Goal: Task Accomplishment & Management: Manage account settings

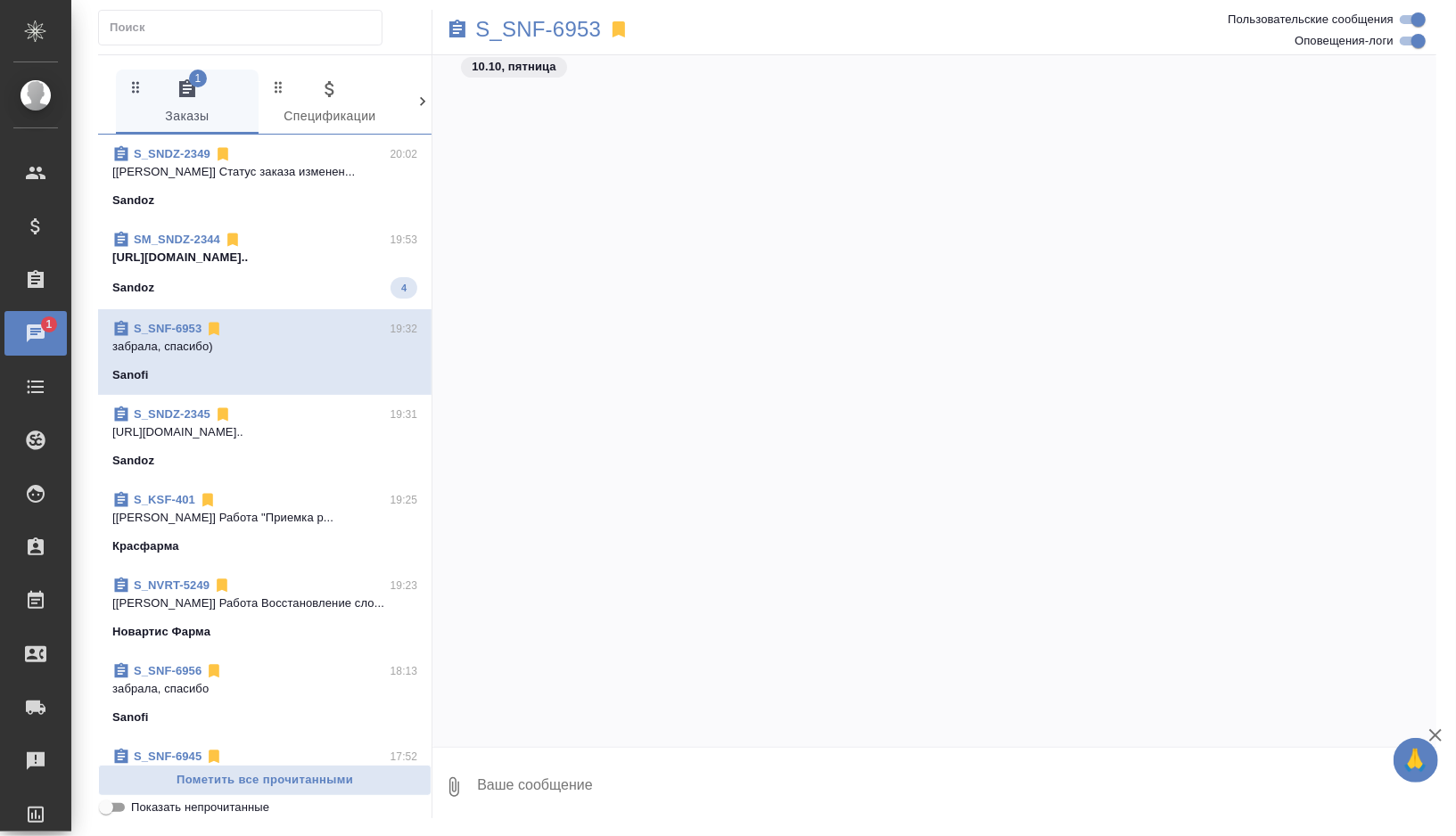
scroll to position [19999, 0]
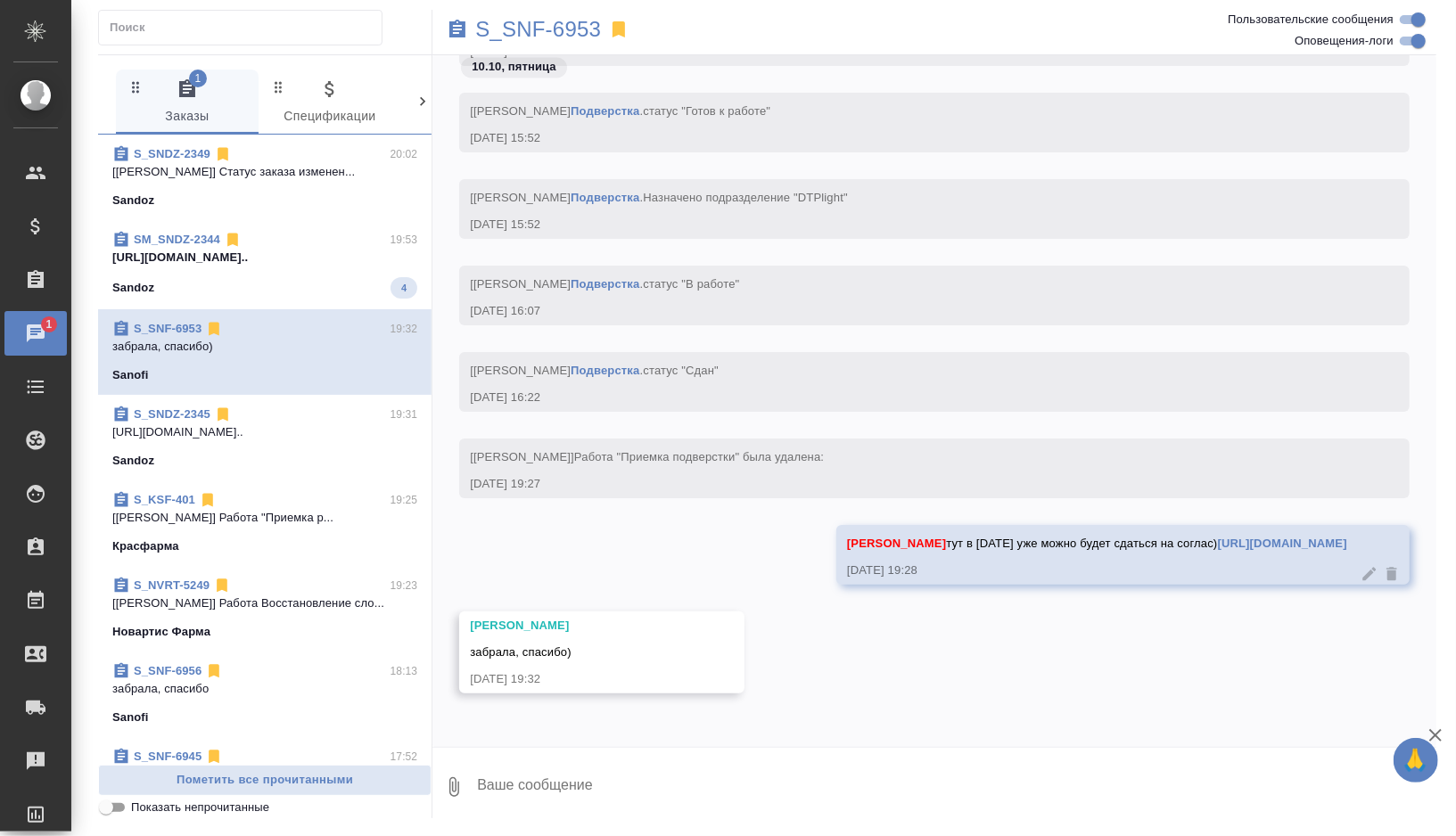
click at [336, 274] on span "SM_SNDZ-2344 19:53 [URL][DOMAIN_NAME].. Sandoz 4" at bounding box center [265, 264] width 305 height 68
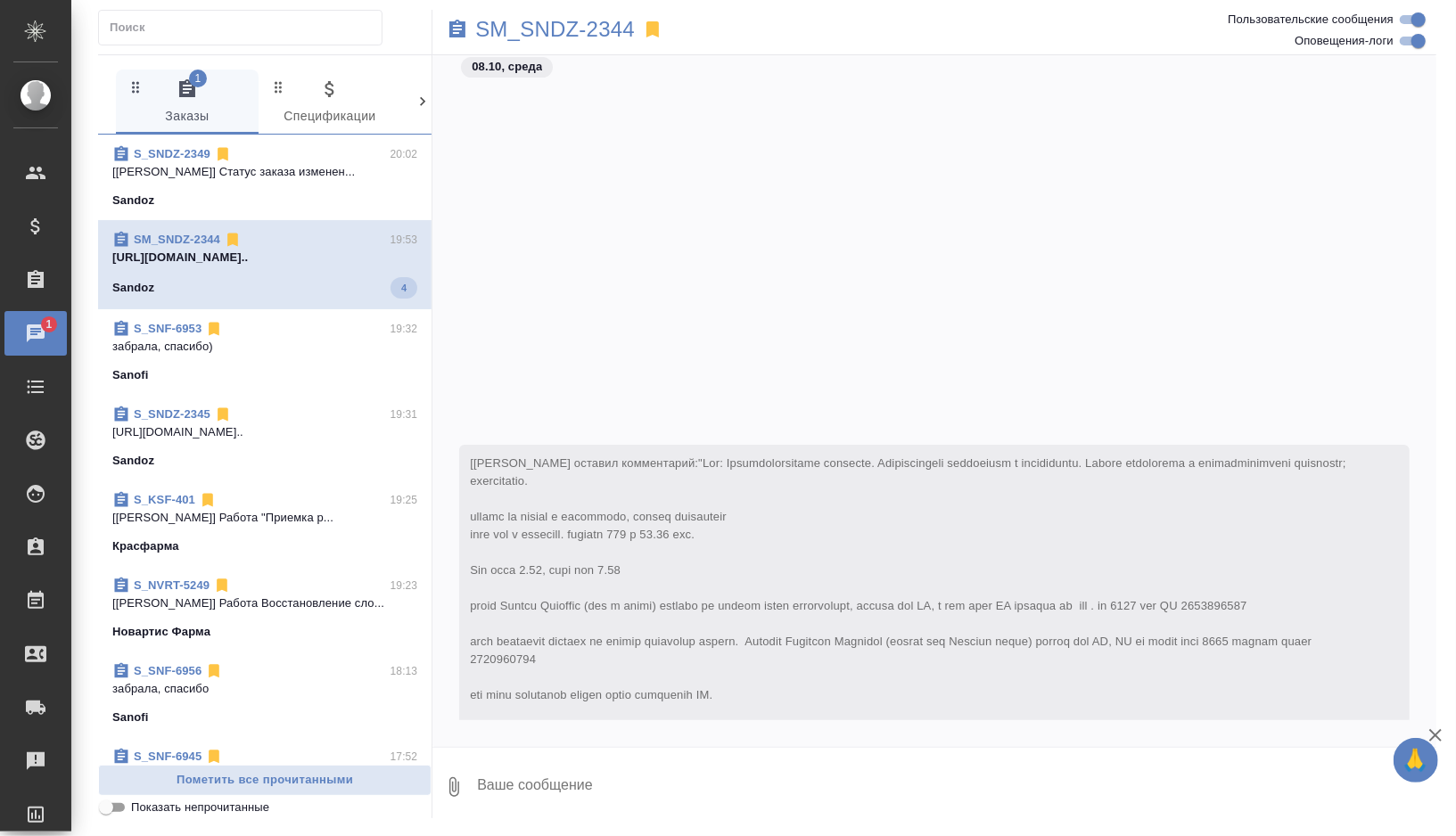
scroll to position [14905, 0]
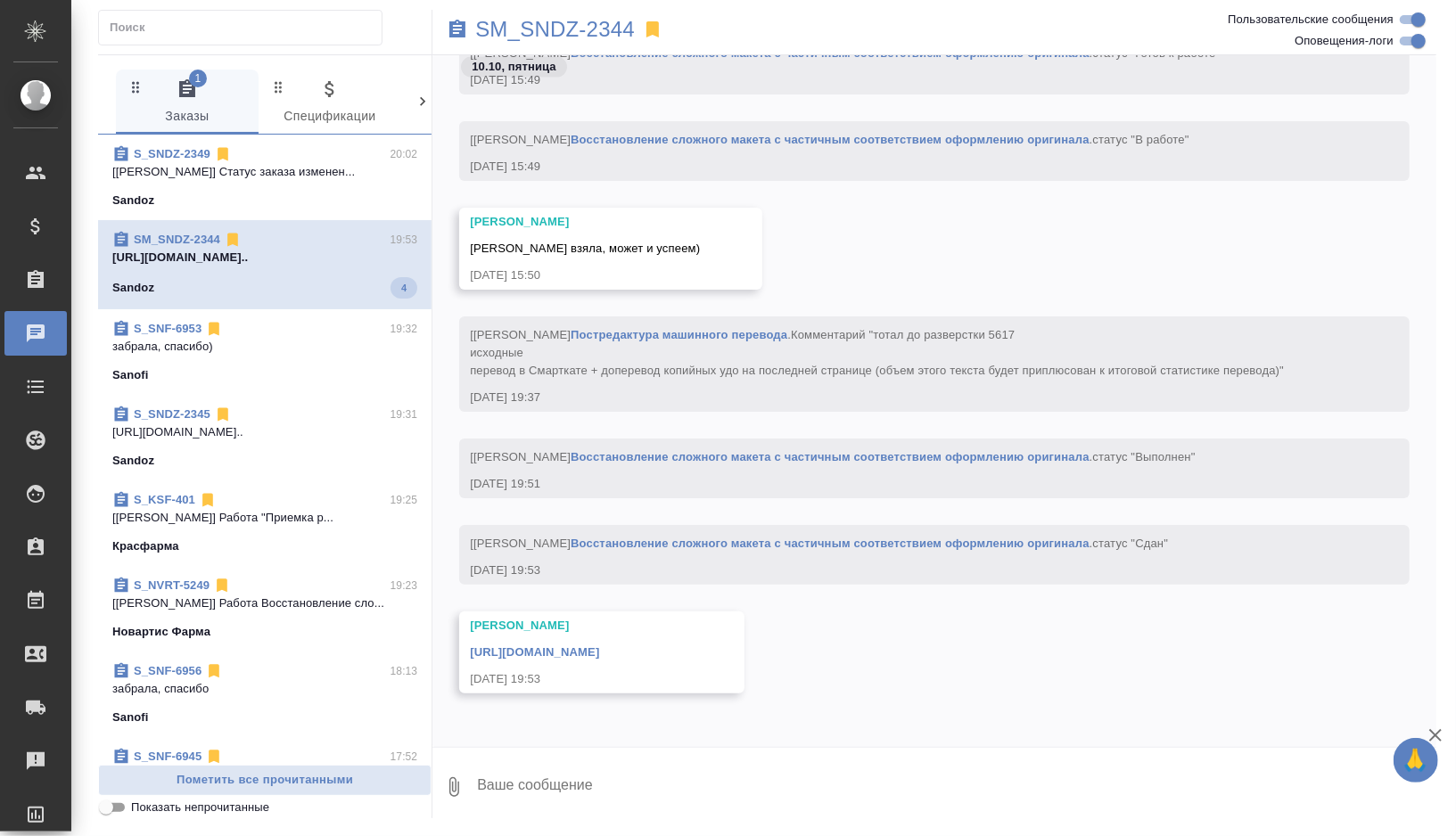
click at [540, 646] on link "[URL][DOMAIN_NAME]" at bounding box center [534, 652] width 129 height 14
click at [603, 27] on p "SM_SNDZ-2344" at bounding box center [555, 30] width 160 height 18
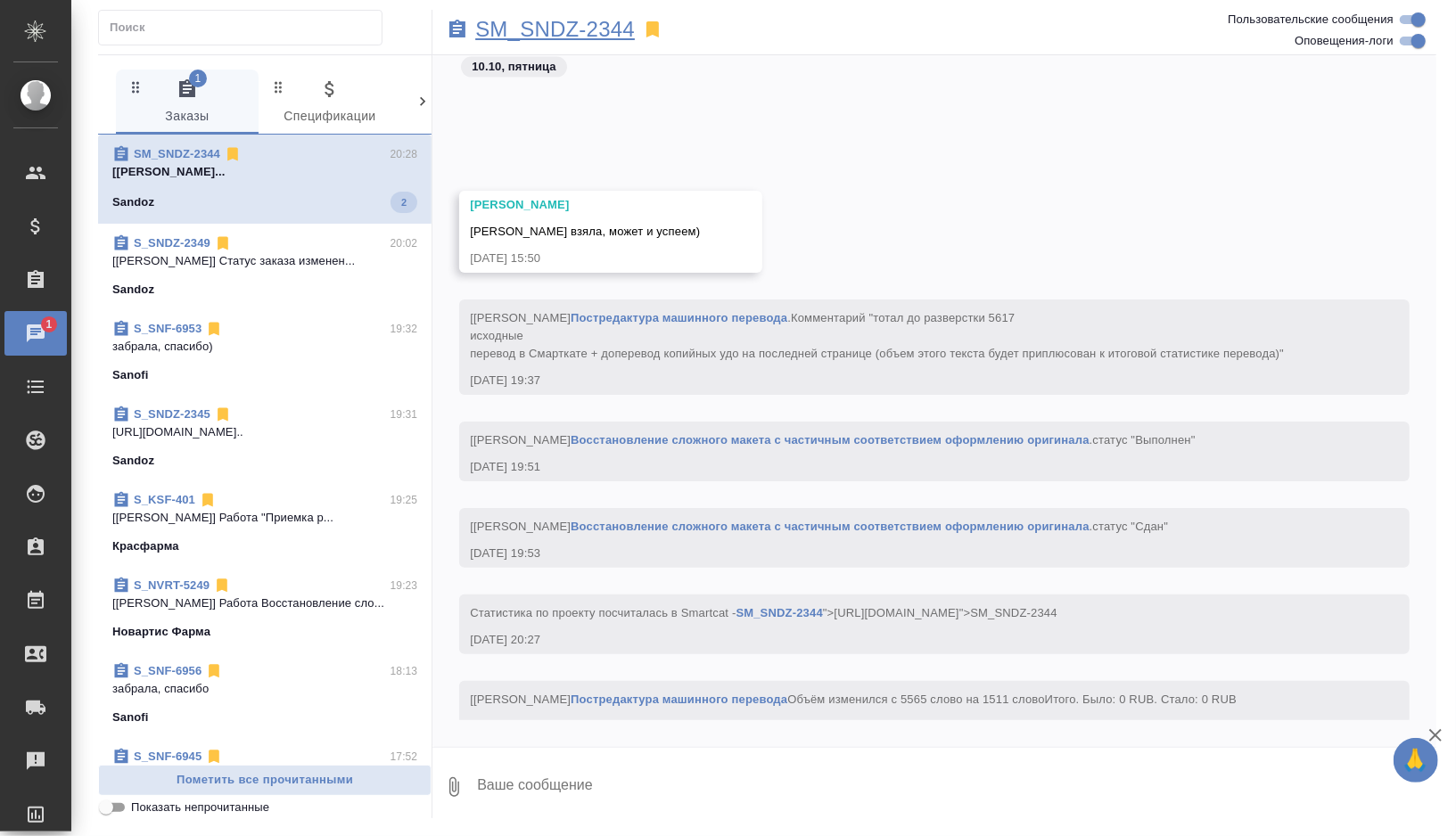
scroll to position [15109, 0]
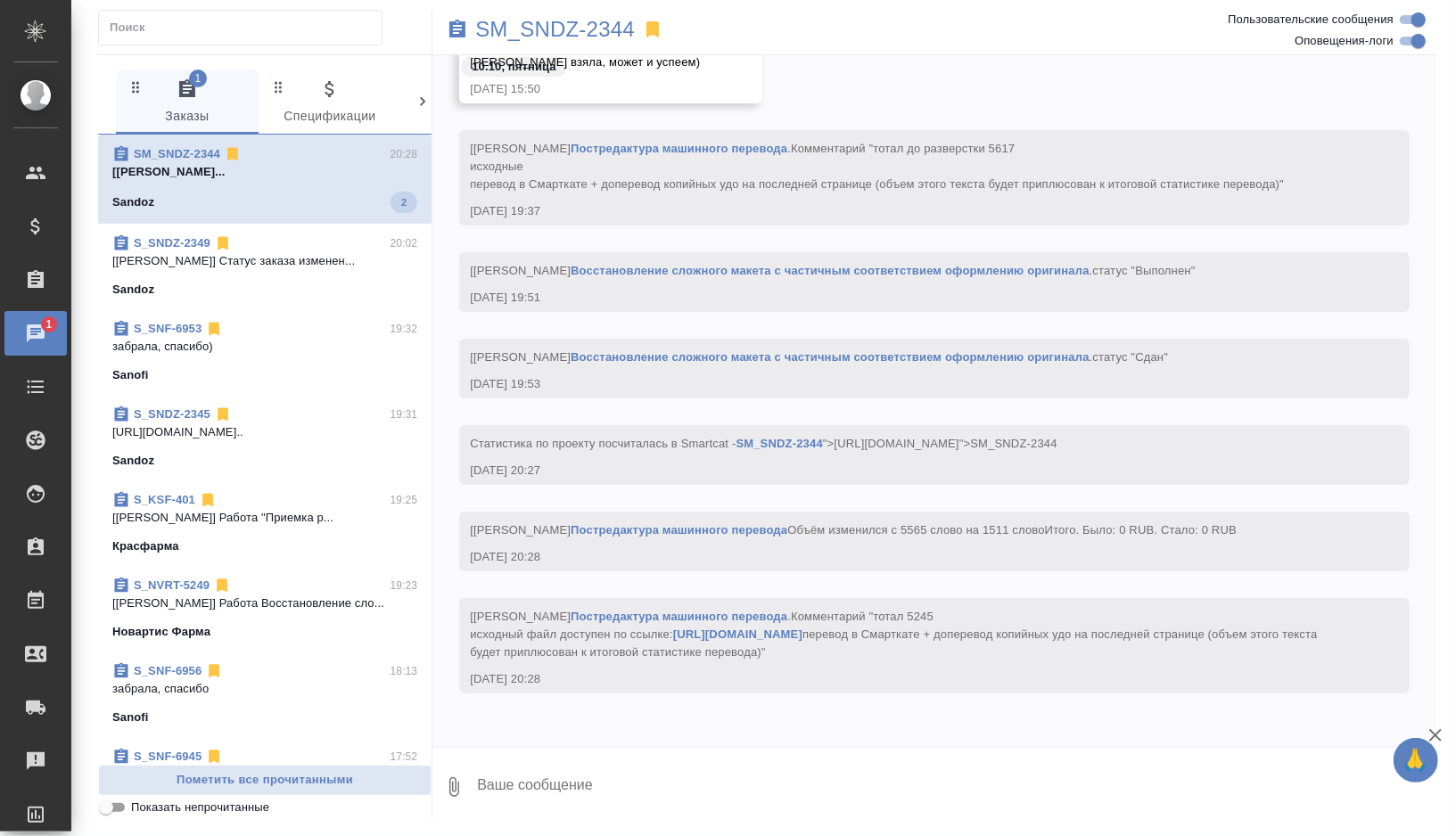
click at [282, 298] on div "S_SNDZ-2349 20:02 [[PERSON_NAME]] Статус заказа изменен... [GEOGRAPHIC_DATA]" at bounding box center [265, 266] width 334 height 86
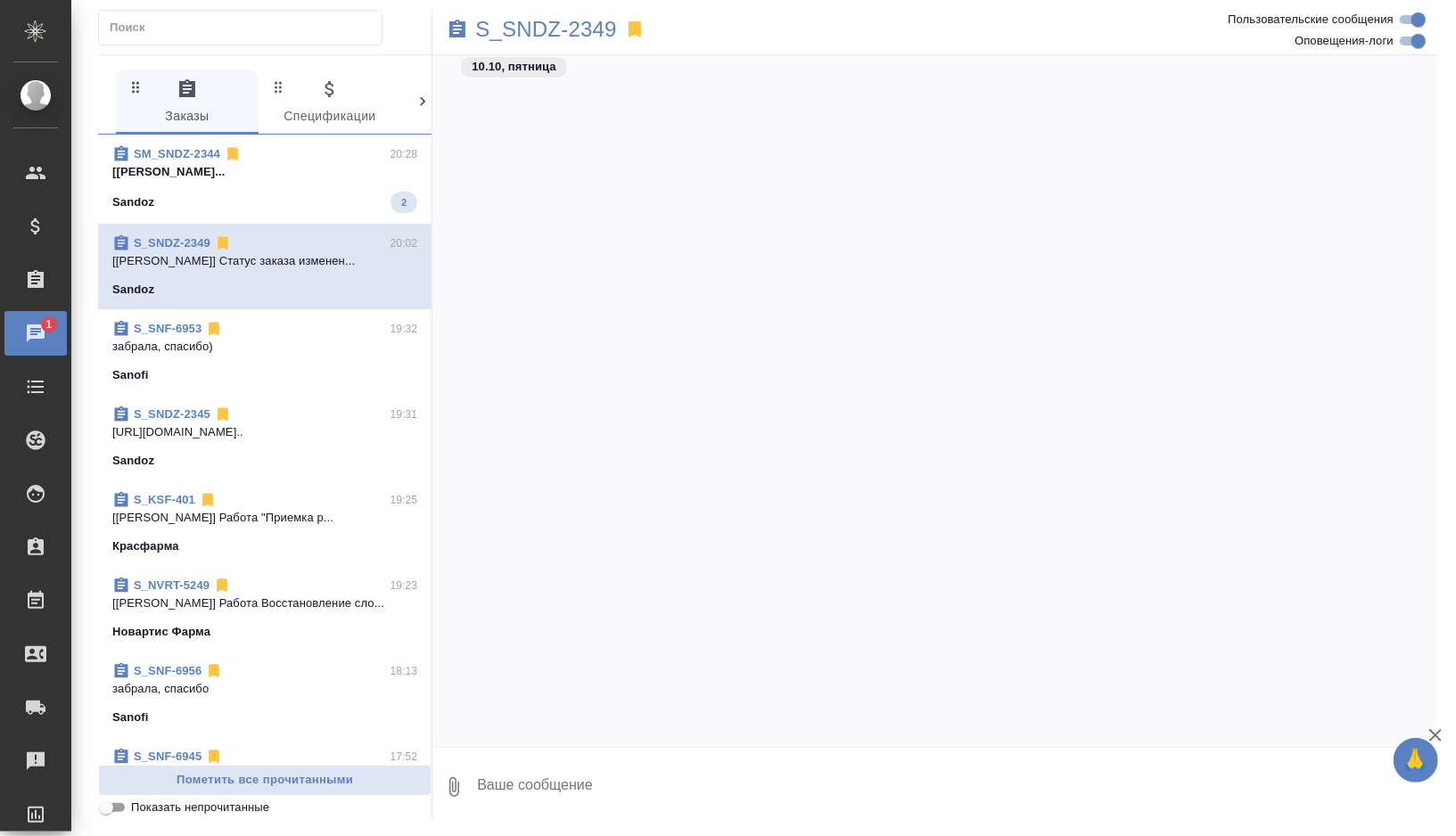
scroll to position [7850, 0]
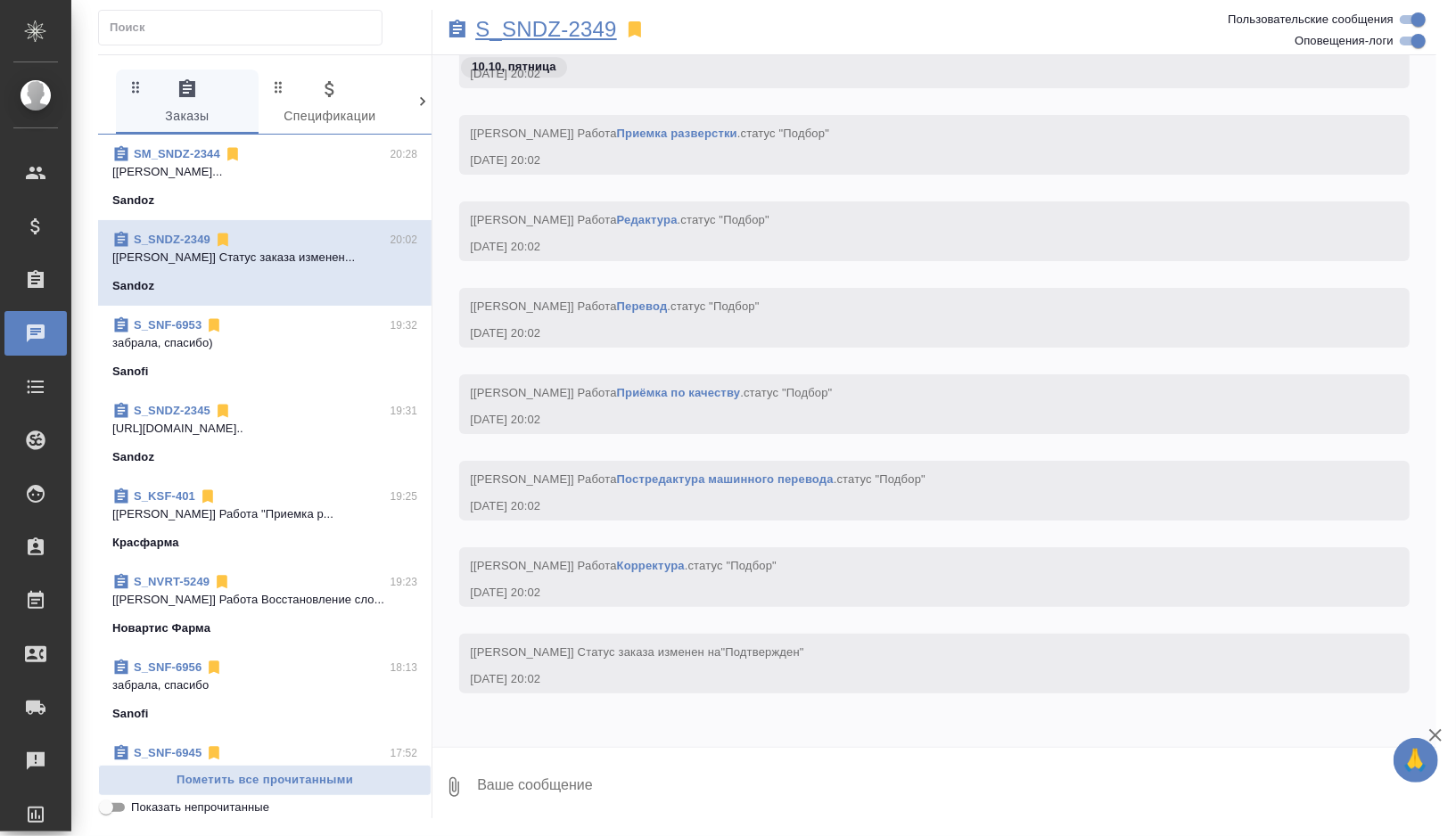
click at [589, 25] on p "S_SNDZ-2349" at bounding box center [546, 30] width 142 height 18
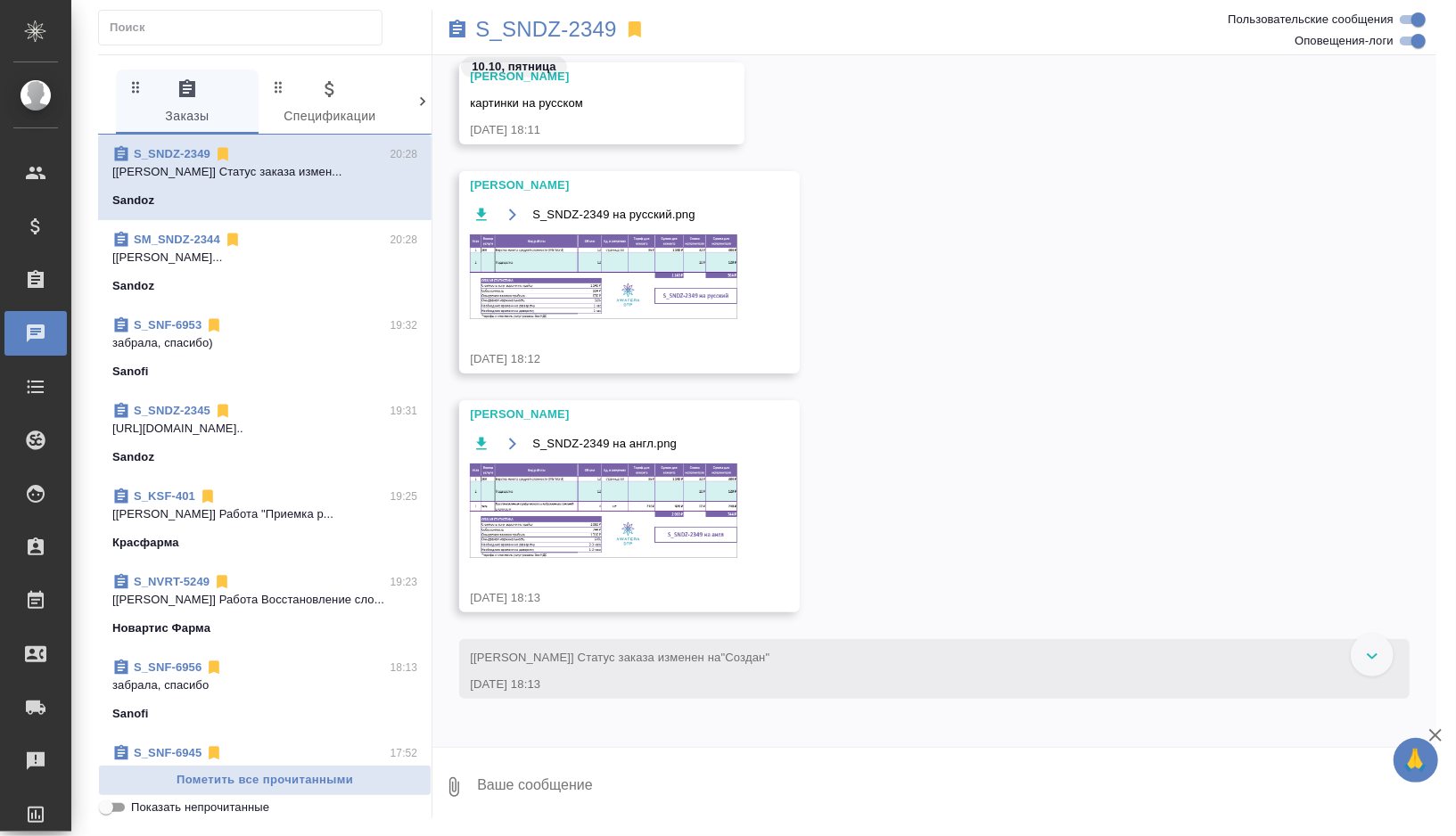
scroll to position [1686, 0]
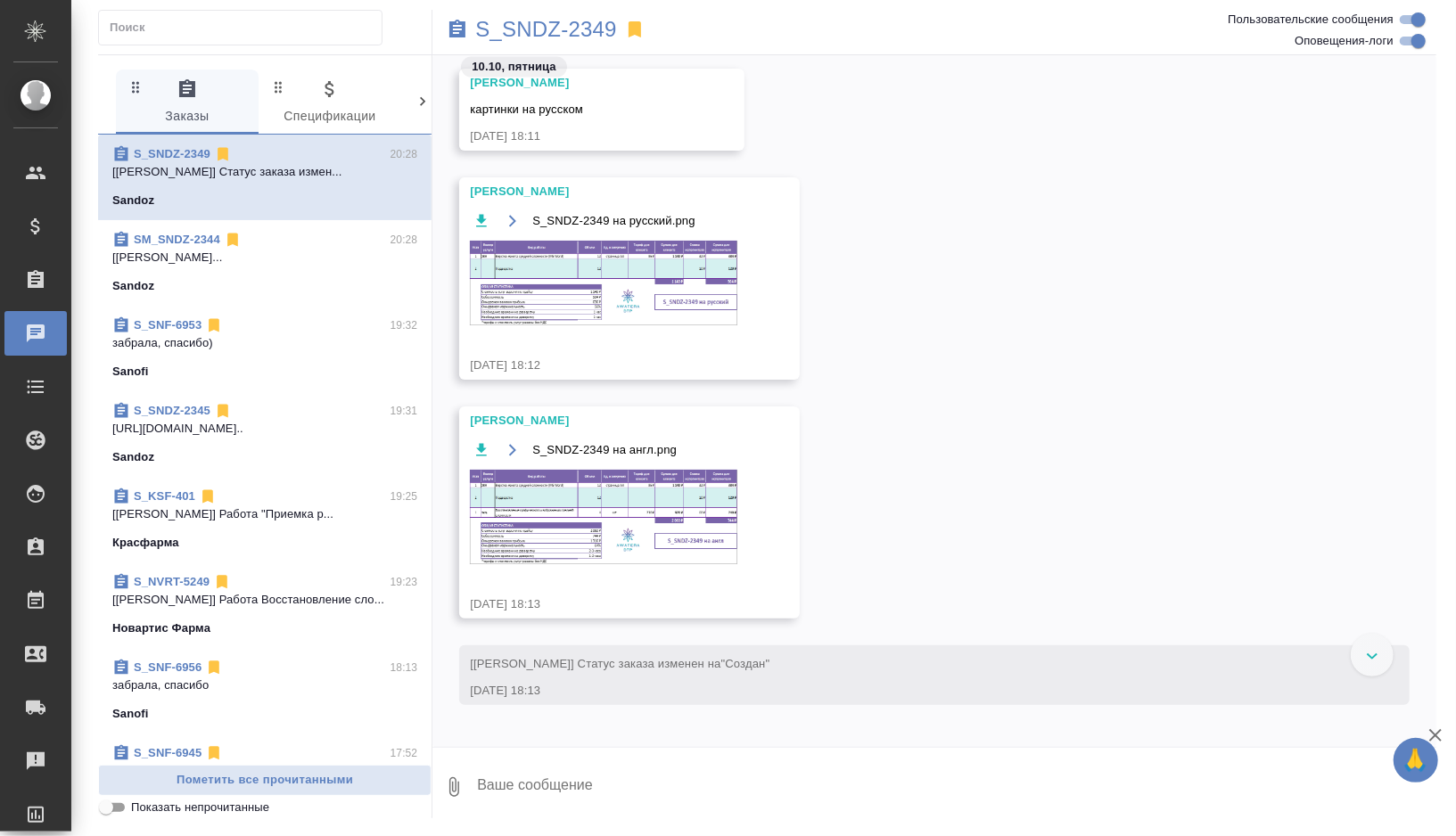
click at [584, 512] on img at bounding box center [604, 517] width 268 height 95
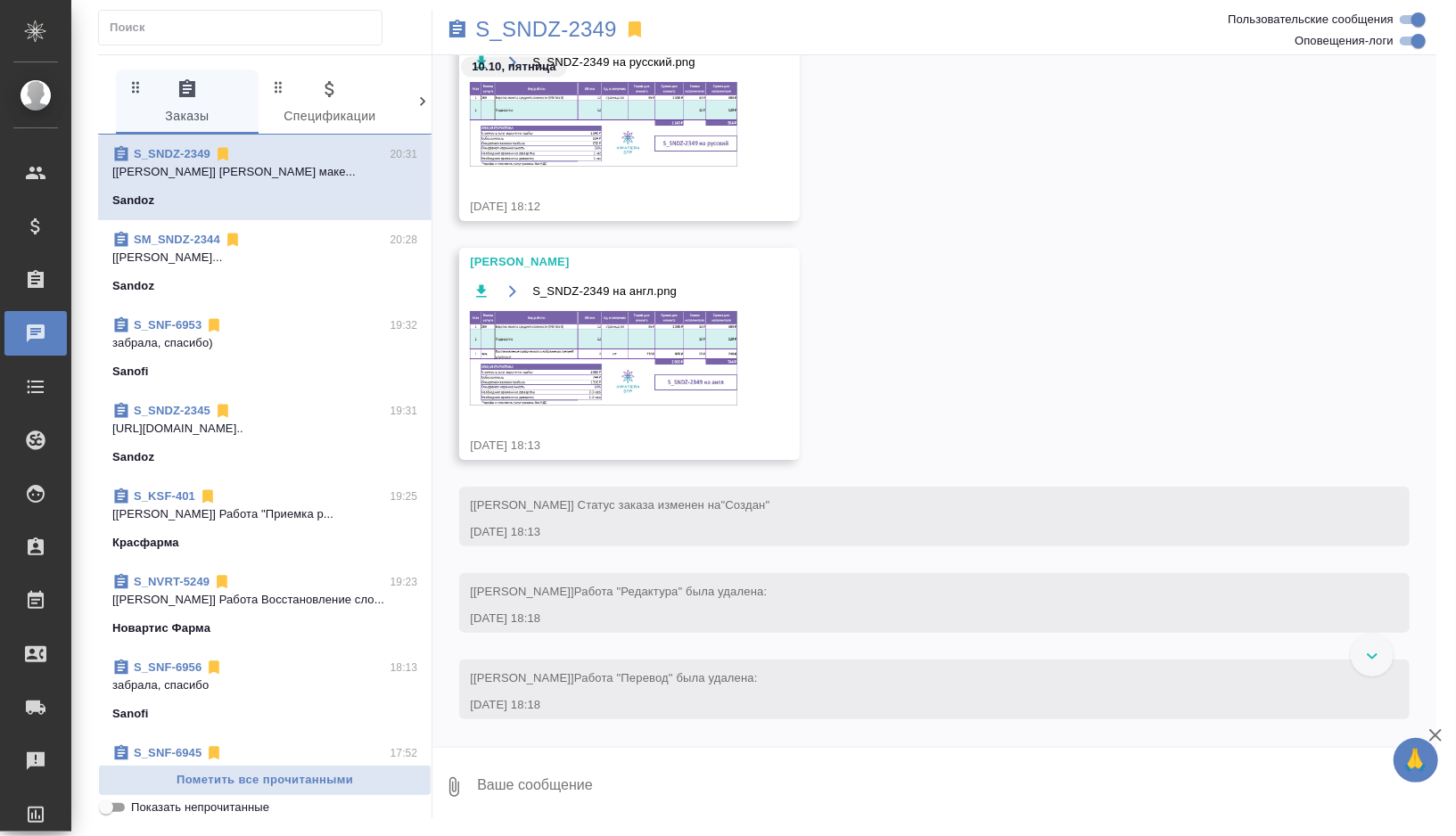
scroll to position [1642, 0]
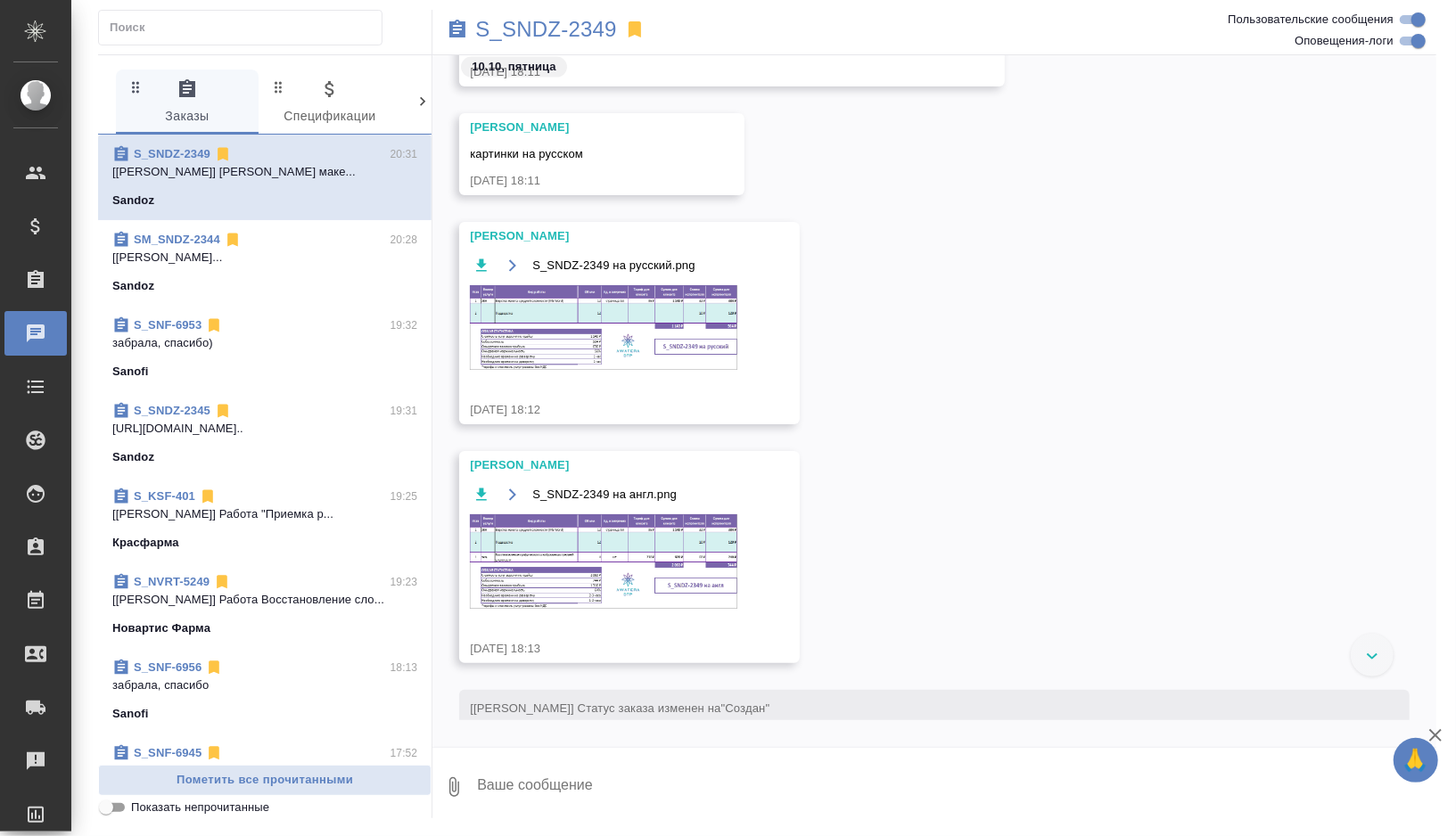
click at [659, 540] on img at bounding box center [604, 561] width 268 height 95
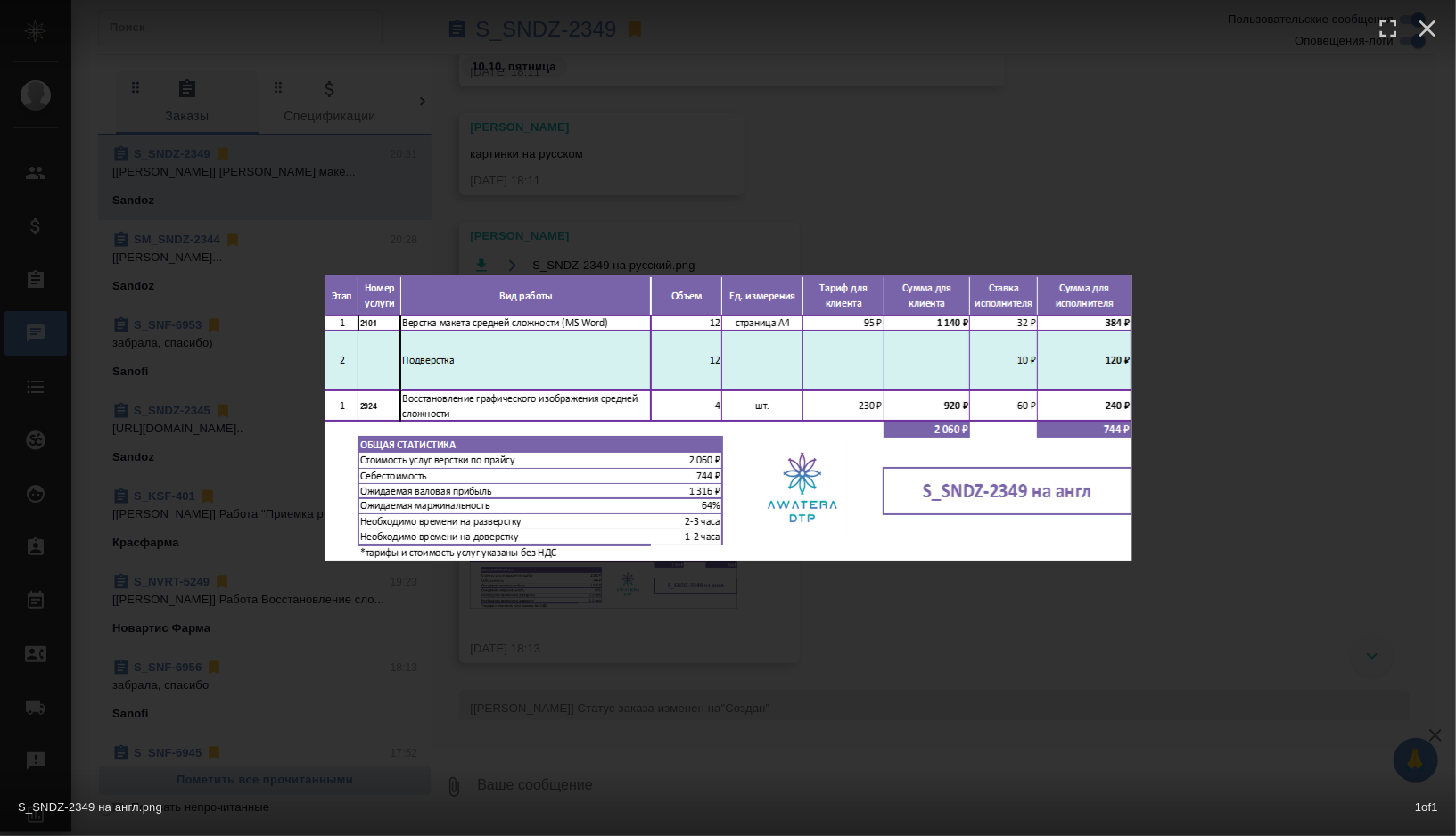
click at [742, 154] on div "S_SNDZ-2349 на англ.png 1 of 1" at bounding box center [728, 418] width 1456 height 836
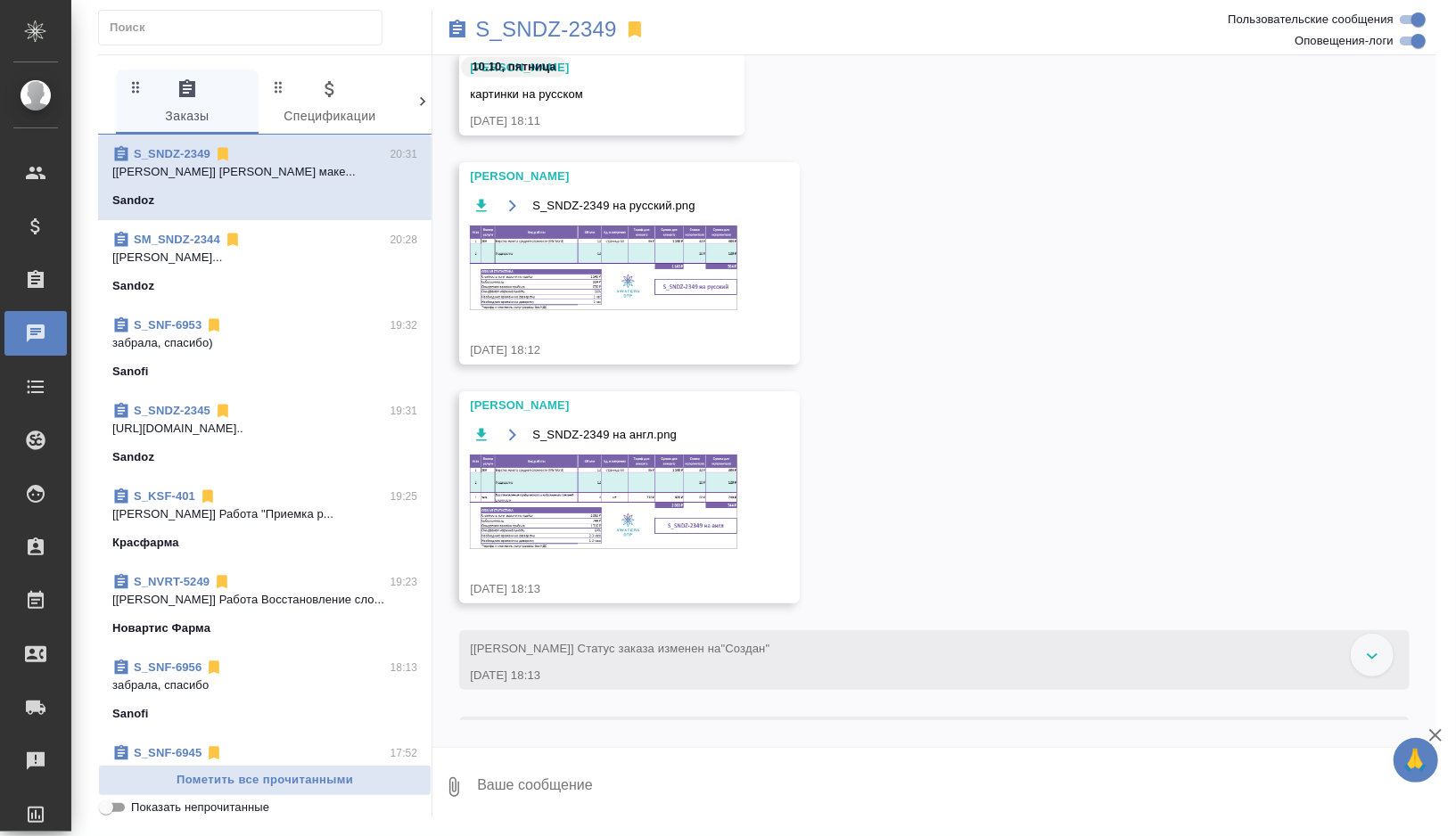
scroll to position [1705, 0]
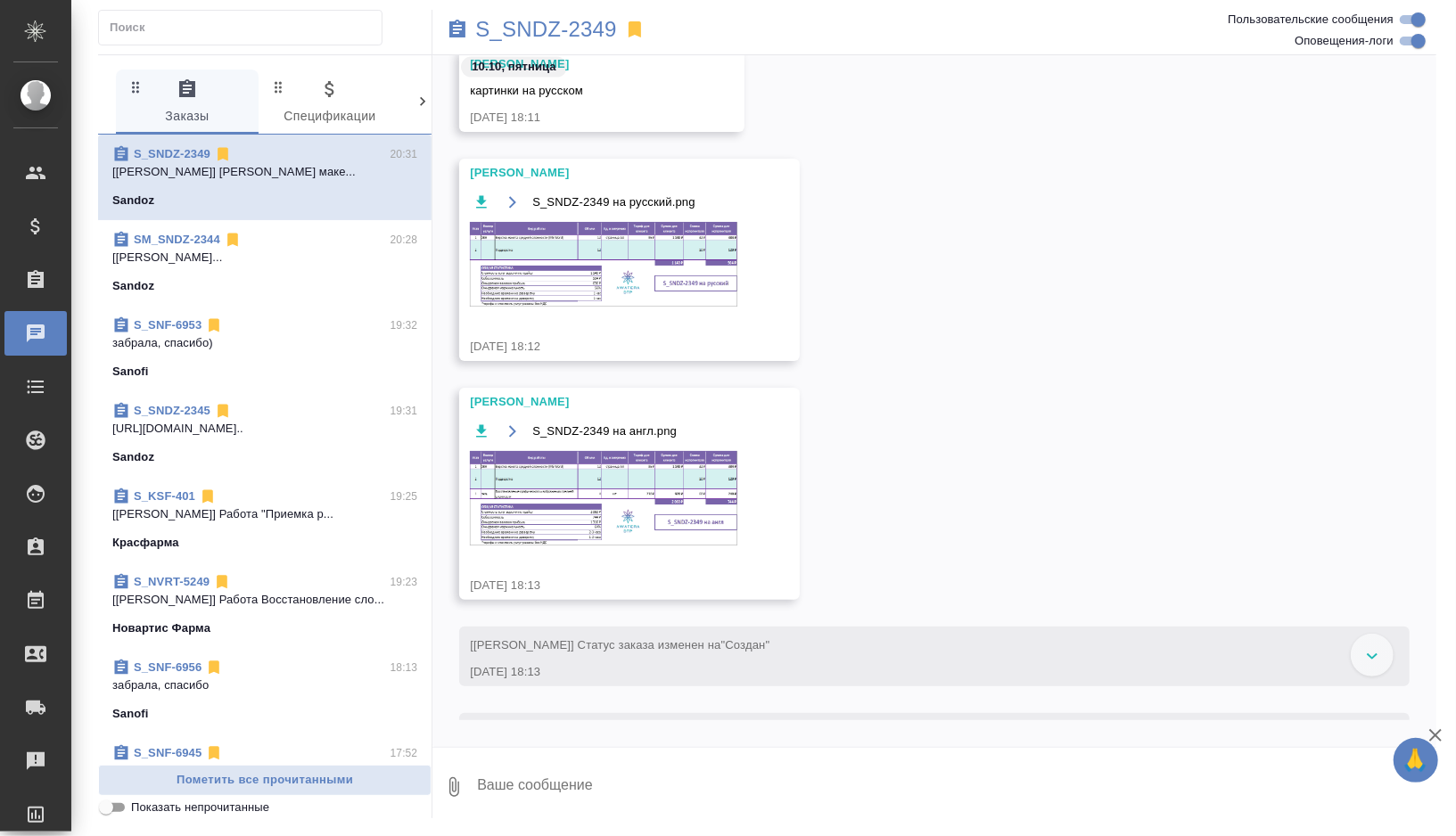
click at [647, 473] on img at bounding box center [604, 498] width 268 height 95
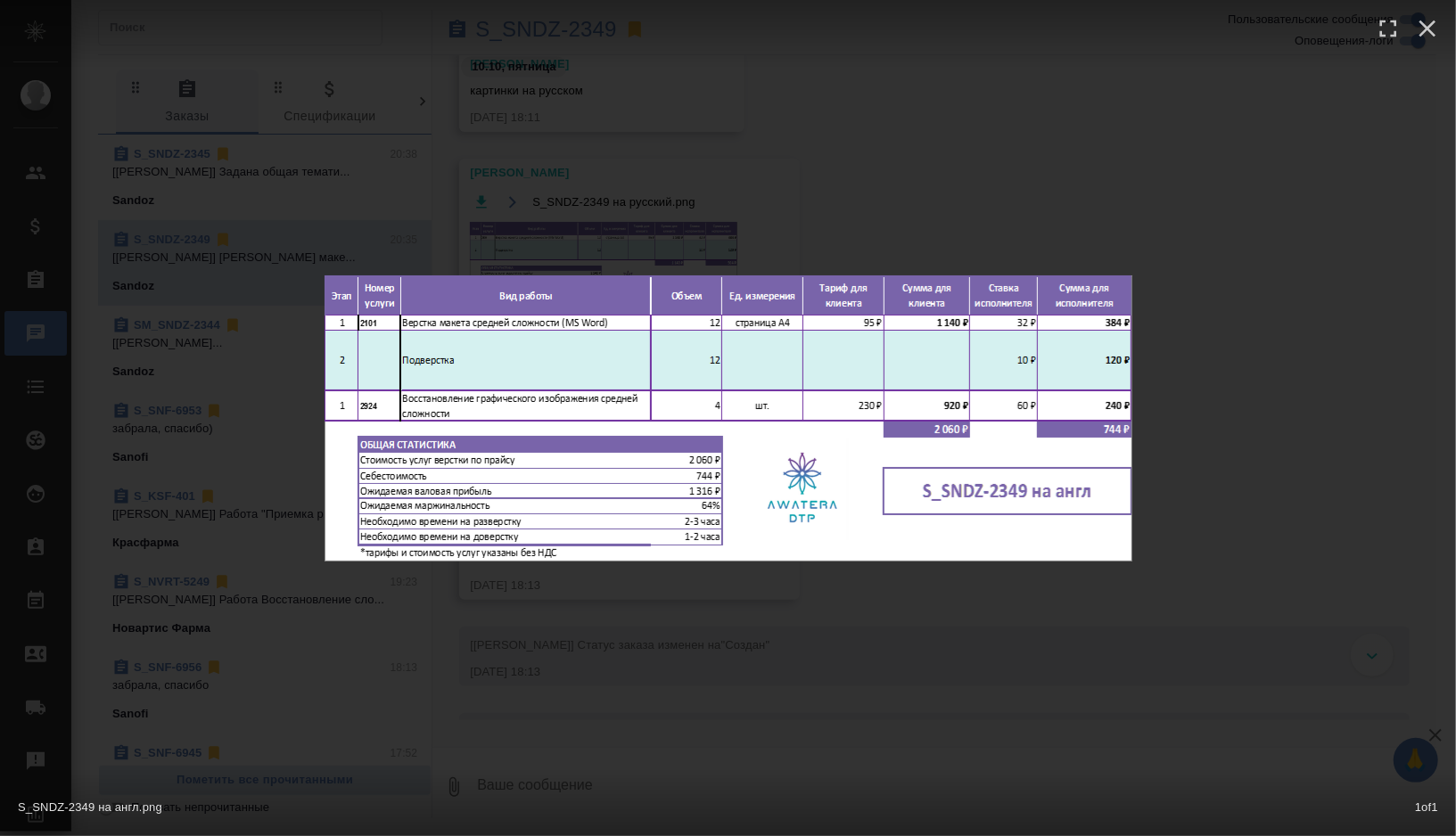
click at [516, 222] on div "S_SNDZ-2349 на англ.png 1 of 1" at bounding box center [728, 418] width 1456 height 836
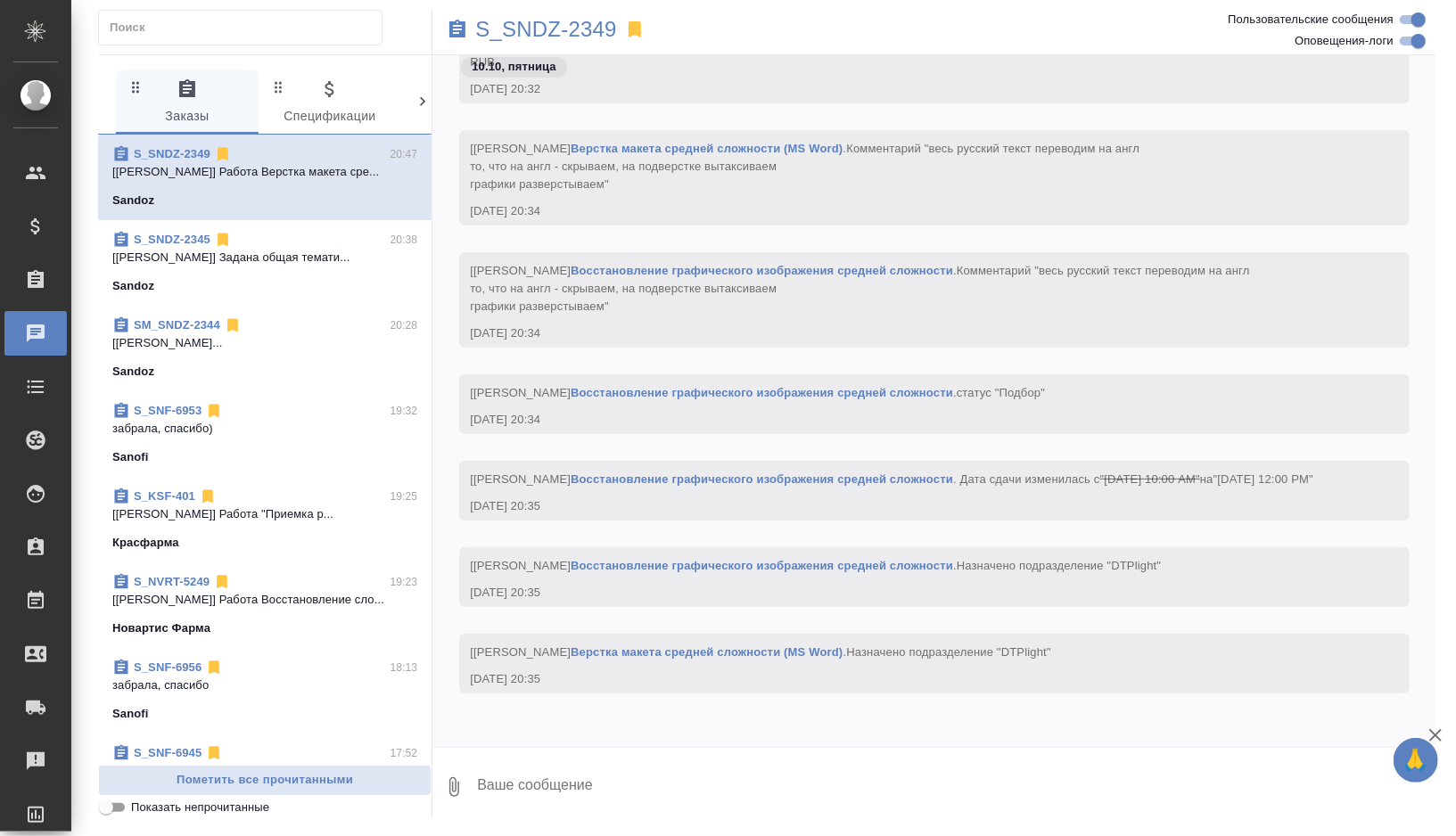
scroll to position [4754, 0]
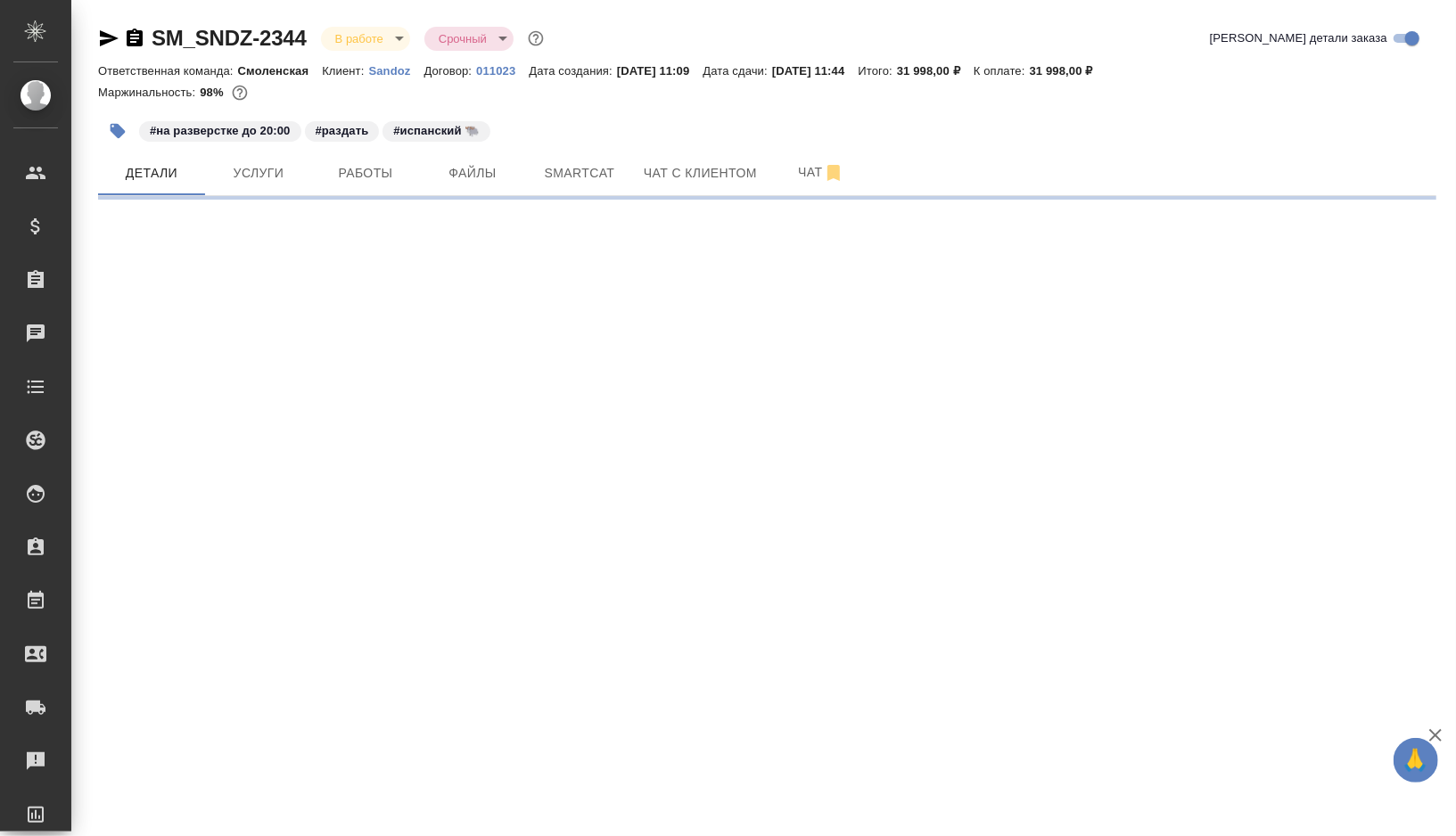
select select "RU"
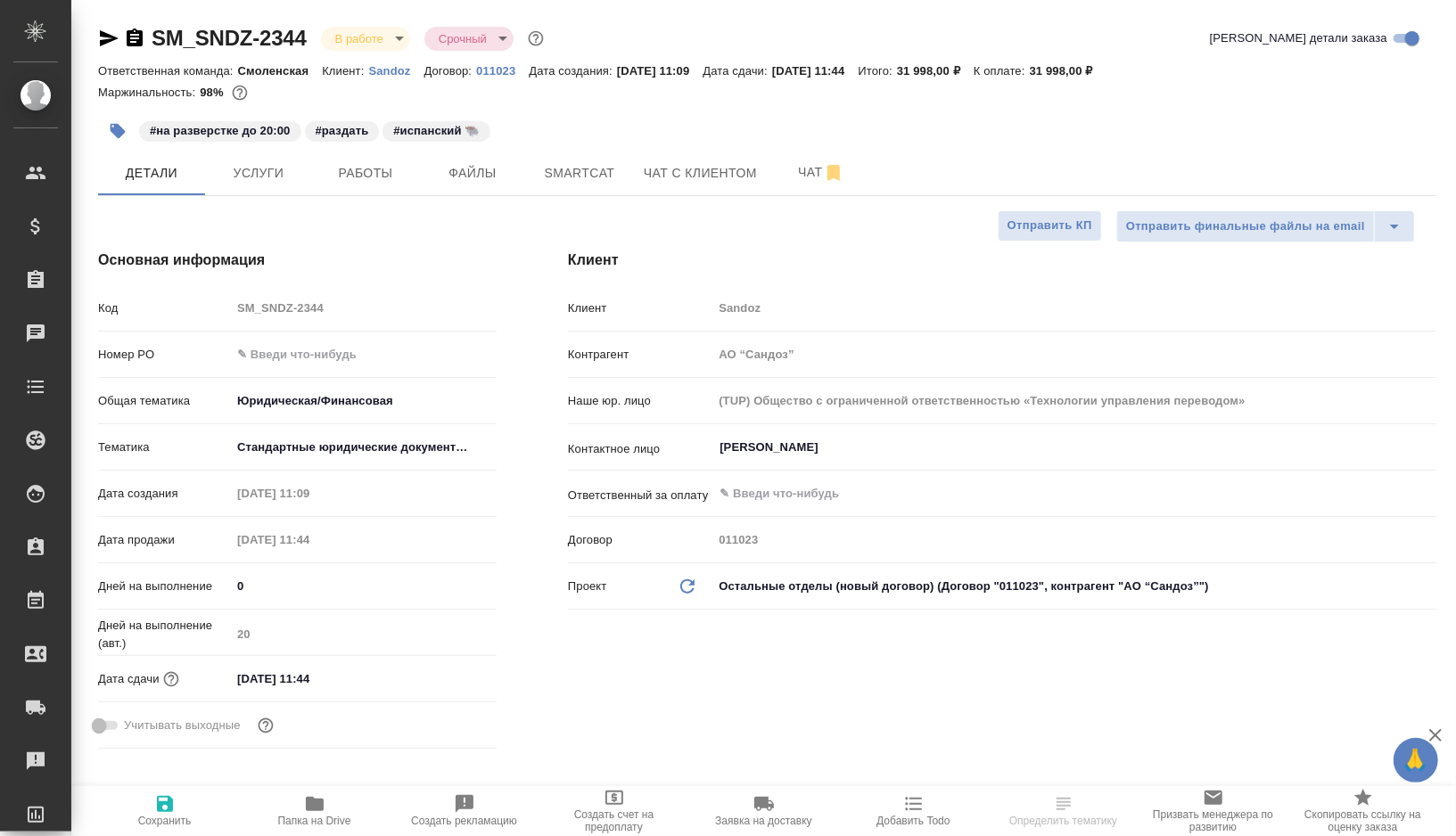
type input "Горшкова Валентина"
type input "Комаров Роман"
click at [103, 134] on button "button" at bounding box center [117, 131] width 39 height 39
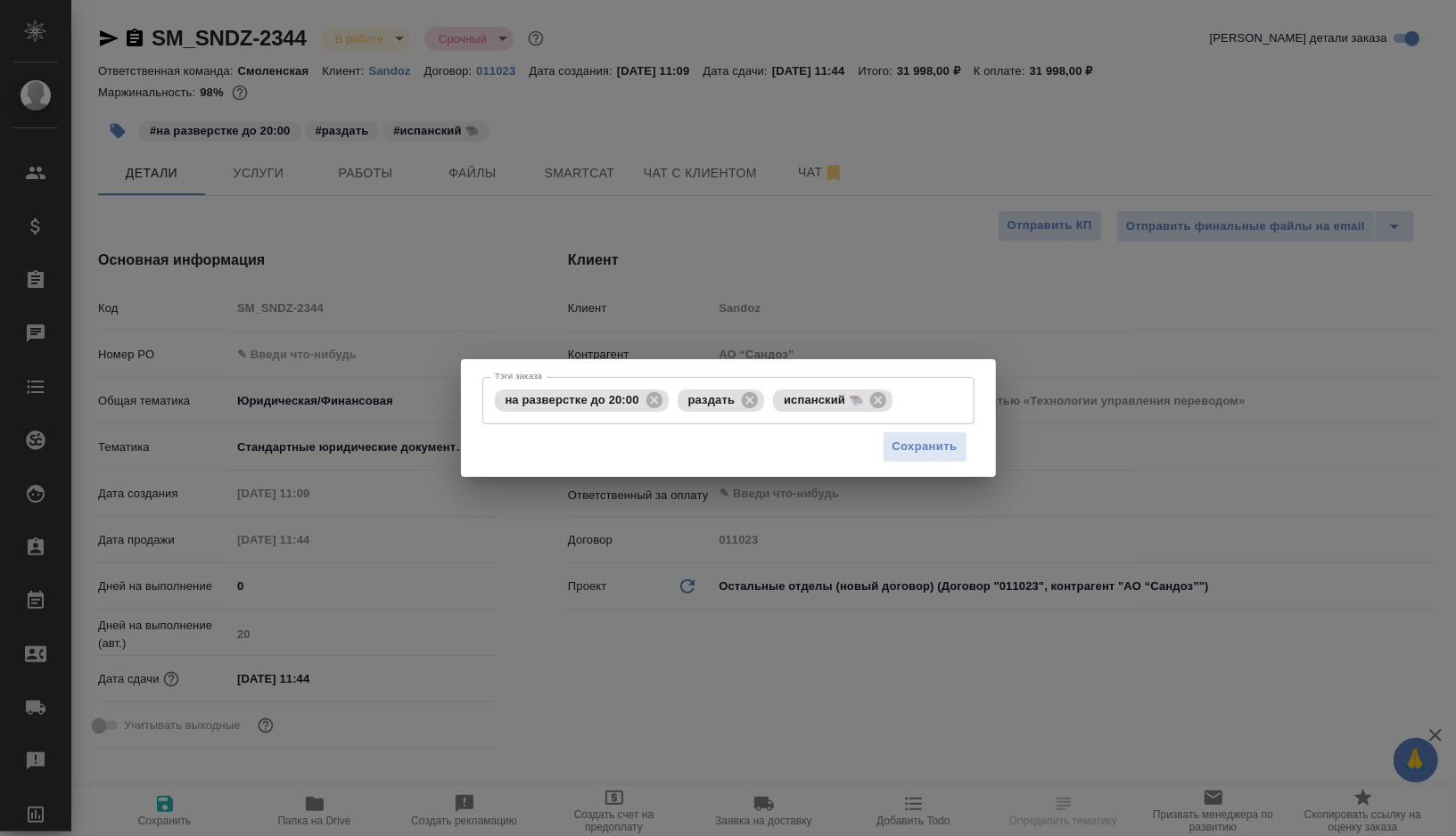
type textarea "x"
click at [652, 397] on icon at bounding box center [655, 400] width 20 height 20
click at [781, 410] on input "Тэги заказа" at bounding box center [824, 400] width 218 height 31
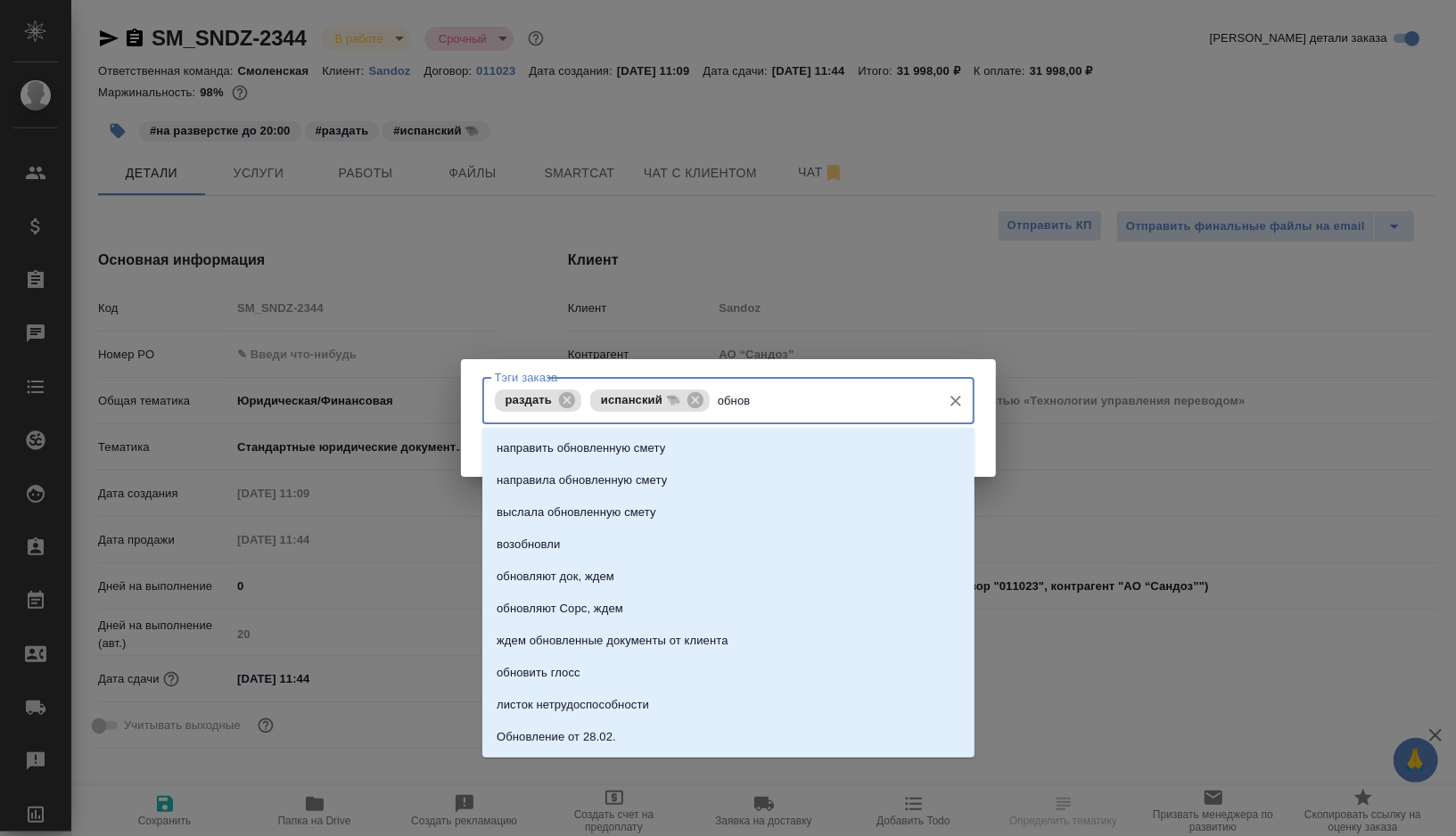
type input "обнови"
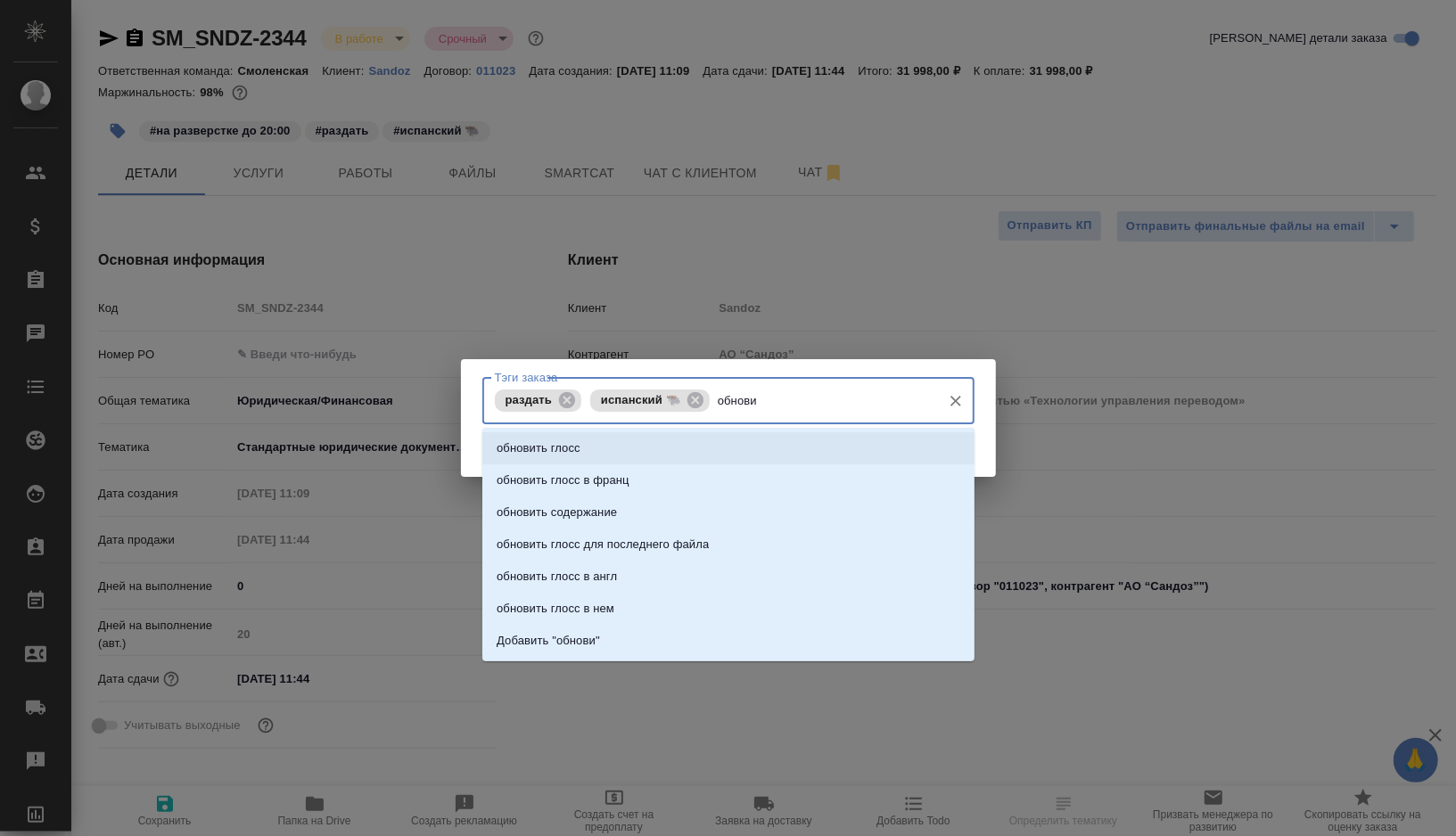
click at [646, 445] on li "обновить глосс" at bounding box center [729, 448] width 493 height 32
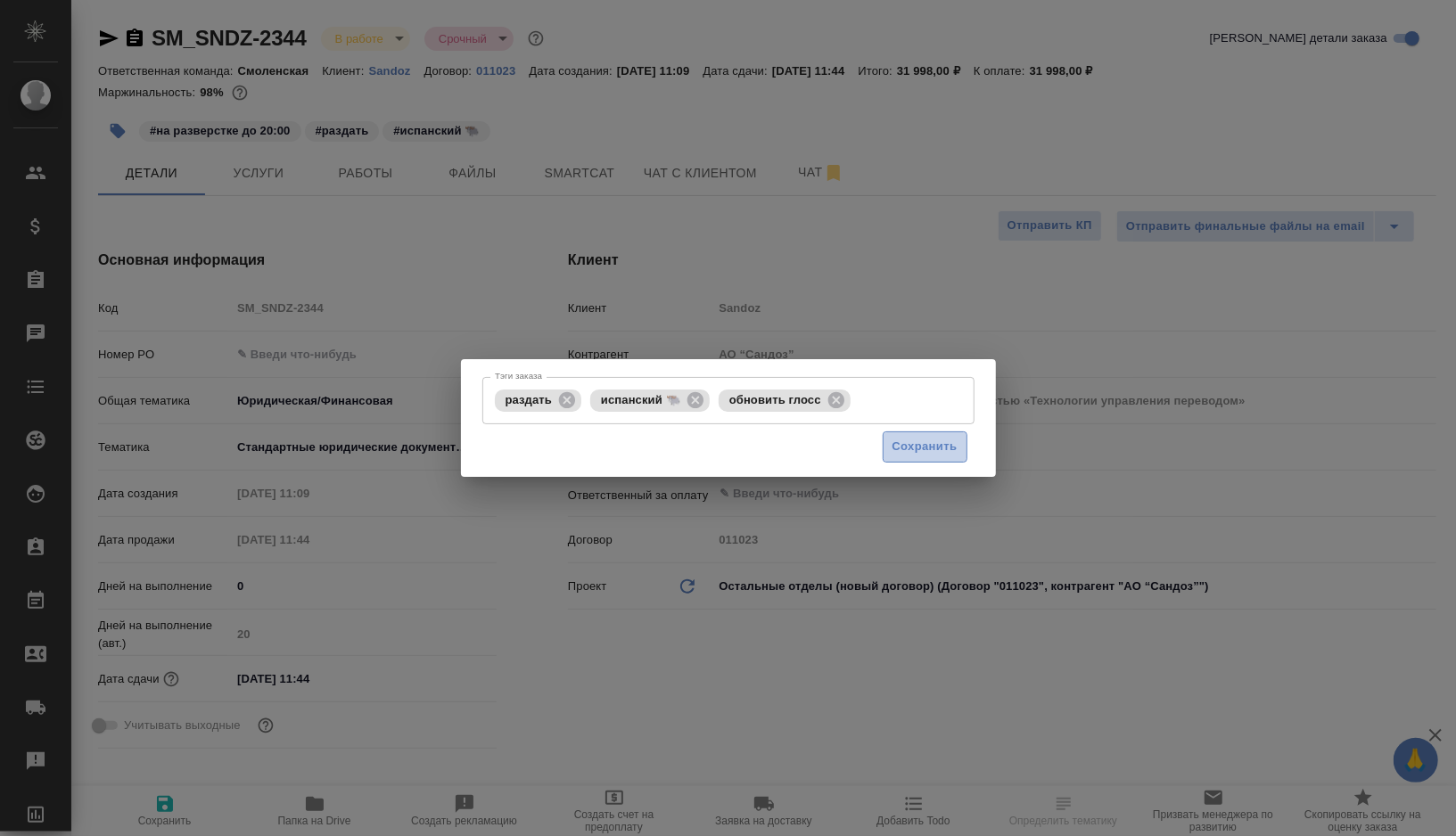
click at [908, 446] on span "Сохранить" at bounding box center [925, 446] width 65 height 21
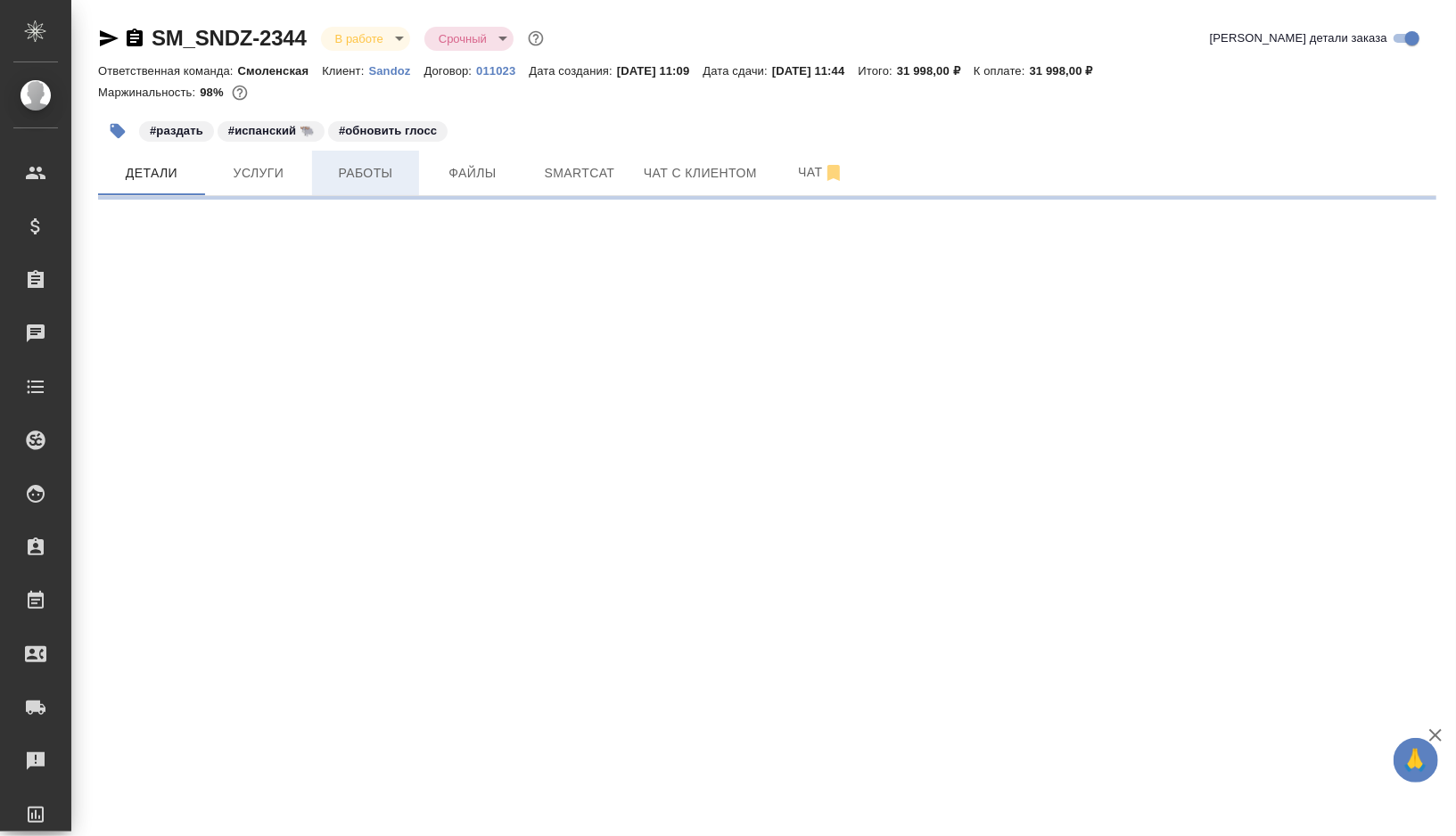
click at [382, 176] on span "Работы" at bounding box center [365, 173] width 86 height 23
select select "RU"
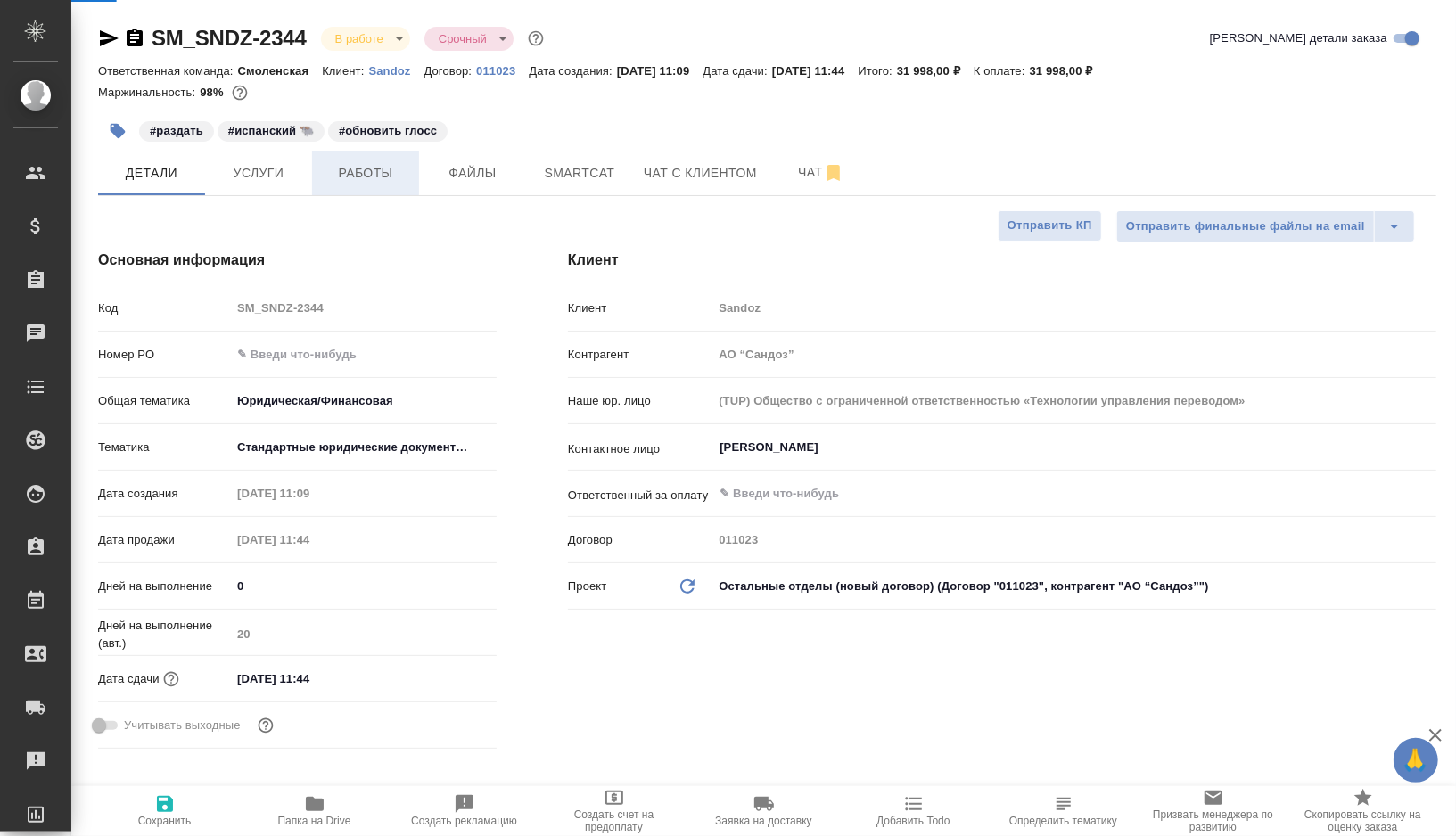
type textarea "x"
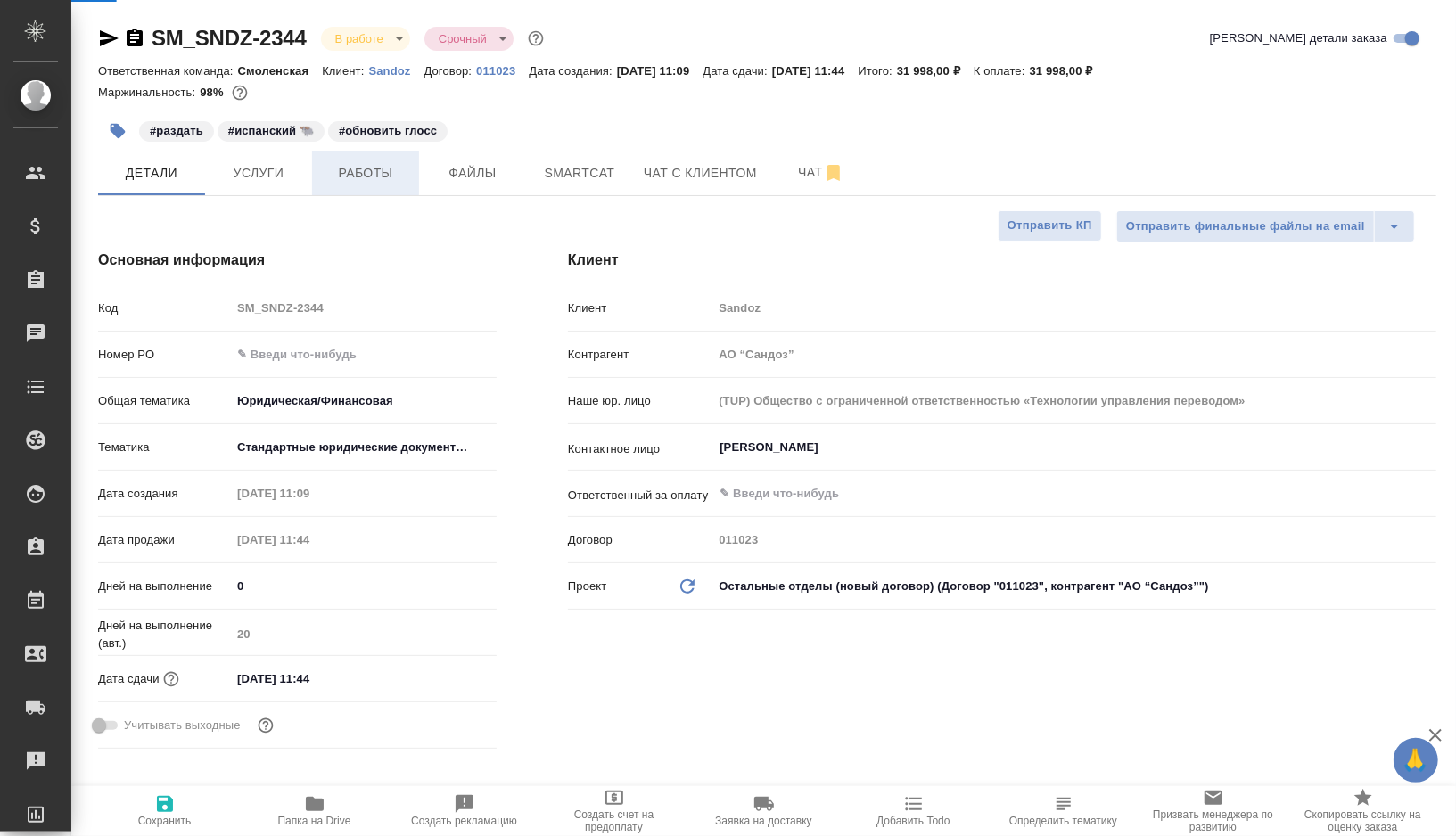
type textarea "x"
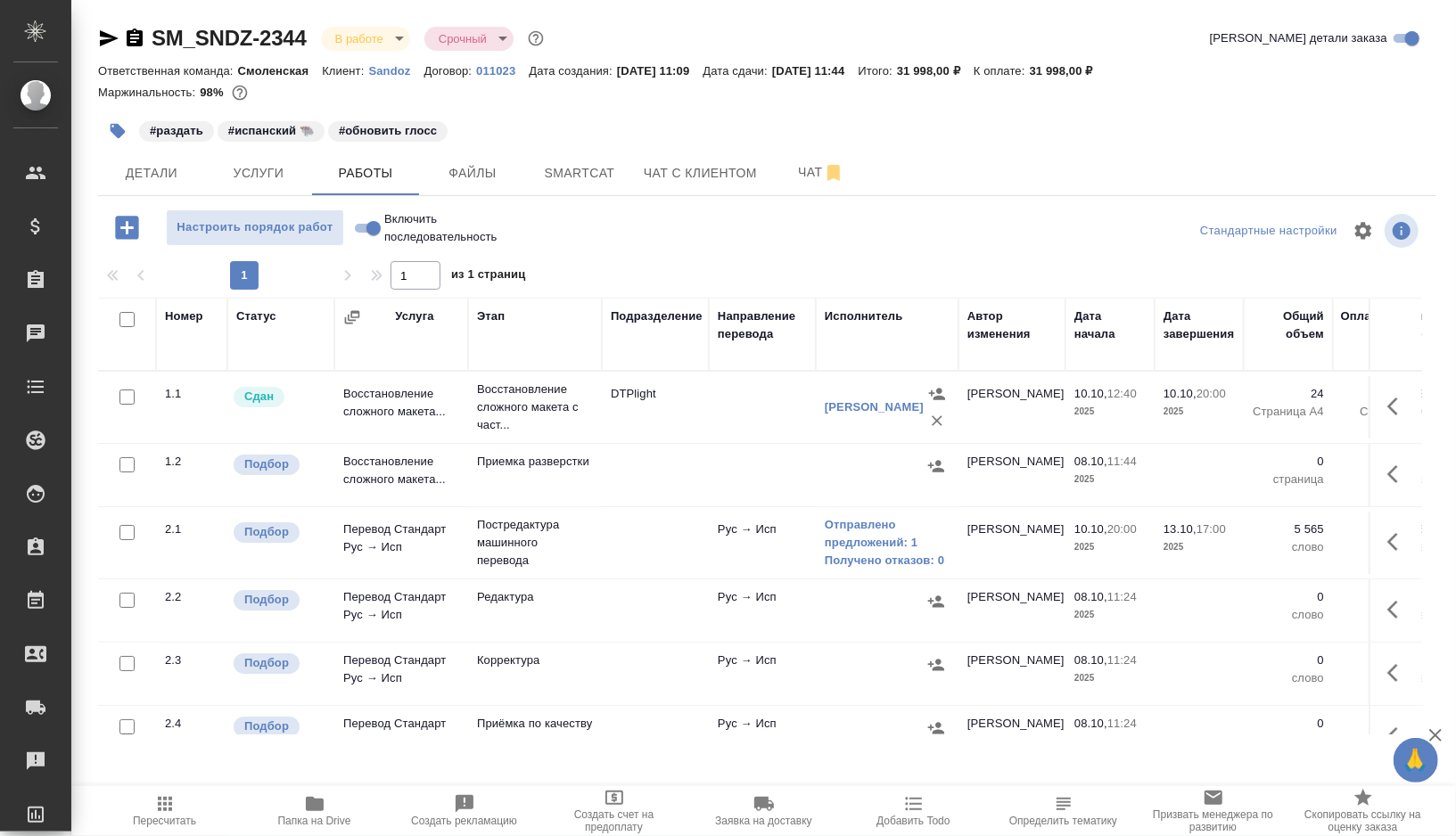
click at [119, 464] on input "checkbox" at bounding box center [126, 464] width 15 height 15
checkbox input "true"
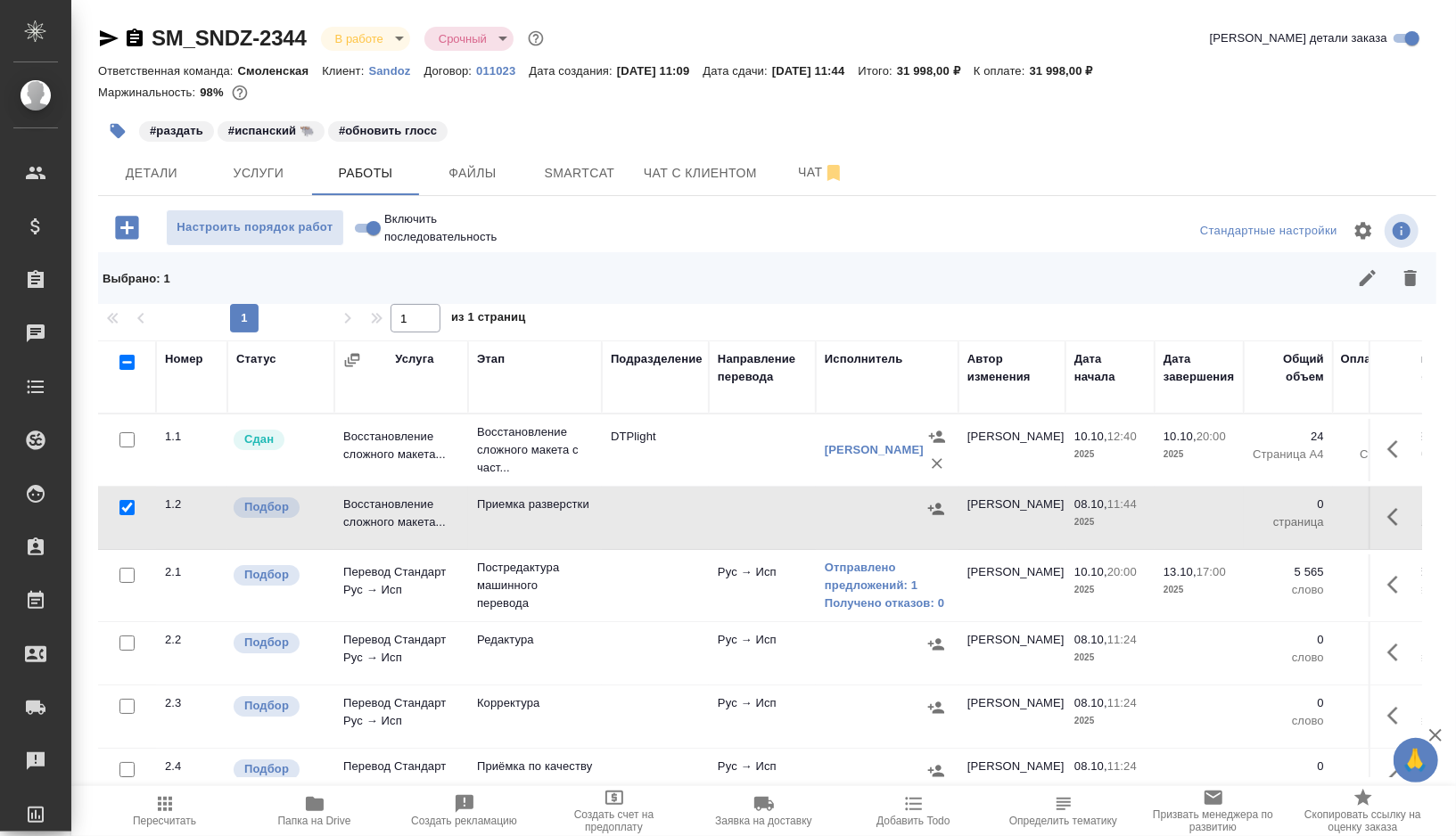
click at [1411, 273] on icon "button" at bounding box center [1411, 278] width 13 height 16
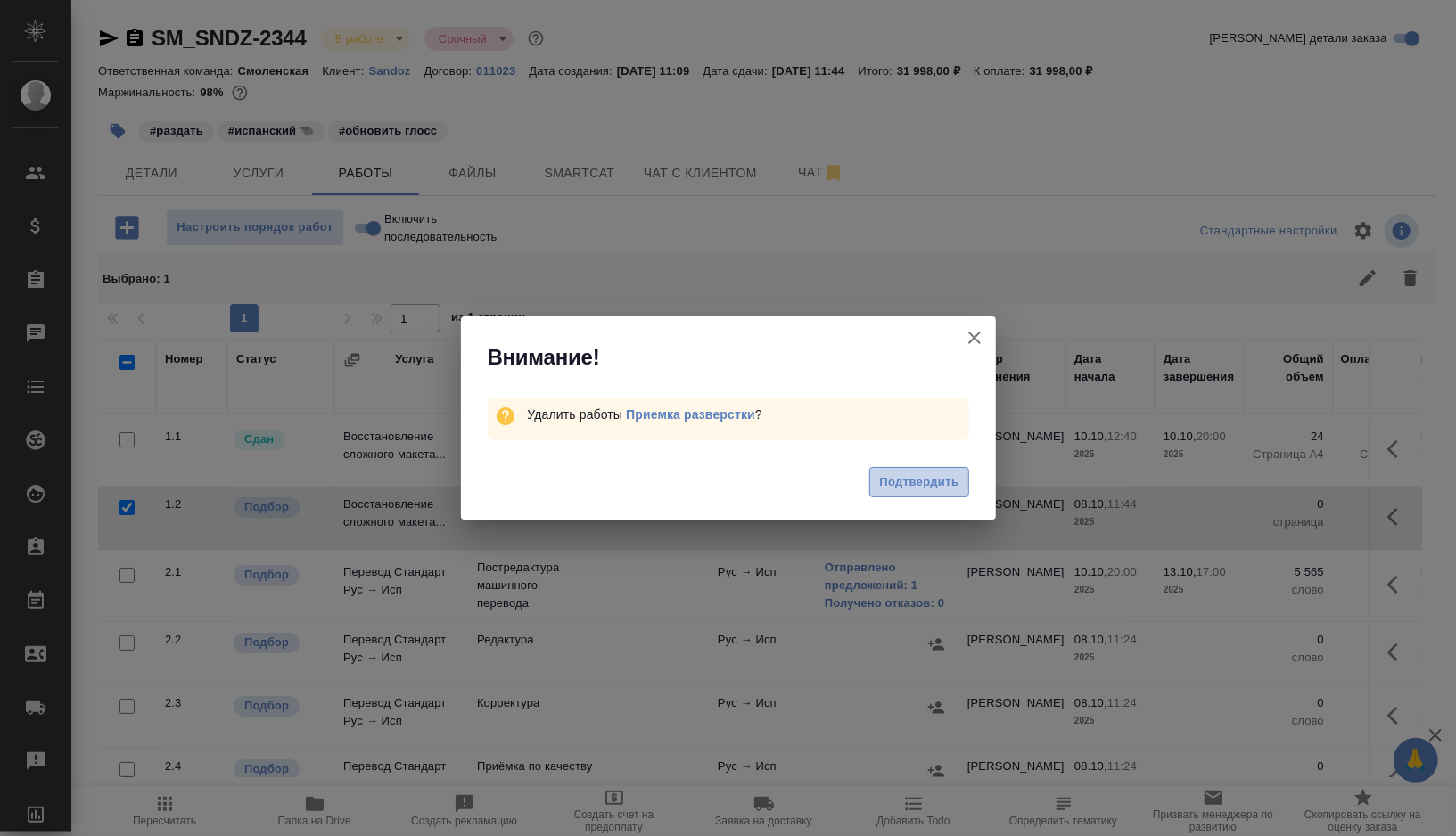
click at [907, 481] on span "Подтвердить" at bounding box center [919, 482] width 79 height 21
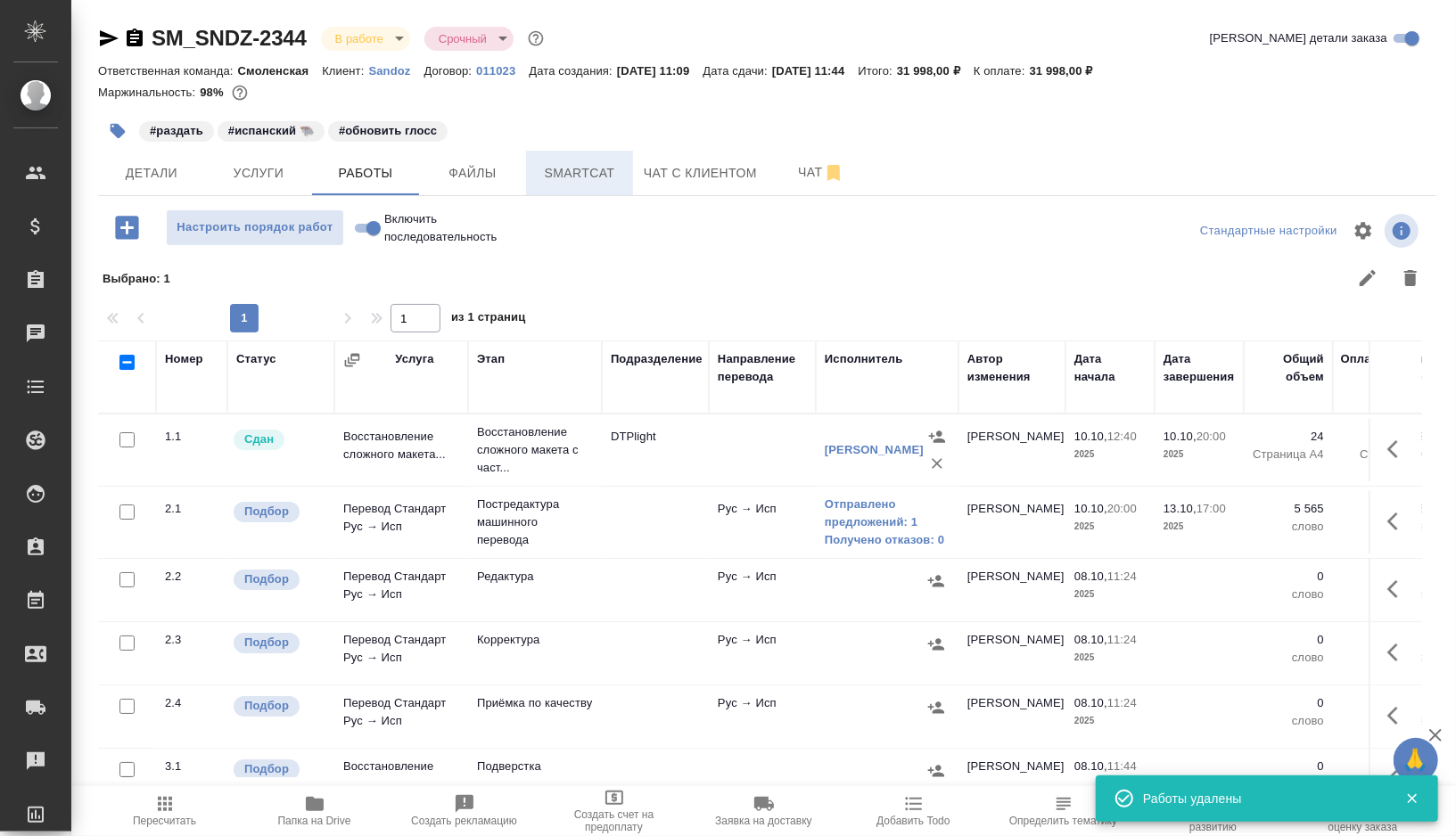
click at [570, 159] on button "Smartcat" at bounding box center [579, 172] width 107 height 44
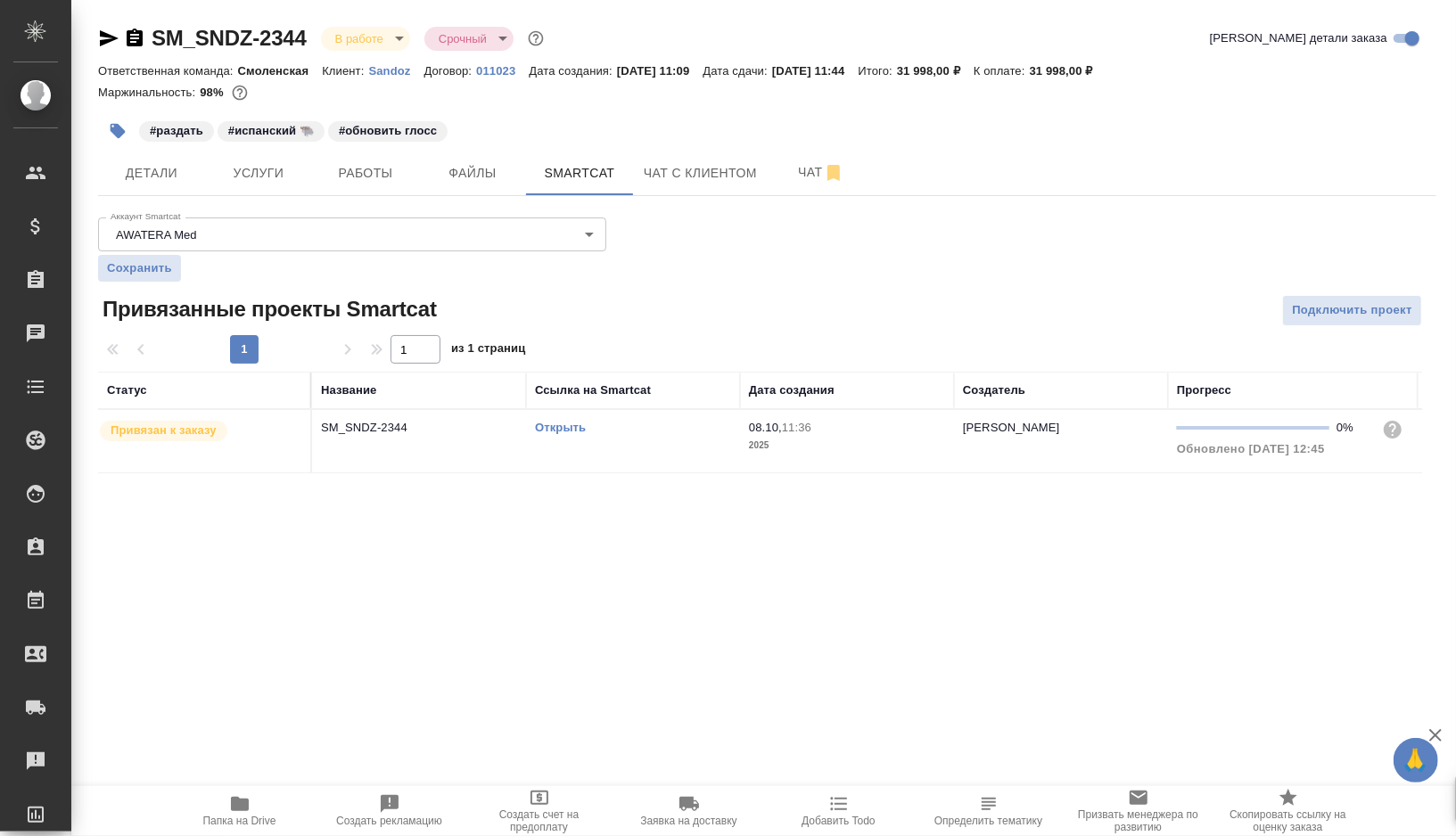
click at [572, 427] on link "Открыть" at bounding box center [560, 427] width 51 height 14
click at [344, 162] on span "Работы" at bounding box center [365, 173] width 86 height 23
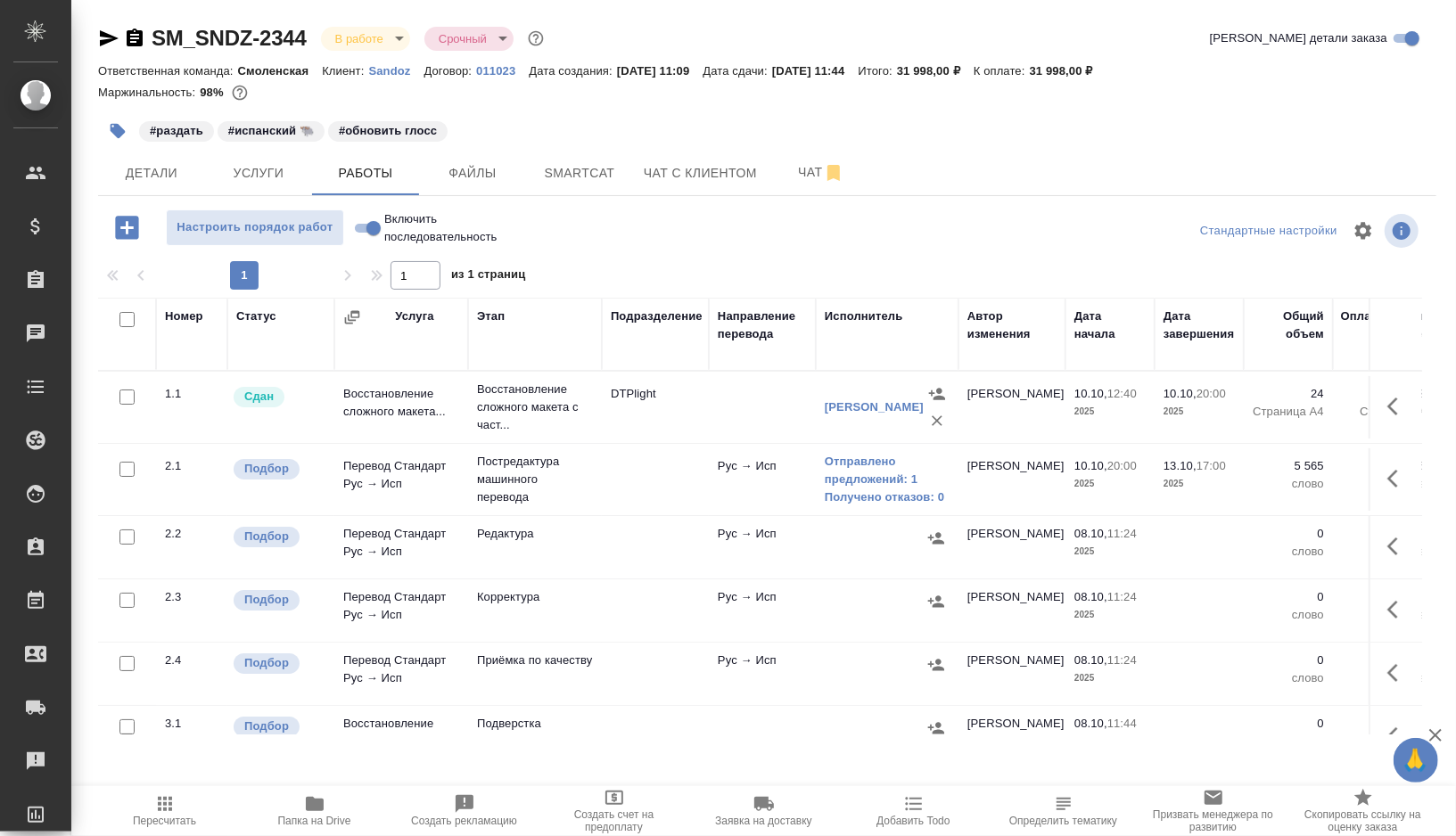
click at [650, 508] on td at bounding box center [655, 479] width 107 height 62
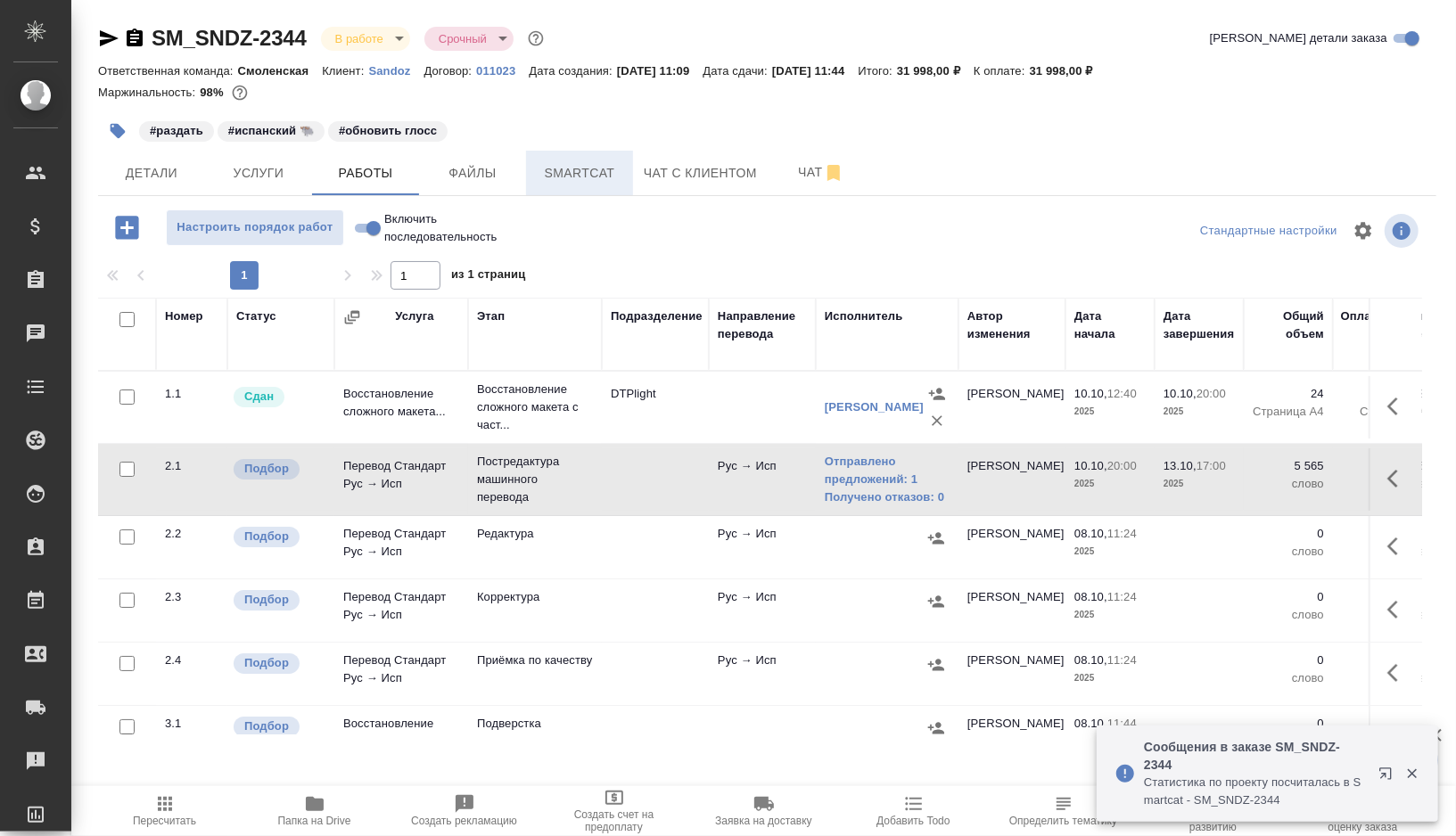
click at [578, 179] on span "Smartcat" at bounding box center [579, 173] width 86 height 23
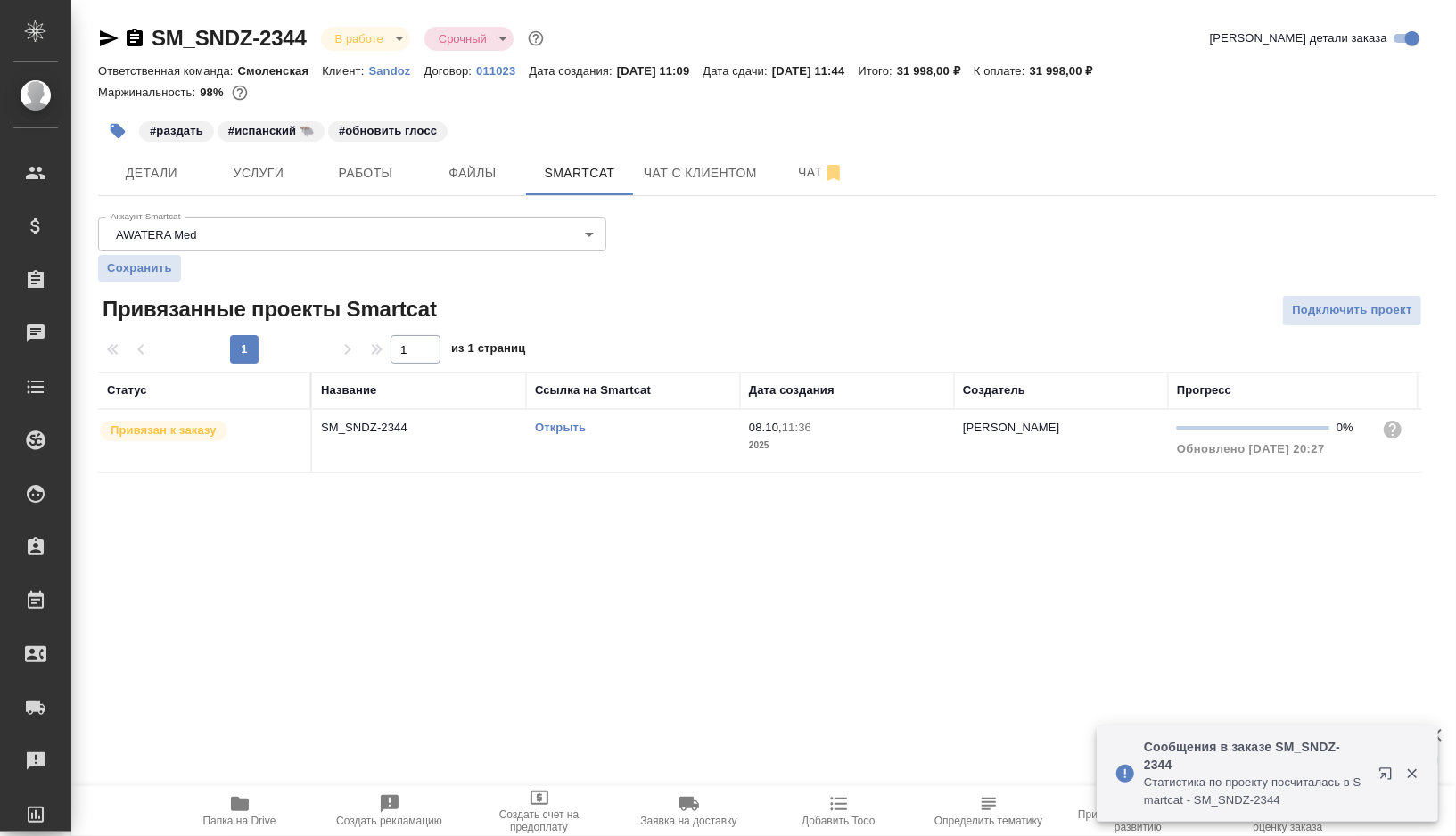
click at [565, 427] on link "Открыть" at bounding box center [560, 427] width 51 height 14
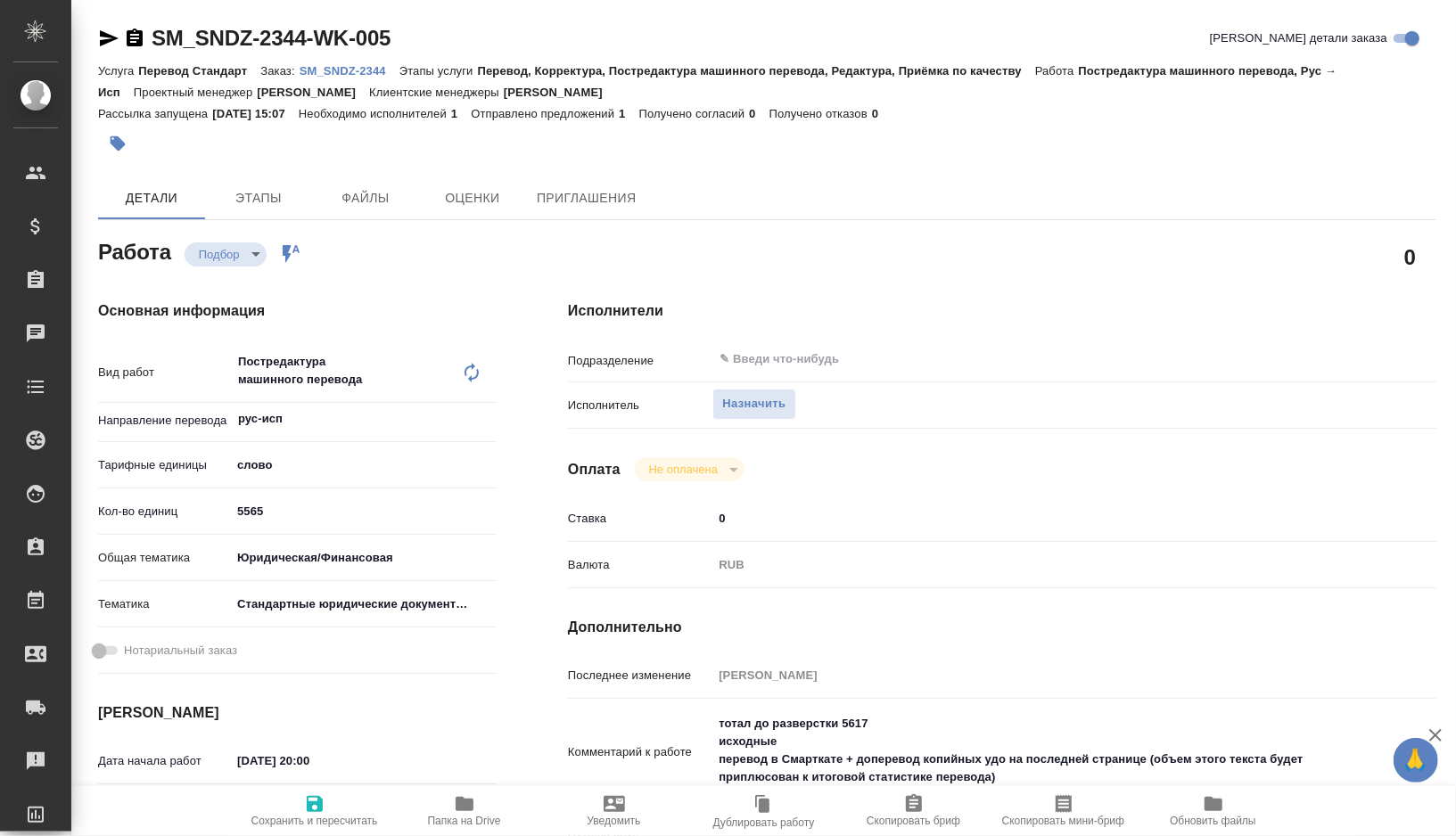
type textarea "x"
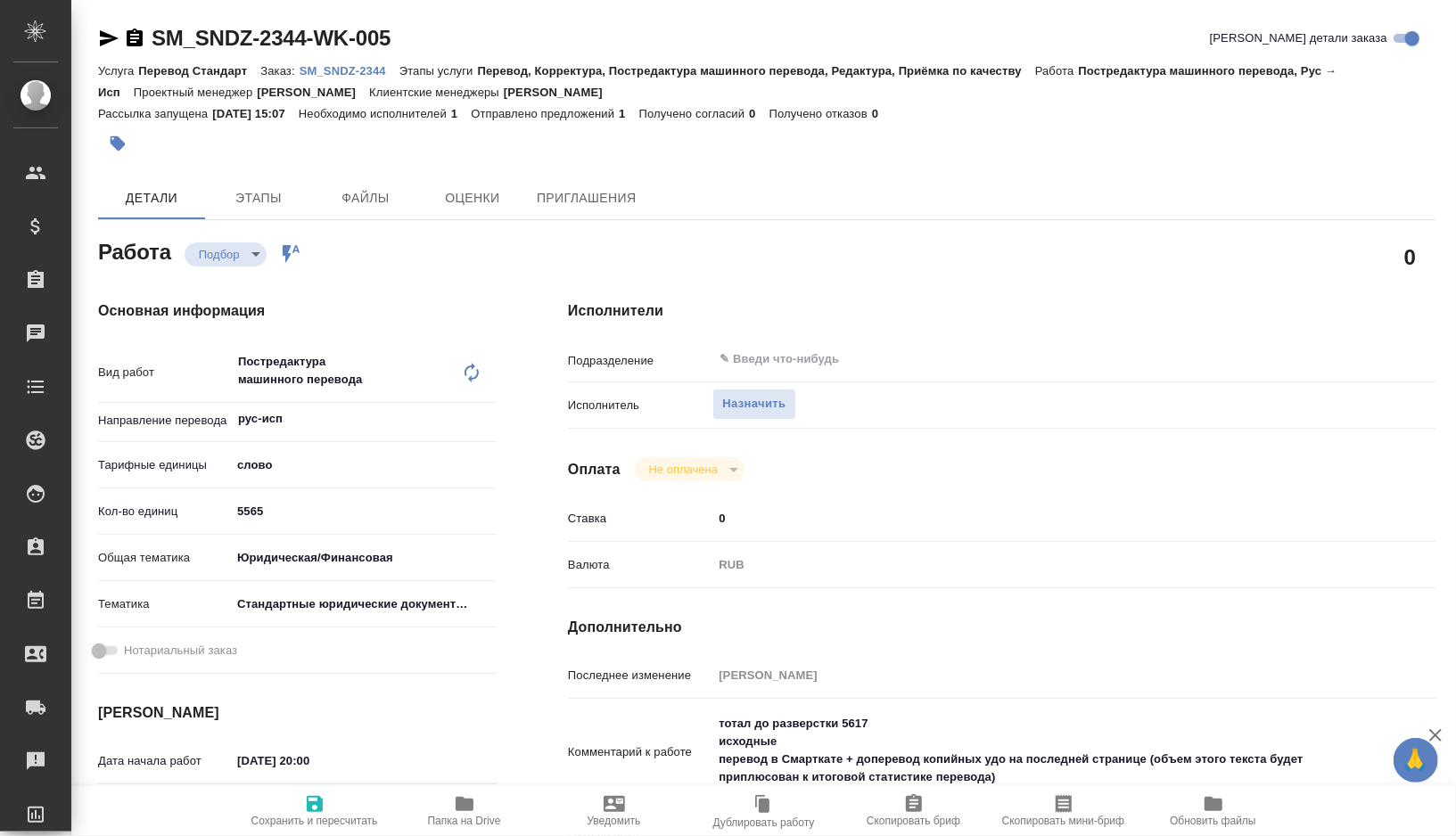
type textarea "x"
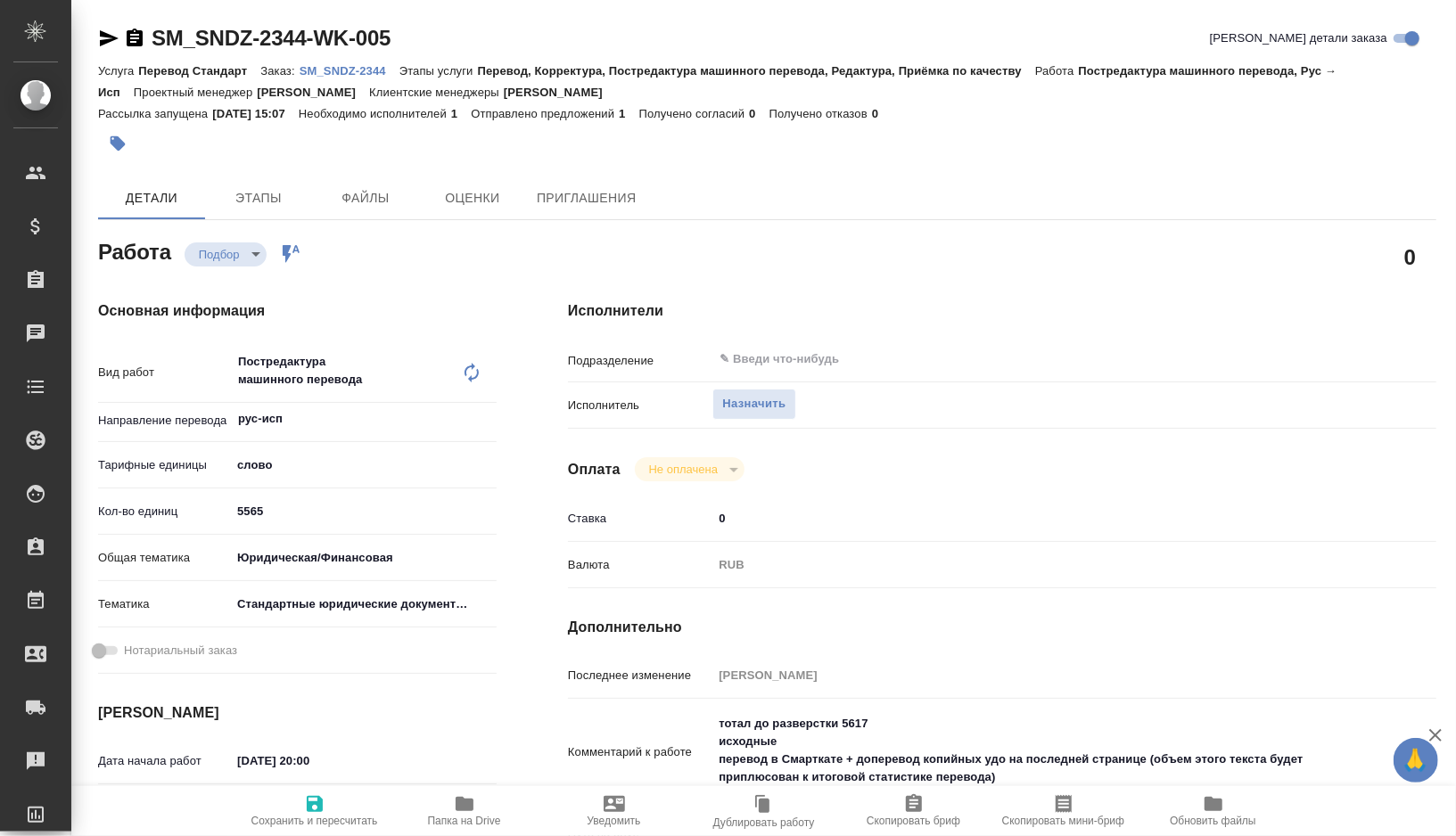
type textarea "x"
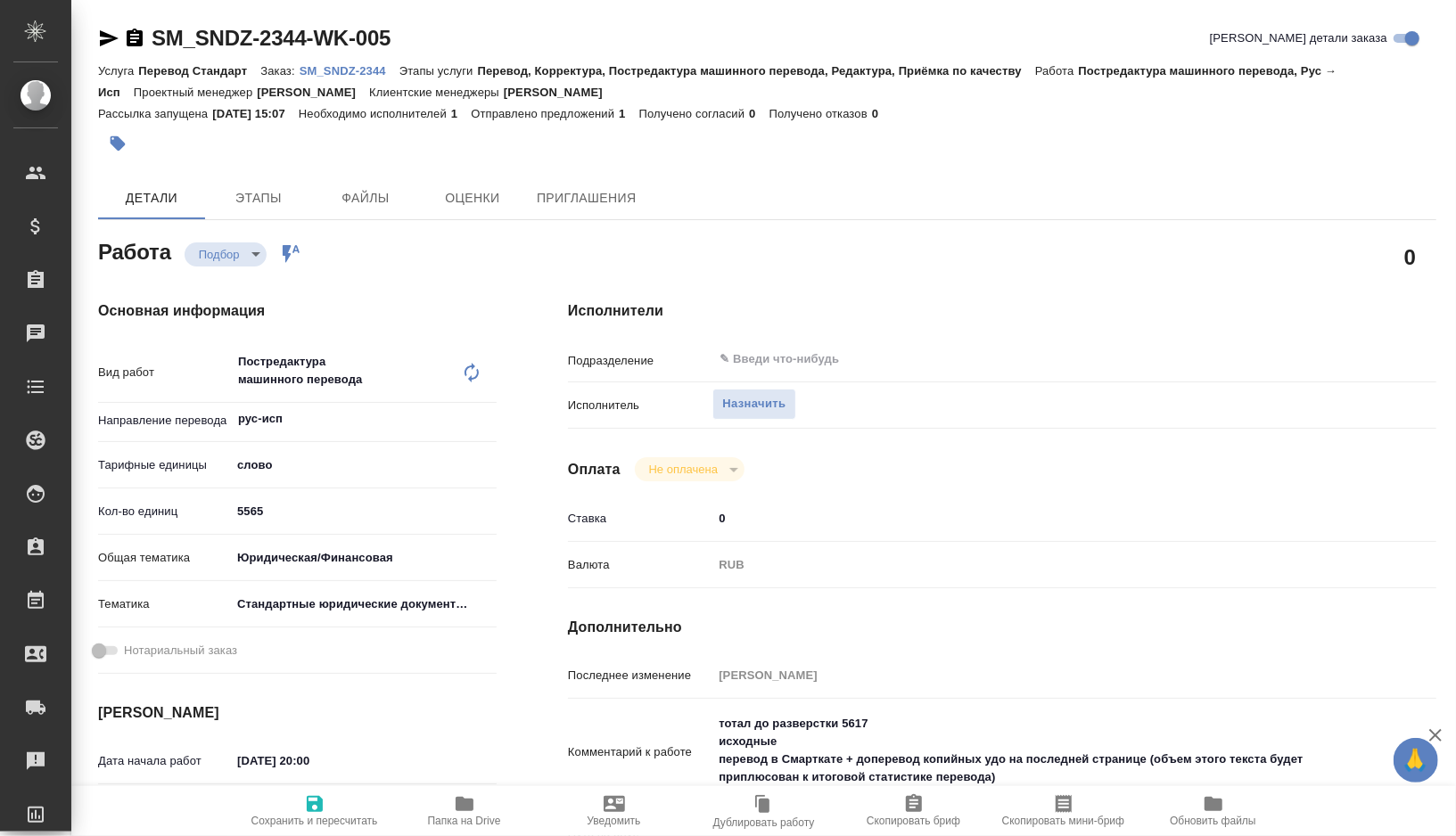
type textarea "x"
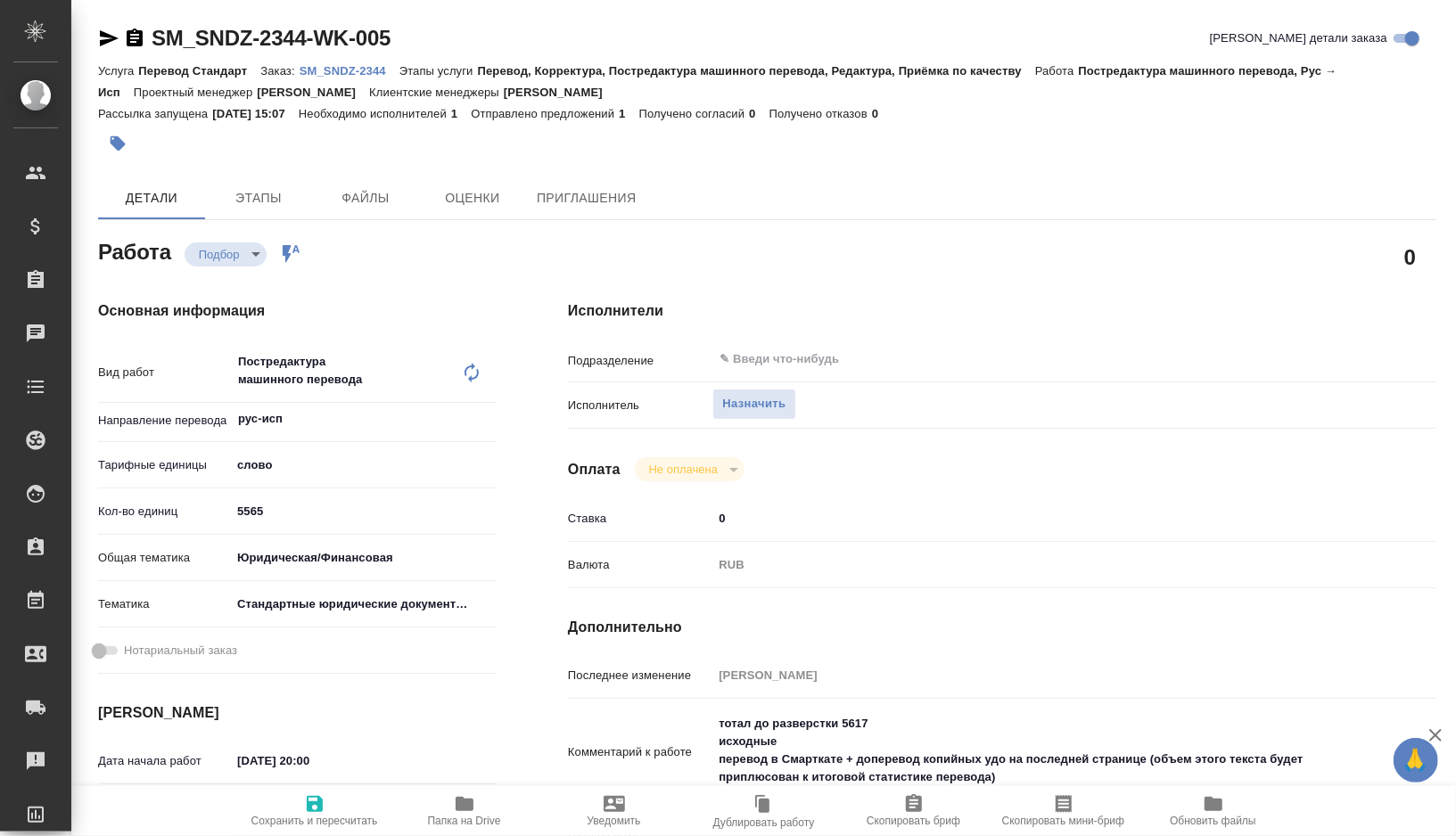
type textarea "x"
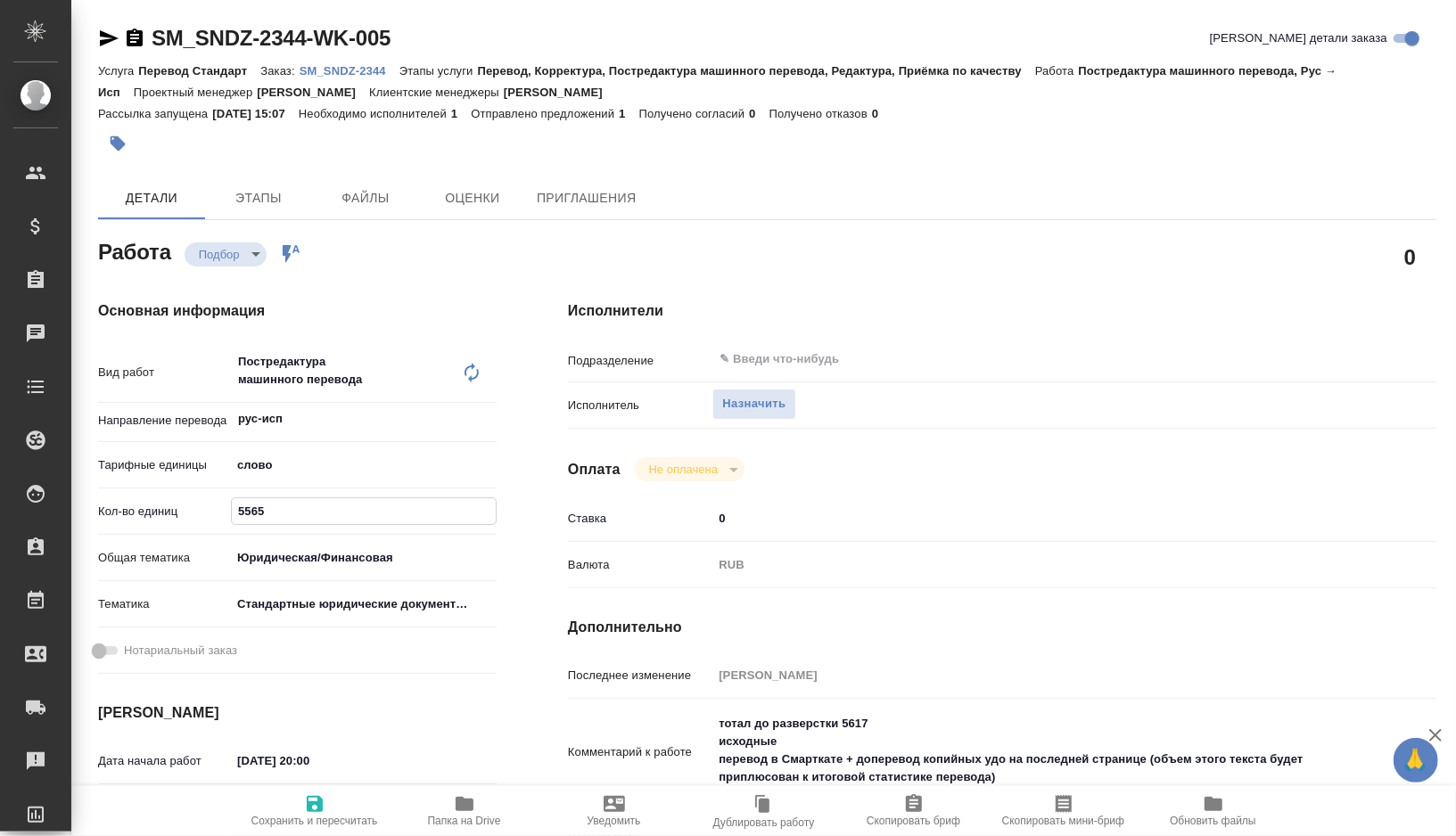
type textarea "x"
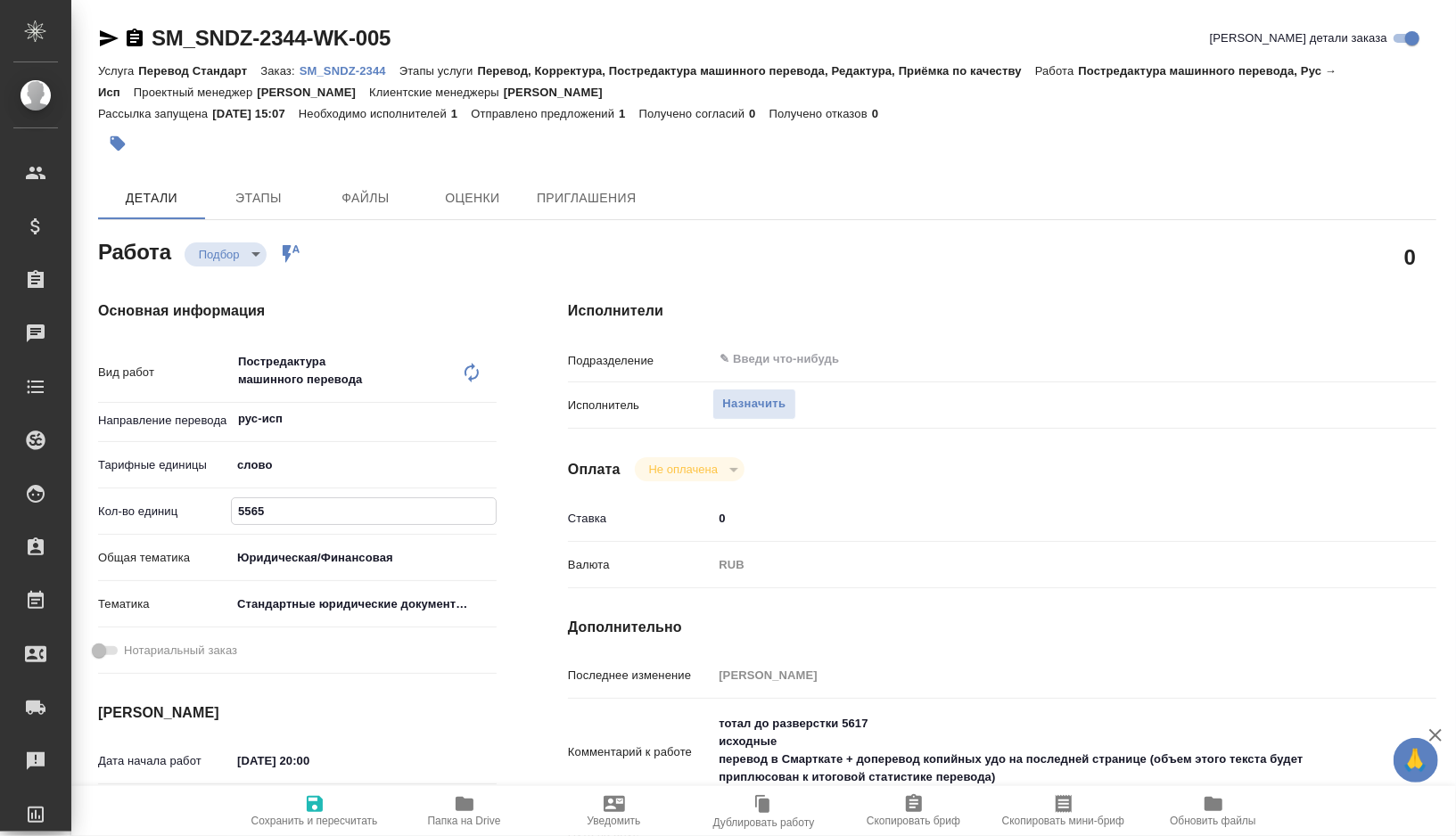
drag, startPoint x: 282, startPoint y: 512, endPoint x: 195, endPoint y: 512, distance: 87.0
click at [195, 512] on div "Кол-во единиц 5565" at bounding box center [298, 511] width 399 height 32
type textarea "x"
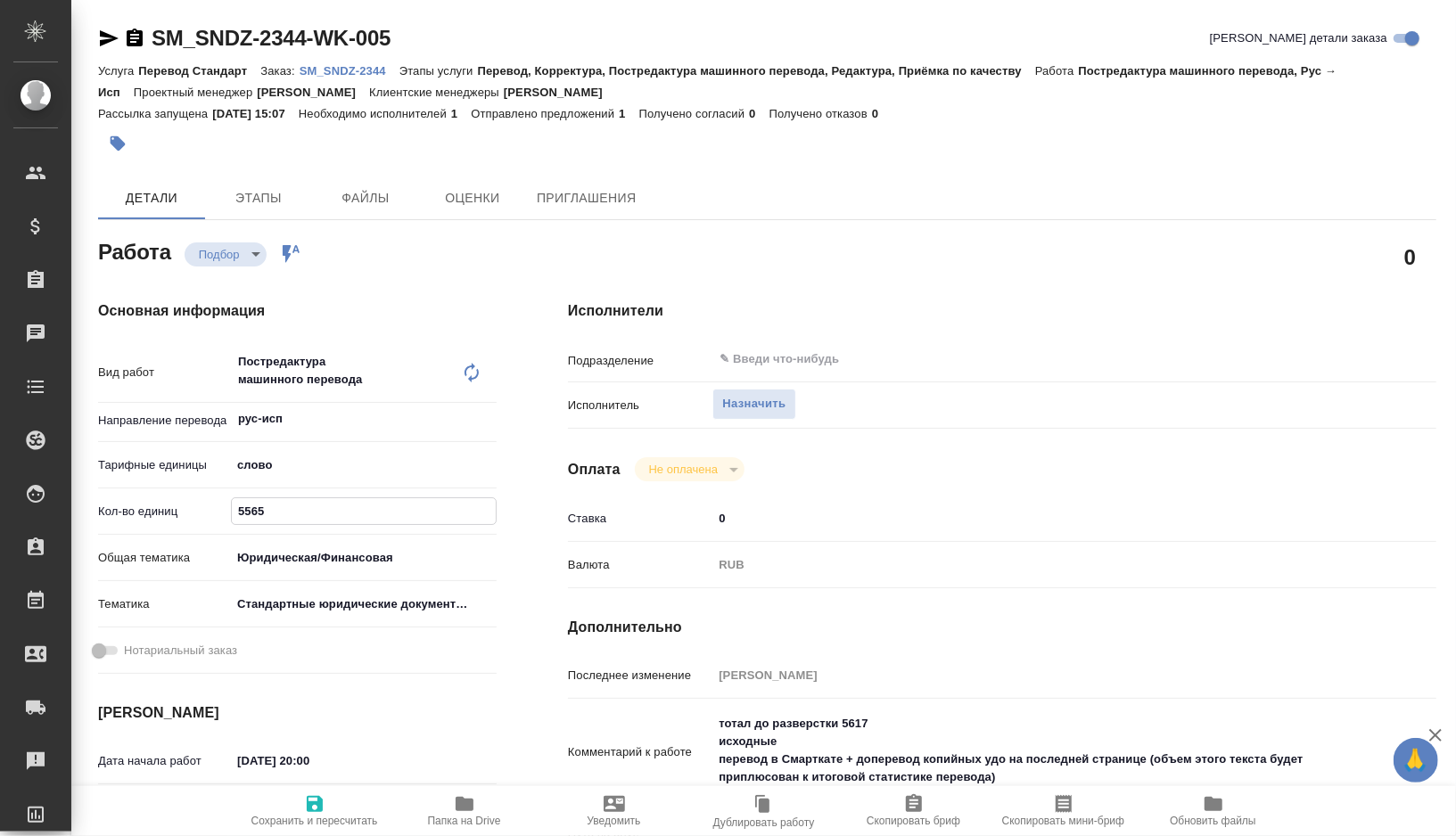
type textarea "x"
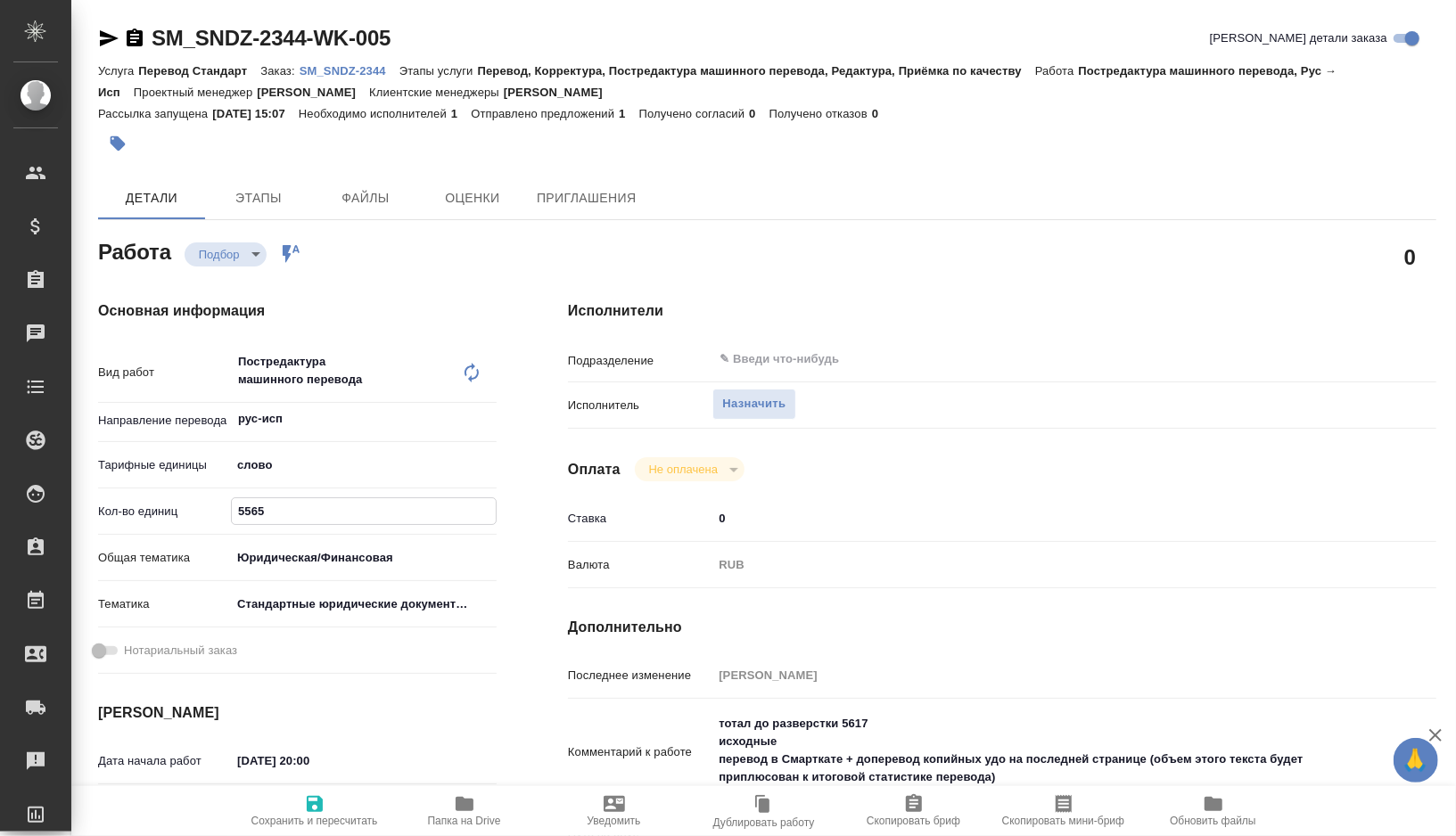
type textarea "x"
paste input "1511"
type textarea "x"
type input "1511"
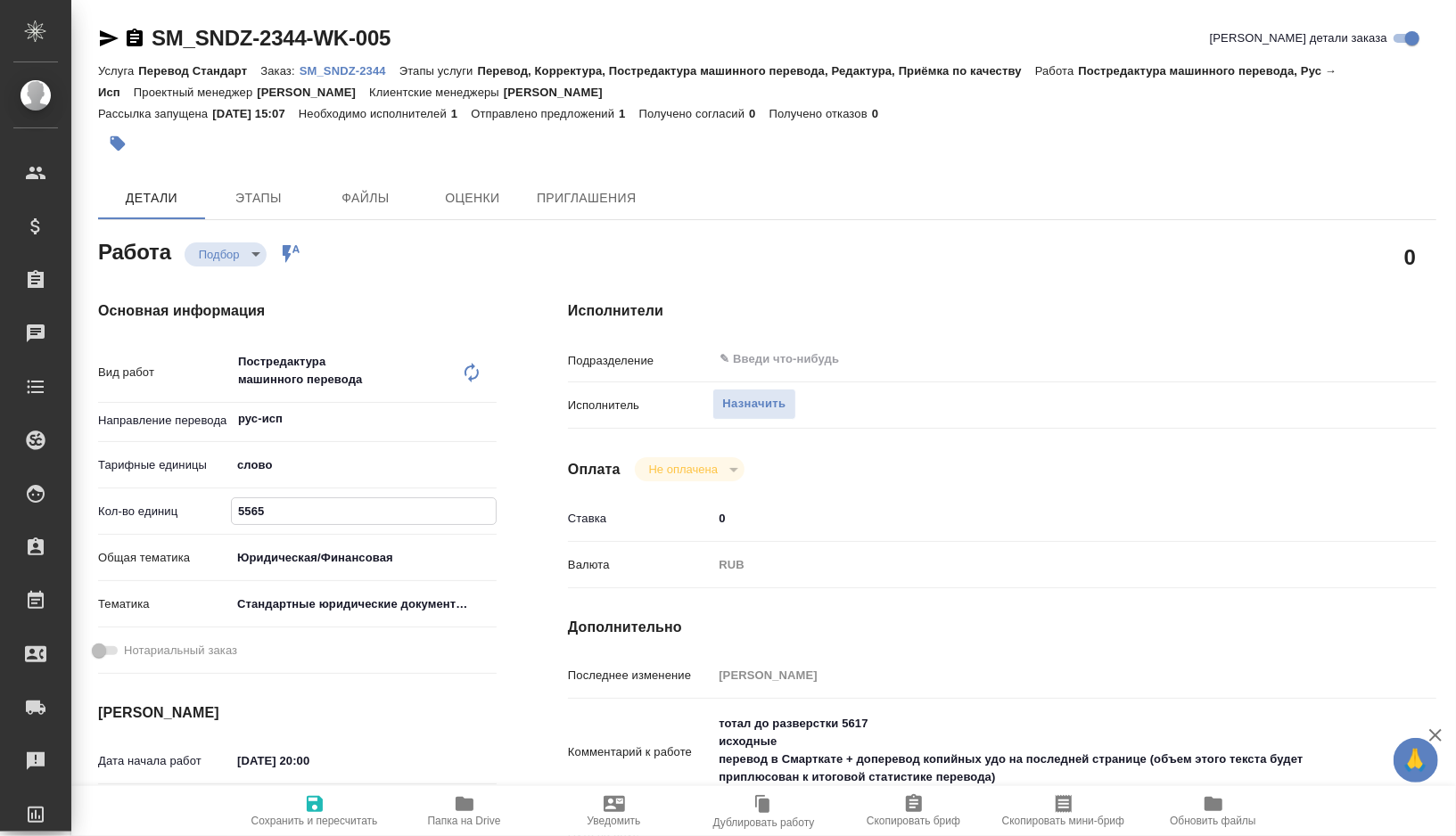
type textarea "x"
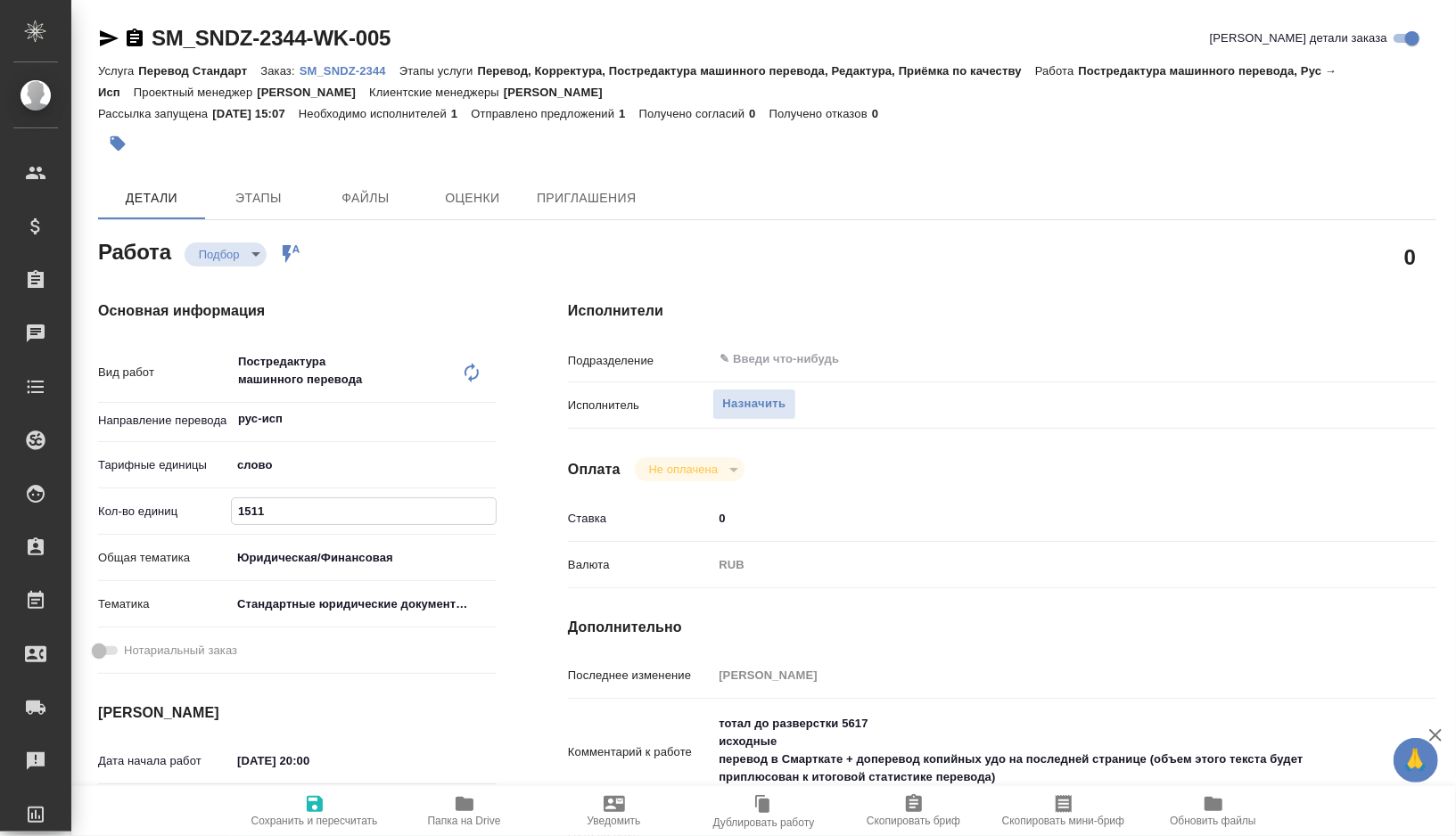
type textarea "x"
type input "1511"
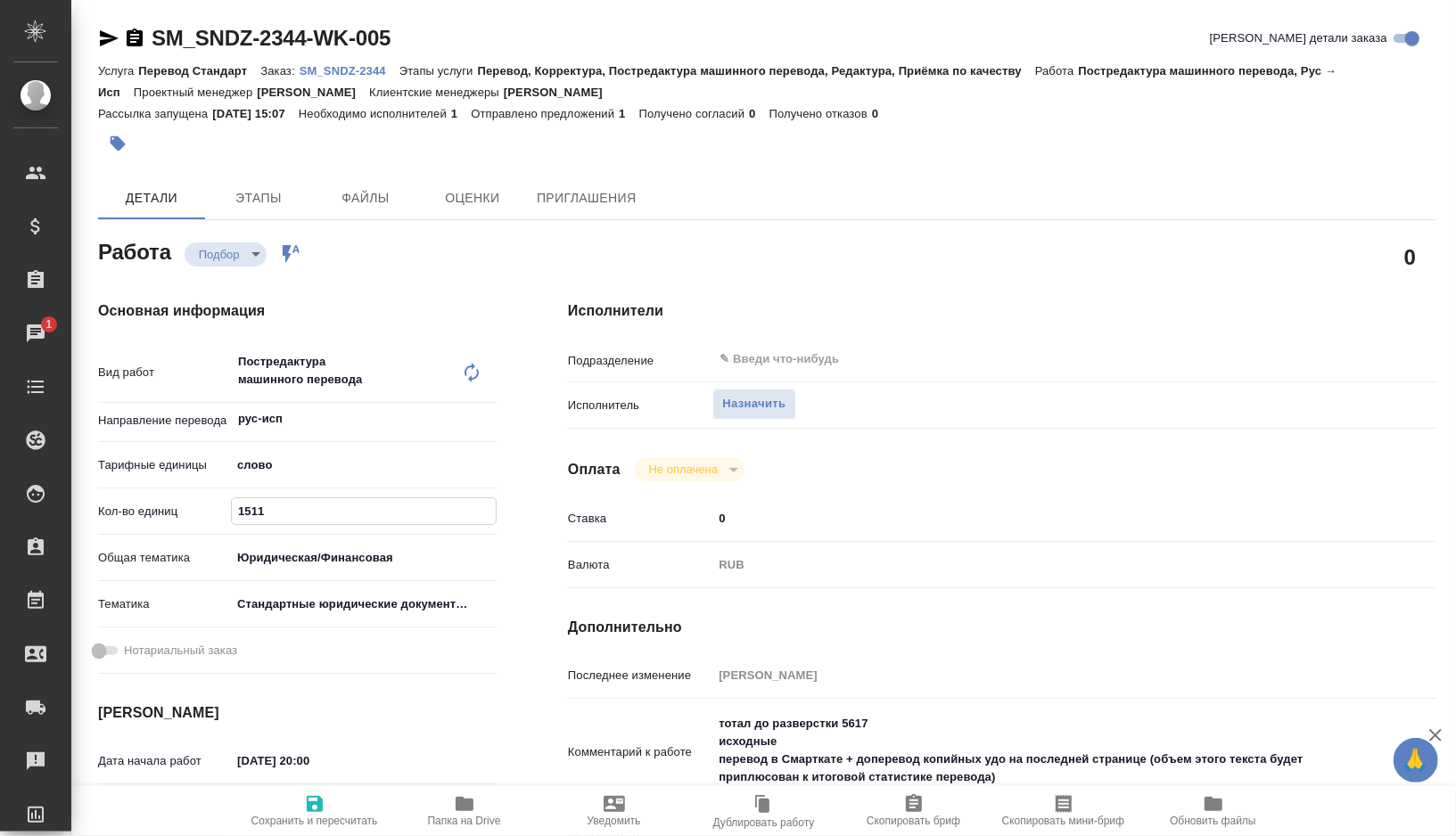
scroll to position [93, 0]
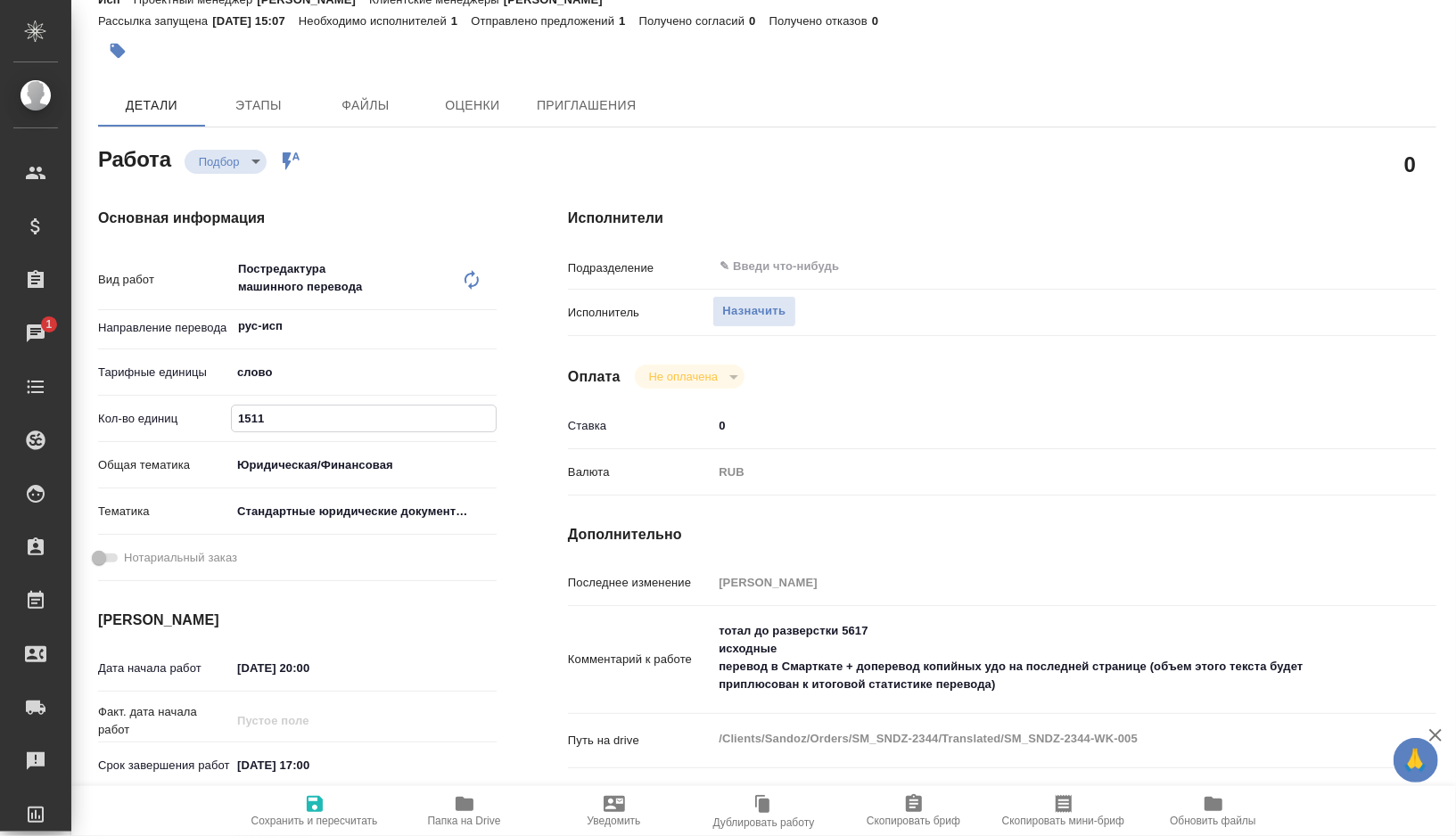
type textarea "x"
click at [856, 629] on textarea "тотал до разверстки 5617 исходные перевод в Смарткате + доперевод копийных удо …" at bounding box center [1038, 657] width 651 height 84
drag, startPoint x: 856, startPoint y: 629, endPoint x: 764, endPoint y: 630, distance: 92.0
click at [764, 630] on textarea "тотал до разверстки 5617 исходные перевод в Смарткате + доперевод копийных удо …" at bounding box center [1038, 658] width 650 height 84
paste textarea "5245"
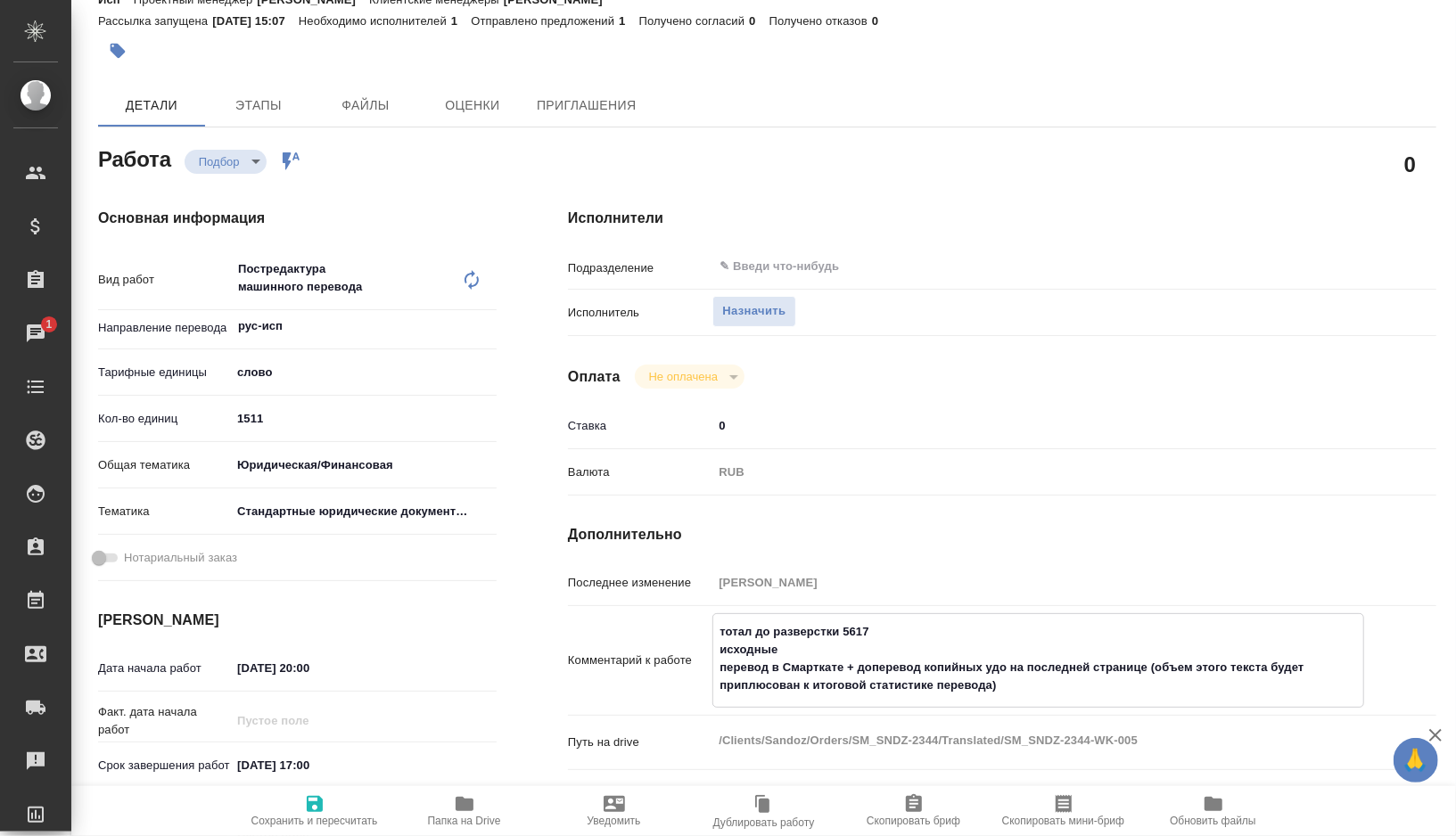
type textarea "x"
type textarea "тотал 5245 исходные перевод в Смарткате + доперевод копийных удо на последней с…"
type textarea "x"
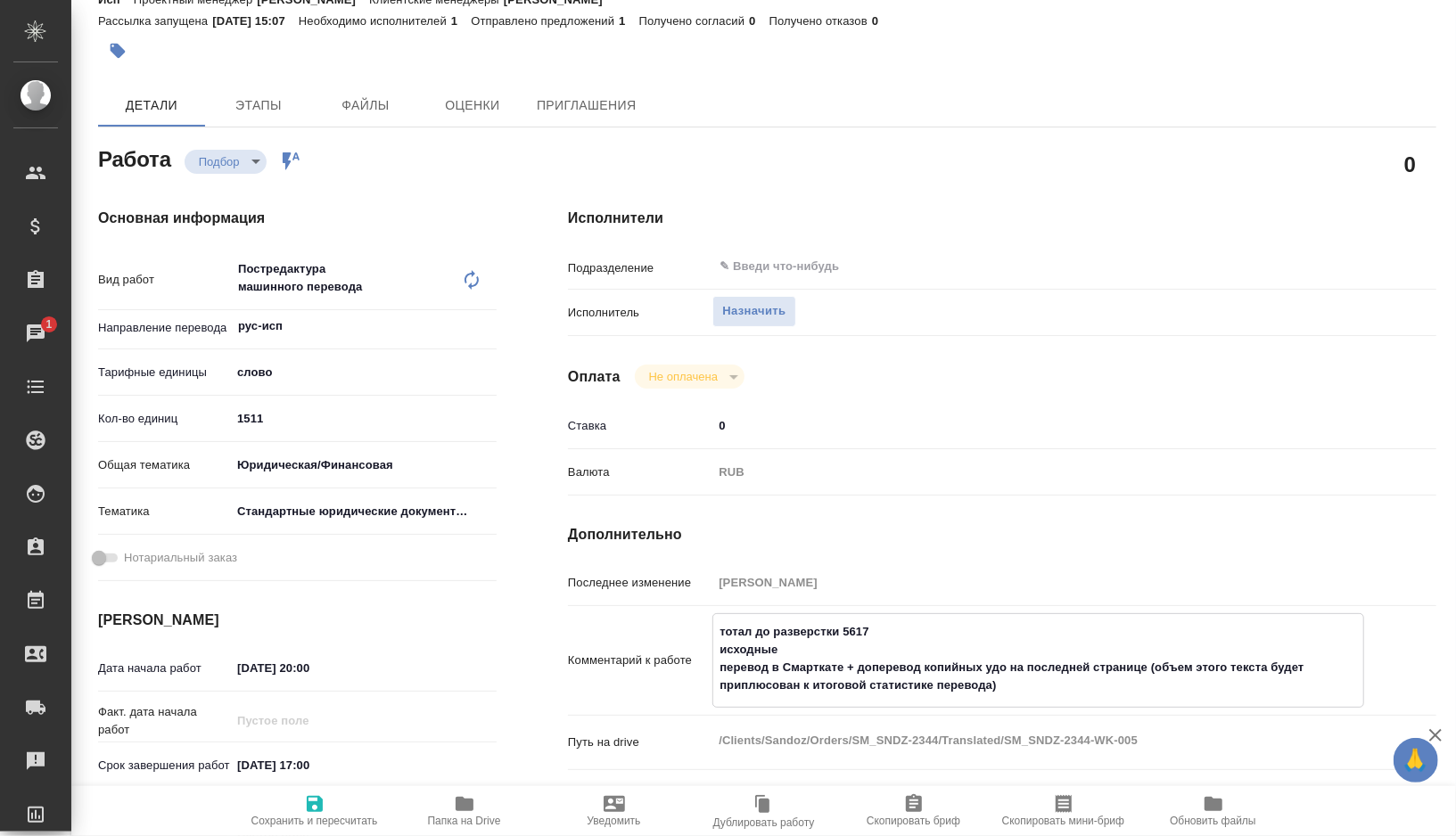
type textarea "x"
click at [810, 649] on textarea "тотал 5245 исходные перевод в Смарткате + доперевод копийных удо на последней с…" at bounding box center [1038, 658] width 650 height 84
type textarea "x"
type textarea "тотал 5245 исходные ф перевод в Смарткате + доперевод копийных удо на последней…"
type textarea "x"
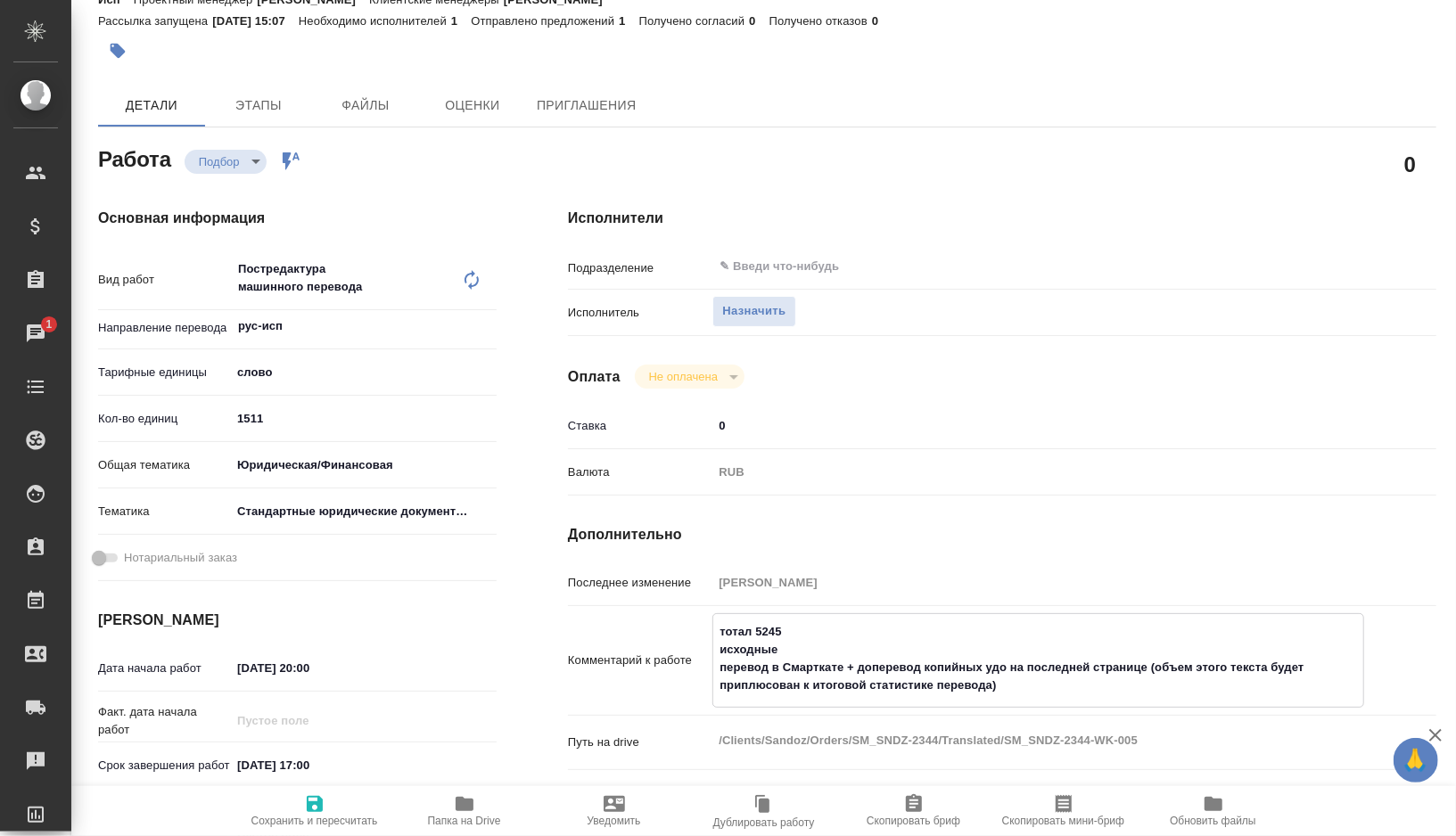
type textarea "x"
type textarea "тотал 5245 исходные фа перевод в Смарткате + доперевод копийных удо на последне…"
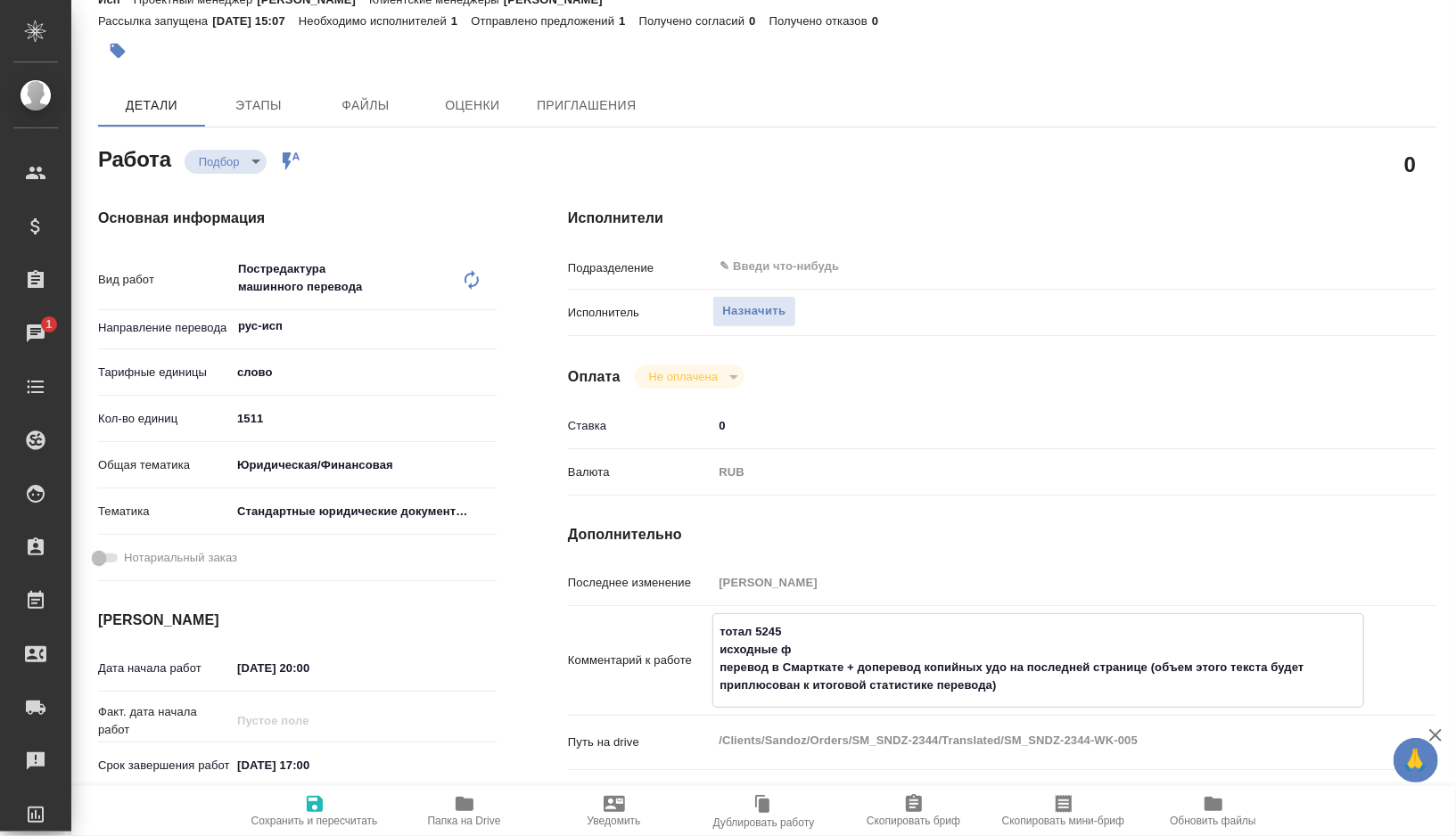
type textarea "x"
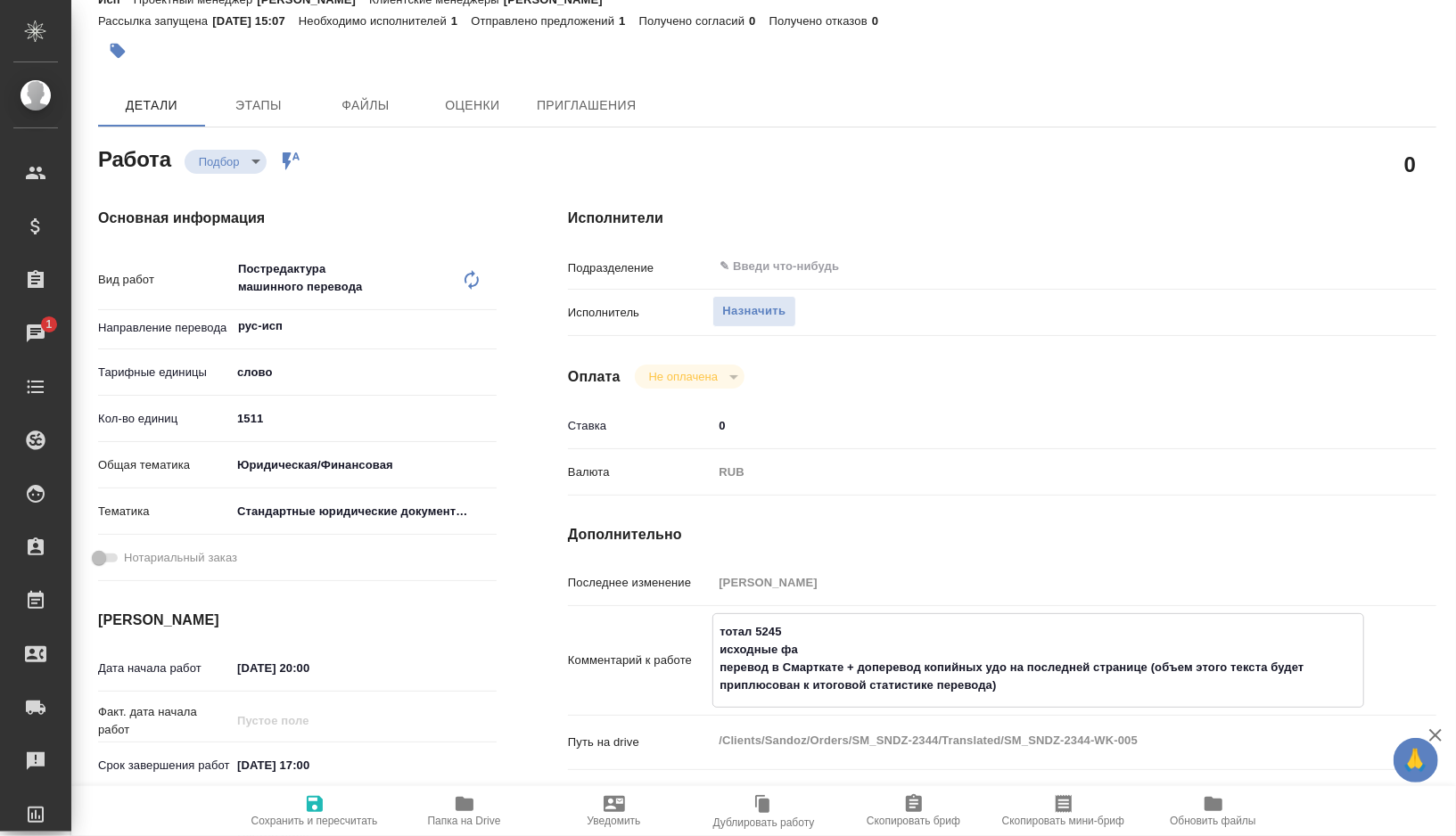
type textarea "тотал 5245 исходные фай перевод в Смарткате + доперевод копийных удо на последн…"
type textarea "x"
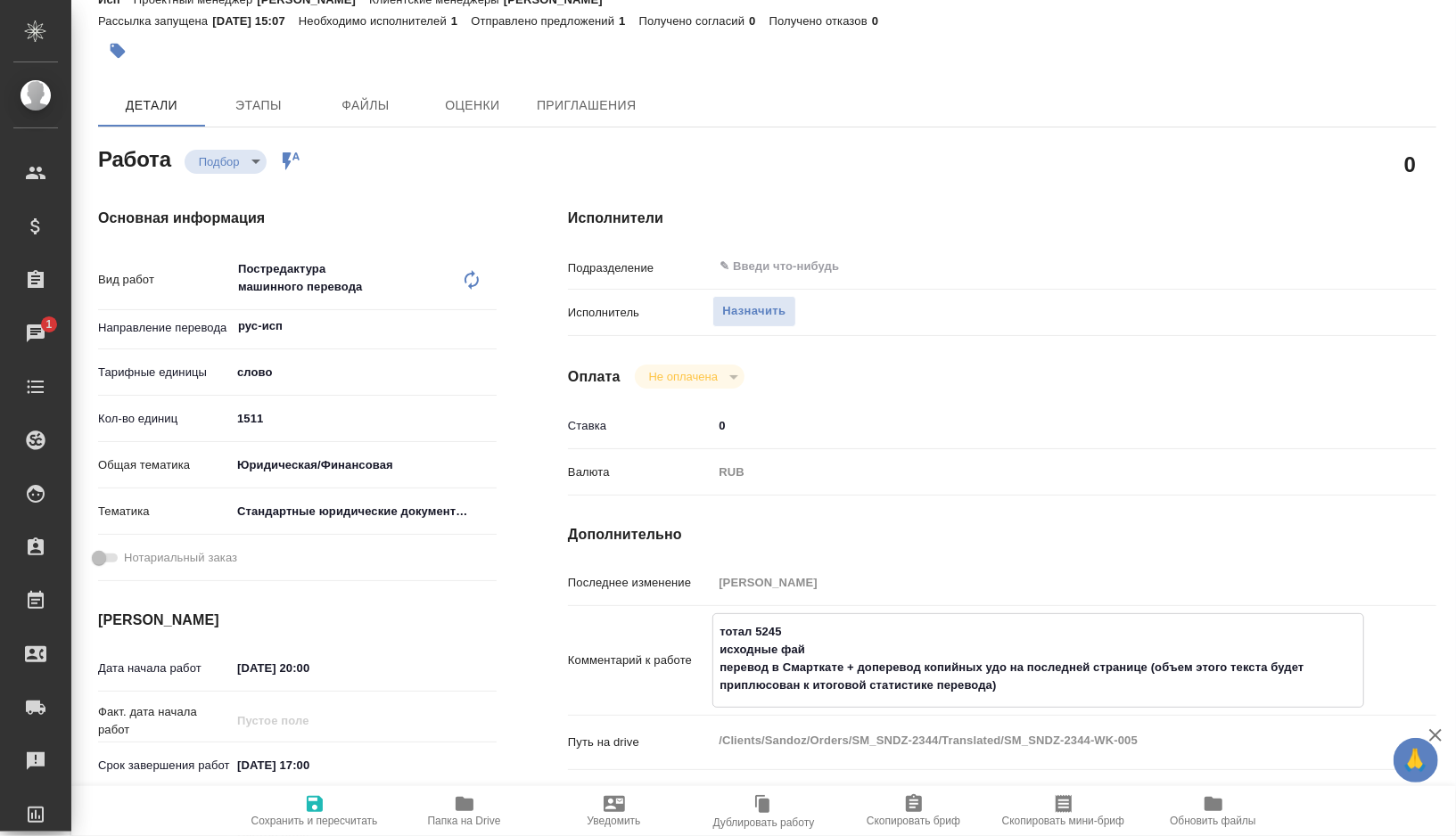
type textarea "x"
type textarea "тотал 5245 исходные фа перевод в Смарткате + доперевод копийных удо на последне…"
type textarea "x"
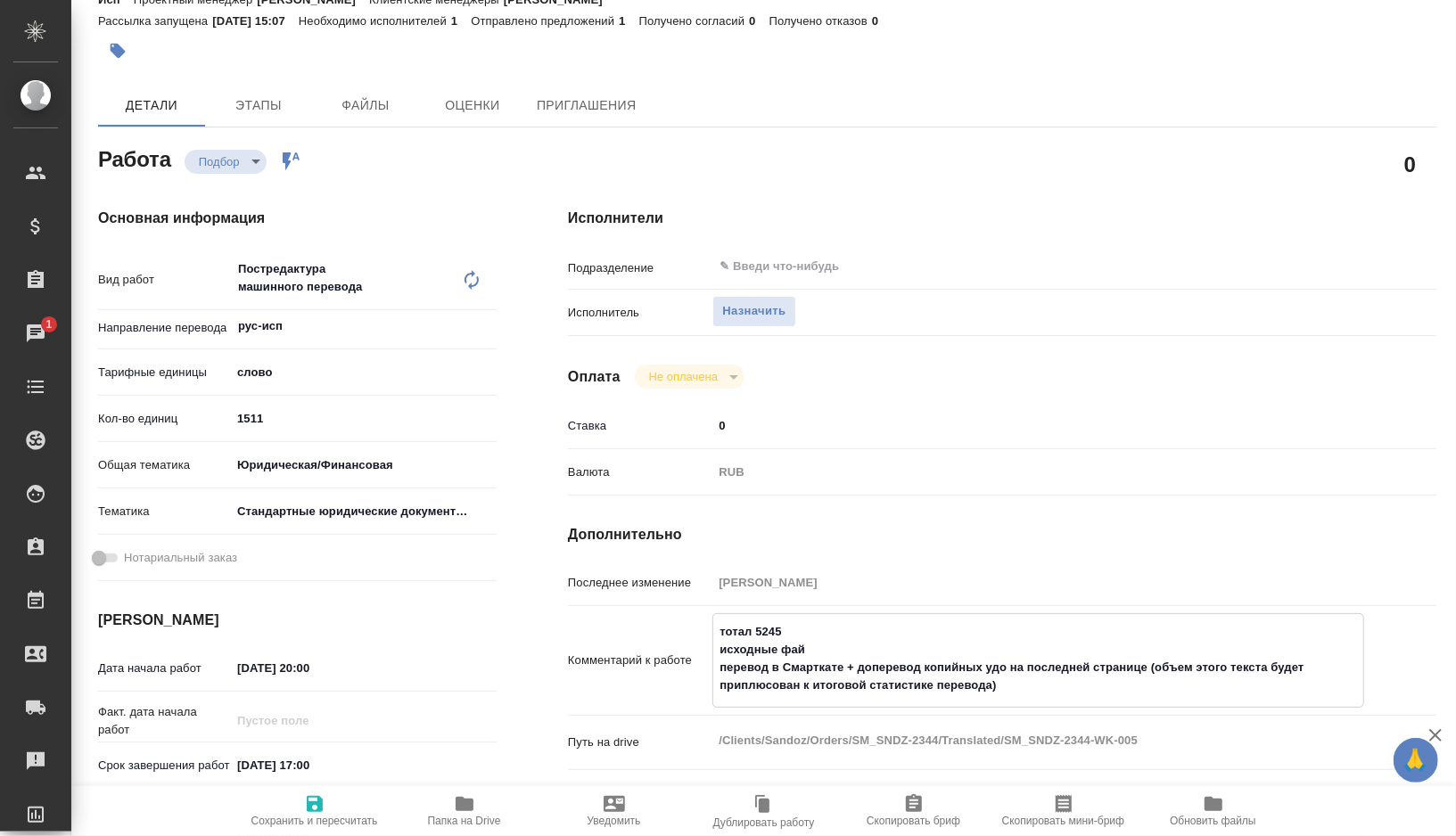
type textarea "x"
type textarea "тотал 5245 исходные ф перевод в Смарткате + доперевод копийных удо на последней…"
type textarea "x"
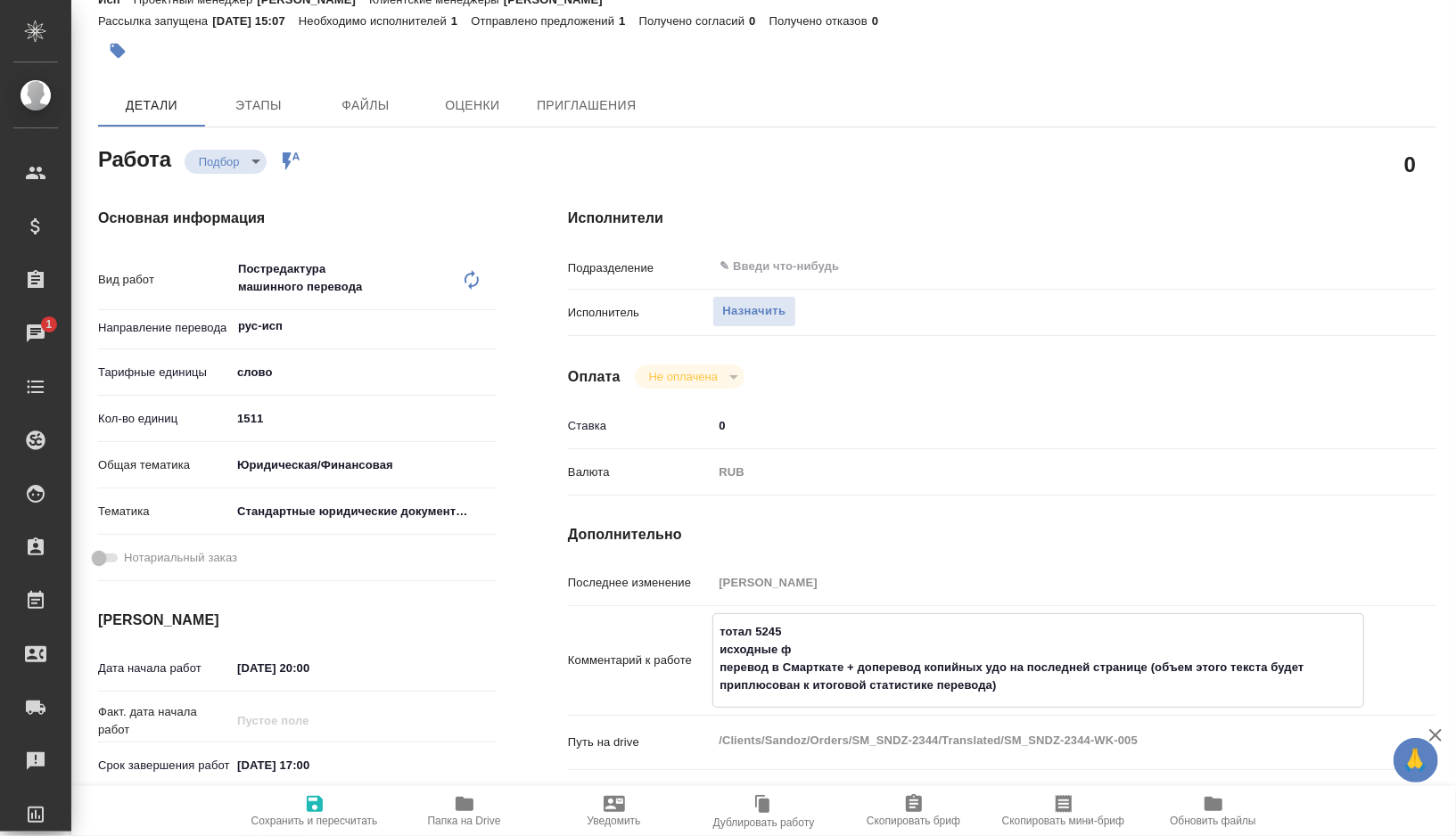
type textarea "x"
type textarea "тотал 5245 исходные перевод в Смарткате + доперевод копийных удо на последней с…"
type textarea "x"
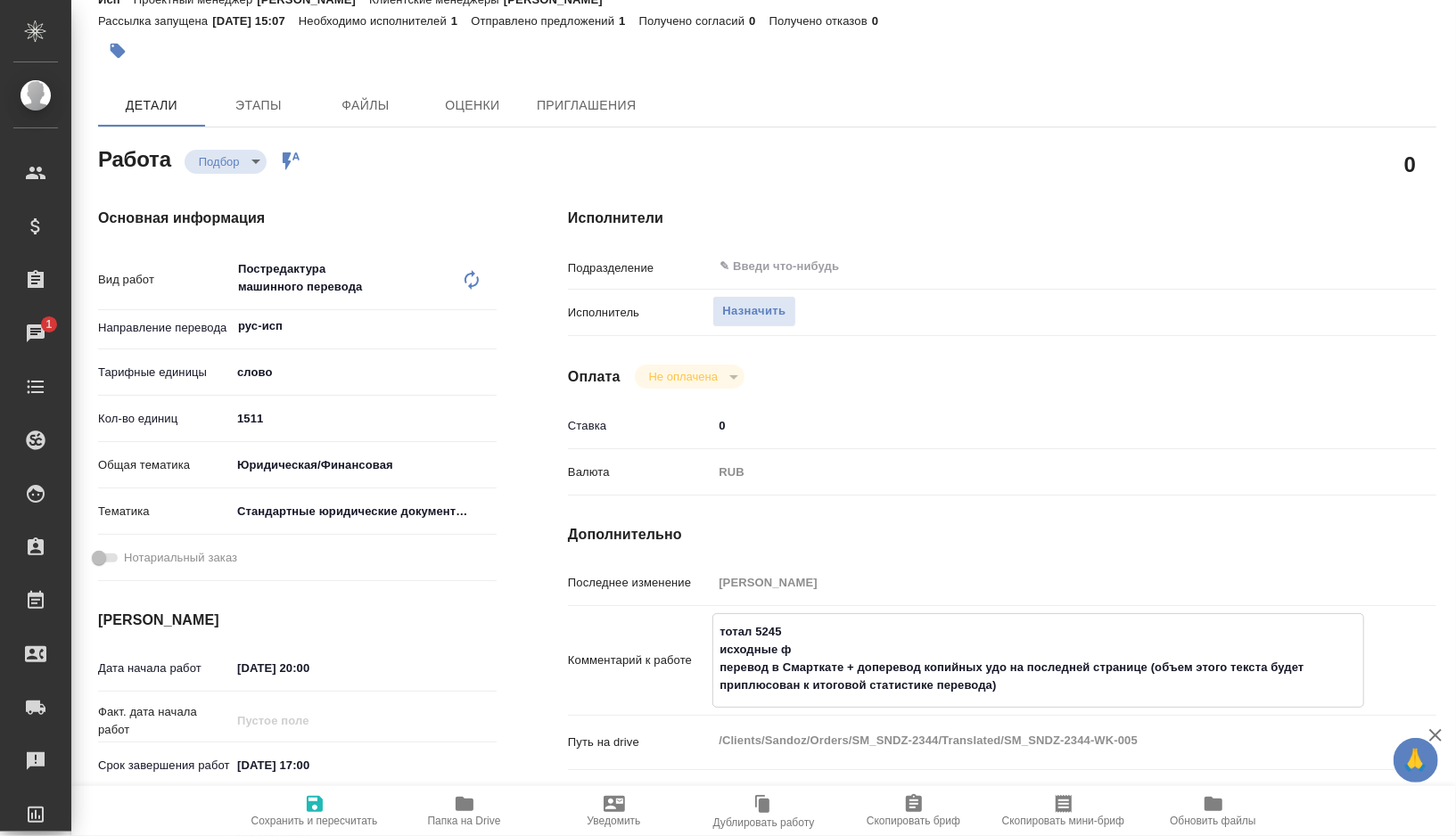
type textarea "x"
type textarea "тотал 5245 исходные перевод в Смарткате + доперевод копийных удо на последней с…"
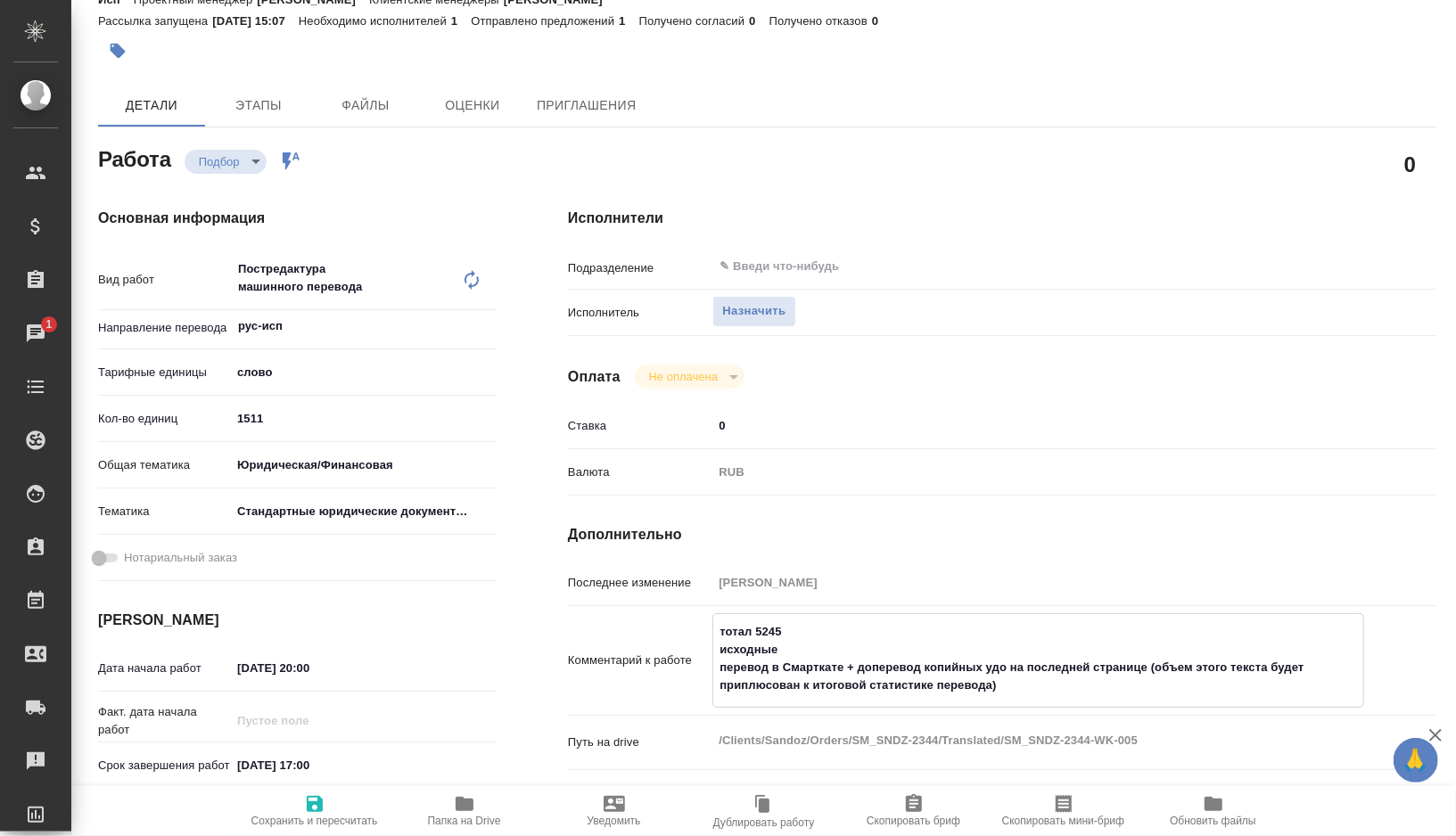
type textarea "x"
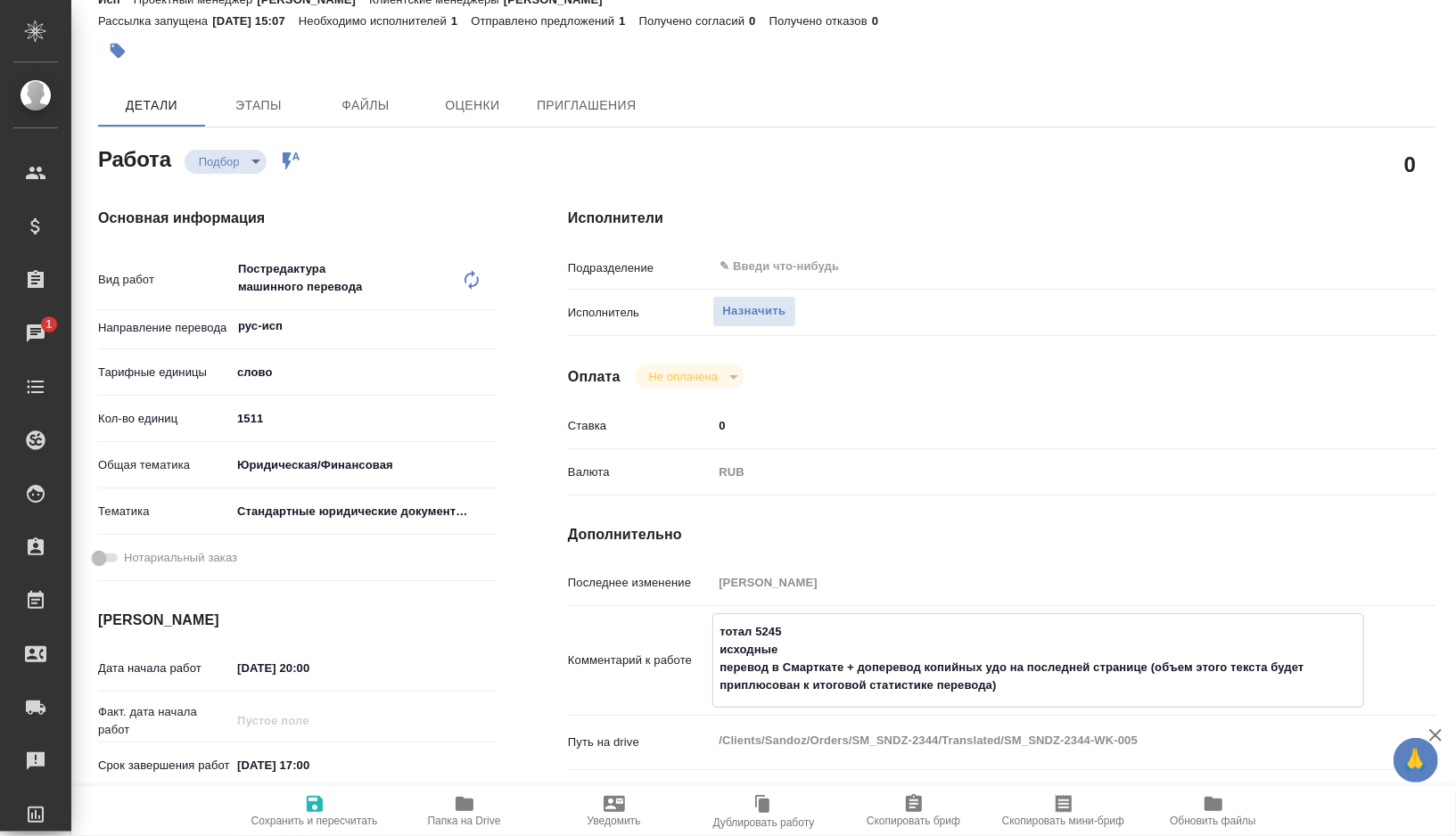
type textarea "тотал 5245 исходны перевод в Смарткате + доперевод копийных удо на последней ст…"
type textarea "x"
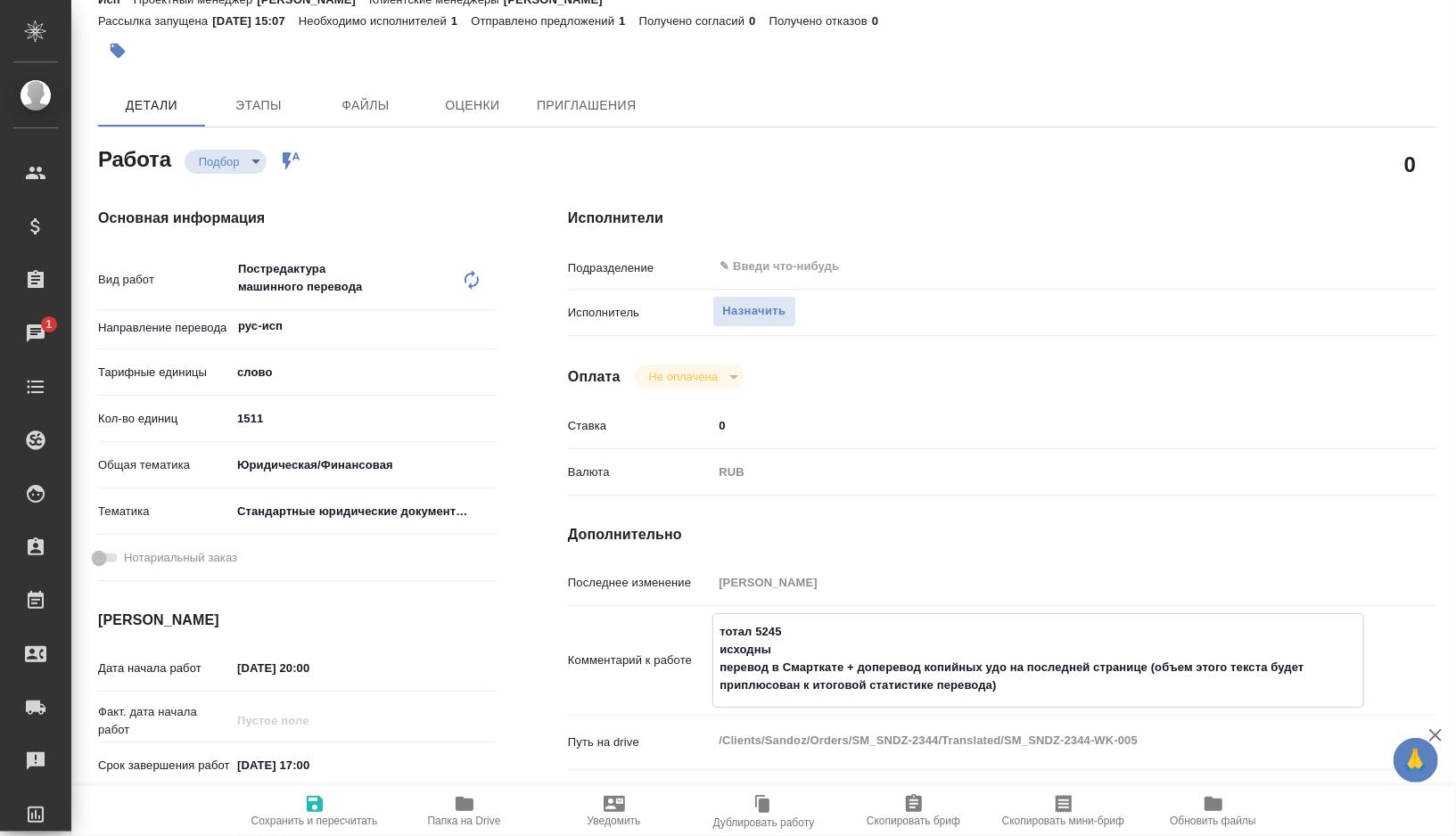
type textarea "x"
type textarea "тотал 5245 исходный перевод в Смарткате + доперевод копийных удо на последней с…"
type textarea "x"
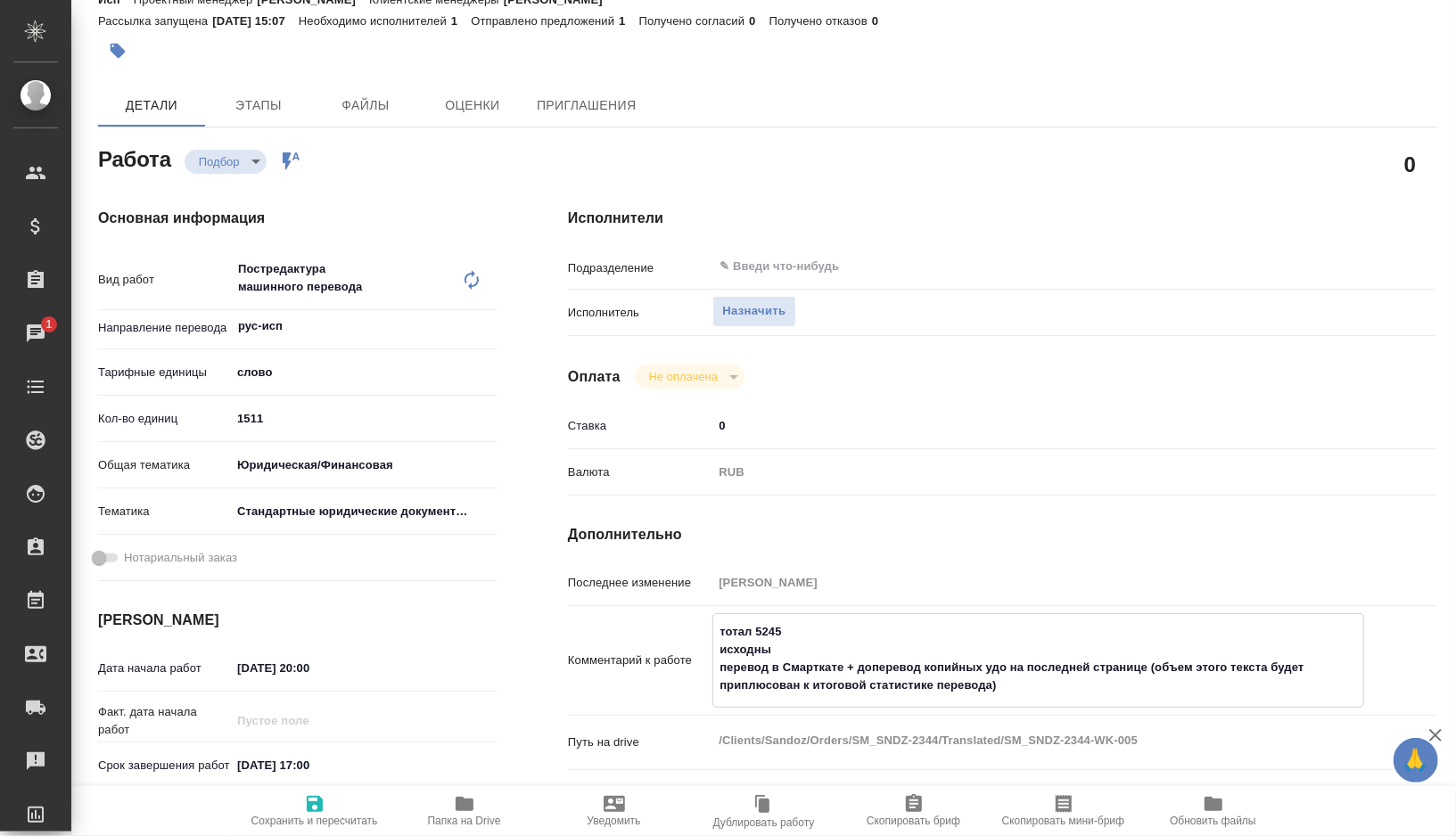
type textarea "x"
type textarea "тотал 5245 исходный перевод в Смарткате + доперевод копийных удо на последней с…"
type textarea "x"
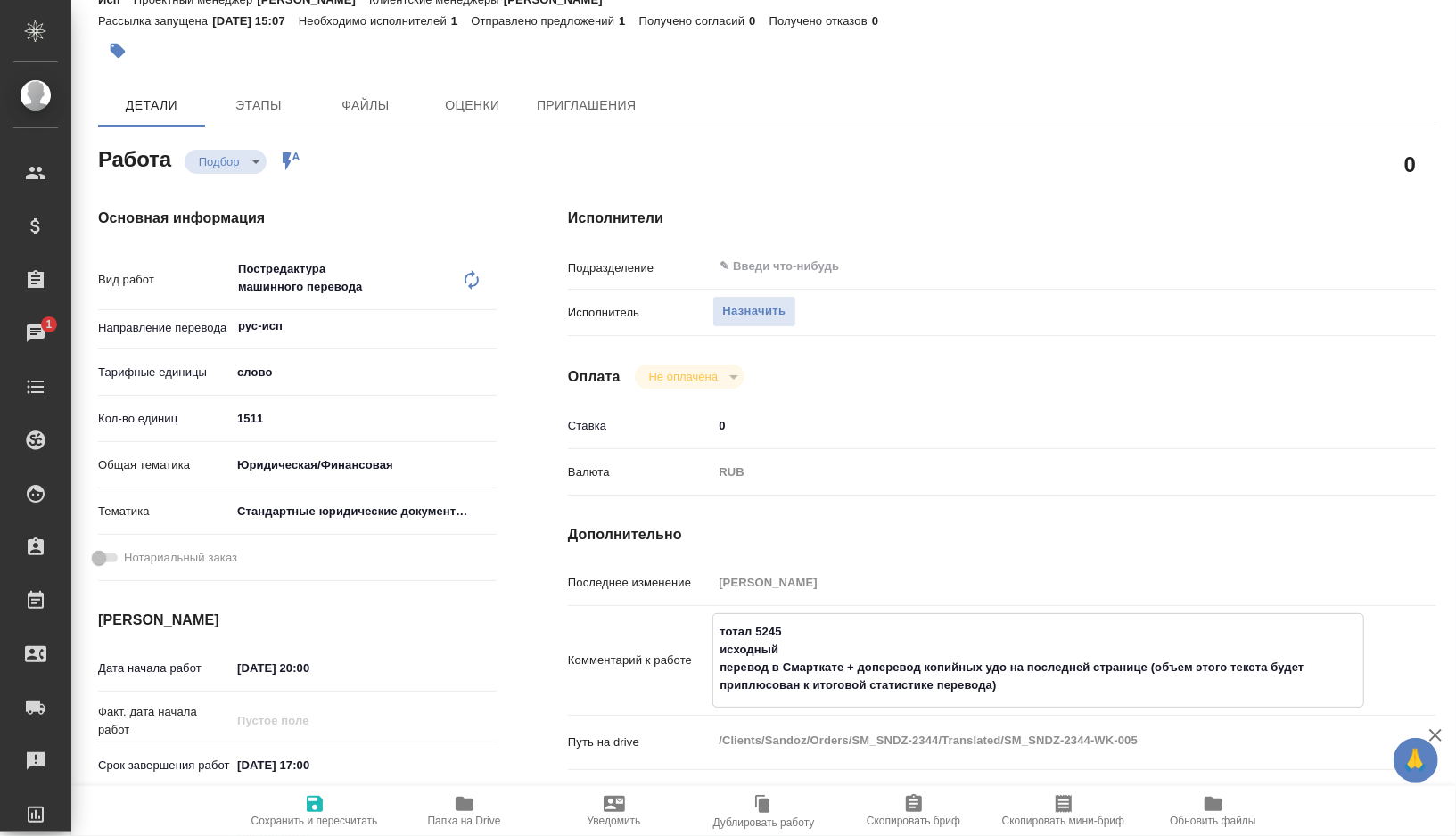
type textarea "x"
type textarea "тотал 5245 исходный ф перевод в Смарткате + доперевод копийных удо на последней…"
type textarea "x"
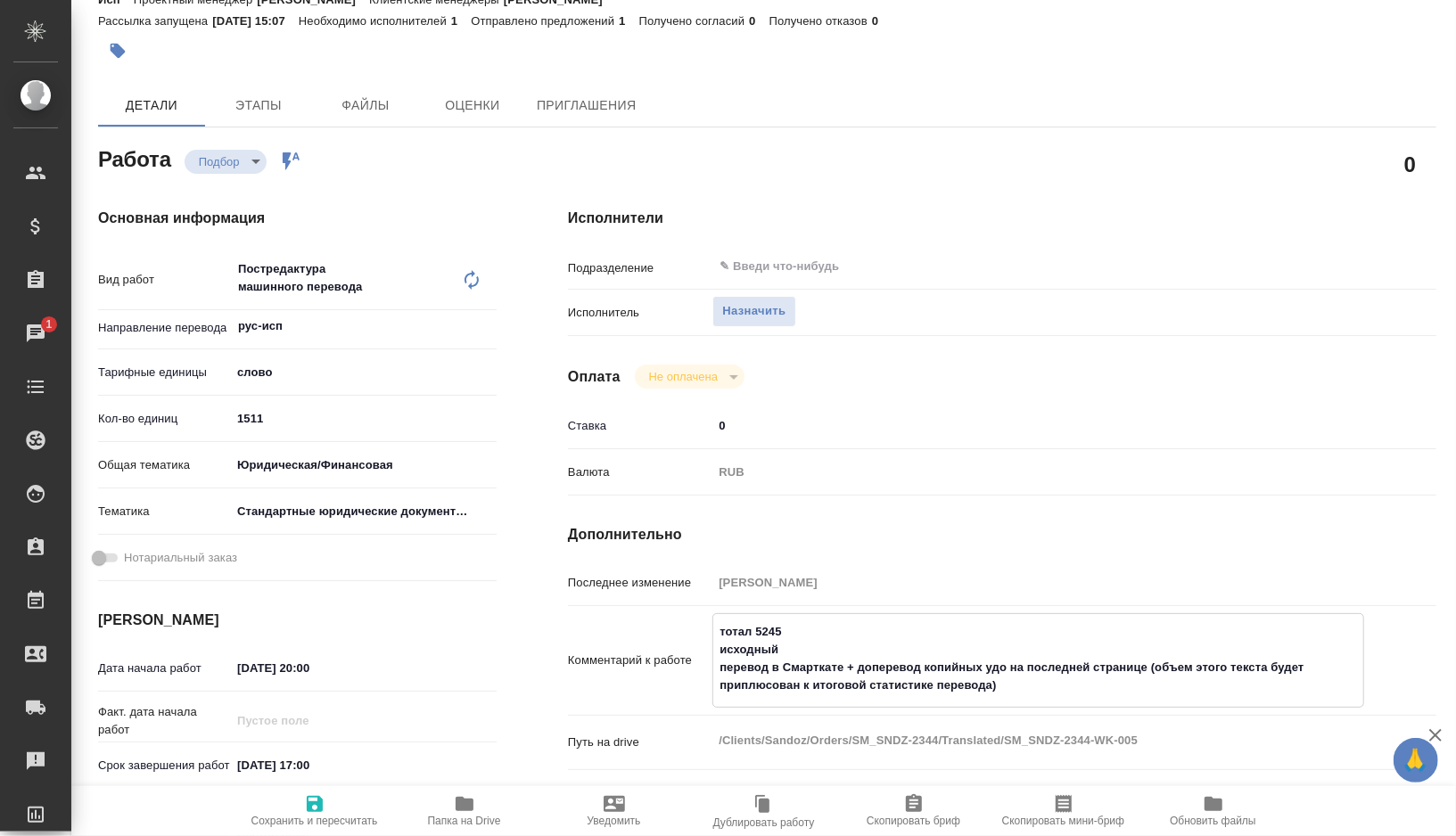
type textarea "x"
type textarea "тотал 5245 исходный фа перевод в Смарткате + доперевод копийных удо на последне…"
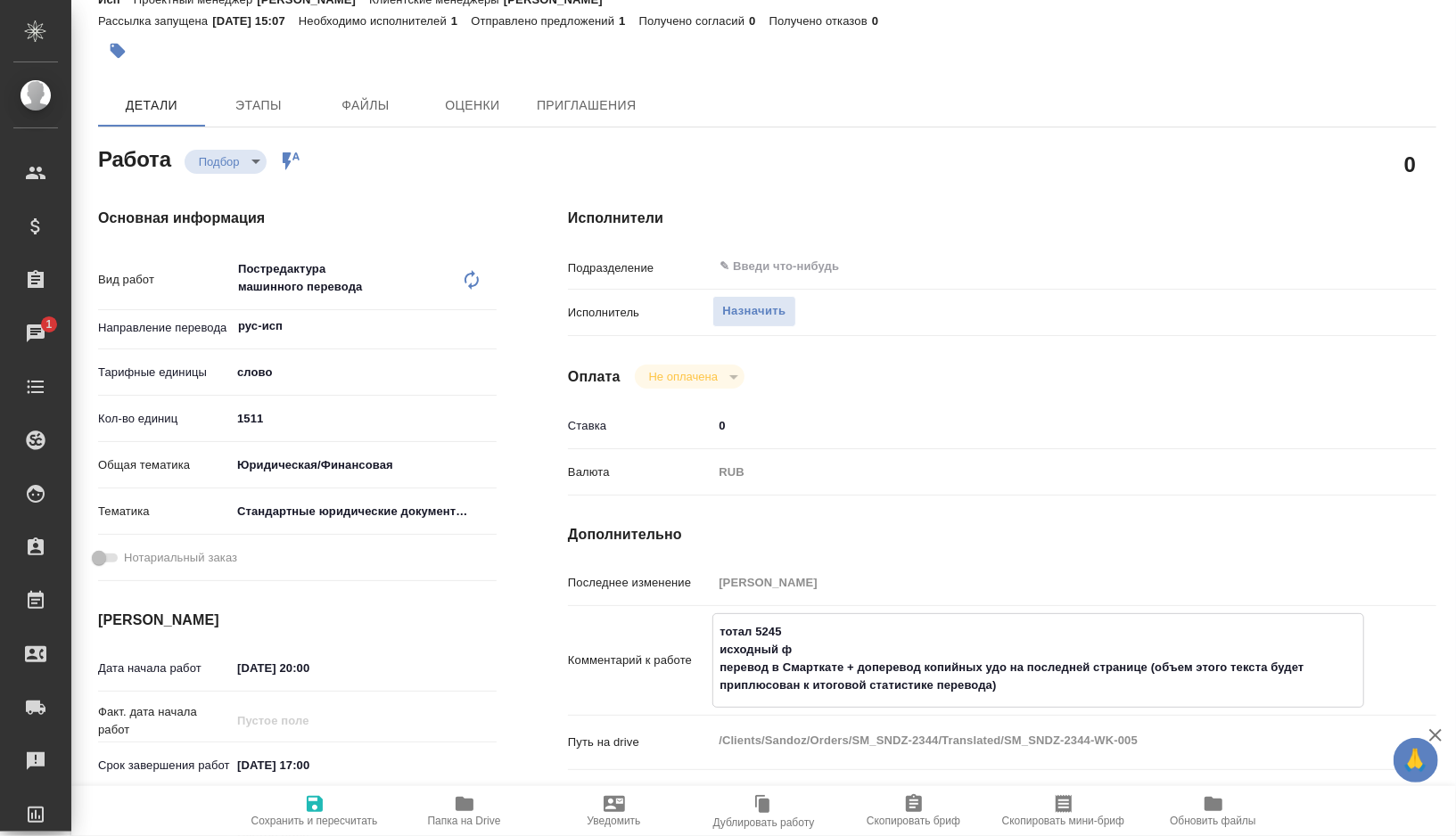
type textarea "x"
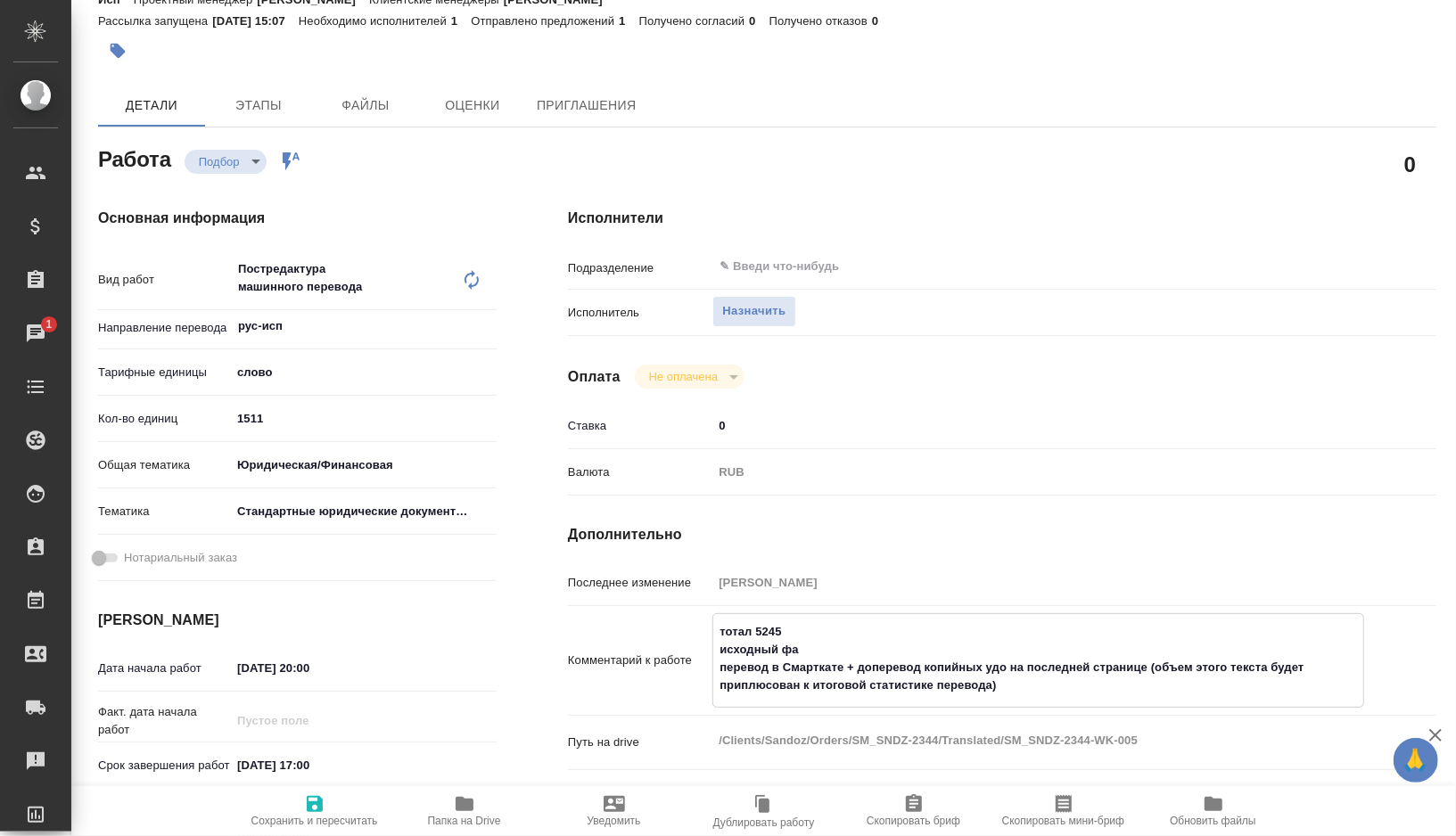
type textarea "тотал 5245 исходный фай перевод в Смарткате + доперевод копийных удо на последн…"
type textarea "x"
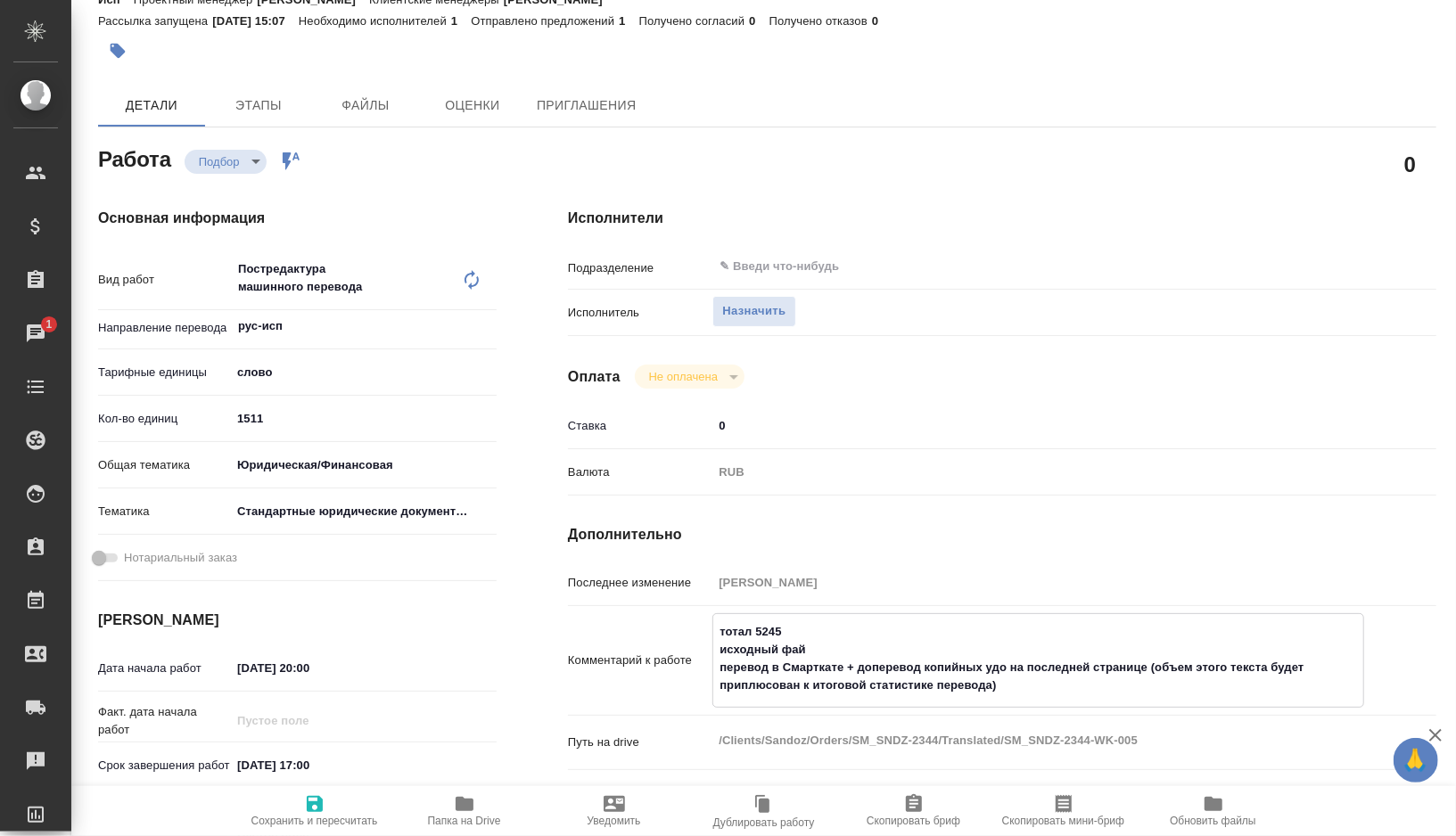
type textarea "тотал 5245 исходный файл перевод в Смарткате + доперевод копийных удо на послед…"
type textarea "x"
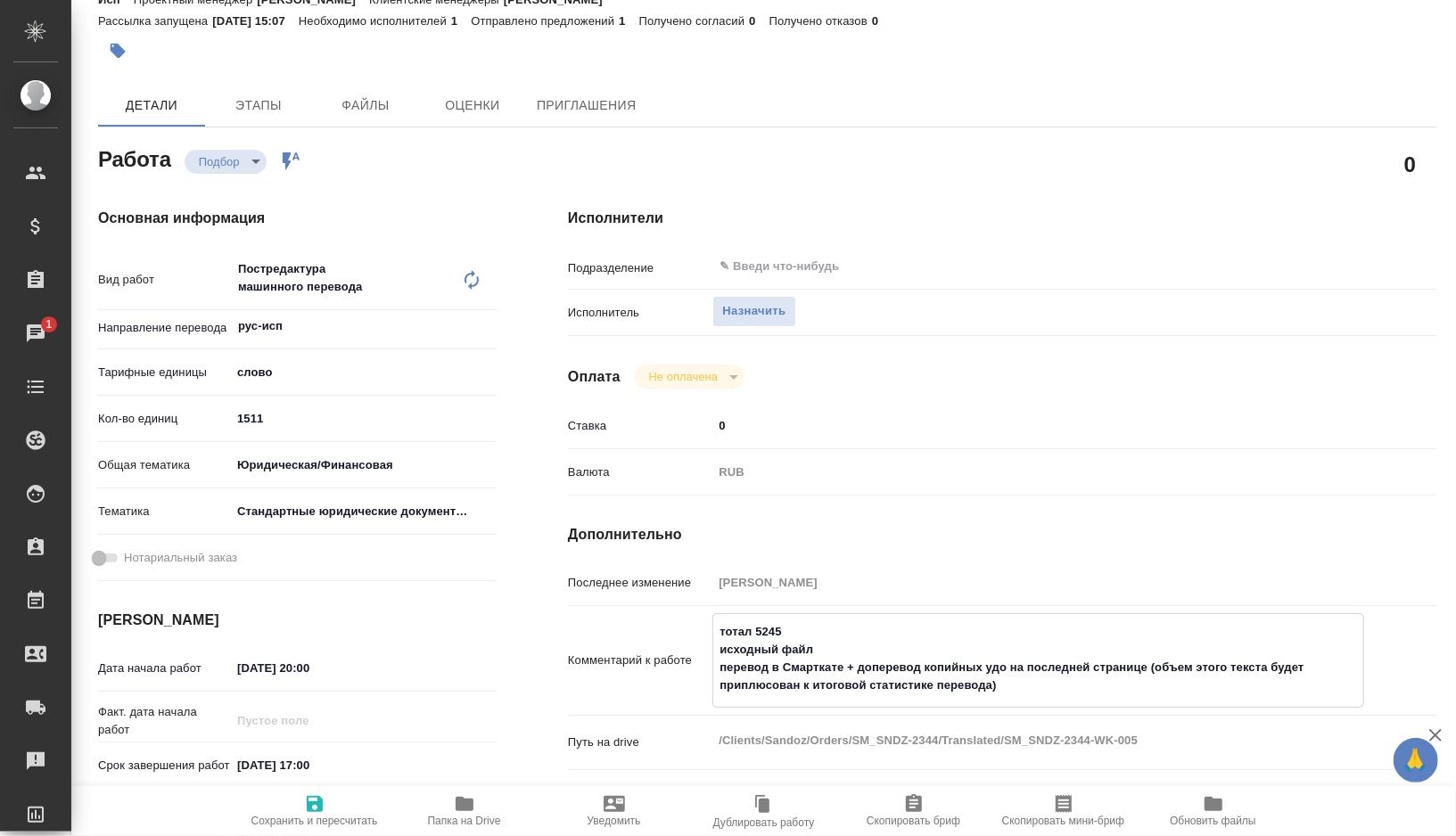
type textarea "x"
type textarea "тотал 5245 исходный файл перевод в Смарткате + доперевод копийных удо на послед…"
type textarea "x"
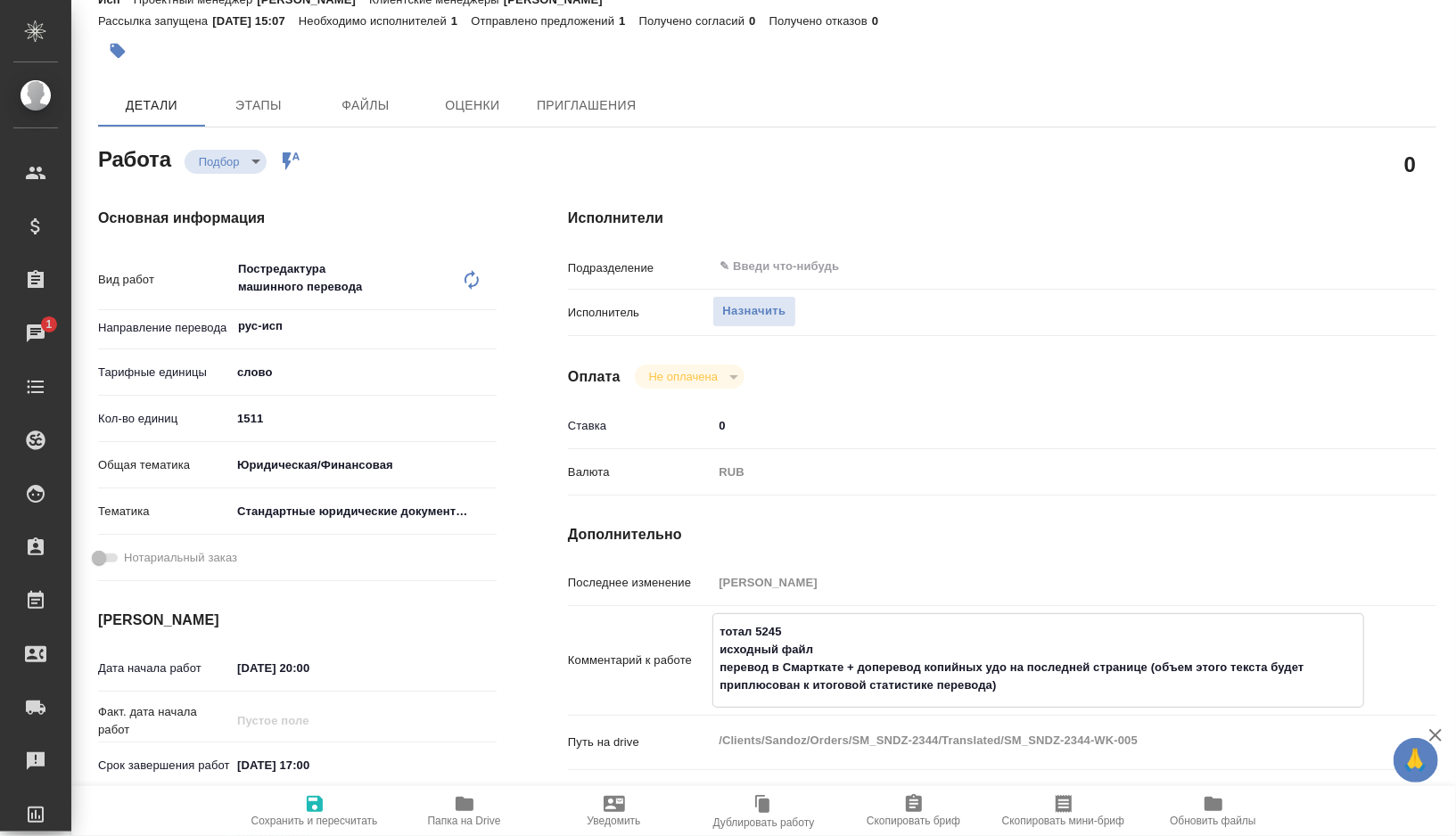
type textarea "x"
type textarea "тотал 5245 исходный файл п перевод в Смарткате + доперевод копийных удо на посл…"
type textarea "x"
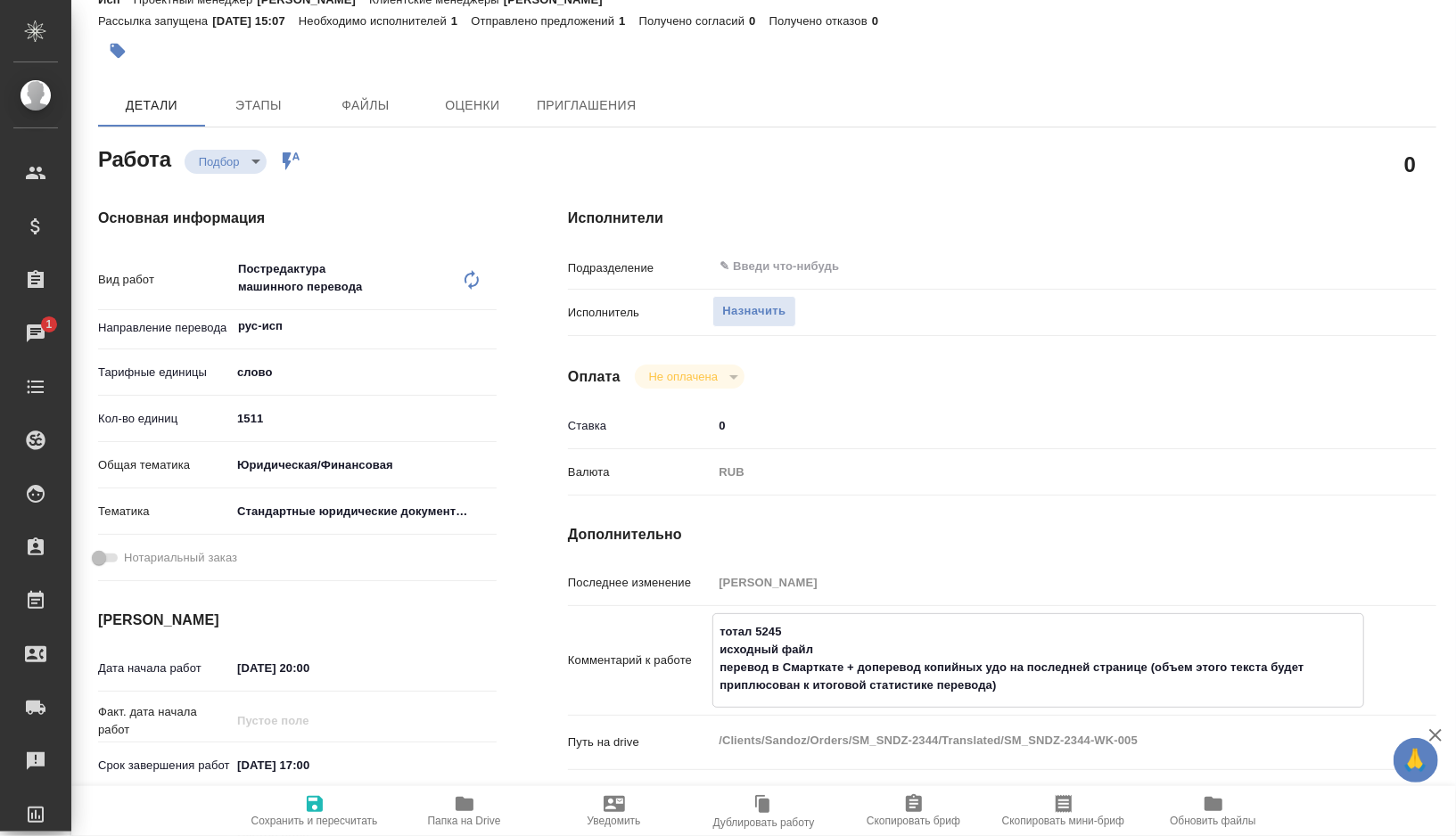
type textarea "x"
type textarea "тотал 5245 исходный файл по перевод в Смарткате + доперевод копийных удо на пос…"
type textarea "x"
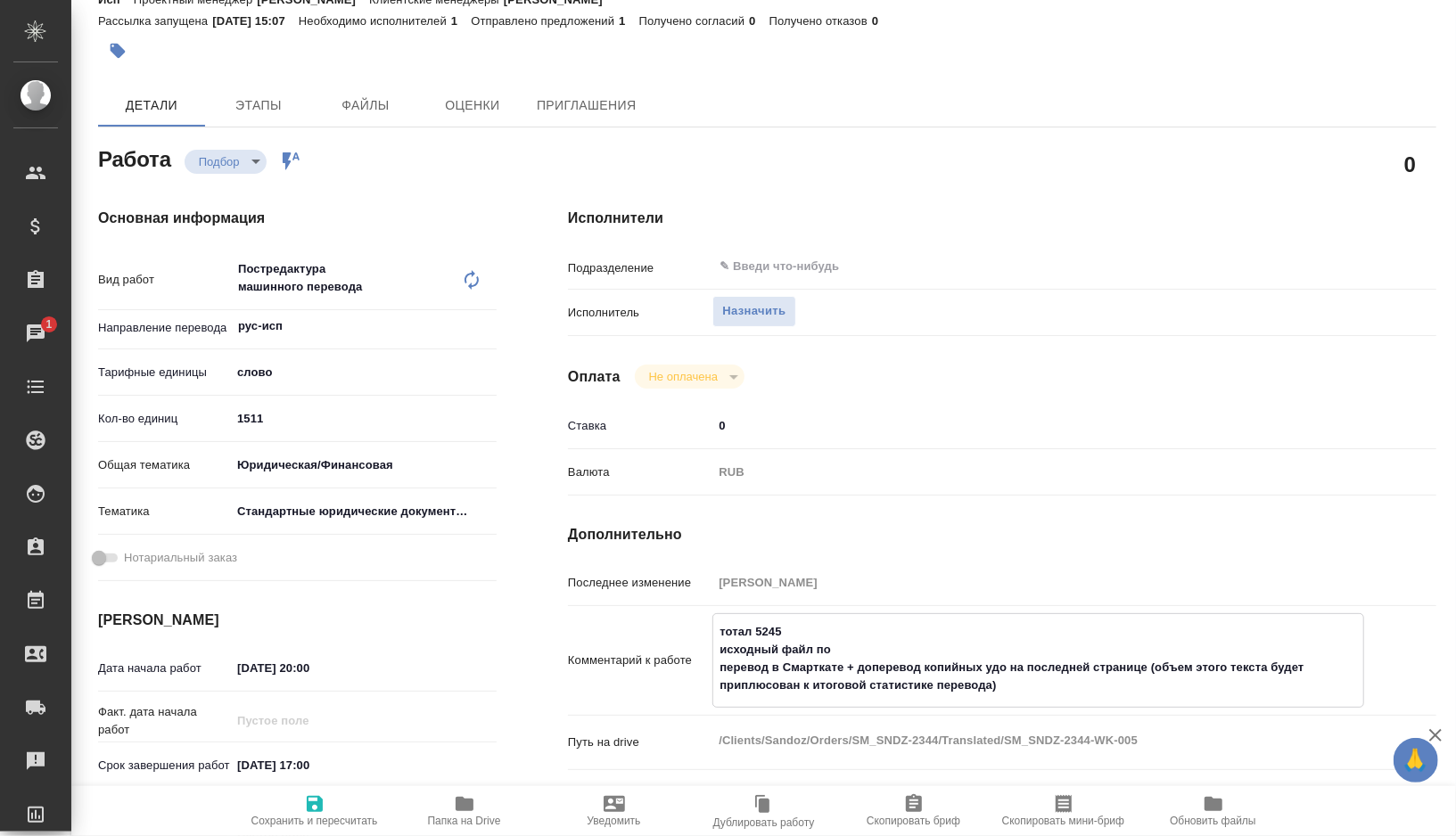
type textarea "x"
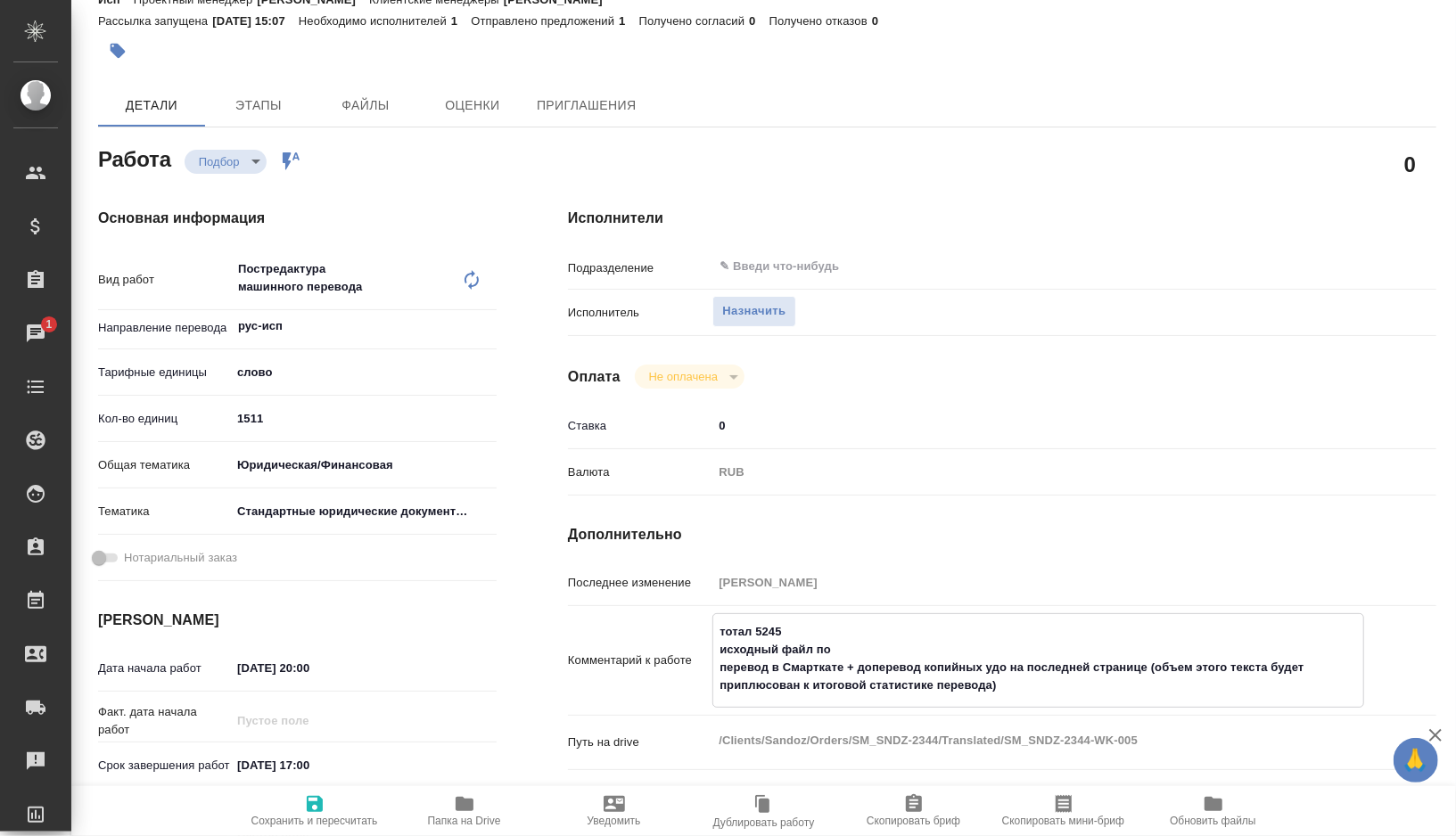
type textarea "тотал 5245 исходный файл по перевод в Смарткате + доперевод копийных удо на пос…"
type textarea "x"
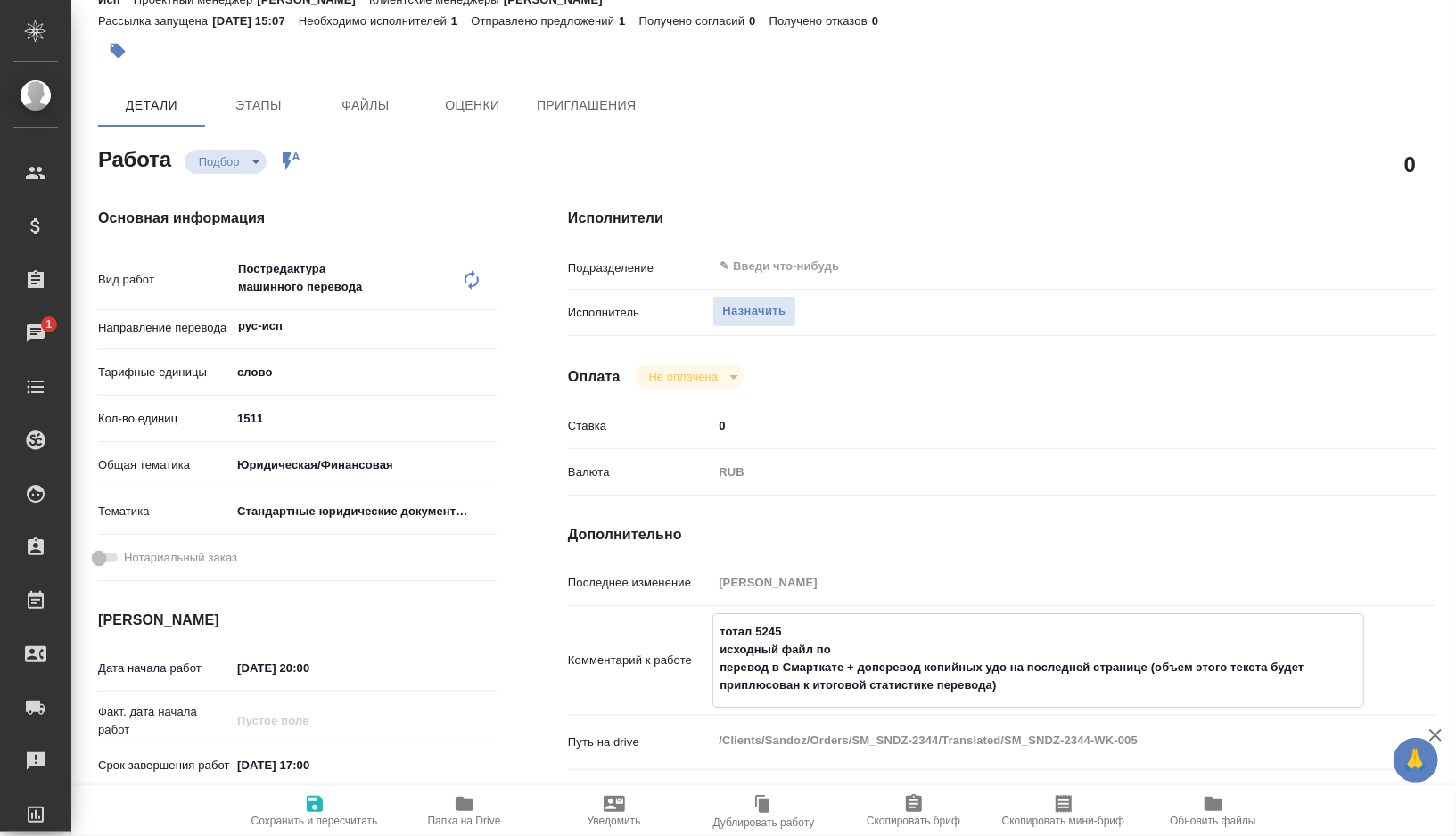
type textarea "x"
type textarea "тотал 5245 исходный файл по с перевод в Смарткате + доперевод копийных удо на п…"
type textarea "x"
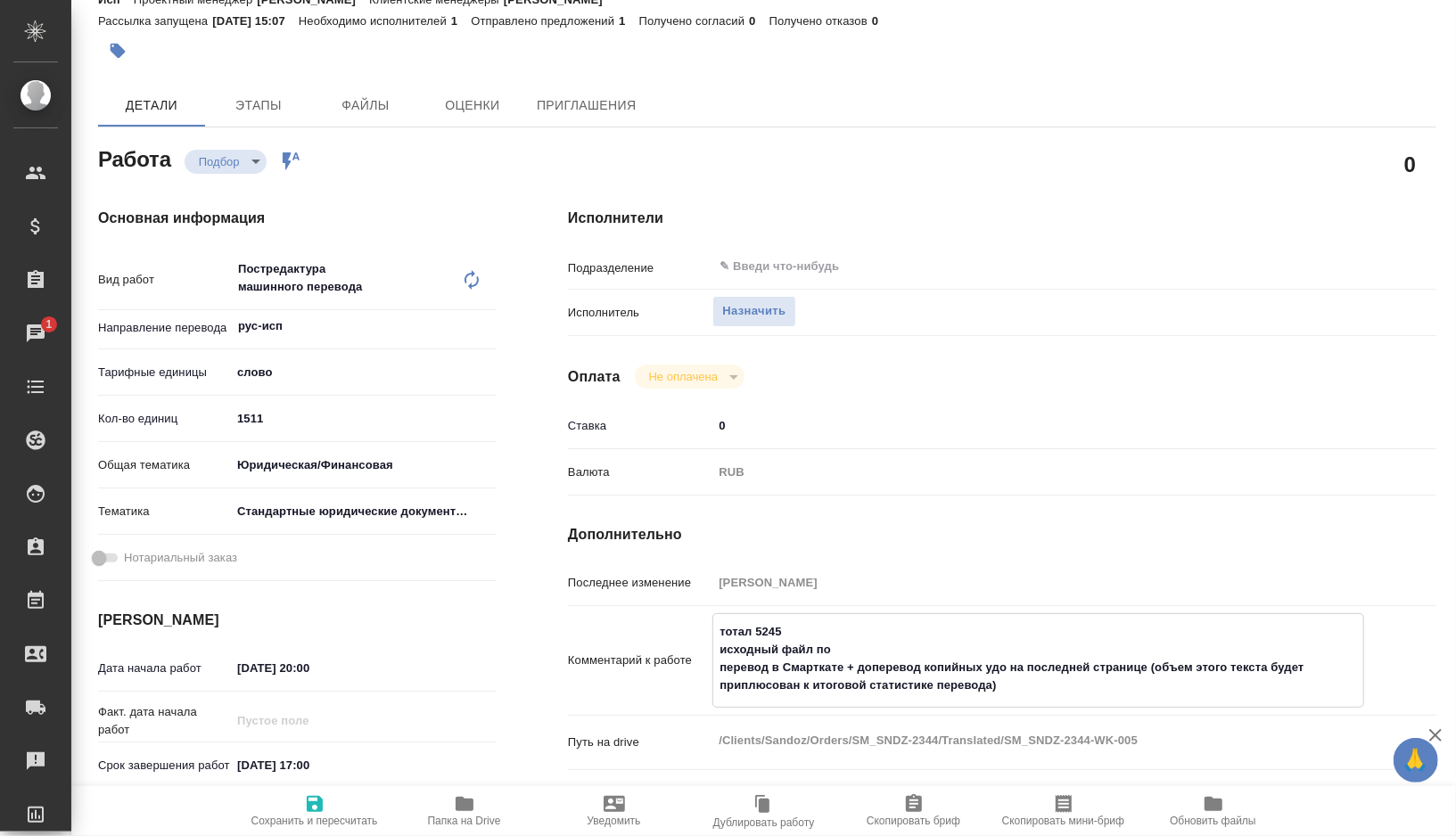
type textarea "x"
type textarea "тотал 5245 исходный файл по сс перевод в Смарткате + доперевод копийных удо на …"
type textarea "x"
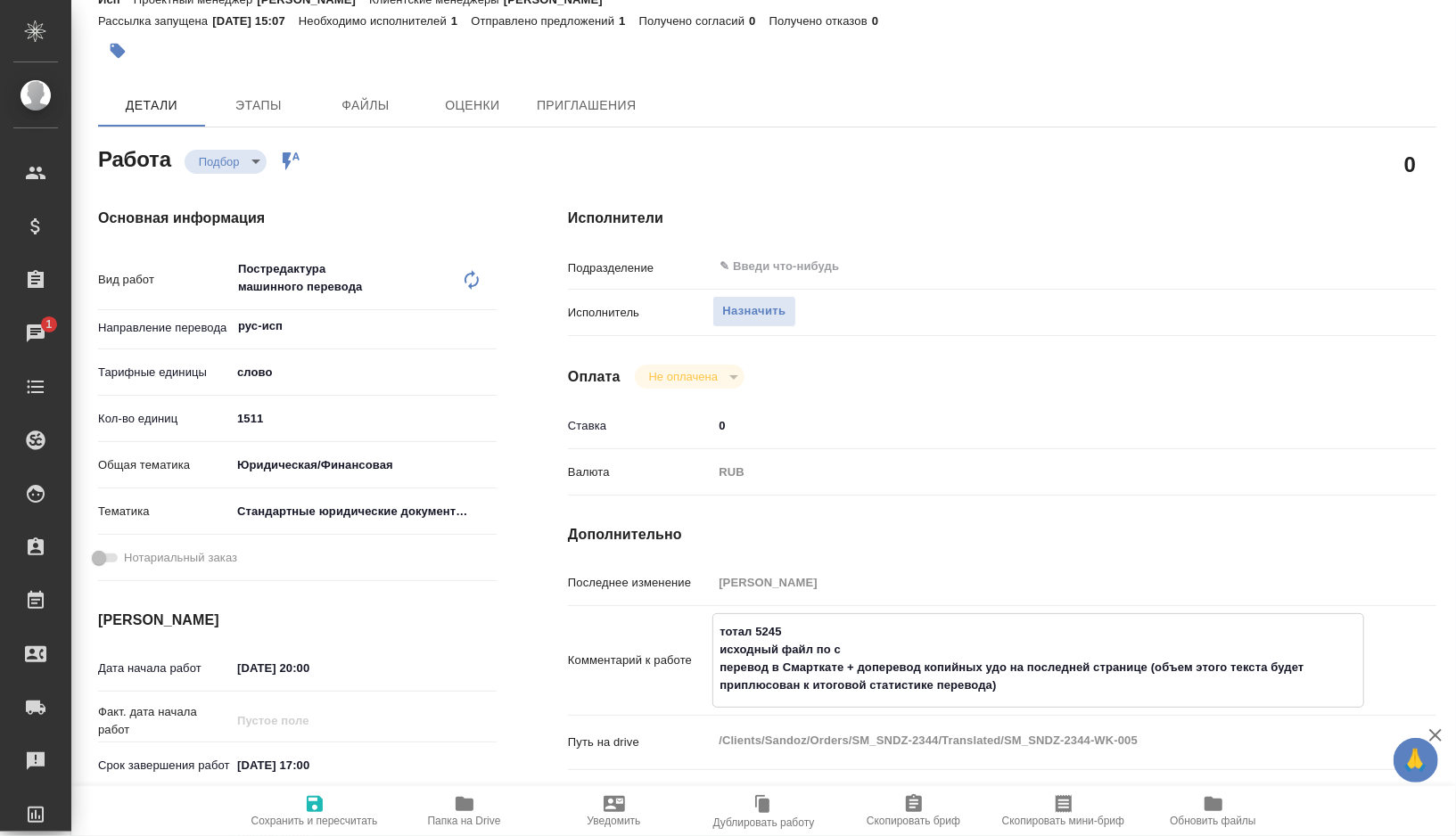
type textarea "x"
type textarea "тотал 5245 исходный файл по ссы перевод в Смарткате + доперевод копийных удо на…"
type textarea "x"
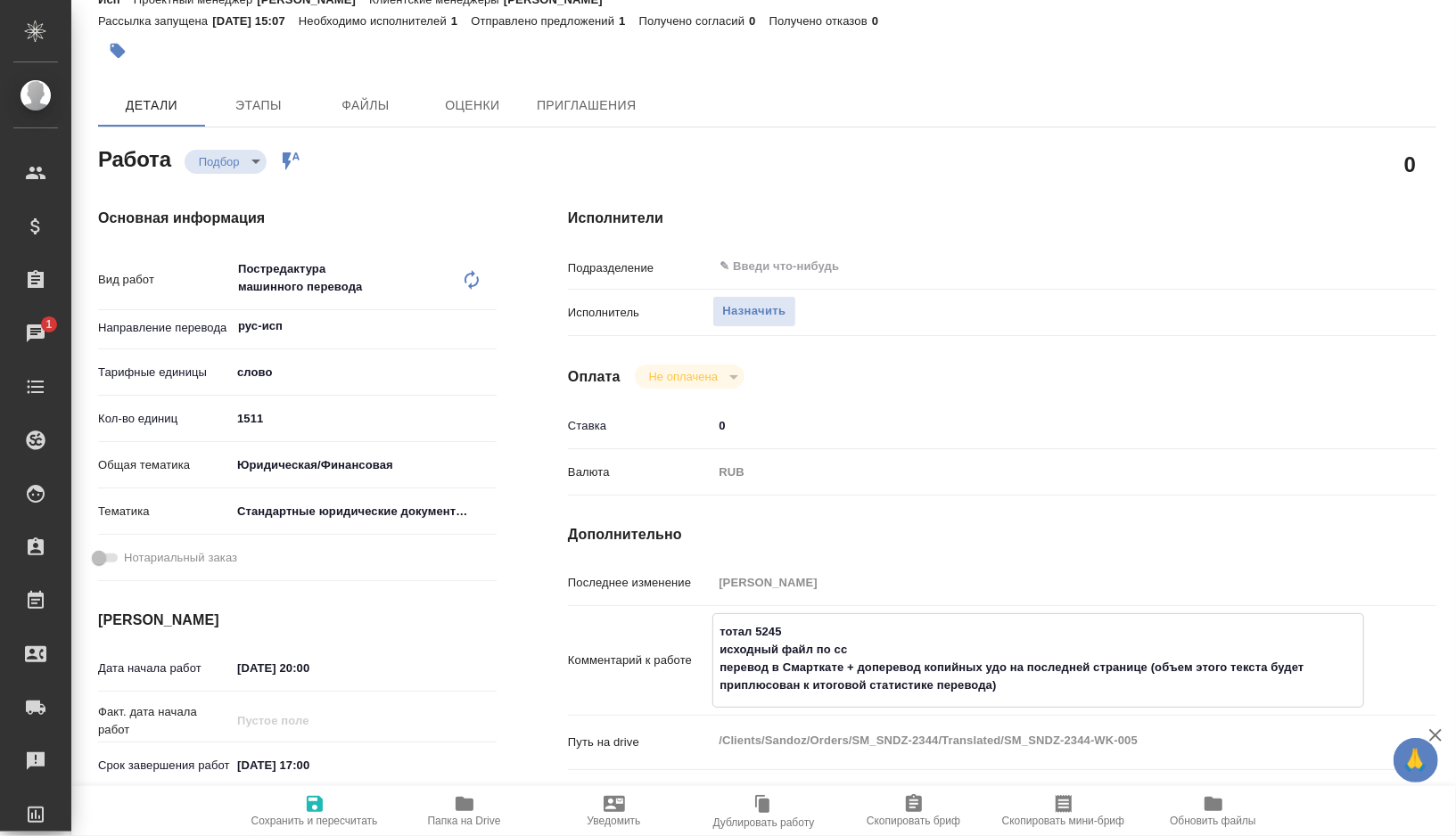
type textarea "x"
type textarea "тотал 5245 исходный файл по ссыл перевод в Смарткате + доперевод копийных удо н…"
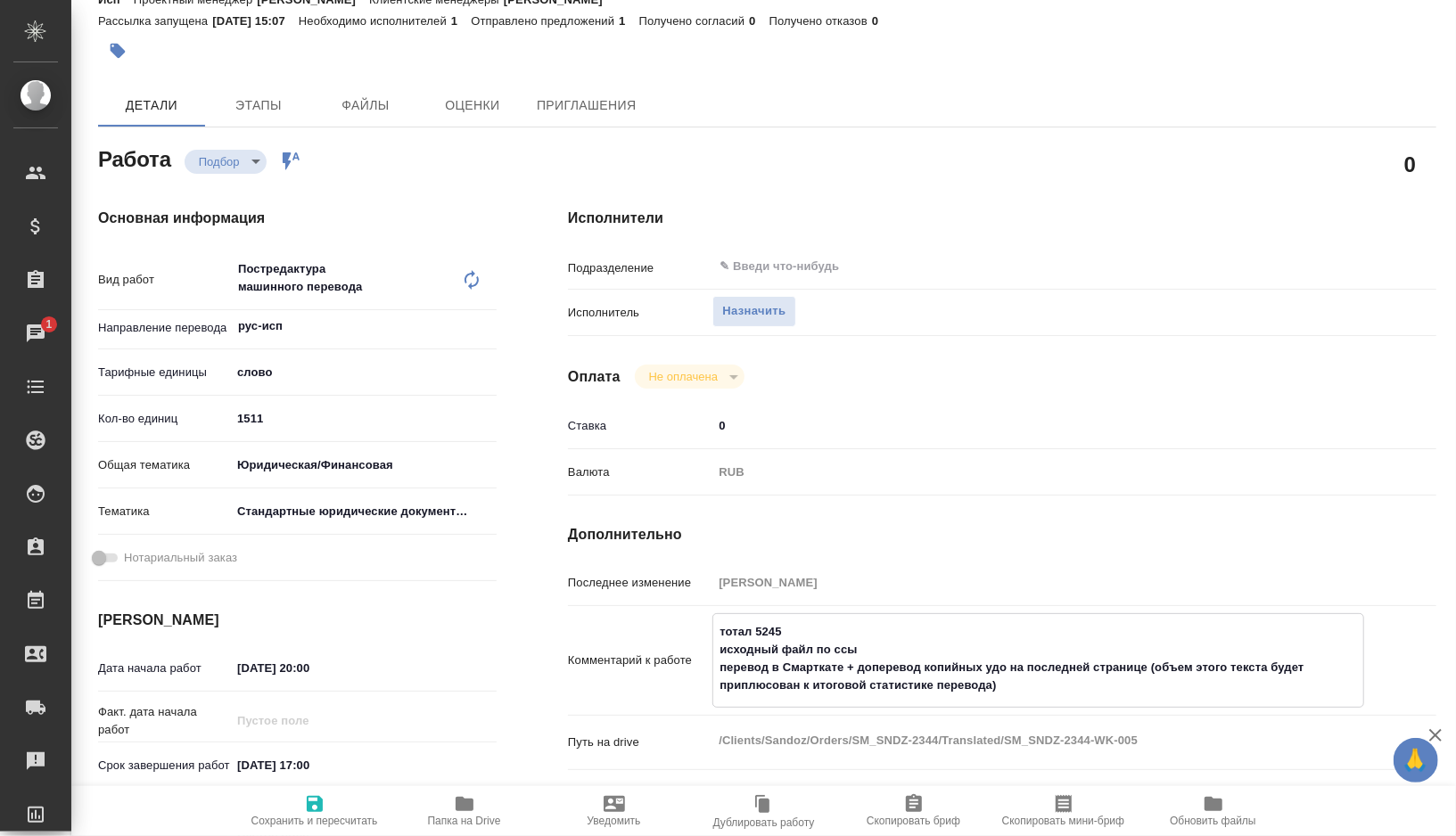
type textarea "x"
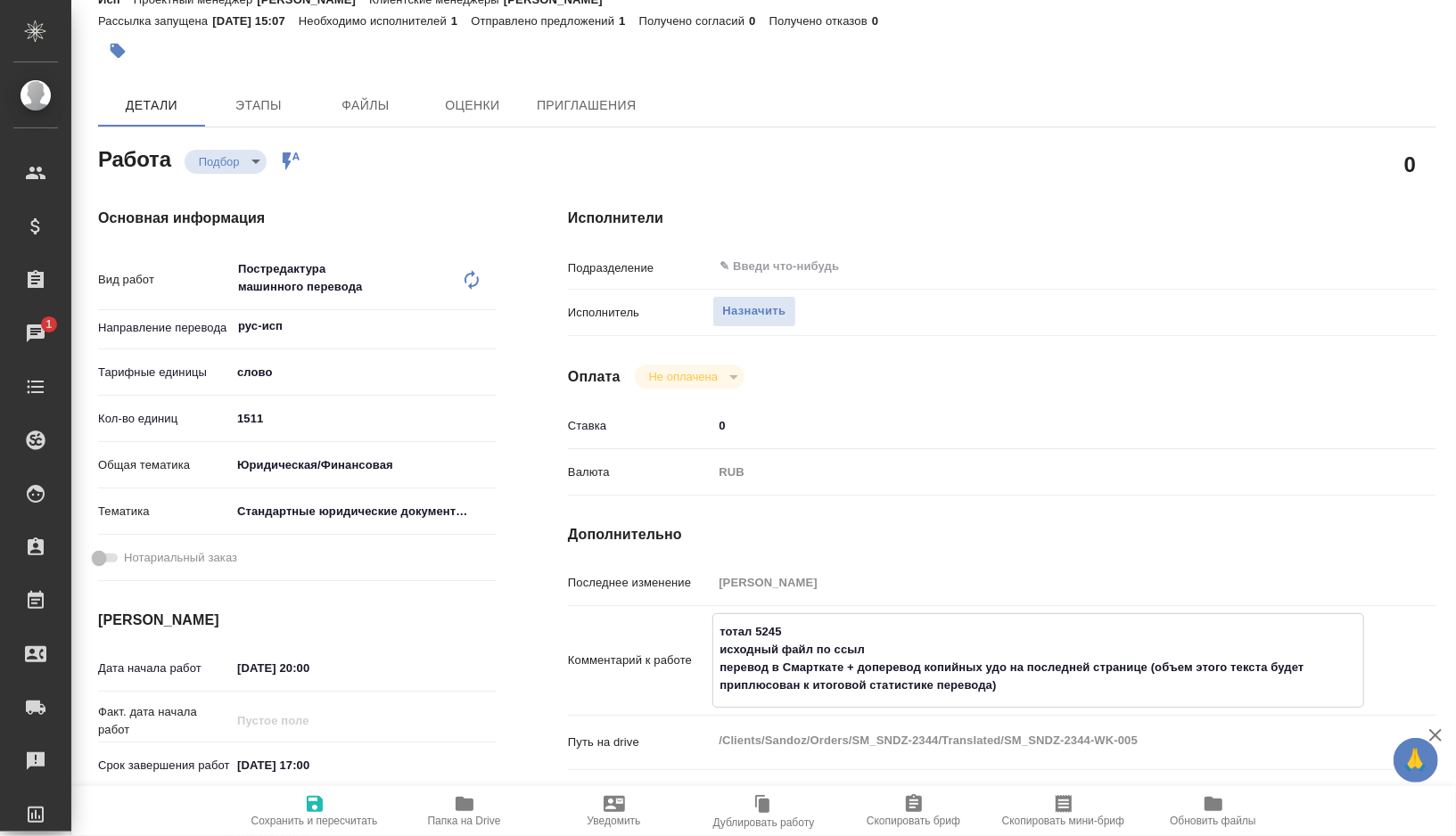
type textarea "тотал 5245 исходный файл по ссылк перевод в Смарткате + доперевод копийных удо …"
type textarea "x"
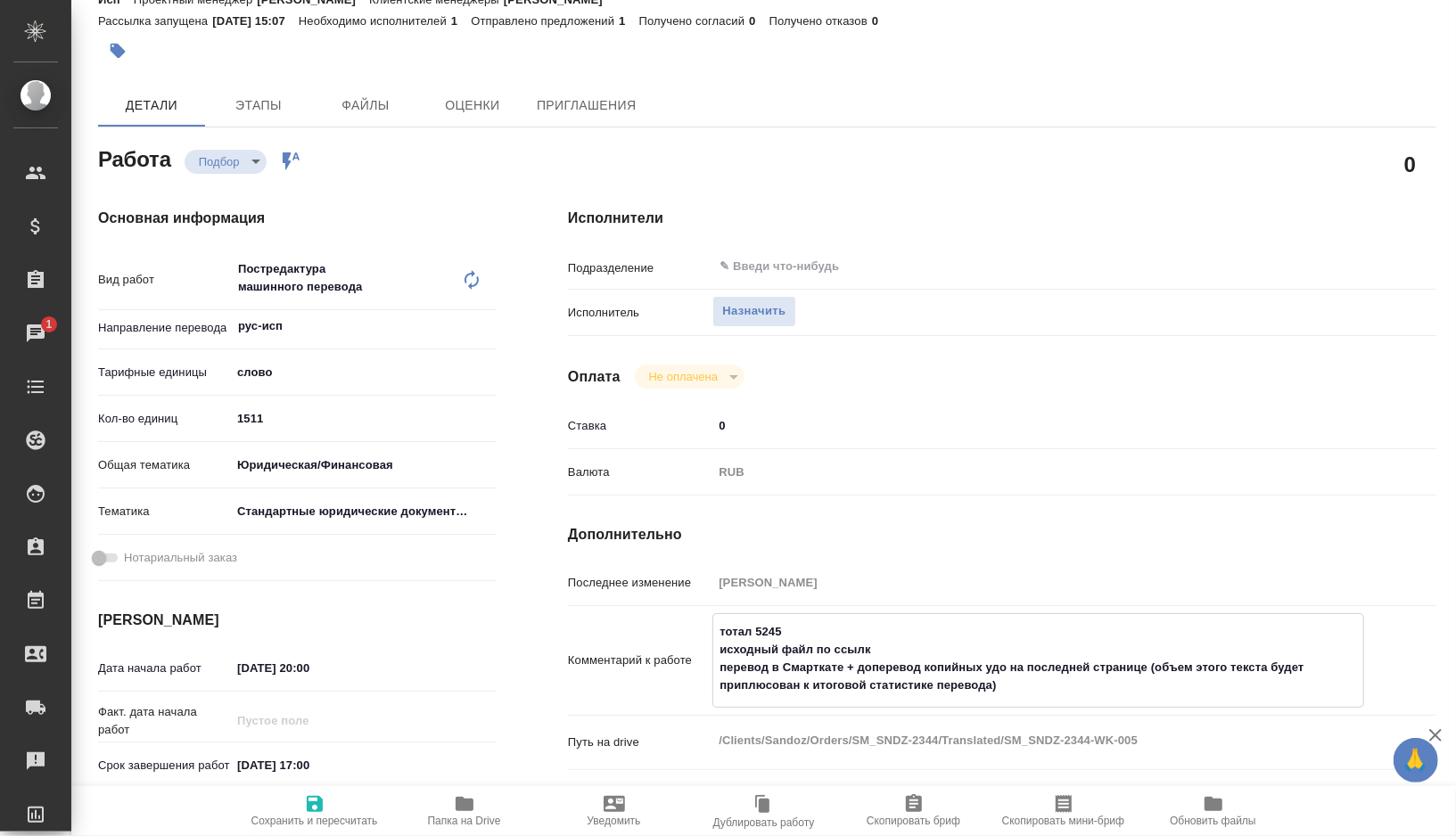
type textarea "x"
type textarea "тотал 5245 исходный файл по ссылке перевод в Смарткате + доперевод копийных удо…"
type textarea "x"
click at [815, 645] on textarea "тотал 5245 исходный файл по ссылке: перевод в Смарткате + доперевод копийных уд…" at bounding box center [1038, 658] width 650 height 84
click at [470, 811] on icon "button" at bounding box center [465, 804] width 22 height 22
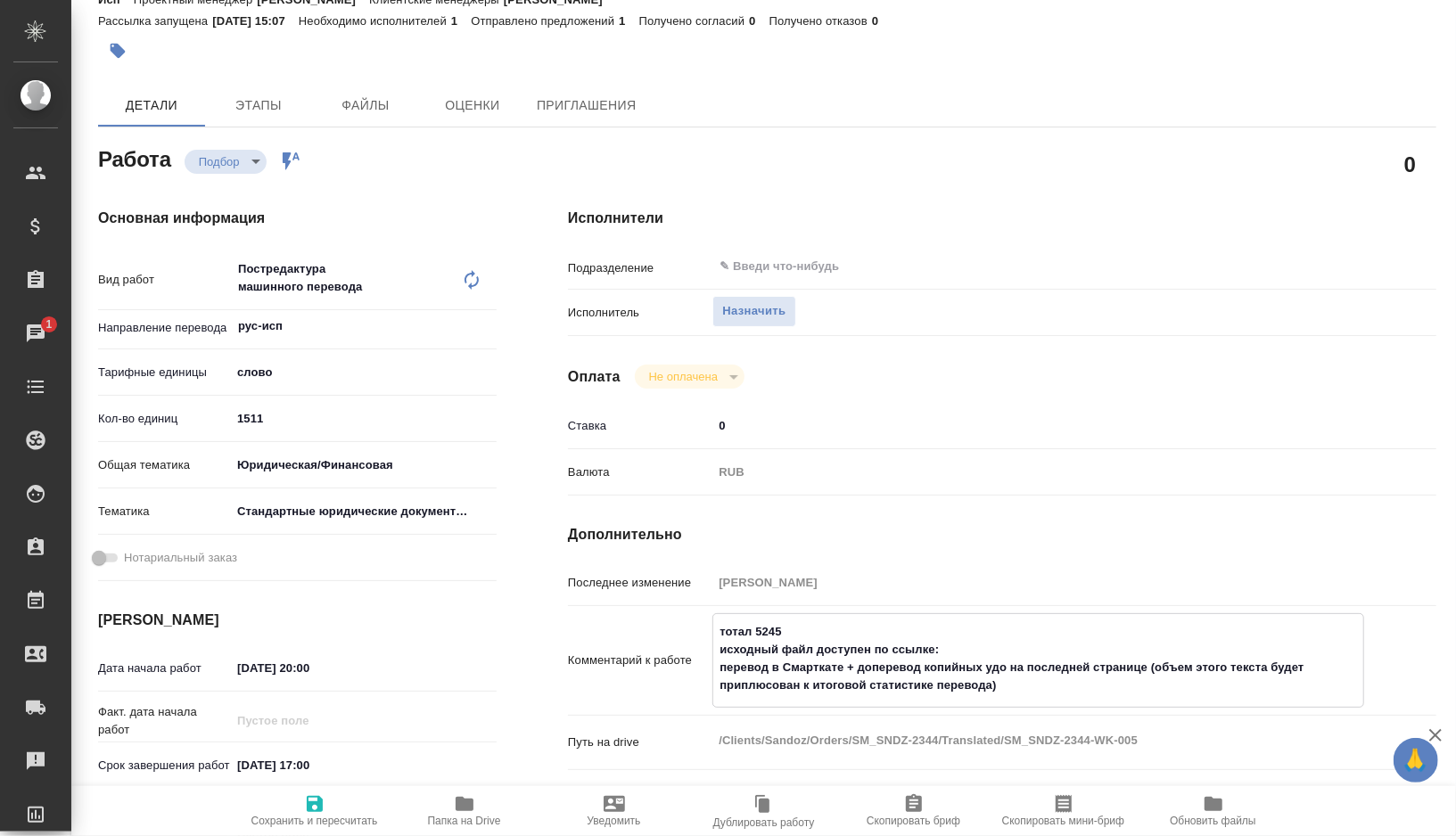
click at [985, 651] on textarea "тотал 5245 исходный файл доступен по ссылке: перевод в Смарткате + доперевод ко…" at bounding box center [1038, 658] width 650 height 84
paste textarea "https://drive.awatera.com/s/dF6rdcN8CmxybF6"
click at [313, 797] on icon "button" at bounding box center [315, 804] width 16 height 16
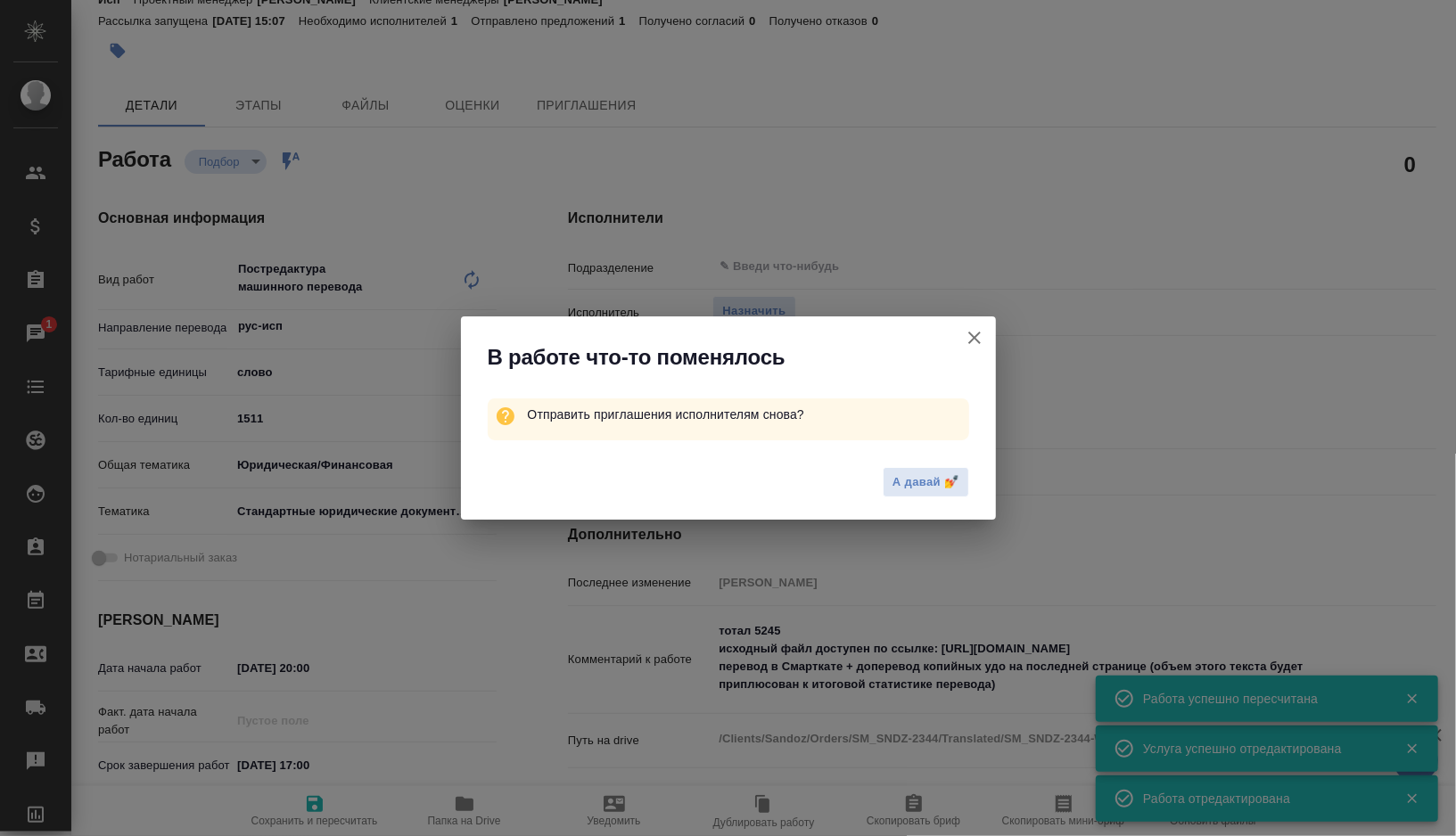
click at [974, 339] on icon "button" at bounding box center [974, 338] width 13 height 13
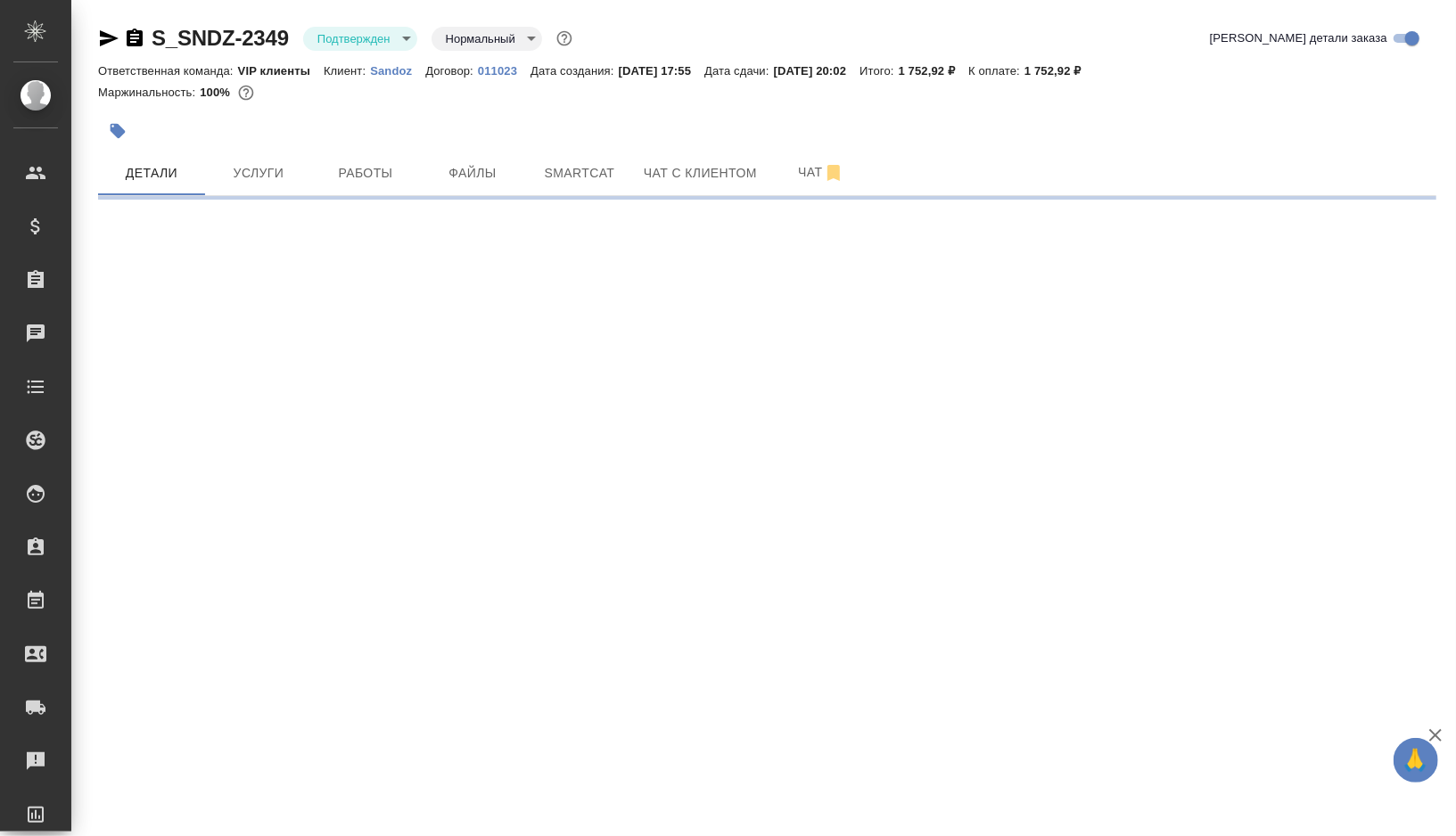
select select "RU"
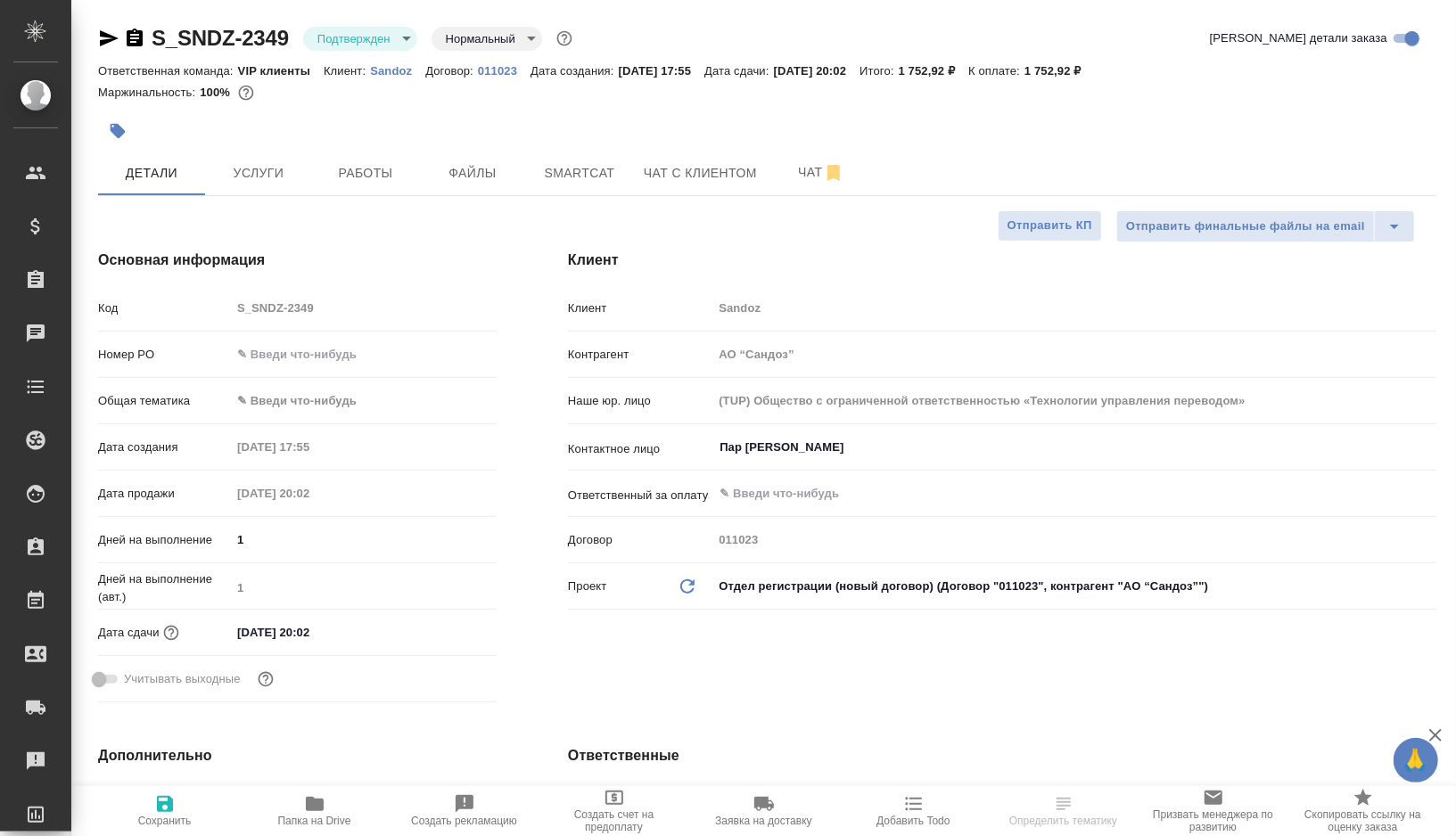
click at [401, 32] on body "🙏 .cls-1 fill:#fff; AWATERA Gorshkova Valentina Клиенты Спецификации Заказы Чат…" at bounding box center [728, 418] width 1456 height 836
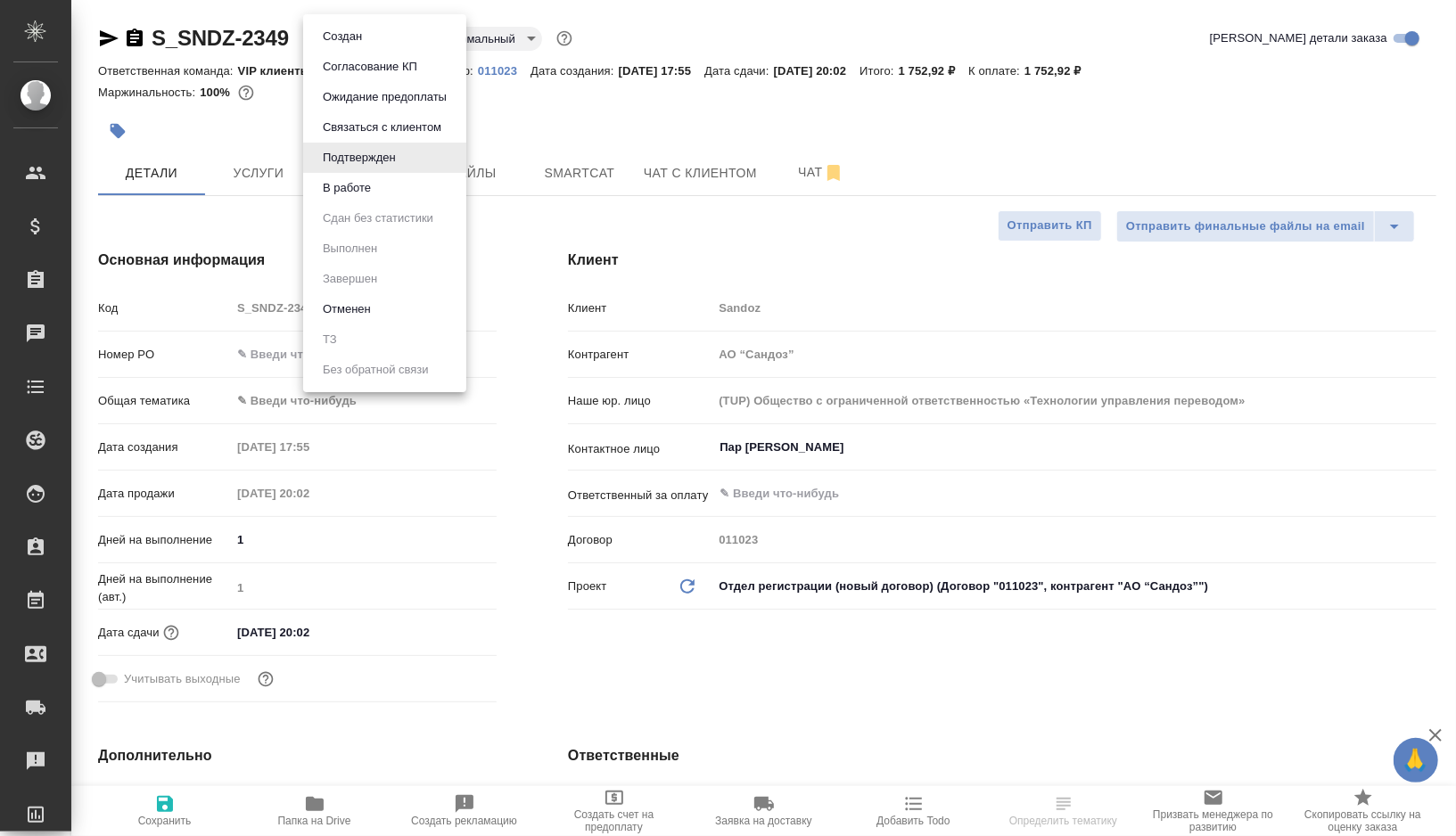
type textarea "x"
click at [366, 187] on button "В работе" at bounding box center [346, 188] width 59 height 20
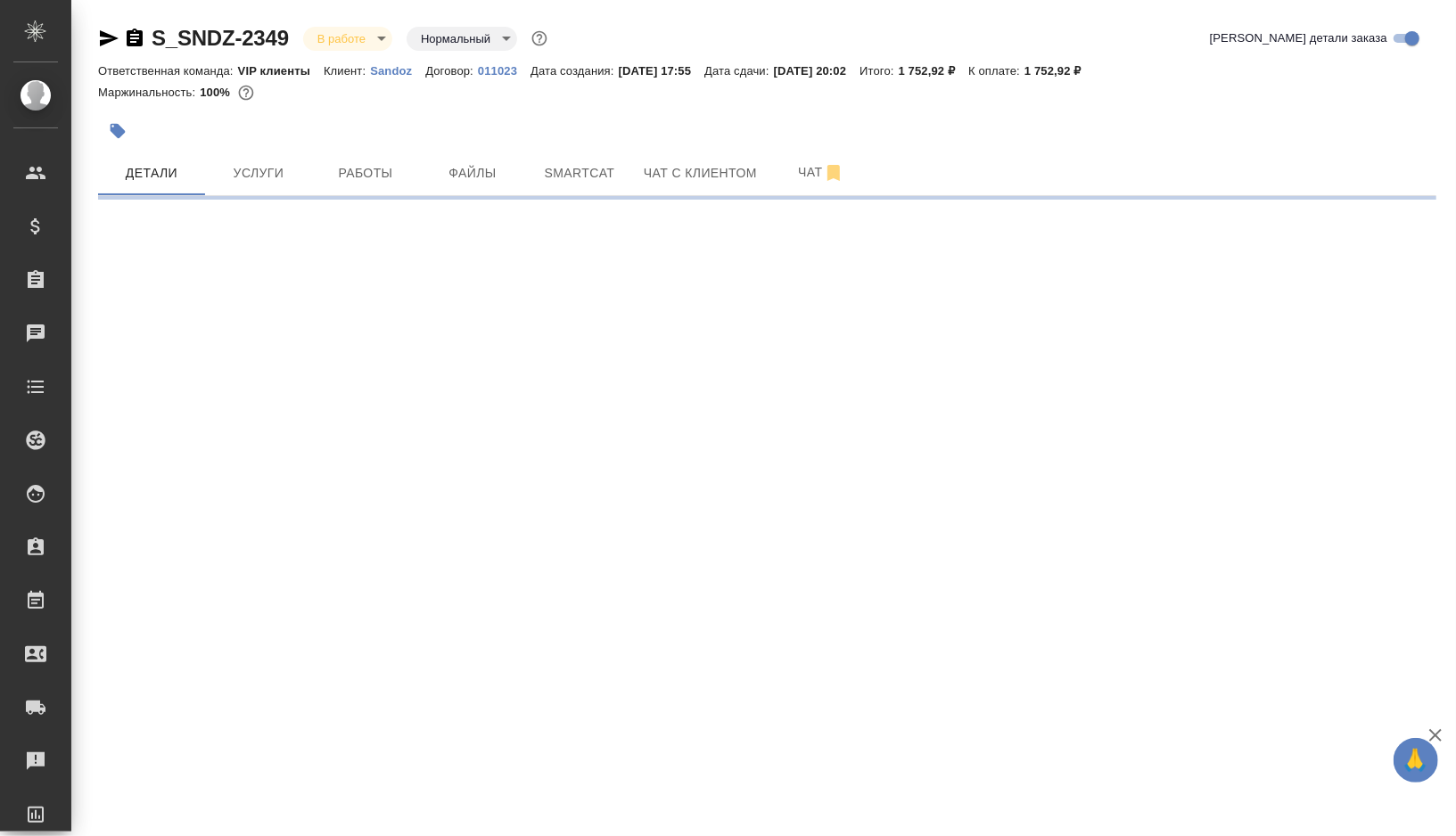
select select "RU"
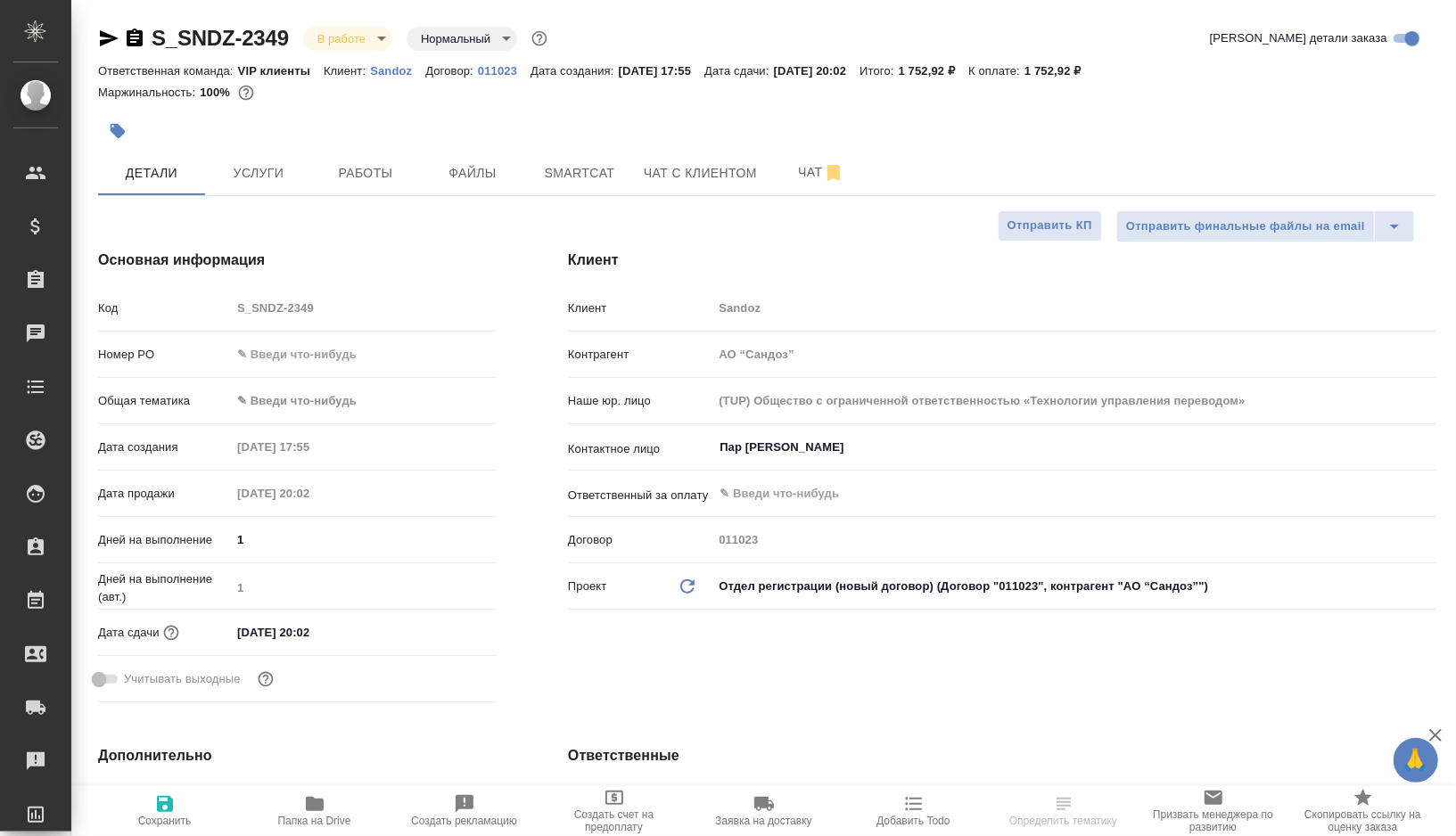
type textarea "x"
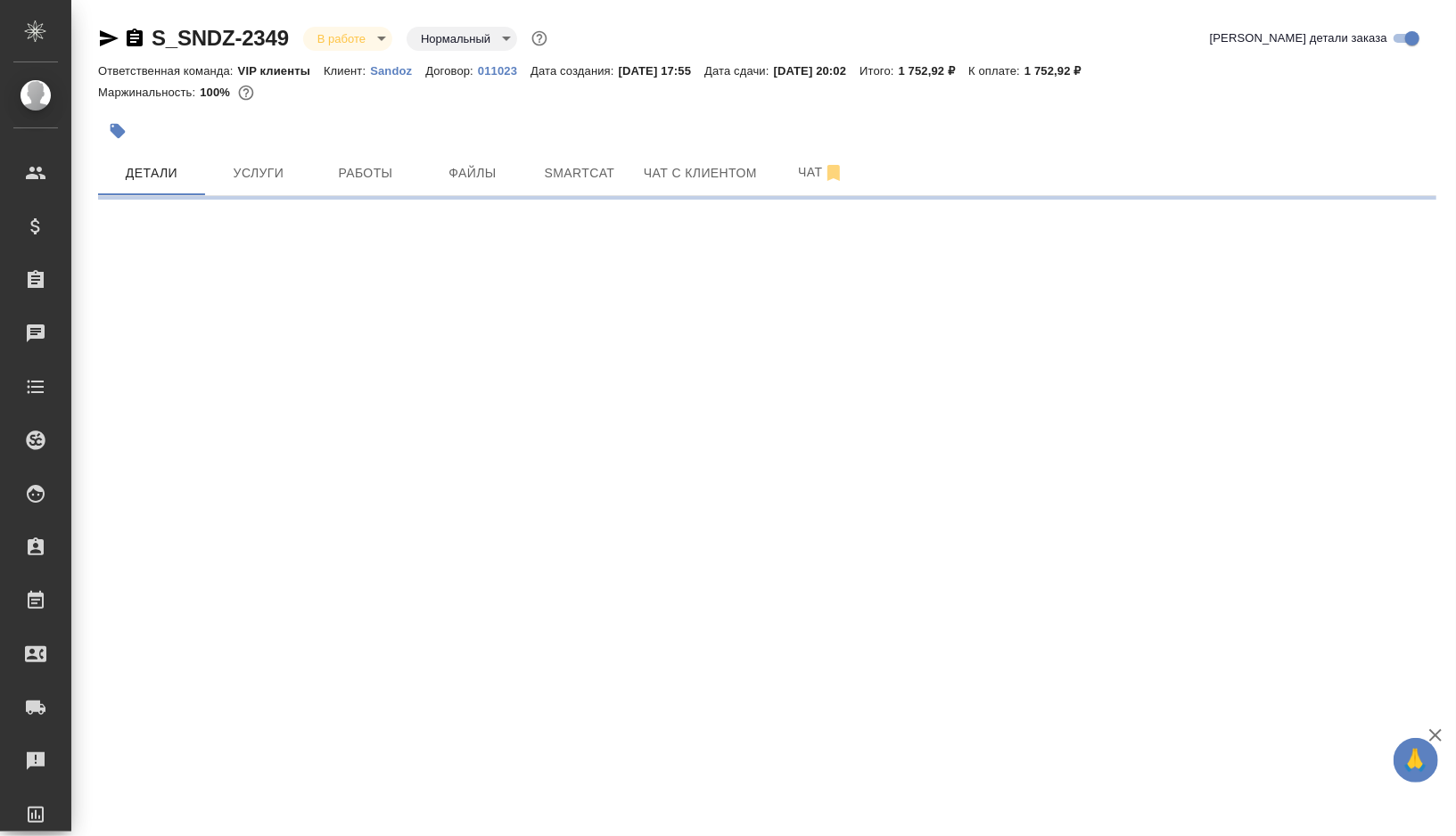
select select "RU"
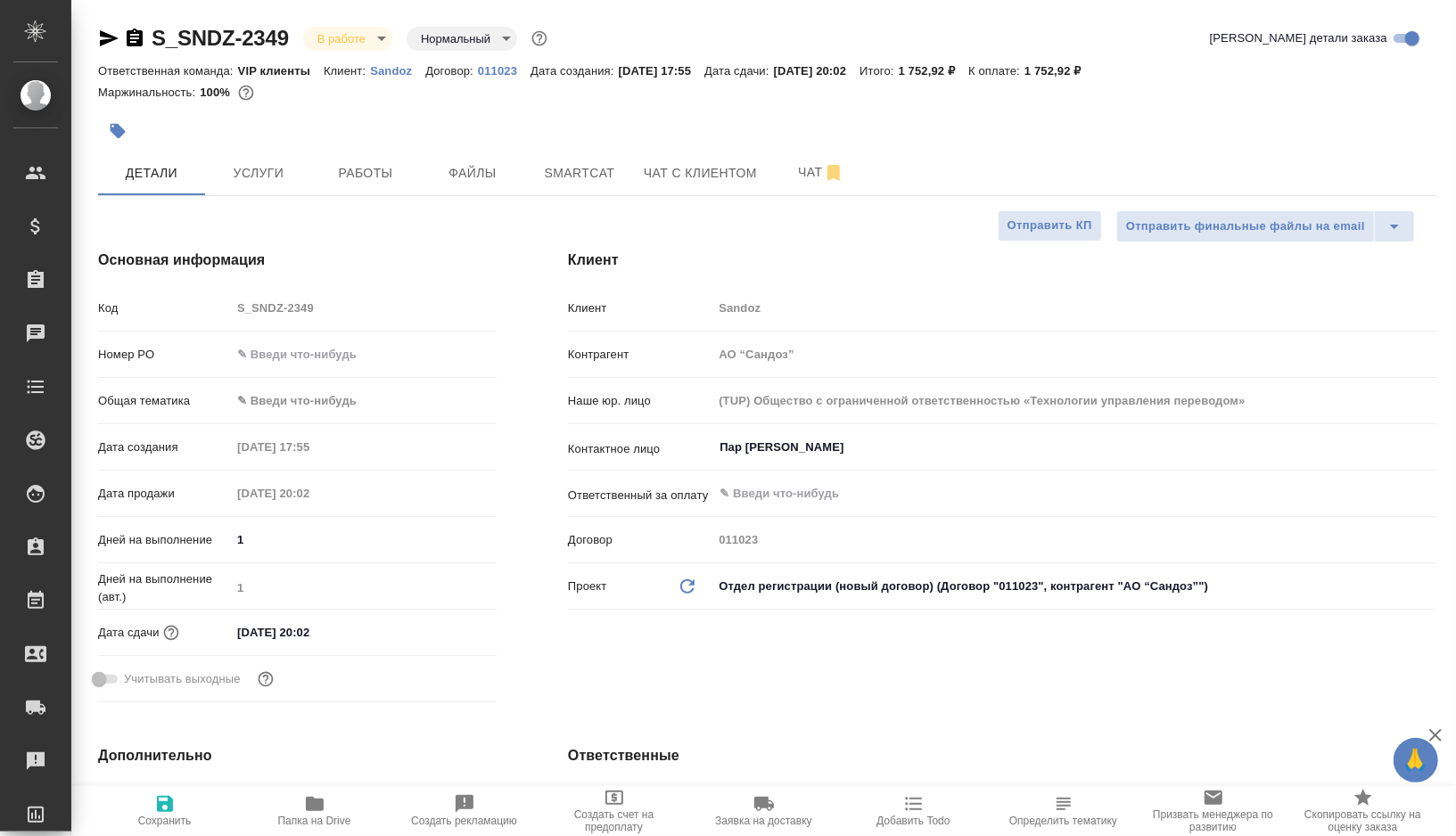
type textarea "x"
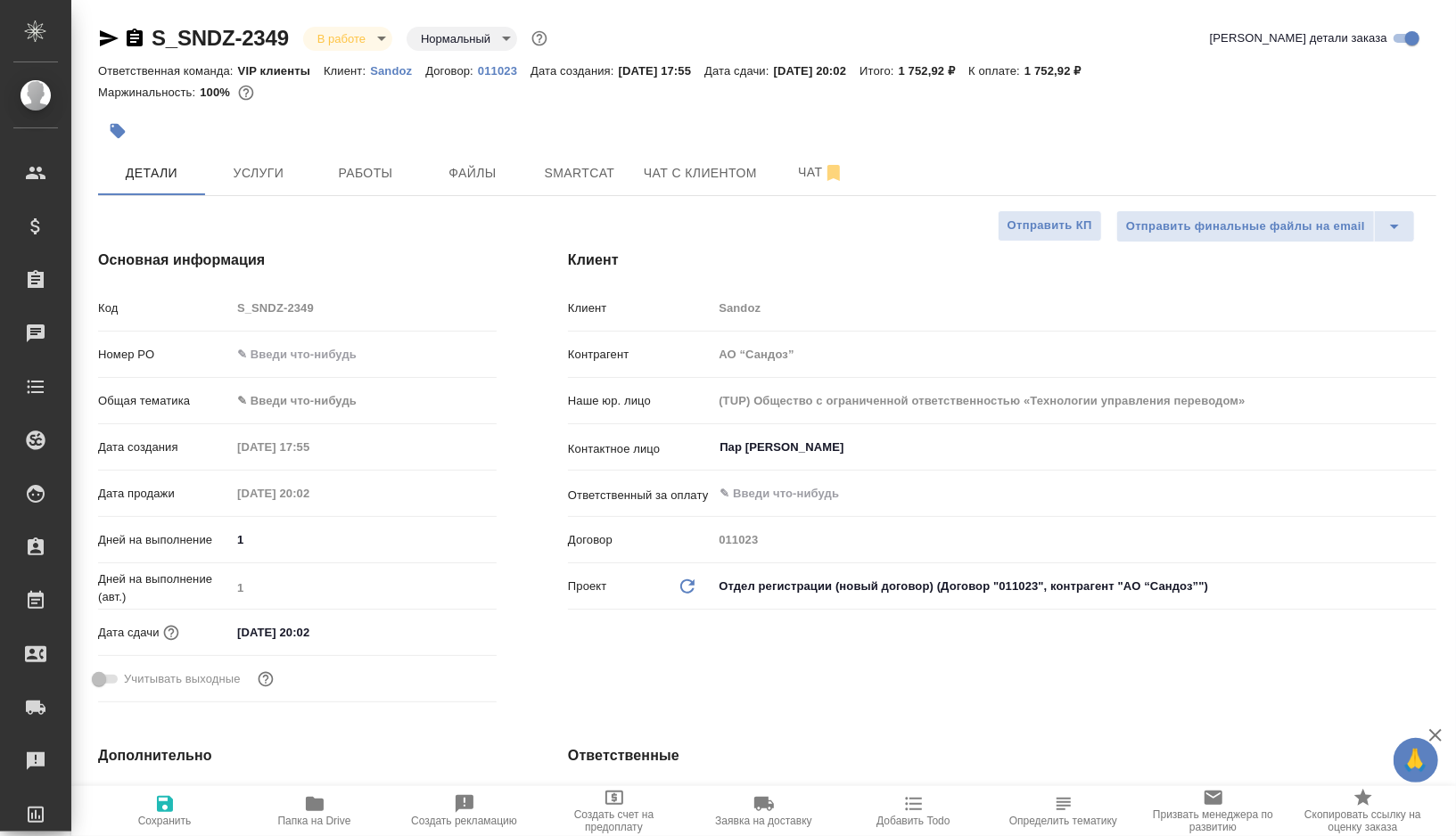
type textarea "x"
click at [380, 169] on span "Работы" at bounding box center [365, 173] width 86 height 23
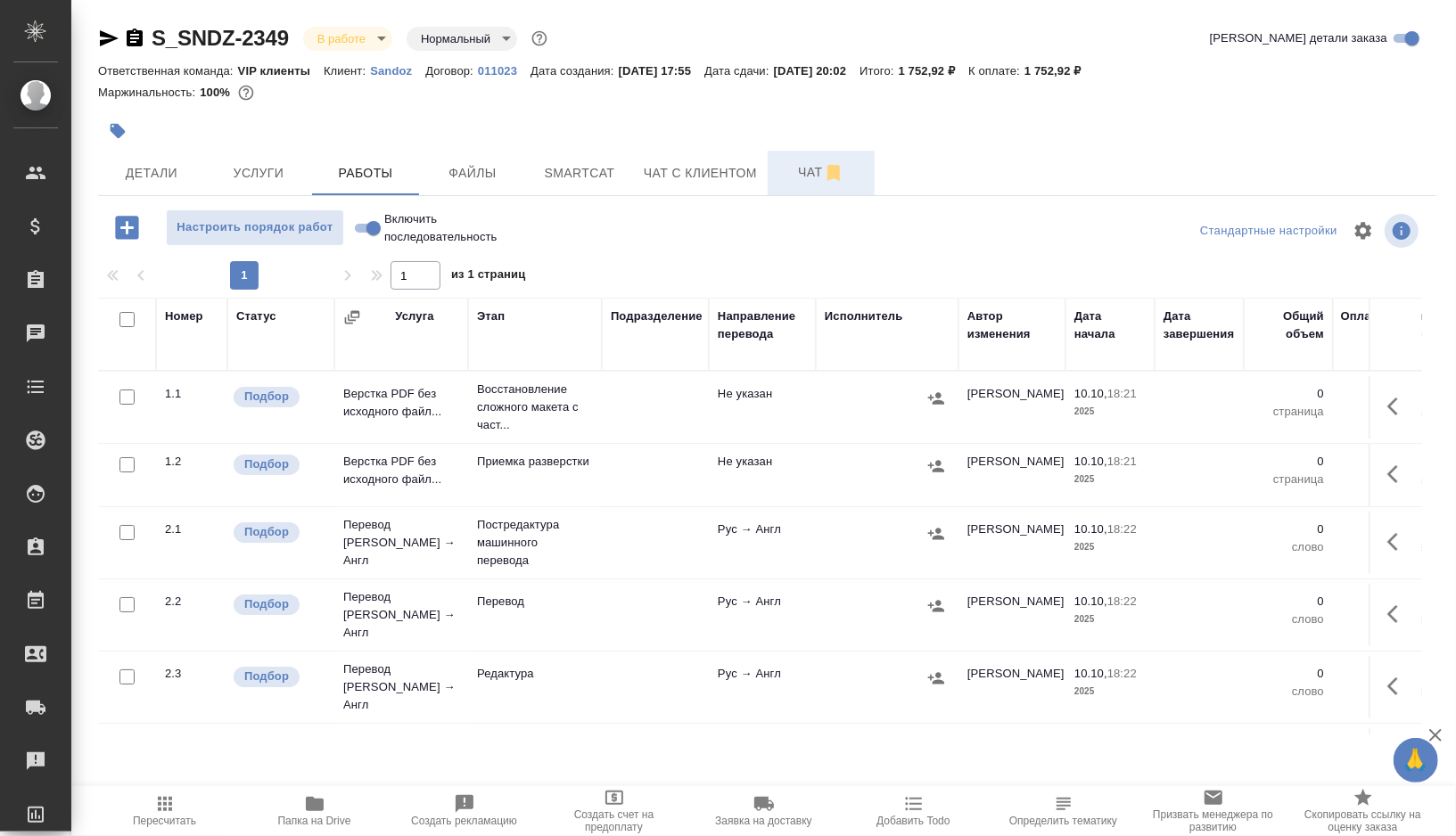
click at [805, 176] on span "Чат" at bounding box center [821, 172] width 86 height 23
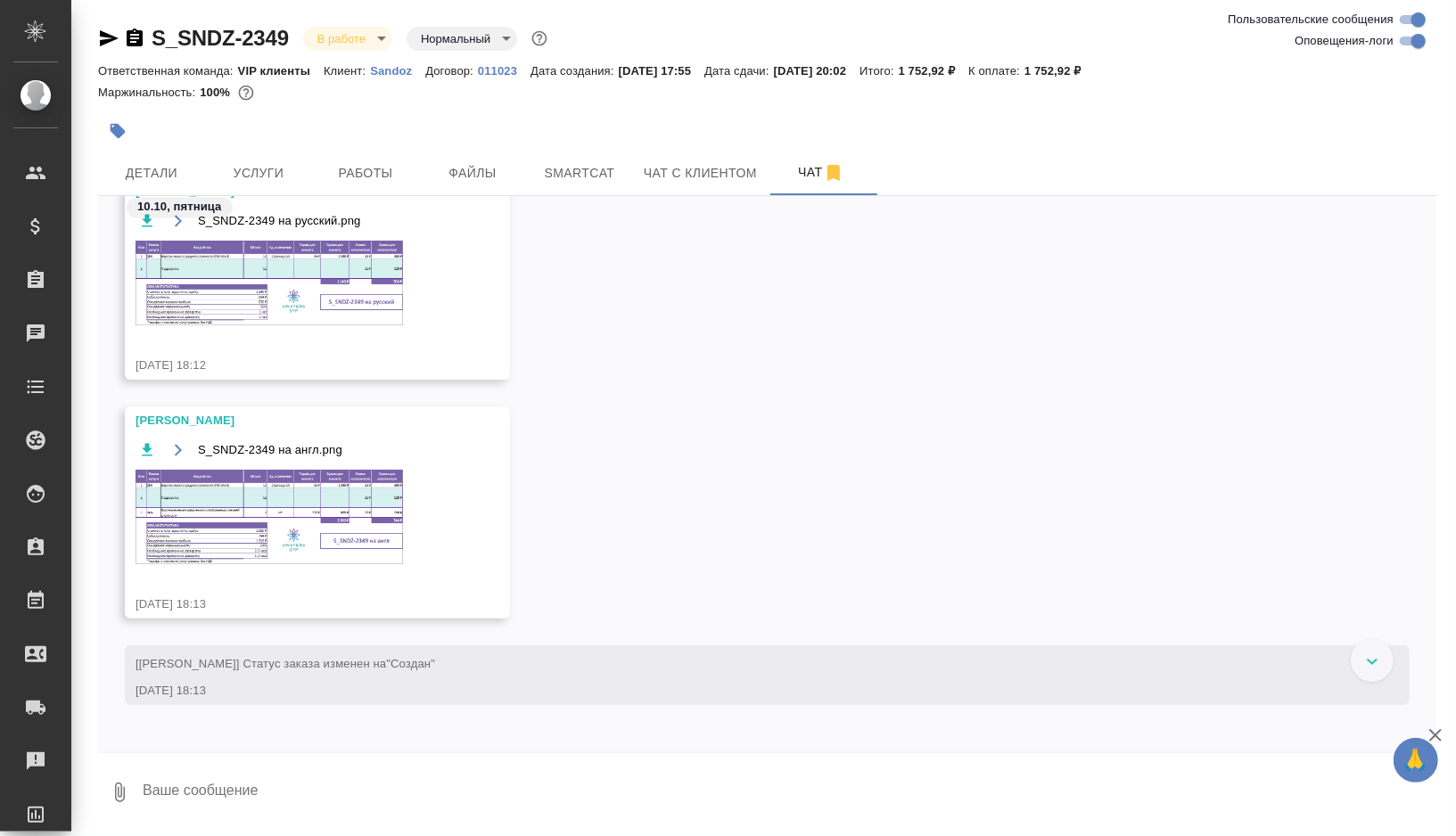
scroll to position [2172, 0]
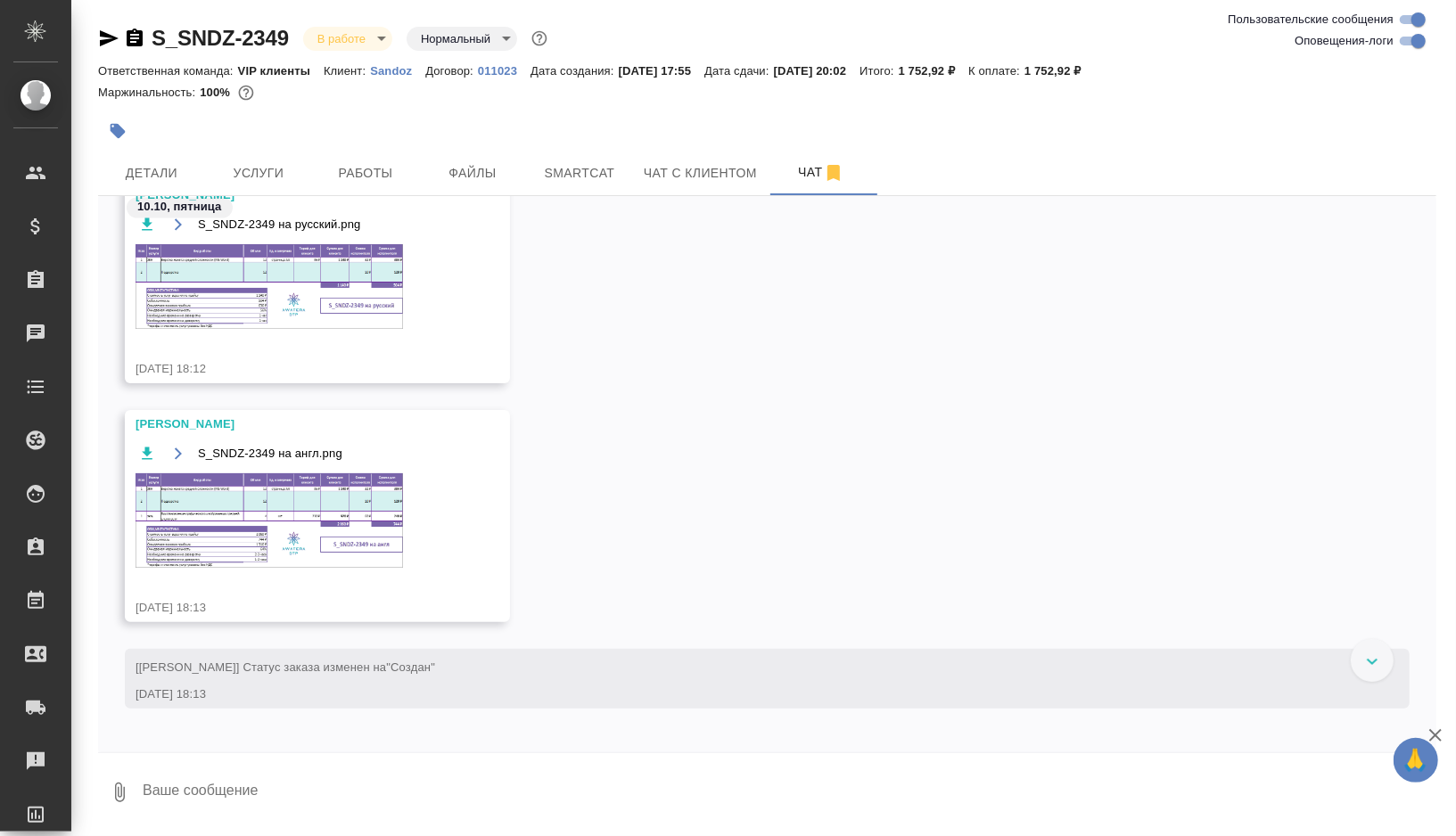
click at [328, 537] on img at bounding box center [269, 520] width 268 height 95
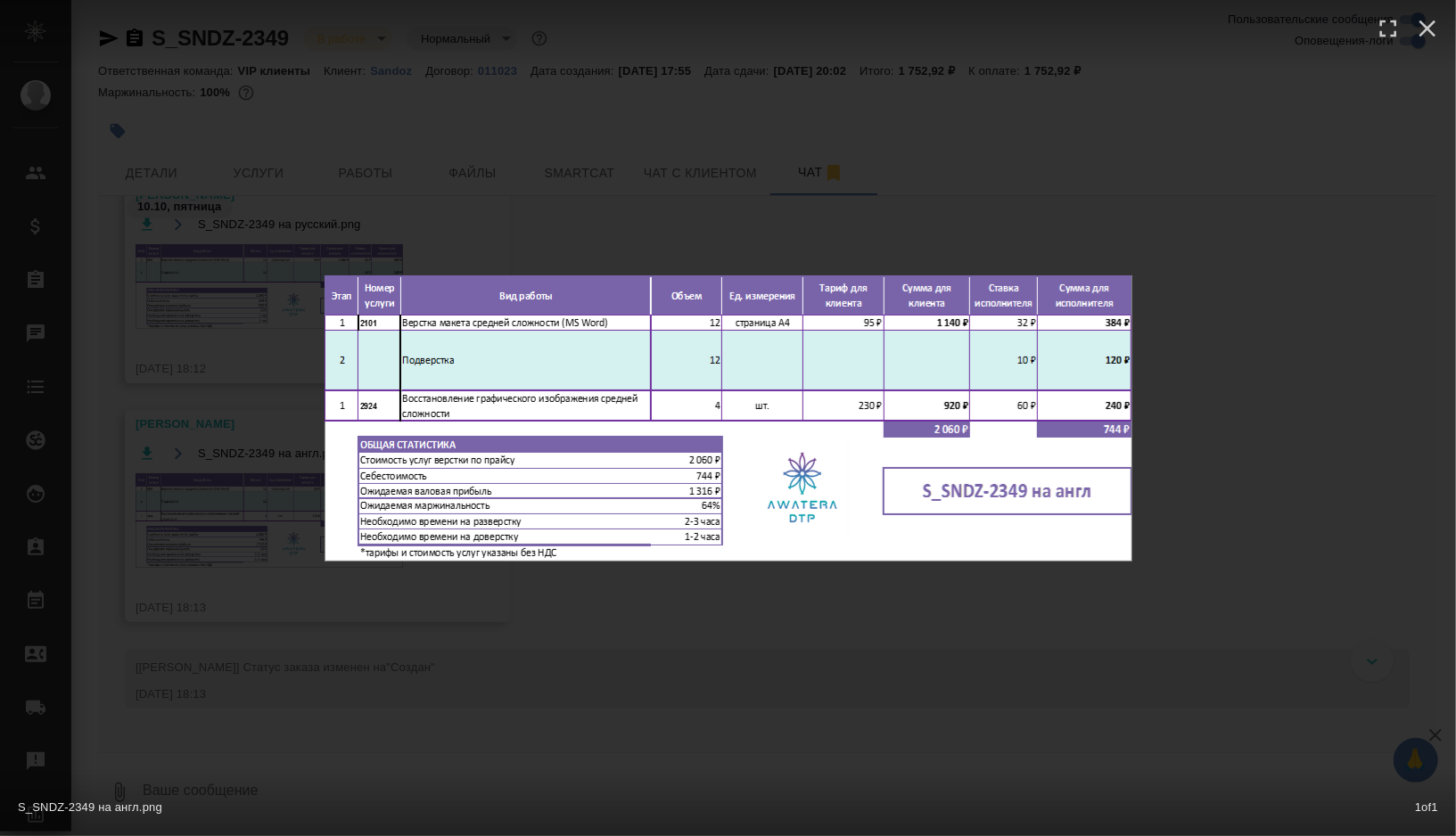
click at [695, 121] on div "S_SNDZ-2349 на англ.png 1 of 1" at bounding box center [728, 418] width 1456 height 836
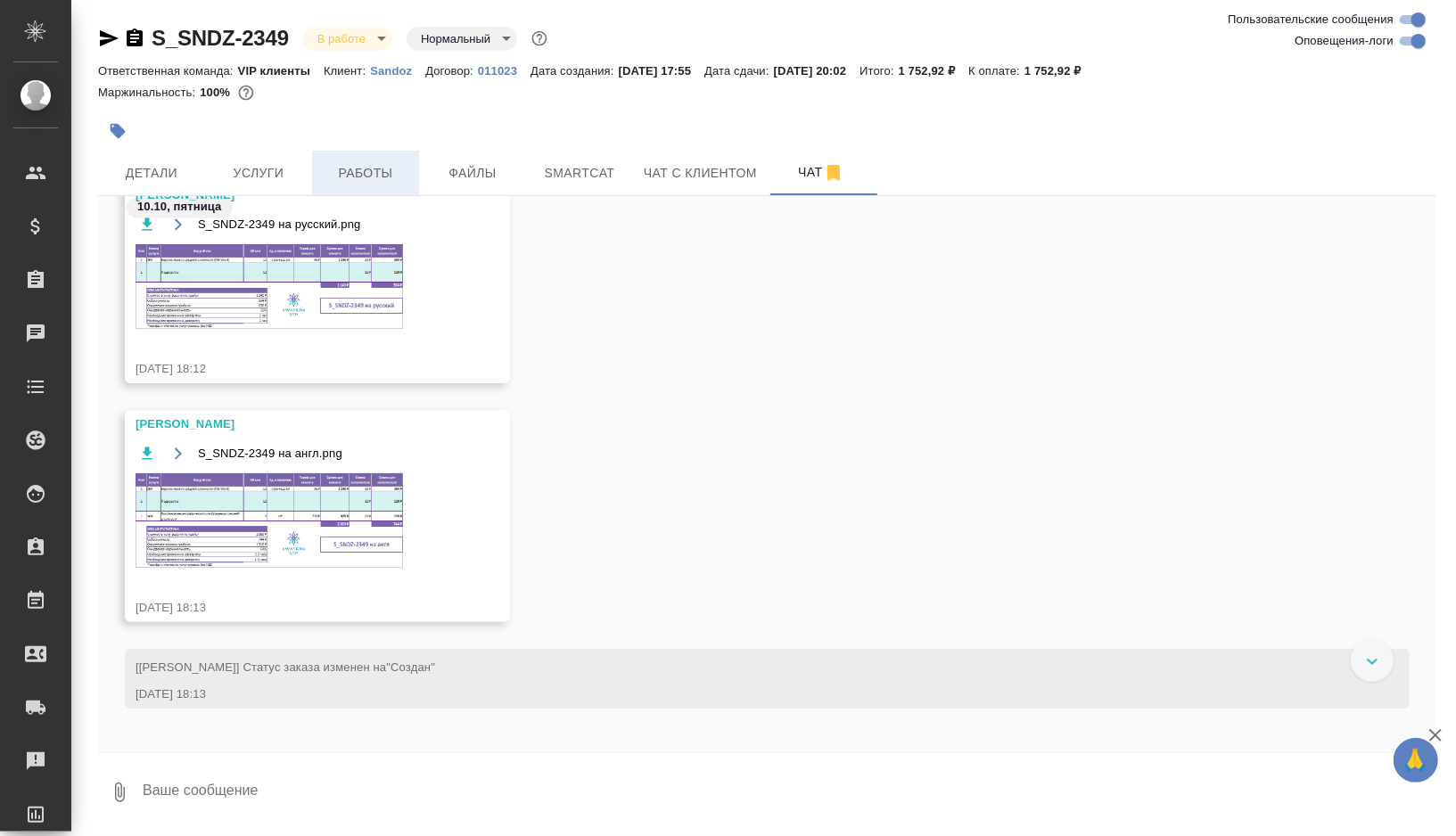
click at [357, 179] on span "Работы" at bounding box center [365, 173] width 86 height 23
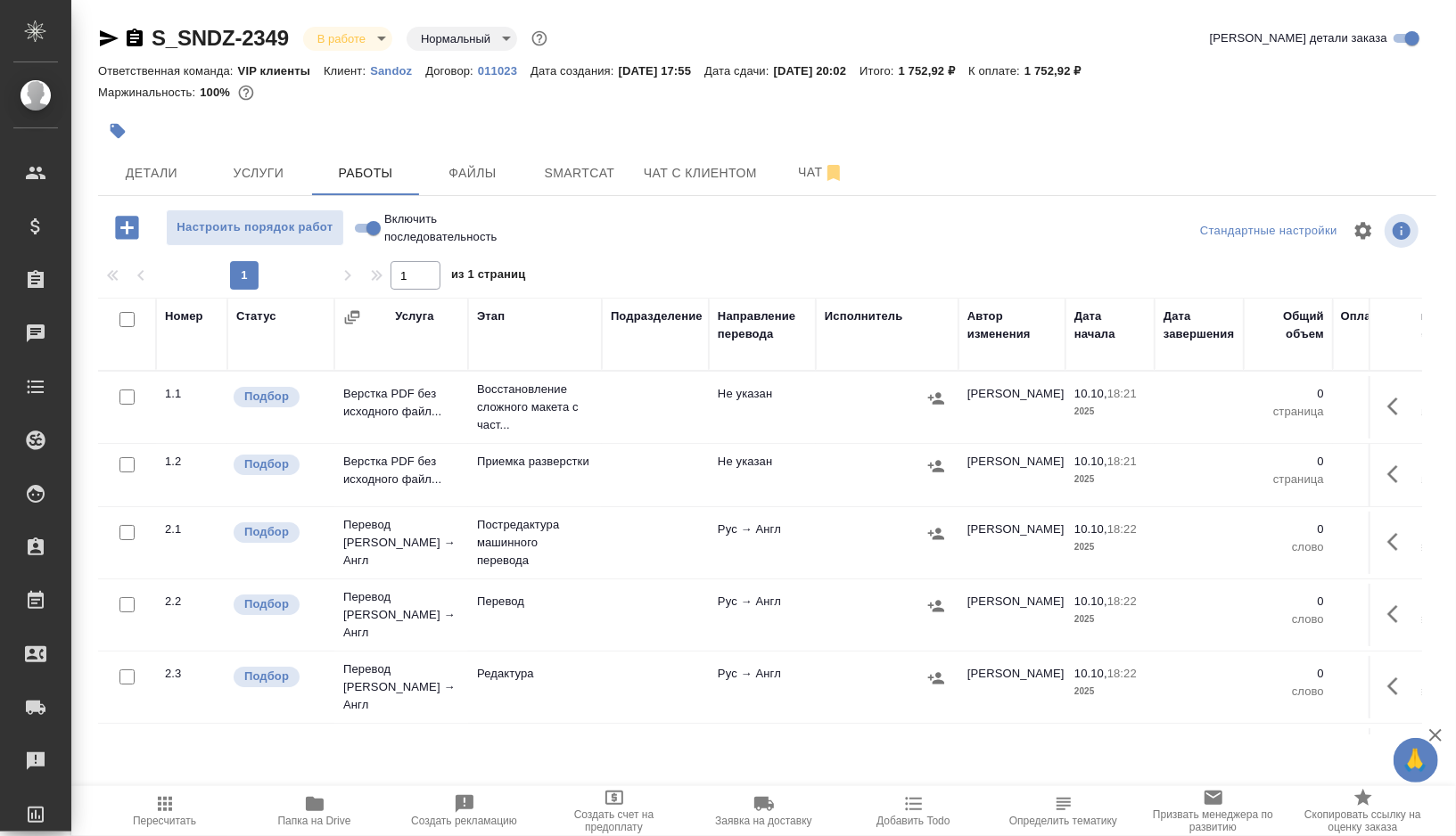
click at [597, 411] on td "Восстановление сложного макета с част..." at bounding box center [535, 407] width 134 height 71
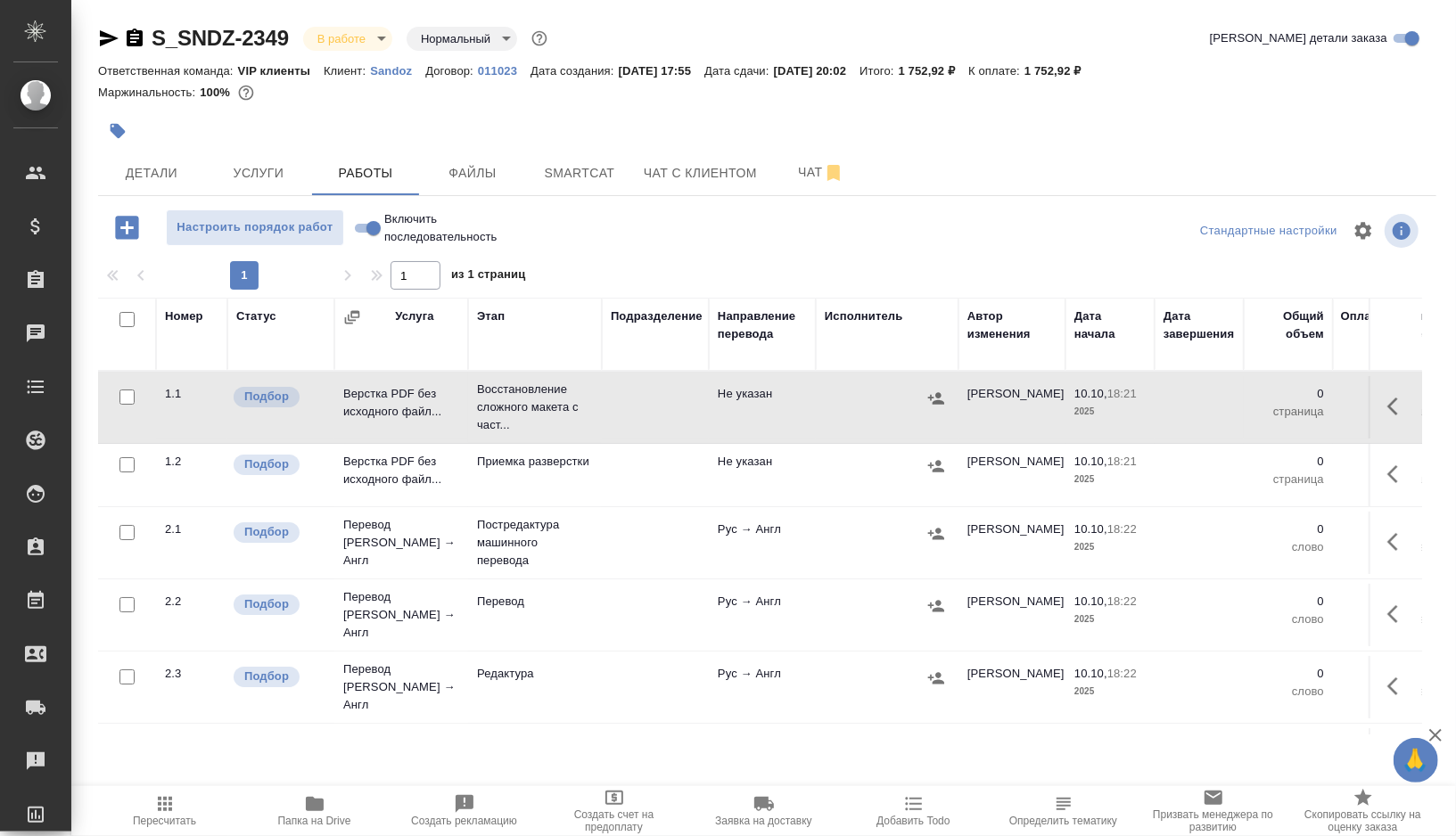
click at [597, 411] on td "Восстановление сложного макета с част..." at bounding box center [535, 407] width 134 height 71
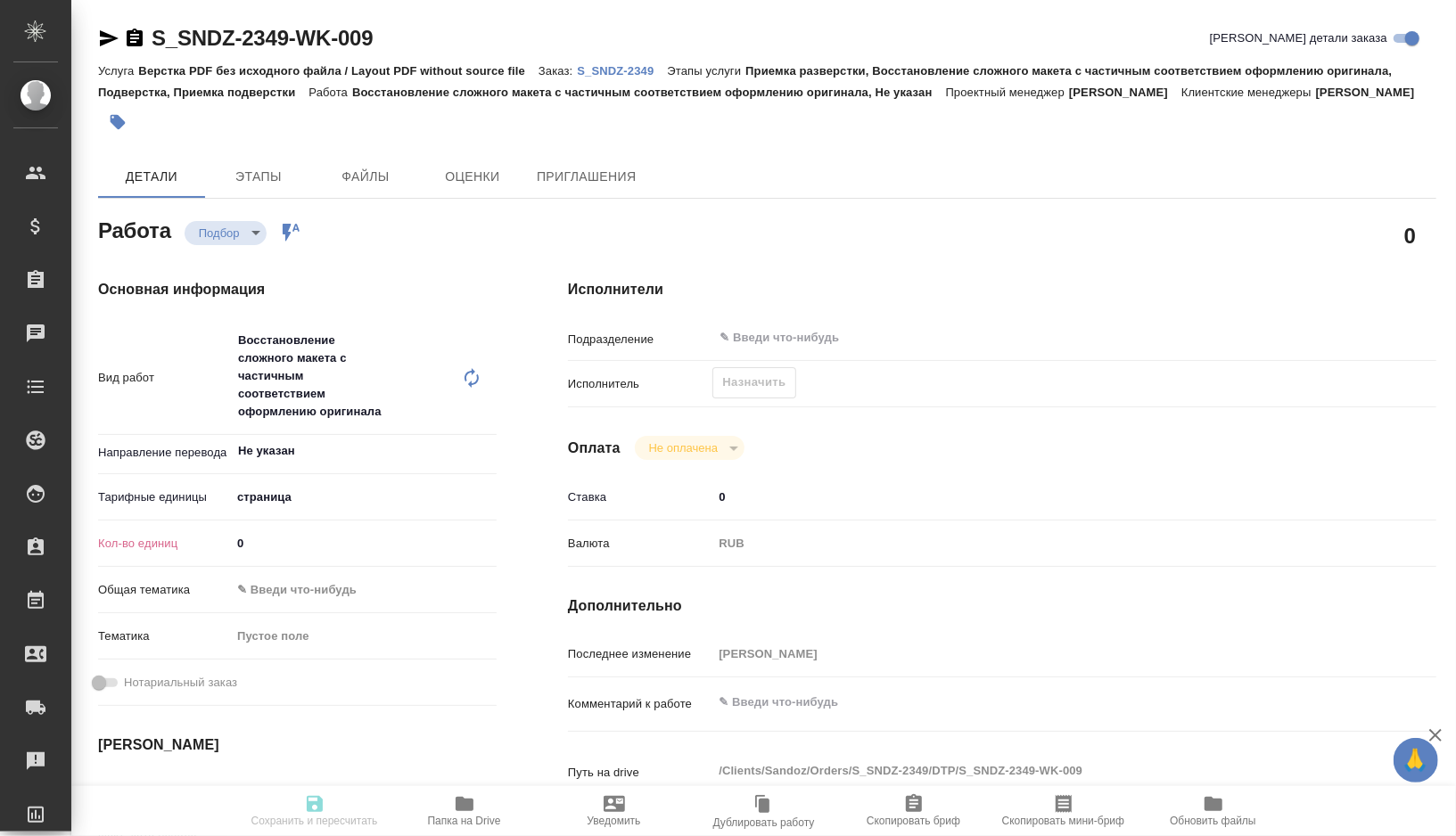
type textarea "x"
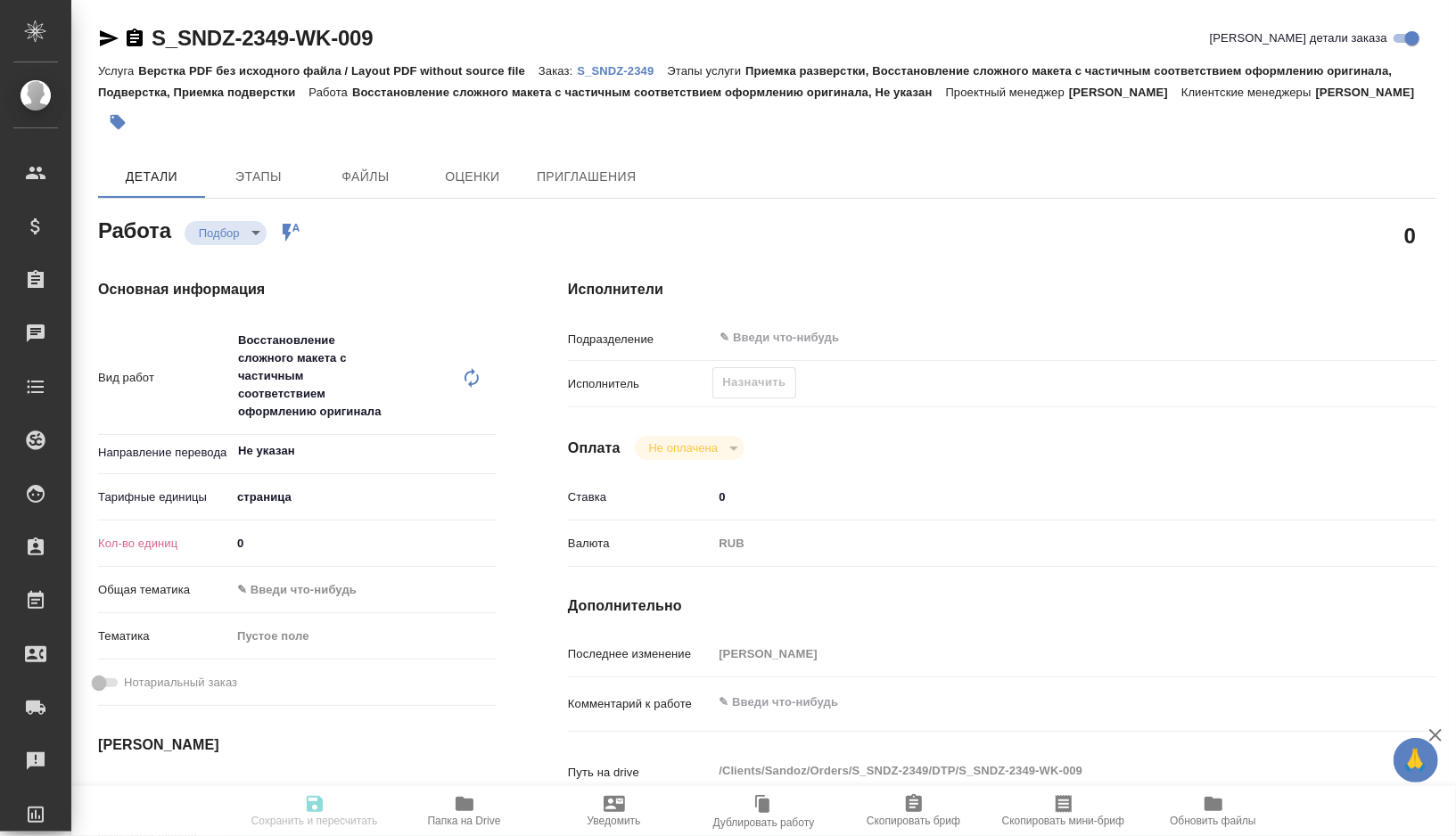
type textarea "x"
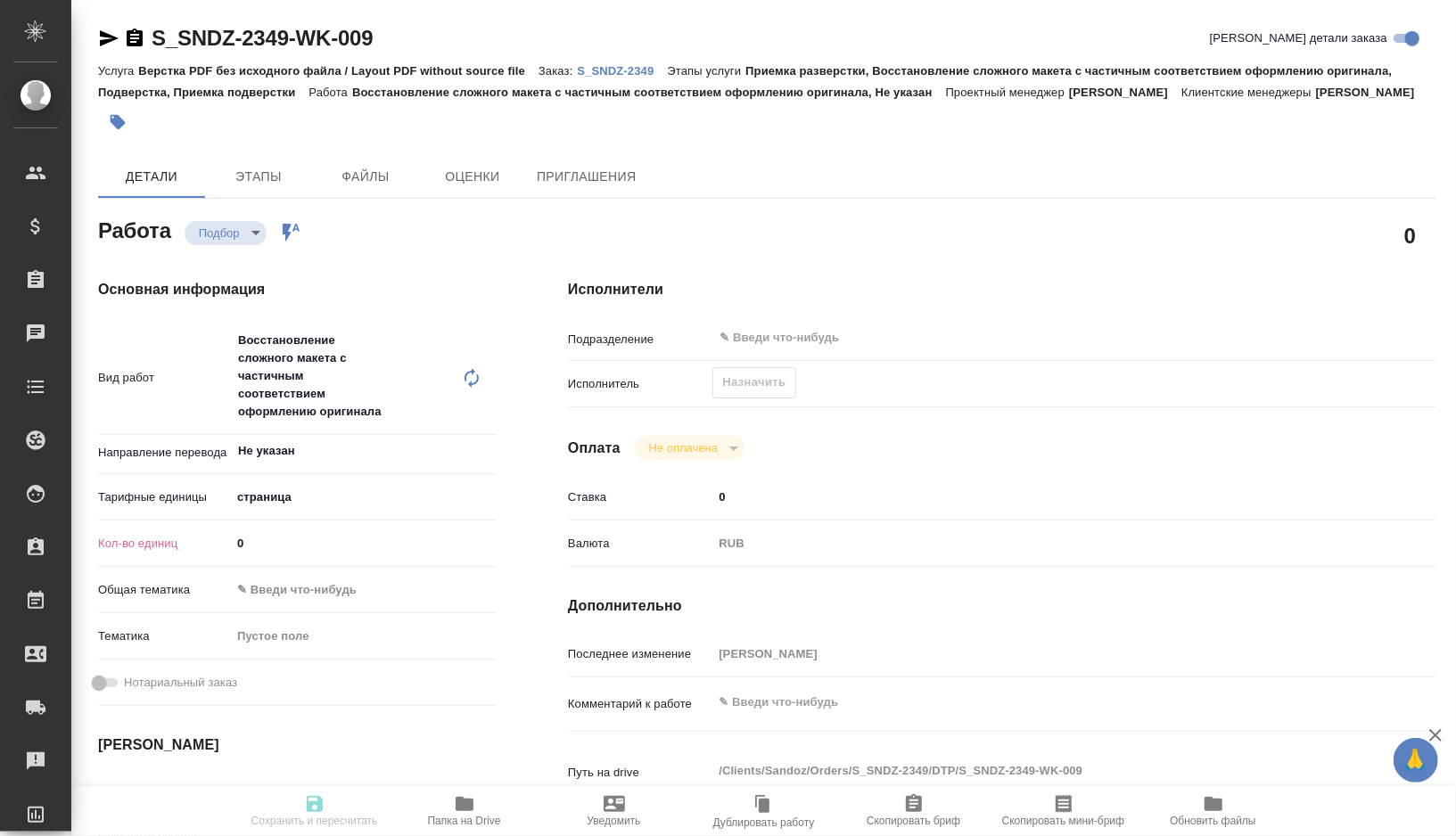
type textarea "x"
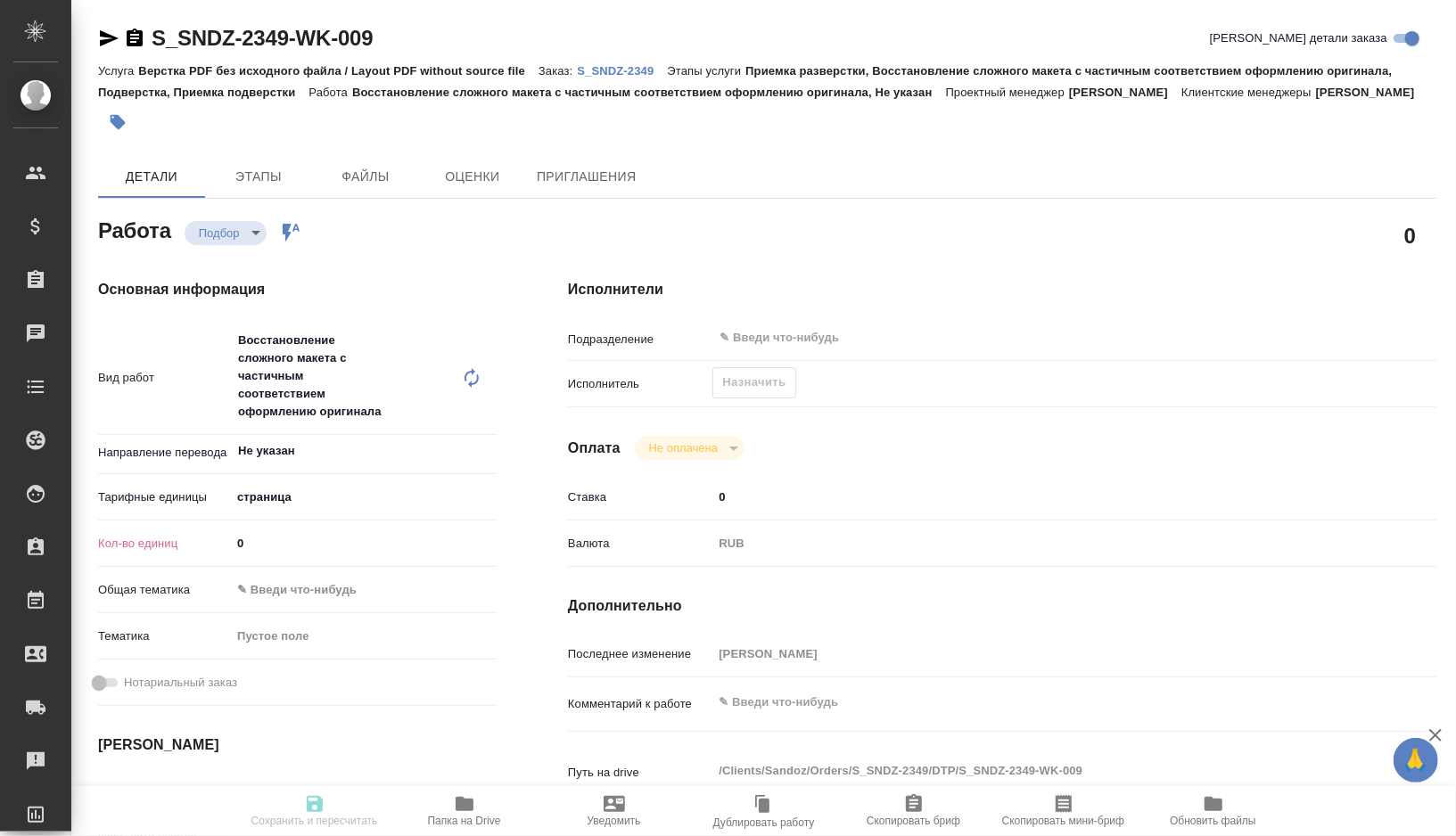
type textarea "x"
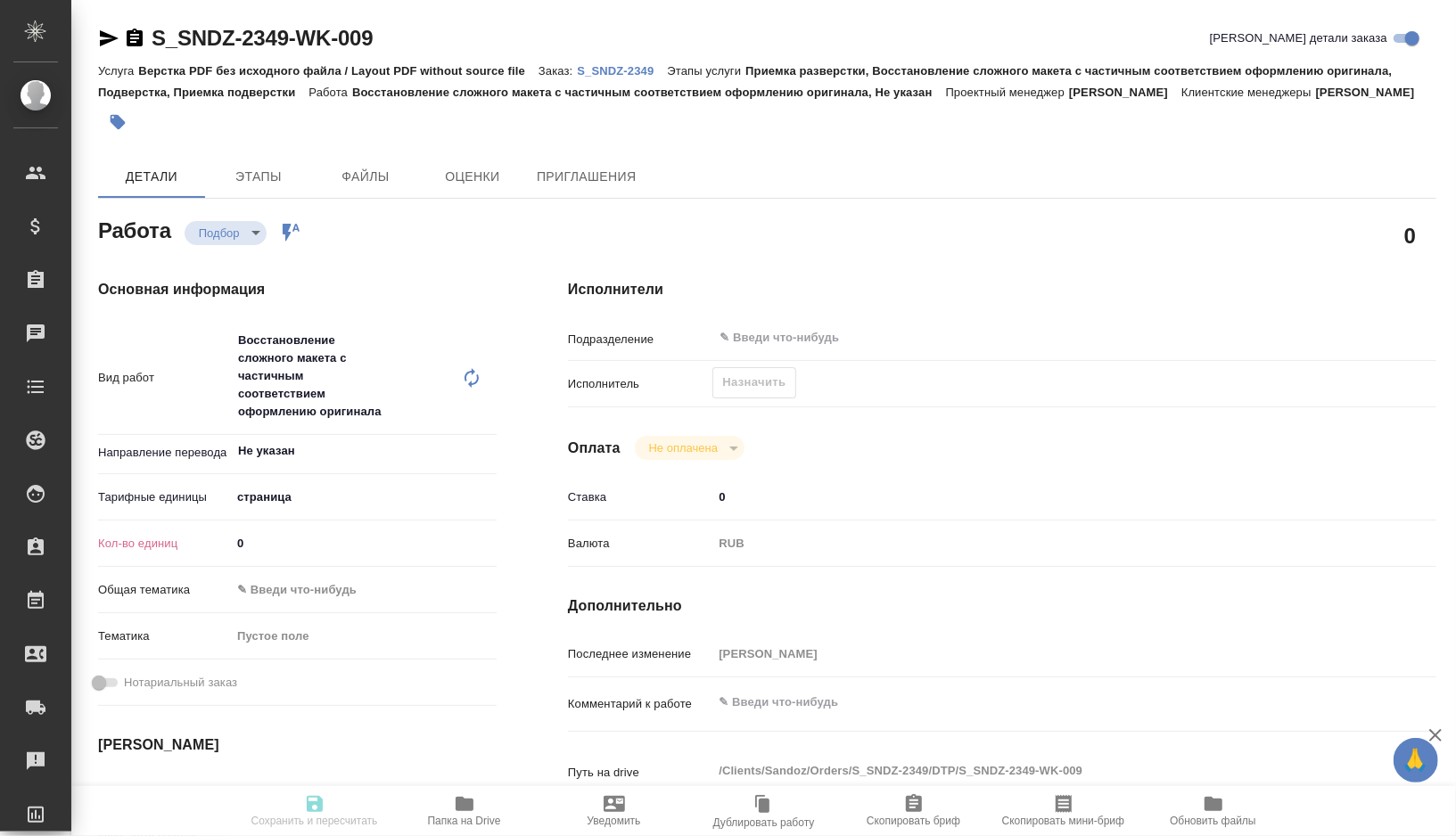
type textarea "x"
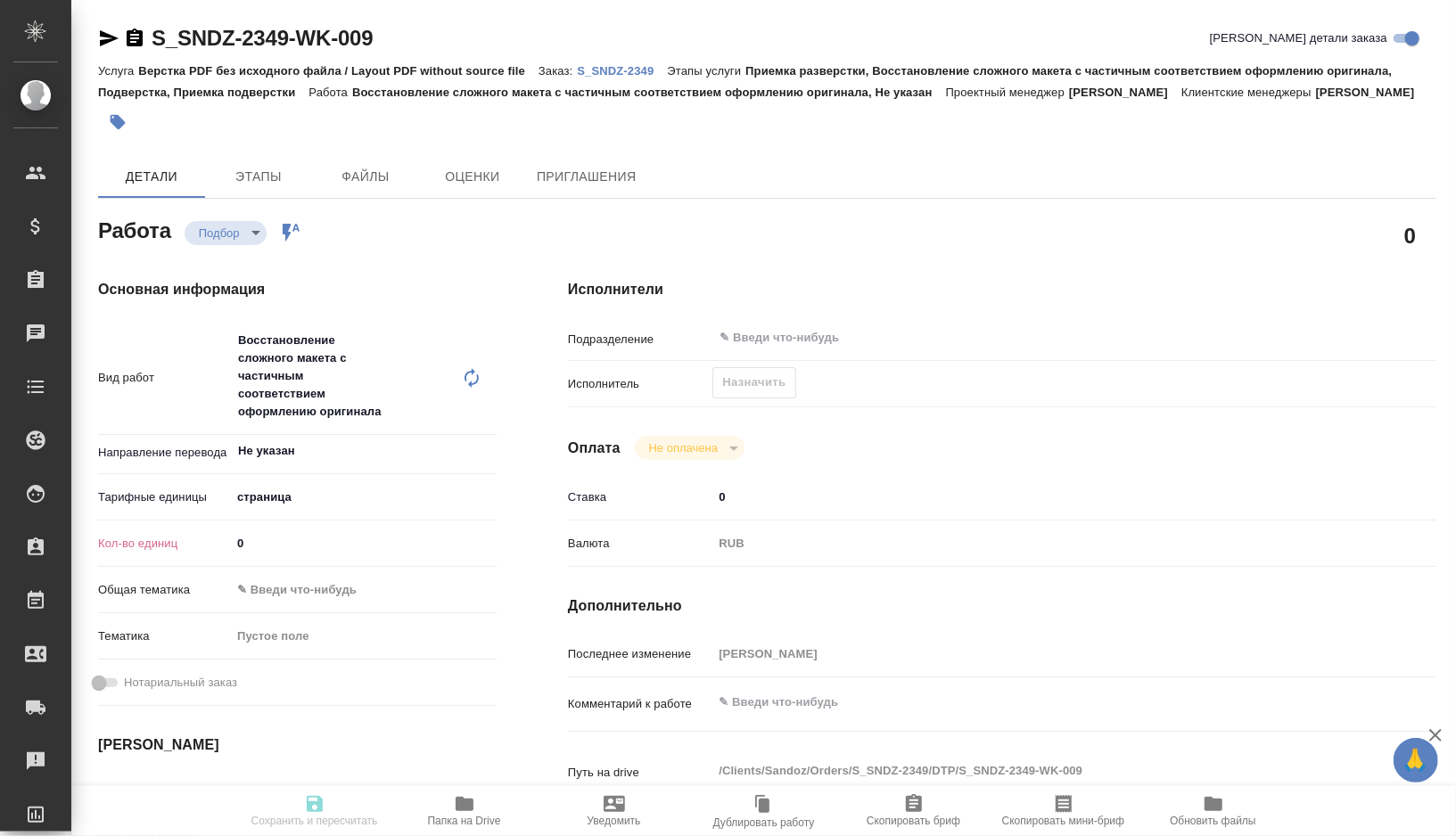
type textarea "x"
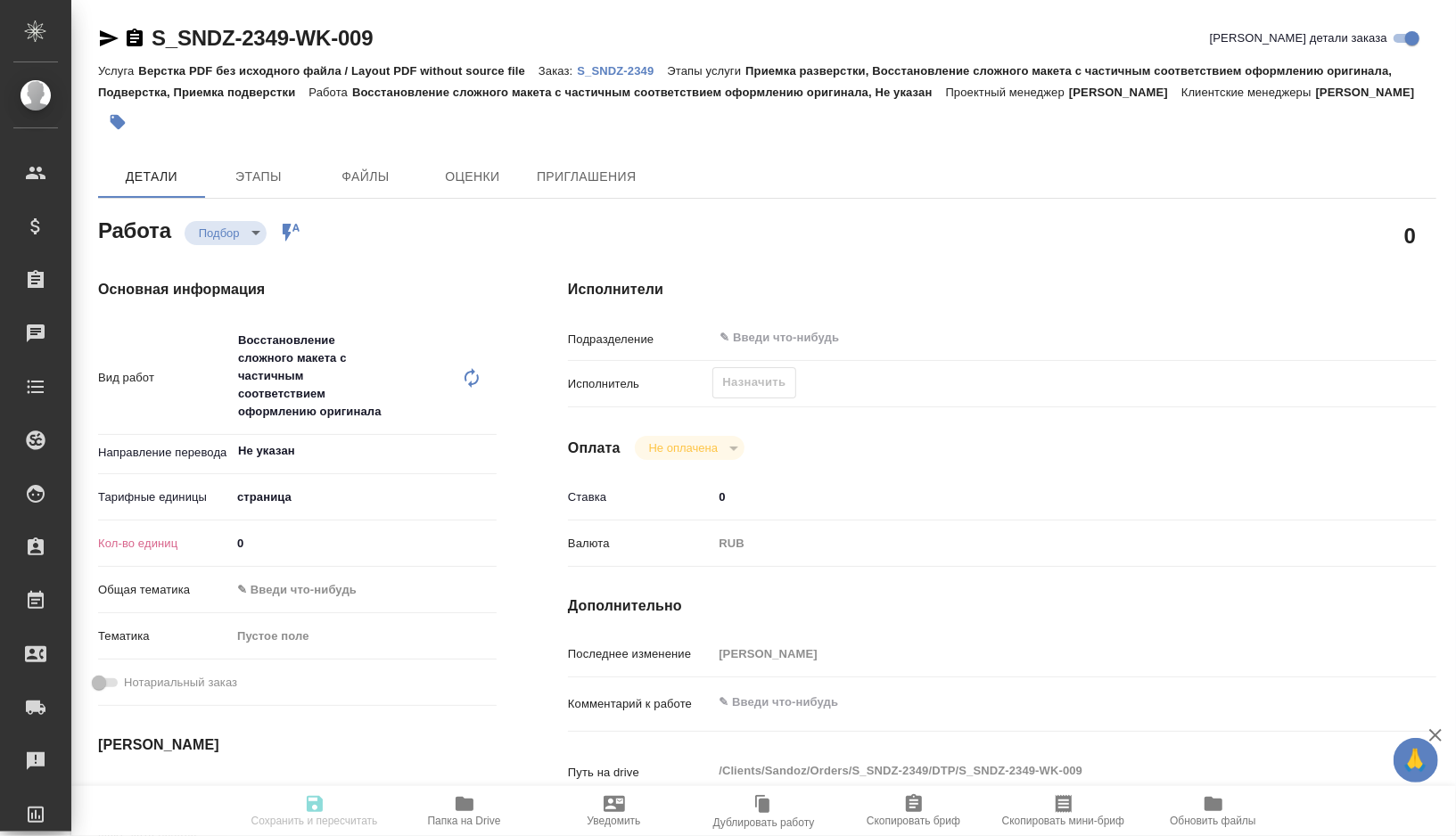
click at [479, 389] on icon at bounding box center [472, 378] width 22 height 22
type textarea "x"
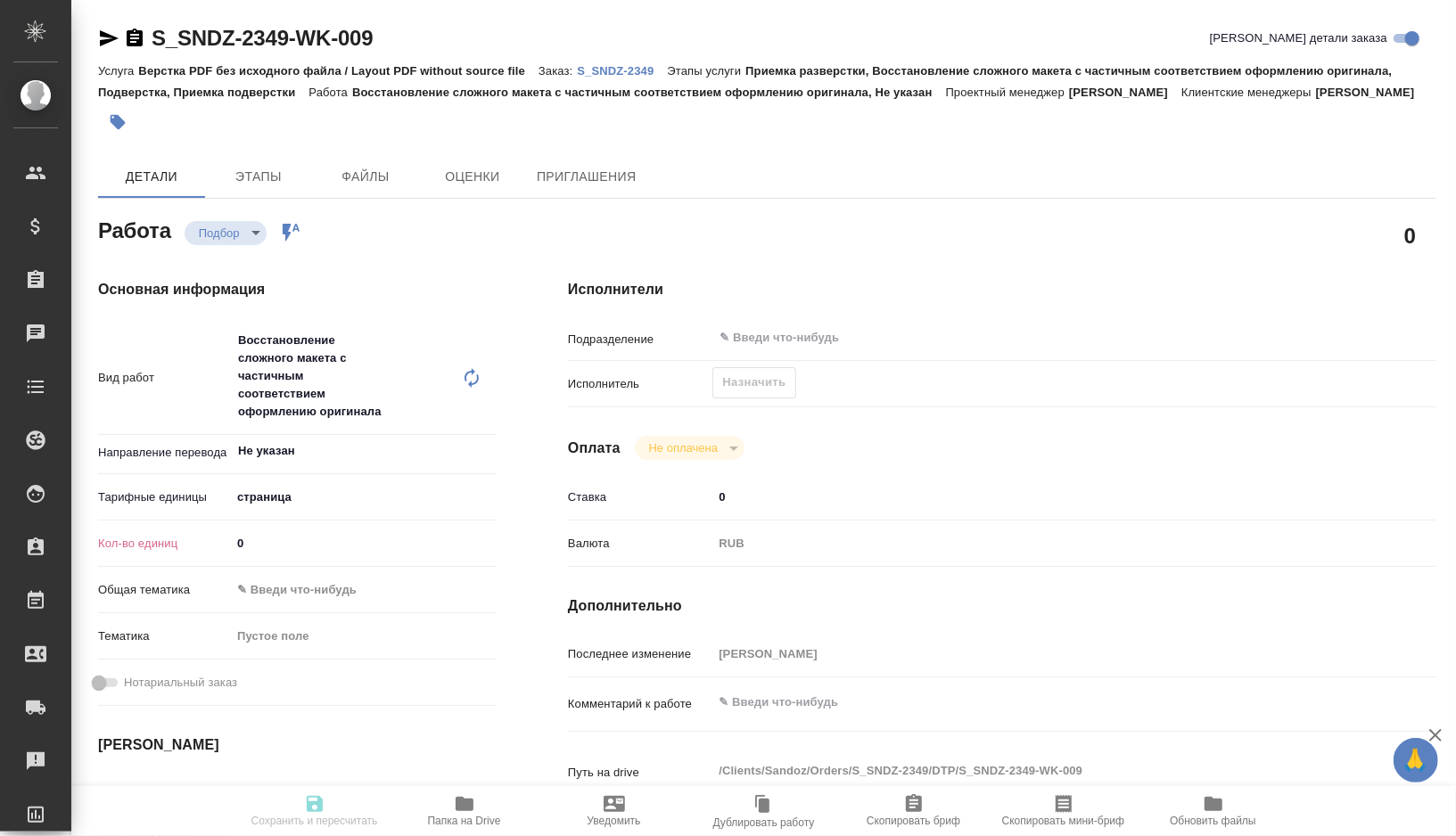
type textarea "x"
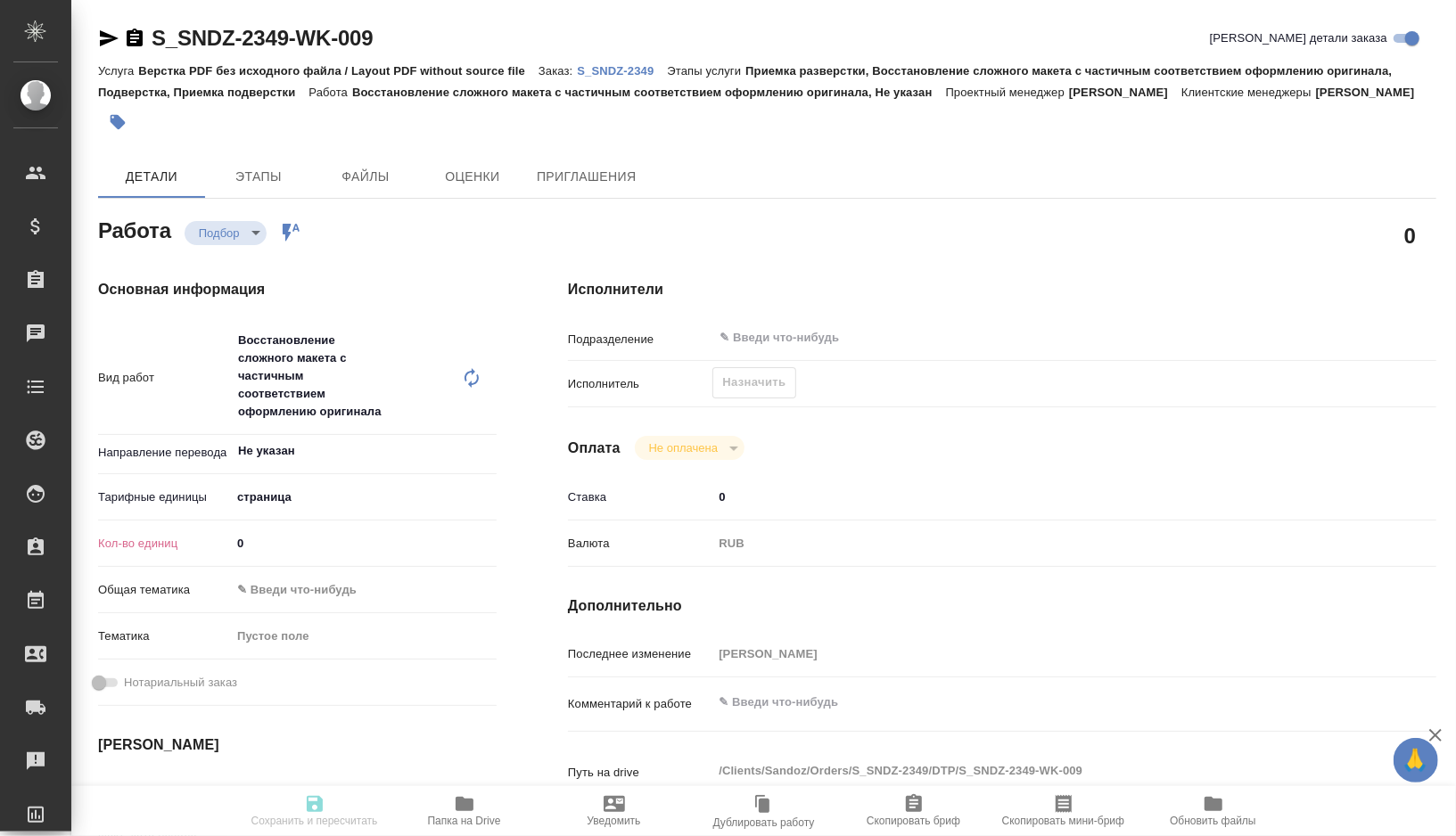
type textarea "x"
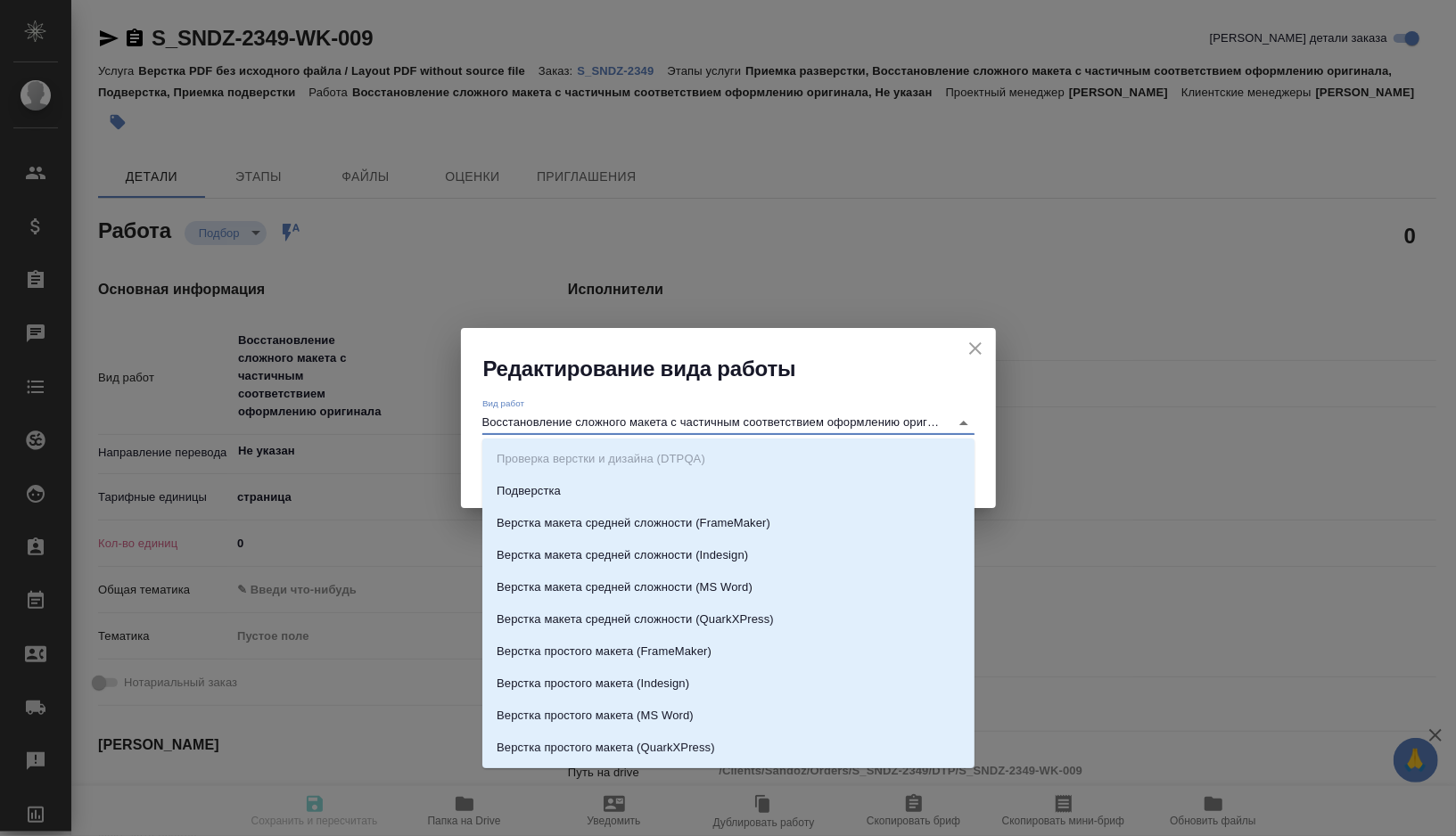
click at [609, 428] on input "Восстановление сложного макета с частичным соответствием оформлению оригинала" at bounding box center [712, 423] width 458 height 22
type input "в"
type textarea "x"
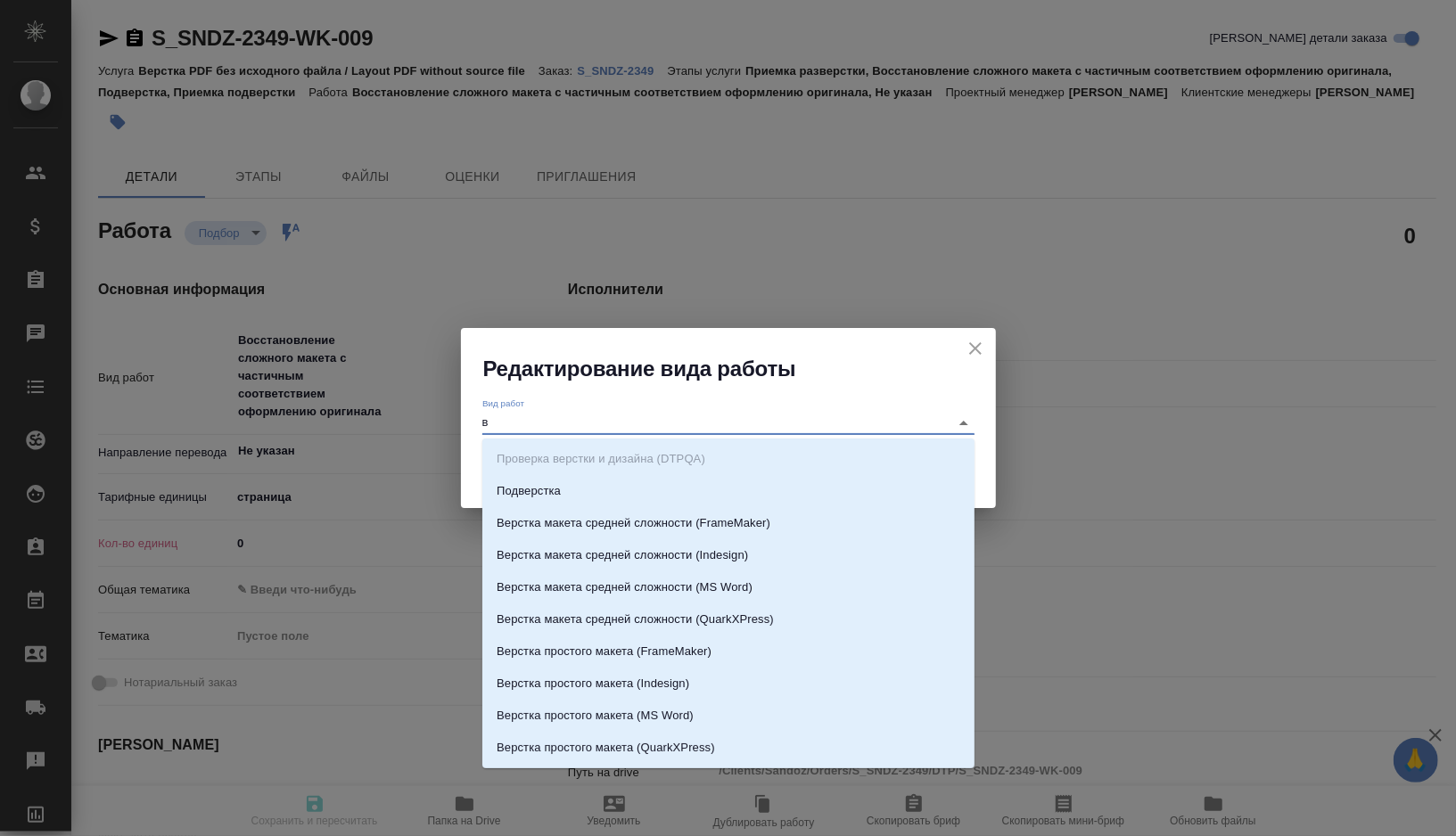
type textarea "x"
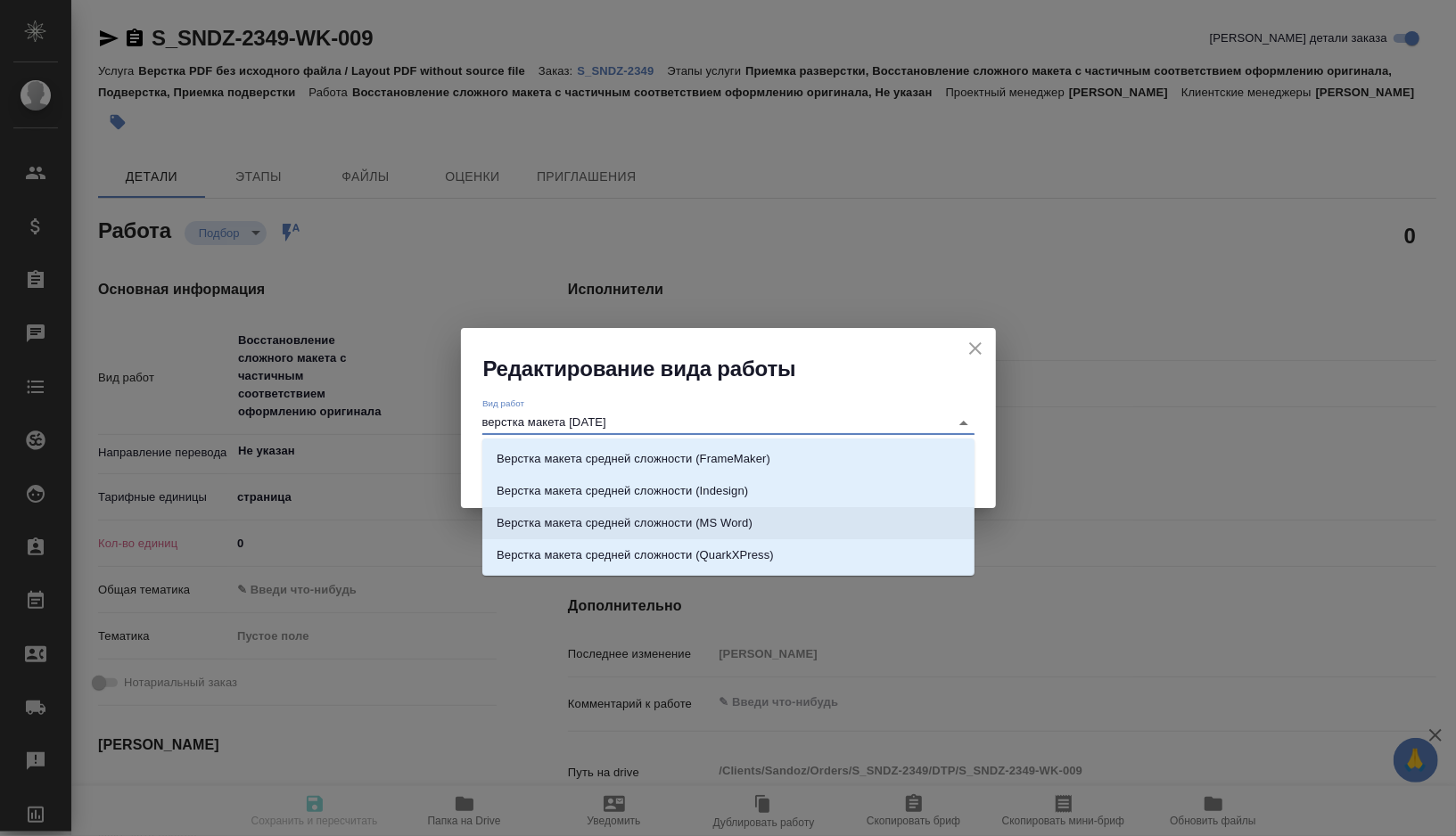
click at [653, 524] on p "Верстка макета средней сложности (MS Word)" at bounding box center [625, 523] width 256 height 18
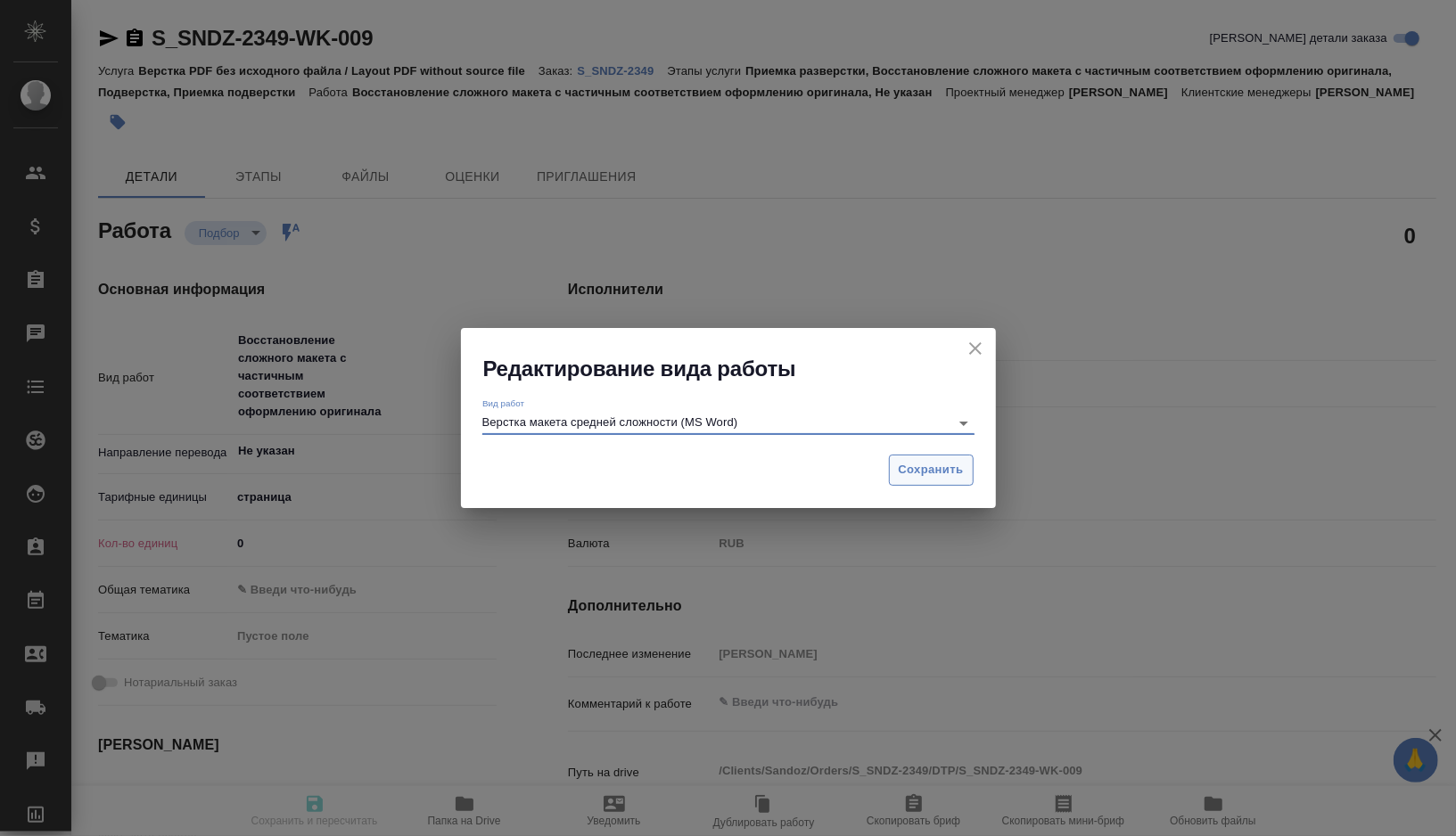
type input "Верстка макета средней сложности (MS Word)"
click at [936, 470] on span "Сохранить" at bounding box center [931, 470] width 65 height 21
type textarea "x"
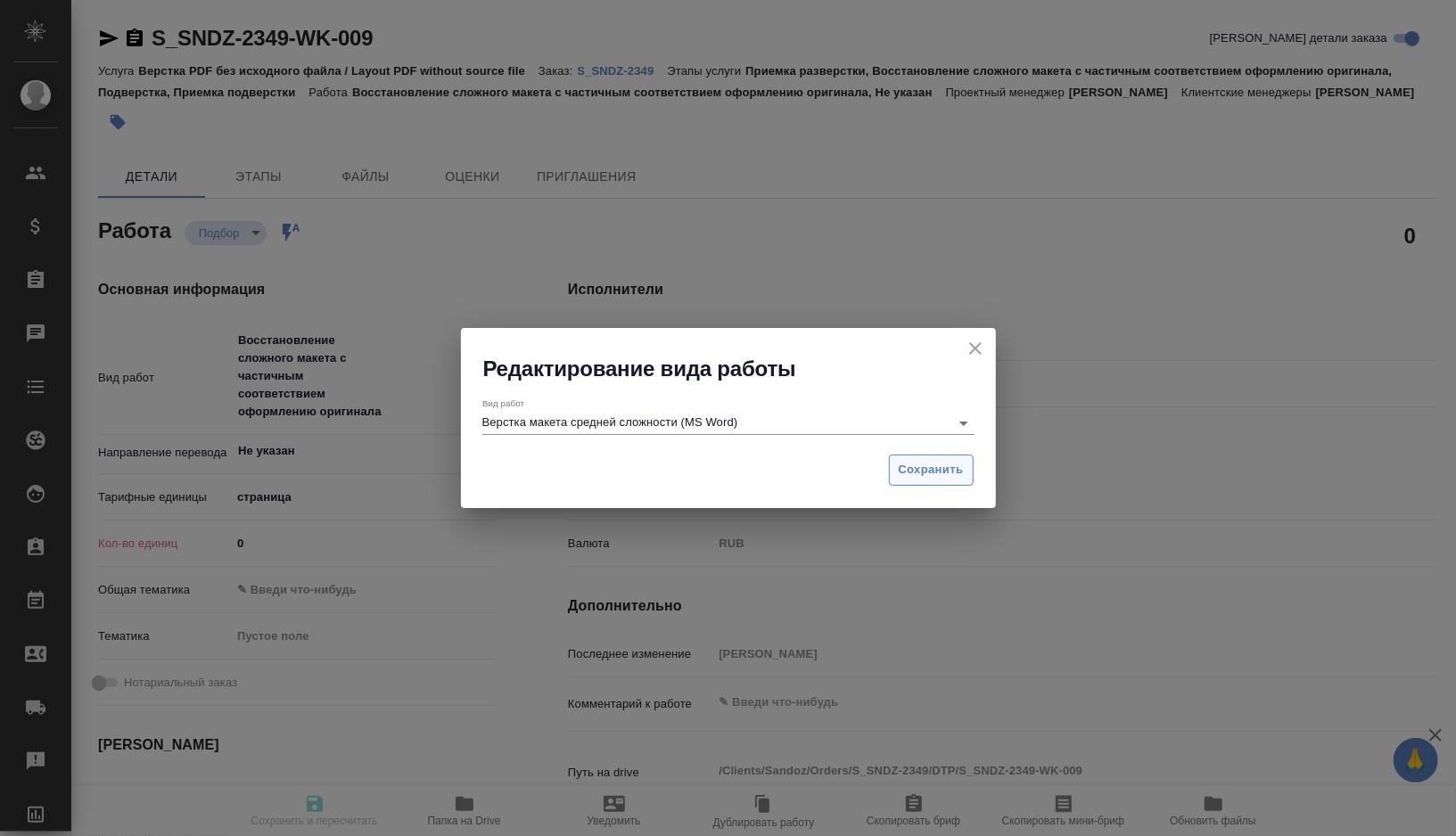
type textarea "x"
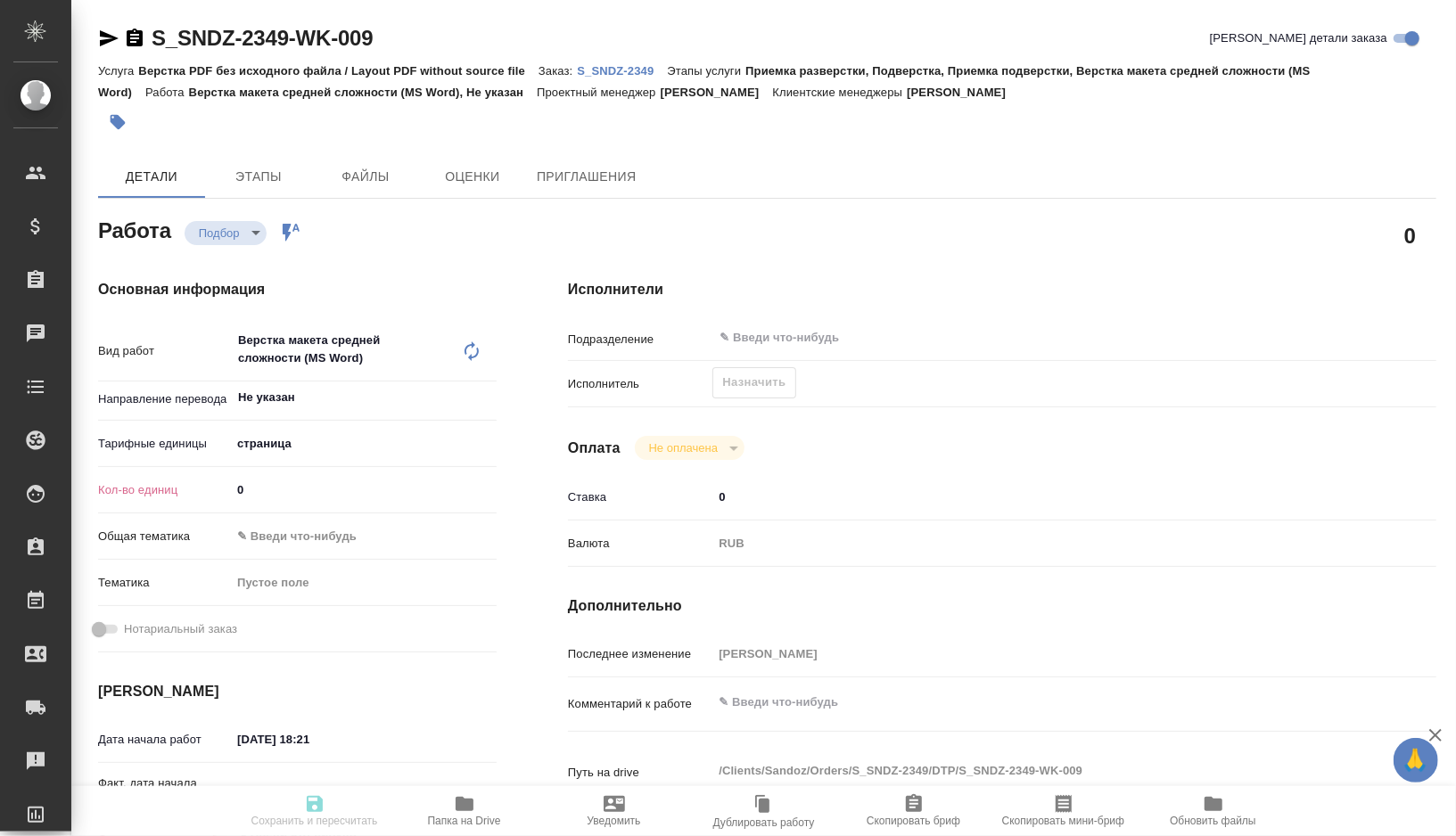
type textarea "x"
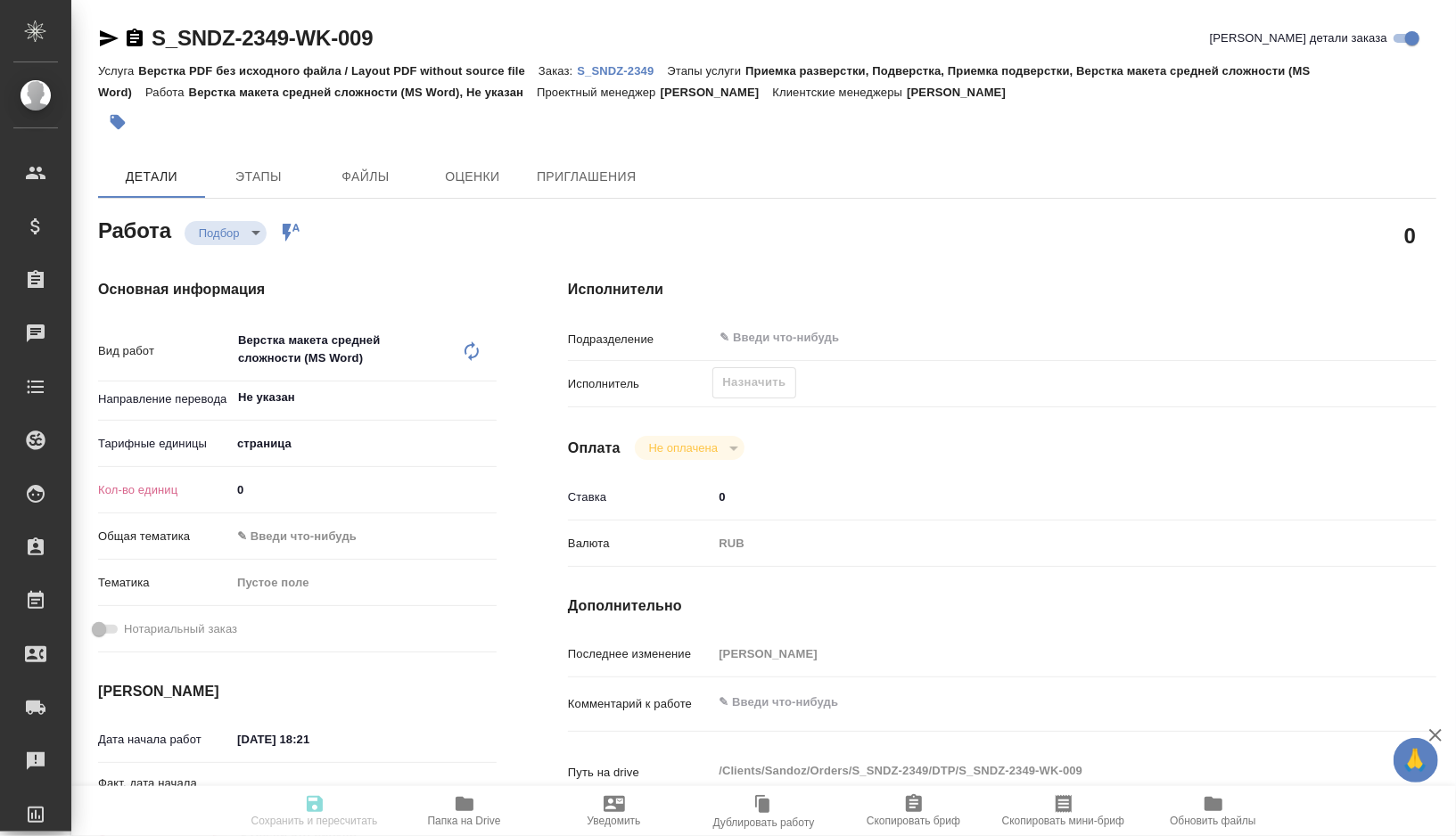
type textarea "x"
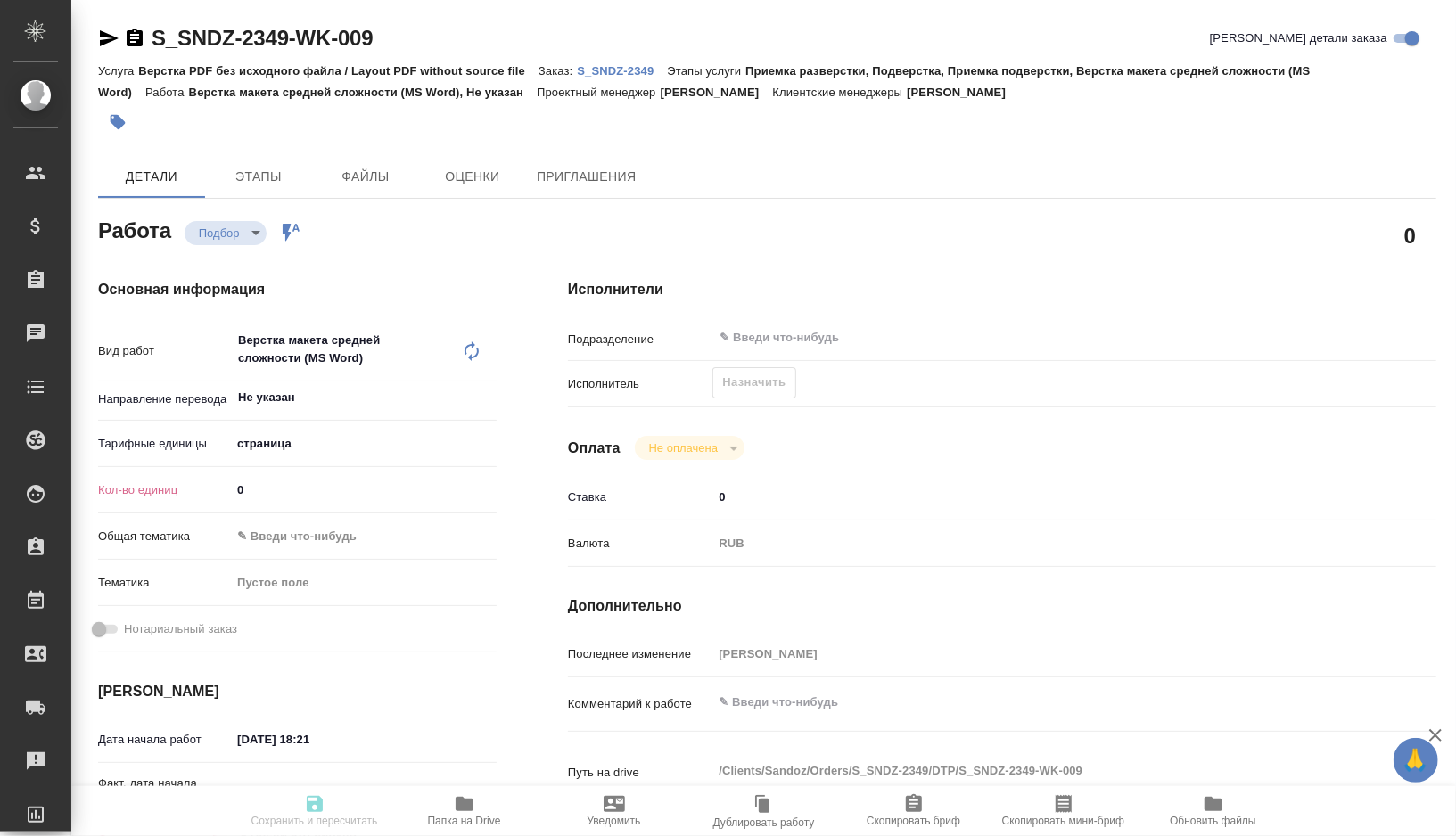
type textarea "x"
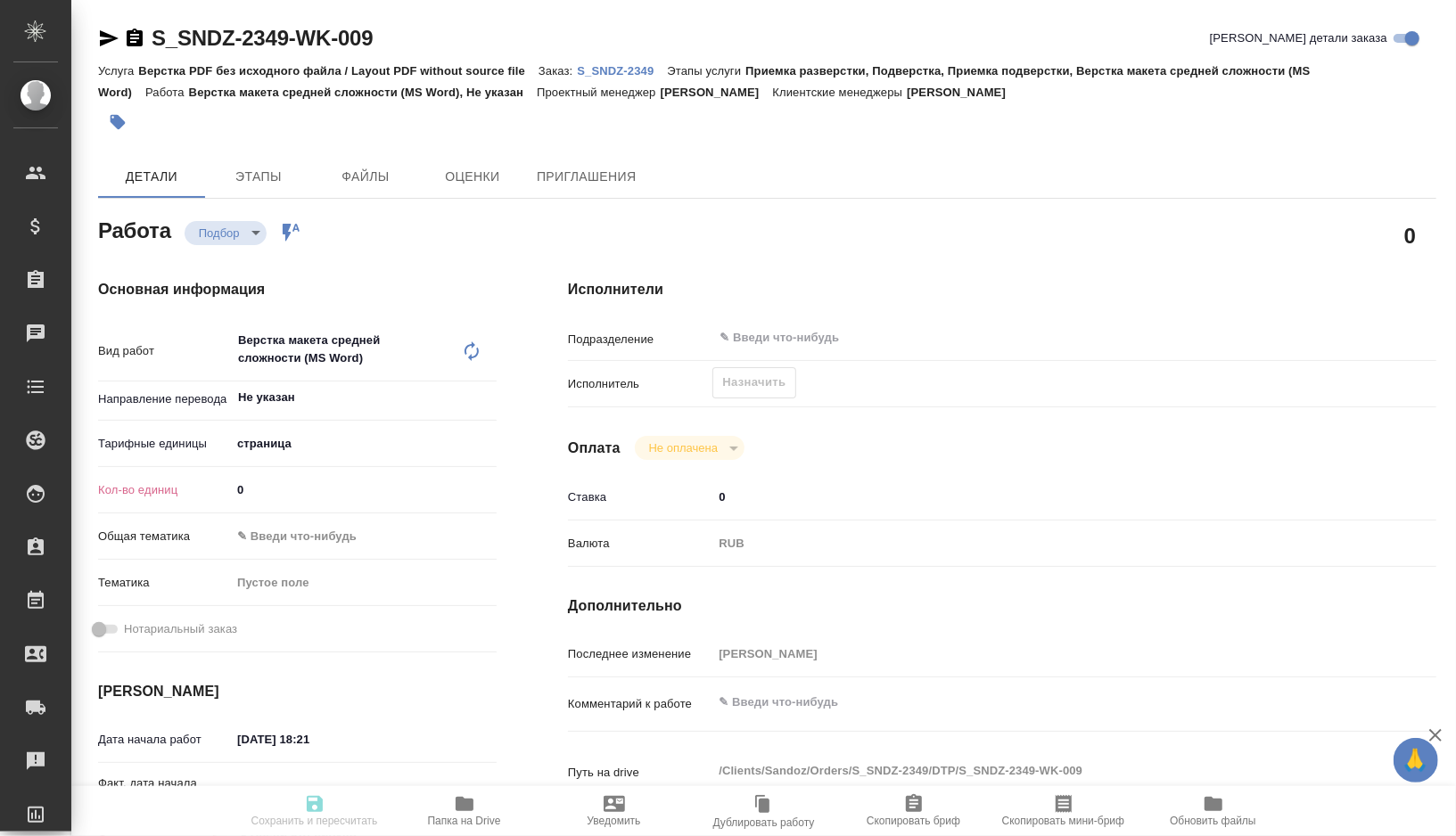
type textarea "x"
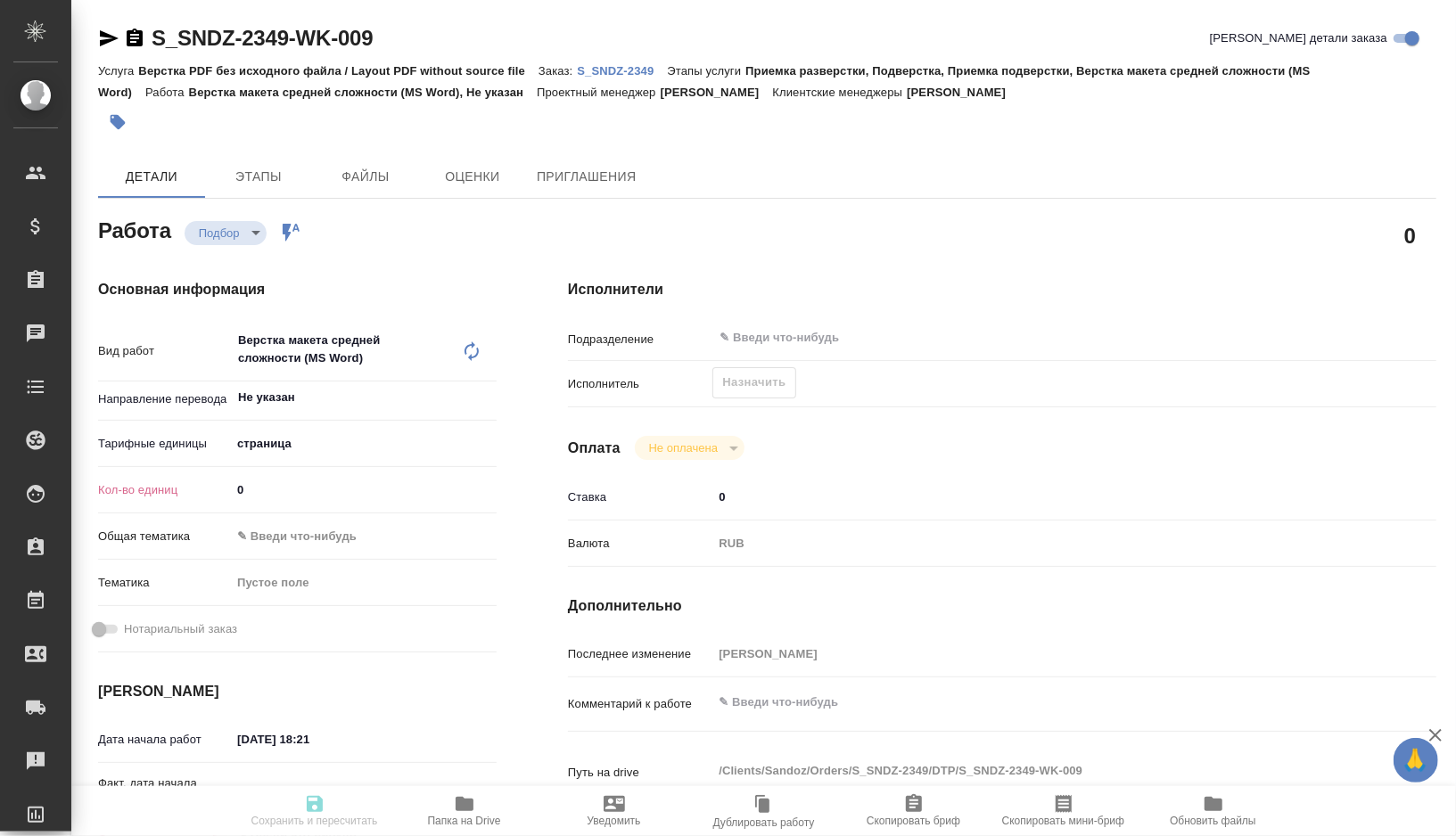
type textarea "x"
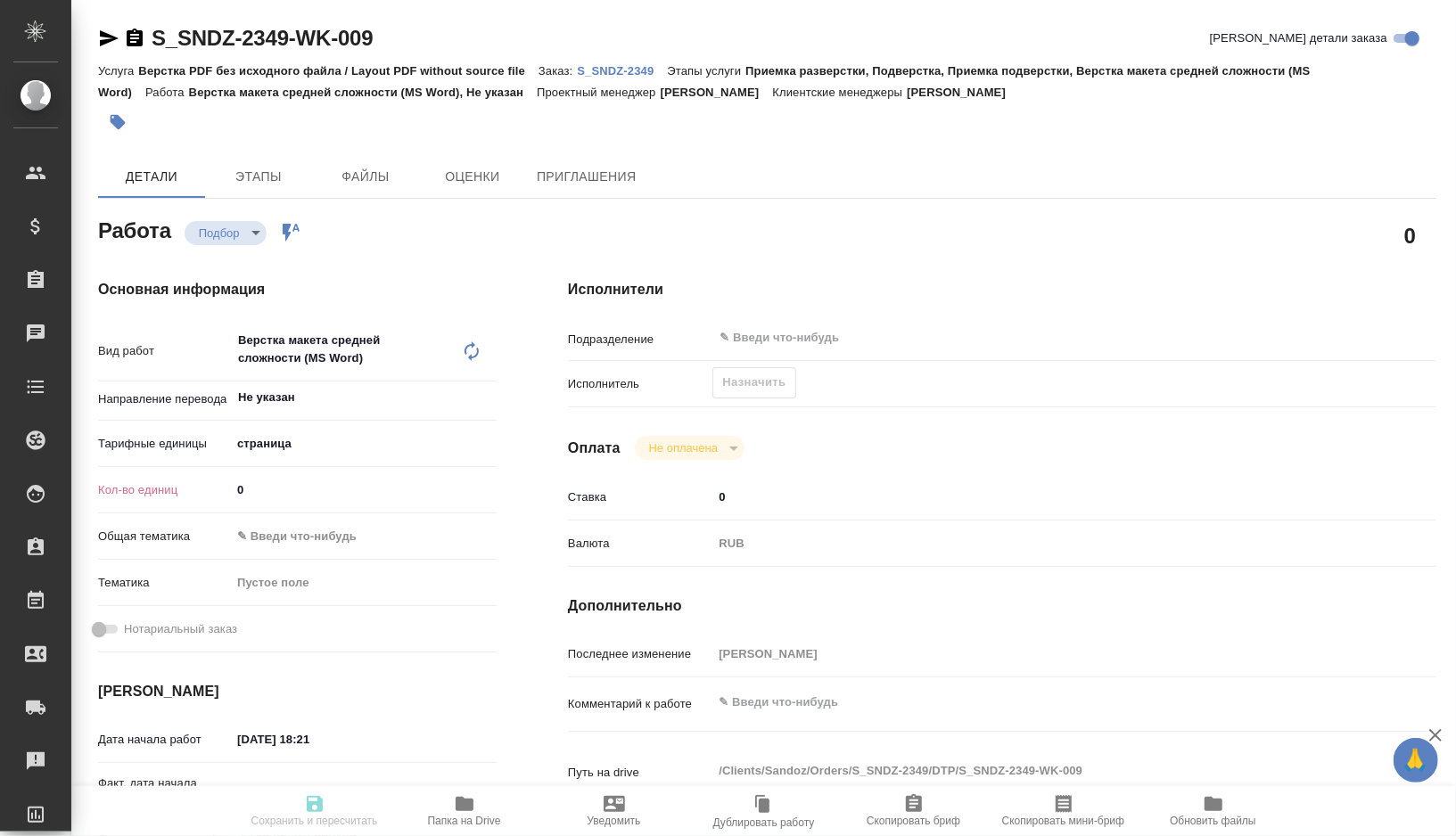
type textarea "x"
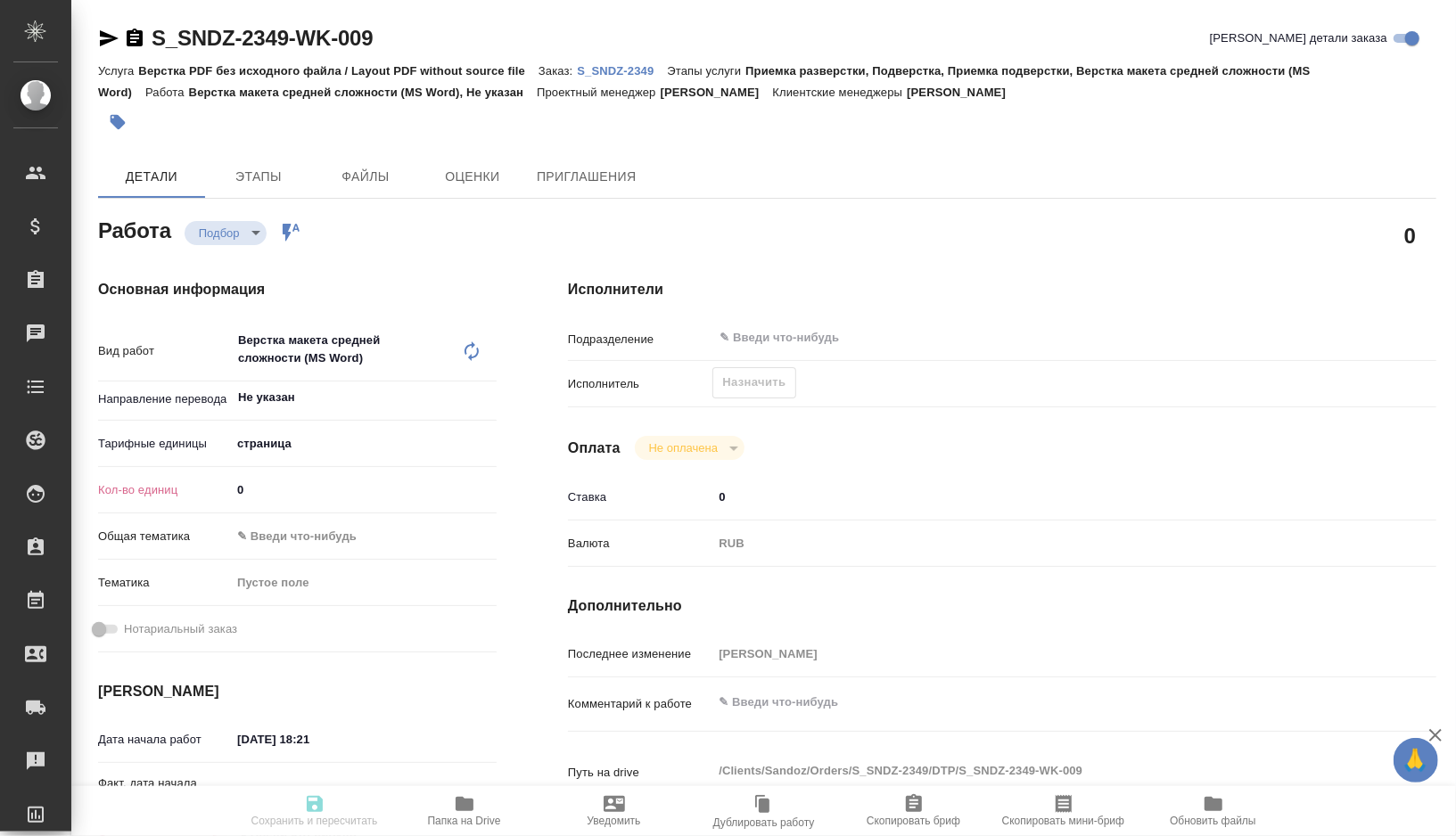
type textarea "x"
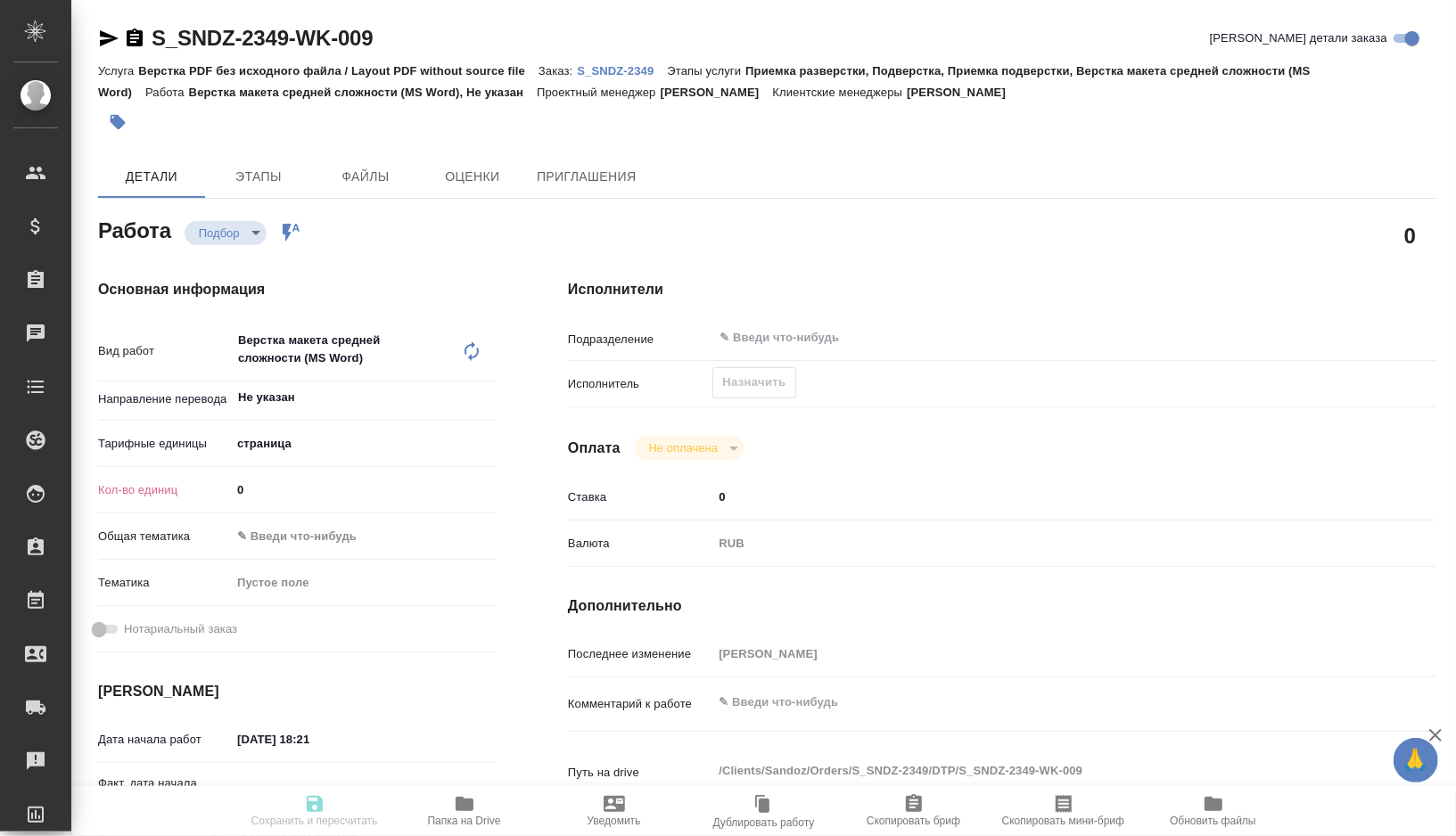
click at [289, 436] on body "🙏 .cls-1 fill:#fff; AWATERA [PERSON_NAME] Спецификации Заказы 0 Чаты Todo Проек…" at bounding box center [728, 418] width 1456 height 836
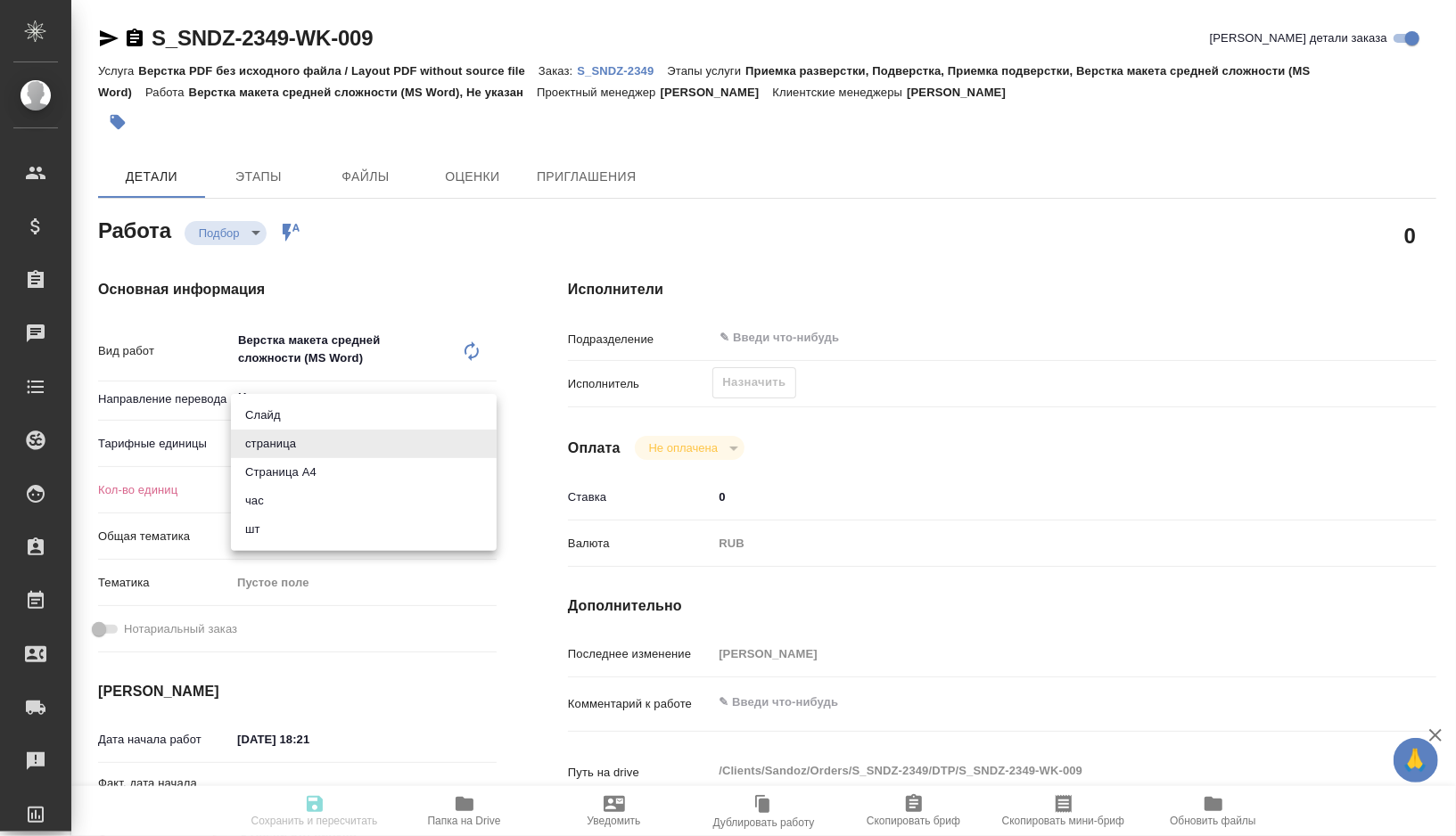
click at [185, 481] on div at bounding box center [728, 418] width 1456 height 836
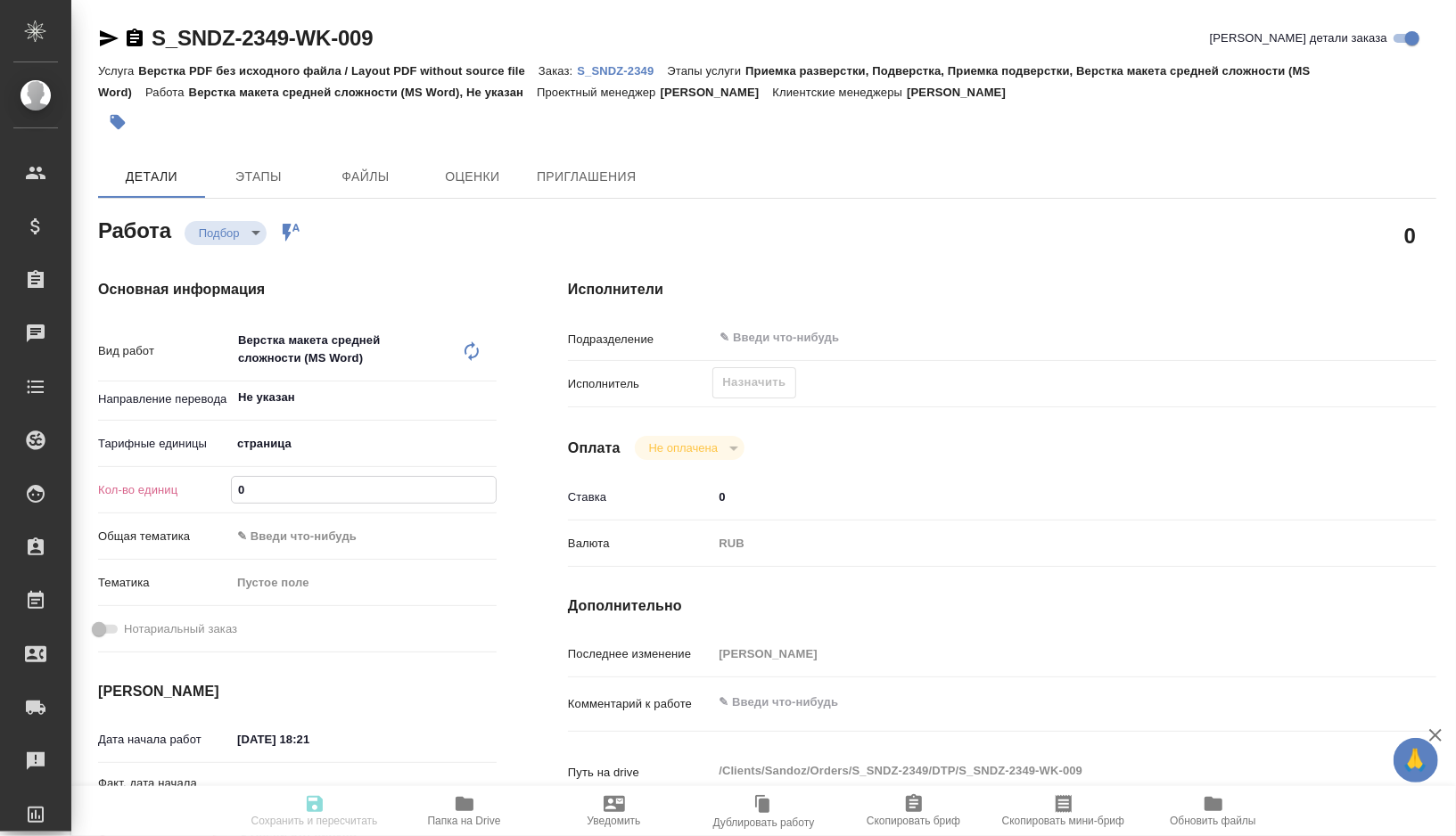
click at [296, 497] on input "0" at bounding box center [364, 490] width 264 height 26
type textarea "x"
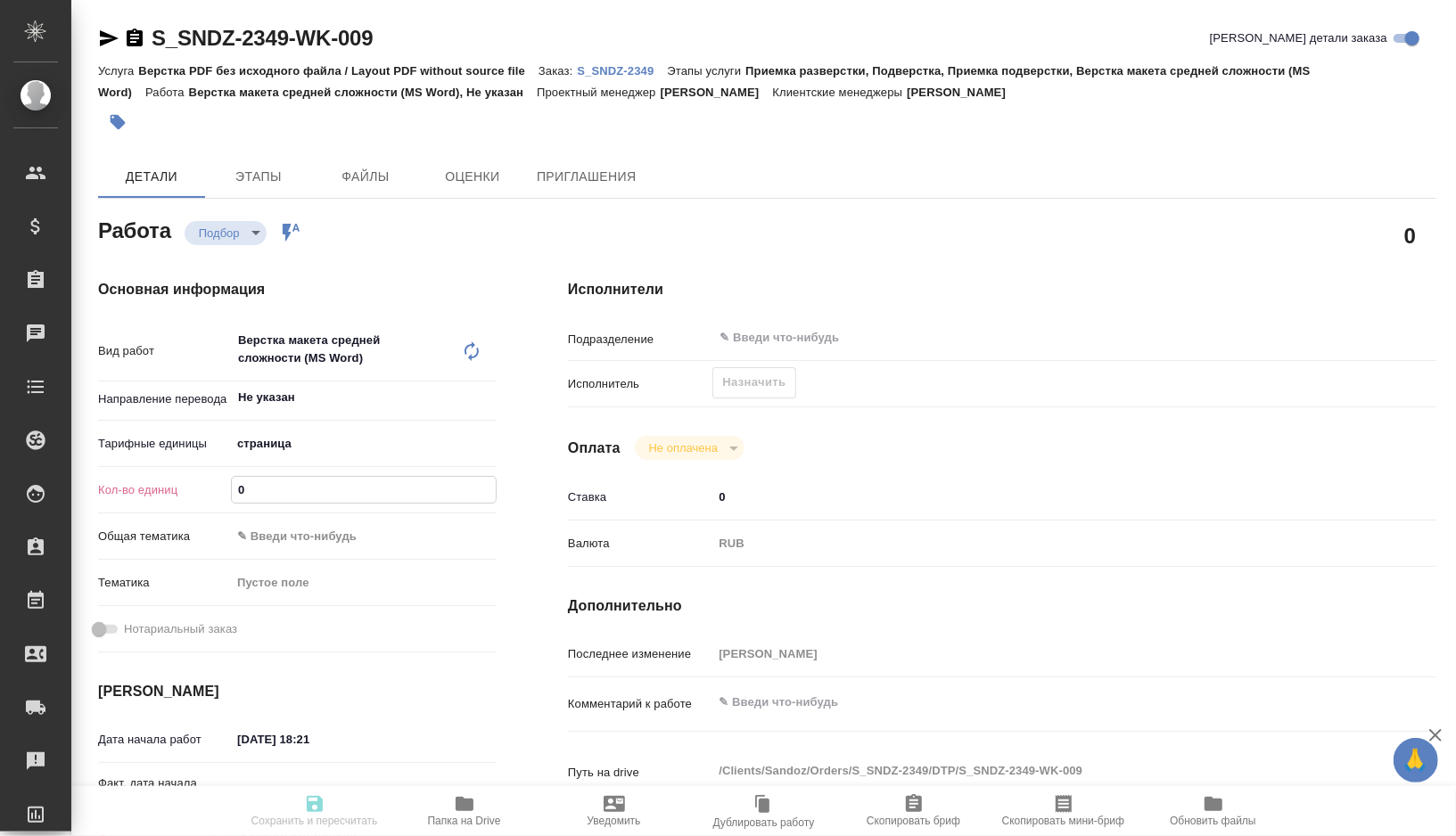
type textarea "x"
type input "1"
type textarea "x"
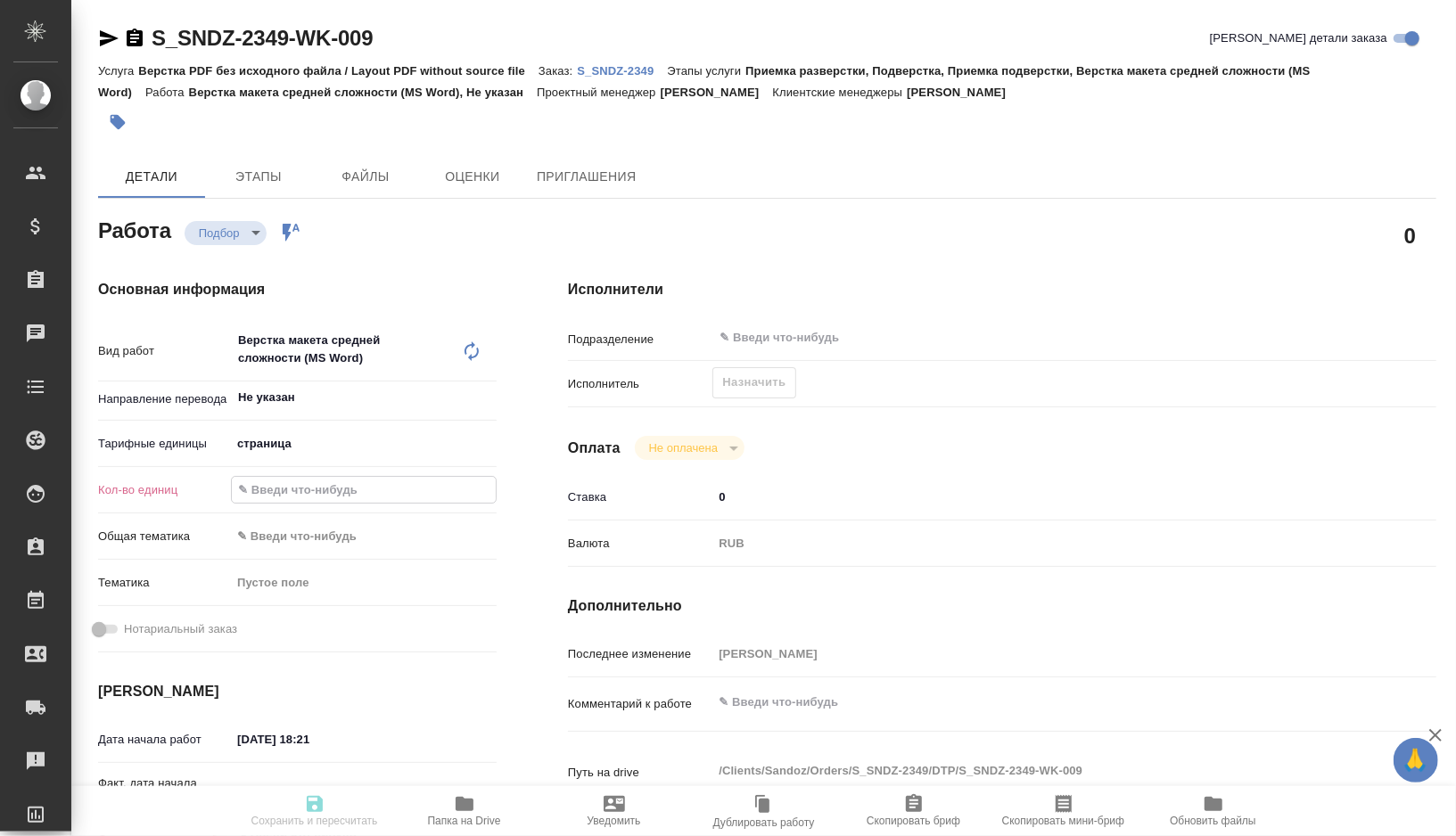
type textarea "x"
type input "12"
type textarea "x"
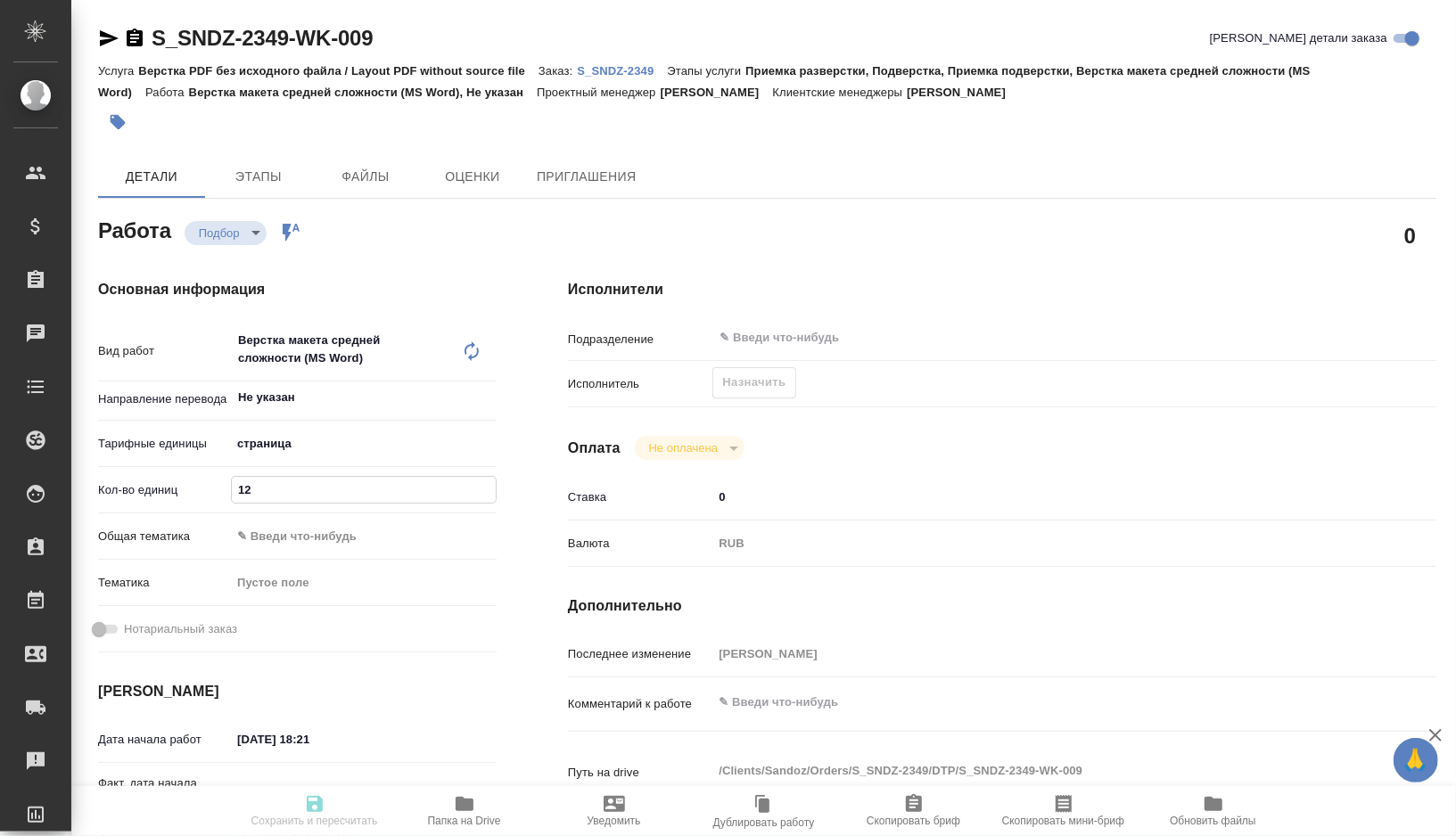
type textarea "x"
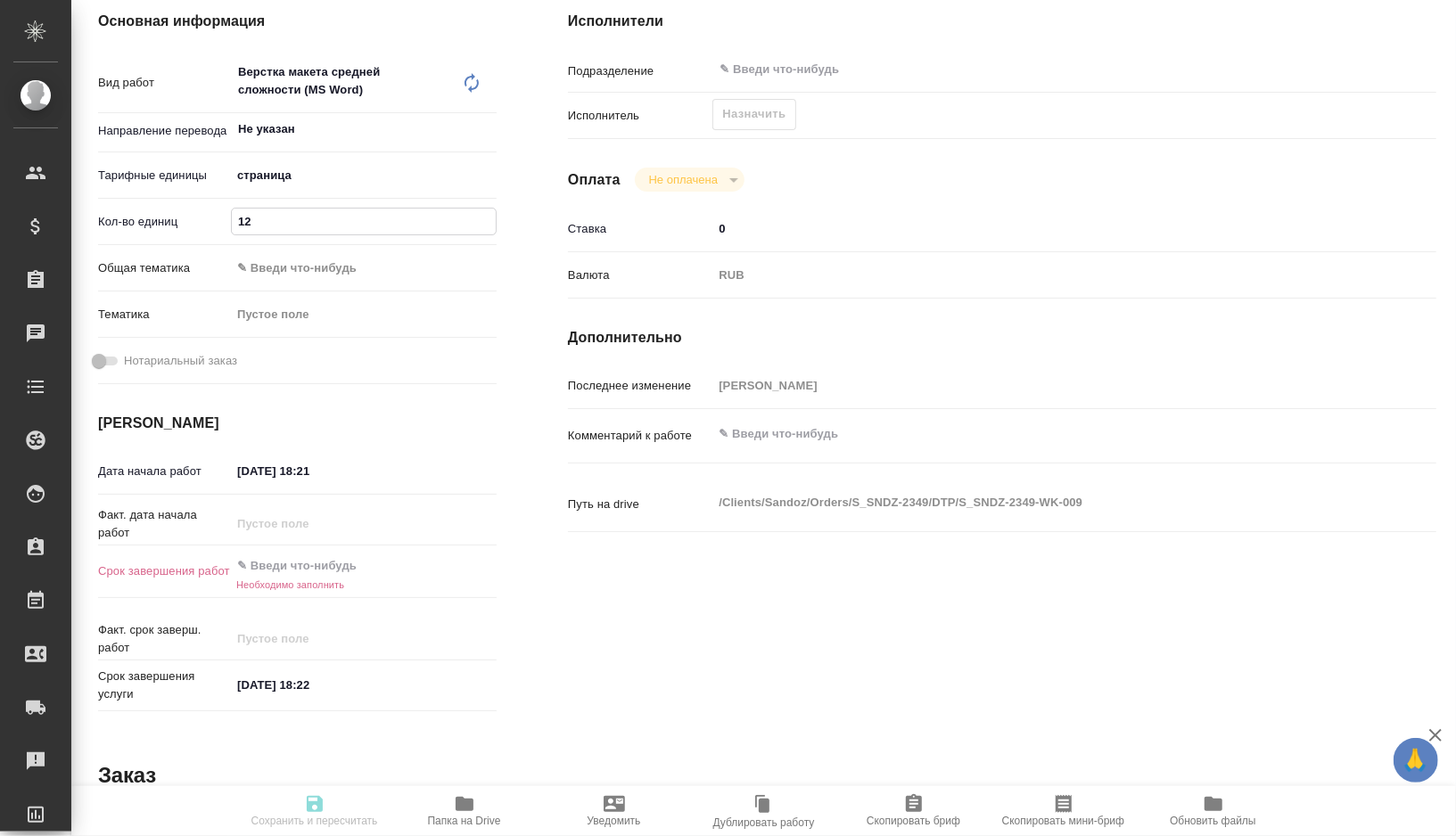
scroll to position [299, 0]
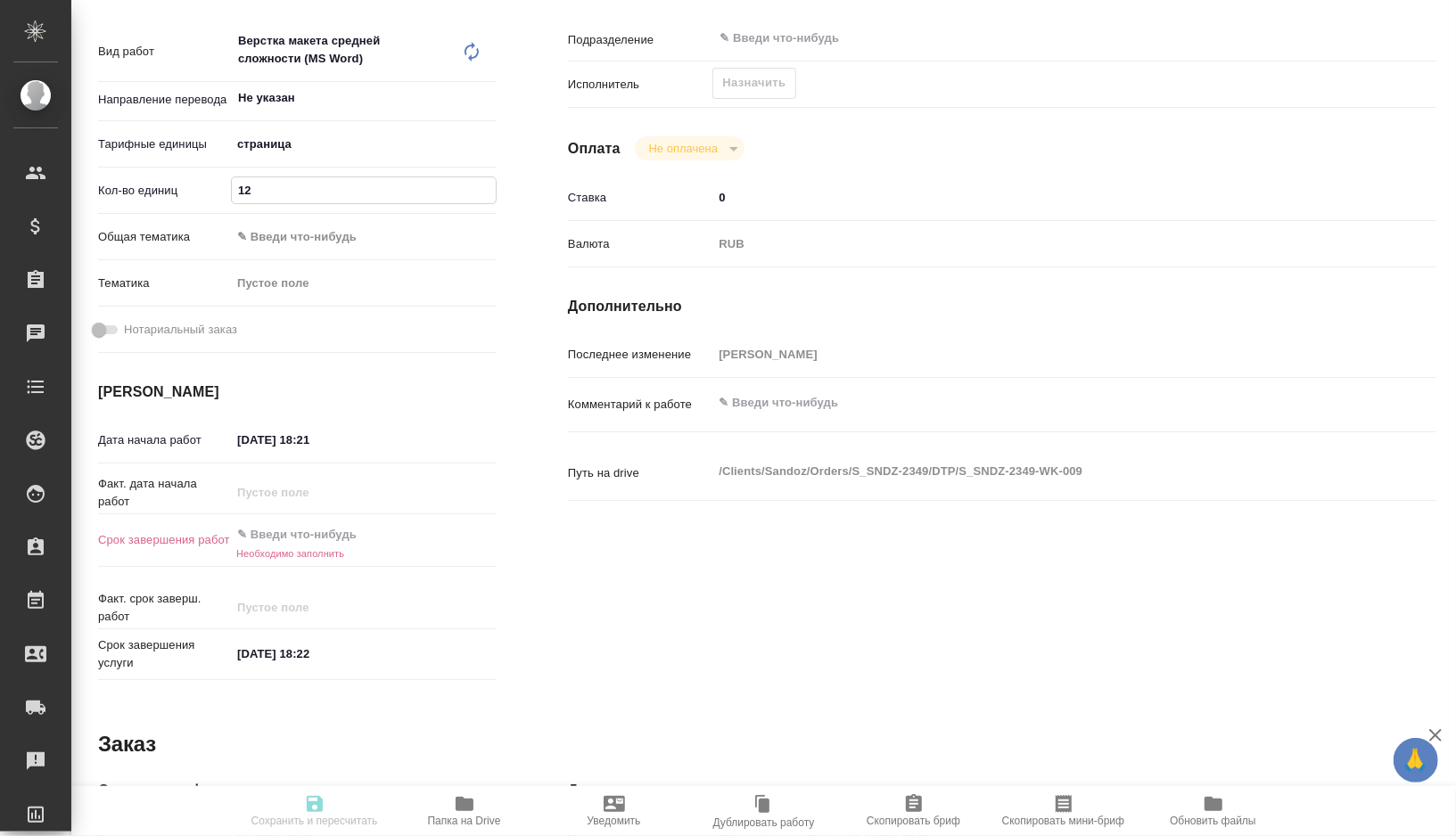
type input "12"
click at [344, 440] on input "[DATE] 18:21" at bounding box center [309, 439] width 156 height 26
type textarea "x"
type input "[DATE] 18:2_"
type textarea "x"
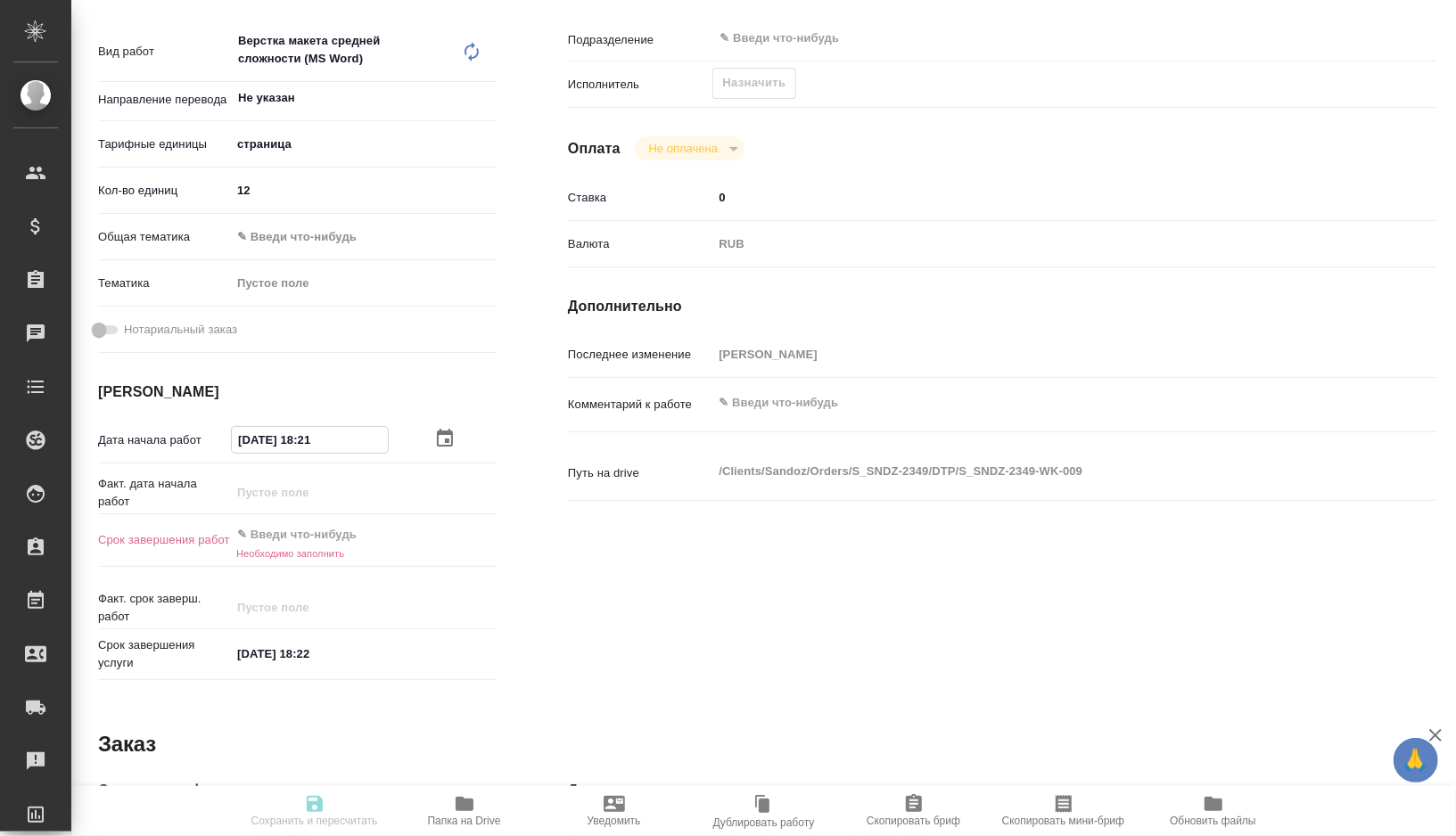
type textarea "x"
type input "[DATE] 18:__"
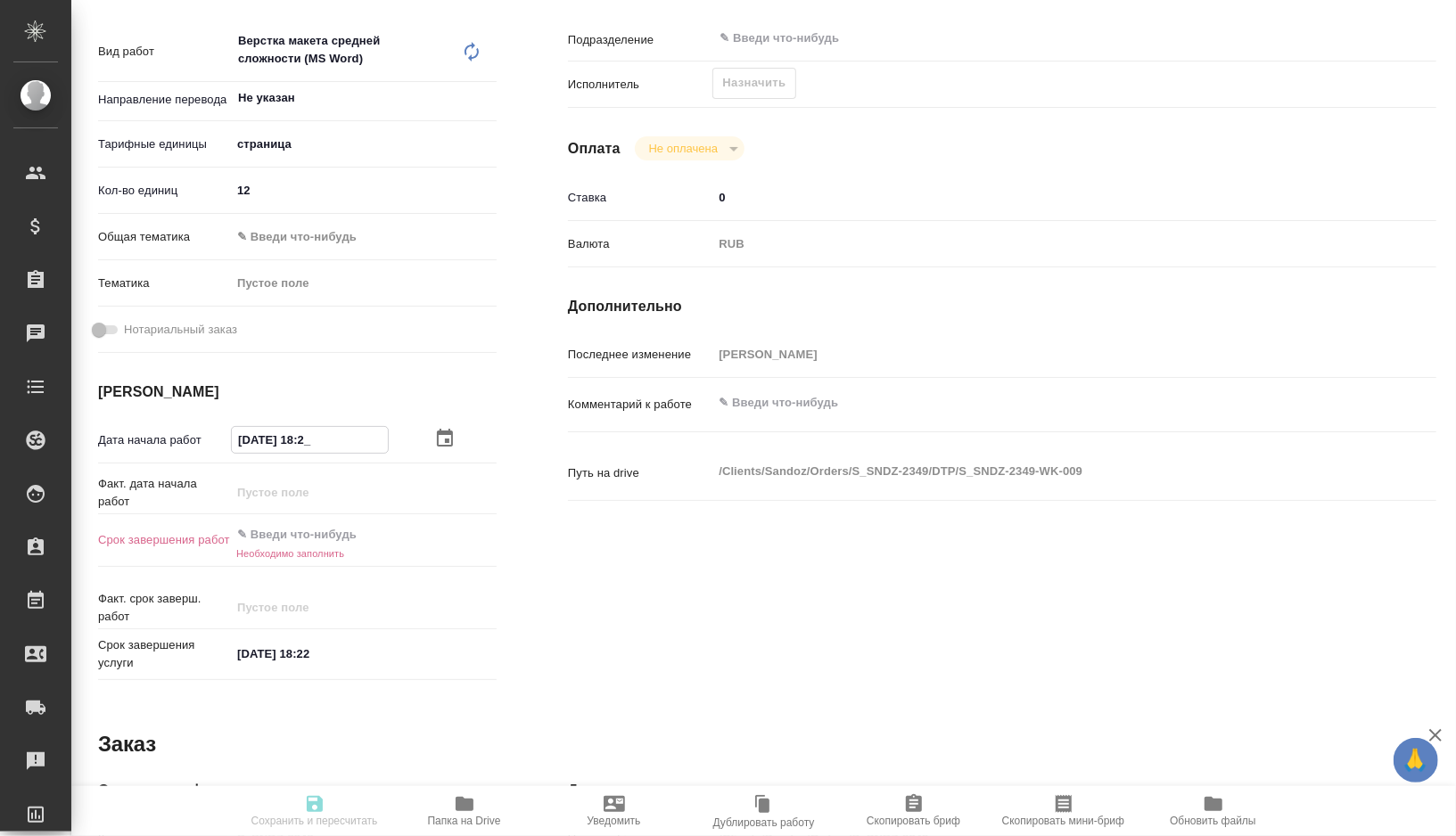
type textarea "x"
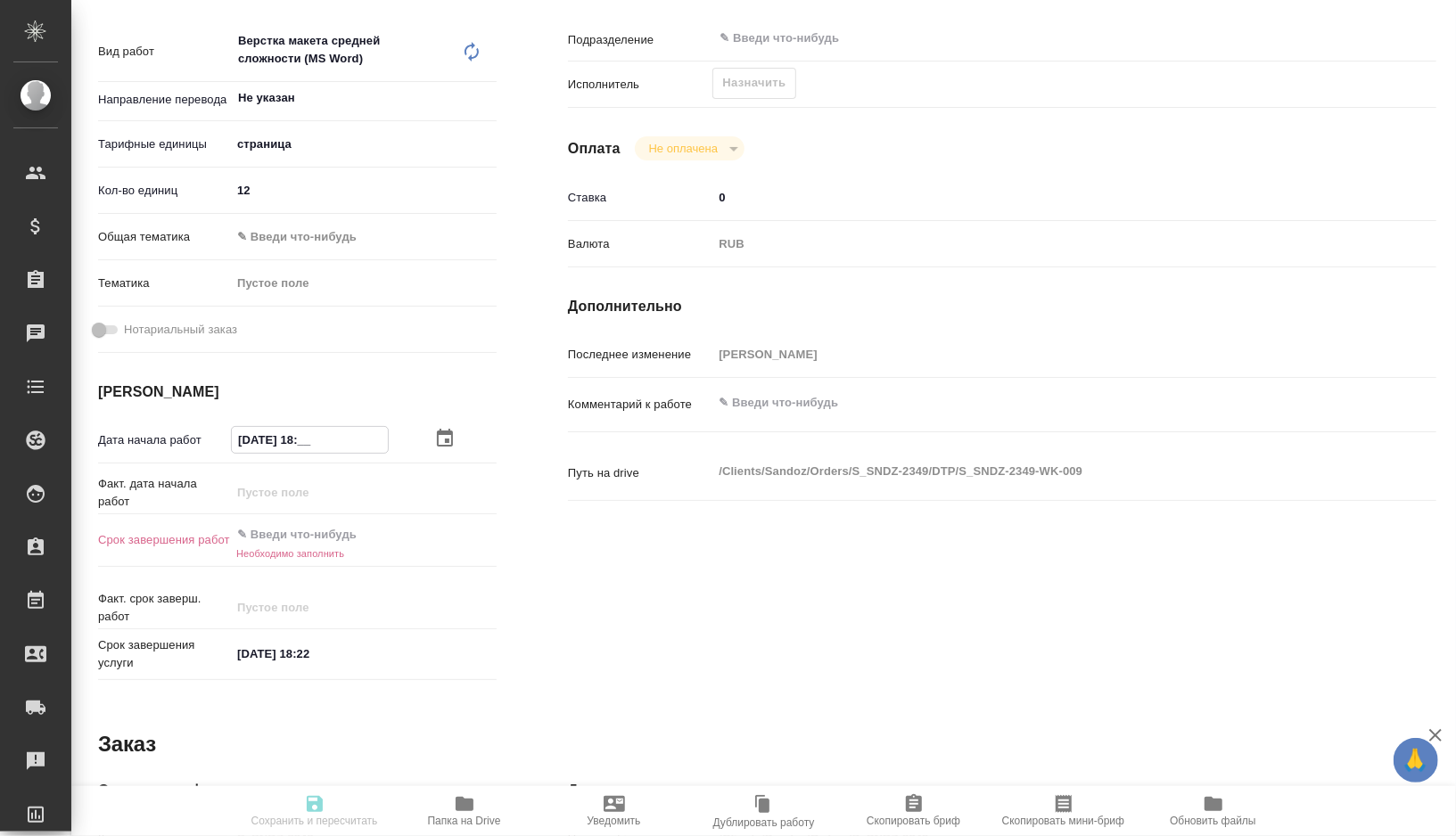
type input "[DATE] 1_:__"
type textarea "x"
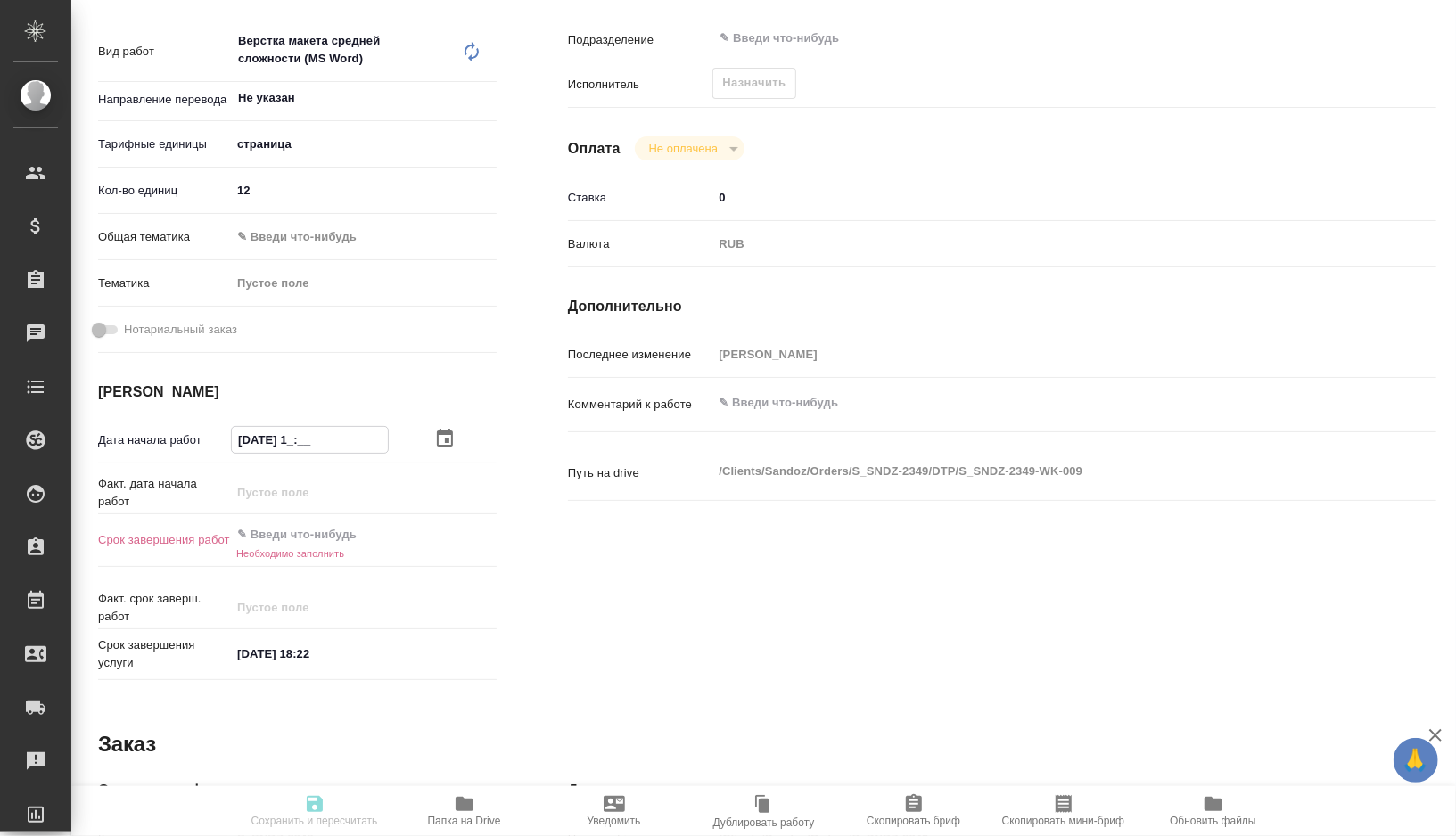
type textarea "x"
type input "[DATE] __:__"
type textarea "x"
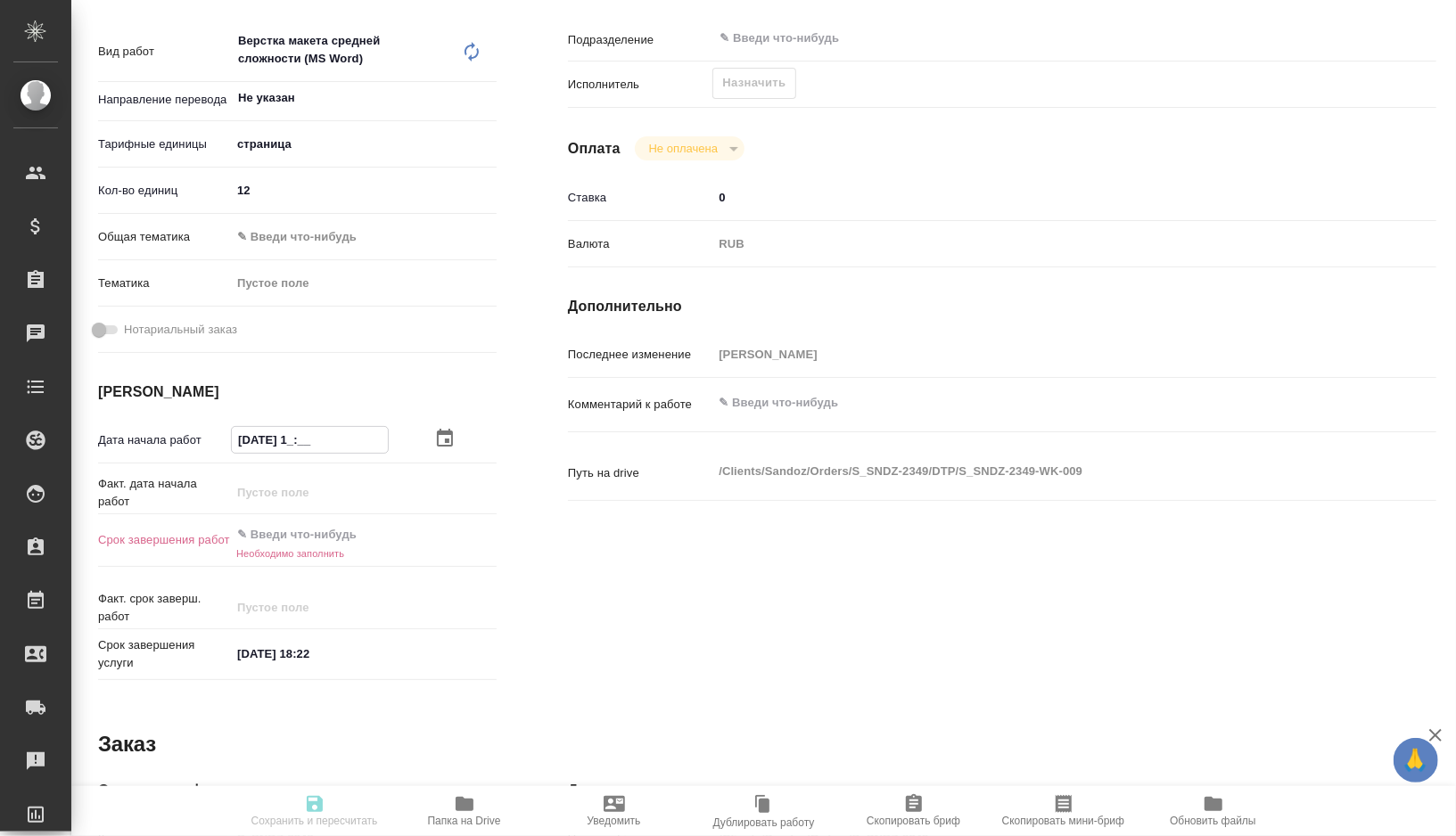
type textarea "x"
type input "[DATE] 2_:__"
type textarea "x"
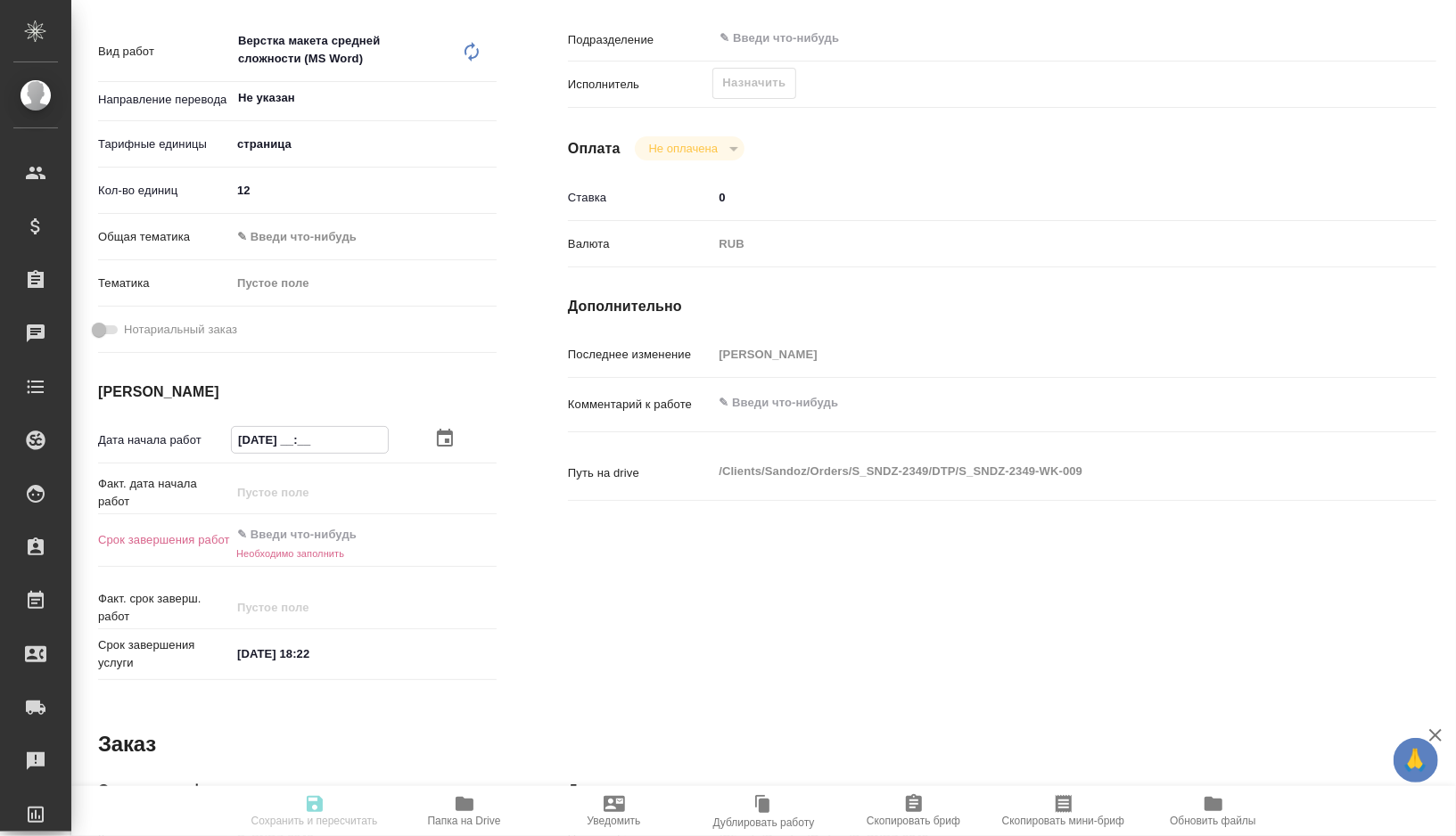
type textarea "x"
type input "[DATE] 20:__"
type textarea "x"
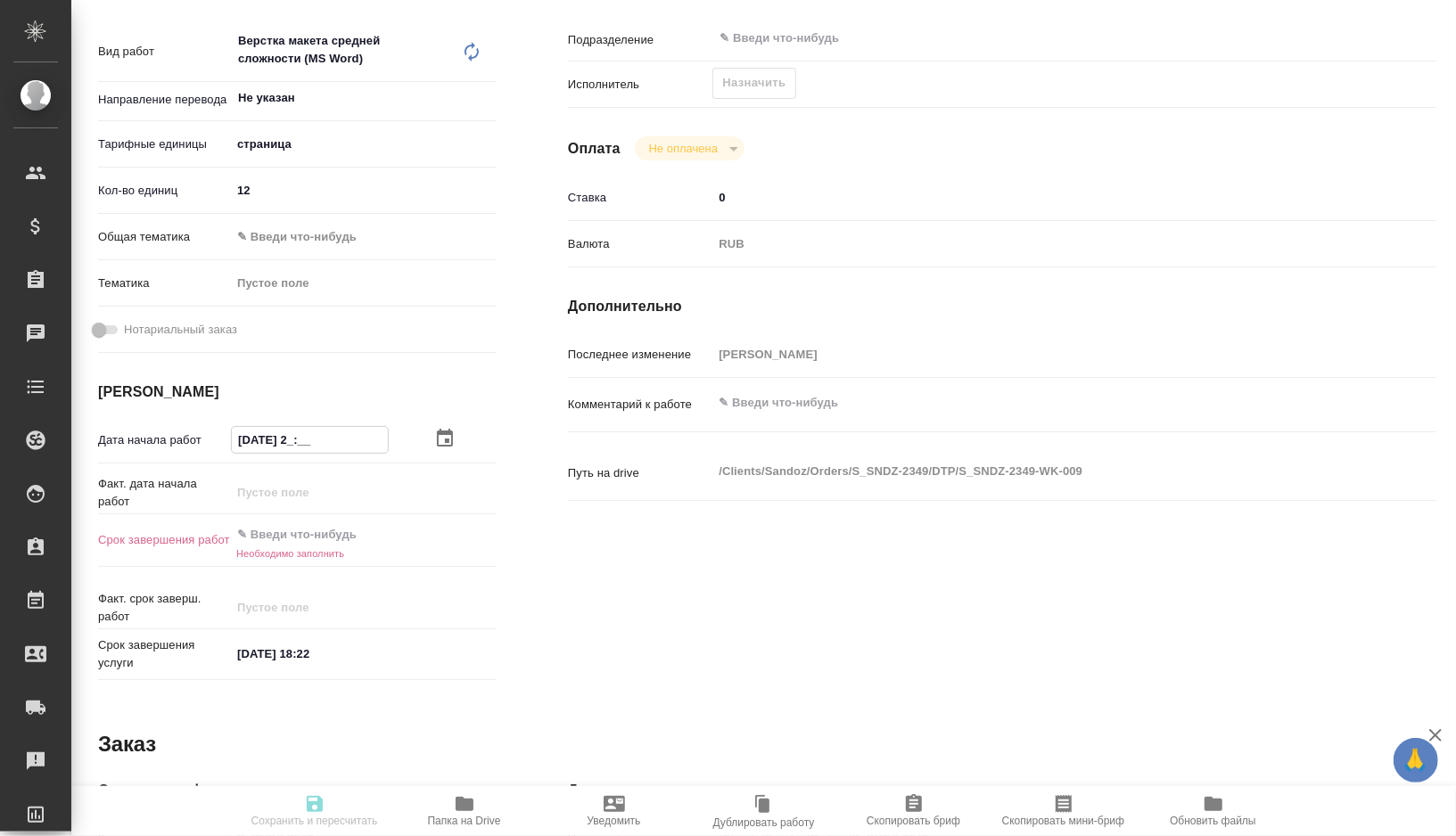
type textarea "x"
type input "[DATE] 20:3_"
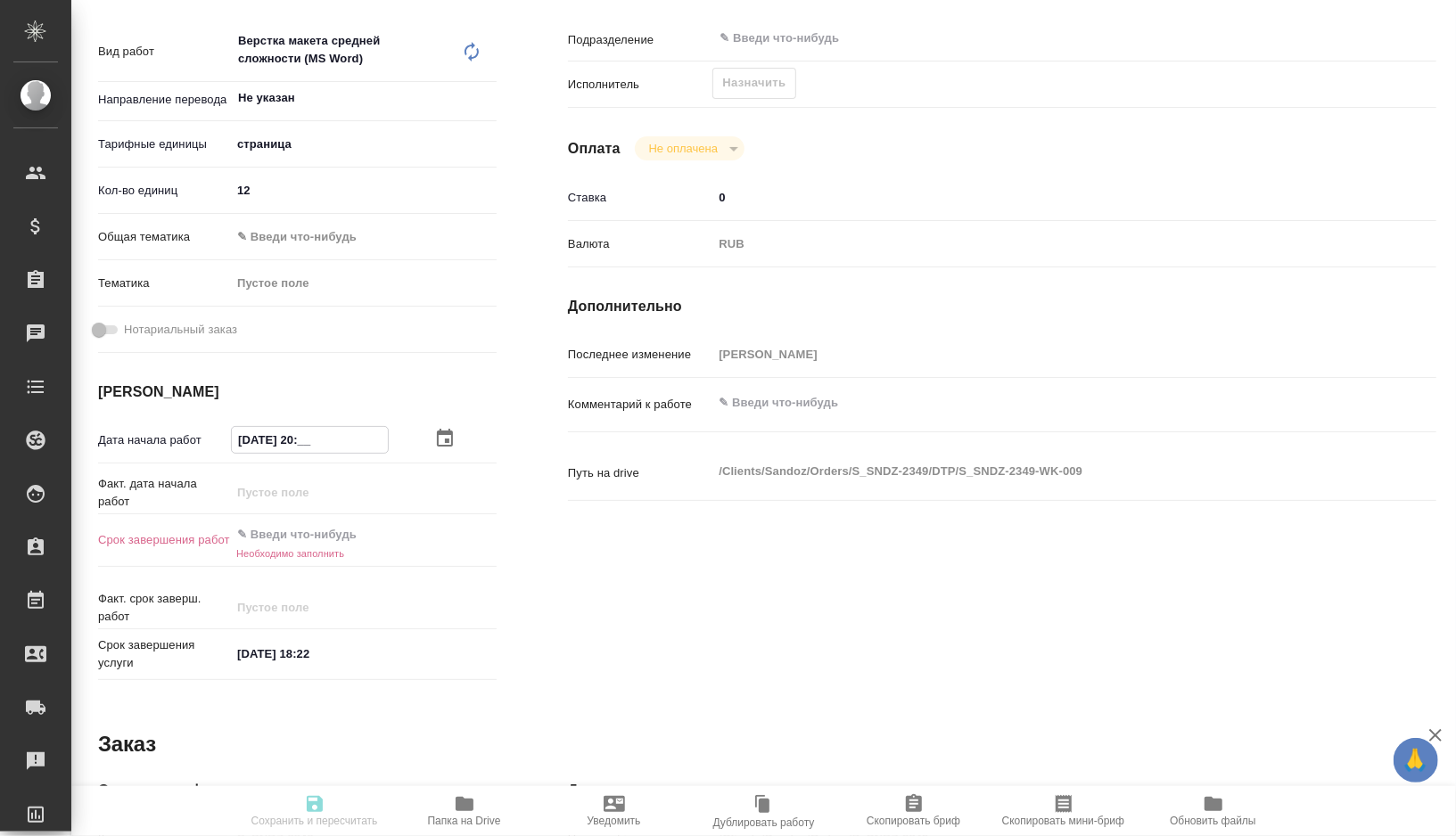
type textarea "x"
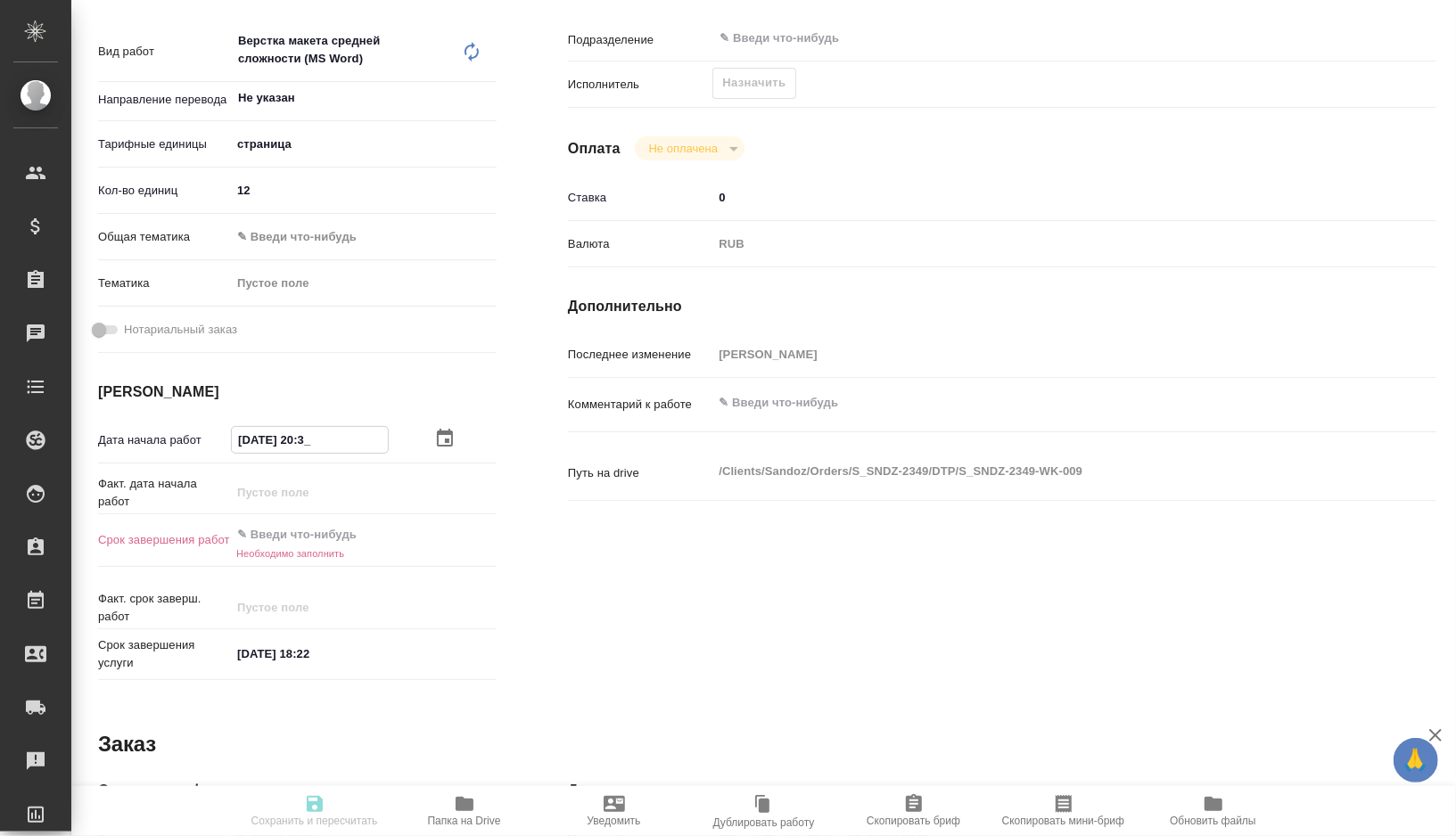
type input "[DATE] 20:30"
type textarea "x"
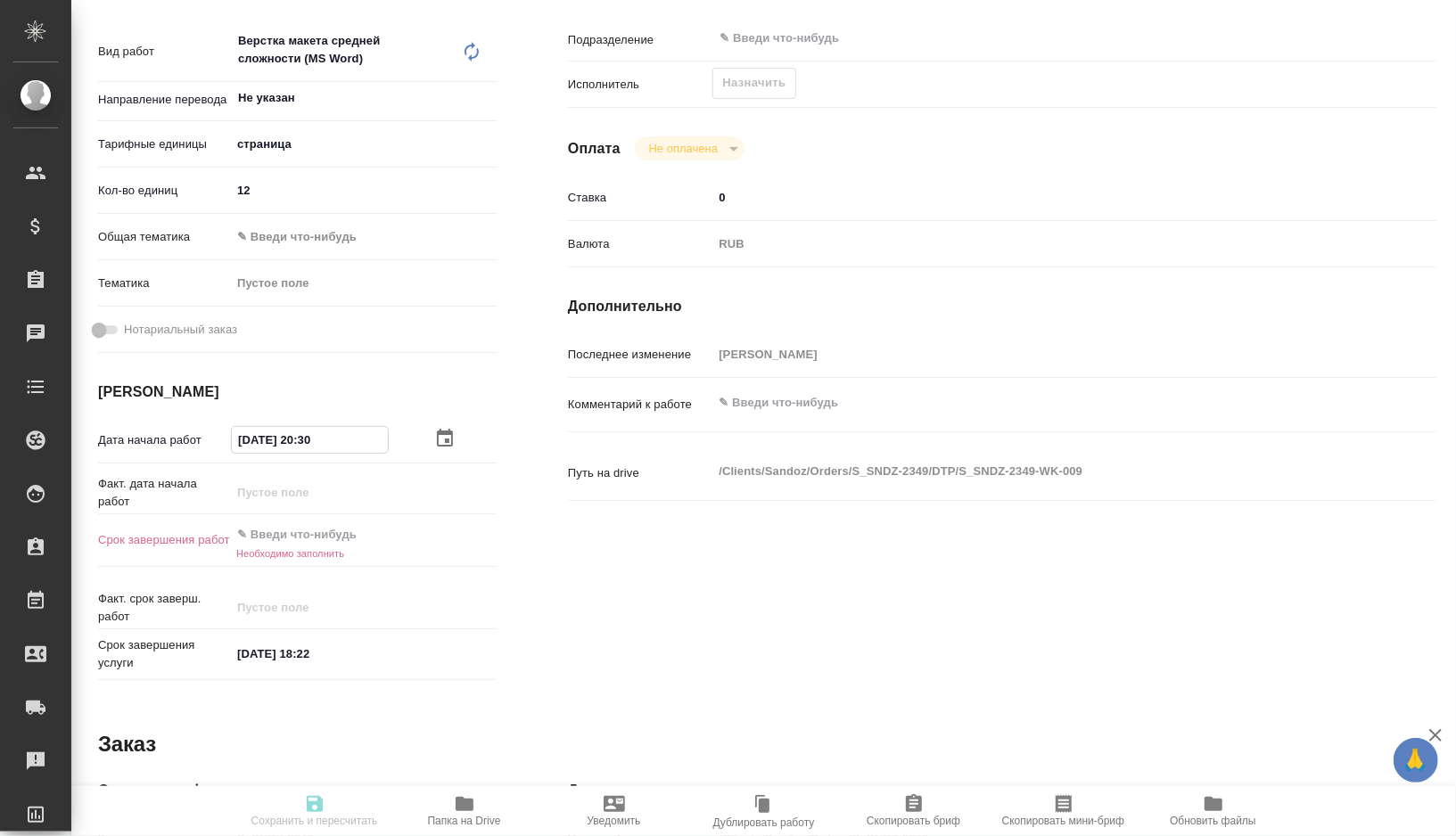
drag, startPoint x: 345, startPoint y: 443, endPoint x: 175, endPoint y: 443, distance: 170.0
click at [175, 443] on div "Дата начала работ [DATE] 20:30" at bounding box center [298, 439] width 399 height 32
type input "[DATE] 20:30"
click at [307, 548] on h6 "Необходимо заполнить" at bounding box center [364, 554] width 266 height 11
click at [282, 530] on input "text" at bounding box center [309, 534] width 156 height 26
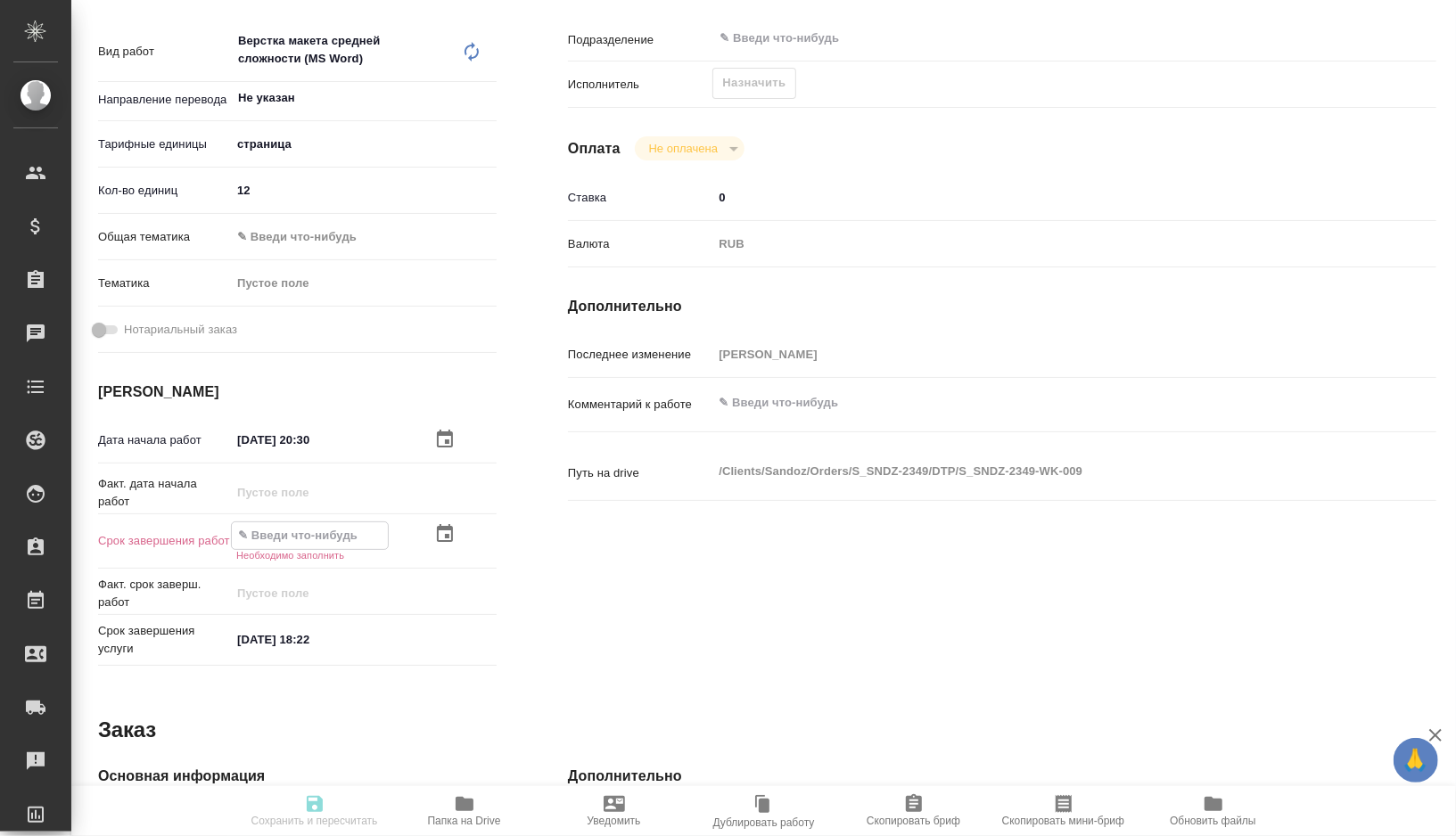
paste input "[DATE] 20:30"
type textarea "x"
type input "[DATE] 20:30"
type textarea "x"
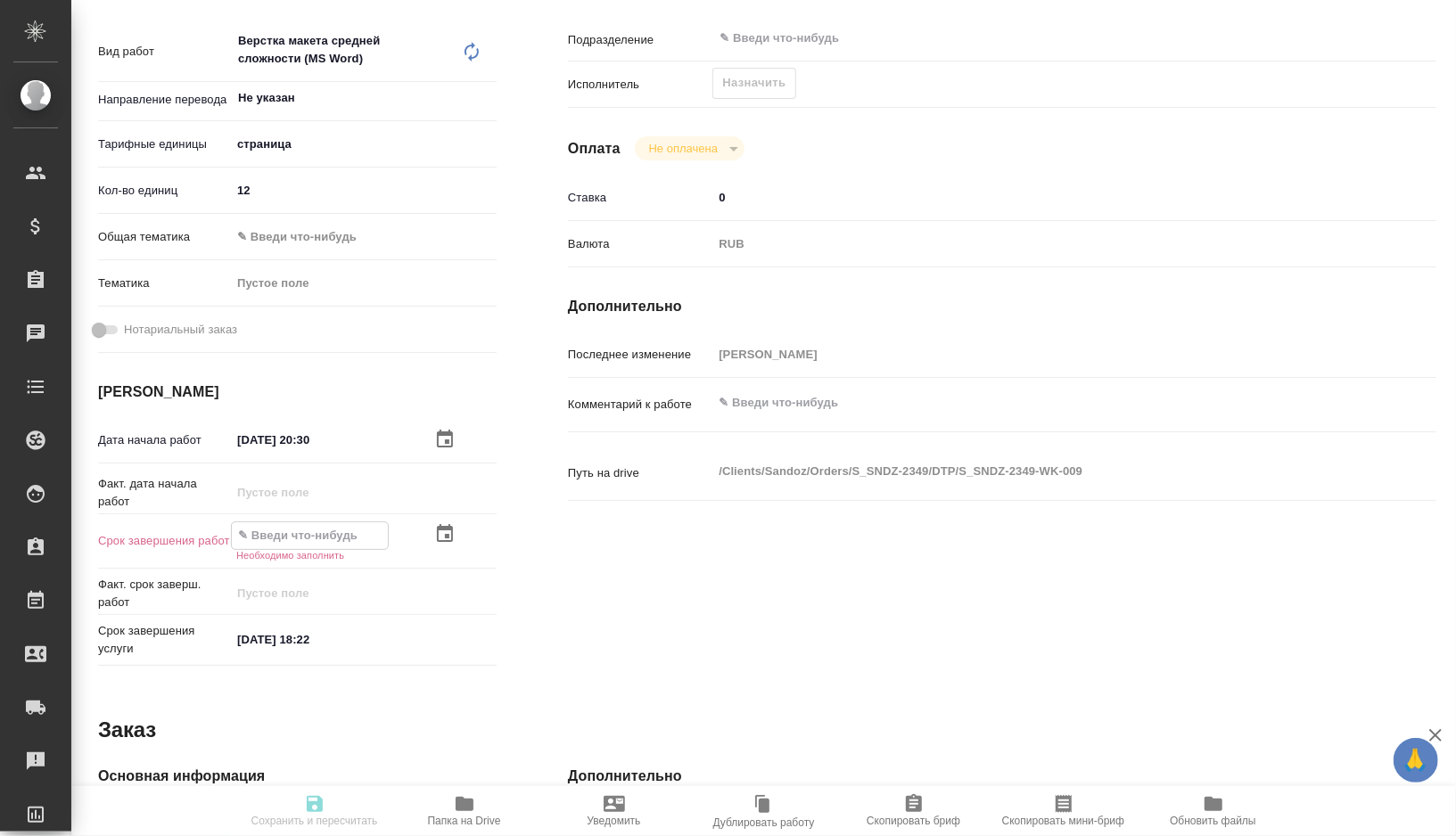
type textarea "x"
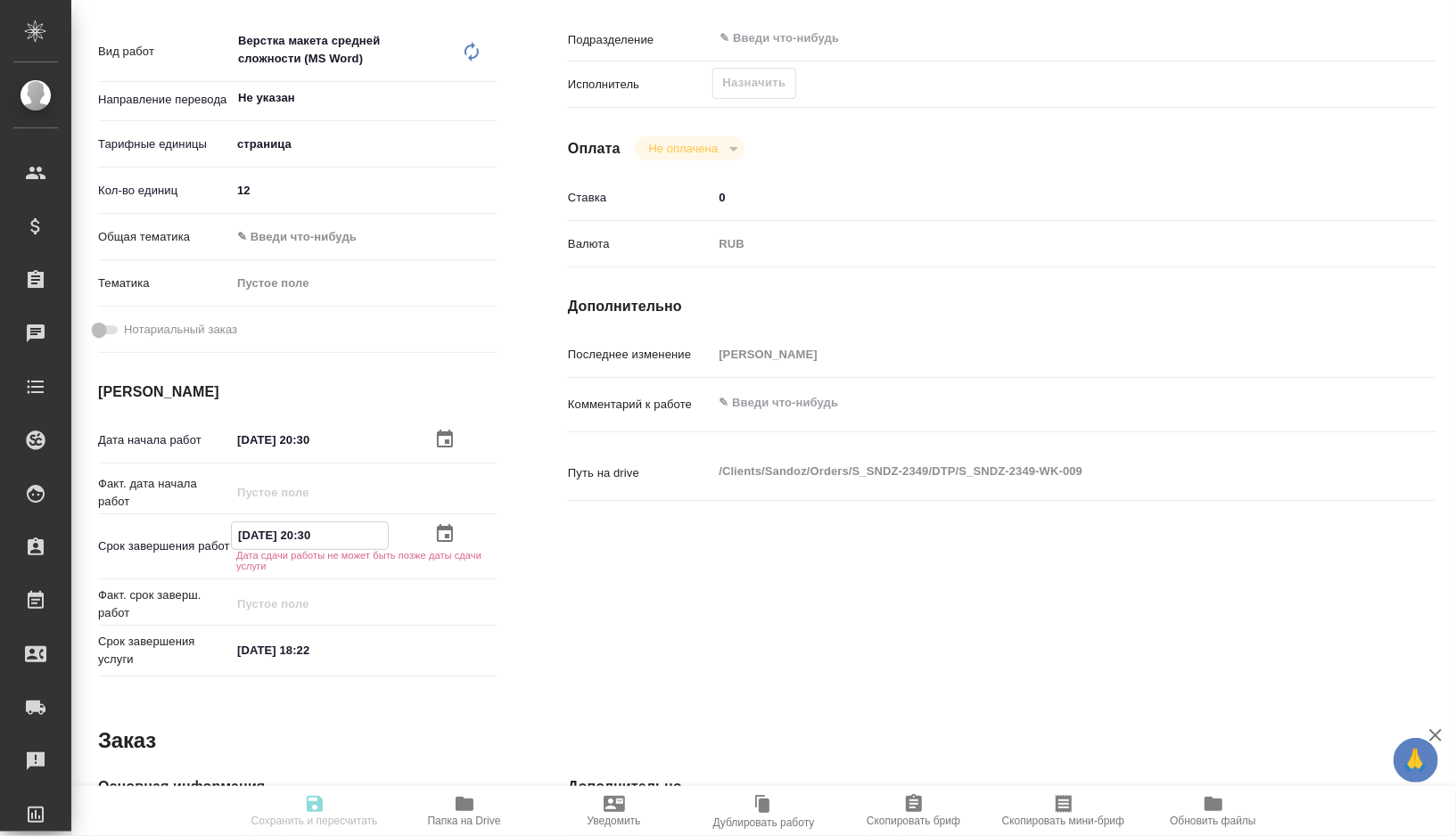
type input "[DATE] 20:30"
click at [250, 649] on input "[DATE] 18:22" at bounding box center [309, 650] width 156 height 26
type textarea "x"
type input "11.02.0251 82:2_"
type textarea "x"
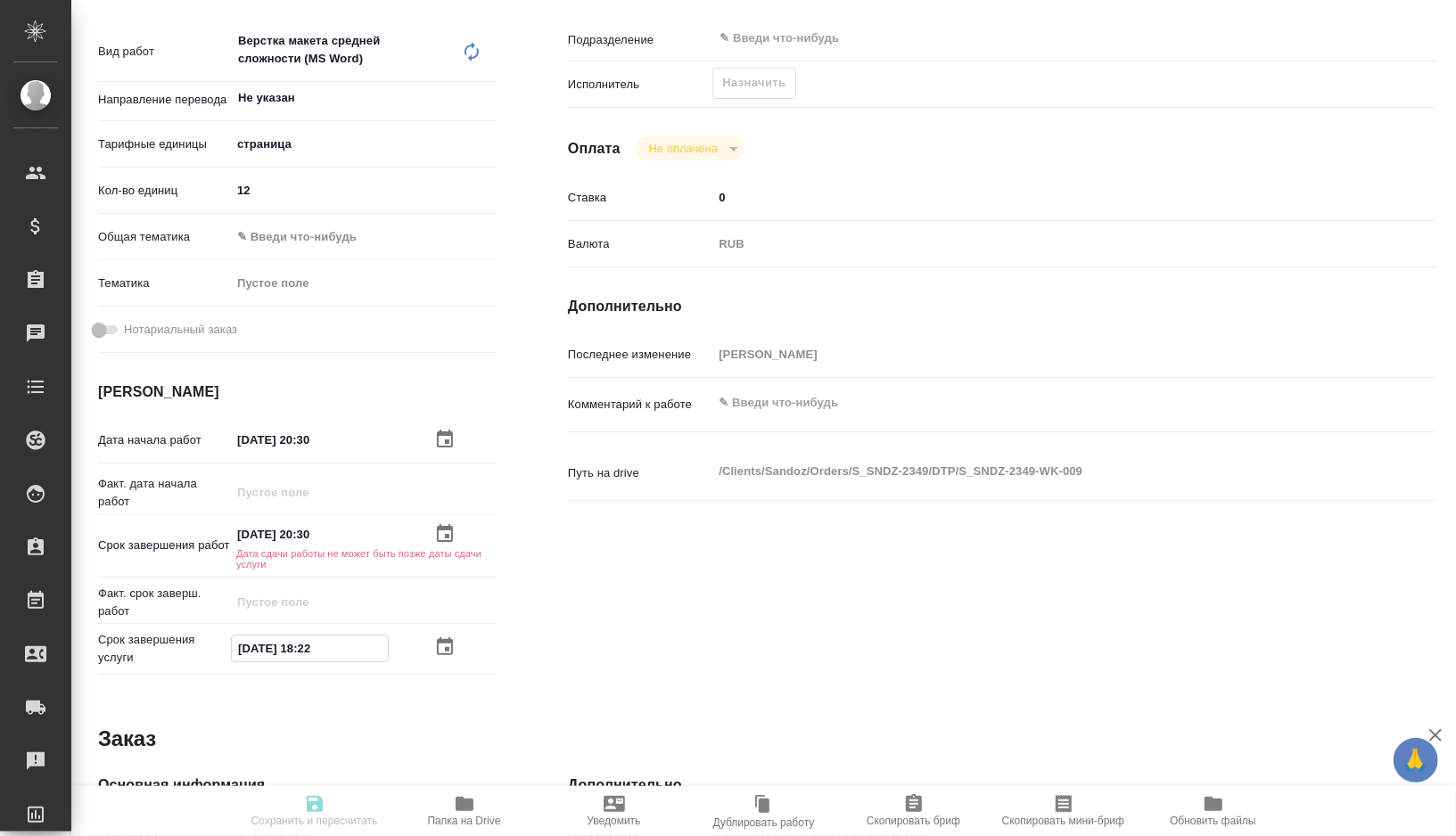
type textarea "x"
type input "13.10.2025 18:22"
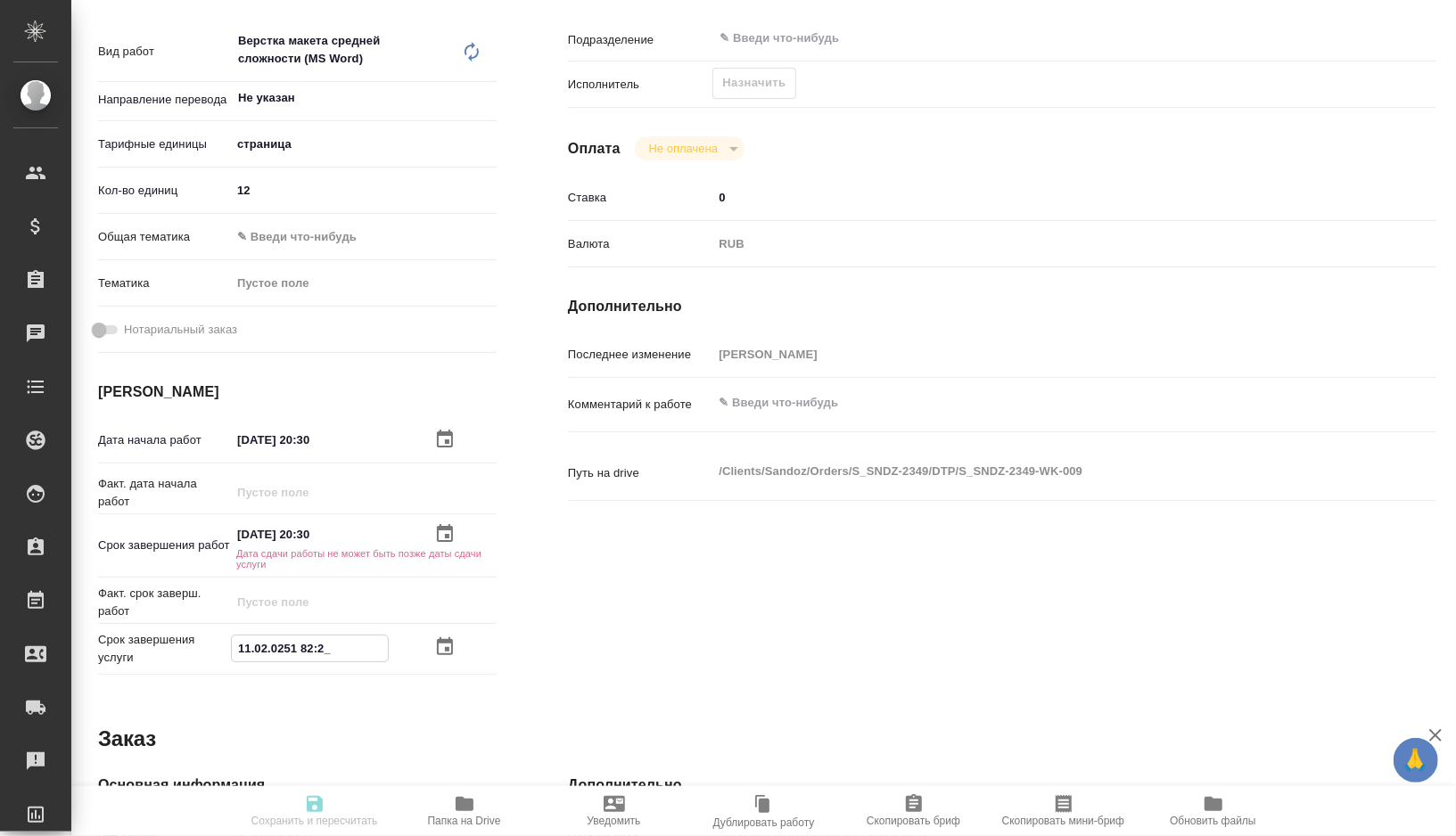
type textarea "x"
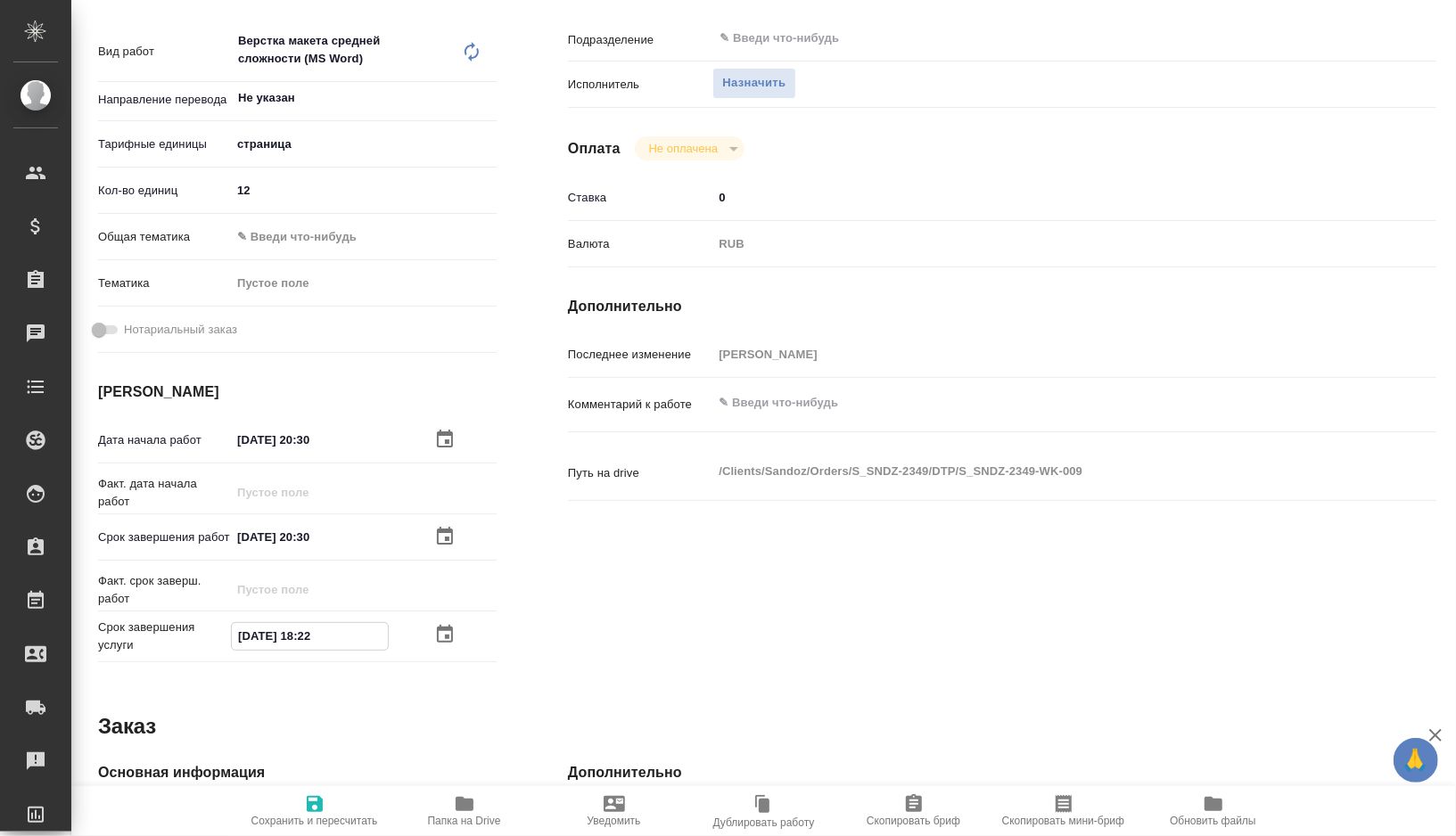
click at [350, 649] on input "13.10.2025 18:22" at bounding box center [309, 636] width 156 height 26
type textarea "x"
type input "13.10.2025 18:2_"
type textarea "x"
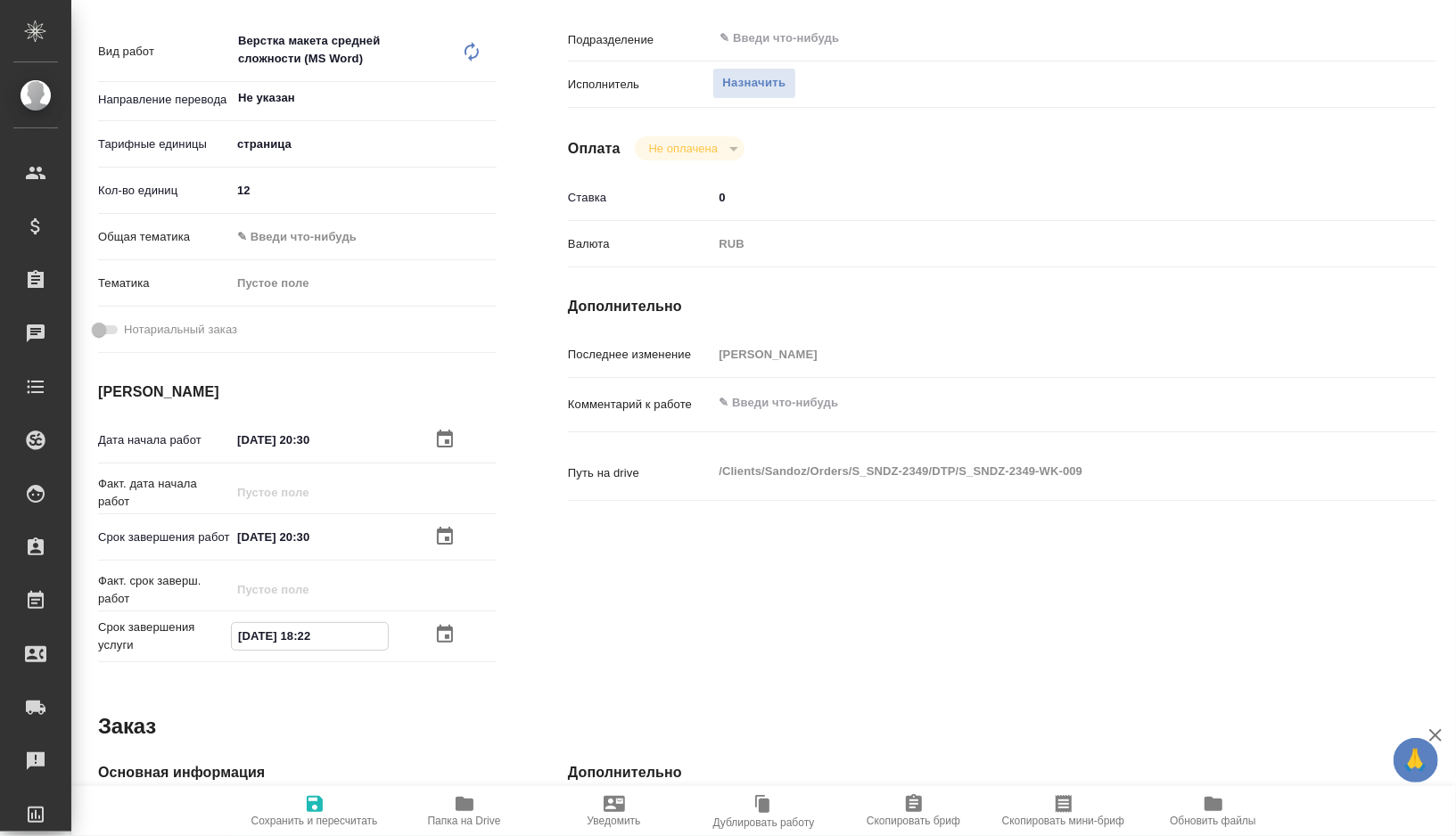
type textarea "x"
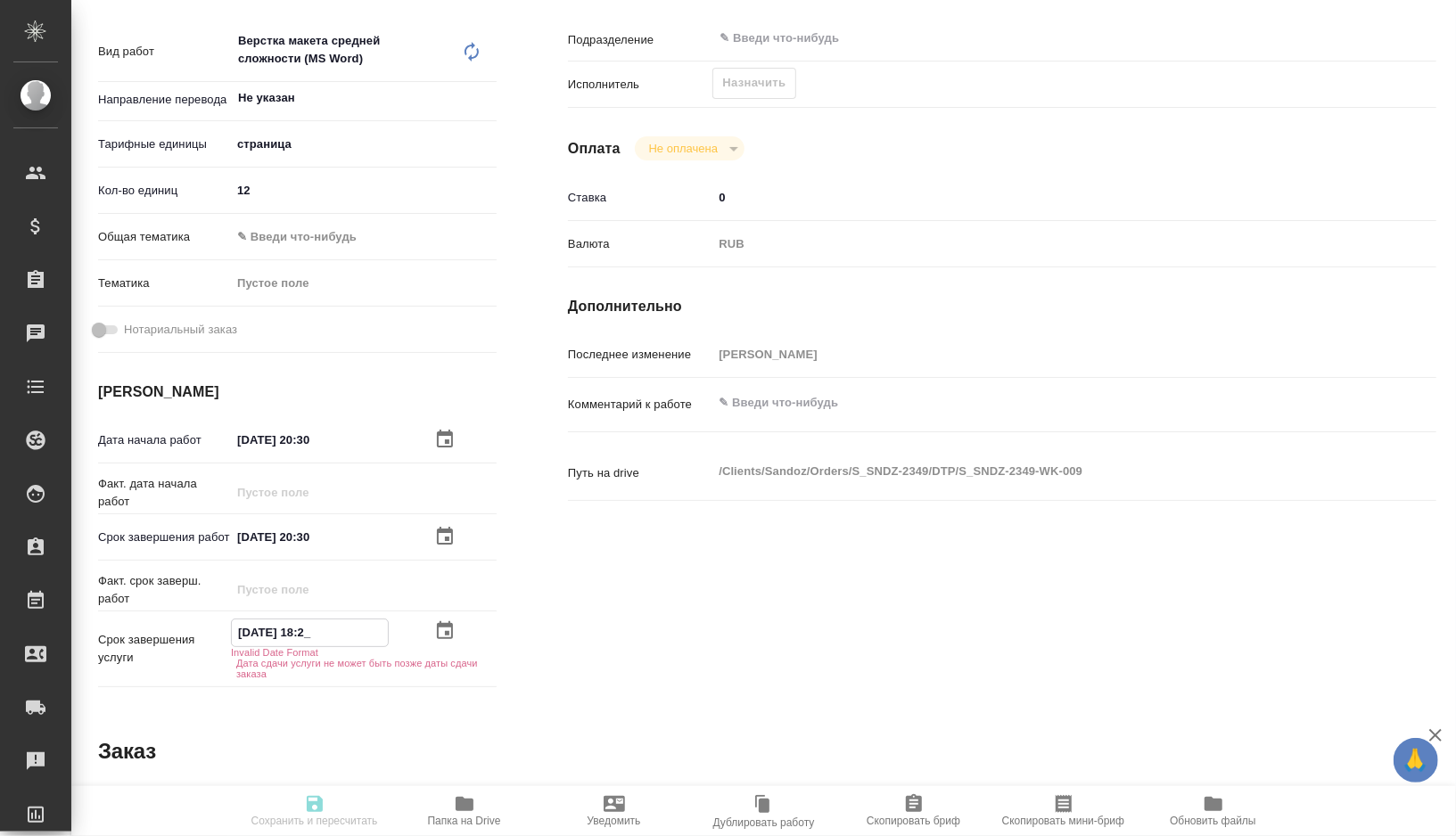
type textarea "x"
type input "13.10.2025 18:__"
type textarea "x"
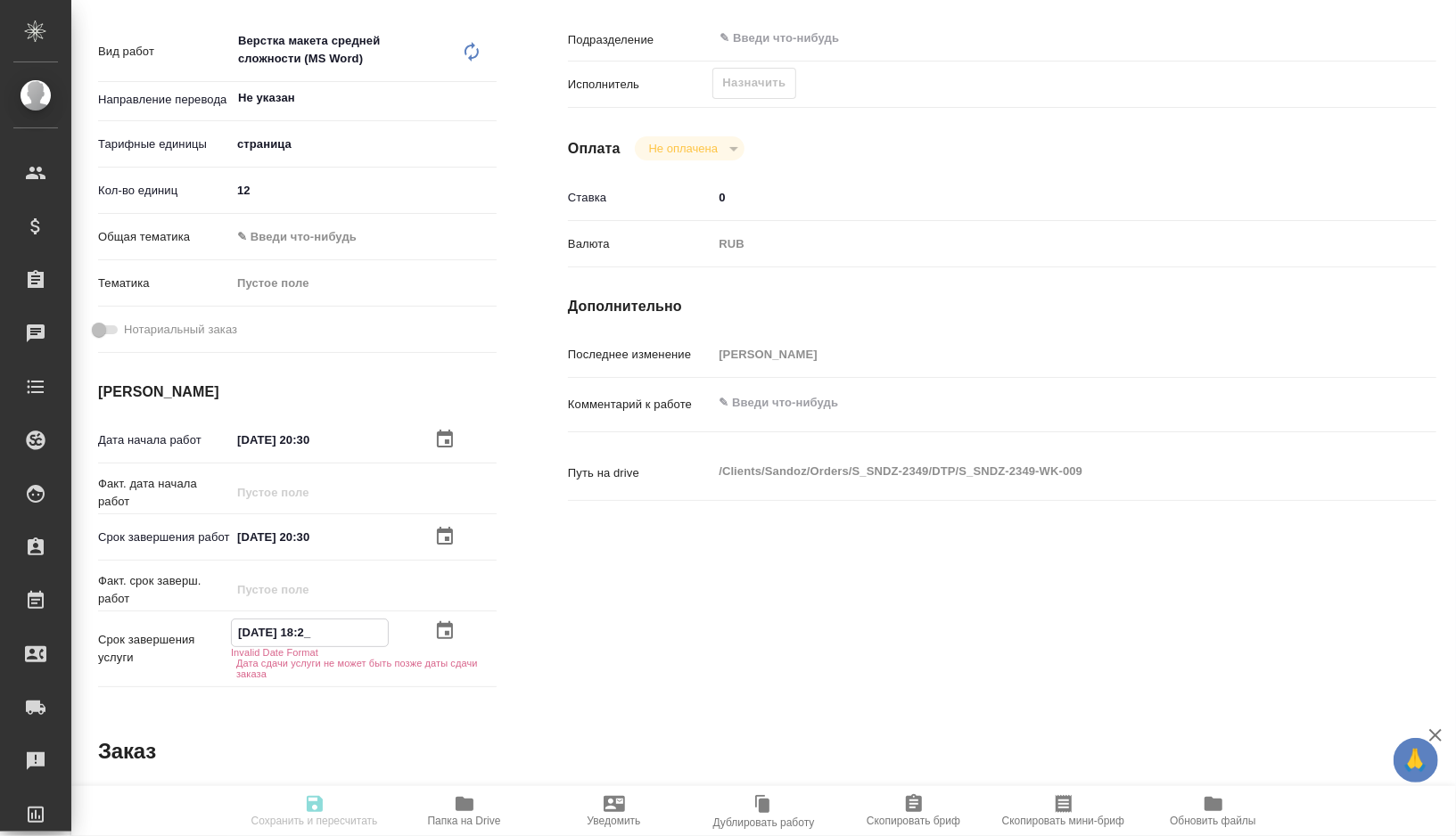
type textarea "x"
type input "13.10.2025 1_:__"
type textarea "x"
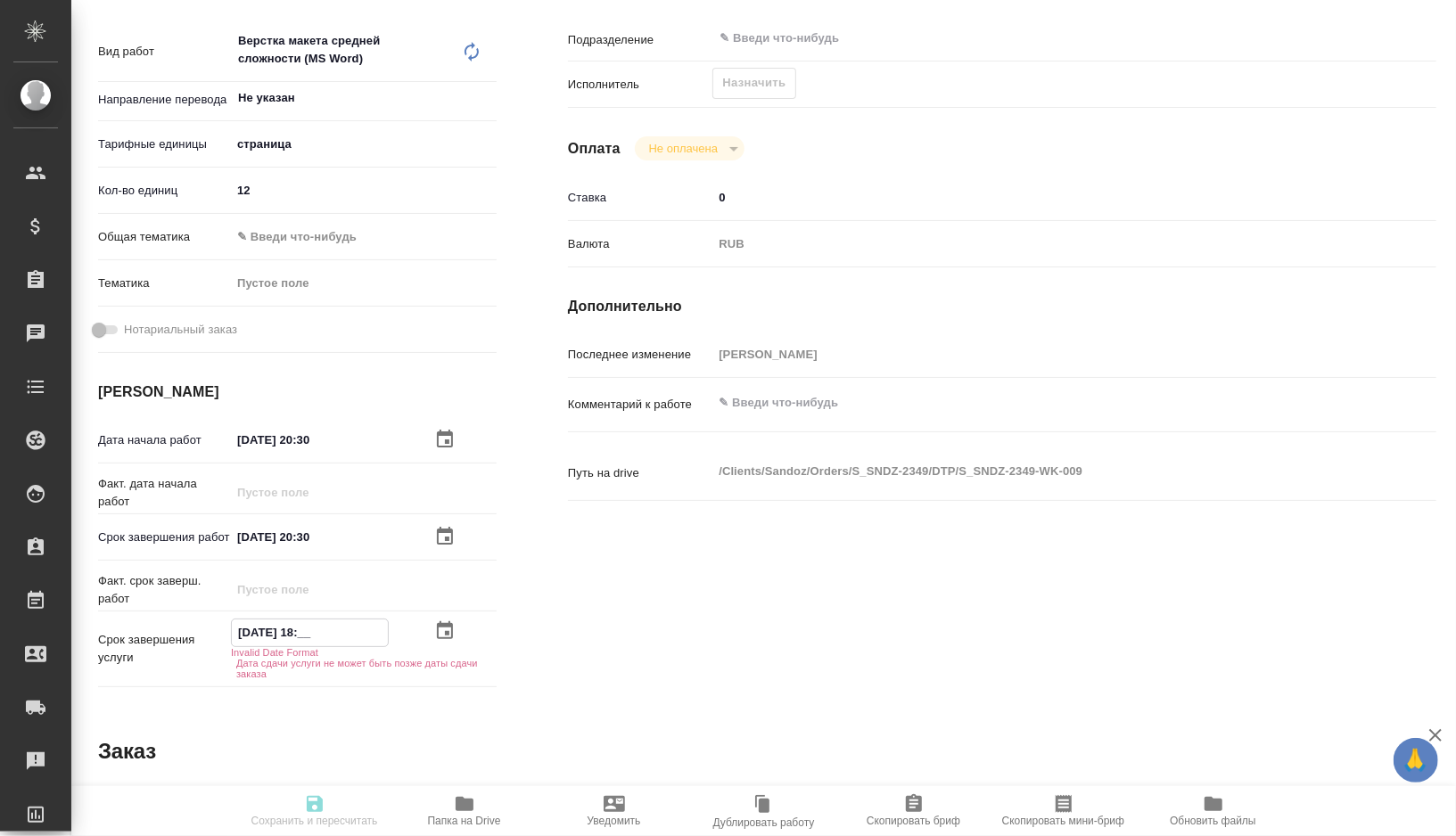
type textarea "x"
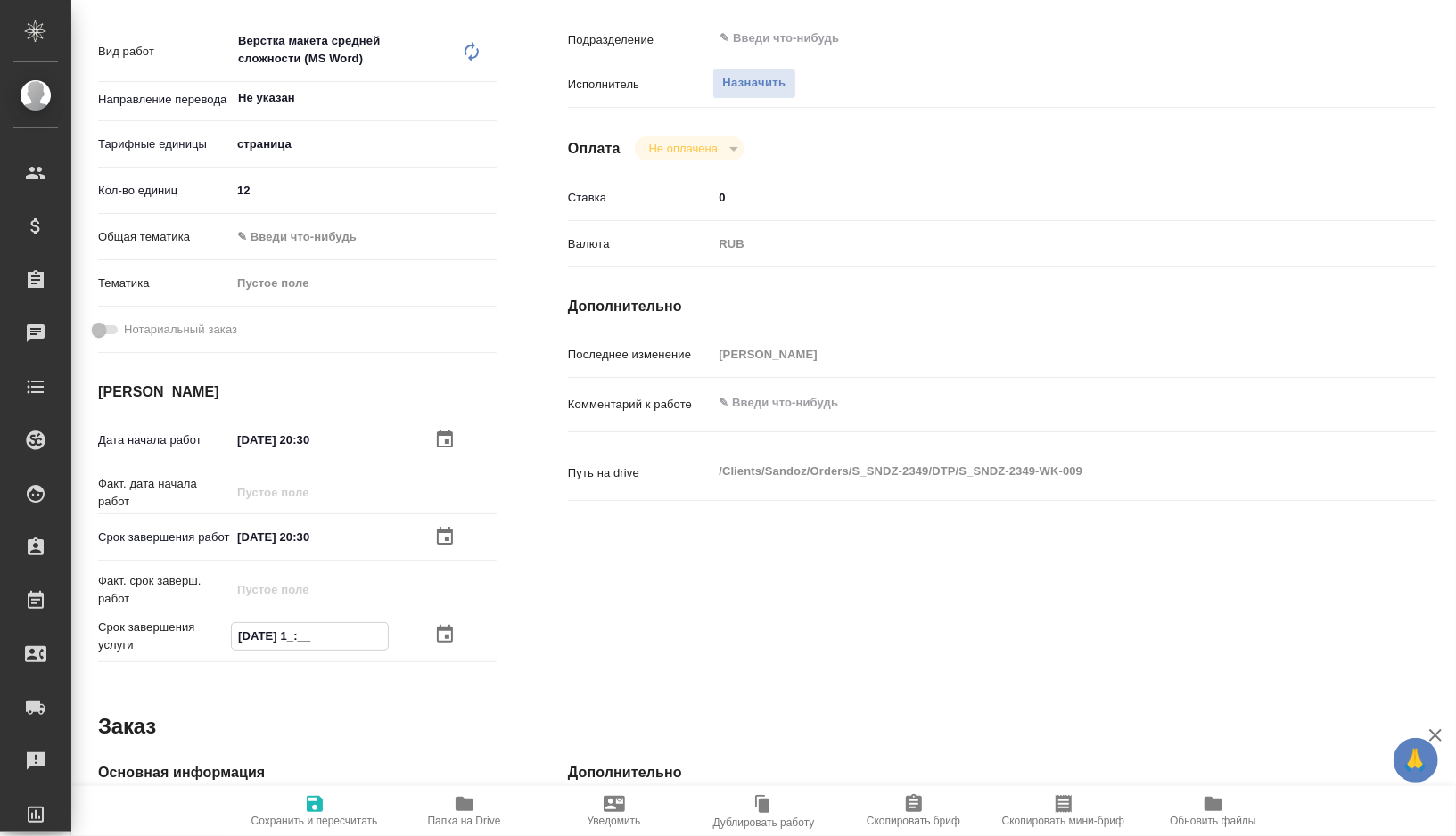
type textarea "x"
type input "13.10.2025 __:__"
type textarea "x"
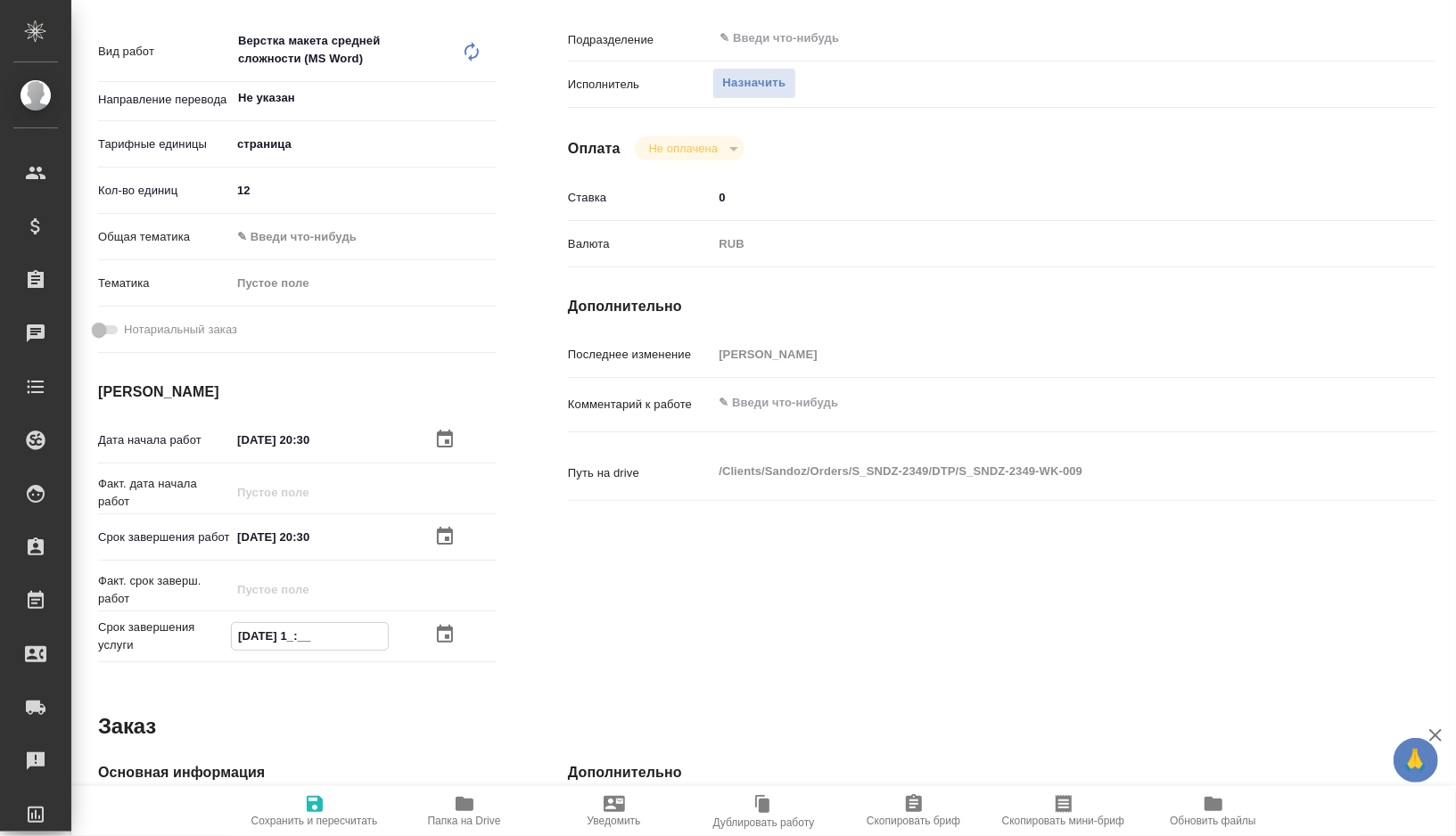
type textarea "x"
type input "13.10.2025 2_:__"
type textarea "x"
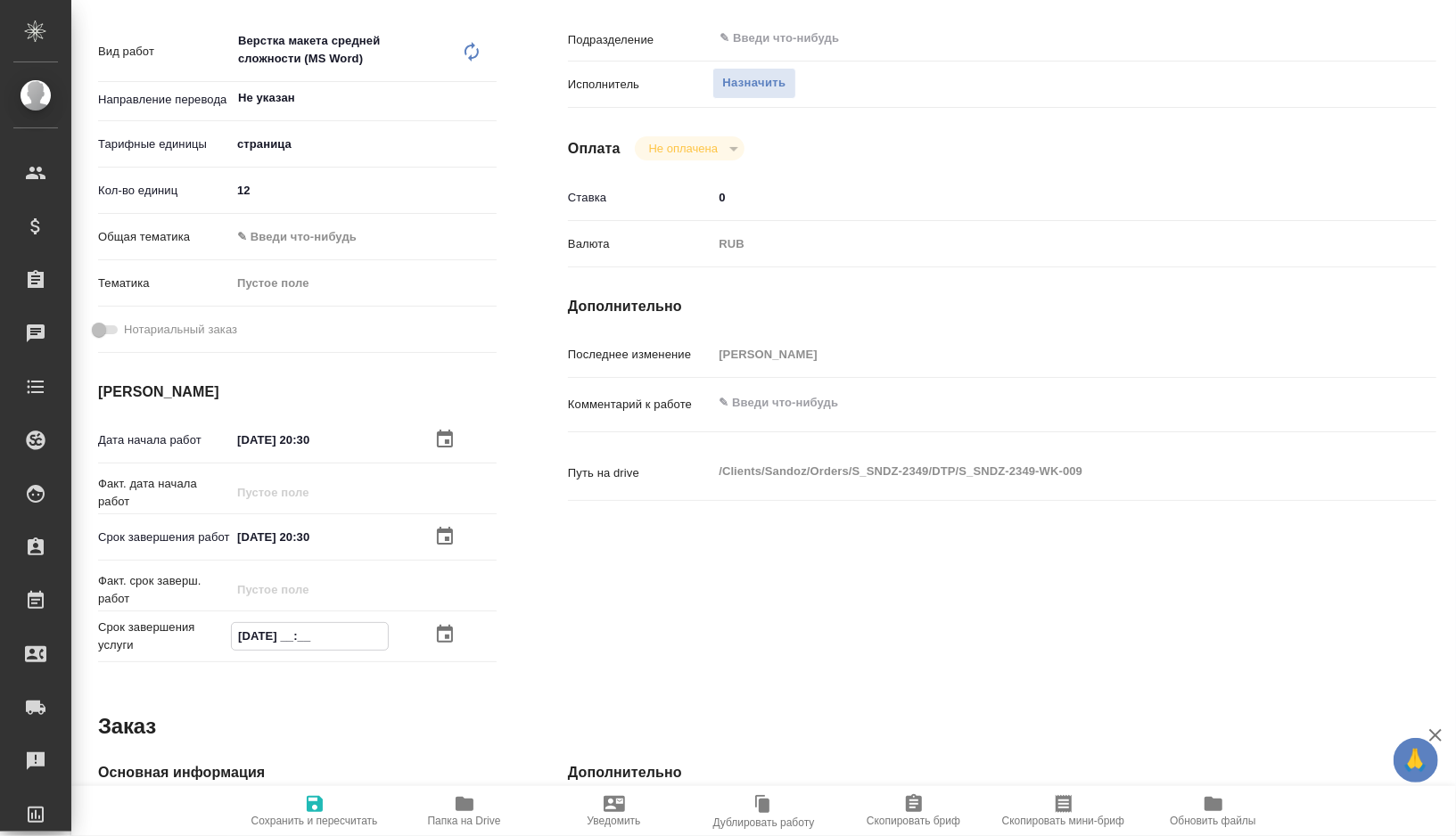
type textarea "x"
type input "13.10.2025 20:__"
type textarea "x"
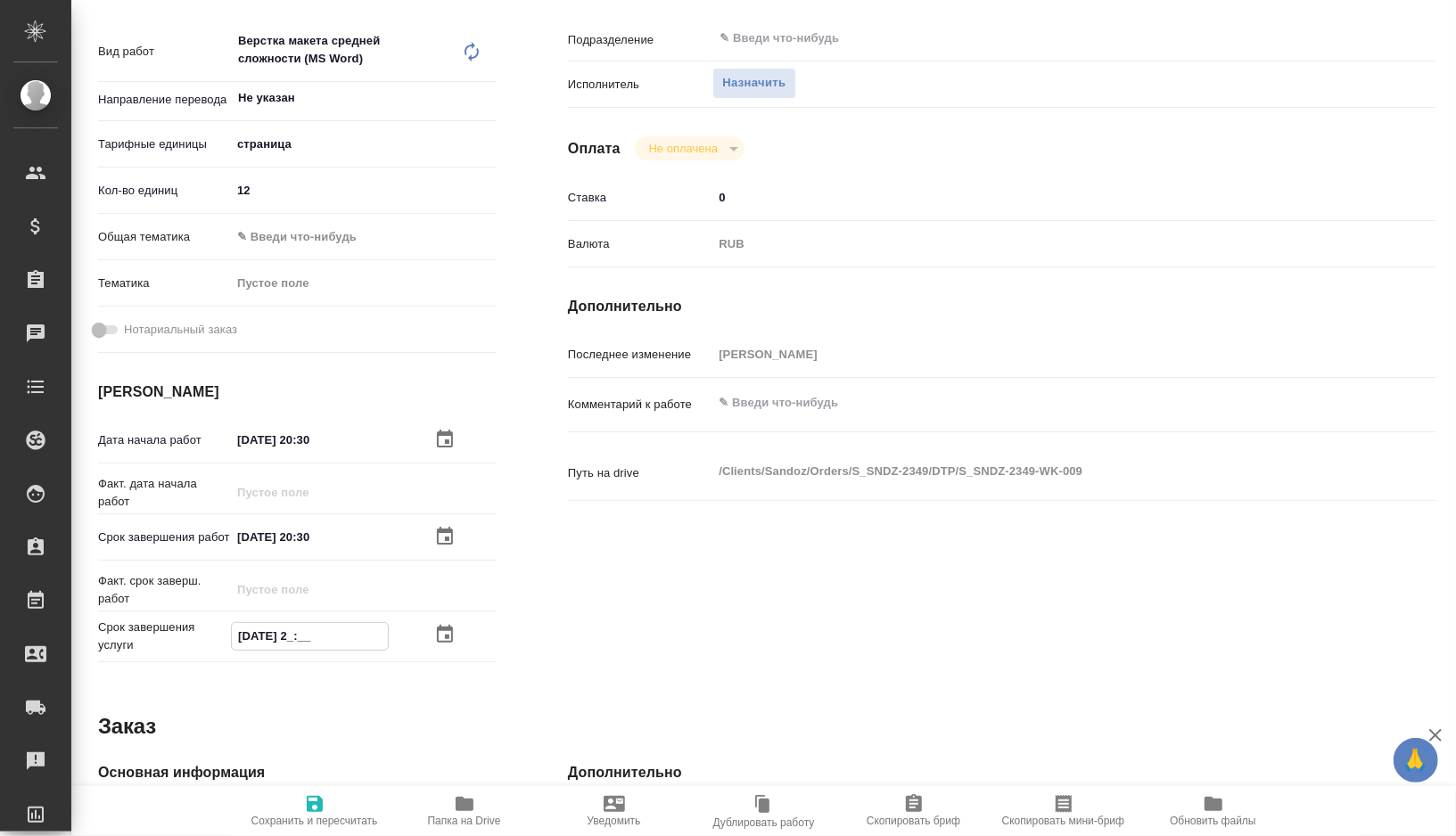
type textarea "x"
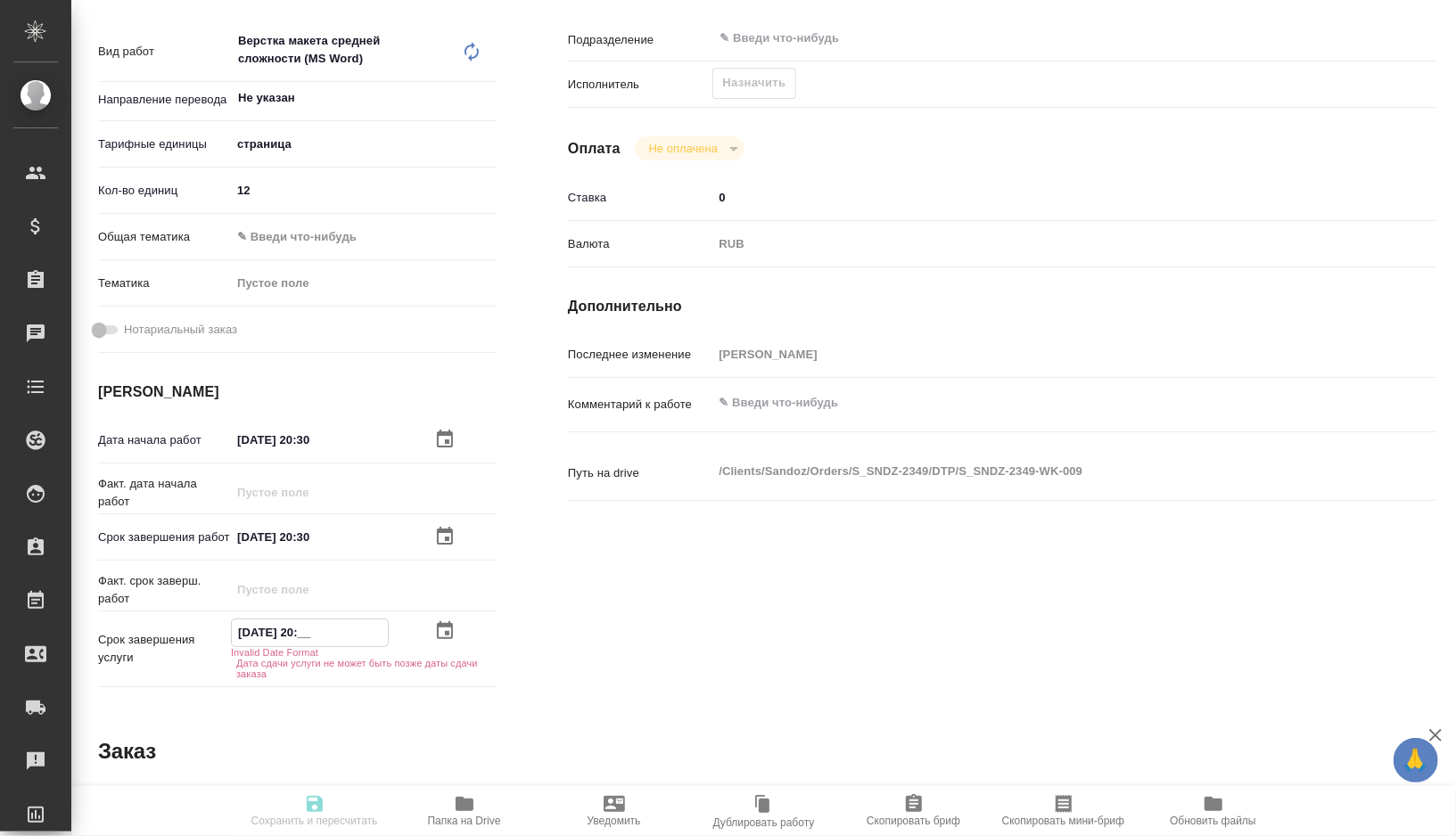
type textarea "x"
type input "13.10.2025 20:0_"
type textarea "x"
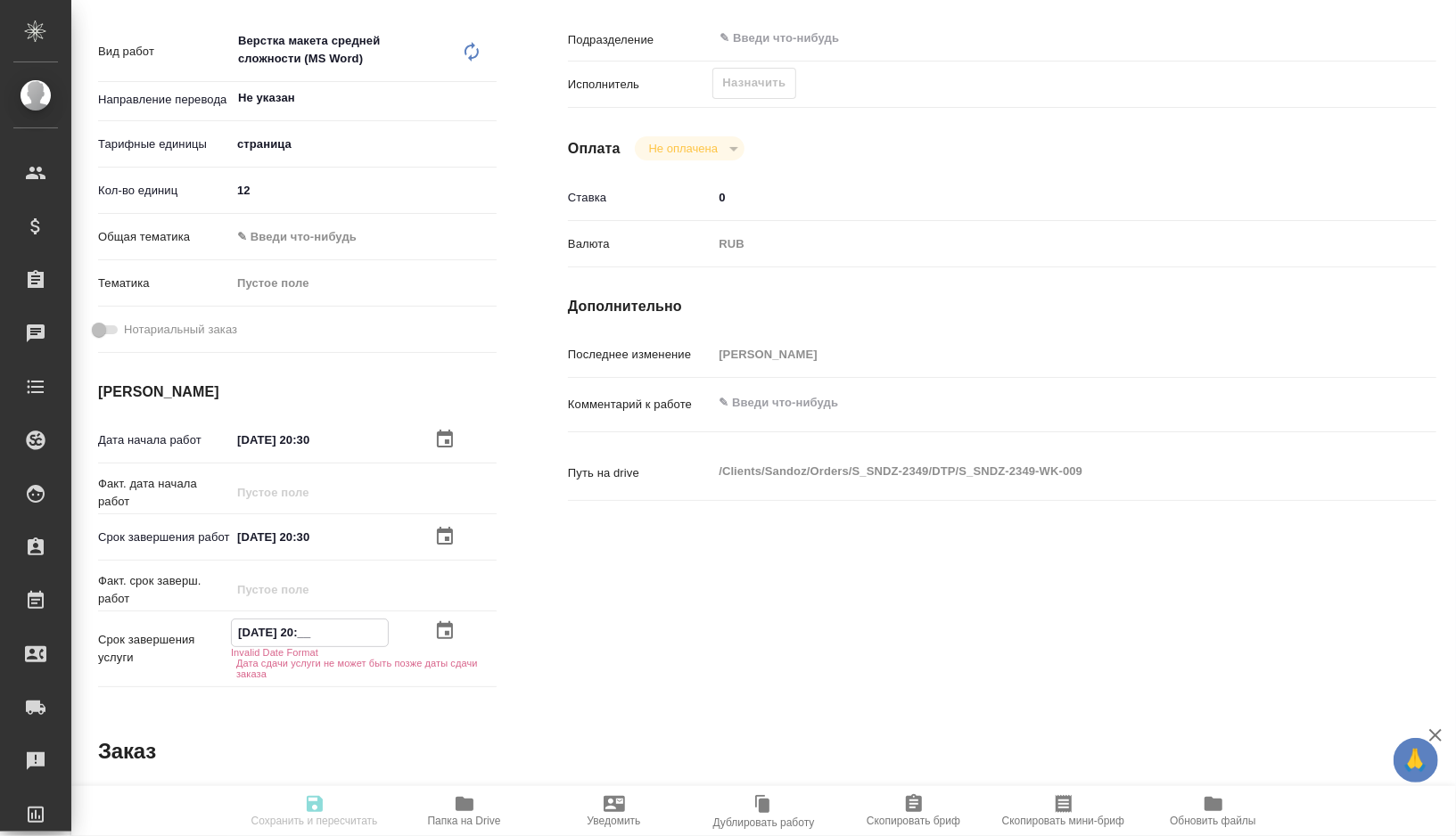
type textarea "x"
type input "[DATE] 20:00"
type textarea "x"
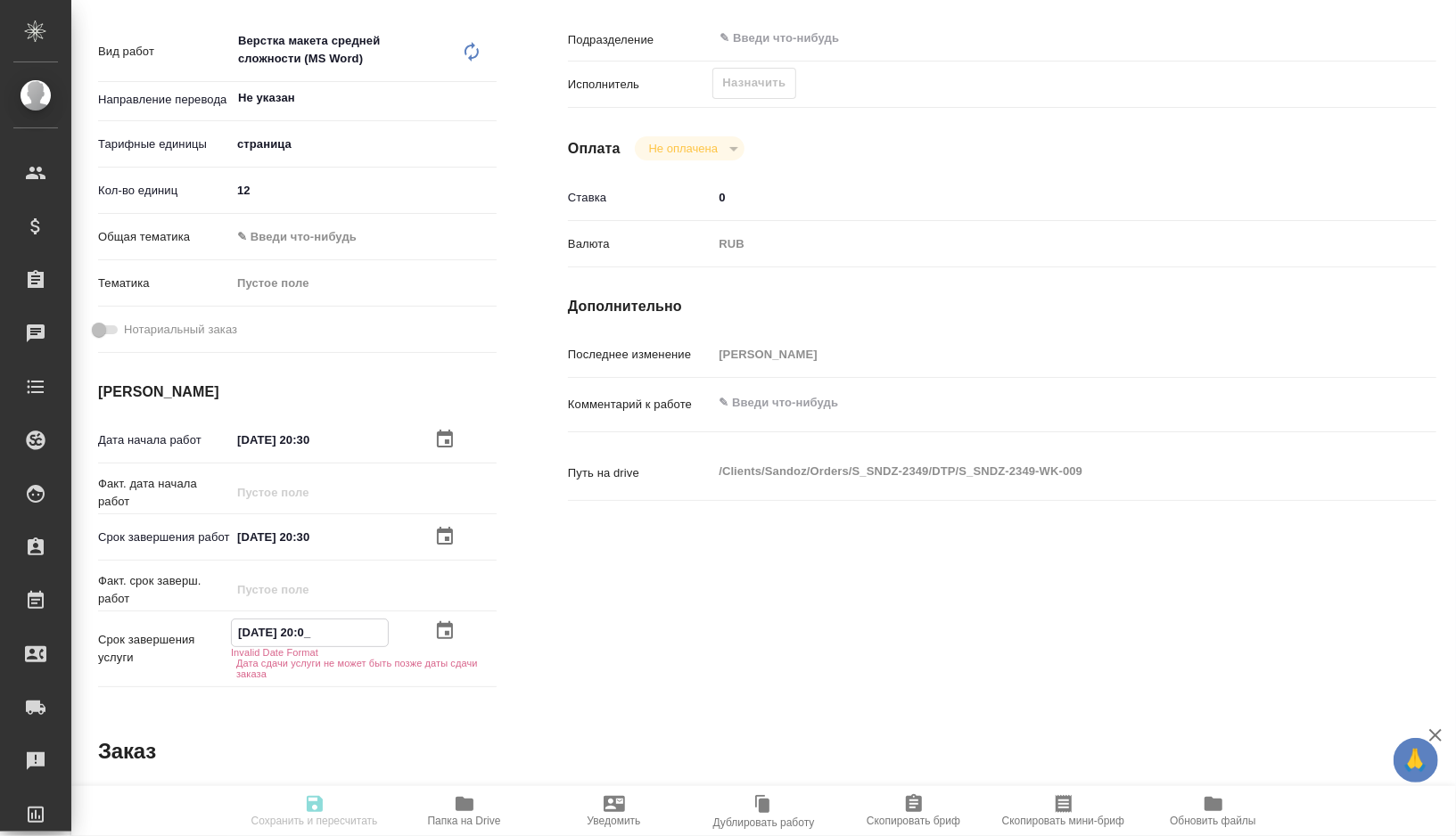
type textarea "x"
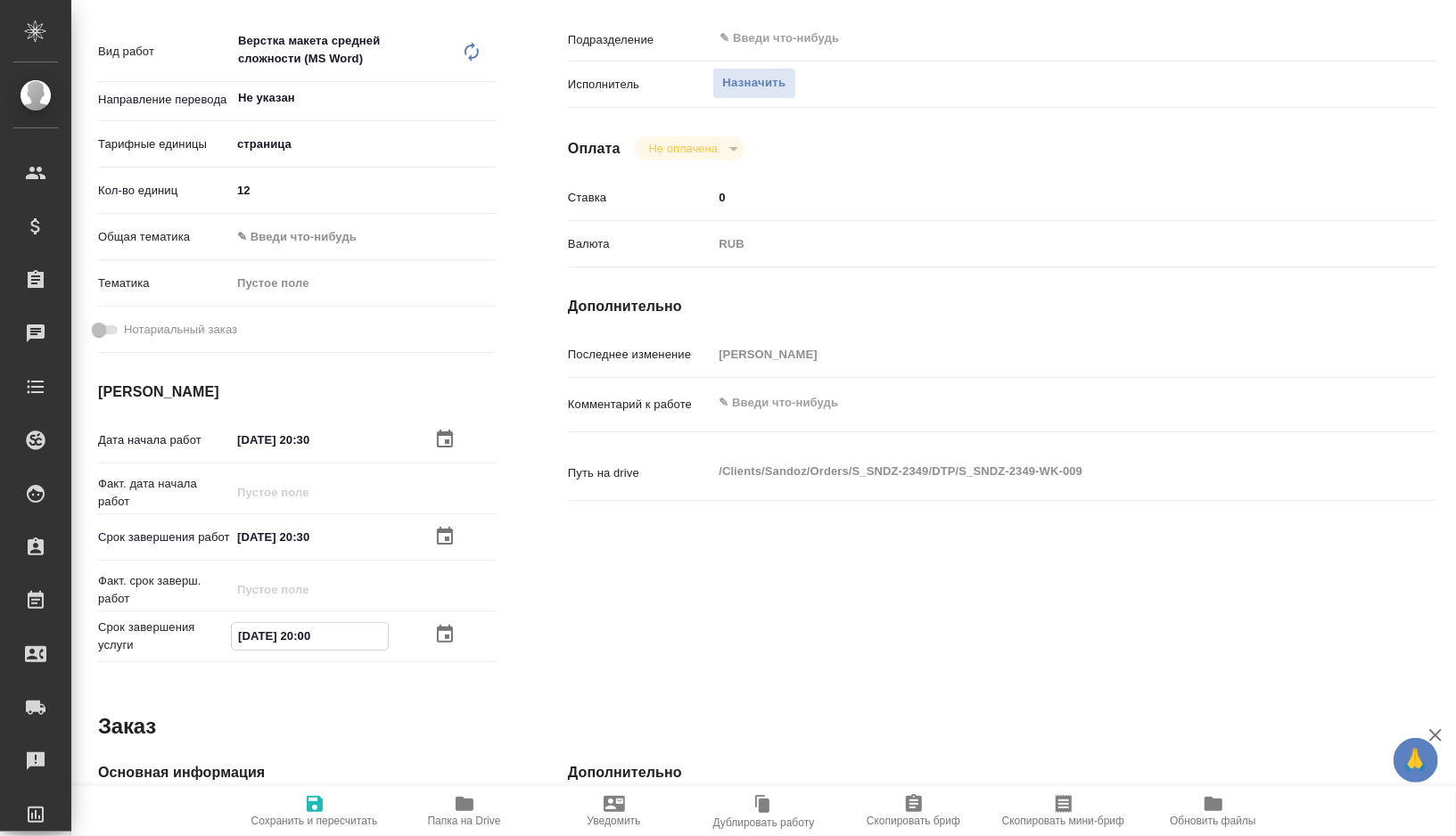
type input "[DATE] 20:00"
drag, startPoint x: 346, startPoint y: 537, endPoint x: 194, endPoint y: 547, distance: 152.3
click at [194, 547] on div "Срок завершения работ 10.10.2025 20:30" at bounding box center [298, 537] width 399 height 32
click at [337, 539] on input "[DATE] 20:30" at bounding box center [309, 537] width 156 height 26
click at [250, 535] on input "[DATE] 20:30" at bounding box center [309, 537] width 156 height 26
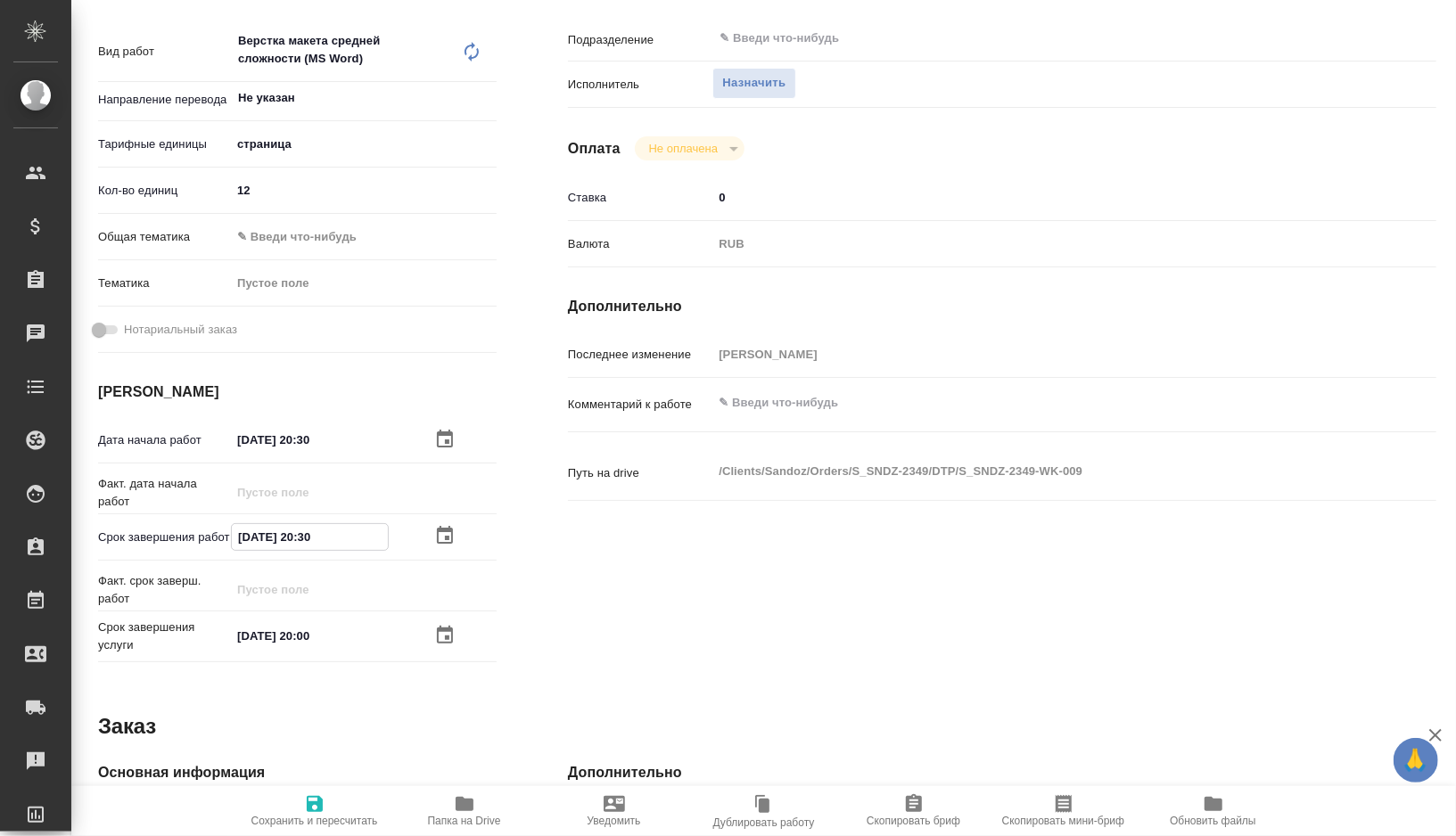
type textarea "x"
type input "11.02.0252 03:0_"
type textarea "x"
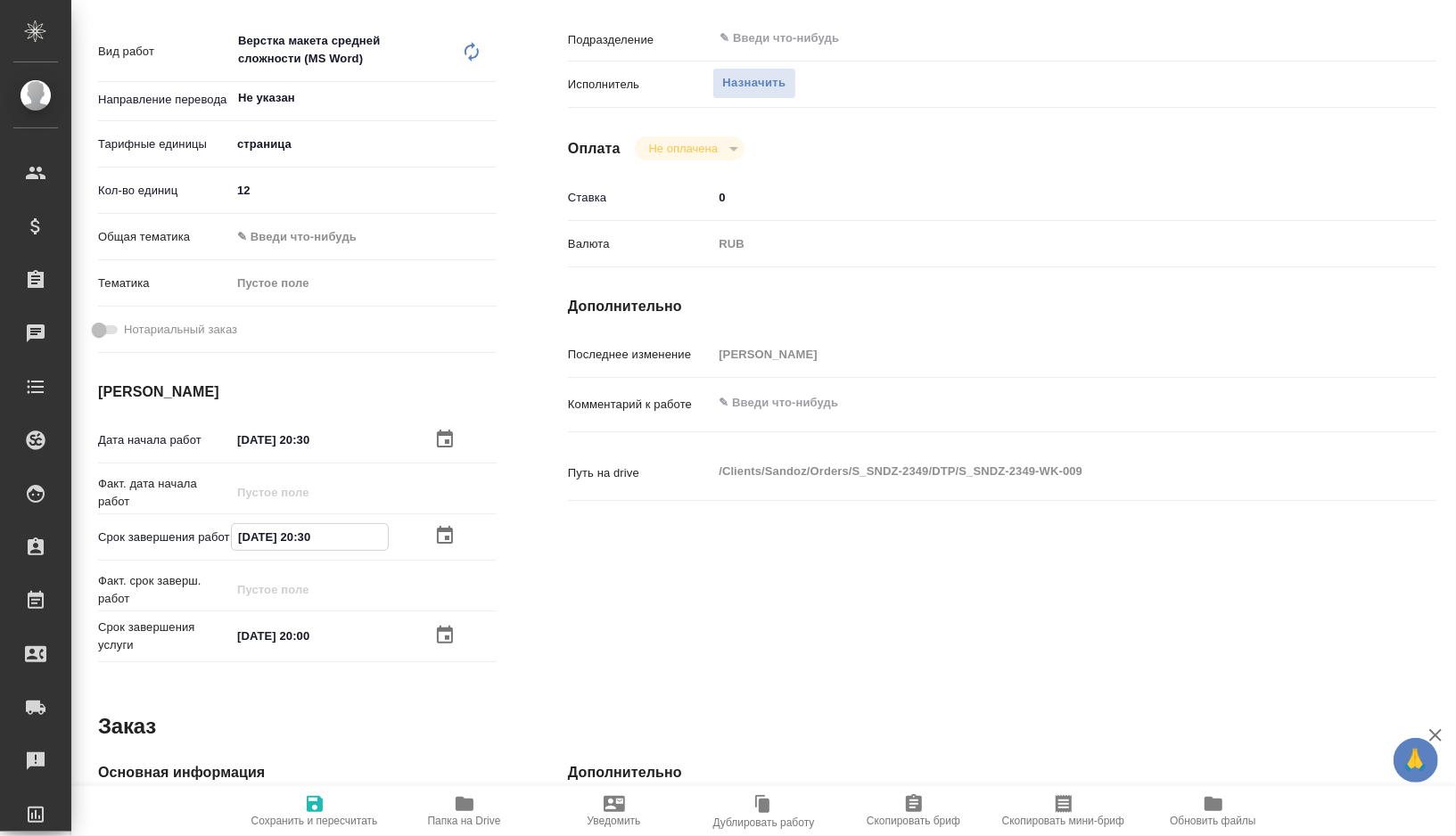
type textarea "x"
type input "11.10.2025 20:30"
type textarea "x"
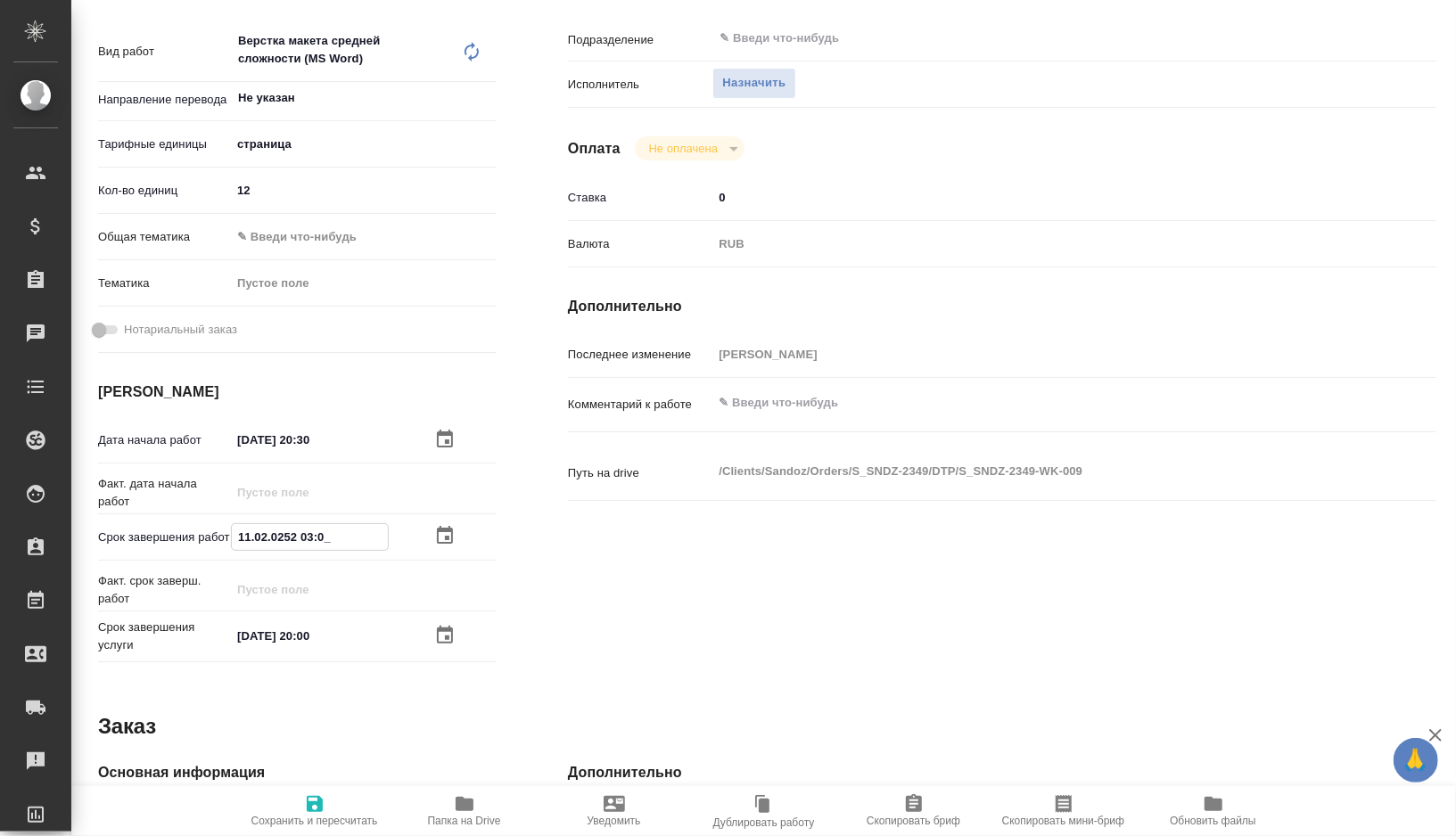
type textarea "x"
click at [340, 529] on input "11.10.2025 20:30" at bounding box center [309, 537] width 156 height 26
type textarea "x"
type input "11.10.2025 20:3_"
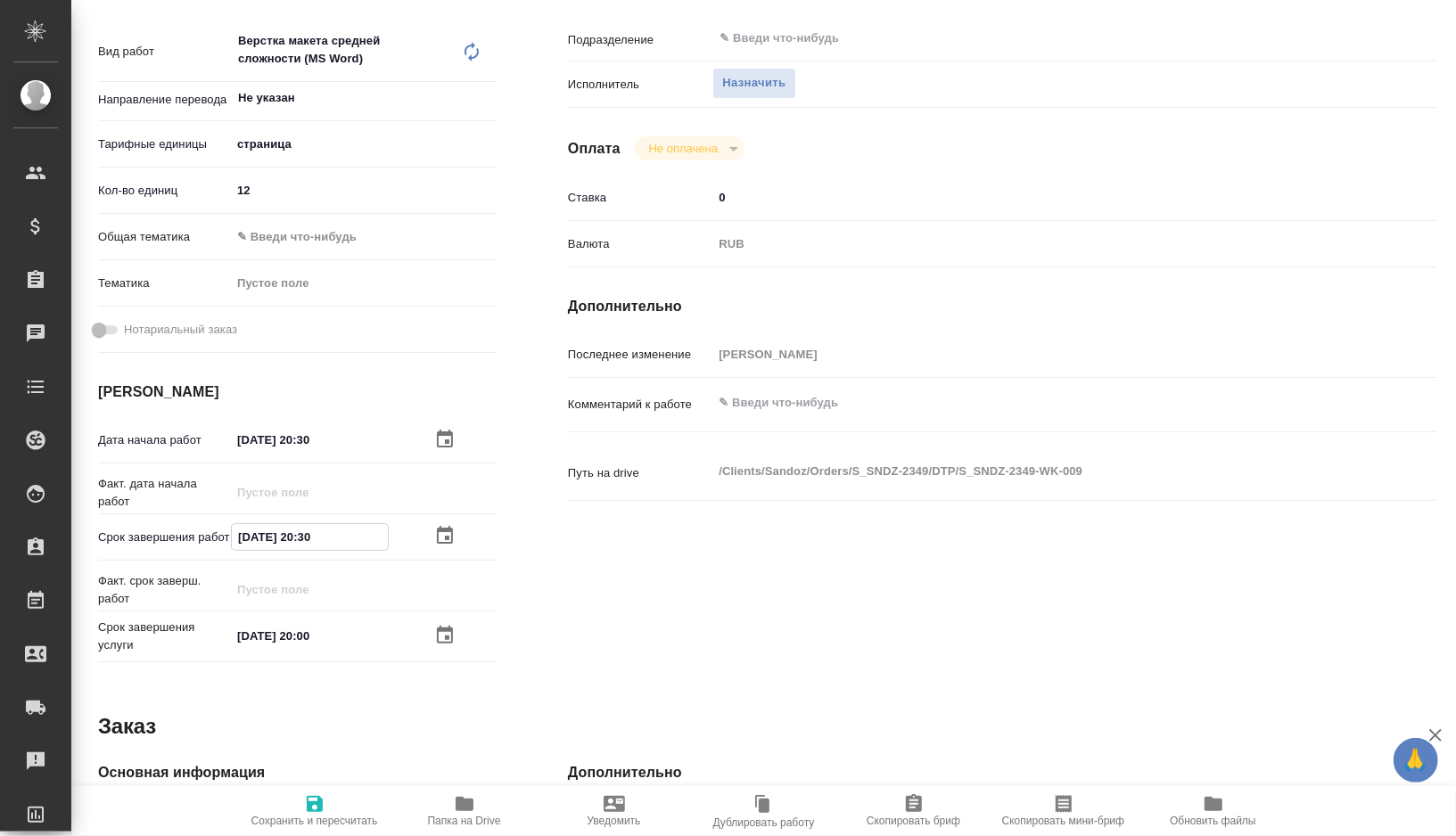
type textarea "x"
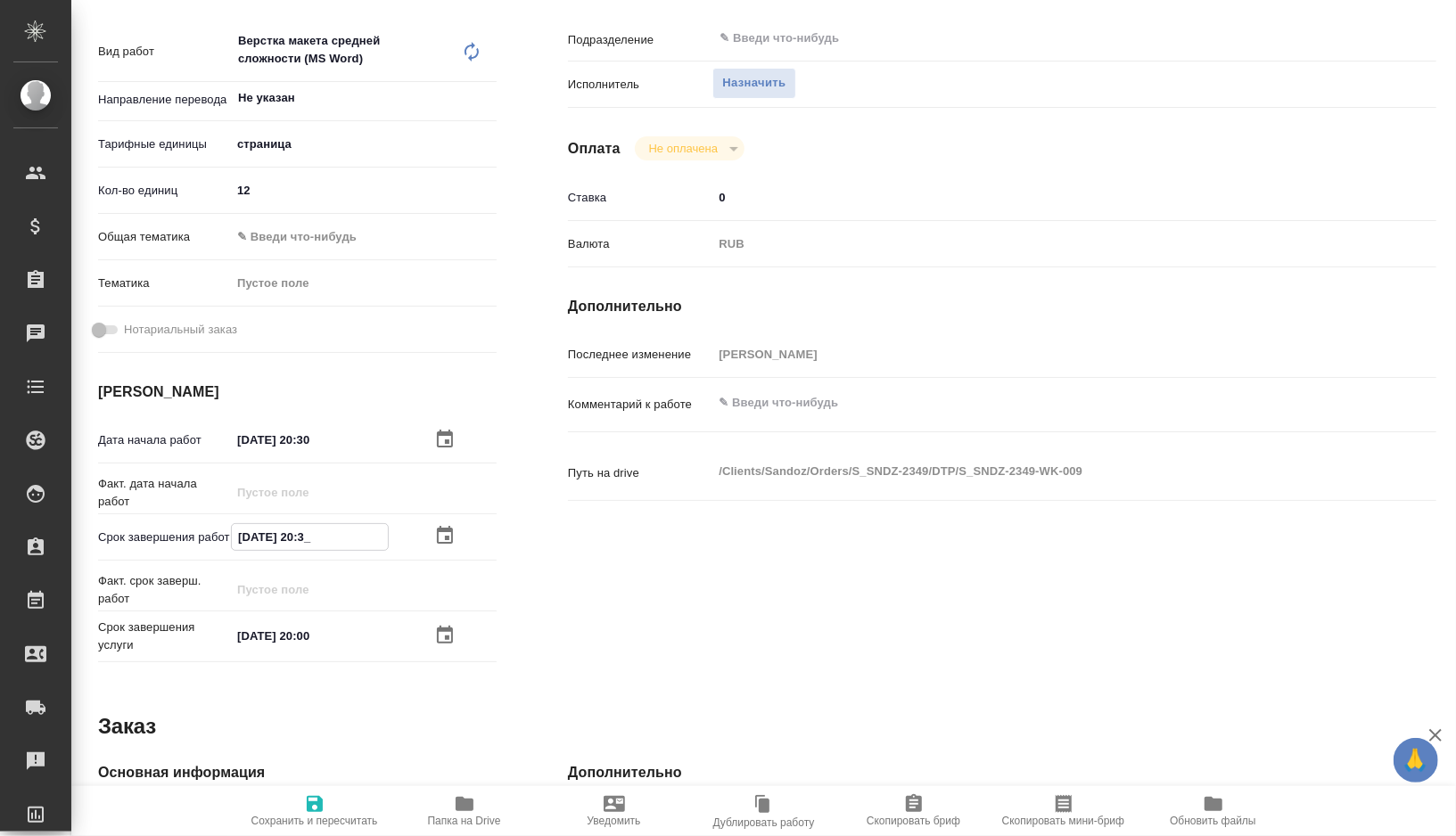
type input "11.10.2025 20:__"
type textarea "x"
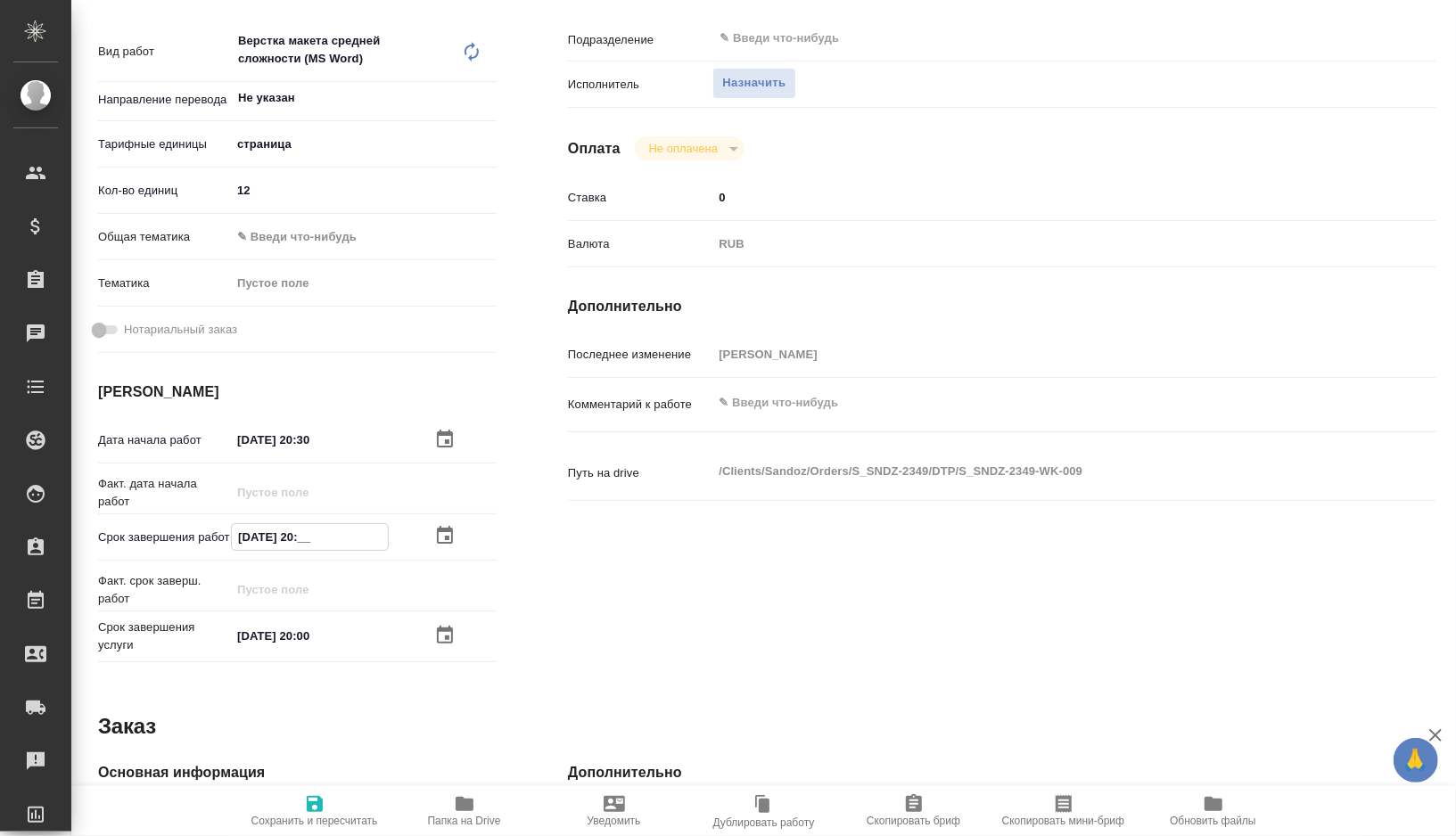
type textarea "x"
type input "11.10.2025 2_:__"
type textarea "x"
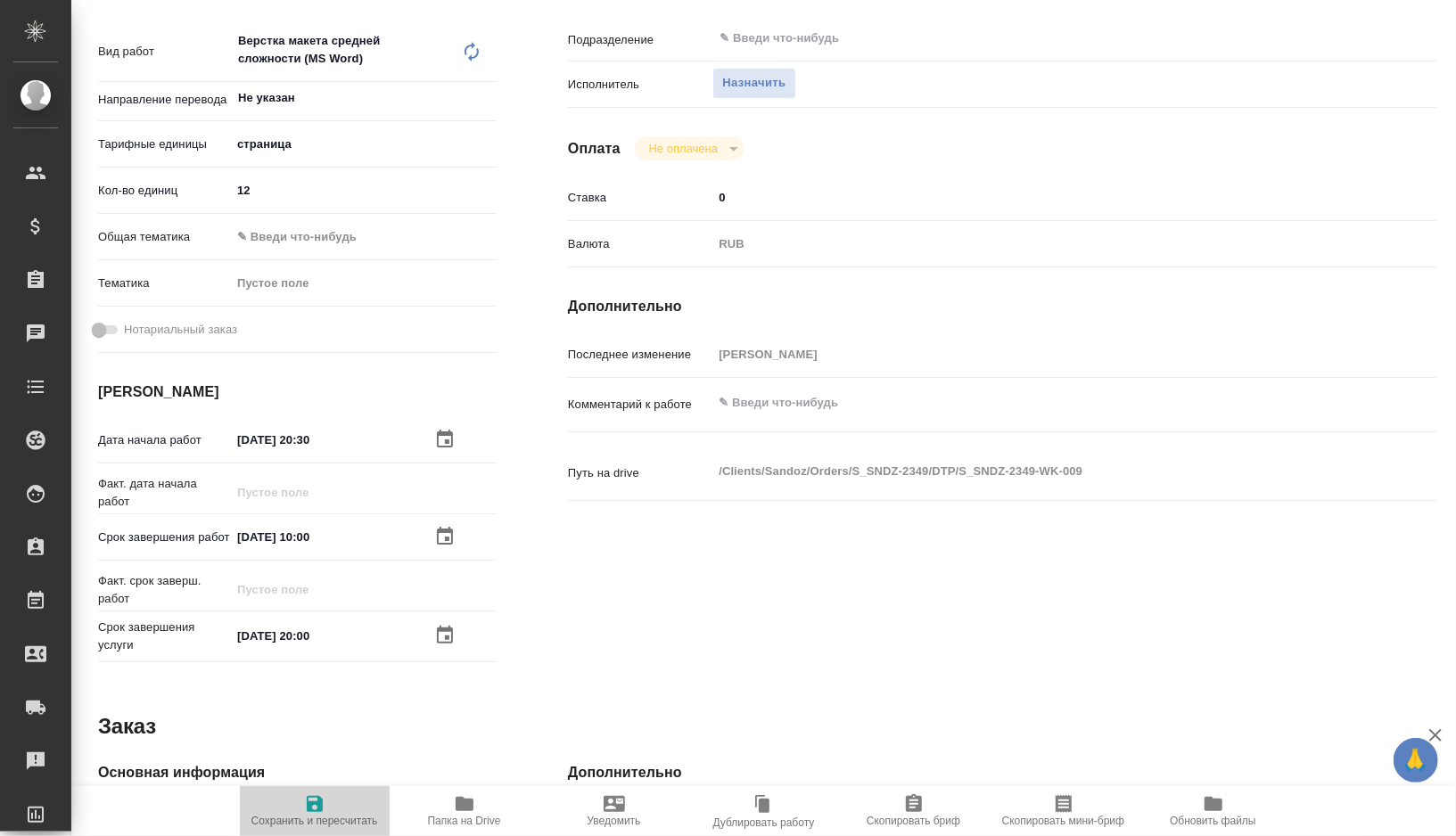
click at [308, 803] on icon "button" at bounding box center [315, 804] width 16 height 16
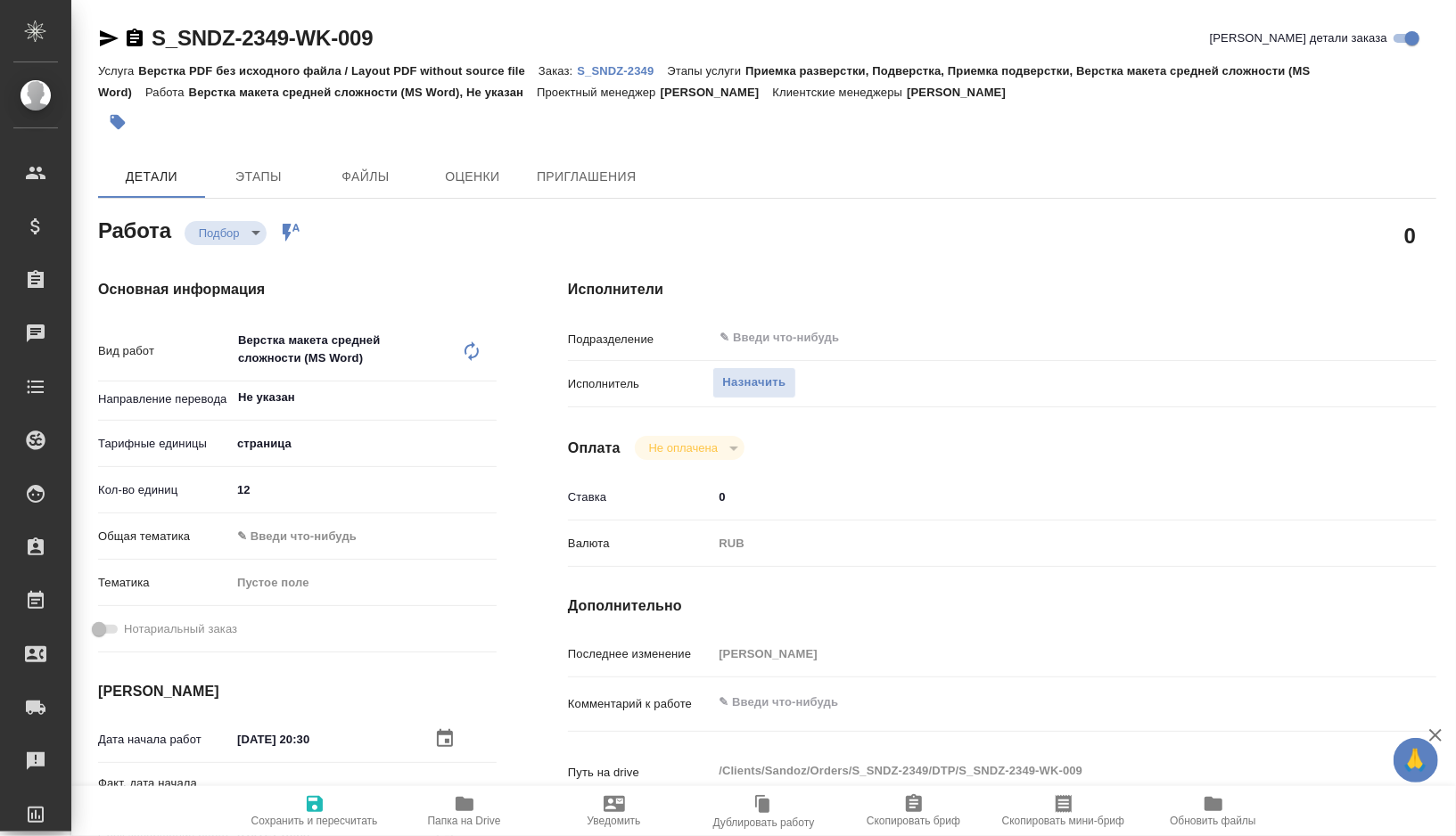
scroll to position [60, 0]
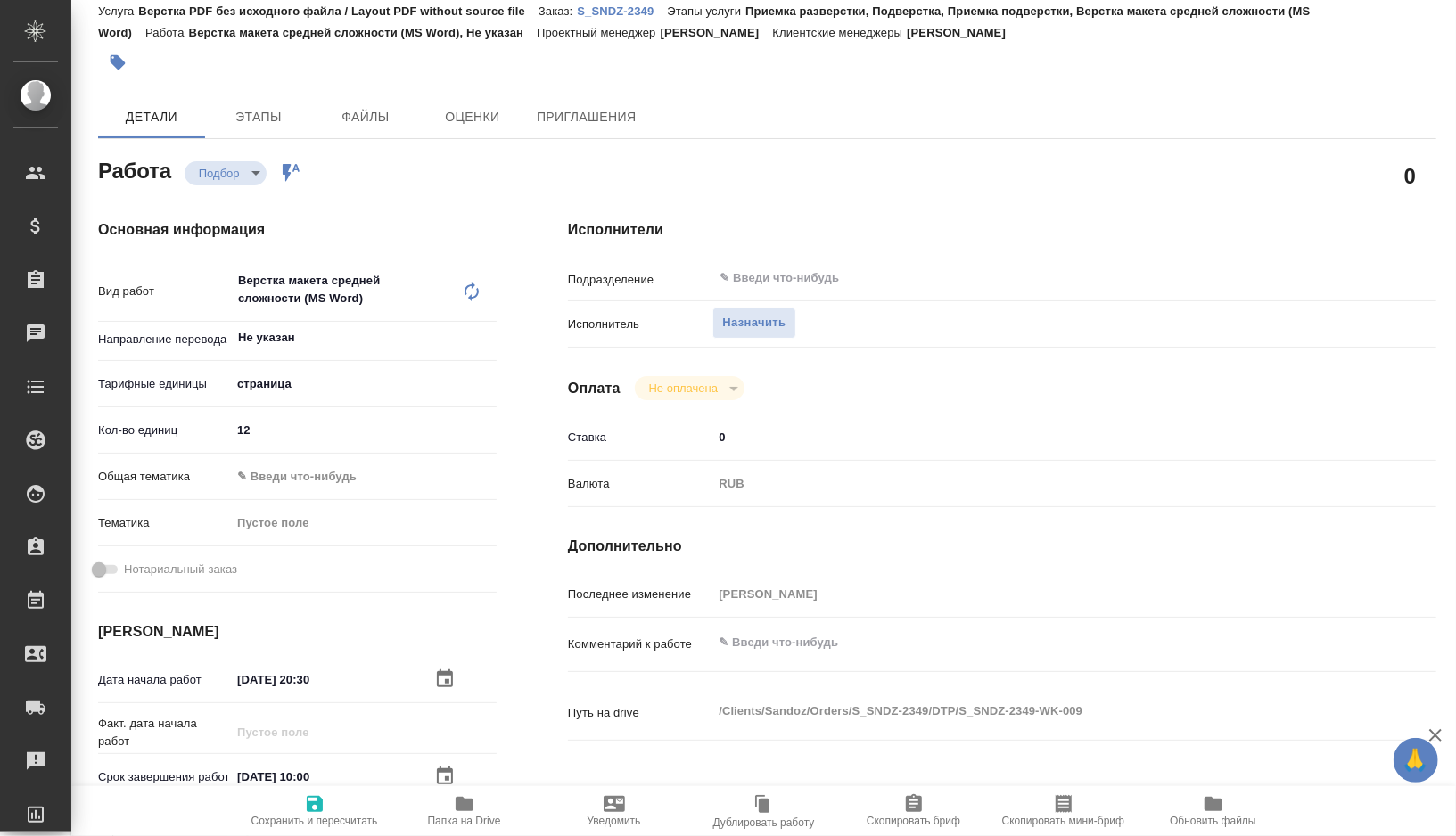
click at [779, 653] on textarea at bounding box center [1038, 643] width 651 height 31
paste textarea "весь русский текст переводим на англ то, что на англ - скрываем, на подверстке …"
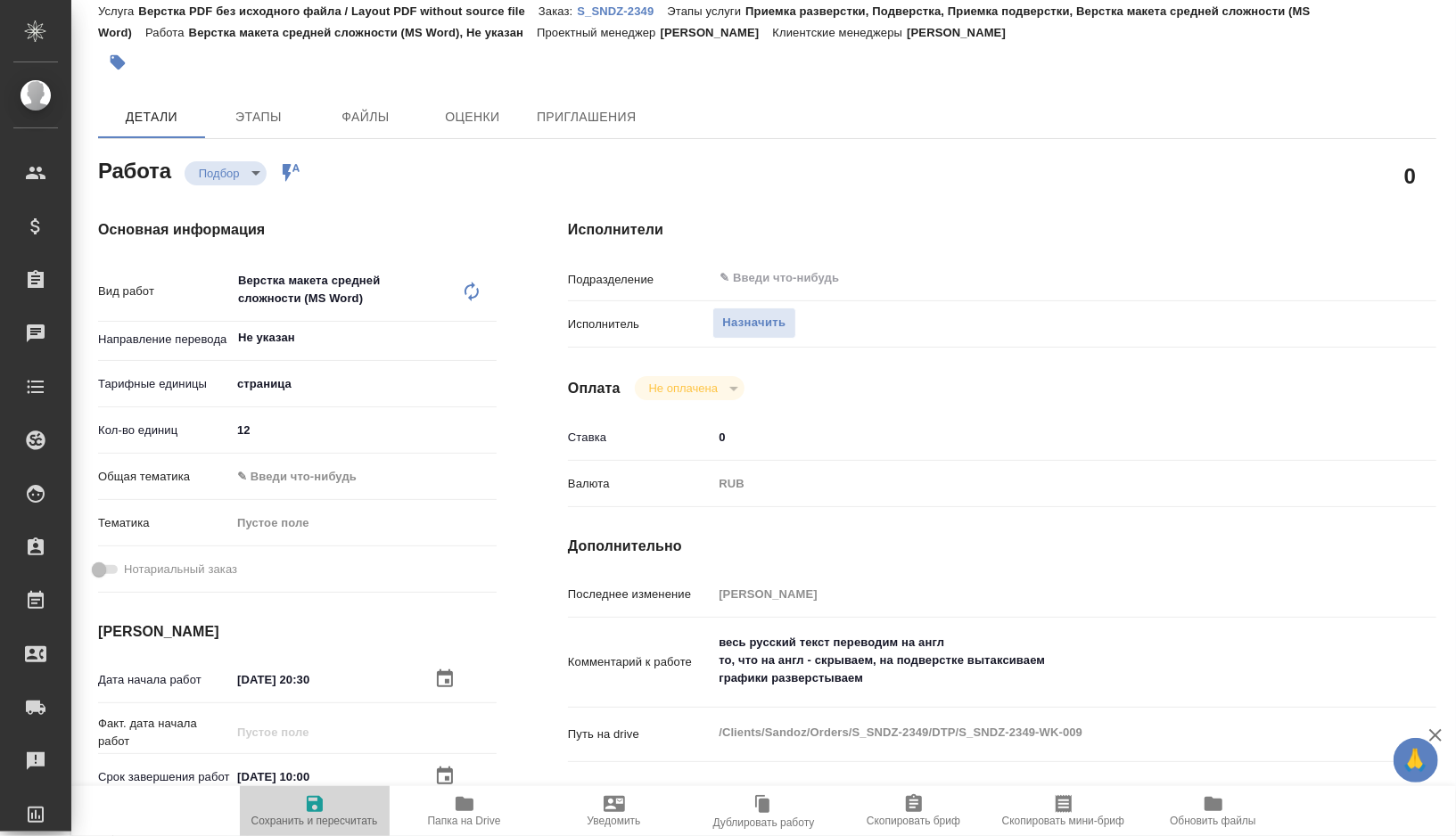
click at [307, 820] on span "Сохранить и пересчитать" at bounding box center [315, 821] width 126 height 13
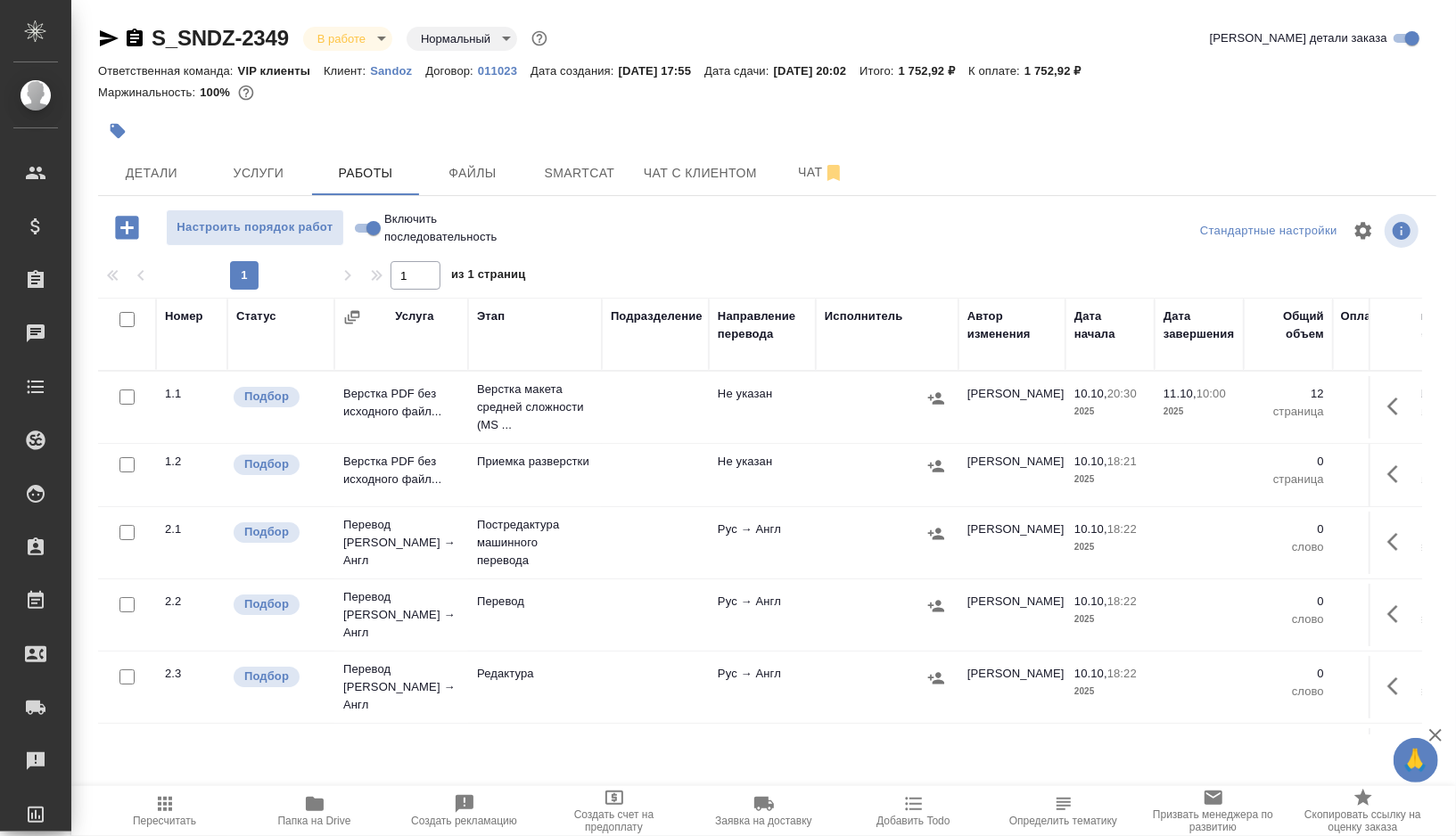
click at [1408, 418] on button "button" at bounding box center [1397, 406] width 42 height 42
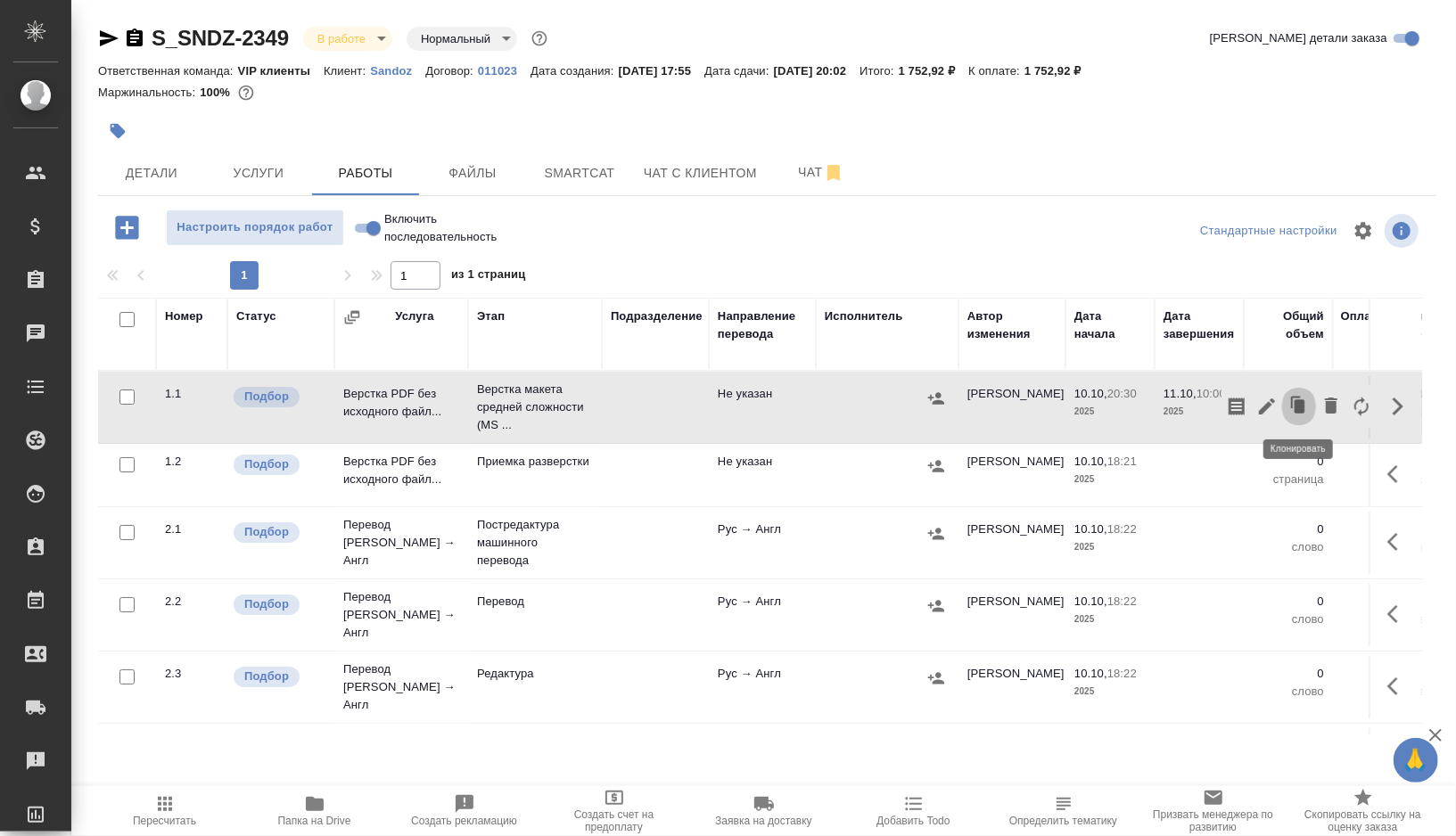
click at [1291, 407] on icon "button" at bounding box center [1295, 402] width 10 height 12
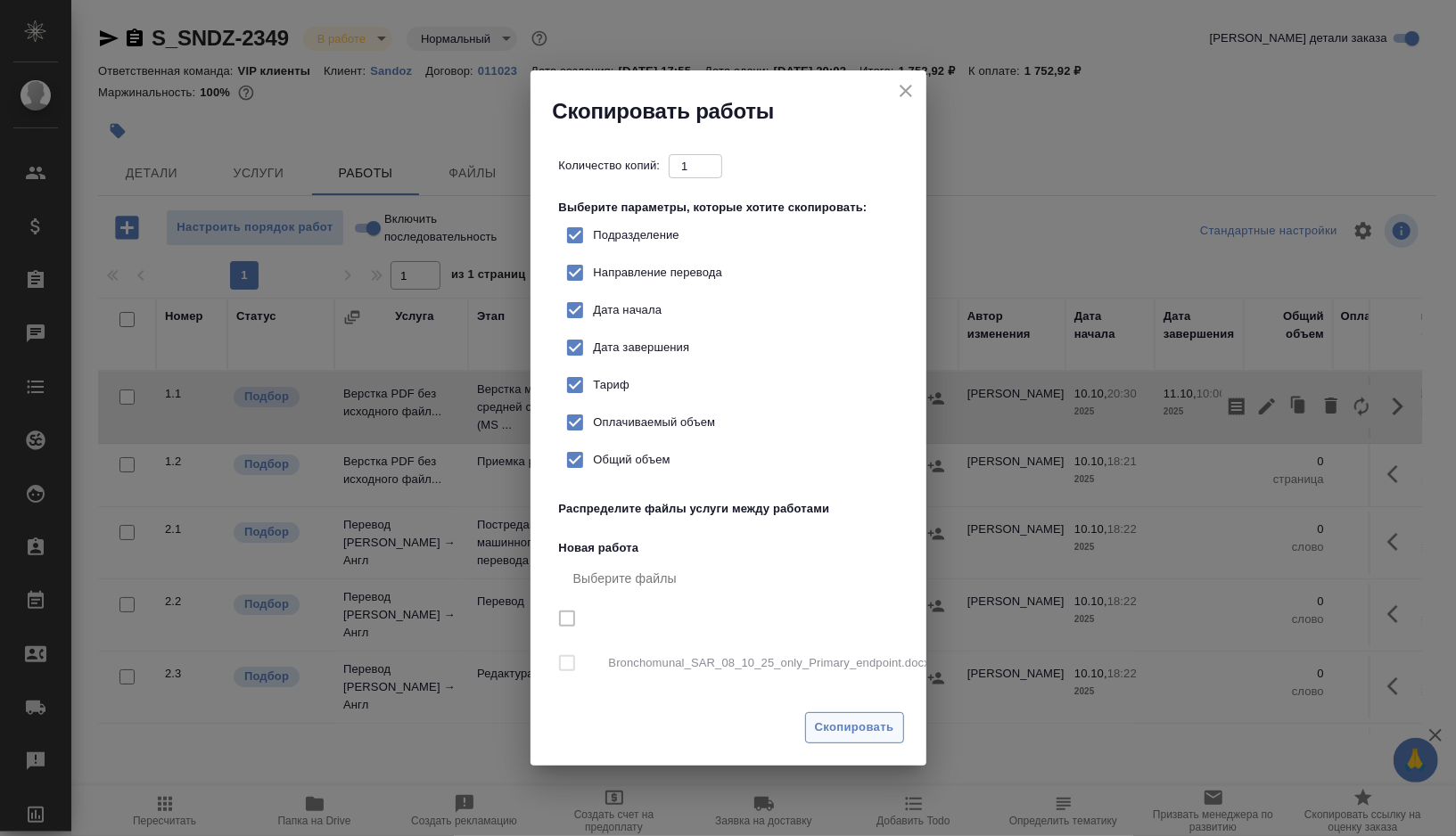
checkbox input "true"
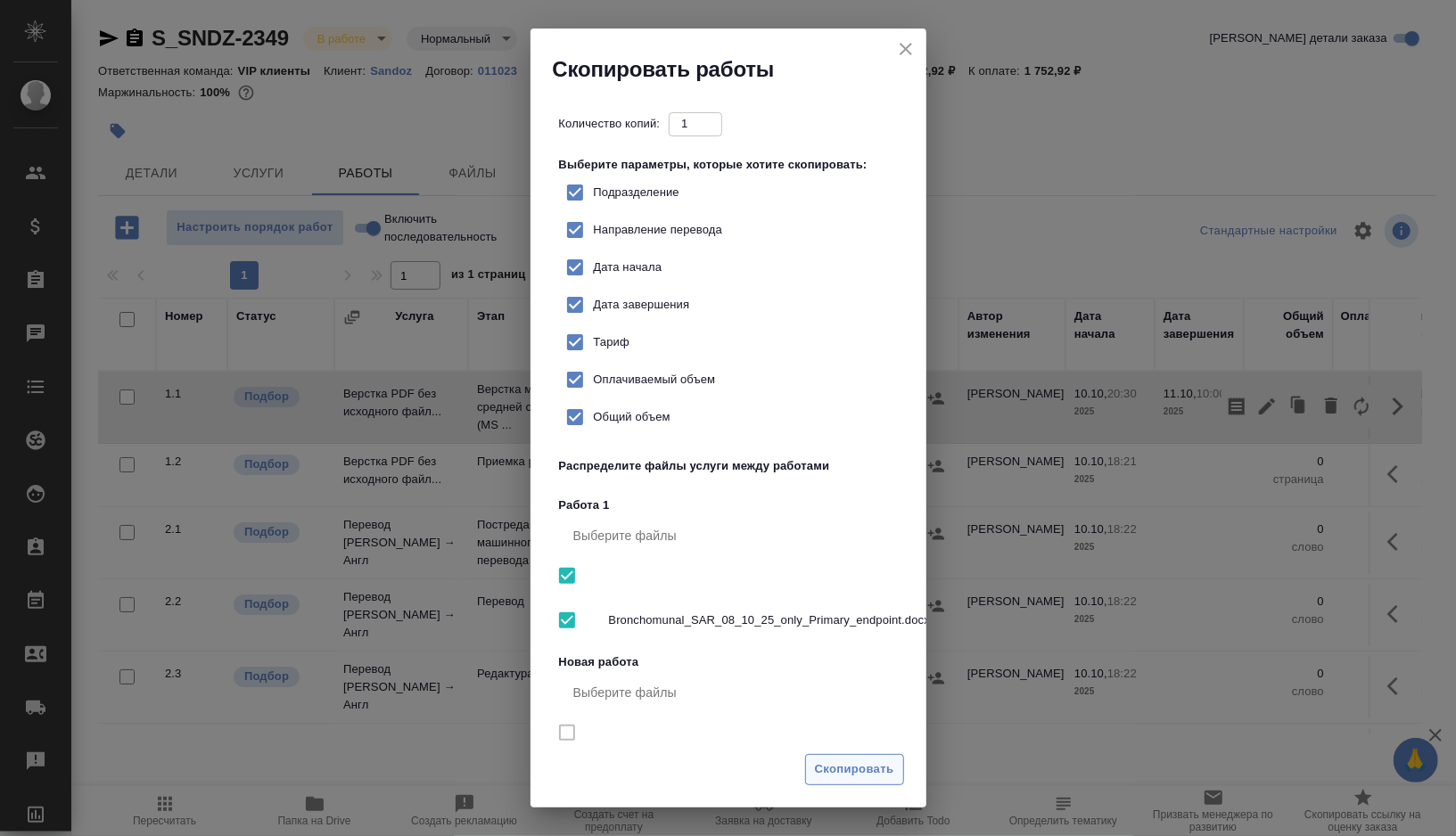
click at [861, 772] on span "Скопировать" at bounding box center [854, 769] width 79 height 21
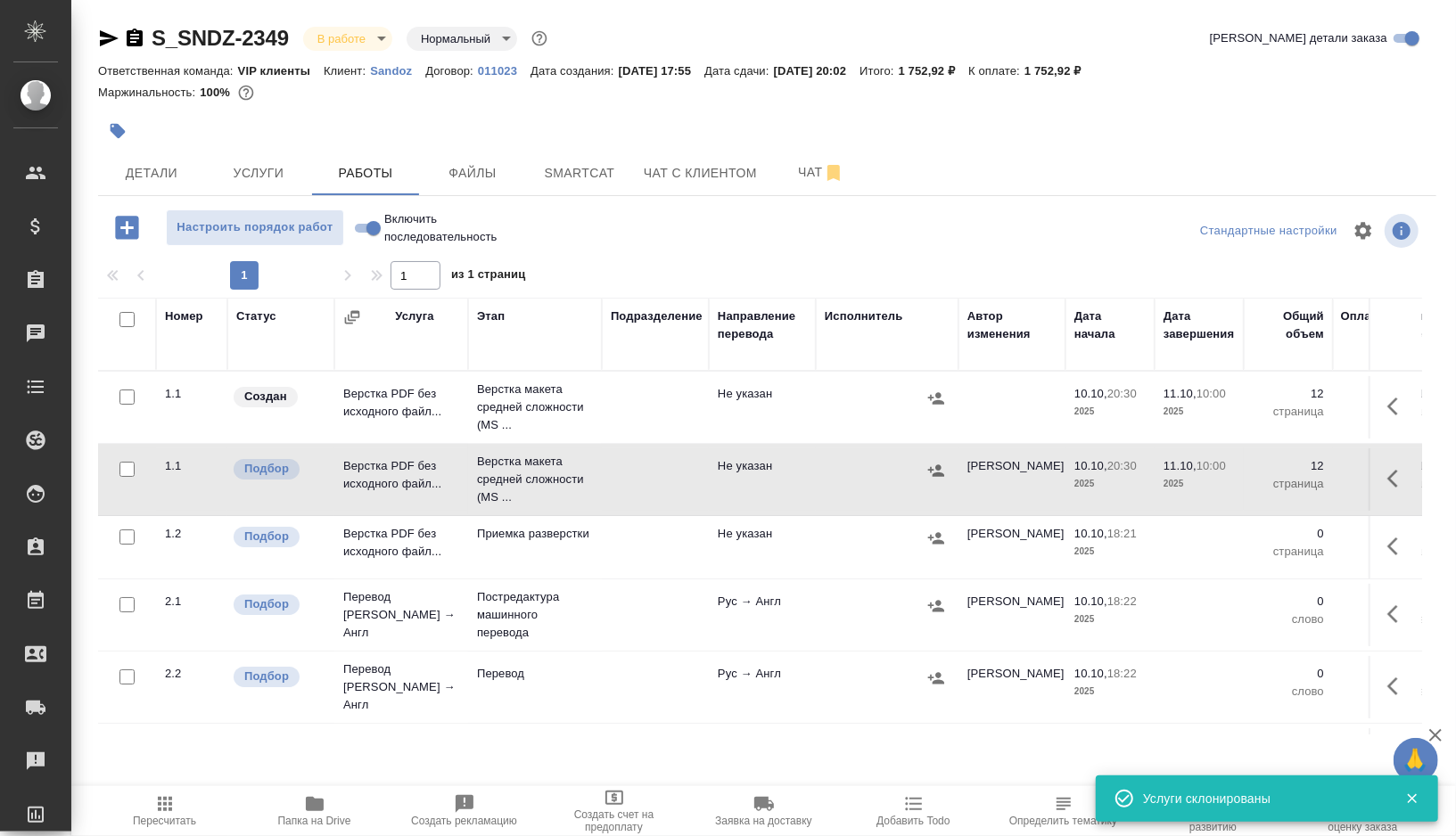
click at [646, 418] on td at bounding box center [655, 407] width 107 height 62
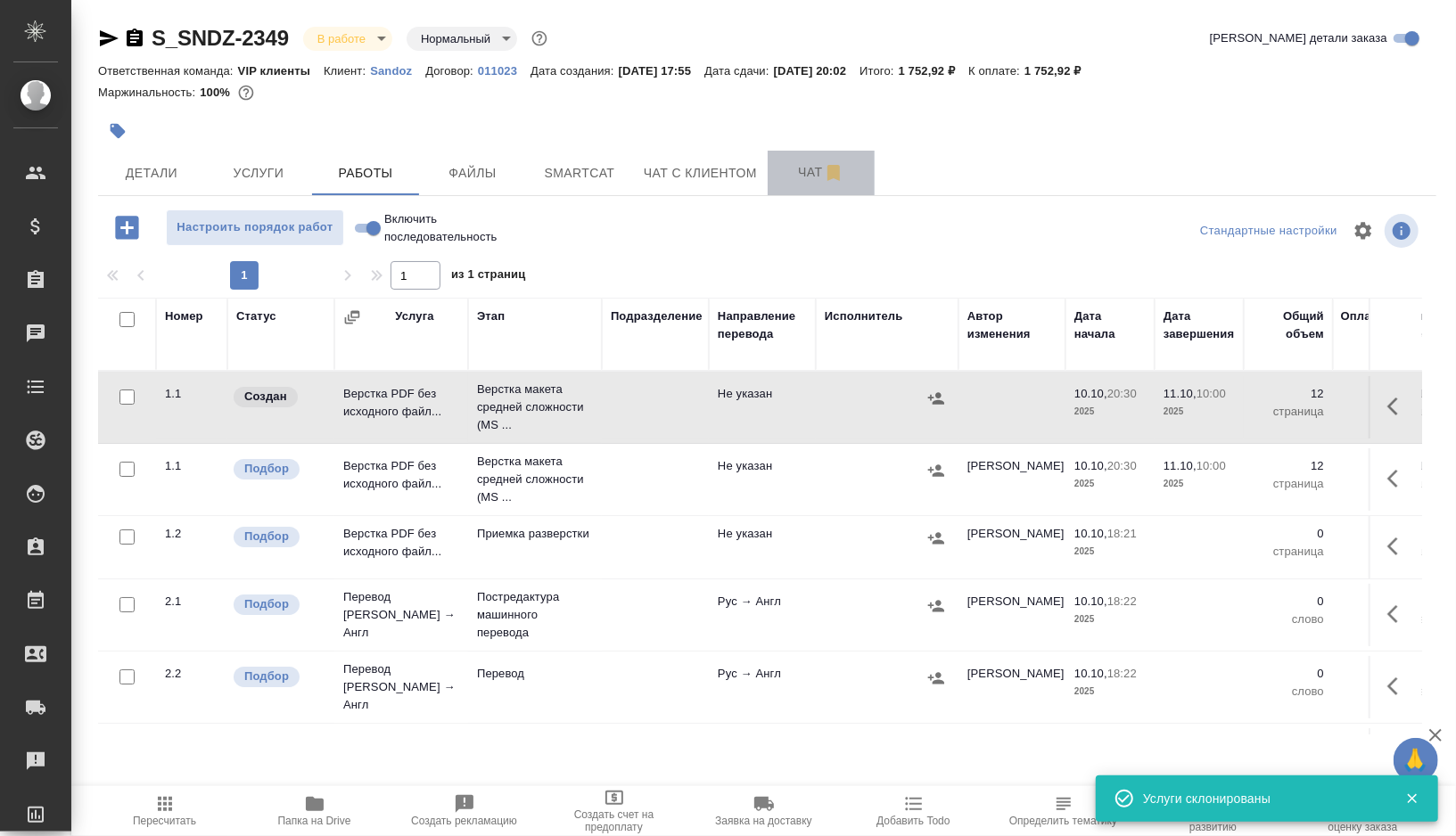
click at [805, 169] on span "Чат" at bounding box center [821, 172] width 86 height 23
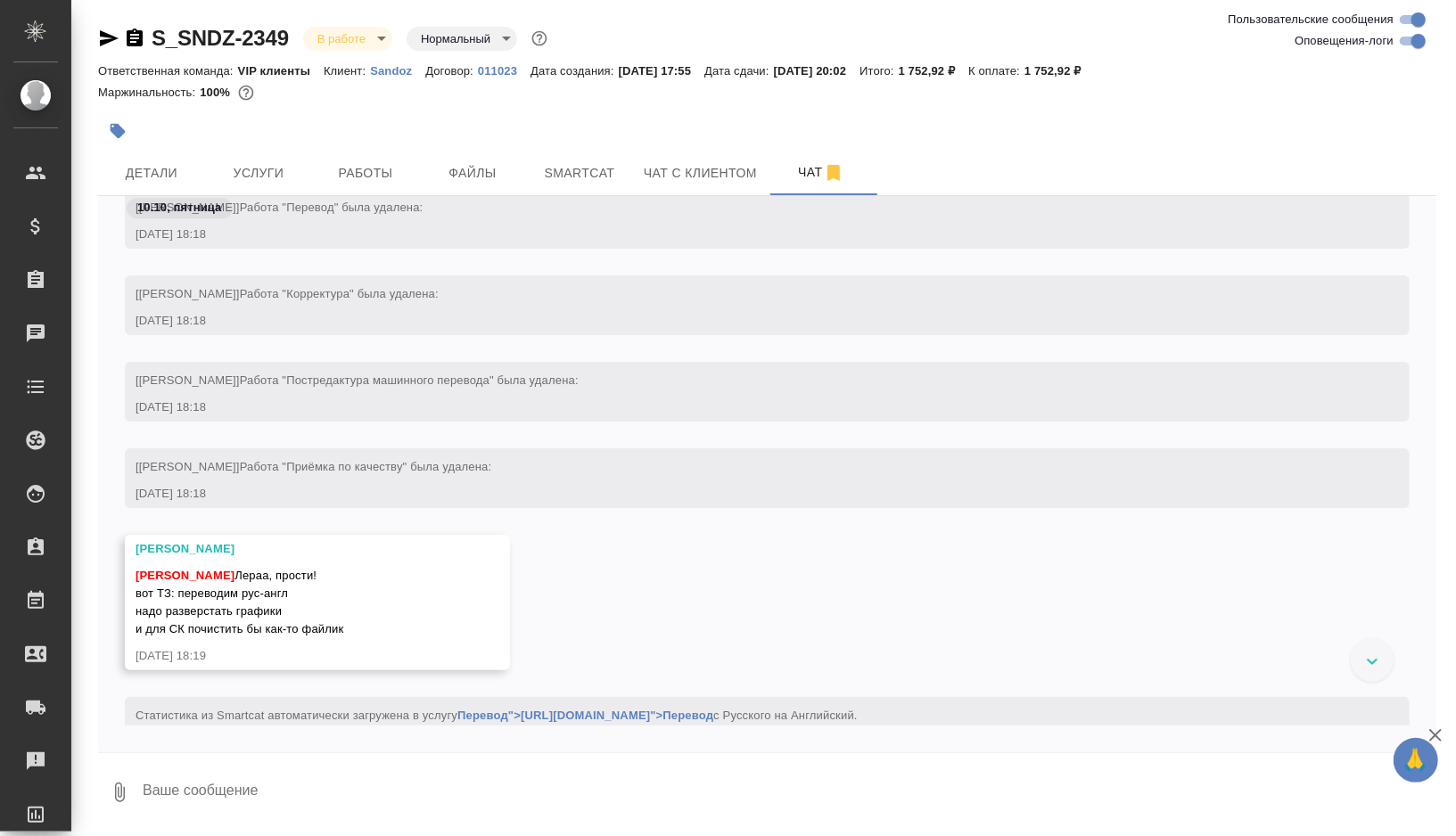
scroll to position [3585, 0]
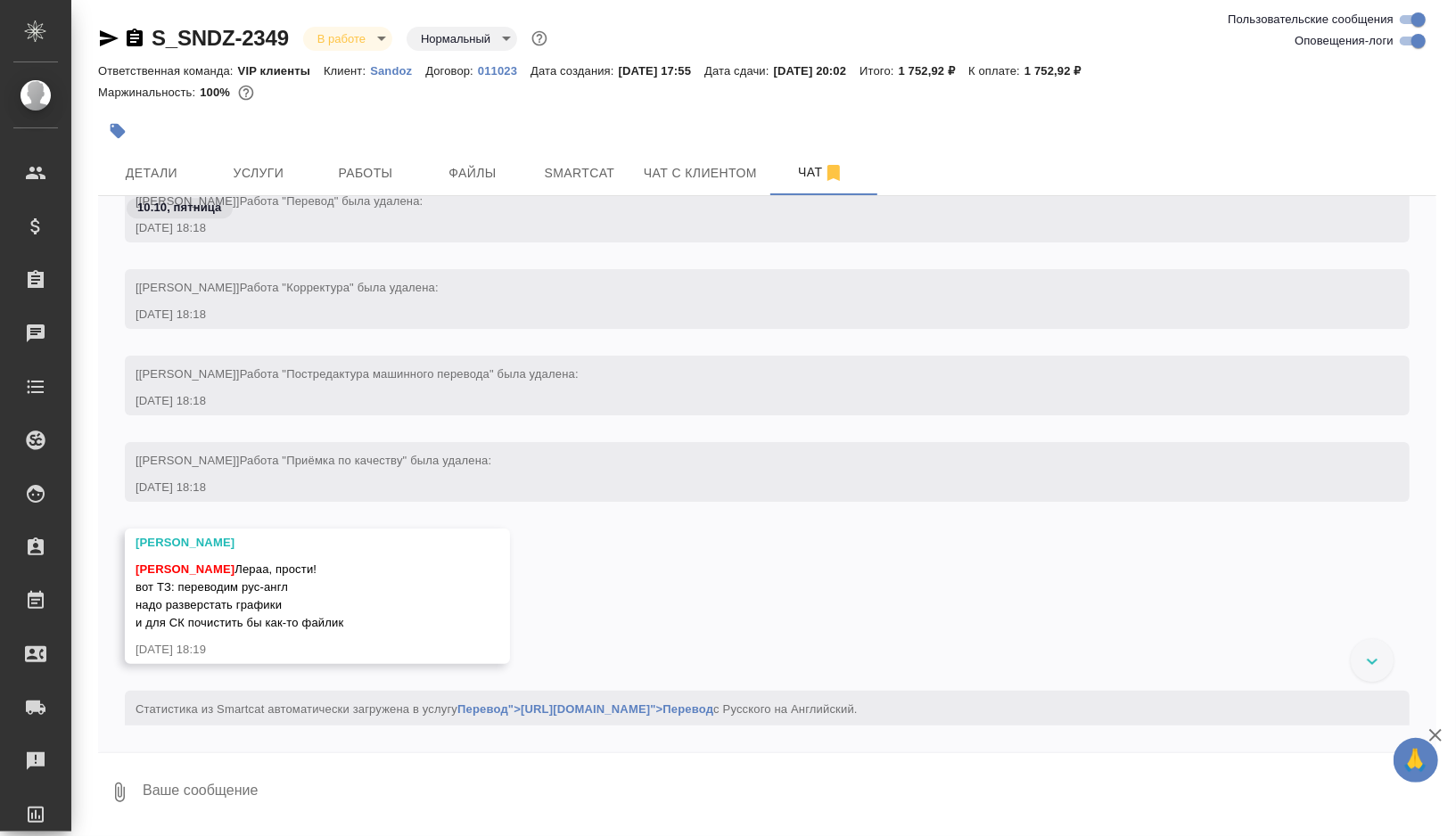
click at [198, 583] on span "Петрова Валерия Лераа, прости! вот ТЗ: переводим рус-англ надо разверстать граф…" at bounding box center [239, 596] width 207 height 67
drag, startPoint x: 198, startPoint y: 583, endPoint x: 387, endPoint y: 621, distance: 192.8
click at [387, 621] on div "Петрова Валерия Лераа, прости! вот ТЗ: переводим рус-англ надо разверстать граф…" at bounding box center [291, 594] width 312 height 76
copy span "переводим рус-англ надо разверстать графики и для СК почистить бы как-то файлик"
click at [291, 617] on span "Петрова Валерия Лераа, прости! вот ТЗ: переводим рус-англ надо разверстать граф…" at bounding box center [239, 596] width 207 height 67
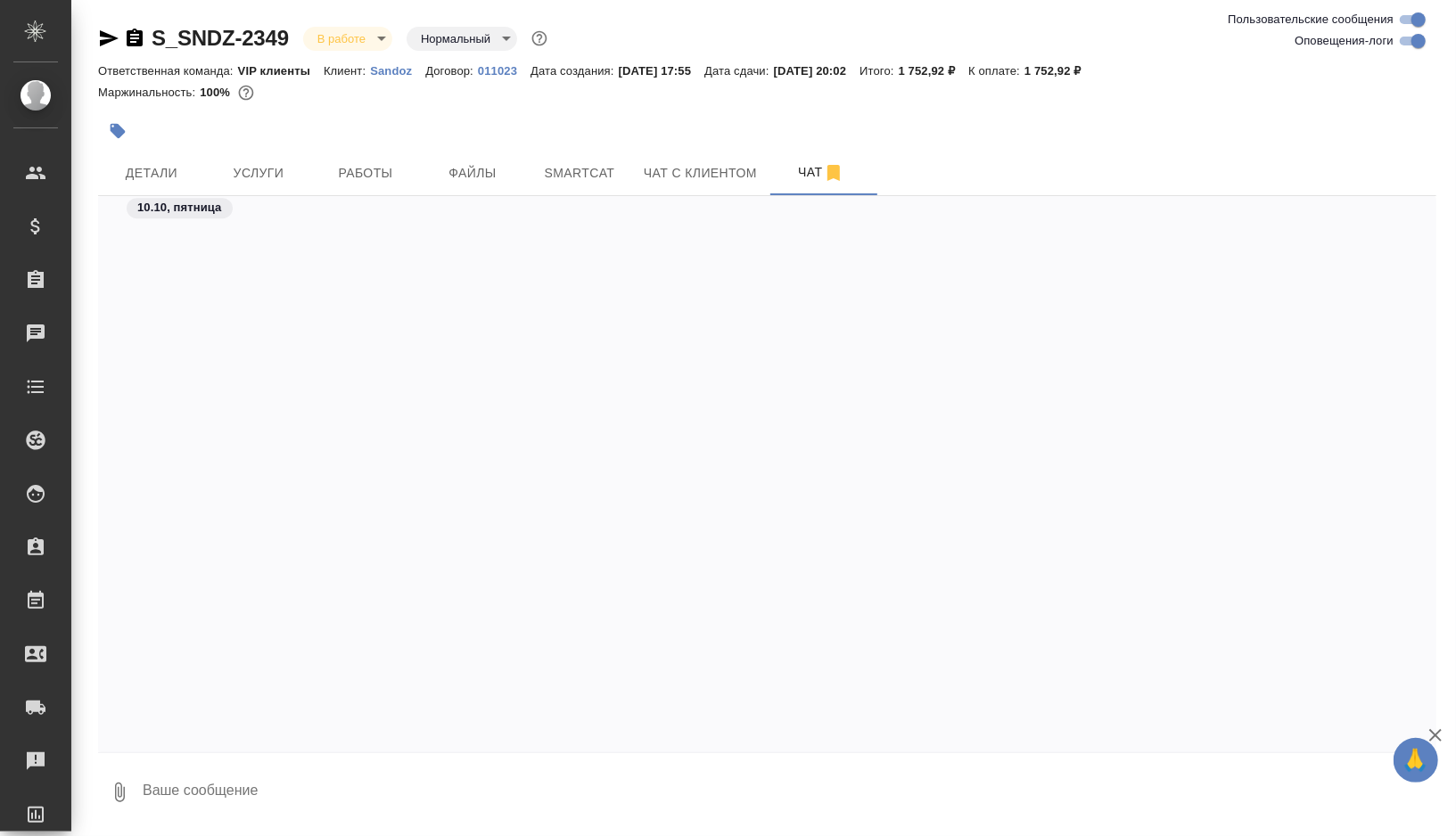
scroll to position [5387, 0]
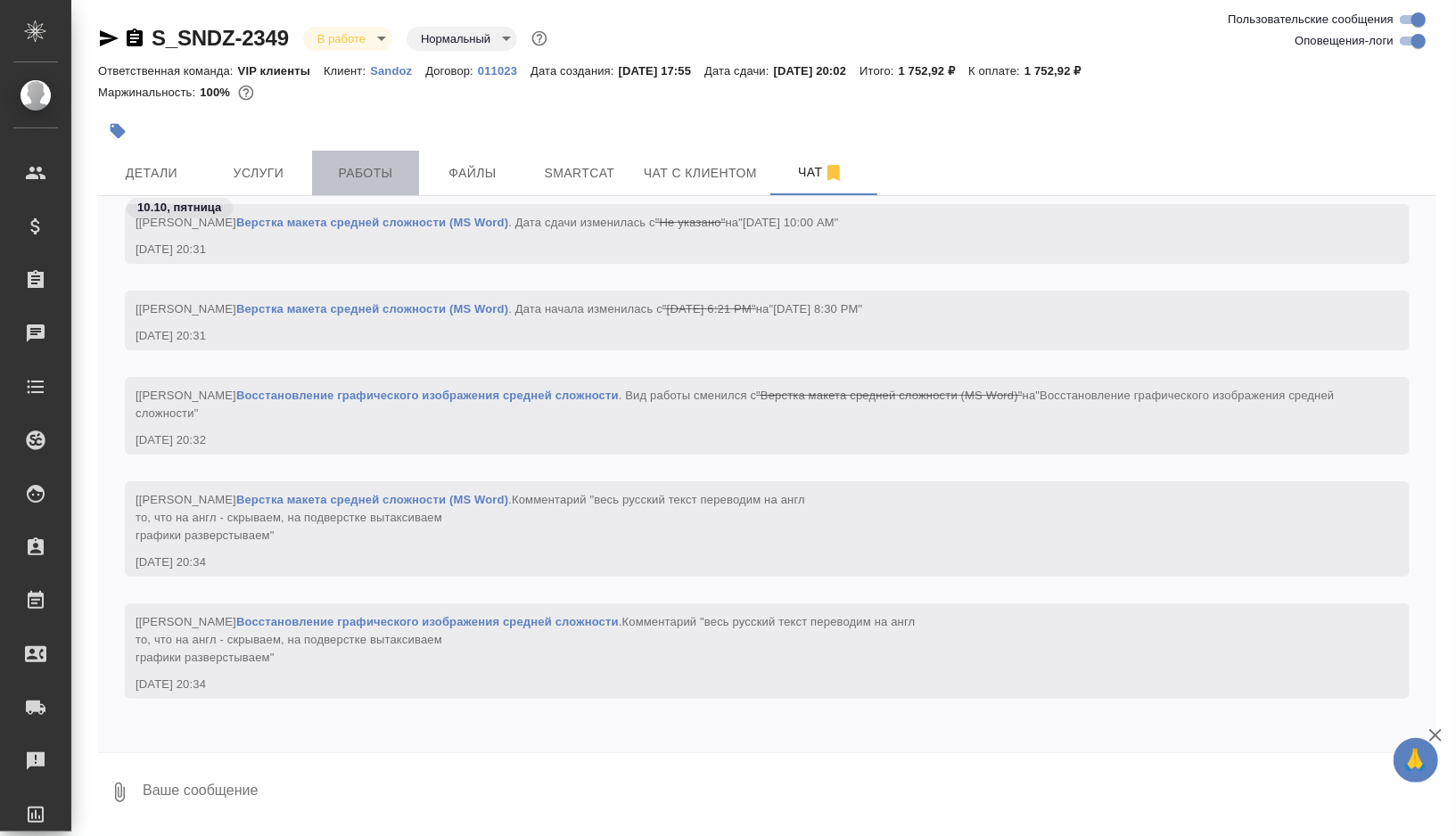
click at [368, 179] on span "Работы" at bounding box center [365, 173] width 86 height 23
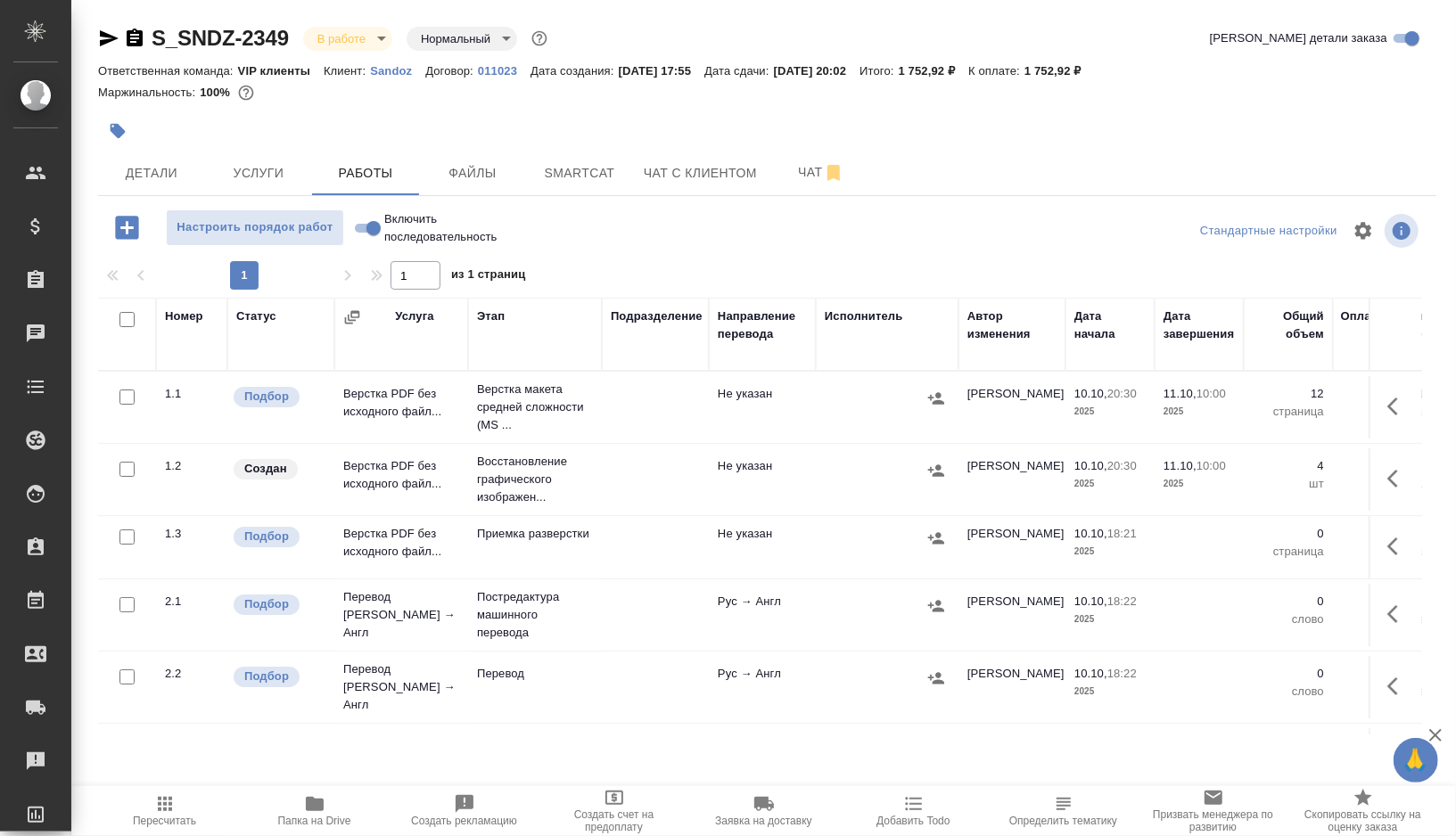
click at [650, 476] on td at bounding box center [655, 479] width 107 height 62
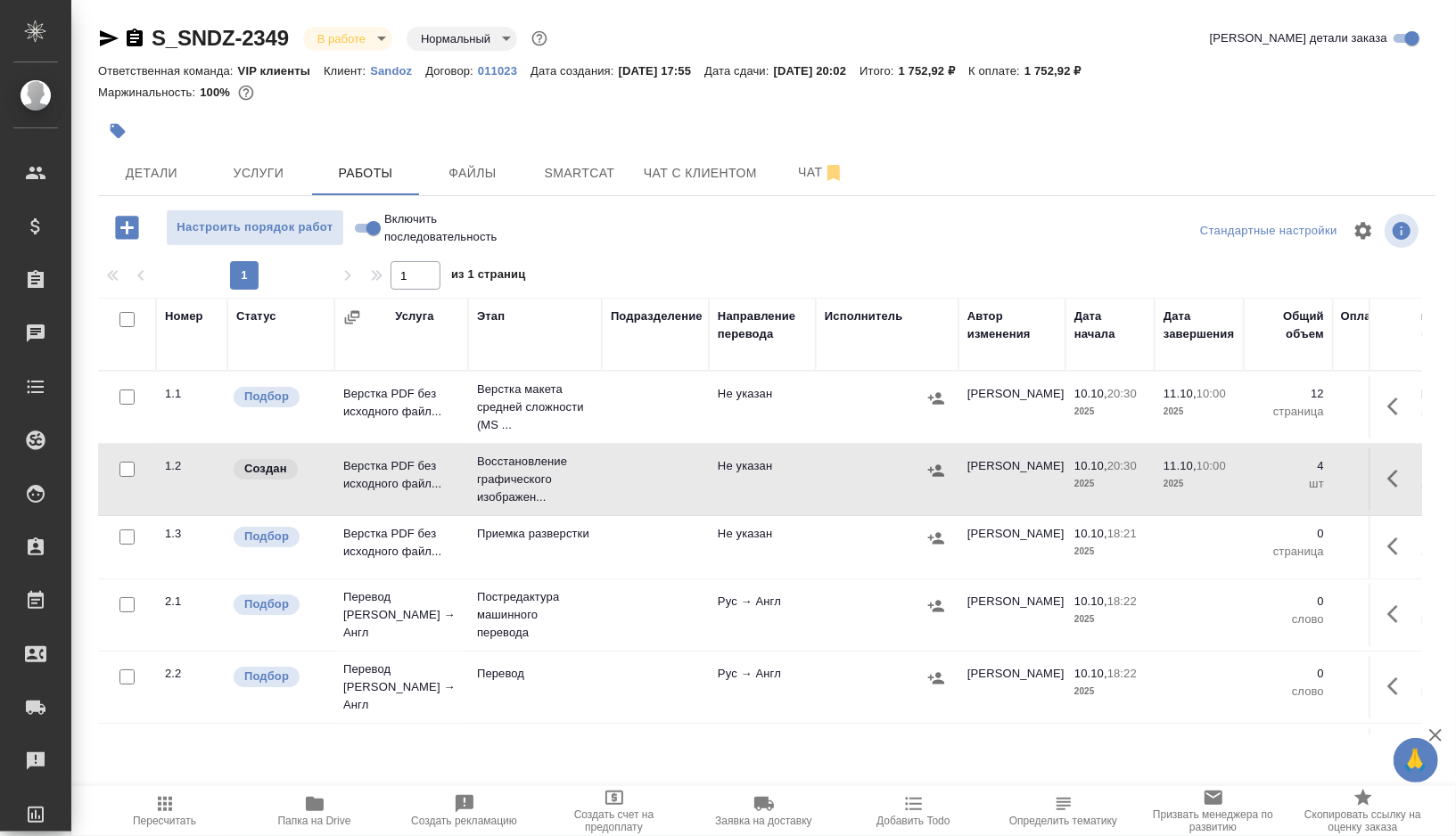
click at [650, 476] on td at bounding box center [655, 479] width 107 height 62
click at [614, 414] on td at bounding box center [655, 407] width 107 height 62
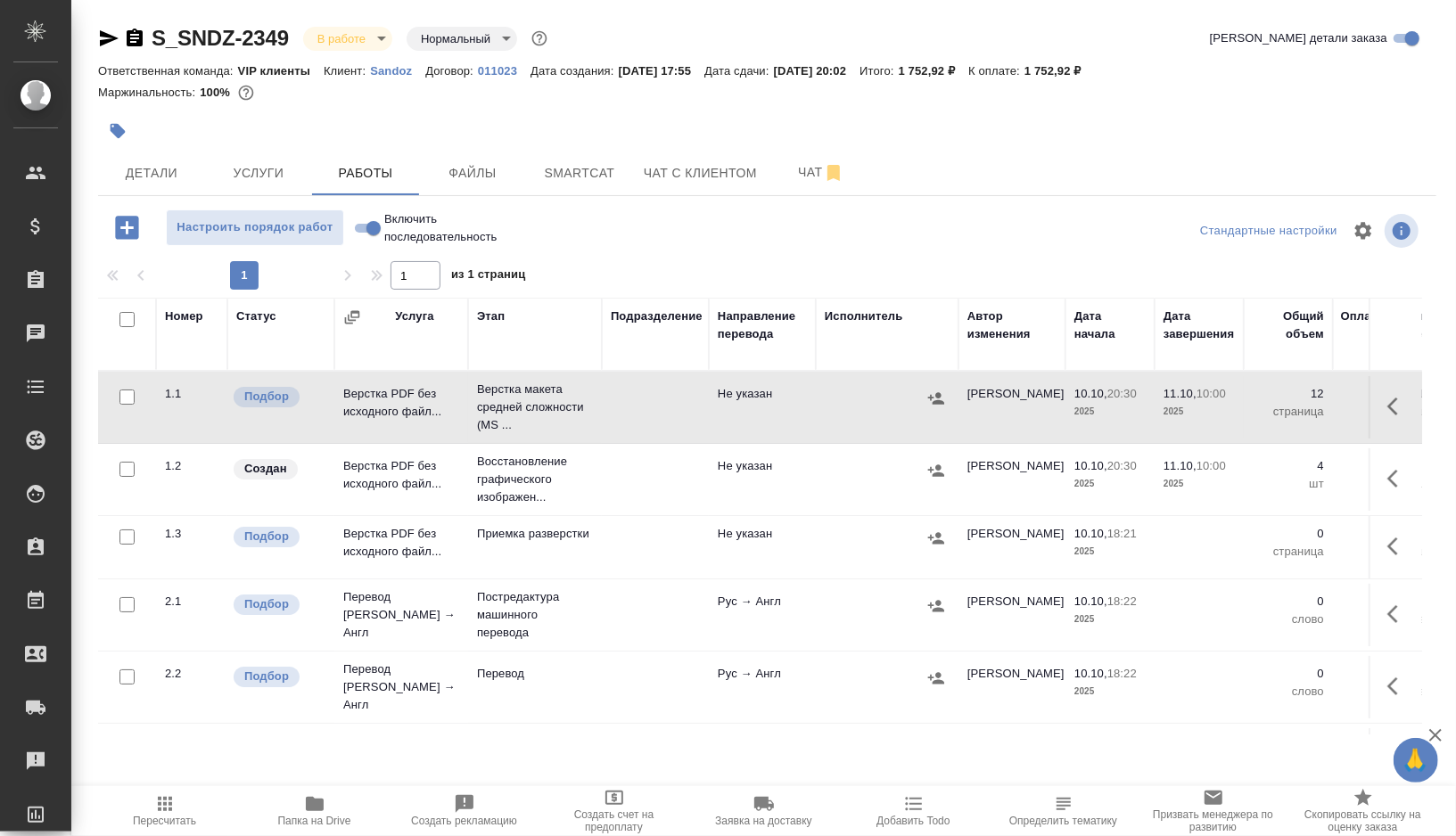
click at [614, 414] on td at bounding box center [655, 407] width 107 height 62
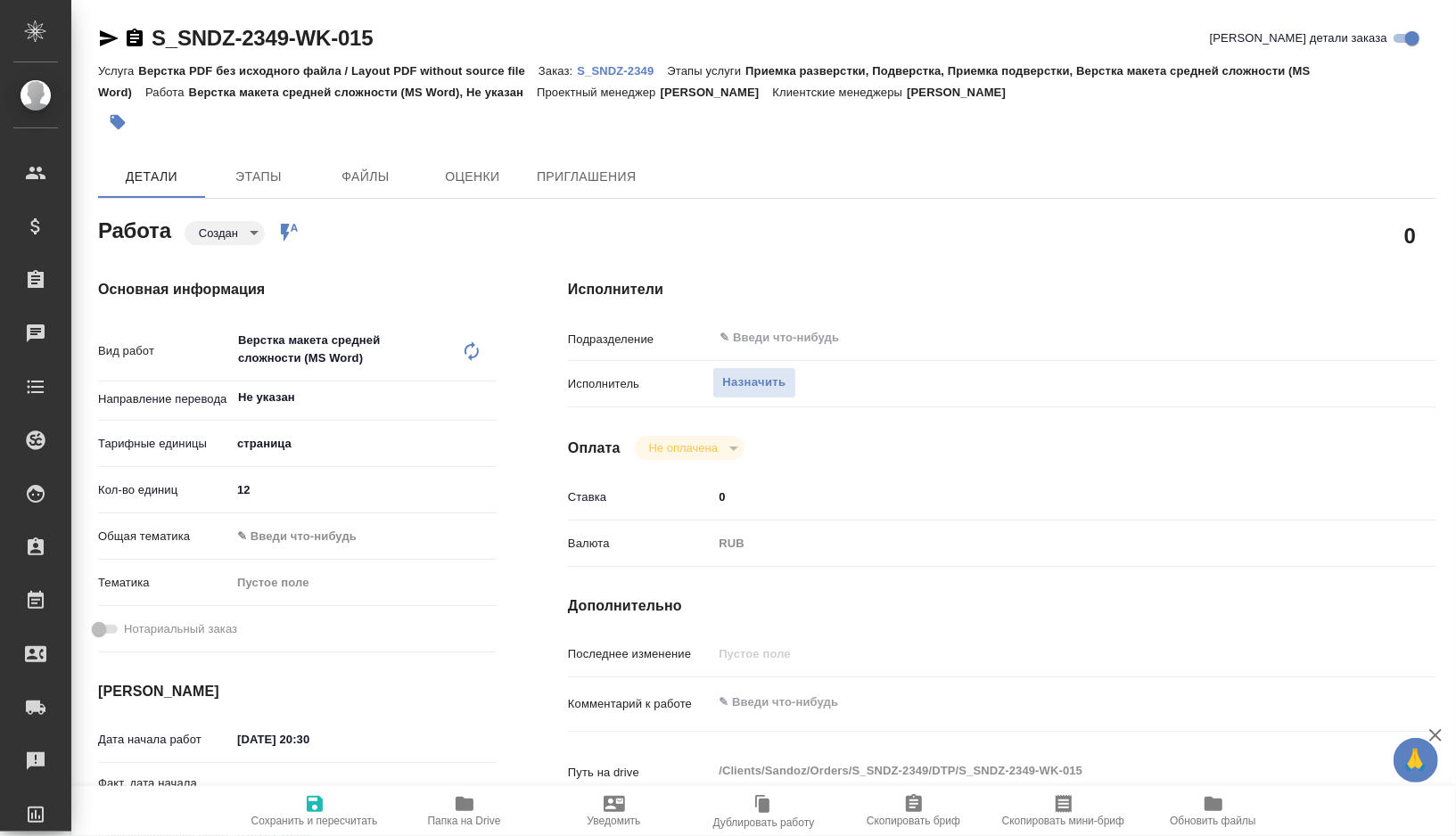
type textarea "x"
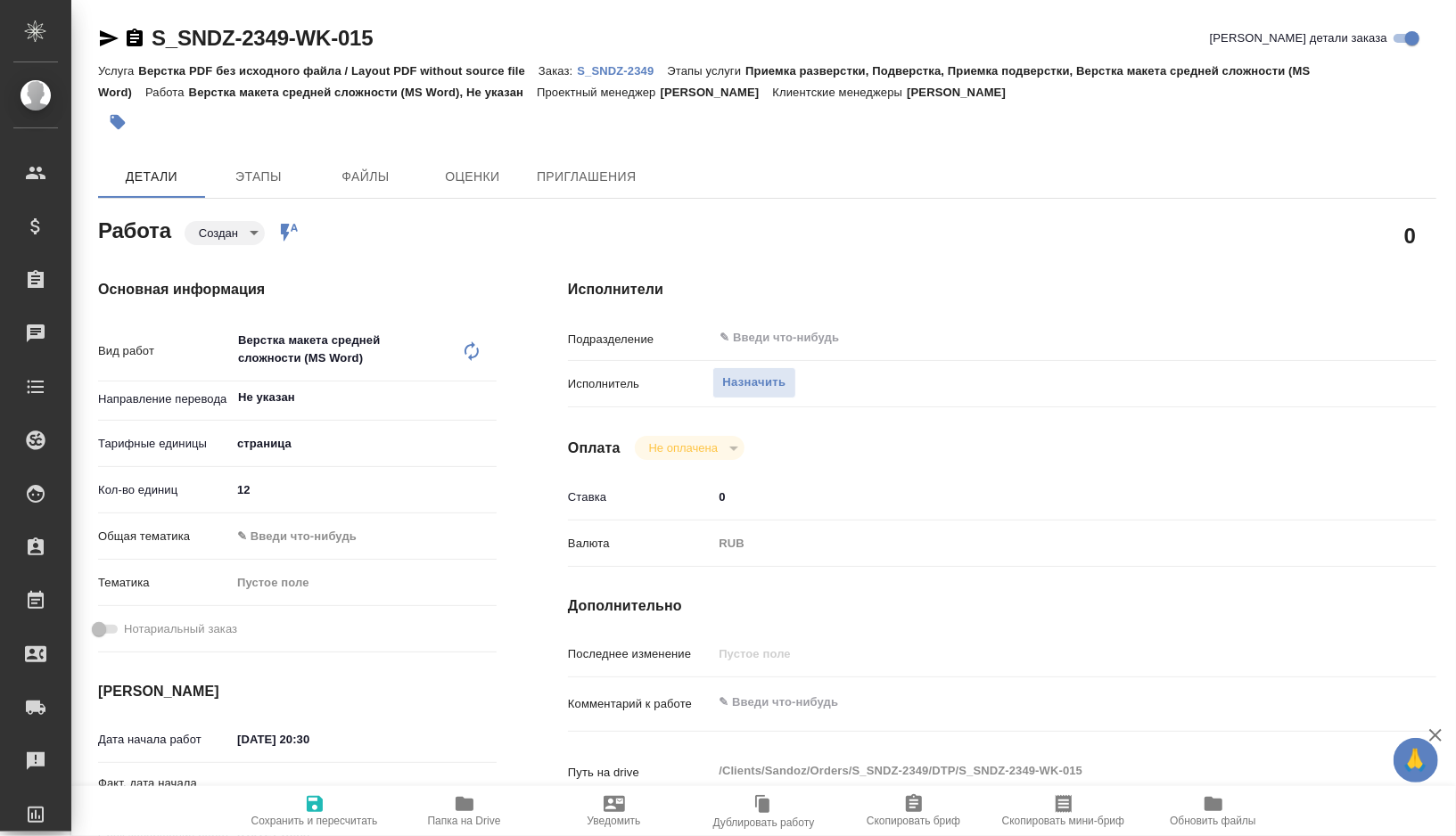
type textarea "x"
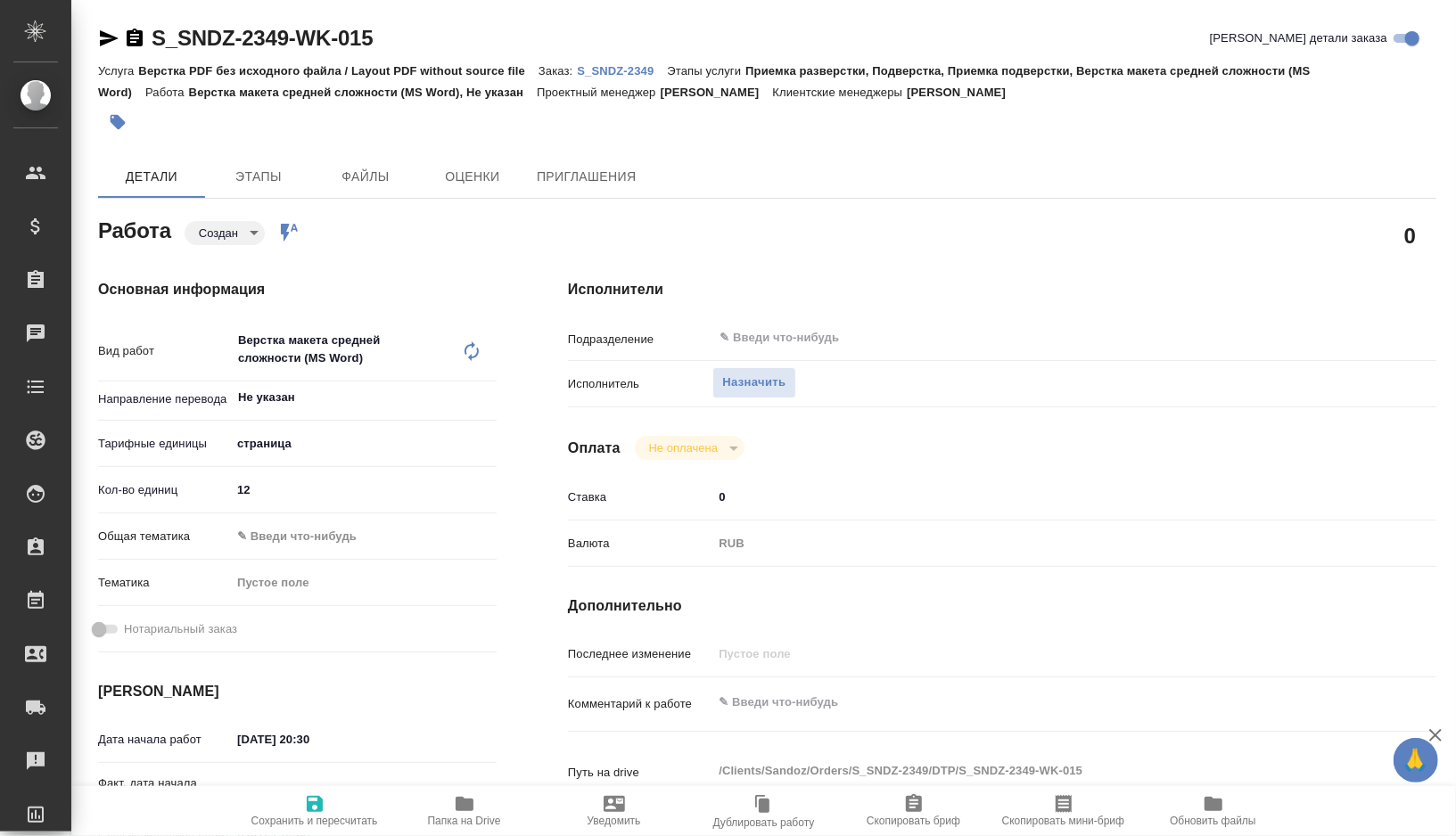
type textarea "x"
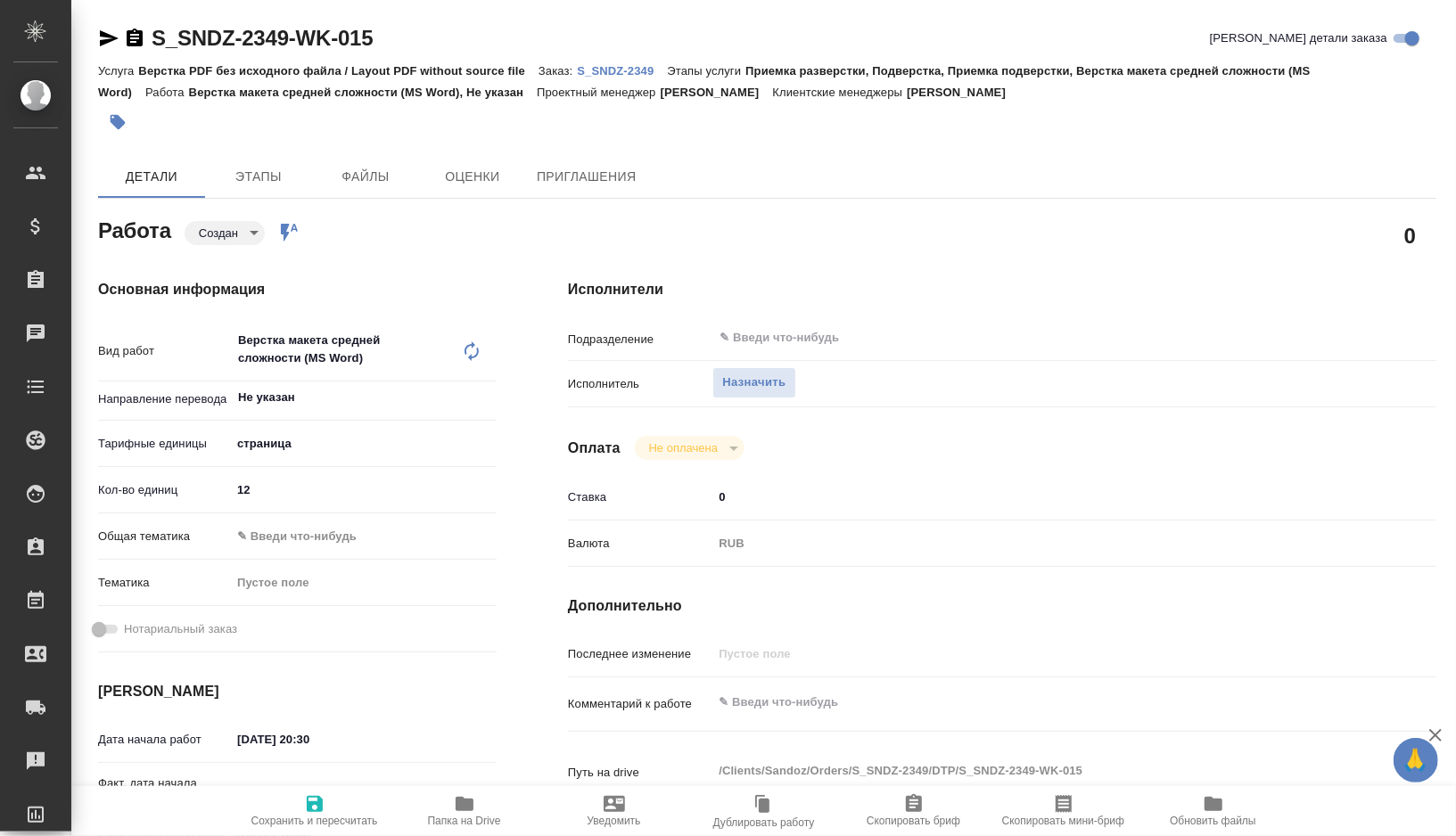
type textarea "x"
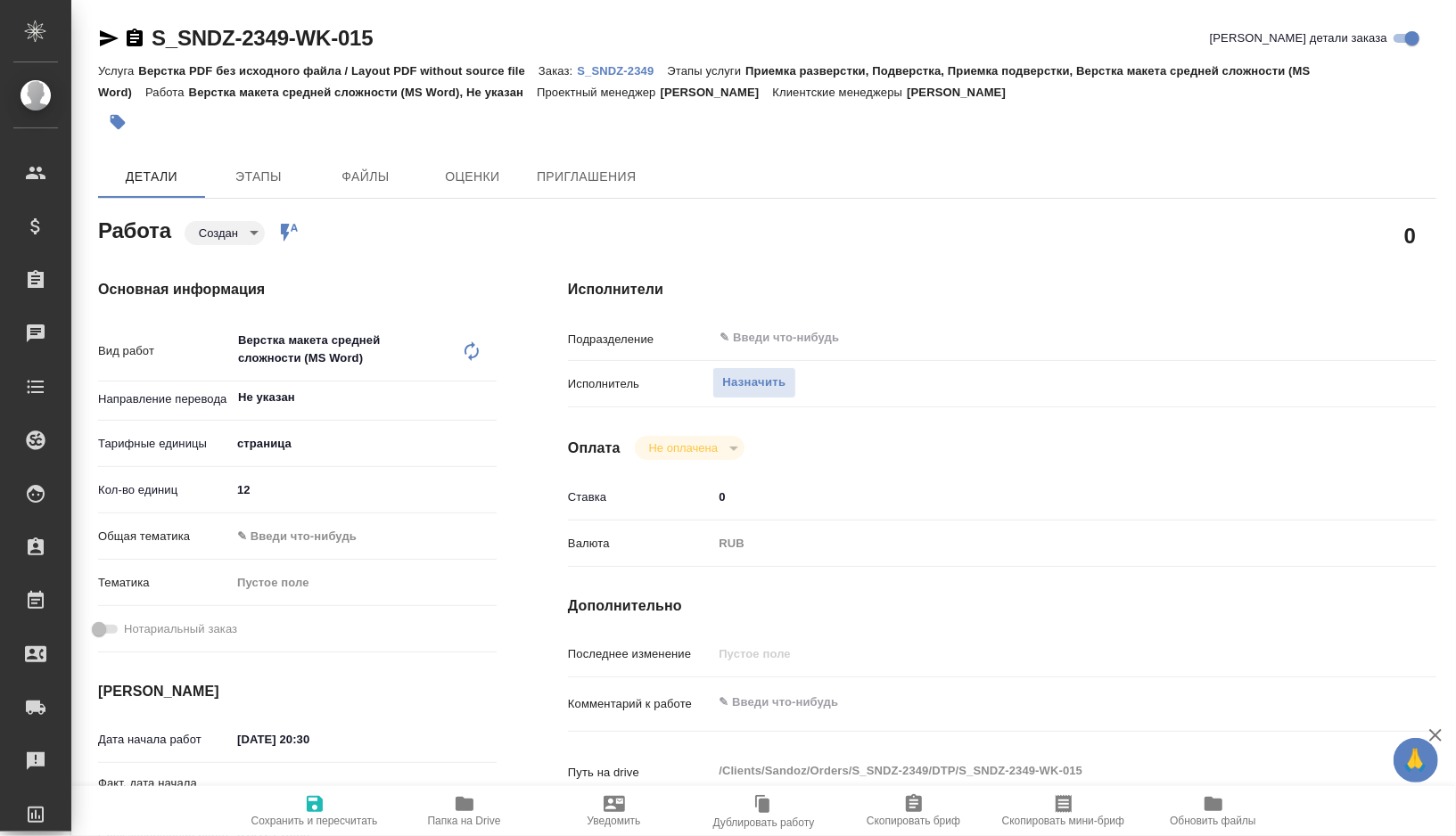
type textarea "x"
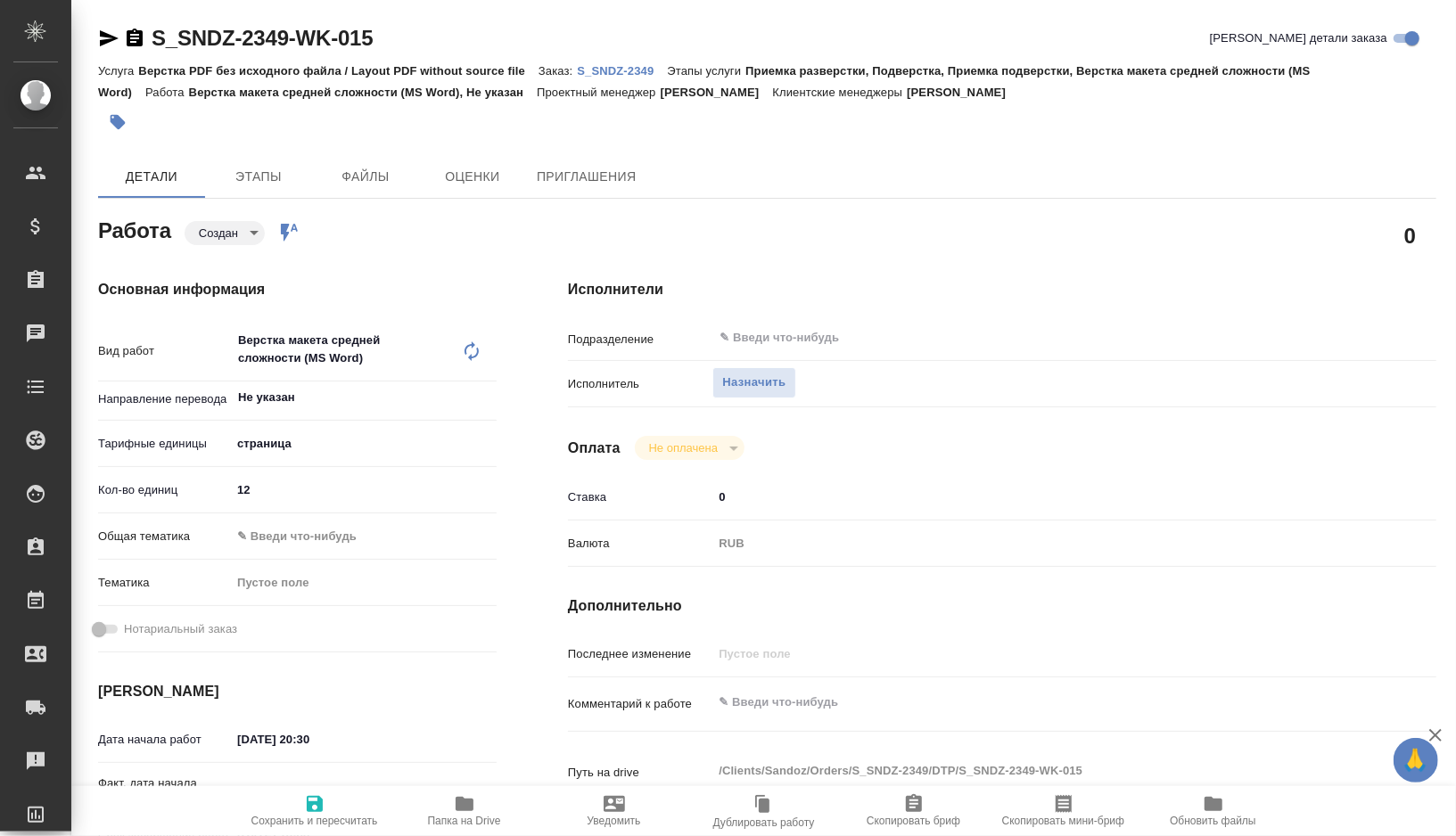
type textarea "x"
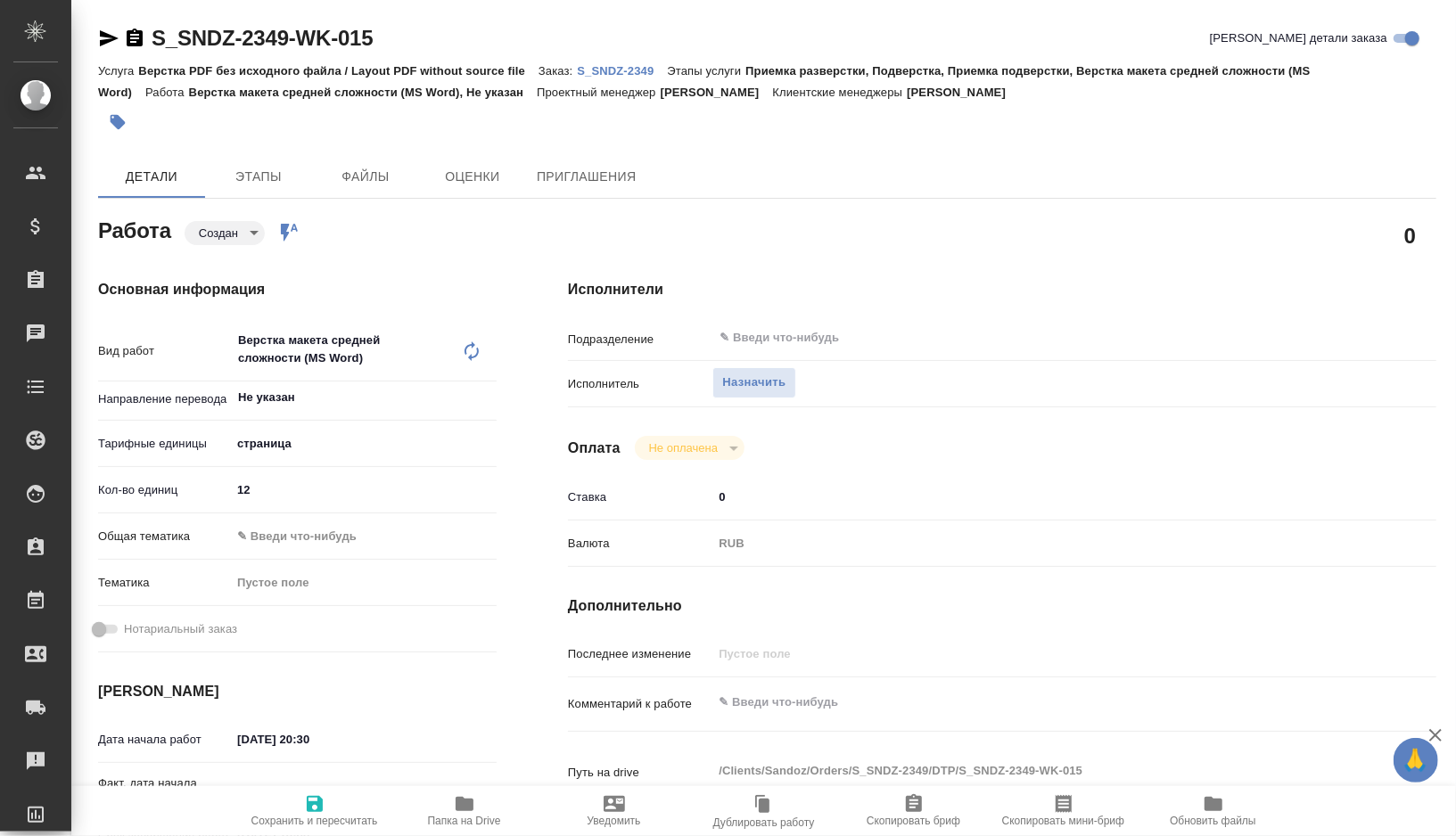
type textarea "x"
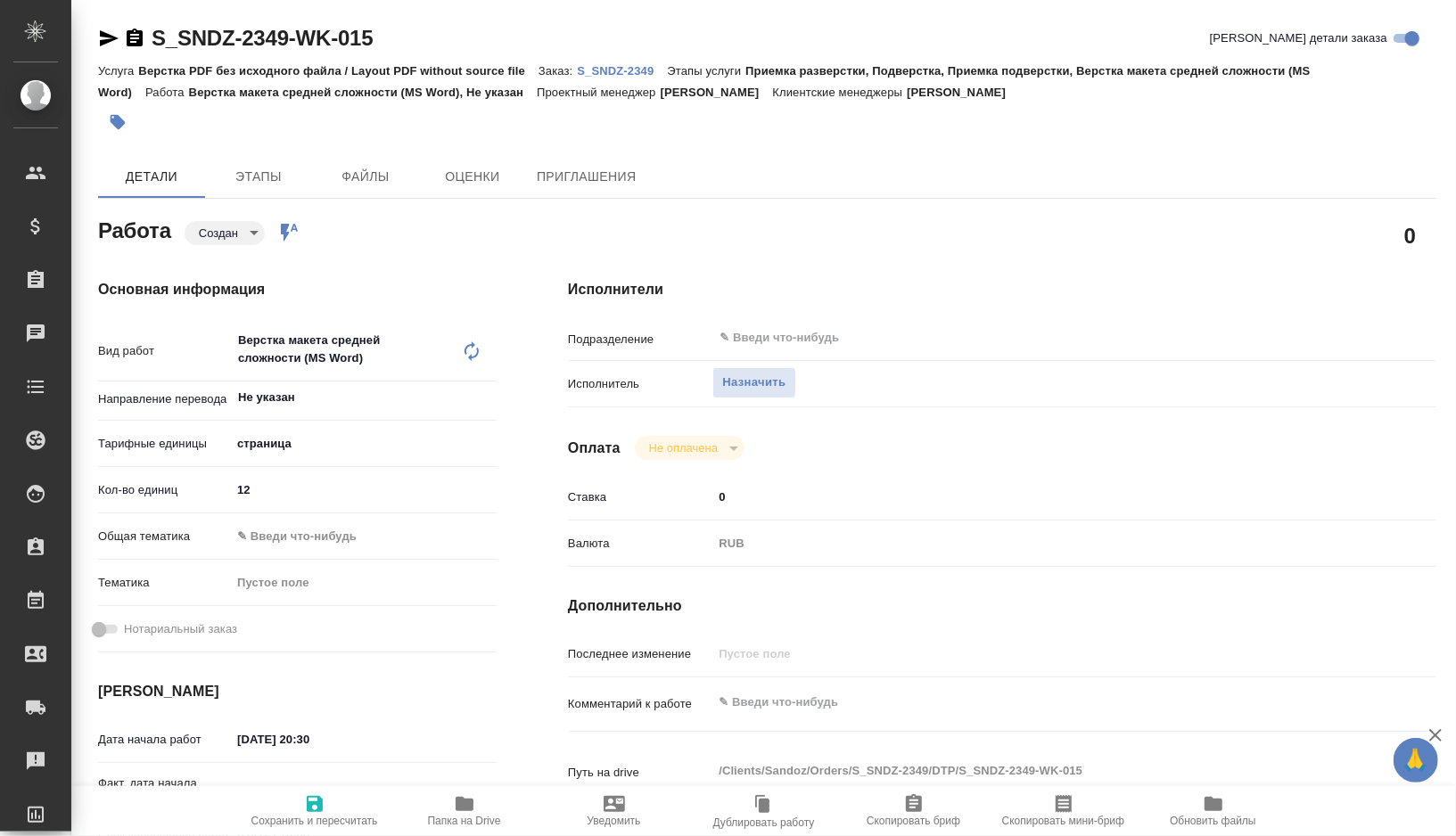
type textarea "x"
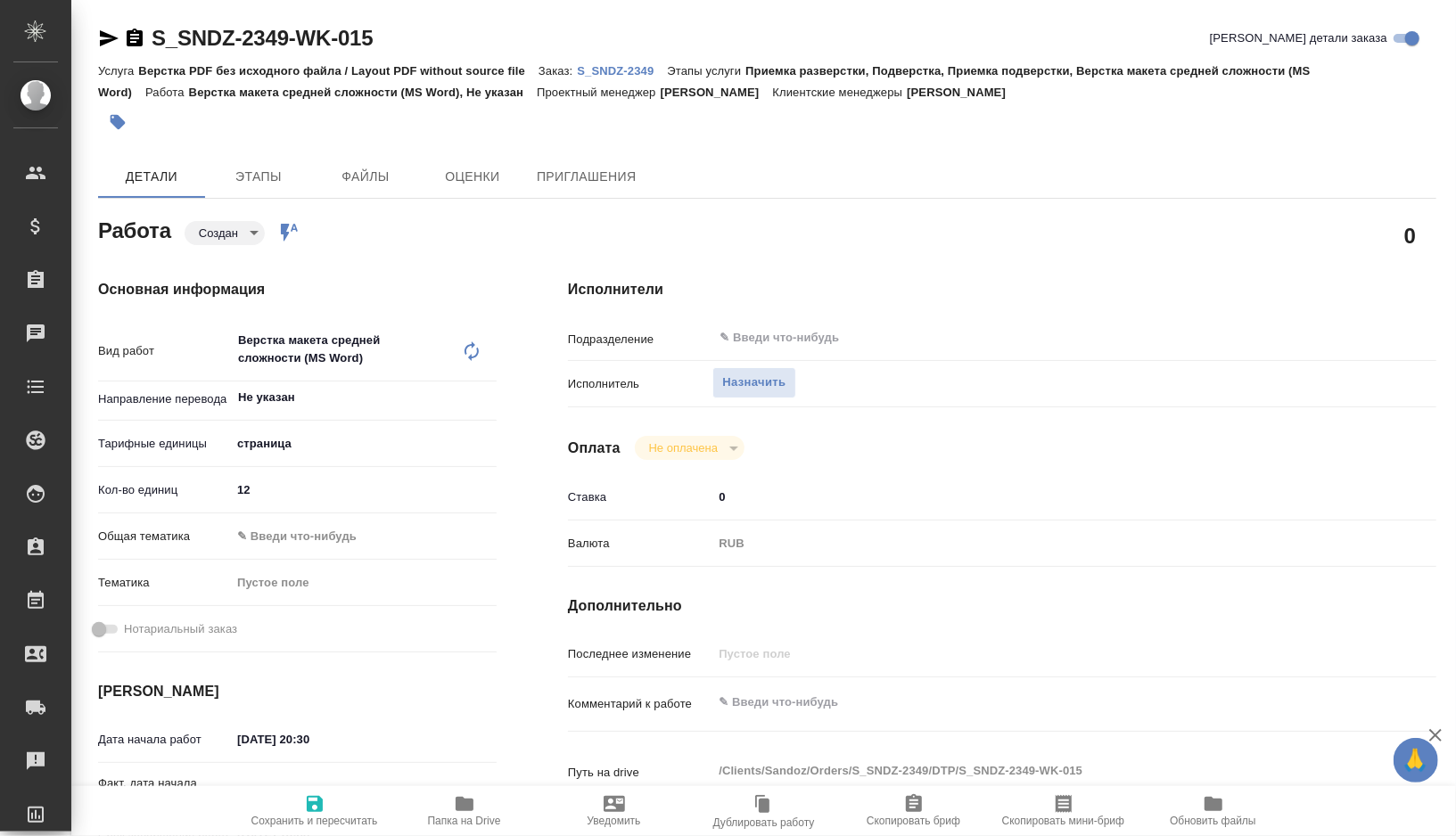
click at [470, 348] on icon at bounding box center [472, 352] width 22 height 22
type textarea "x"
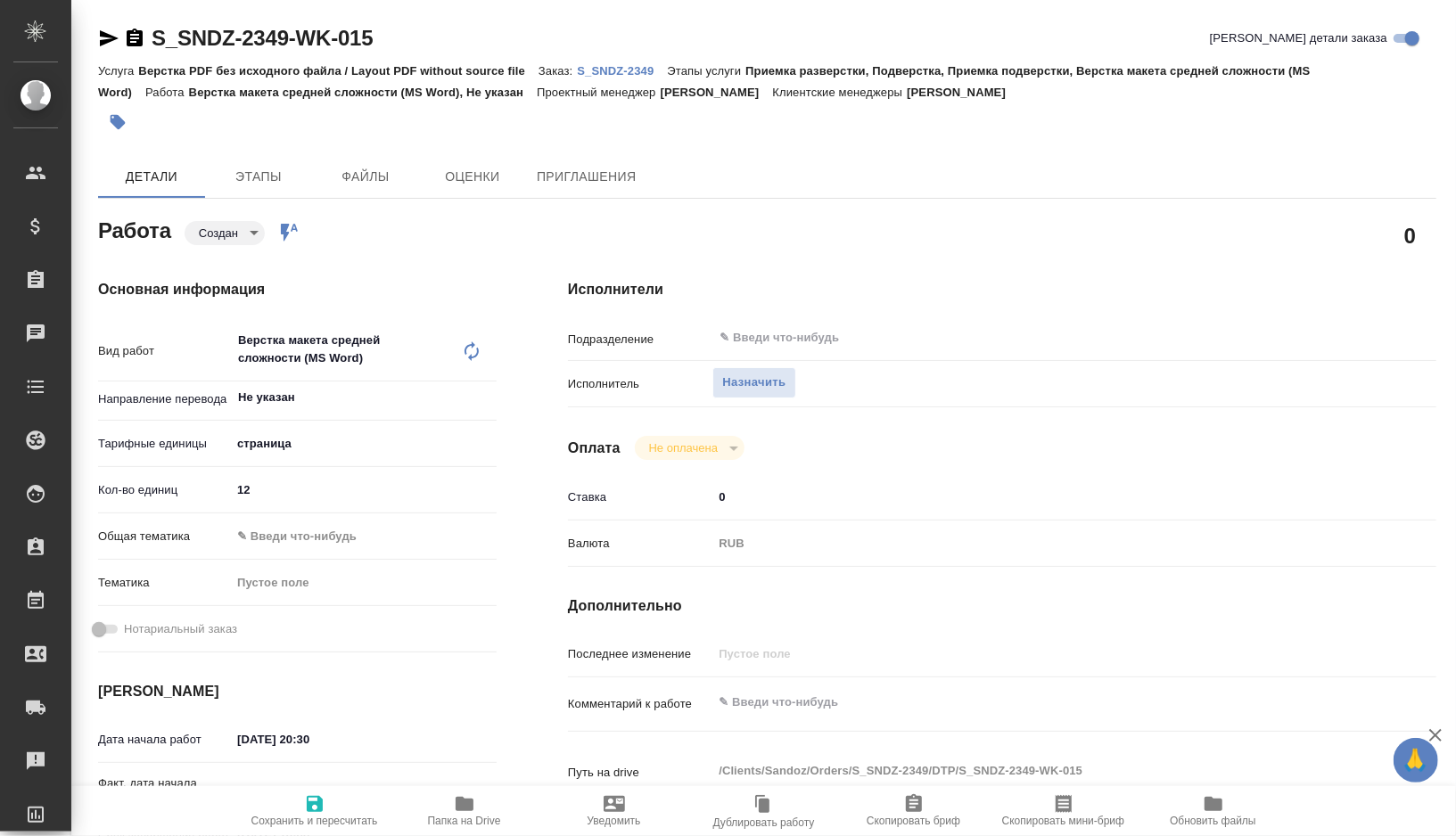
type textarea "x"
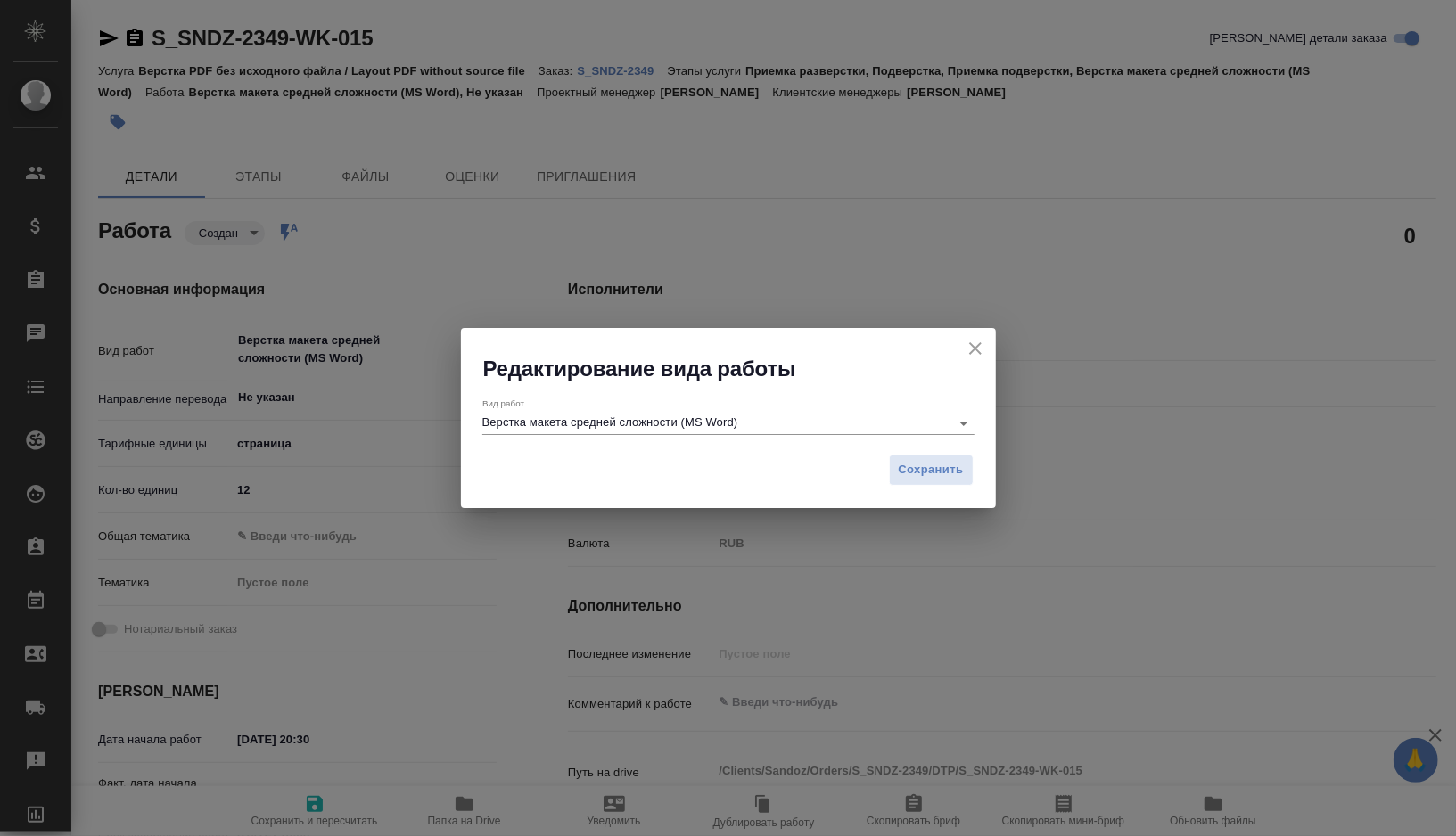
click at [527, 421] on input "Верстка макета средней сложности (MS Word)" at bounding box center [712, 423] width 458 height 22
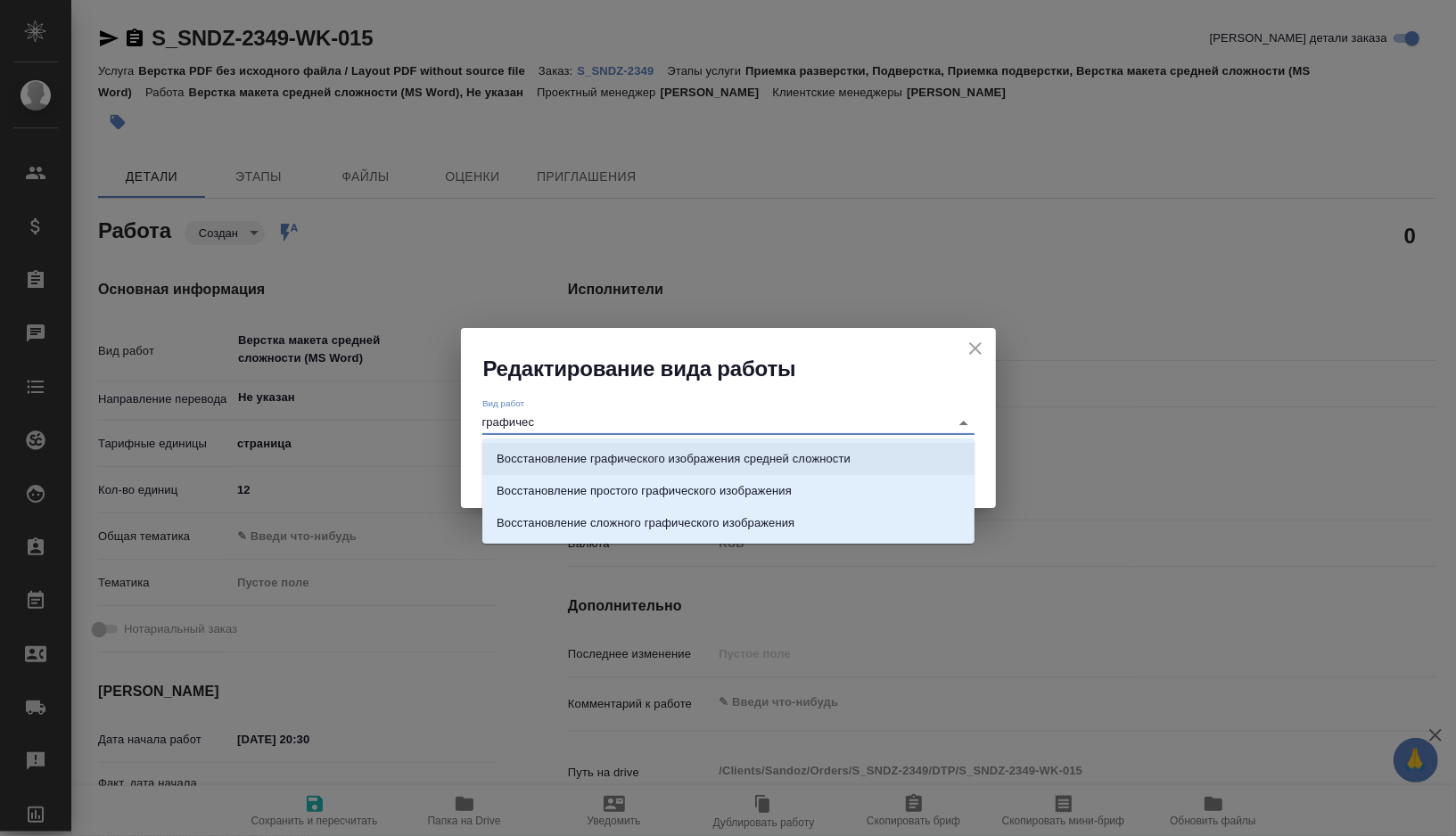
click at [558, 471] on li "Восстановление графического изображения средней сложности" at bounding box center [729, 459] width 493 height 32
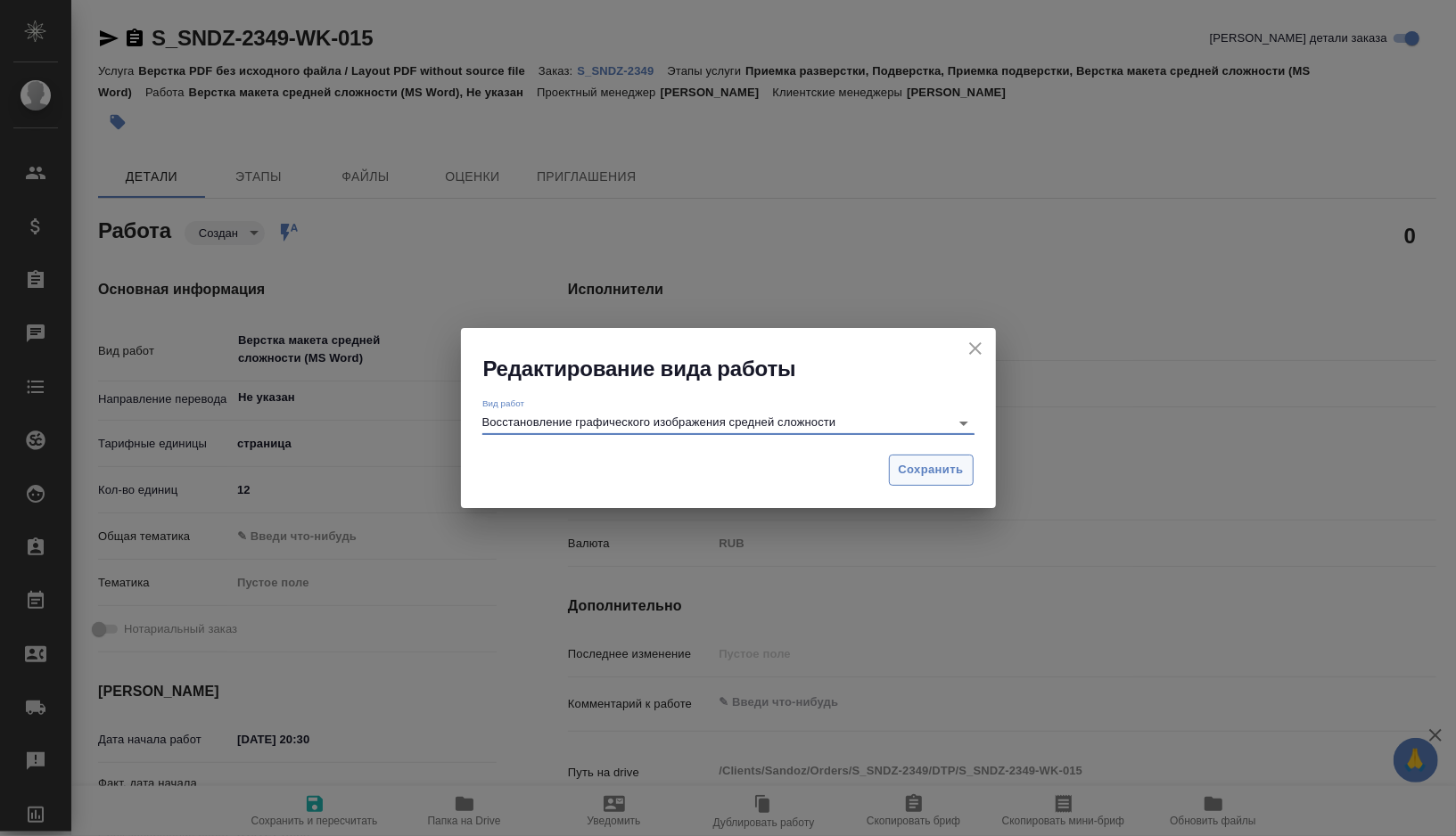
type input "Восстановление графического изображения средней сложности"
click at [944, 468] on span "Сохранить" at bounding box center [931, 470] width 65 height 21
type textarea "x"
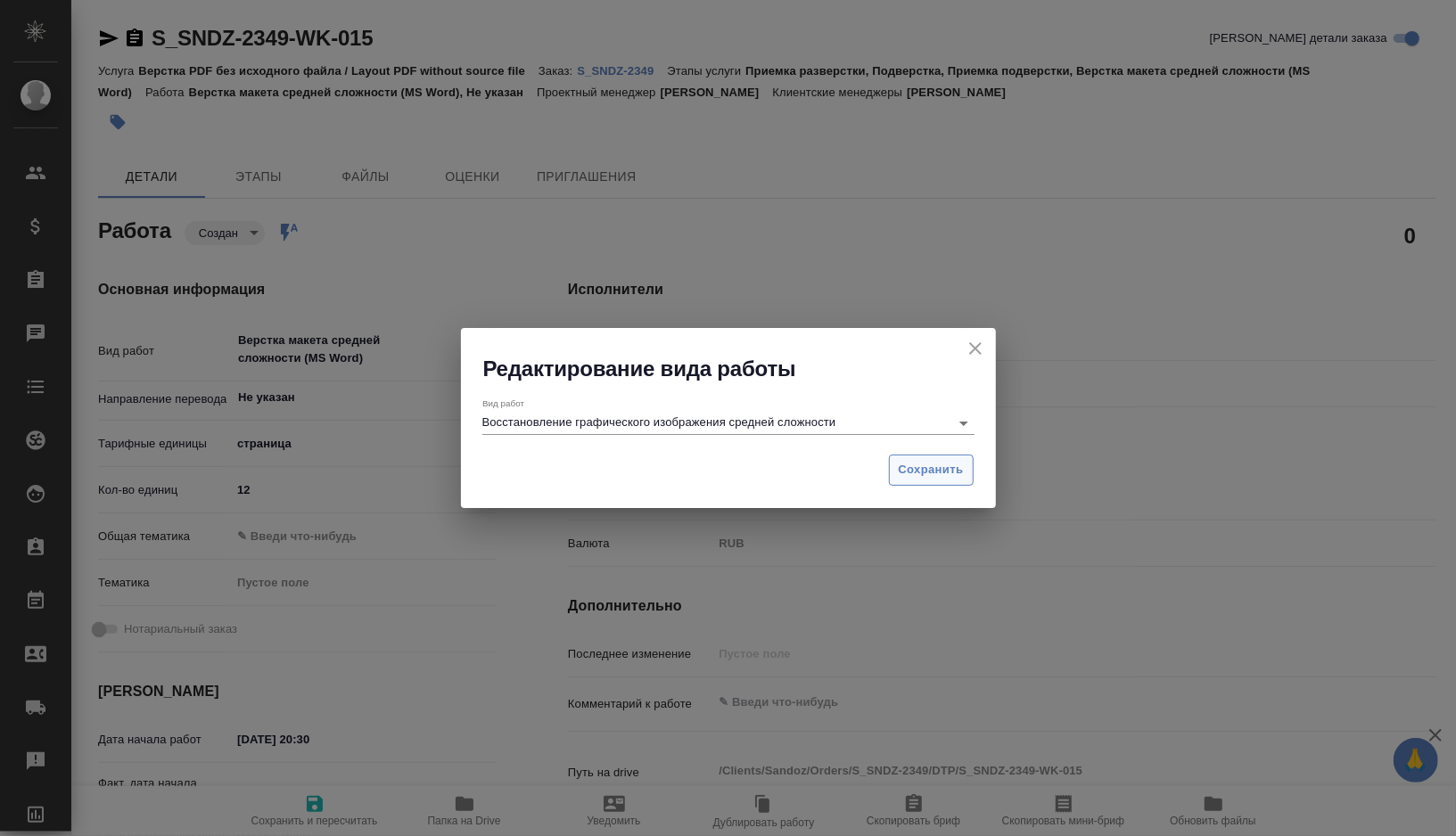
type textarea "x"
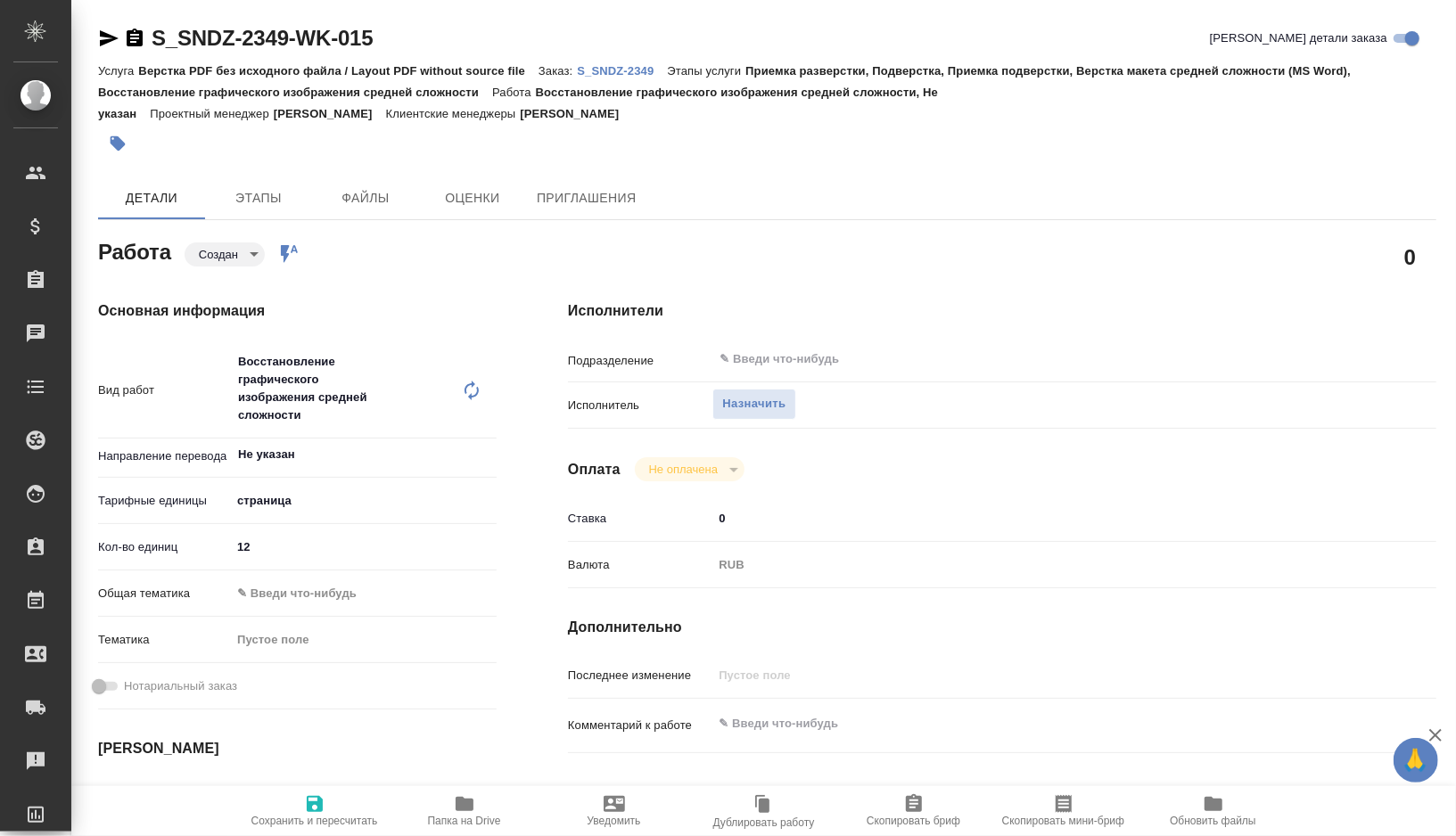
type textarea "x"
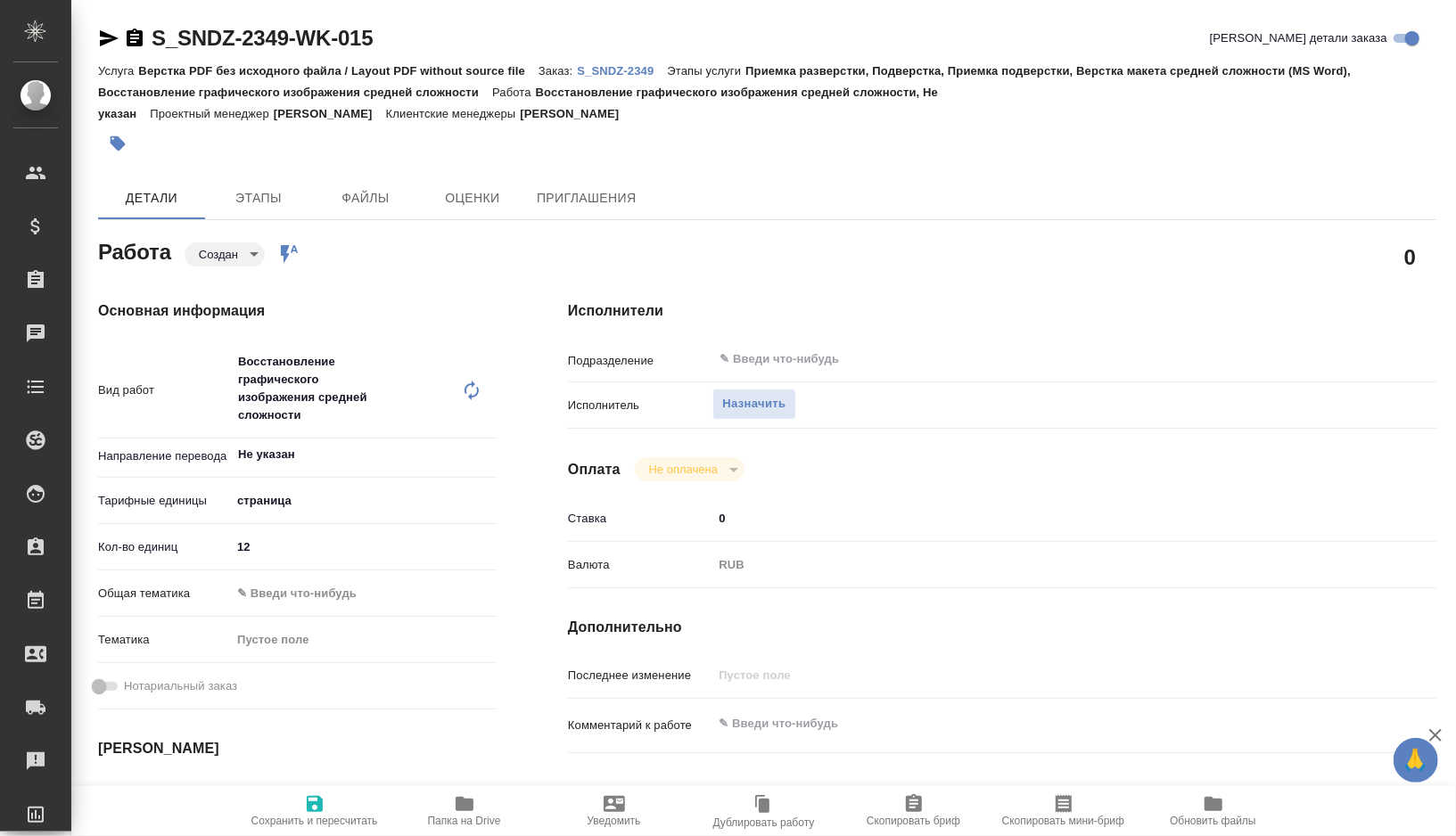
type textarea "x"
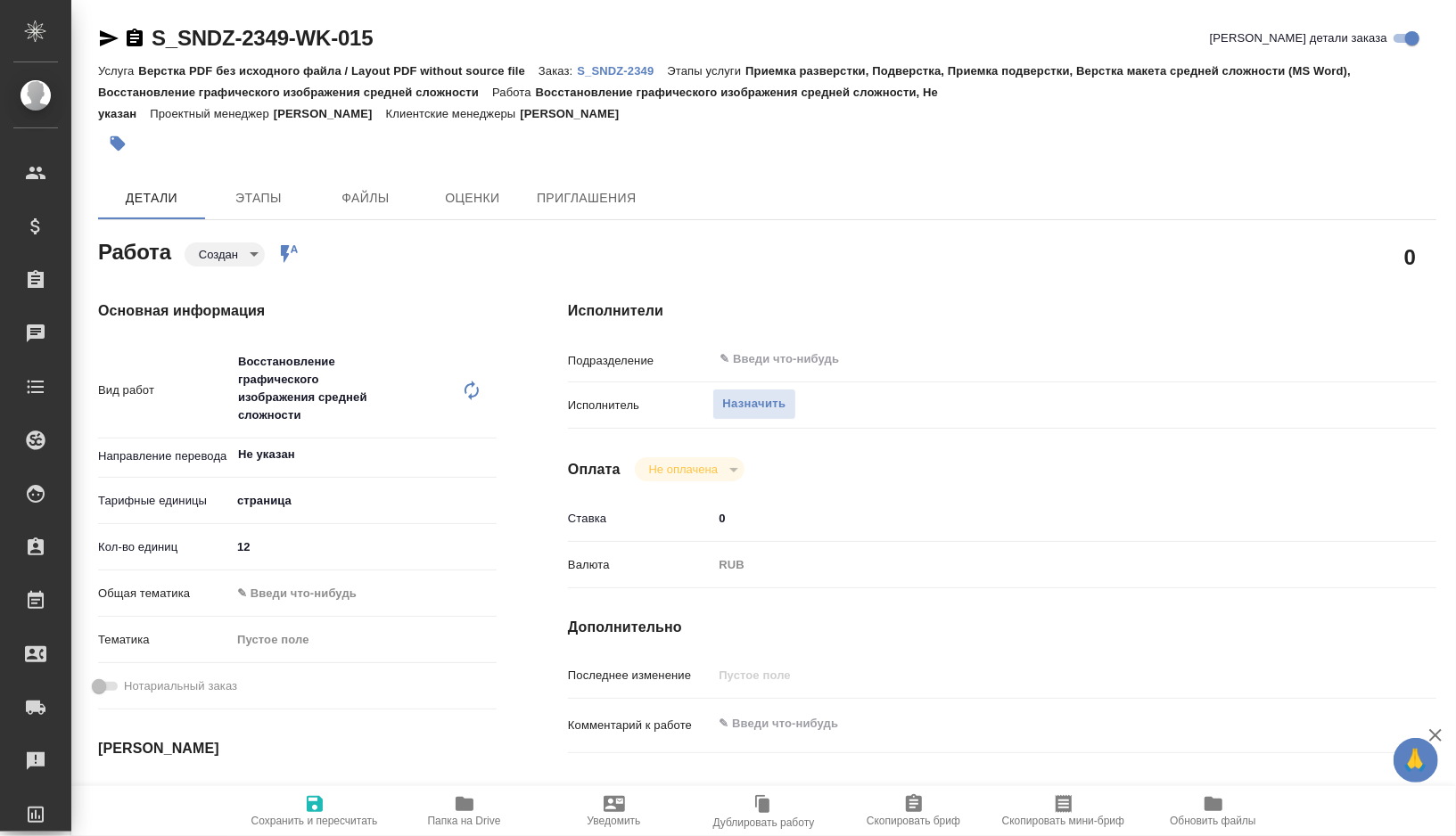
type textarea "x"
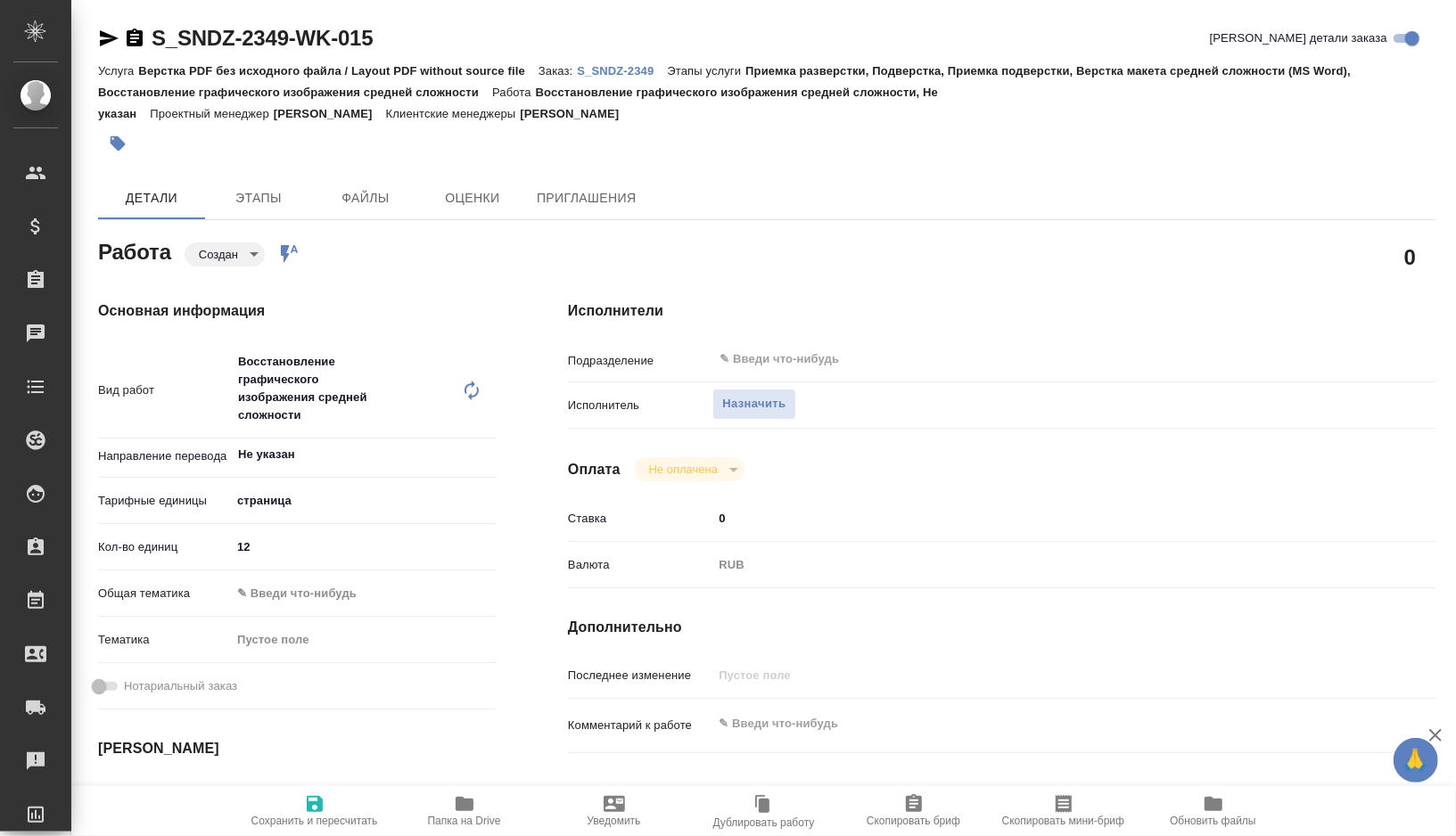
type textarea "x"
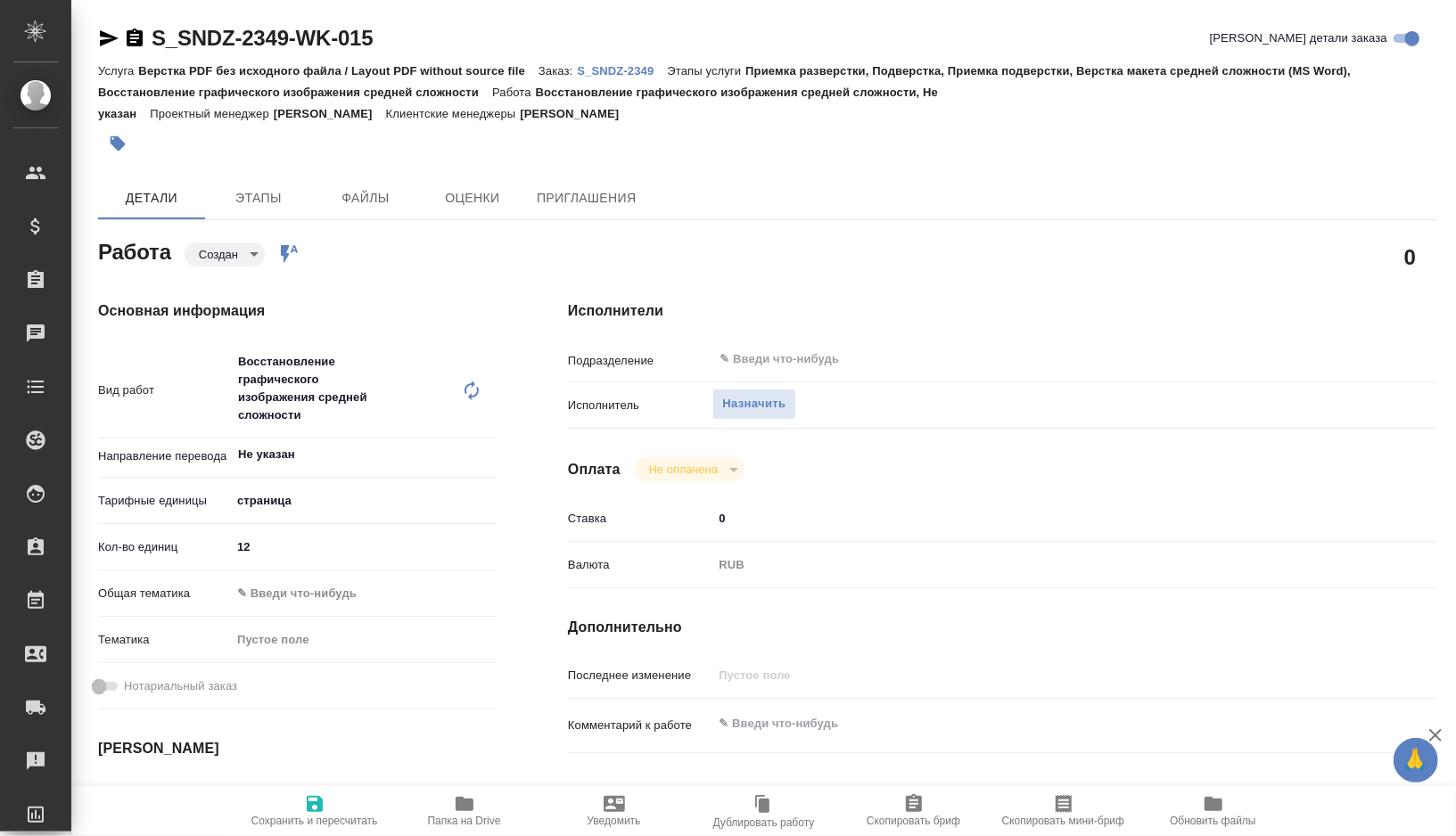
type textarea "x"
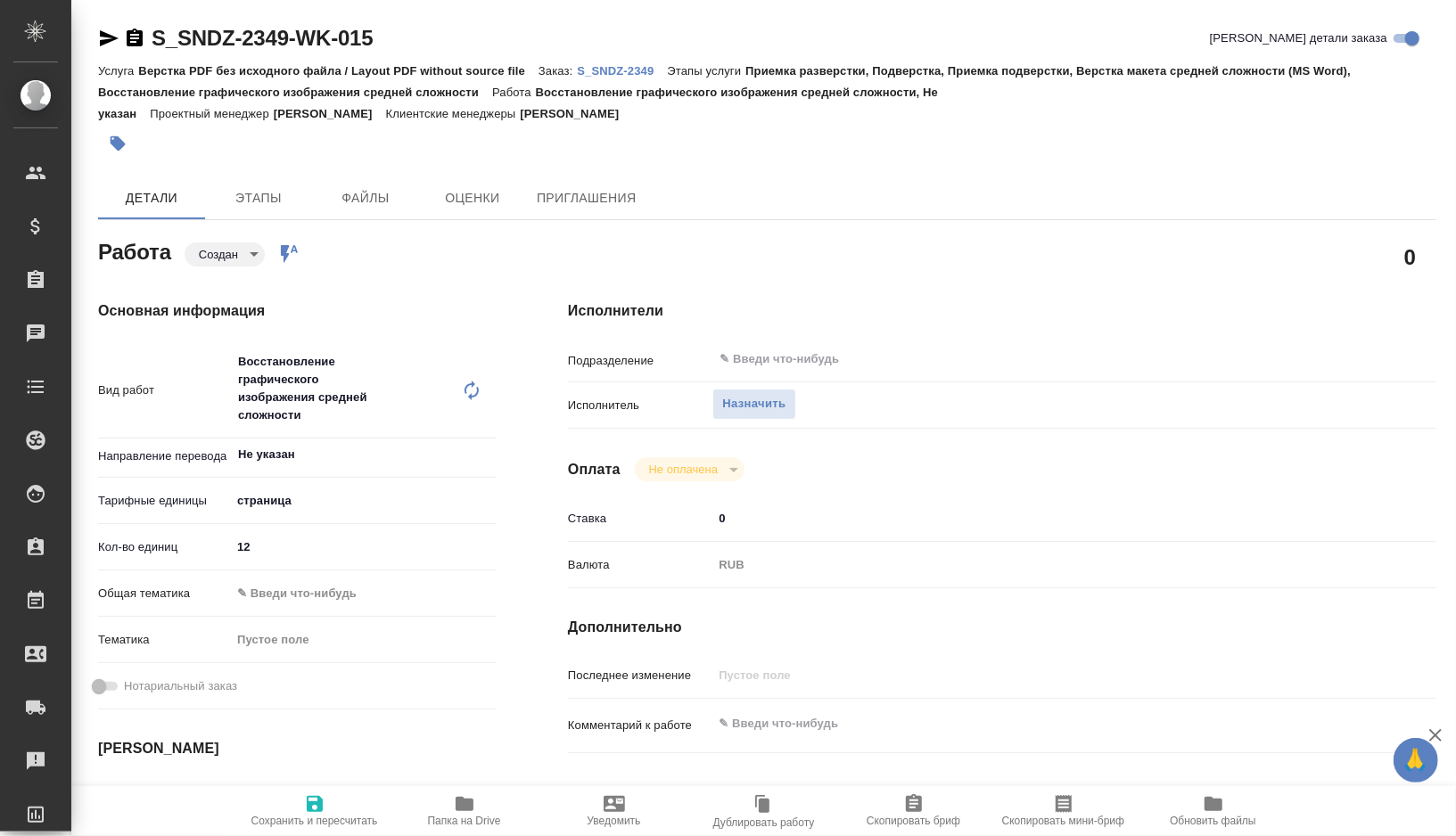
click at [271, 502] on body "🙏 .cls-1 fill:#fff; AWATERA Gorshkova Valentina Клиенты Спецификации Заказы 0 Ч…" at bounding box center [728, 418] width 1456 height 836
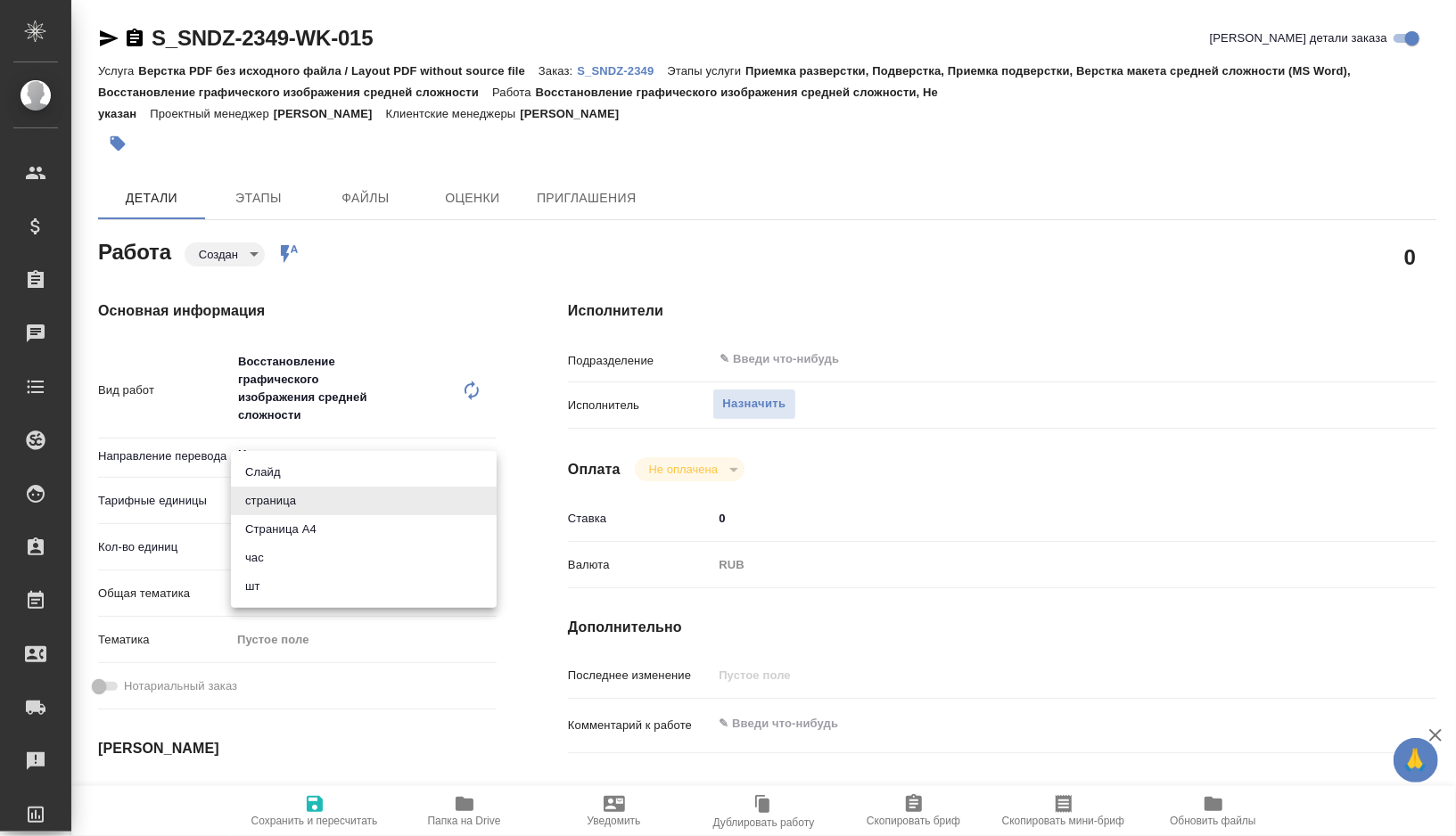
click at [275, 588] on li "шт" at bounding box center [364, 587] width 266 height 29
type textarea "x"
type input "5a8b1489cc6b4906c91bfdc1"
type textarea "x"
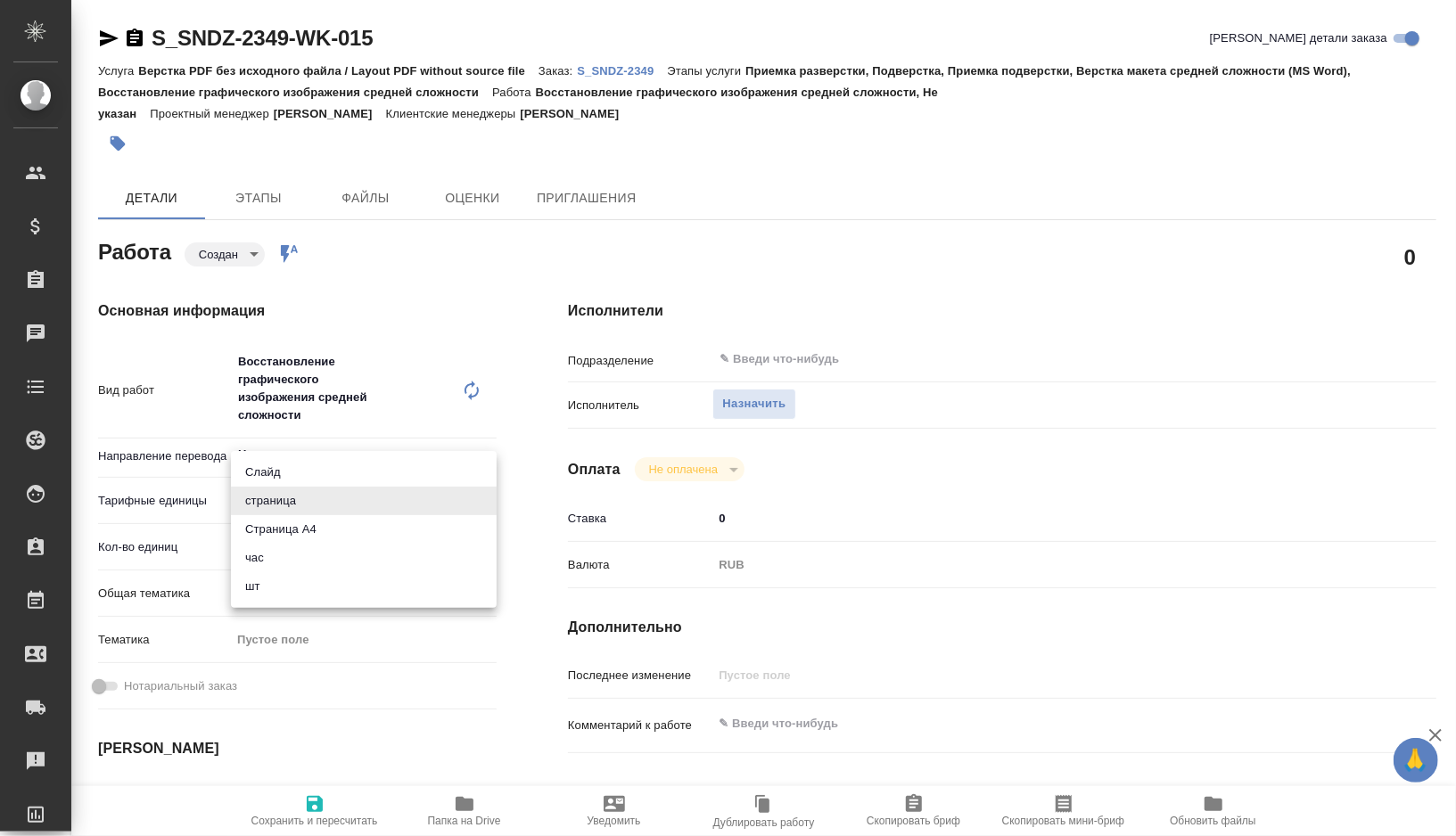
type textarea "x"
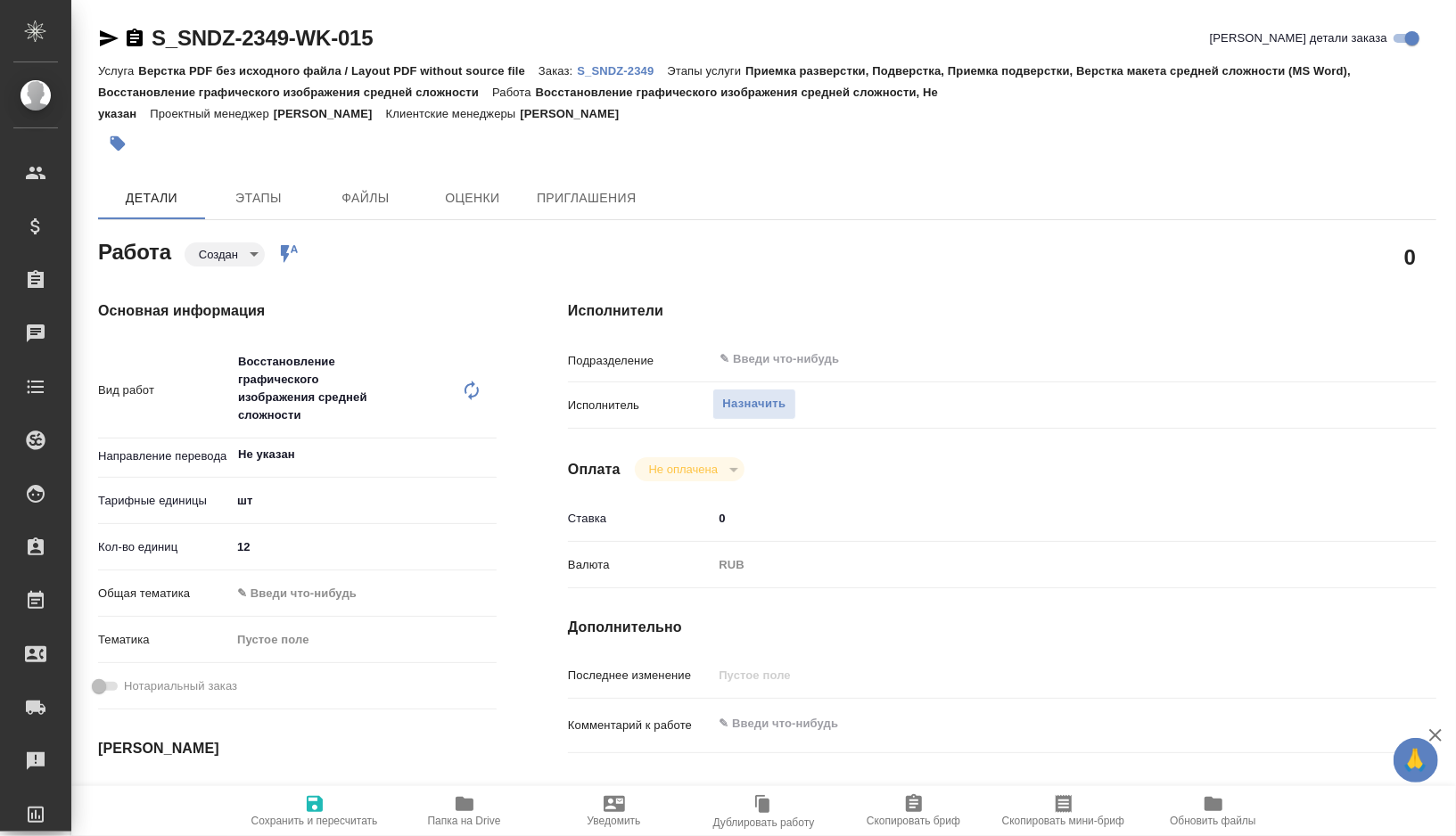
click at [277, 546] on input "12" at bounding box center [364, 547] width 266 height 26
type textarea "x"
type input "1"
type textarea "x"
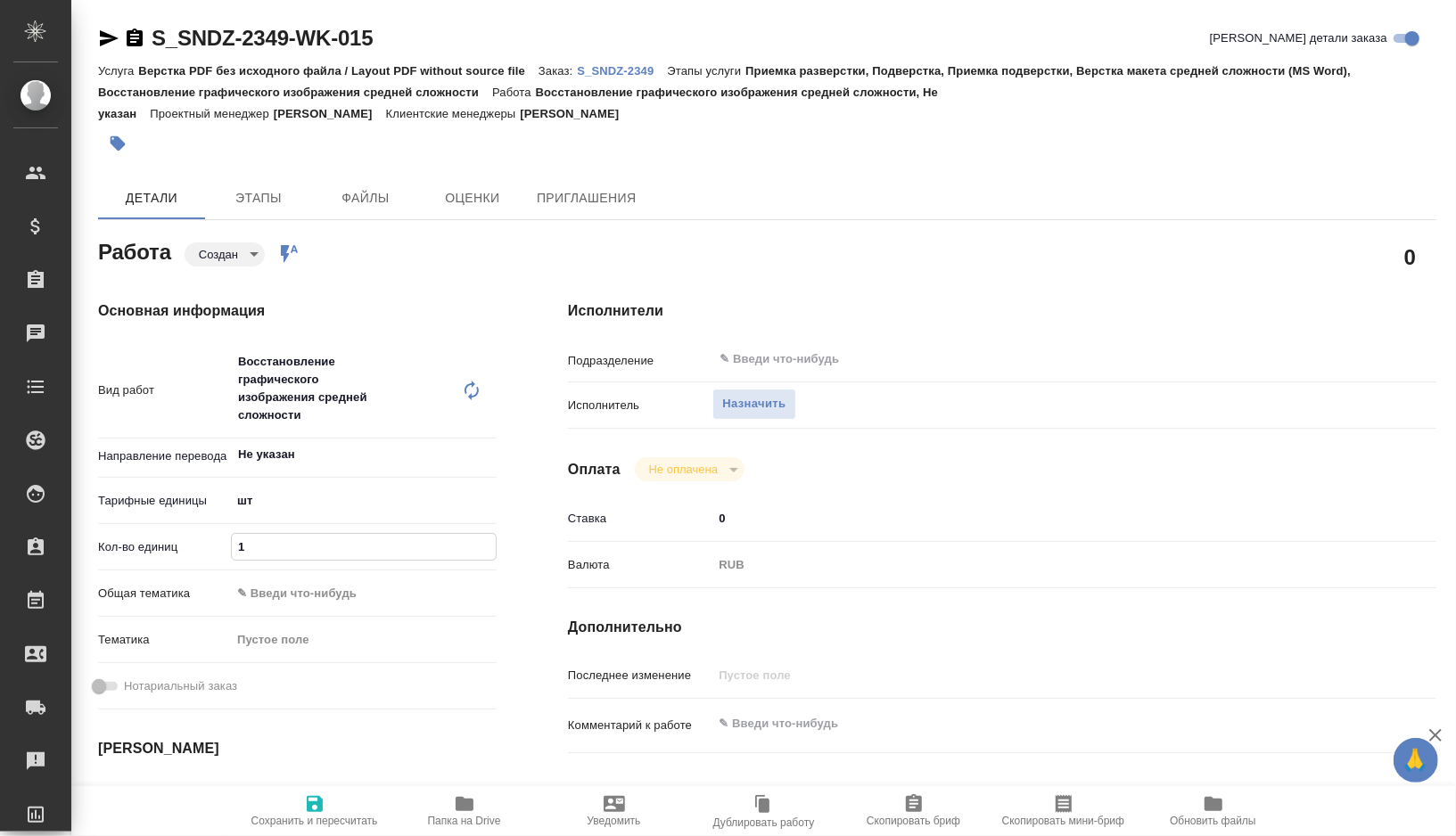
type textarea "x"
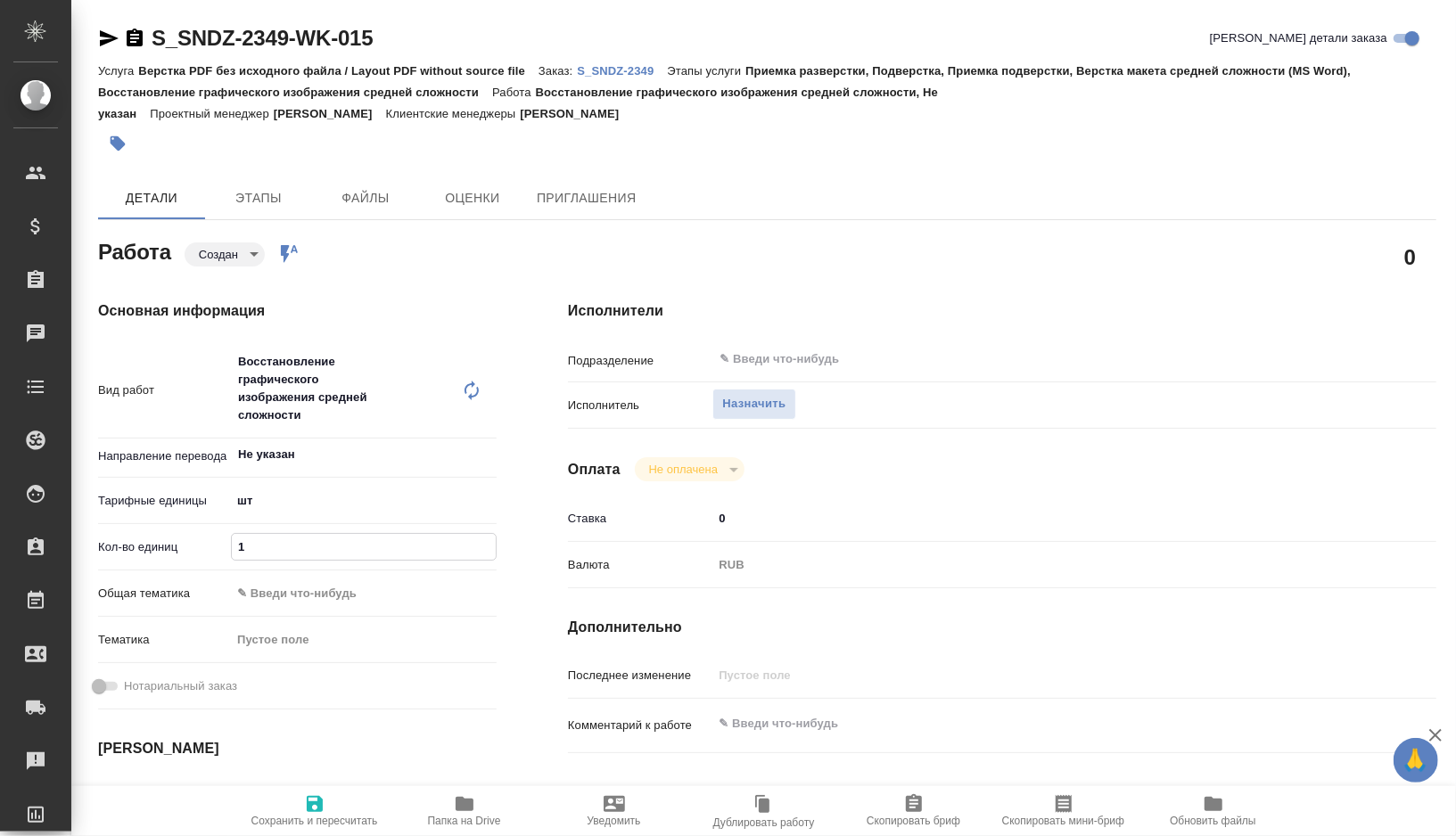
type textarea "x"
type input "4"
type textarea "x"
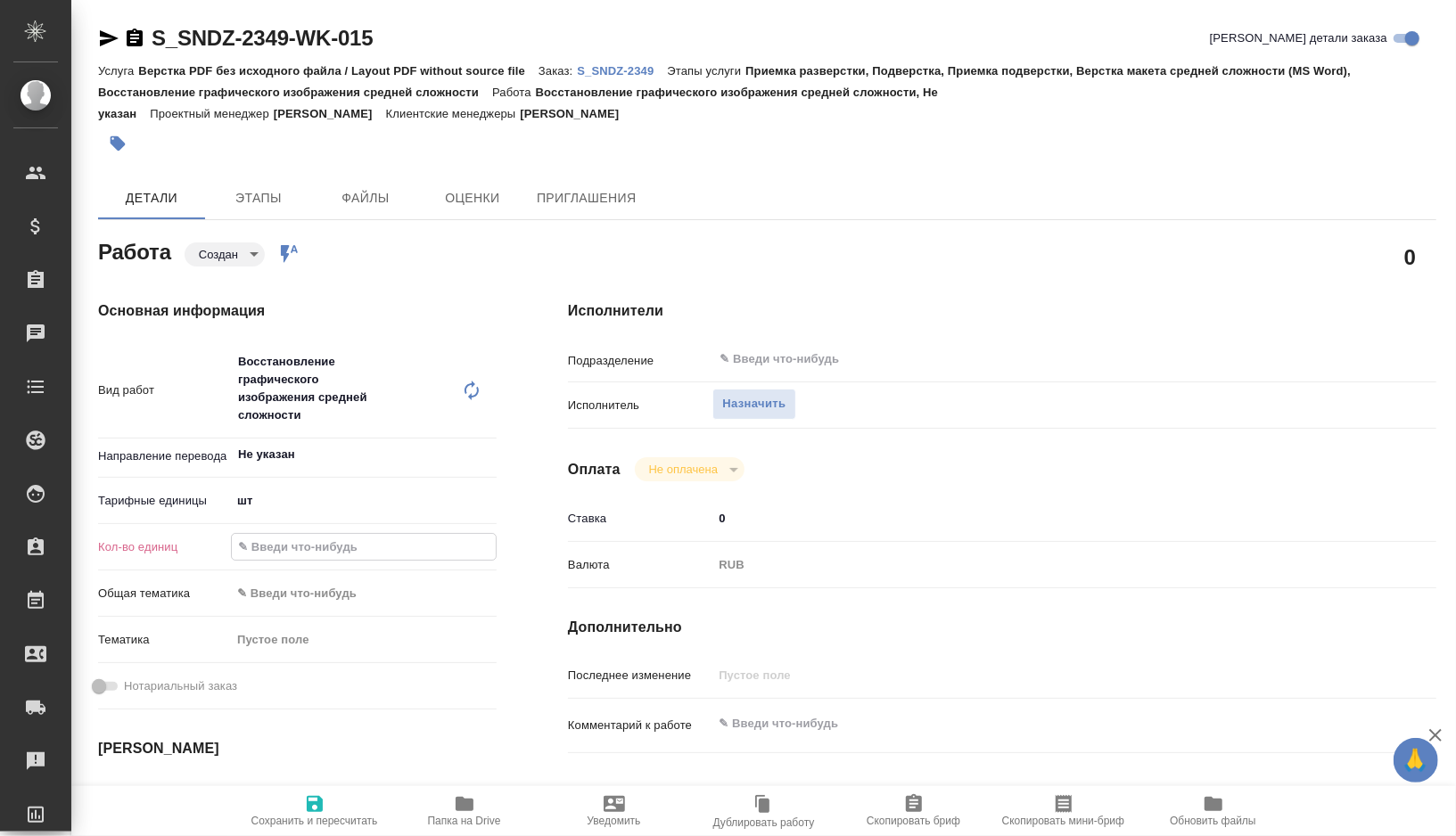
type textarea "x"
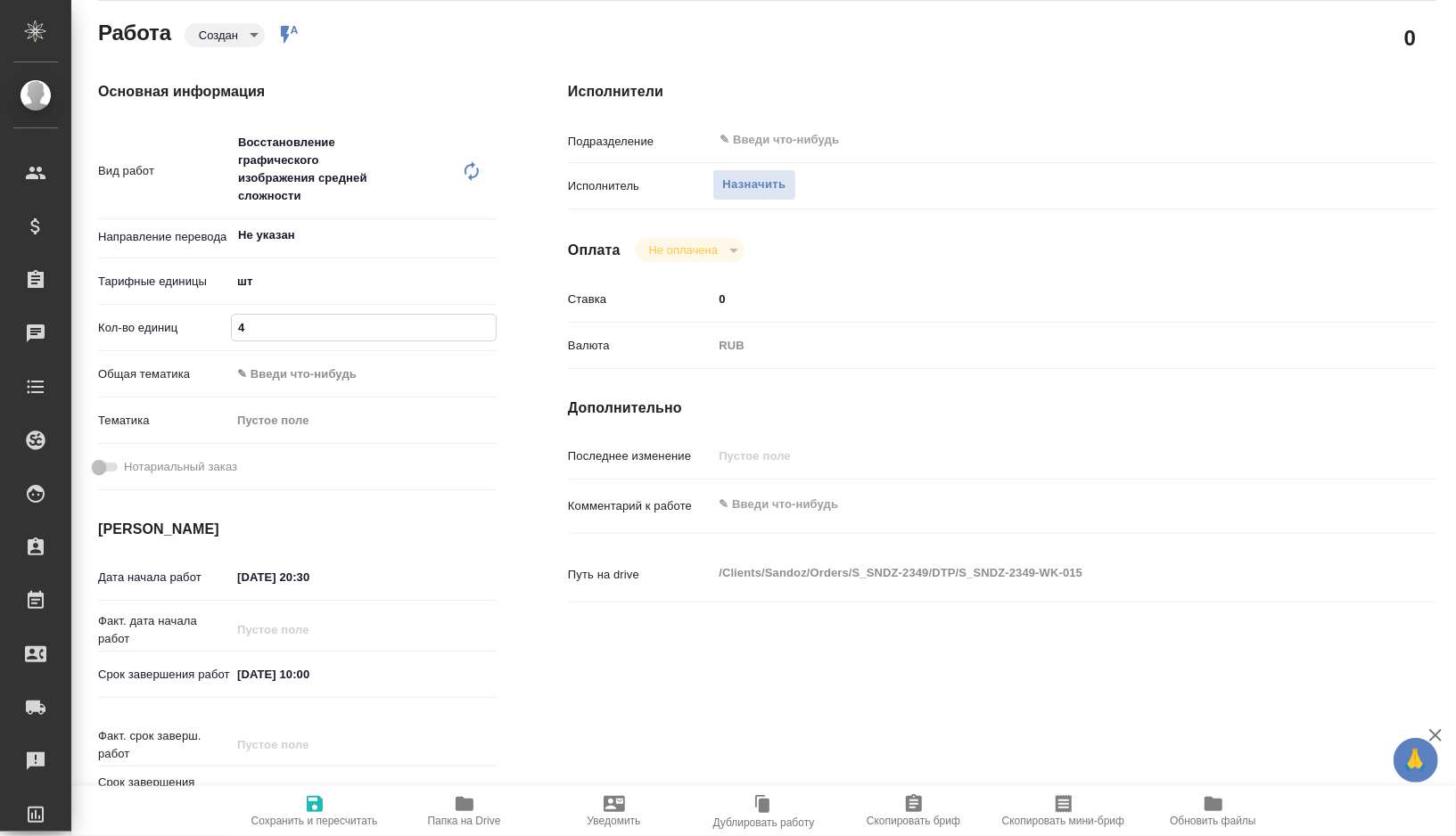
scroll to position [313, 0]
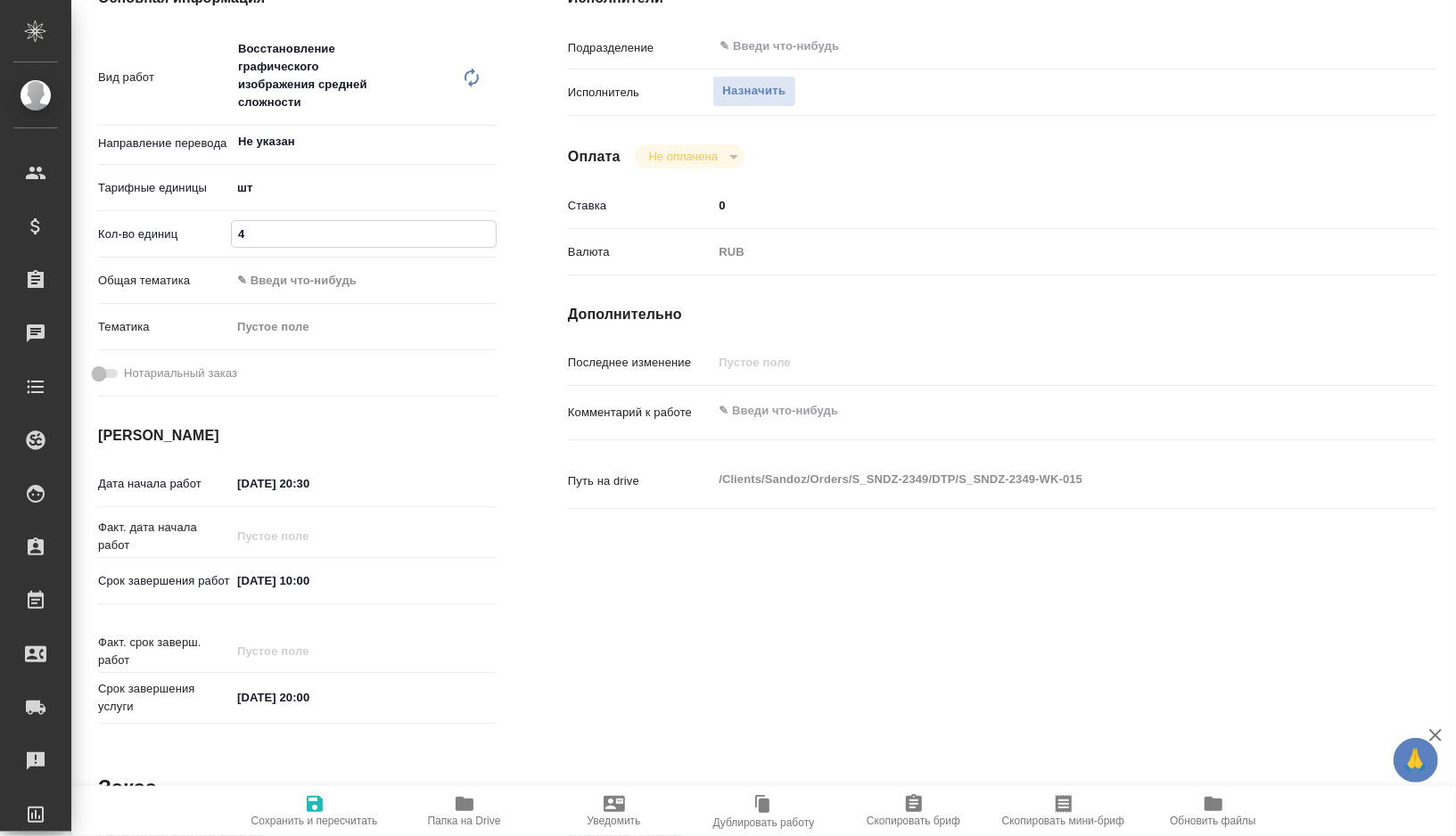
type input "4"
click at [331, 802] on span "Сохранить и пересчитать" at bounding box center [315, 811] width 128 height 34
type textarea "x"
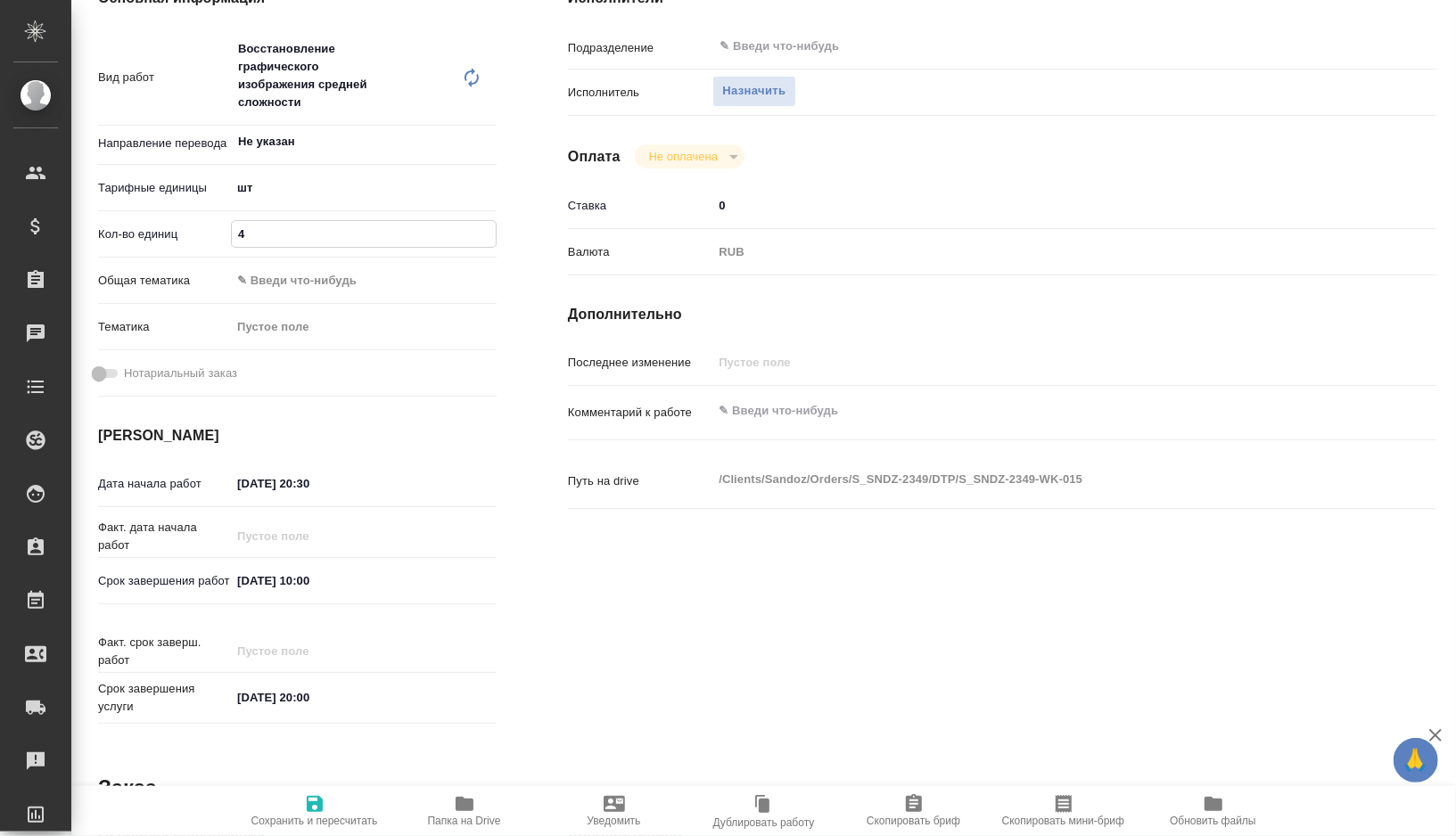
type textarea "x"
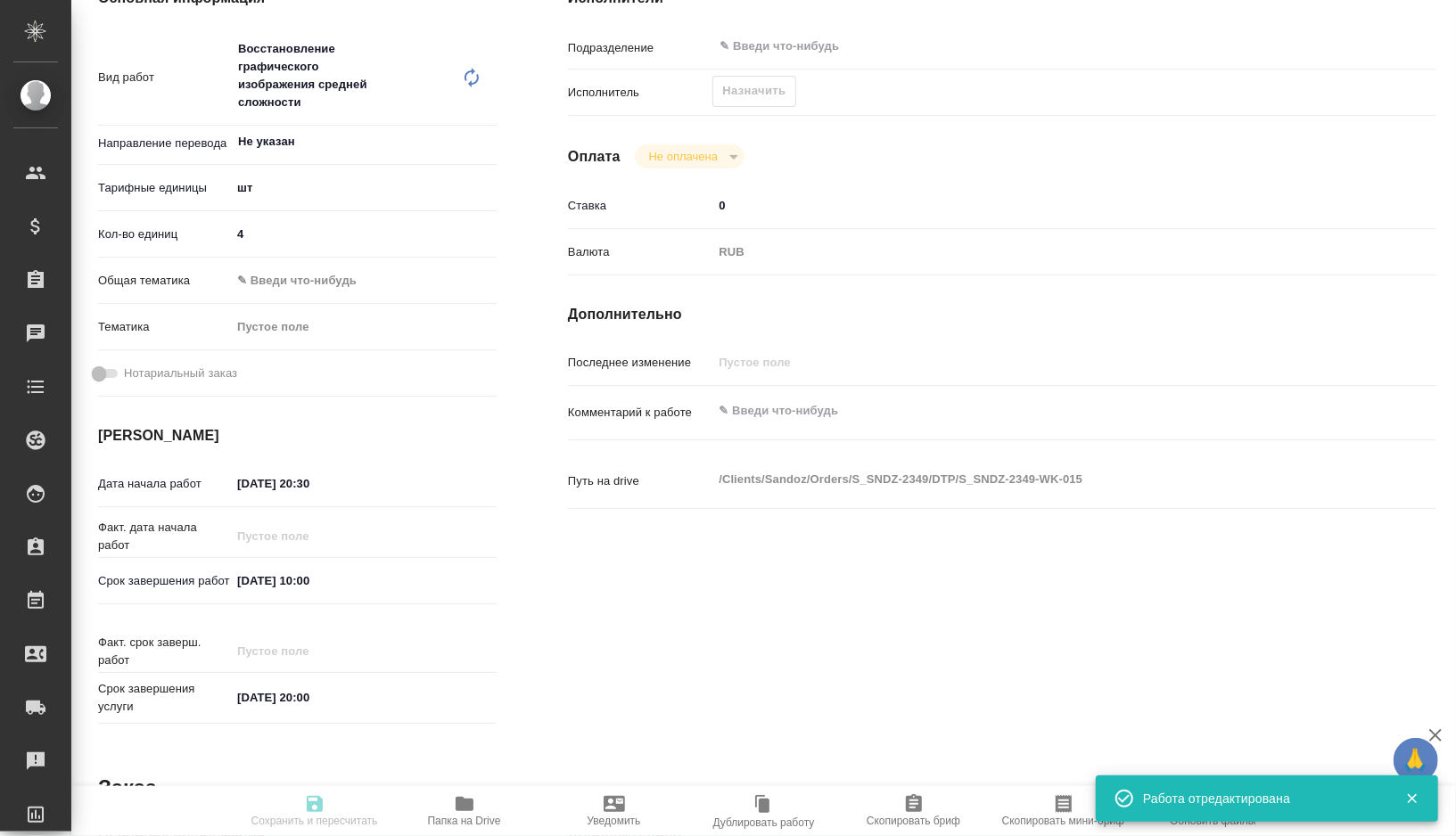
type textarea "x"
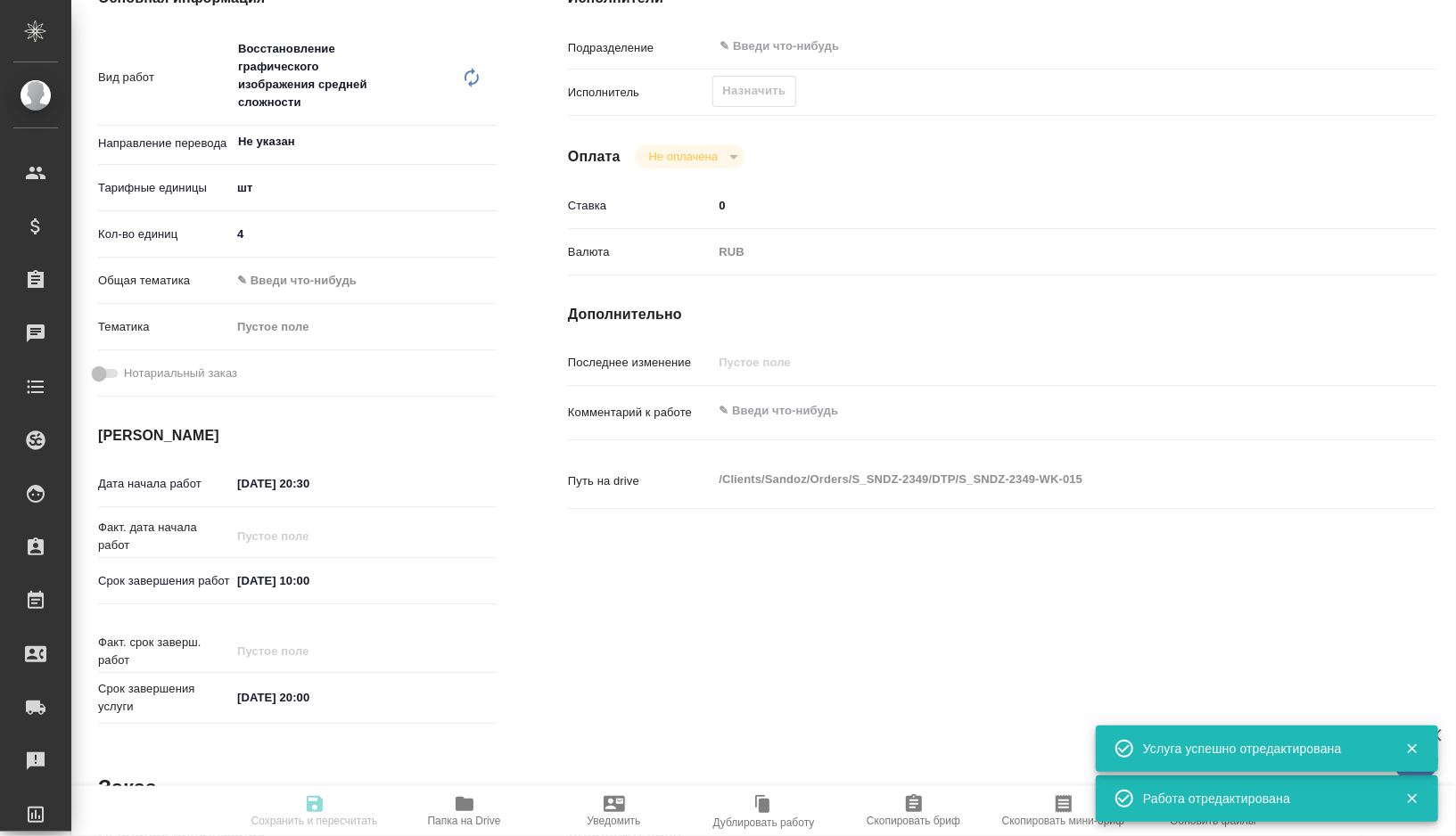
type input "created"
type textarea "Восстановление графического изображения средней сложности"
type textarea "x"
type input "Не указан"
type input "5a8b1489cc6b4906c91bfdc1"
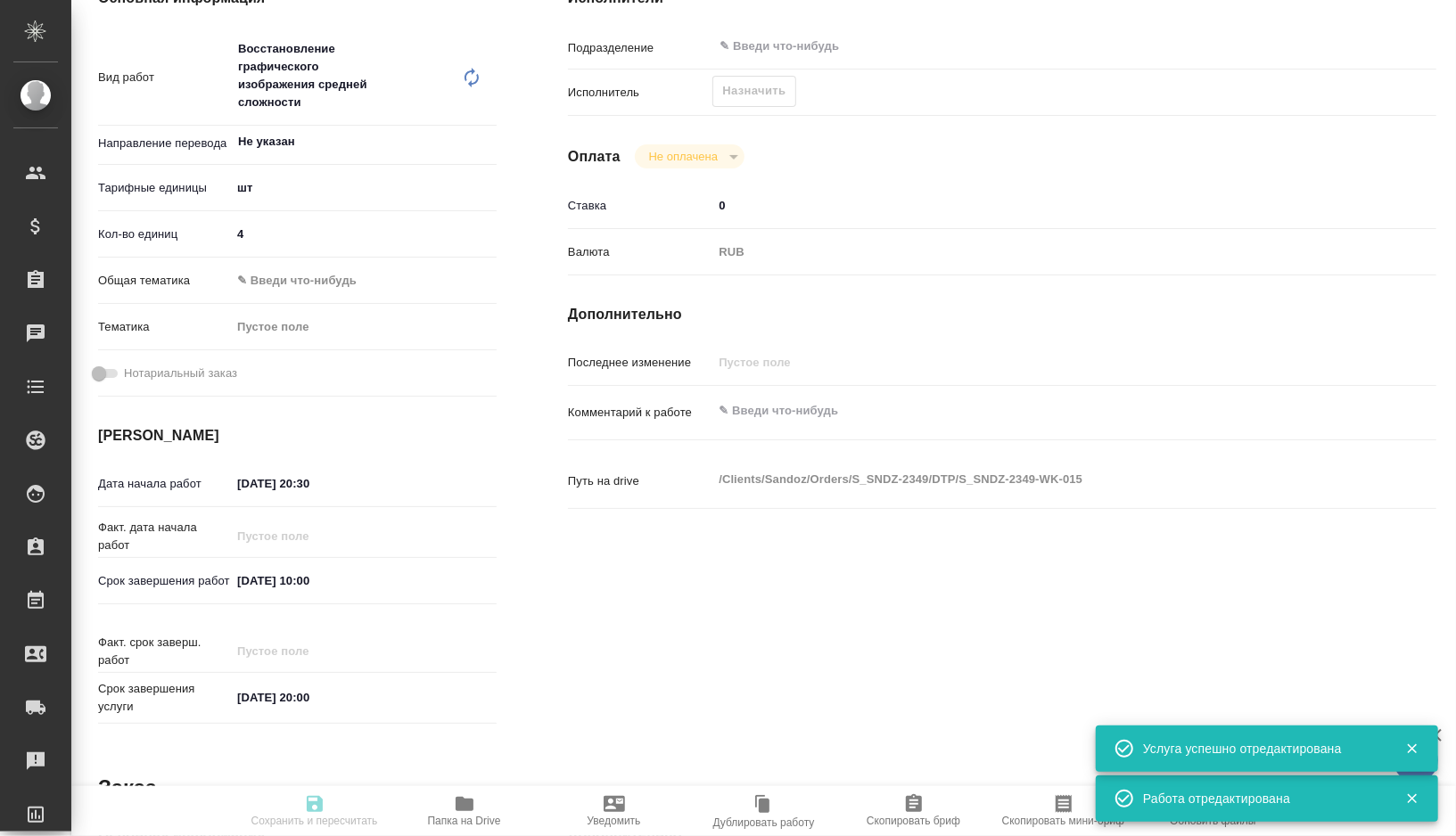
type input "4"
type input "10.10.2025 20:30"
type input "11.10.2025 10:00"
type input "13.10.2025 20:00"
type input "notPayed"
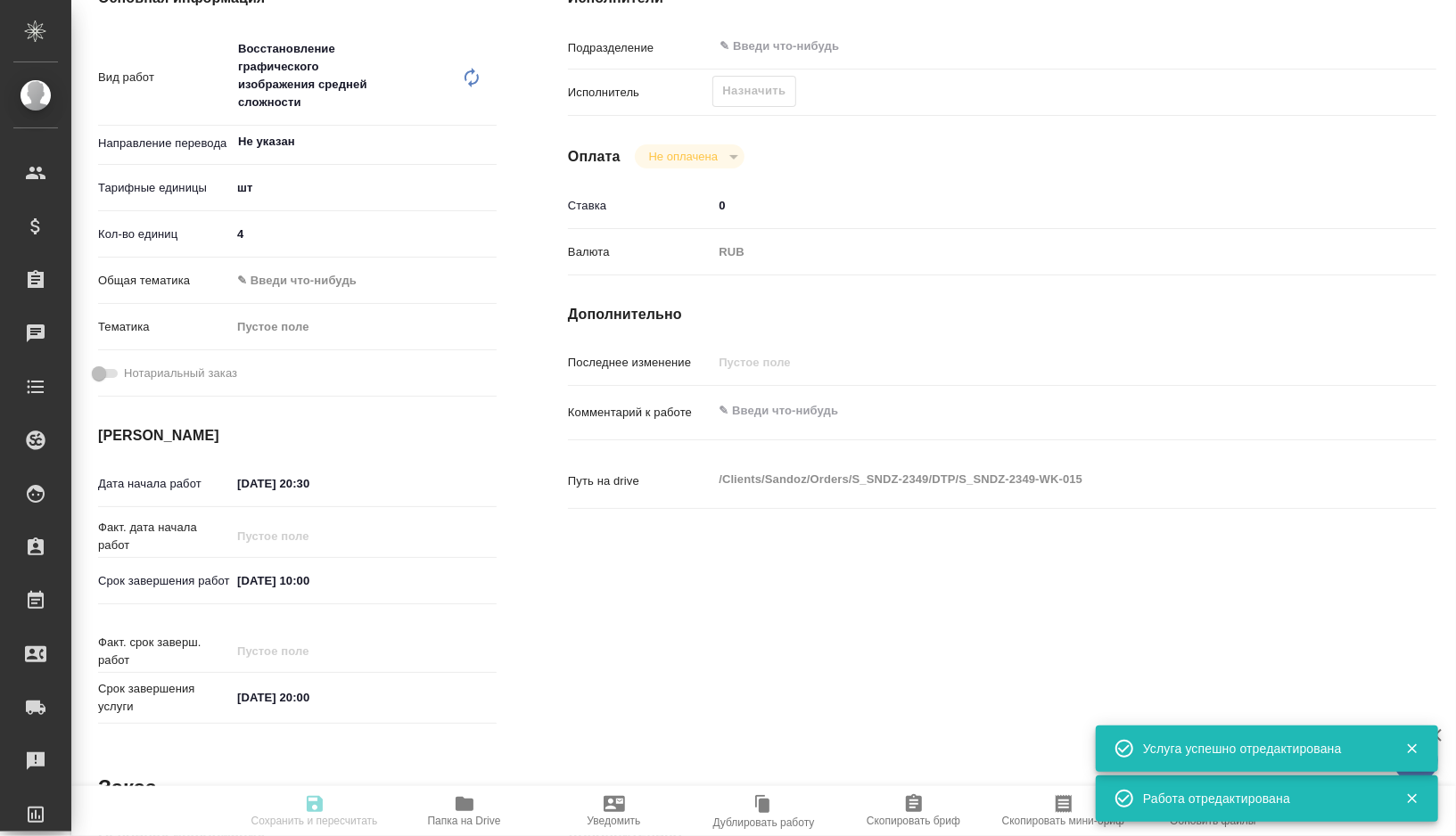
type input "0"
type input "RUB"
type input "[PERSON_NAME]"
type textarea "x"
type textarea "/Clients/Sandoz/Orders/S_SNDZ-2349/DTP/S_SNDZ-2349-WK-015"
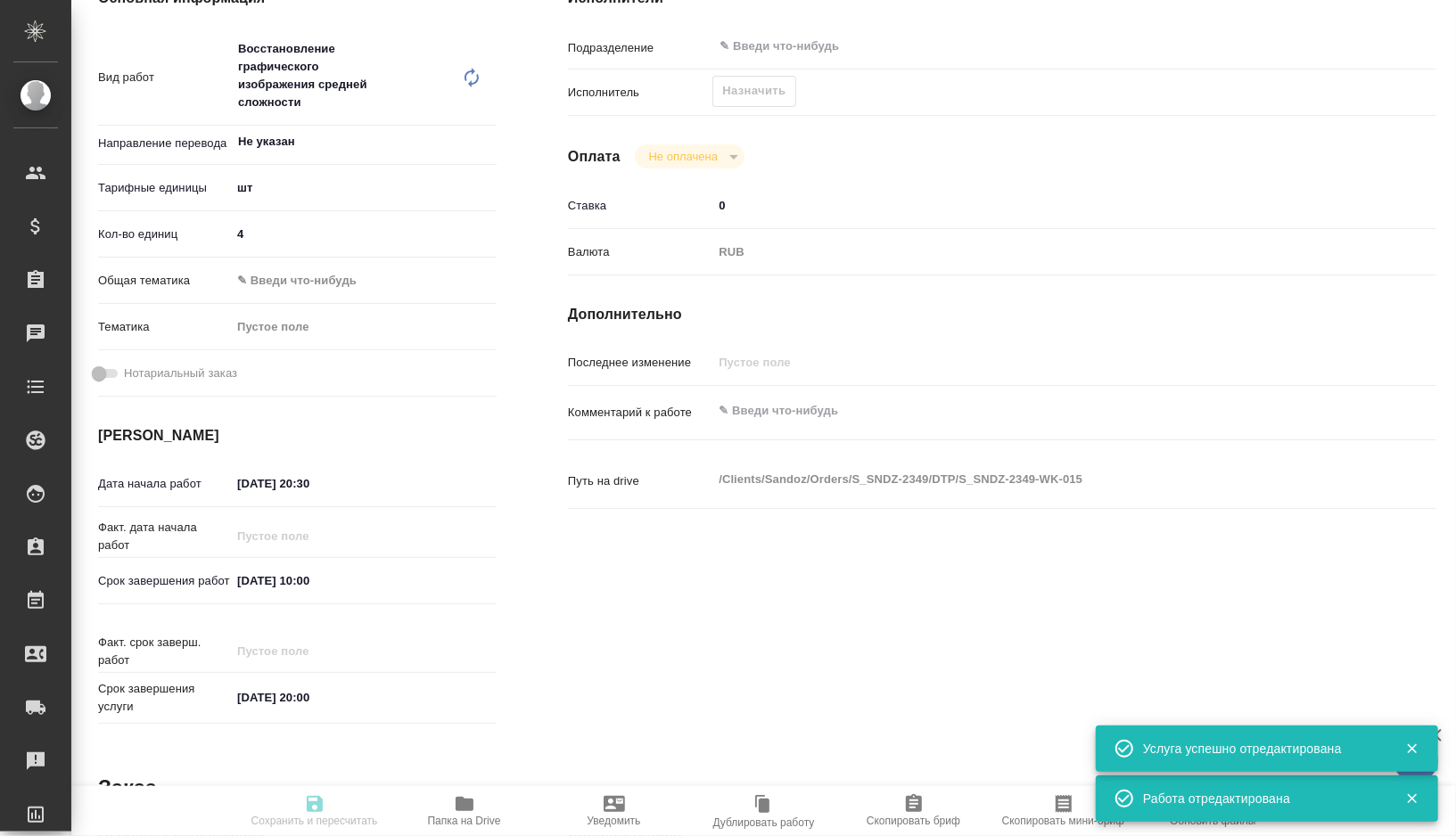
type textarea "x"
type input "S_SNDZ-2349"
type input "Верстка PDF без исходного файла / Layout PDF without source file"
type input "Приемка разверстки, Подверстка, Приемка подверстки, Верстка макета средней слож…"
type input "[PERSON_NAME]"
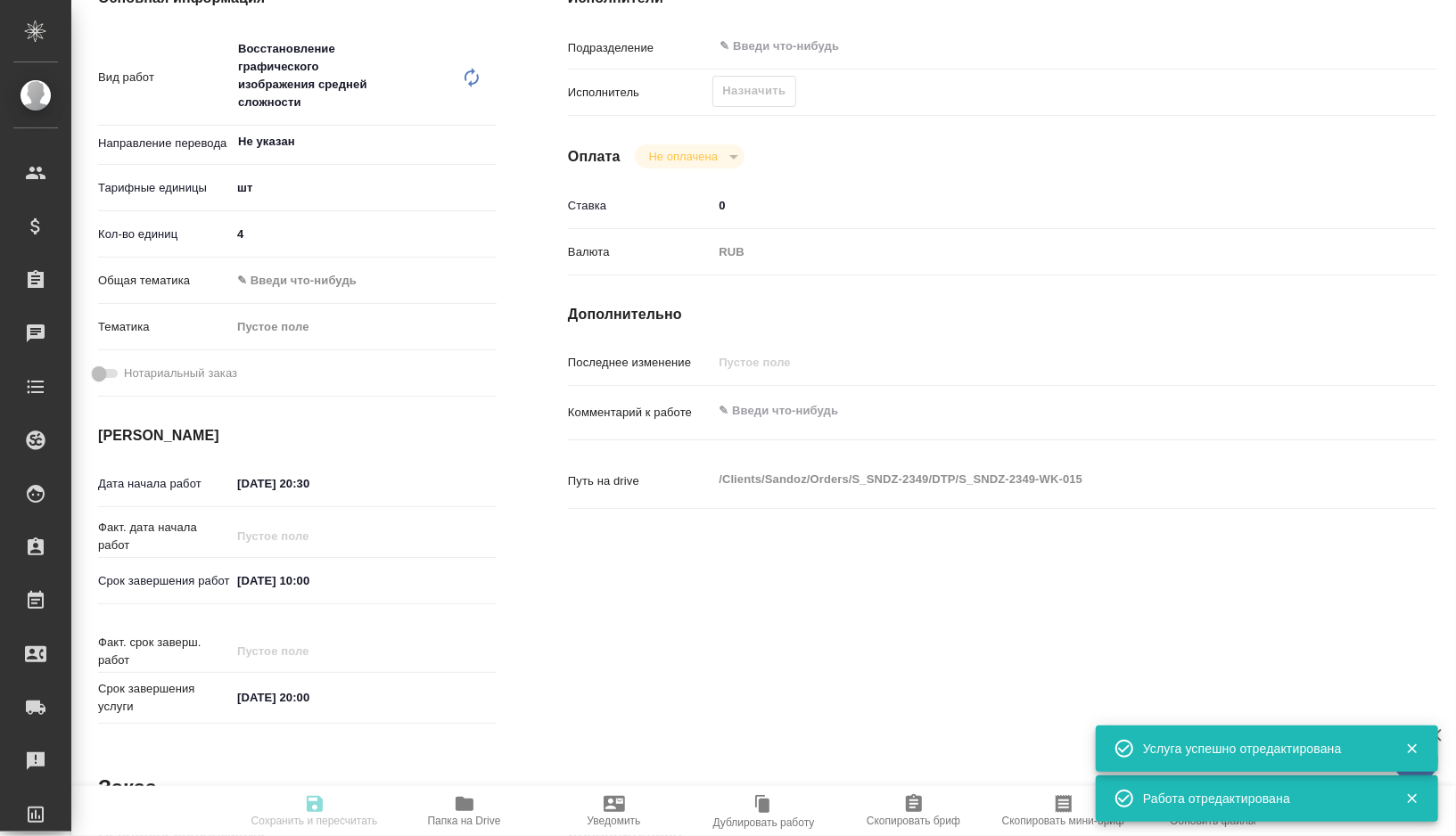
type input "Петрова Валерия"
type input "/Clients/Sandoz/Orders/S_SNDZ-2349"
type textarea "x"
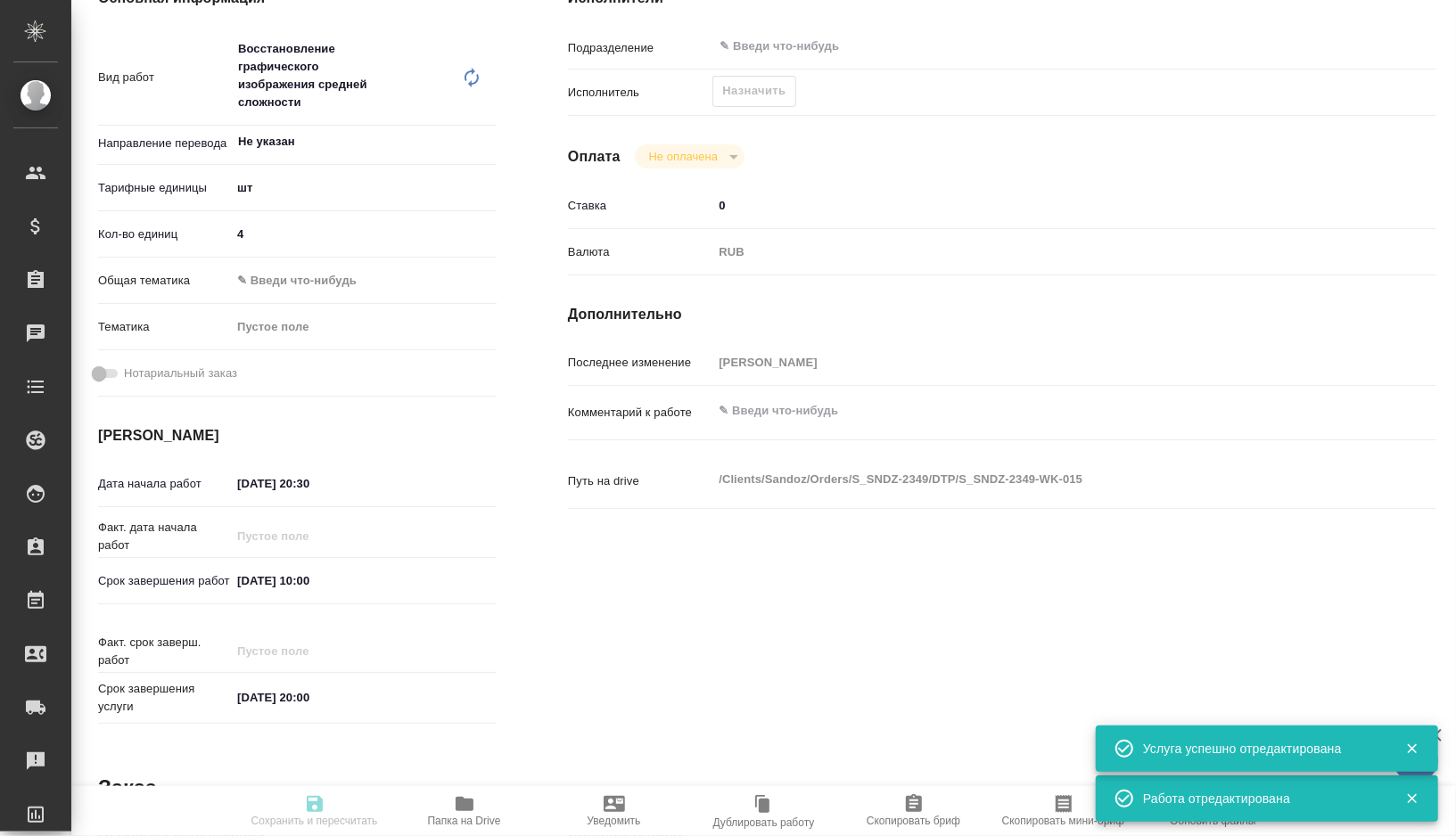
type textarea "x"
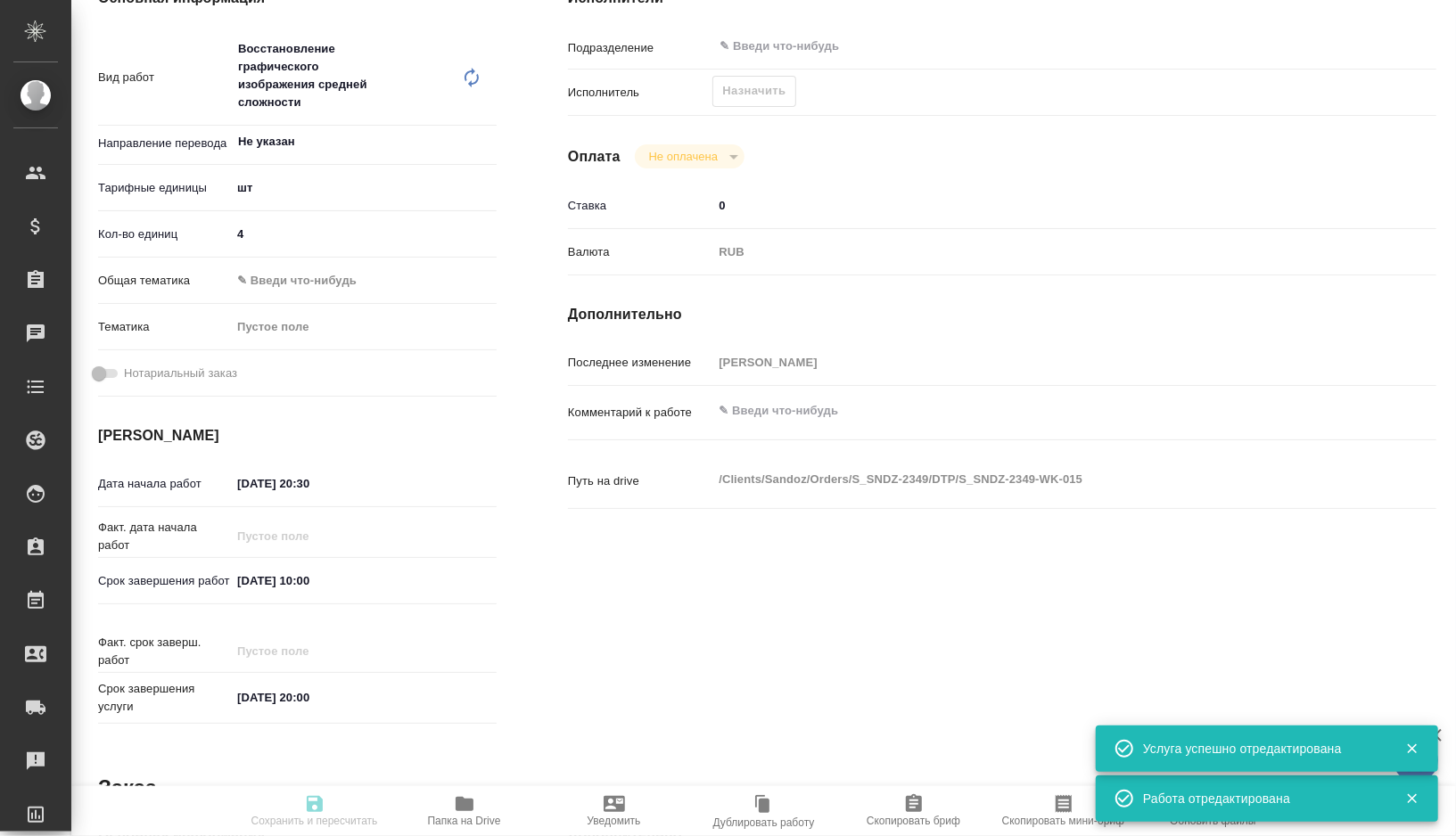
type textarea "x"
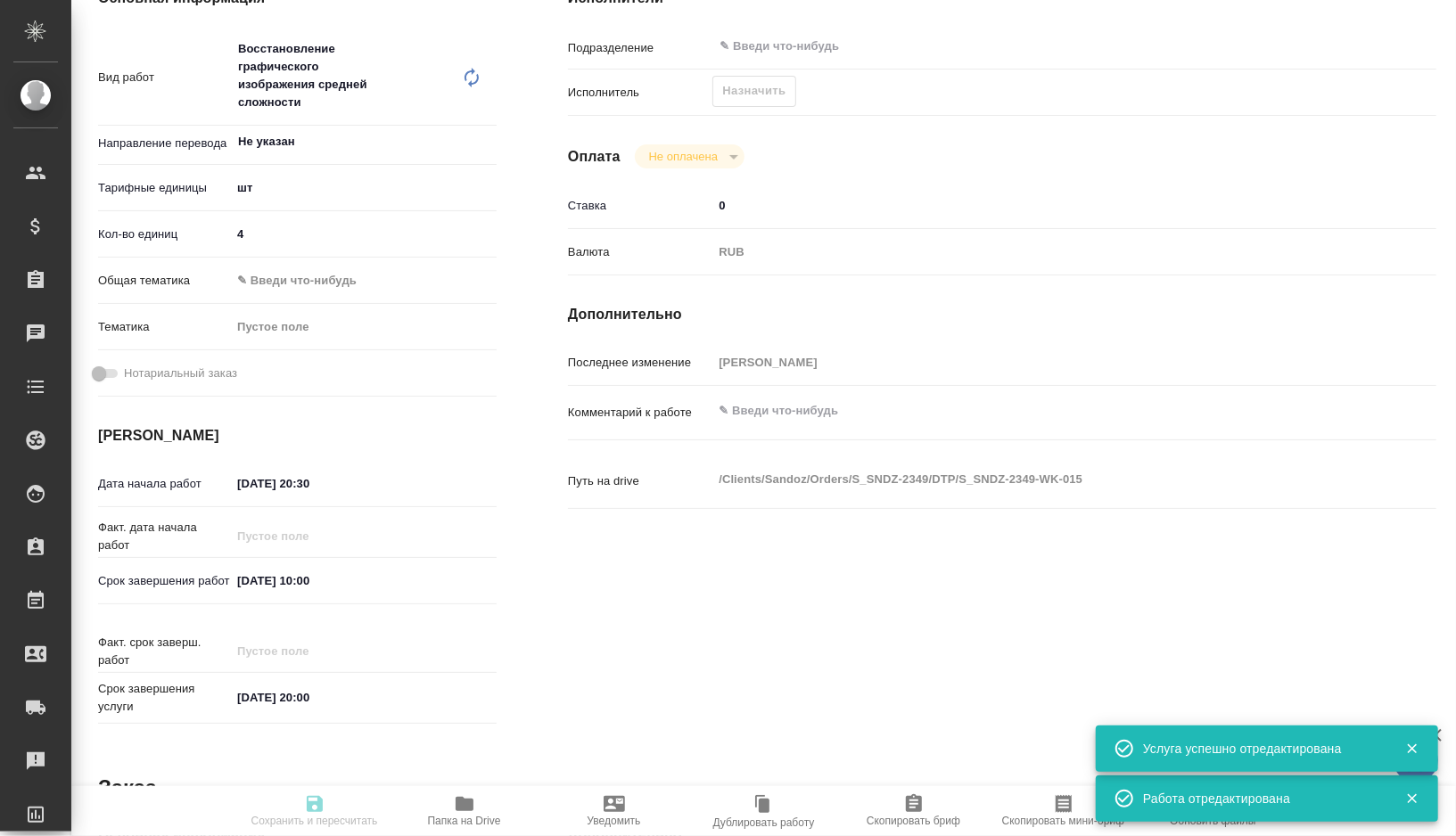
type textarea "x"
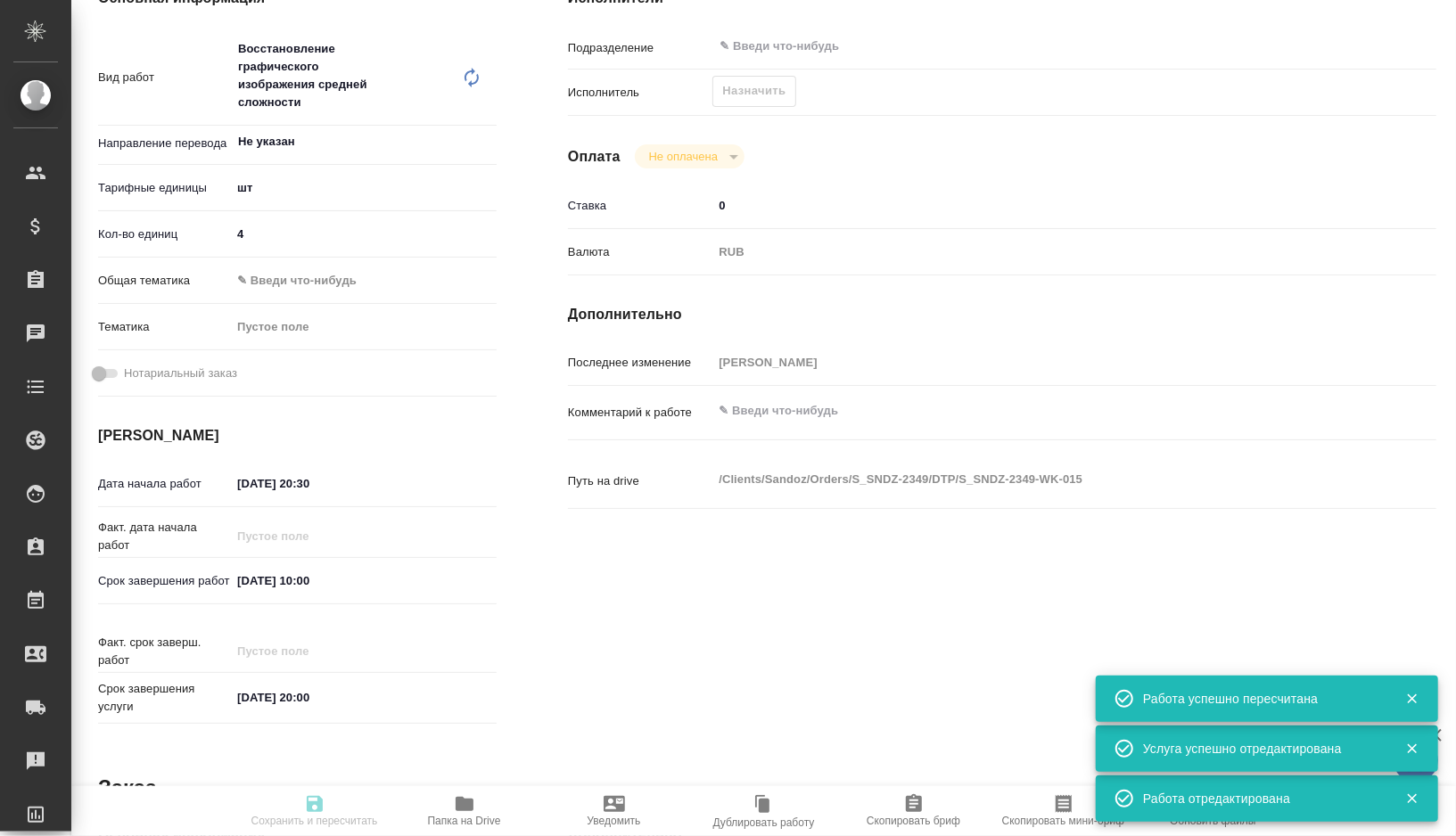
type textarea "x"
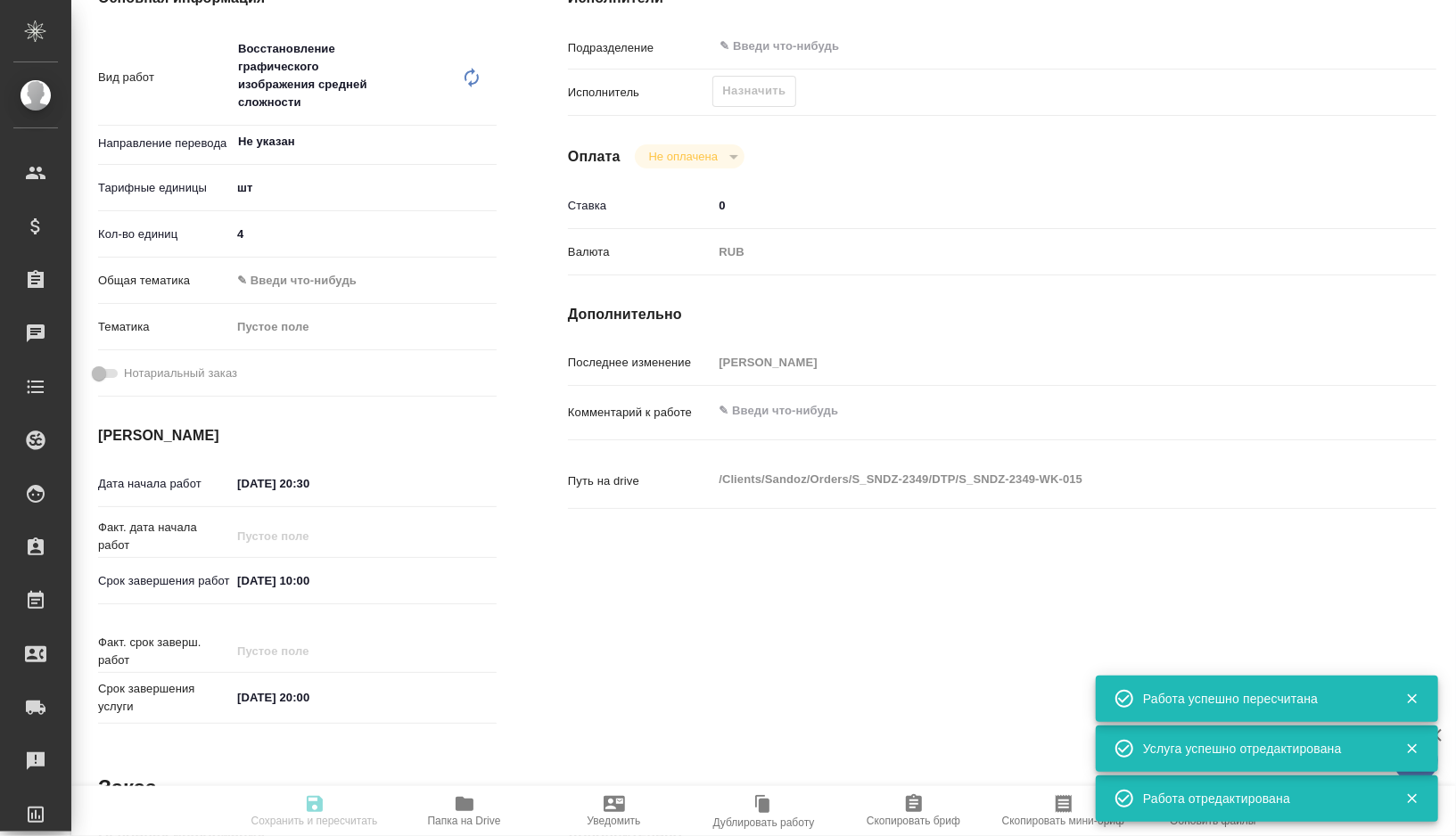
type input "created"
type textarea "Восстановление графического изображения средней сложности"
type textarea "x"
type input "Не указан"
type input "5a8b1489cc6b4906c91bfdc1"
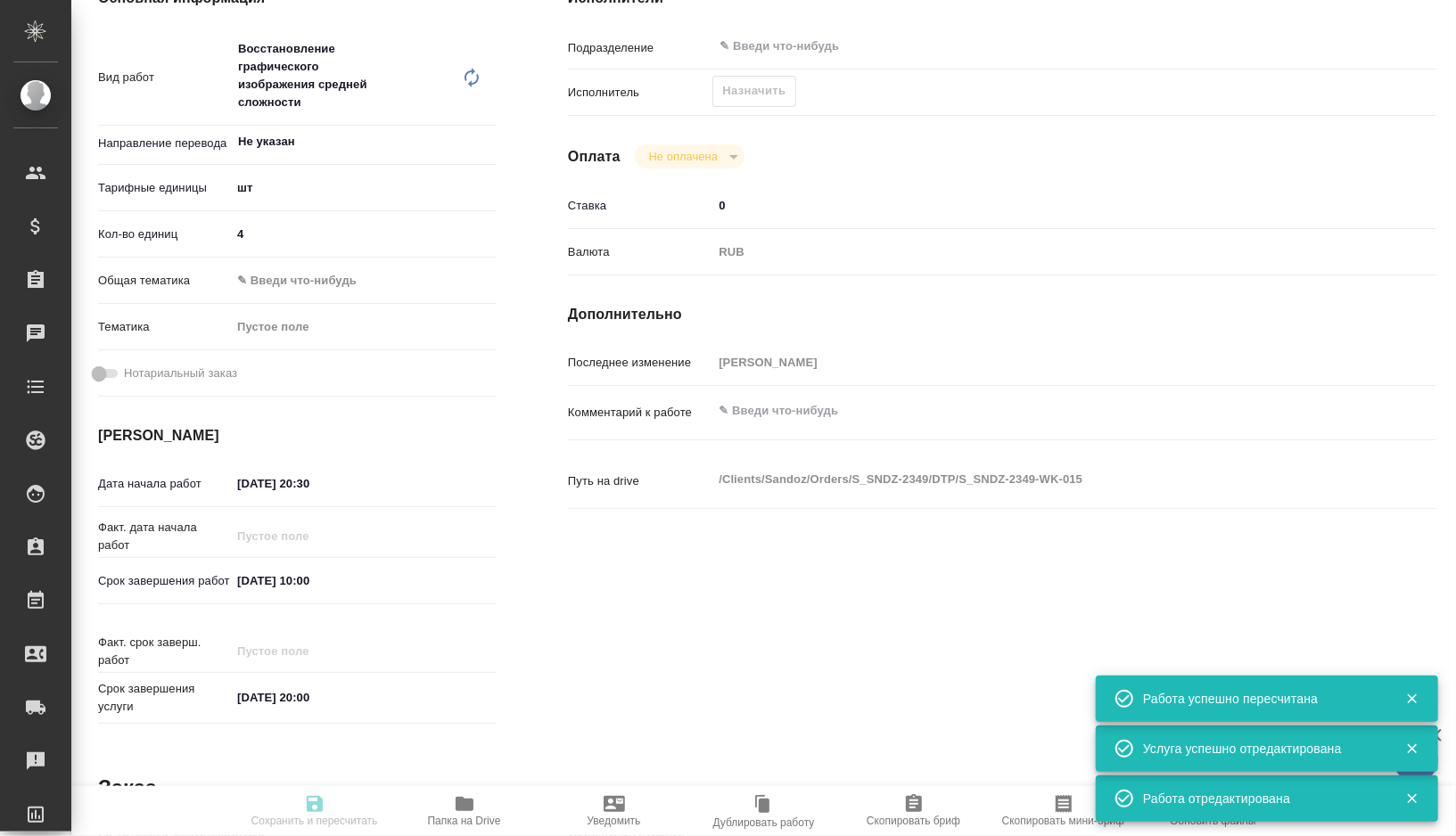
type input "4"
type input "10.10.2025 20:30"
type input "11.10.2025 10:00"
type input "13.10.2025 20:00"
type input "notPayed"
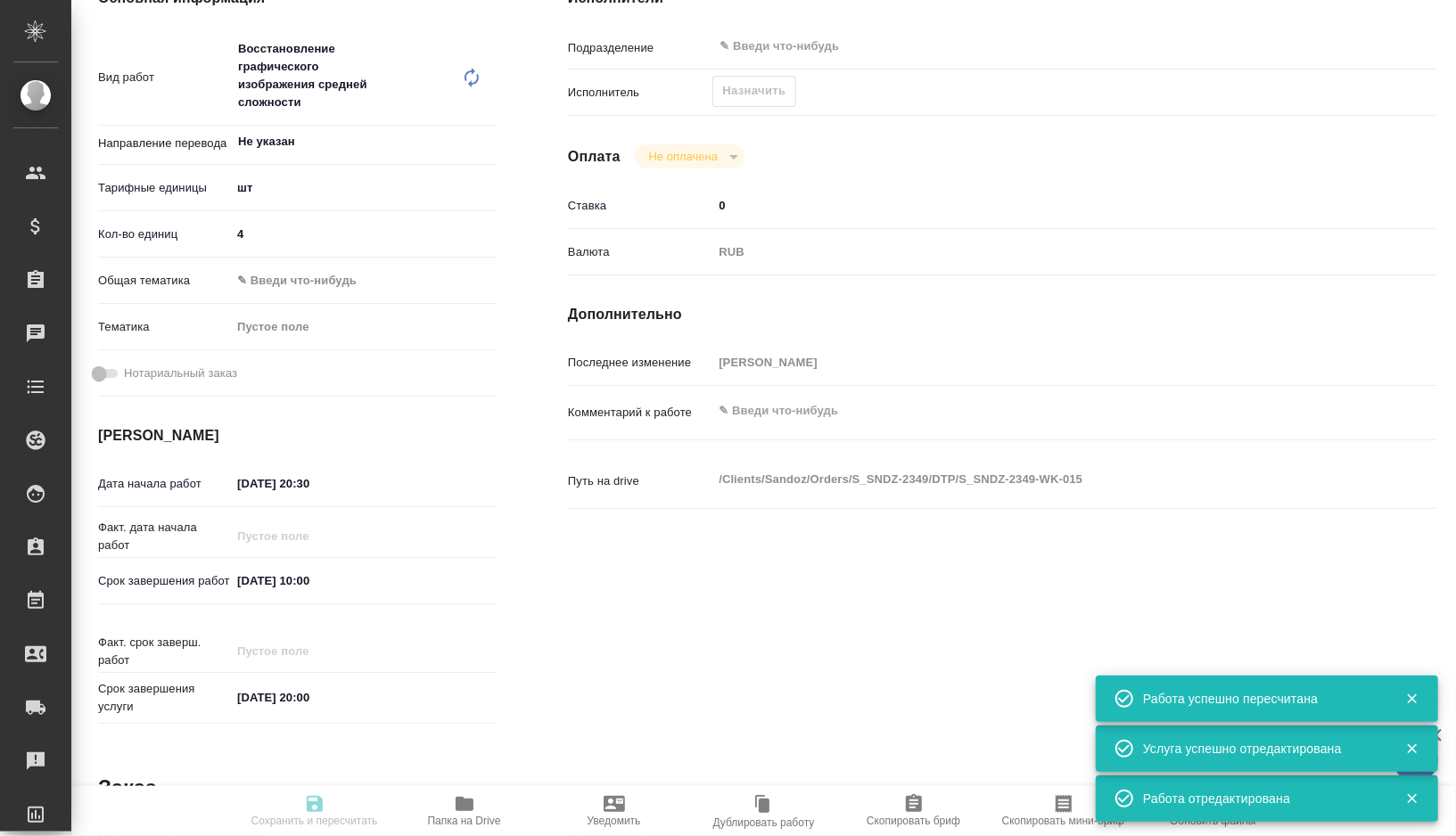
type input "0"
type input "RUB"
type input "[PERSON_NAME]"
type textarea "x"
type textarea "/Clients/Sandoz/Orders/S_SNDZ-2349/DTP/S_SNDZ-2349-WK-015"
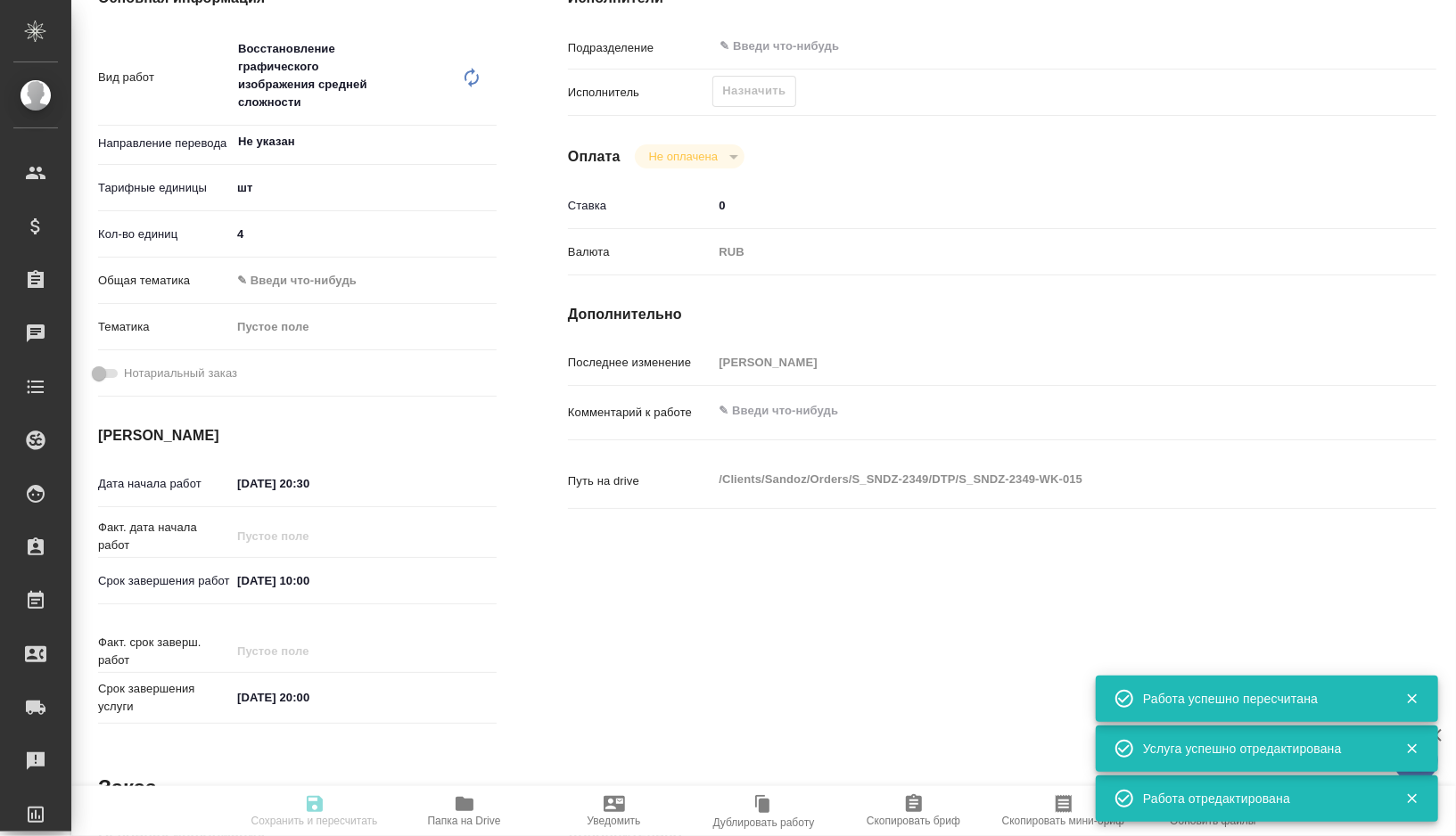
type textarea "x"
type input "S_SNDZ-2349"
type input "Верстка PDF без исходного файла / Layout PDF without source file"
type input "Приемка разверстки, Подверстка, Приемка подверстки, Верстка макета средней слож…"
type input "[PERSON_NAME]"
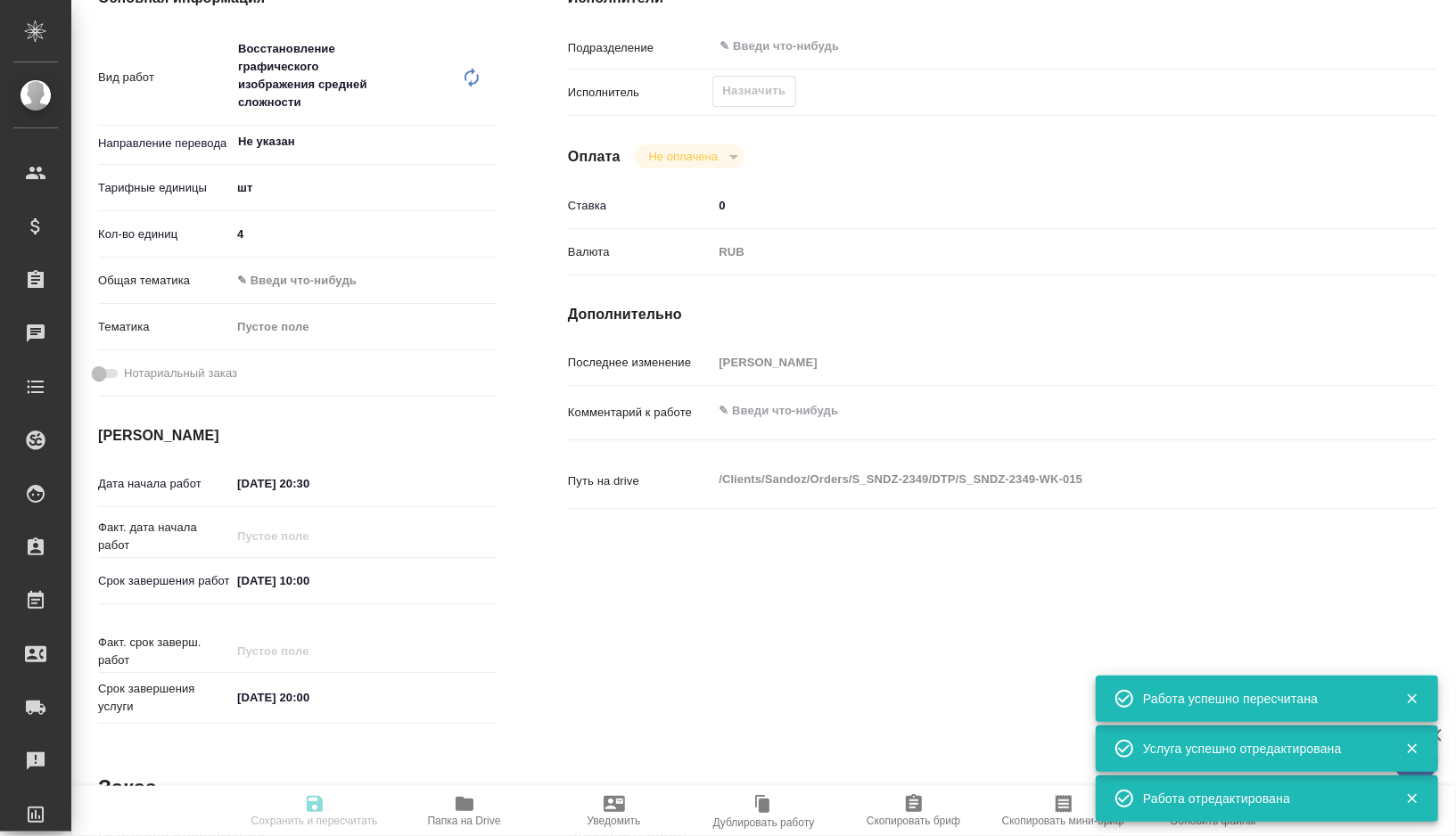
type input "Петрова Валерия"
type input "/Clients/Sandoz/Orders/S_SNDZ-2349"
type textarea "x"
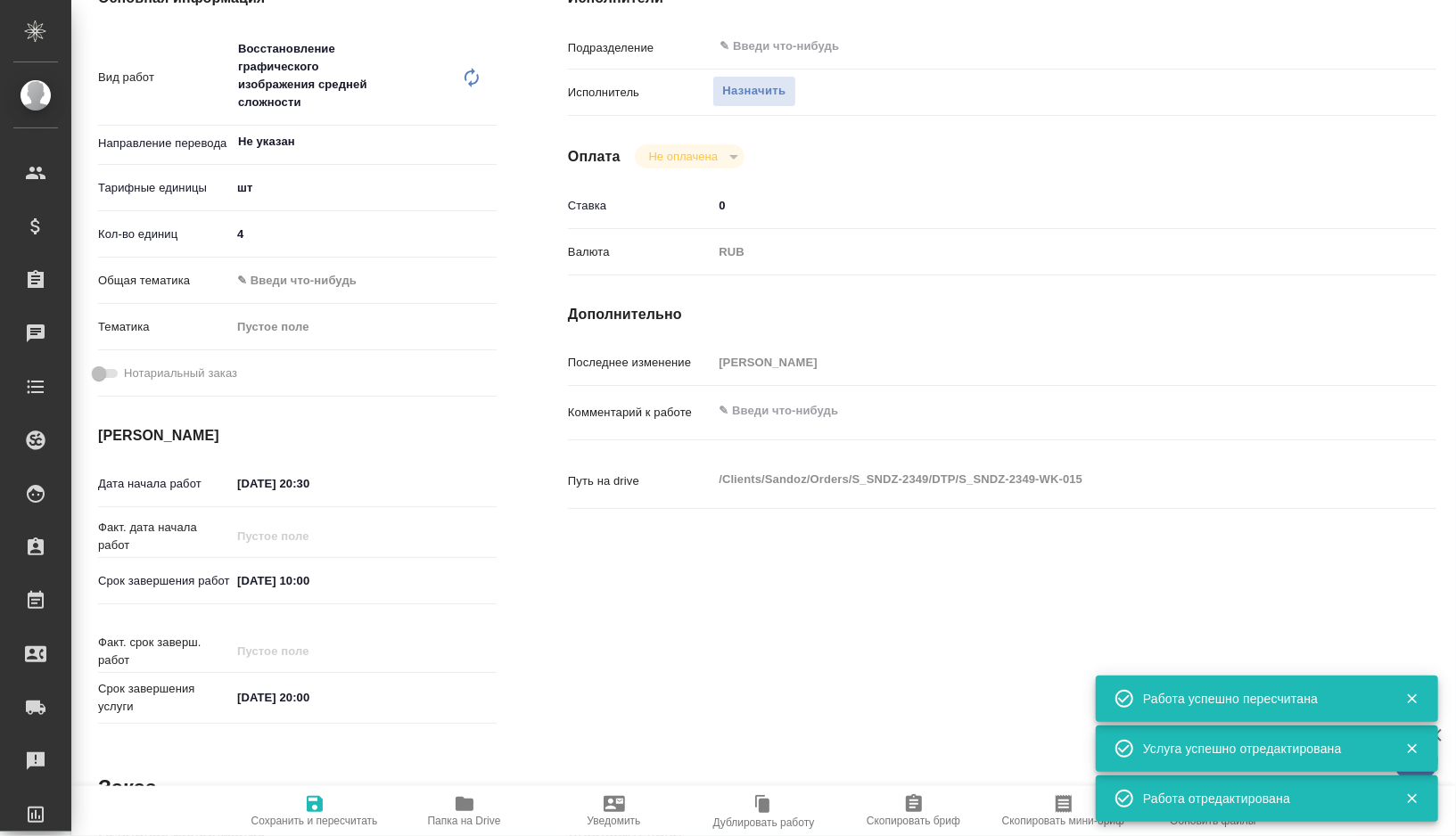
type textarea "x"
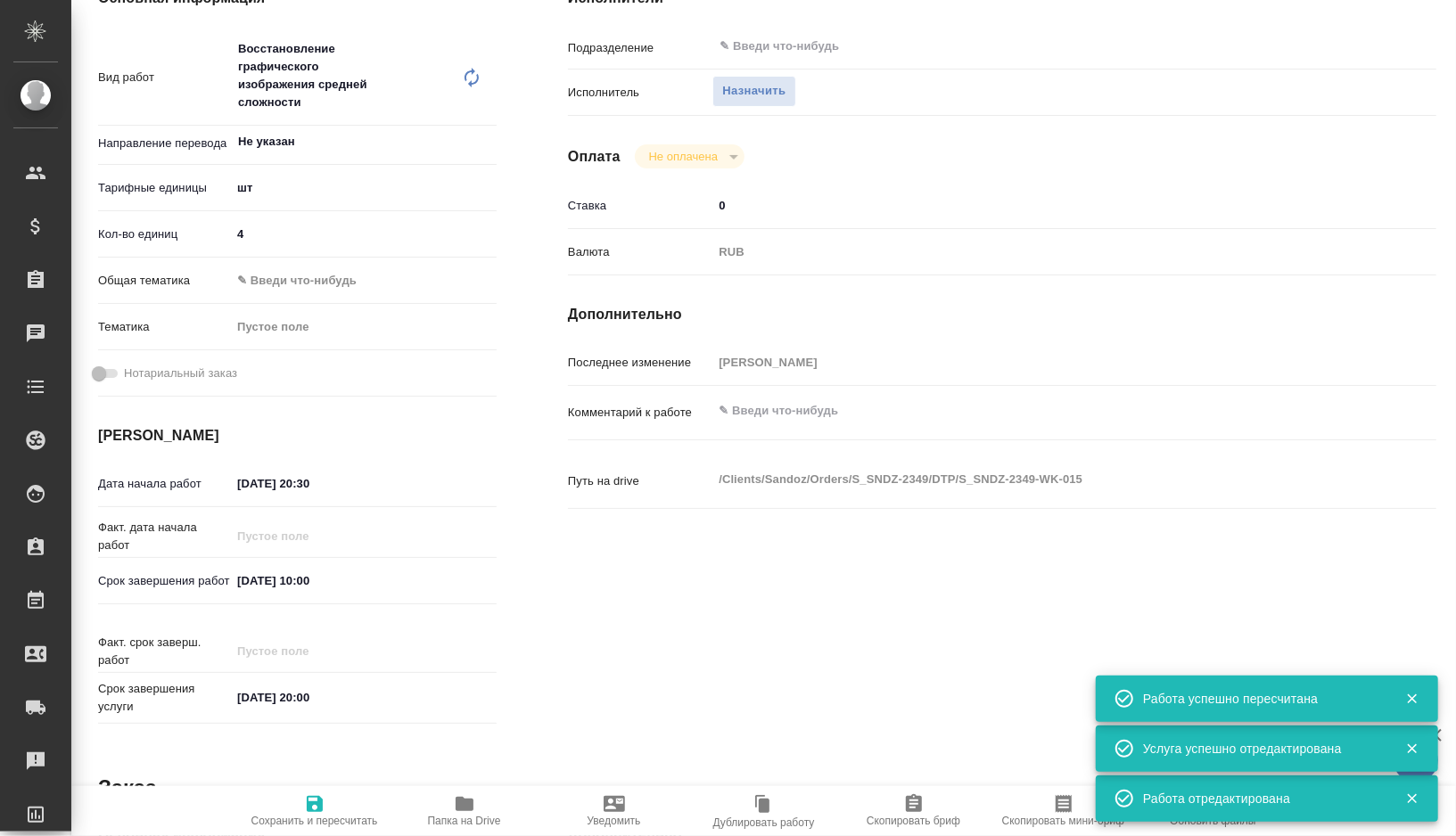
type textarea "x"
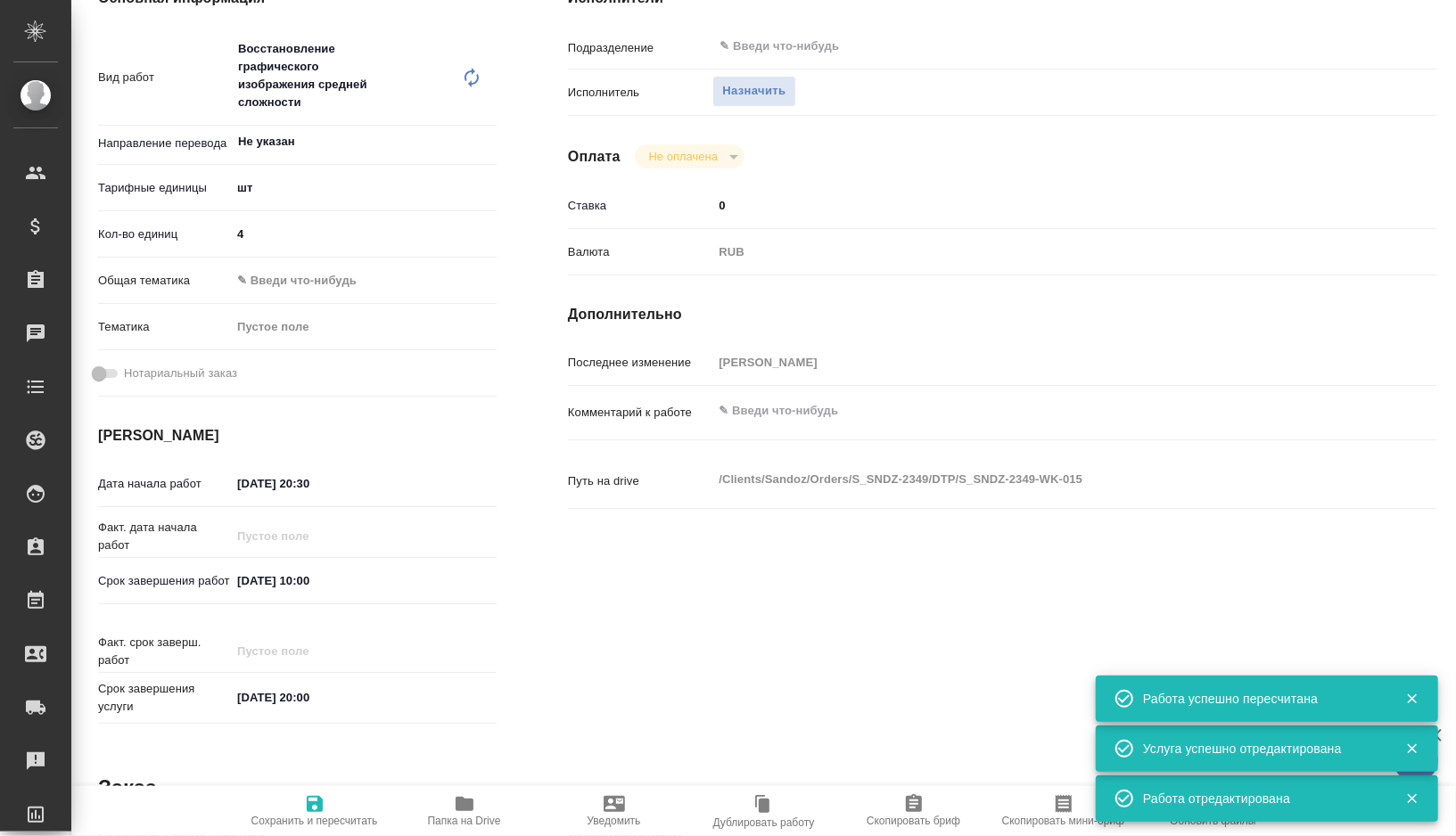
type textarea "x"
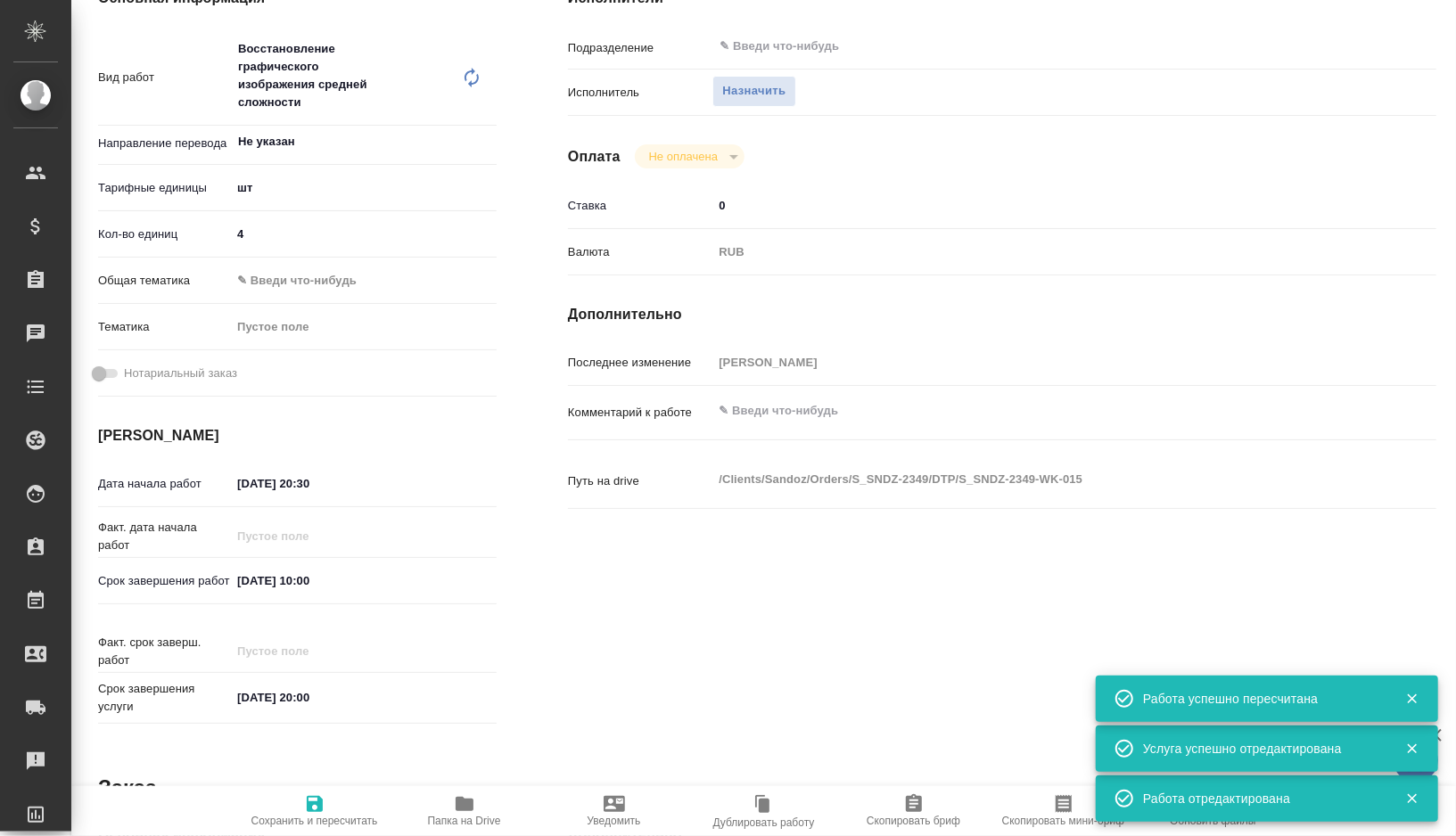
type textarea "x"
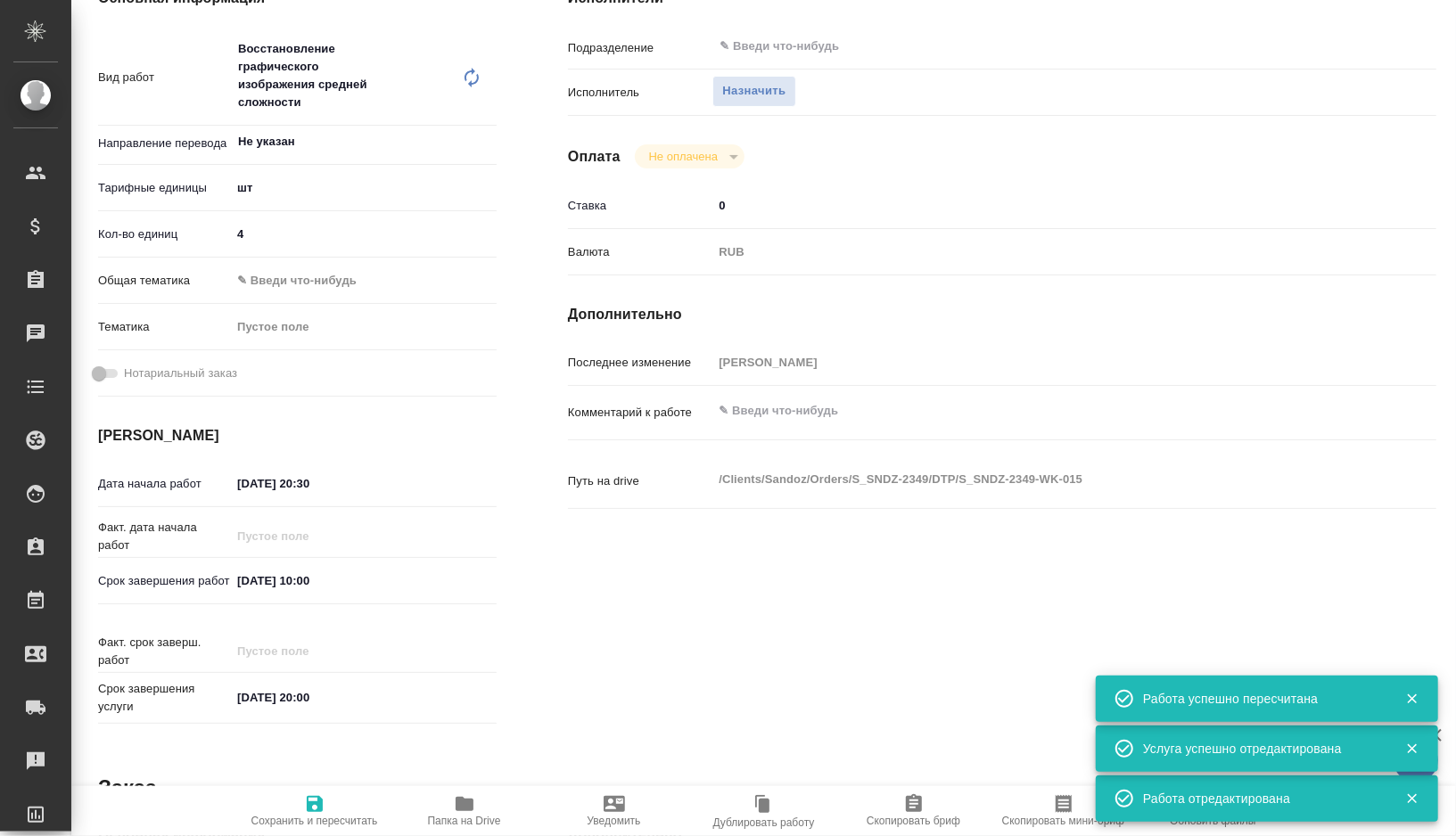
click at [786, 413] on textarea at bounding box center [1038, 411] width 651 height 31
type textarea "x"
type textarea "в"
type textarea "x"
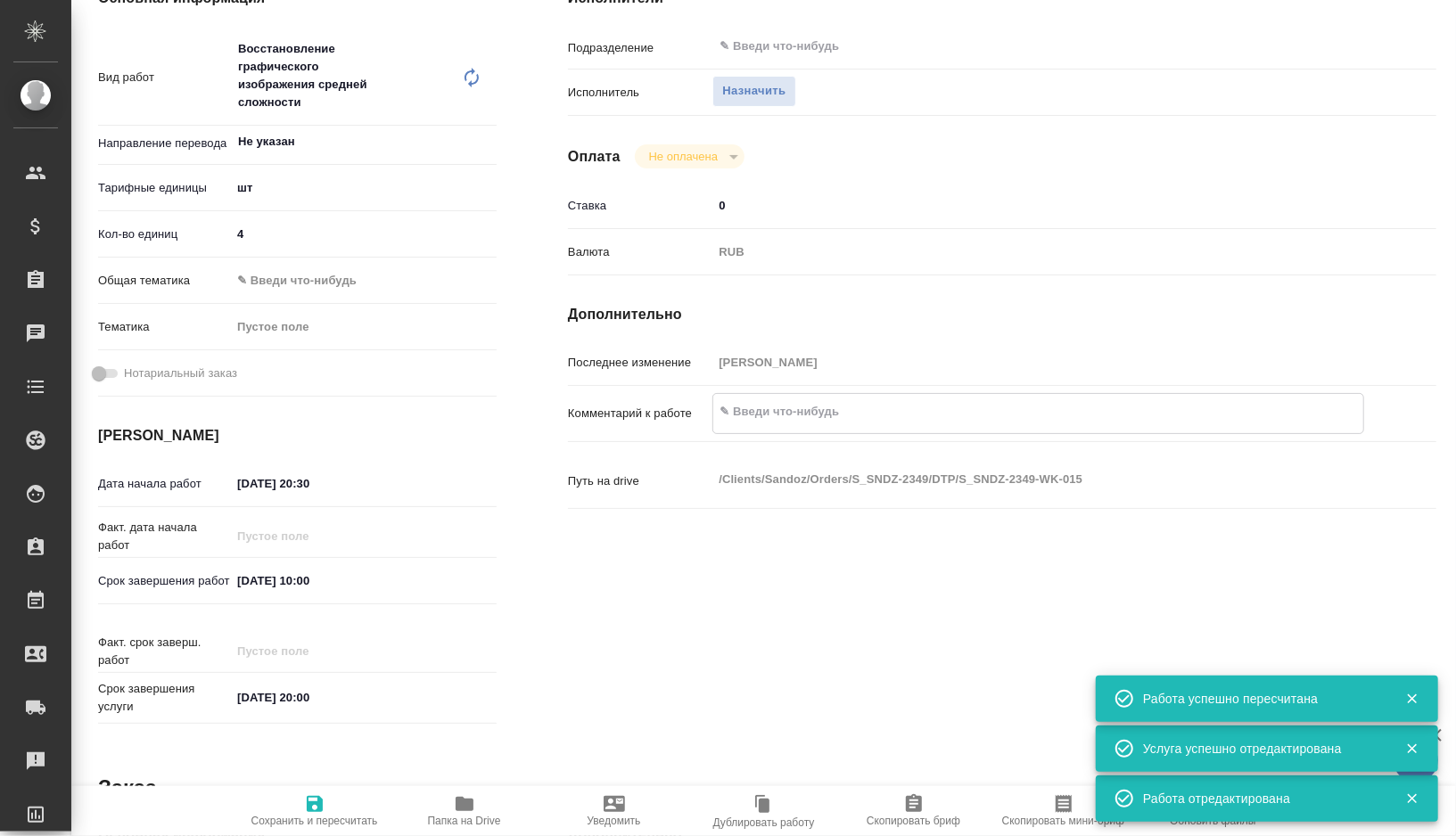
type textarea "x"
type textarea "ве"
type textarea "x"
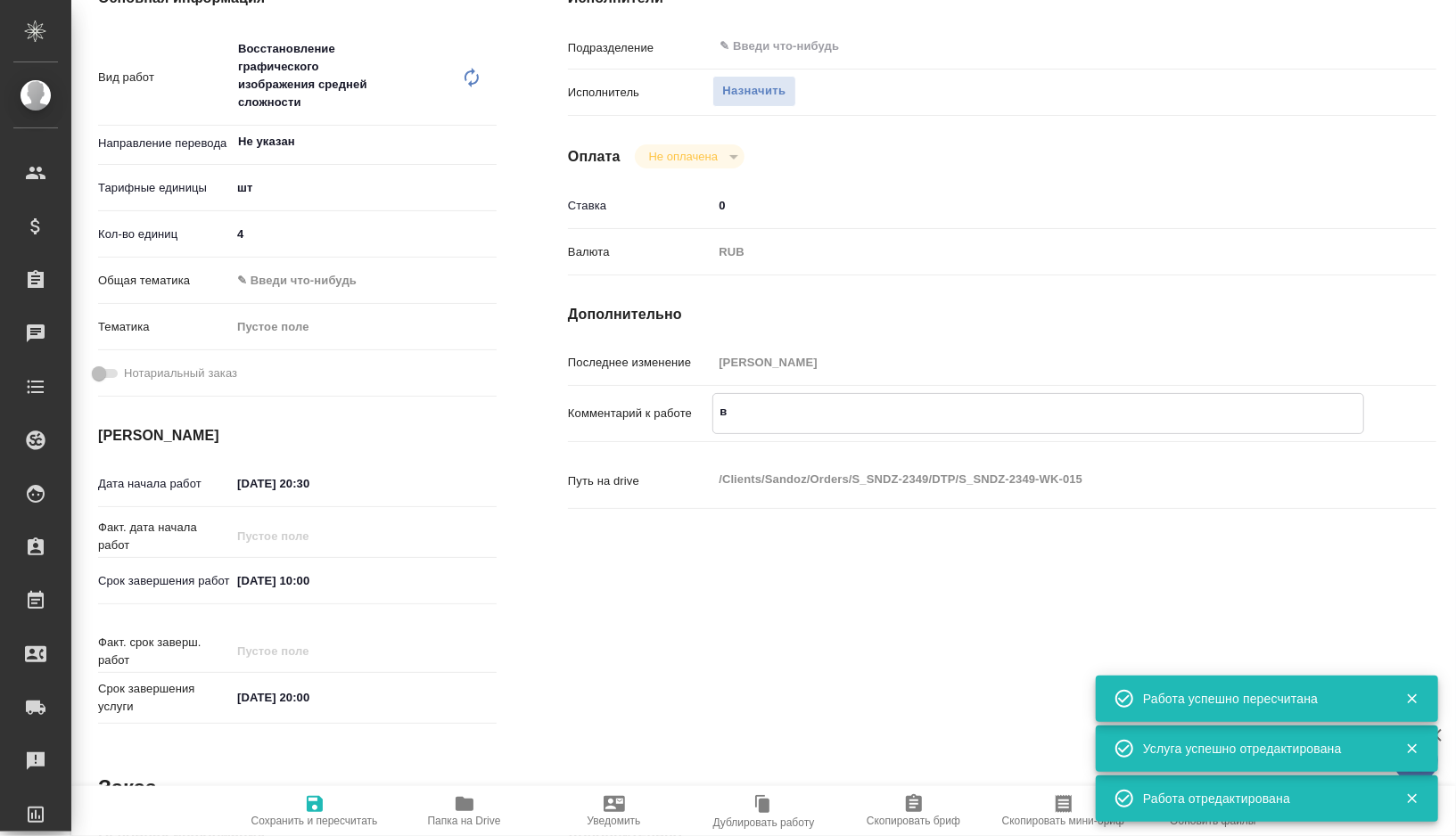
type textarea "x"
type textarea "вес"
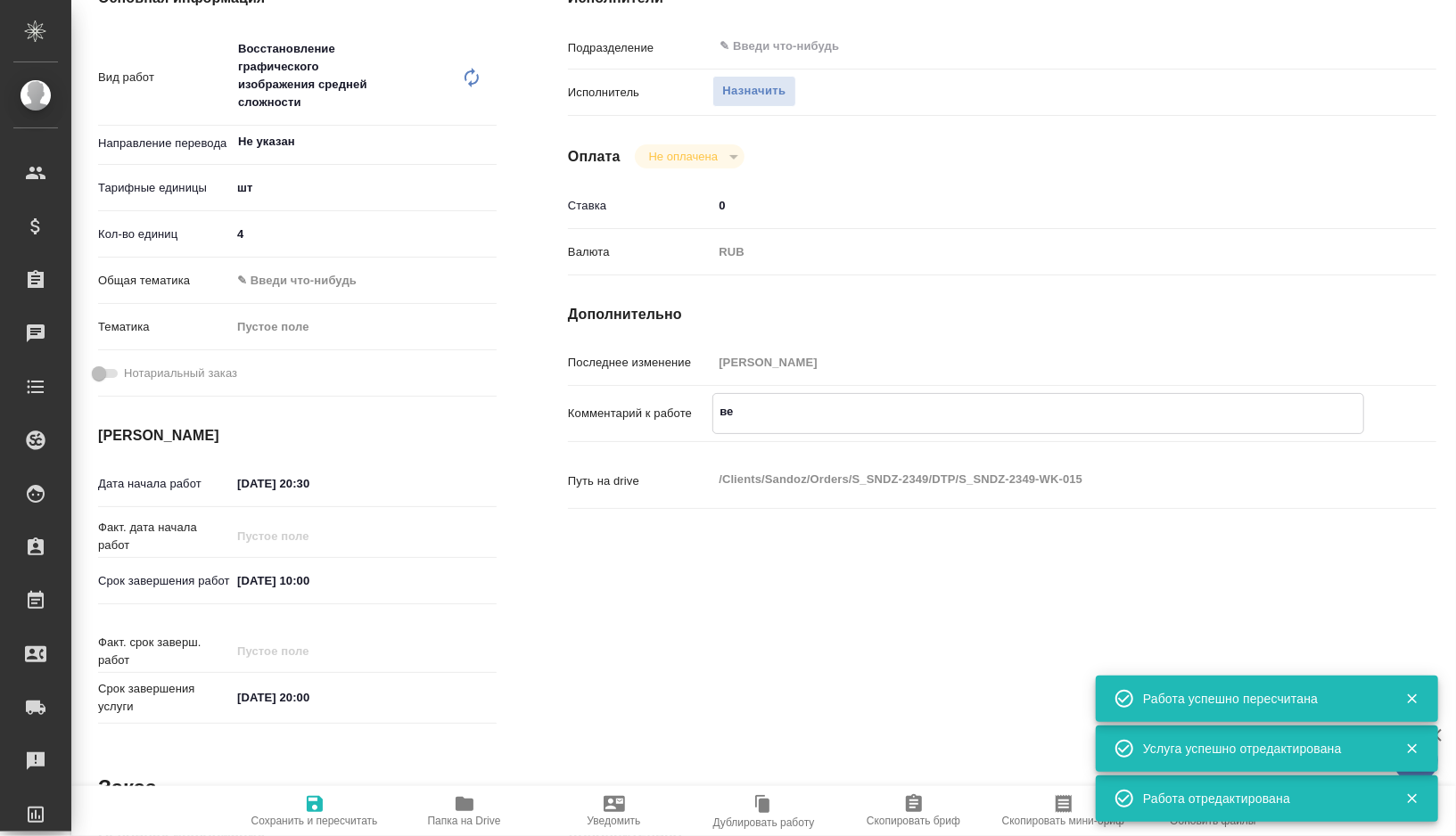
type textarea "x"
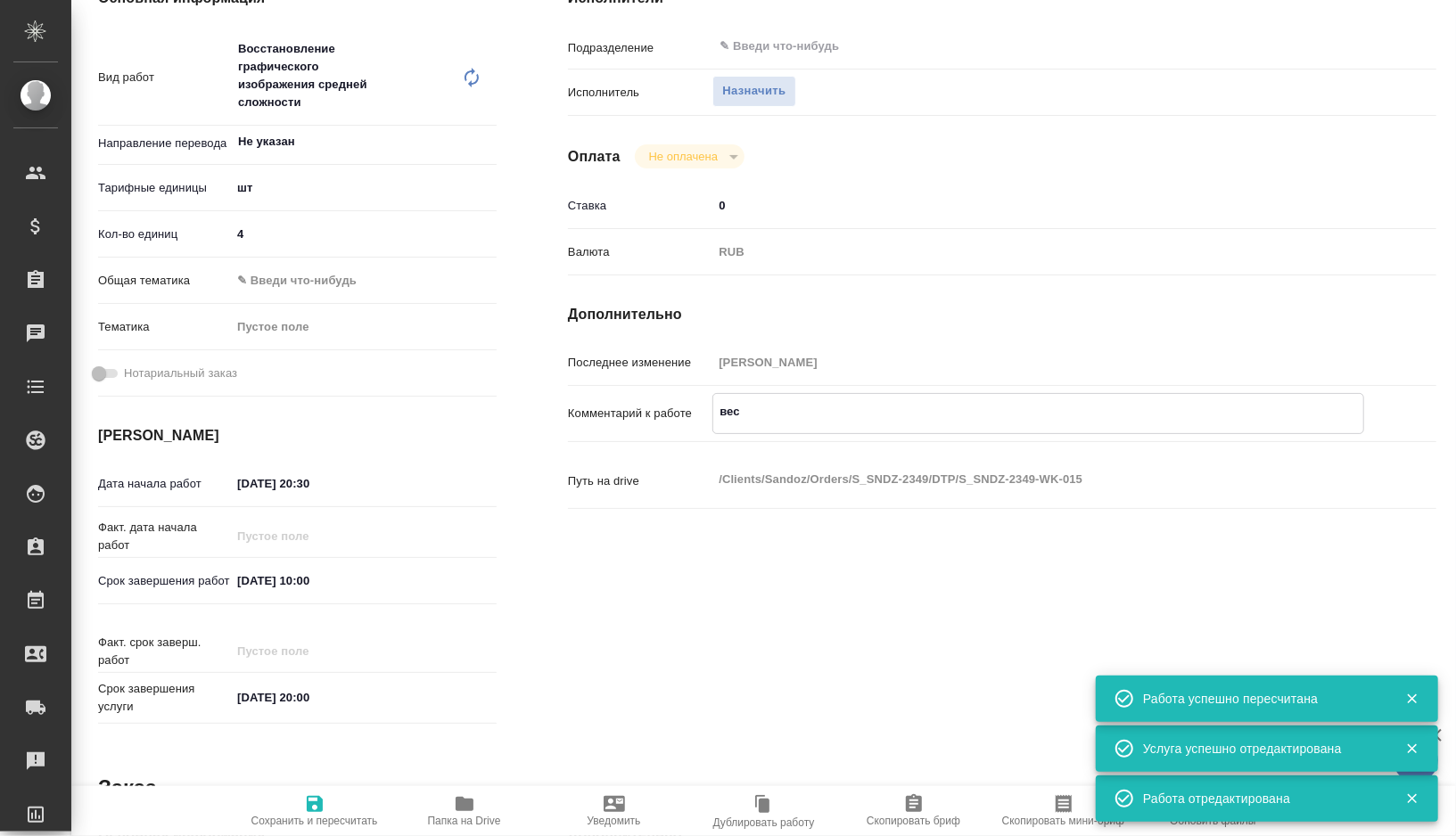
type textarea "весь"
type textarea "x"
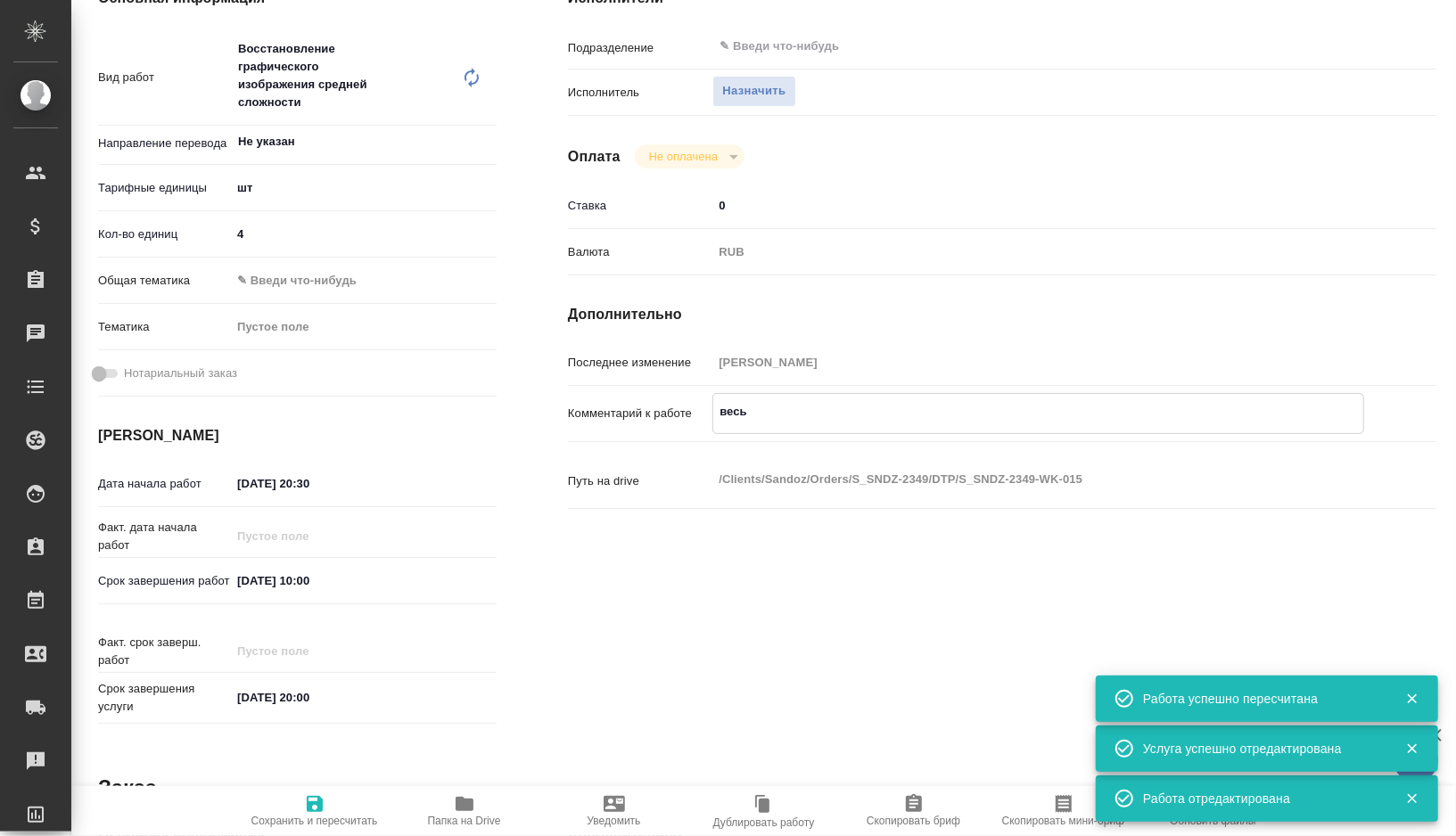
type textarea "x"
type textarea "весь"
type textarea "x"
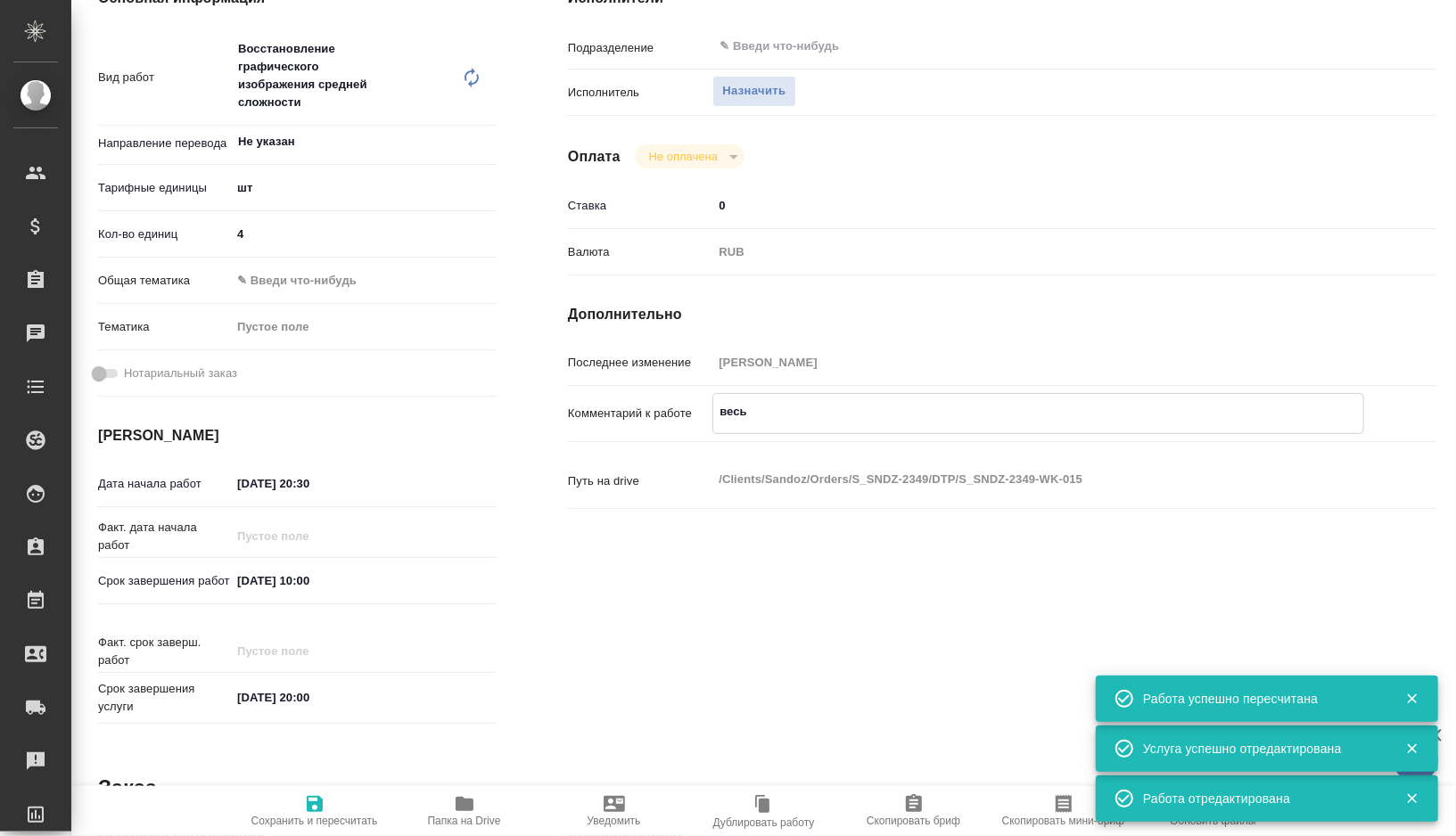
type textarea "x"
type textarea "весь р"
type textarea "x"
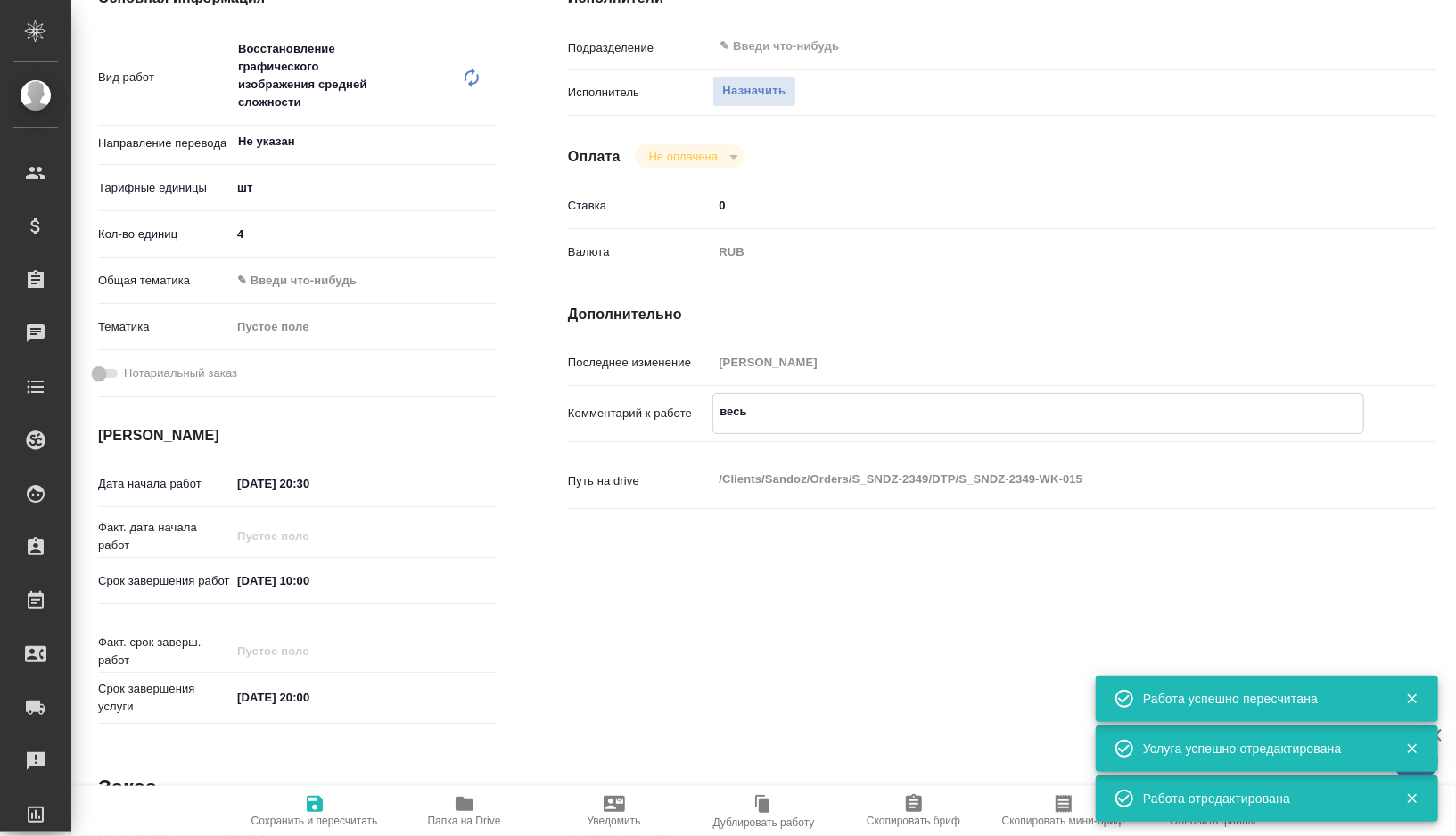
type textarea "x"
type textarea "весь ру"
type textarea "x"
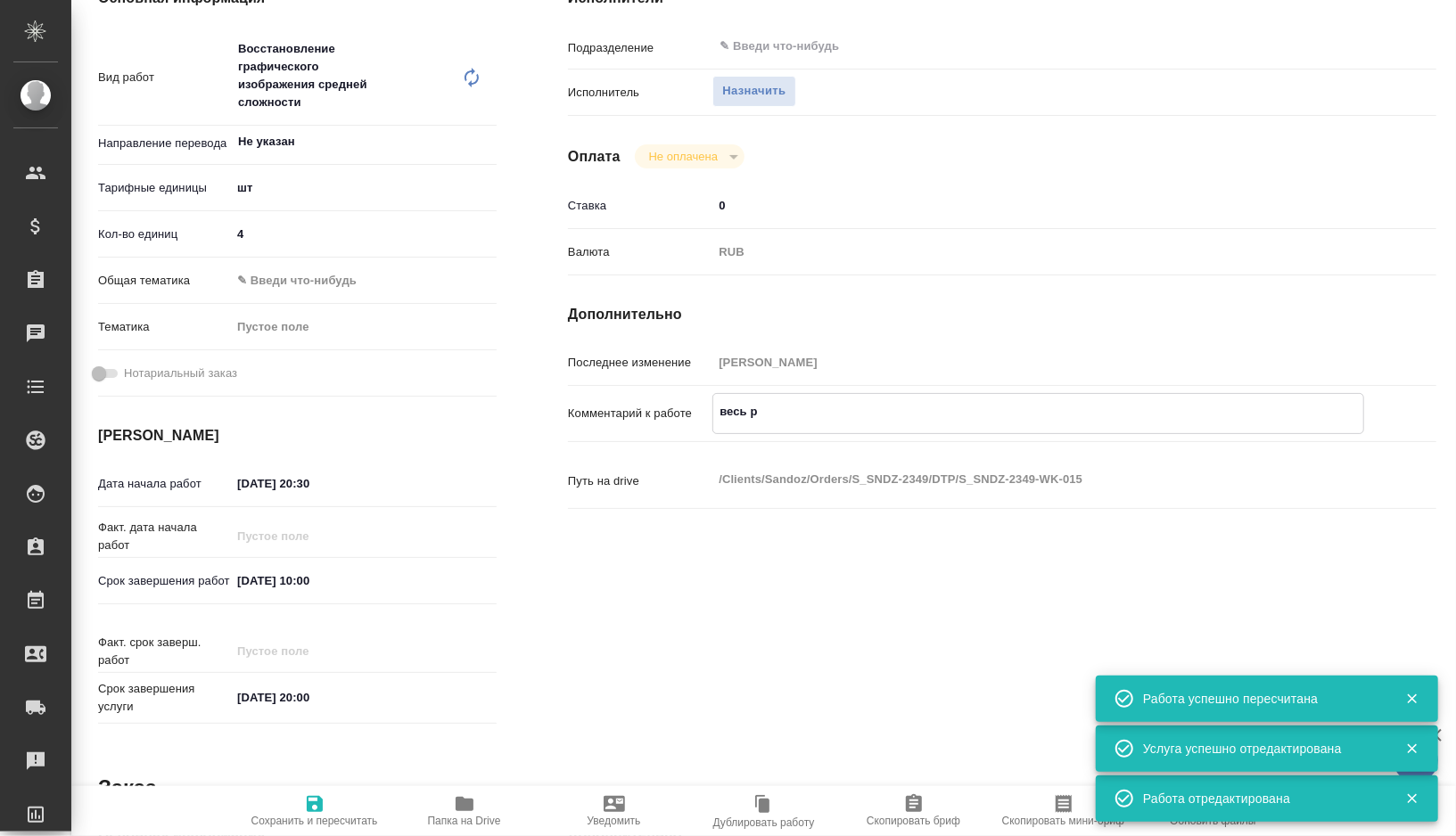
type textarea "x"
type textarea "весь рус"
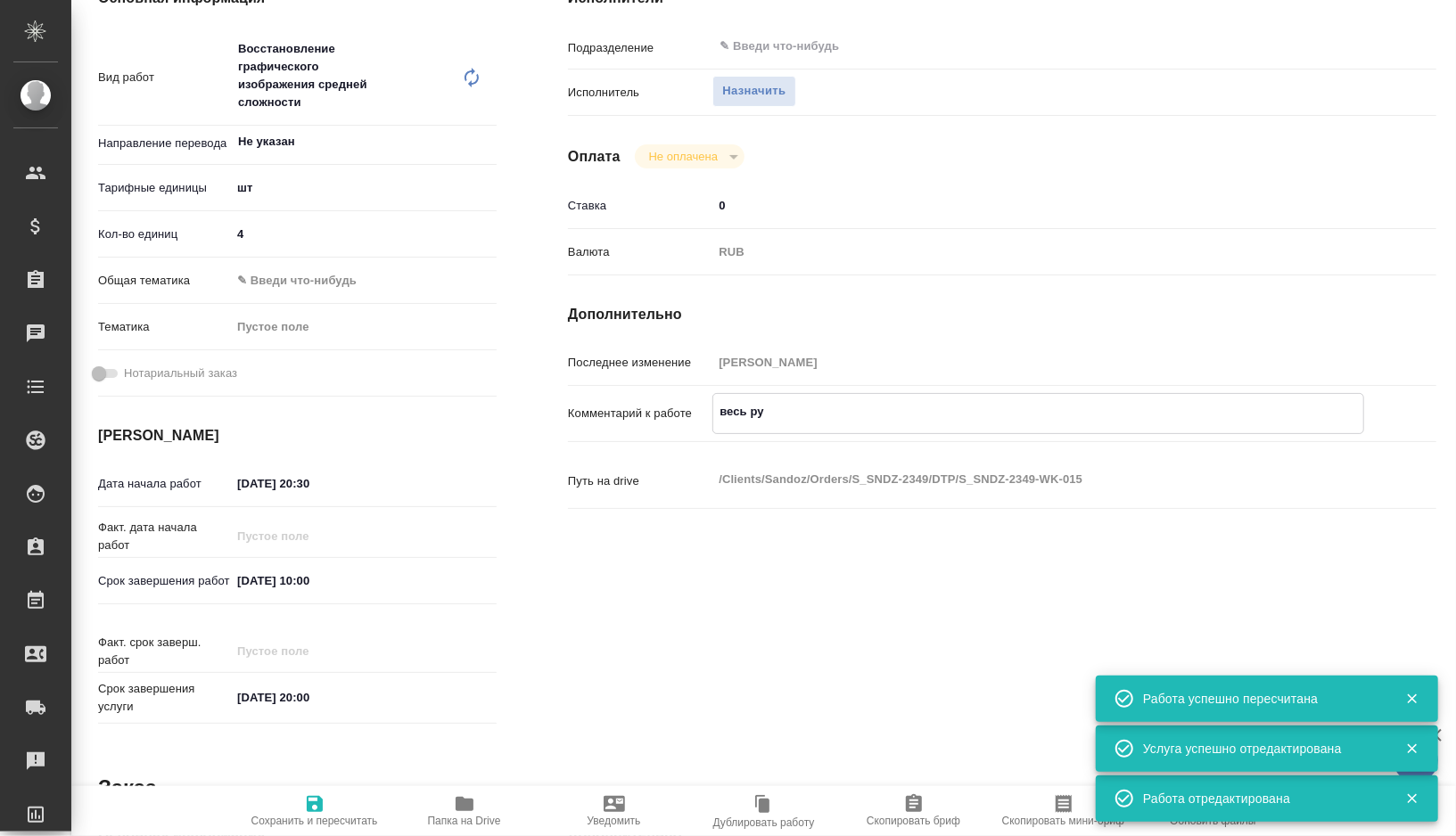
type textarea "x"
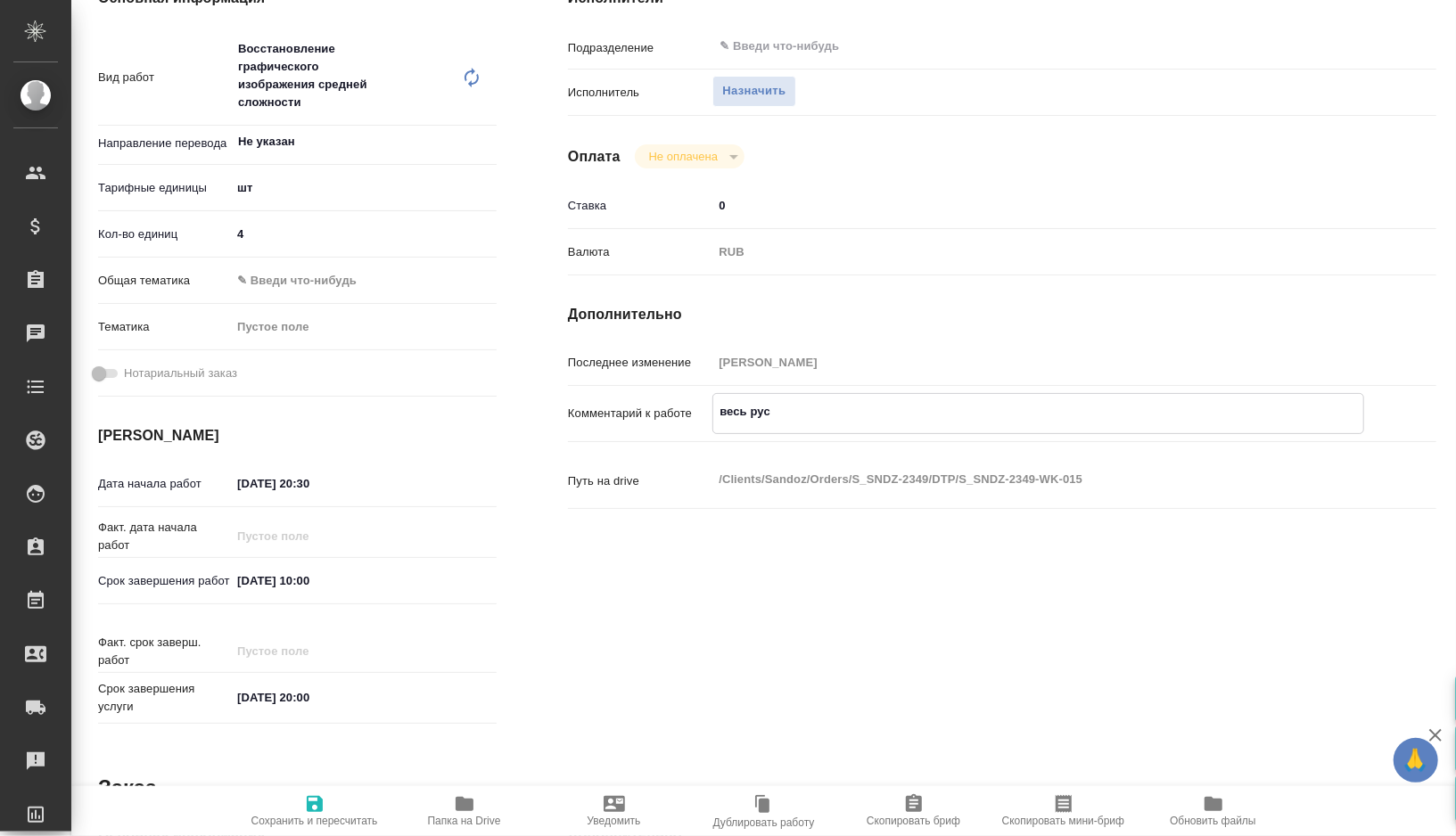
type textarea "x"
type textarea "весь русс"
type textarea "x"
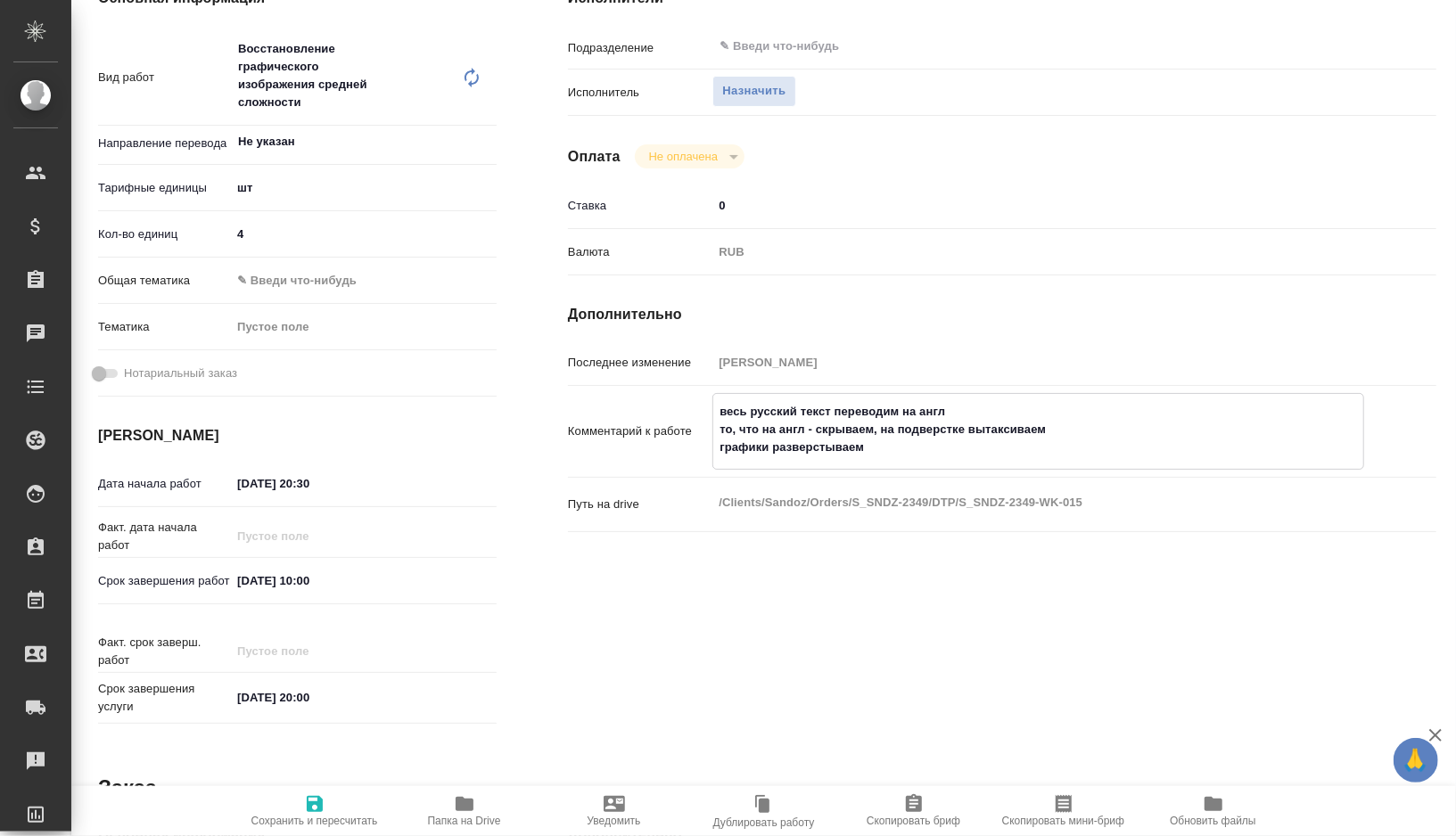
click at [733, 410] on textarea "весь русский текст переводим на англ то, что на англ - скрываем, на подверстке …" at bounding box center [1038, 429] width 650 height 66
drag, startPoint x: 733, startPoint y: 410, endPoint x: 868, endPoint y: 438, distance: 137.9
click at [868, 438] on textarea "весь русский текст переводим на англ то, что на англ - скрываем, на подверстке …" at bounding box center [1038, 429] width 650 height 66
click at [302, 814] on span "Сохранить и пересчитать" at bounding box center [315, 821] width 126 height 13
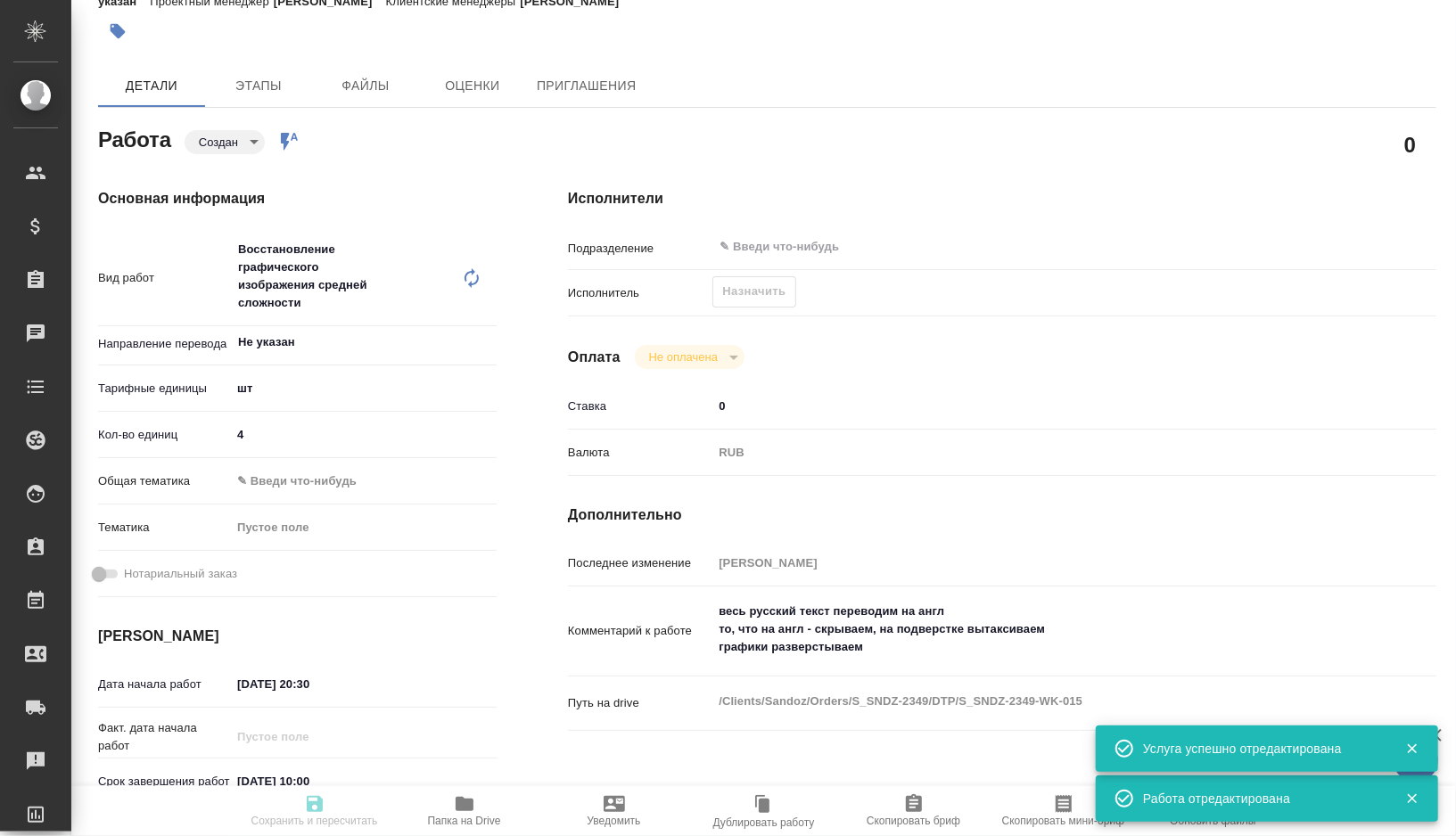
scroll to position [0, 0]
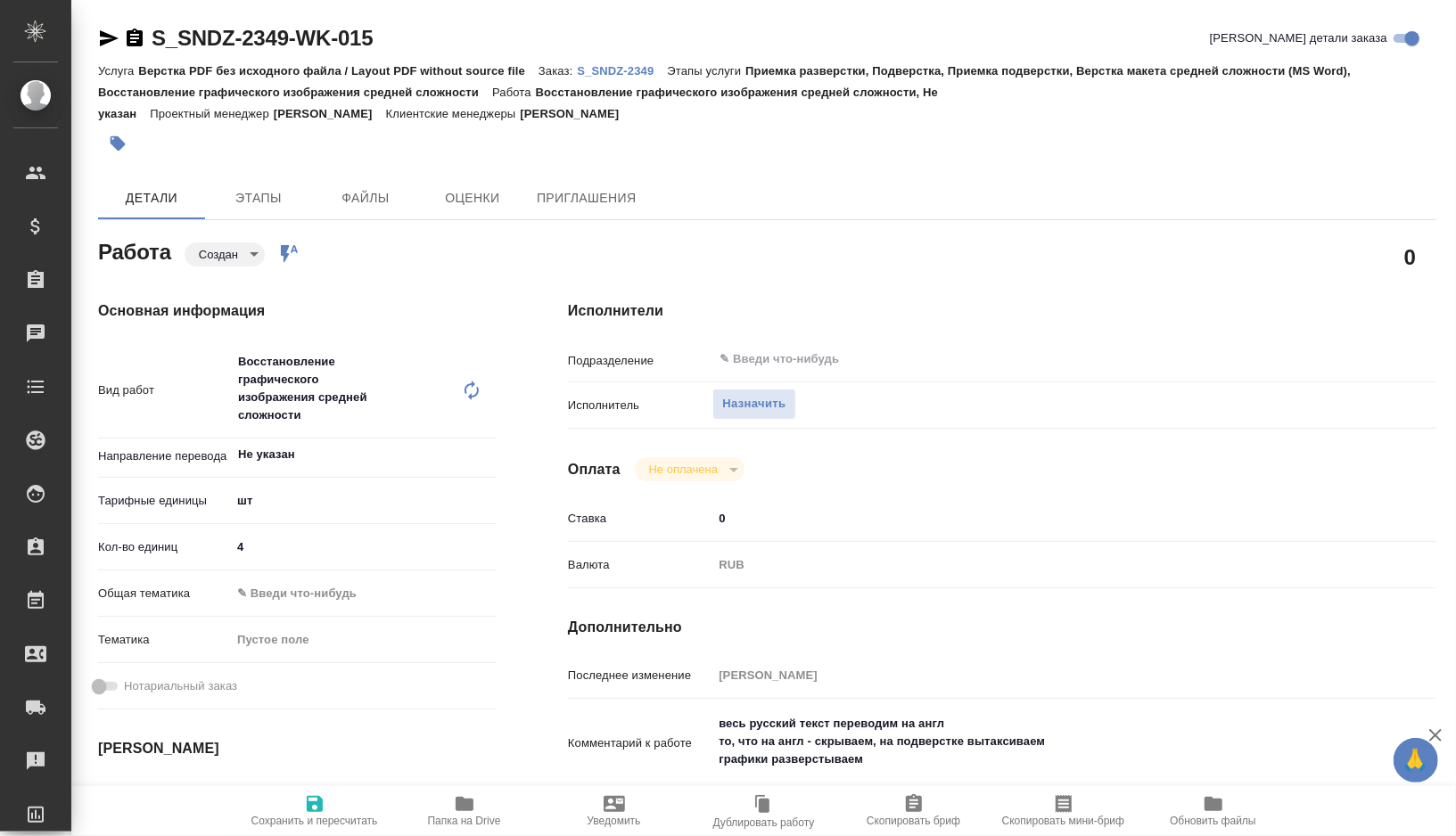
type textarea "x"
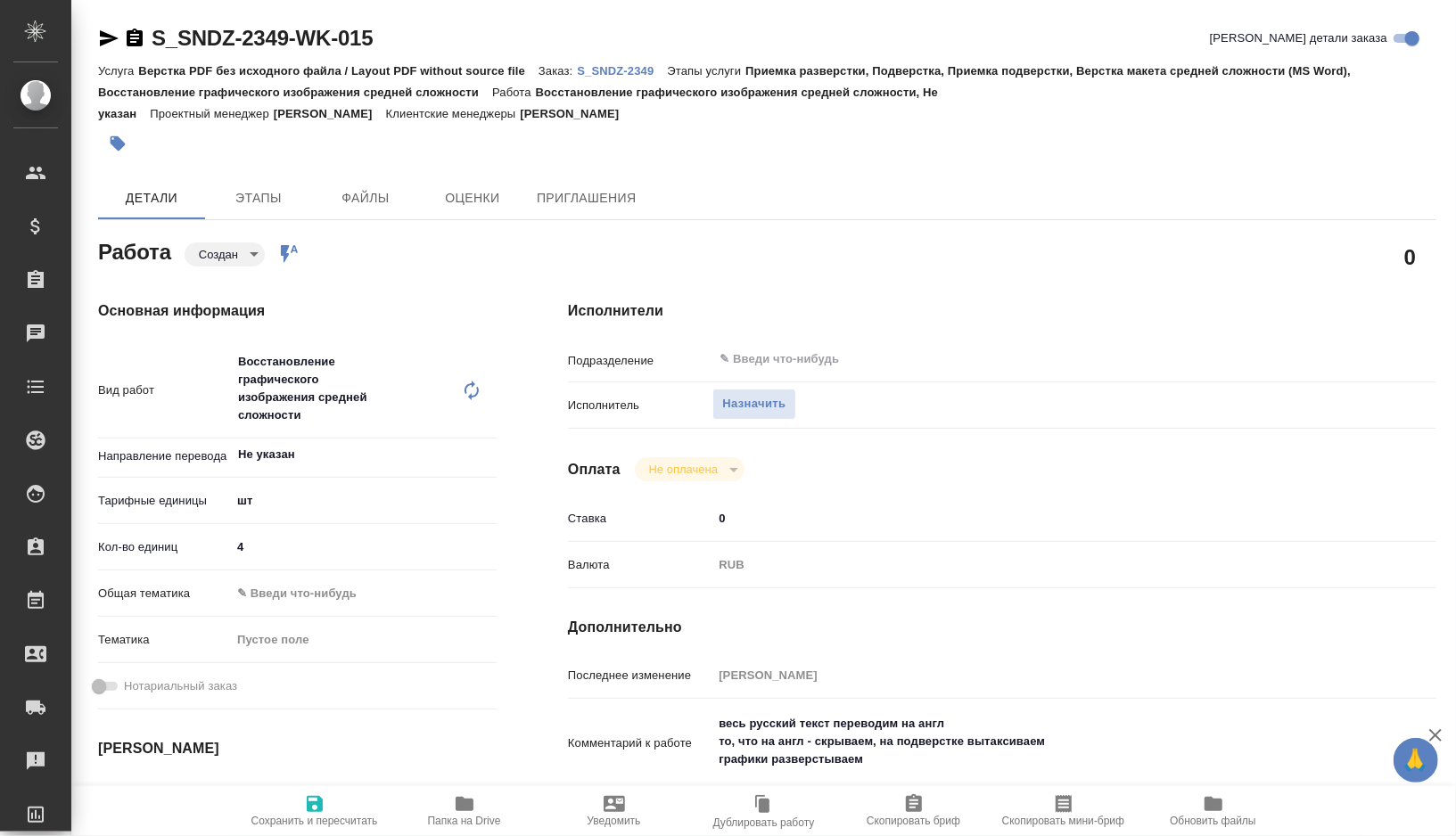
type textarea "x"
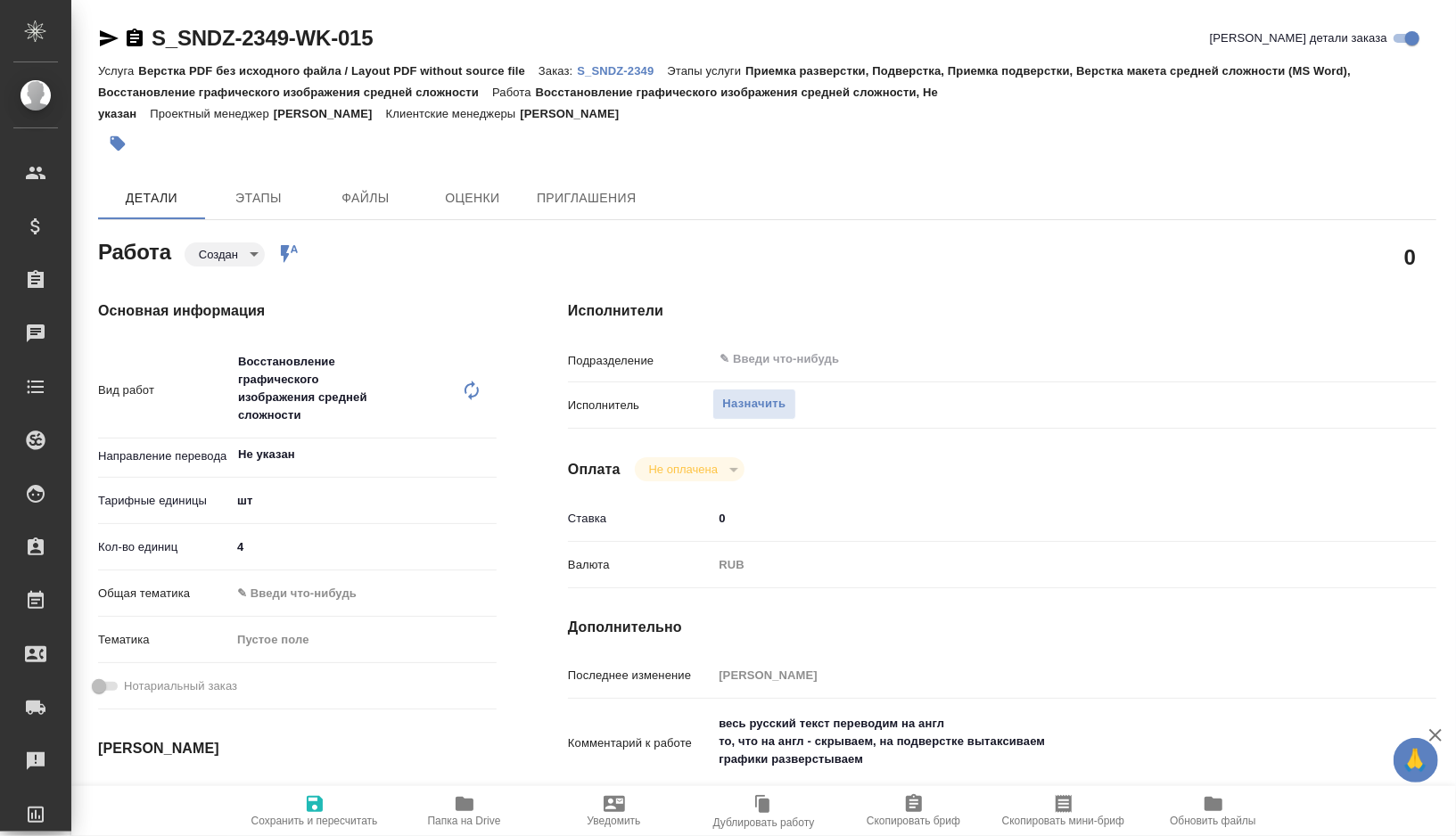
type textarea "x"
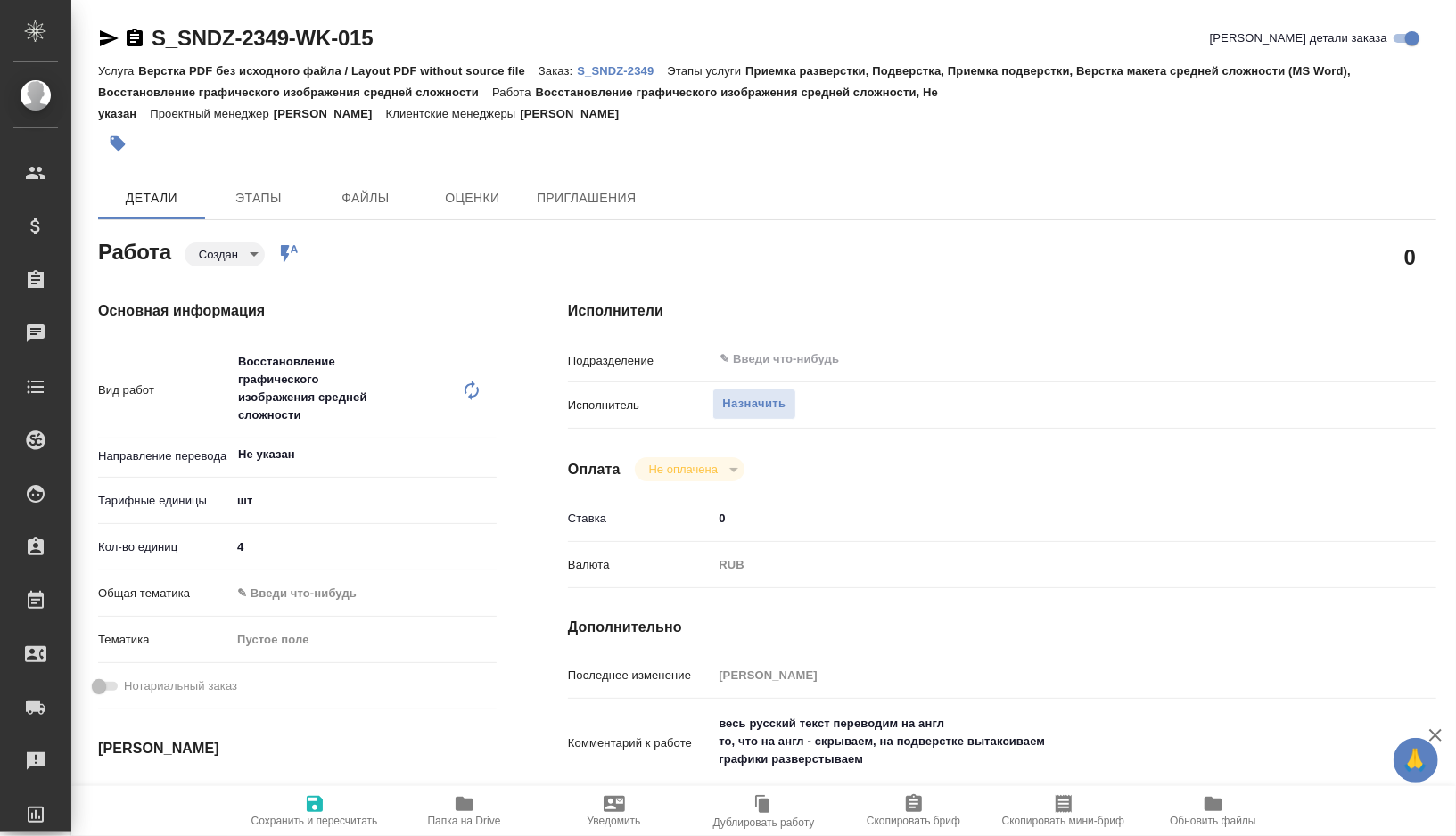
type textarea "x"
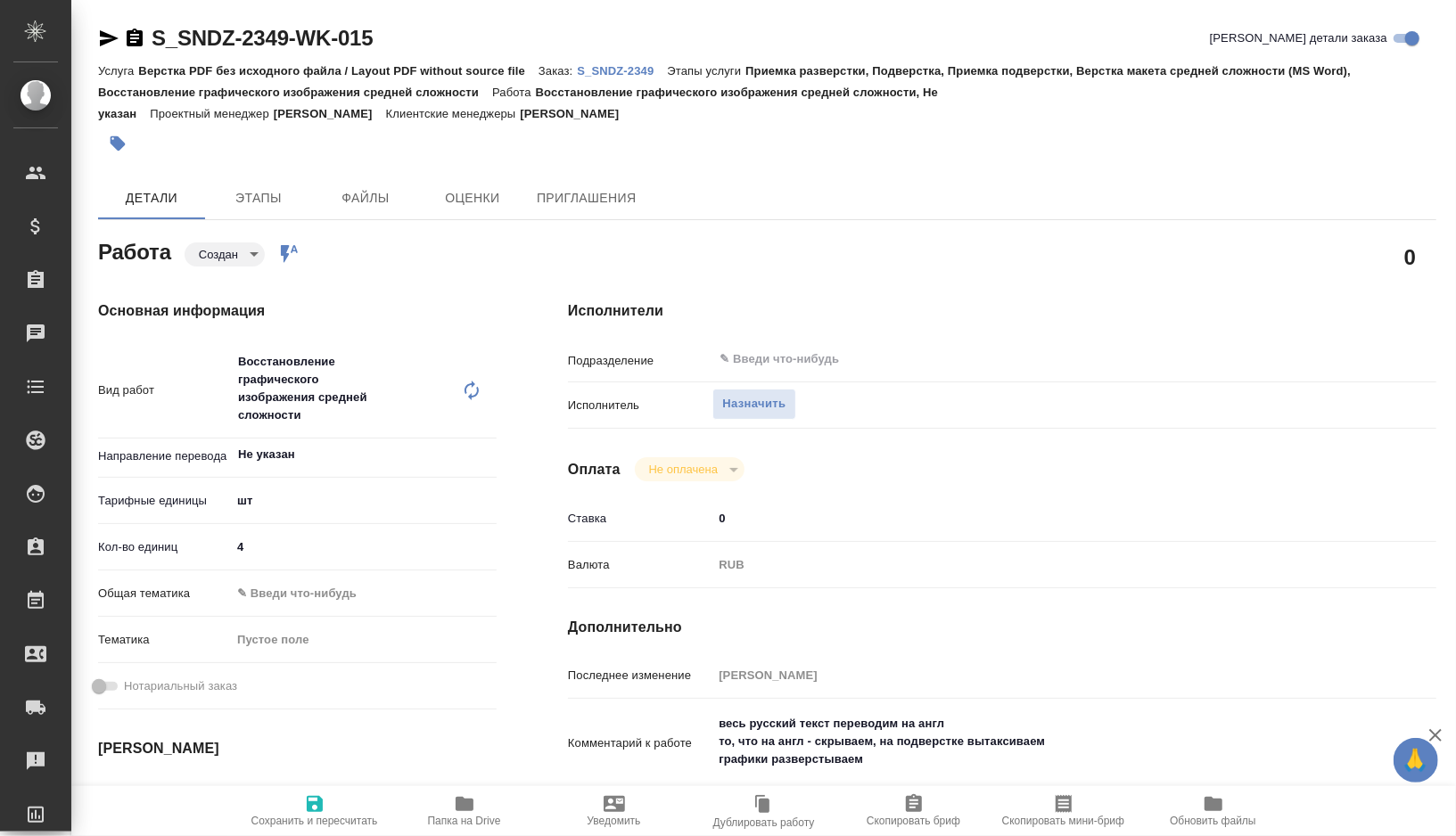
type textarea "x"
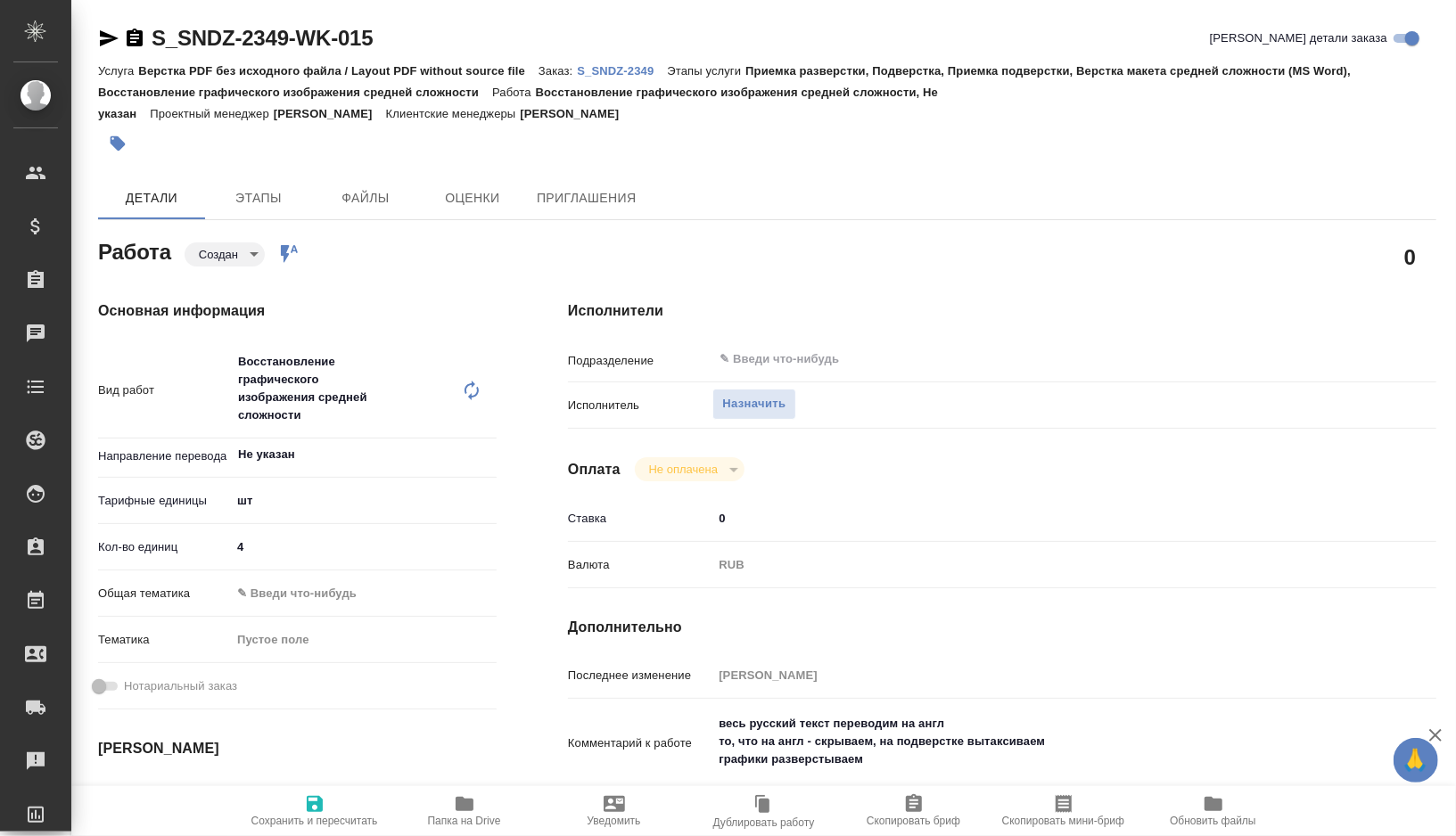
type textarea "x"
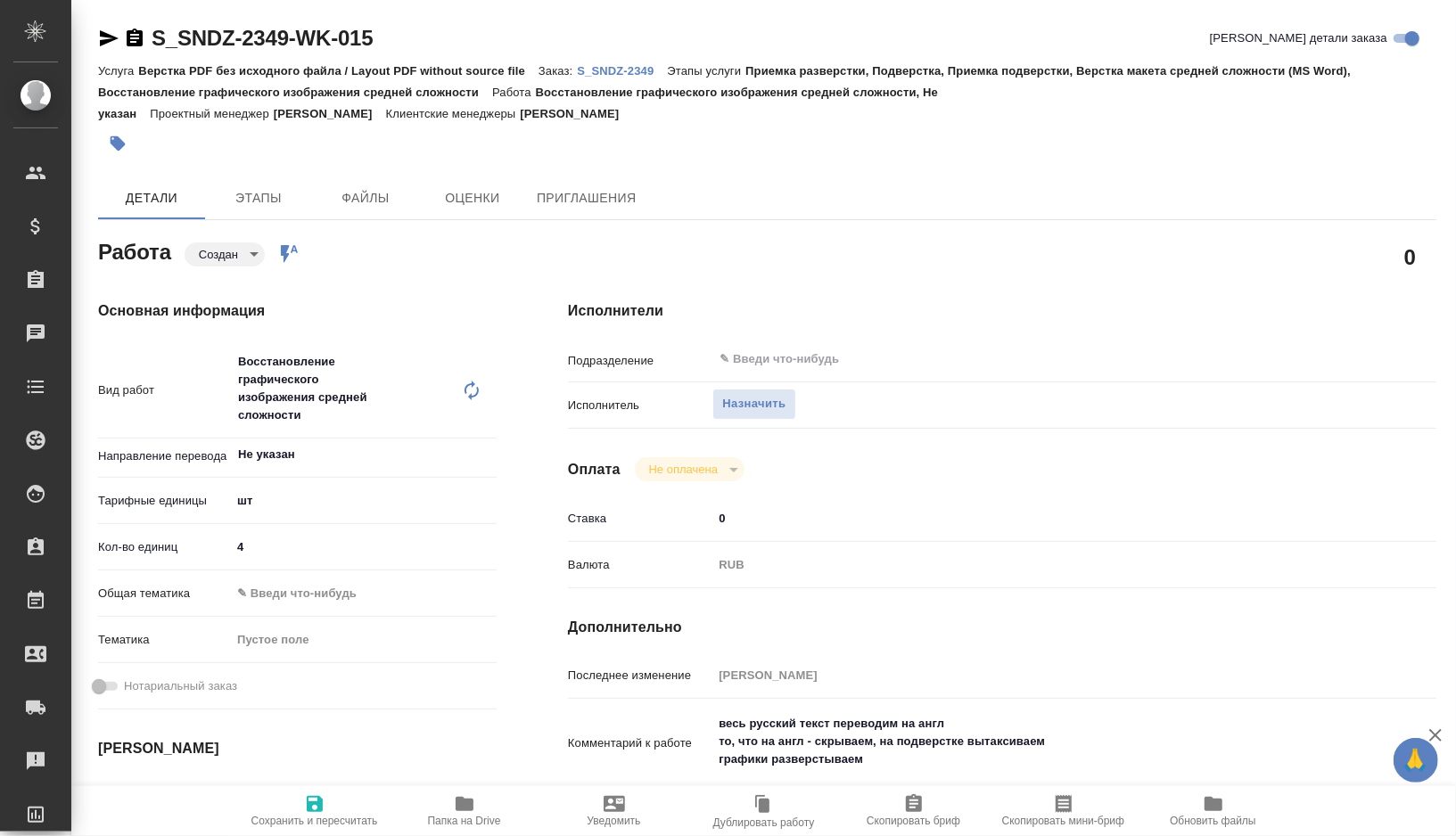
click at [248, 255] on body "🙏 .cls-1 fill:#fff; AWATERA Gorshkova Valentina Клиенты Спецификации Заказы Чат…" at bounding box center [728, 418] width 1456 height 836
type textarea "x"
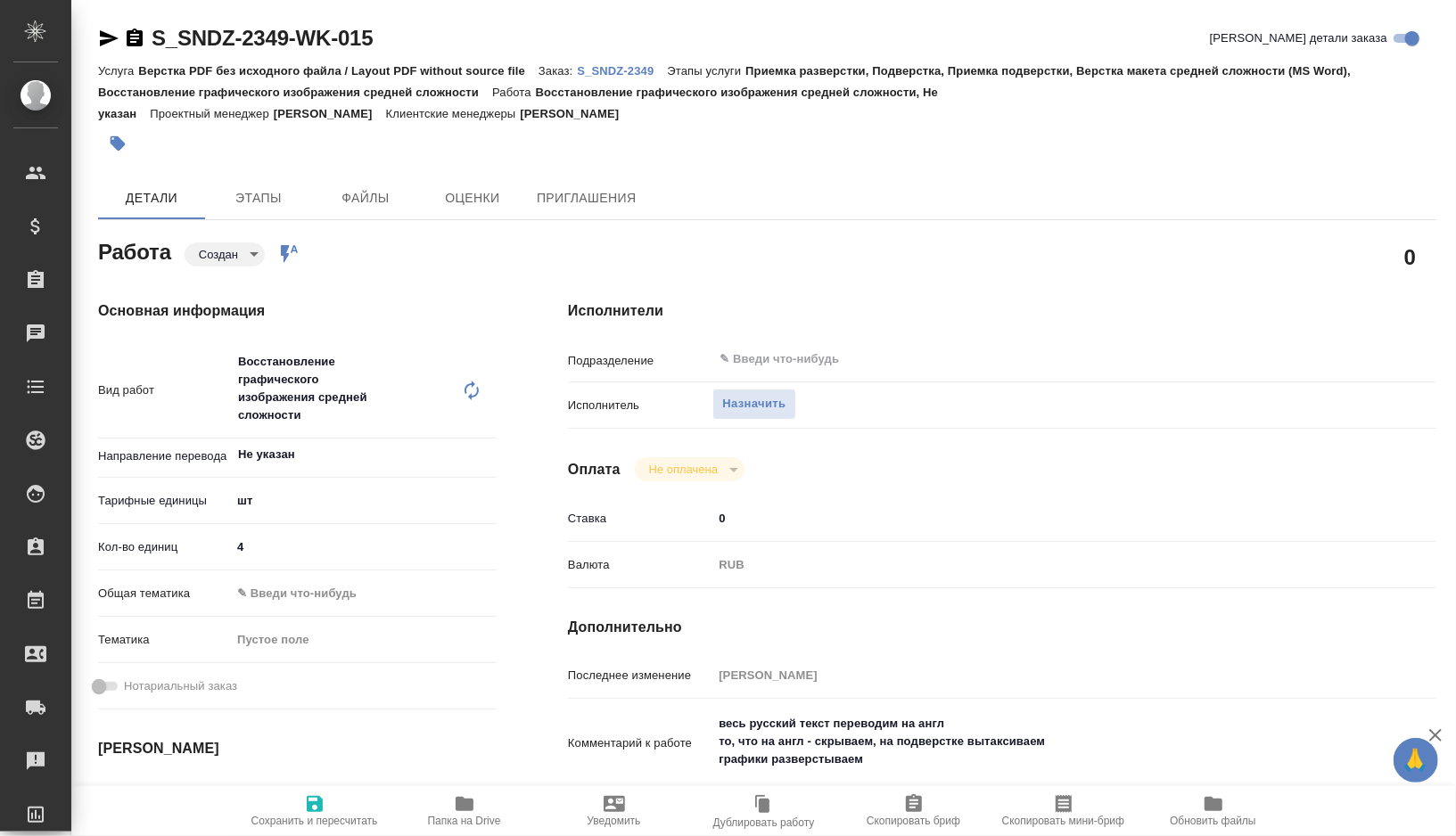
type textarea "x"
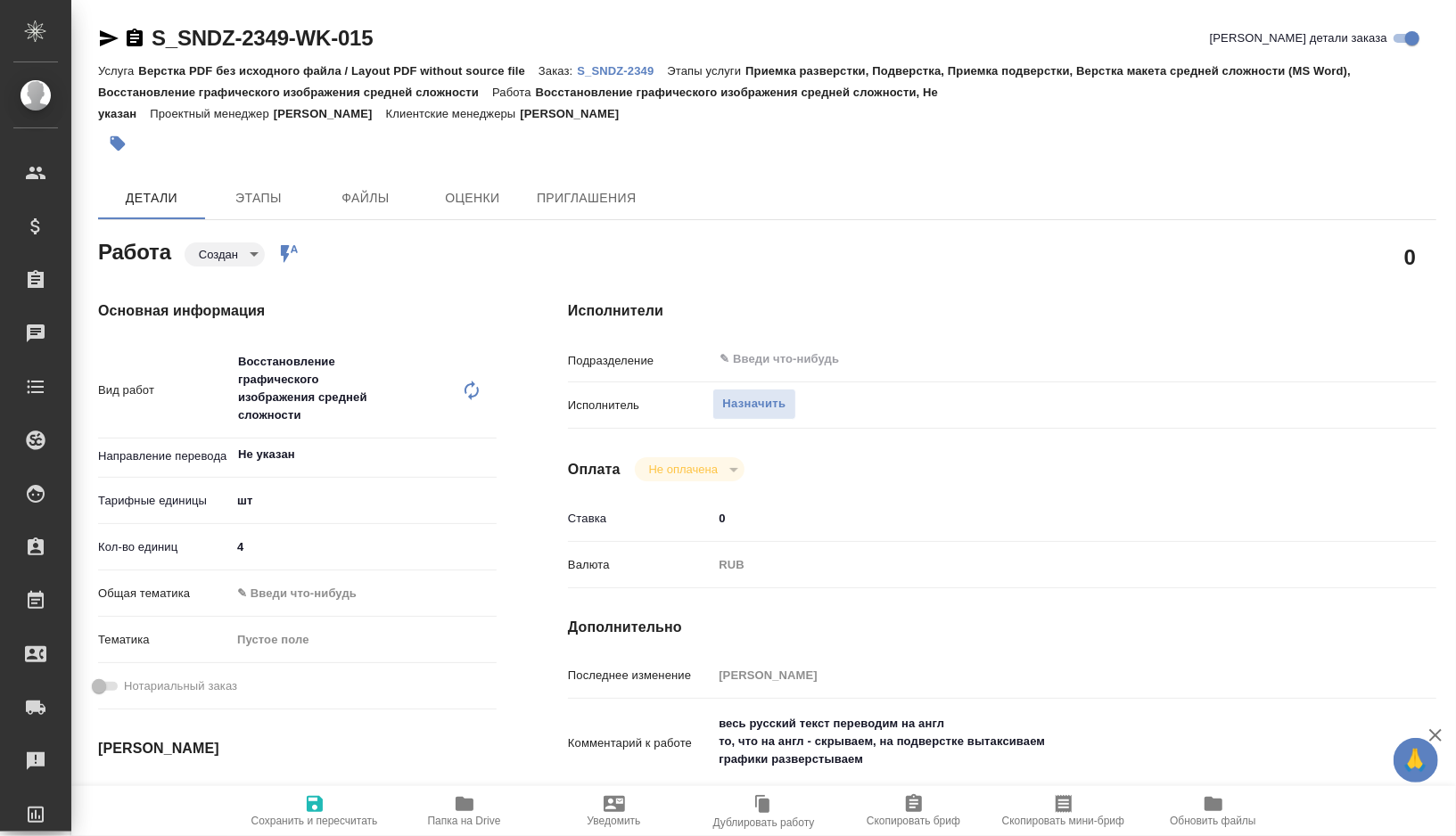
type textarea "x"
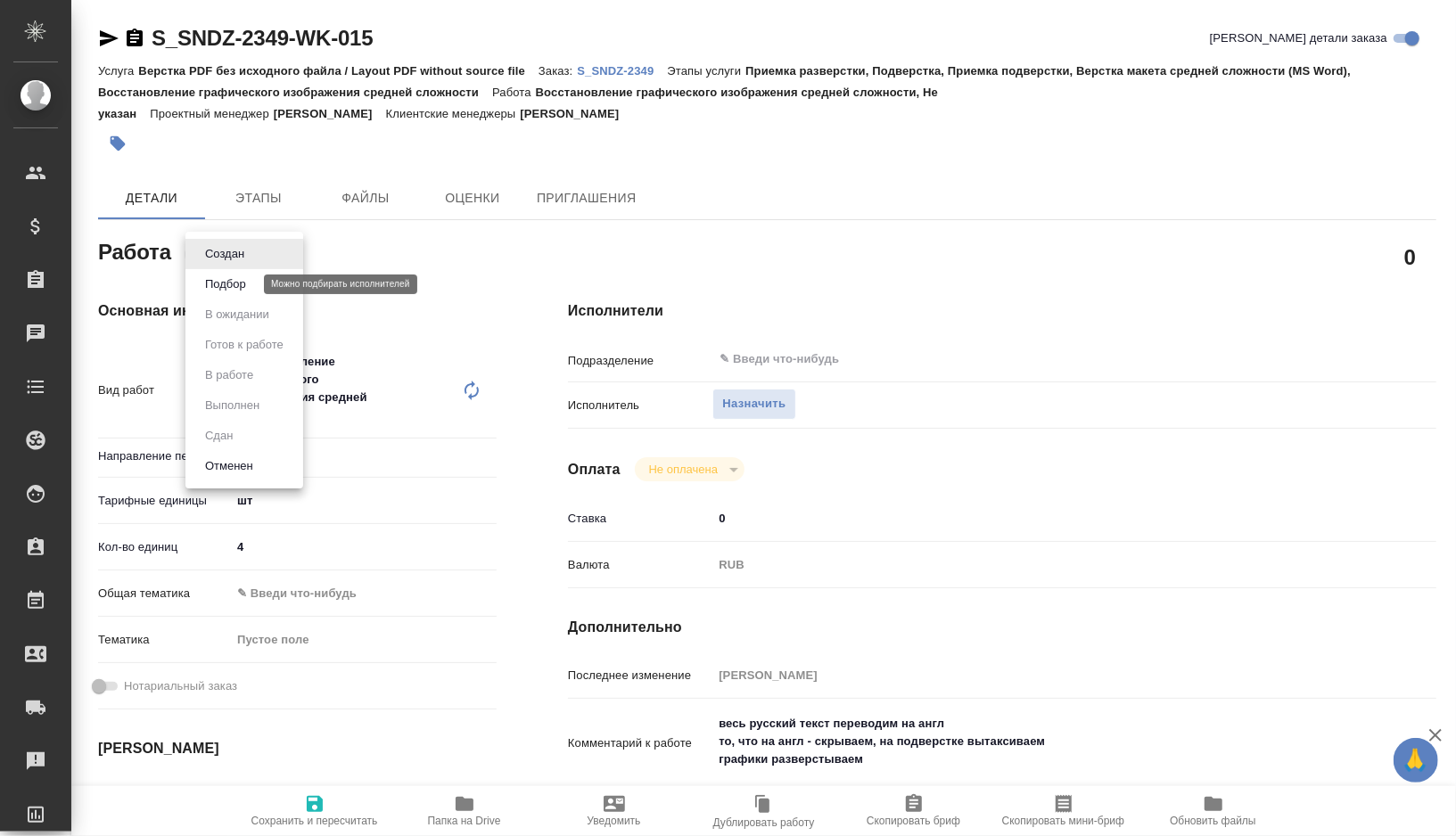
click at [247, 280] on button "Подбор" at bounding box center [225, 284] width 51 height 20
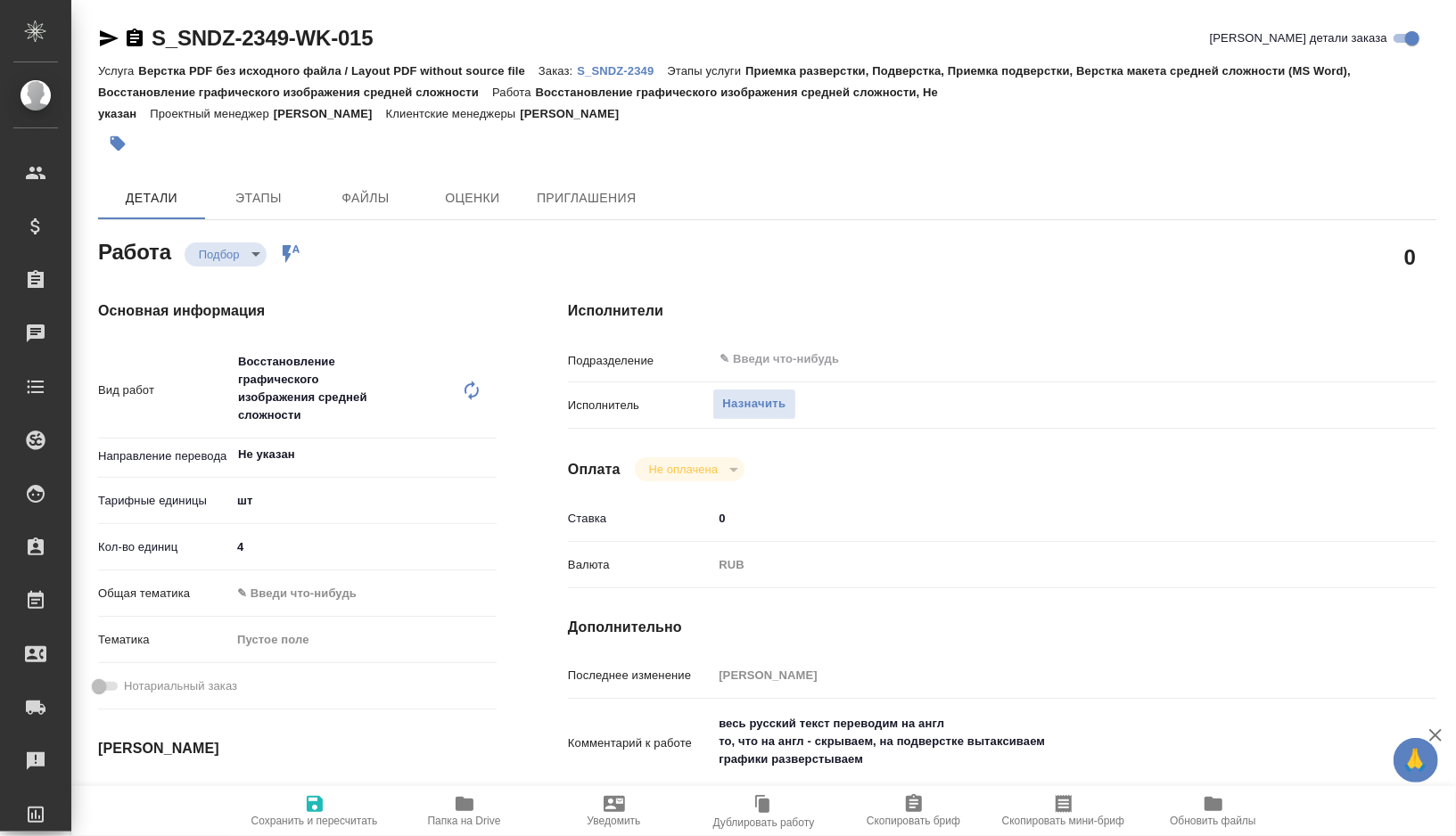
type textarea "x"
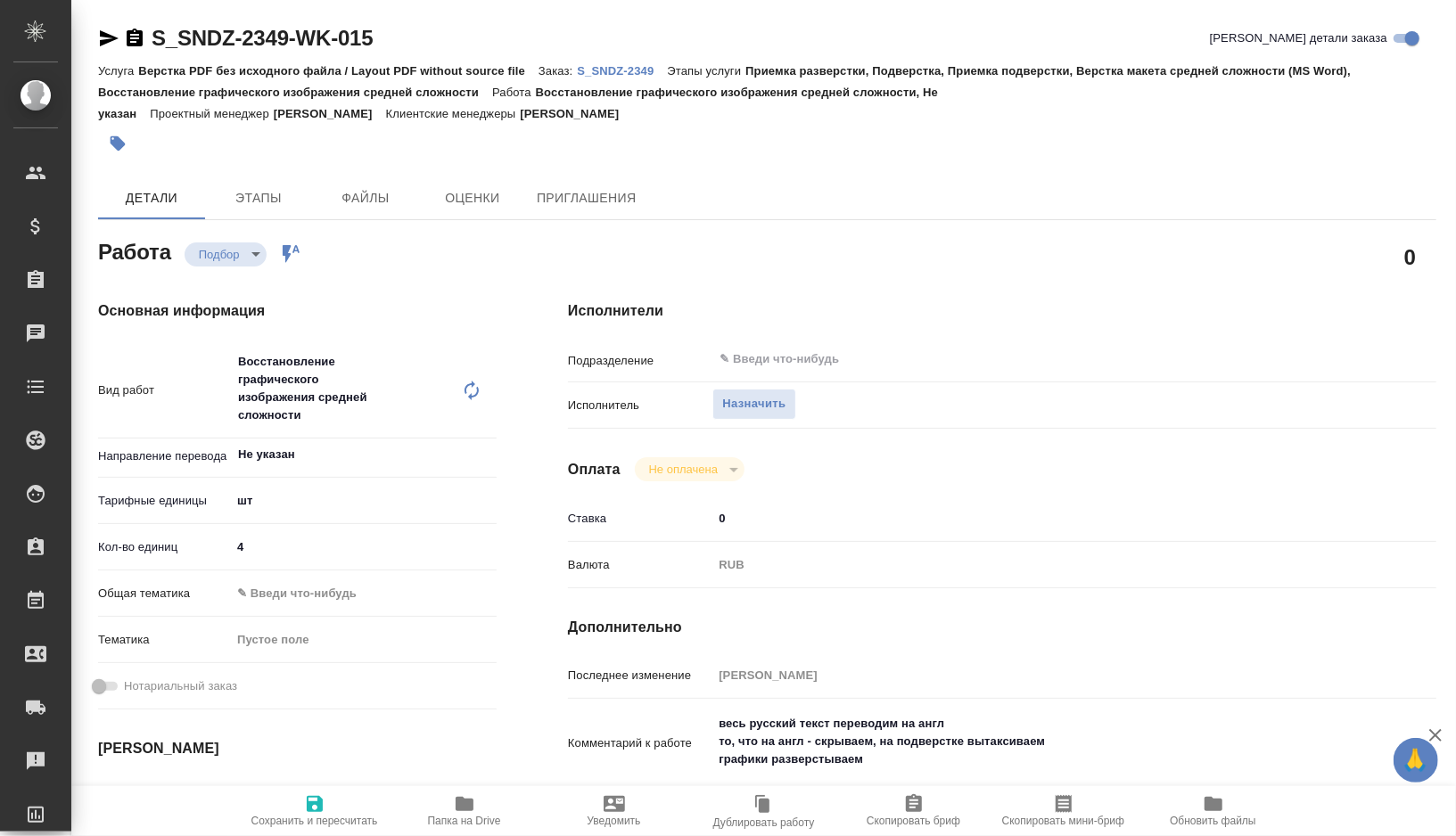
type textarea "x"
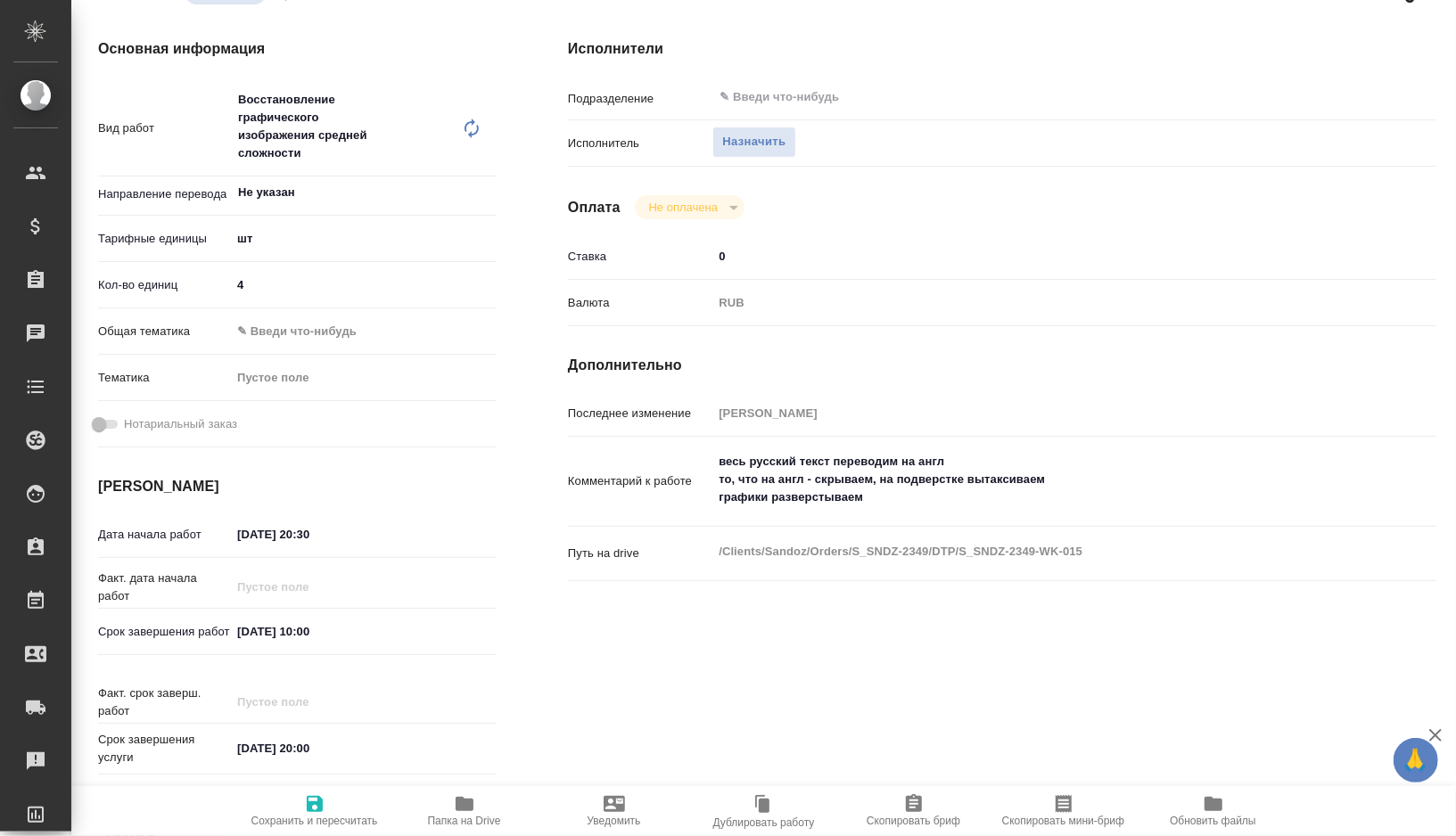
scroll to position [327, 0]
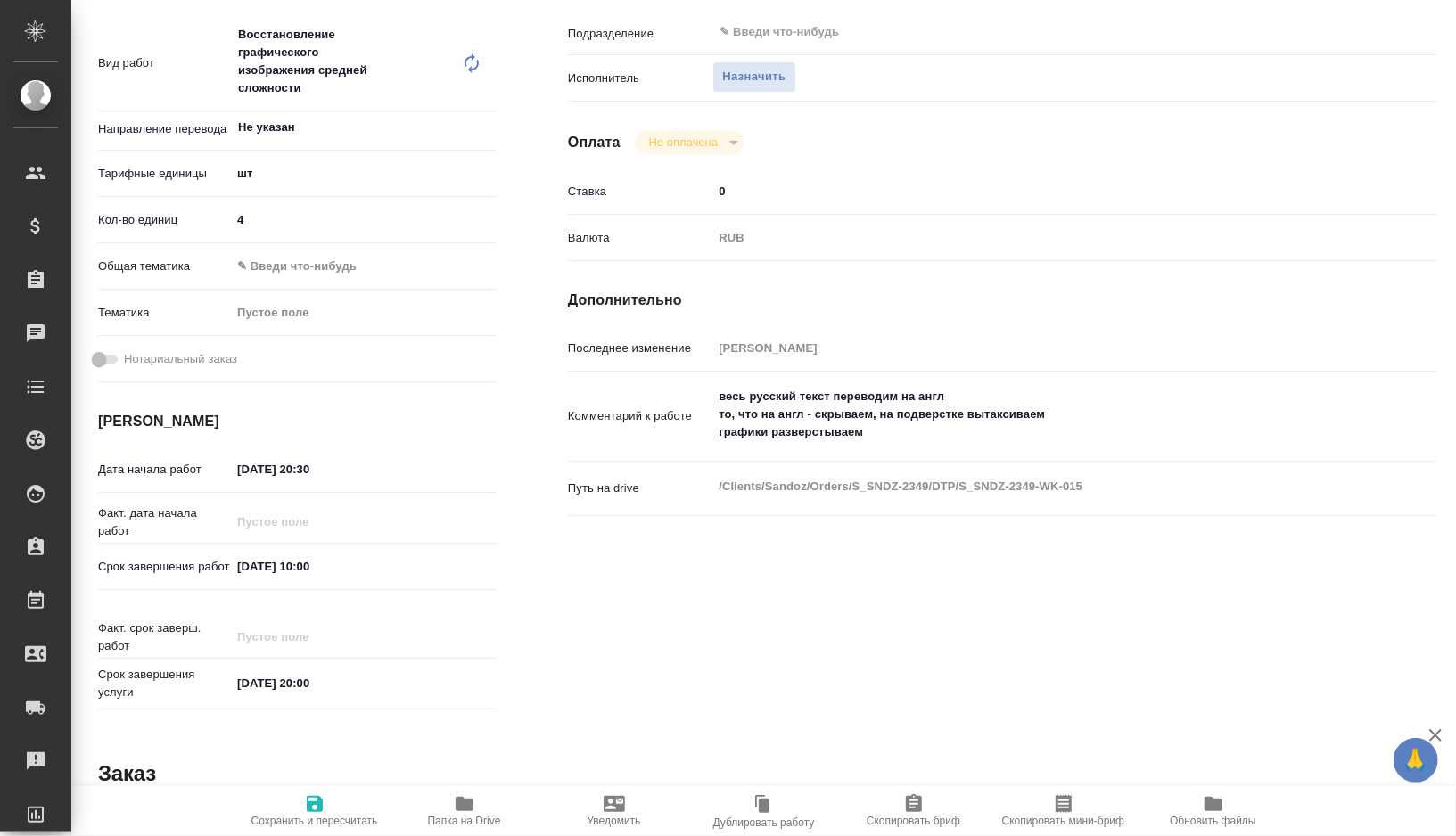
type textarea "x"
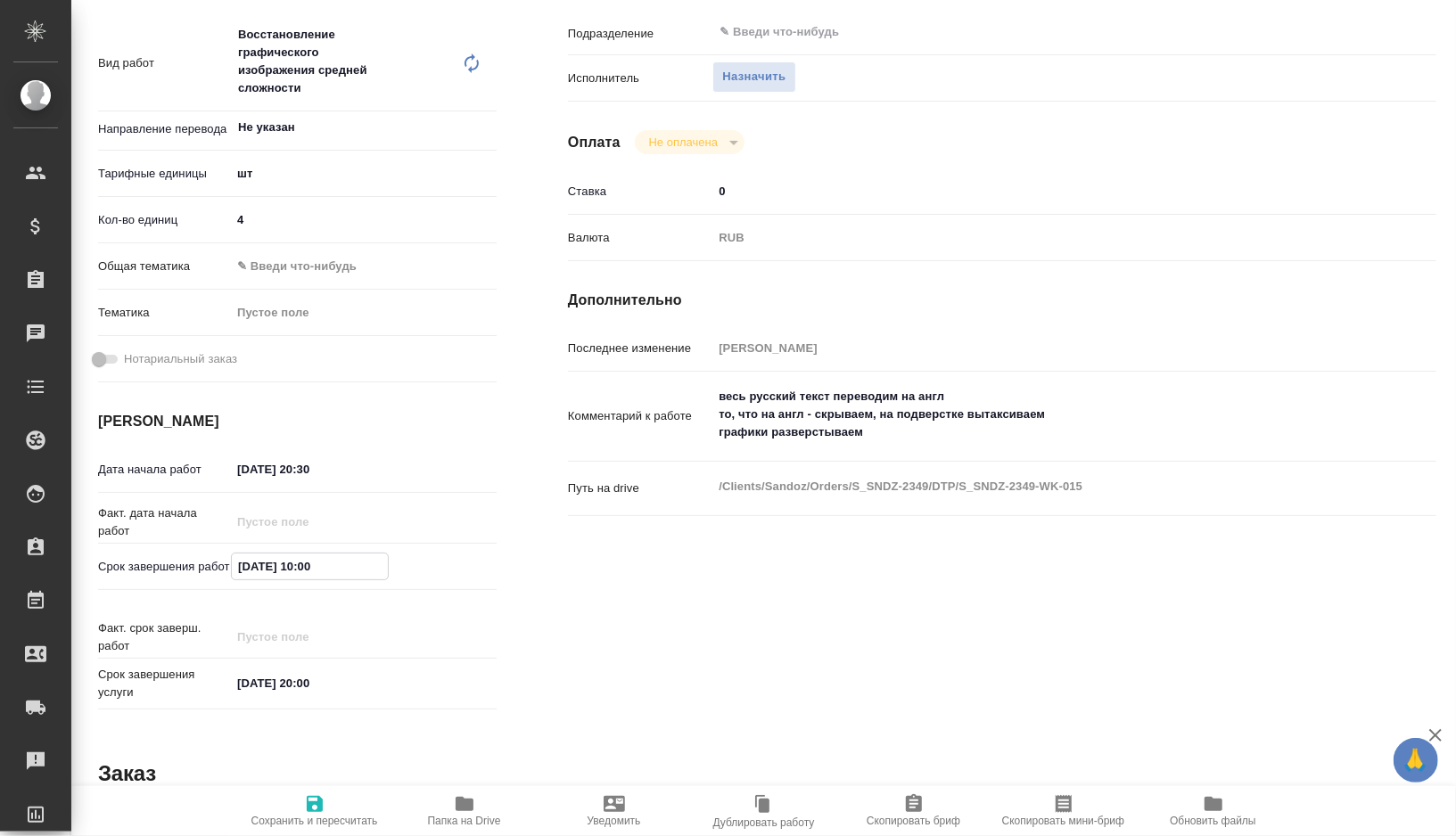
click at [310, 565] on input "11.10.2025 10:00" at bounding box center [309, 566] width 156 height 26
type textarea "x"
type input "11.10.2025 10:0_"
type textarea "x"
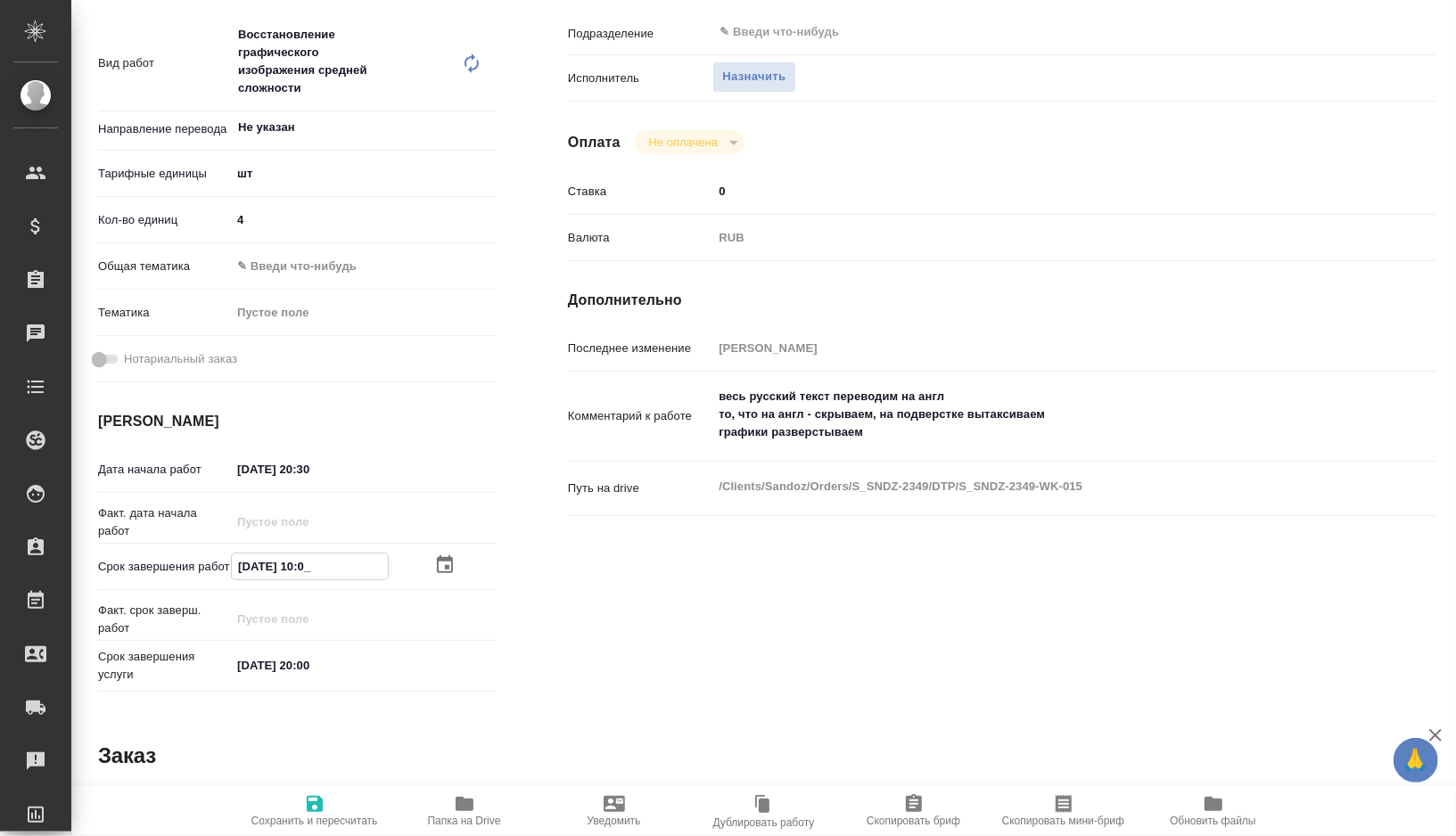
type textarea "x"
type input "11.10.2025 12:00"
type textarea "x"
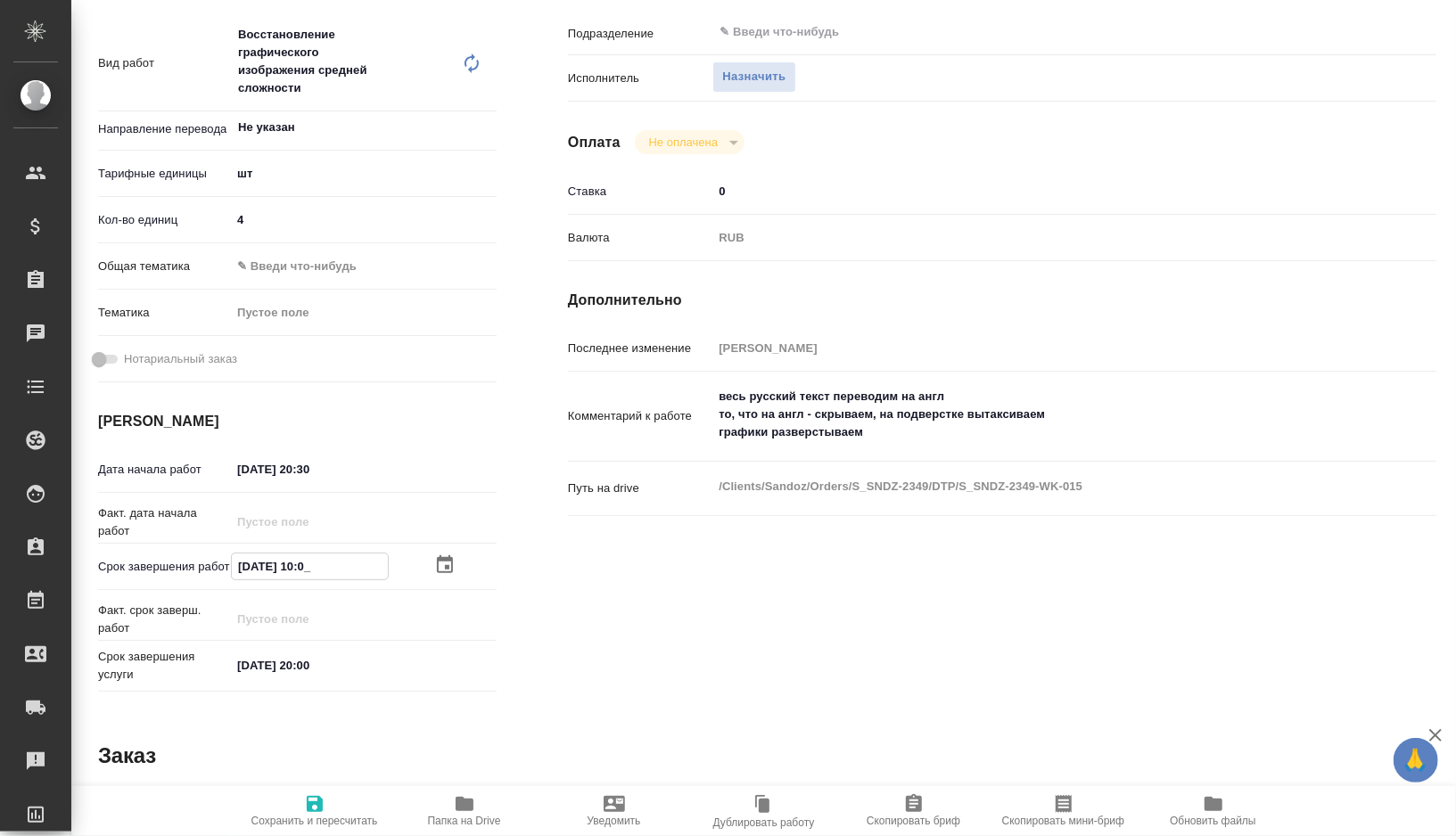
type textarea "x"
type input "11.10.2025 12:00"
click at [329, 814] on span "Сохранить и пересчитать" at bounding box center [315, 821] width 126 height 13
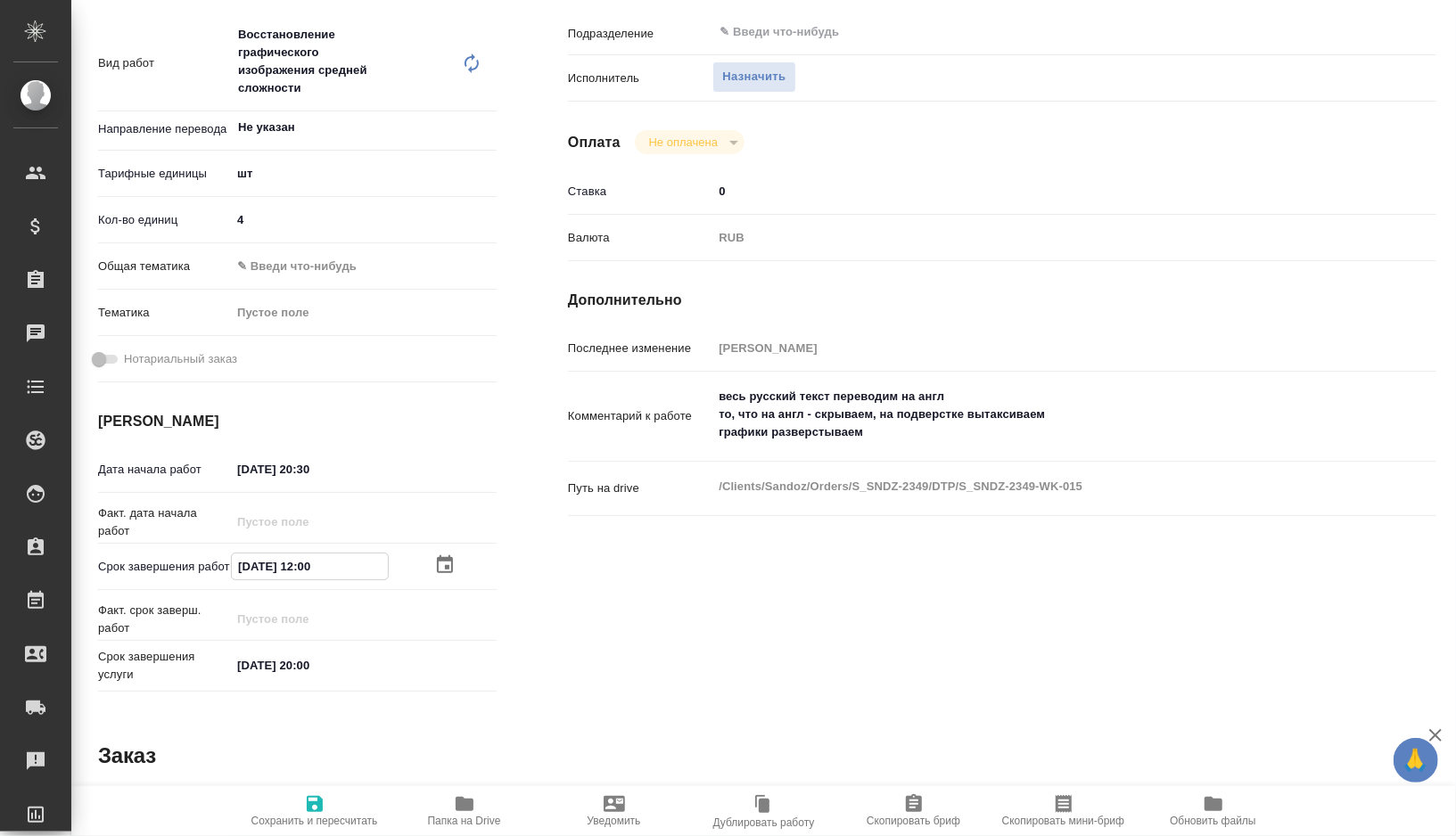
type textarea "x"
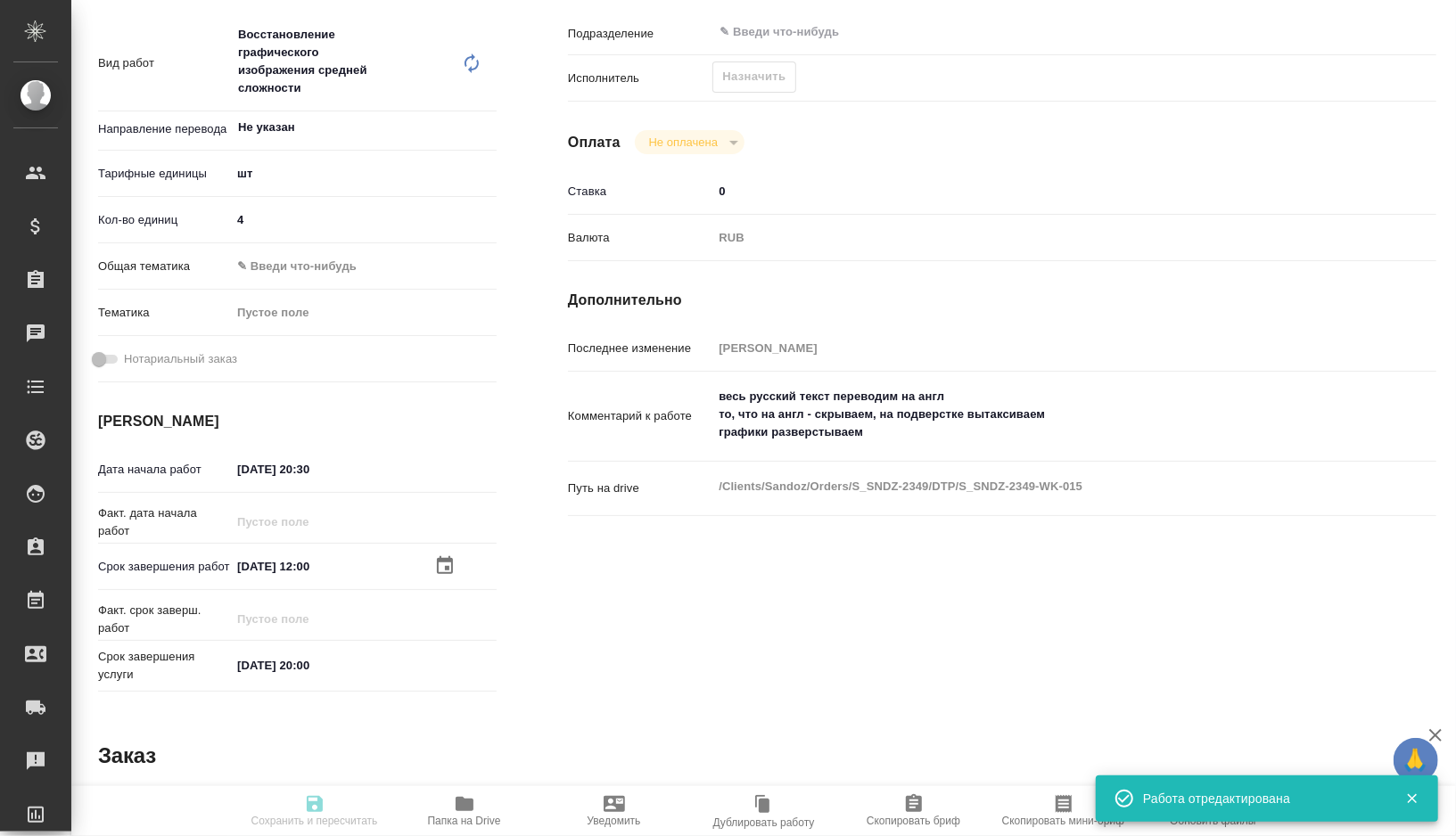
type textarea "x"
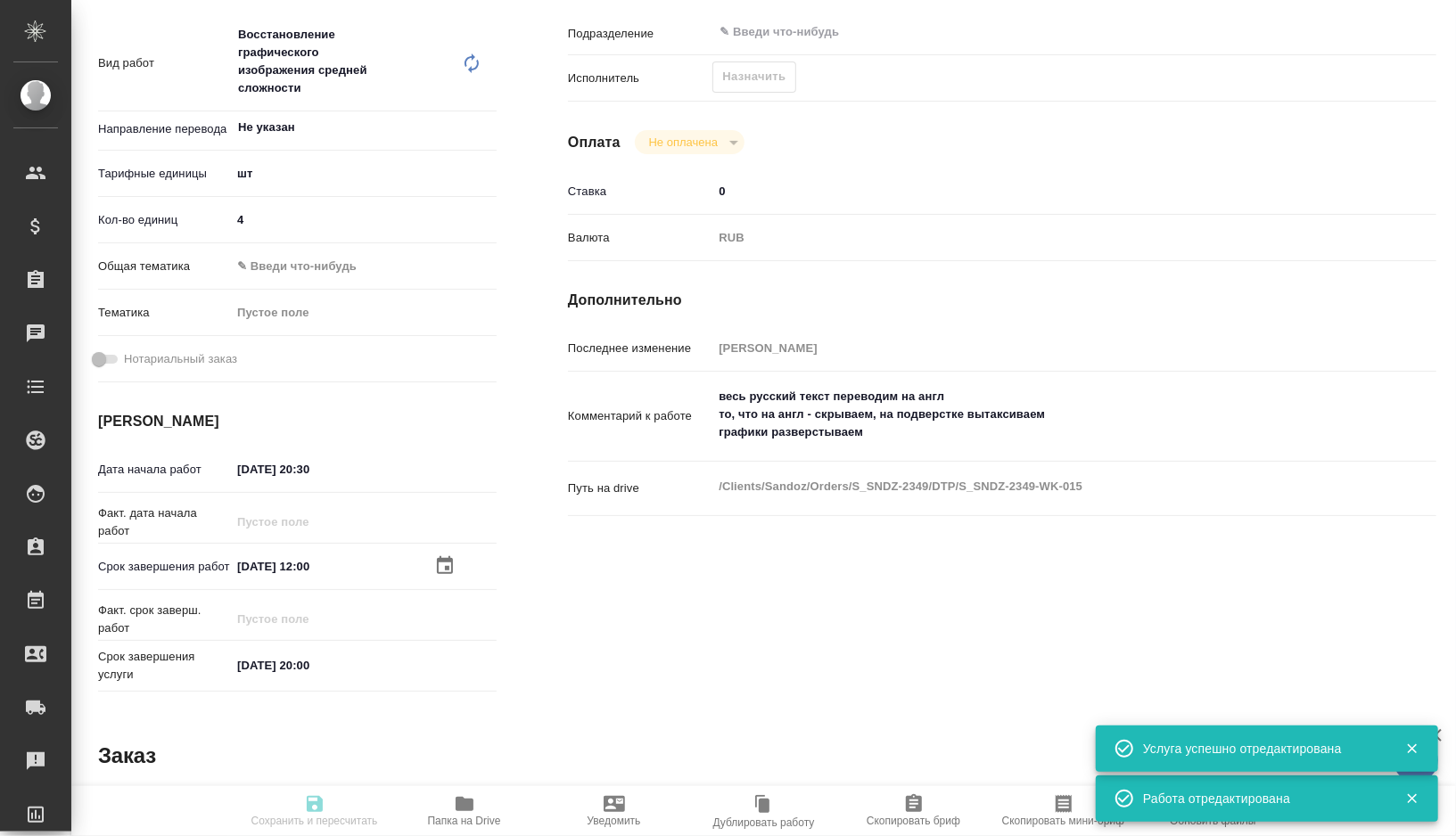
type input "recruiting"
type textarea "Восстановление графического изображения средней сложности"
type textarea "x"
type input "Не указан"
type input "5a8b1489cc6b4906c91bfdc1"
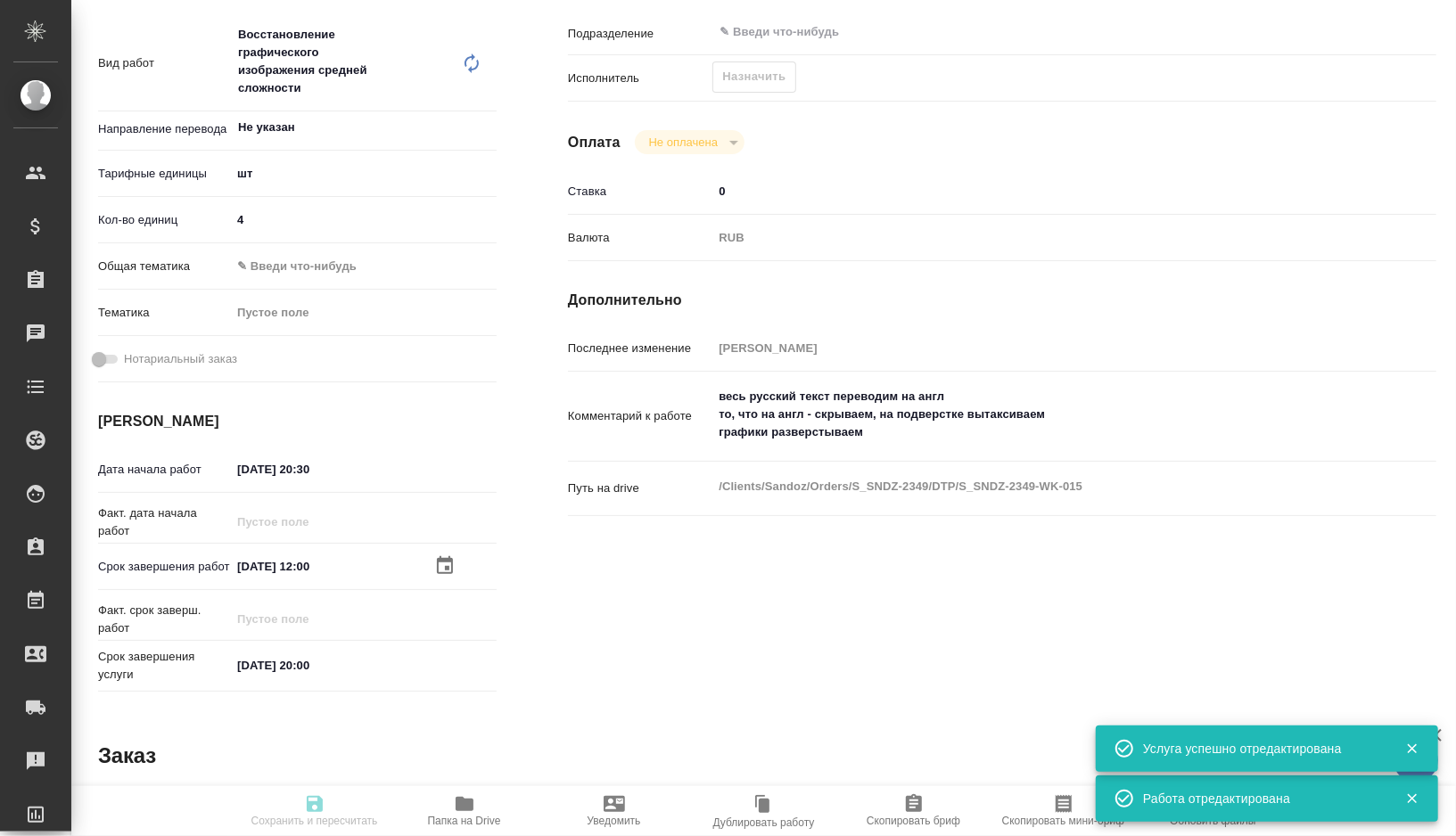
type input "4"
type input "10.10.2025 20:30"
type input "11.10.2025 12:00"
type input "13.10.2025 20:00"
type input "notPayed"
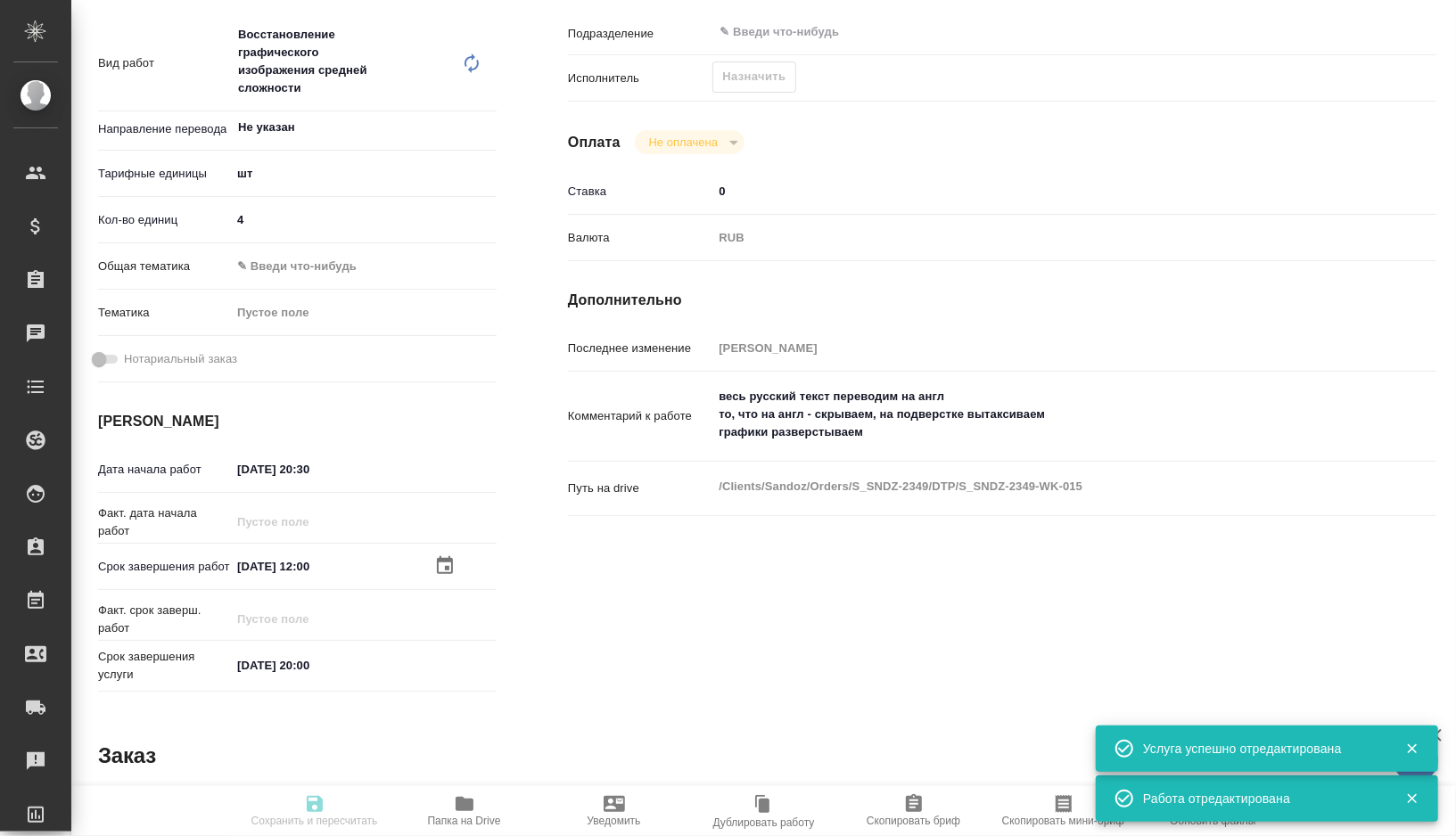
type input "0"
type input "RUB"
type input "[PERSON_NAME]"
type textarea "весь русский текст переводим на англ то, что на англ - скрываем, на подверстке …"
type textarea "x"
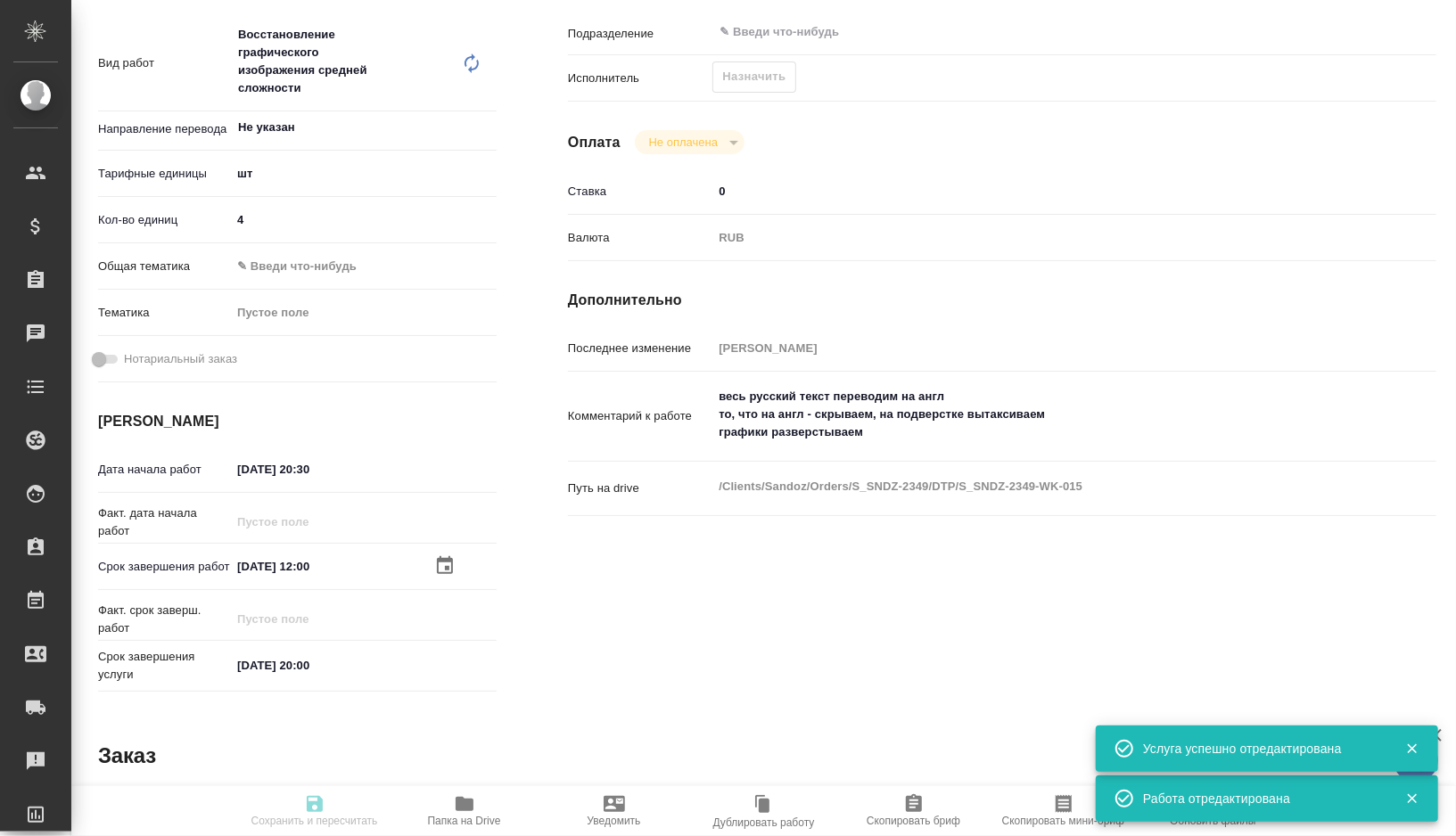
type textarea "/Clients/Sandoz/Orders/S_SNDZ-2349/DTP/S_SNDZ-2349-WK-015"
type textarea "x"
type input "S_SNDZ-2349"
type input "Верстка PDF без исходного файла / Layout PDF without source file"
type input "Приемка разверстки, Подверстка, Приемка подверстки, Верстка макета средней слож…"
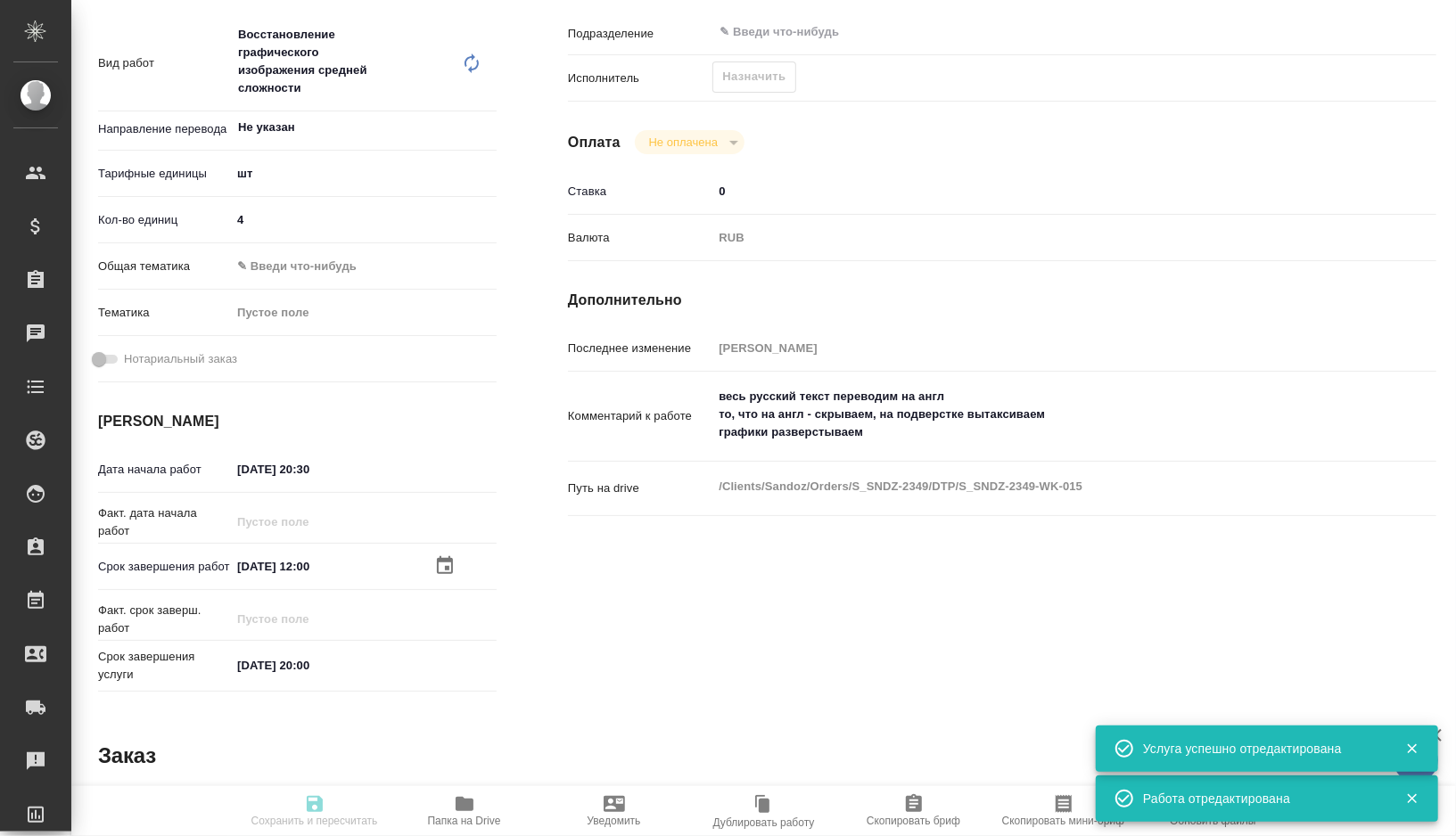
type input "[PERSON_NAME]"
type input "Петрова Валерия"
type input "/Clients/Sandoz/Orders/S_SNDZ-2349"
type textarea "x"
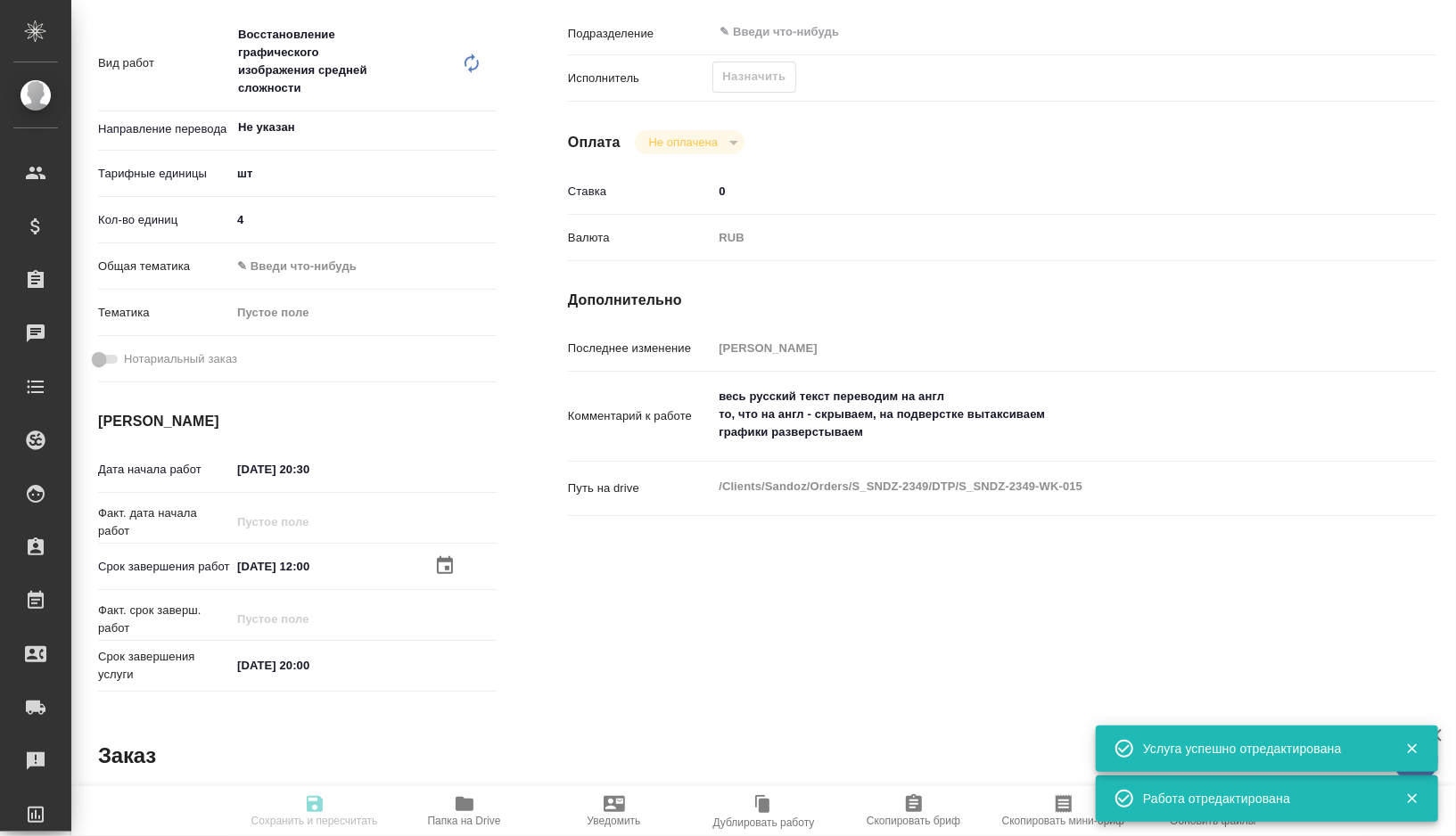
type textarea "x"
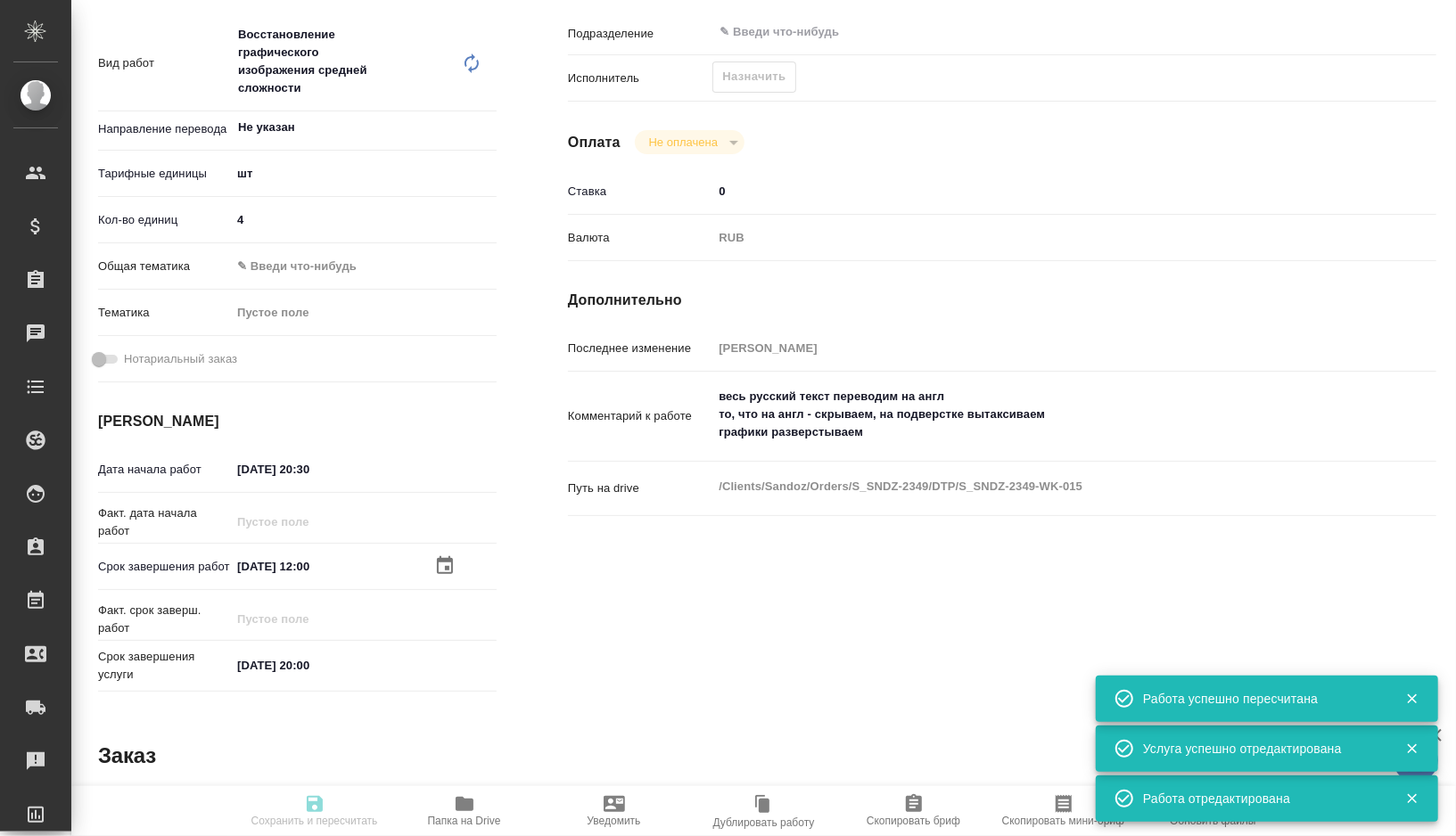
type textarea "x"
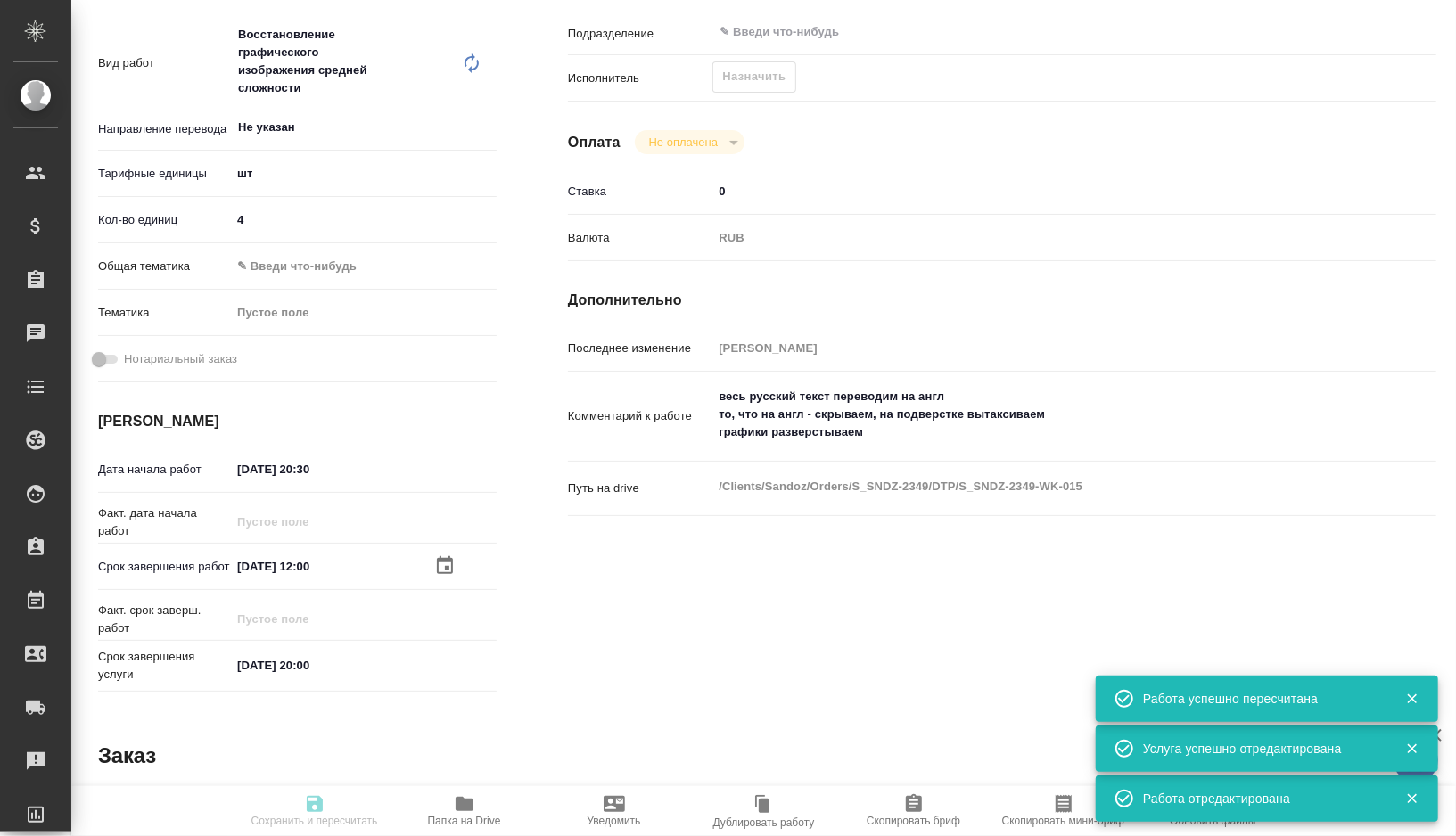
type textarea "x"
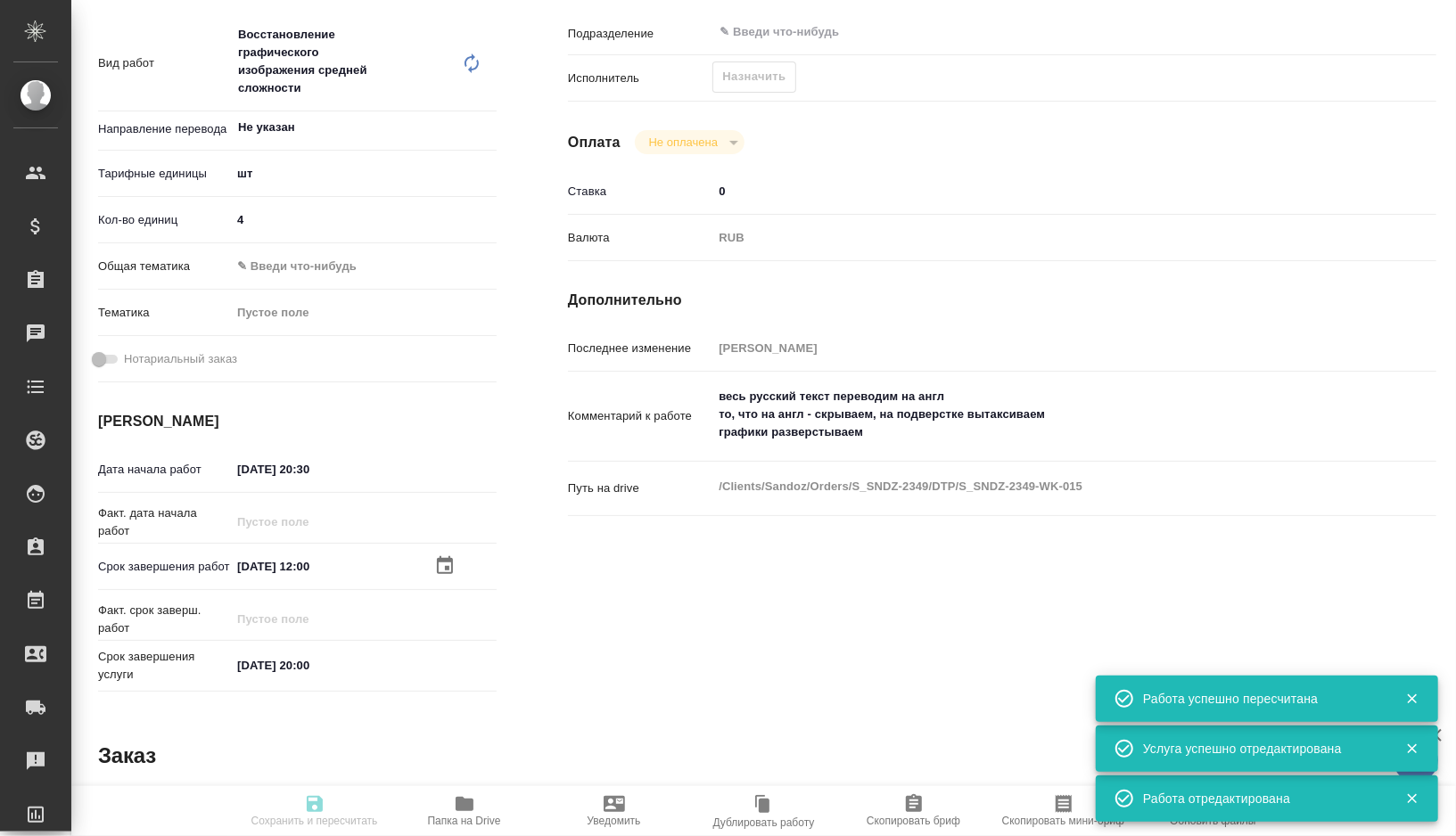
type textarea "x"
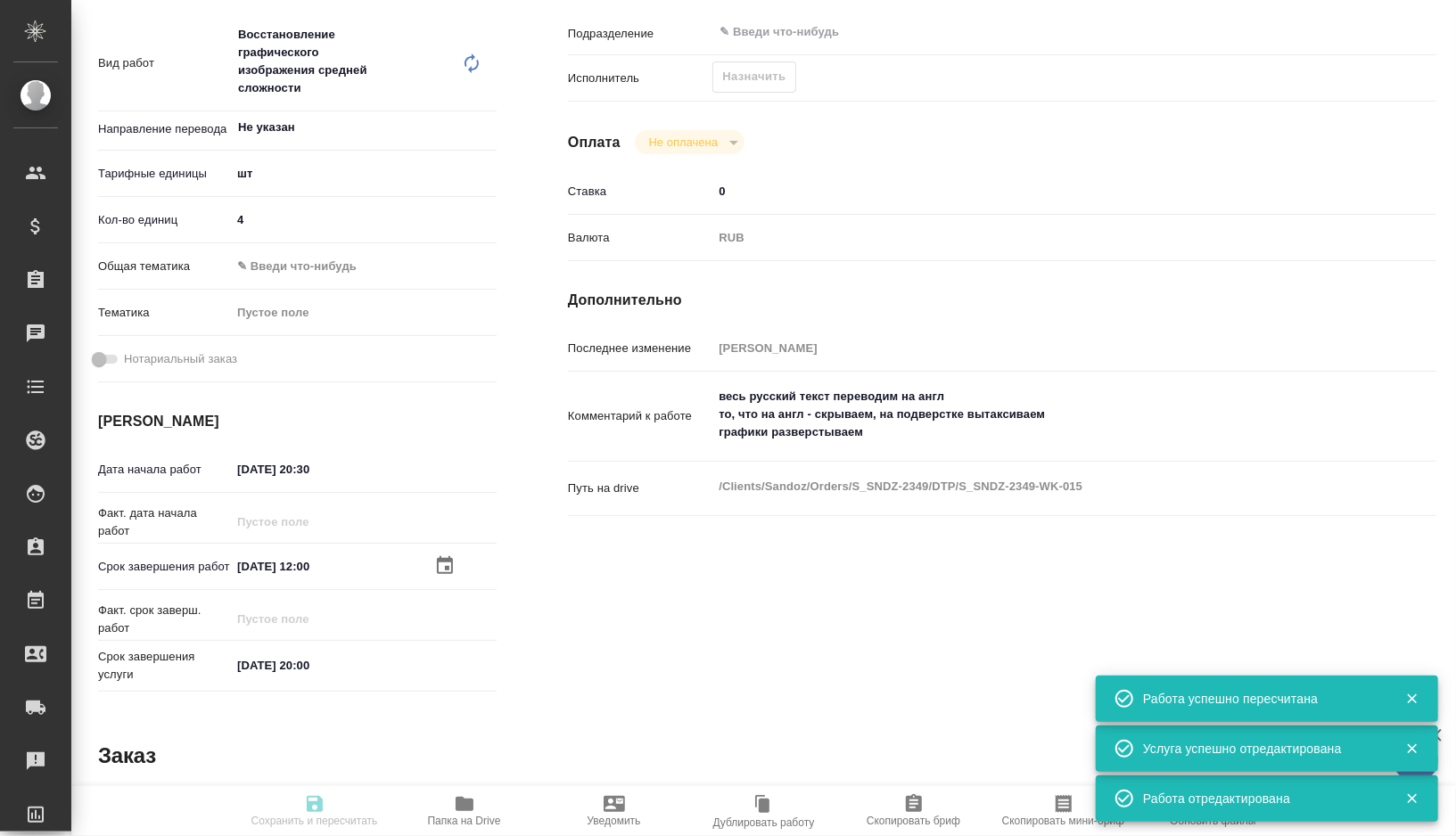
type input "recruiting"
type textarea "Восстановление графического изображения средней сложности"
type textarea "x"
type input "Не указан"
type input "5a8b1489cc6b4906c91bfdc1"
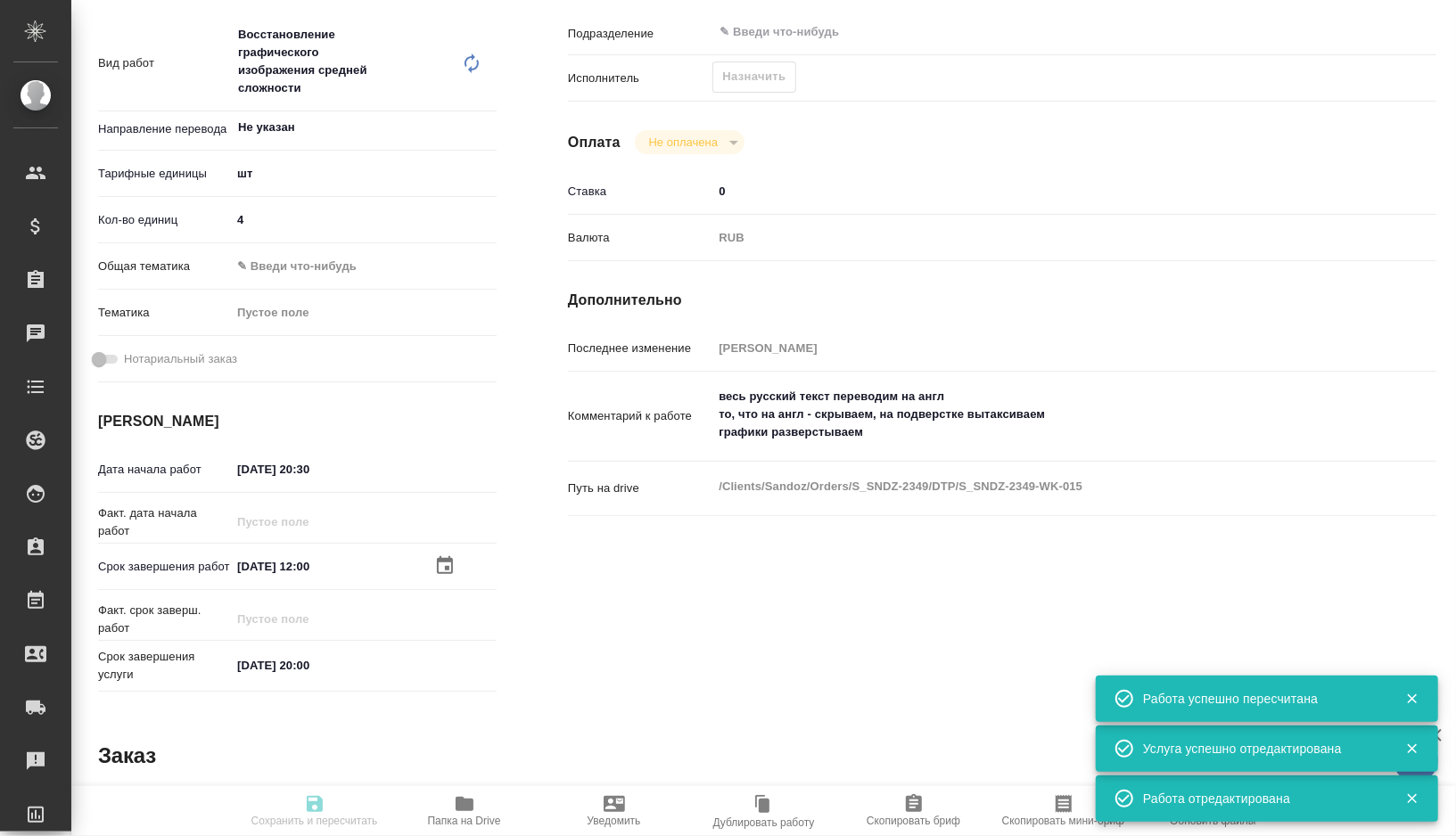
type input "4"
type input "10.10.2025 20:30"
type input "11.10.2025 12:00"
type input "13.10.2025 20:00"
type input "notPayed"
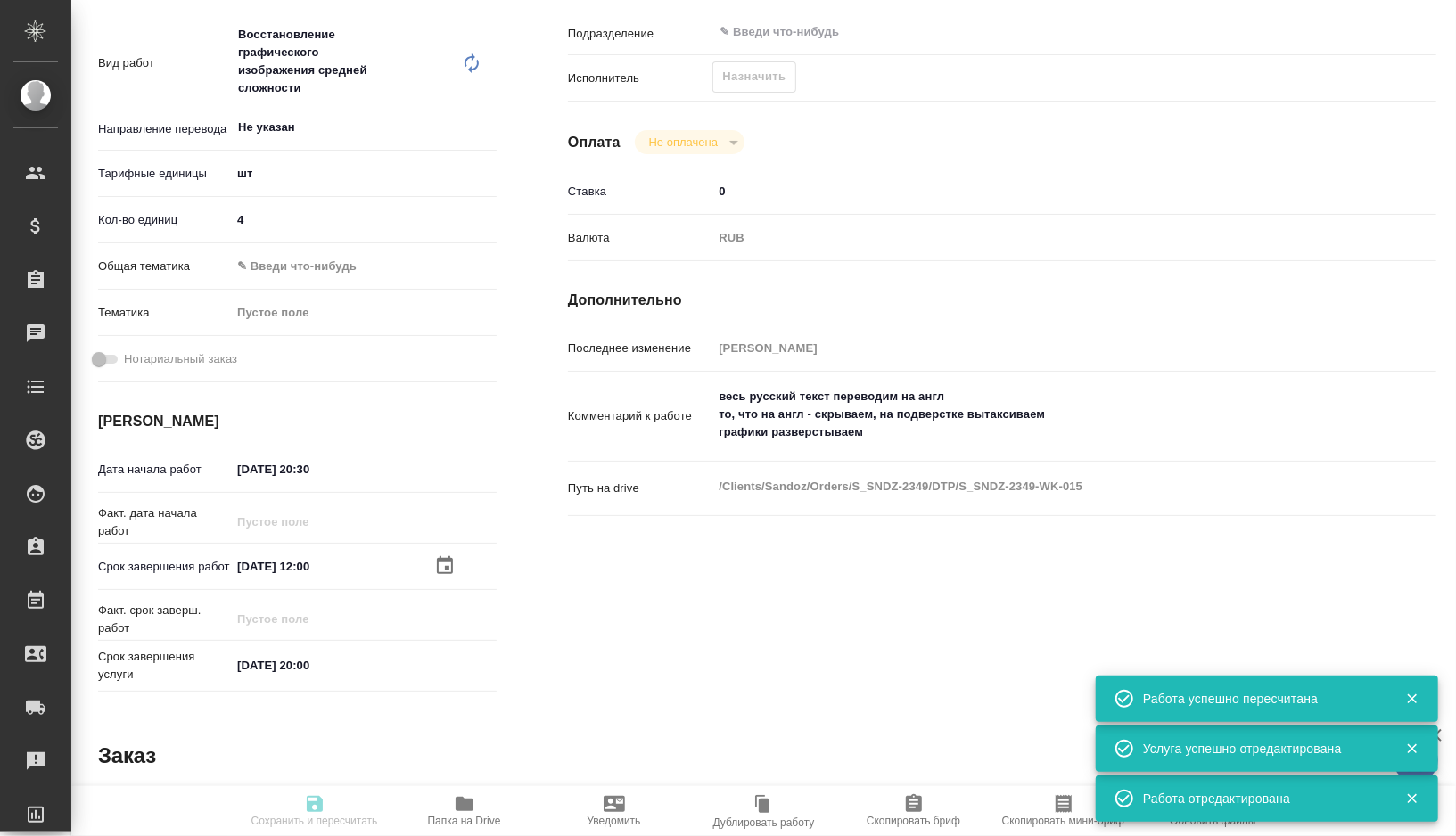
type input "0"
type input "RUB"
type input "[PERSON_NAME]"
type textarea "весь русский текст переводим на англ то, что на англ - скрываем, на подверстке …"
type textarea "x"
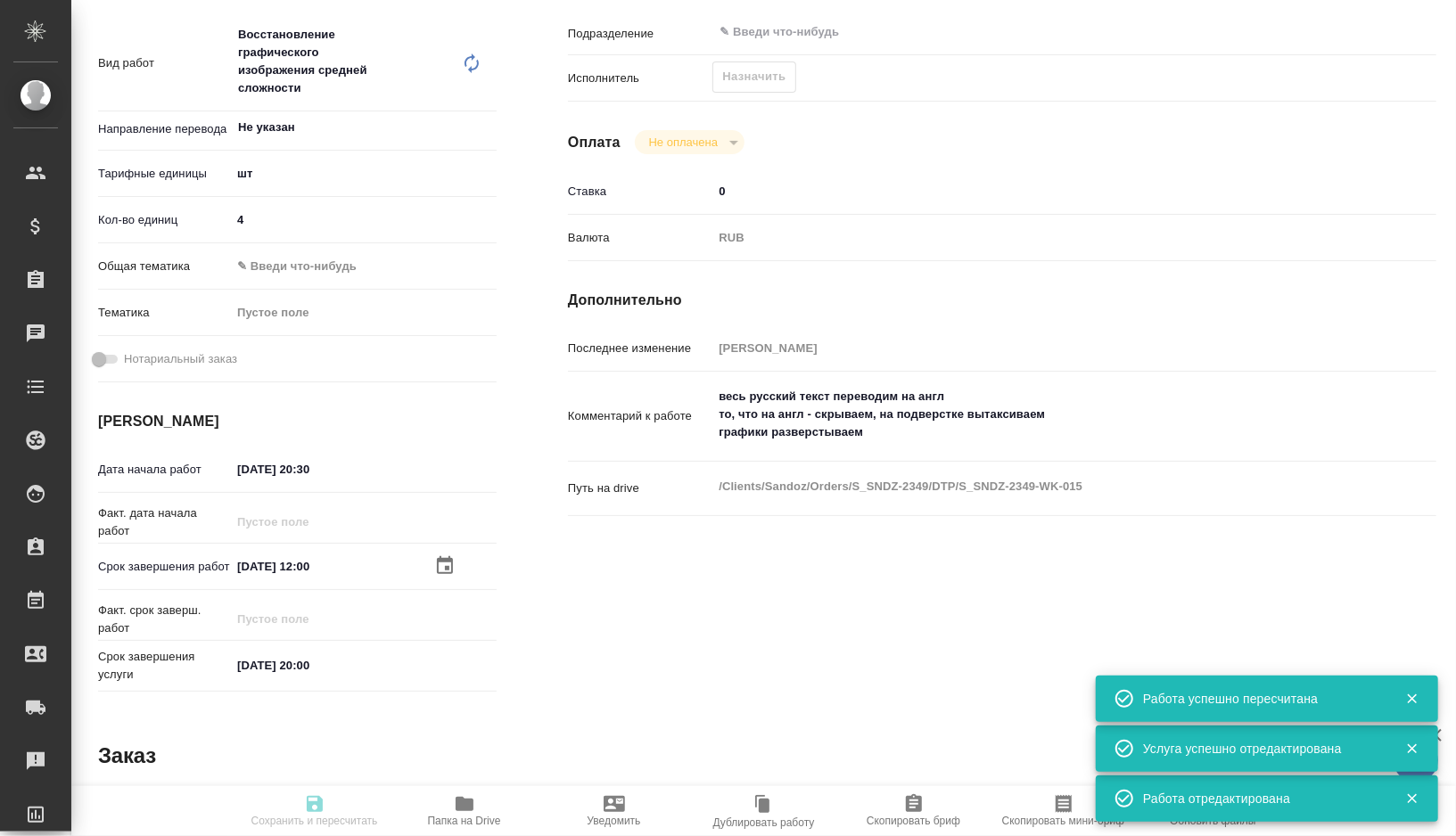
type textarea "/Clients/Sandoz/Orders/S_SNDZ-2349/DTP/S_SNDZ-2349-WK-015"
type textarea "x"
type input "S_SNDZ-2349"
type input "Верстка PDF без исходного файла / Layout PDF without source file"
type input "Приемка разверстки, Подверстка, Приемка подверстки, Верстка макета средней слож…"
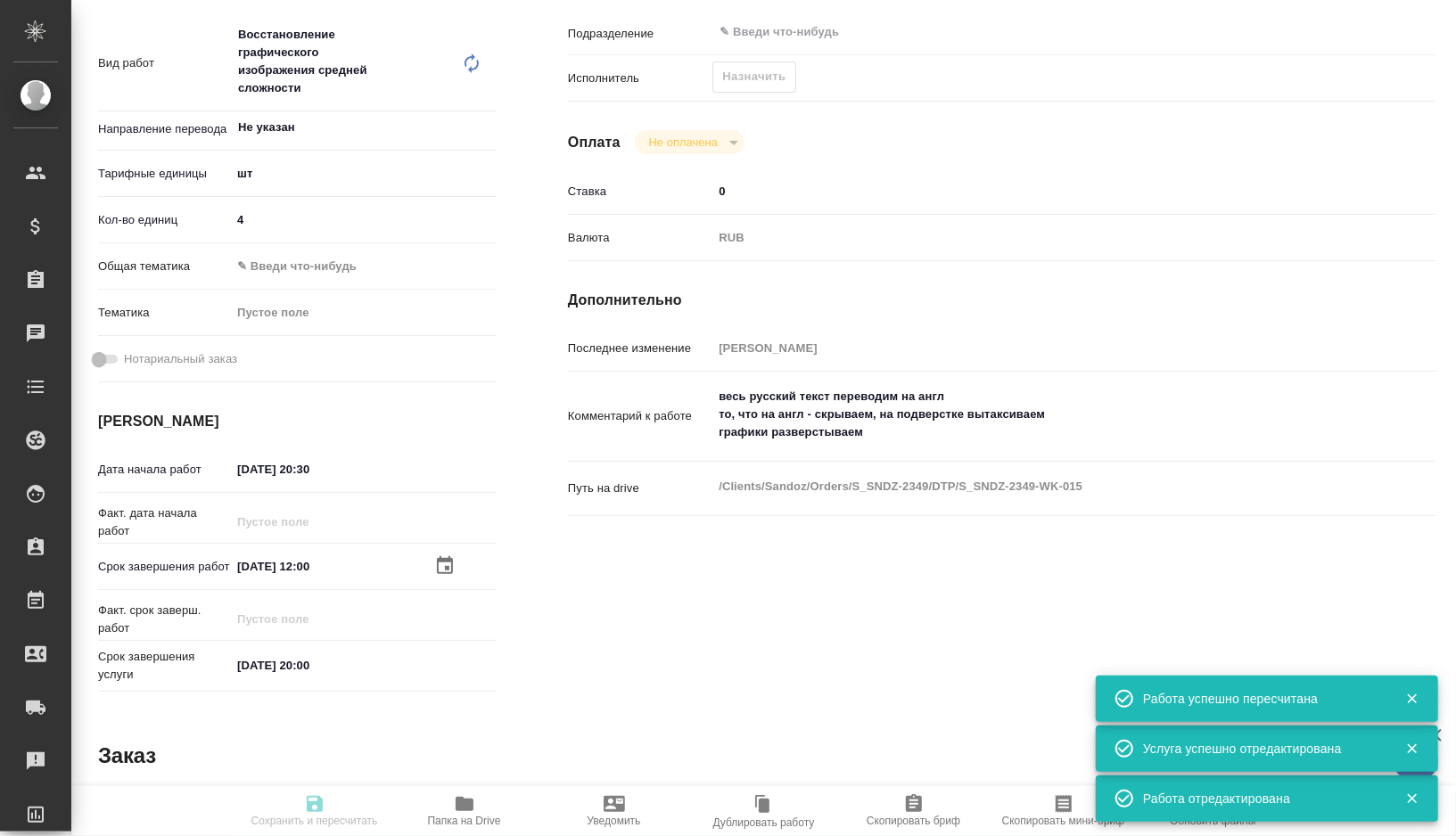
type input "[PERSON_NAME]"
type input "/Clients/Sandoz/Orders/S_SNDZ-2349"
type textarea "x"
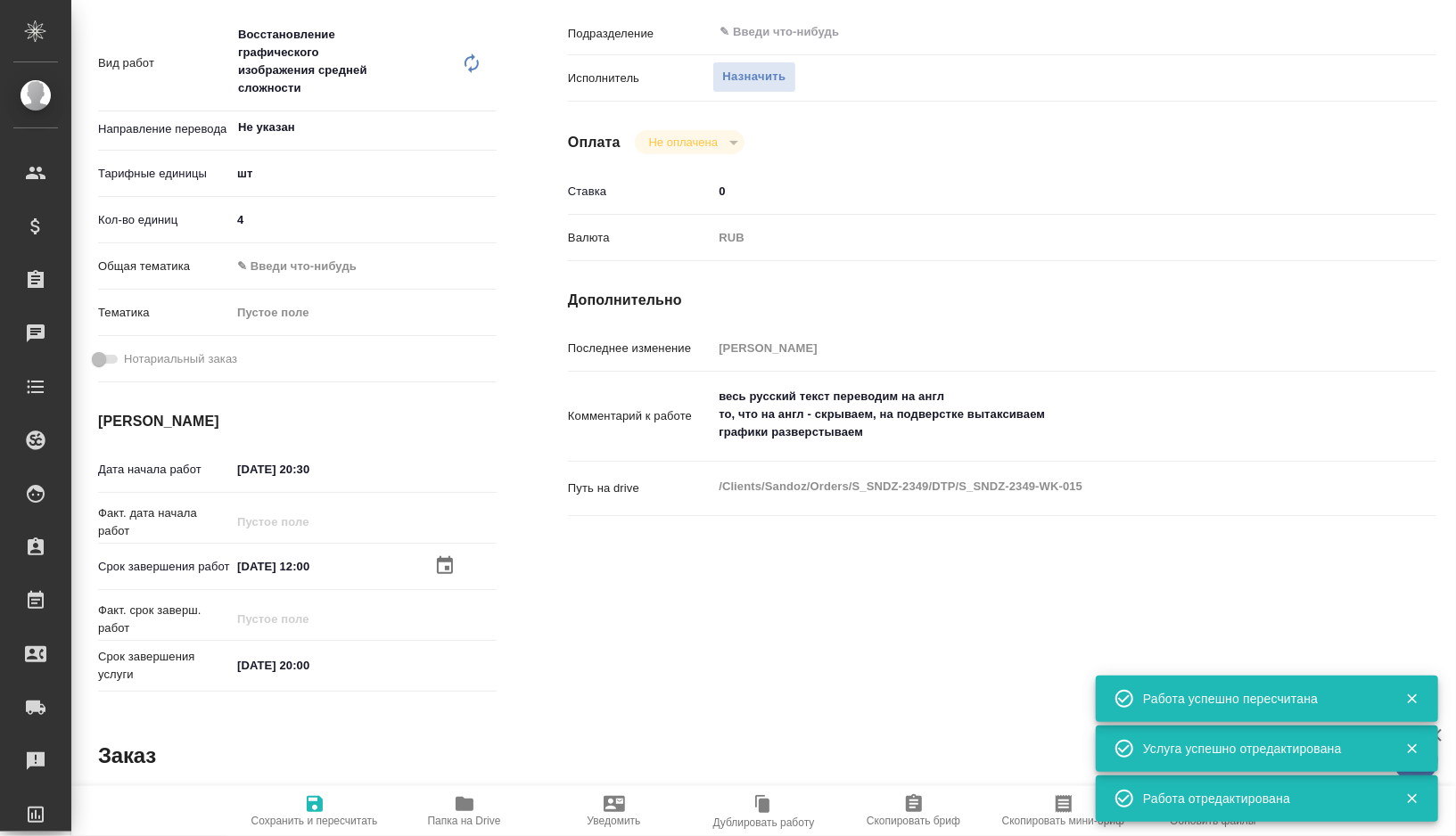
type textarea "x"
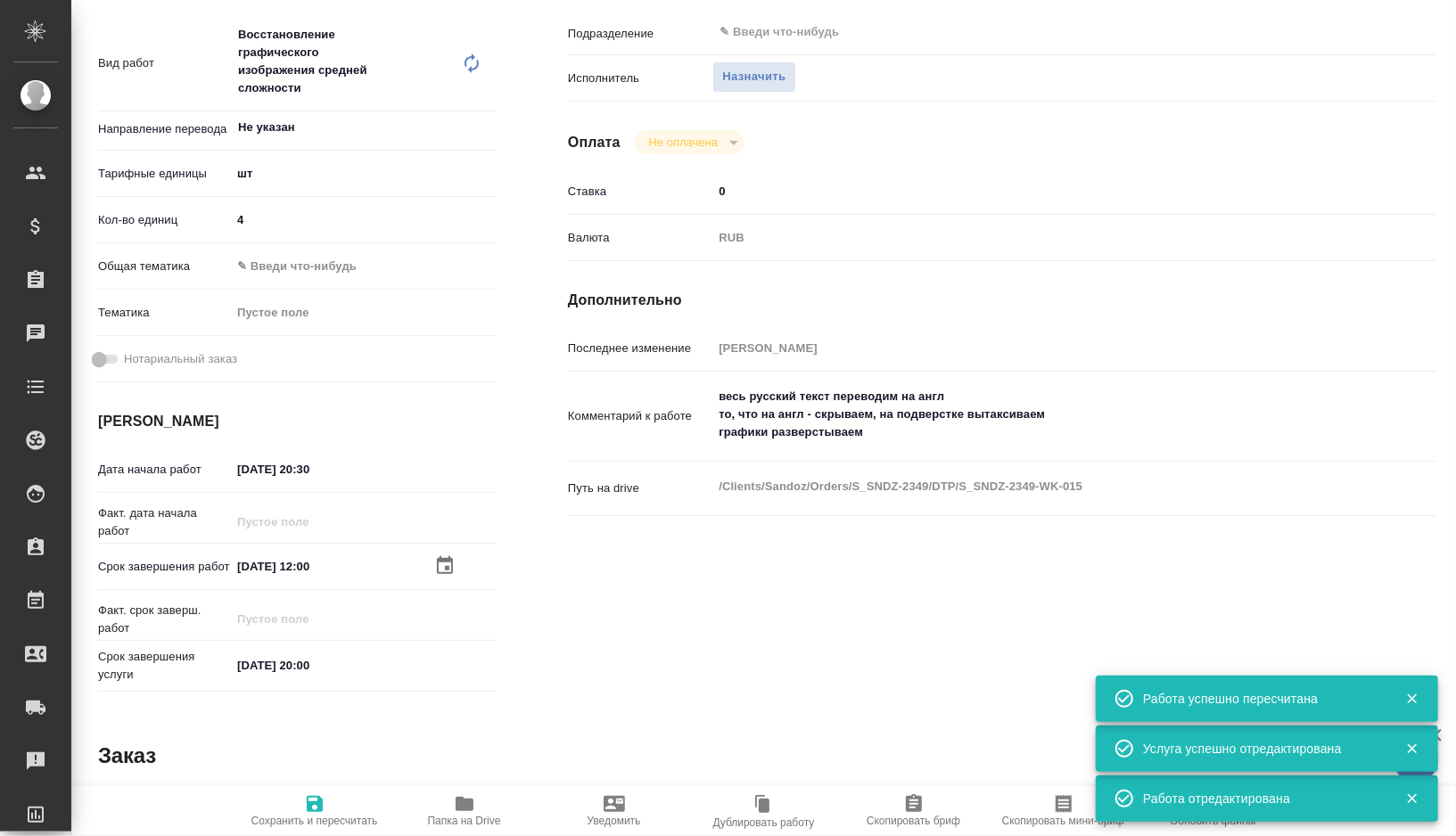
type textarea "x"
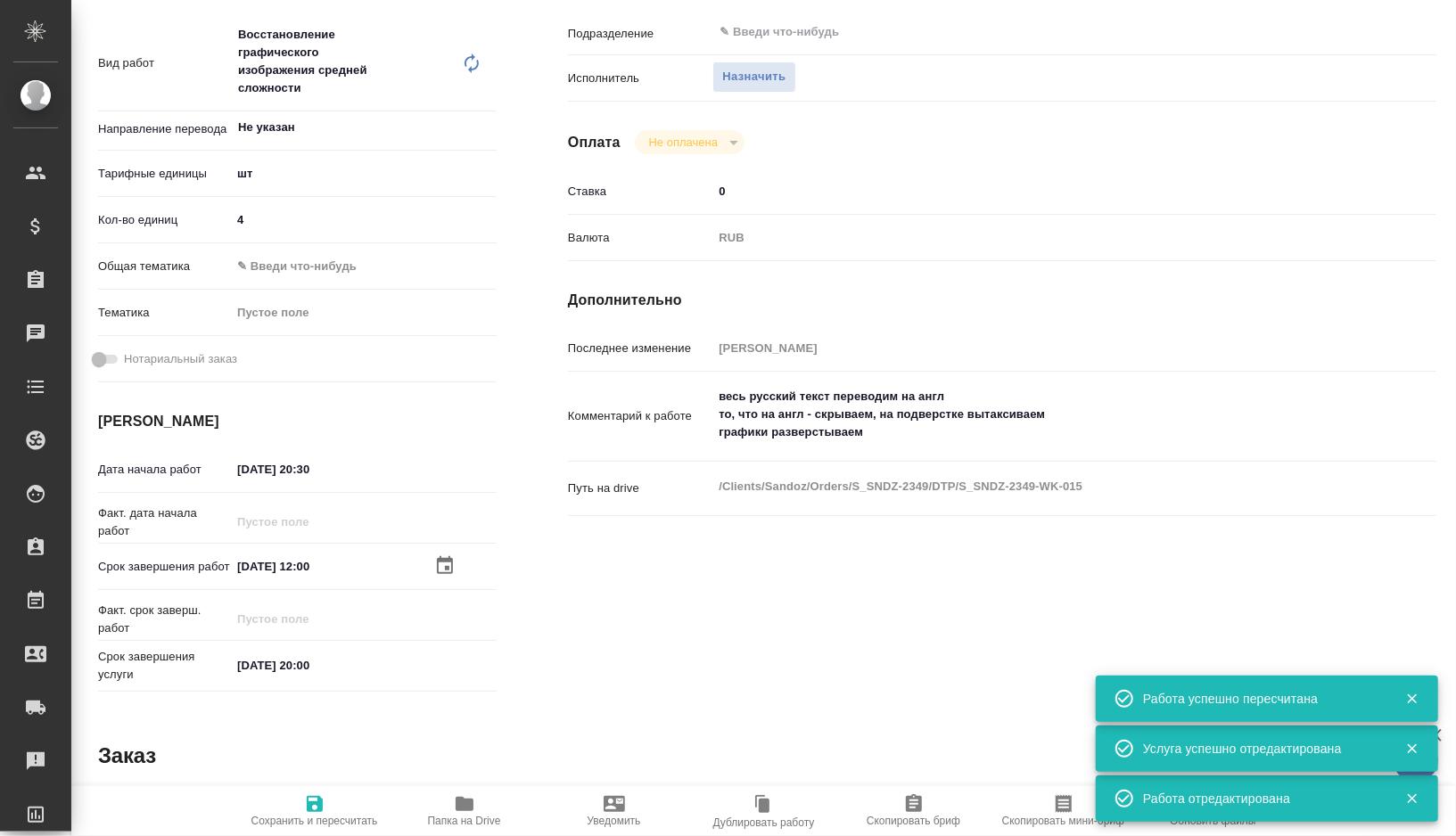
type textarea "x"
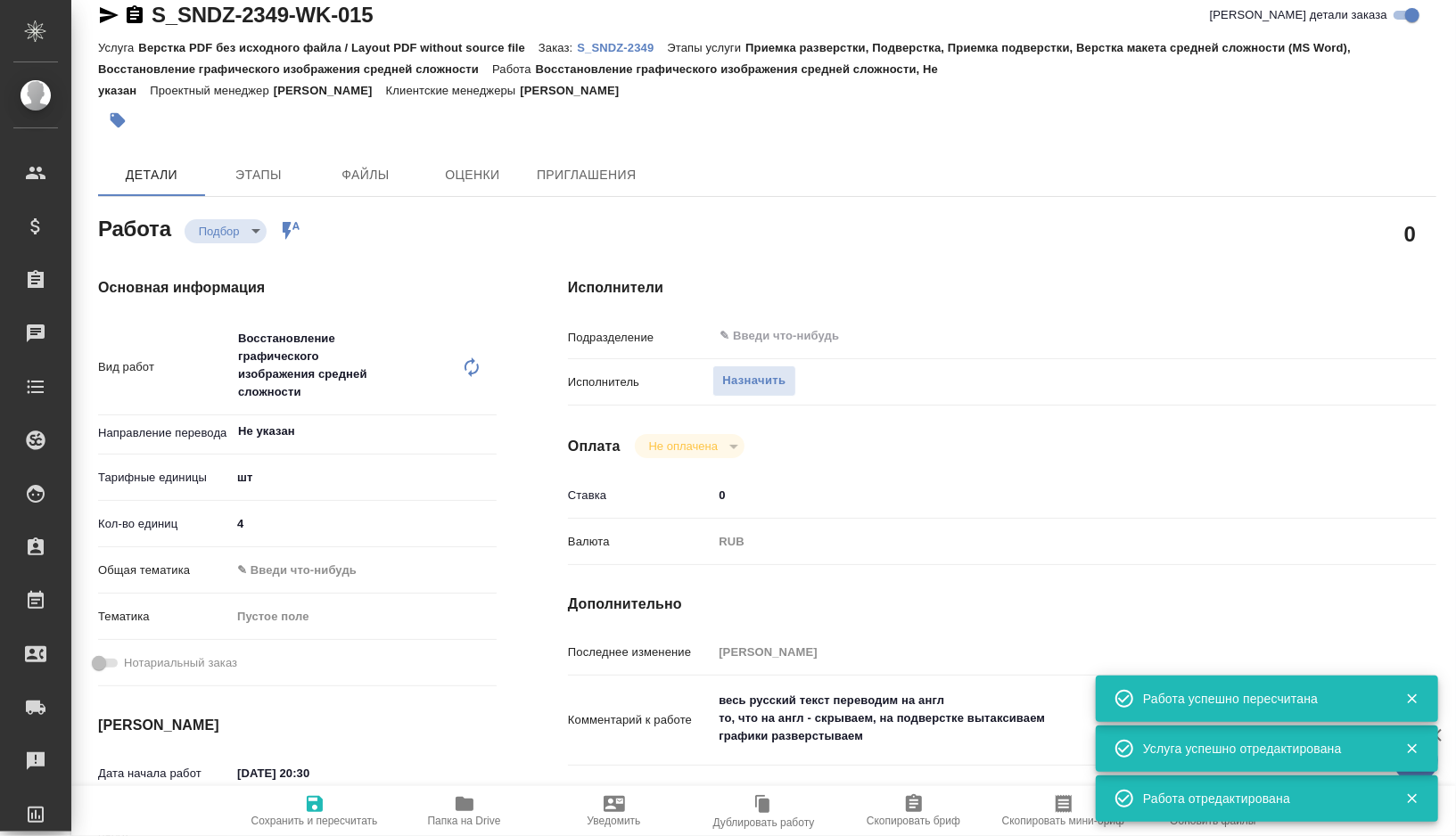
scroll to position [0, 0]
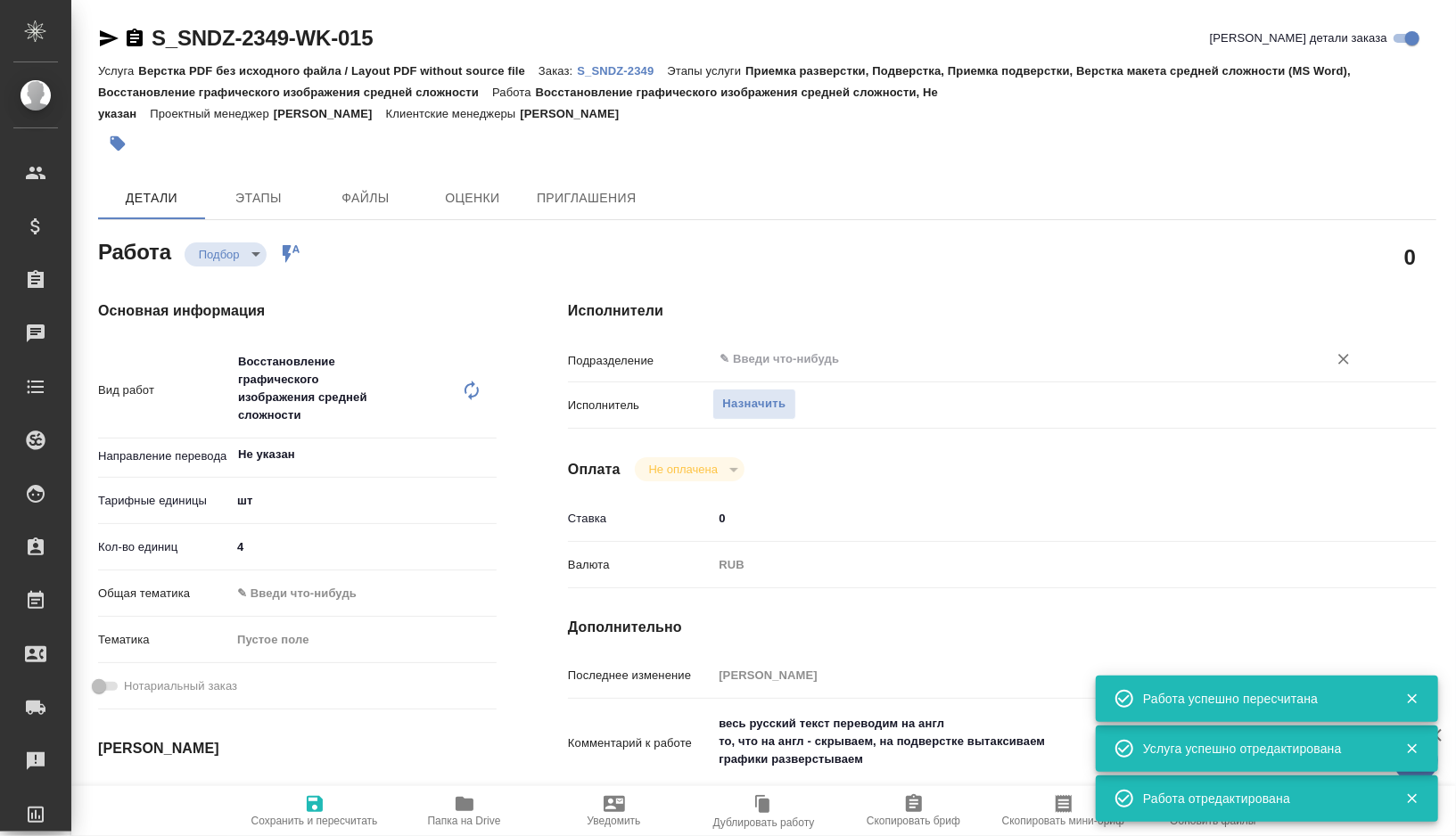
click at [769, 357] on input "text" at bounding box center [1009, 359] width 581 height 22
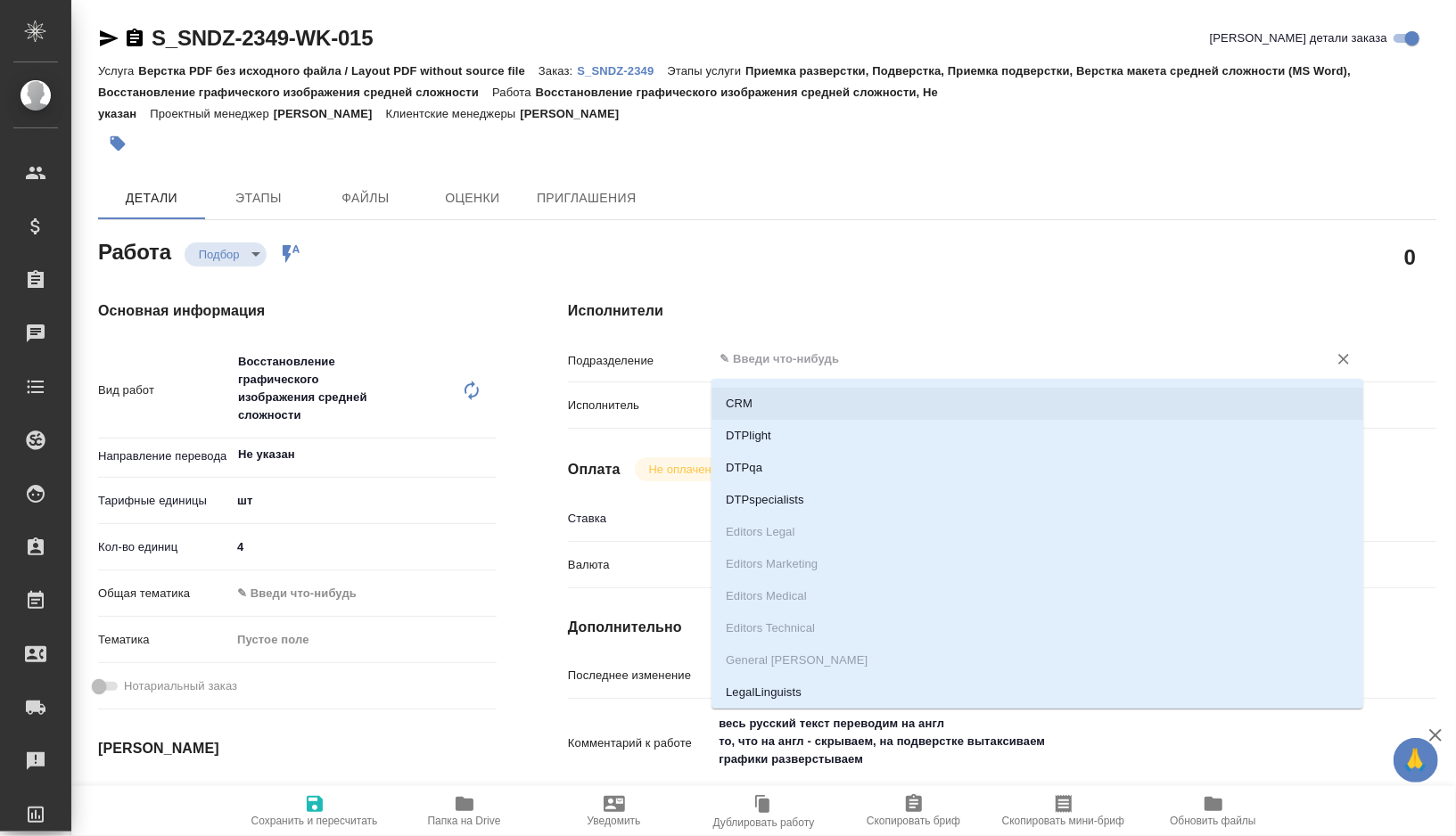
scroll to position [81, 0]
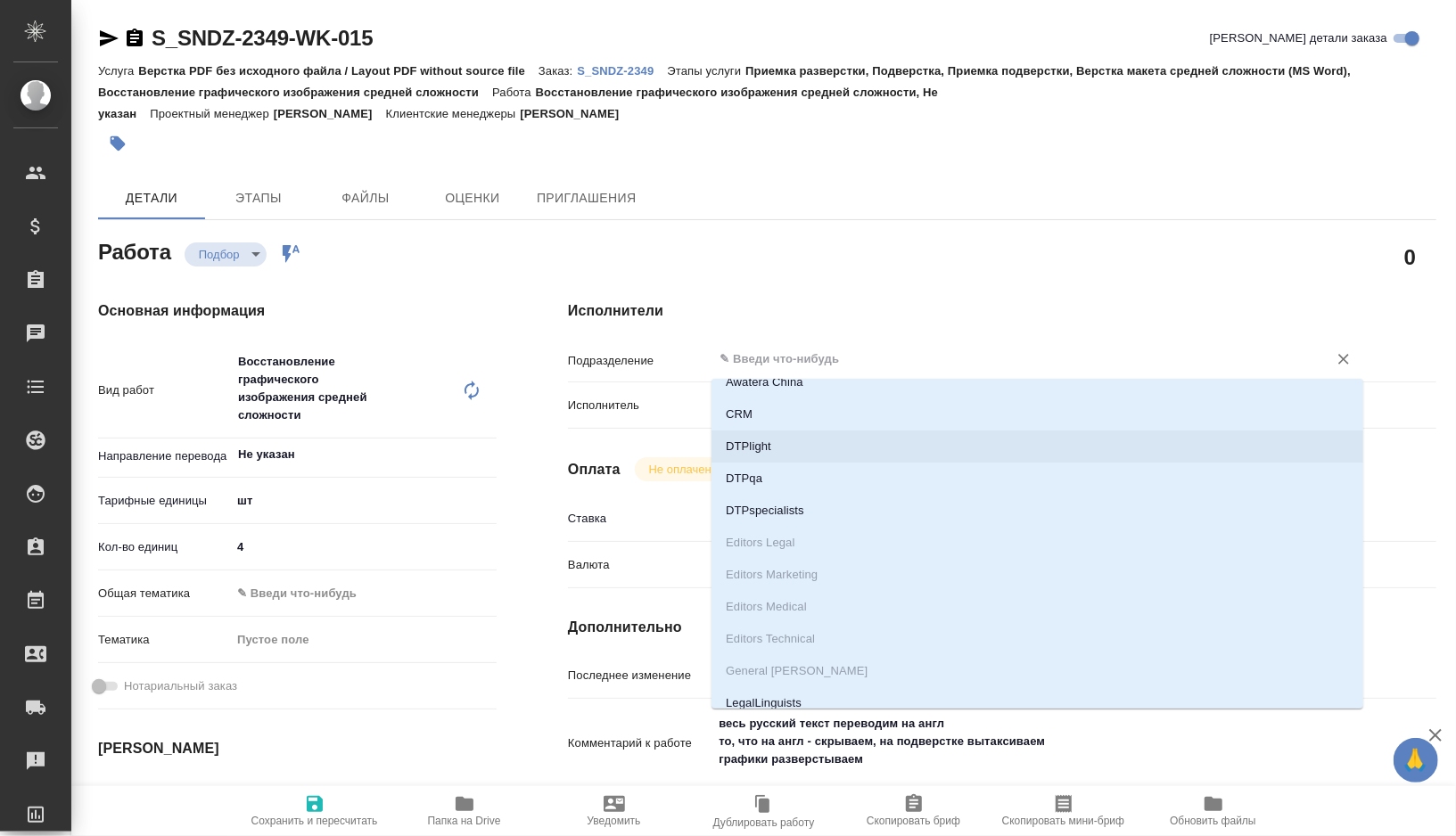
click at [760, 448] on li "DTPlight" at bounding box center [1037, 446] width 651 height 32
type textarea "x"
type input "DTPlight"
type textarea "x"
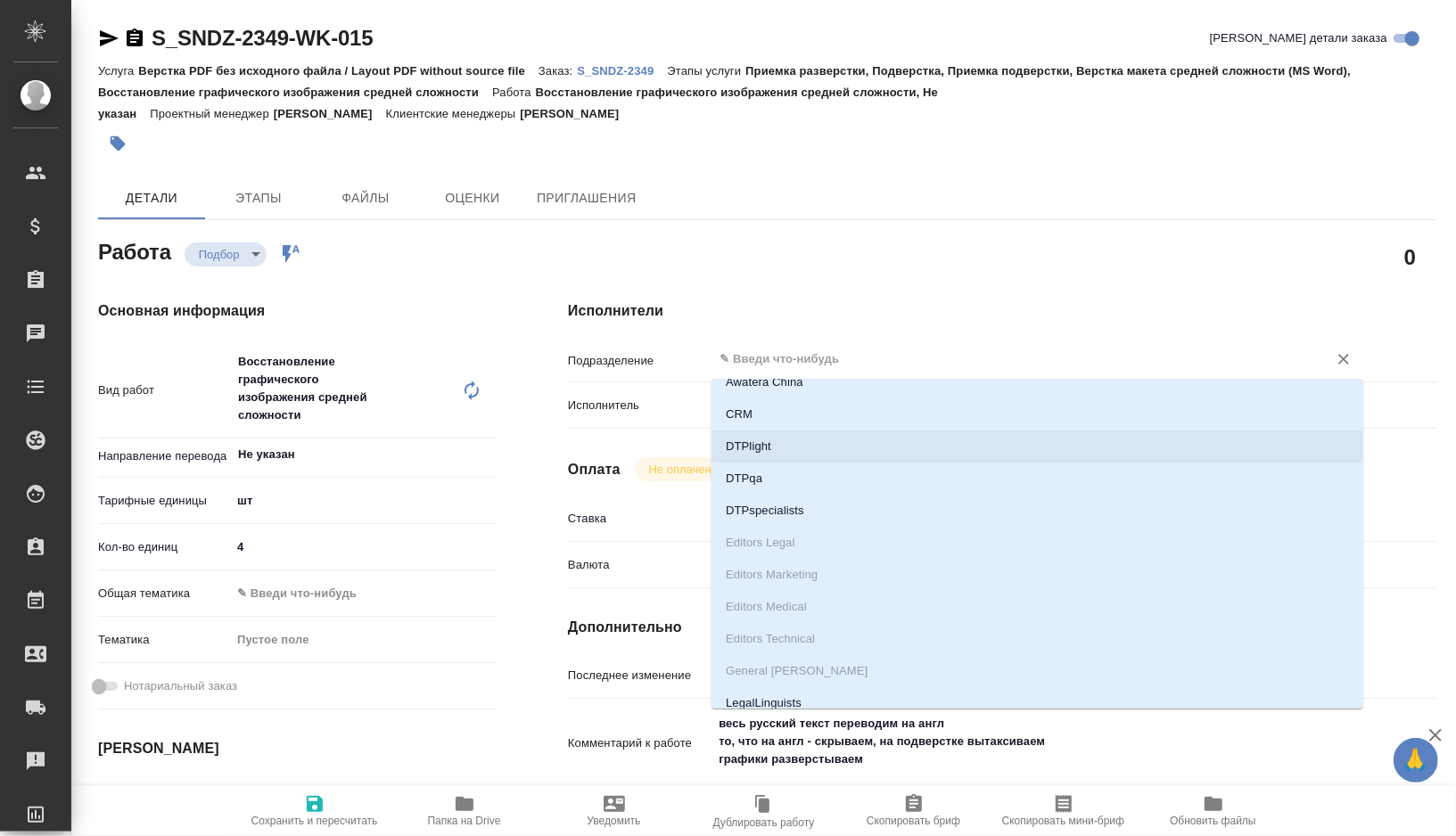
type textarea "x"
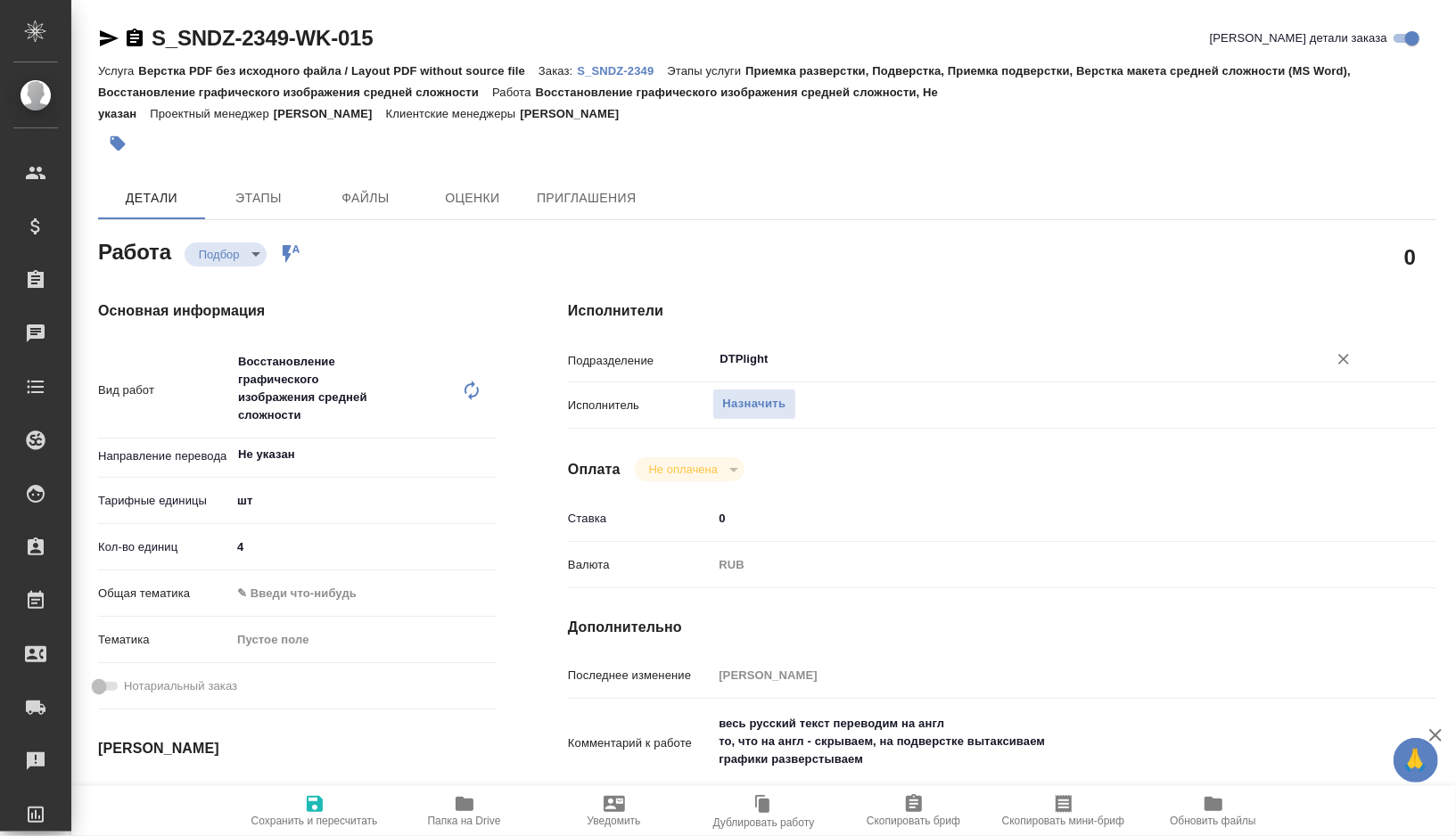
click at [304, 814] on span "Сохранить и пересчитать" at bounding box center [315, 821] width 126 height 13
type textarea "x"
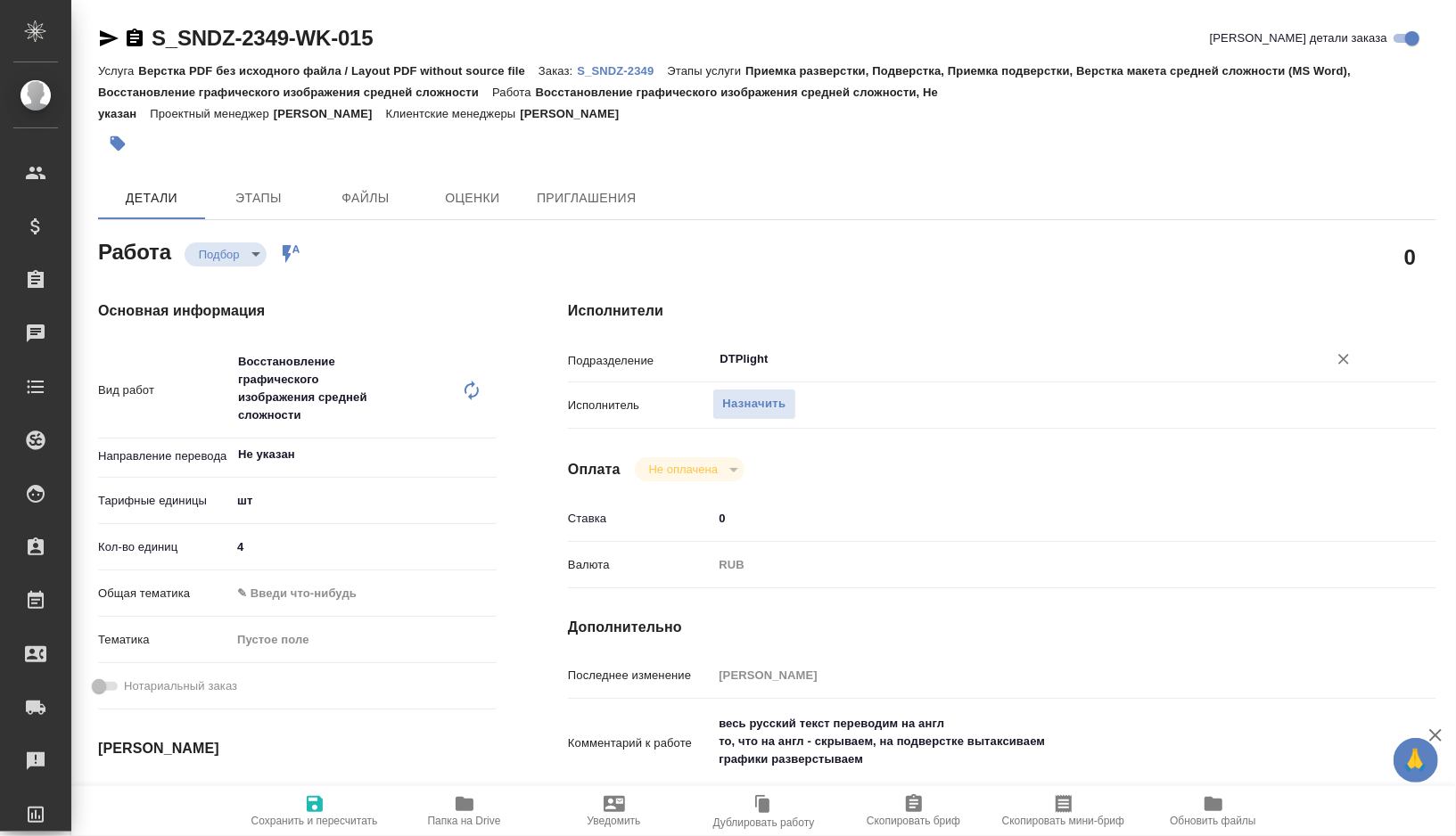
type textarea "x"
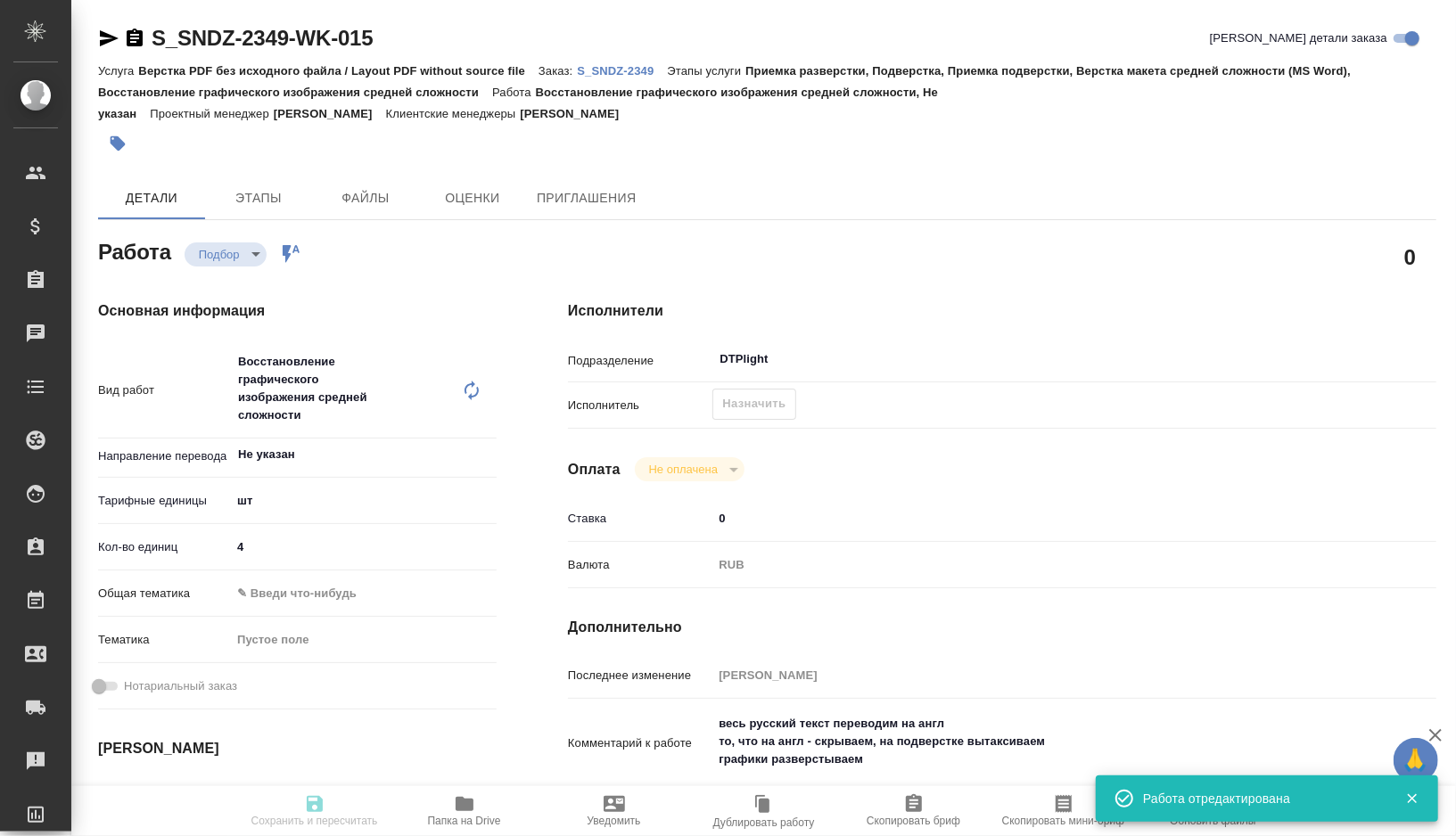
type textarea "x"
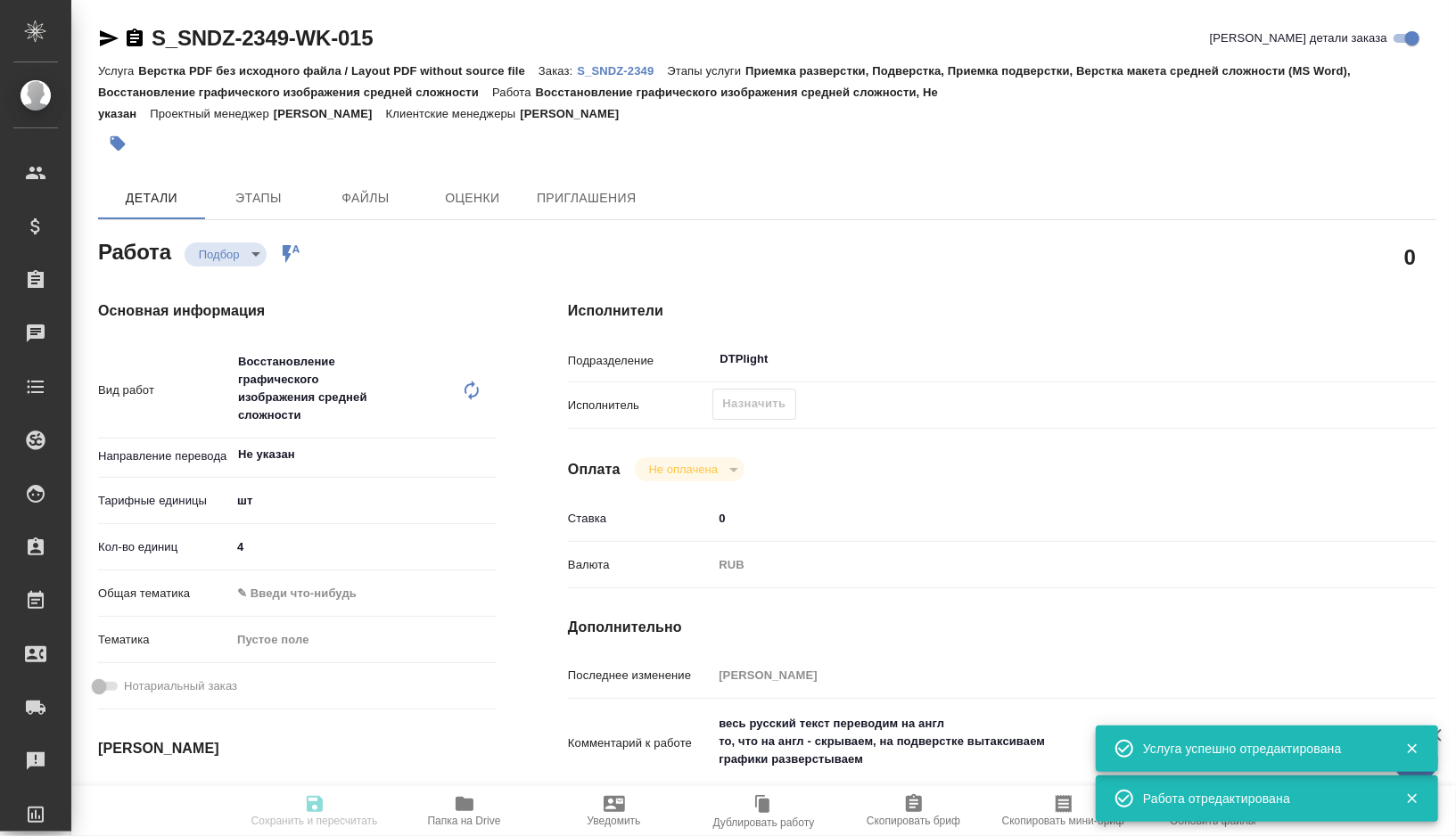
type input "recruiting"
type textarea "Восстановление графического изображения средней сложности"
type textarea "x"
type input "Не указан"
type input "5a8b1489cc6b4906c91bfdc1"
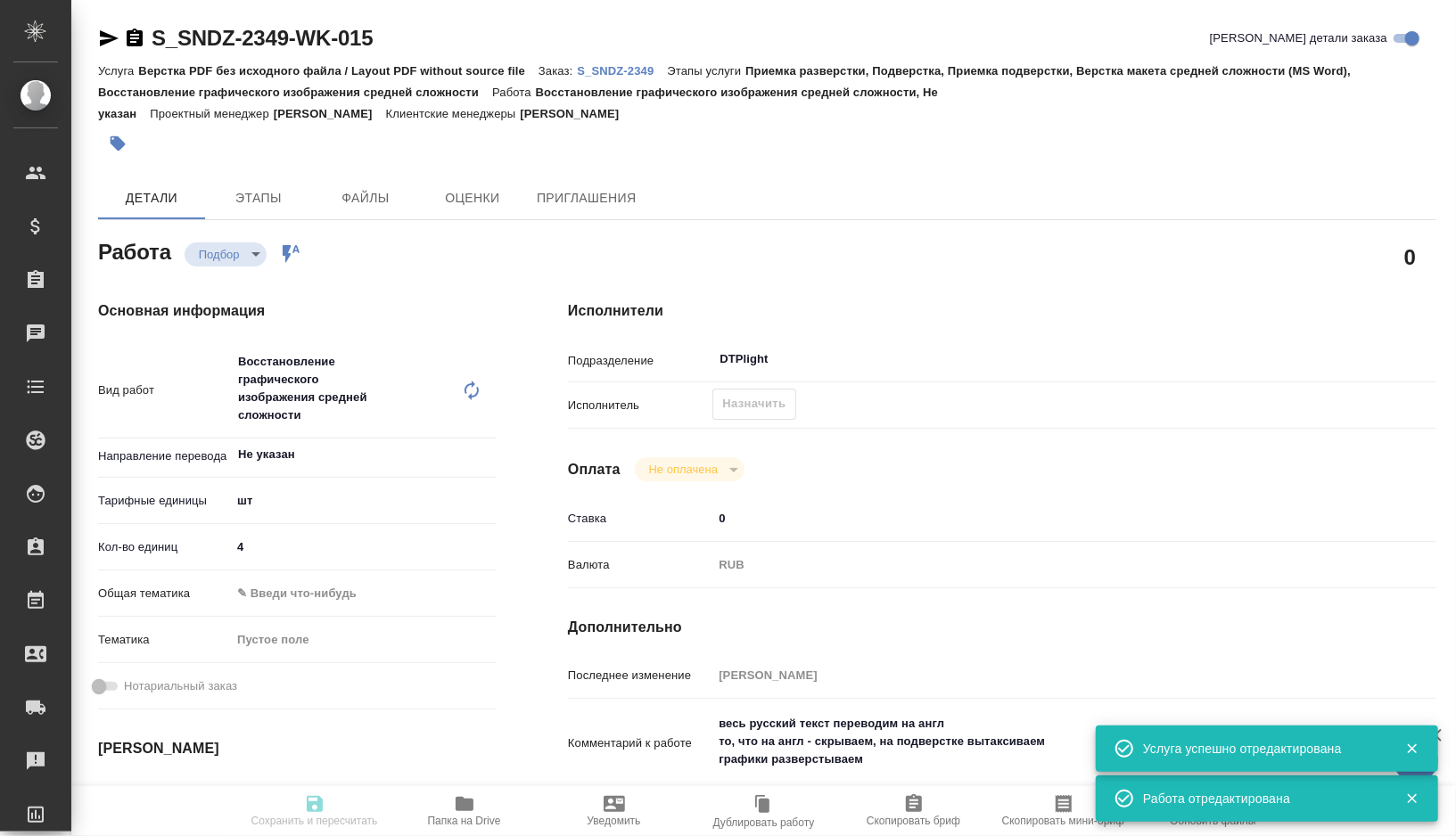
type input "4"
type input "[DATE] 20:30"
type input "11.10.2025 12:00"
type input "[DATE] 20:00"
type input "DTPlight"
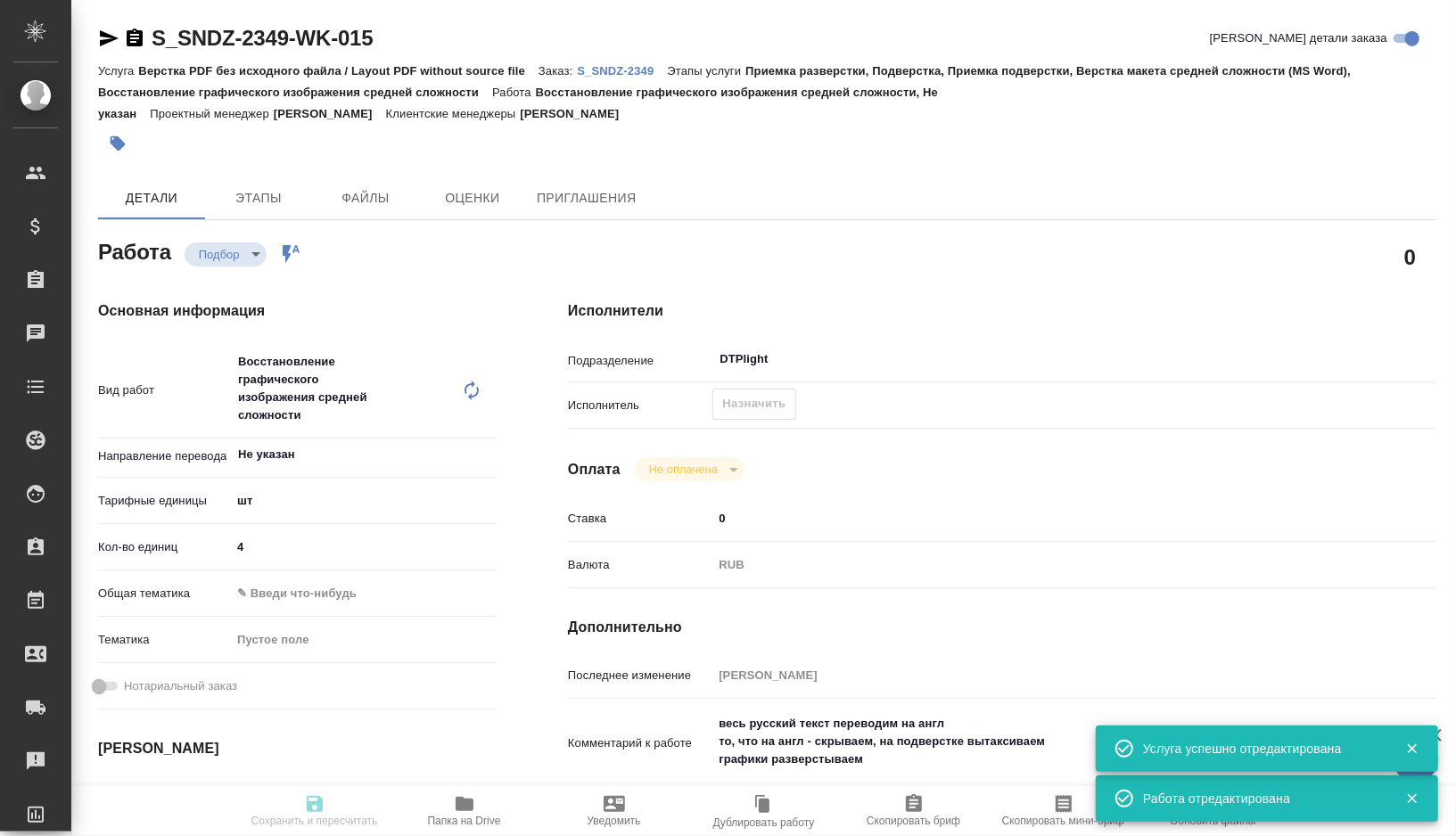
type input "notPayed"
type input "0"
type input "RUB"
type input "[PERSON_NAME]"
type textarea "весь русский текст переводим на англ то, что на англ - скрываем, на подверстке …"
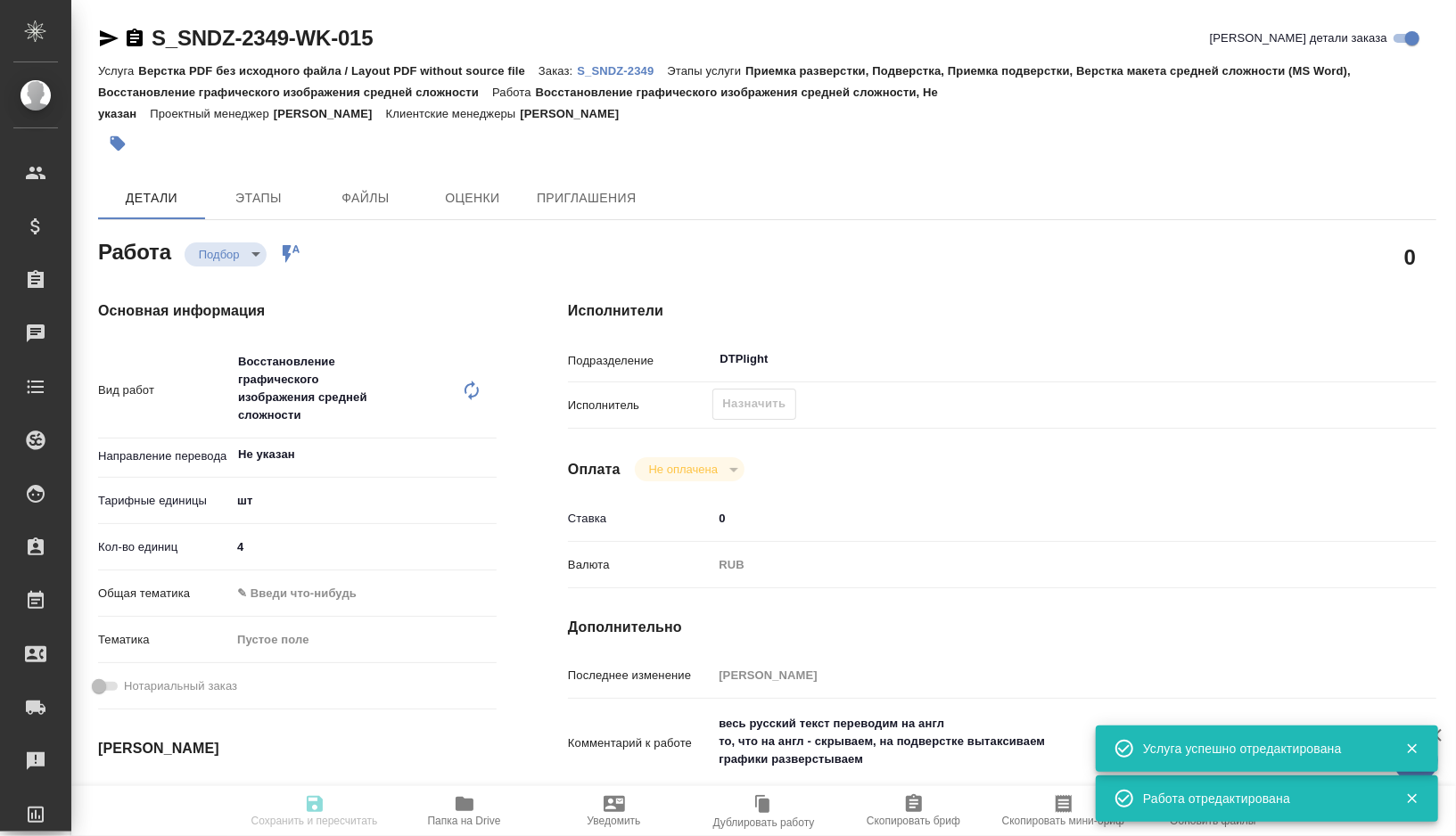
type textarea "x"
type textarea "/Clients/Sandoz/Orders/S_SNDZ-2349/DTP/S_SNDZ-2349-WK-015"
type textarea "x"
type input "S_SNDZ-2349"
type input "Верстка PDF без исходного файла / Layout PDF without source file"
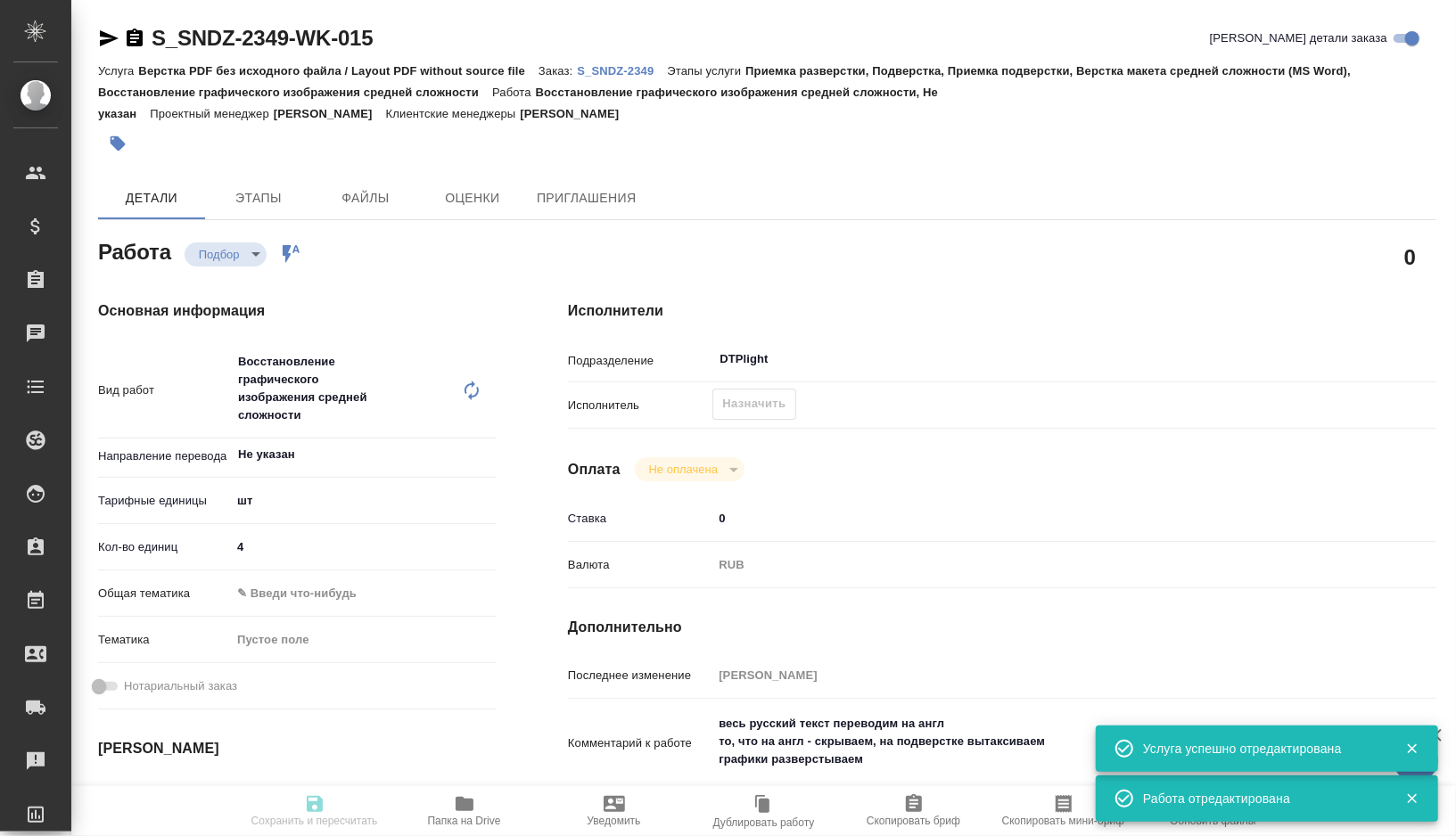
type input "Приемка разверстки, Подверстка, Приемка подверстки, Верстка макета средней слож…"
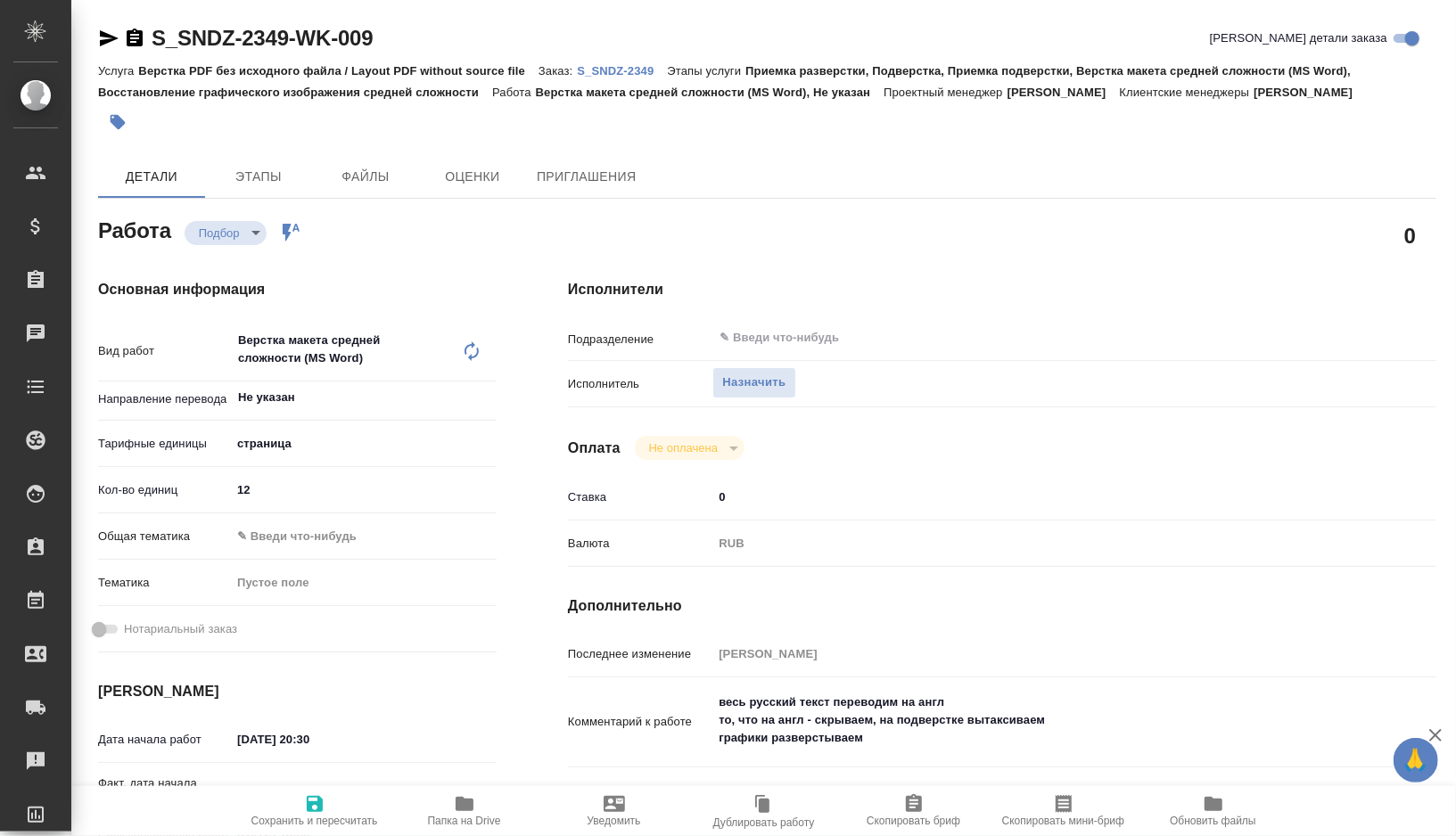
type textarea "x"
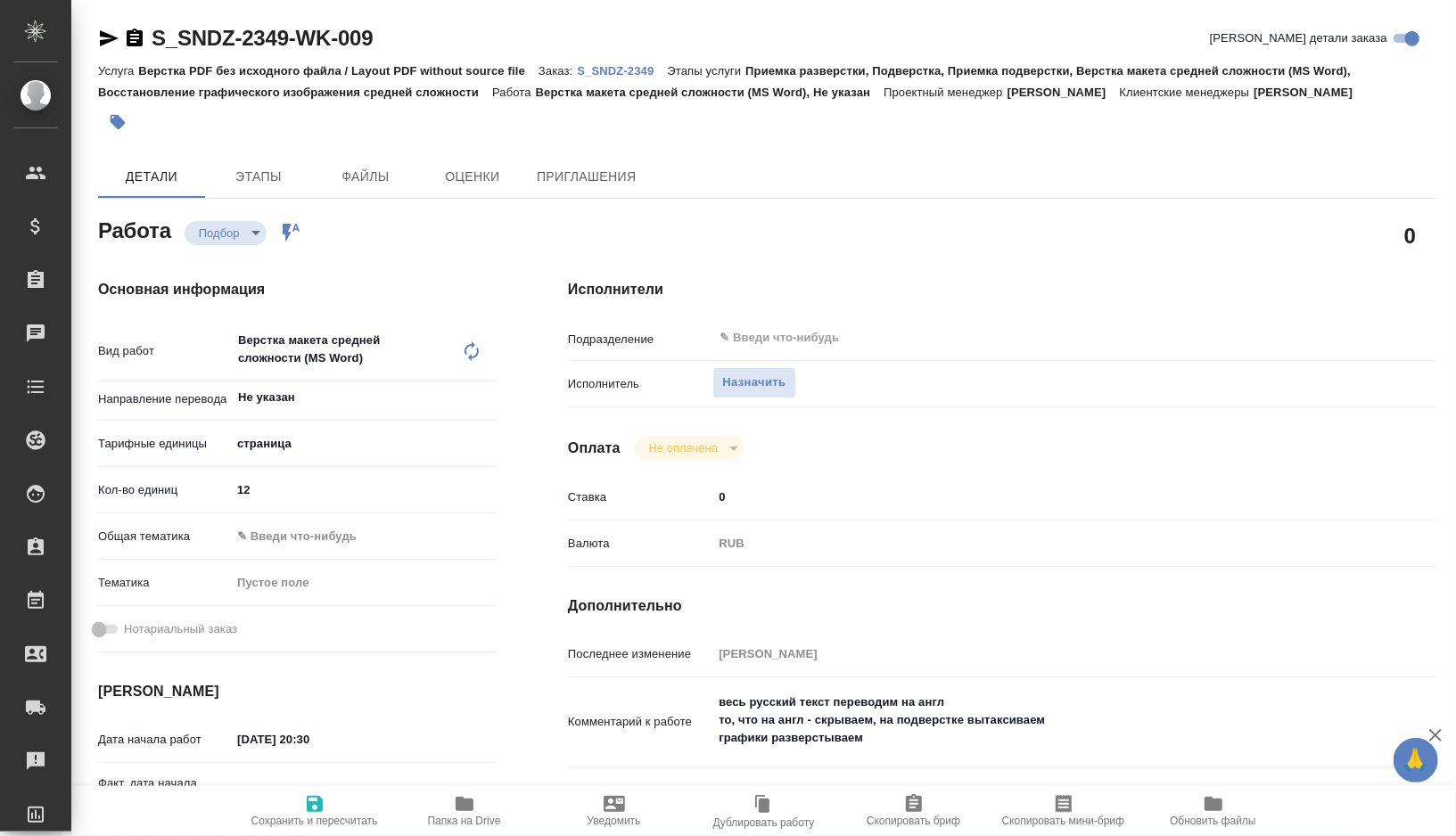
type textarea "x"
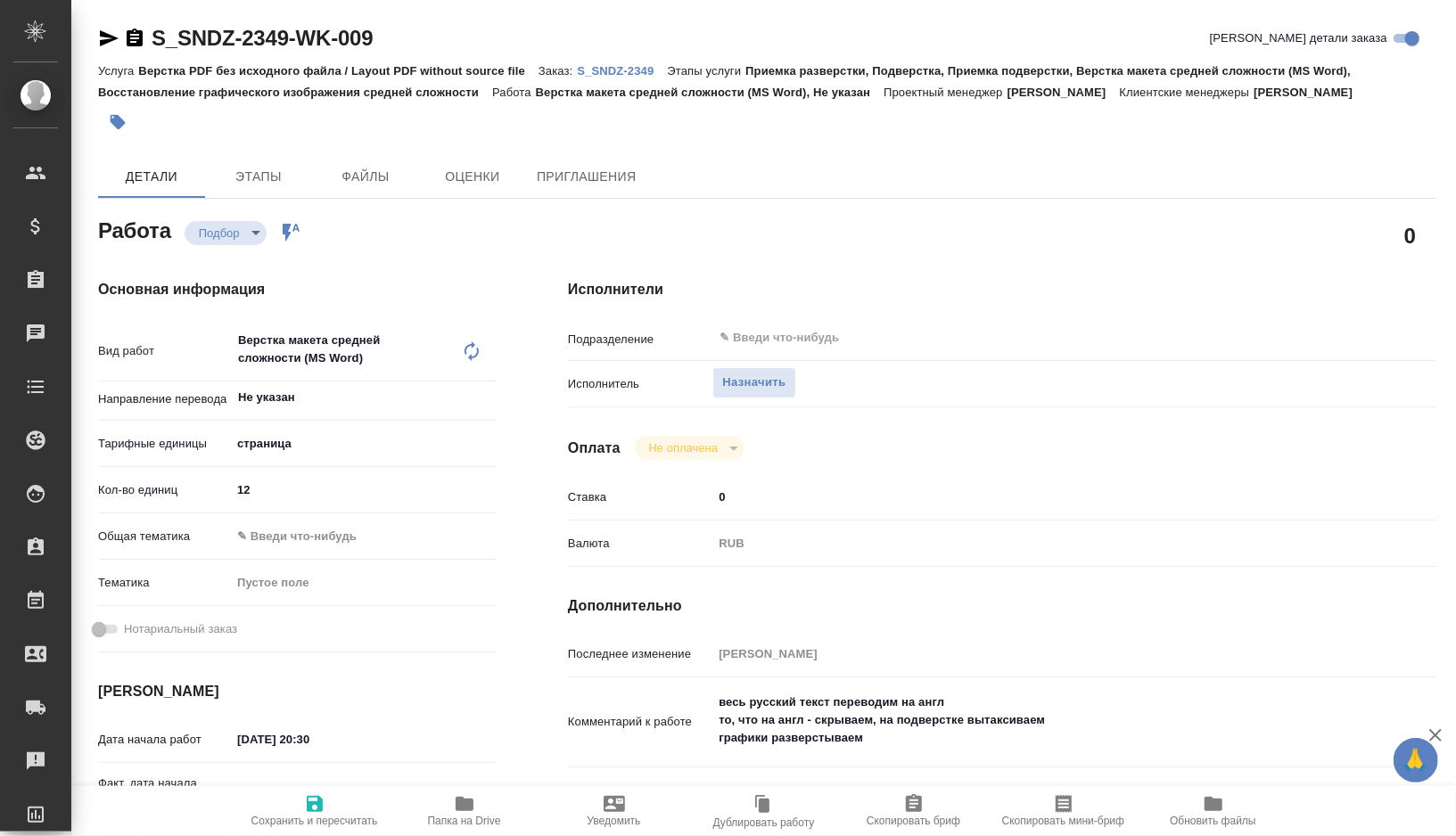
type textarea "x"
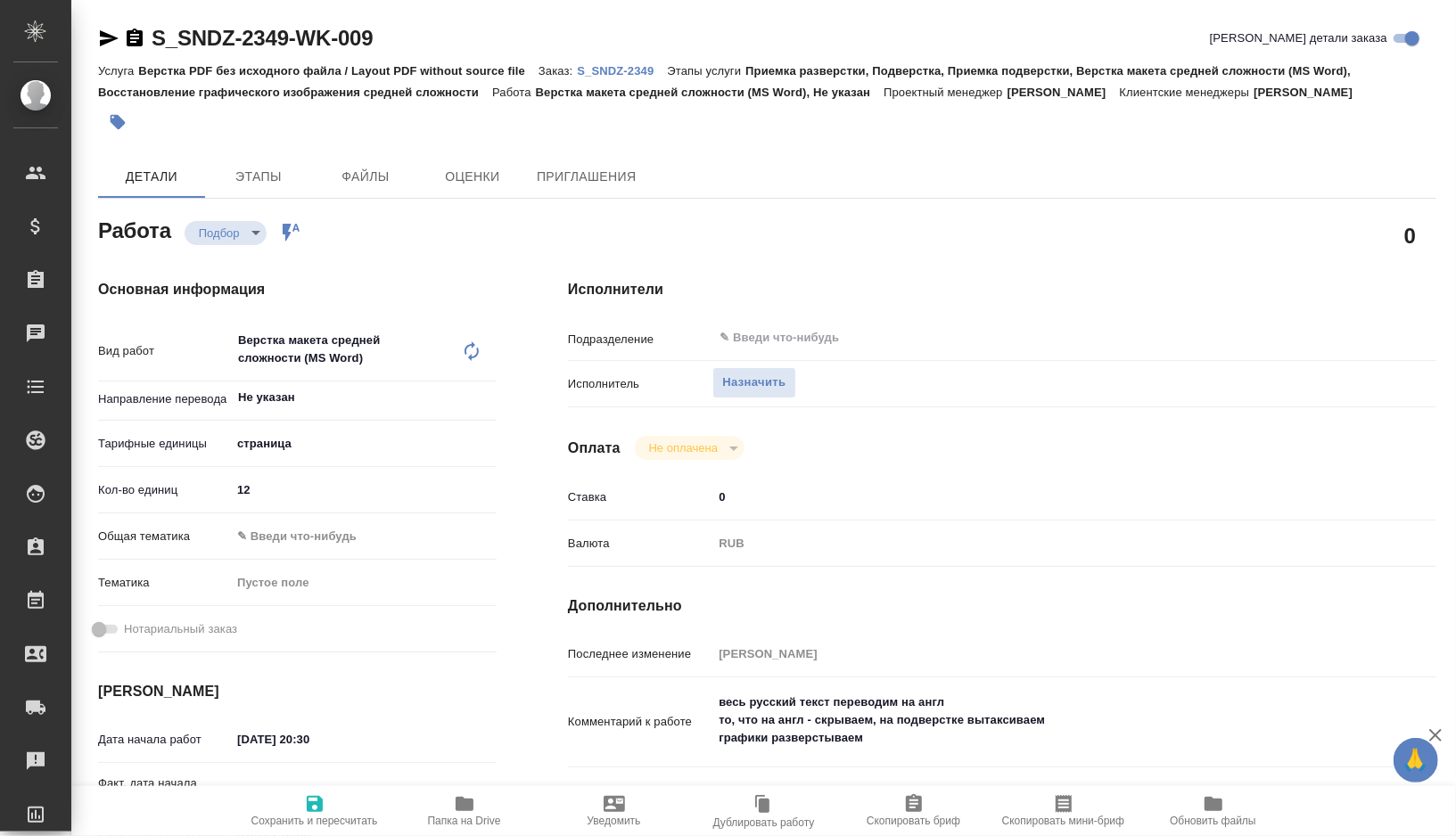
type textarea "x"
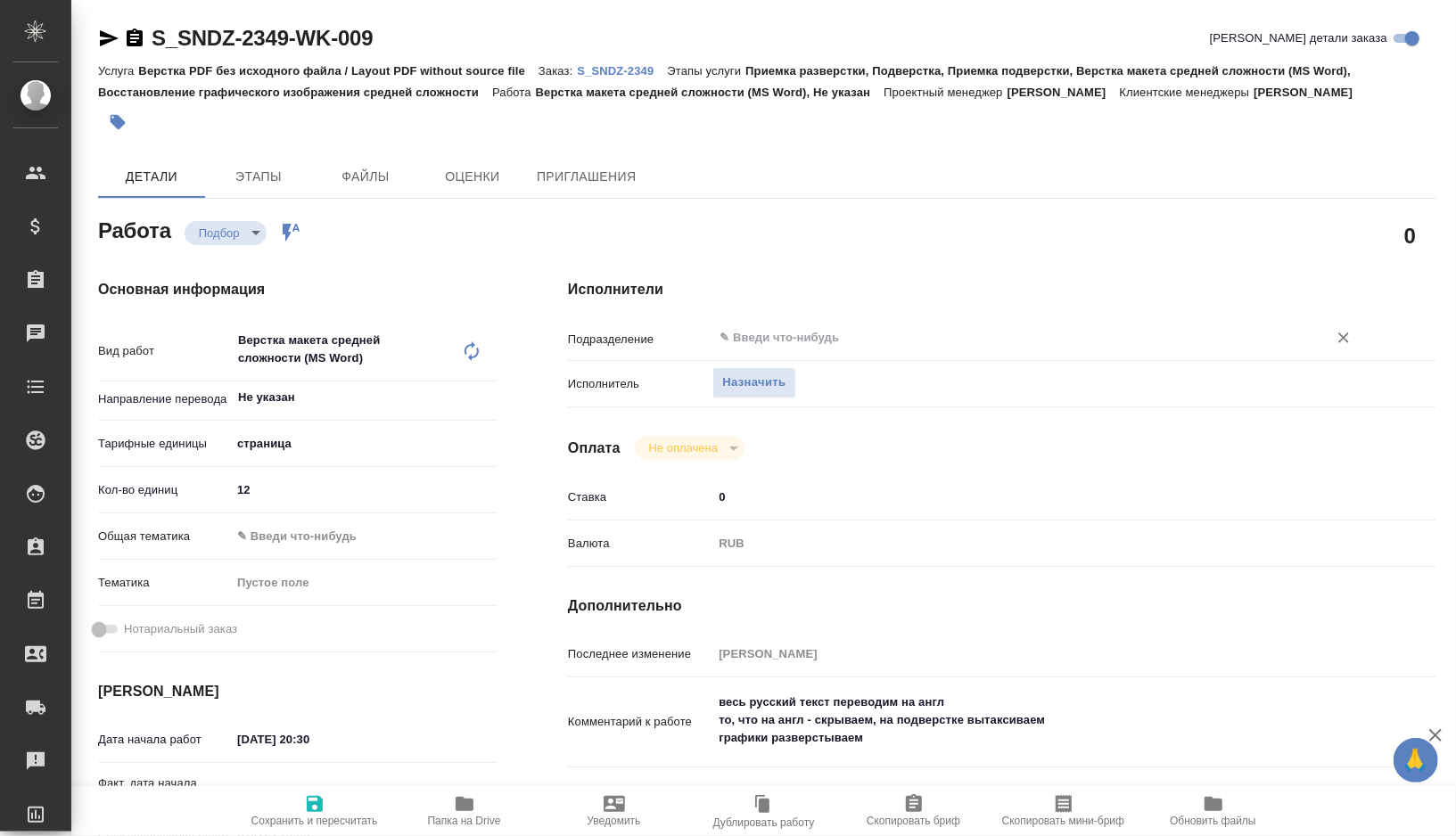
type textarea "x"
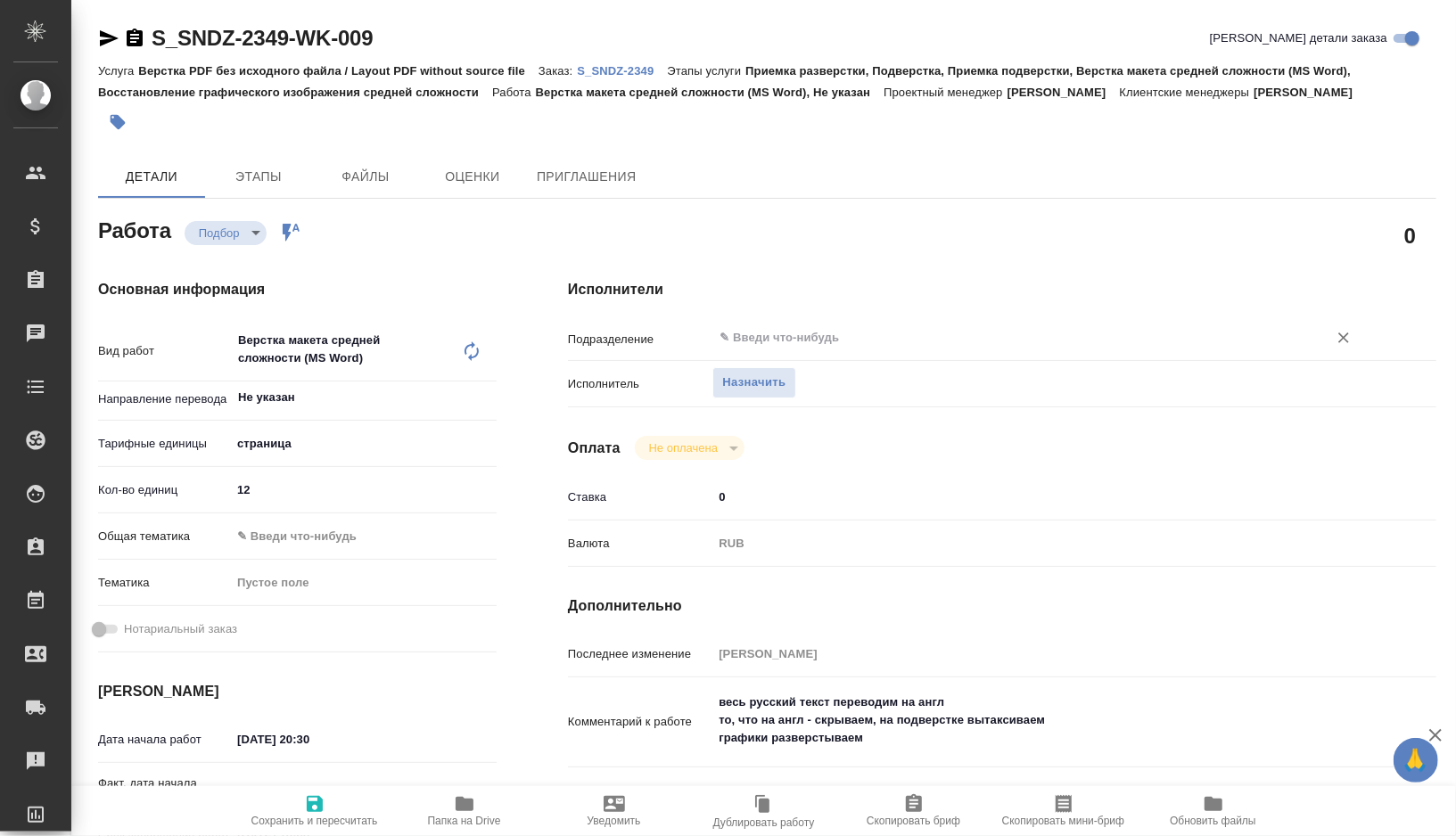
click at [751, 350] on div "​" at bounding box center [1038, 338] width 651 height 32
type textarea "x"
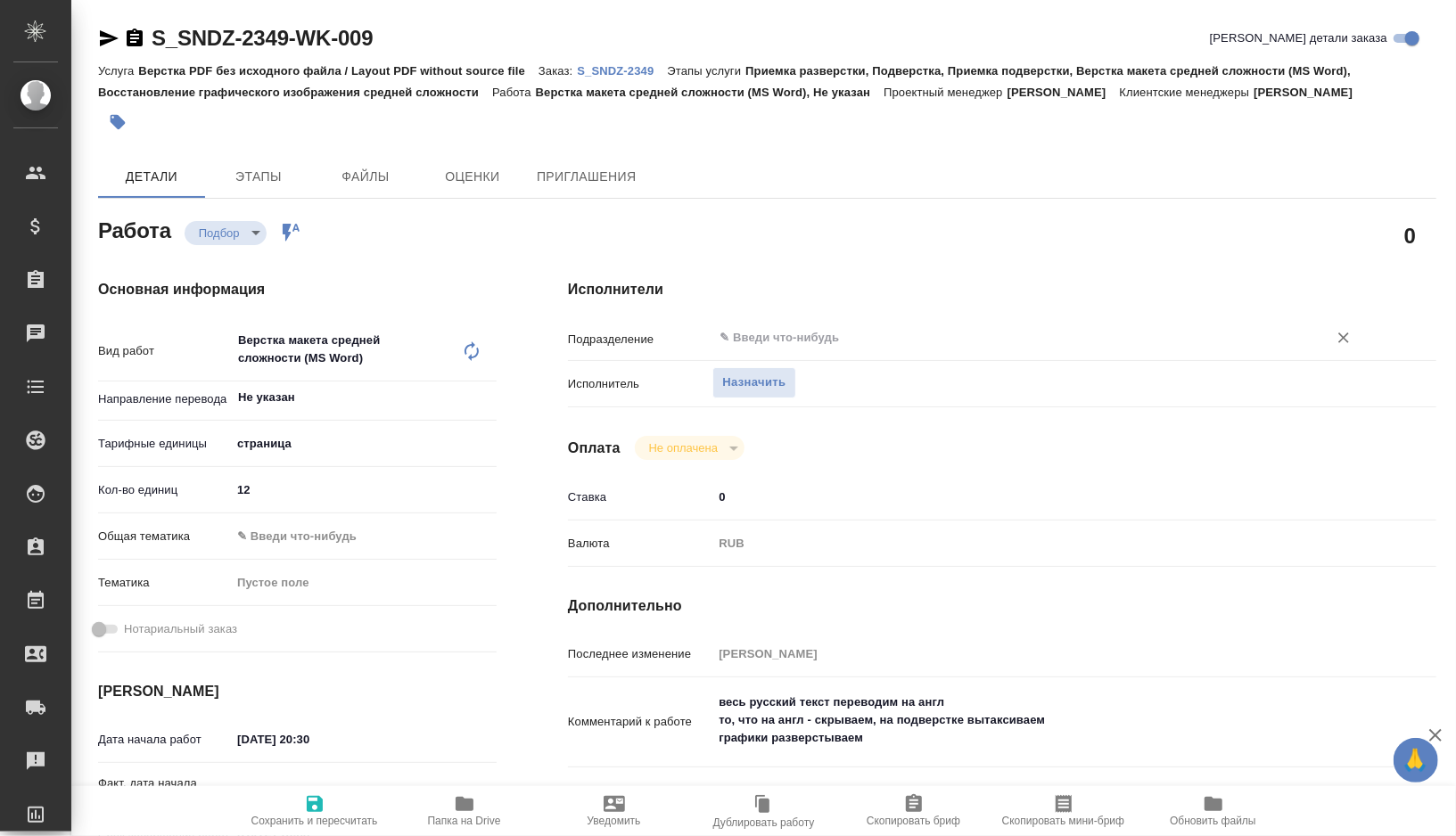
type textarea "x"
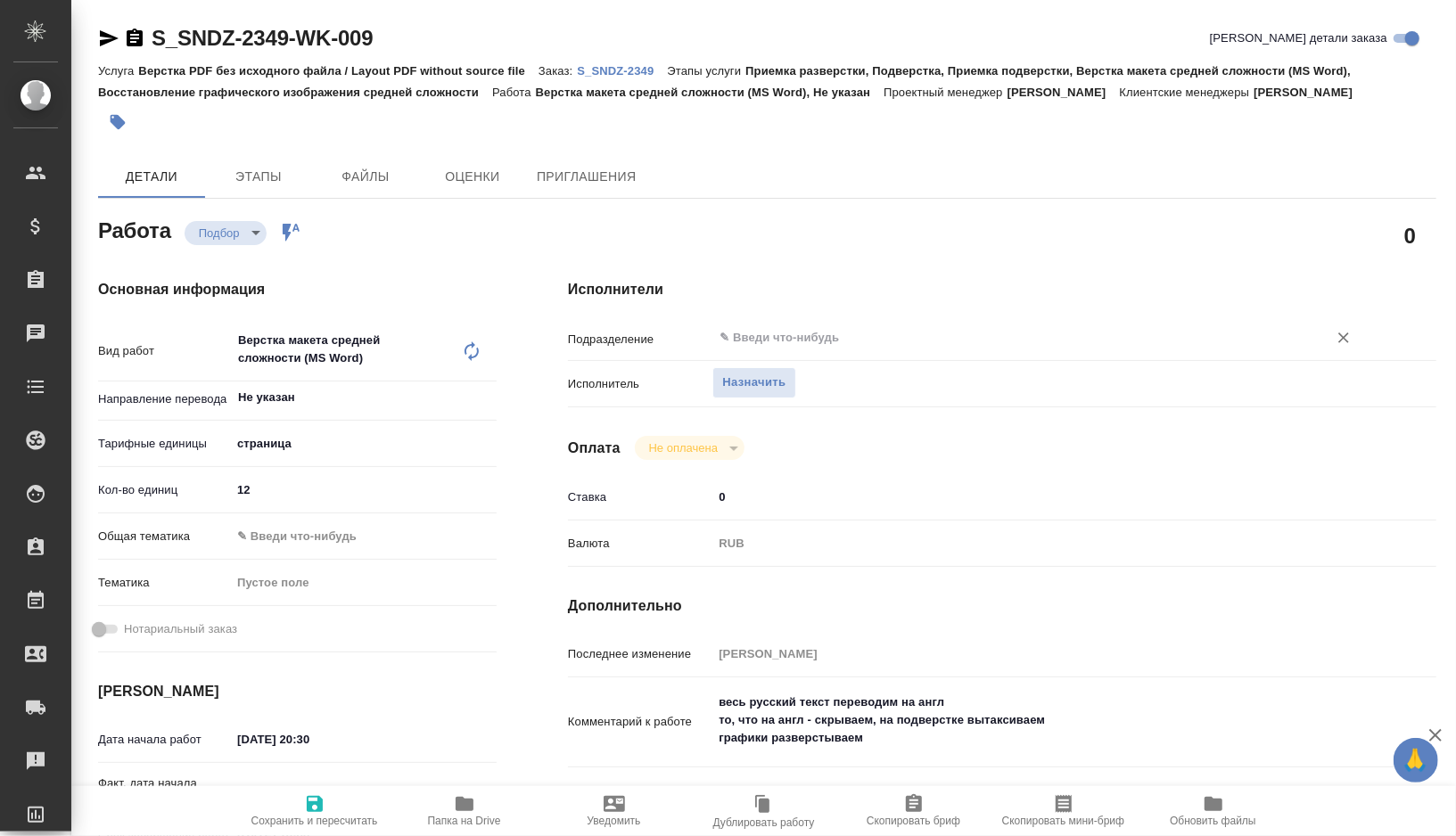
type textarea "x"
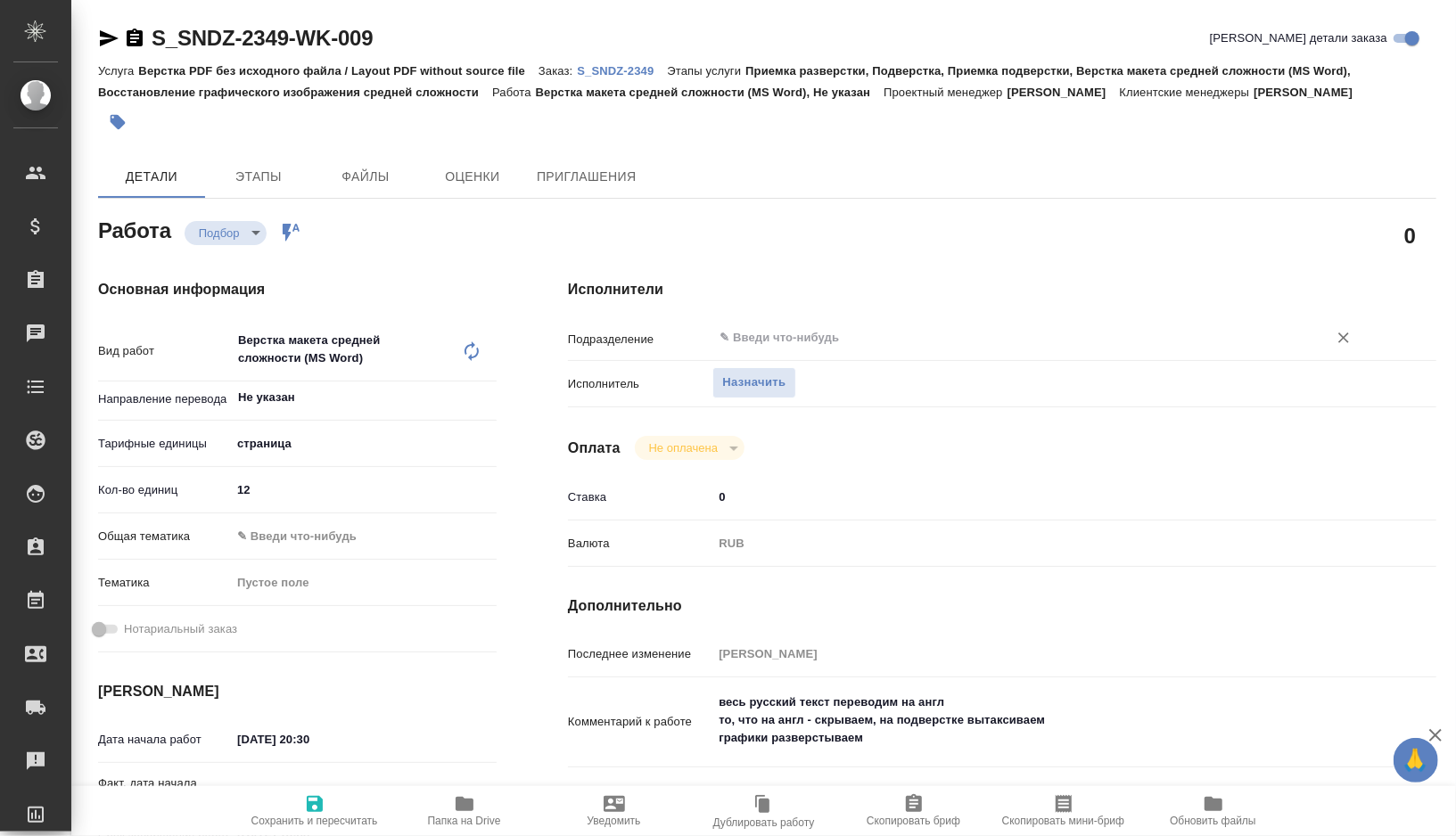
type textarea "x"
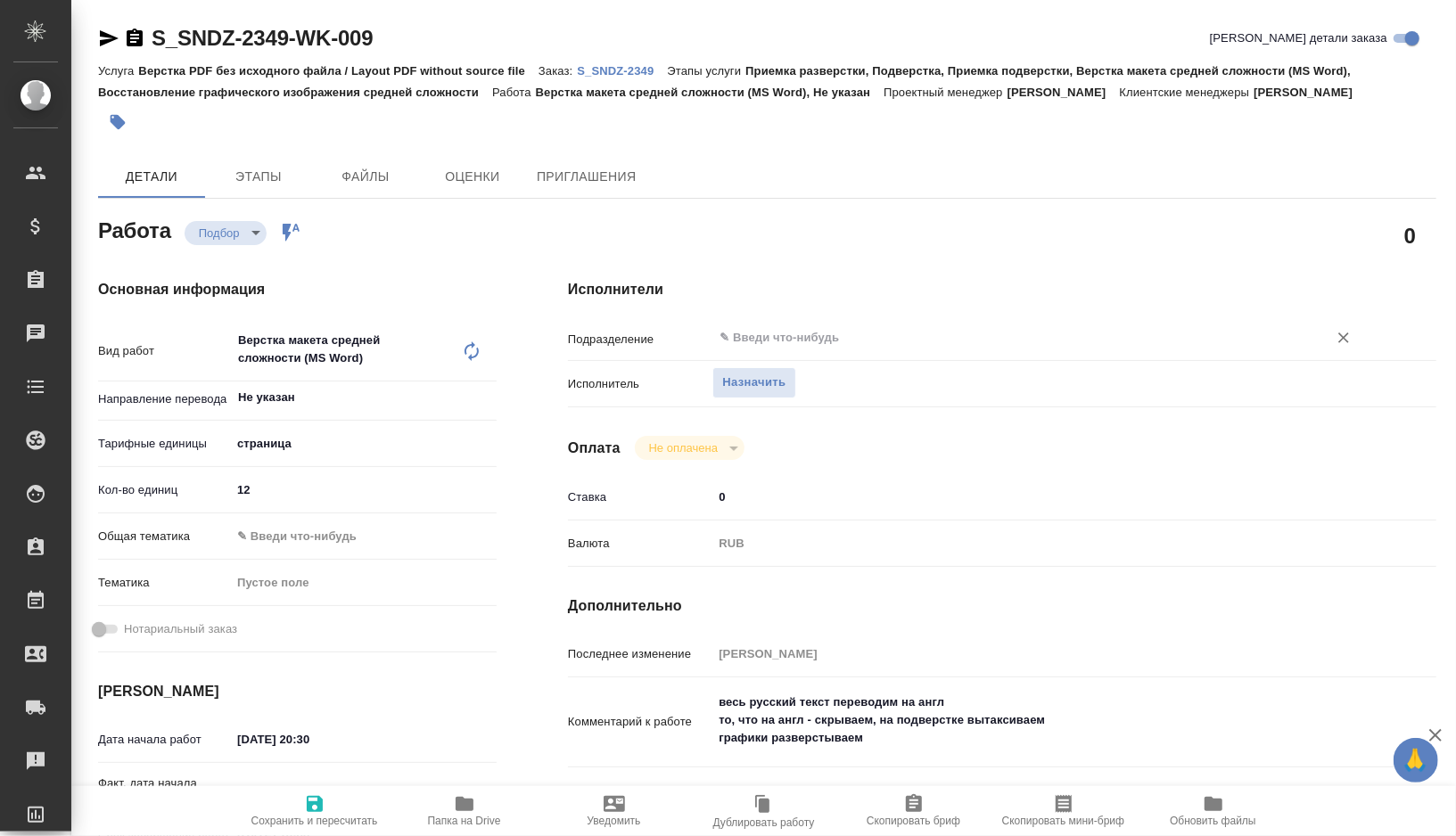
type textarea "x"
click at [778, 341] on input "text" at bounding box center [1009, 338] width 581 height 22
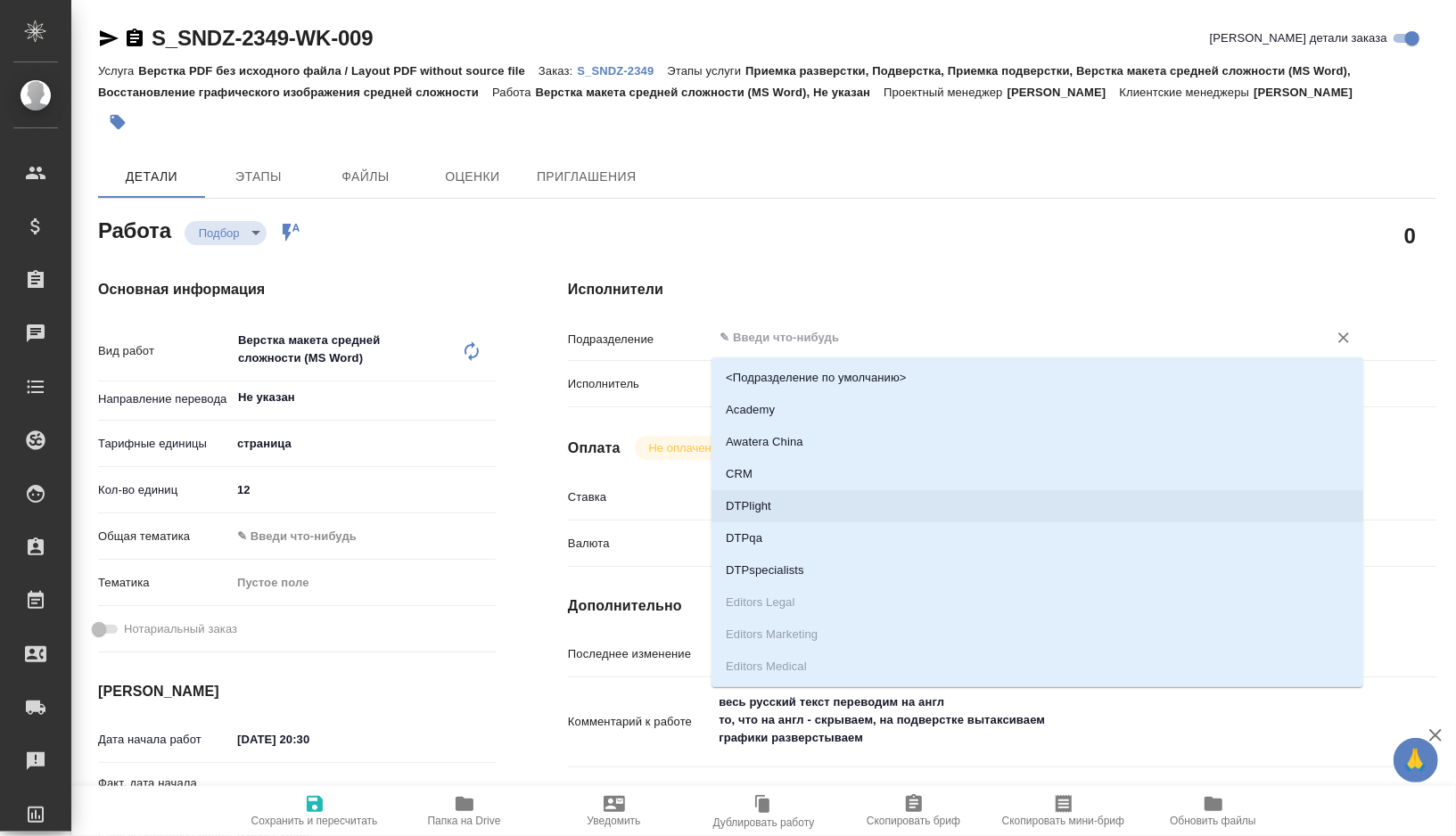
click at [784, 512] on li "DTPlight" at bounding box center [1037, 507] width 651 height 32
type textarea "x"
type input "DTPlight"
type textarea "x"
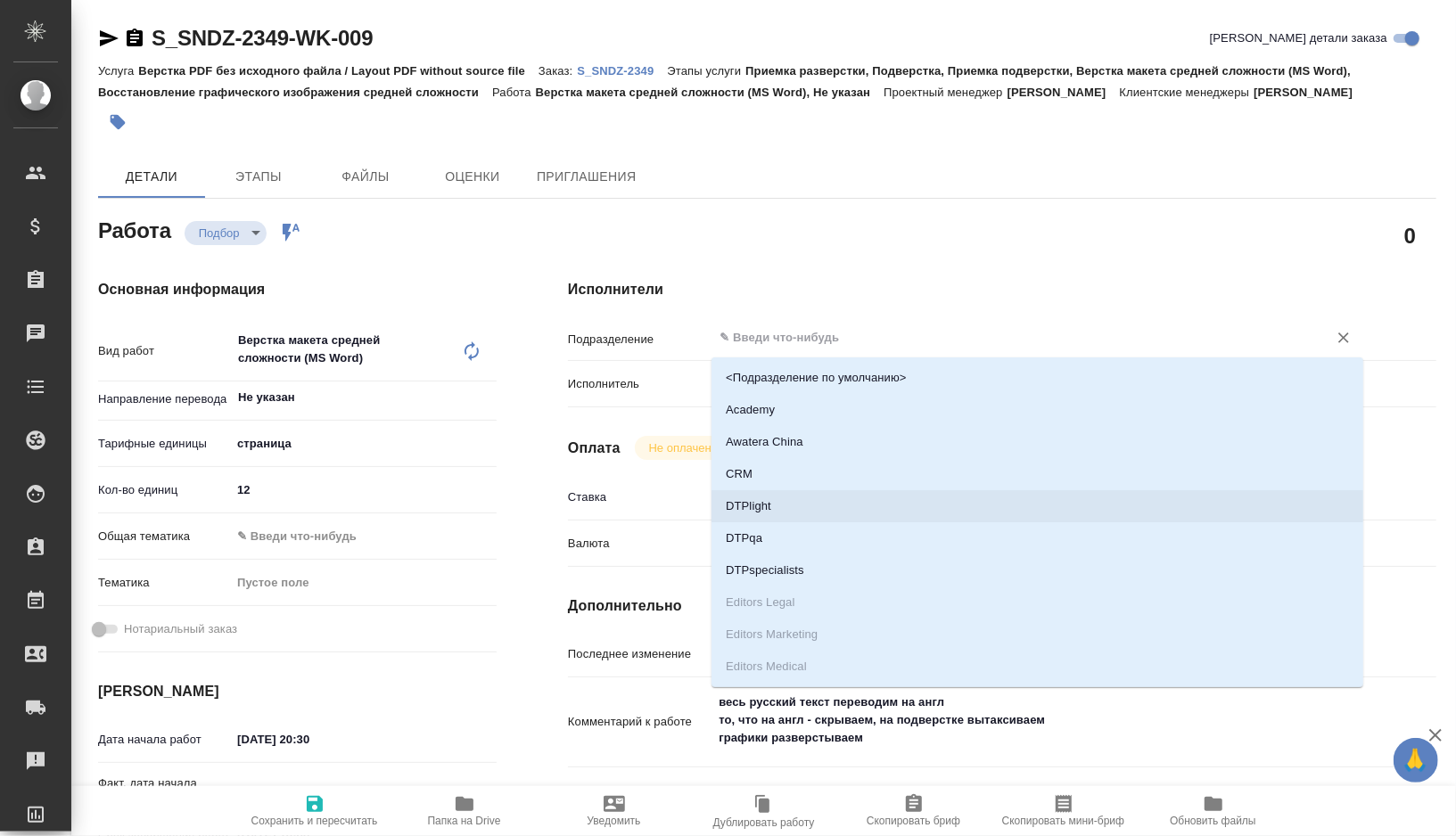
type textarea "x"
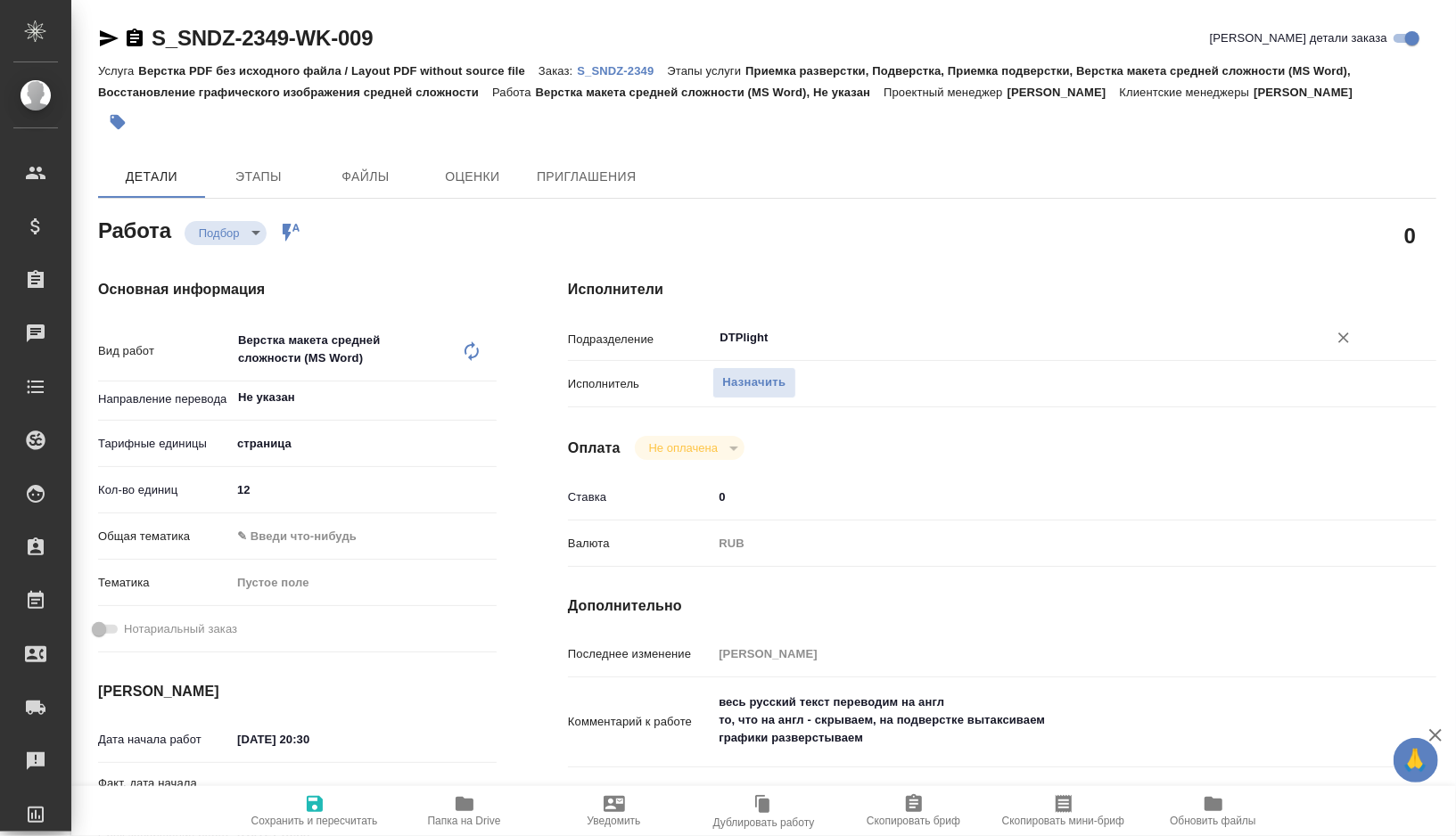
type textarea "x"
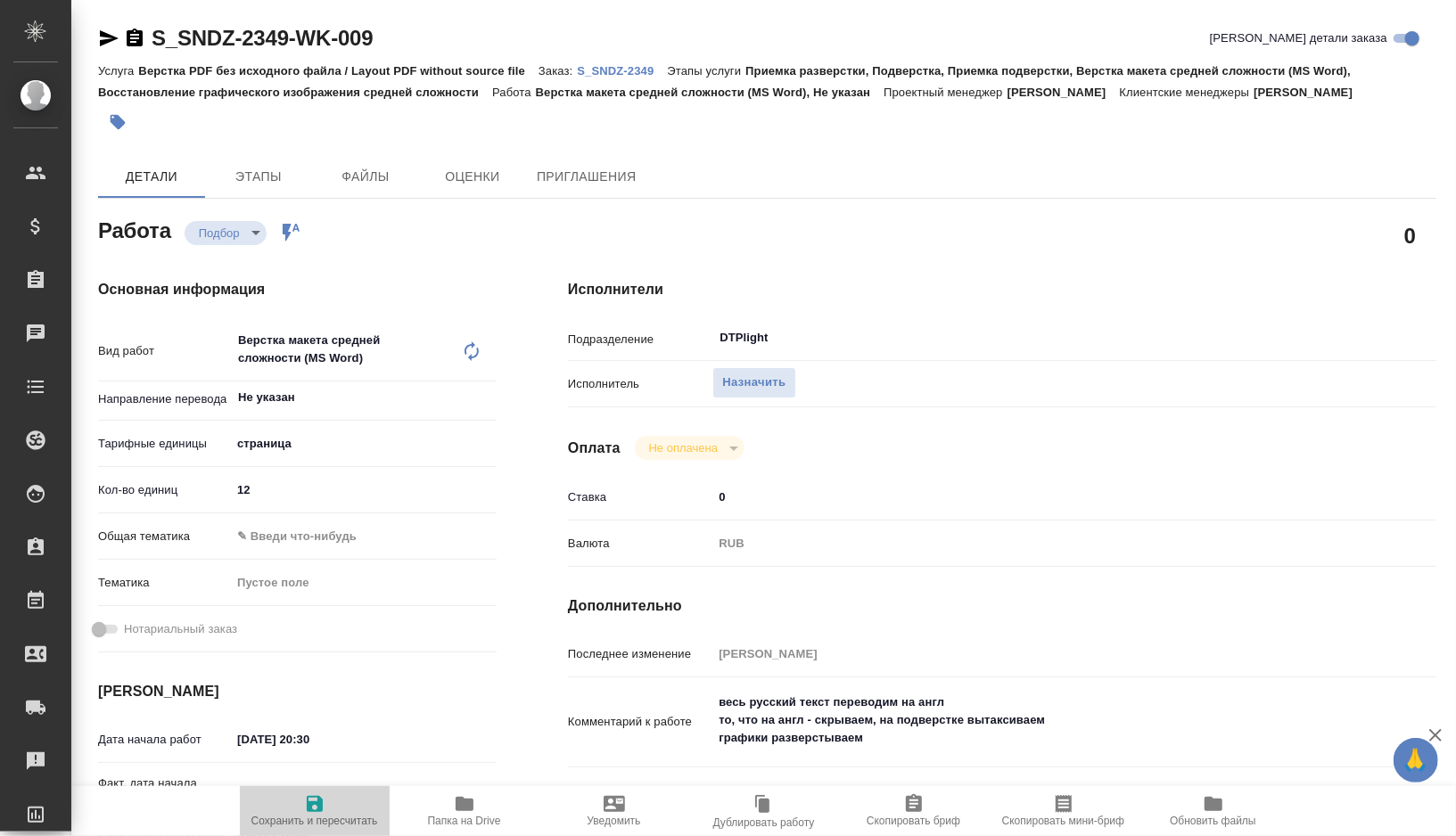
click at [281, 827] on span "Сохранить и пересчитать" at bounding box center [315, 821] width 126 height 13
type textarea "x"
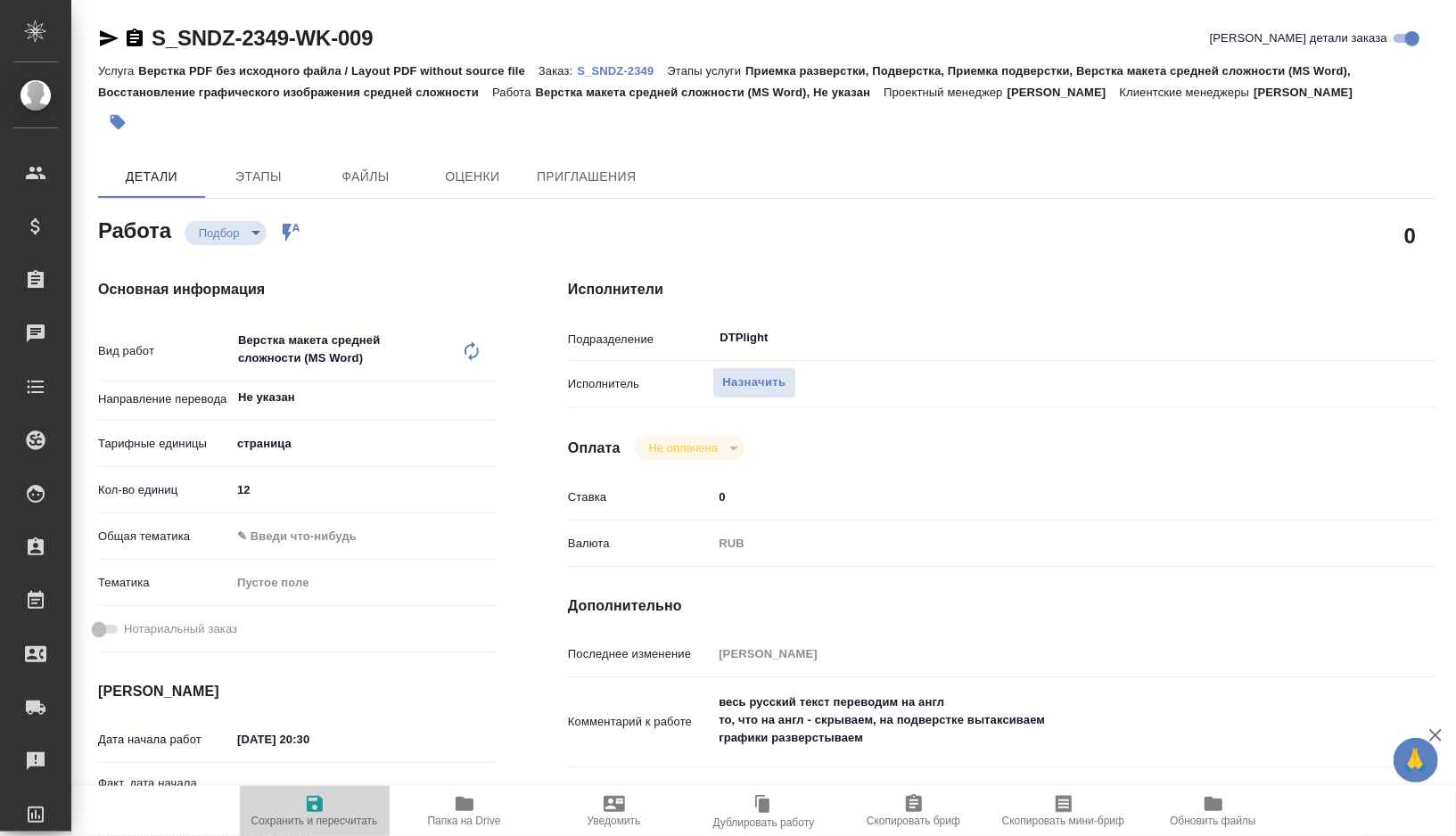
type textarea "x"
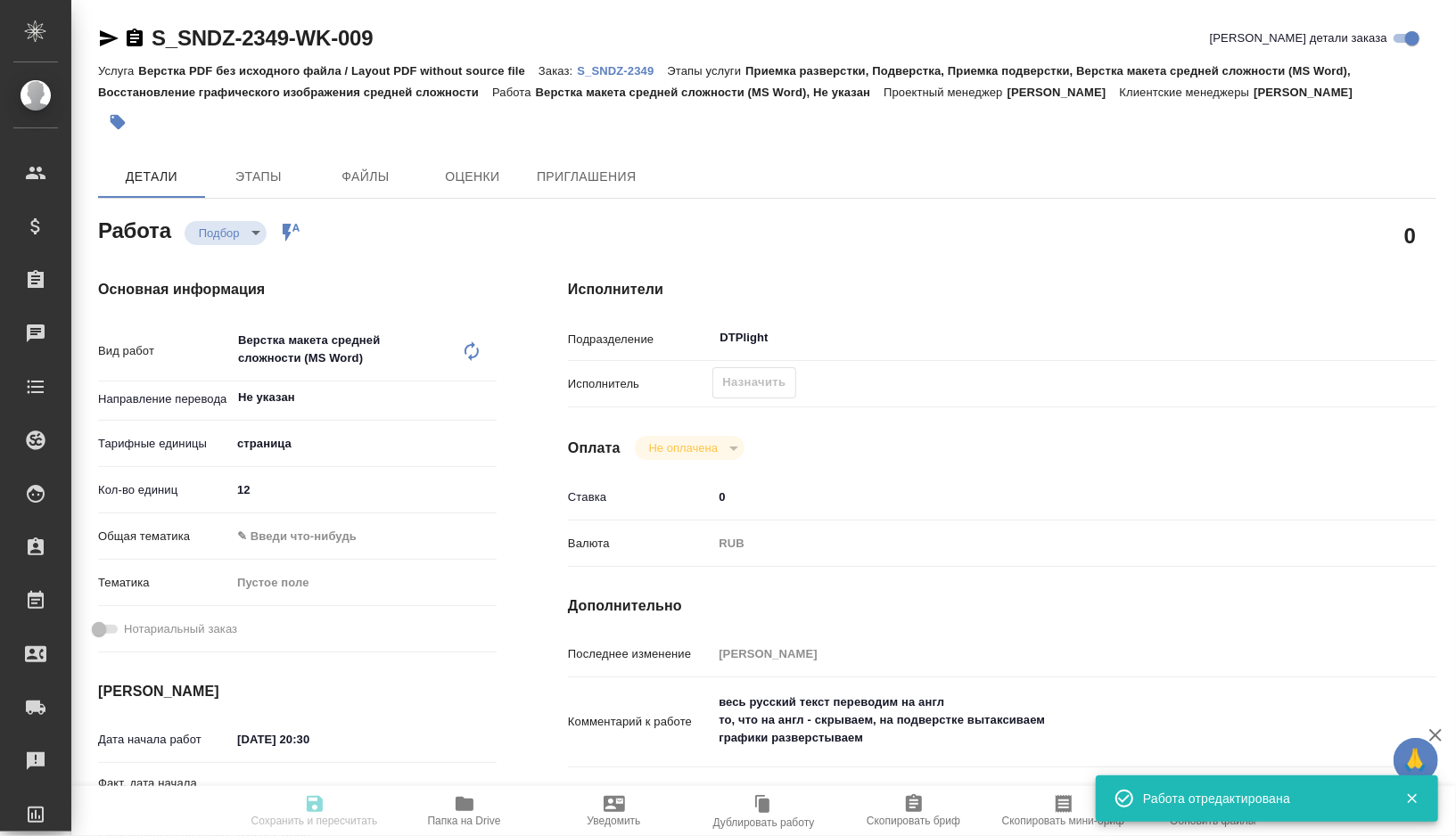
type textarea "x"
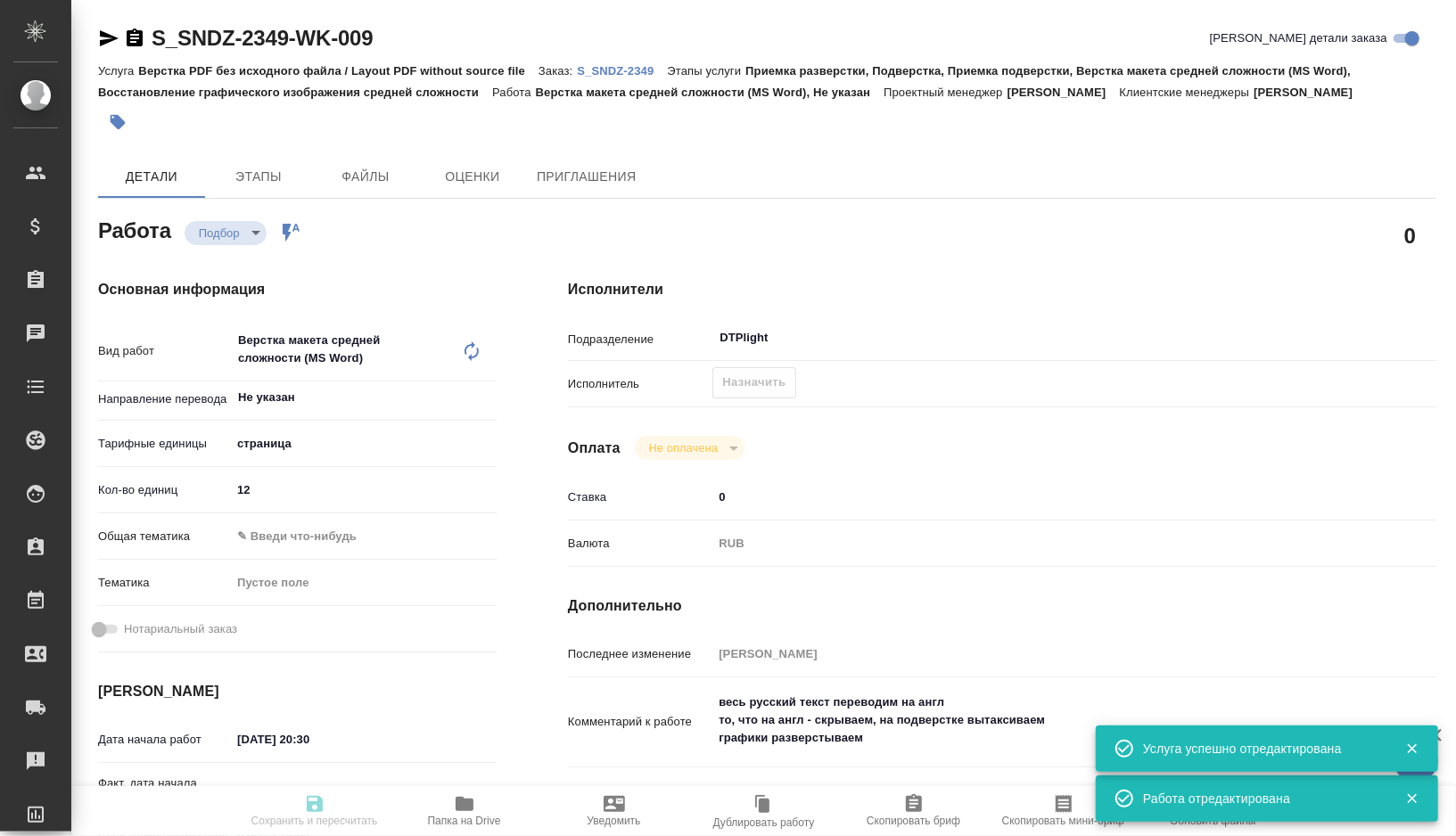
type input "recruiting"
type textarea "Верстка макета средней сложности (MS Word)"
type textarea "x"
type input "Не указан"
type input "5a8b1489cc6b4906c91bfdb2"
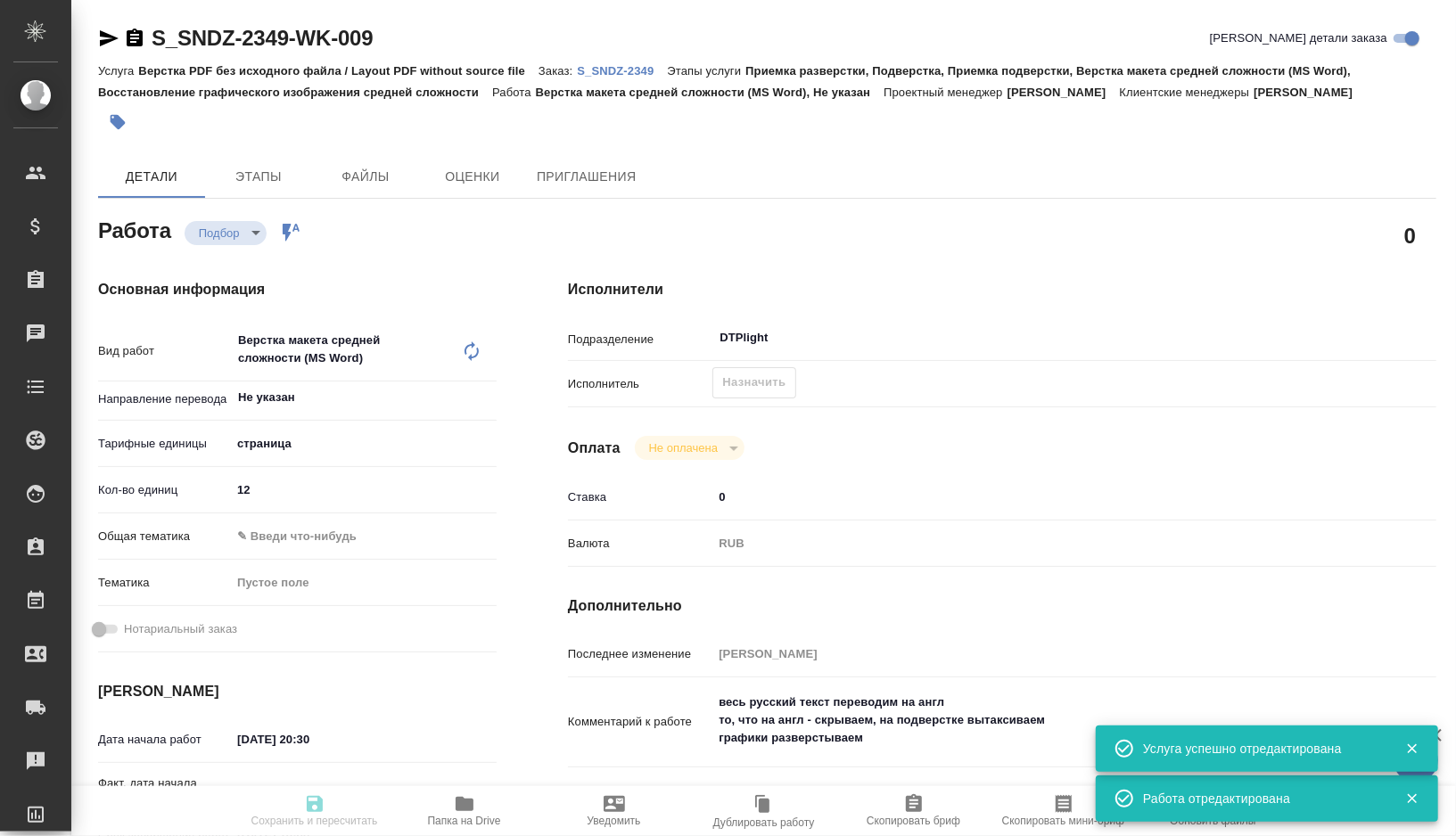
type input "12"
type input "10.10.2025 20:30"
type input "11.10.2025 10:00"
type input "13.10.2025 20:00"
type input "DTPlight"
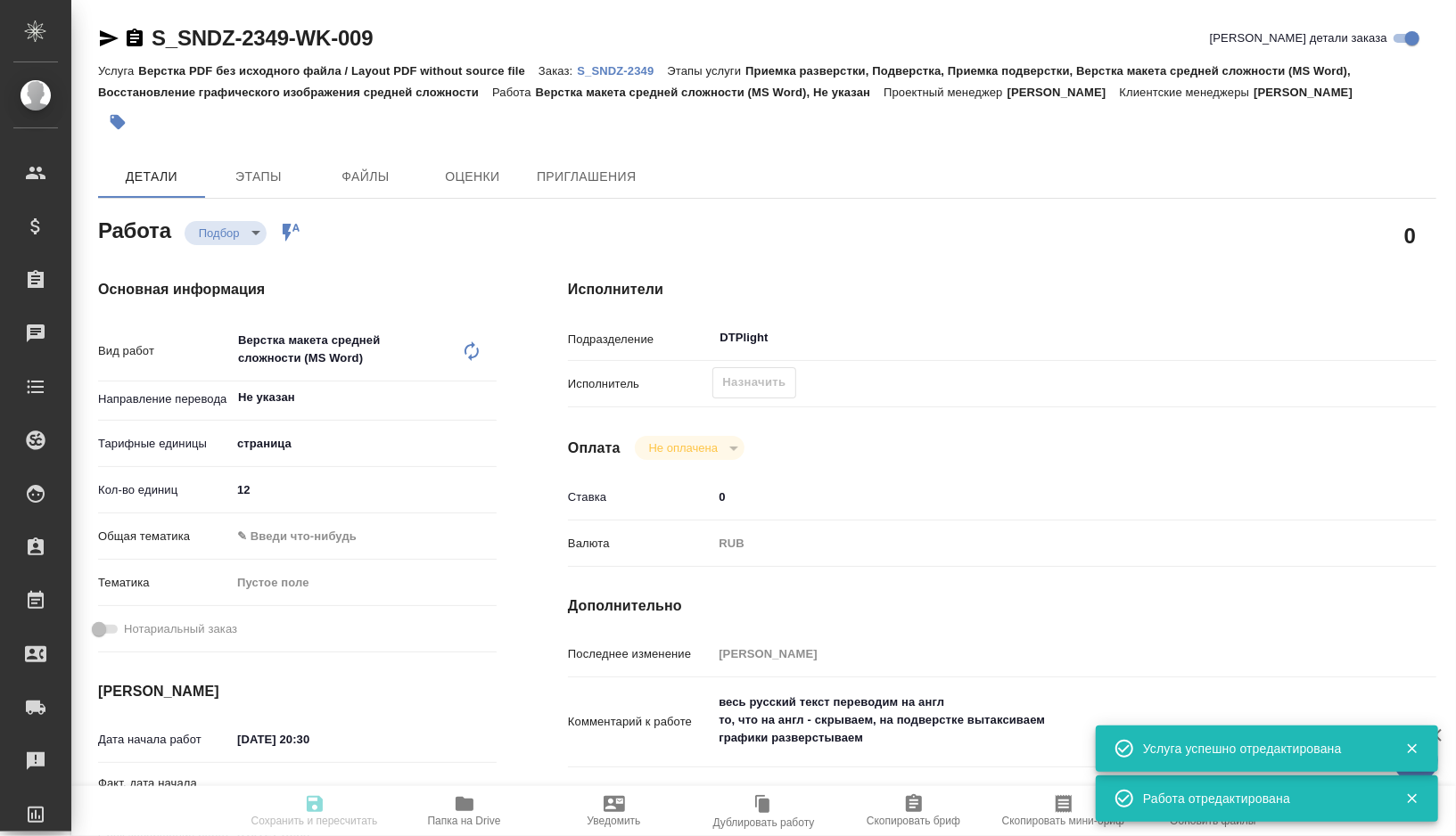
type input "notPayed"
type input "0"
type input "RUB"
type input "[PERSON_NAME]"
type textarea "весь русский текст переводим на англ то, что на англ - скрываем, на подверстке …"
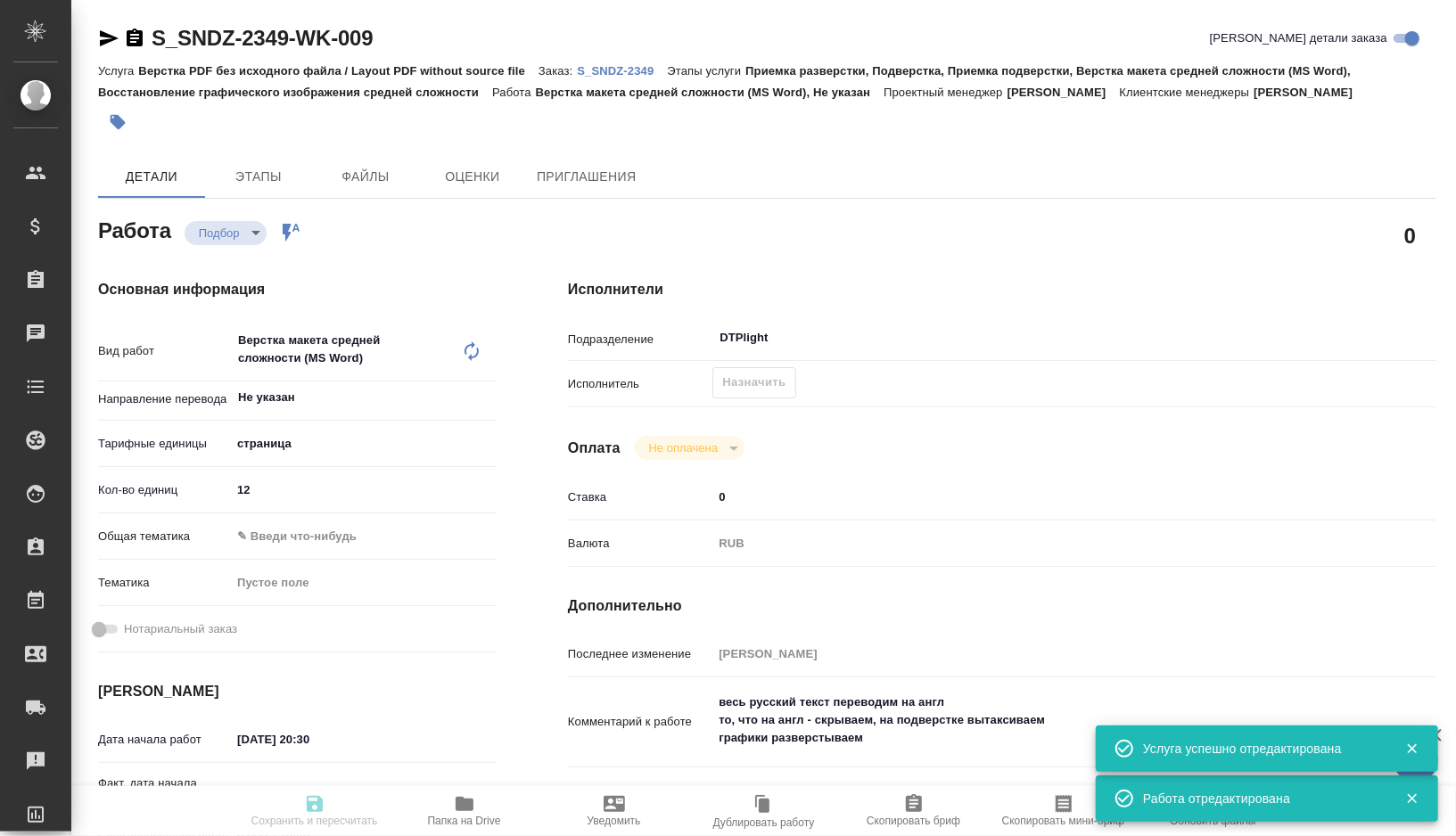
type textarea "x"
type textarea "/Clients/Sandoz/Orders/S_SNDZ-2349/DTP/S_SNDZ-2349-WK-009"
type textarea "x"
type input "S_SNDZ-2349"
type input "Верстка PDF без исходного файла / Layout PDF without source file"
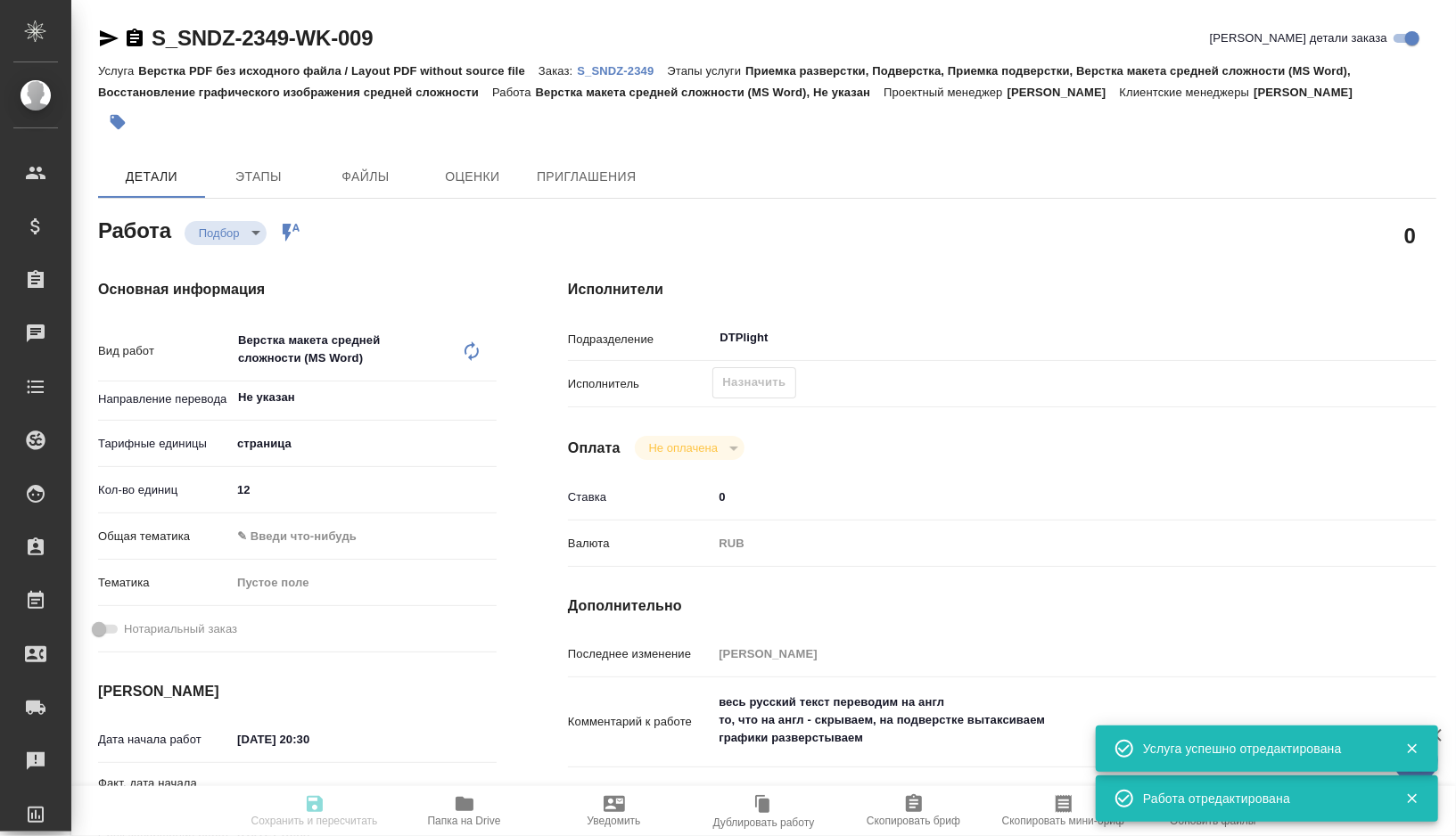
type input "Приемка разверстки, Подверстка, Приемка подверстки, Верстка макета средней слож…"
type input "[PERSON_NAME]"
type input "Петрова Валерия"
type input "/Clients/Sandoz/Orders/S_SNDZ-2349"
type textarea "x"
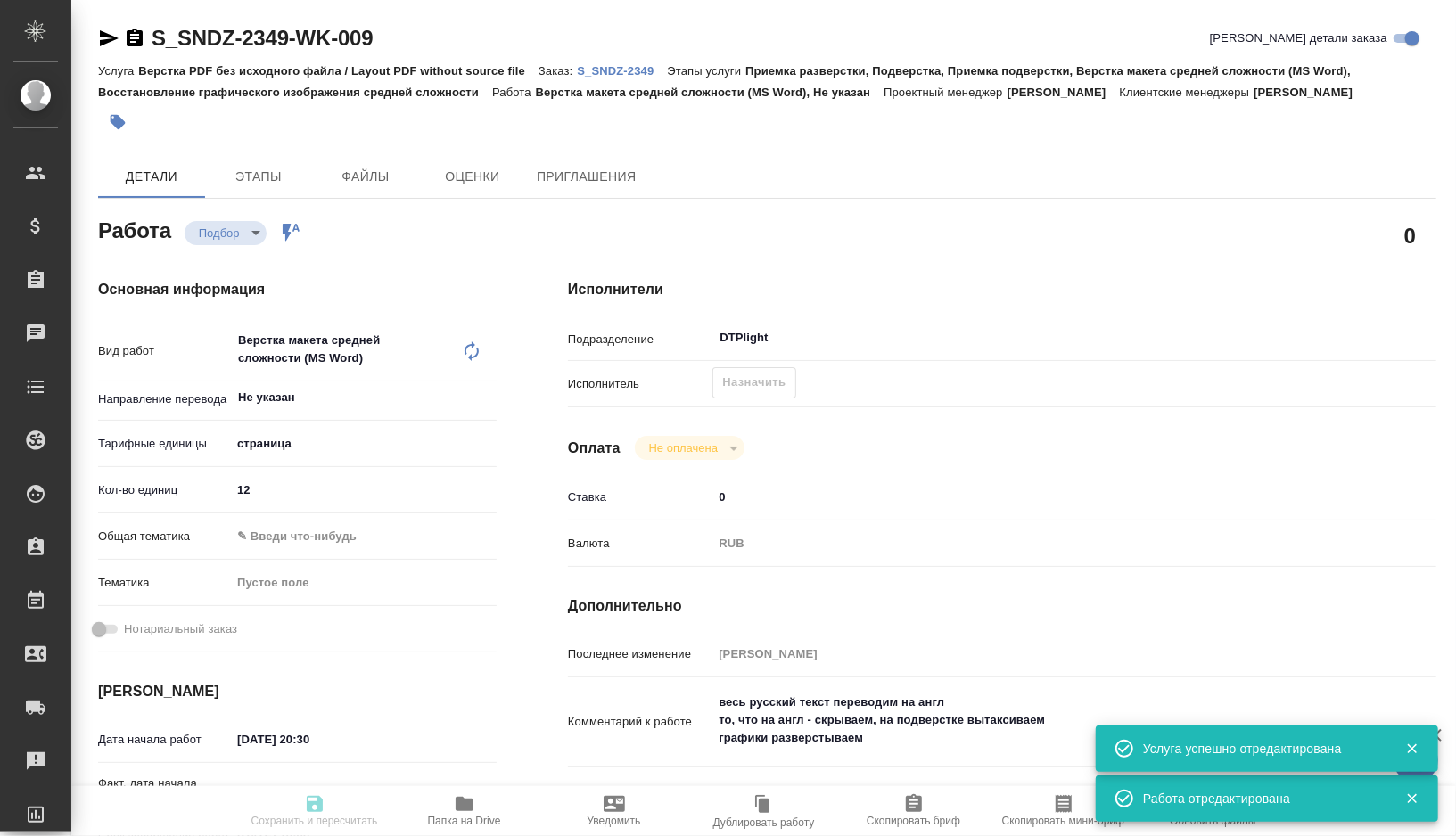
type textarea "x"
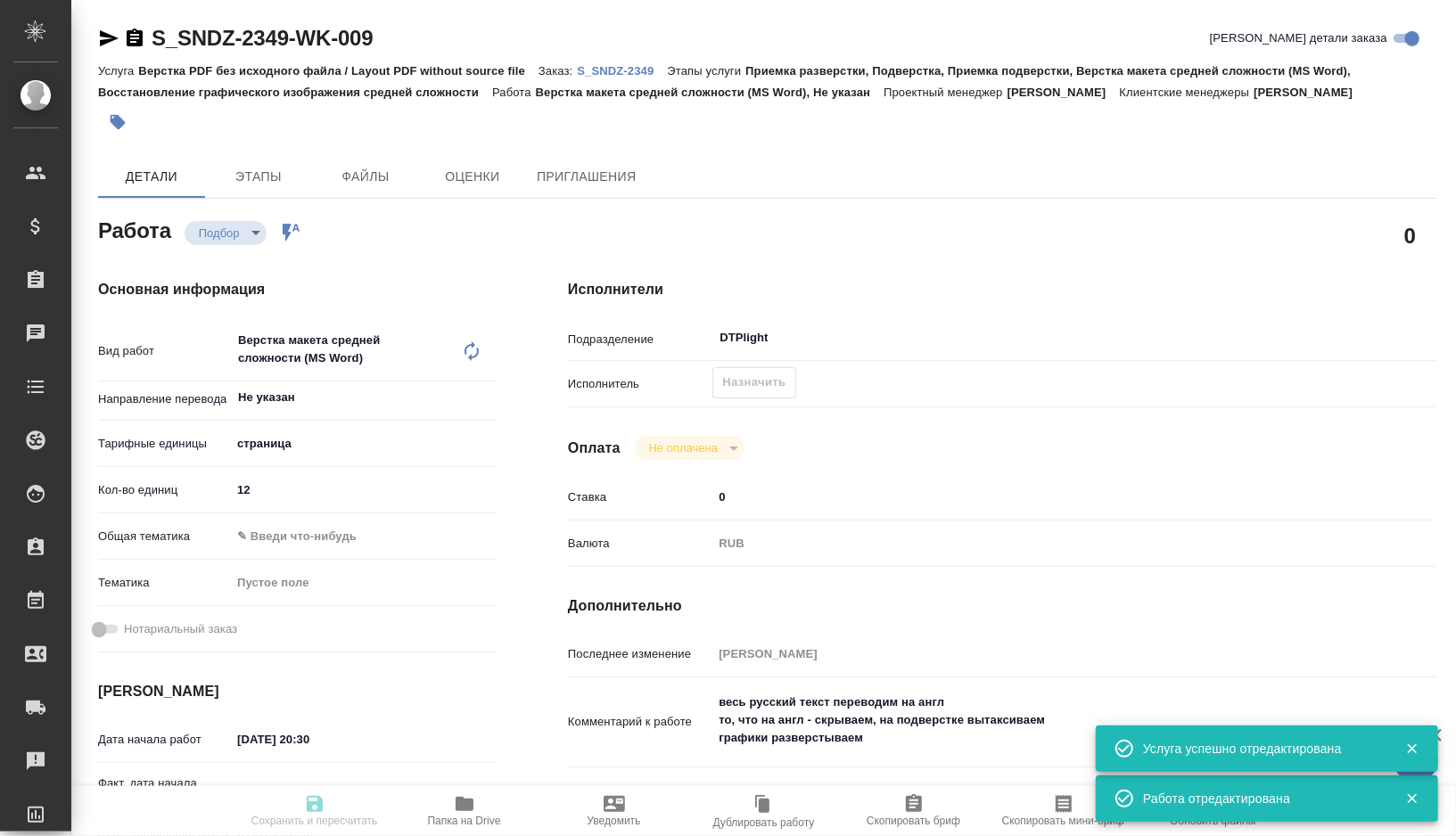
type textarea "x"
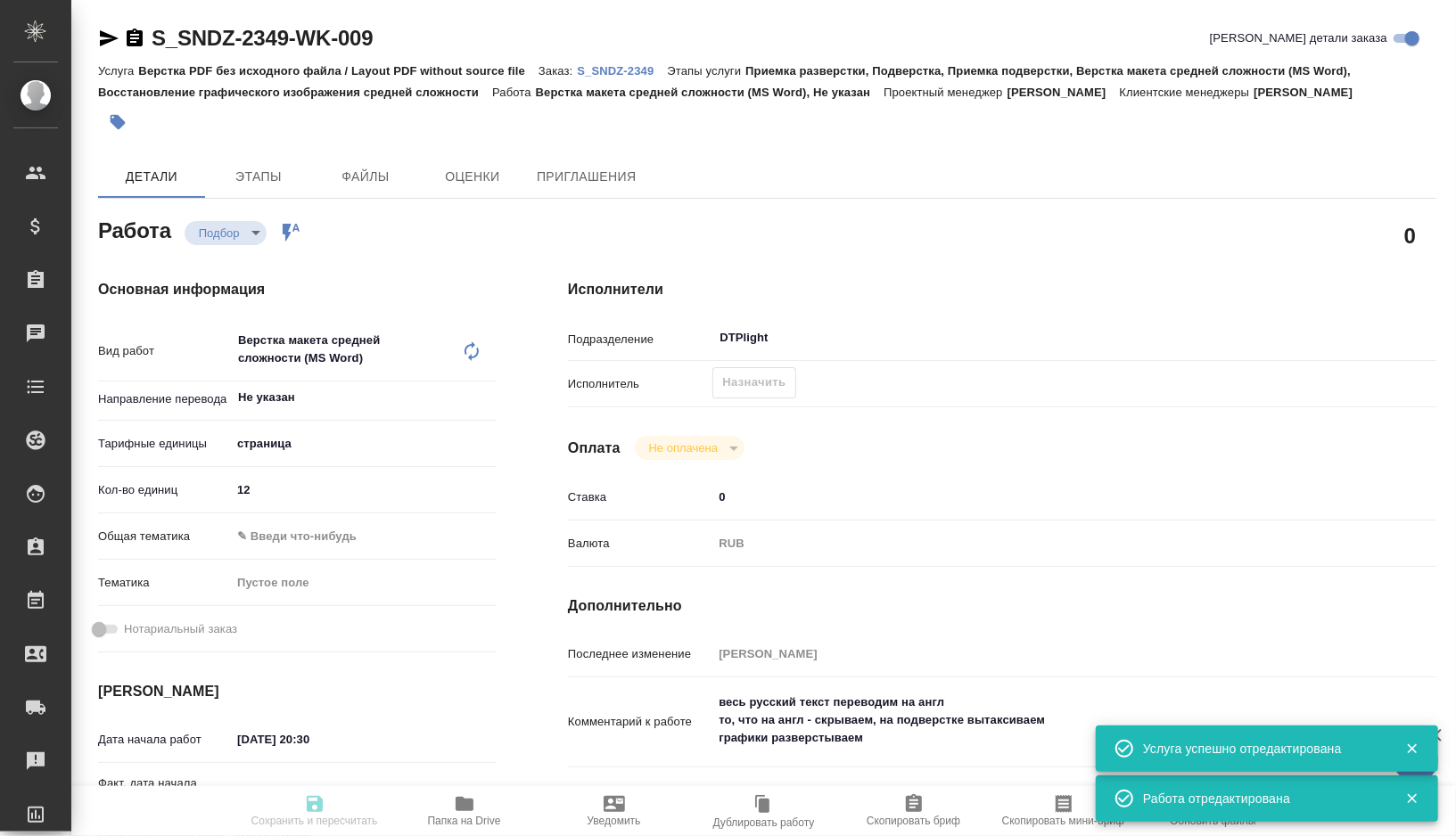
type textarea "x"
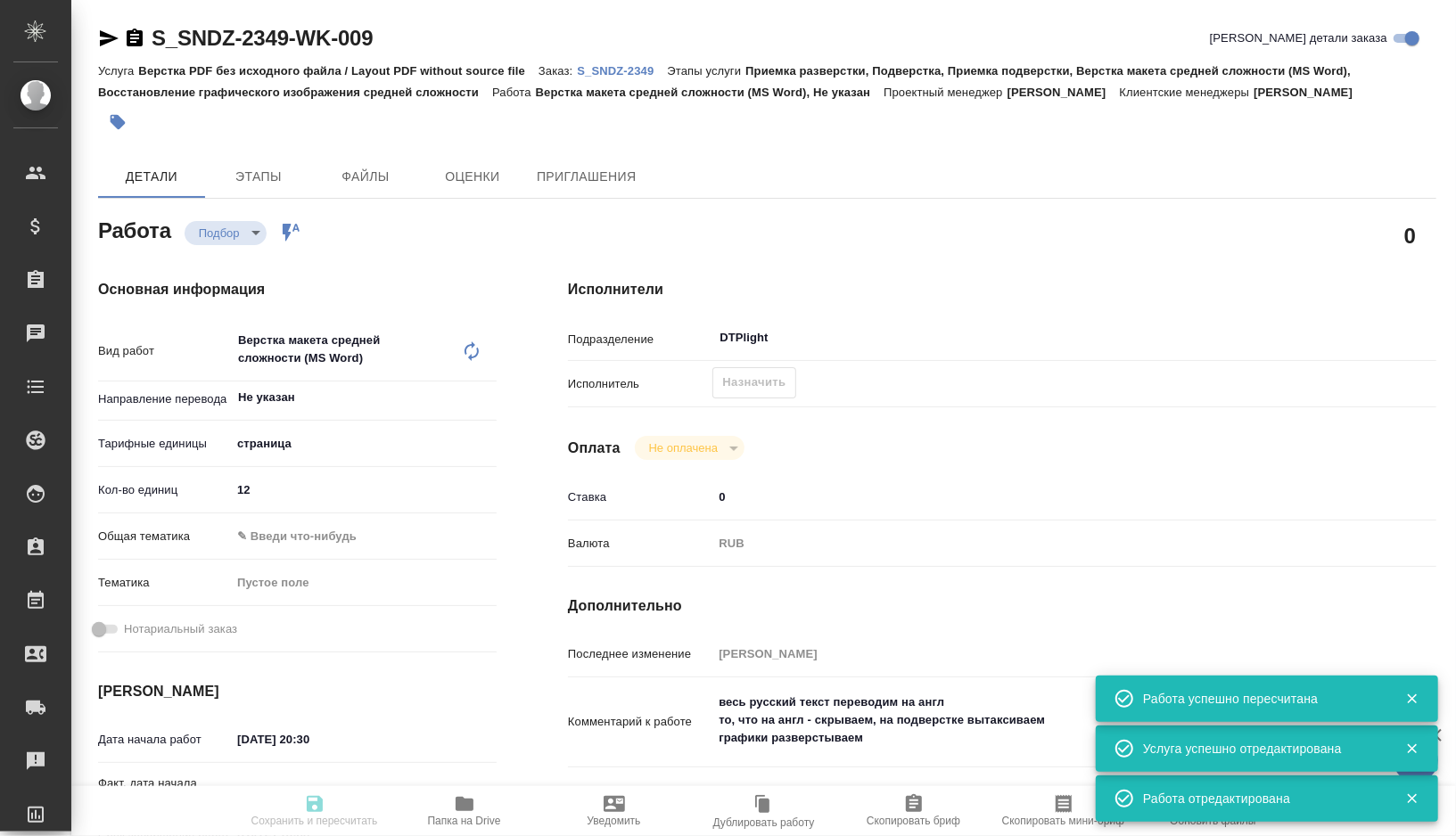
type textarea "x"
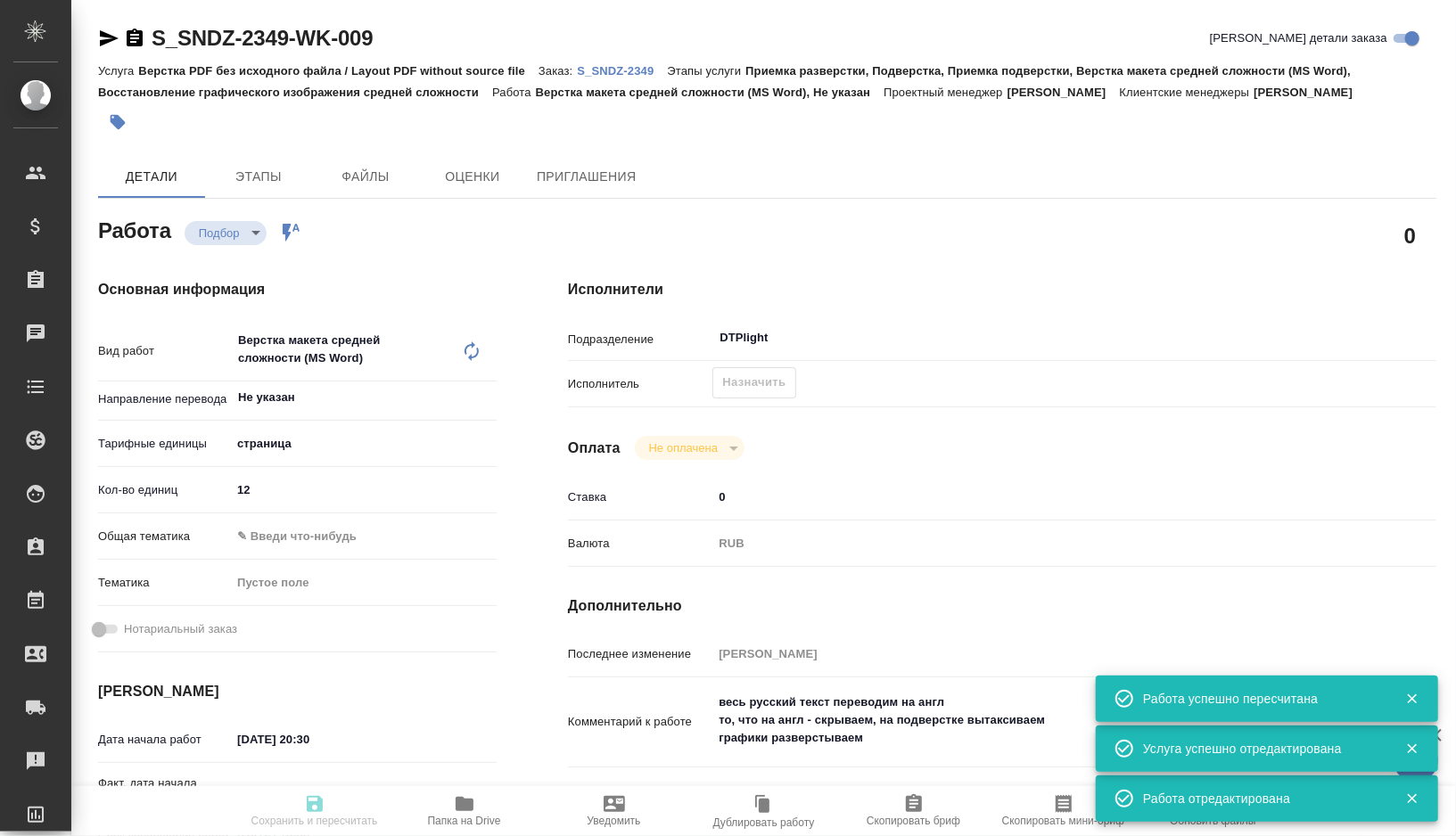
type input "recruiting"
type textarea "Верстка макета средней сложности (MS Word)"
type textarea "x"
type input "Не указан"
type input "5a8b1489cc6b4906c91bfdb2"
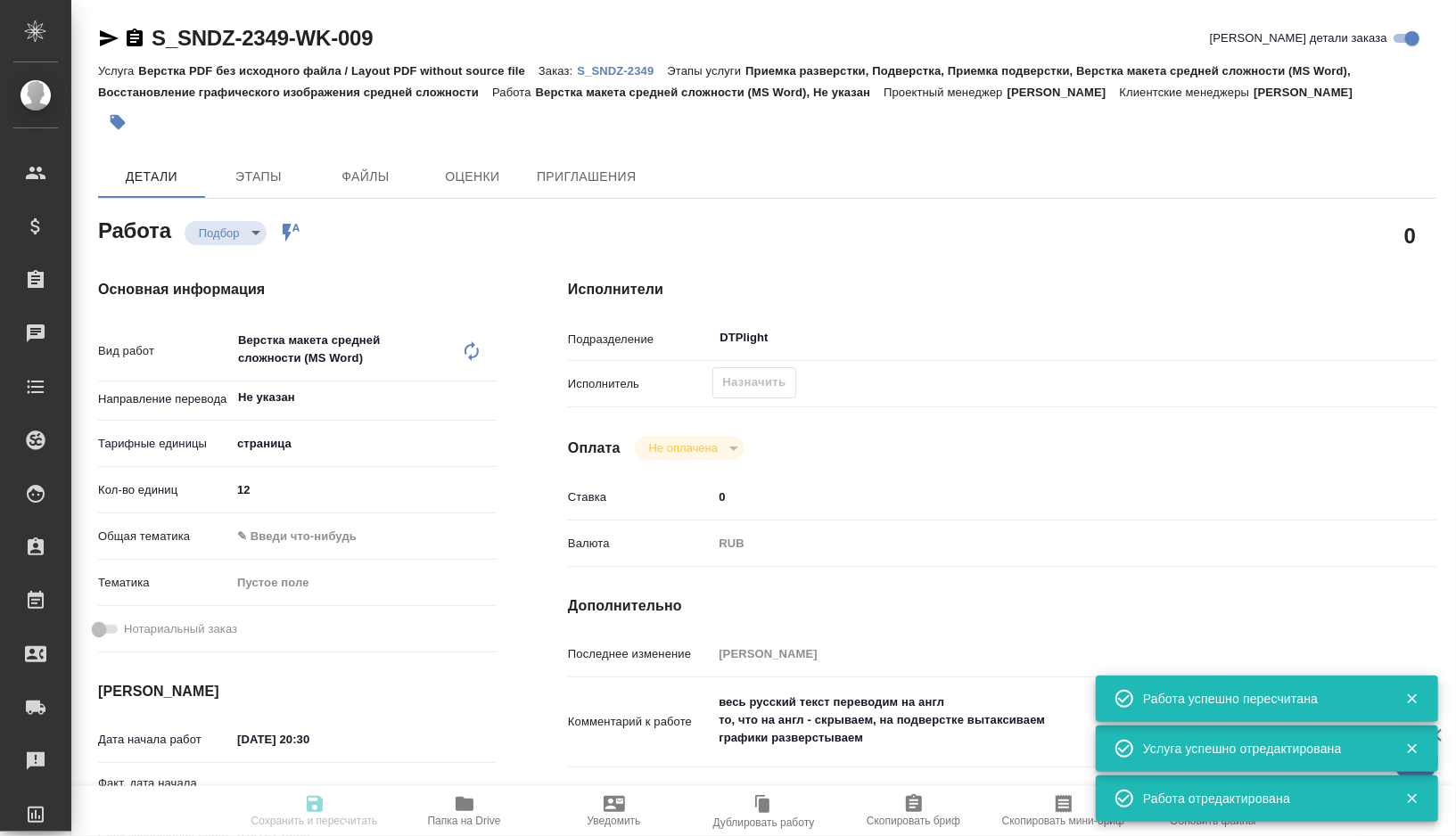
type input "12"
type input "10.10.2025 20:30"
type input "11.10.2025 10:00"
type input "13.10.2025 20:00"
type input "DTPlight"
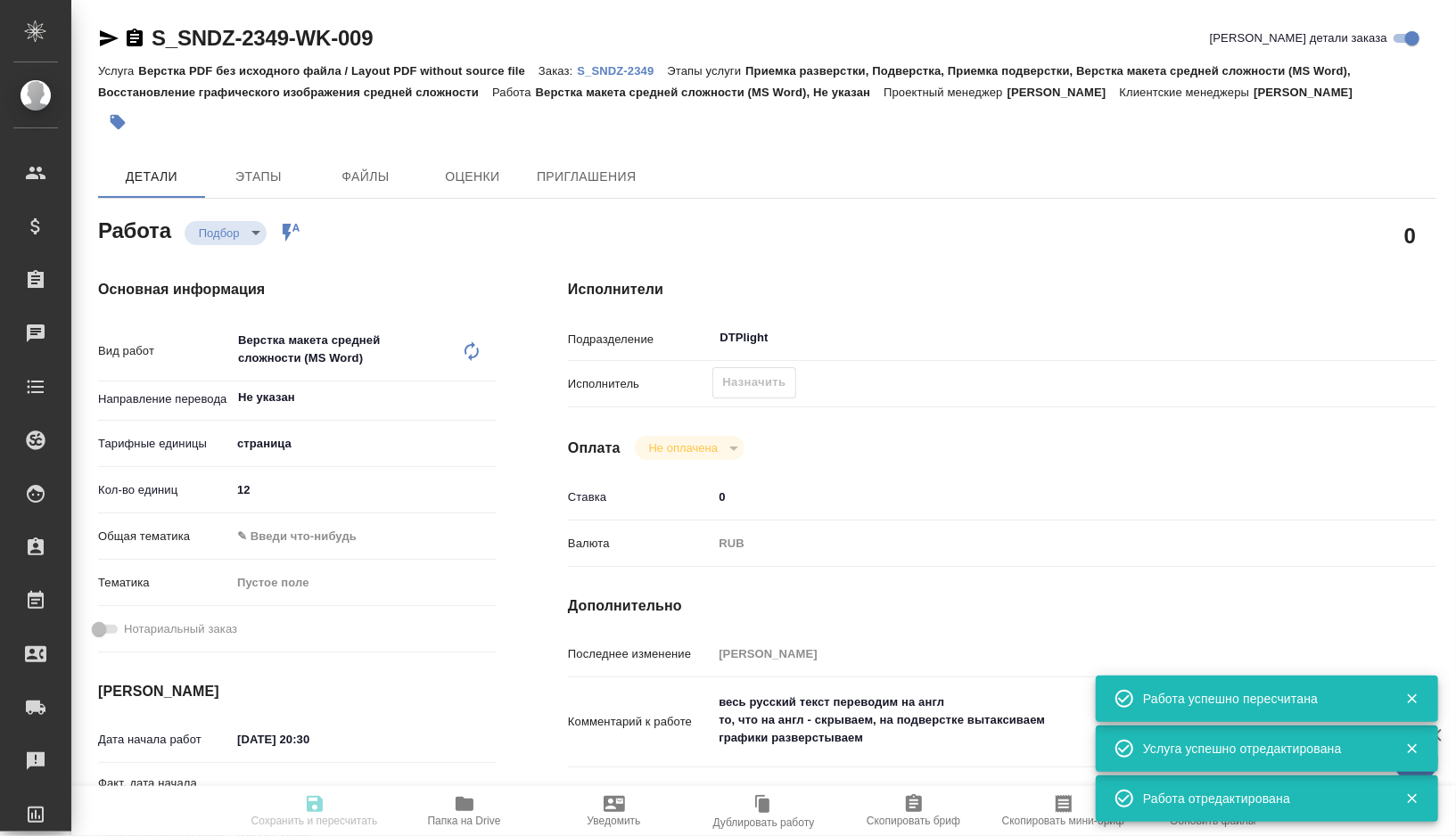
type input "notPayed"
type input "0"
type input "RUB"
type input "[PERSON_NAME]"
type textarea "весь русский текст переводим на англ то, что на англ - скрываем, на подверстке …"
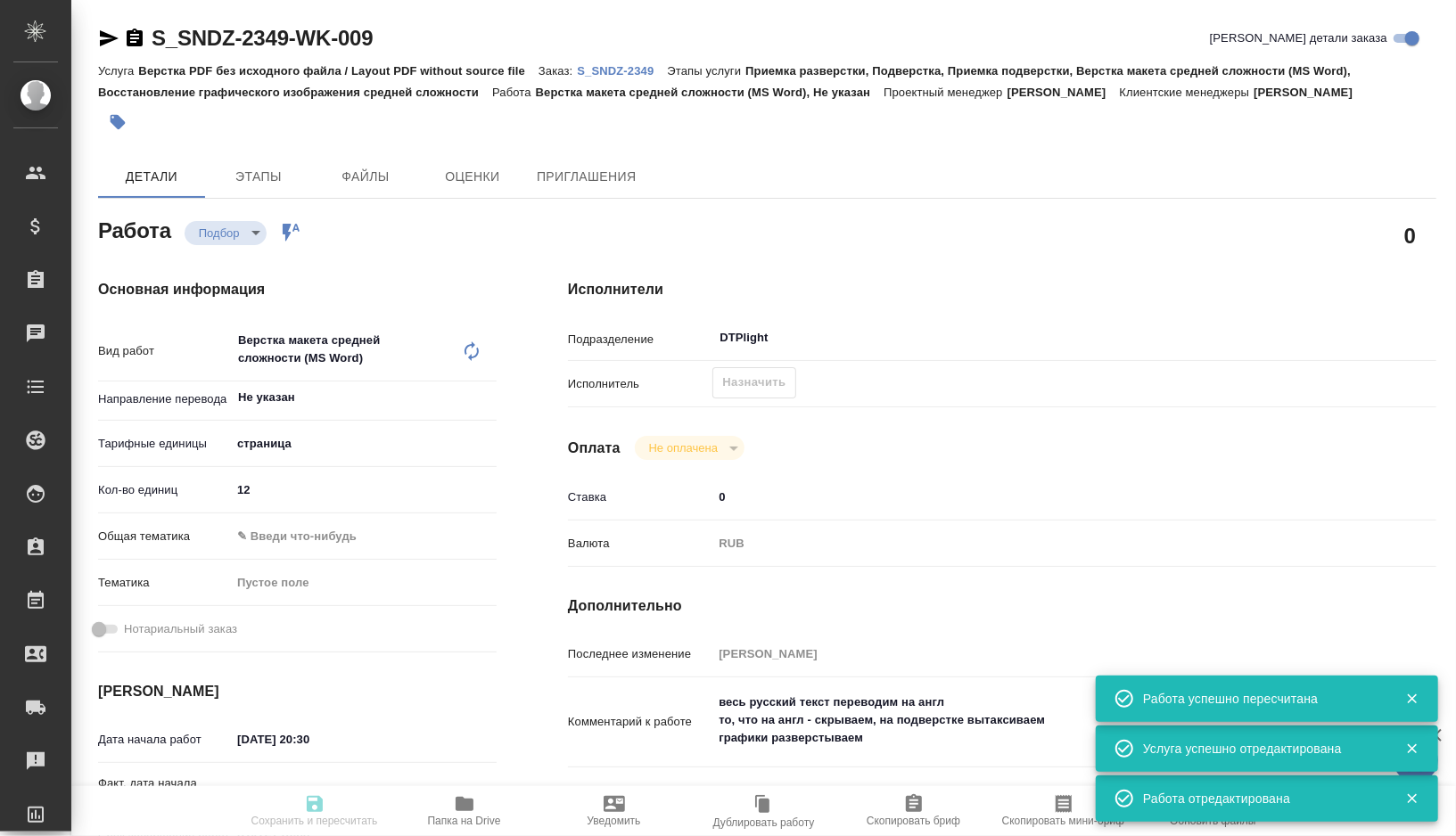
type textarea "x"
type textarea "/Clients/Sandoz/Orders/S_SNDZ-2349/DTP/S_SNDZ-2349-WK-009"
type textarea "x"
type input "S_SNDZ-2349"
type input "Верстка PDF без исходного файла / Layout PDF without source file"
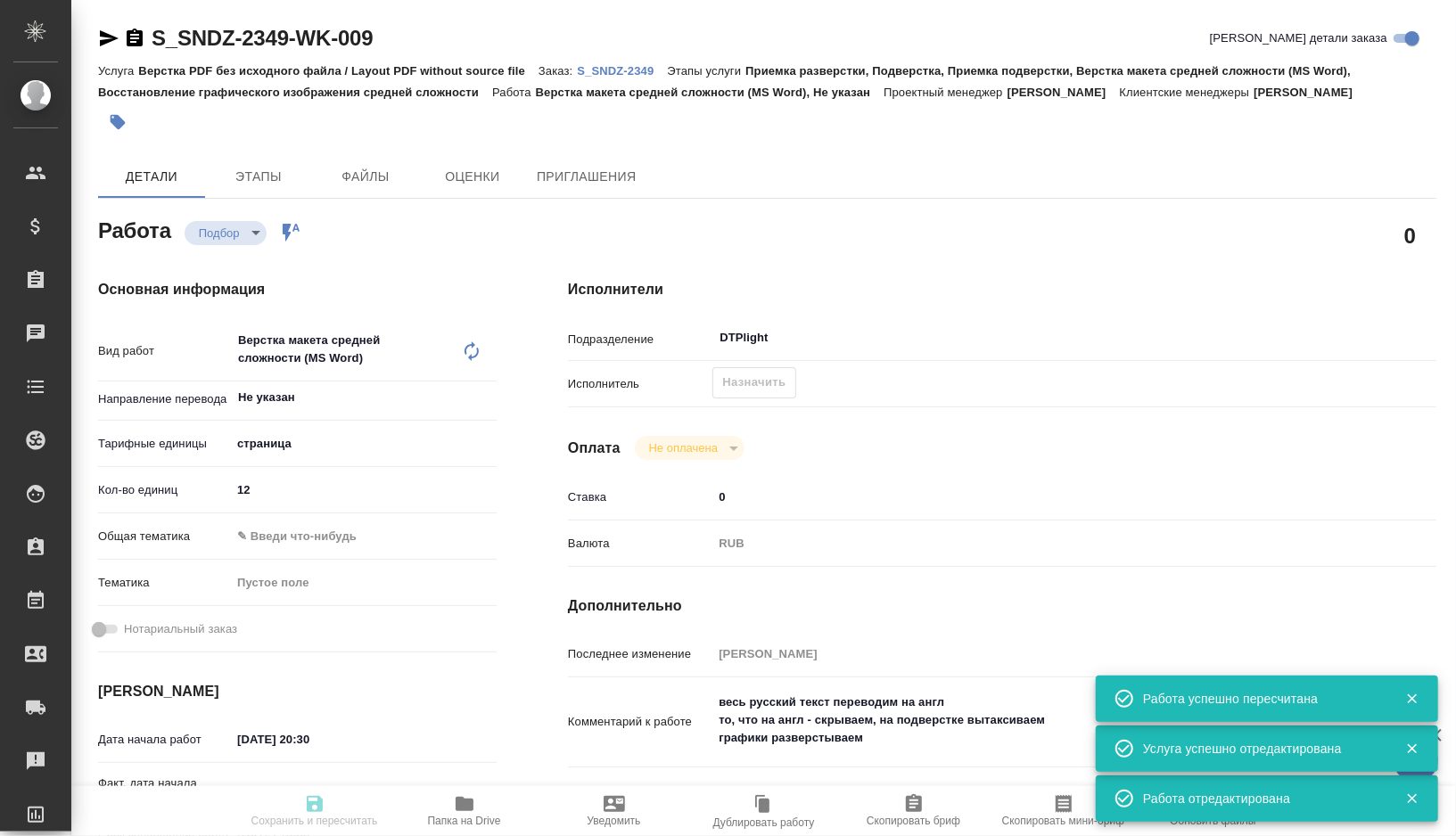
type input "Приемка разверстки, Подверстка, Приемка подверстки, Верстка макета средней слож…"
type input "Сайдашева Диляра"
type input "Петрова Валерия"
type input "/Clients/Sandoz/Orders/S_SNDZ-2349"
type textarea "x"
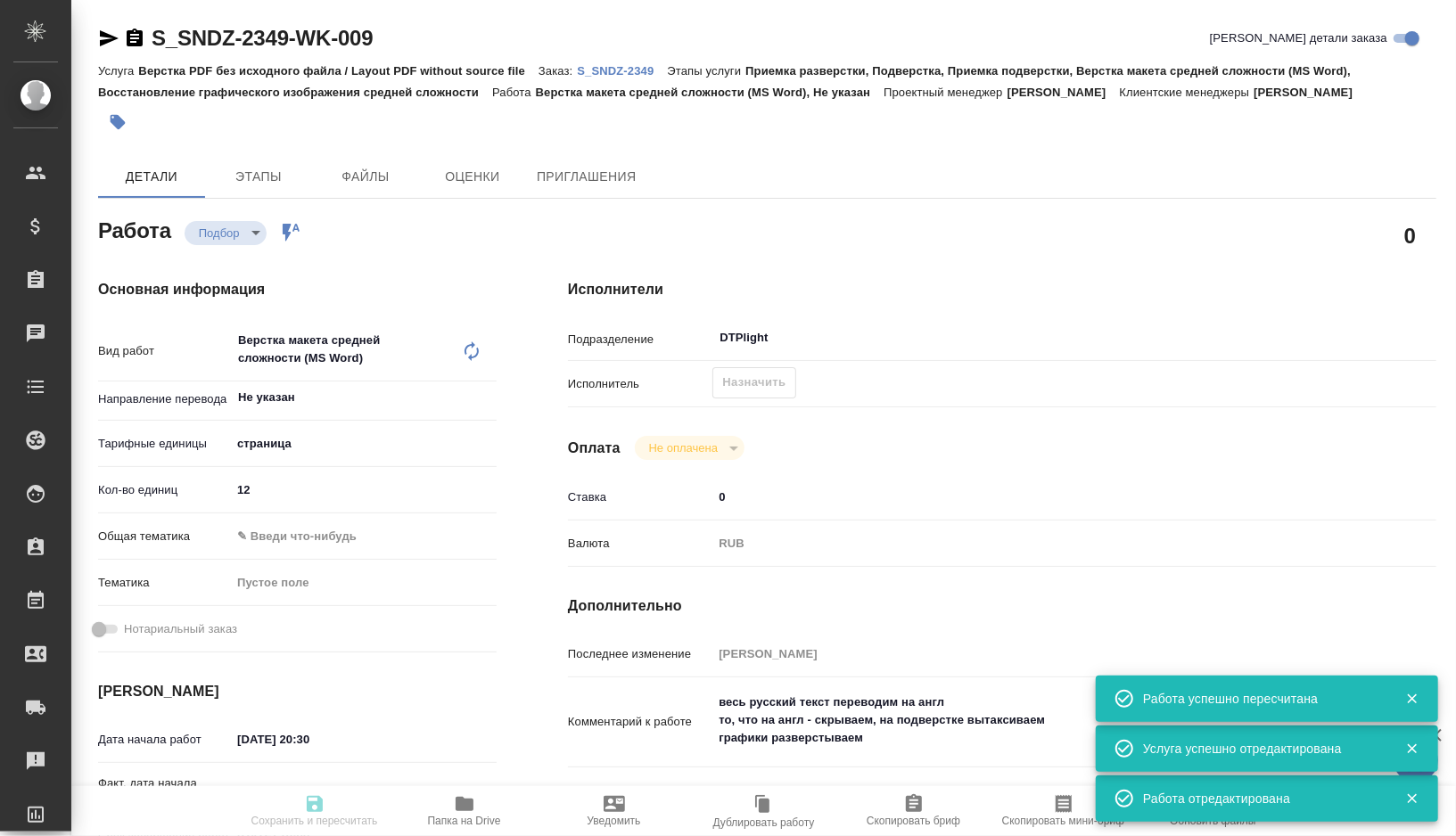
type textarea "x"
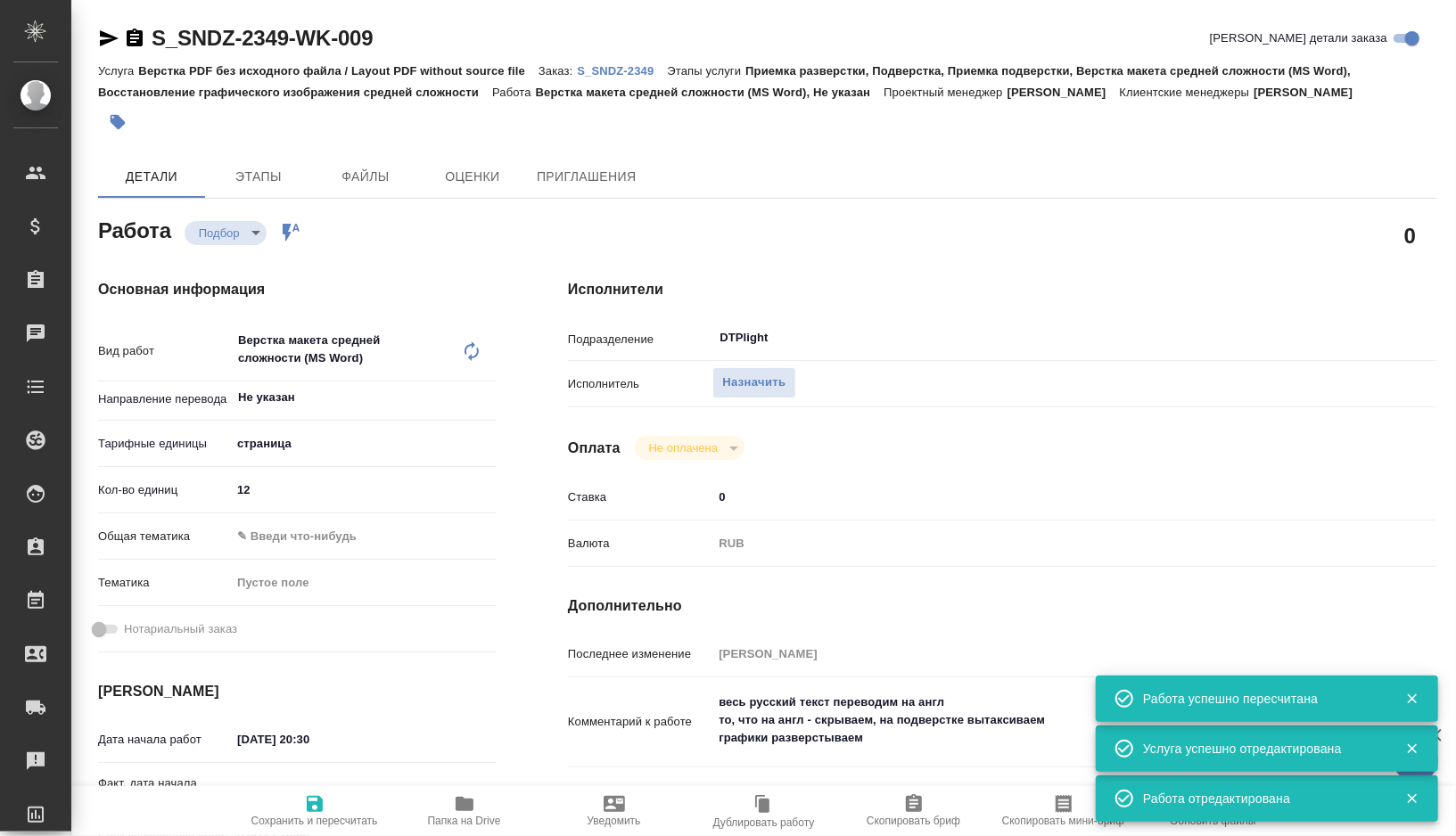
type textarea "x"
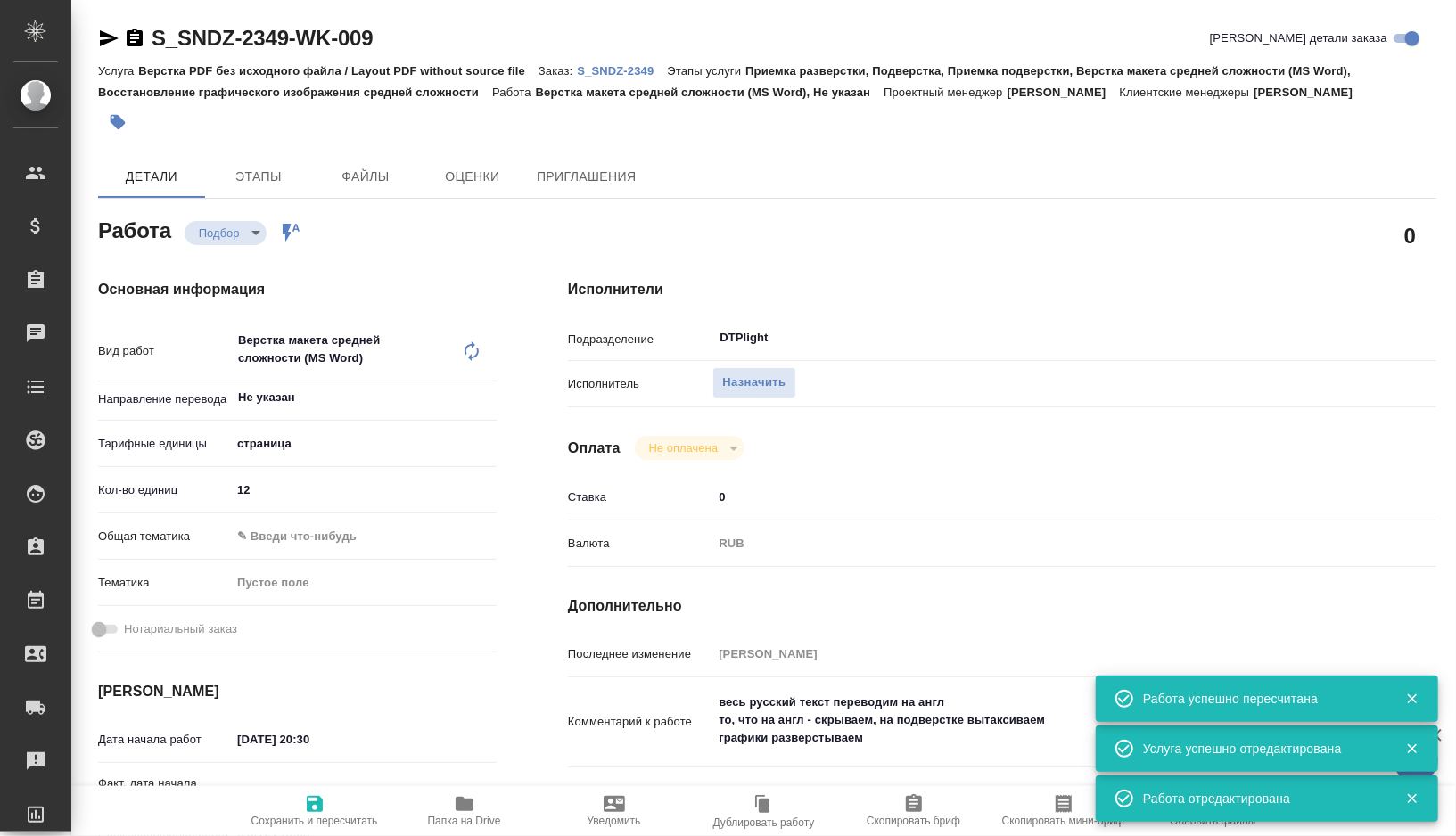
type textarea "x"
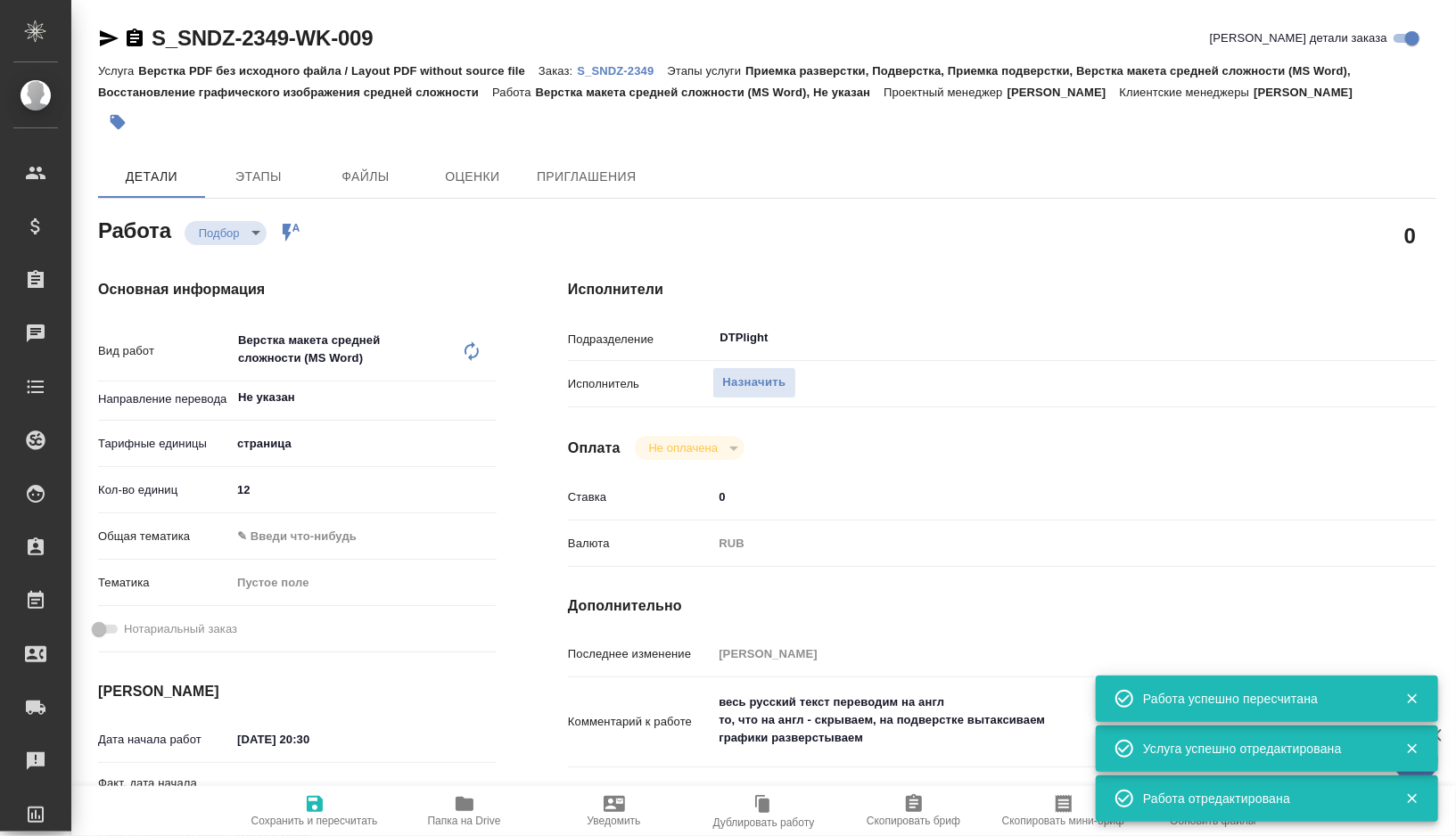
type textarea "x"
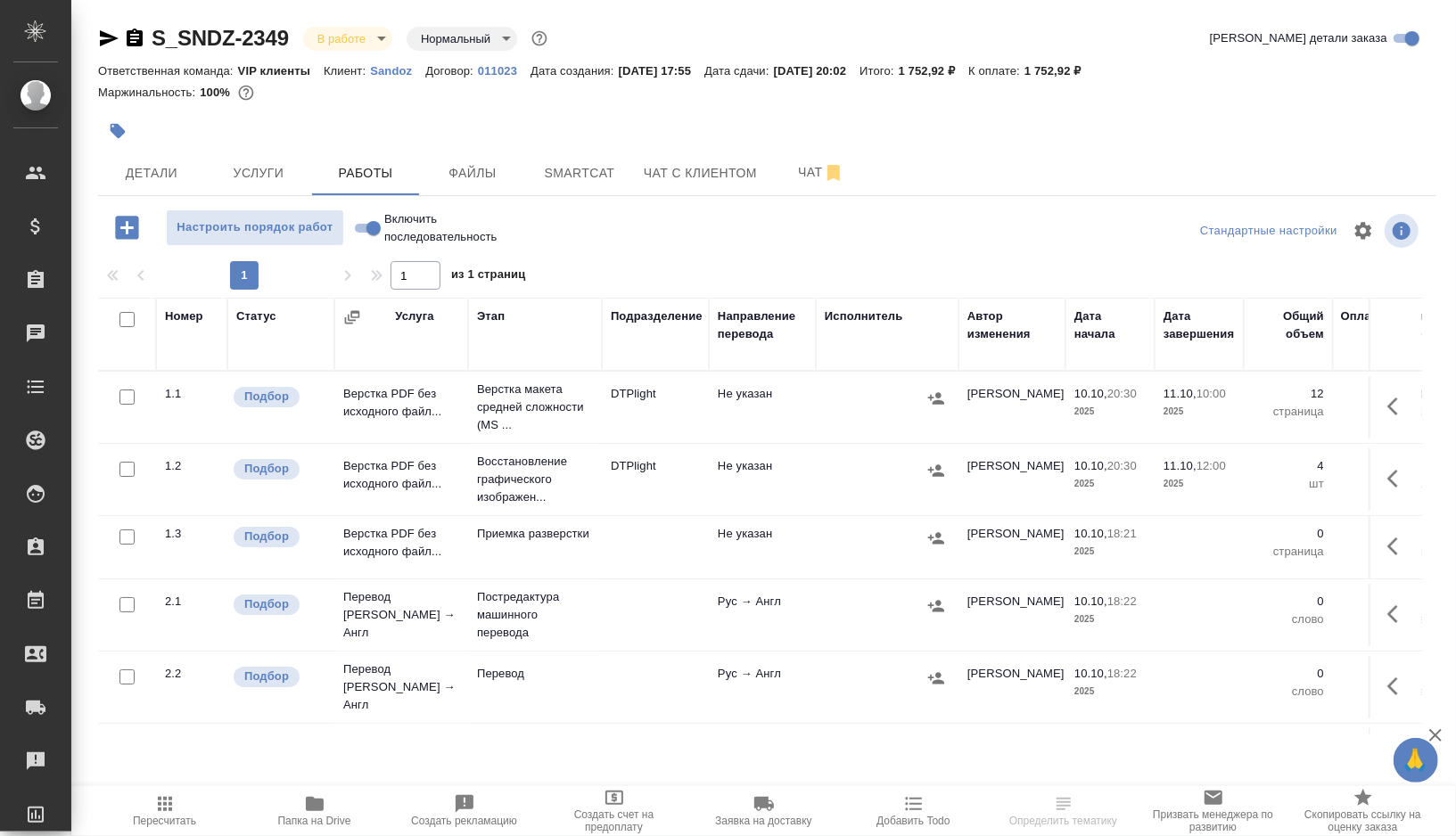
click at [121, 537] on input "checkbox" at bounding box center [126, 537] width 15 height 15
checkbox input "true"
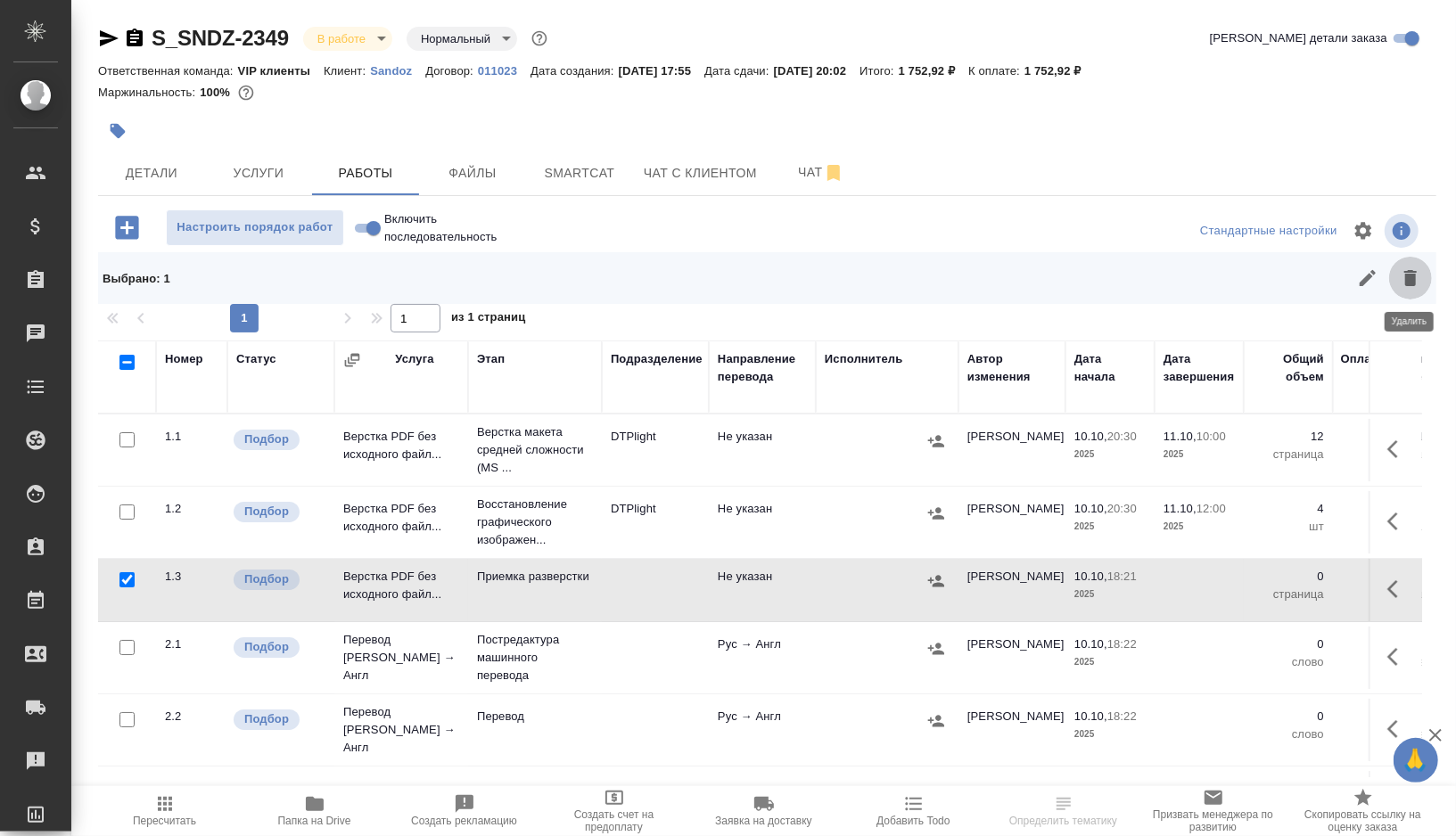
click at [1415, 280] on icon "button" at bounding box center [1411, 278] width 13 height 16
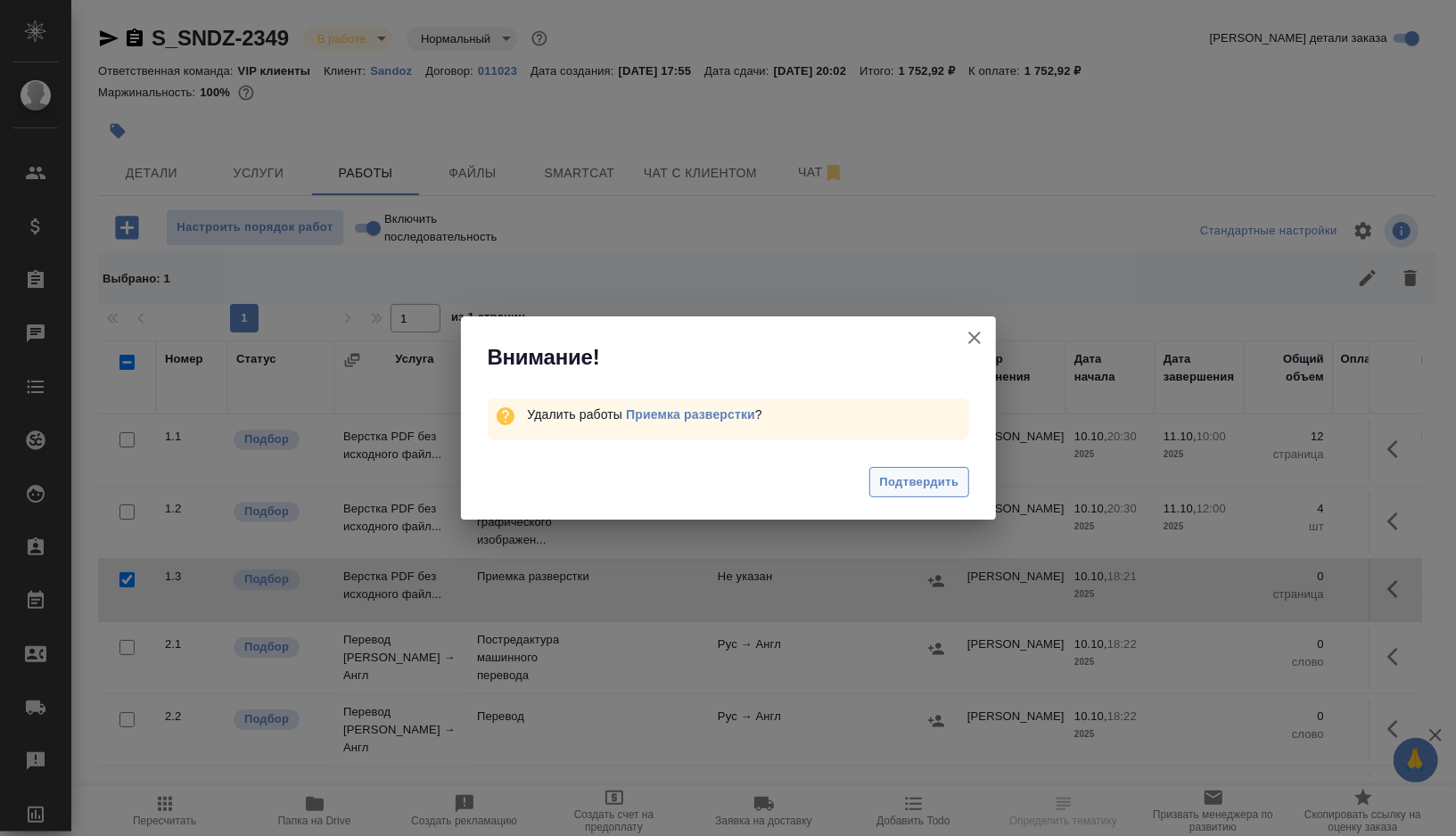
click at [912, 474] on span "Подтвердить" at bounding box center [919, 482] width 79 height 21
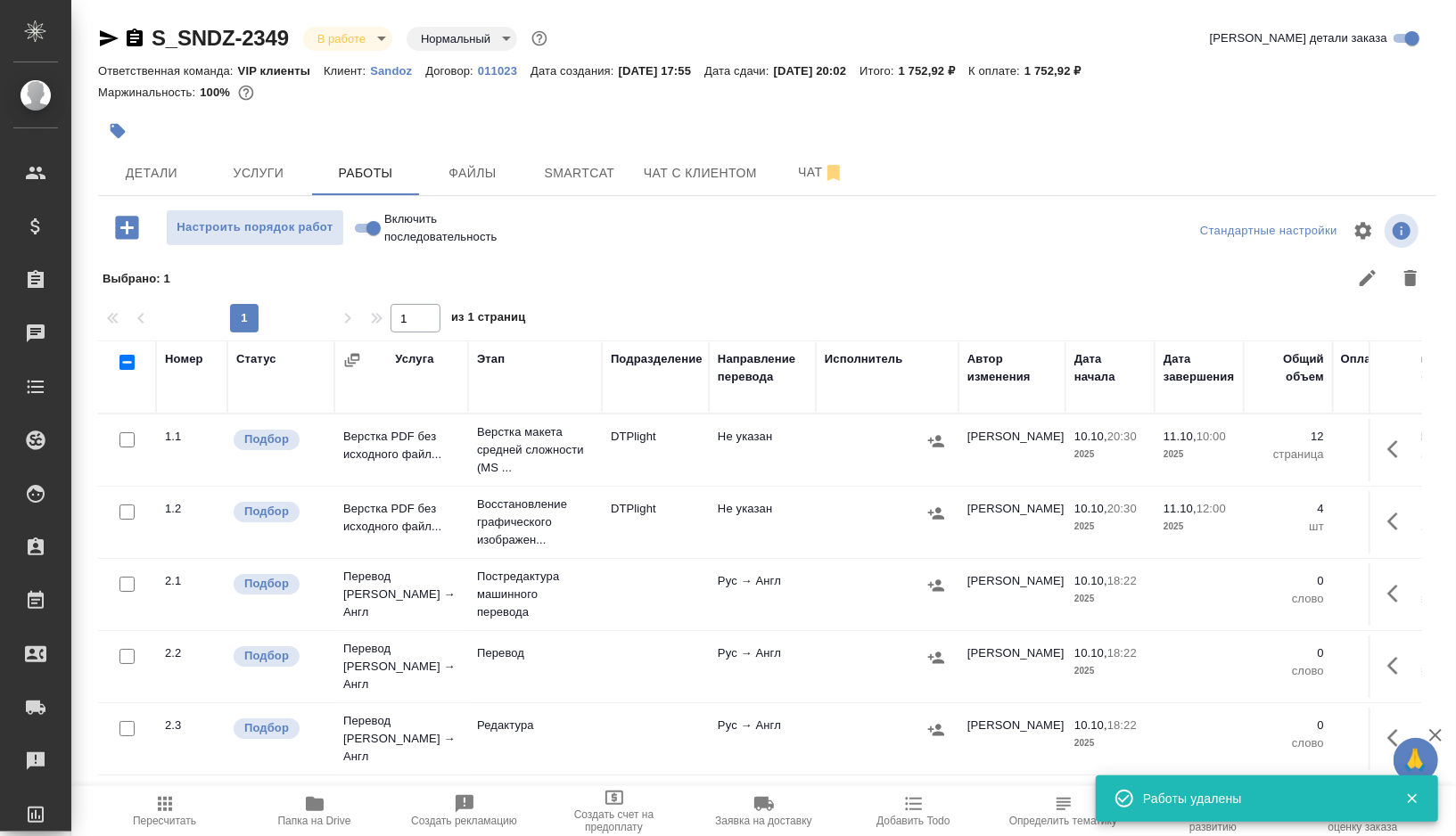
click at [106, 43] on icon "button" at bounding box center [109, 39] width 22 height 22
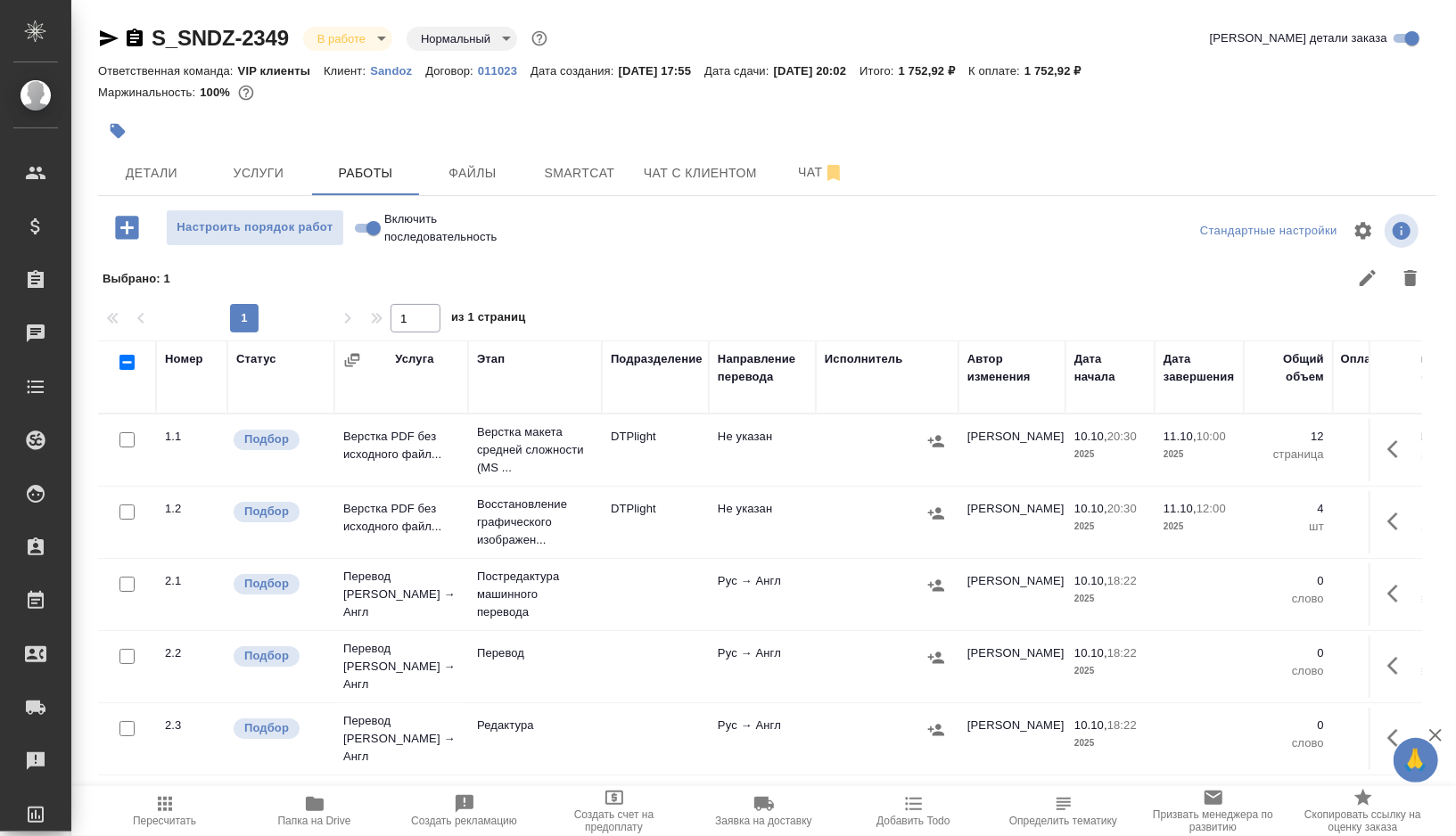
click at [683, 459] on td "DTPlight" at bounding box center [655, 450] width 107 height 62
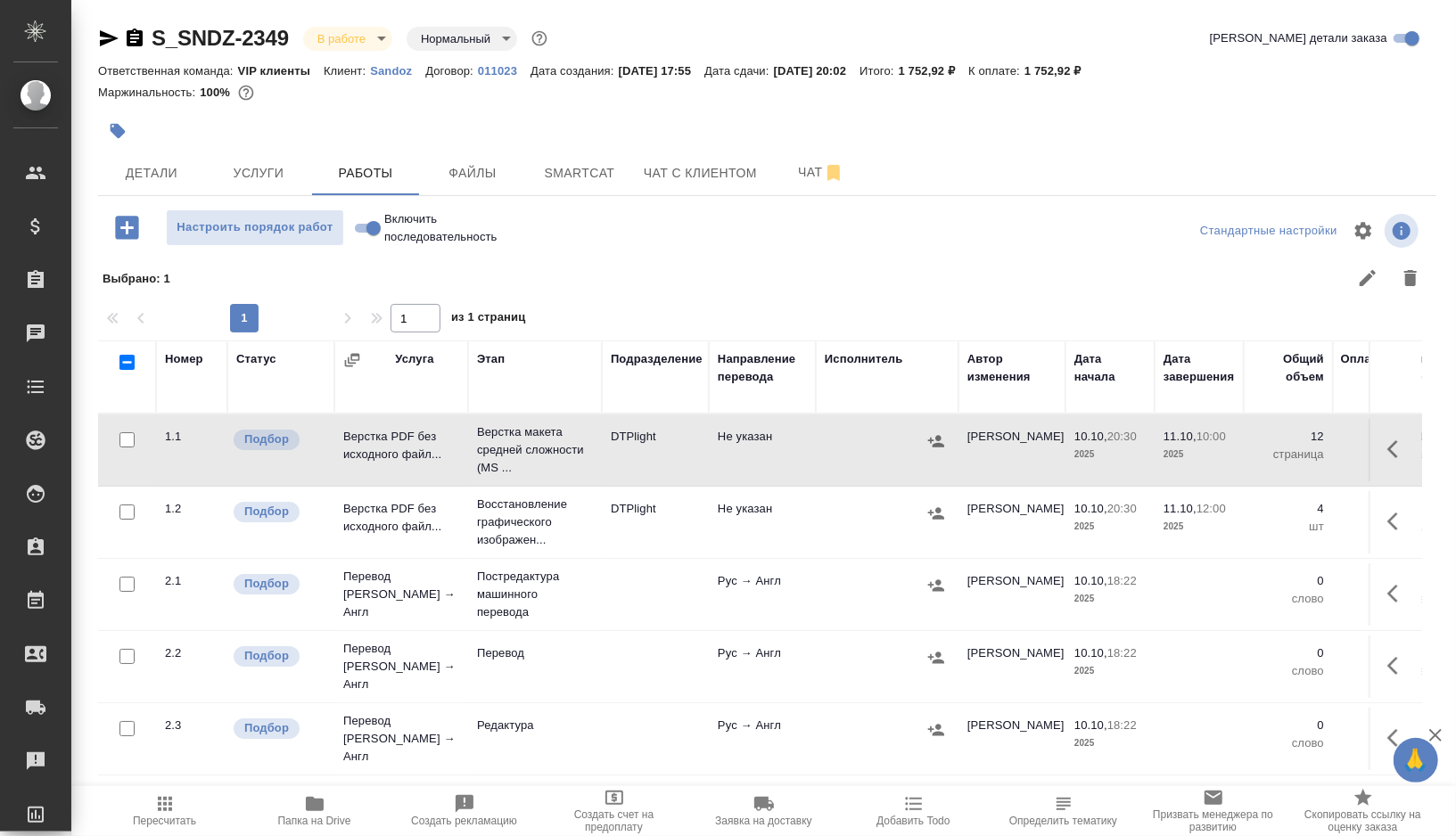
click at [683, 459] on td "DTPlight" at bounding box center [655, 450] width 107 height 62
click at [686, 510] on td "DTPlight" at bounding box center [655, 522] width 107 height 62
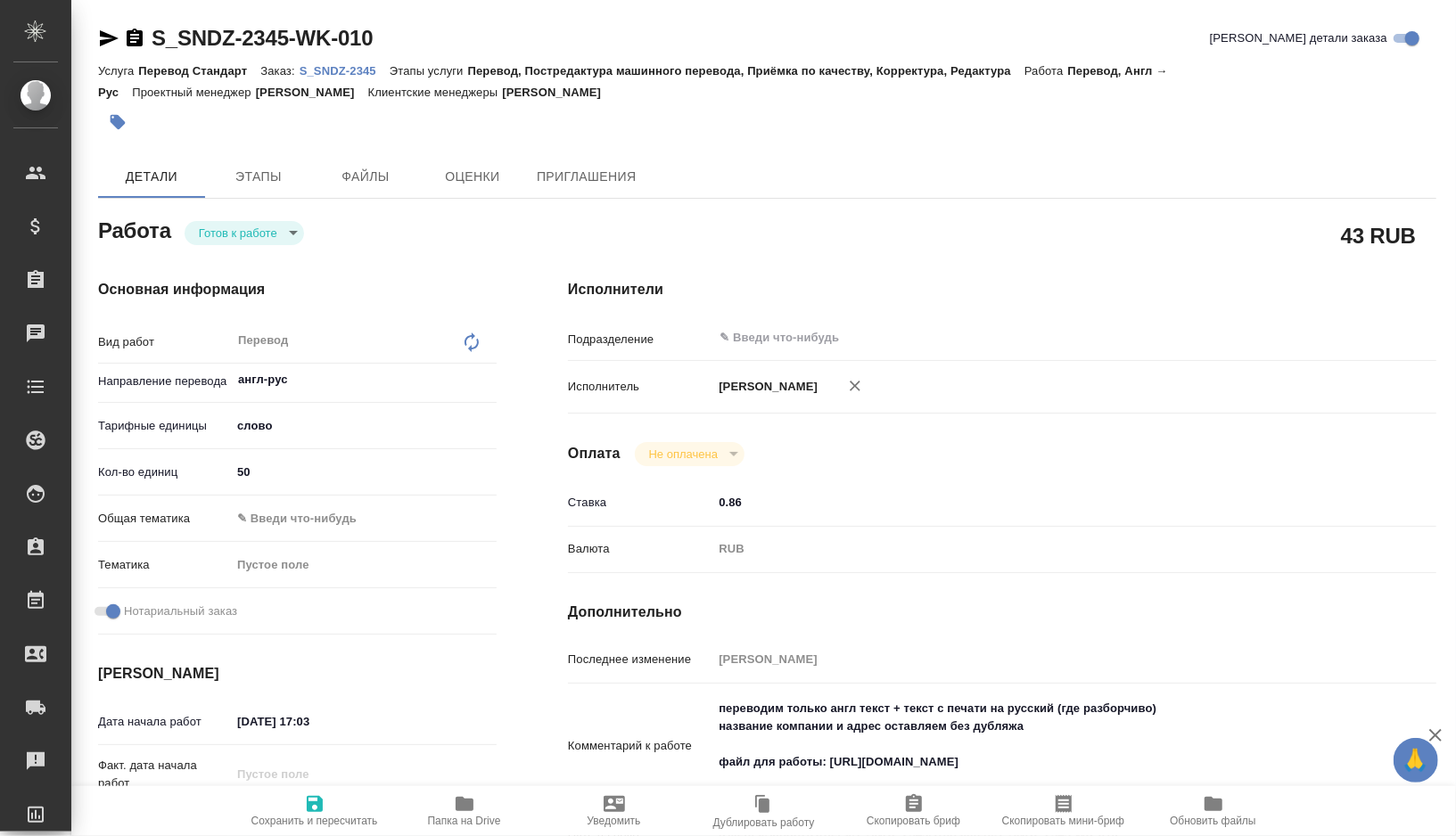
type textarea "x"
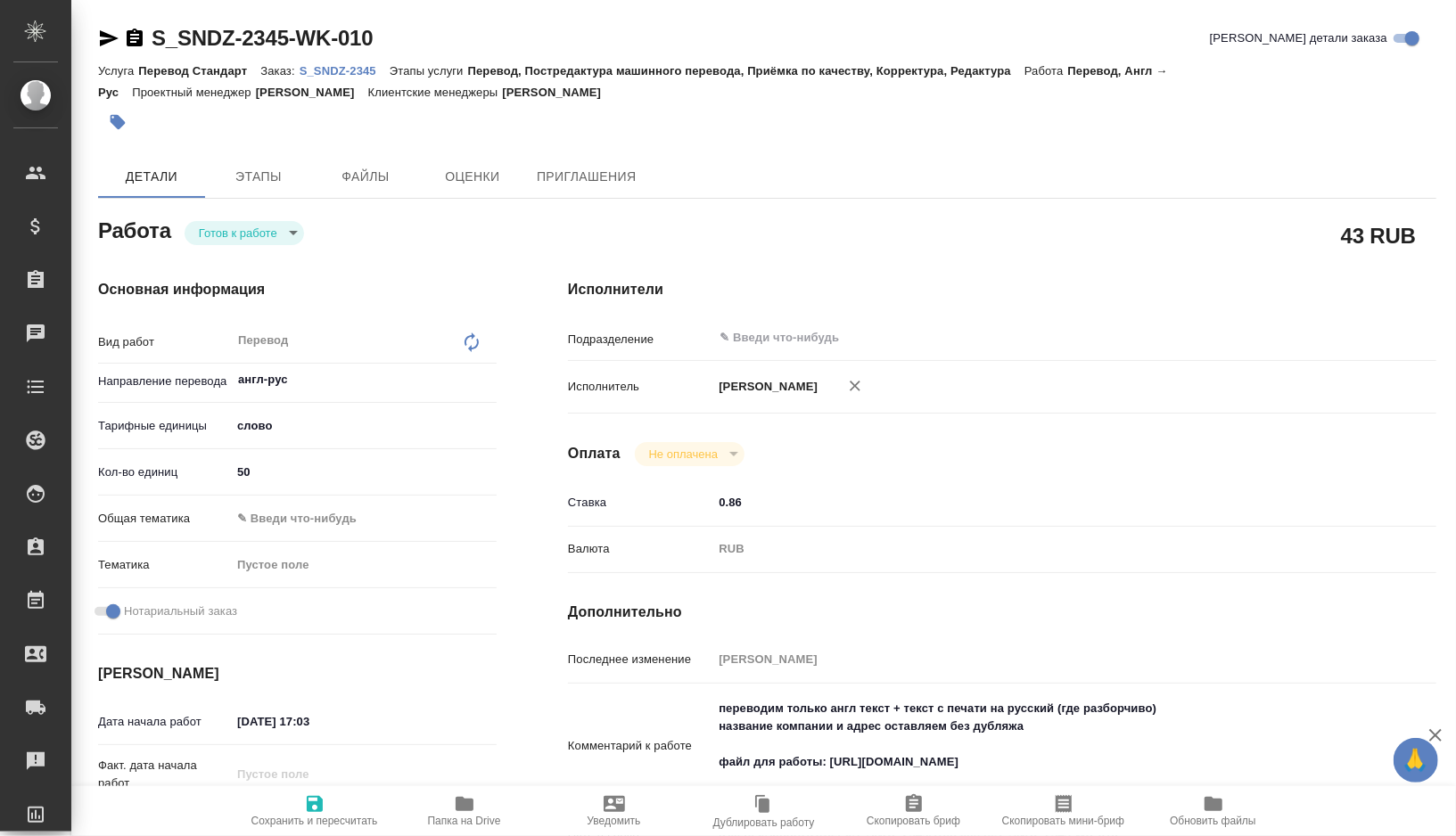
type textarea "x"
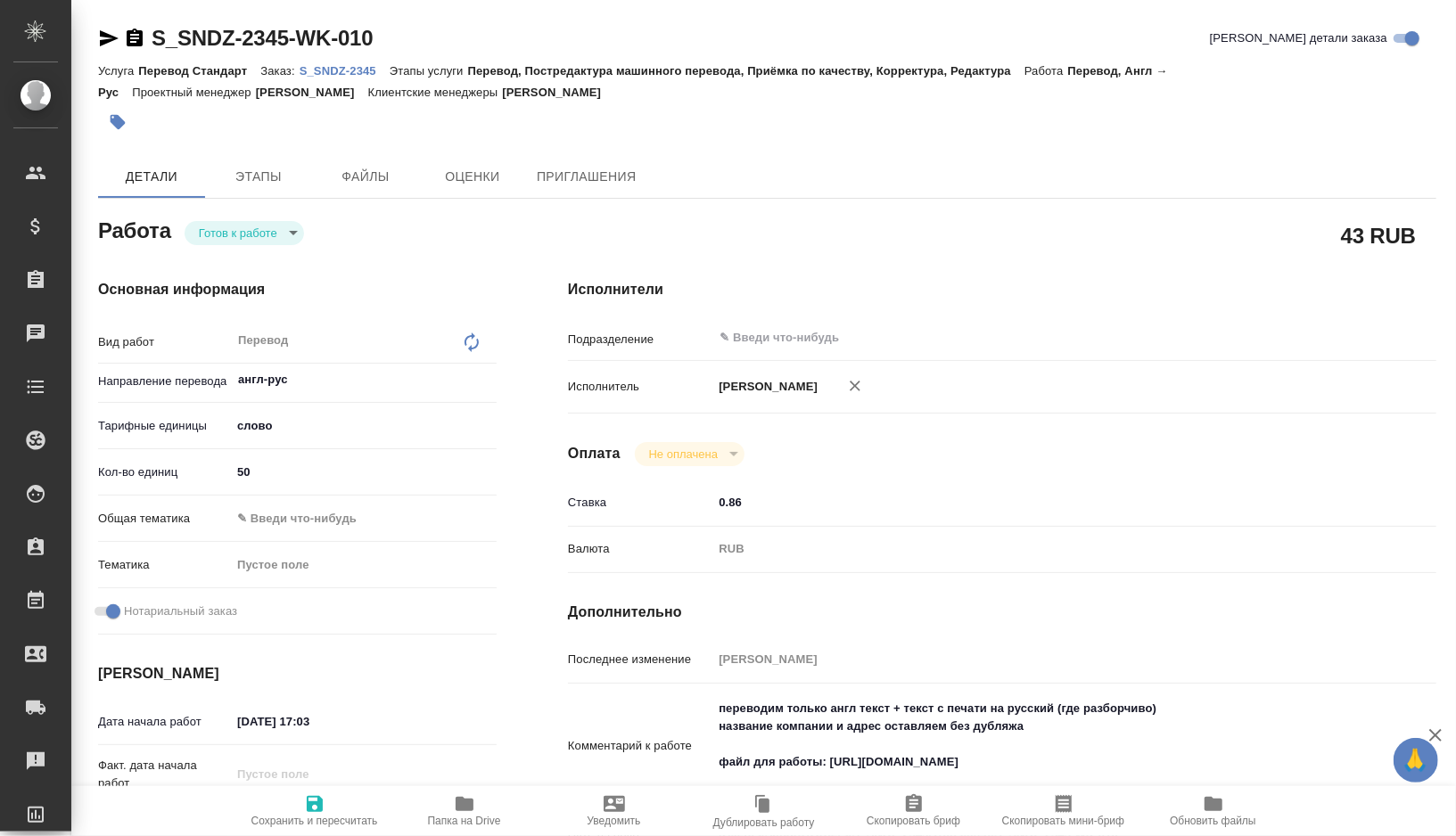
type textarea "x"
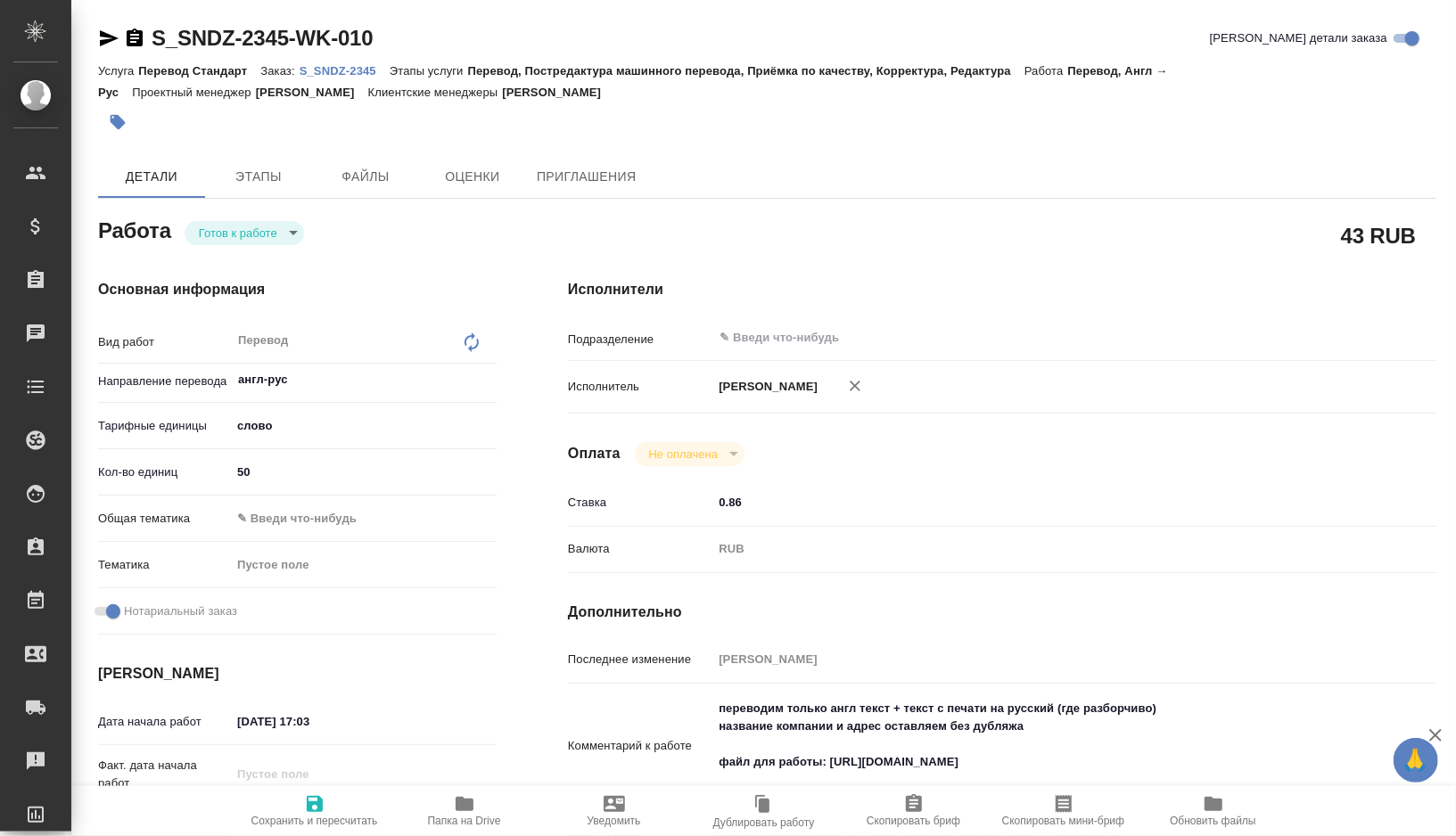
type textarea "x"
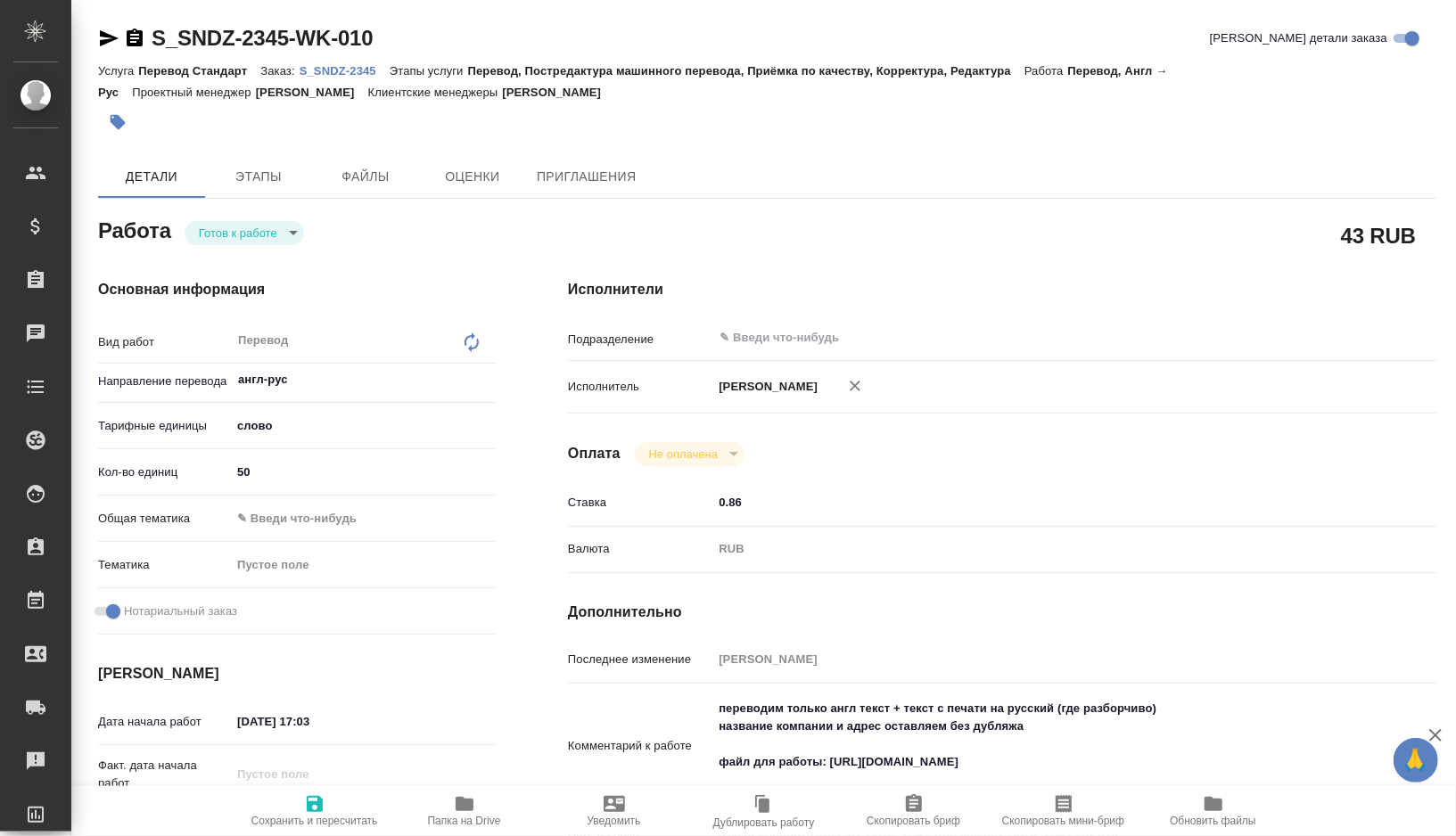
type textarea "x"
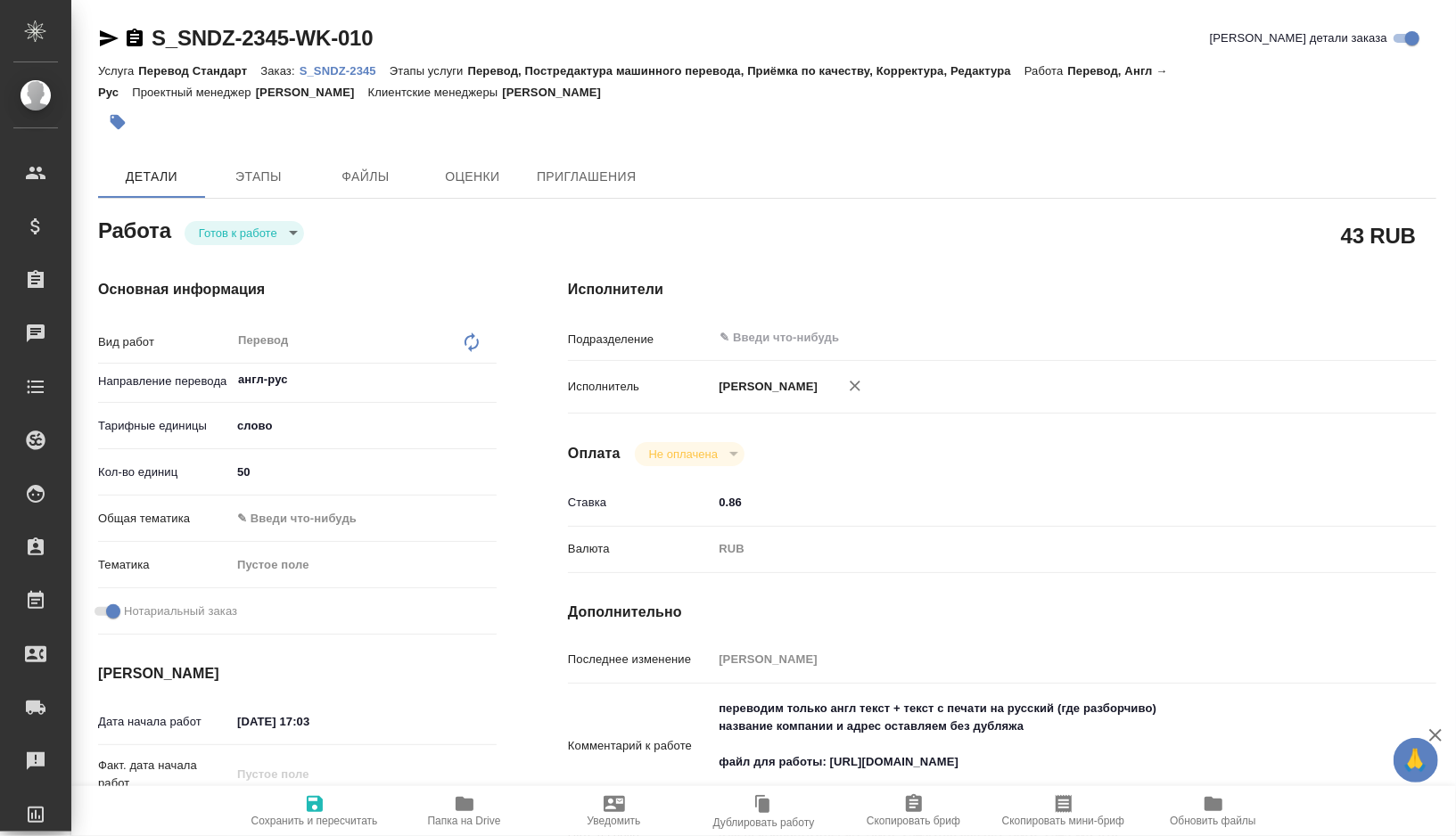
click at [259, 513] on body "🙏 .cls-1 fill:#fff; AWATERA Gorshkova Valentina Клиенты Спецификации Заказы Чат…" at bounding box center [728, 418] width 1456 height 836
type textarea "x"
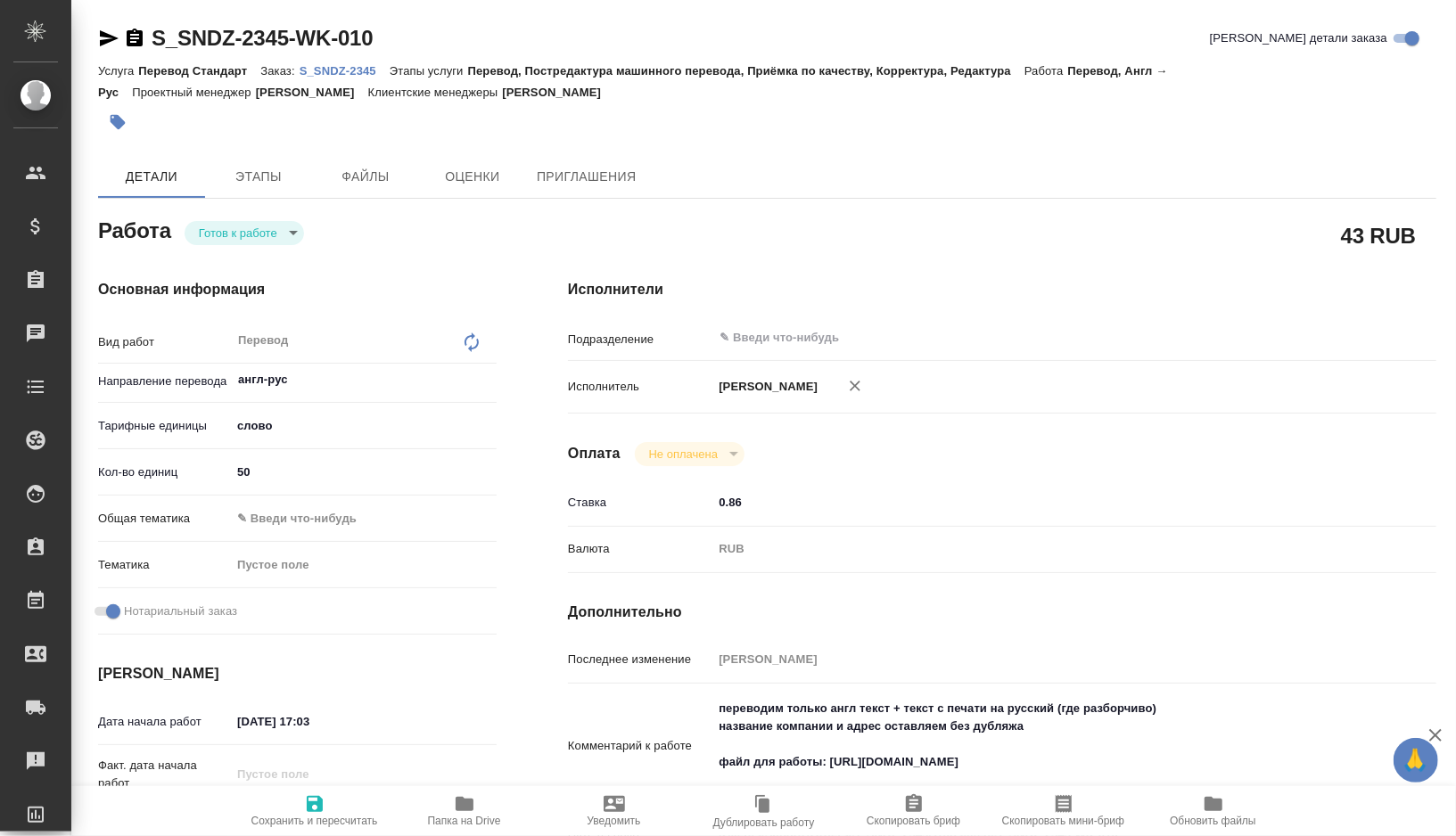
type textarea "x"
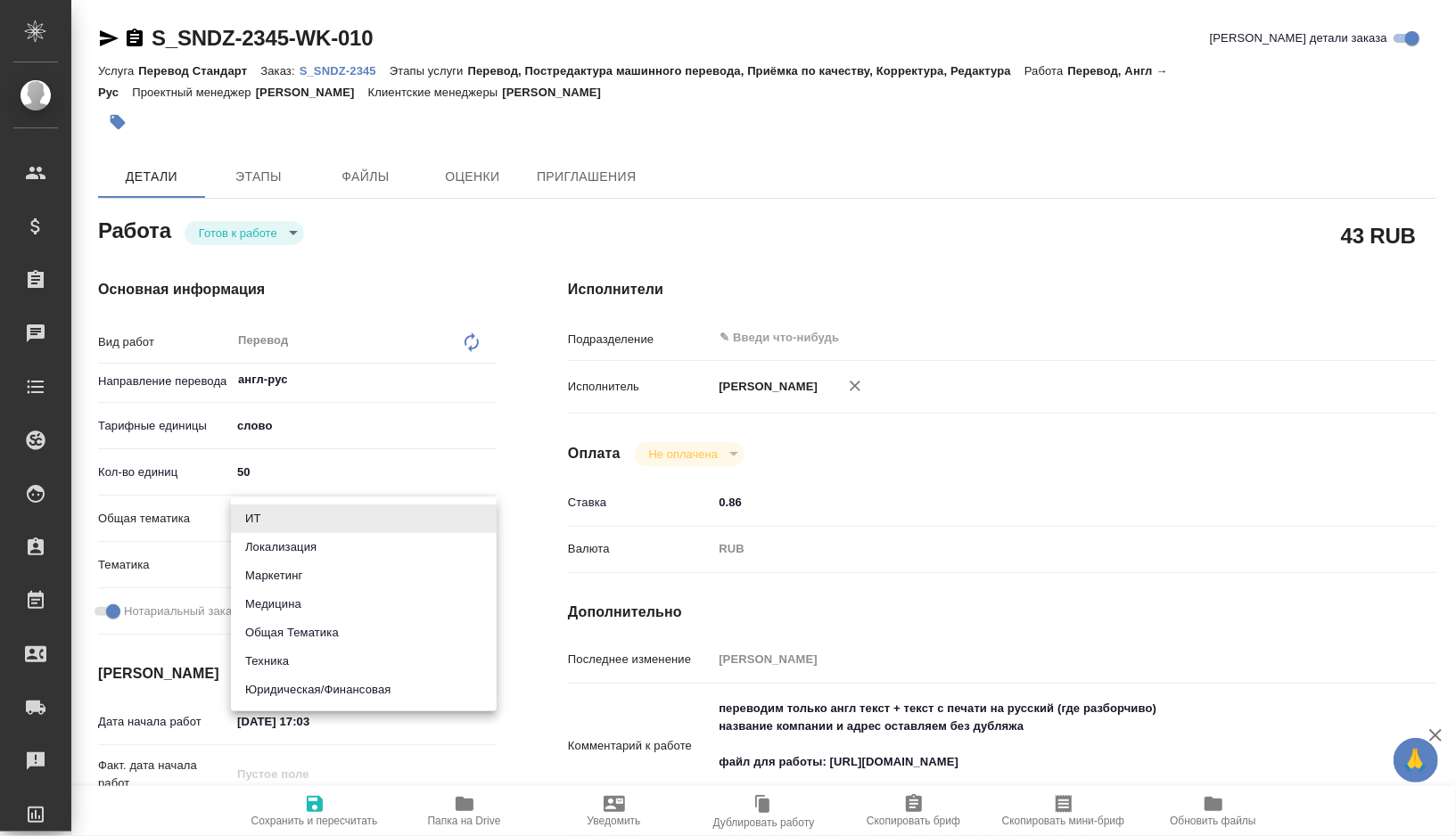
type textarea "x"
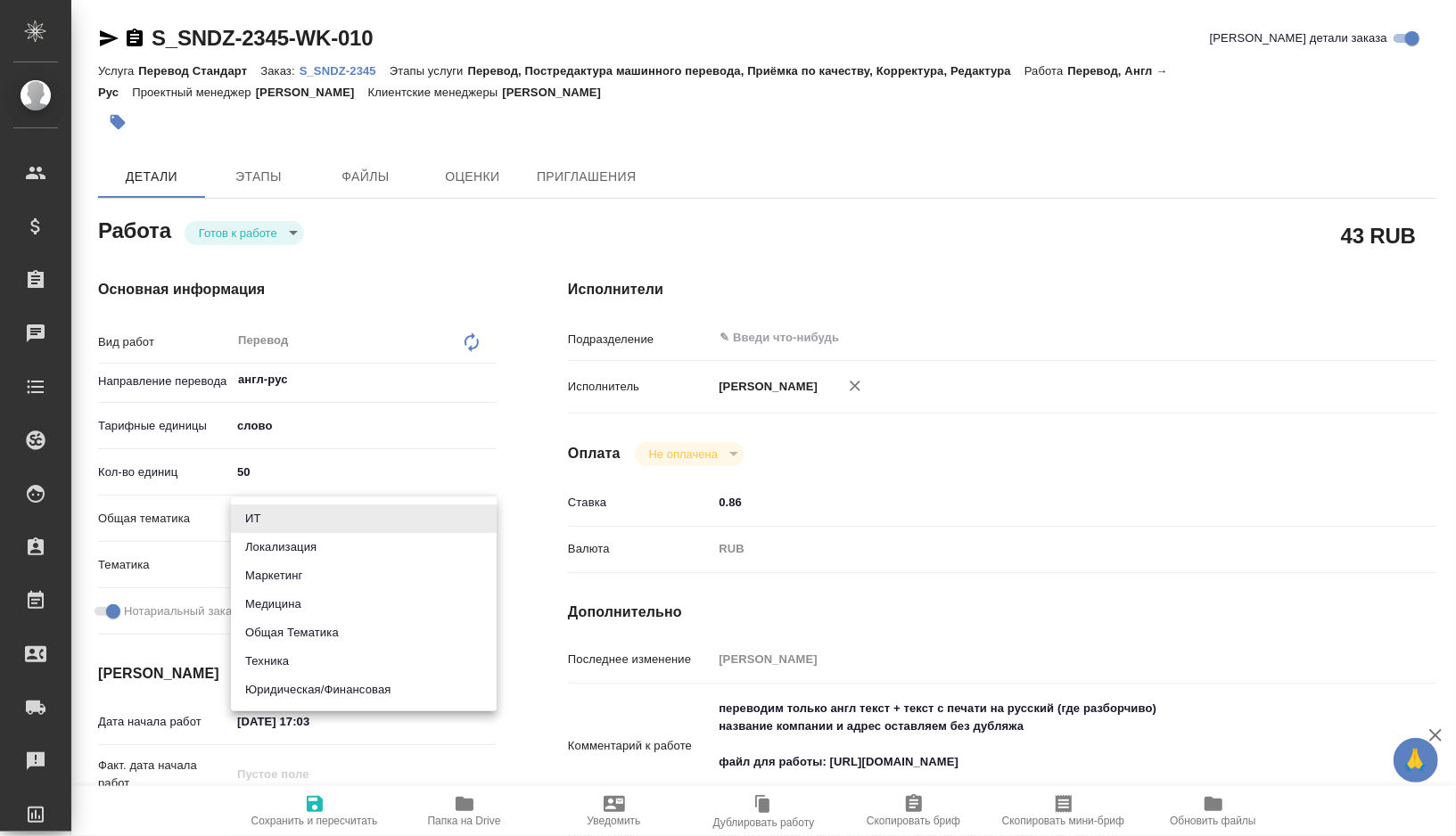
type textarea "x"
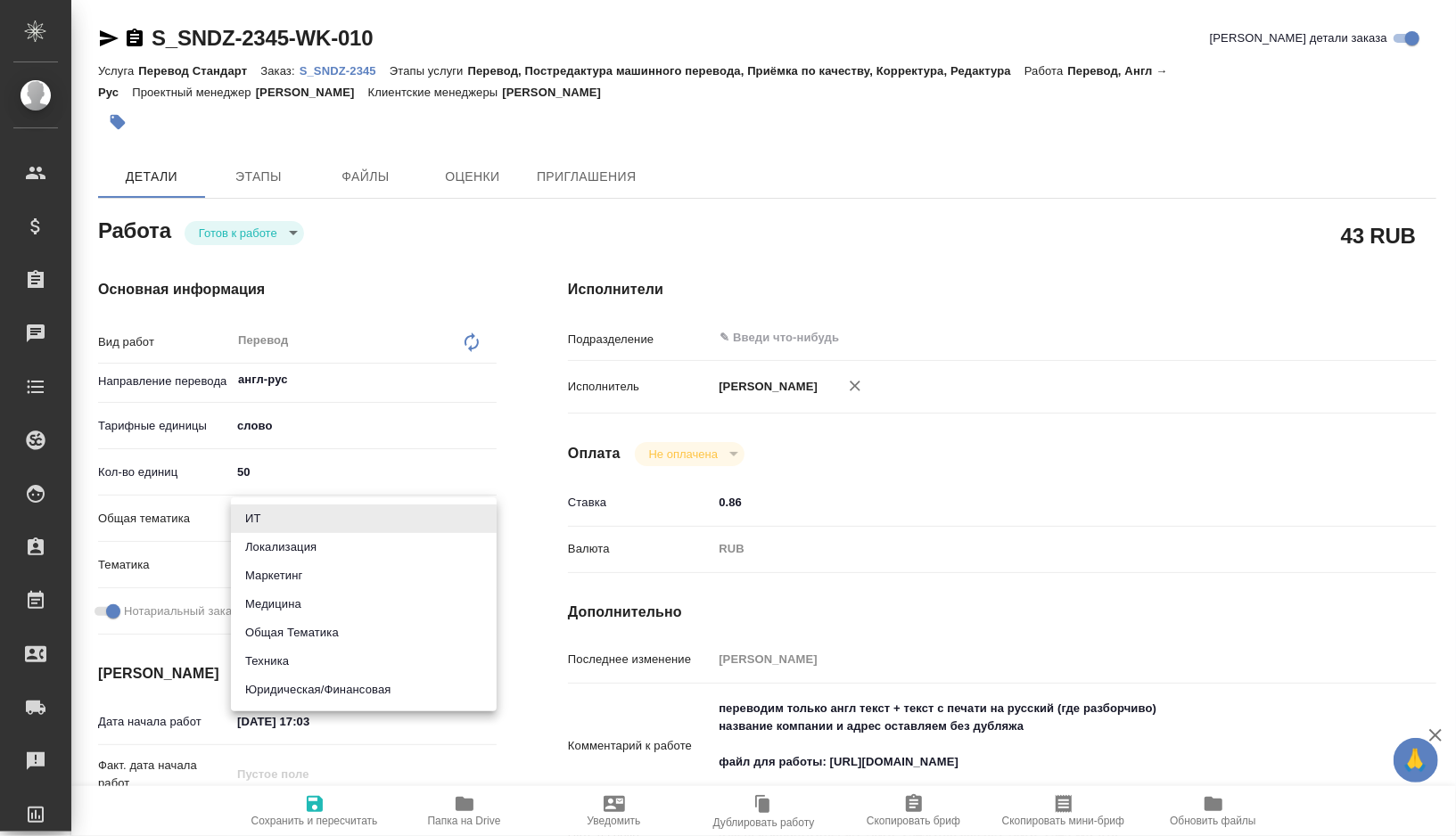
click at [290, 602] on li "Медицина" at bounding box center [364, 604] width 266 height 29
type textarea "x"
type input "med"
type textarea "x"
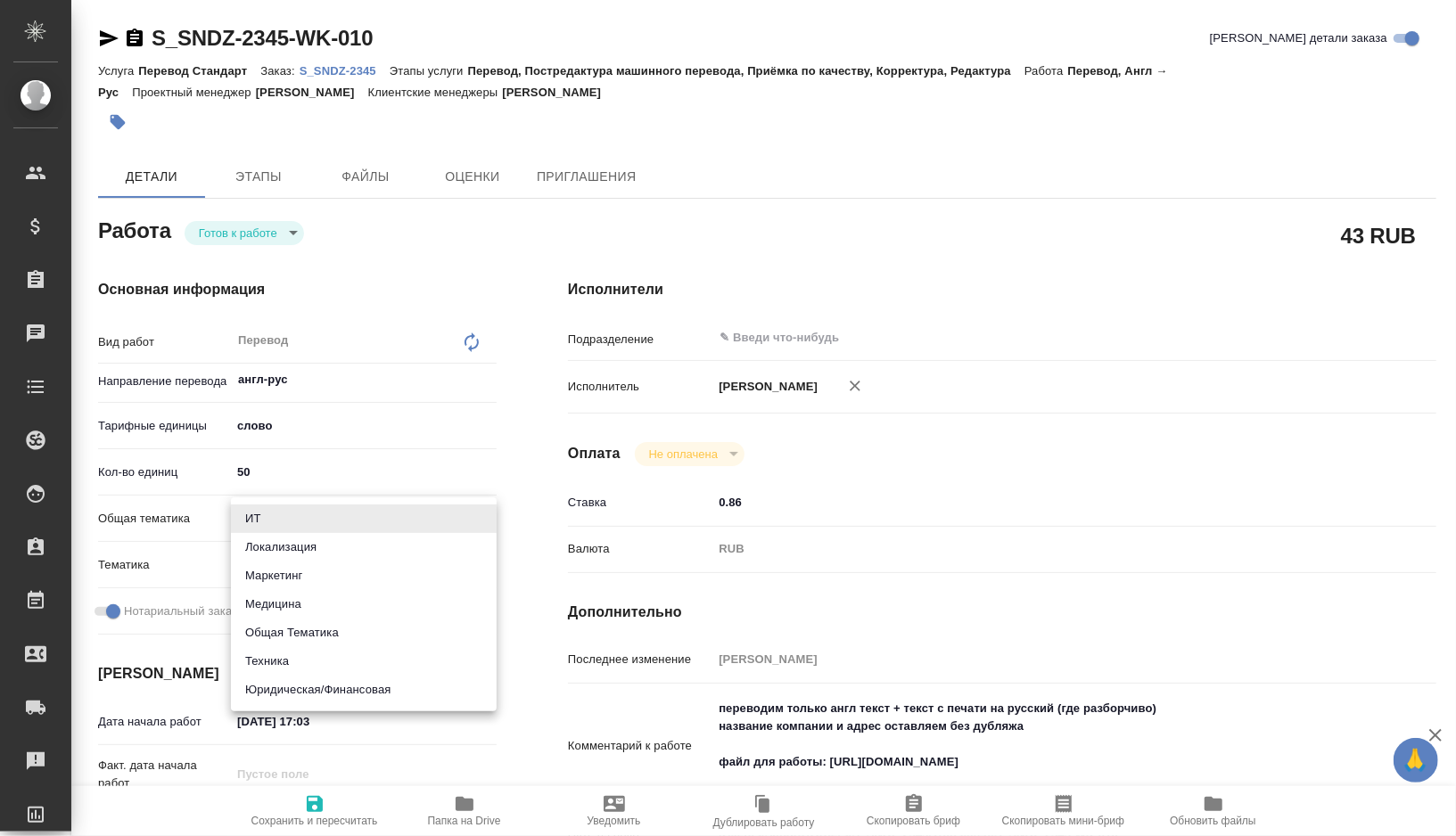
type textarea "x"
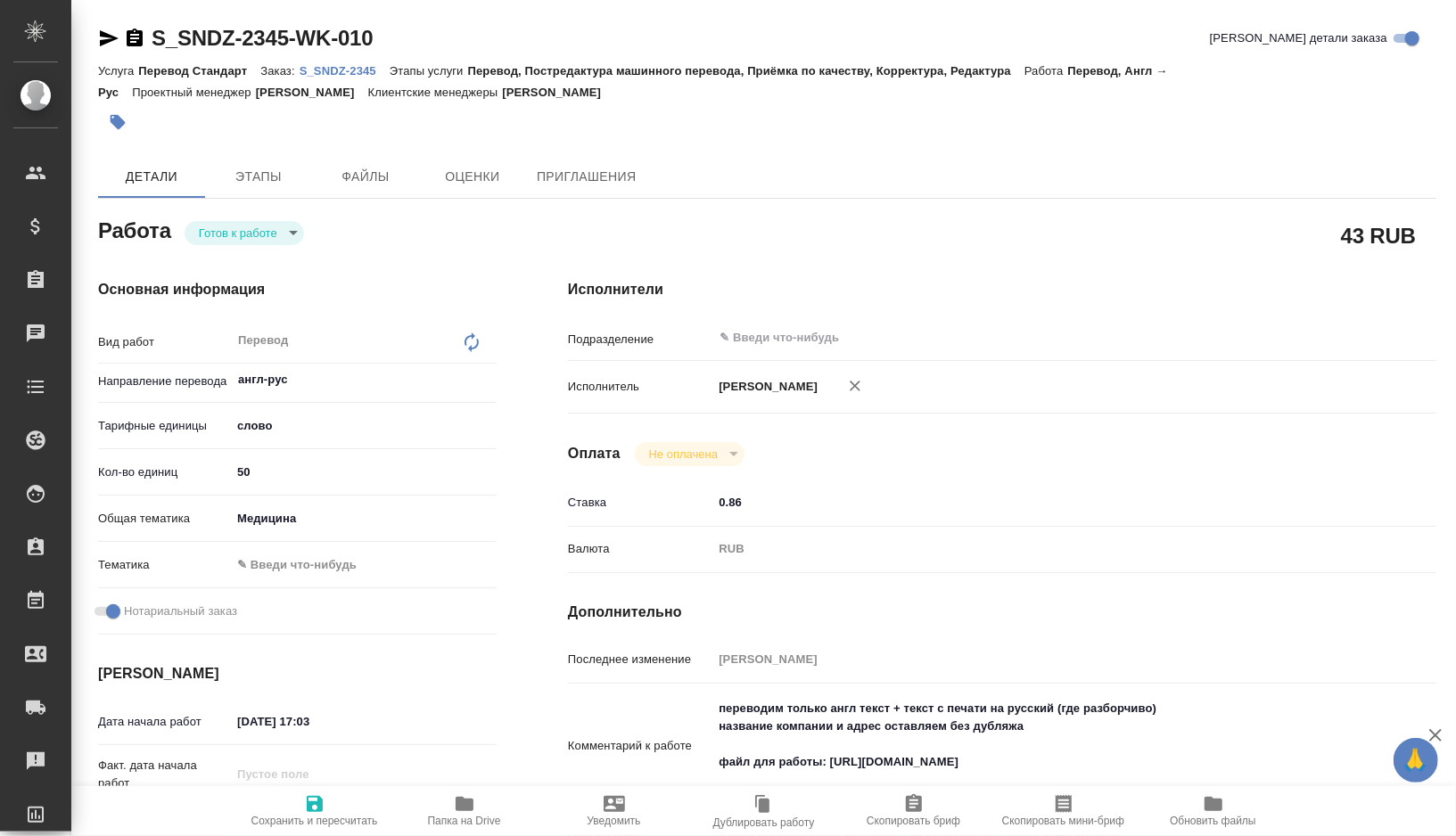
click at [302, 565] on body "🙏 .cls-1 fill:#fff; AWATERA Gorshkova Valentina Клиенты Спецификации Заказы Чат…" at bounding box center [728, 418] width 1456 height 836
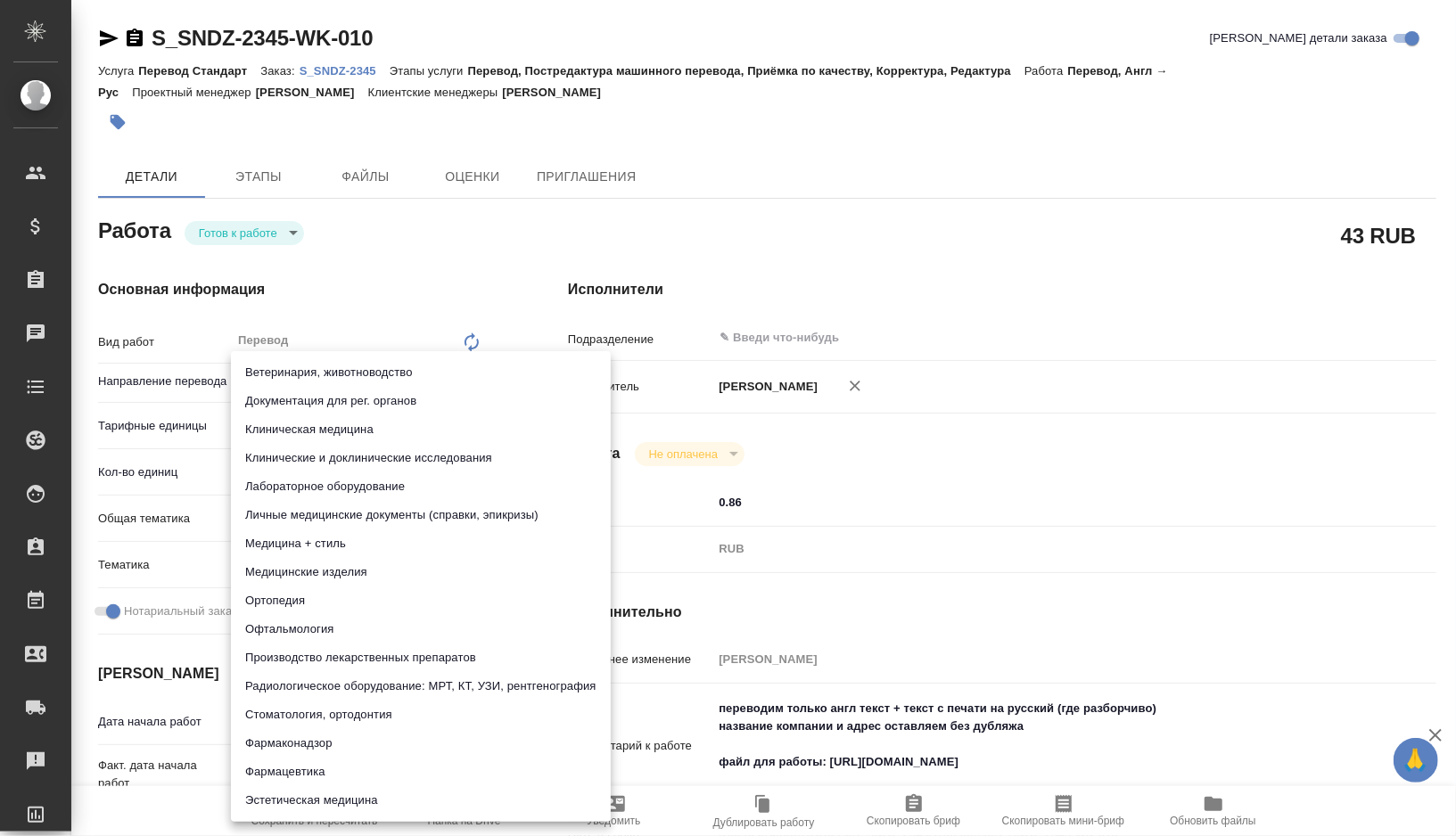
type textarea "x"
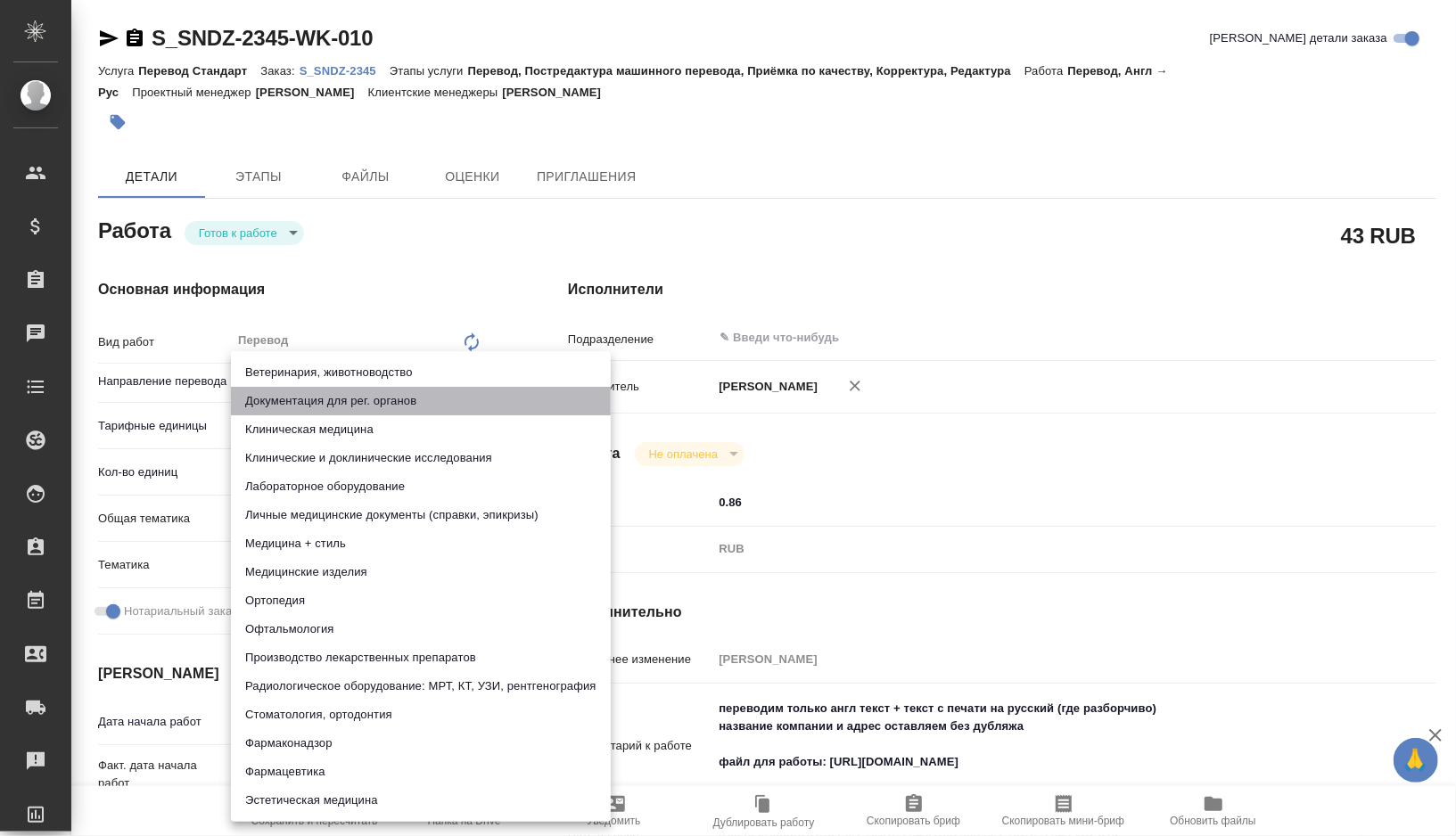
click at [397, 403] on li "Документация для рег. органов" at bounding box center [420, 401] width 380 height 29
type textarea "x"
type input "5f647205b73bc97568ca66c6"
type textarea "x"
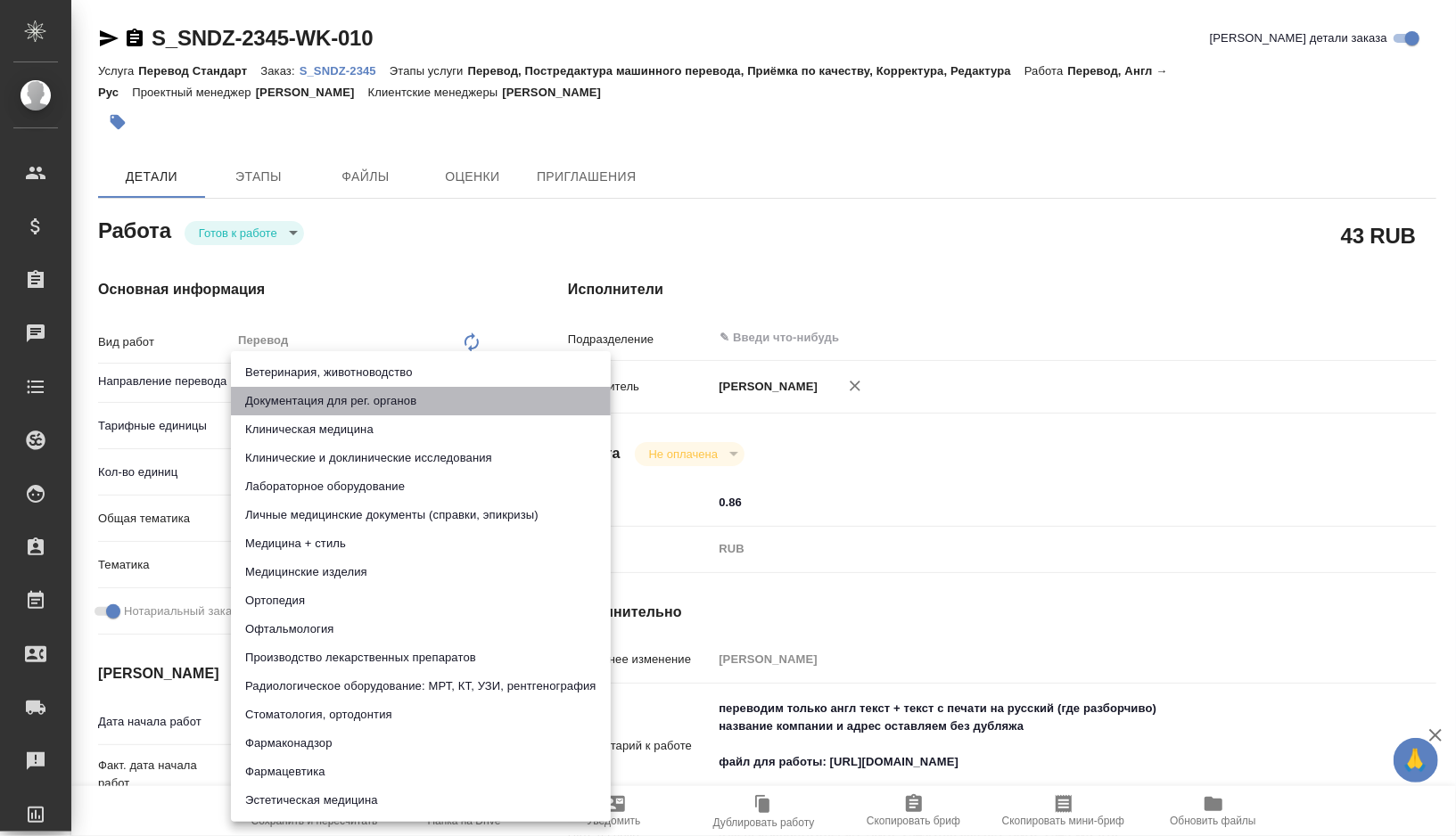
type textarea "x"
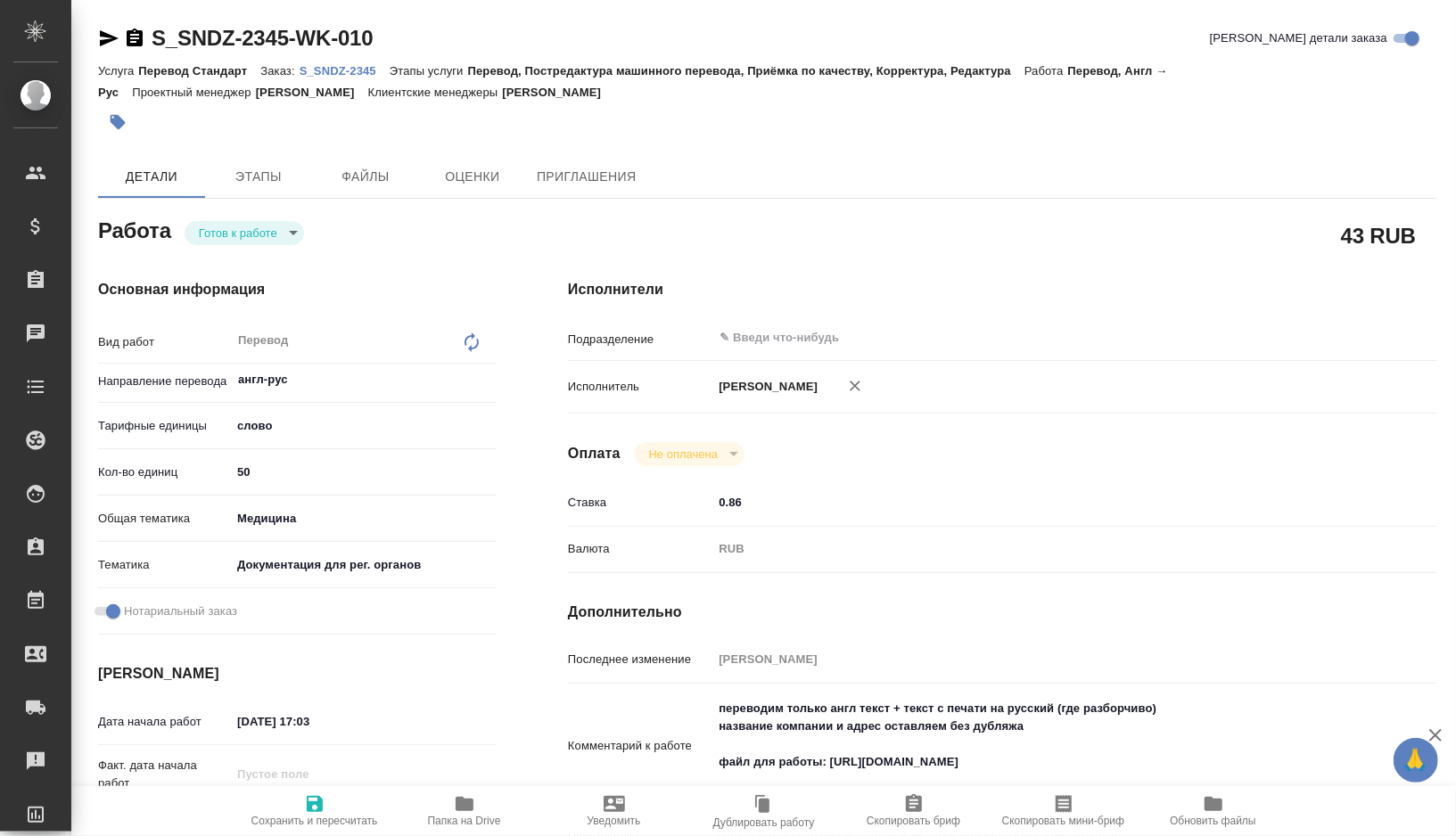
click at [314, 827] on span "Сохранить и пересчитать" at bounding box center [315, 821] width 126 height 13
type textarea "x"
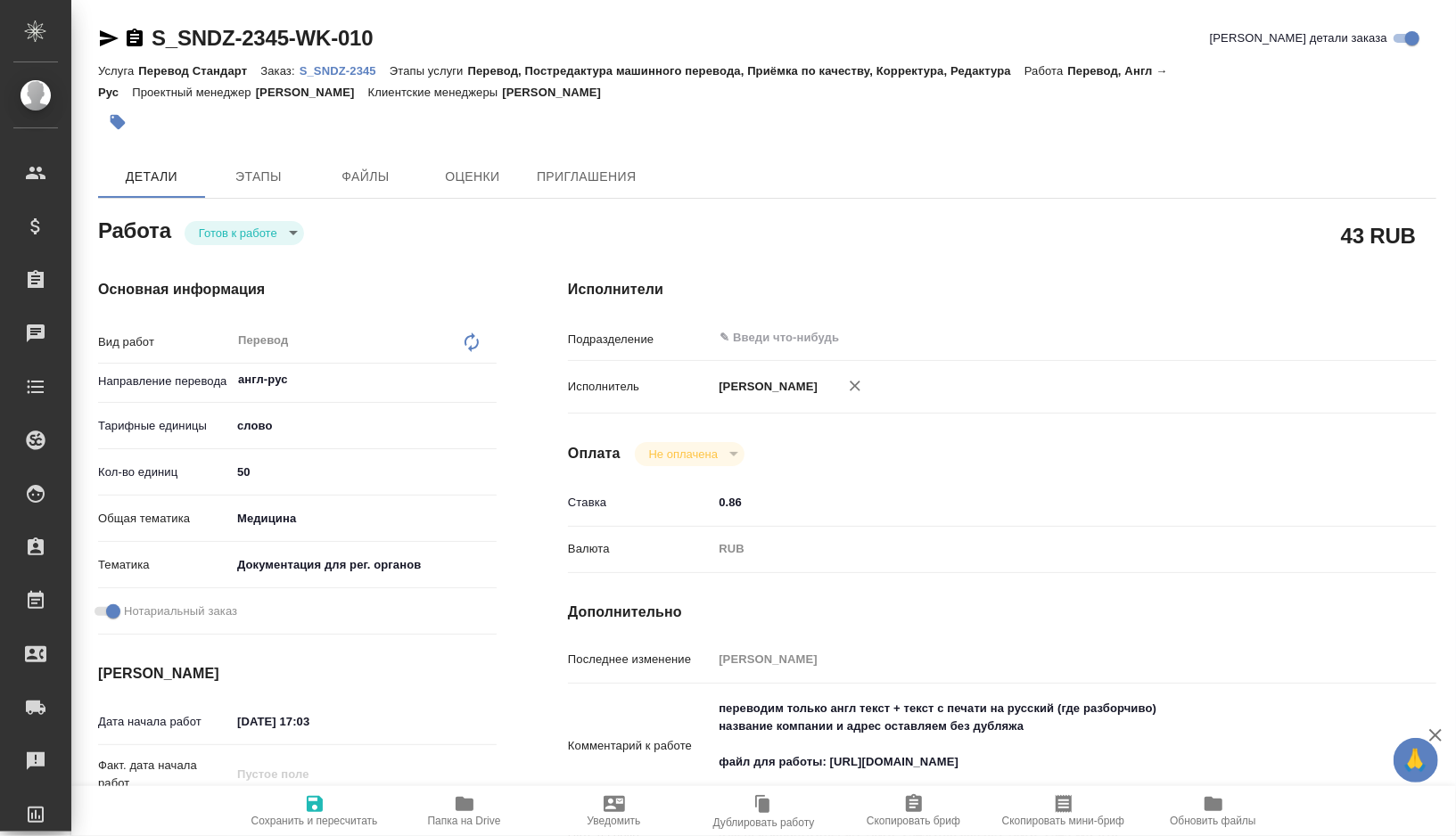
type textarea "x"
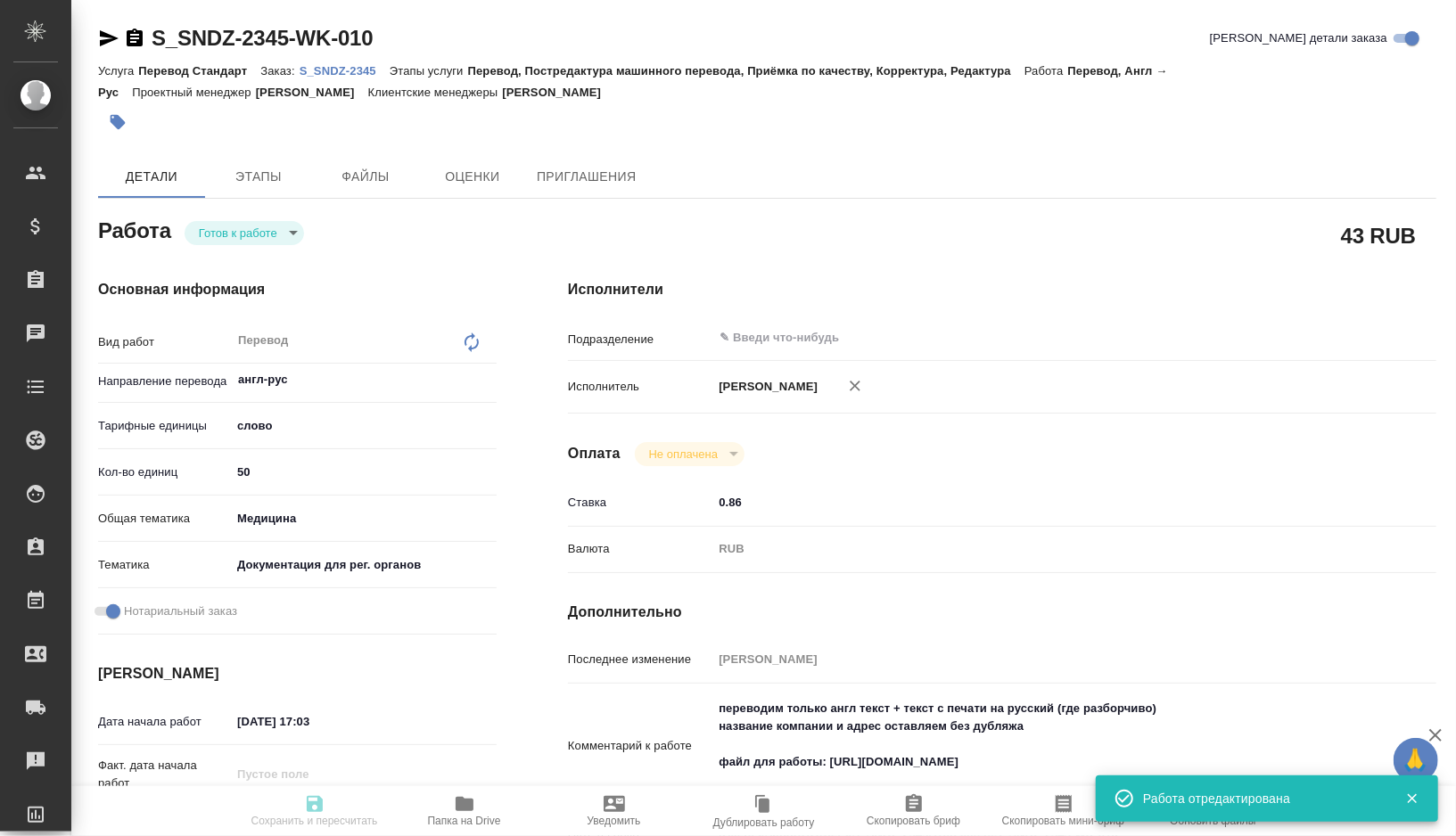
type textarea "x"
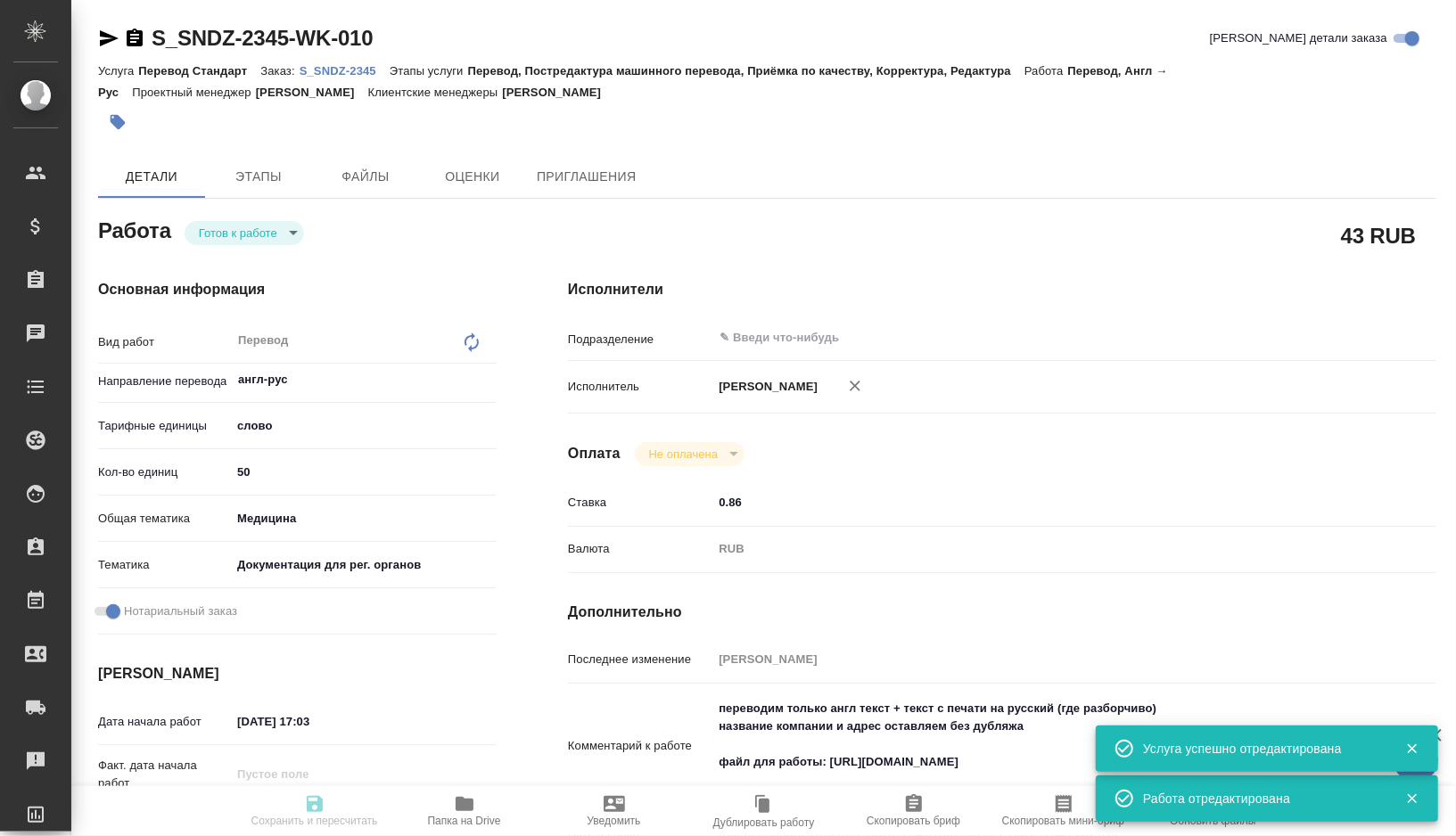
type textarea "x"
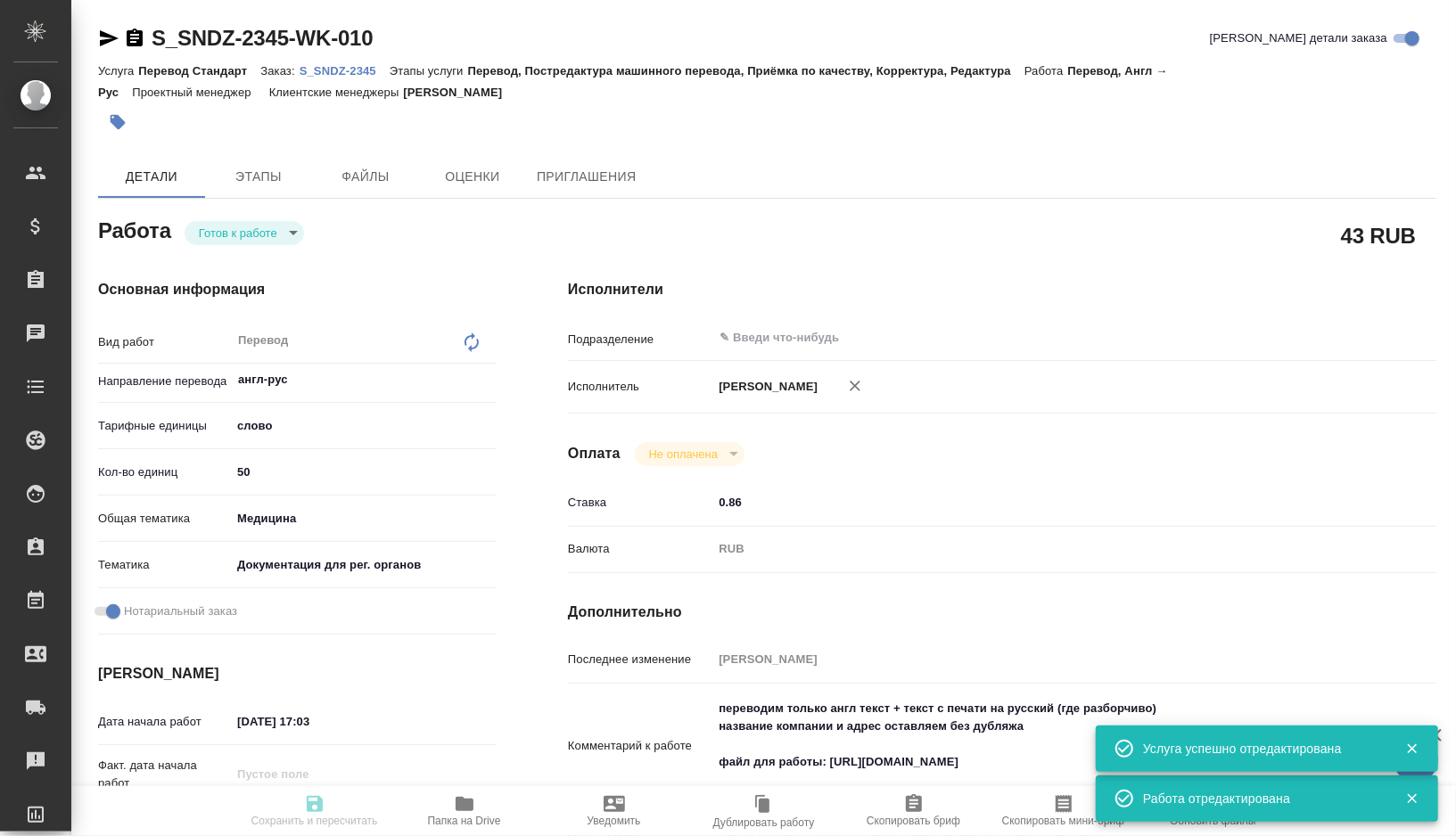
type input "readyForWork"
type textarea "Перевод"
type textarea "x"
type input "англ-рус"
type input "5a8b1489cc6b4906c91bfd90"
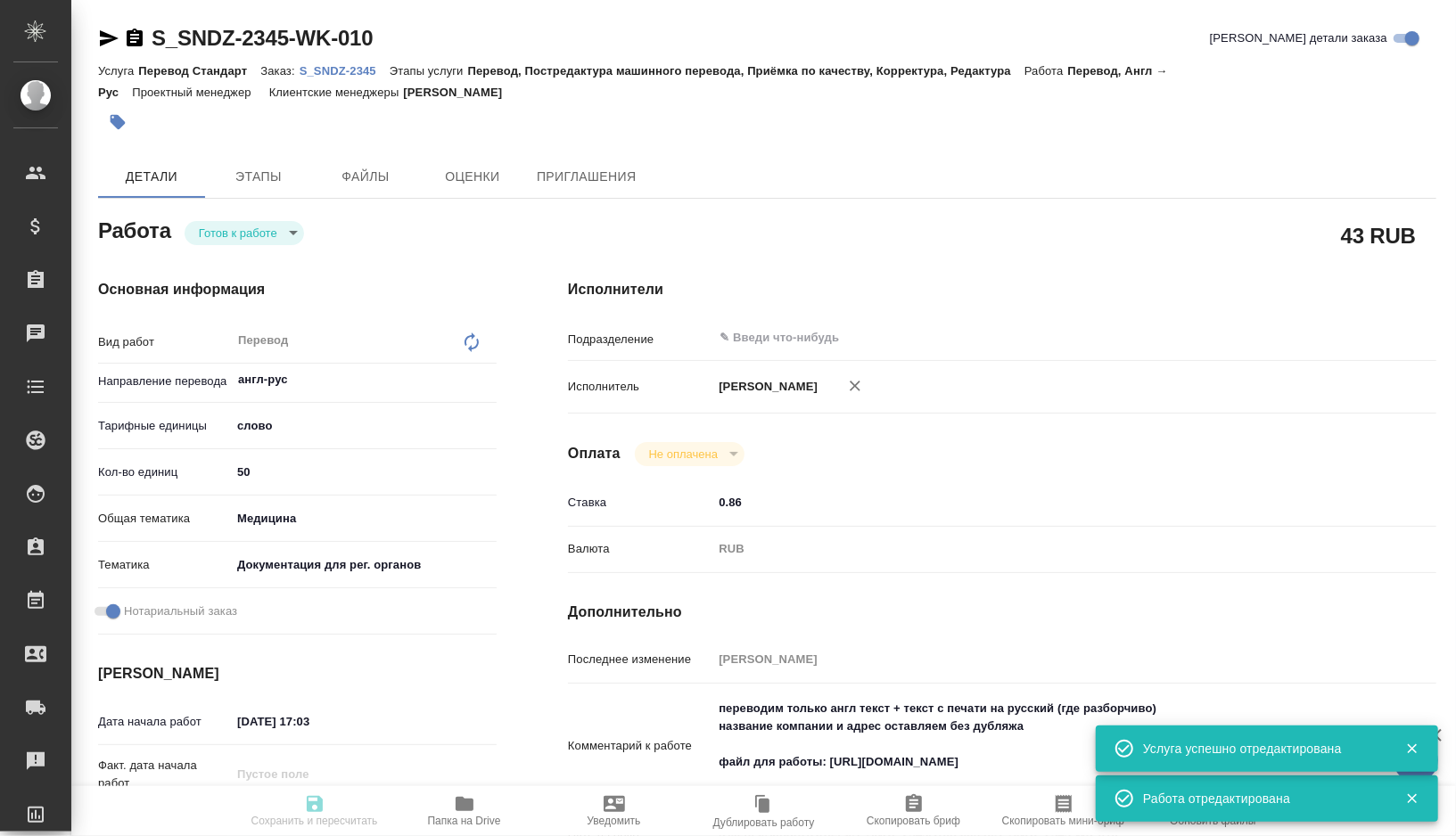
type input "50"
type input "med"
type input "5f647205b73bc97568ca66c6"
checkbox input "true"
type input "10.10.2025 17:03"
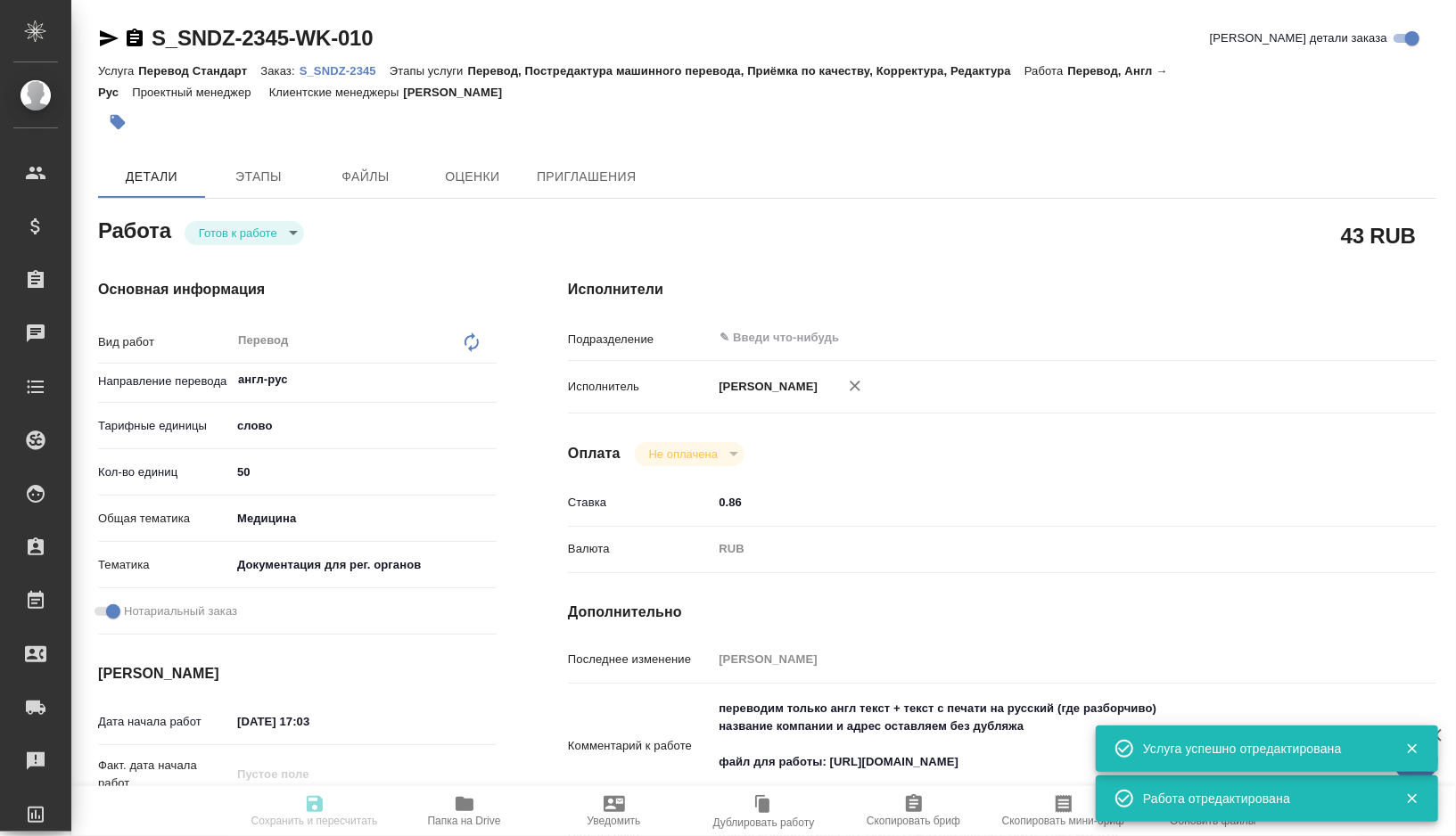
type input "13.10.2025 09:00"
type input "13.10.2025 17:00"
type input "notPayed"
type input "0.86"
type input "RUB"
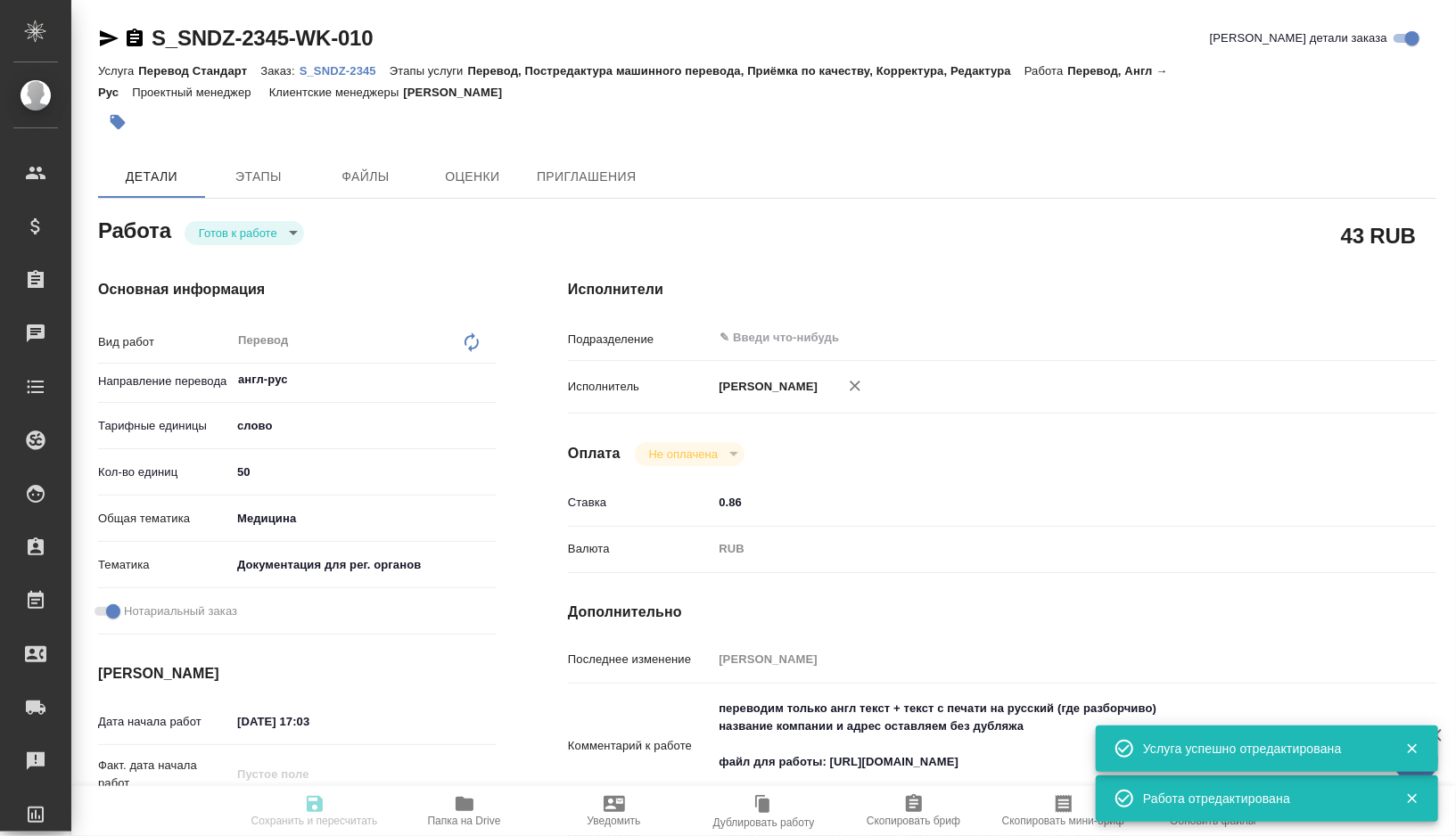
type input "[PERSON_NAME]"
type textarea "переводим только англ текст + текст с печати на русский (где разборчиво) назван…"
type textarea "x"
type textarea "/Clients/Sandoz/Orders/S_SNDZ-2345/Translated/S_SNDZ-2345-WK-010"
type textarea "x"
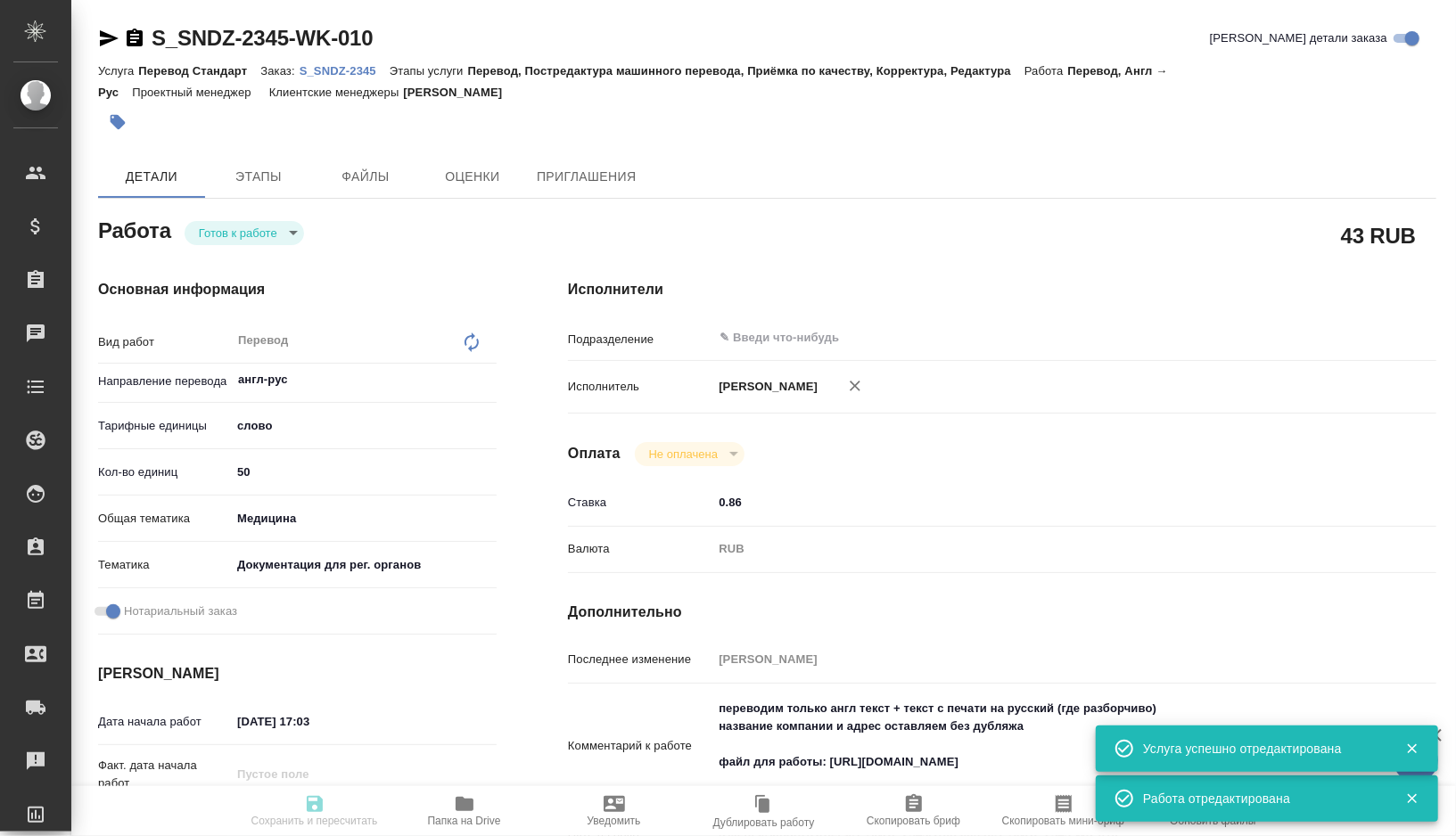
type input "S_SNDZ-2345"
type input "Перевод Стандарт"
type input "Перевод, Постредактура машинного перевода, Приёмка по качеству, Корректура, Ред…"
type input "Кабаргина Анна"
type input "Арсеньева Вера"
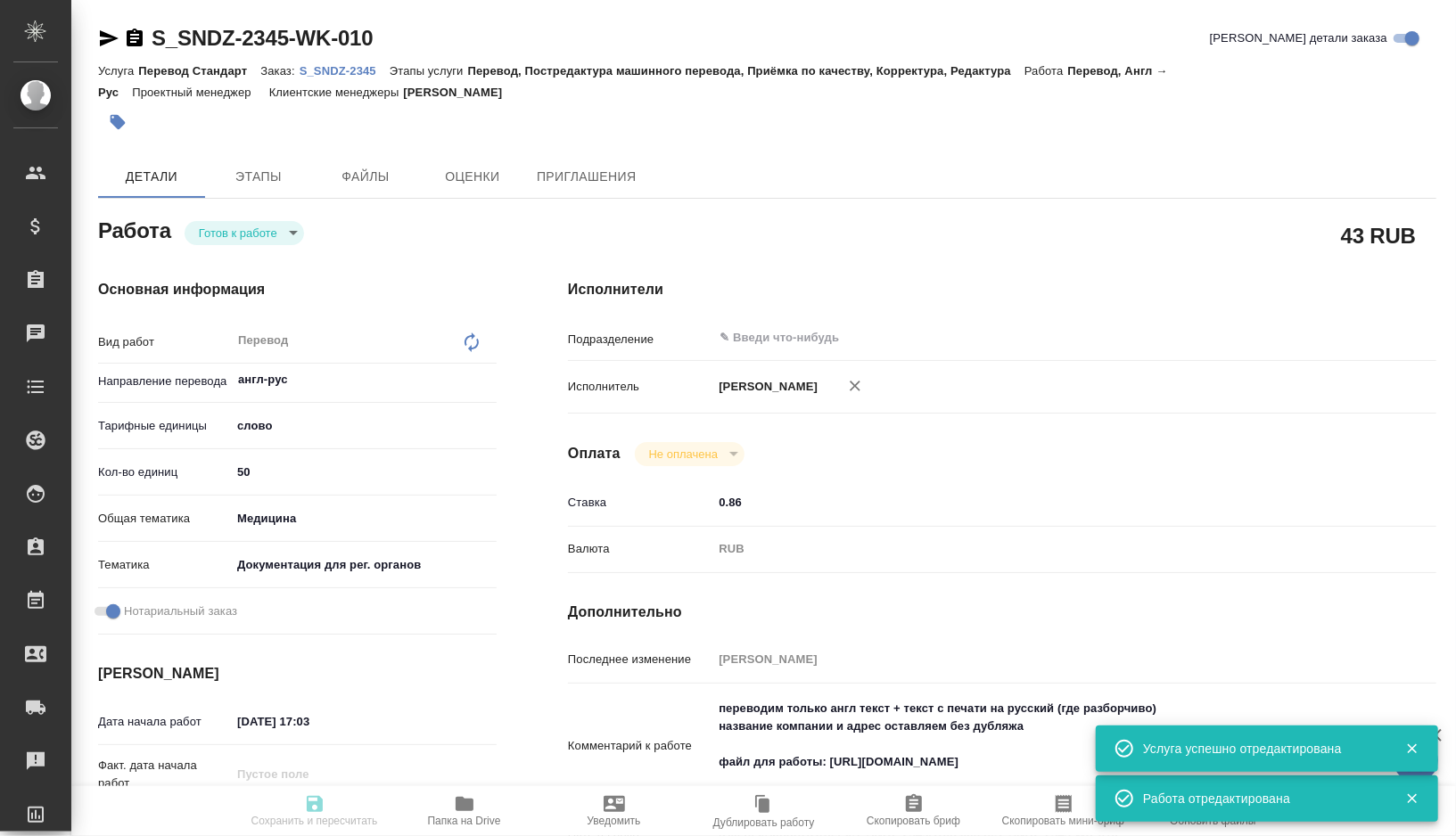
type input "/Clients/Sandoz/Orders/S_SNDZ-2345"
type textarea "x"
type textarea "снять 1 нзк, оригинал забрали 8 октября скан оригинала клиент не прислал, нет с…"
type textarea "x"
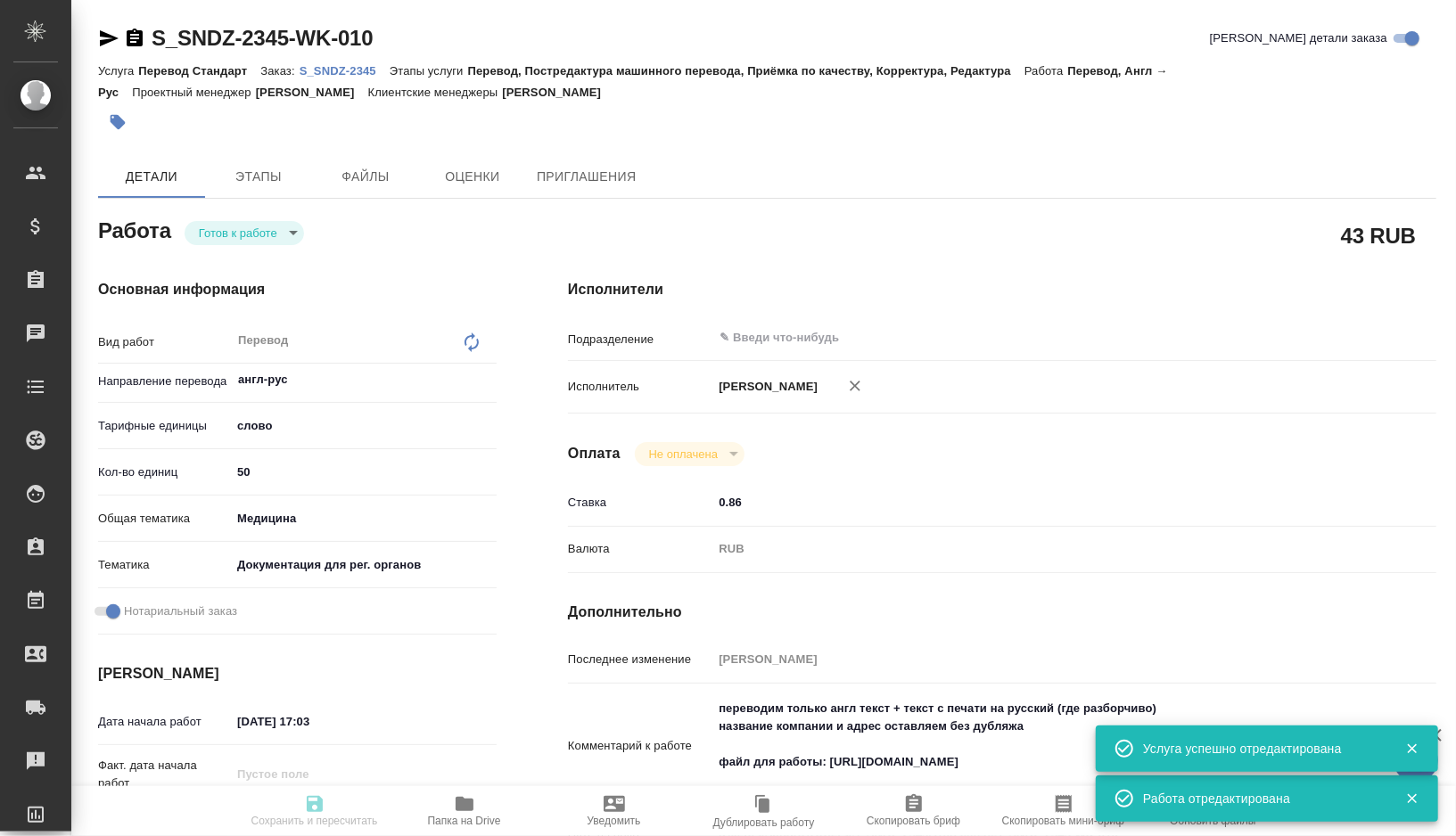
type textarea "x"
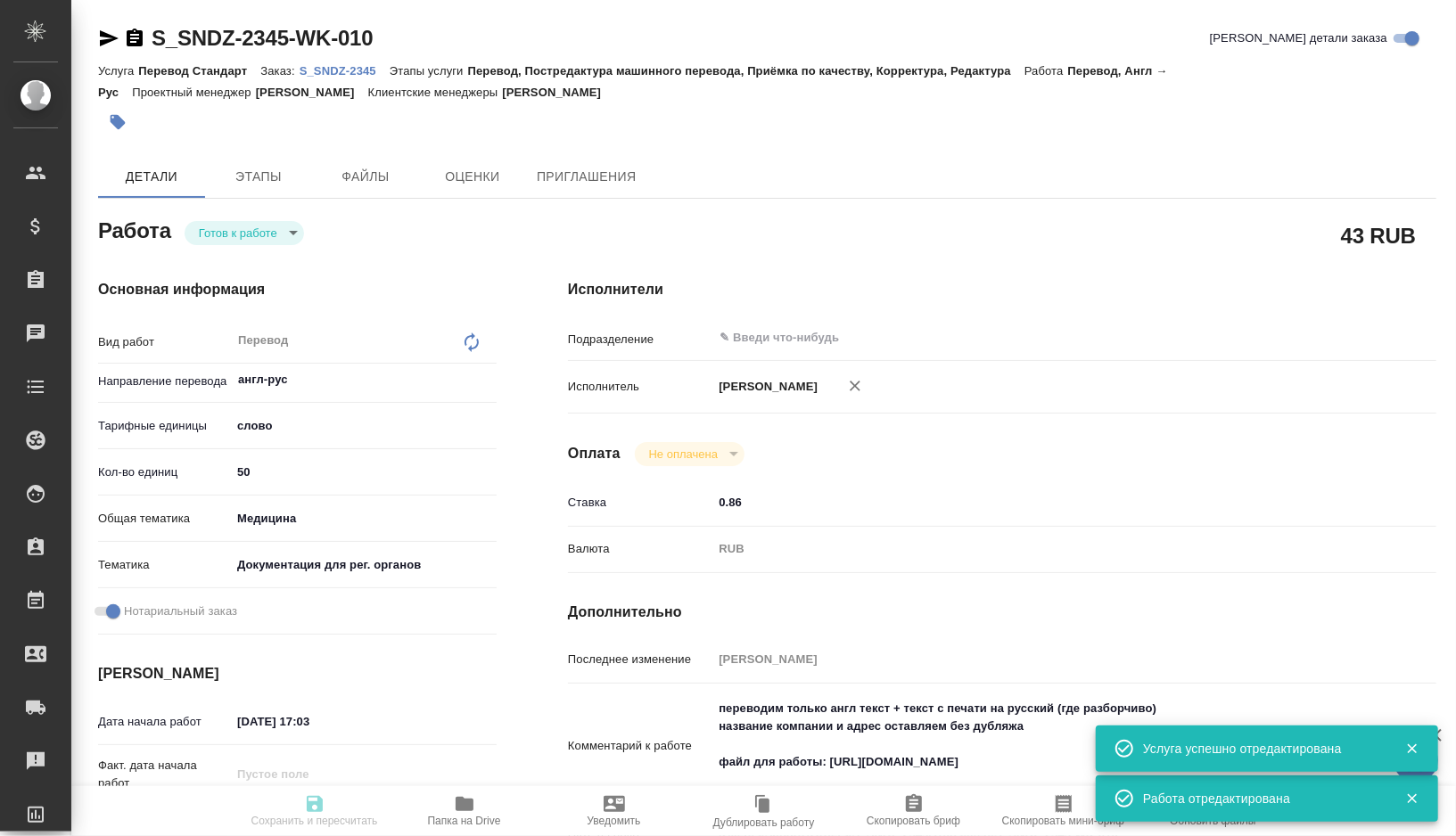
type textarea "x"
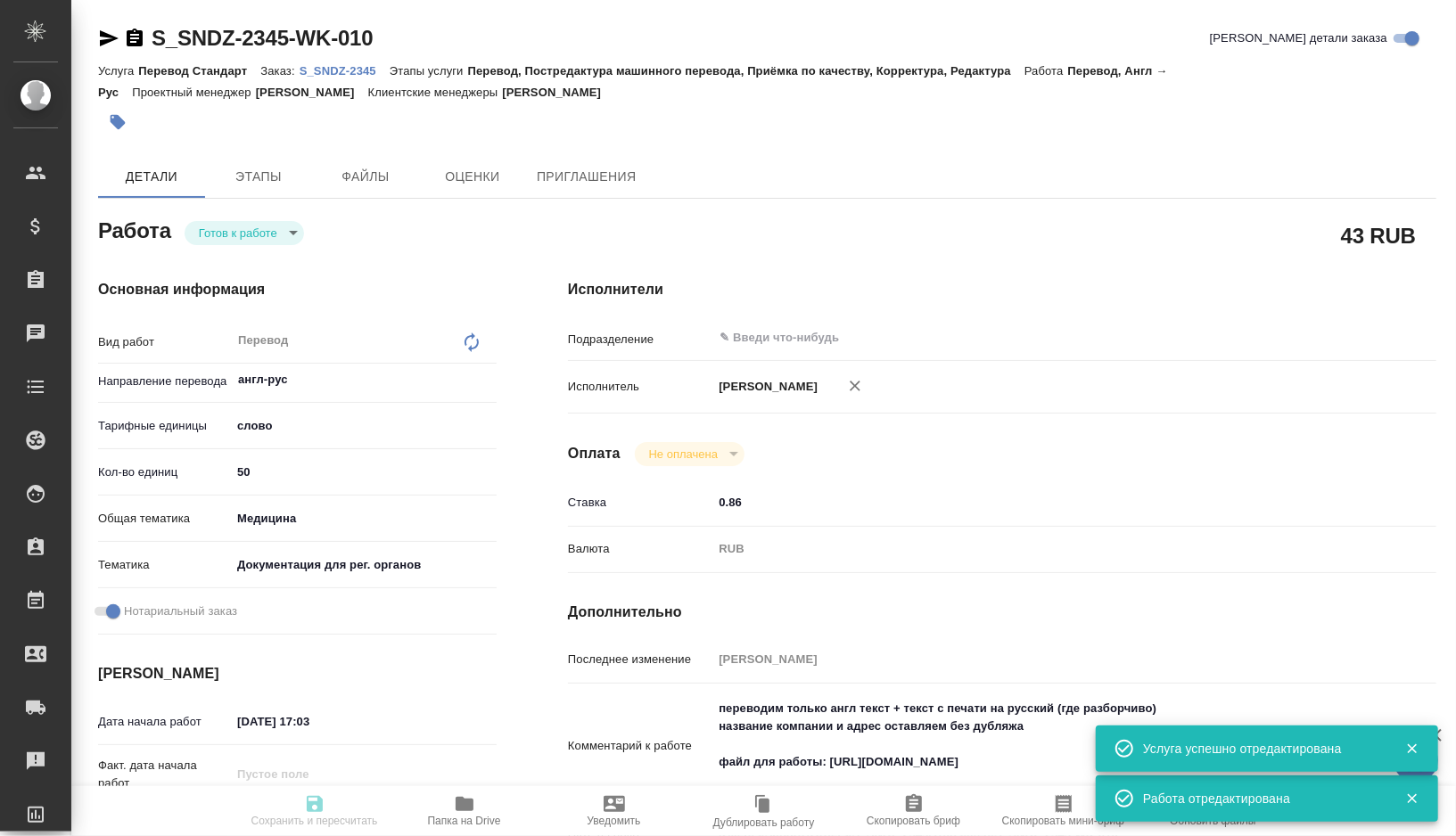
type textarea "x"
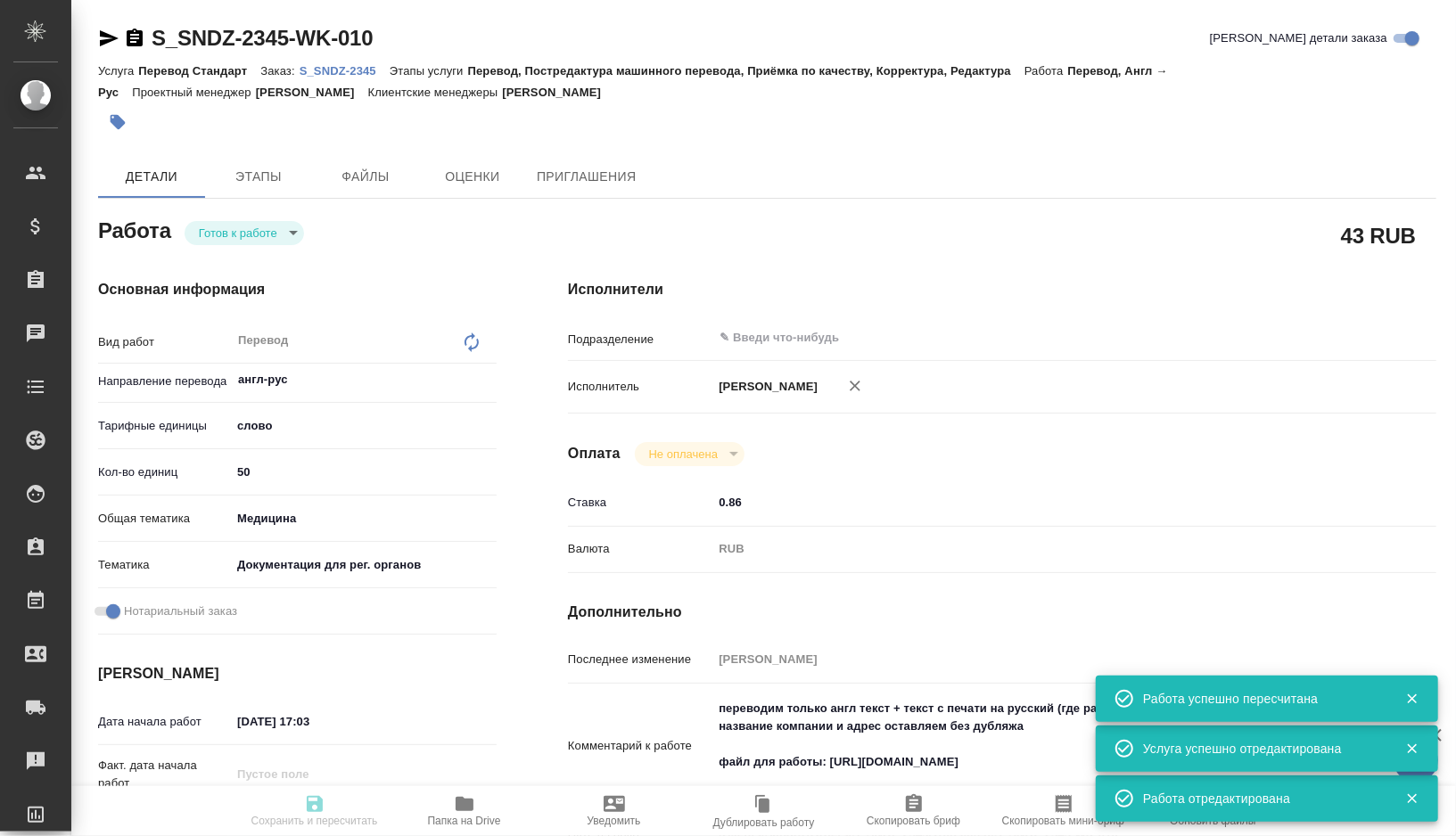
type textarea "x"
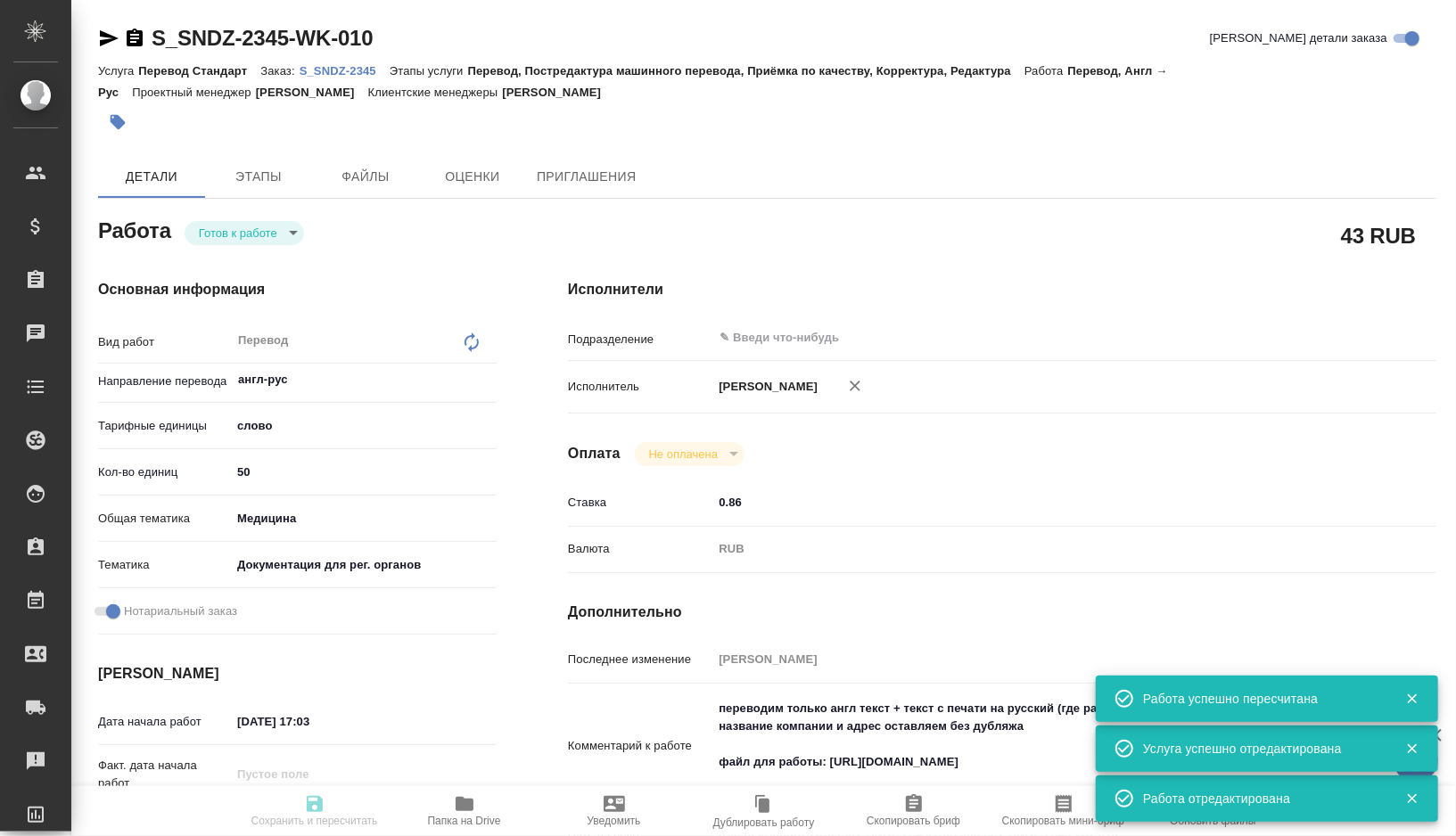
type input "readyForWork"
type textarea "Перевод"
type textarea "x"
type input "англ-рус"
type input "5a8b1489cc6b4906c91bfd90"
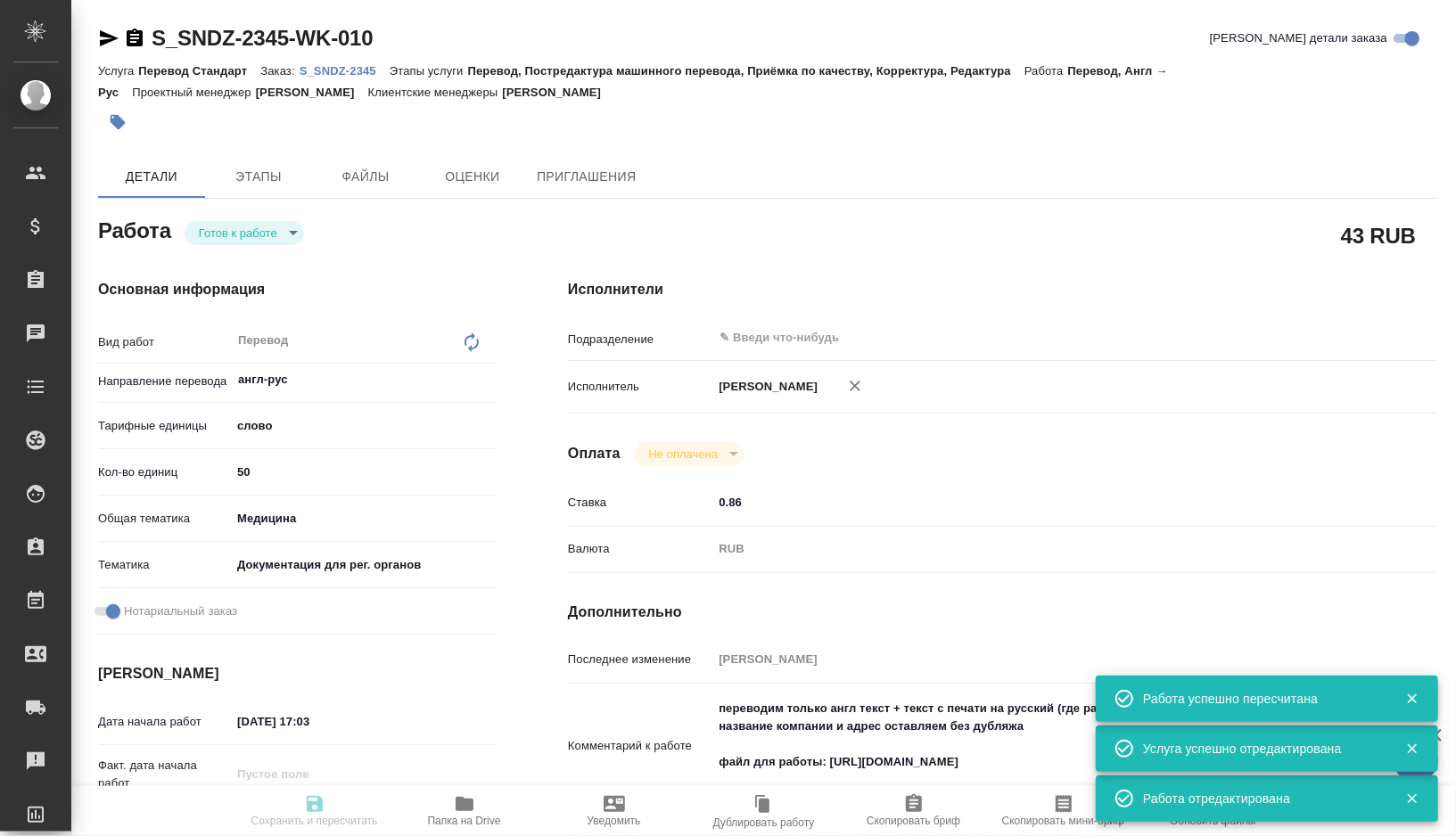
type input "50"
type input "med"
type input "5f647205b73bc97568ca66c6"
checkbox input "true"
type input "10.10.2025 17:03"
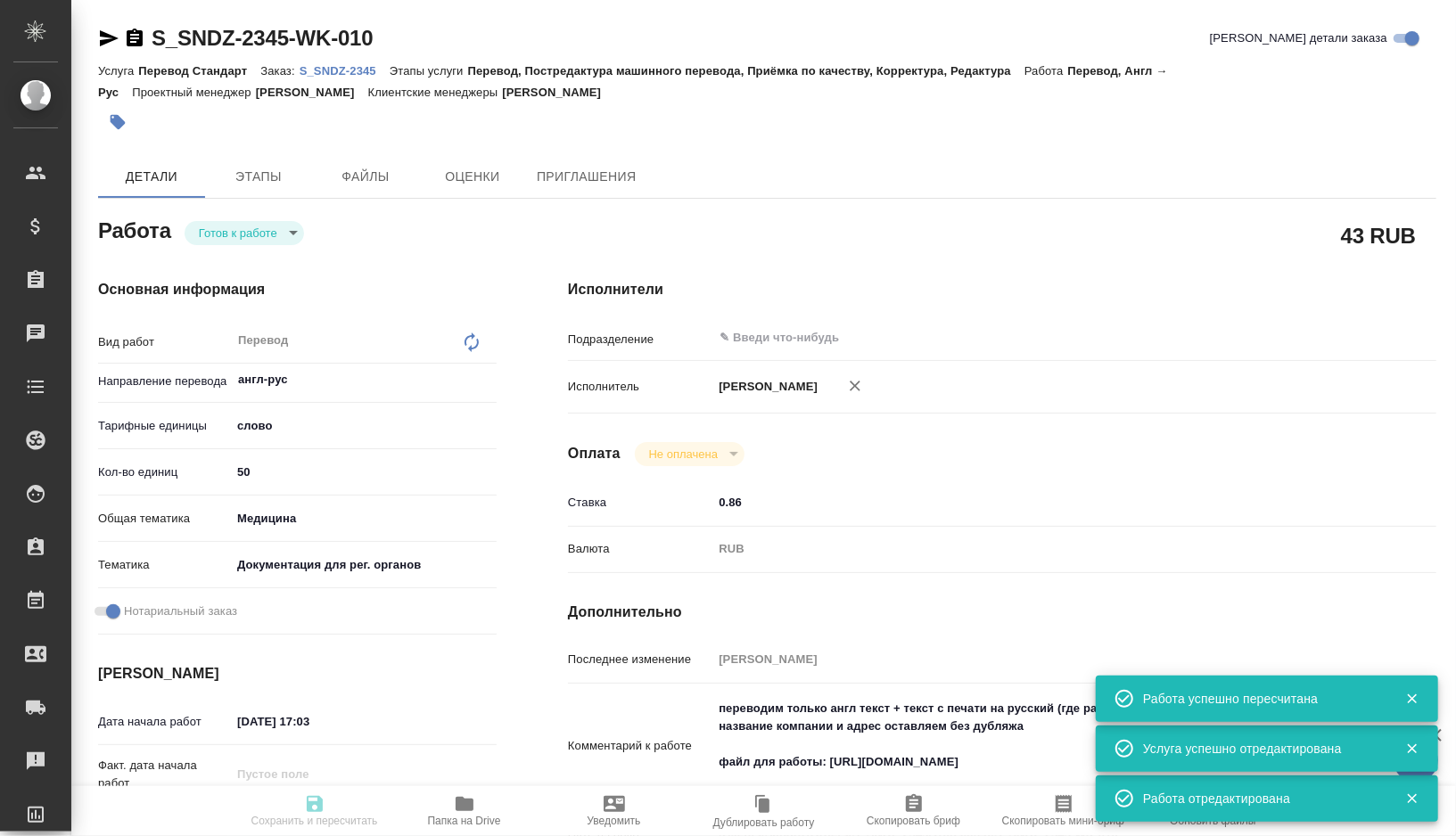
type input "13.10.2025 09:00"
type input "13.10.2025 17:00"
type input "notPayed"
type input "0.86"
type input "RUB"
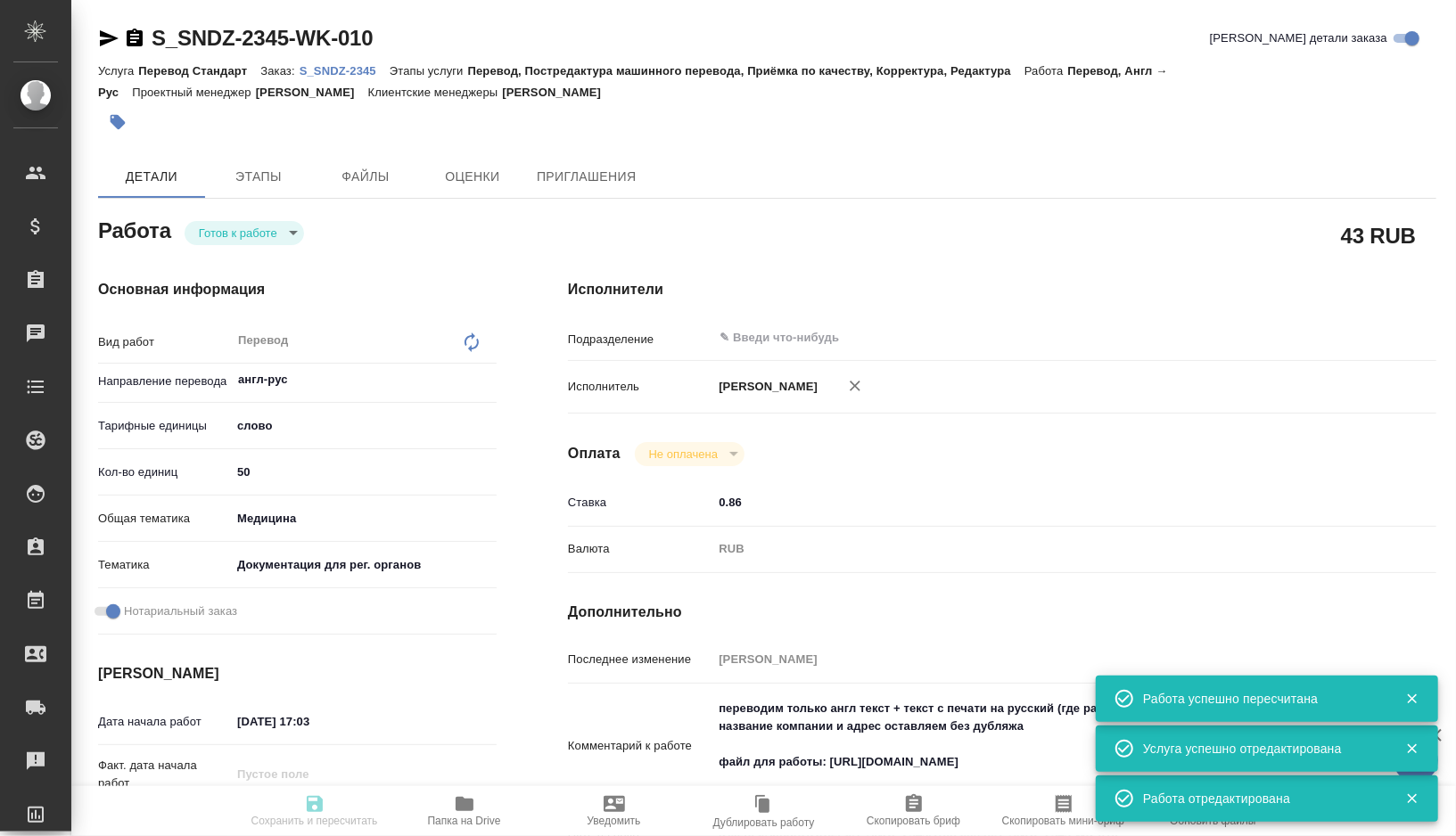
type input "[PERSON_NAME]"
type textarea "переводим только англ текст + текст с печати на русский (где разборчиво) назван…"
type textarea "x"
type textarea "/Clients/Sandoz/Orders/S_SNDZ-2345/Translated/S_SNDZ-2345-WK-010"
type textarea "x"
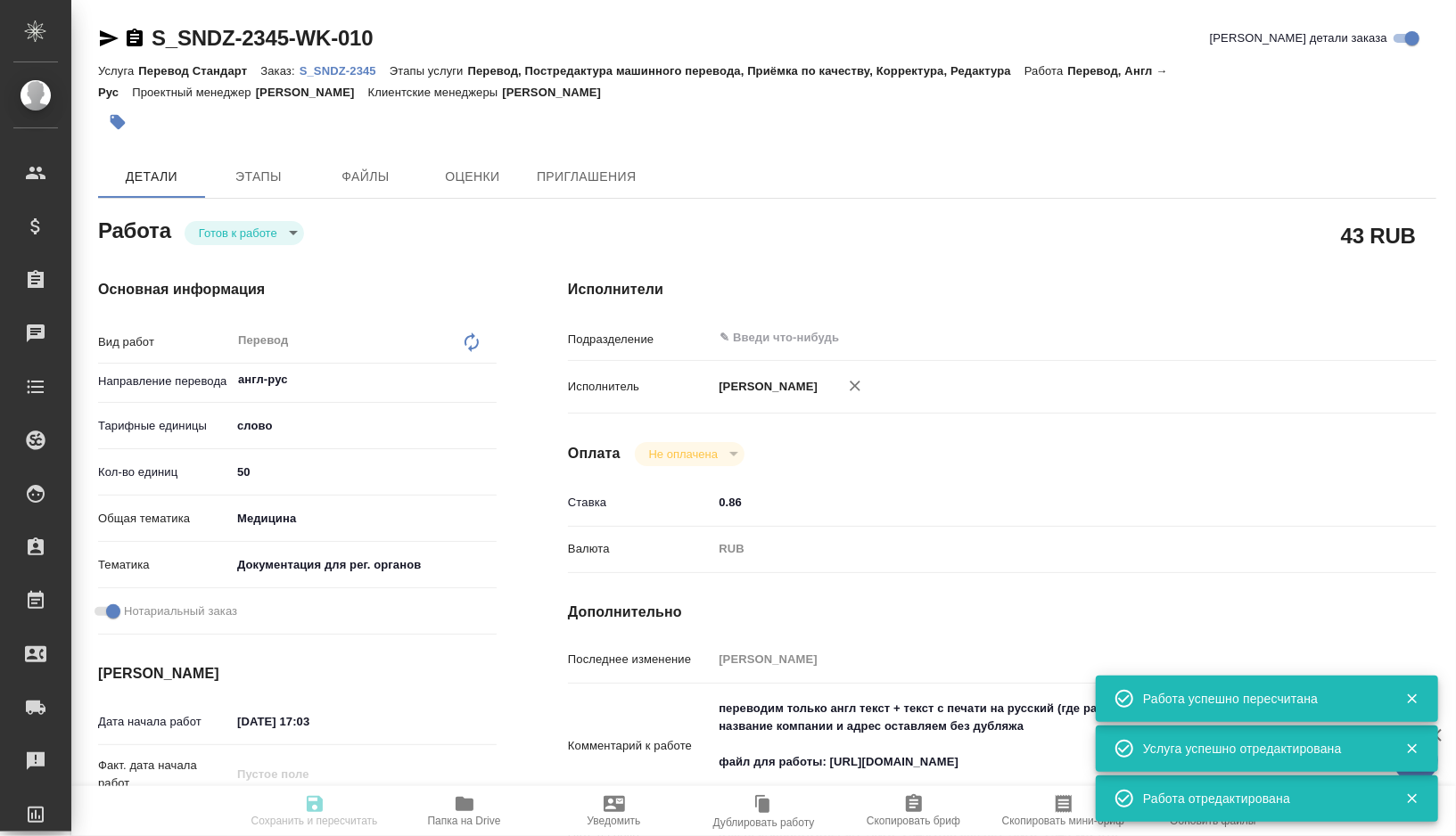
type input "S_SNDZ-2345"
type input "Перевод Стандарт"
type input "Перевод, Постредактура машинного перевода, Приёмка по качеству, Корректура, Ред…"
type input "Кабаргина Анна"
type input "Арсеньева Вера"
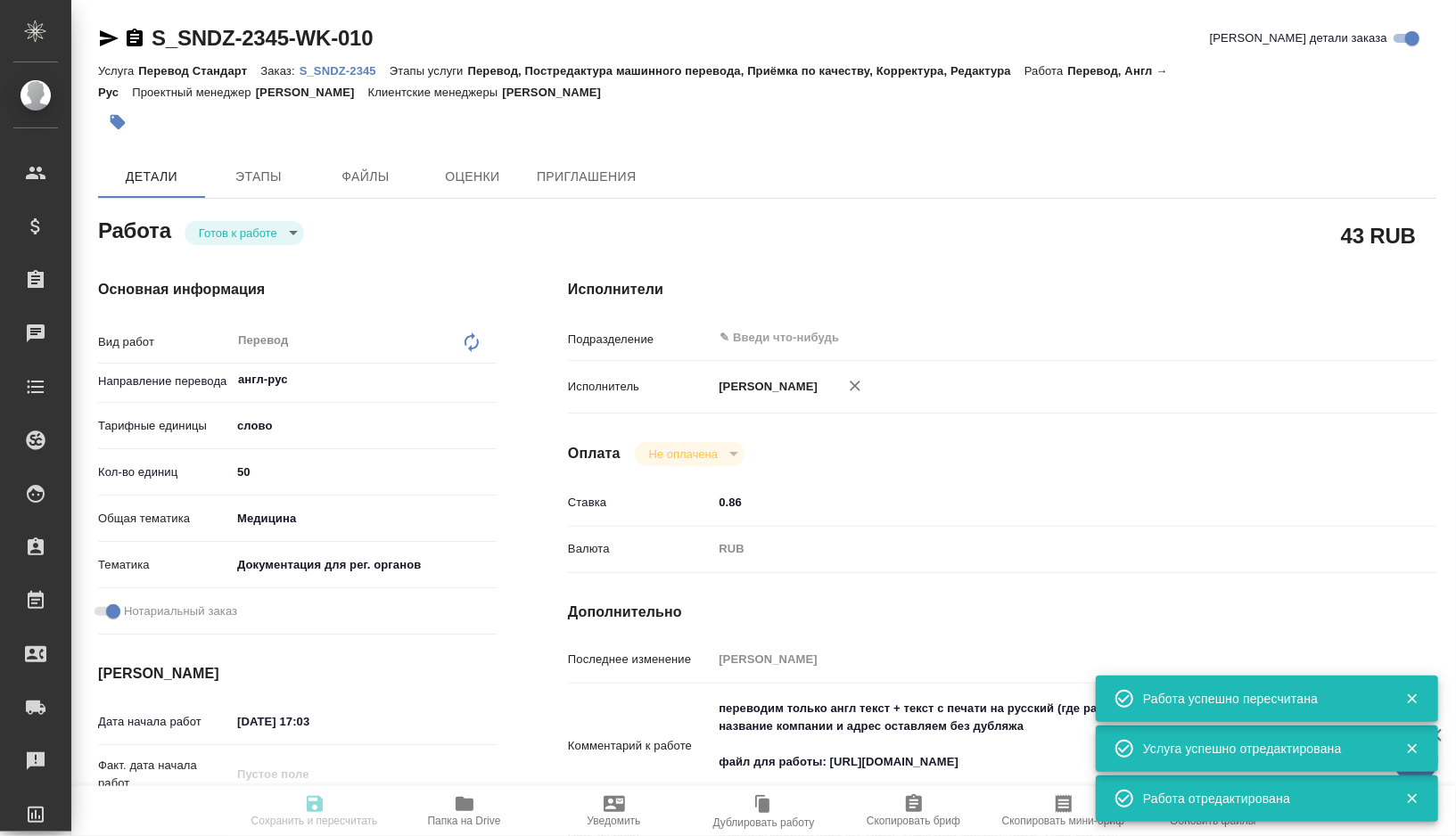
type input "/Clients/Sandoz/Orders/S_SNDZ-2345"
type textarea "x"
type textarea "снять 1 нзк, оригинал забрали 8 октября скан оригинала клиент не прислал, нет с…"
type textarea "x"
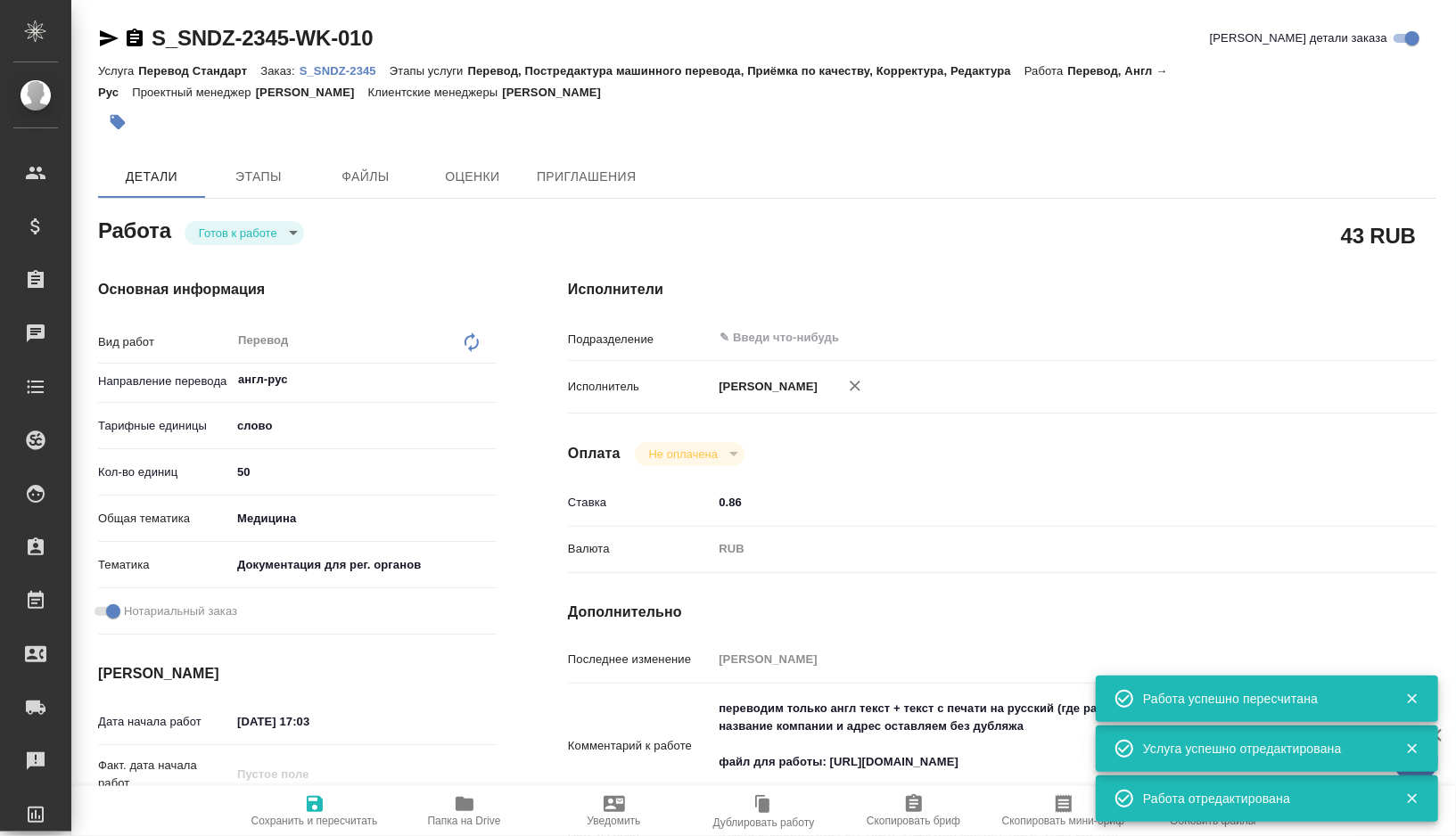
type textarea "x"
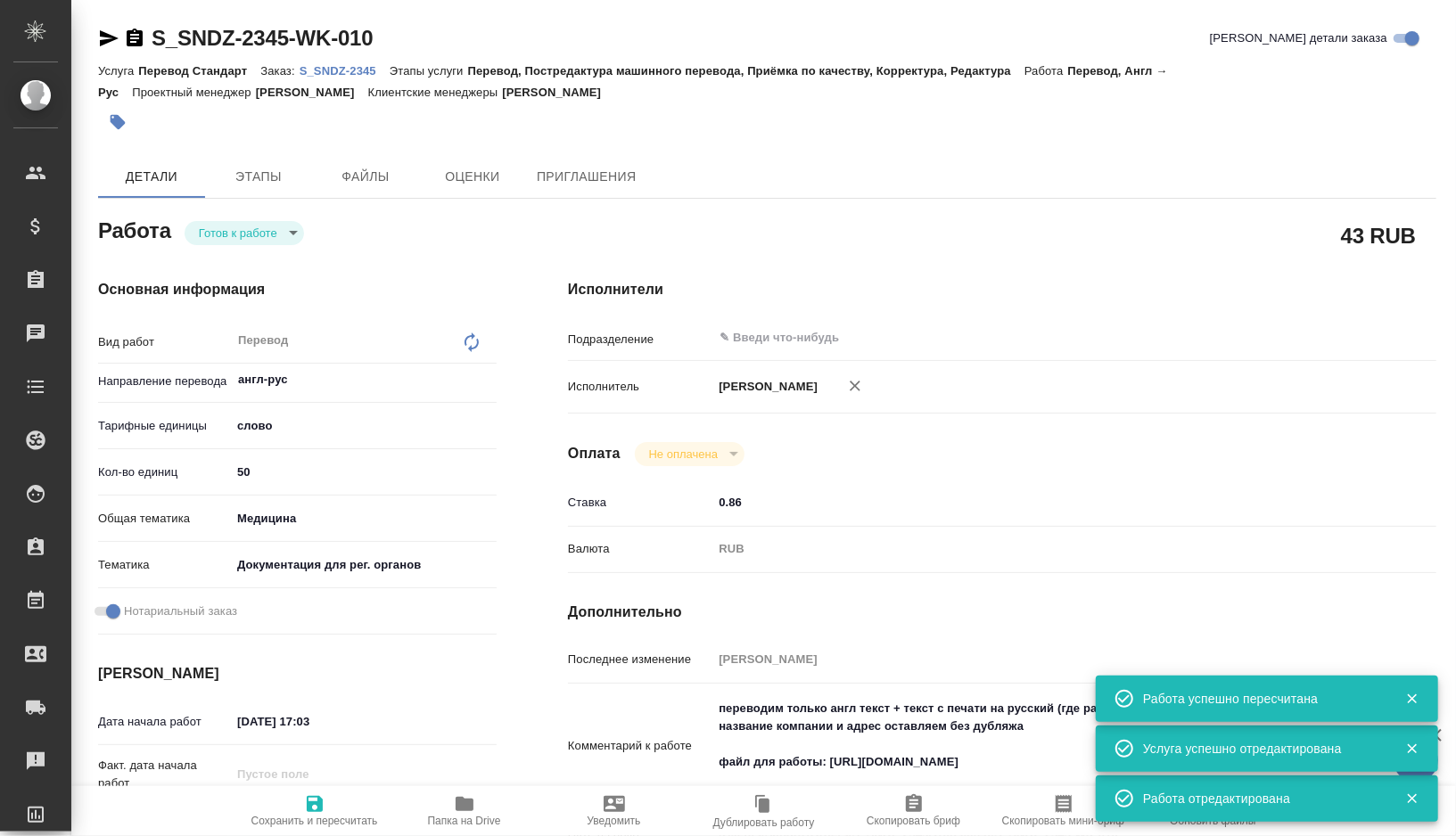
type textarea "x"
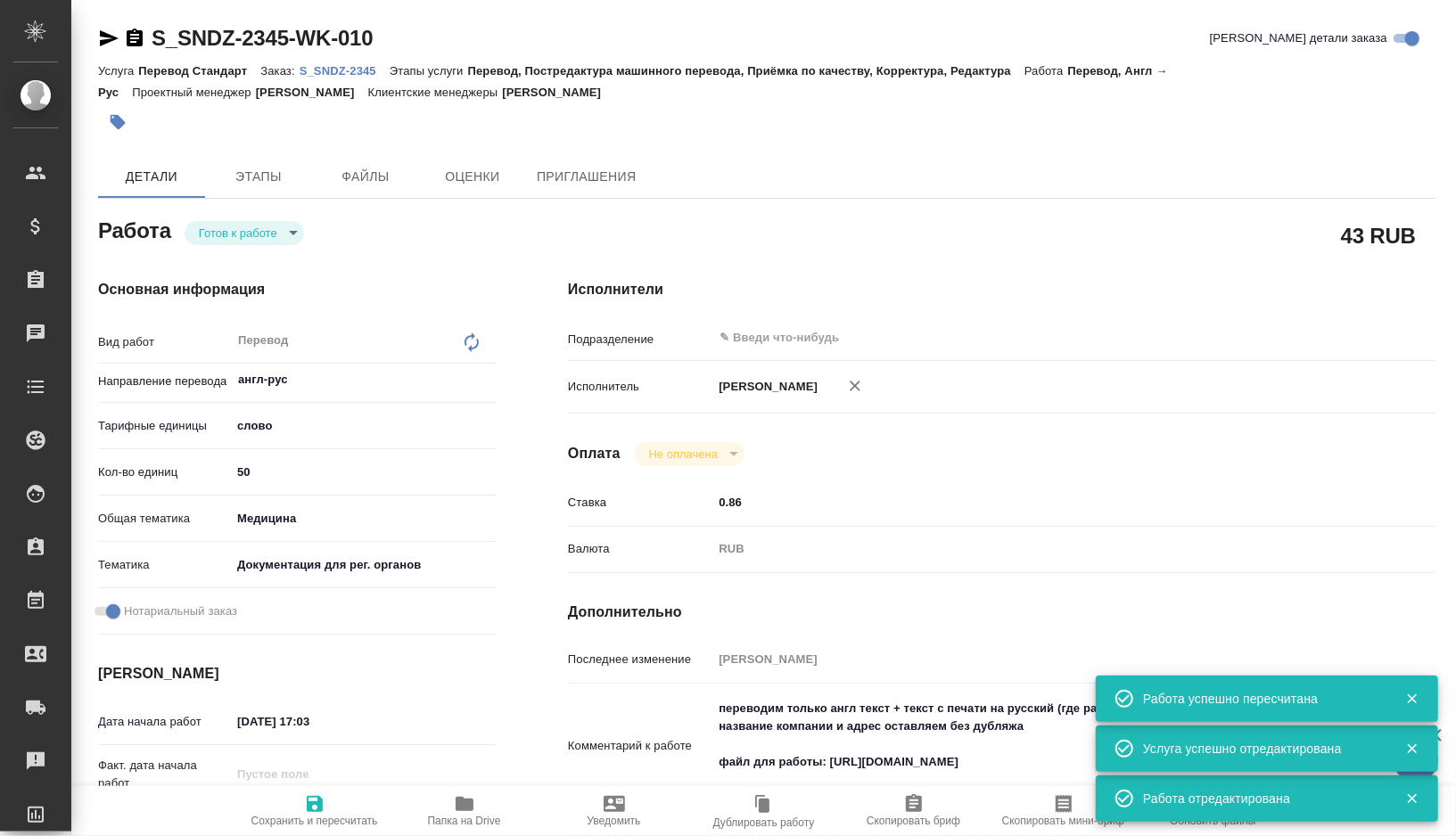
type textarea "x"
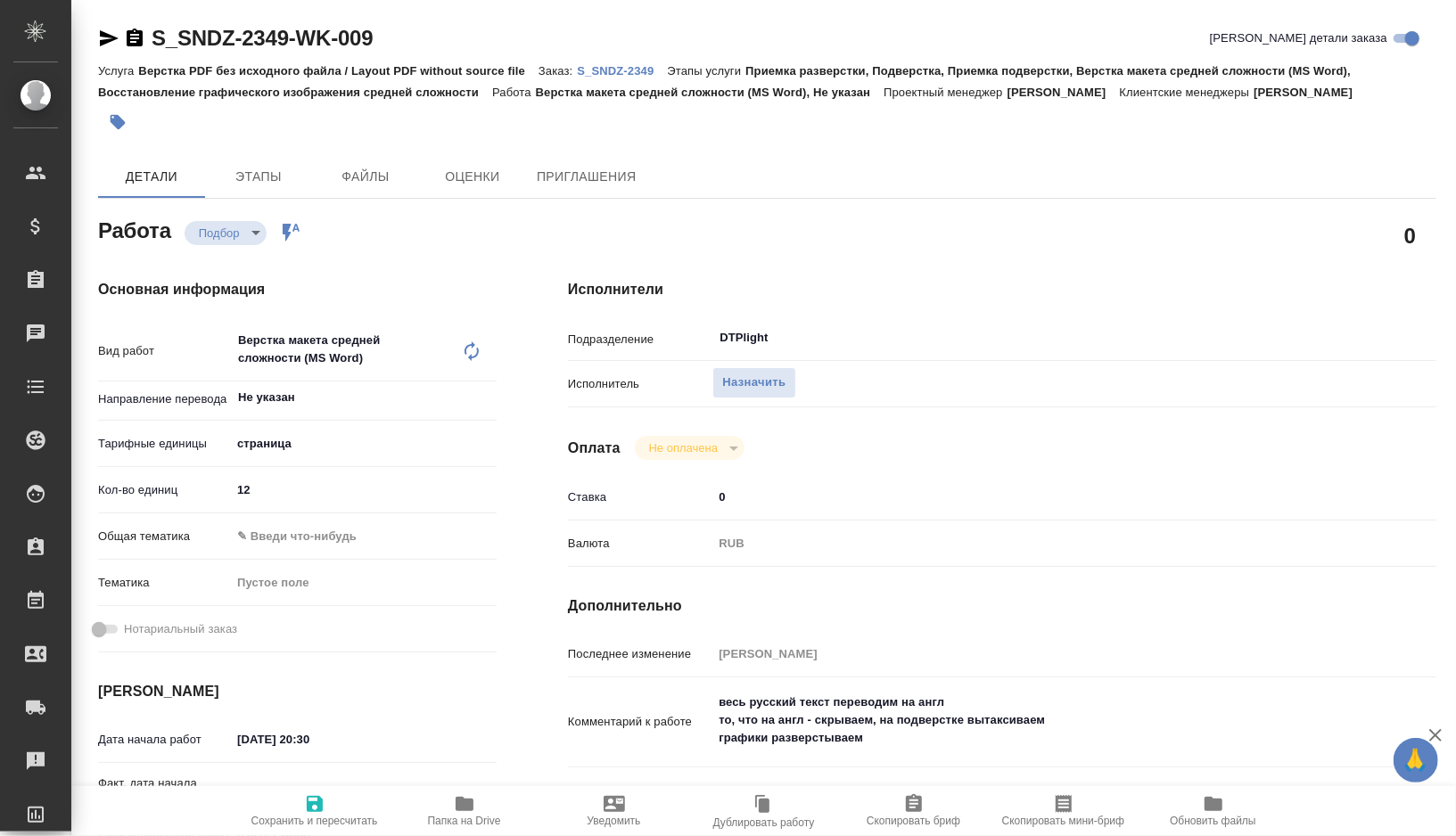
type textarea "x"
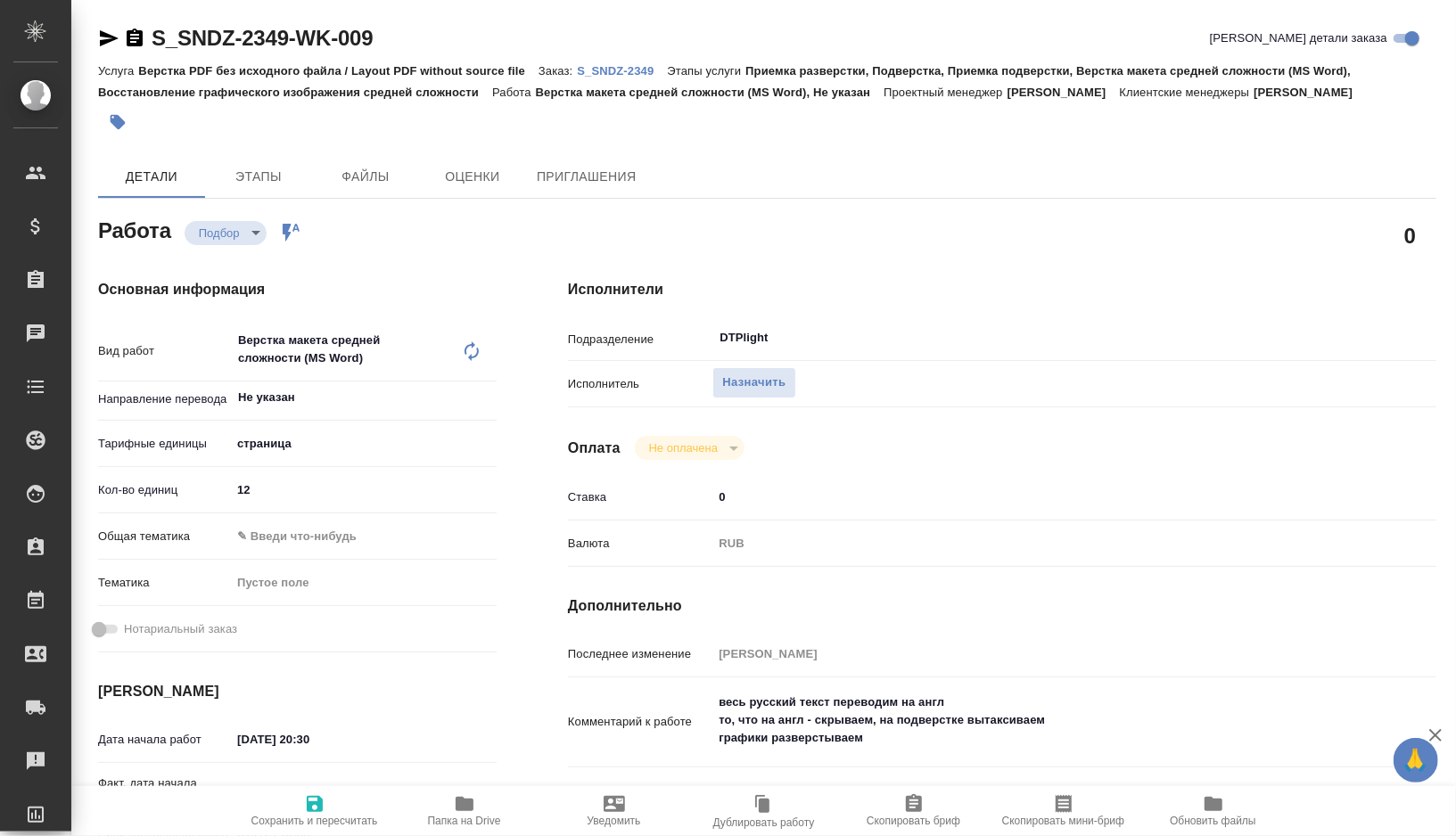
type textarea "x"
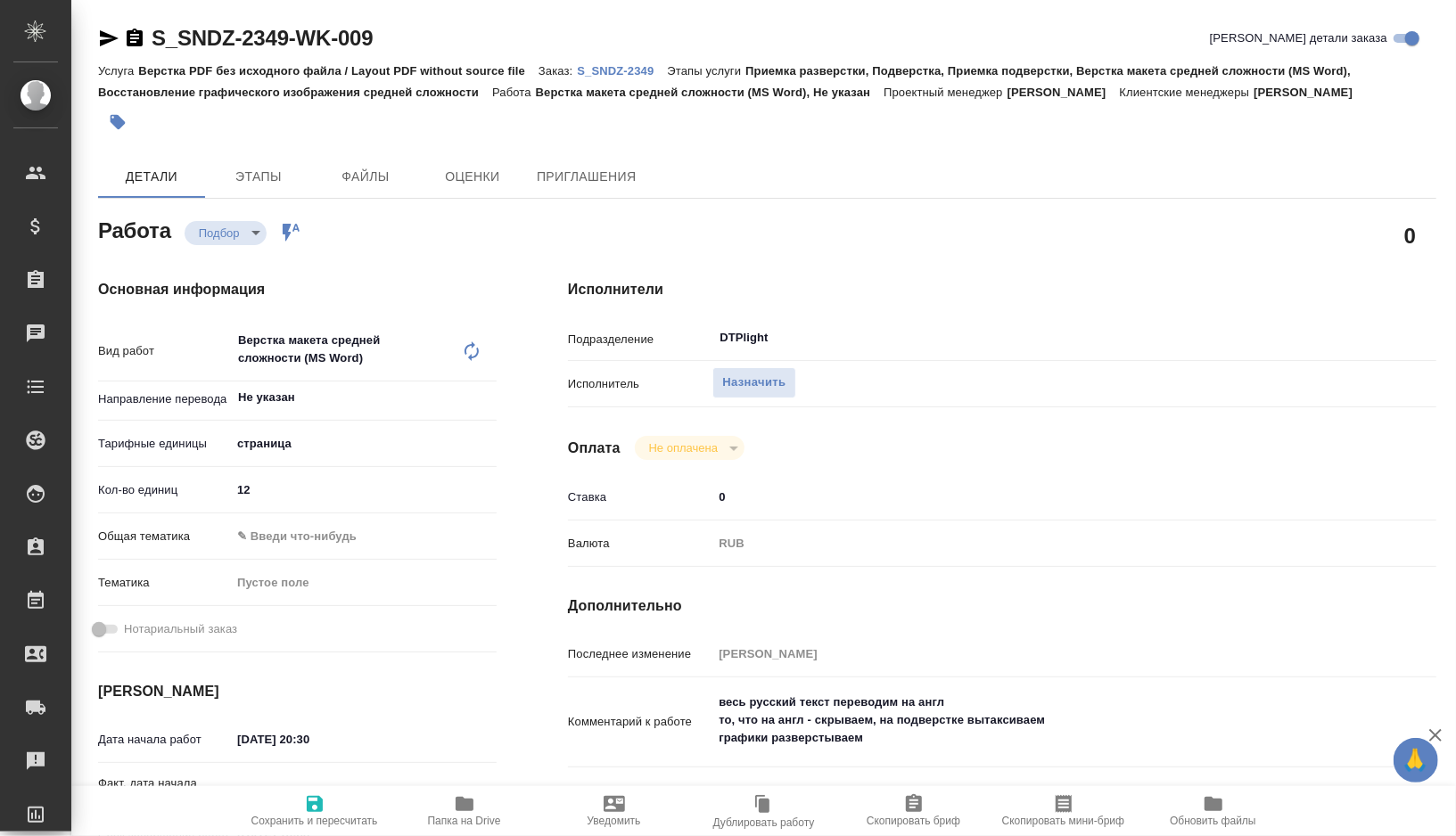
type textarea "x"
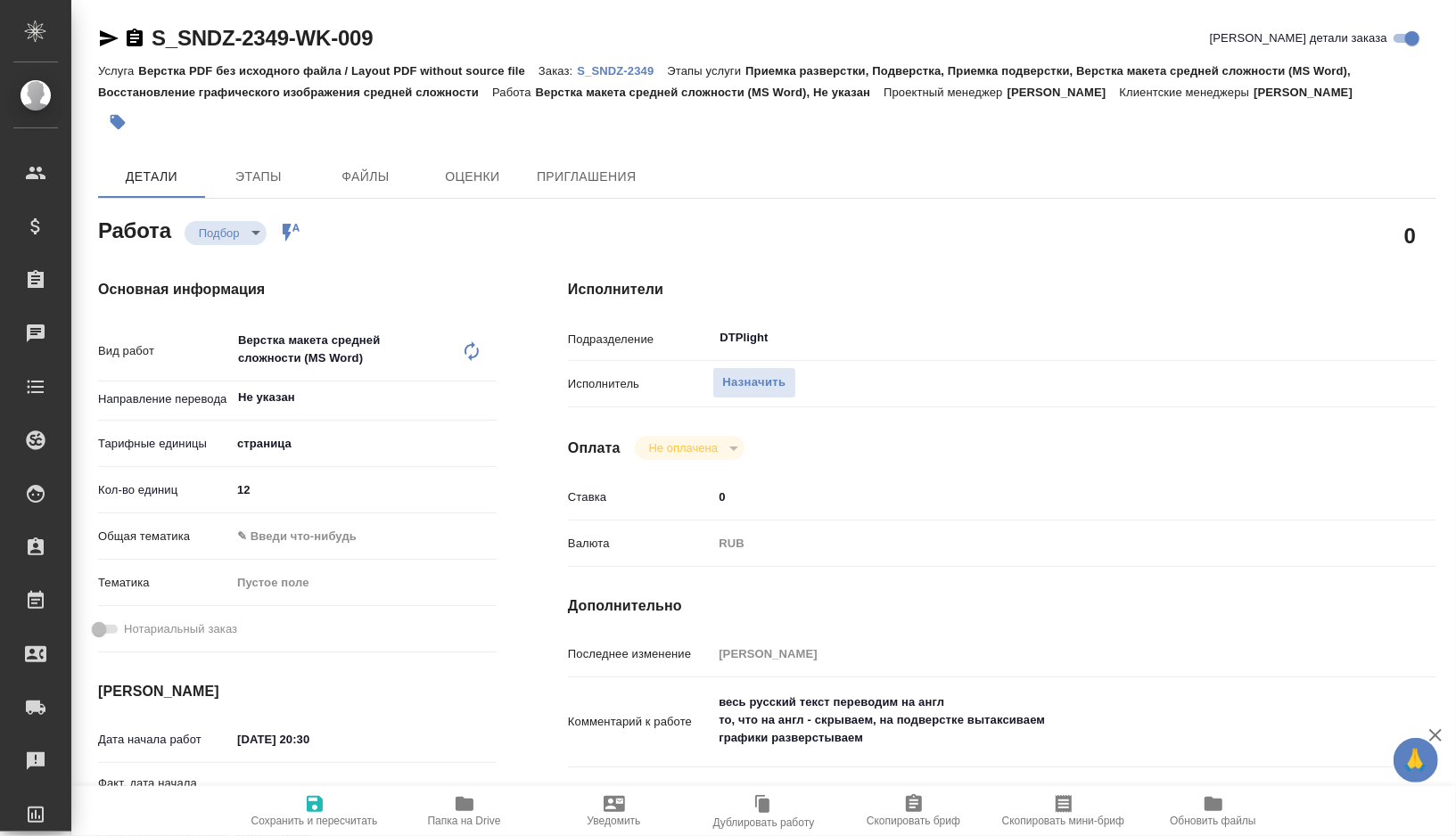
type textarea "x"
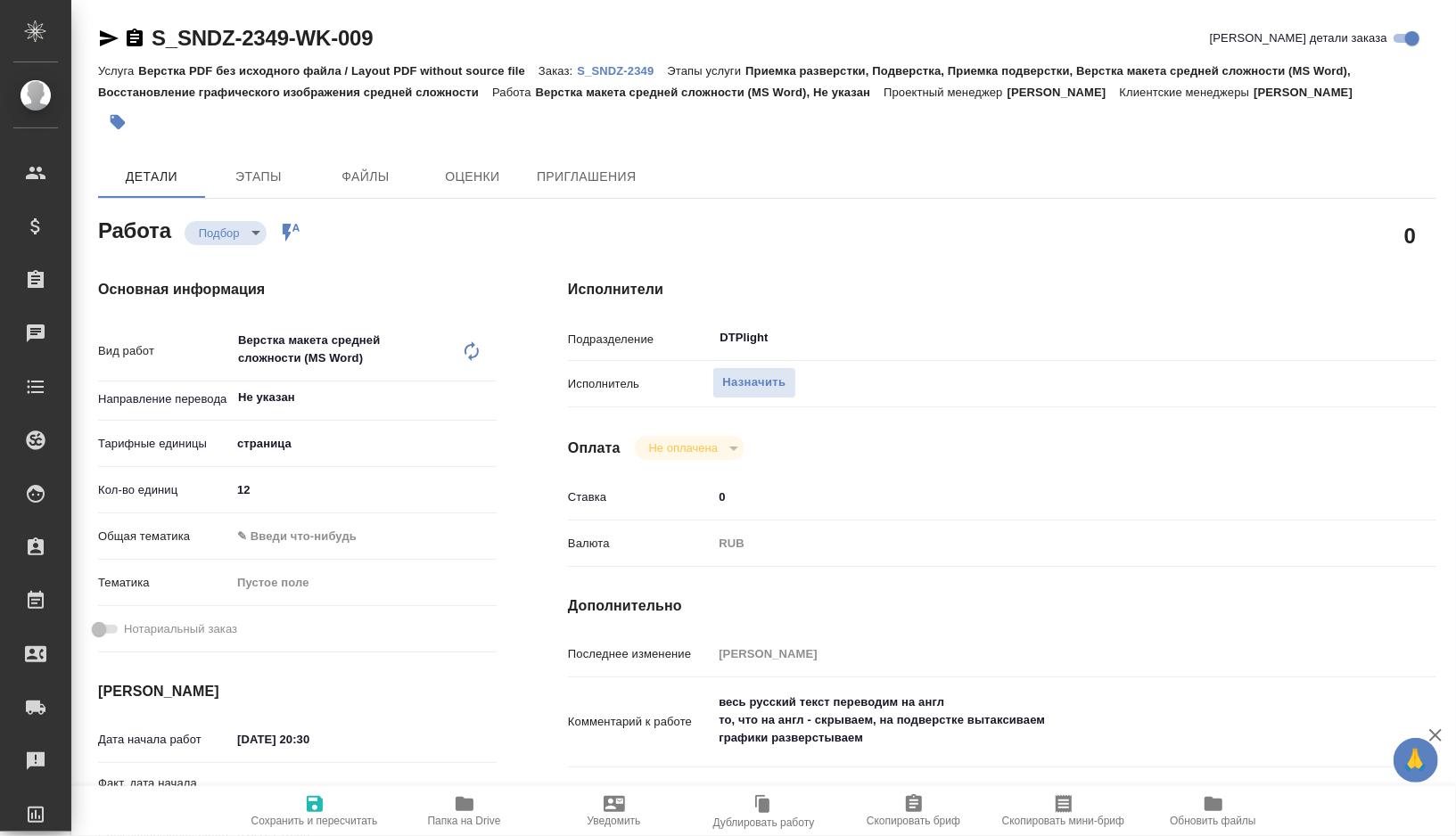
type textarea "x"
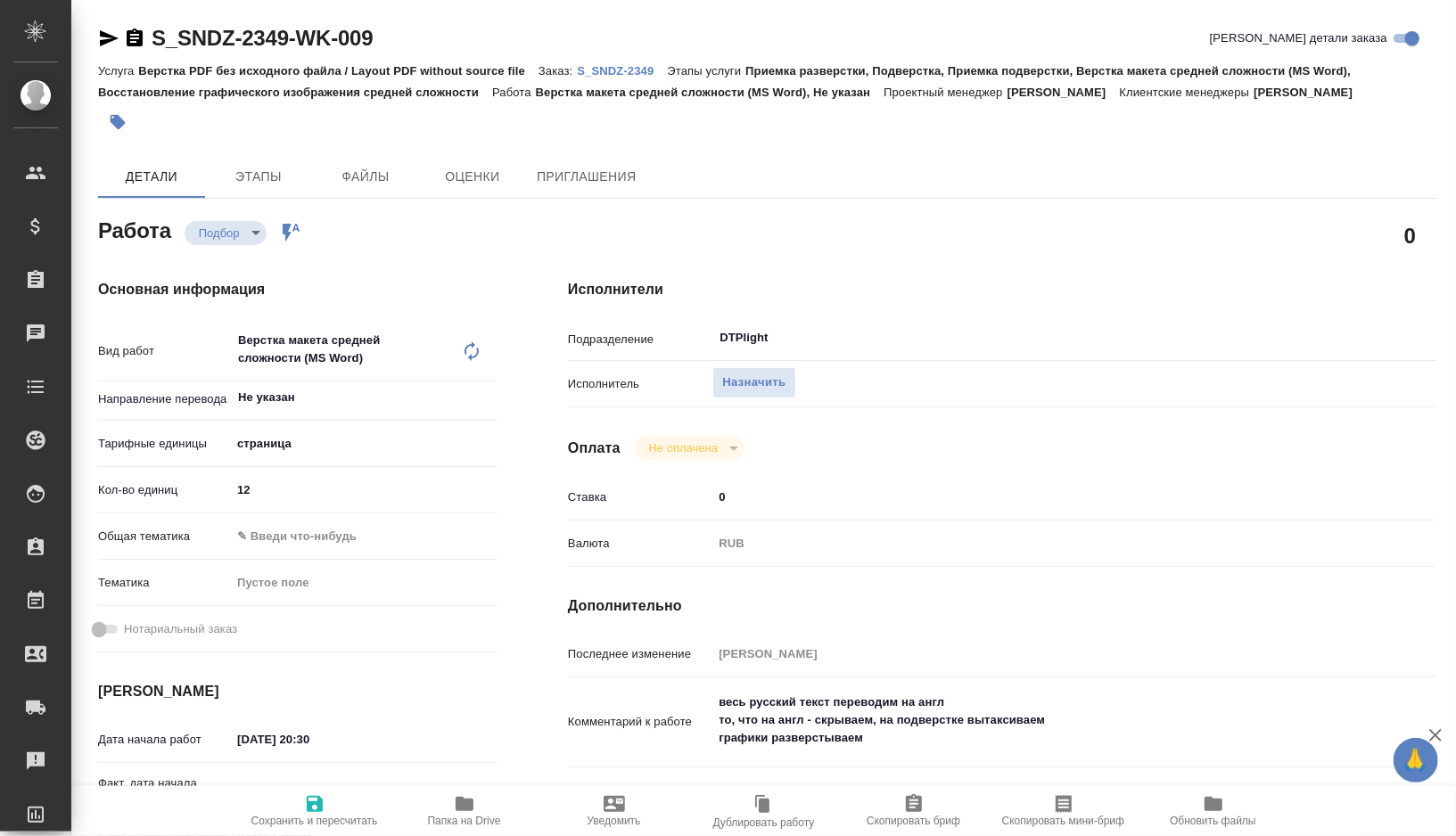
click at [103, 38] on icon "button" at bounding box center [109, 39] width 22 height 22
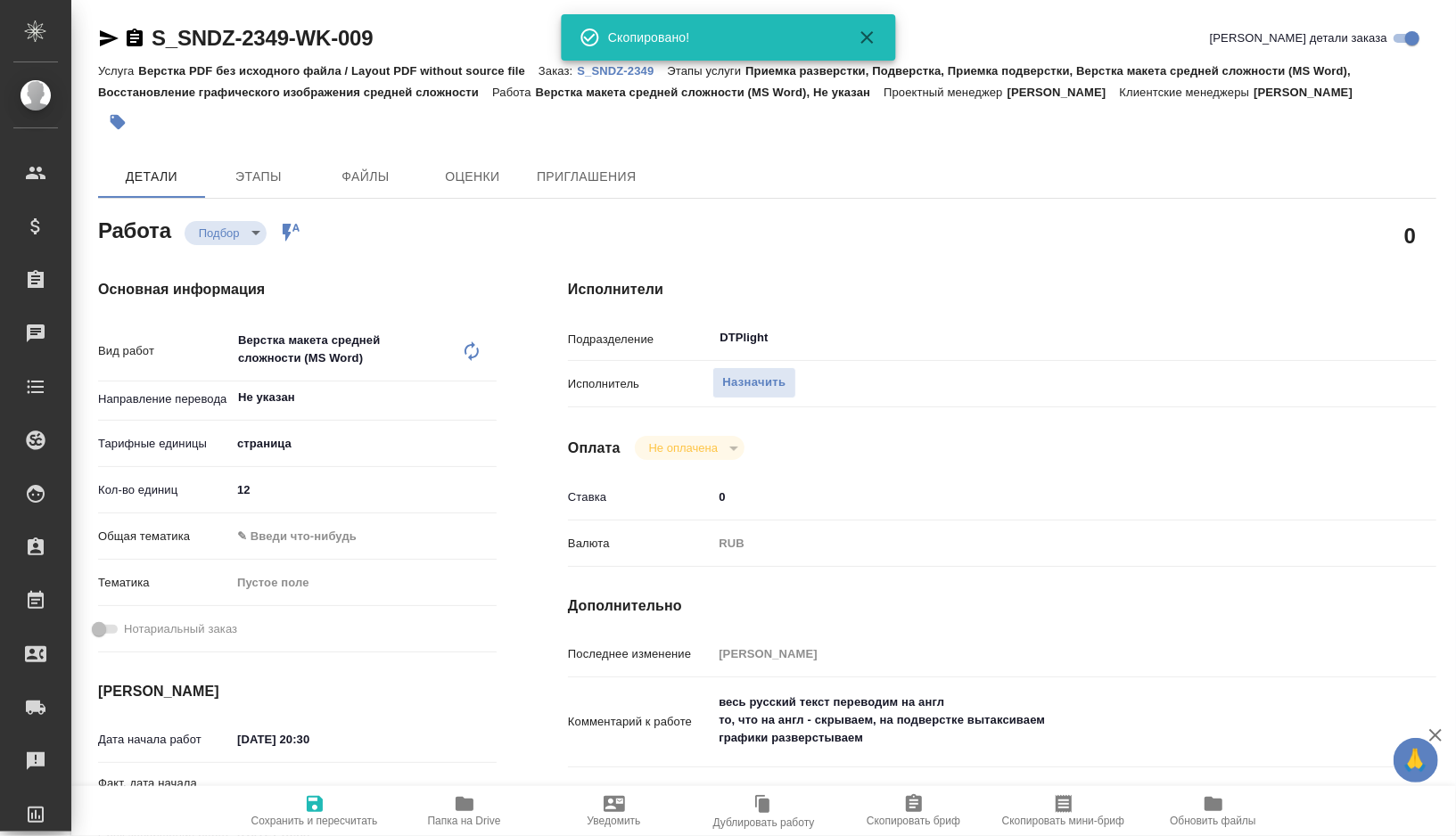
type textarea "x"
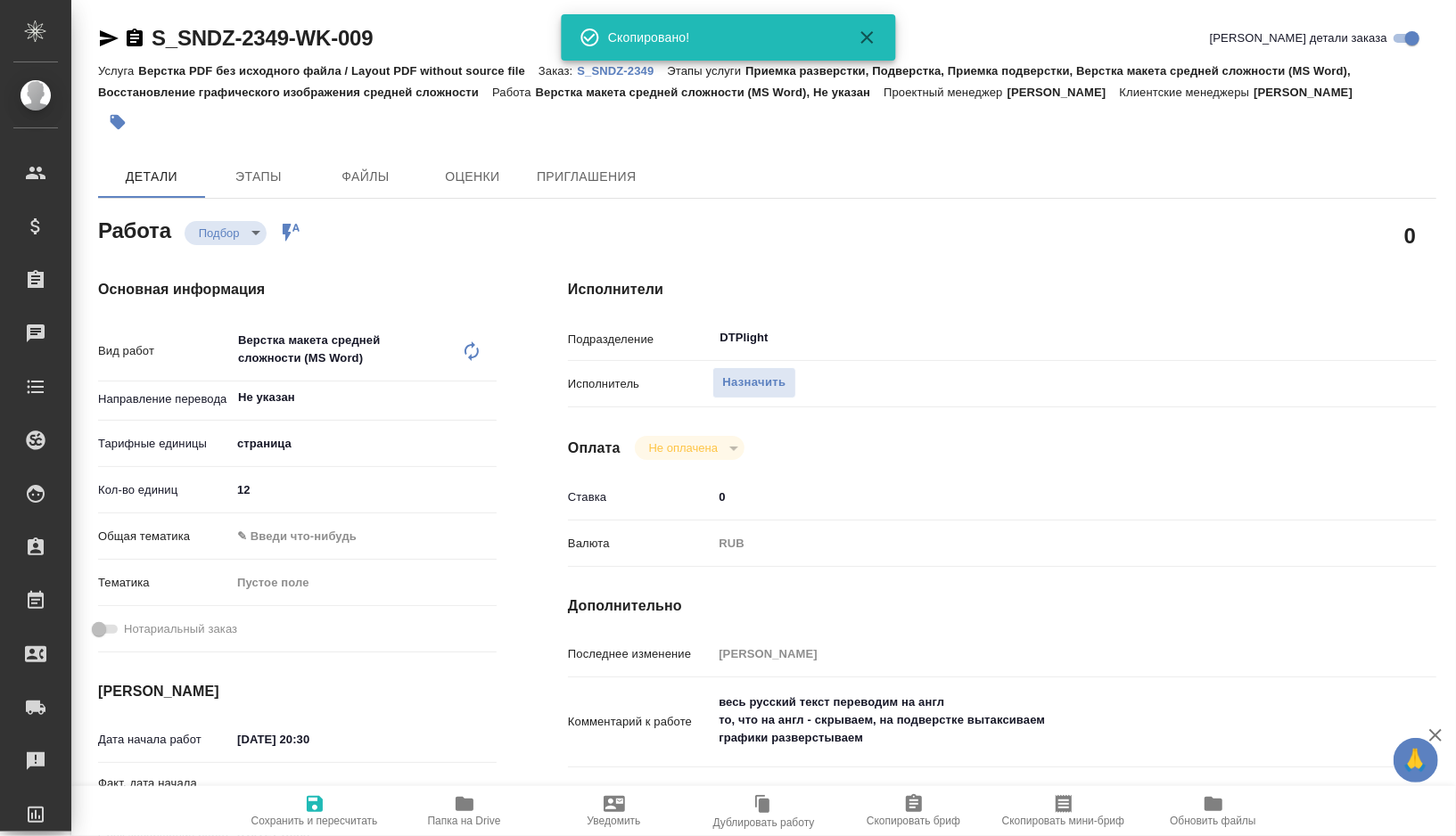
type textarea "x"
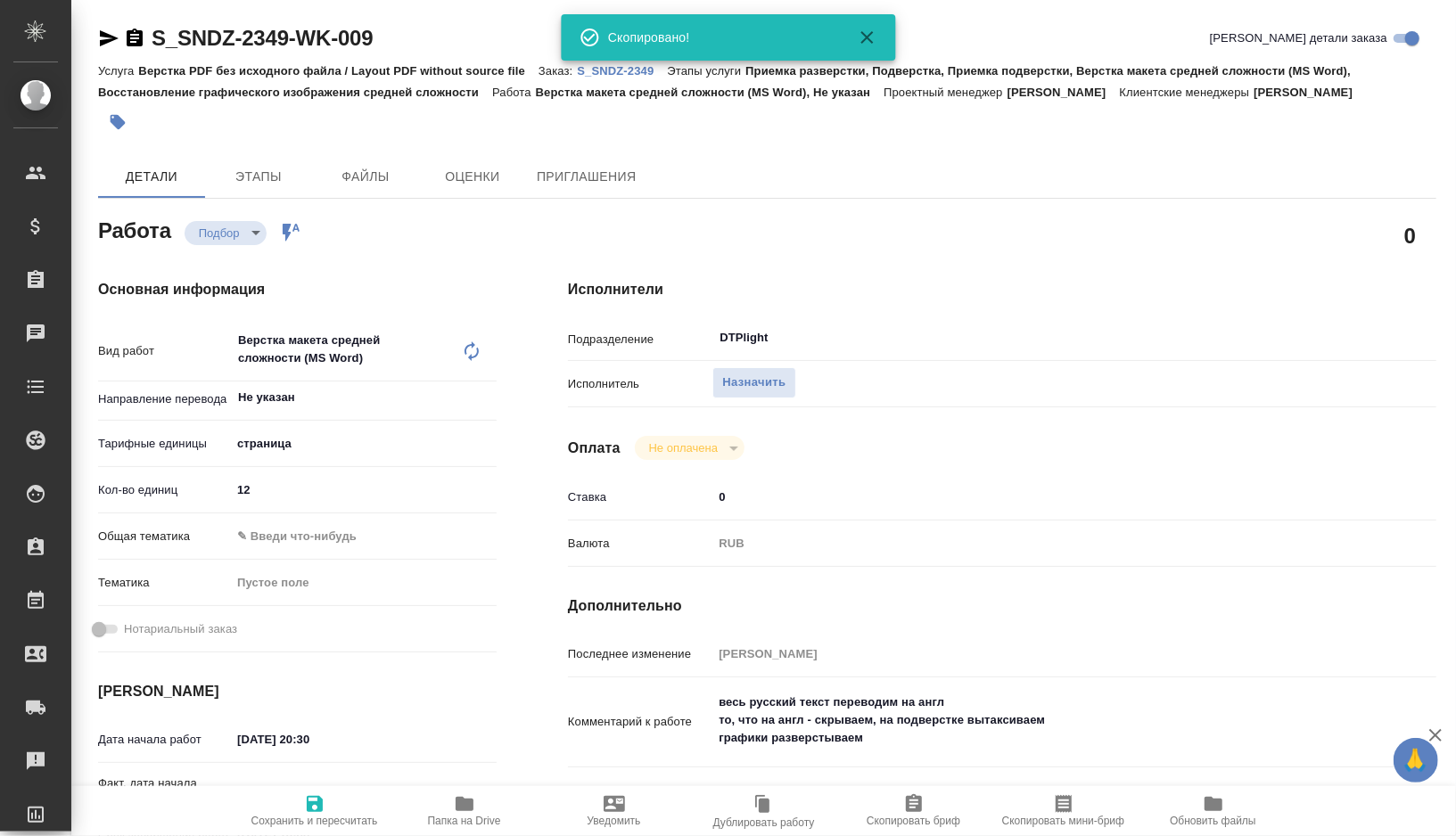
type textarea "x"
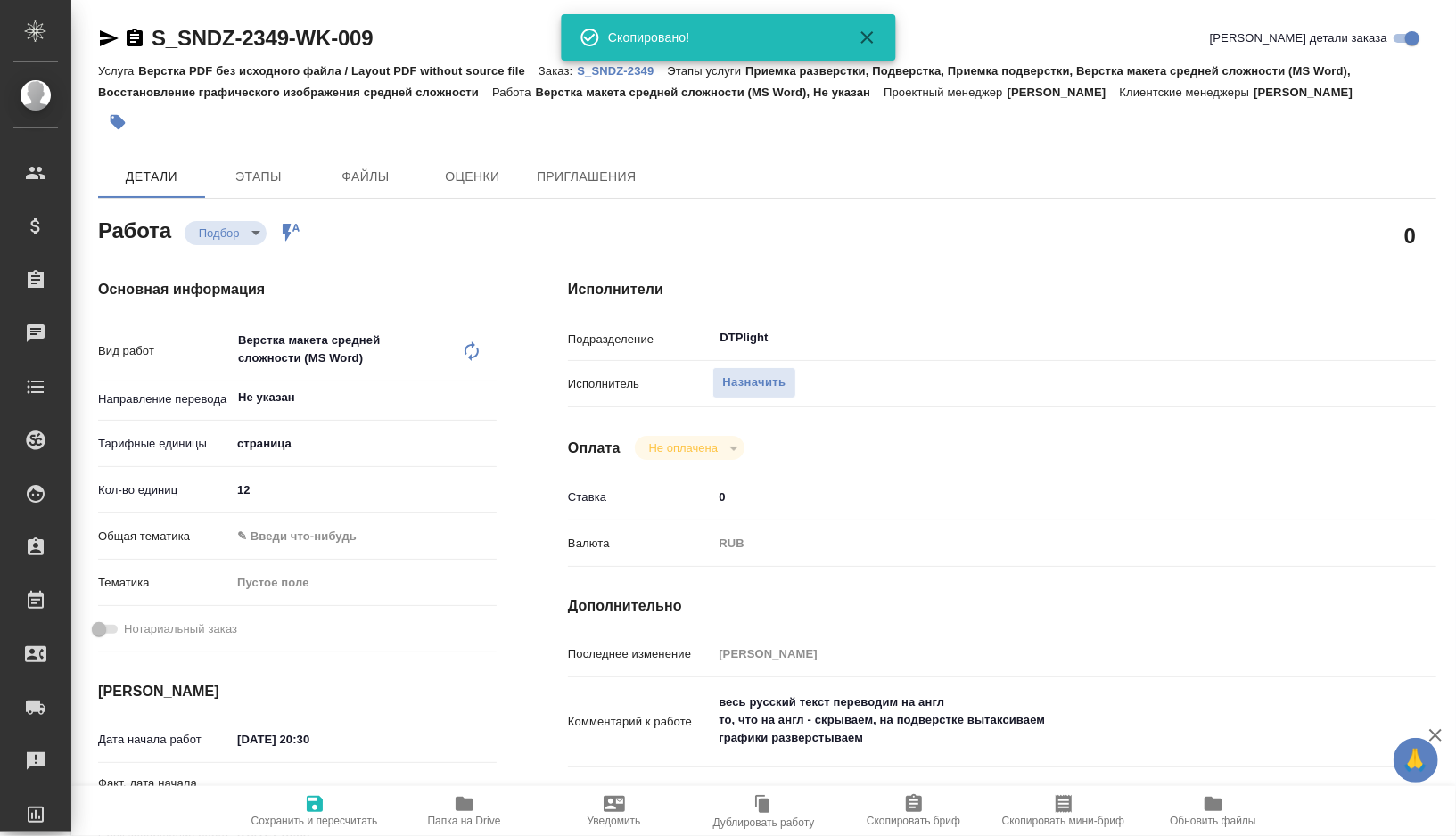
type textarea "x"
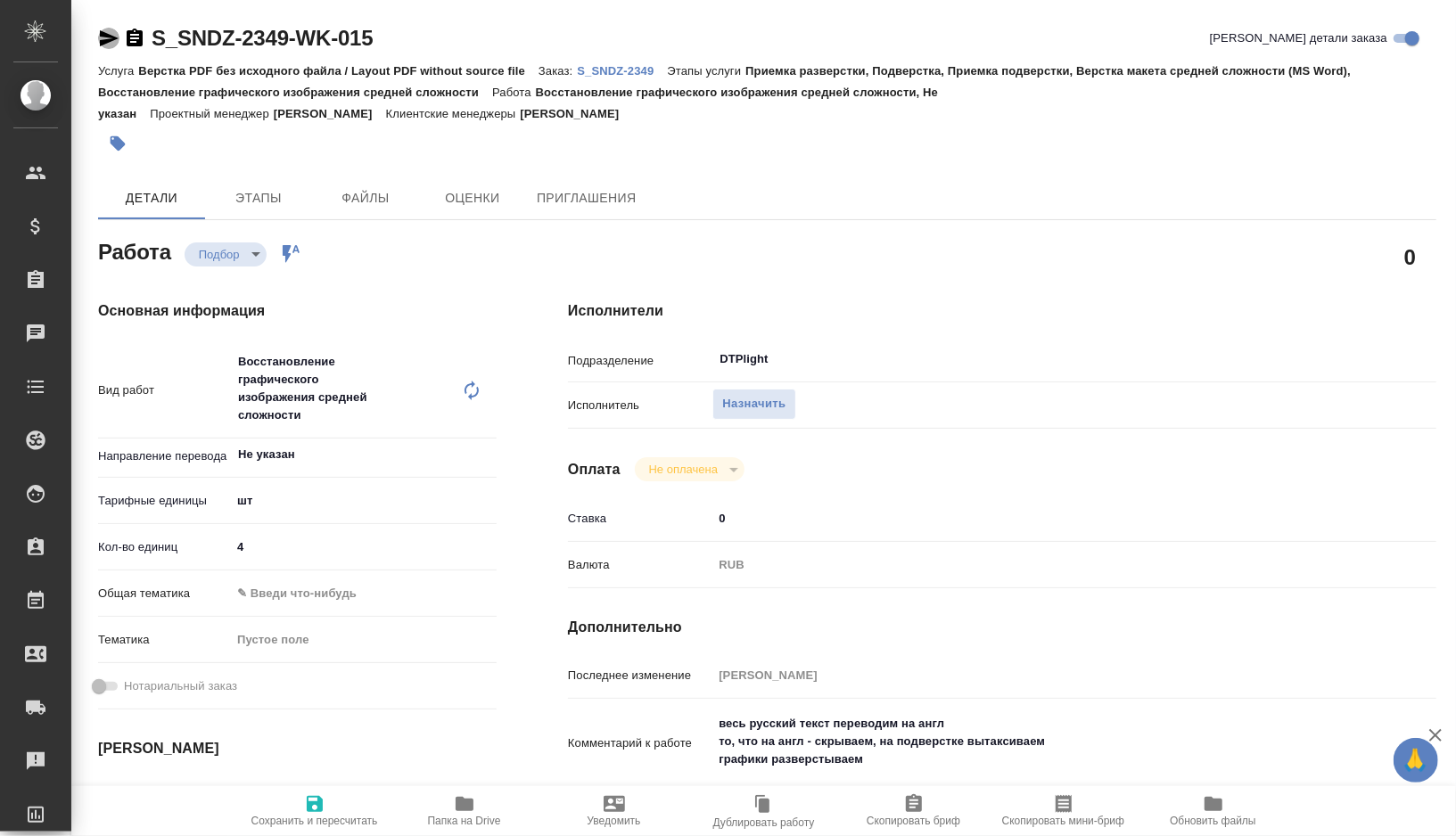
click at [106, 41] on icon "button" at bounding box center [109, 39] width 19 height 16
type textarea "x"
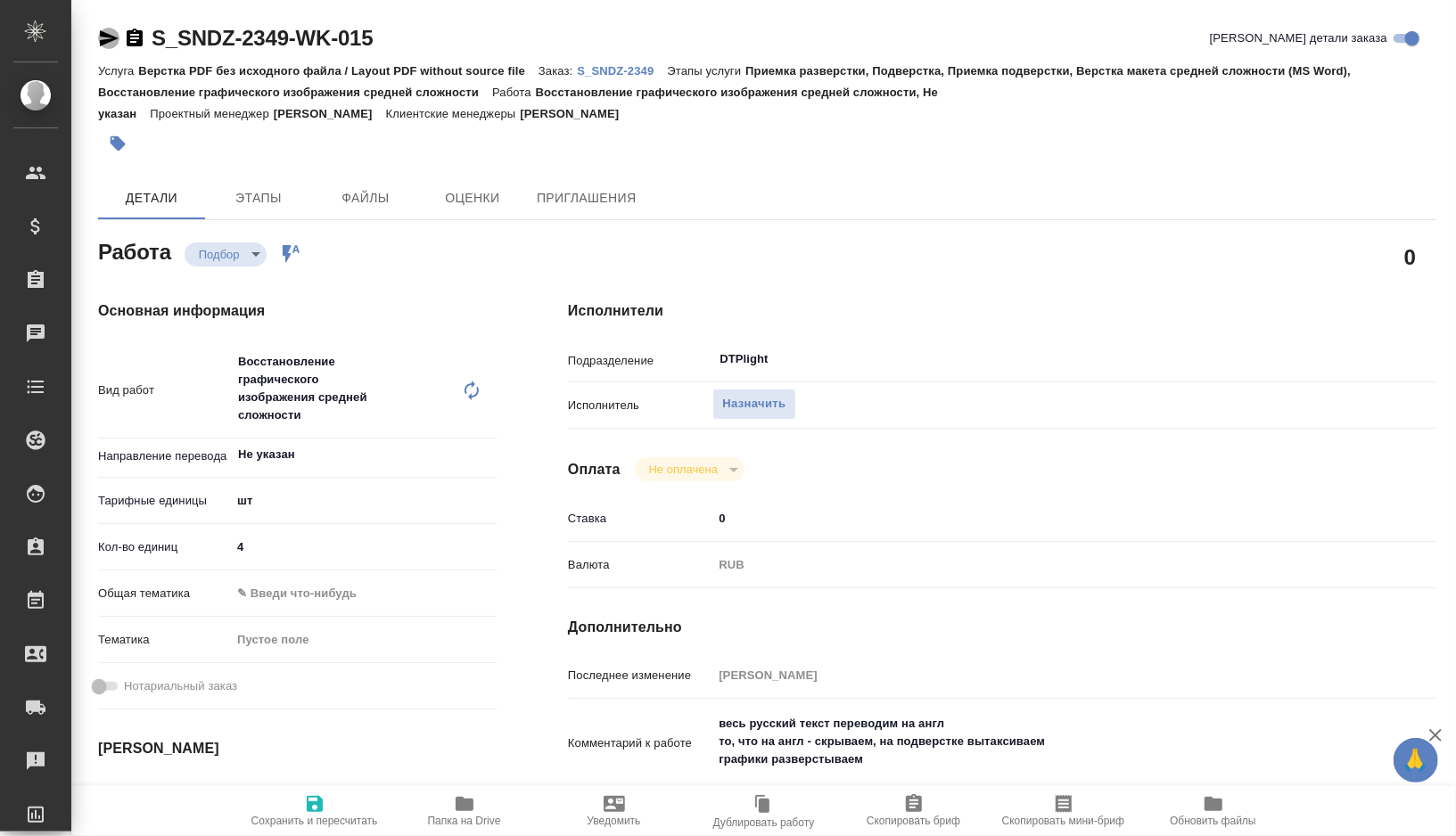
type textarea "x"
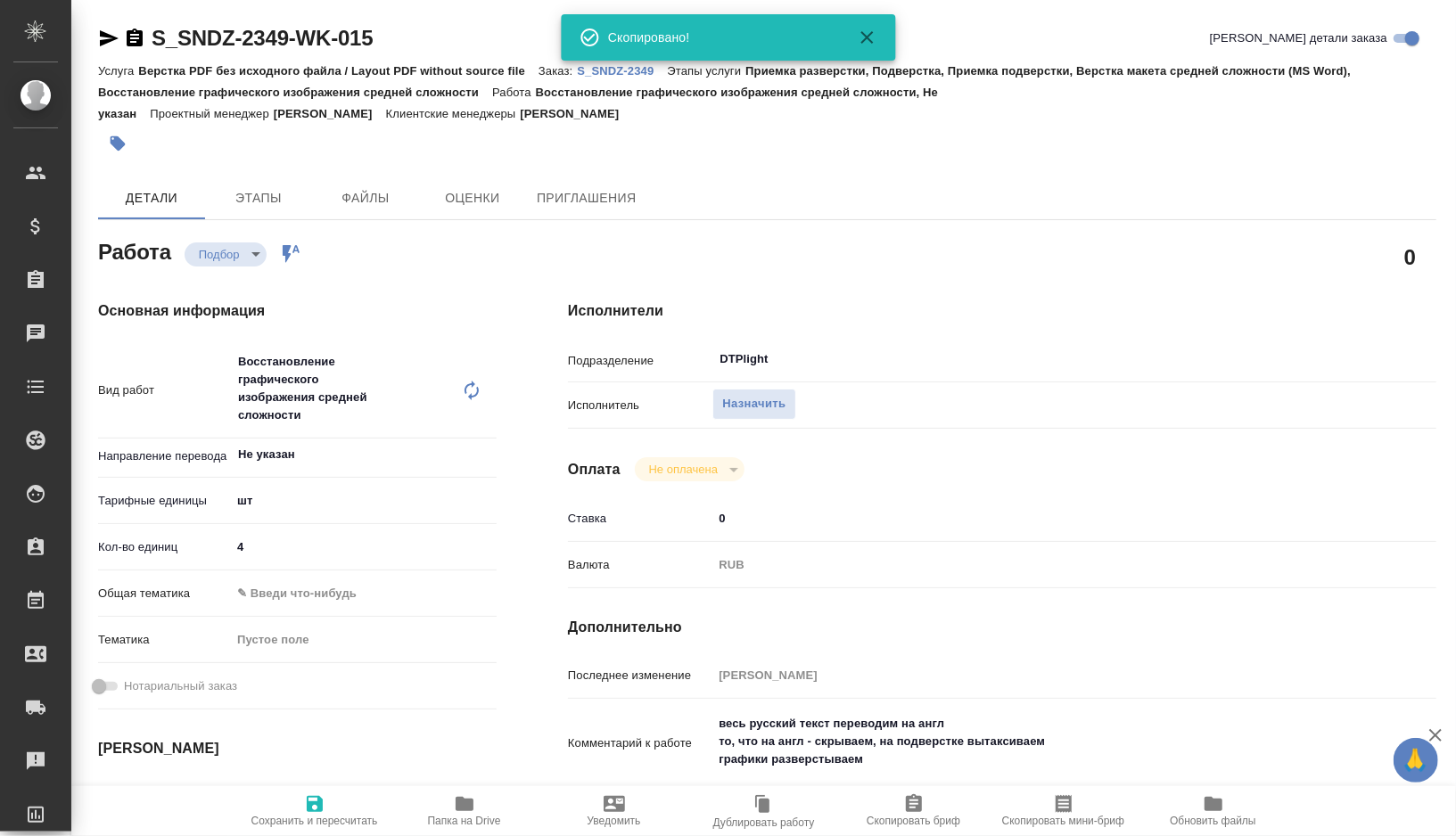
type textarea "x"
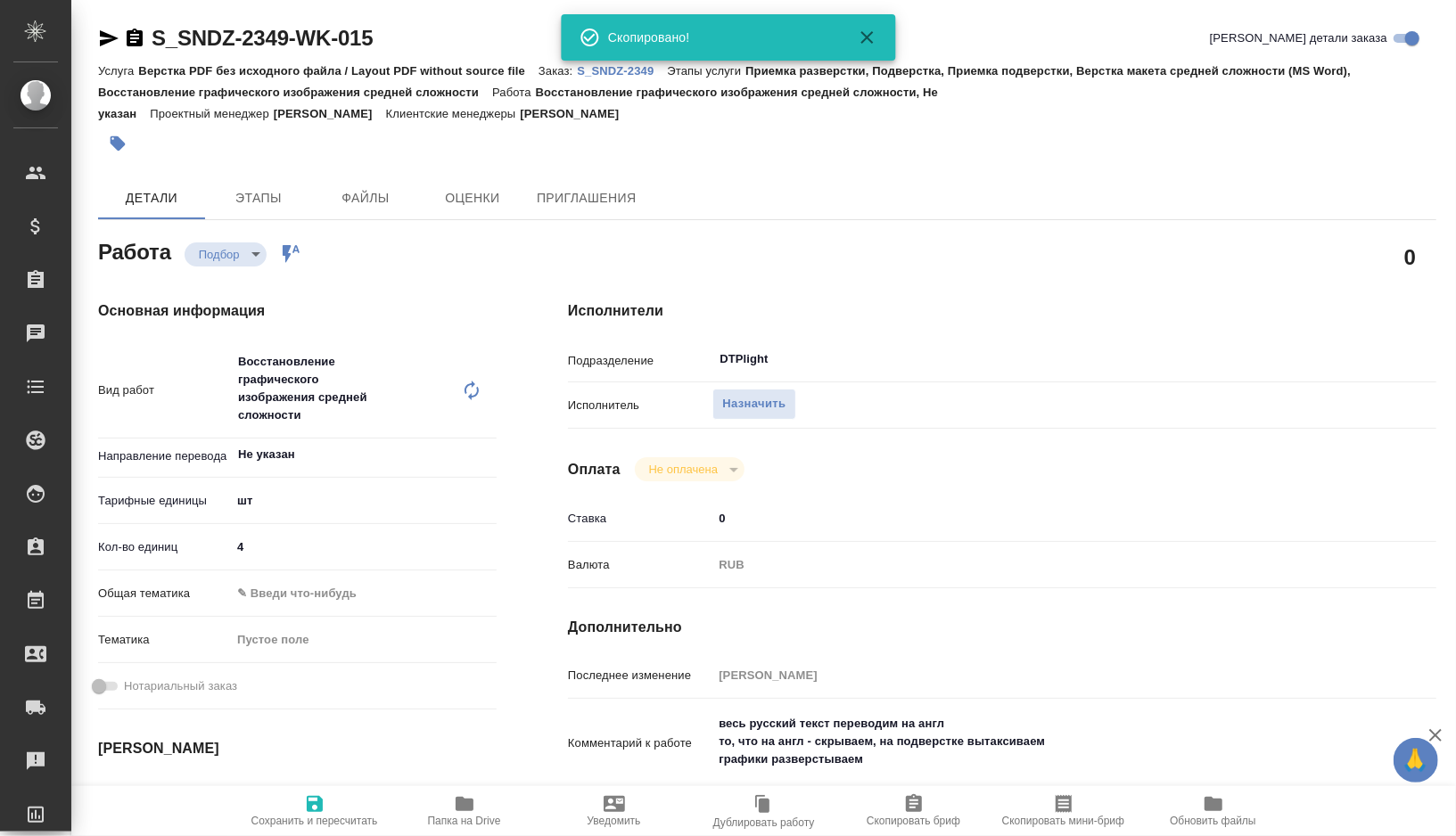
type textarea "x"
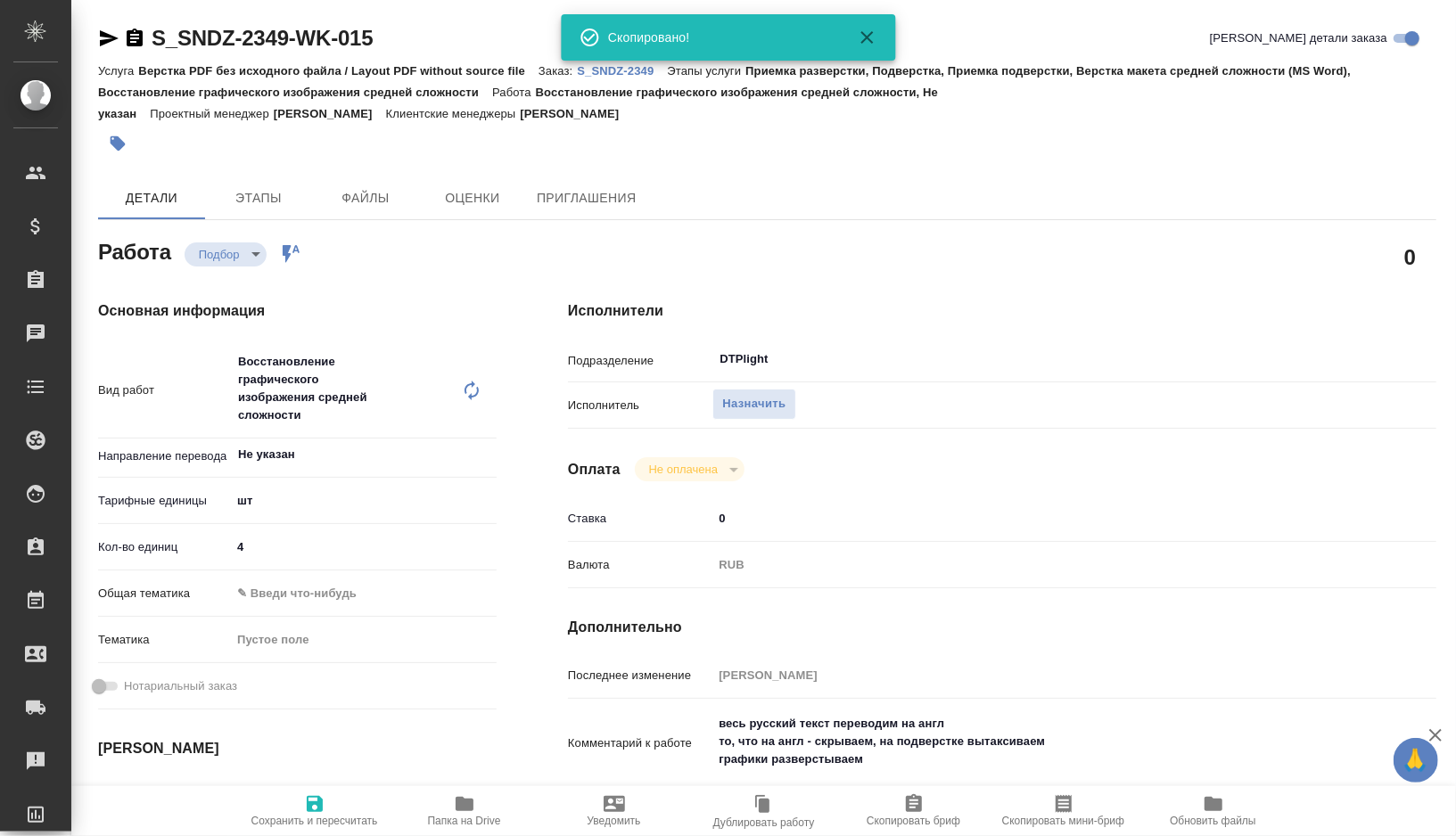
type textarea "x"
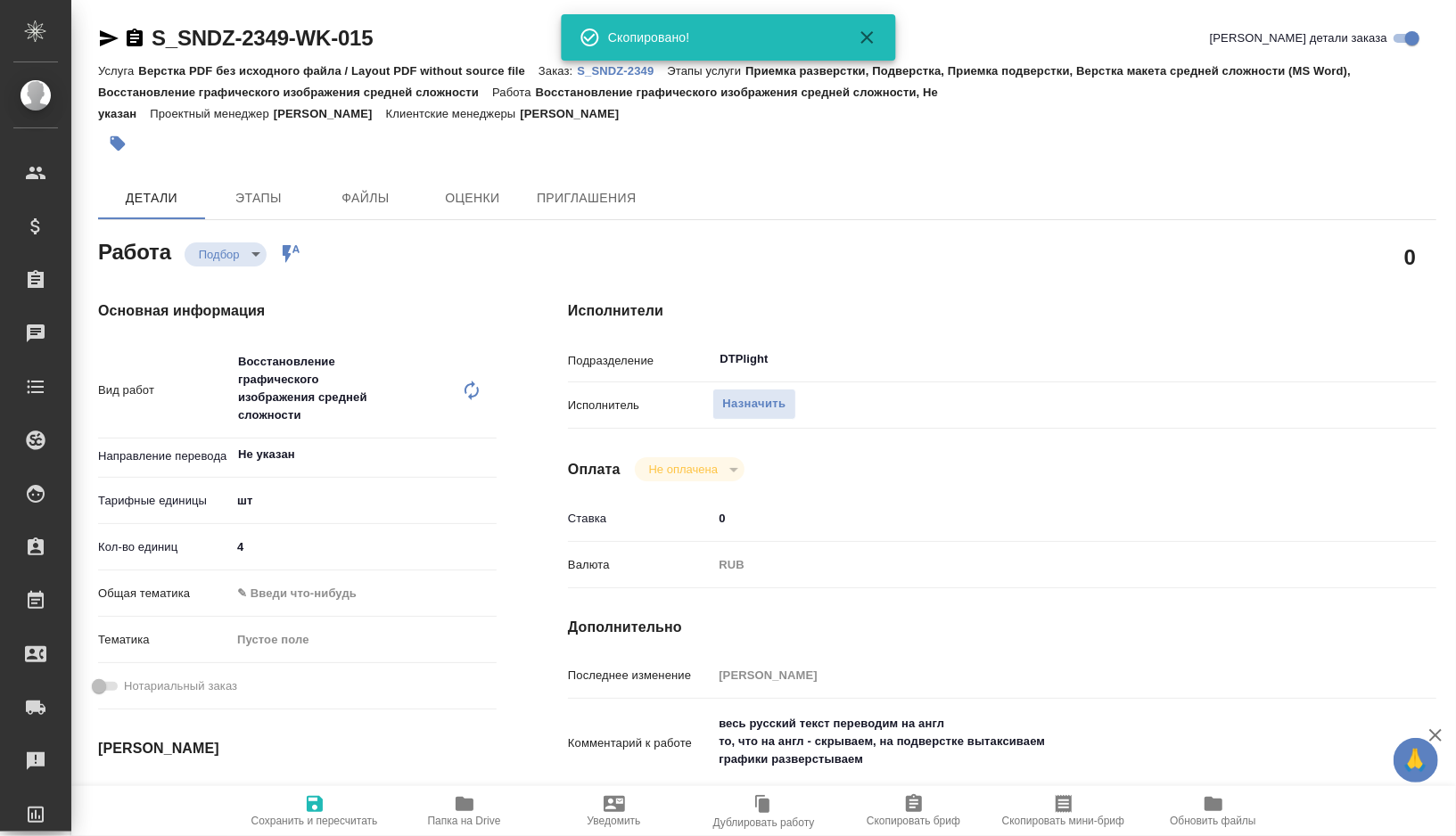
type textarea "x"
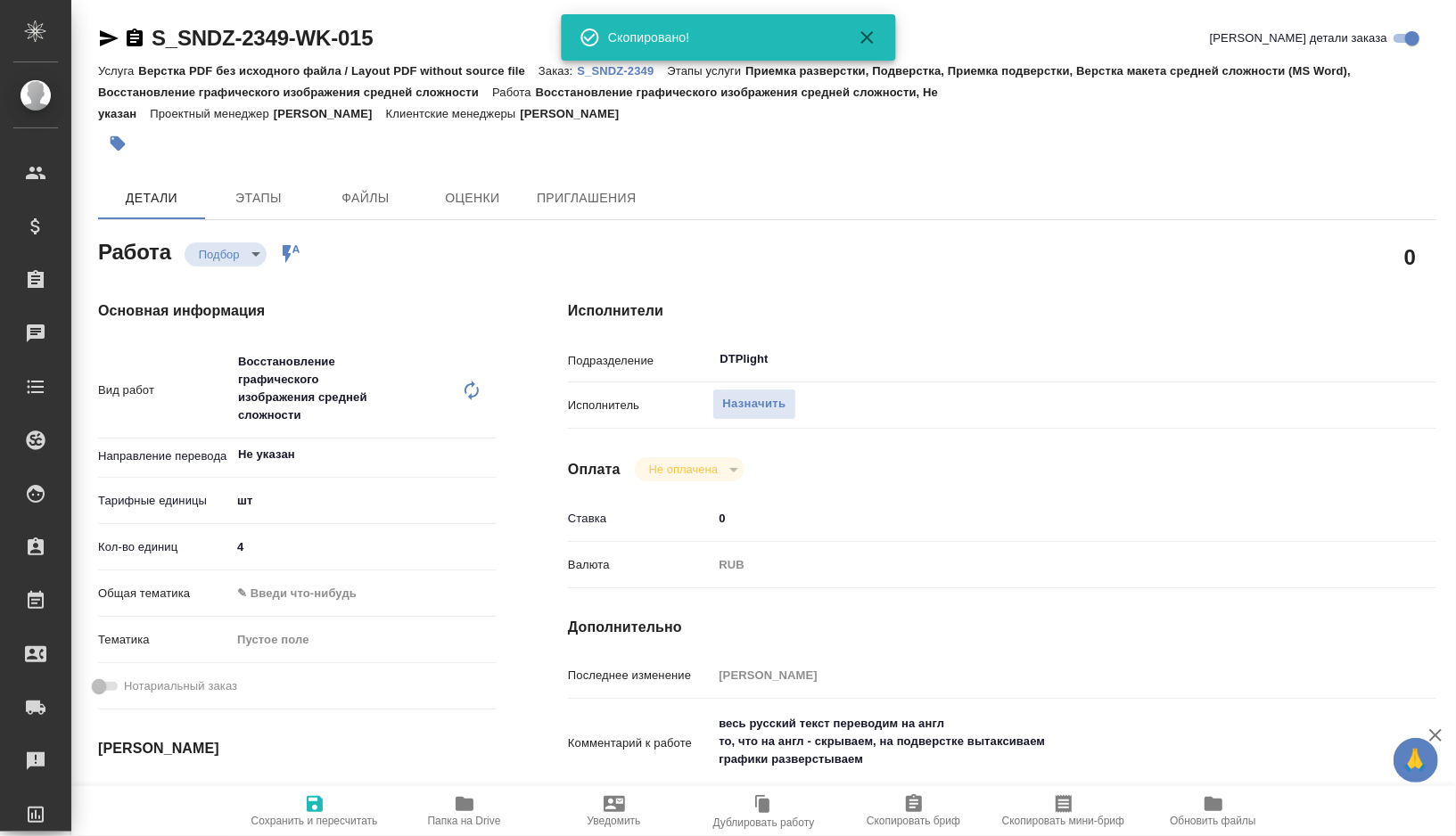
type textarea "x"
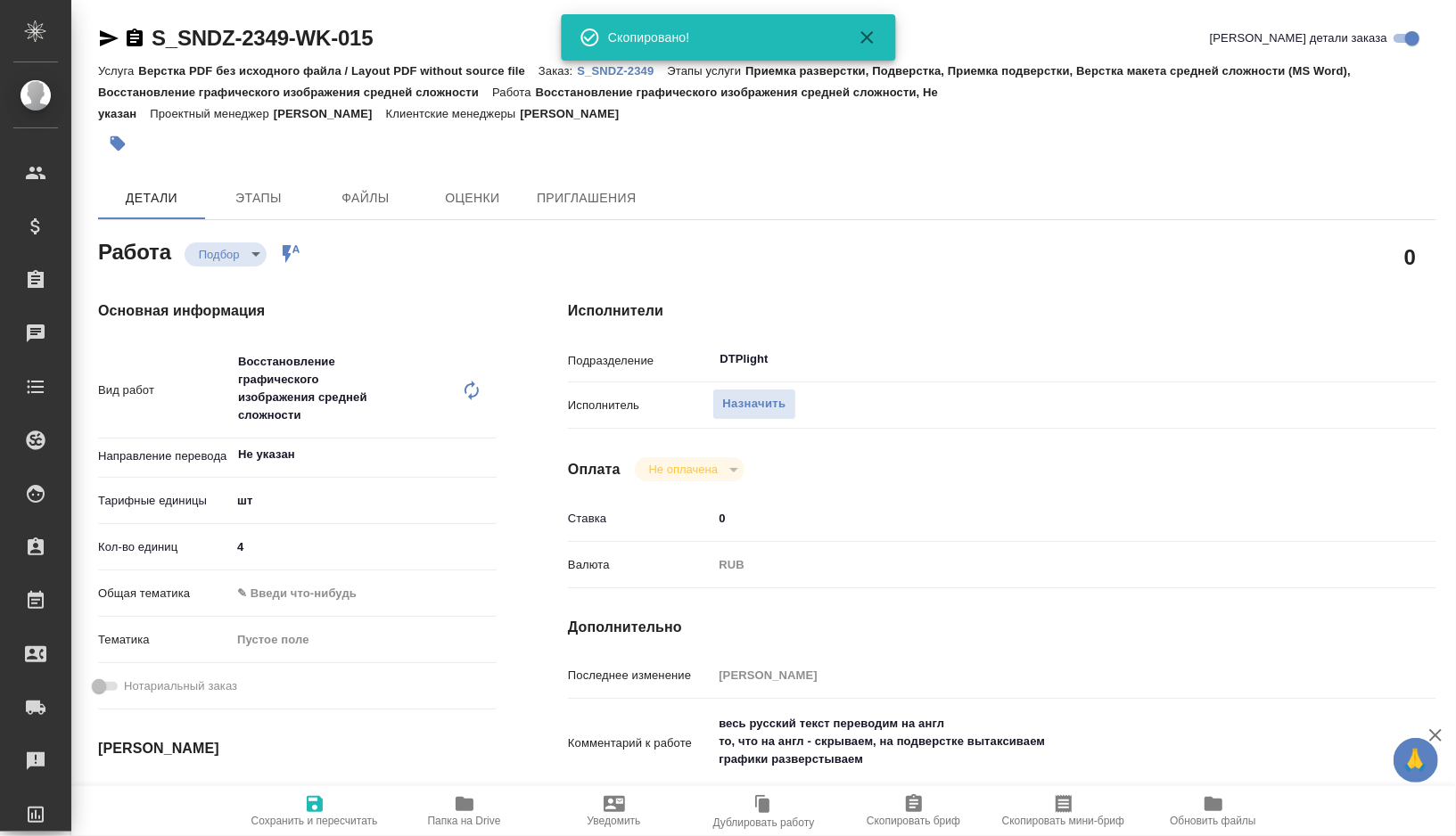
type textarea "x"
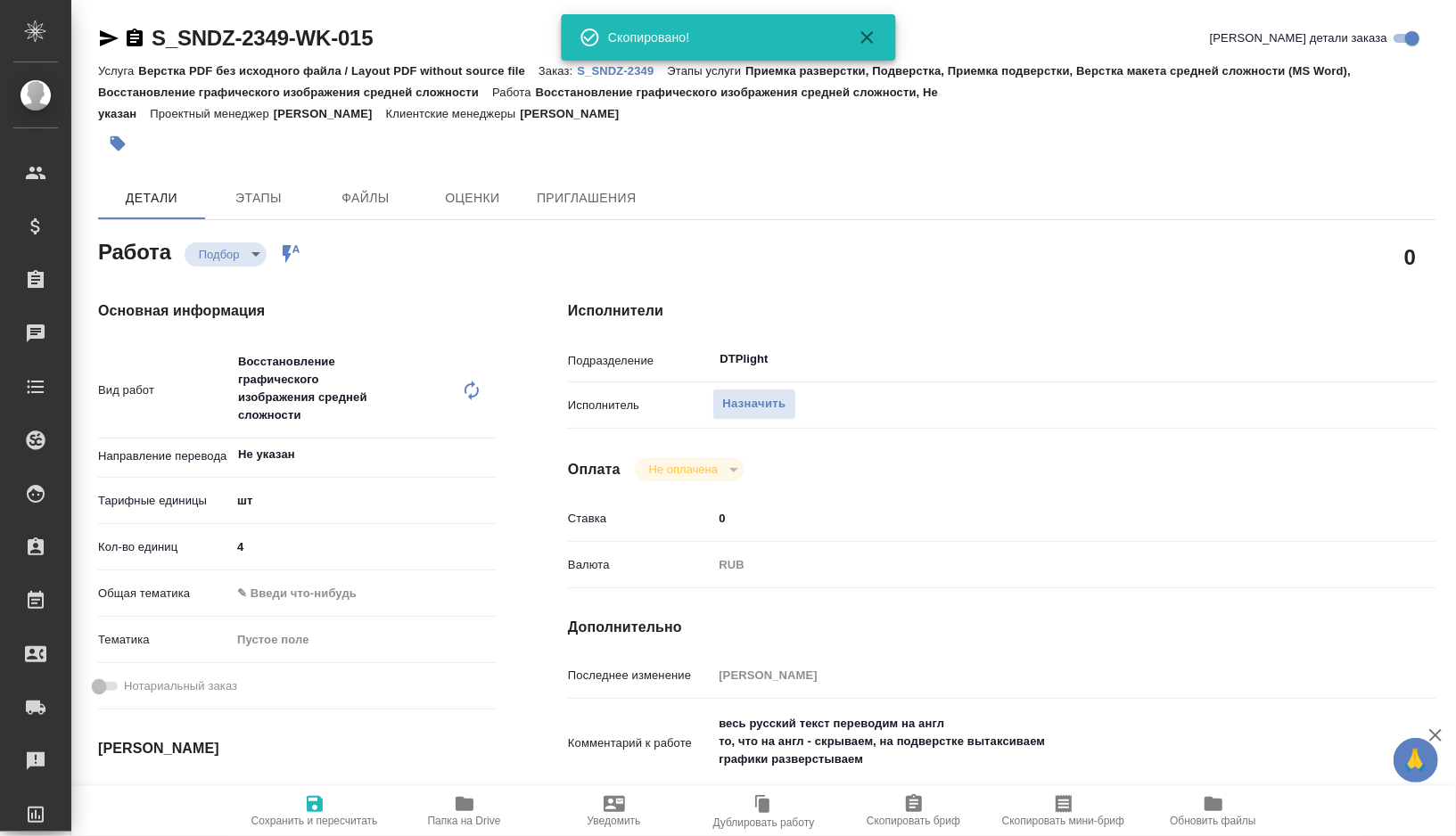
type textarea "x"
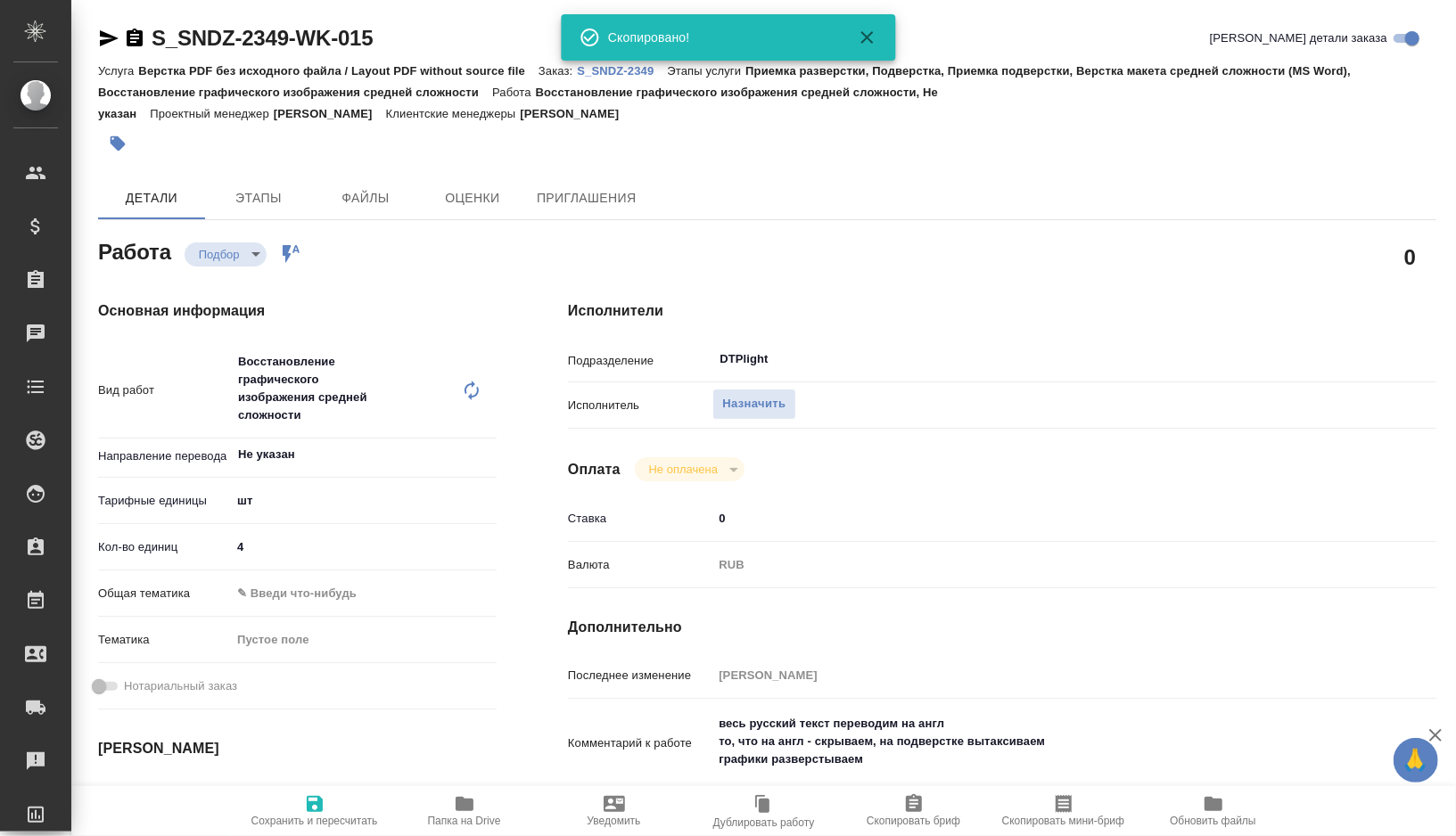
type textarea "x"
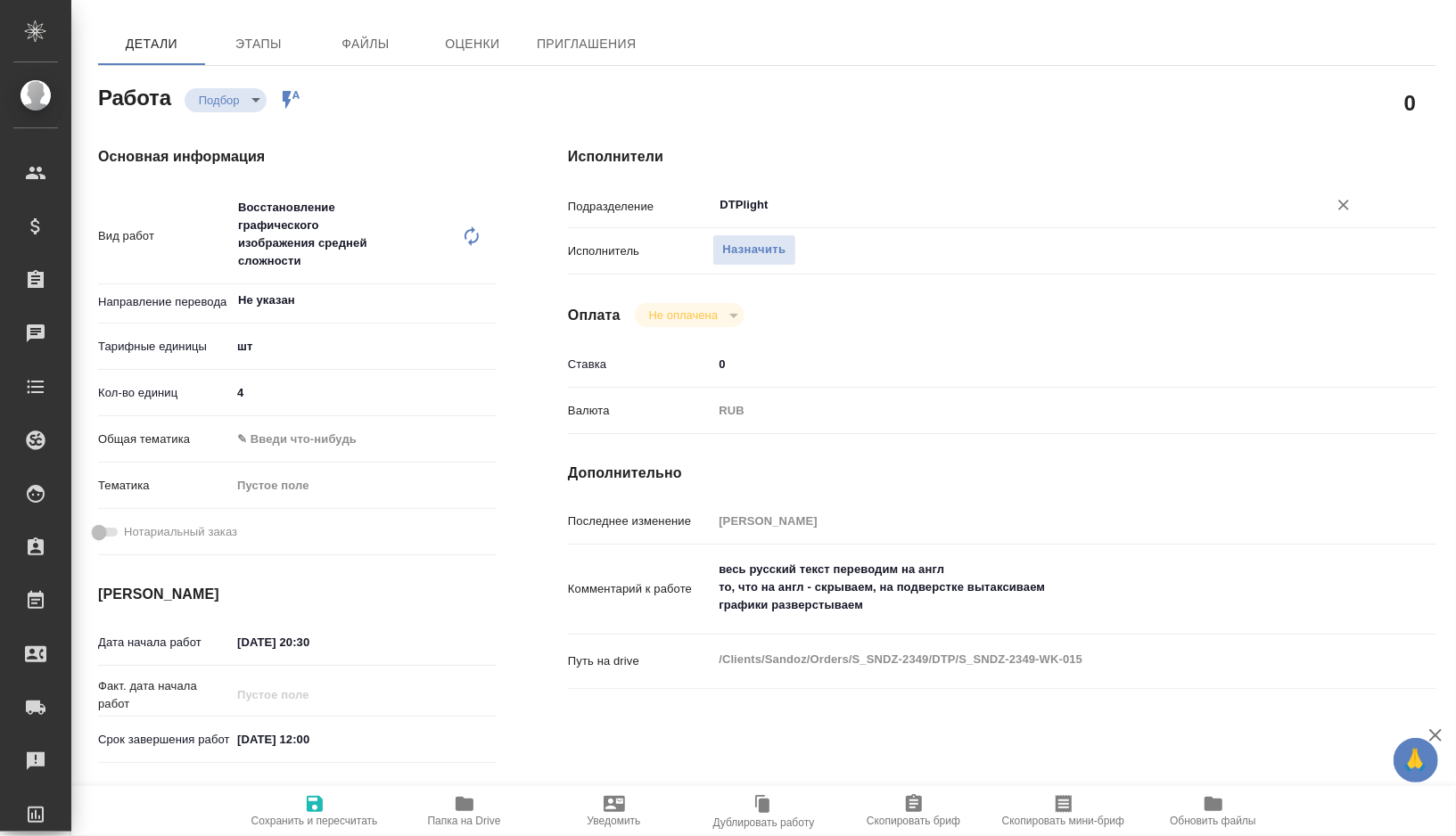
scroll to position [170, 0]
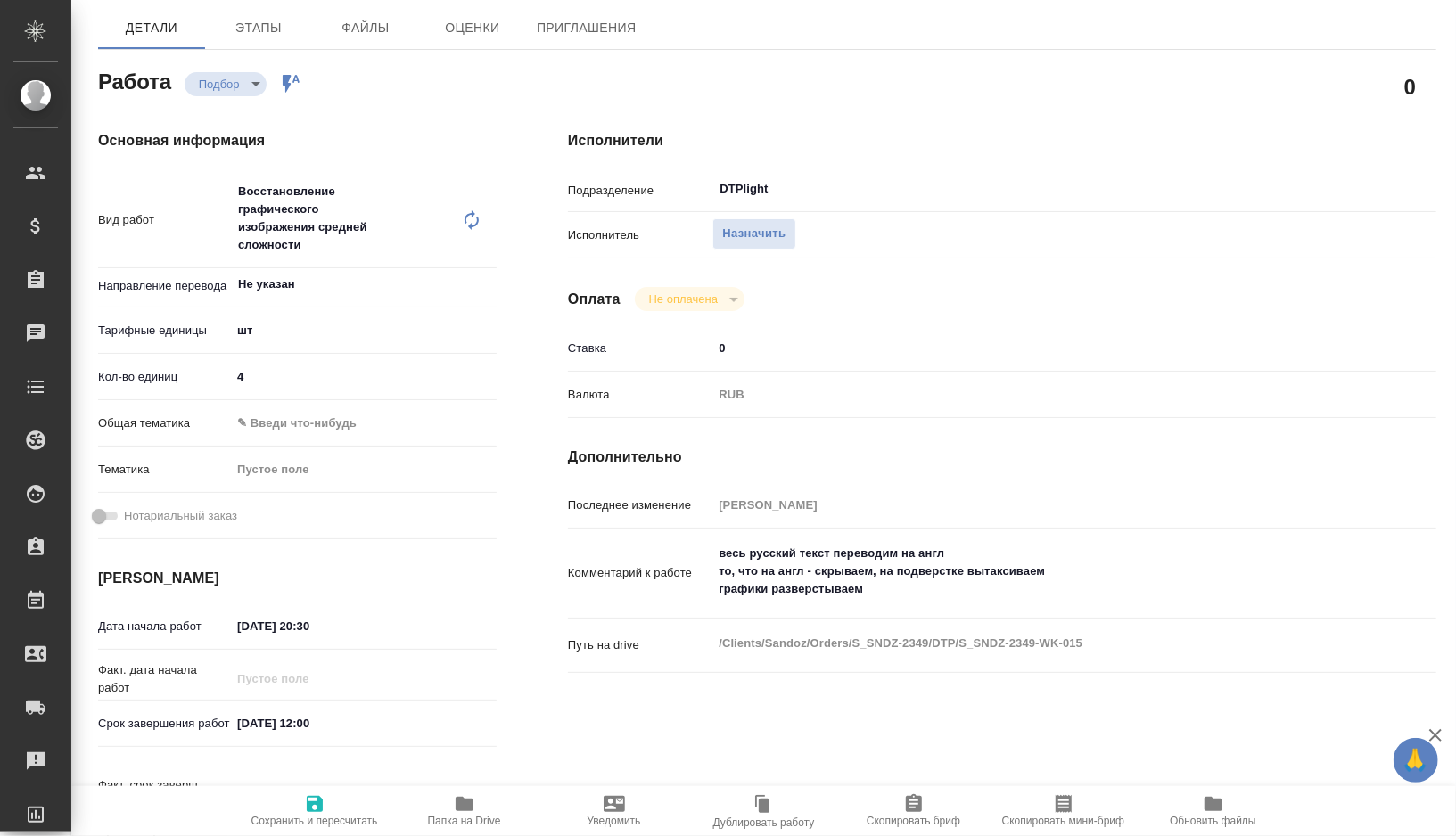
click at [736, 551] on textarea "весь русский текст переводим на англ то, что на англ - скрываем, на подверстке …" at bounding box center [1038, 571] width 651 height 66
drag, startPoint x: 736, startPoint y: 551, endPoint x: 877, endPoint y: 593, distance: 147.1
click at [877, 593] on textarea "весь русский текст переводим на англ то, что на англ - скрываем, на подверстке …" at bounding box center [1038, 572] width 650 height 66
type textarea "x"
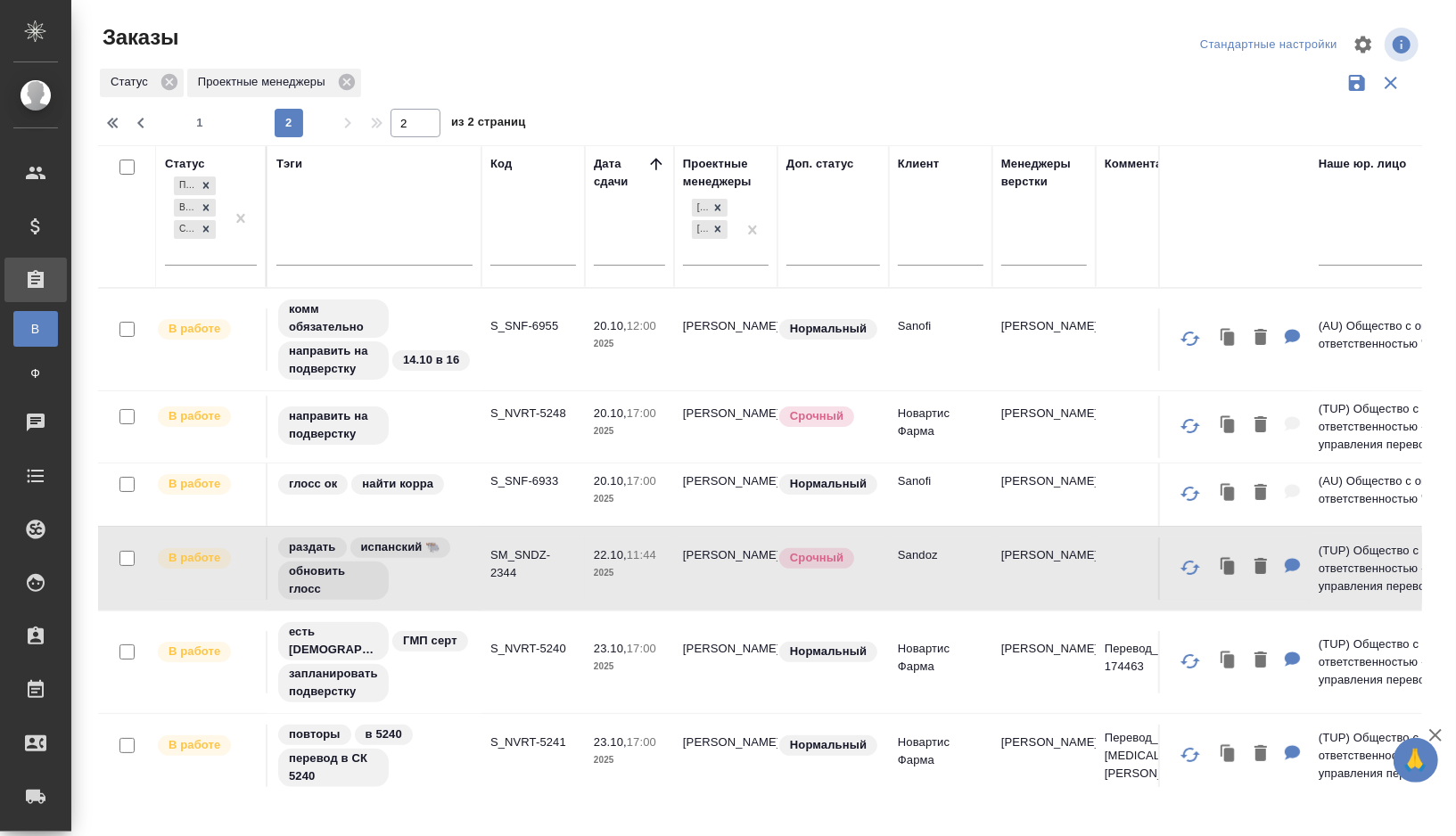
click at [214, 117] on div "1 2" at bounding box center [244, 124] width 179 height 29
click at [201, 120] on span "1" at bounding box center [200, 124] width 29 height 18
type input "1"
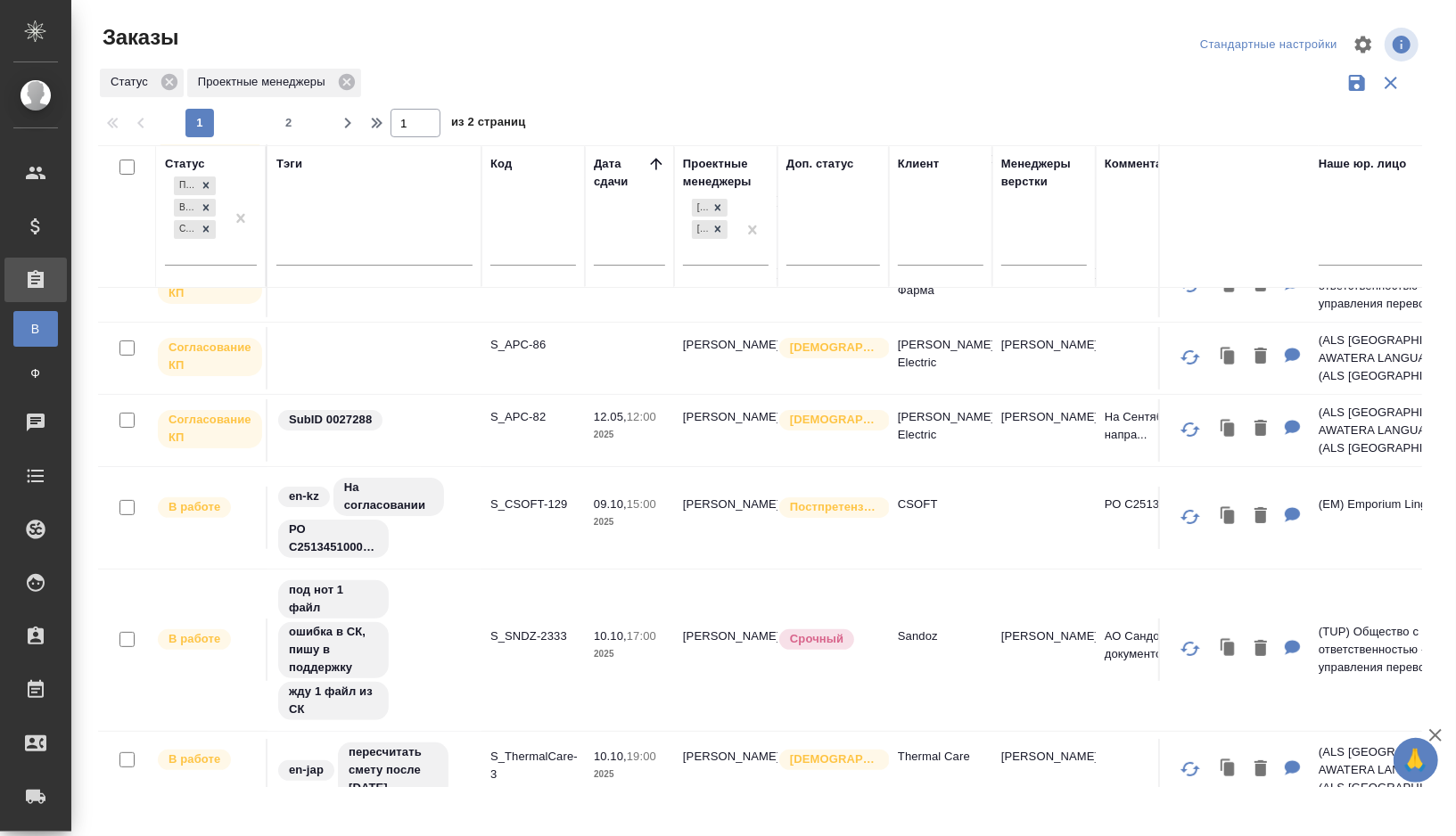
scroll to position [203, 0]
click at [474, 520] on td "en-kz На согласовании РО C25134510003KAZ201" at bounding box center [374, 515] width 214 height 102
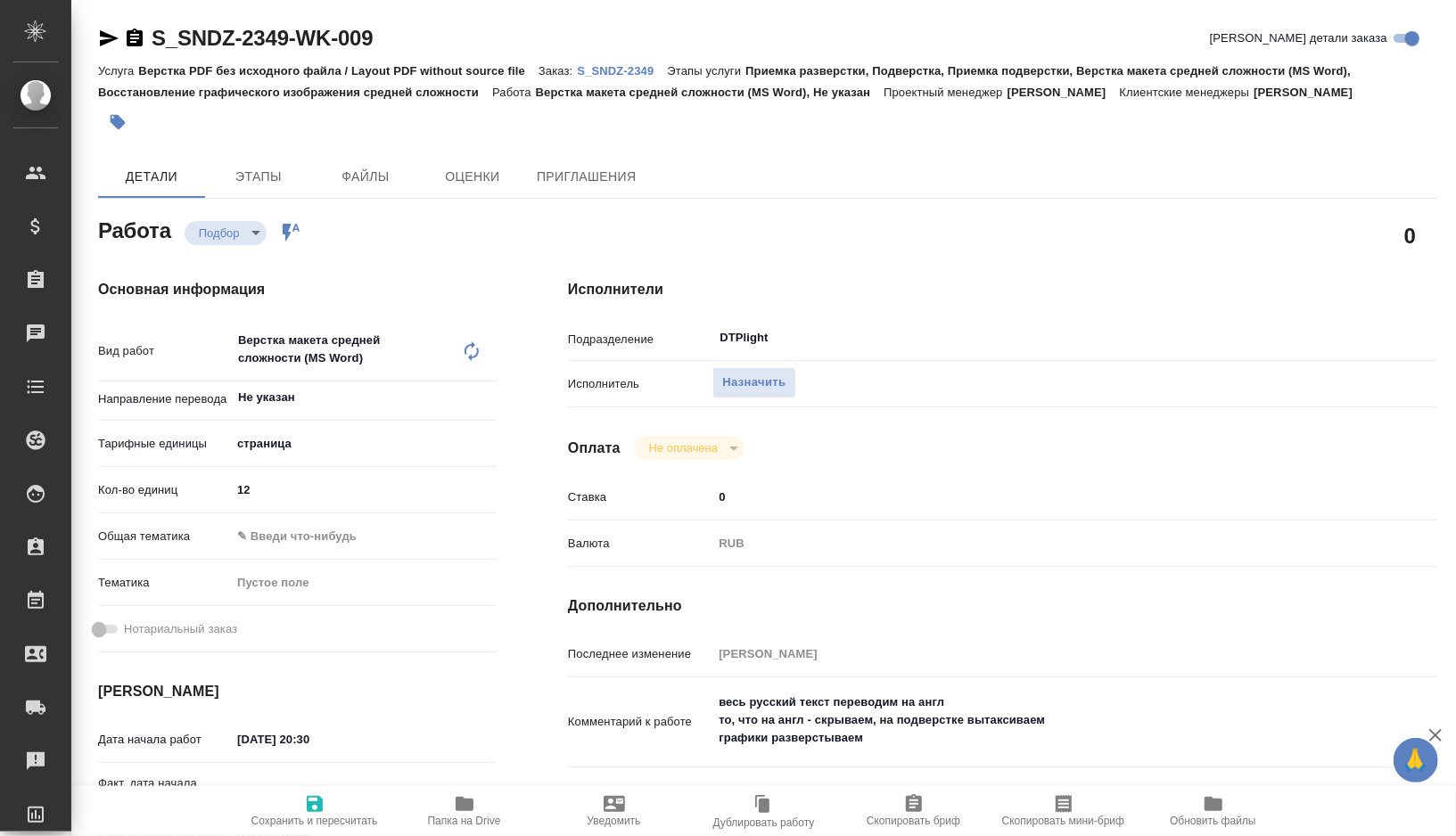
type textarea "x"
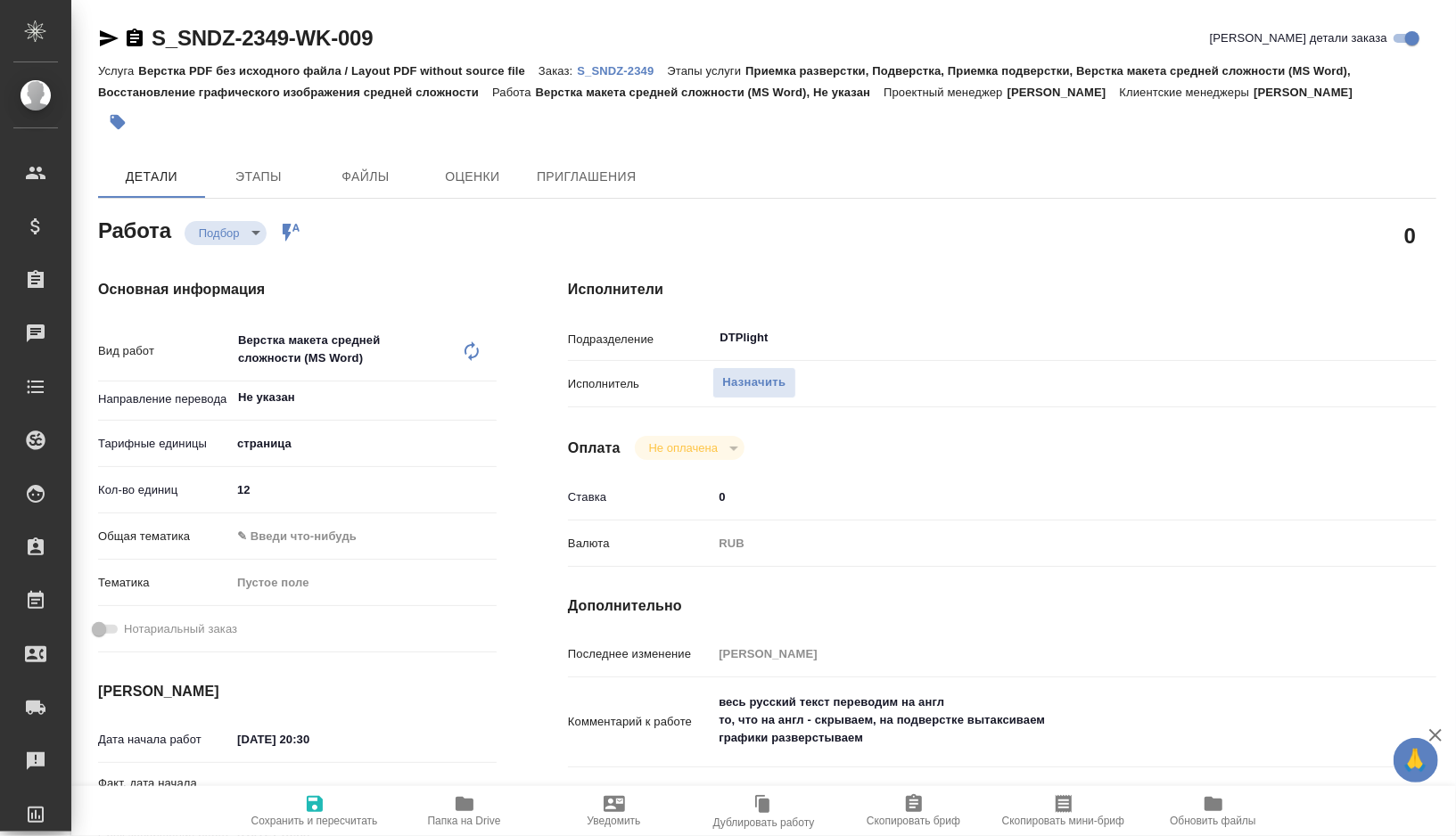
type textarea "x"
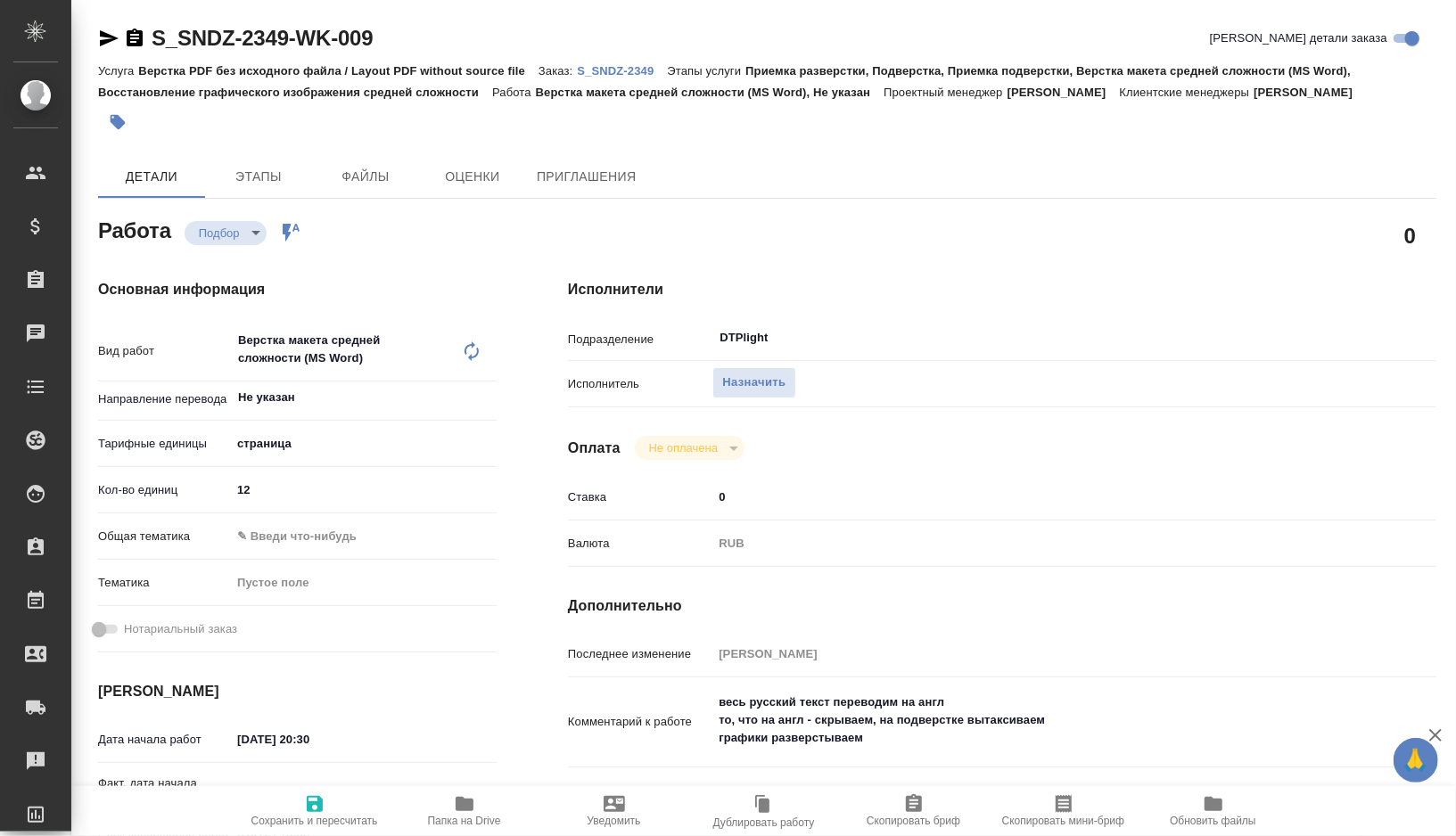
type textarea "x"
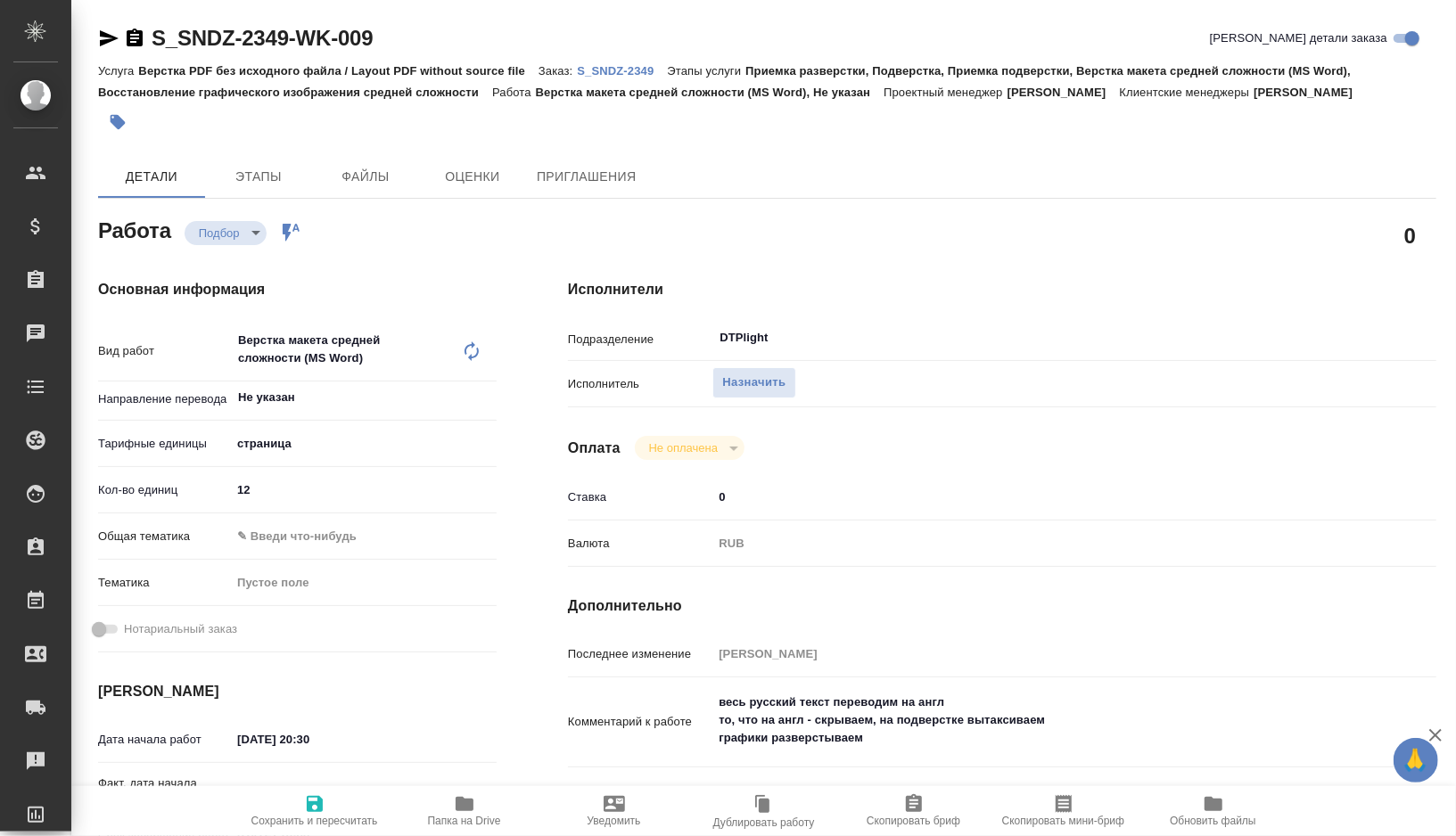
type textarea "x"
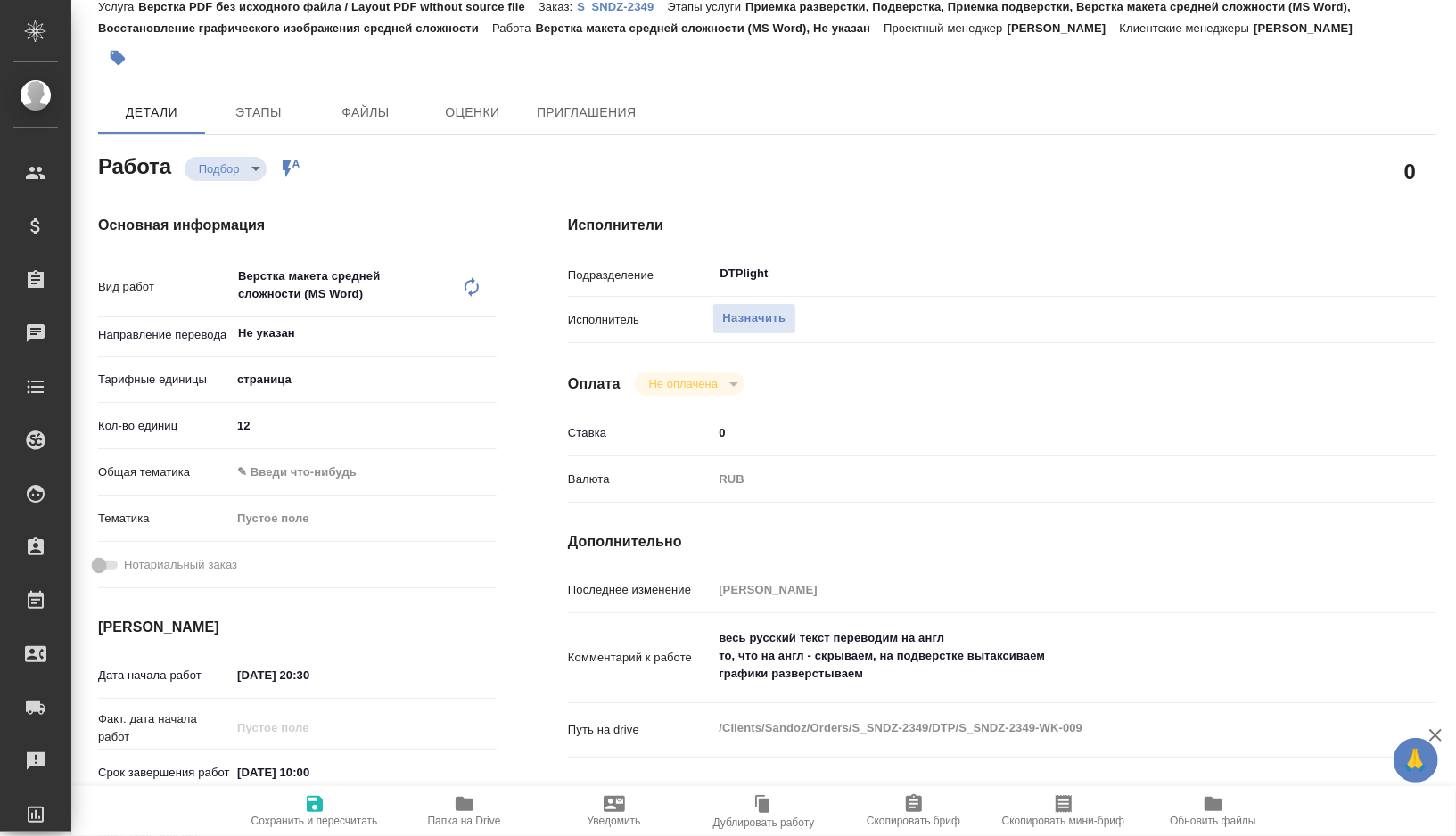
type textarea "x"
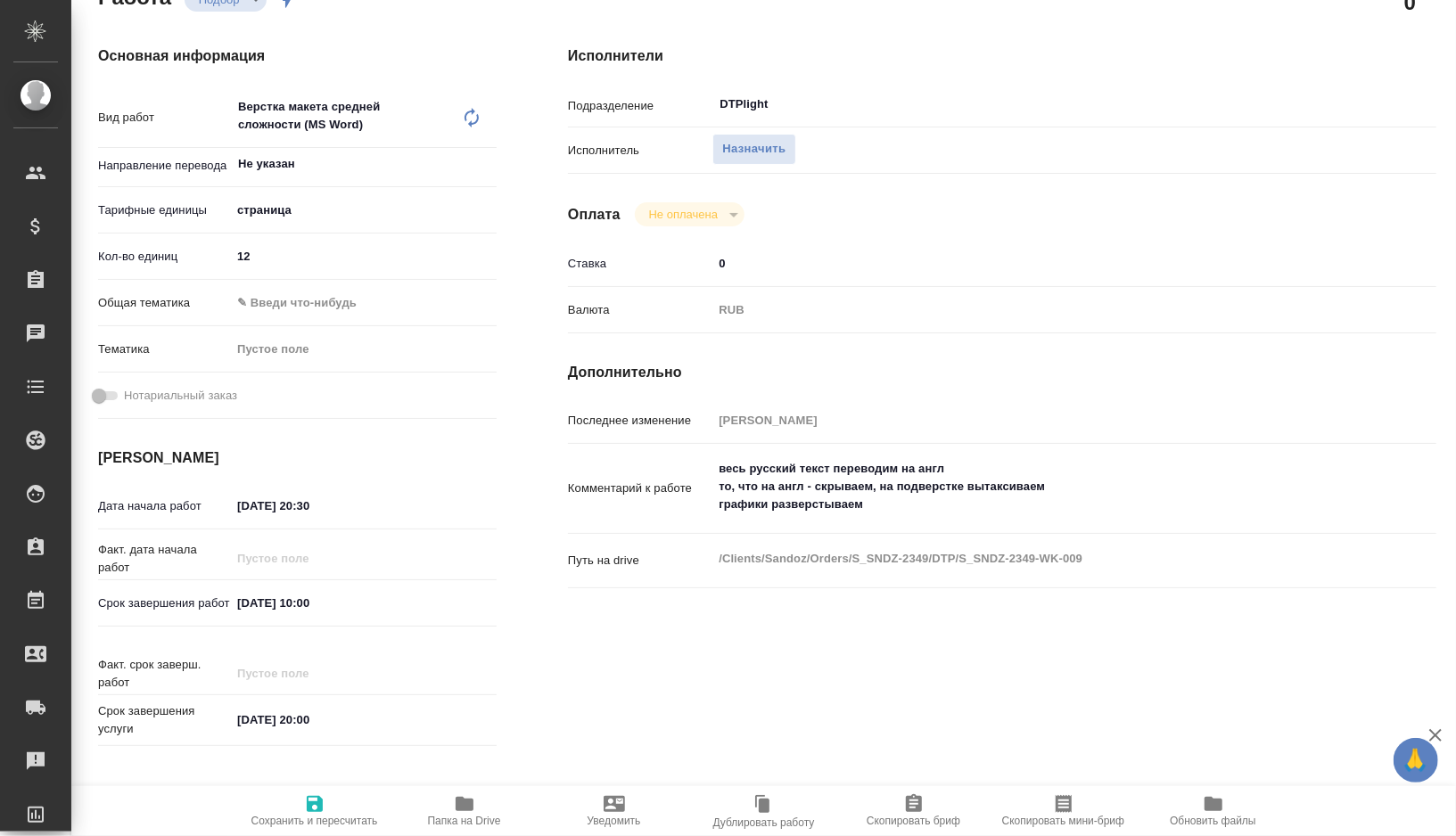
type textarea "x"
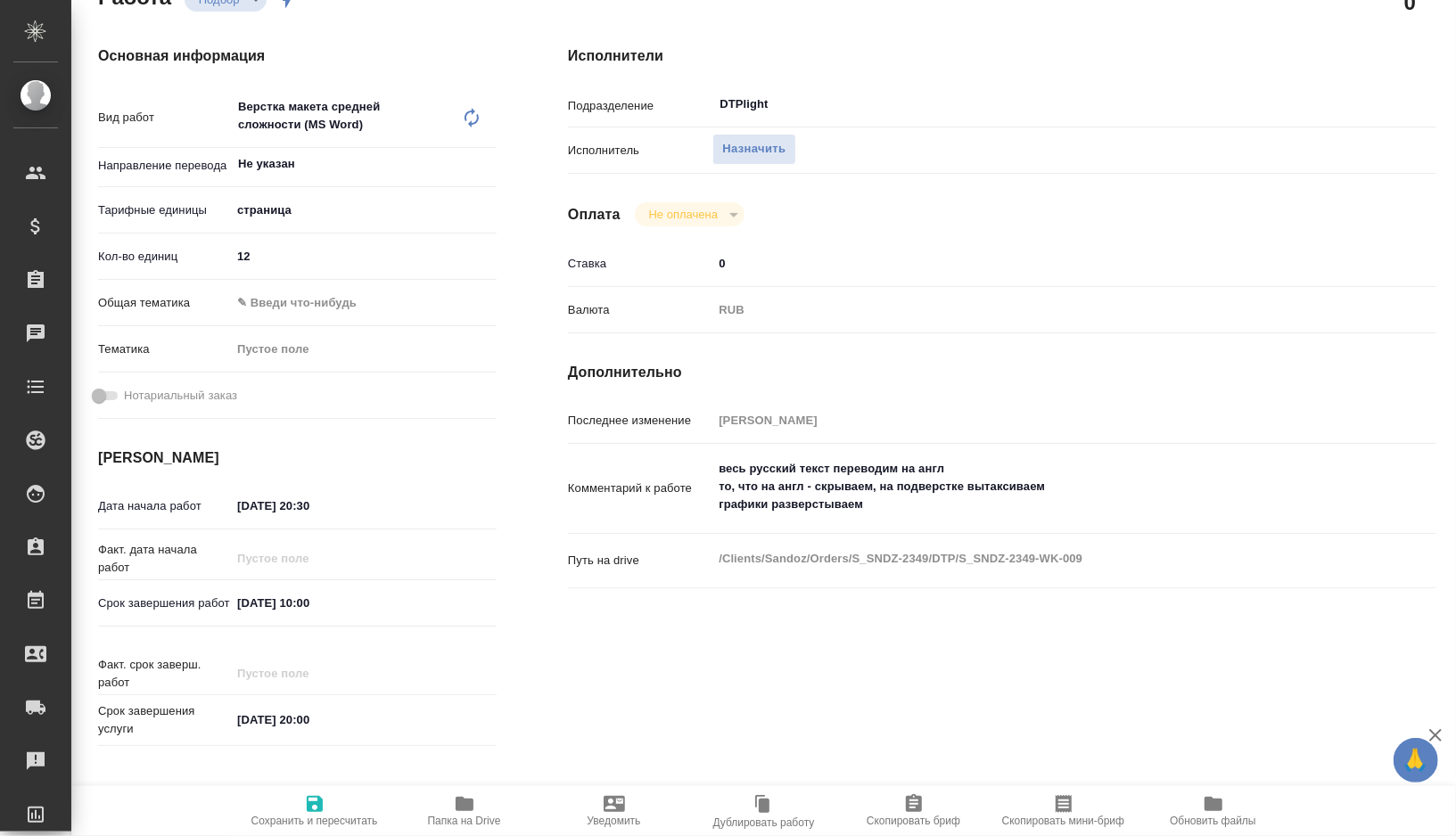
type textarea "x"
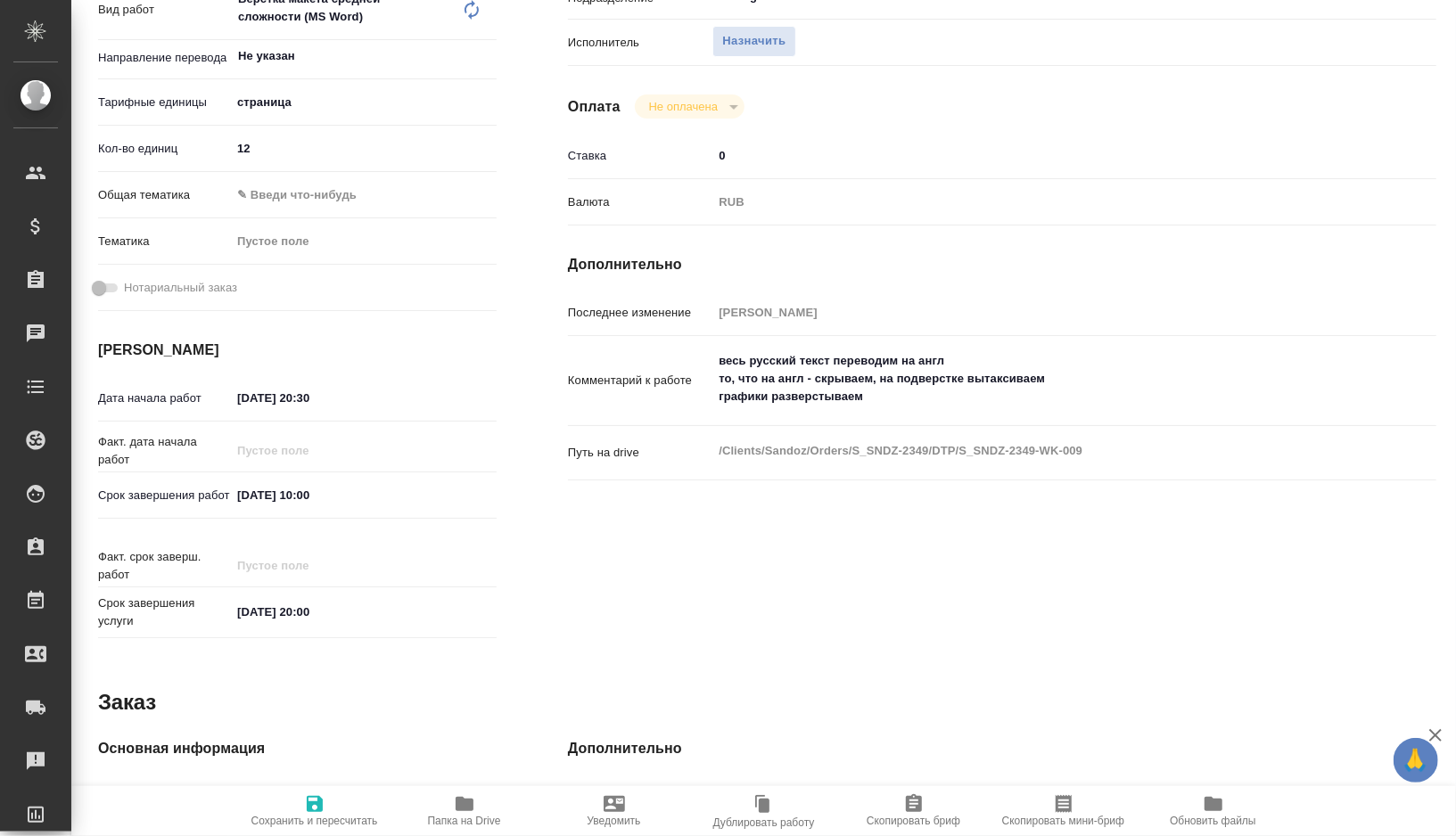
scroll to position [366, 0]
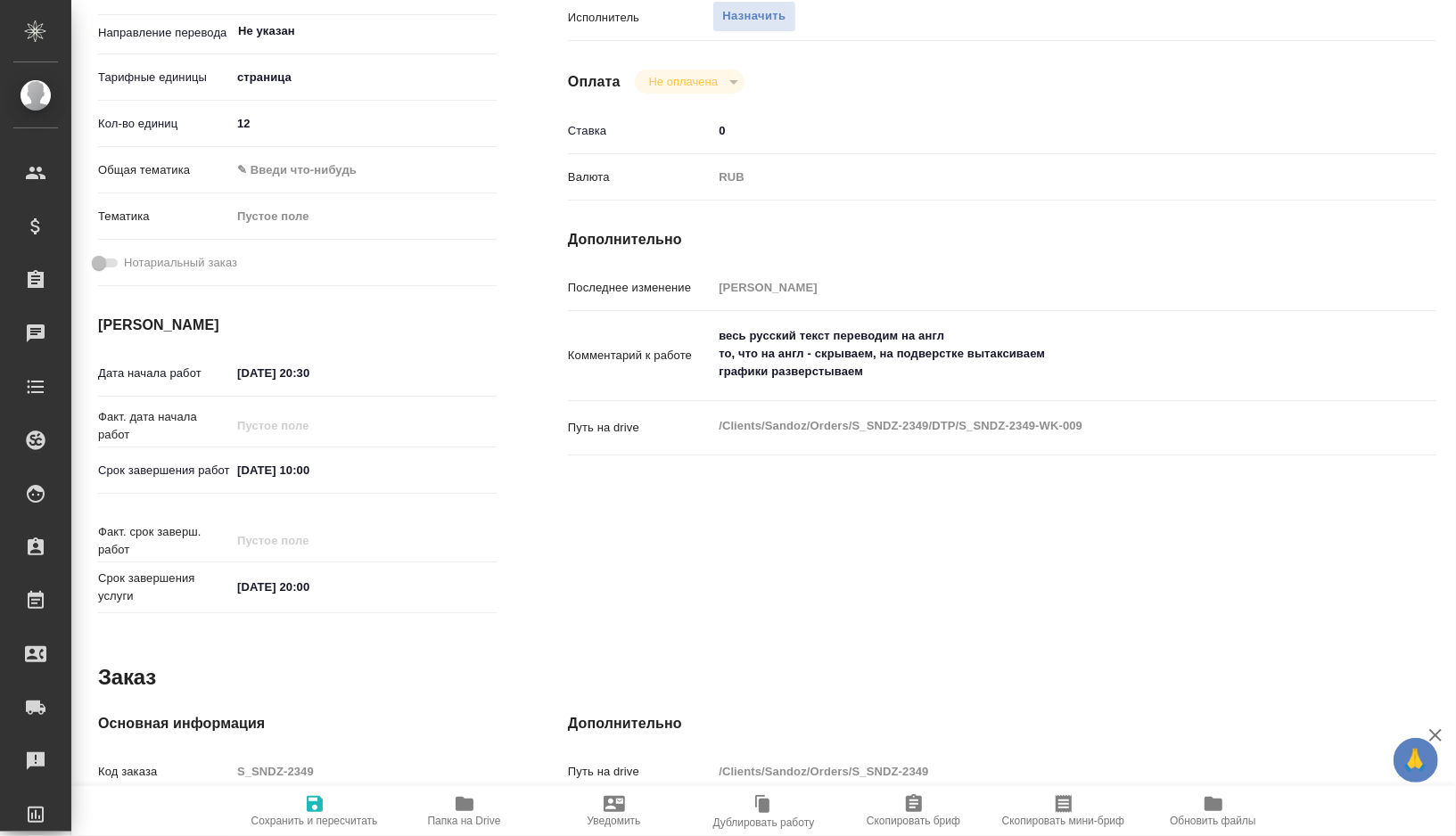
type textarea "x"
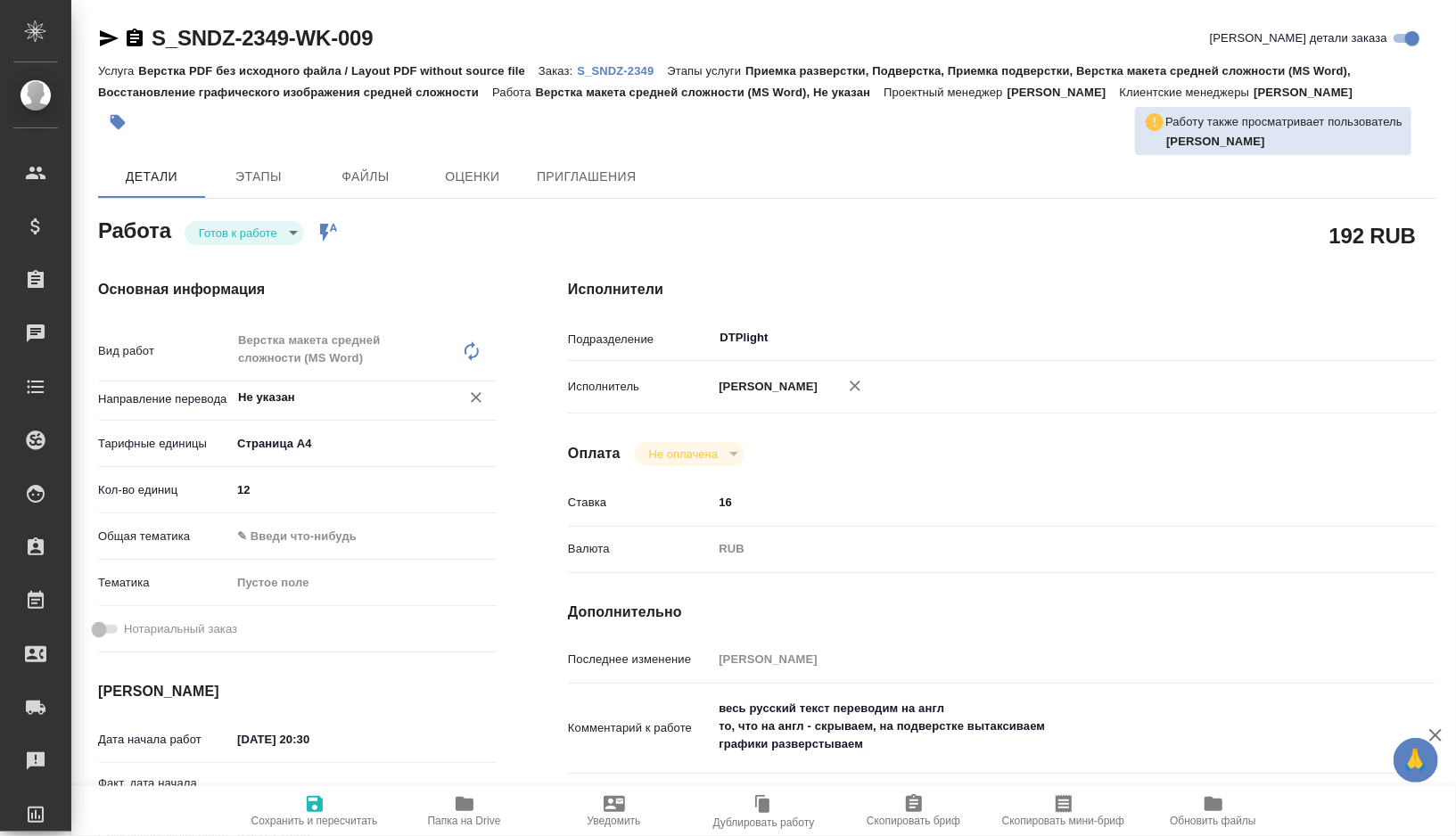
type textarea "x"
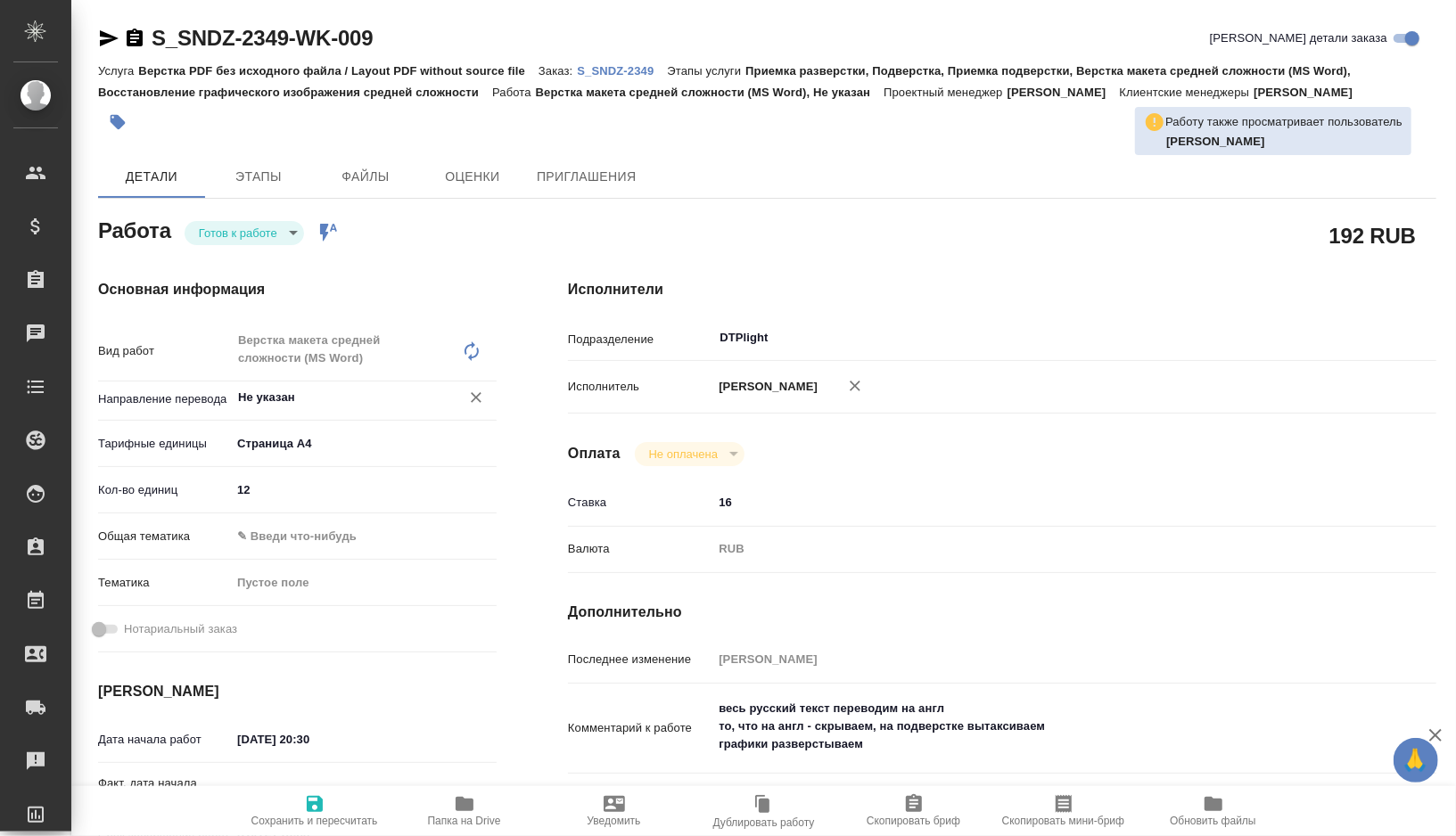
type textarea "x"
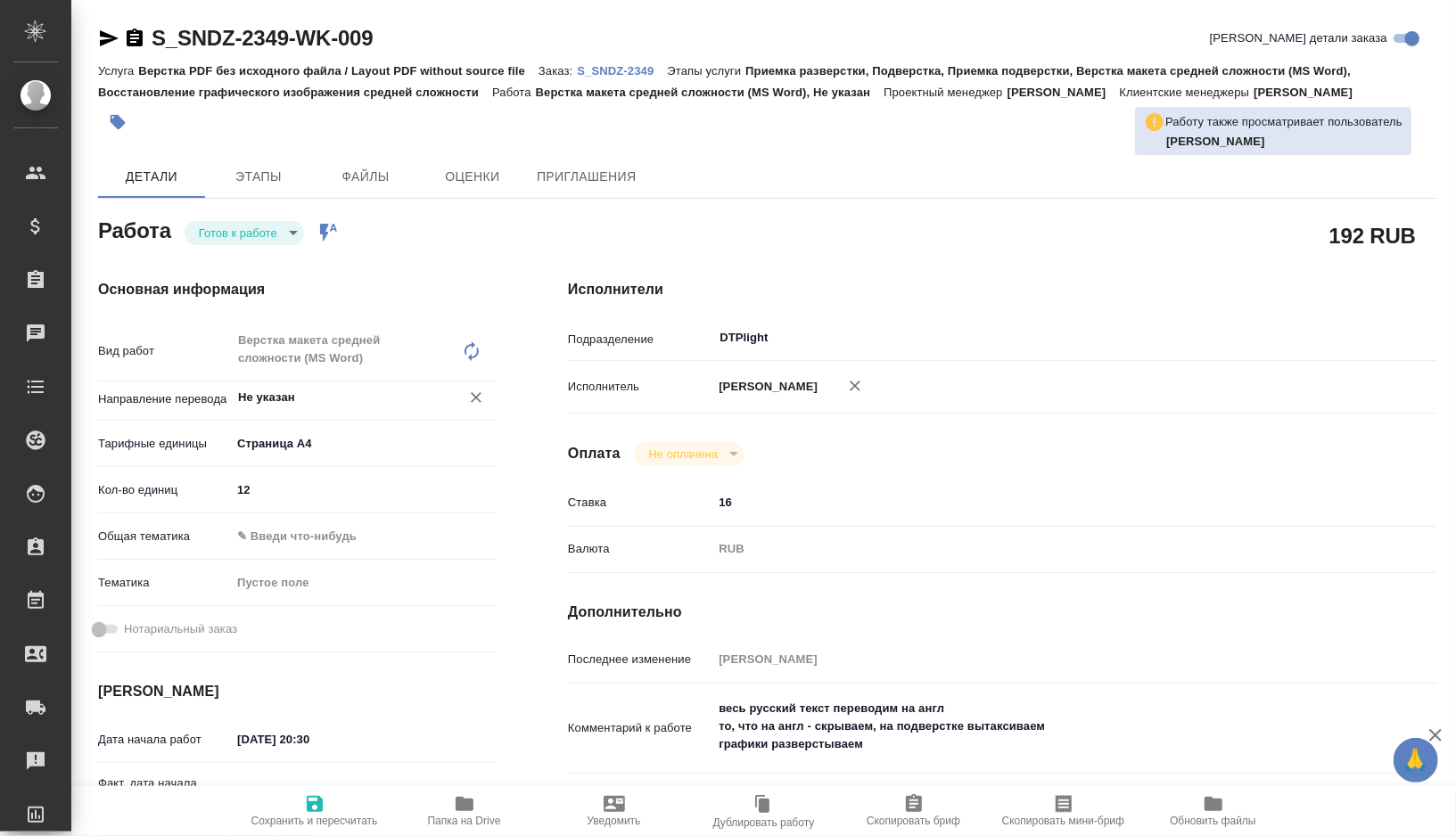
type textarea "x"
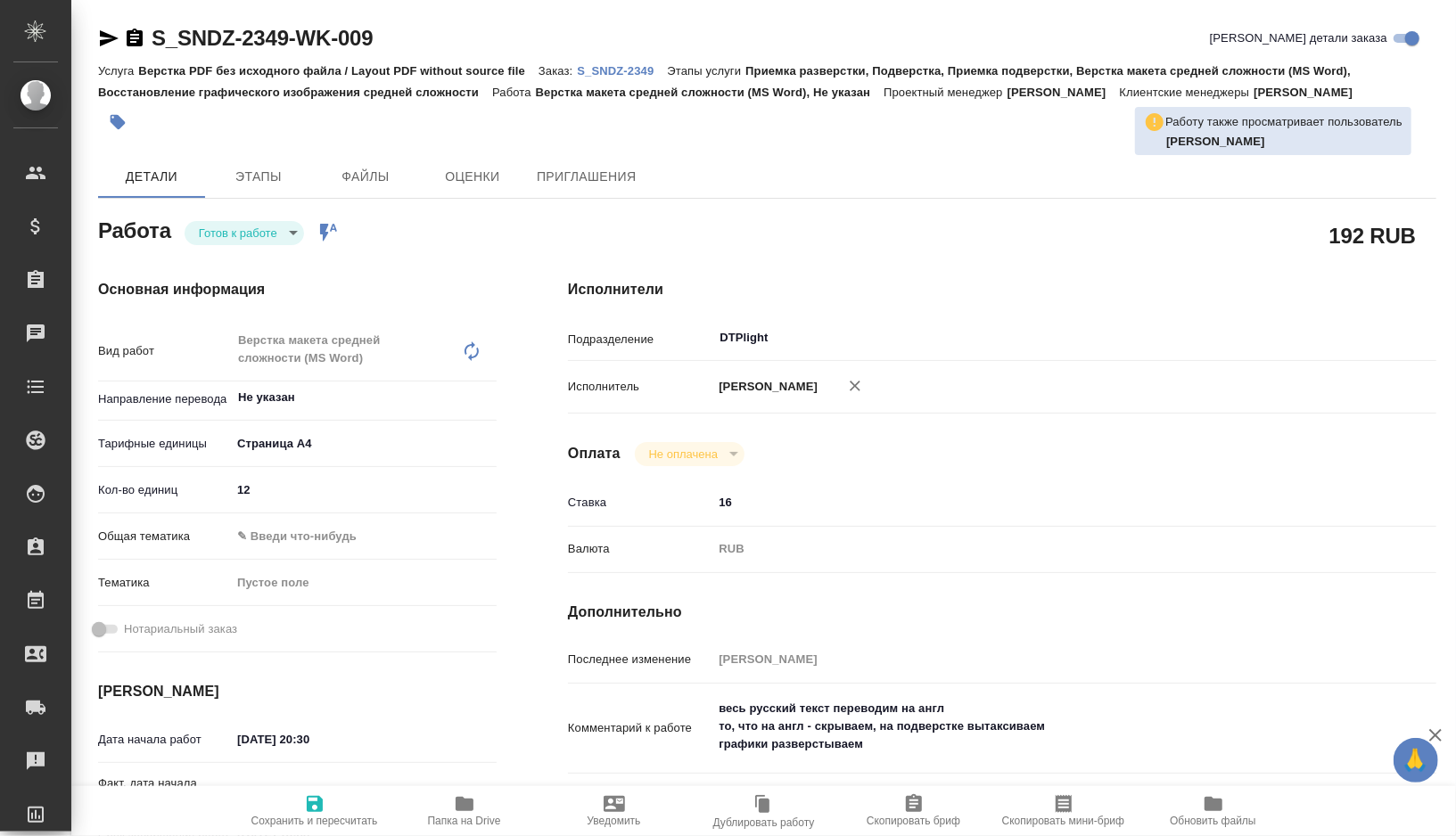
type textarea "x"
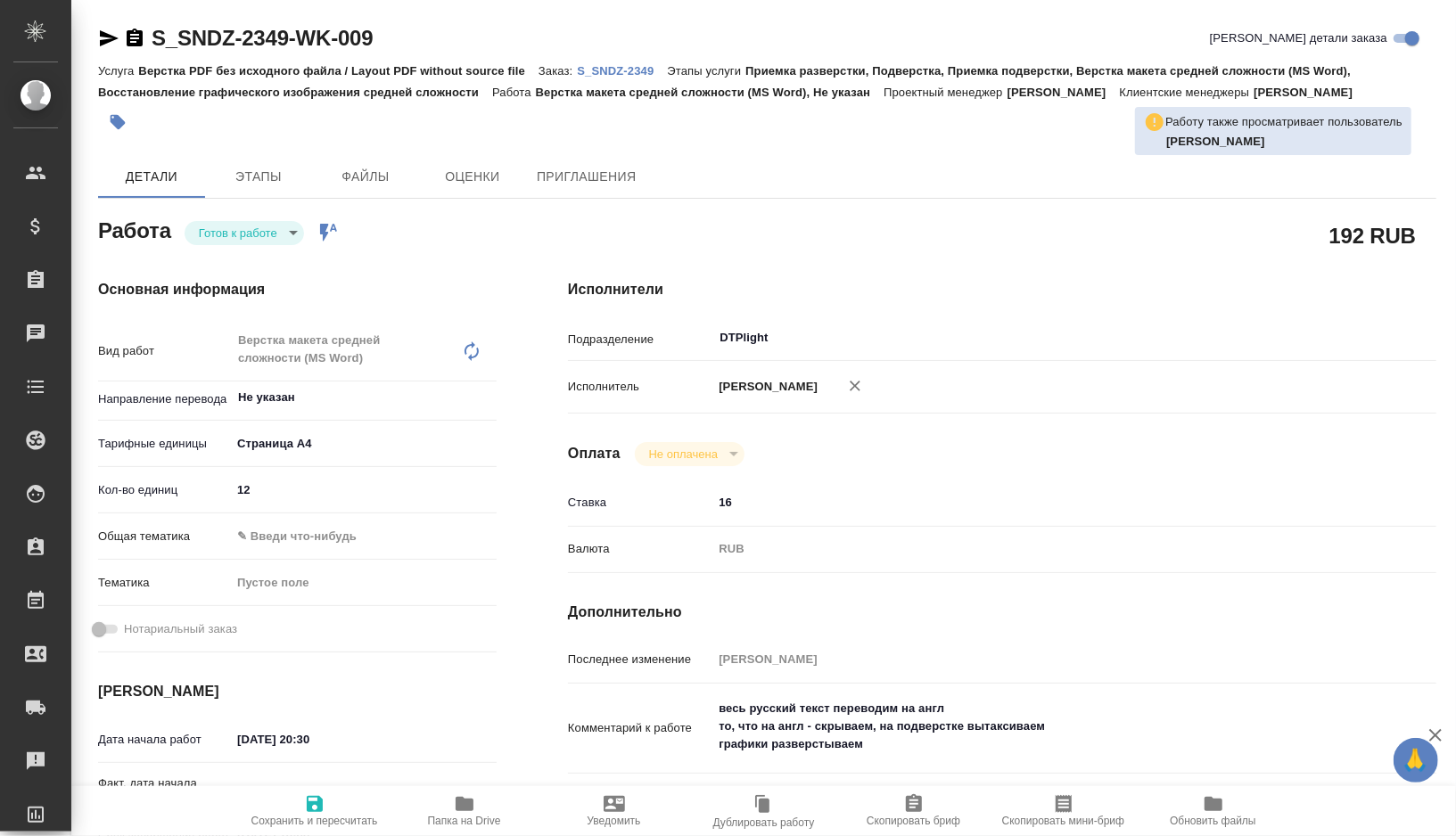
type textarea "x"
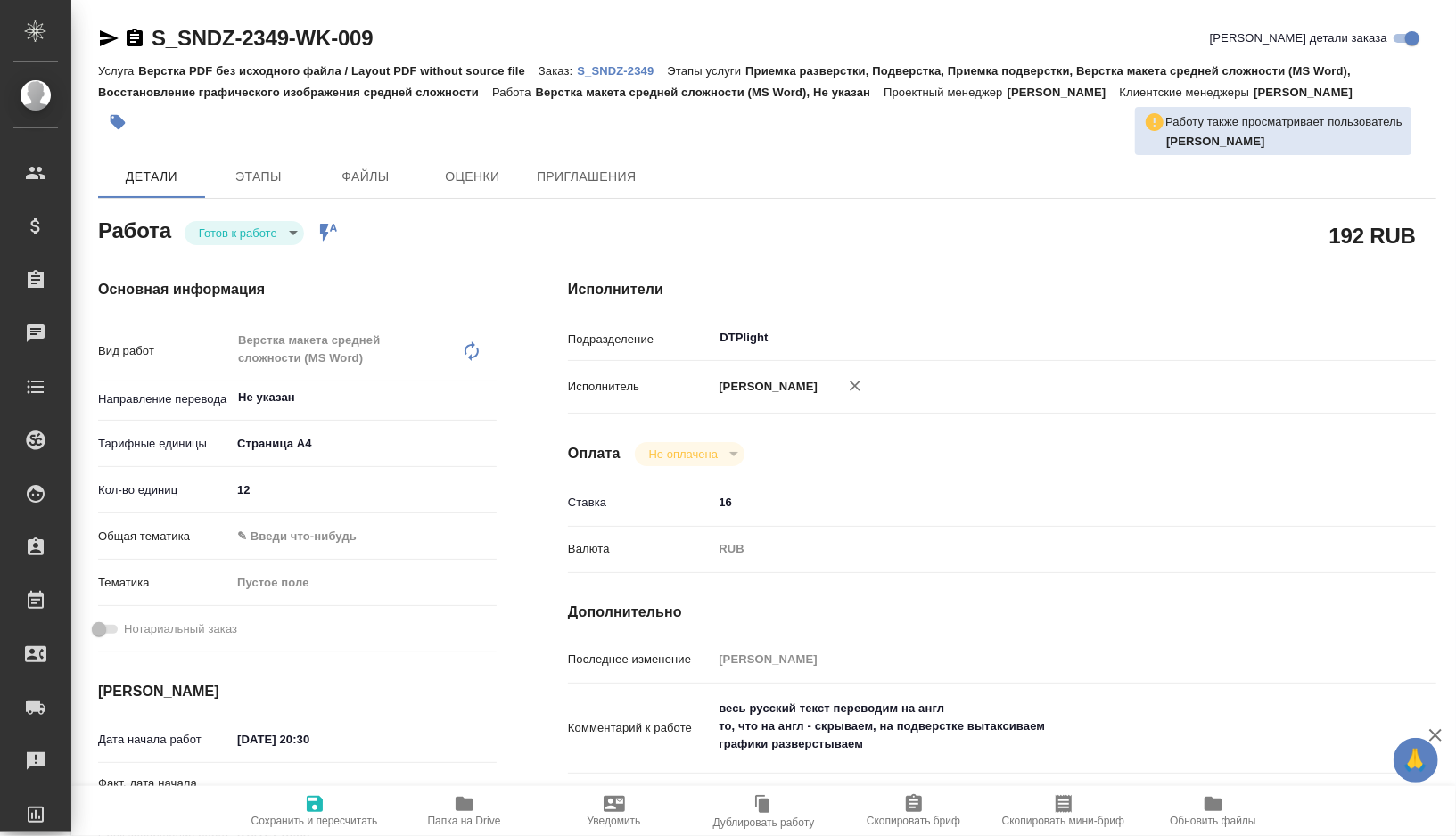
type textarea "x"
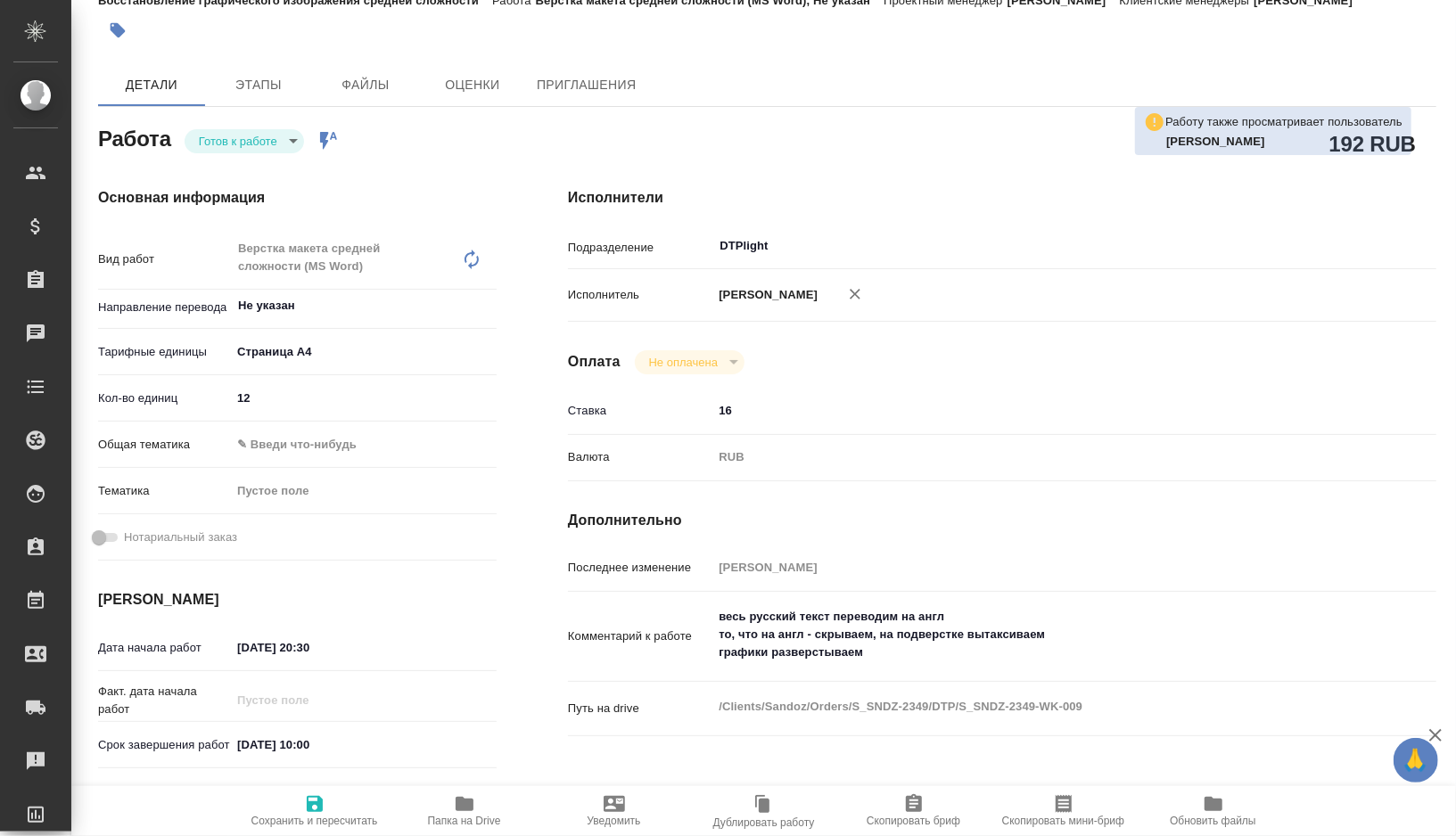
scroll to position [256, 0]
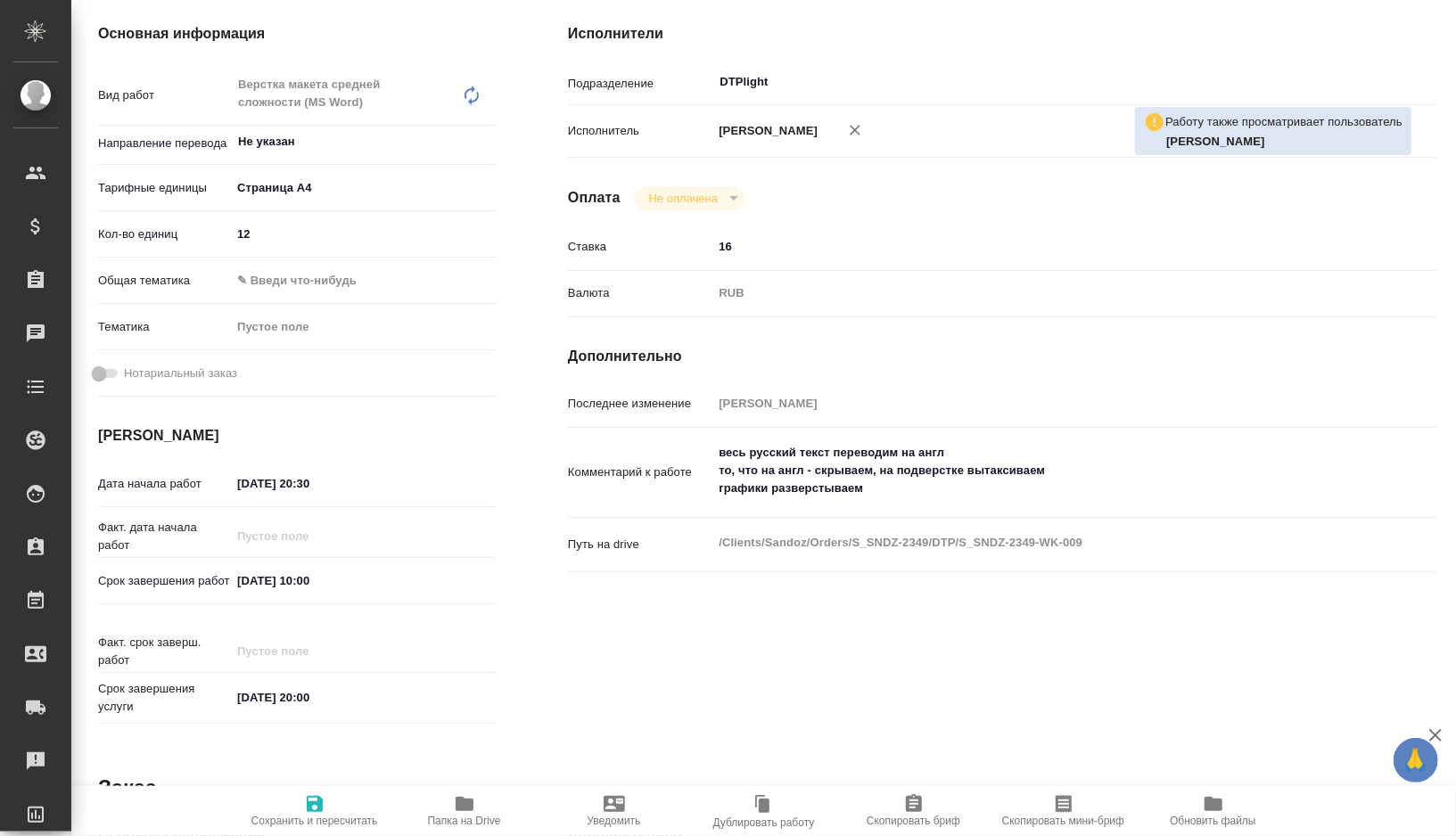
click at [308, 577] on input "11.10.2025 10:00" at bounding box center [309, 581] width 156 height 26
type textarea "x"
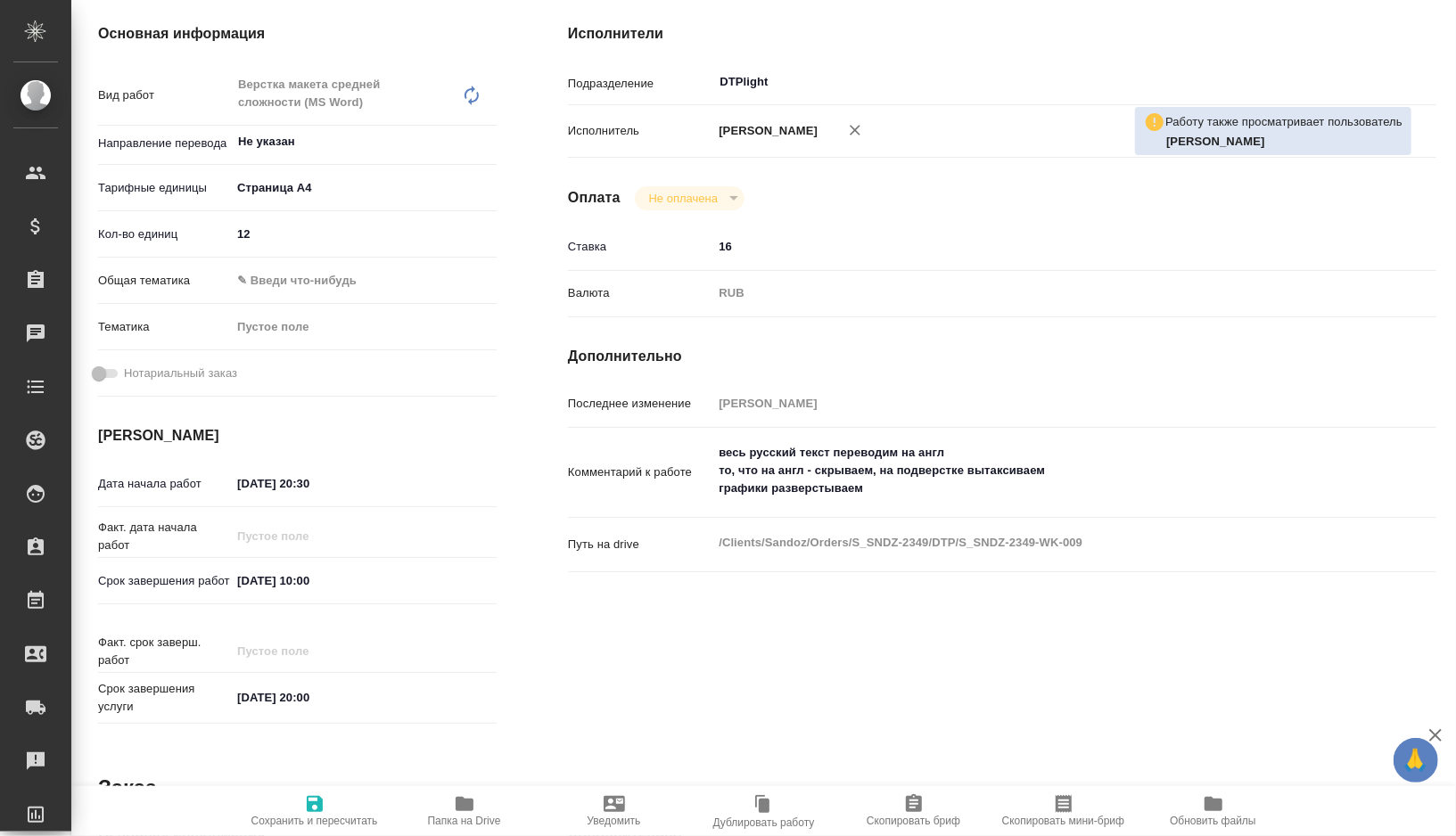
type textarea "x"
type input "11.10.2025 10:0_"
type textarea "x"
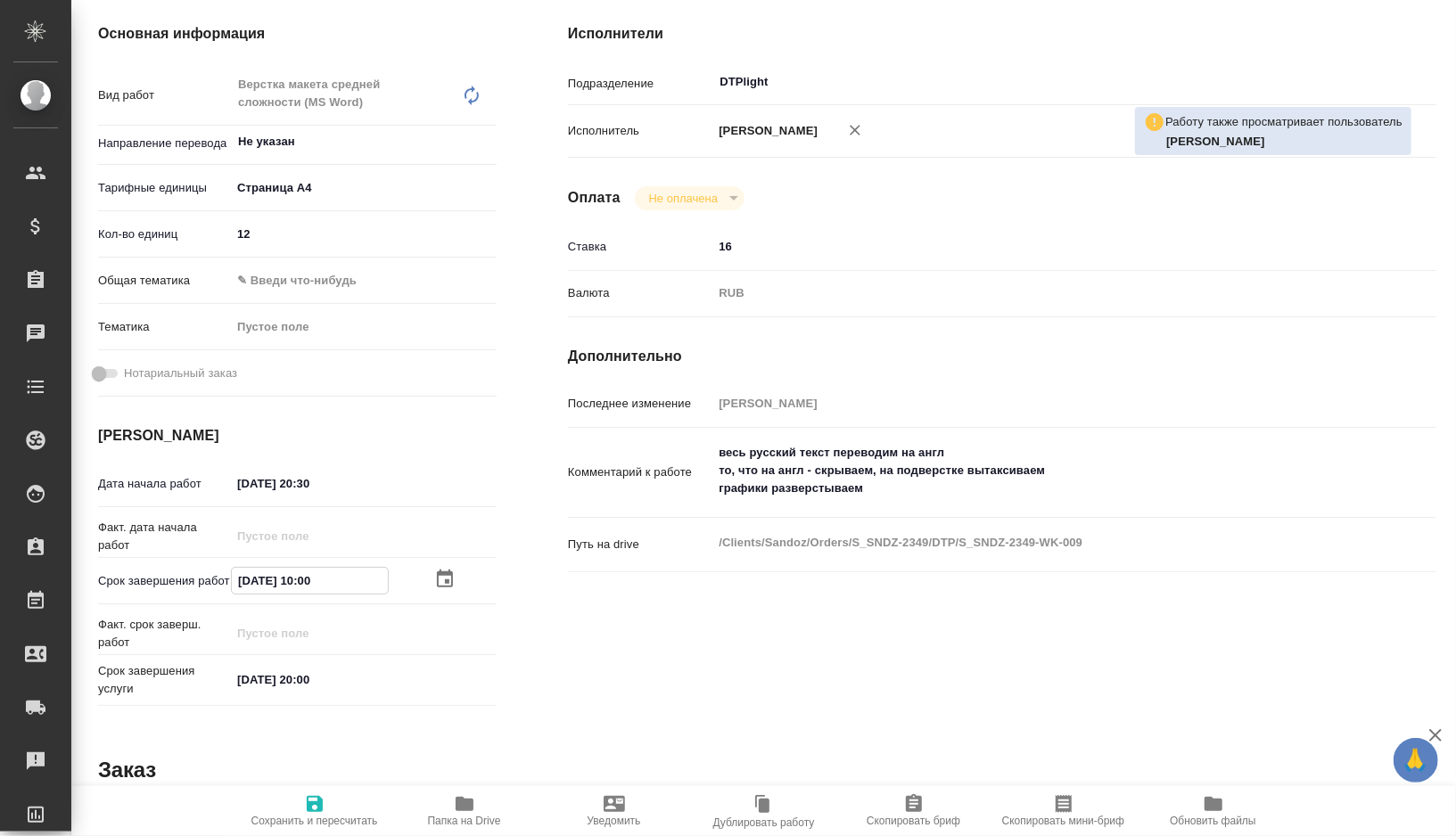
type textarea "x"
type input "11.10.2025 12:00"
type textarea "x"
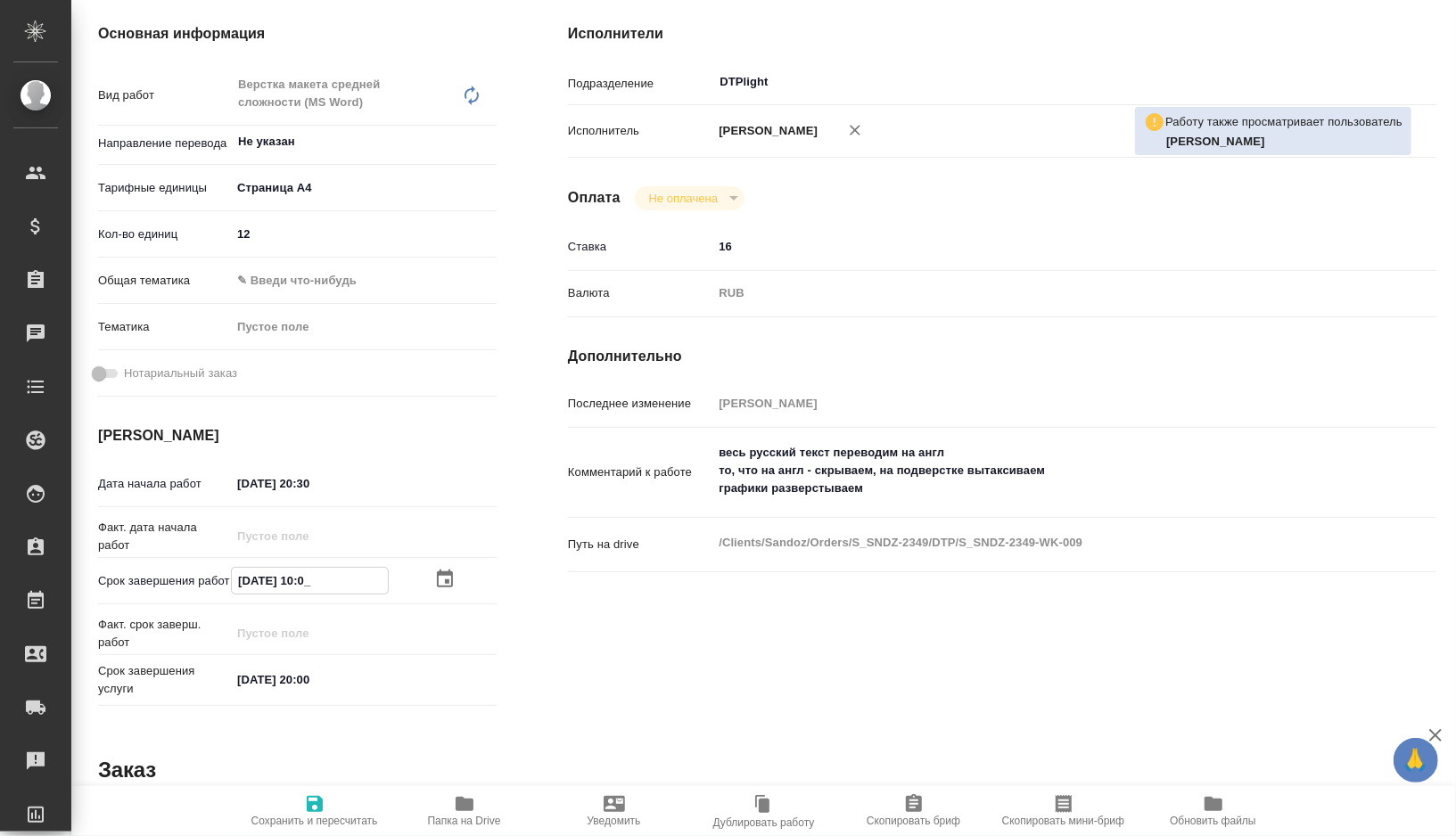
type textarea "x"
type input "11.10.2025 12:00"
click at [303, 827] on span "Сохранить и пересчитать" at bounding box center [315, 821] width 126 height 13
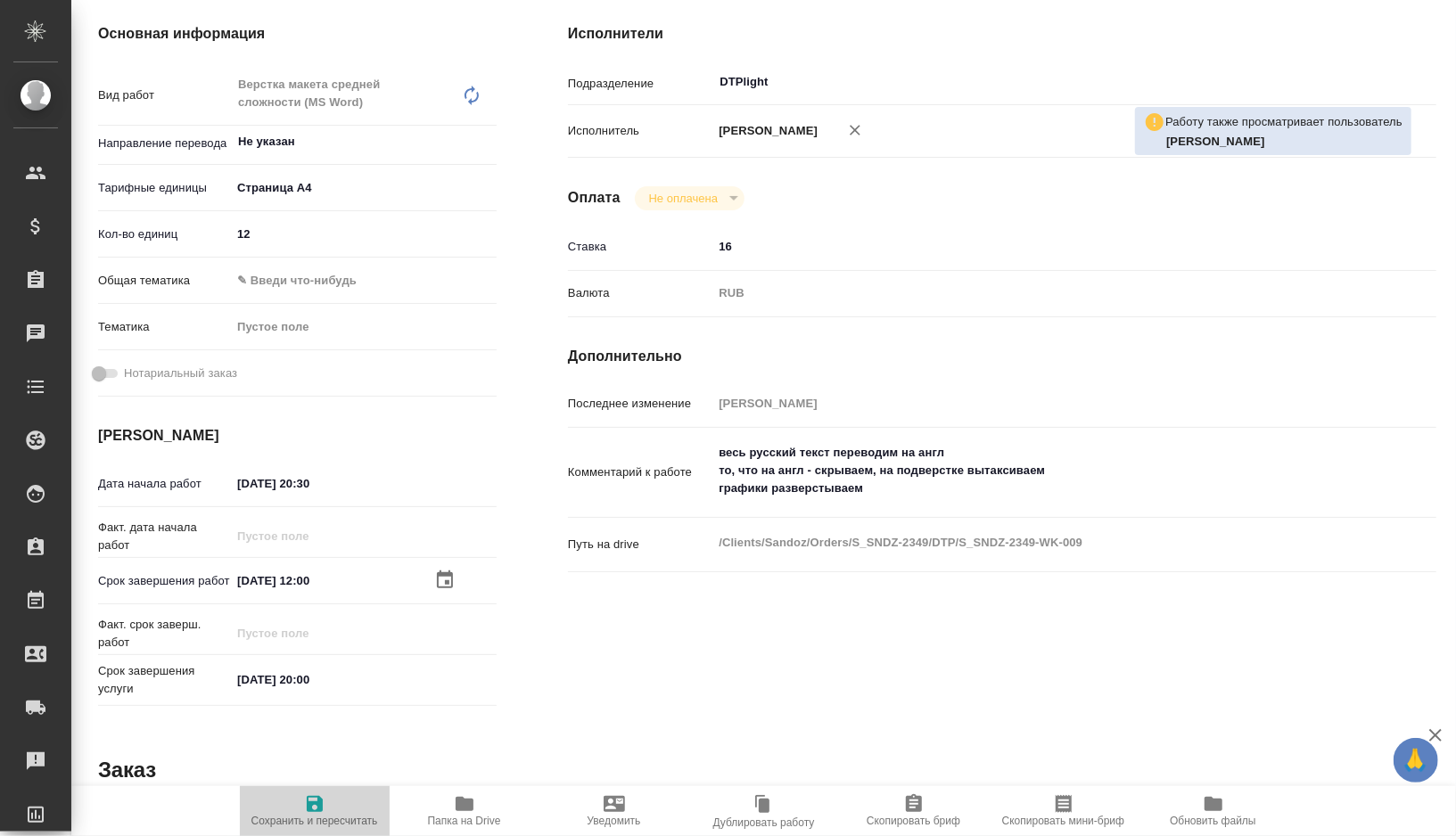
type textarea "x"
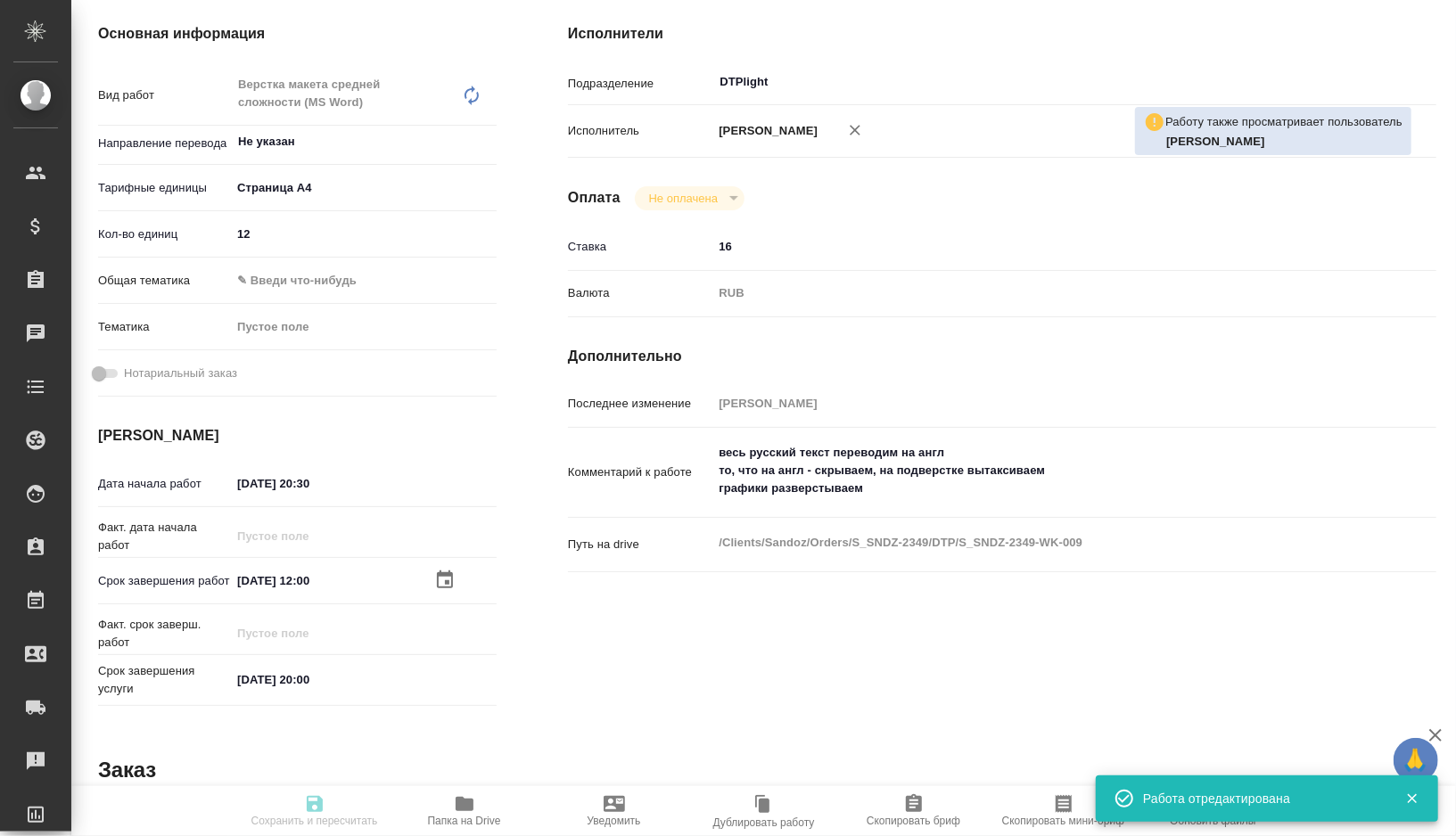
type textarea "x"
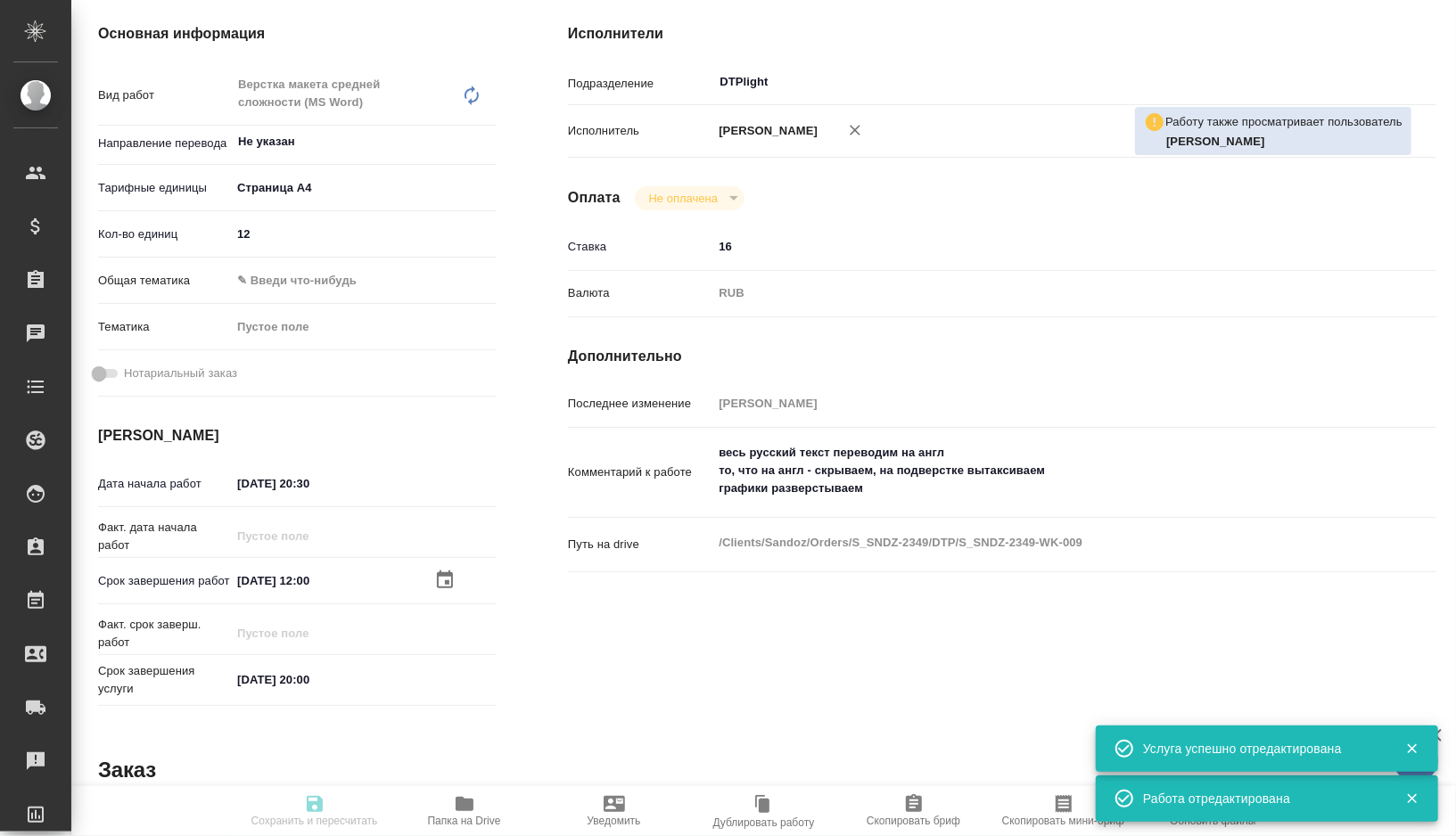
type input "readyForWork"
type textarea "Верстка макета средней сложности (MS Word)"
type textarea "x"
type input "Не указан"
type input "5f036ec4e16dec2d6b59c8ff"
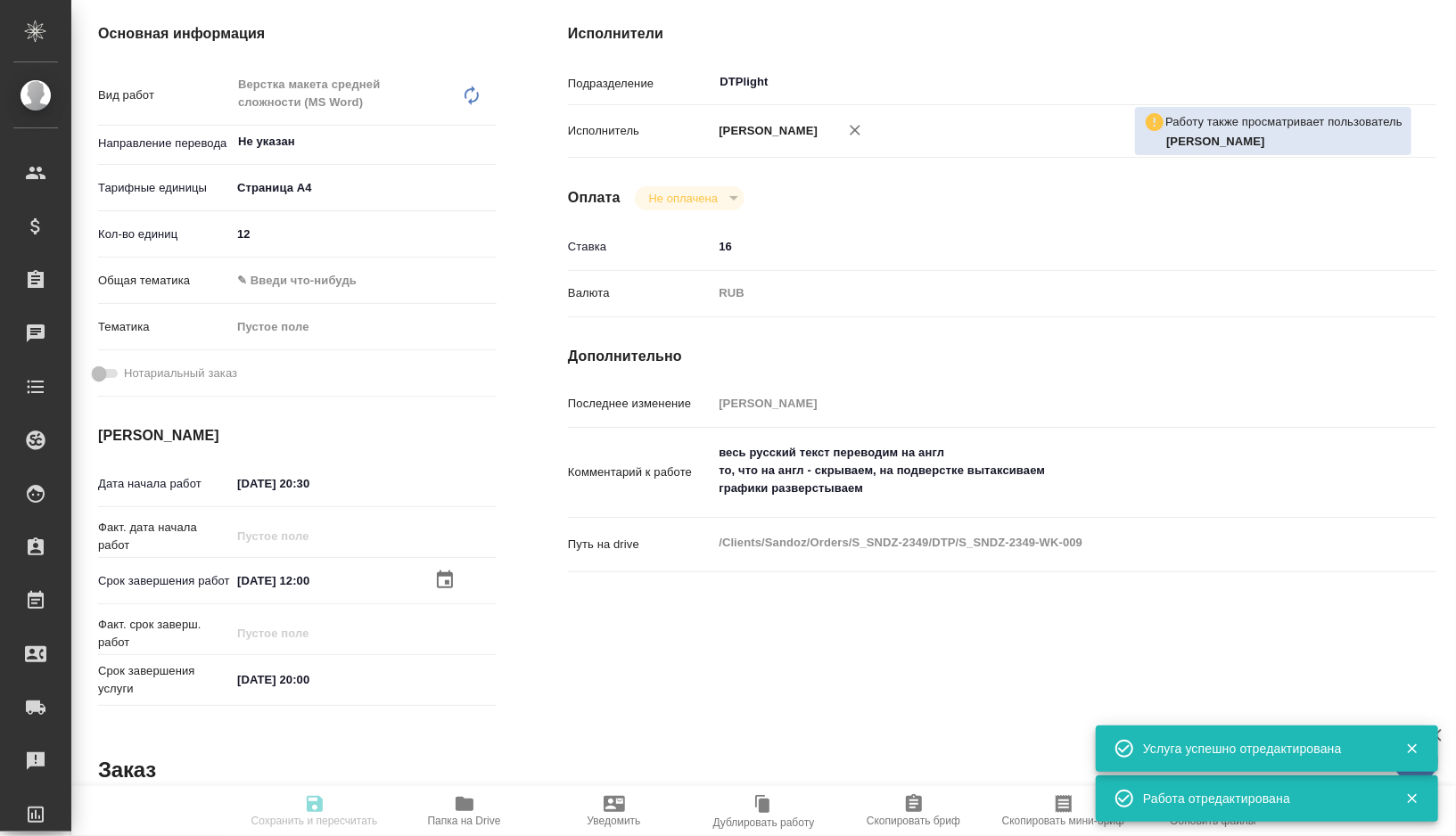
type input "12"
type input "10.10.2025 20:30"
type input "11.10.2025 12:00"
type input "13.10.2025 20:00"
type input "DTPlight"
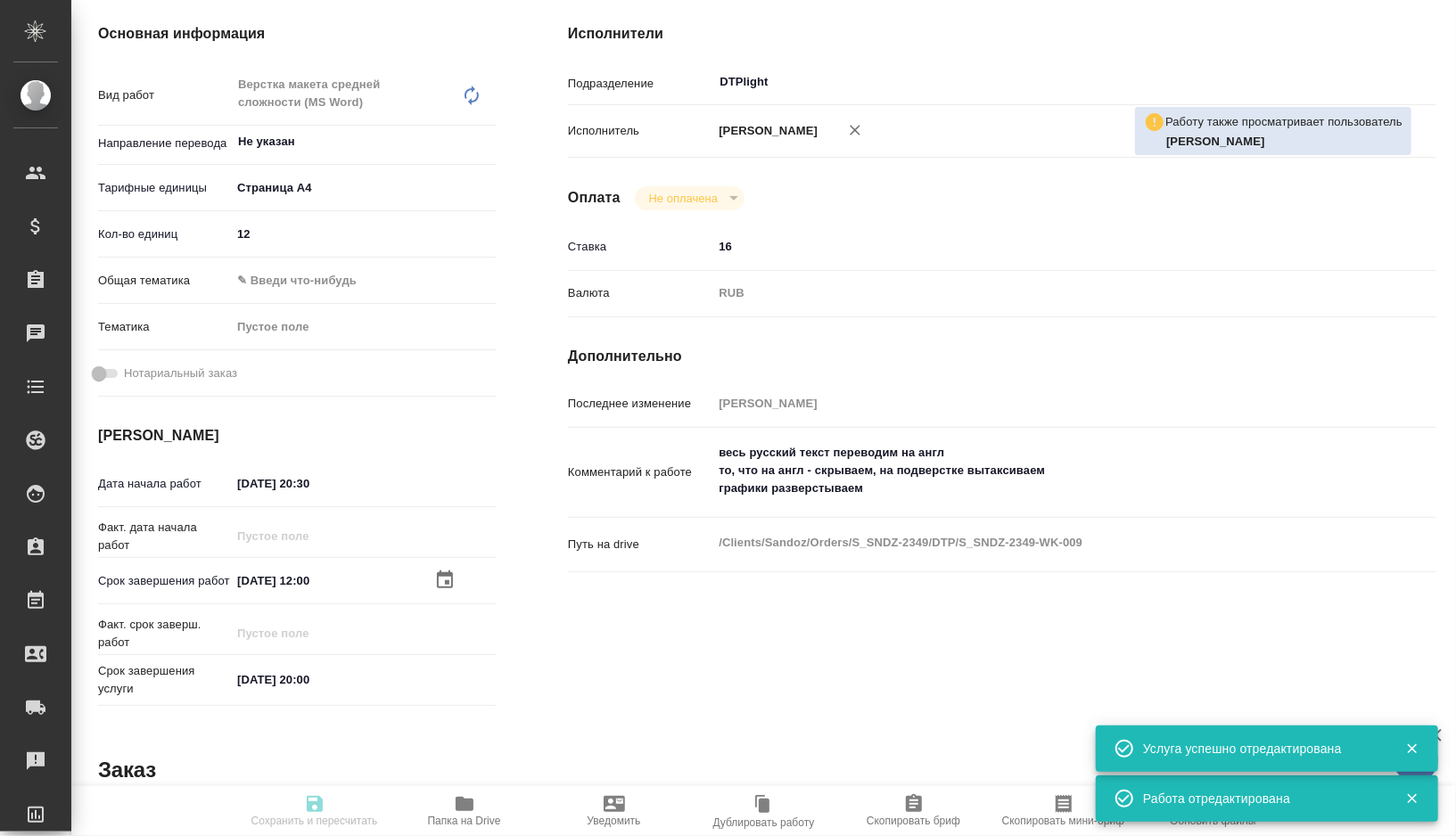
type input "notPayed"
type input "16"
type input "RUB"
type input "Дзюндзя Нина"
type textarea "весь русский текст переводим на англ то, что на англ - скрываем, на подверстке …"
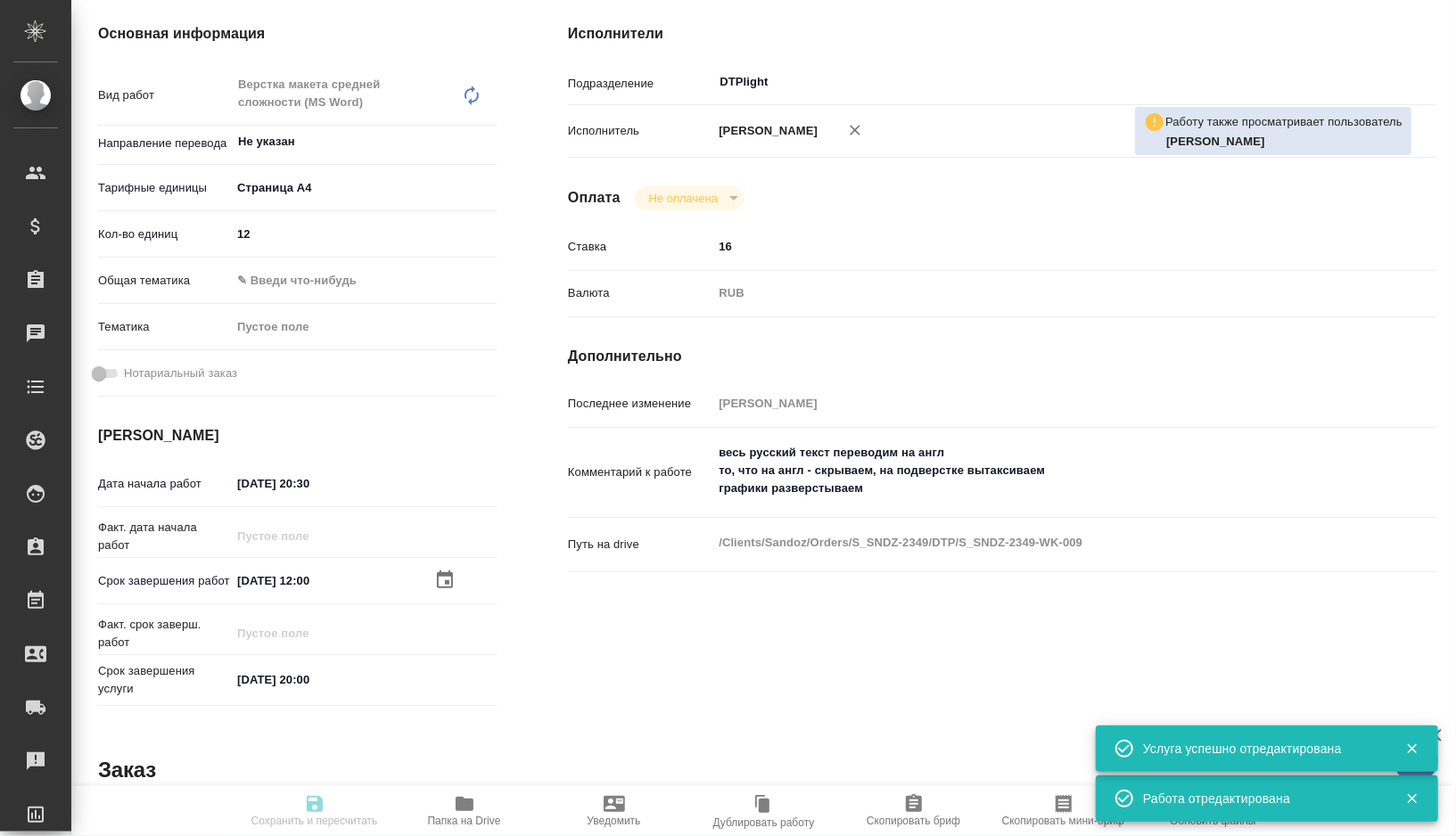
type textarea "x"
type textarea "/Clients/Sandoz/Orders/S_SNDZ-2349/DTP/S_SNDZ-2349-WK-009"
type textarea "x"
type input "S_SNDZ-2349"
type input "Верстка PDF без исходного файла / Layout PDF without source file"
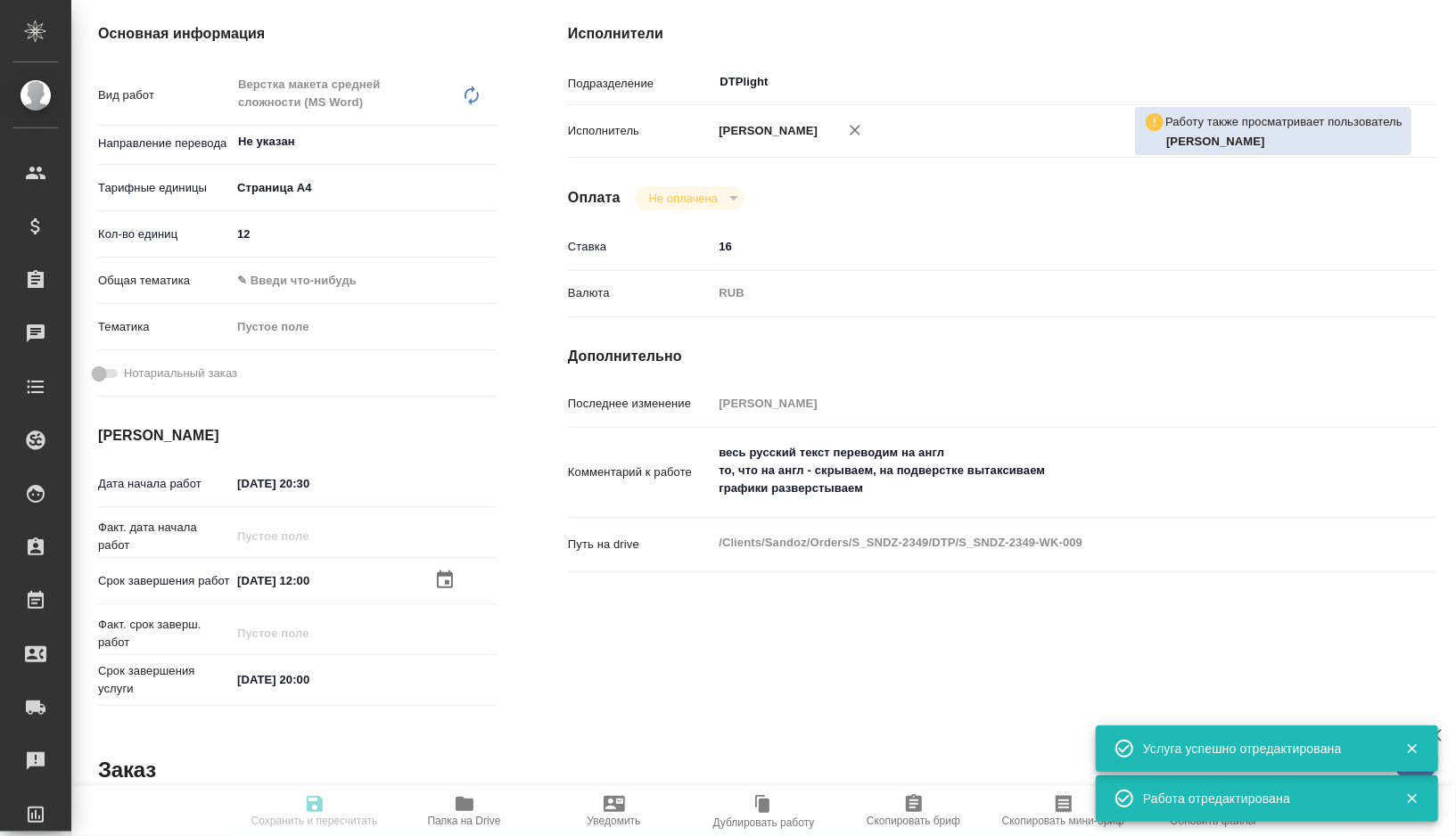
type input "Приемка разверстки, Подверстка, Приемка подверстки, Верстка макета средней слож…"
type input "Сайдашева Диляра"
type input "[PERSON_NAME]"
type input "/Clients/Sandoz/Orders/S_SNDZ-2349"
type textarea "x"
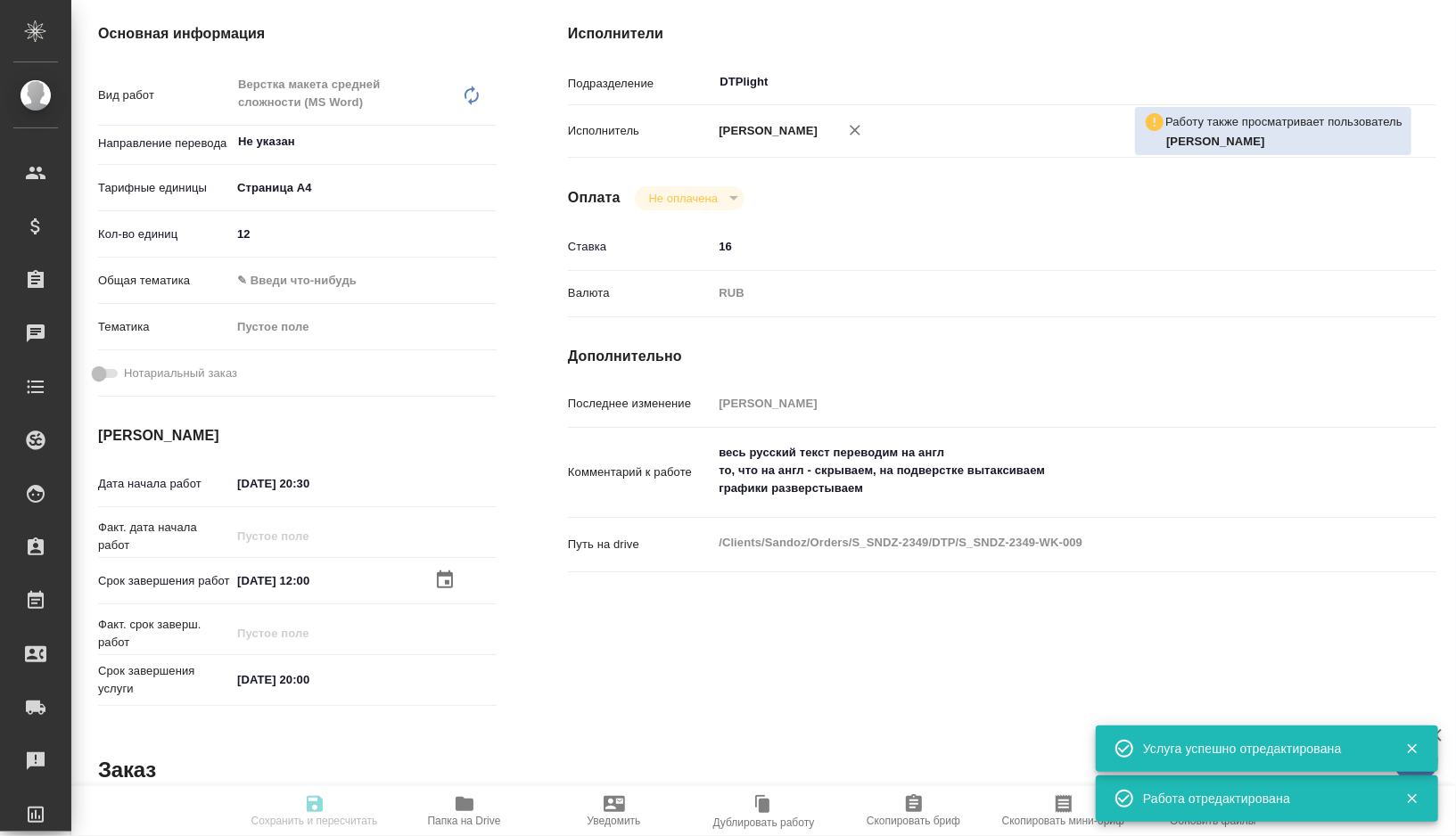
type textarea "x"
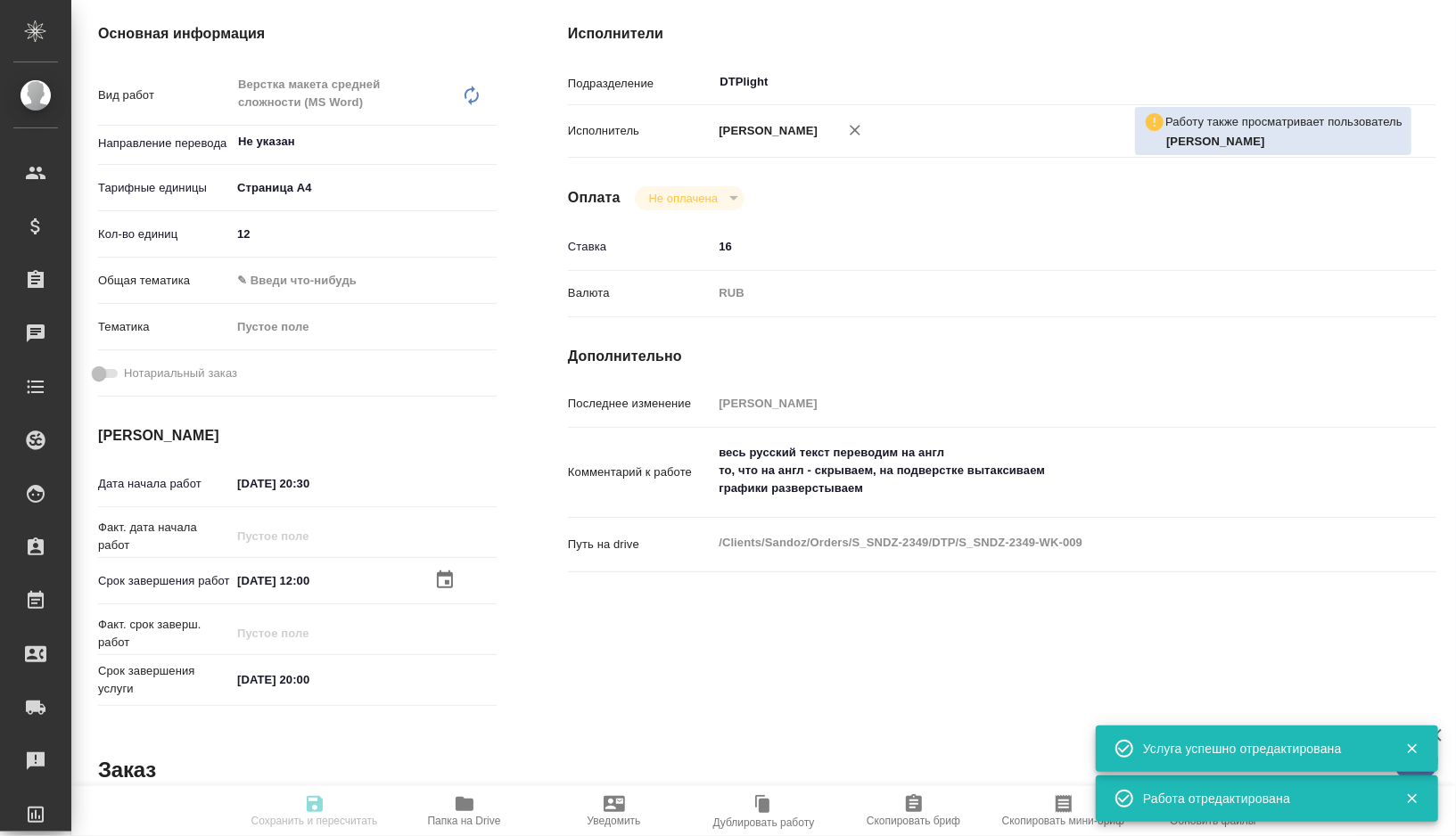
type textarea "x"
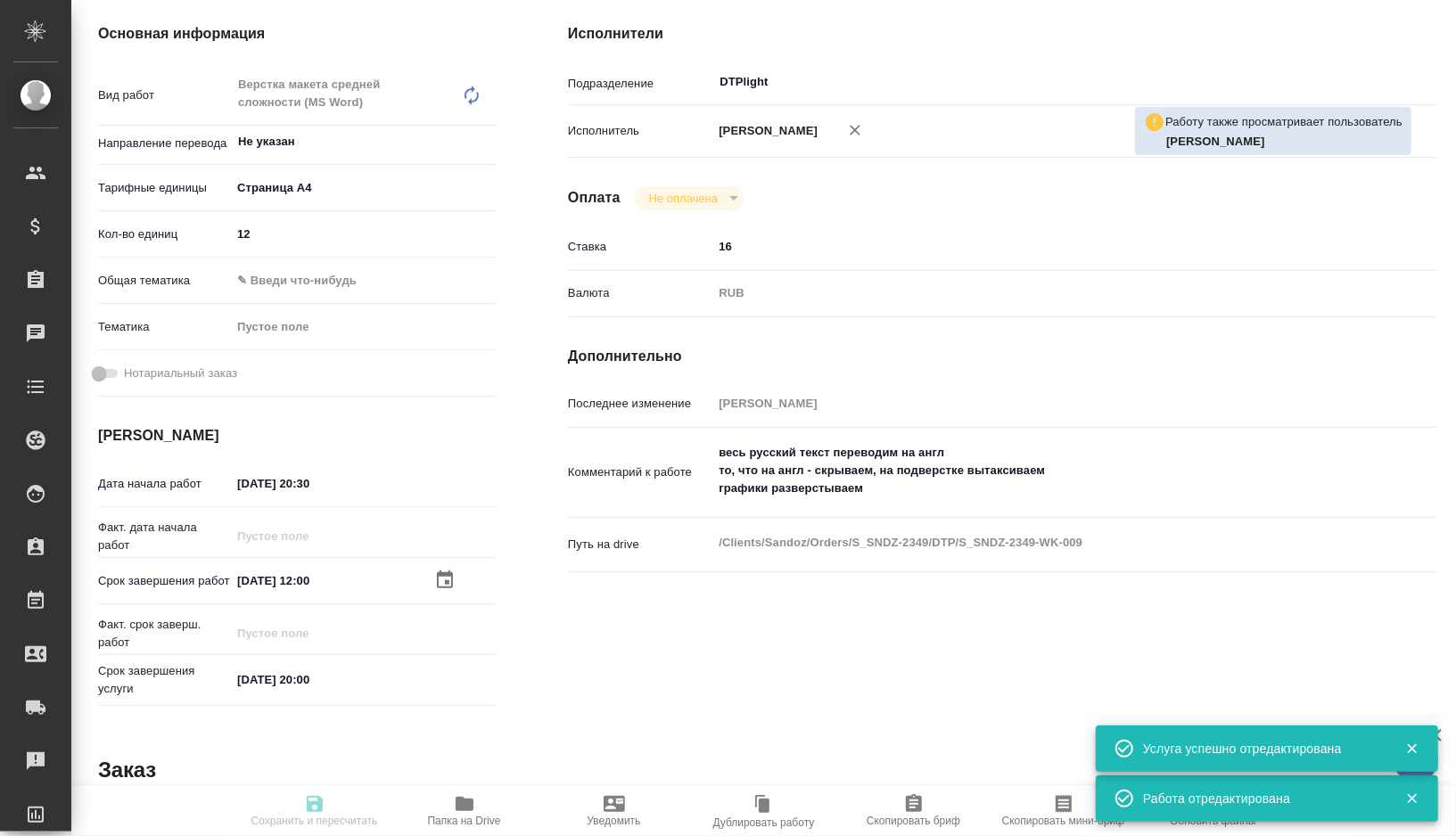
type textarea "x"
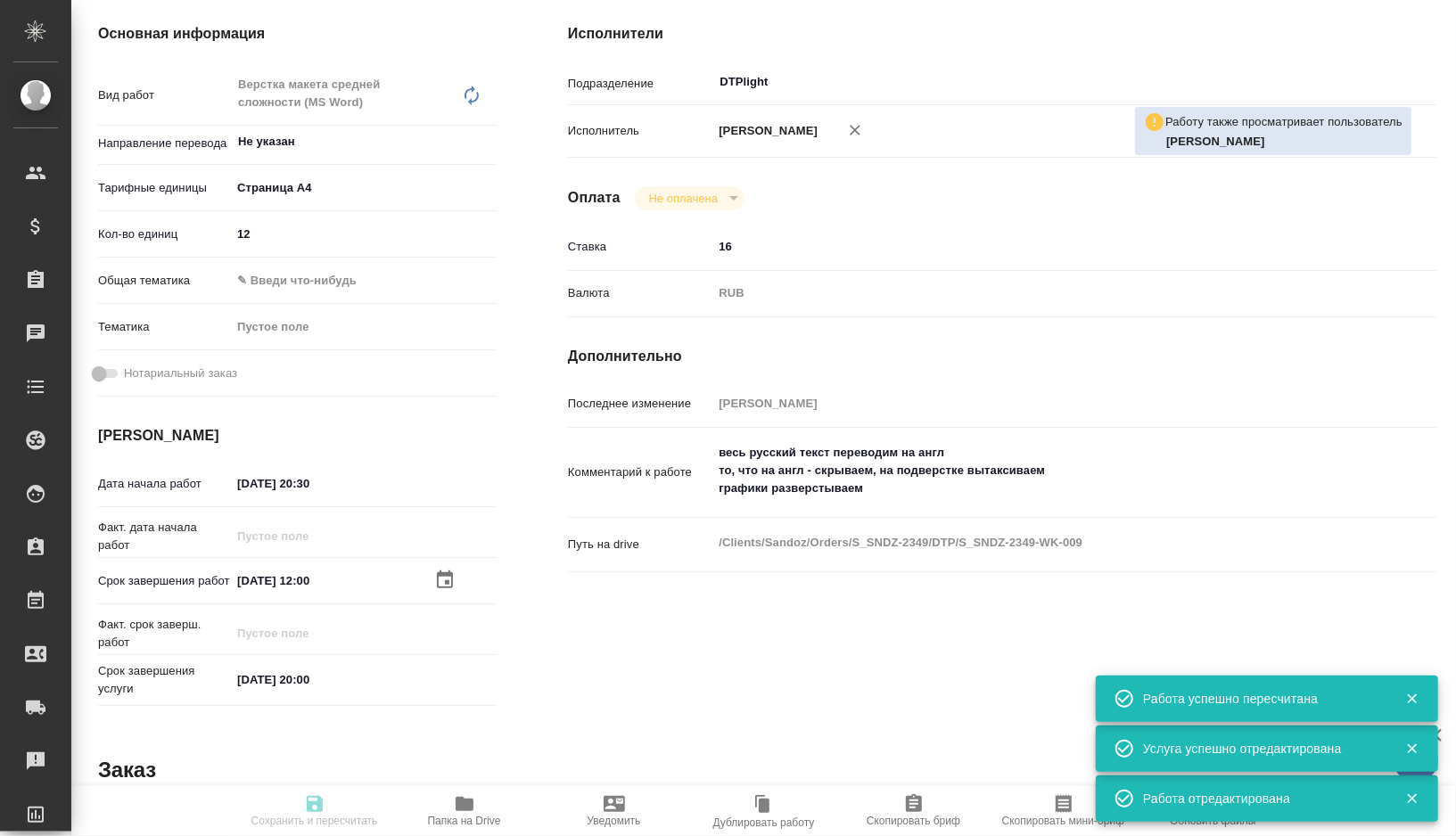
type textarea "x"
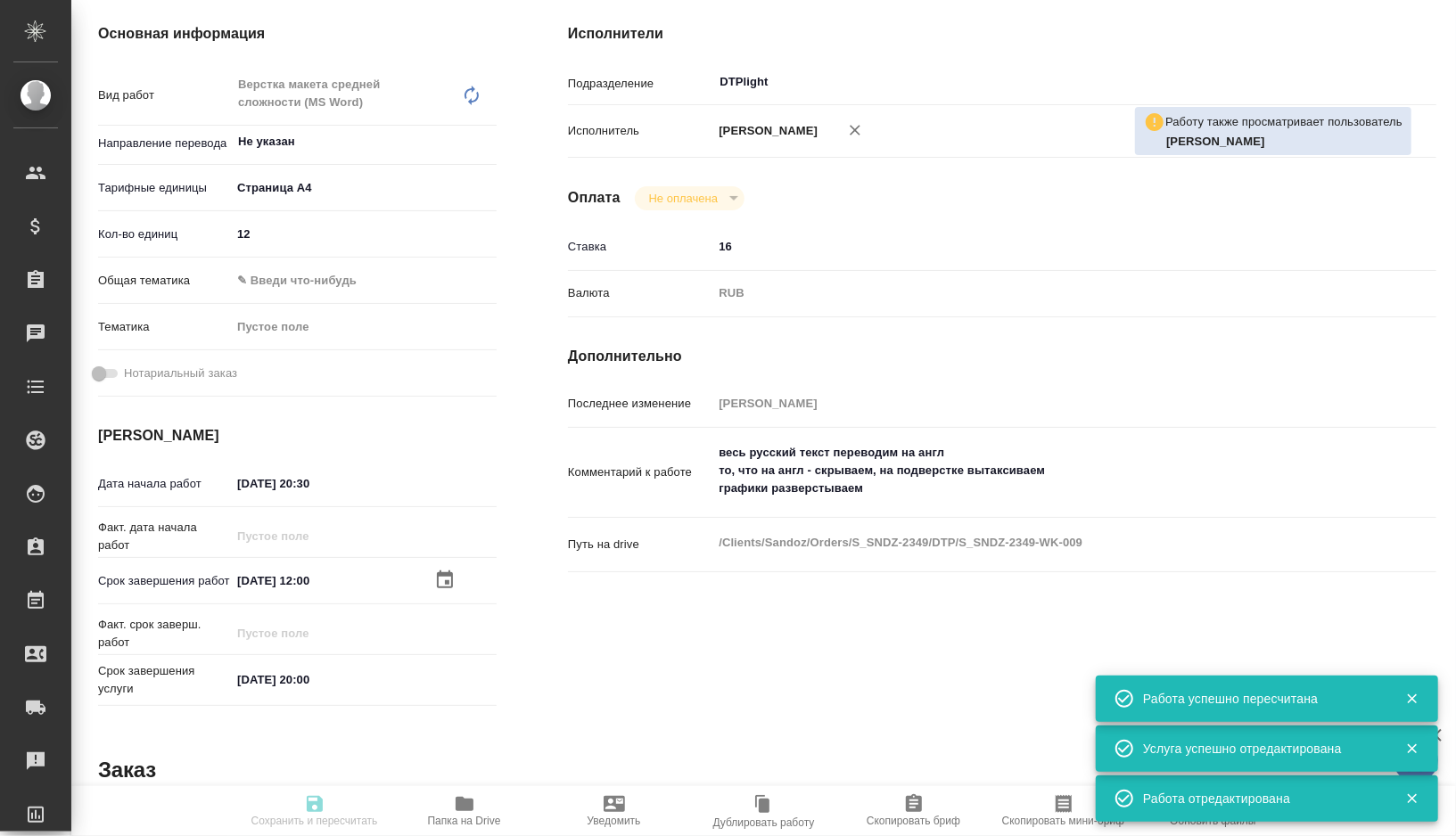
type input "readyForWork"
type textarea "Верстка макета средней сложности (MS Word)"
type textarea "x"
type input "Не указан"
type input "5f036ec4e16dec2d6b59c8ff"
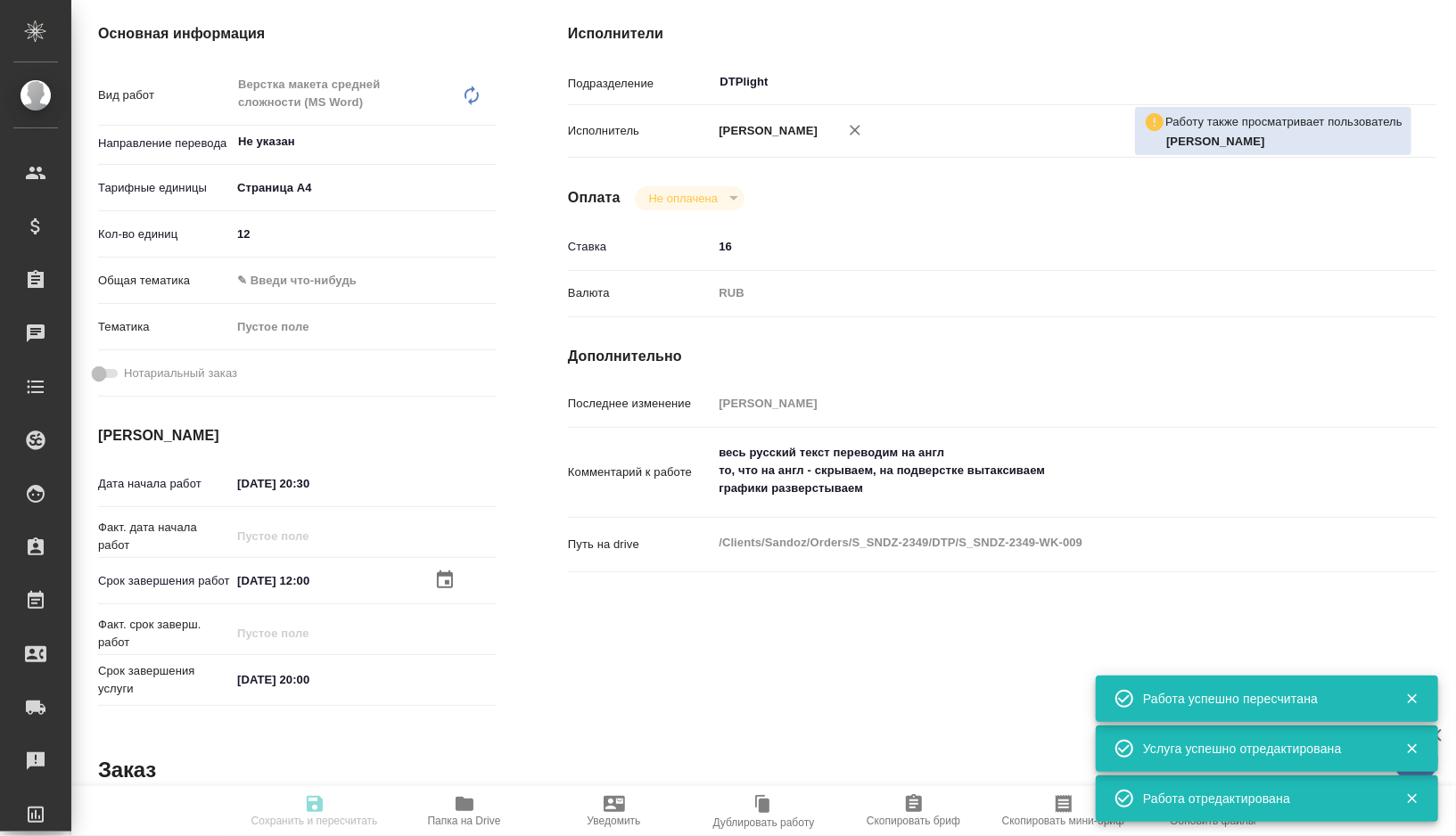
type input "12"
type input "10.10.2025 20:30"
type input "11.10.2025 12:00"
type input "13.10.2025 20:00"
type input "DTPlight"
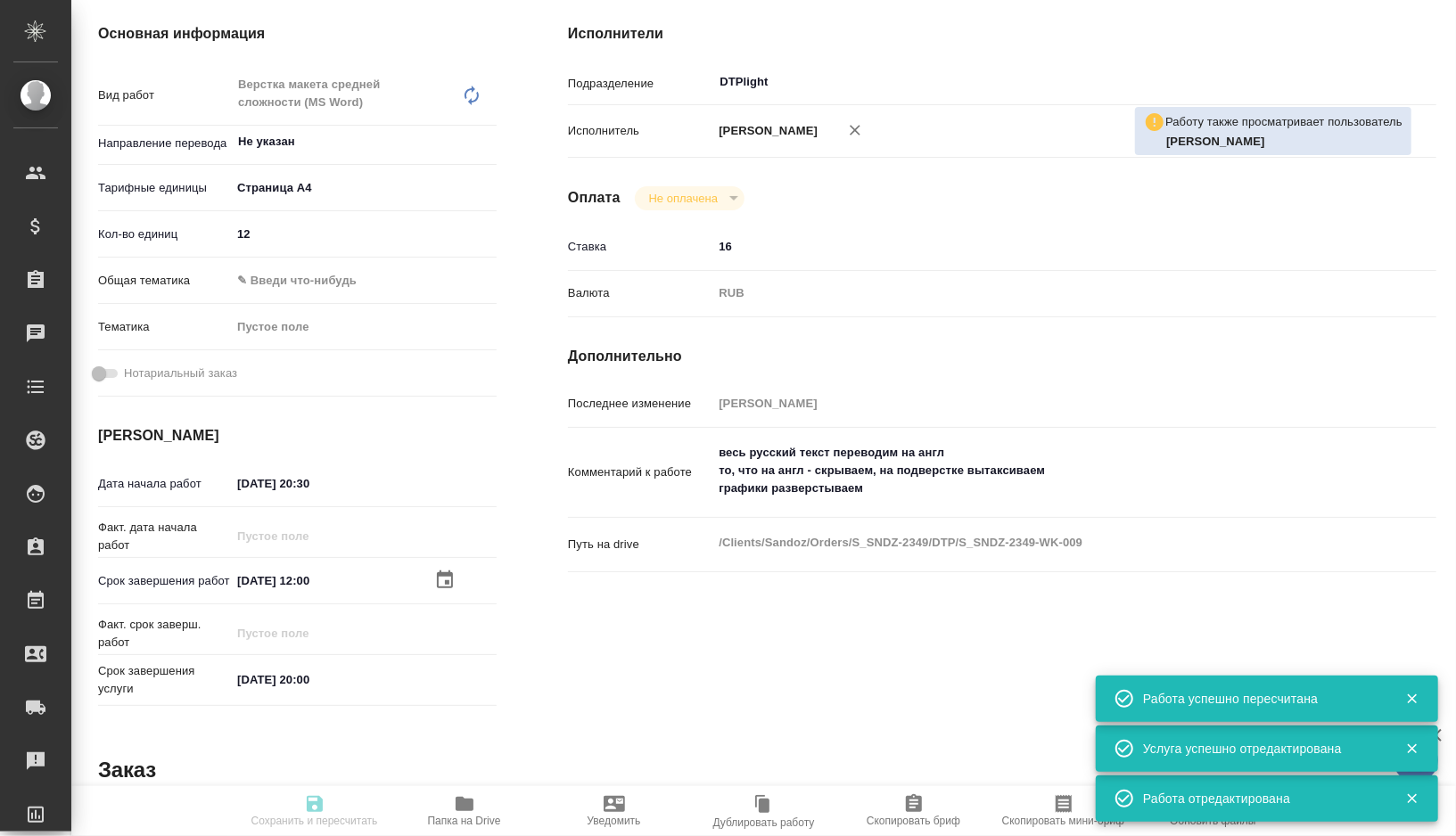
type input "notPayed"
type input "16"
type input "RUB"
type input "Дзюндзя Нина"
type textarea "весь русский текст переводим на англ то, что на англ - скрываем, на подверстке …"
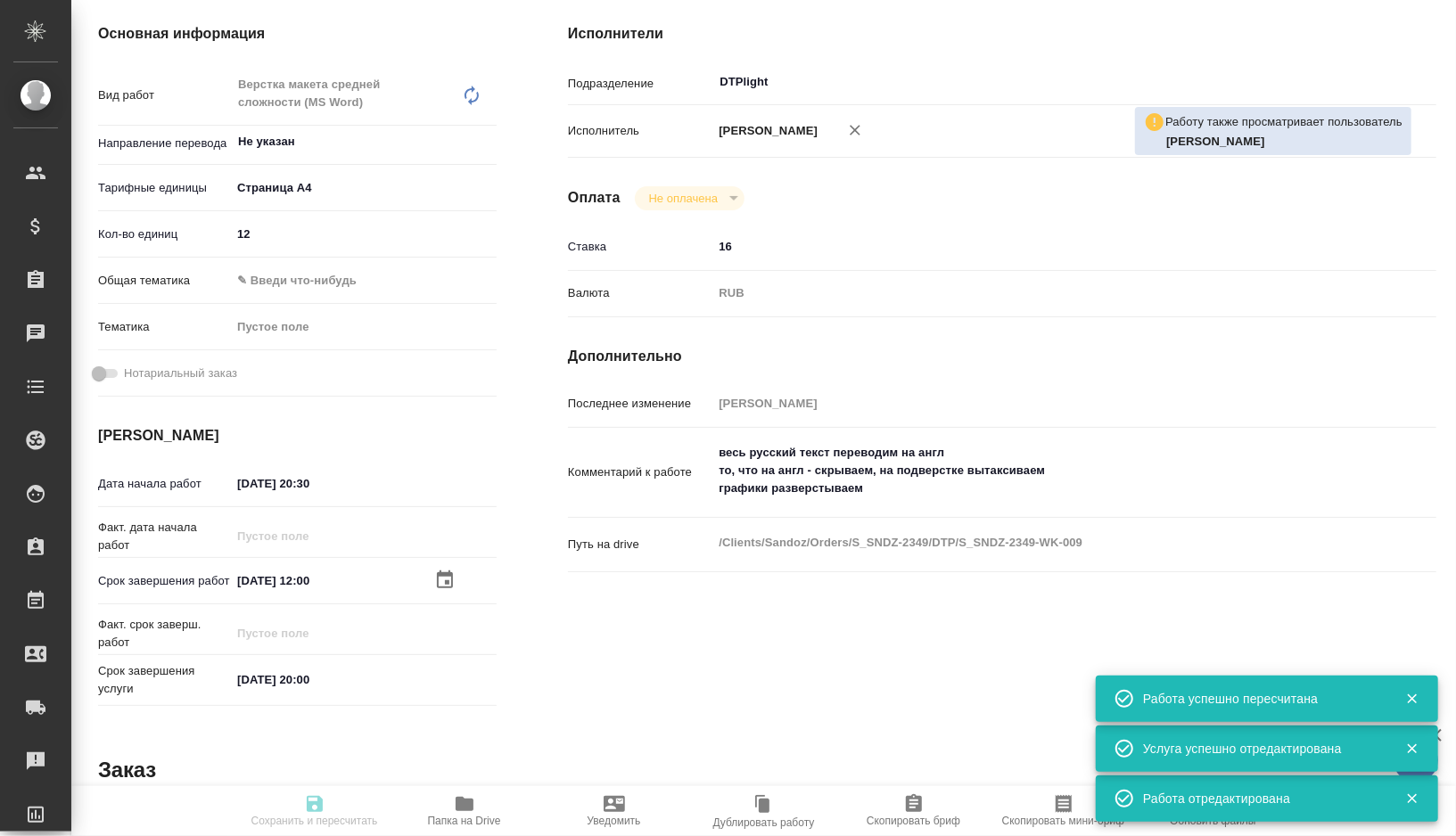
type textarea "x"
type textarea "/Clients/Sandoz/Orders/S_SNDZ-2349/DTP/S_SNDZ-2349-WK-009"
type textarea "x"
type input "S_SNDZ-2349"
type input "Верстка PDF без исходного файла / Layout PDF without source file"
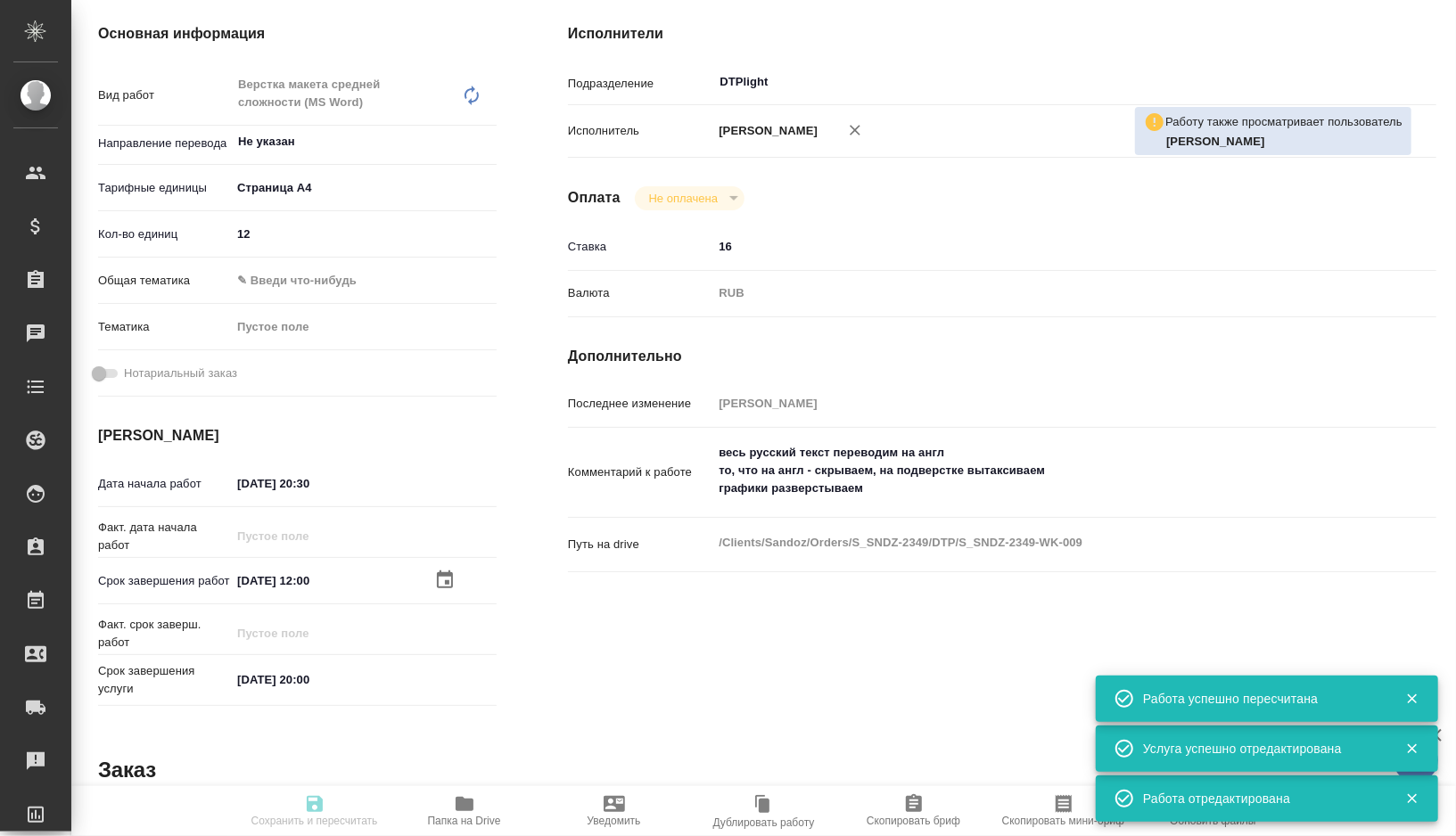
type input "Приемка разверстки, Подверстка, Приемка подверстки, Верстка макета средней слож…"
type input "Сайдашева Диляра"
type input "[PERSON_NAME]"
type input "/Clients/Sandoz/Orders/S_SNDZ-2349"
type textarea "x"
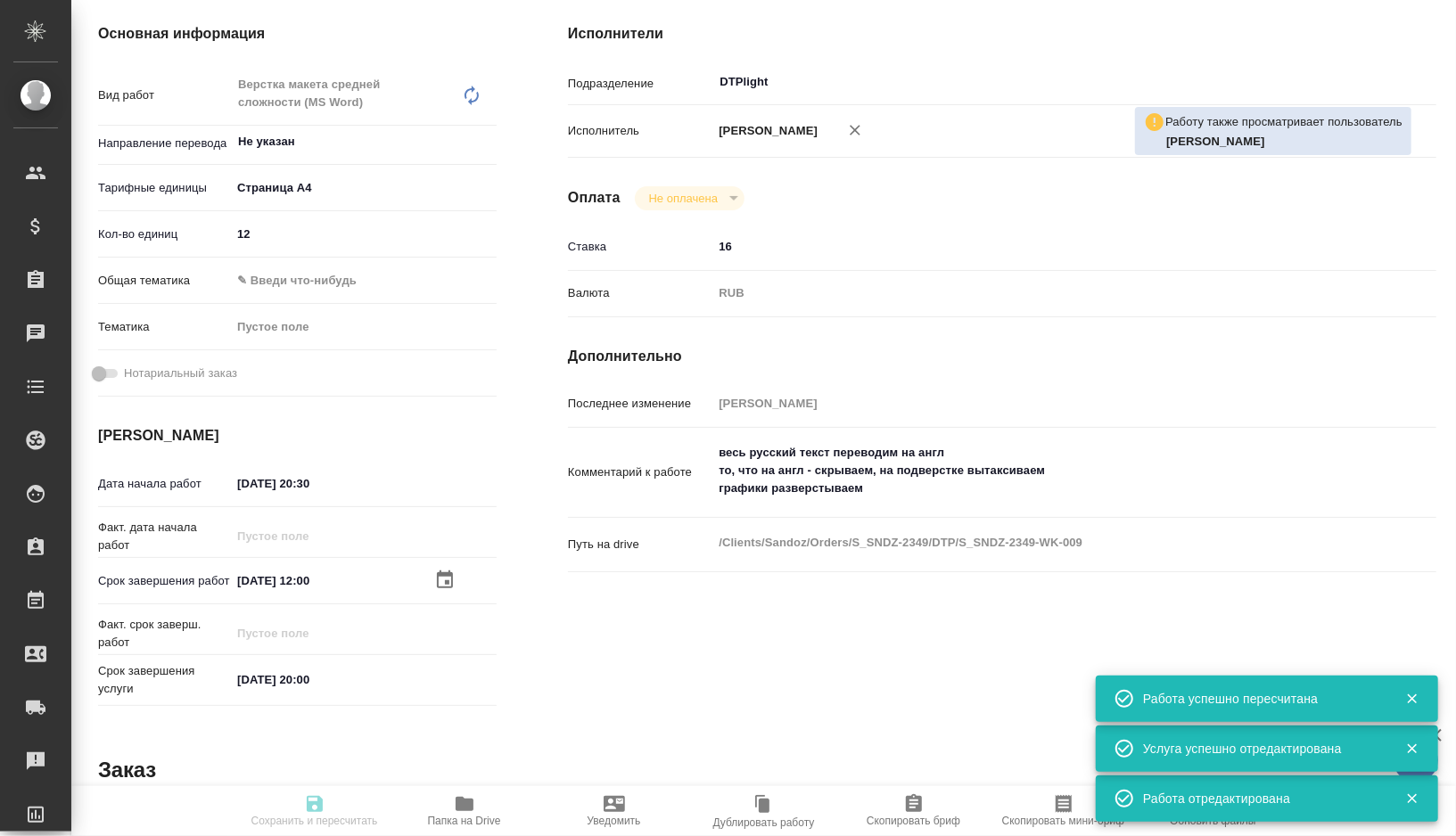
type textarea "x"
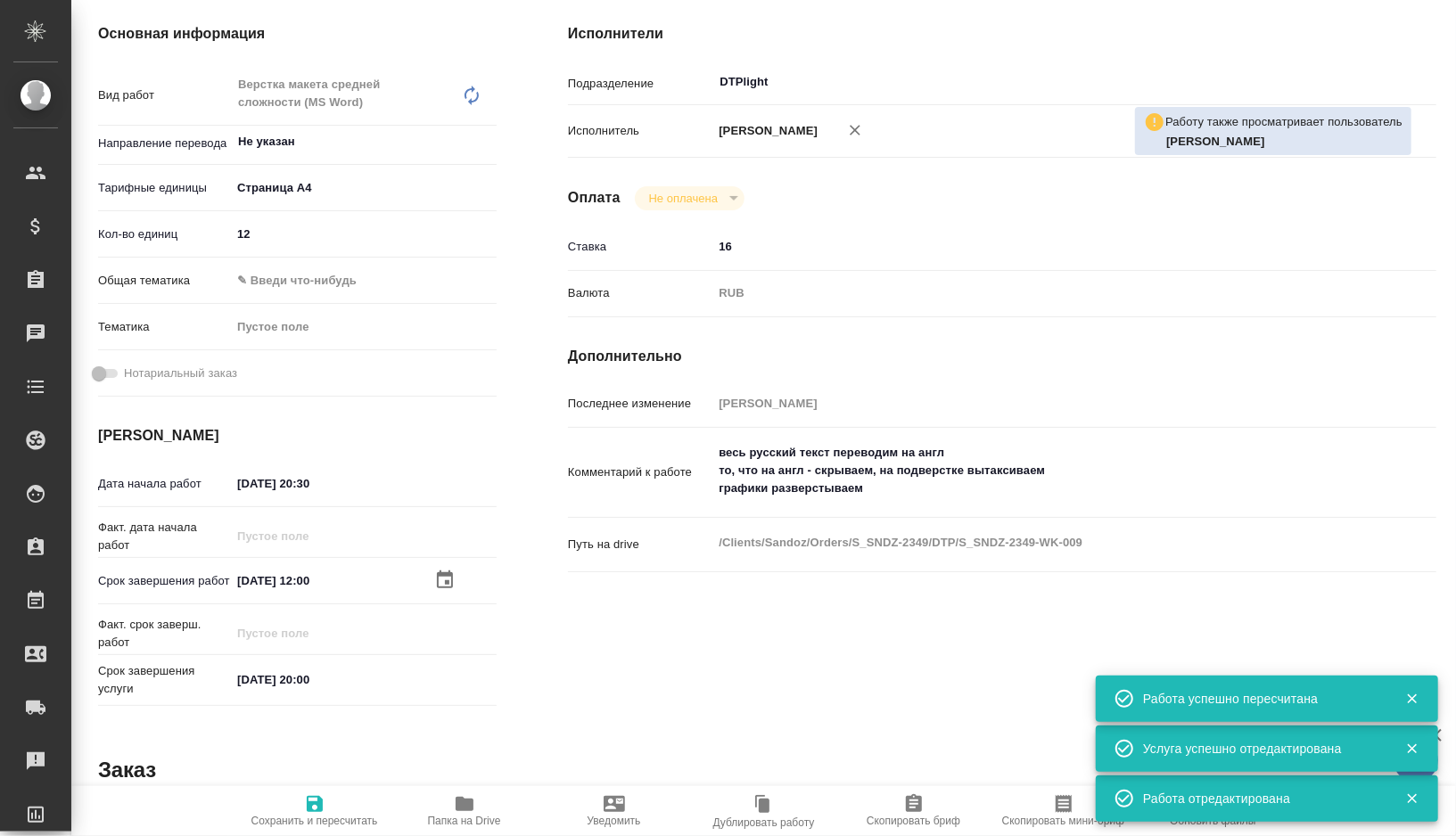
type textarea "x"
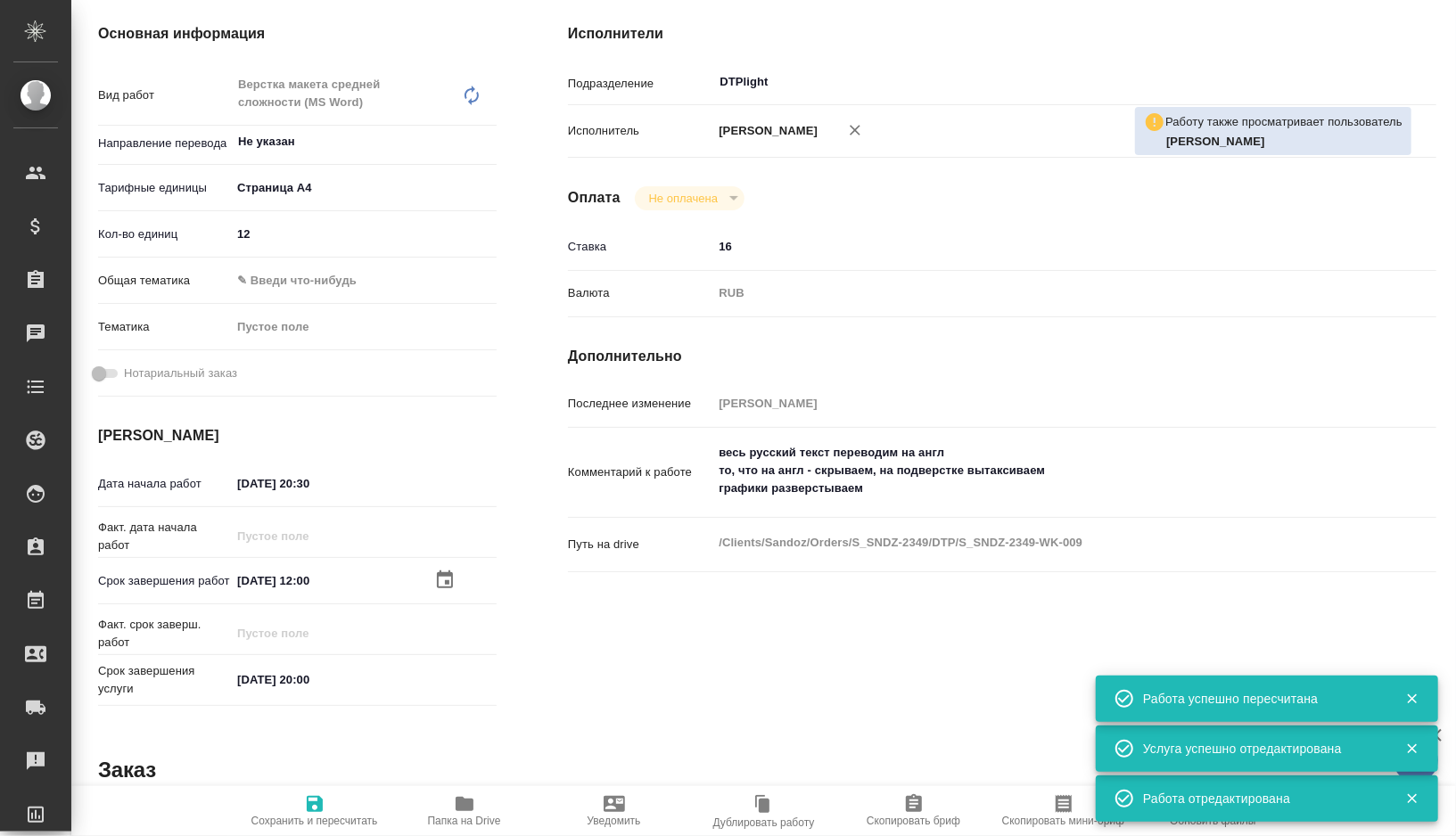
type textarea "x"
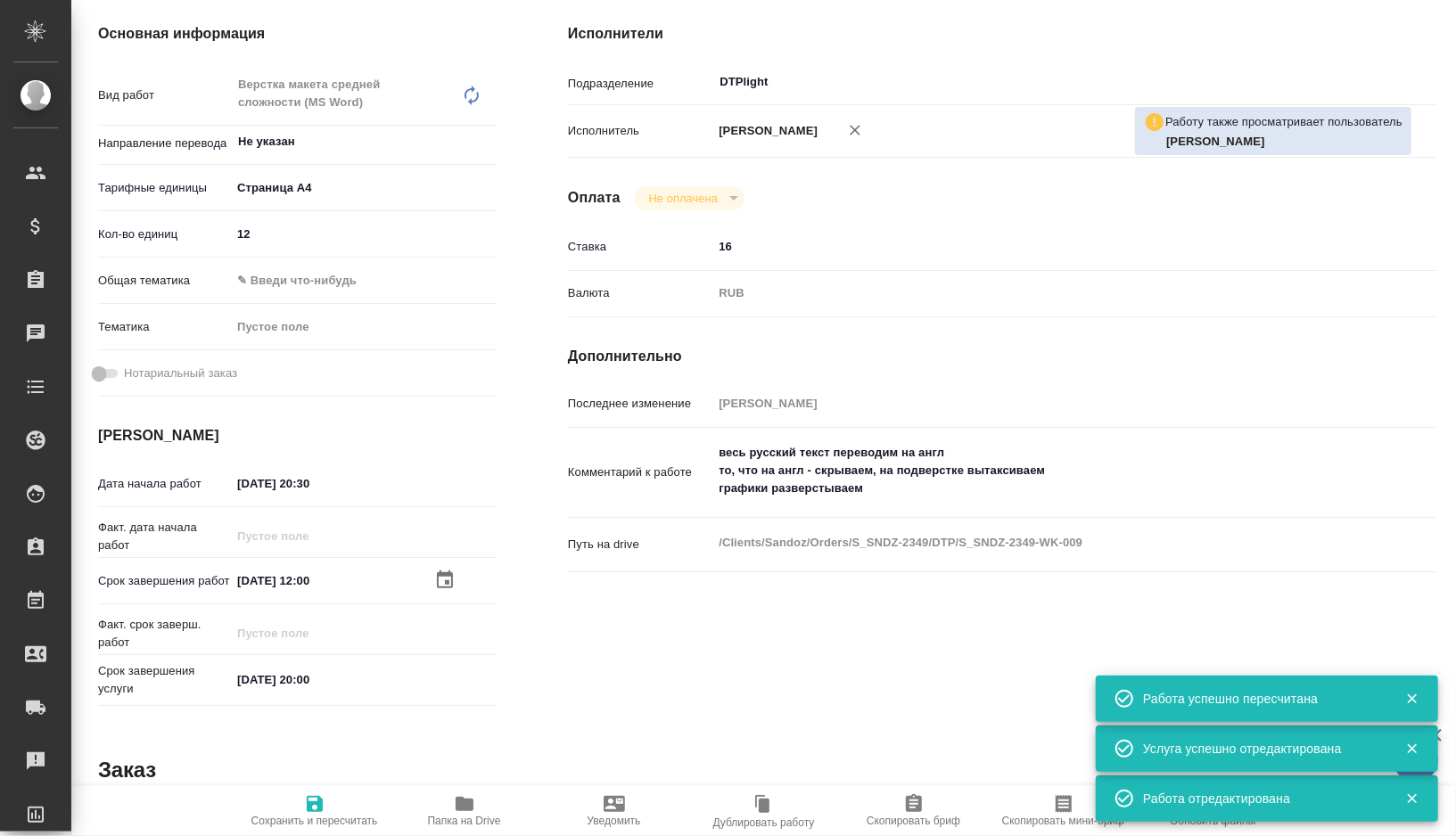
type textarea "x"
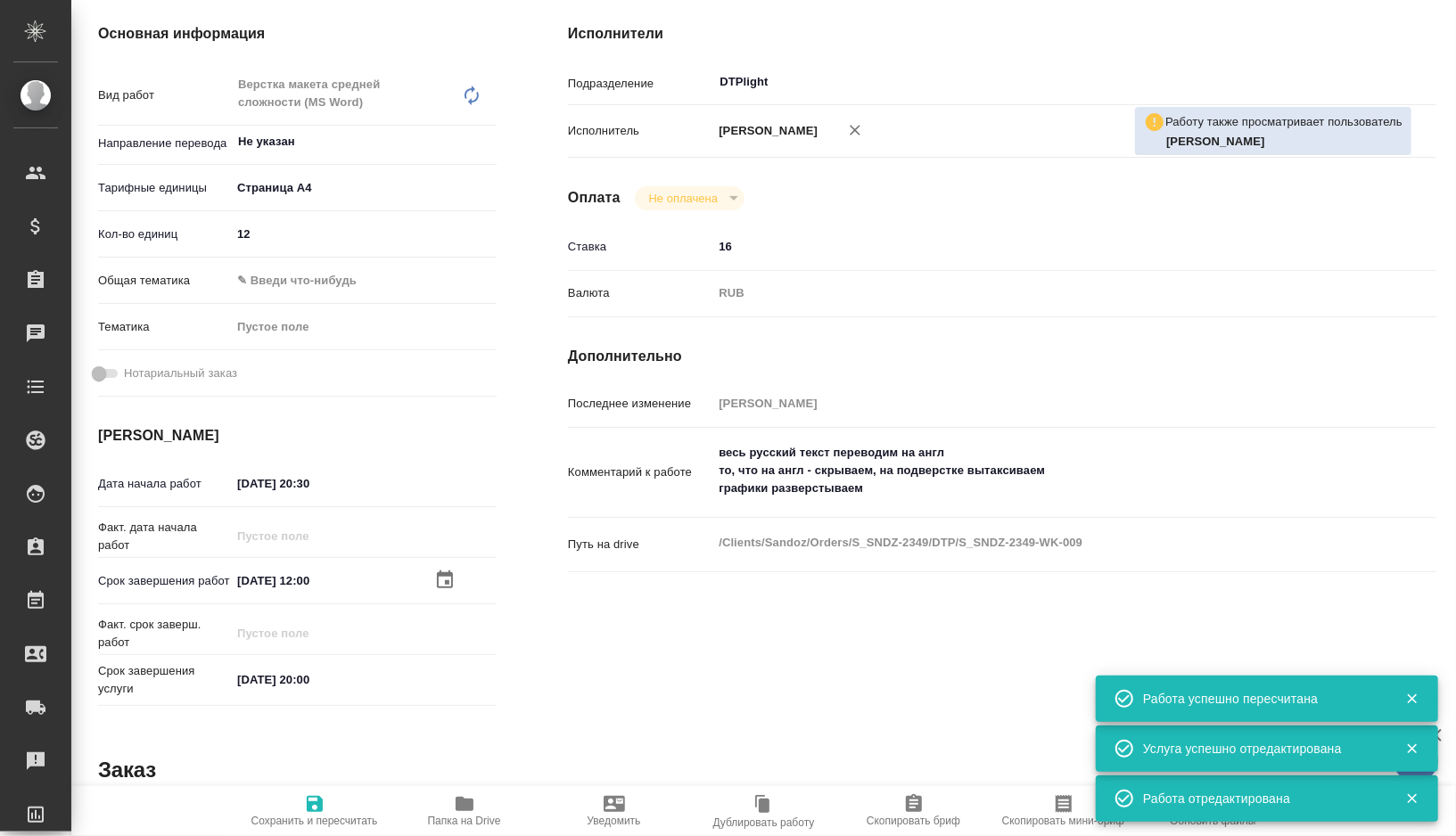
type textarea "x"
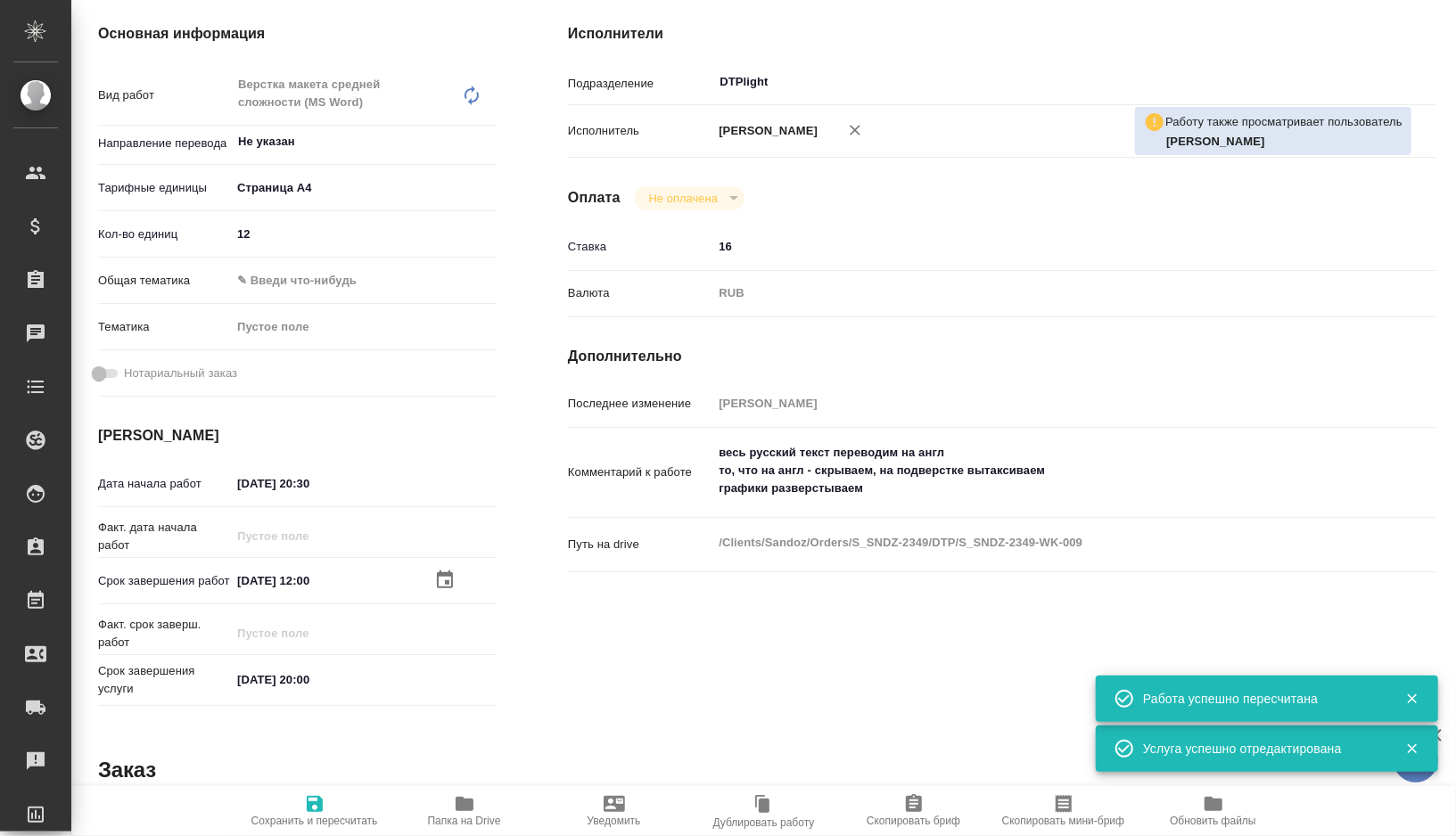
scroll to position [0, 0]
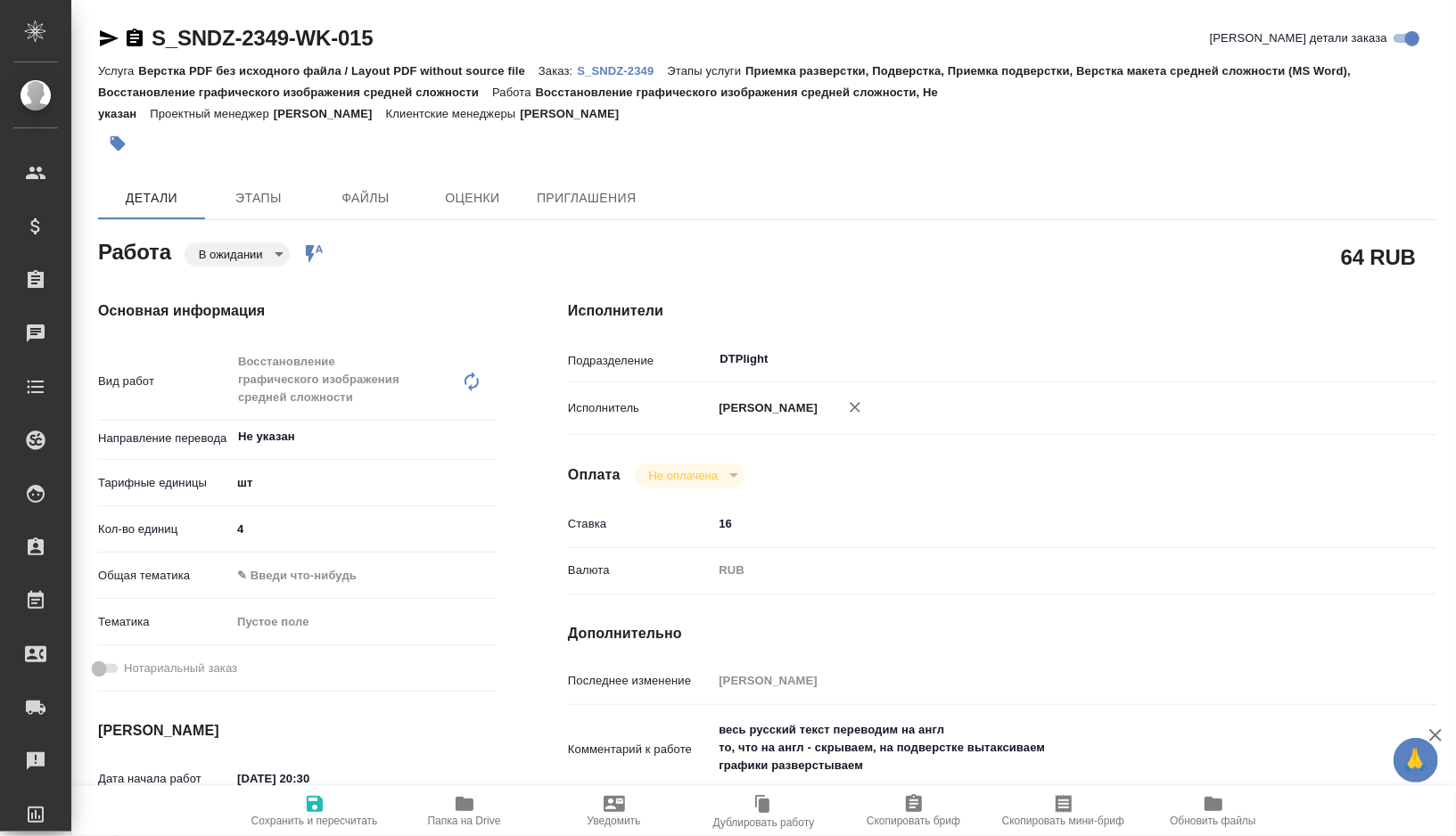
type textarea "x"
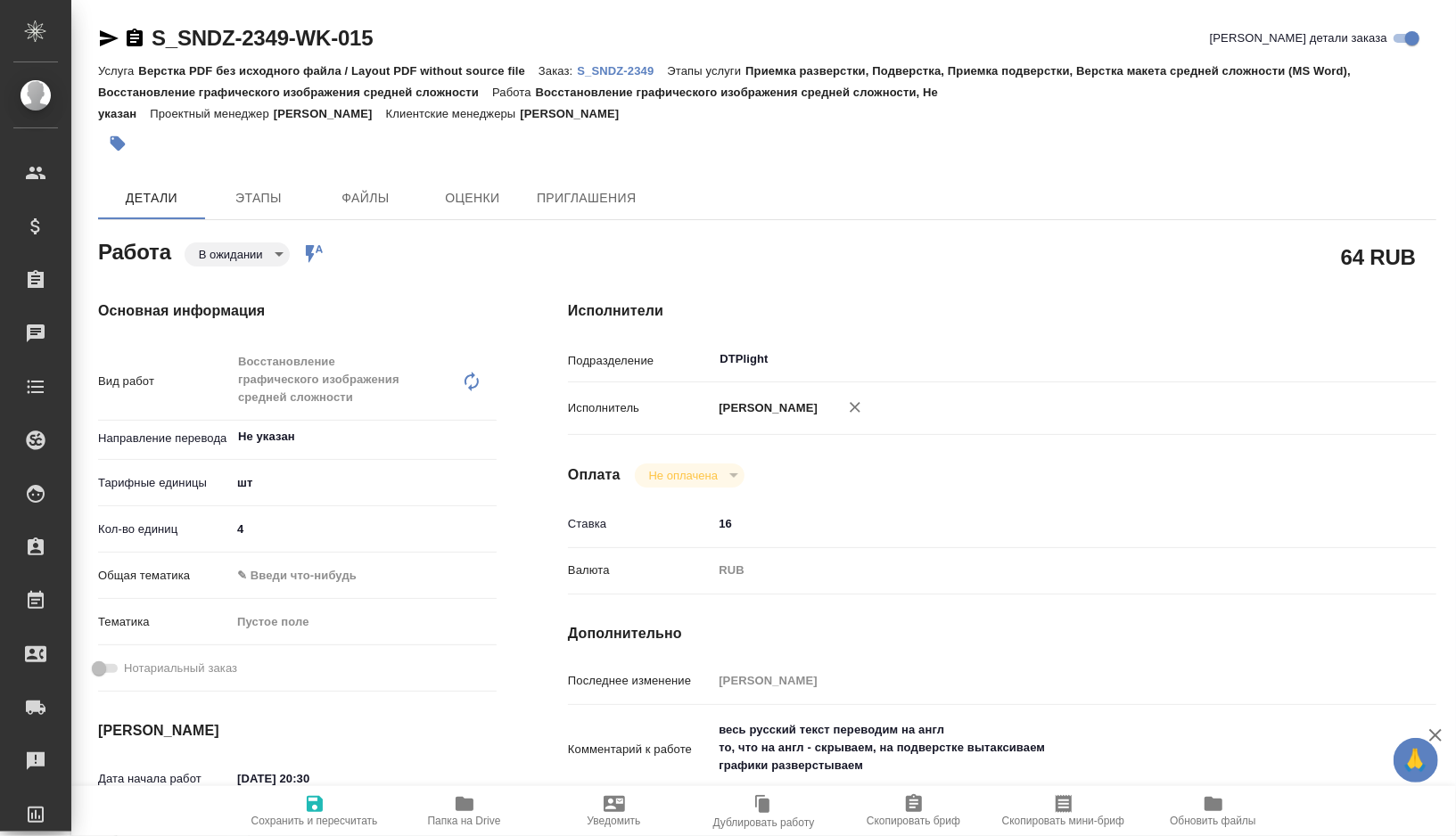
type textarea "x"
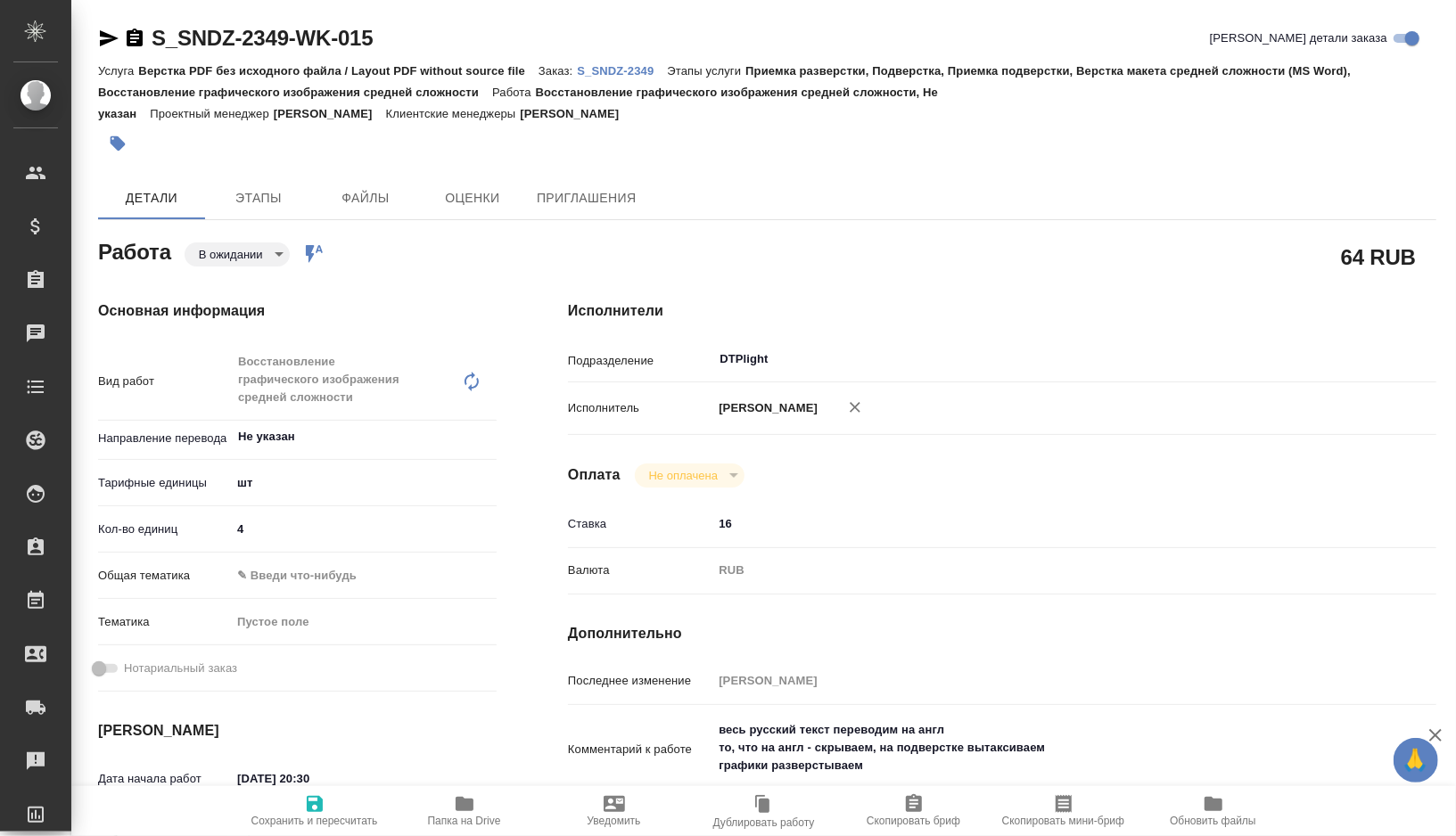
type textarea "x"
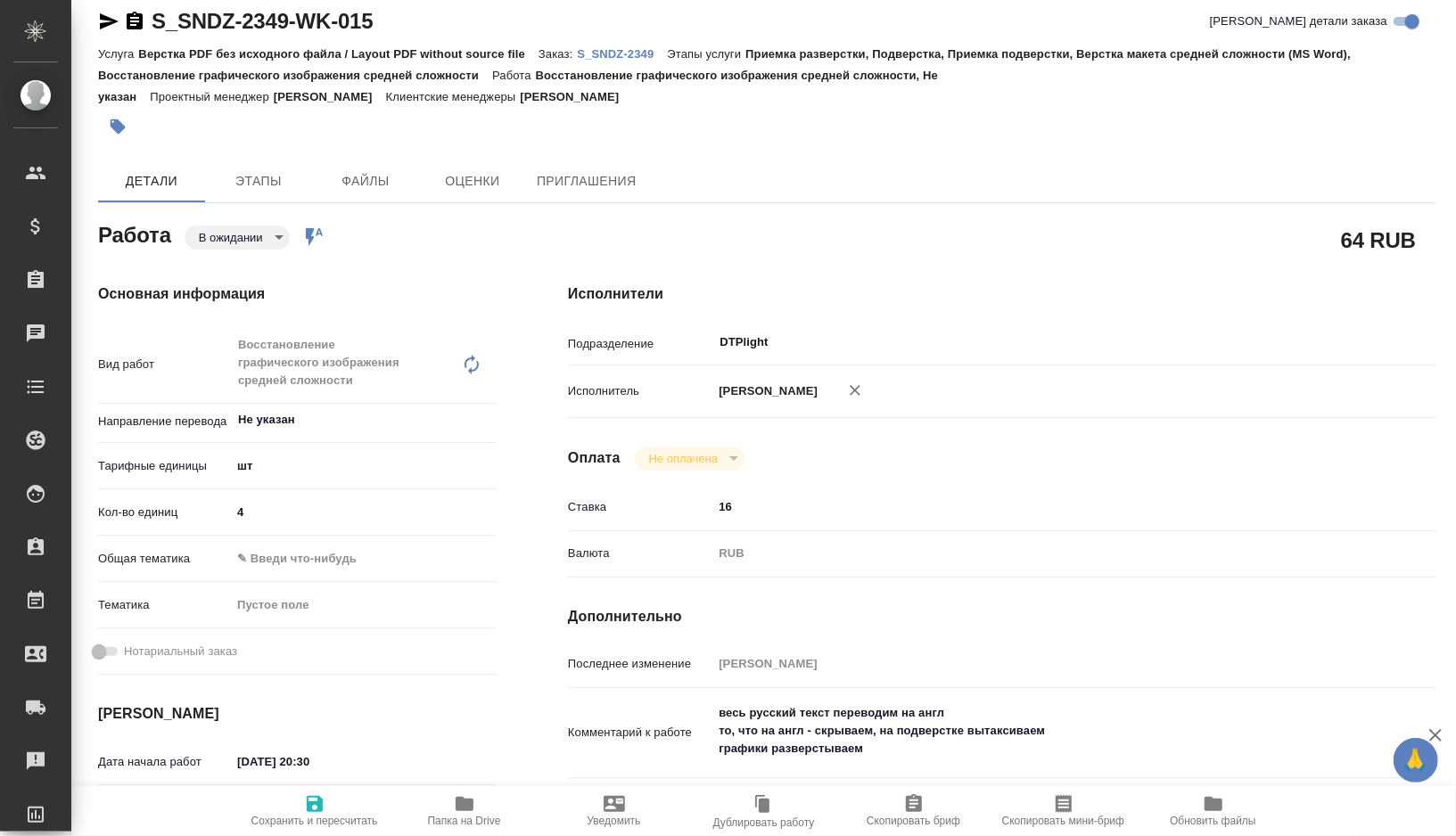
type textarea "x"
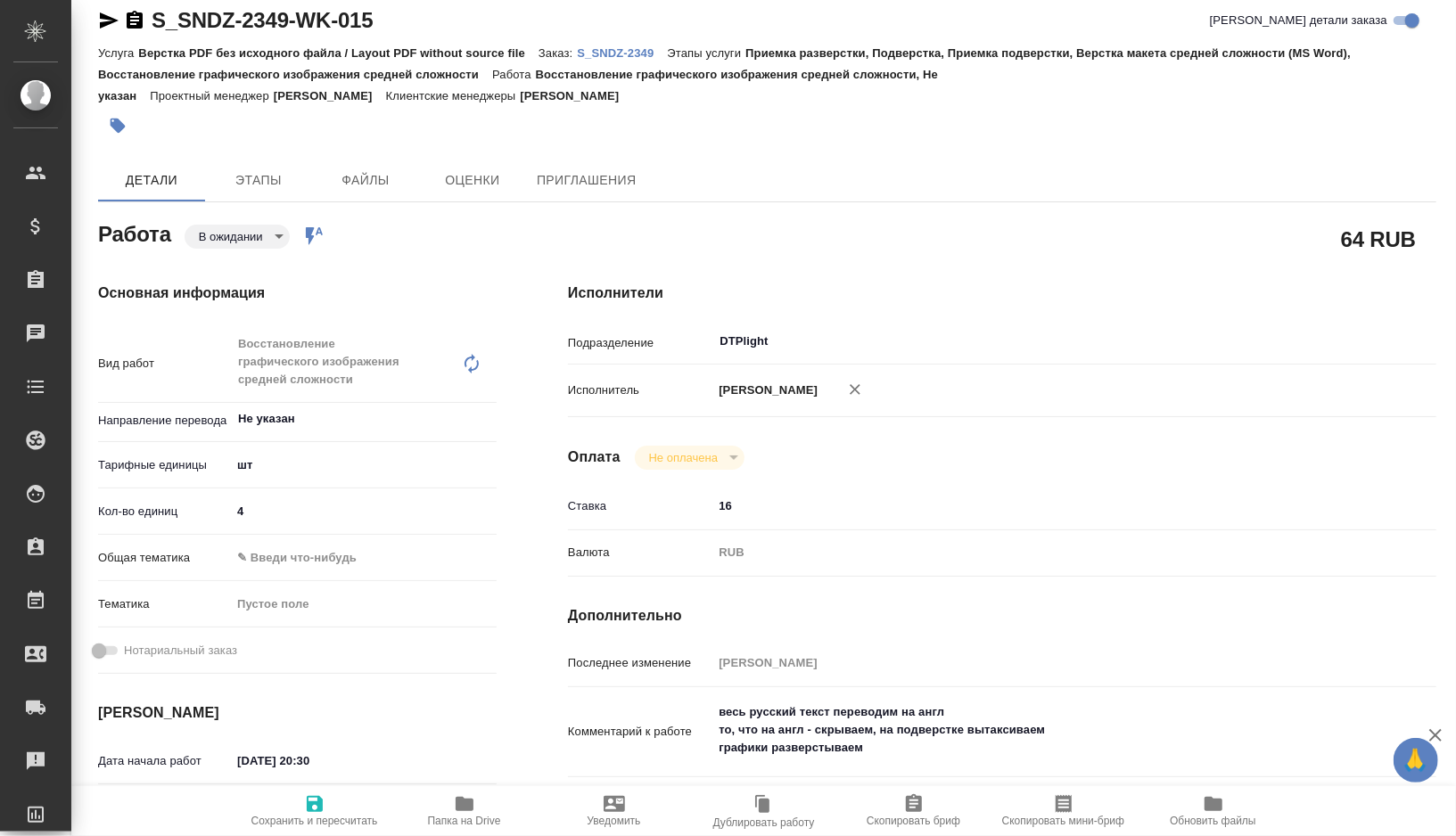
type textarea "x"
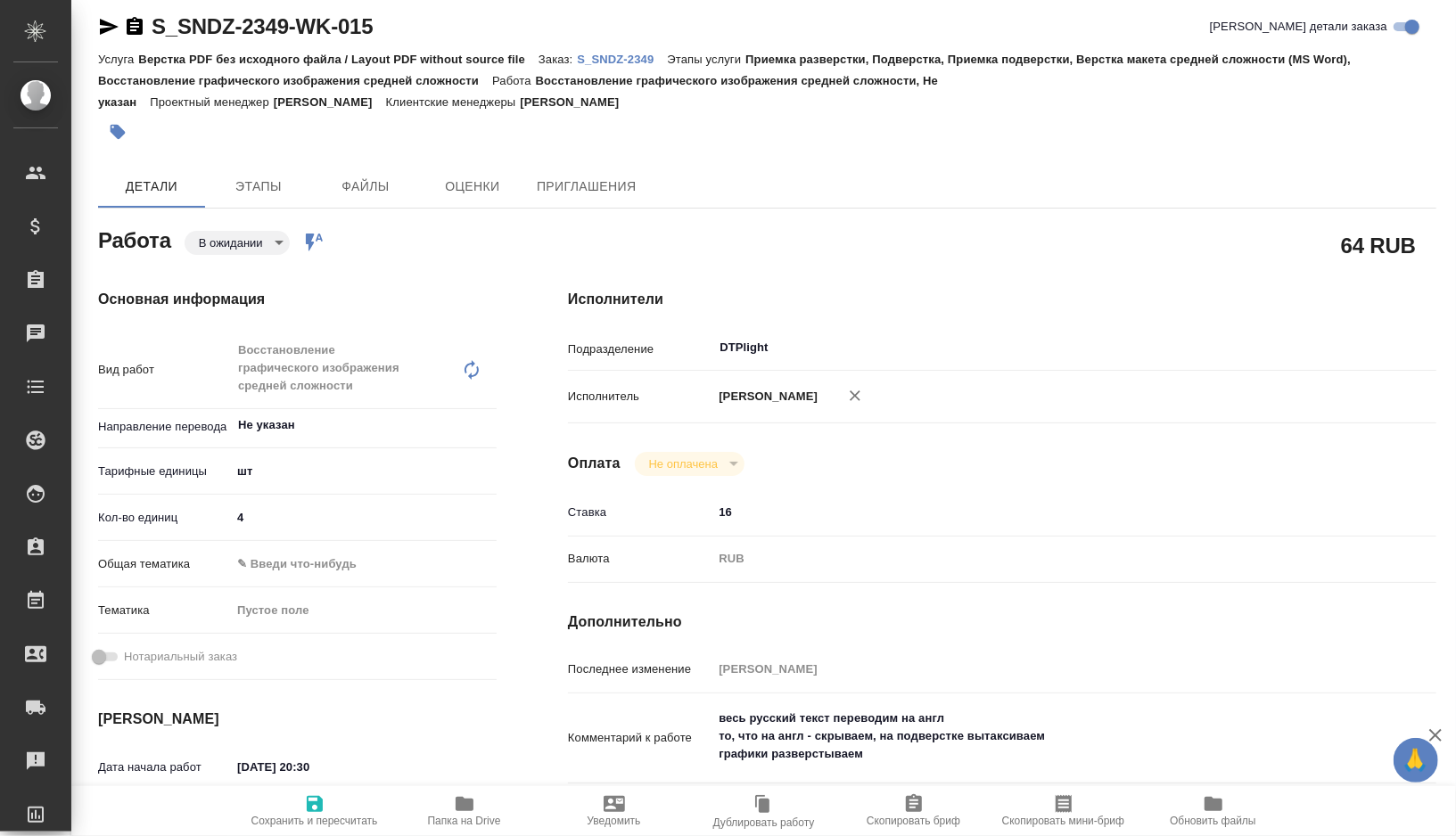
type textarea "x"
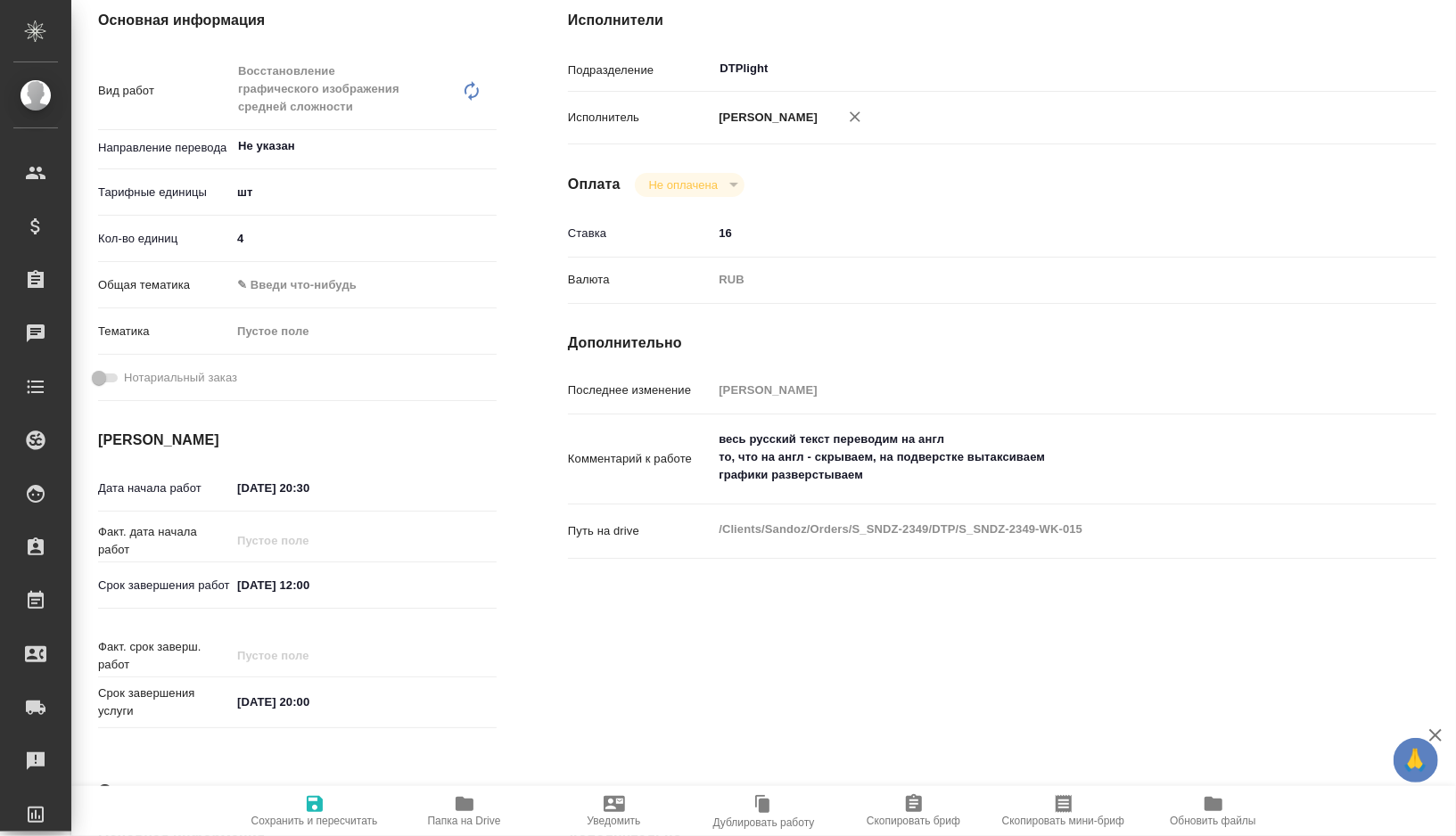
type textarea "x"
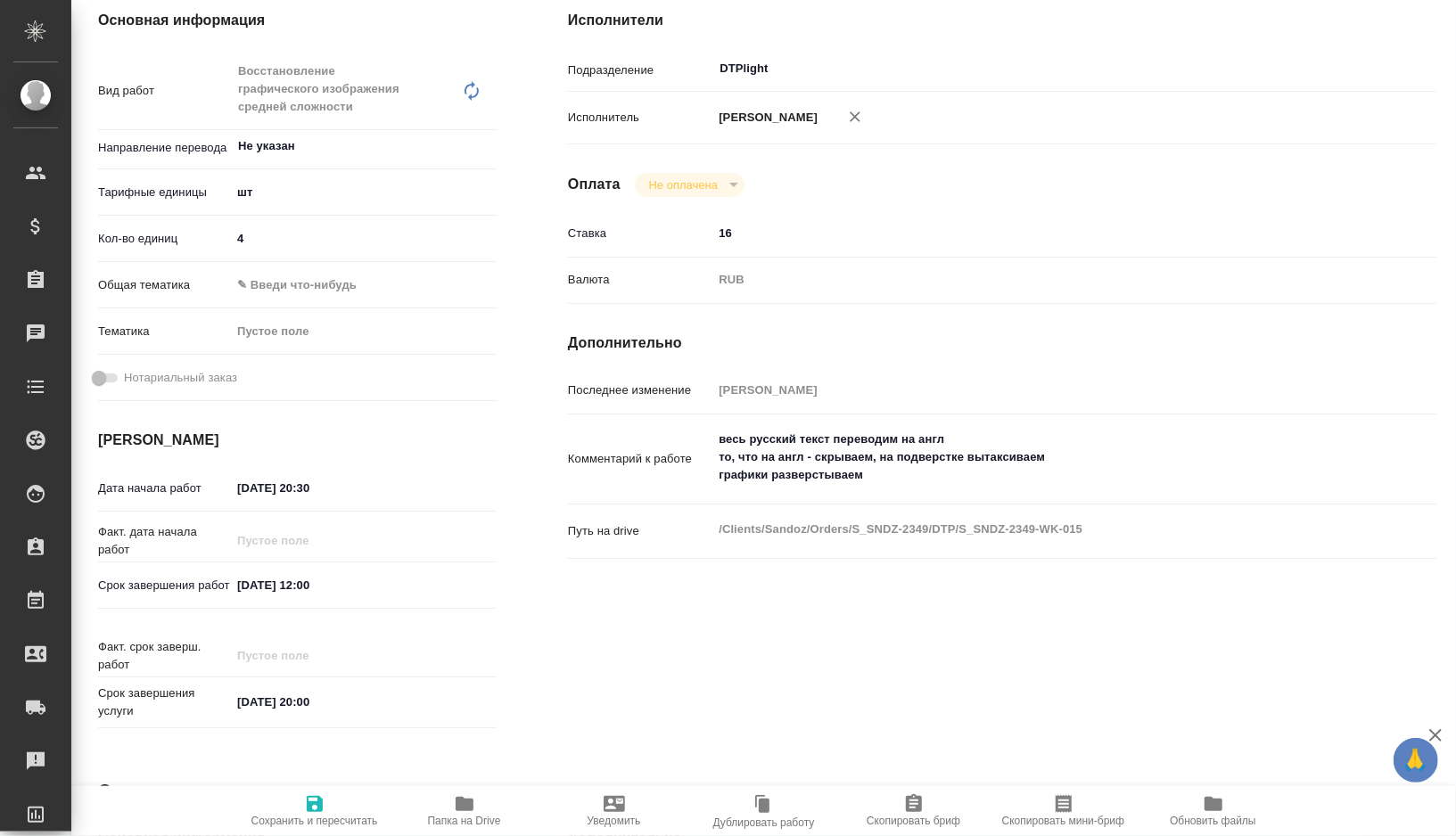
scroll to position [499, 0]
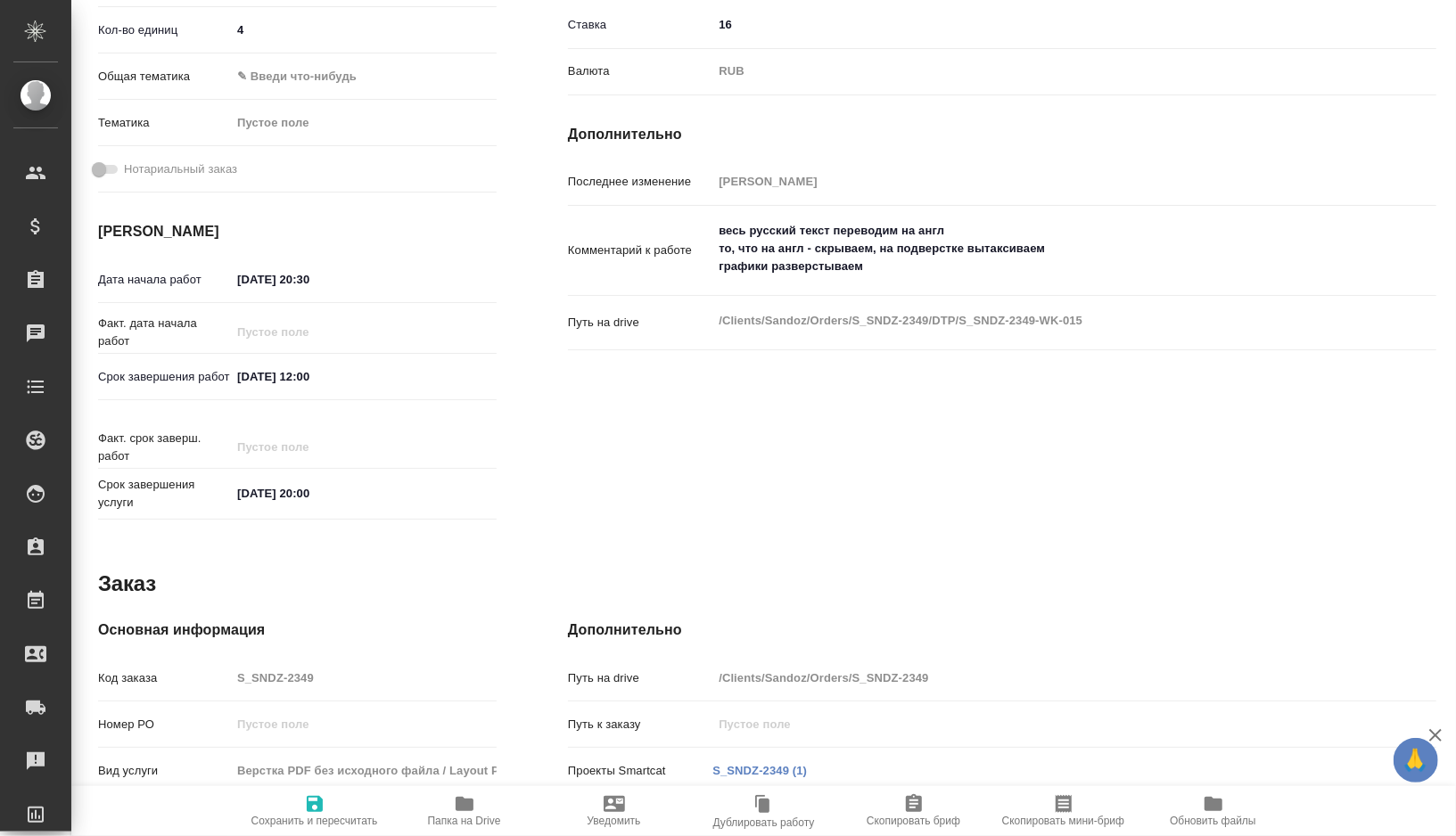
type textarea "x"
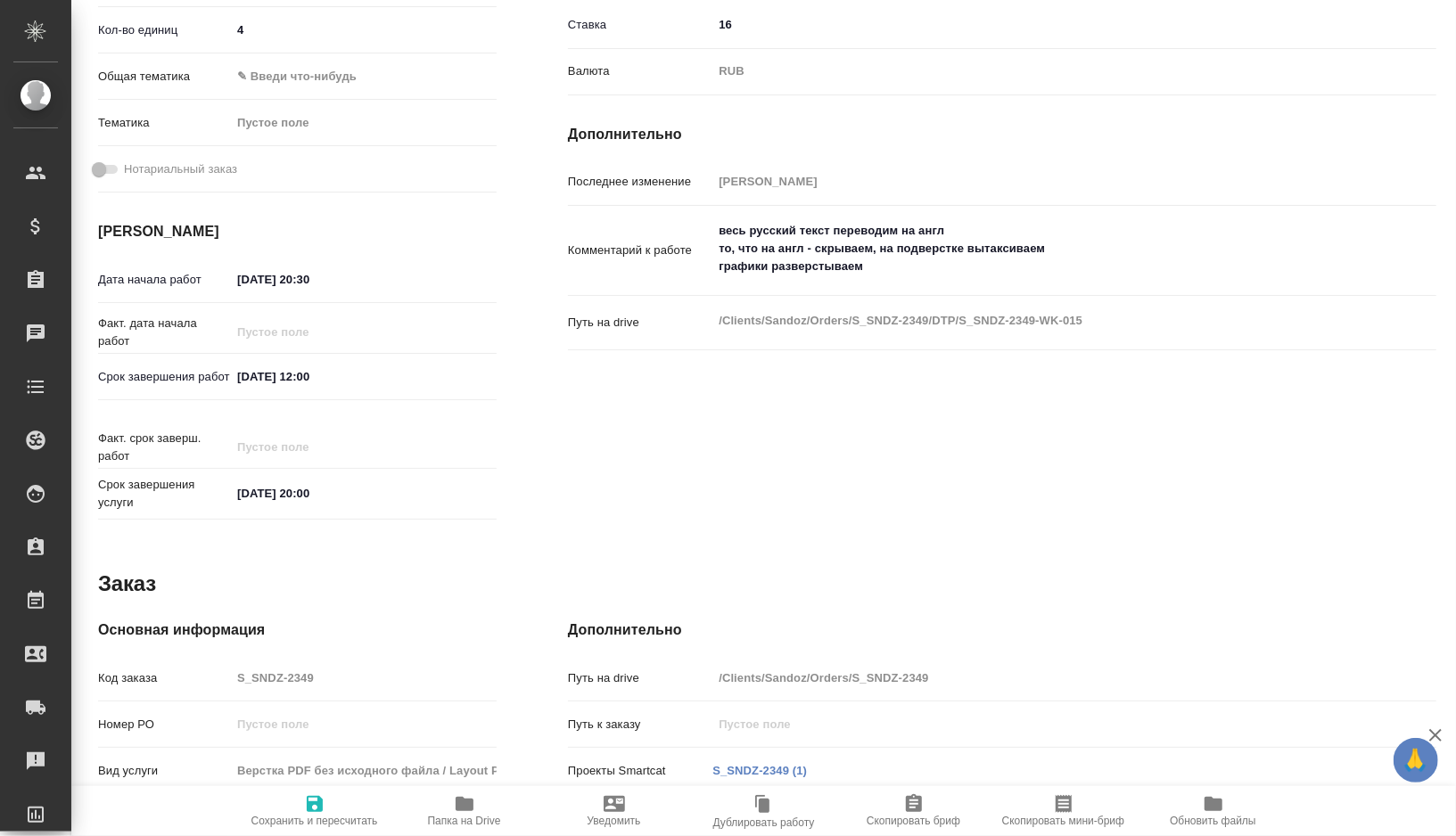
type textarea "x"
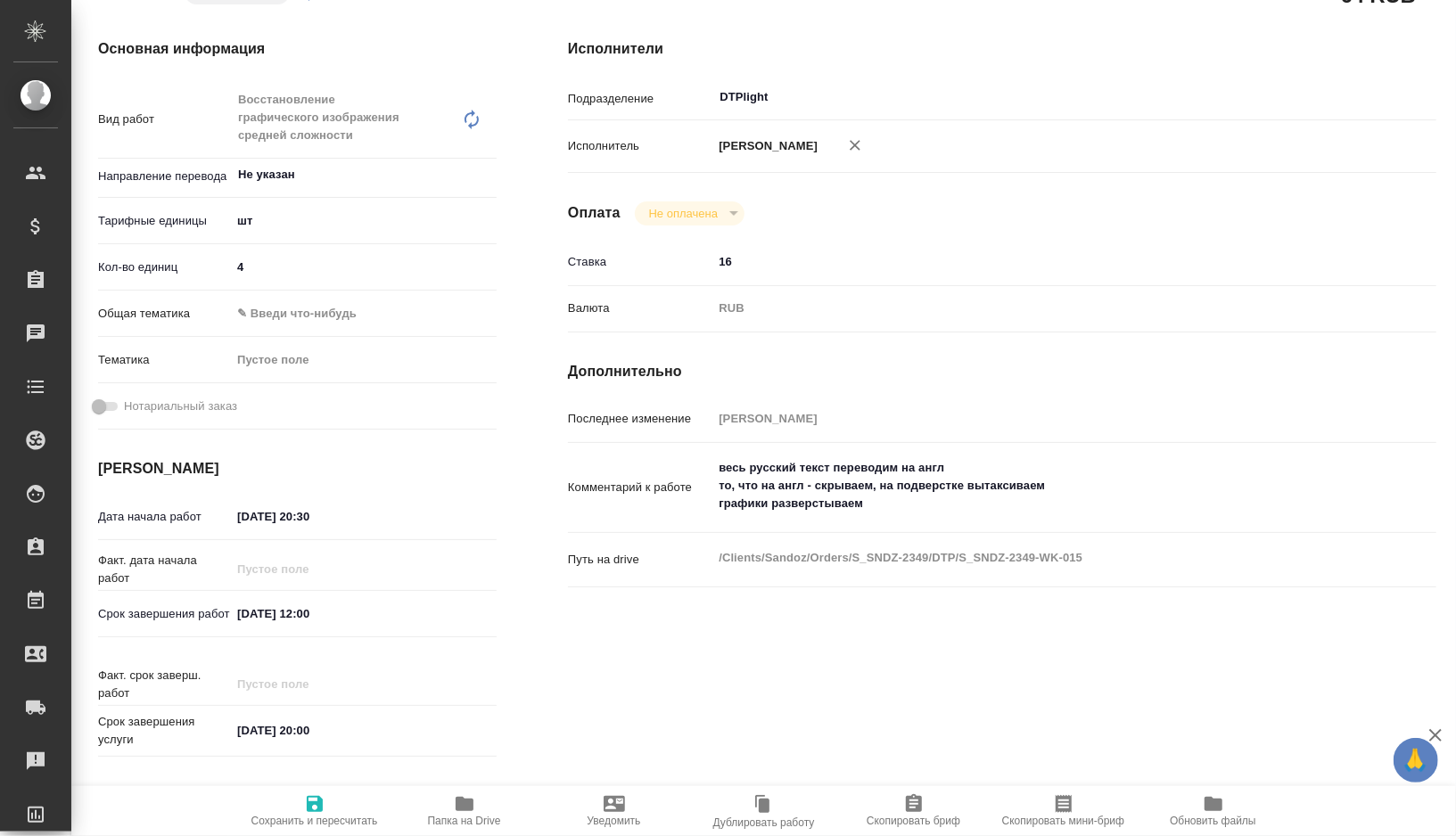
scroll to position [0, 0]
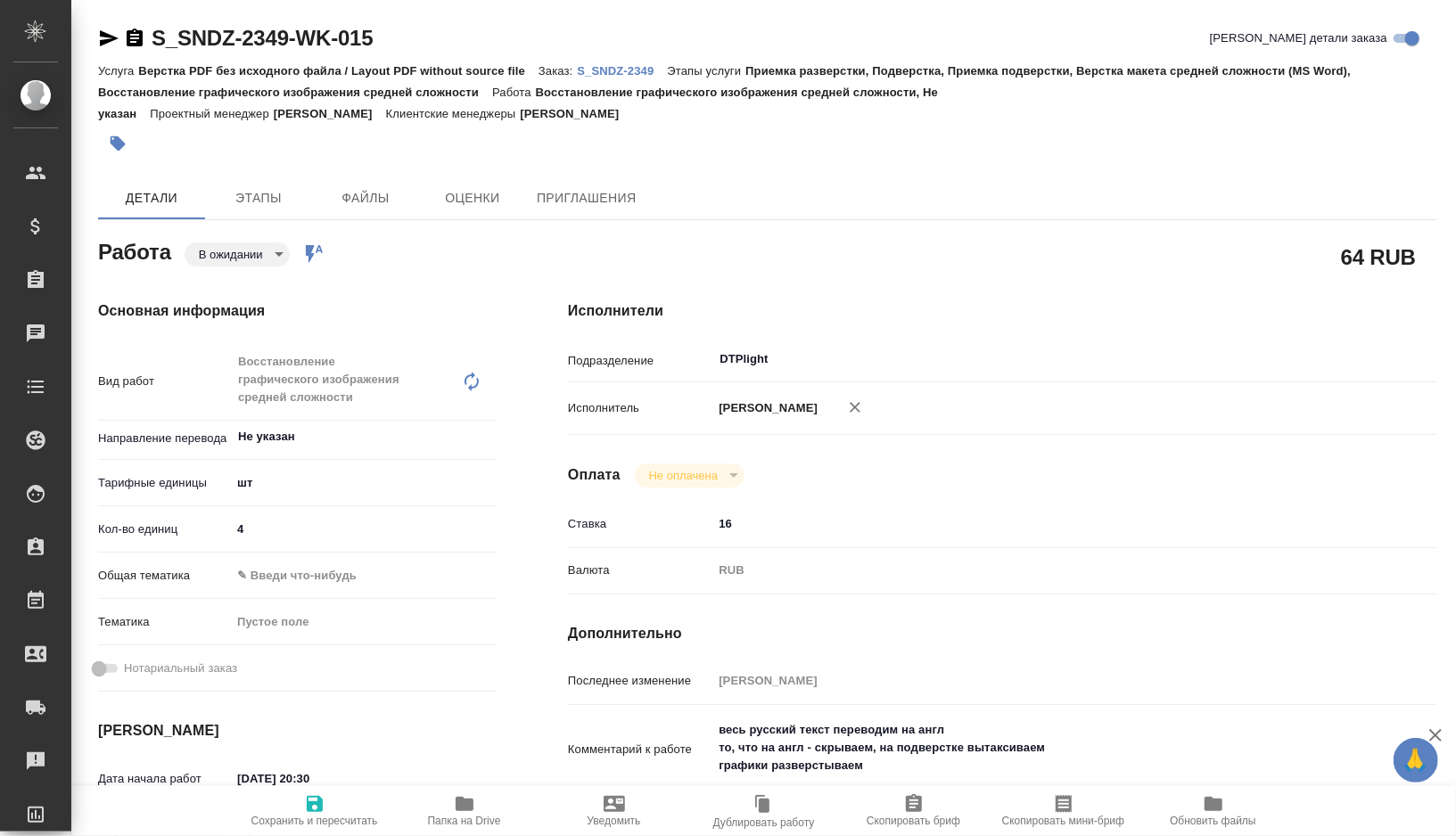
click at [280, 255] on body "🙏 .cls-1 fill:#fff; AWATERA Gorshkova Valentina Клиенты Спецификации Заказы 0 Ч…" at bounding box center [728, 418] width 1456 height 836
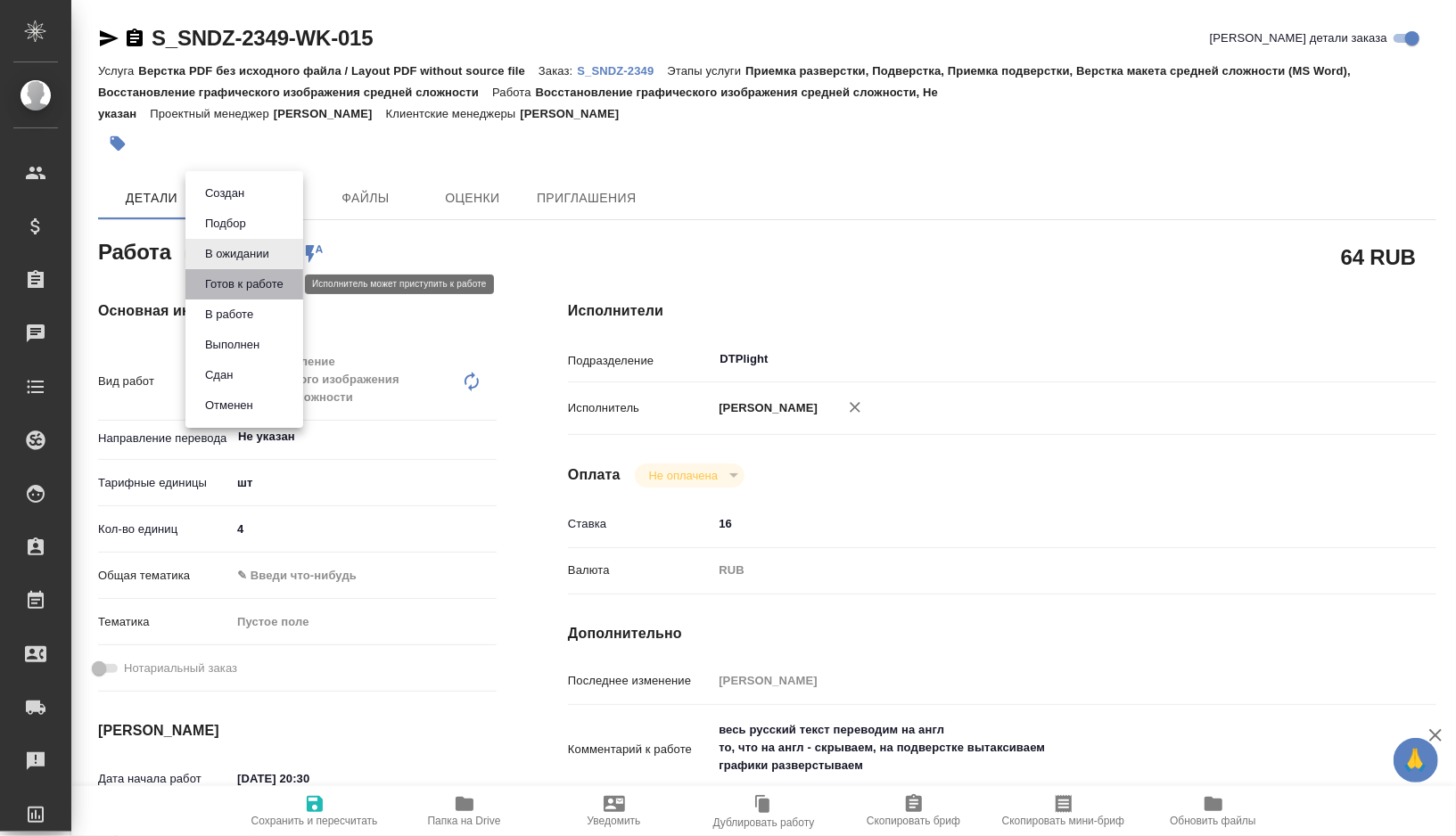
click at [261, 289] on button "Готов к работе" at bounding box center [244, 284] width 89 height 20
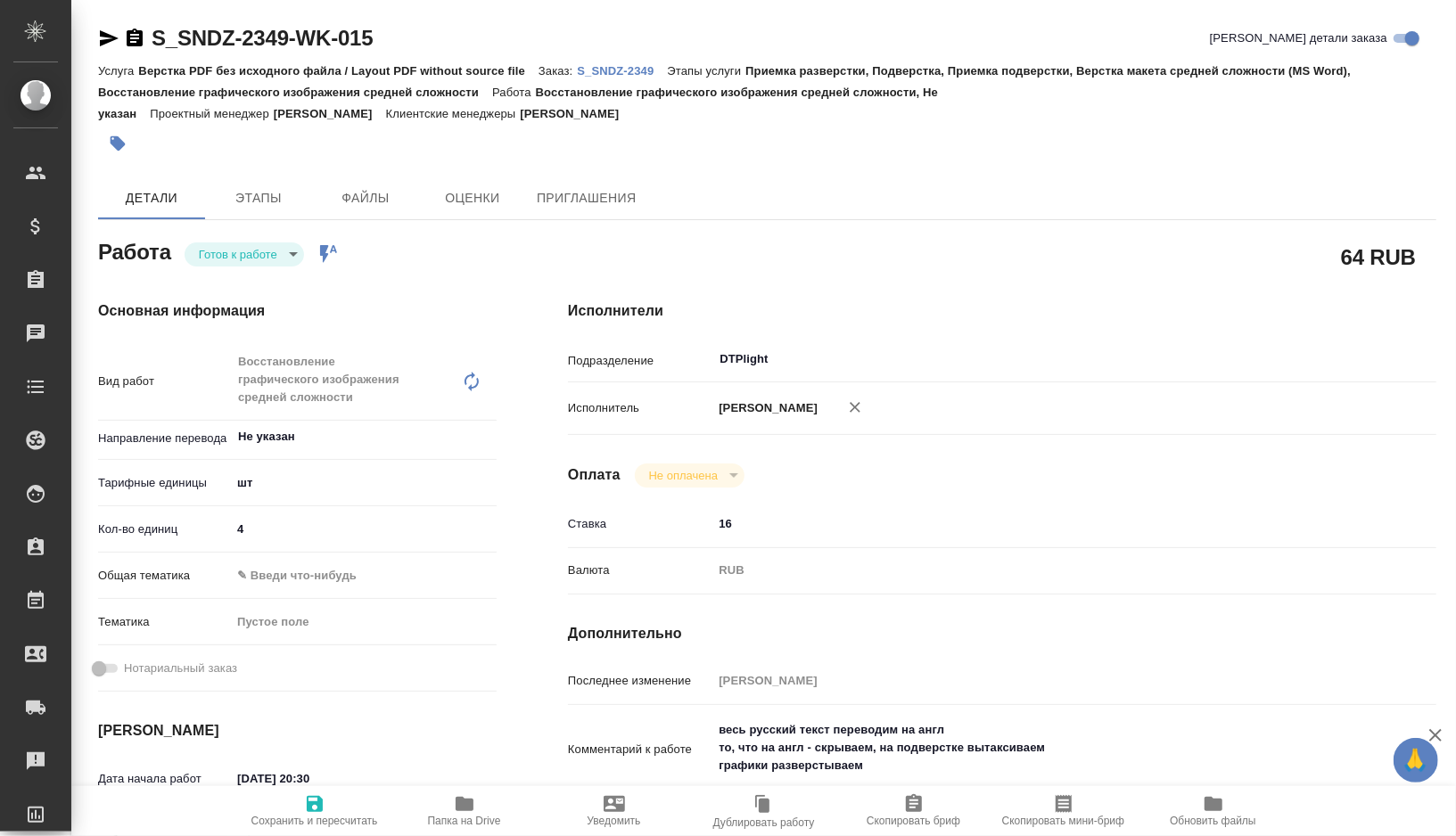
type textarea "x"
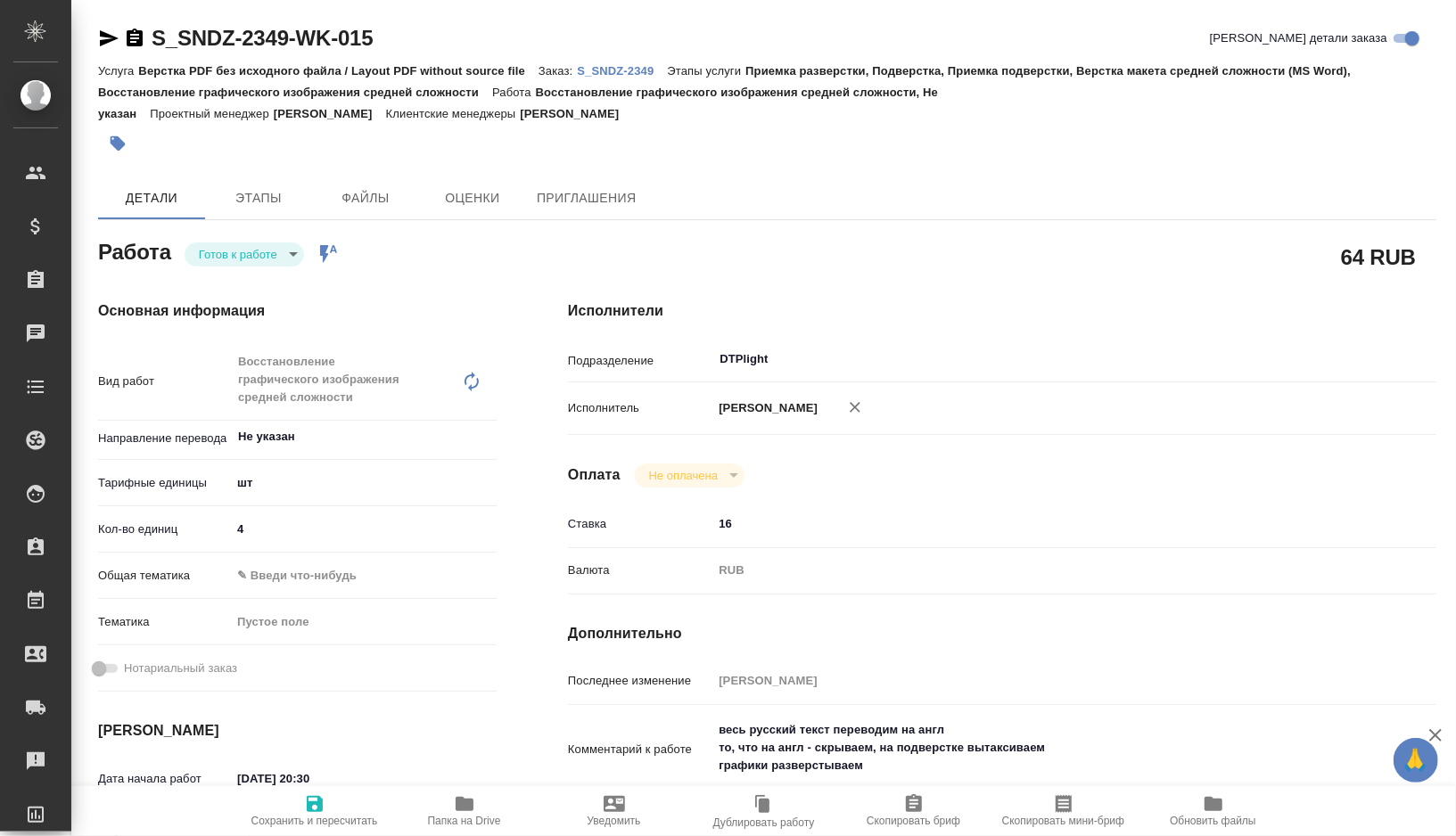
type textarea "x"
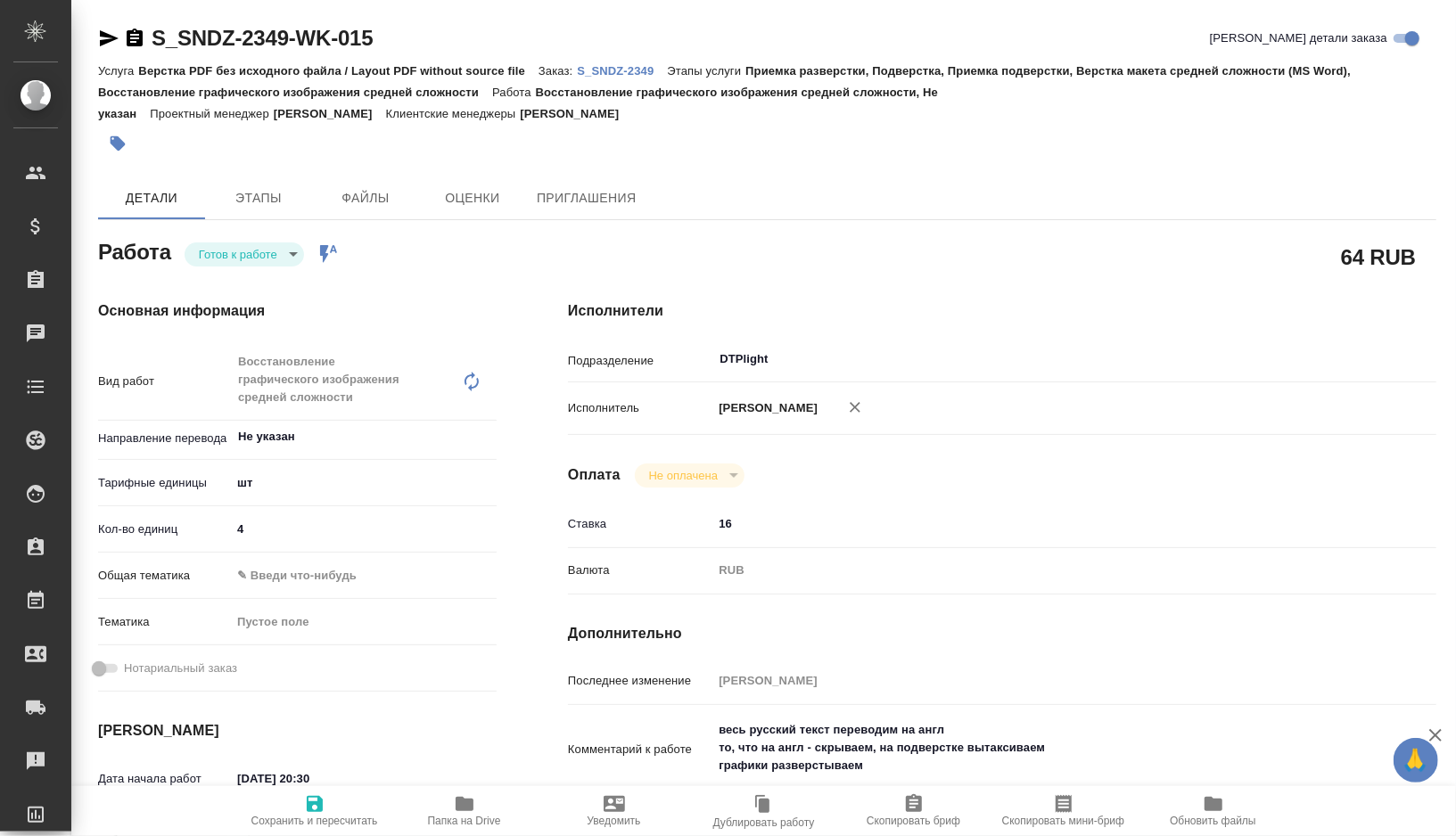
type textarea "x"
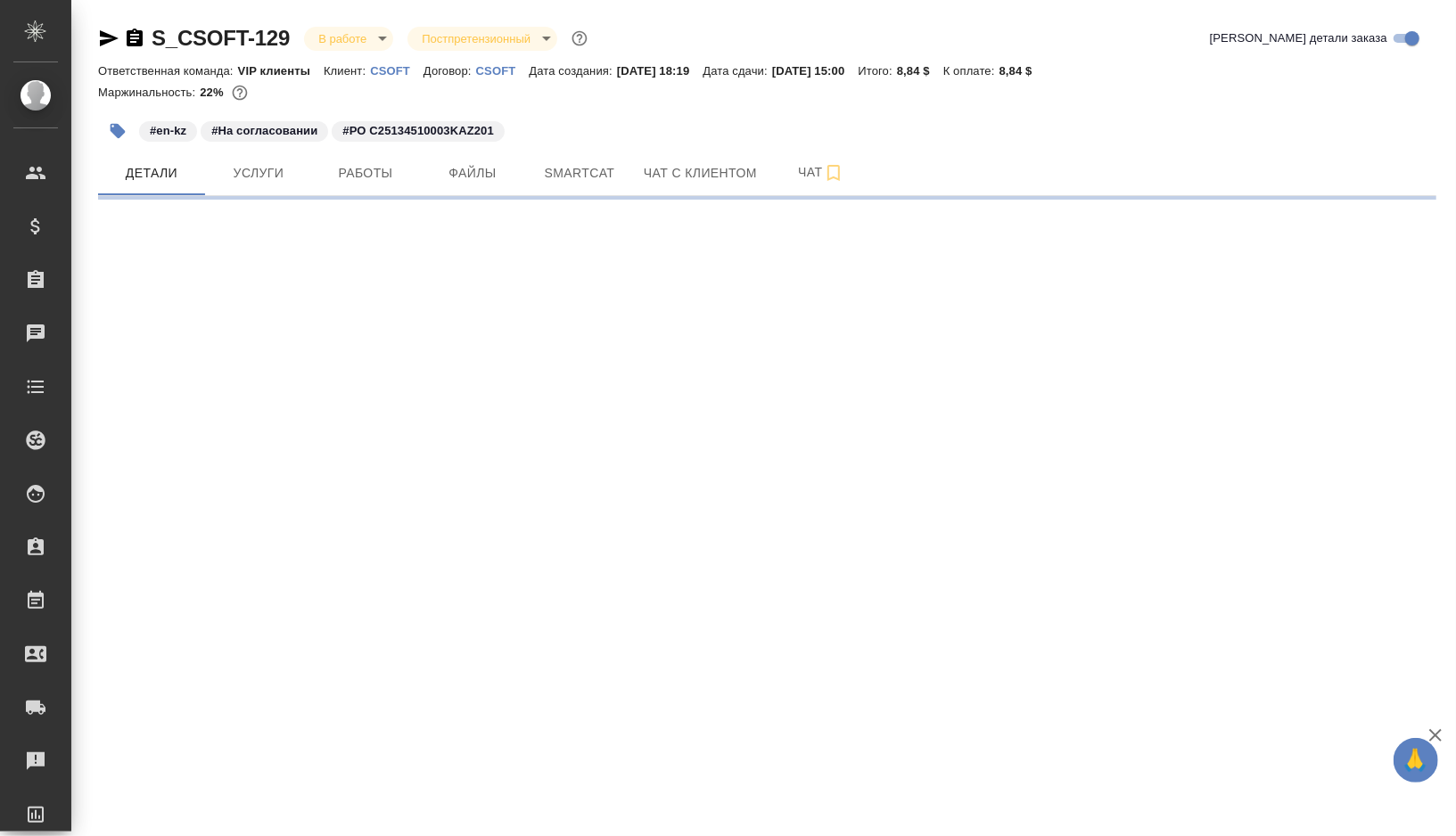
select select "RU"
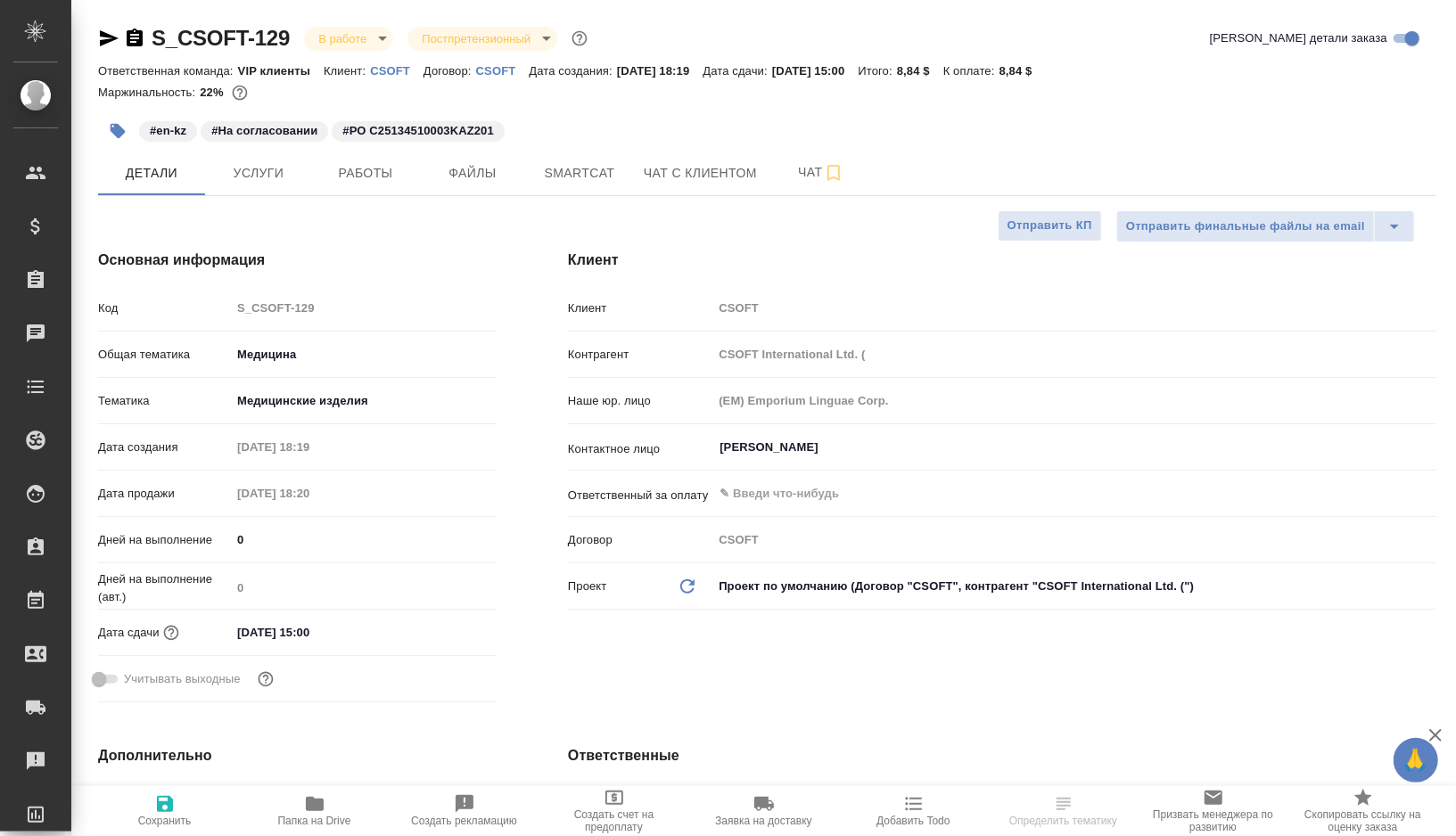
type textarea "x"
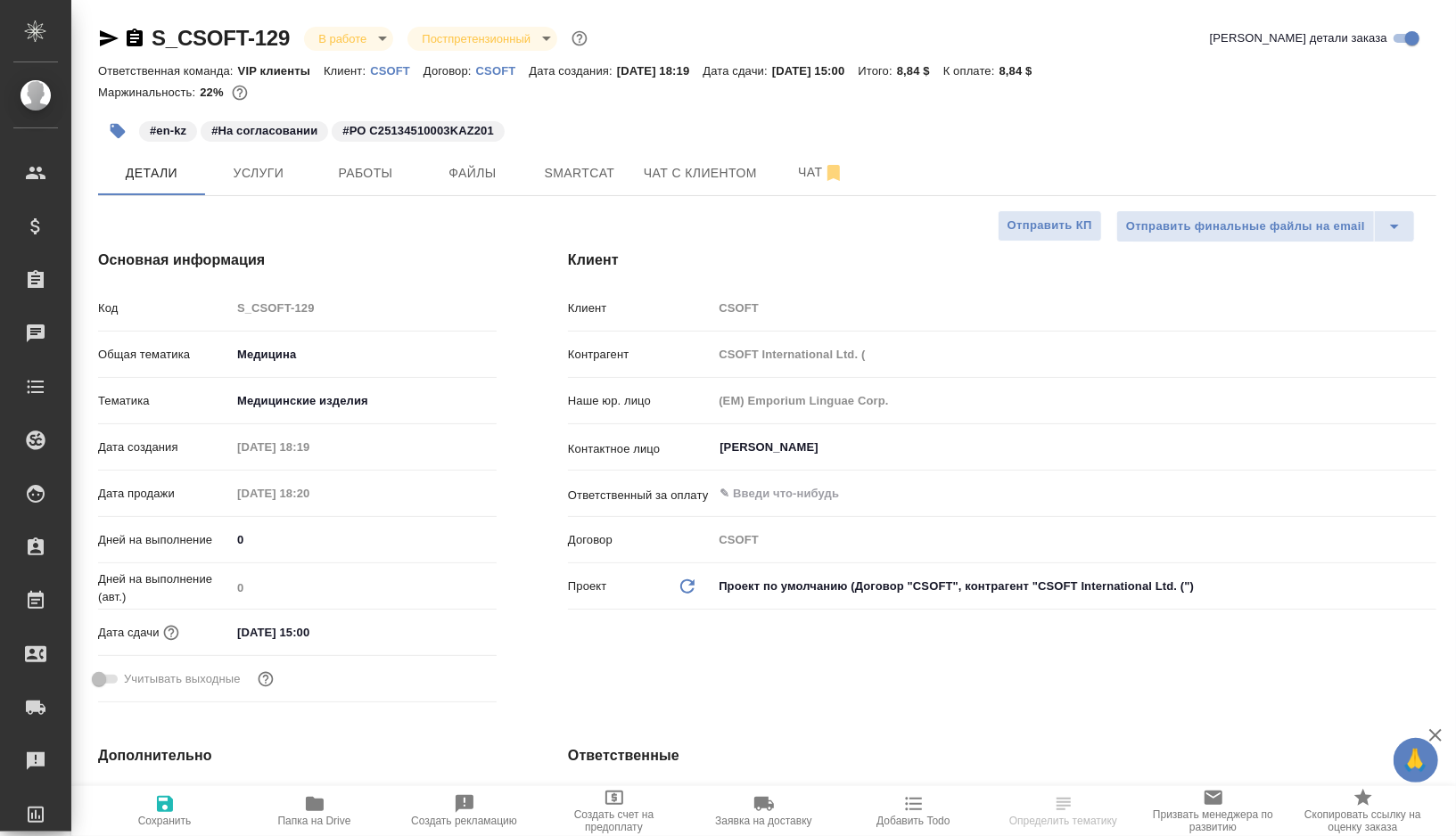
type textarea "x"
click at [365, 167] on span "Работы" at bounding box center [365, 173] width 86 height 23
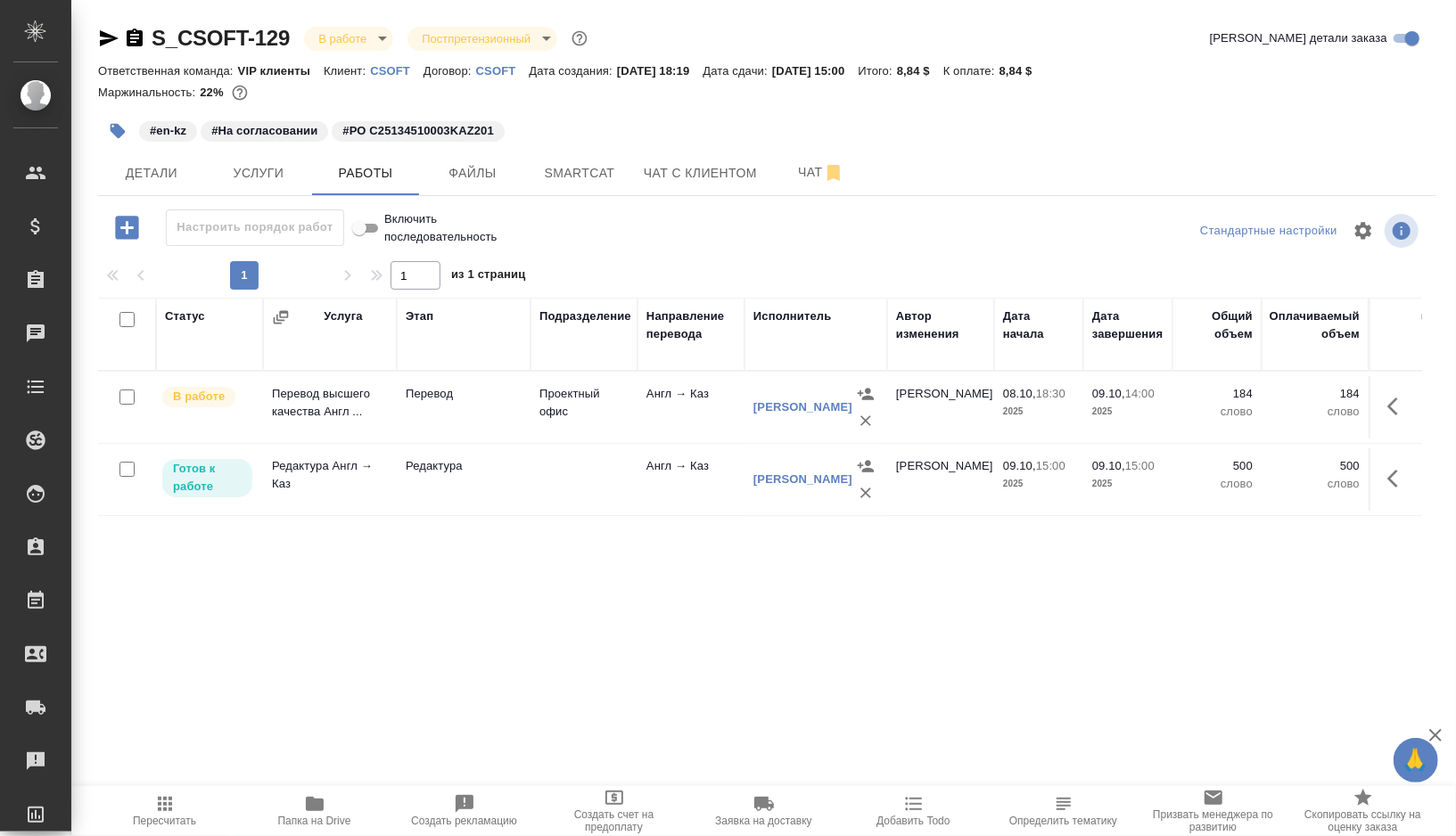
click at [1396, 406] on icon "button" at bounding box center [1398, 407] width 22 height 22
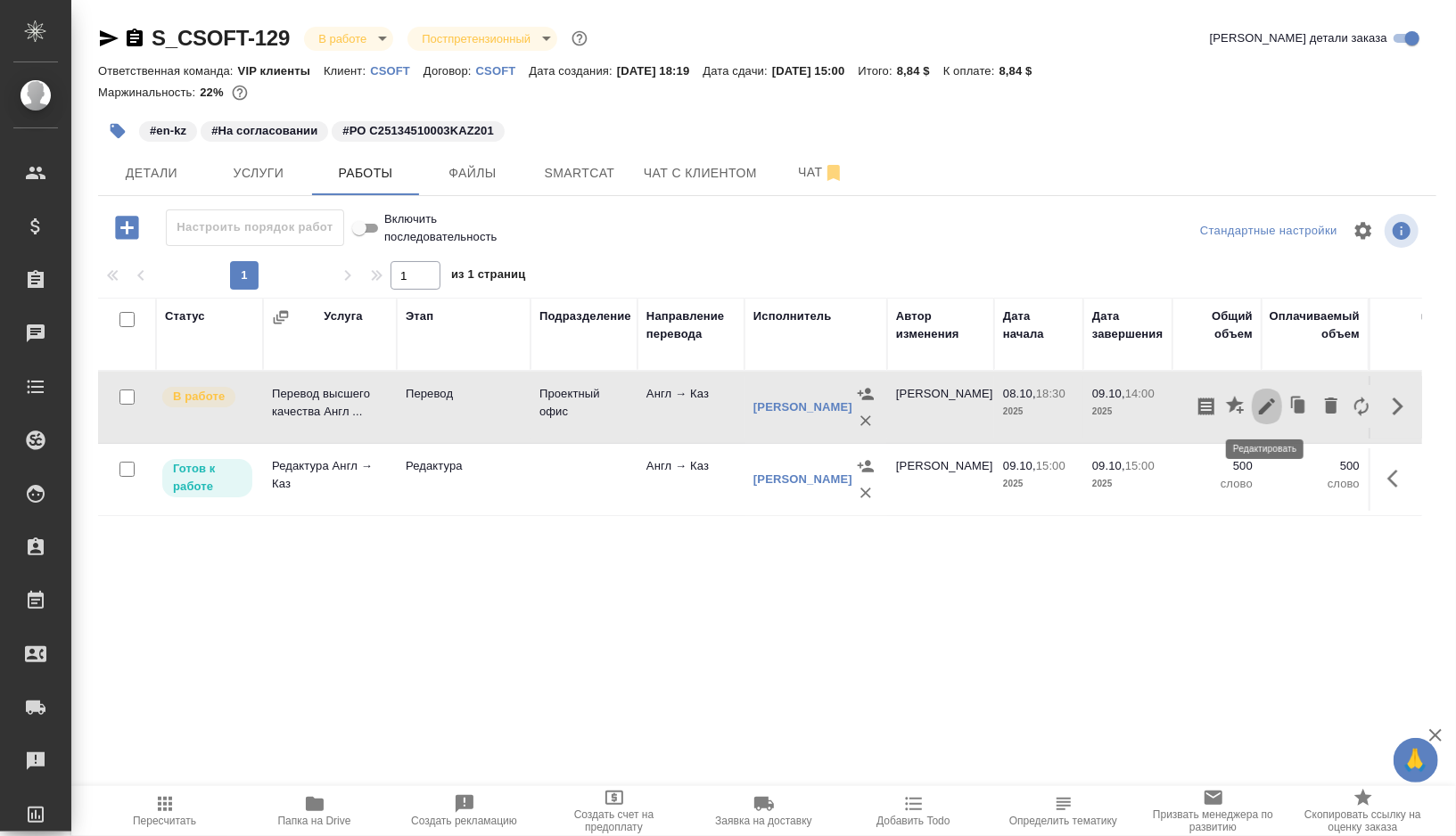
click at [1274, 411] on icon "button" at bounding box center [1267, 407] width 22 height 22
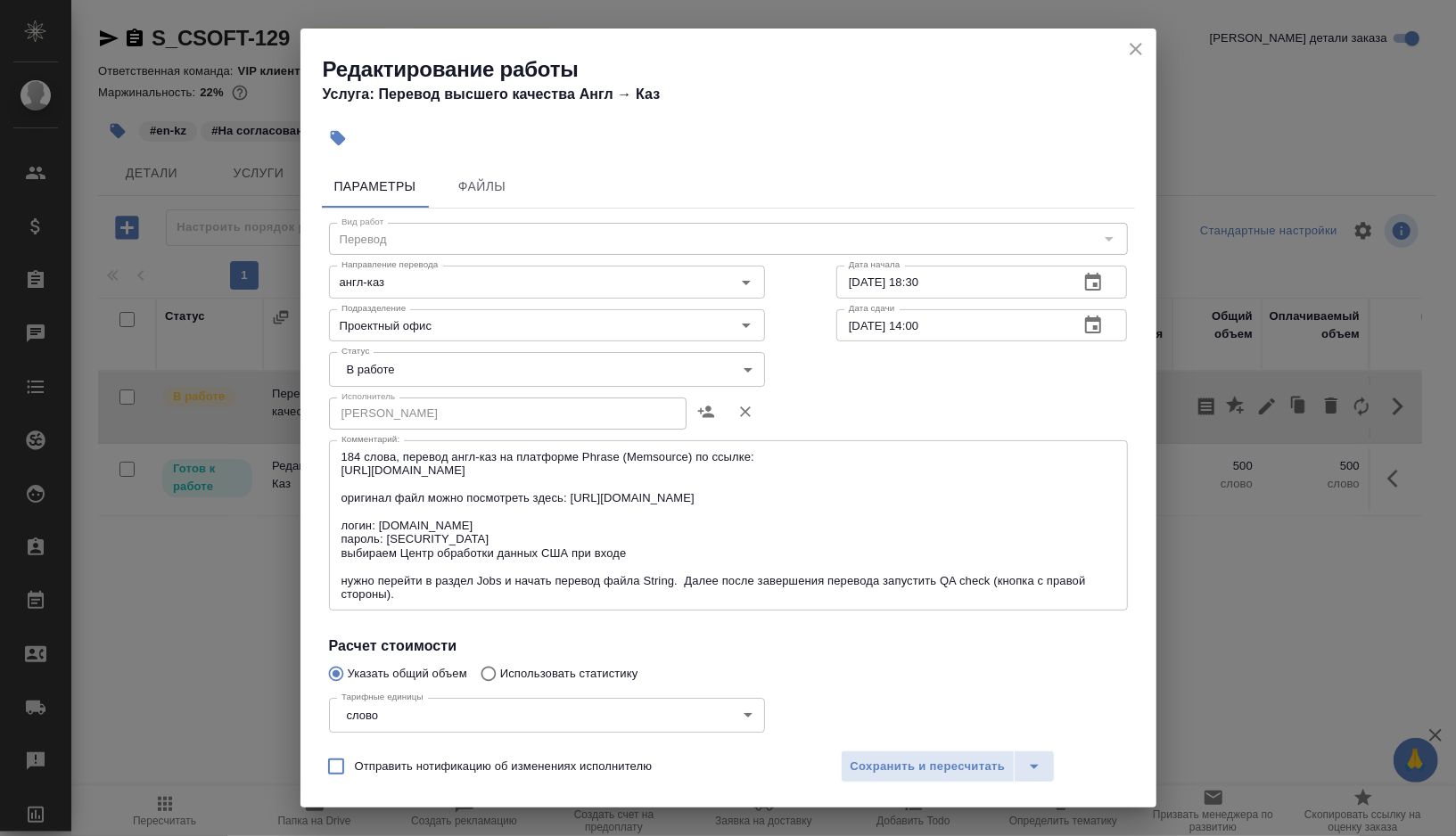
click at [421, 382] on body "🙏 .cls-1 fill:#fff; AWATERA [PERSON_NAME] Спецификации Заказы 0 Чаты Todo Проек…" at bounding box center [728, 418] width 1456 height 836
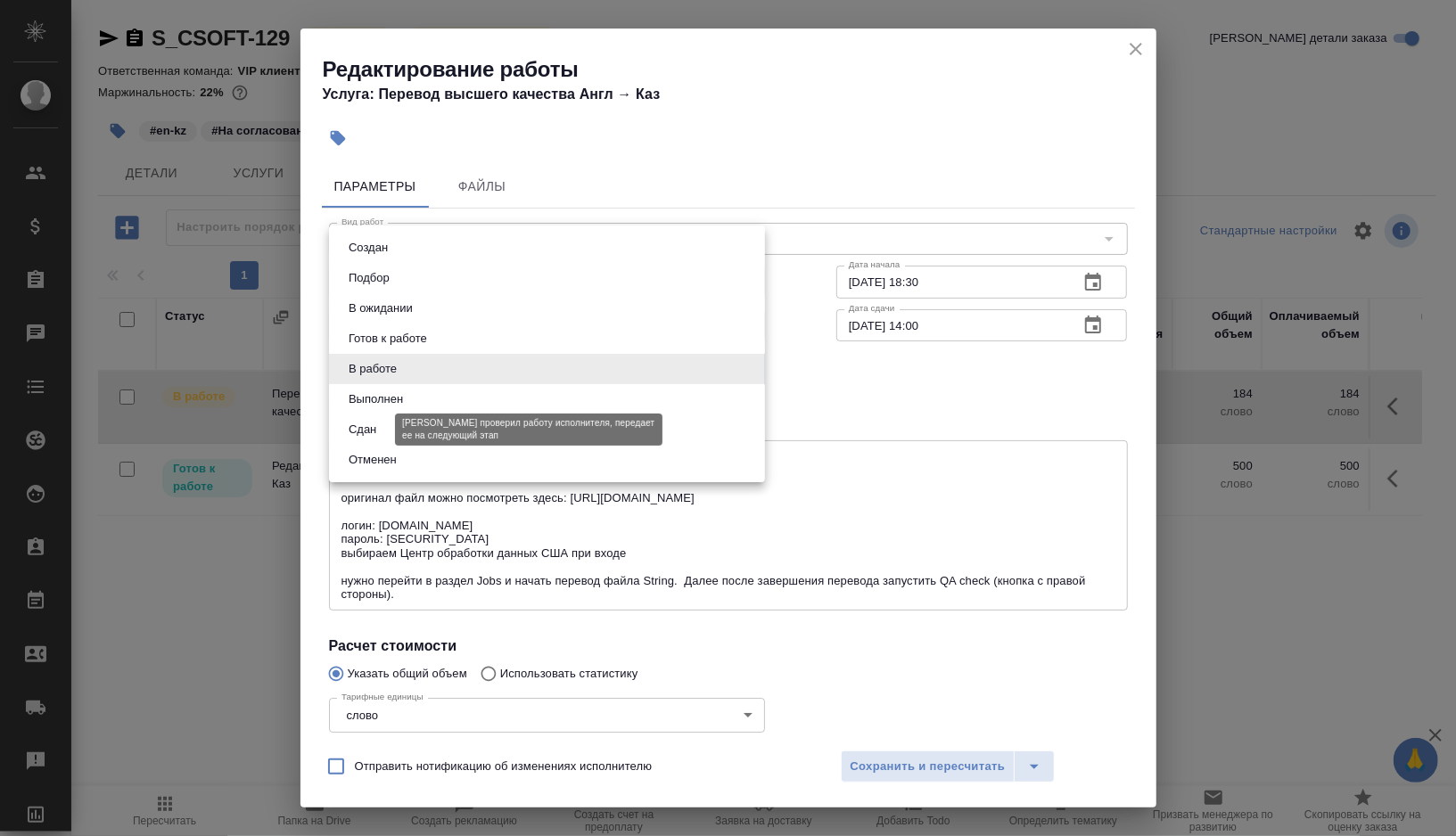
click at [380, 429] on button "Сдан" at bounding box center [363, 430] width 38 height 20
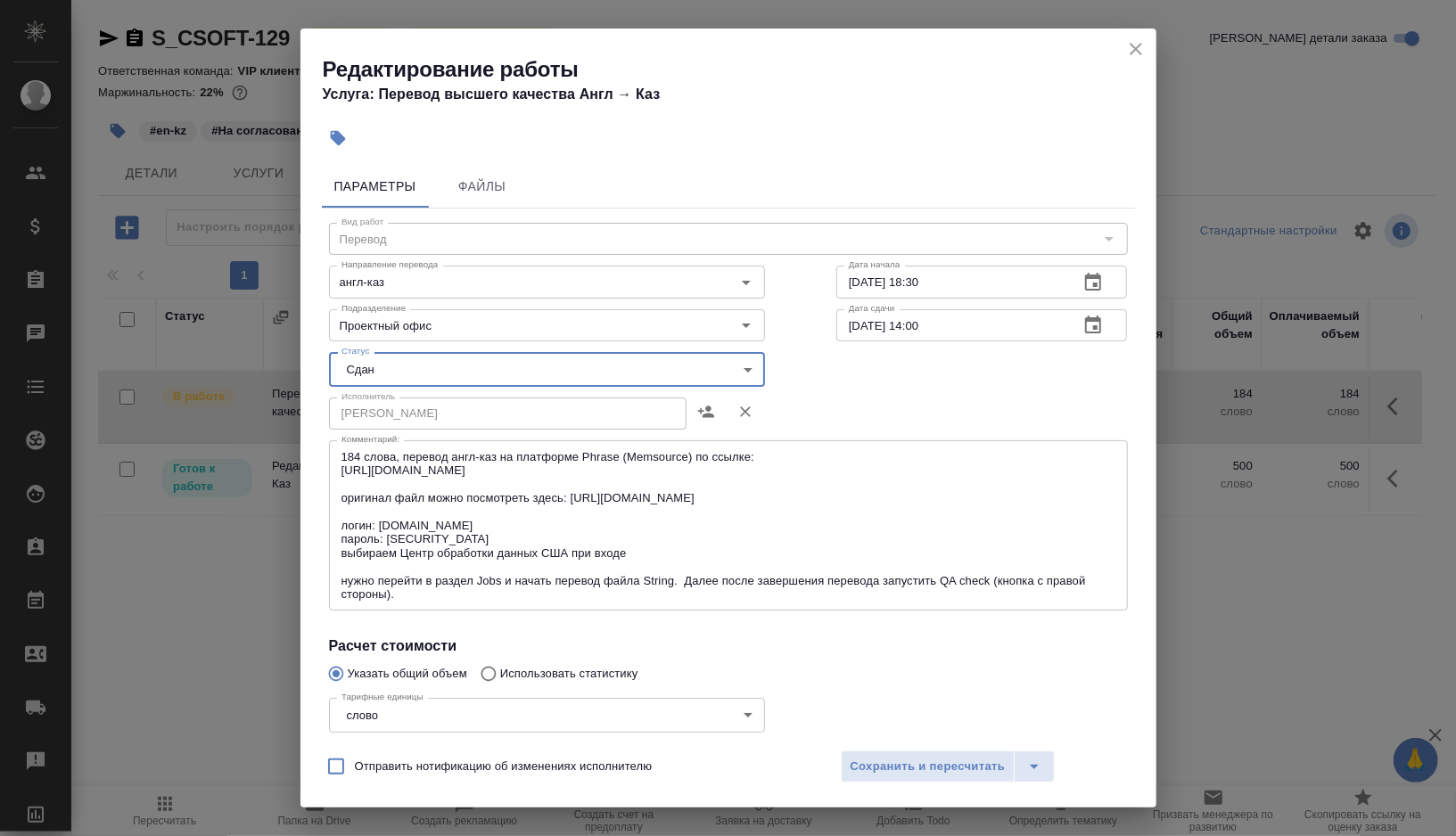
click at [768, 355] on div "Исполнитель Абилгазы Акылбек Коруглыбекович Исполнитель" at bounding box center [547, 411] width 507 height 115
click at [744, 371] on body "🙏 .cls-1 fill:#fff; AWATERA Gorshkova Valentina Клиенты Спецификации Заказы 0 Ч…" at bounding box center [728, 418] width 1456 height 836
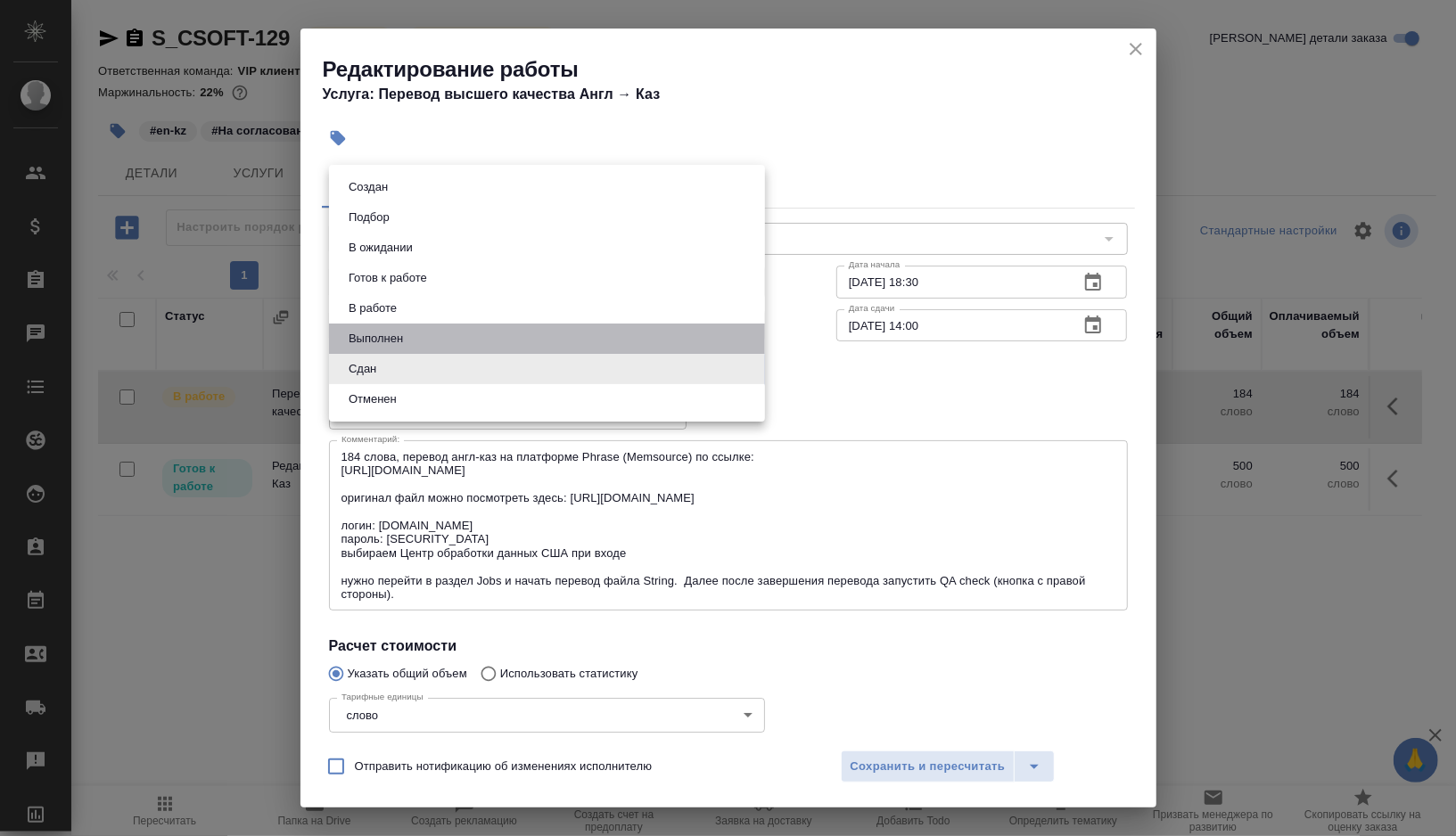
click at [419, 343] on li "Выполнен" at bounding box center [547, 339] width 436 height 31
type input "completed"
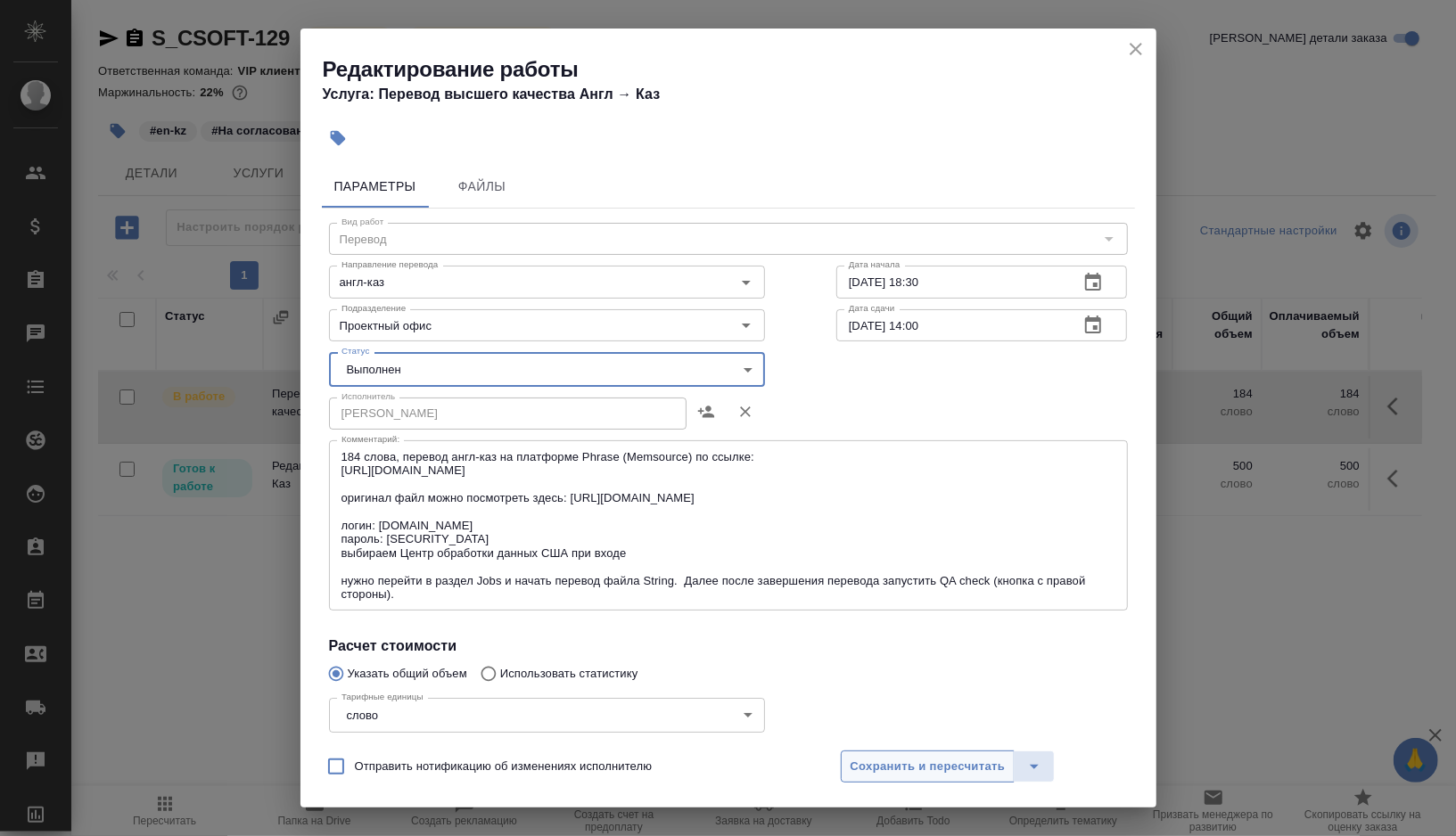
click at [888, 754] on button "Сохранить и пересчитать" at bounding box center [928, 767] width 175 height 32
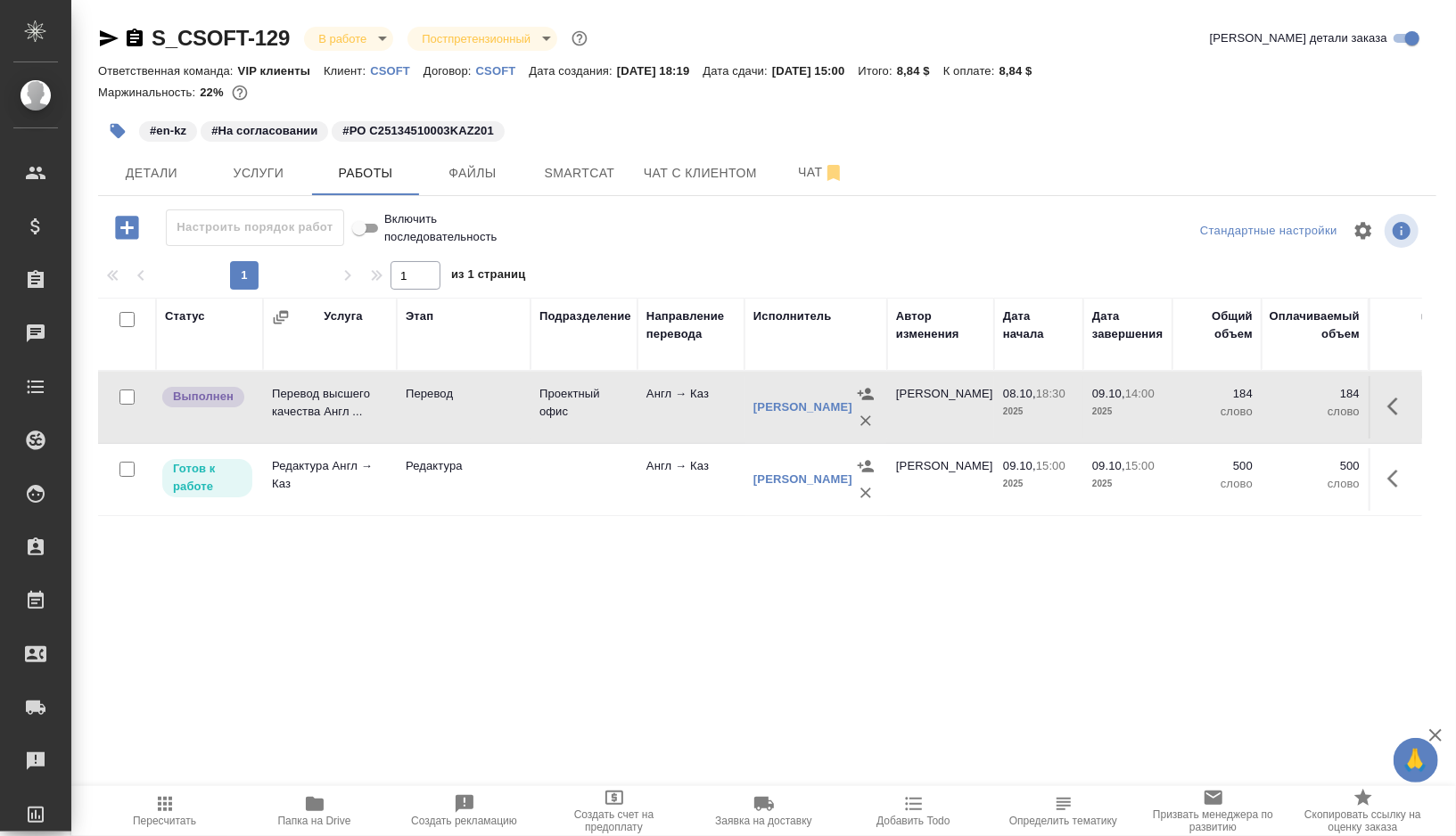
click at [524, 482] on td "Редактура" at bounding box center [464, 479] width 134 height 62
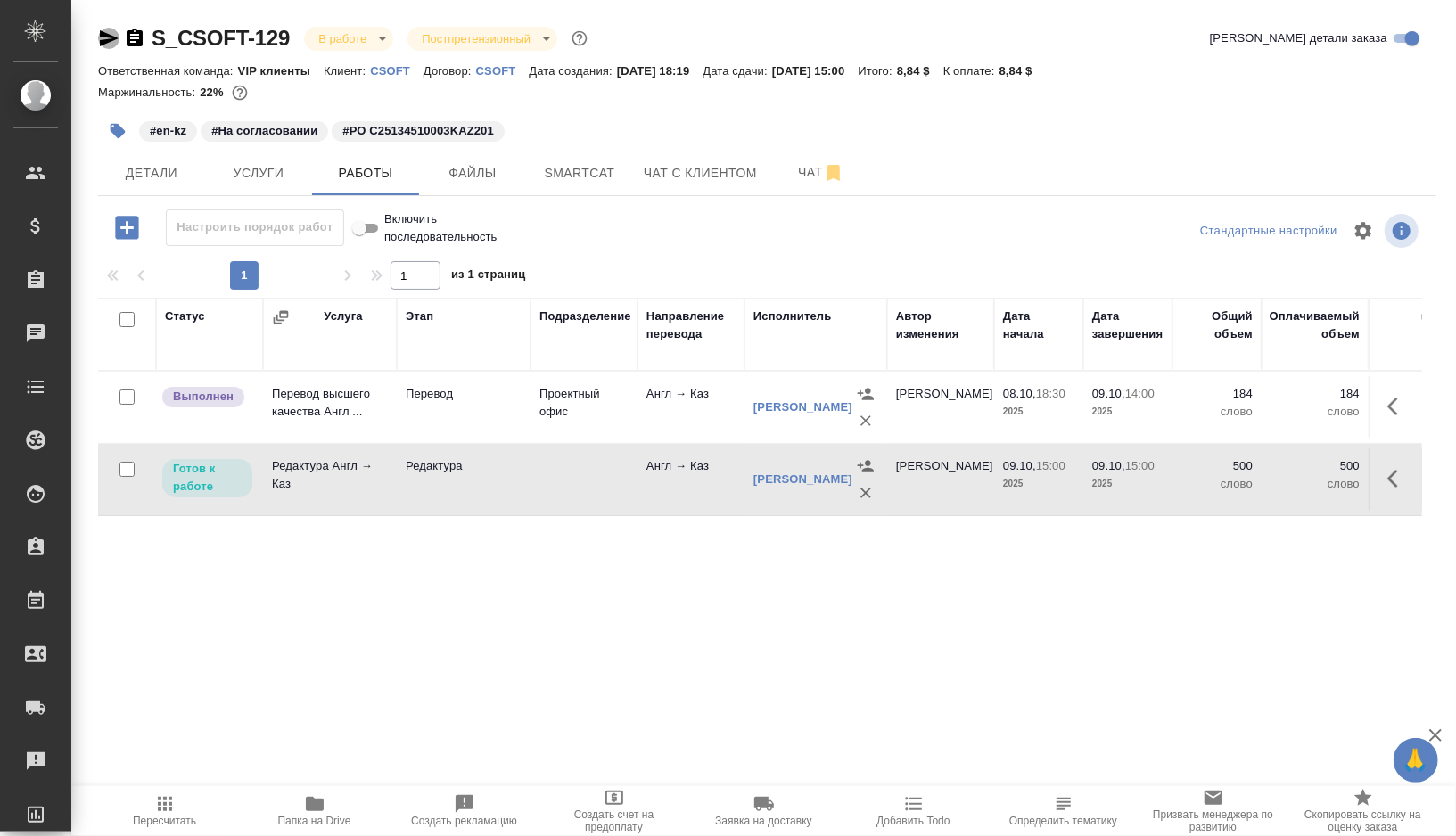
click at [115, 42] on icon "button" at bounding box center [109, 39] width 22 height 22
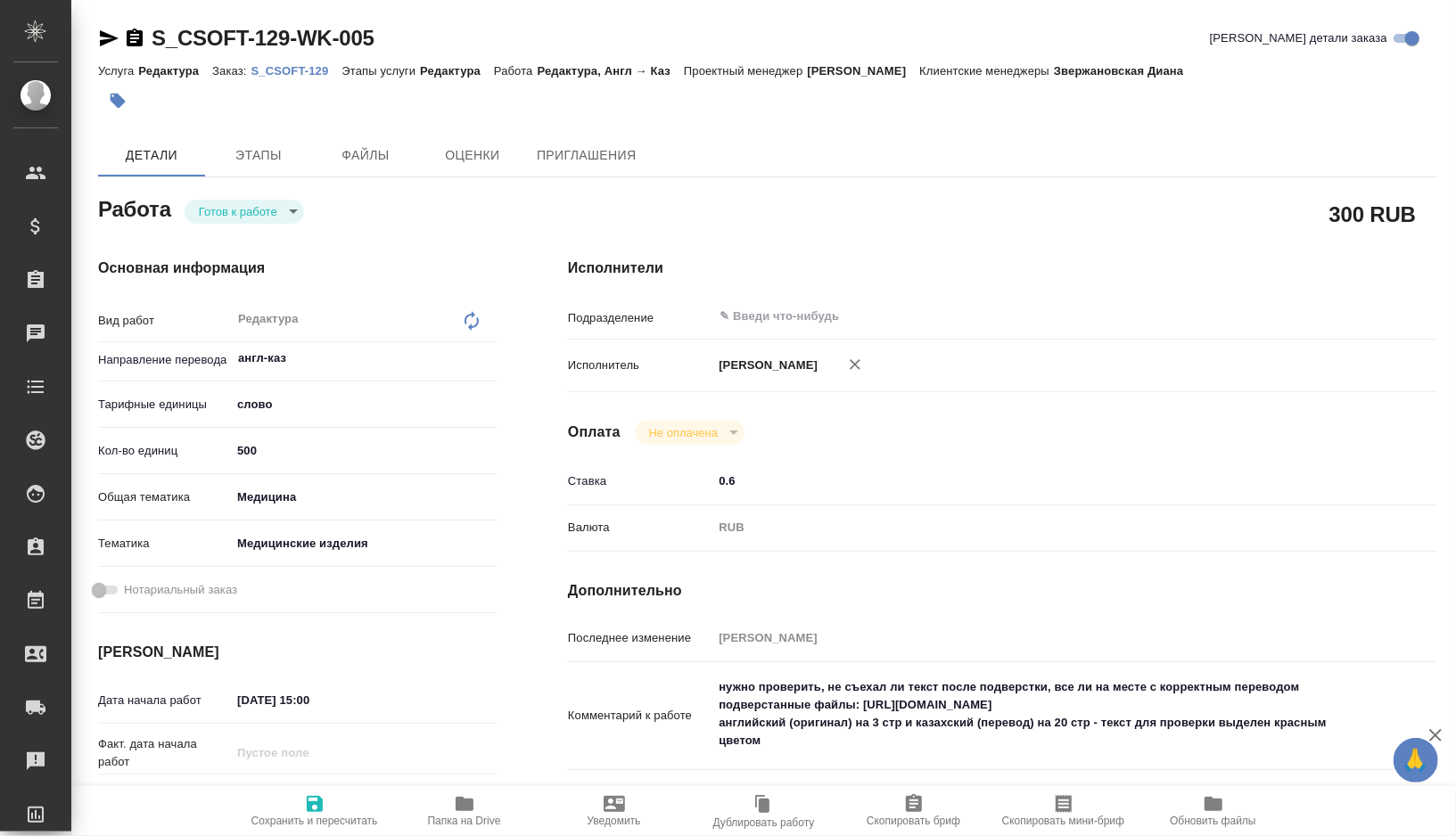
type textarea "x"
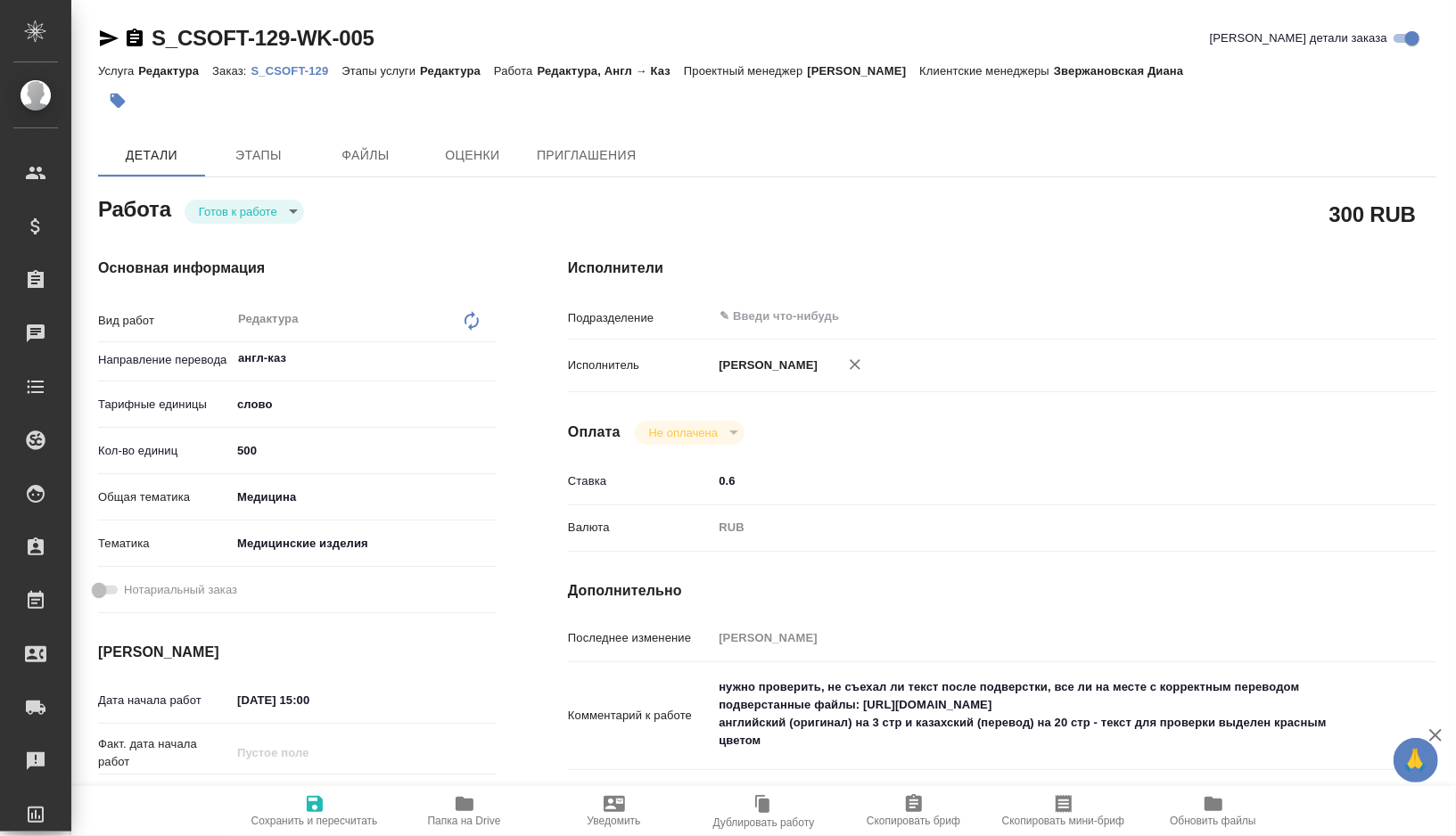
type textarea "x"
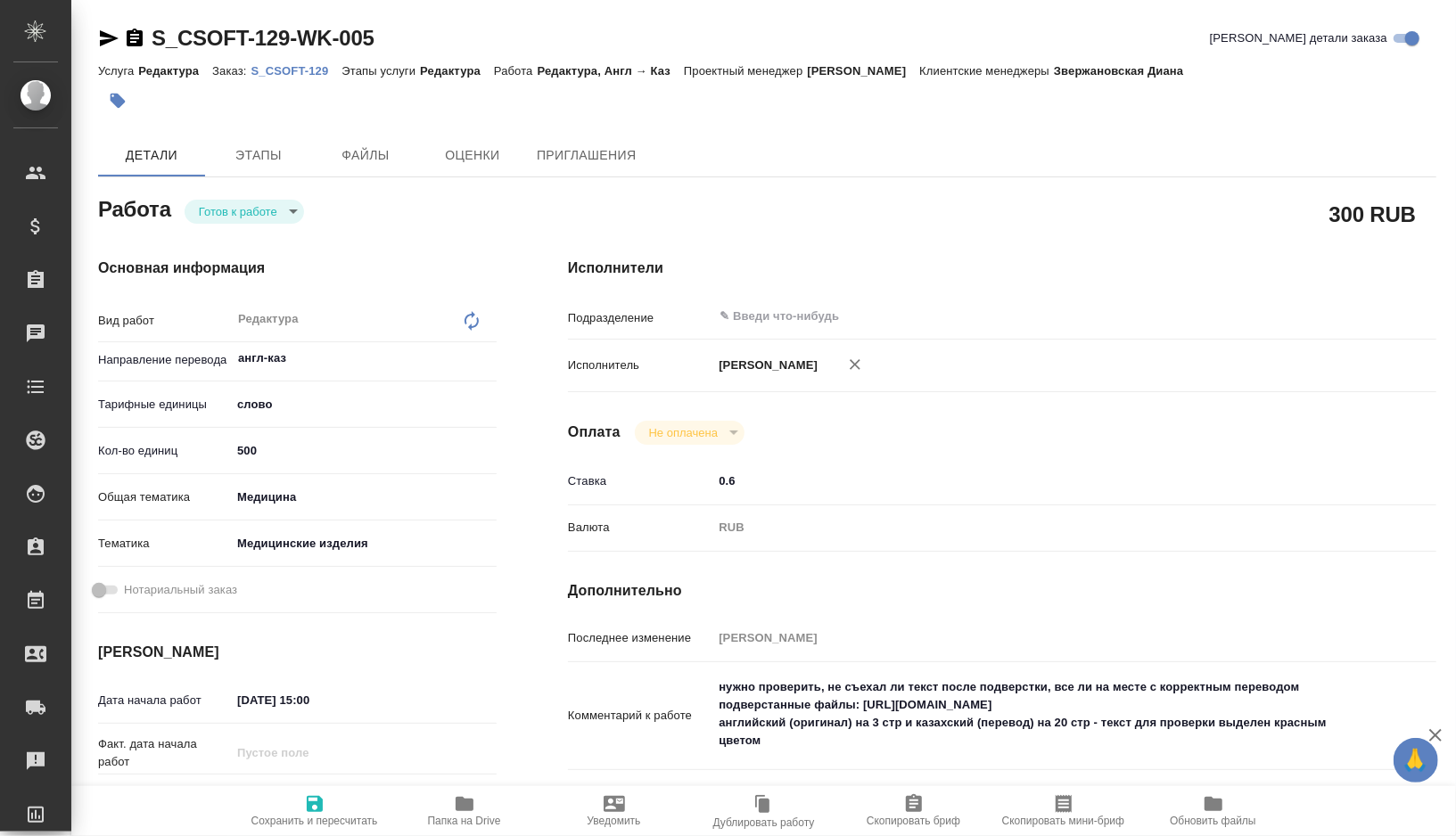
type textarea "x"
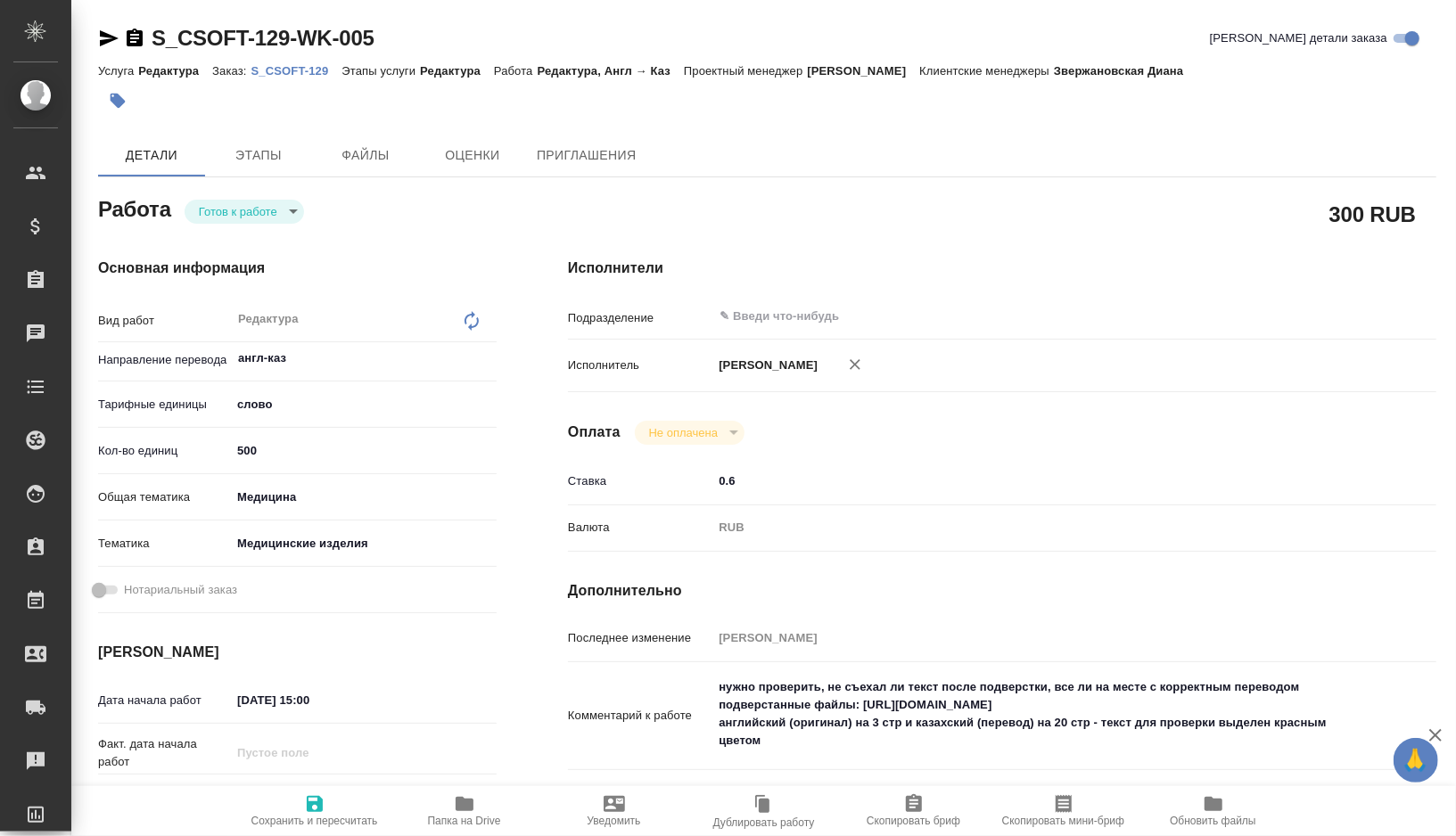
type textarea "x"
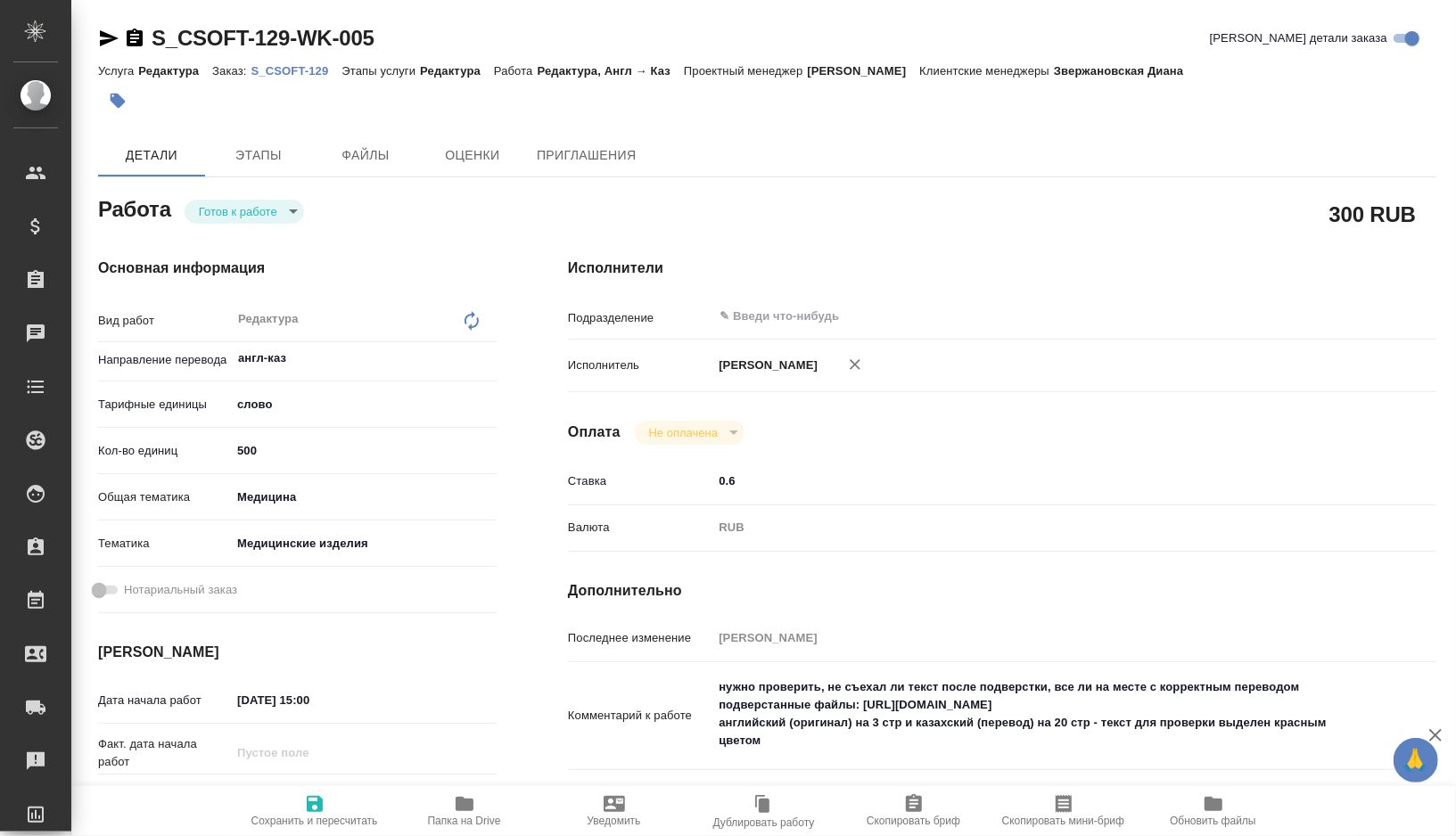
type textarea "x"
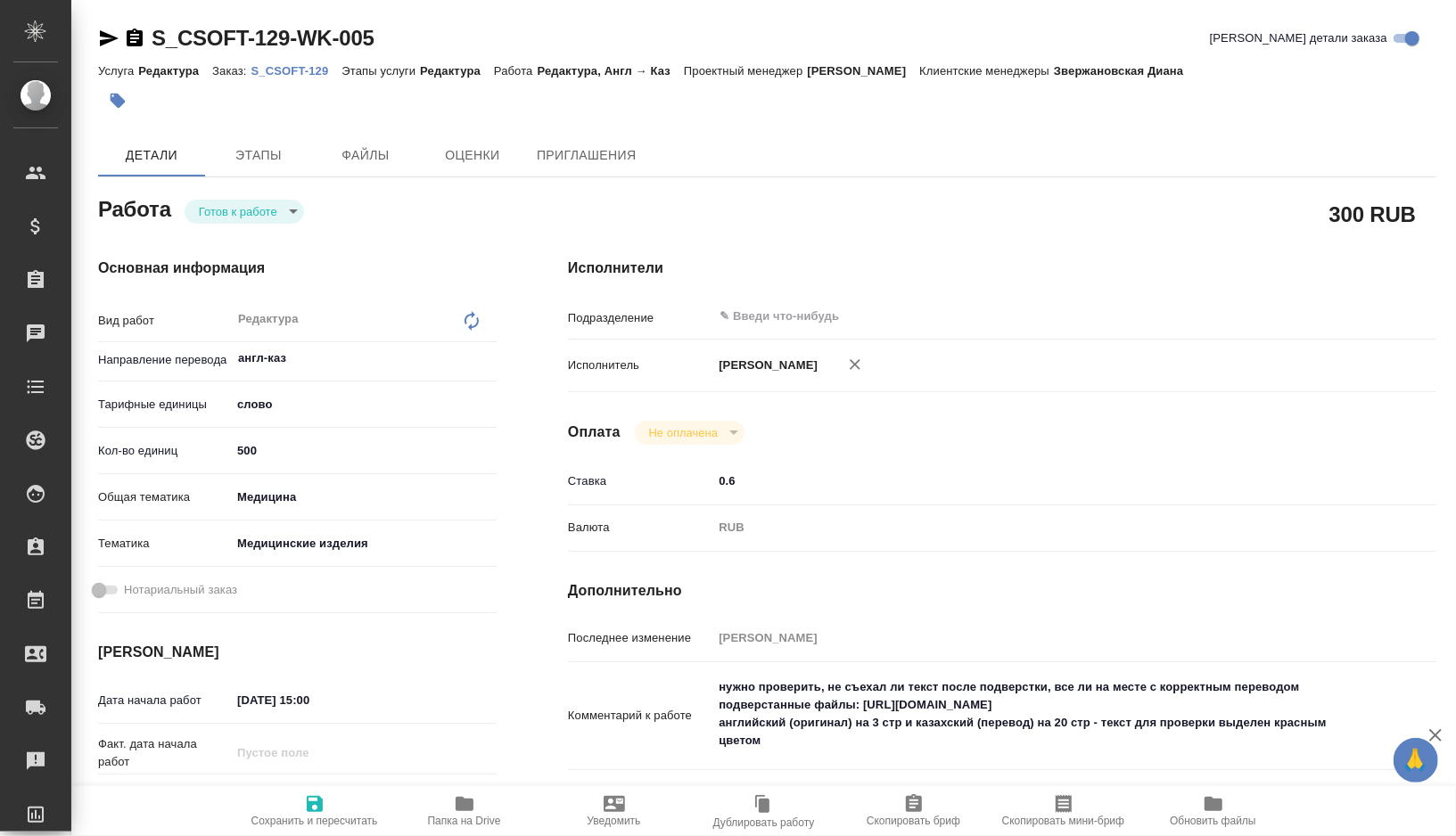
type textarea "x"
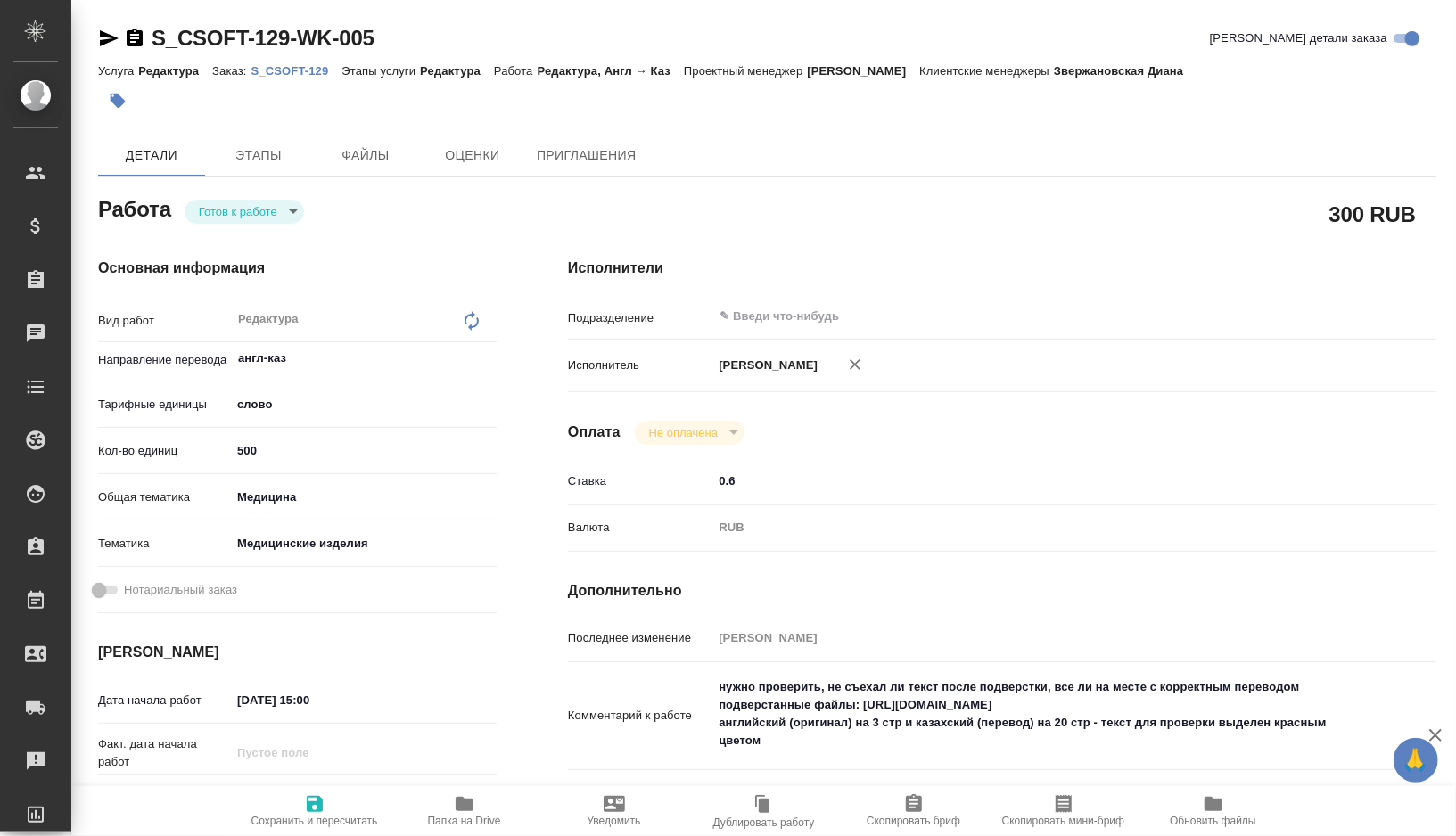
type textarea "x"
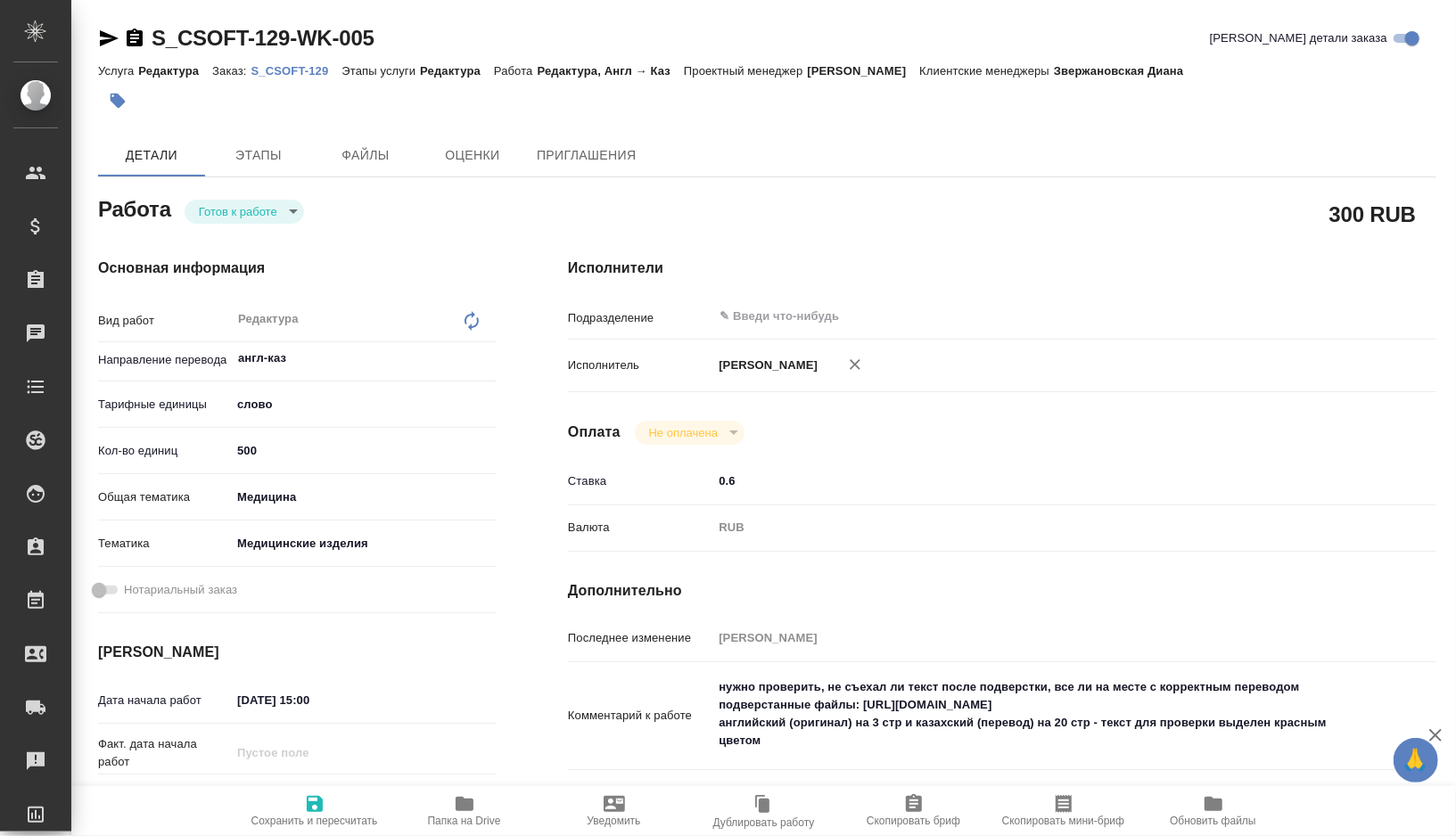
type textarea "x"
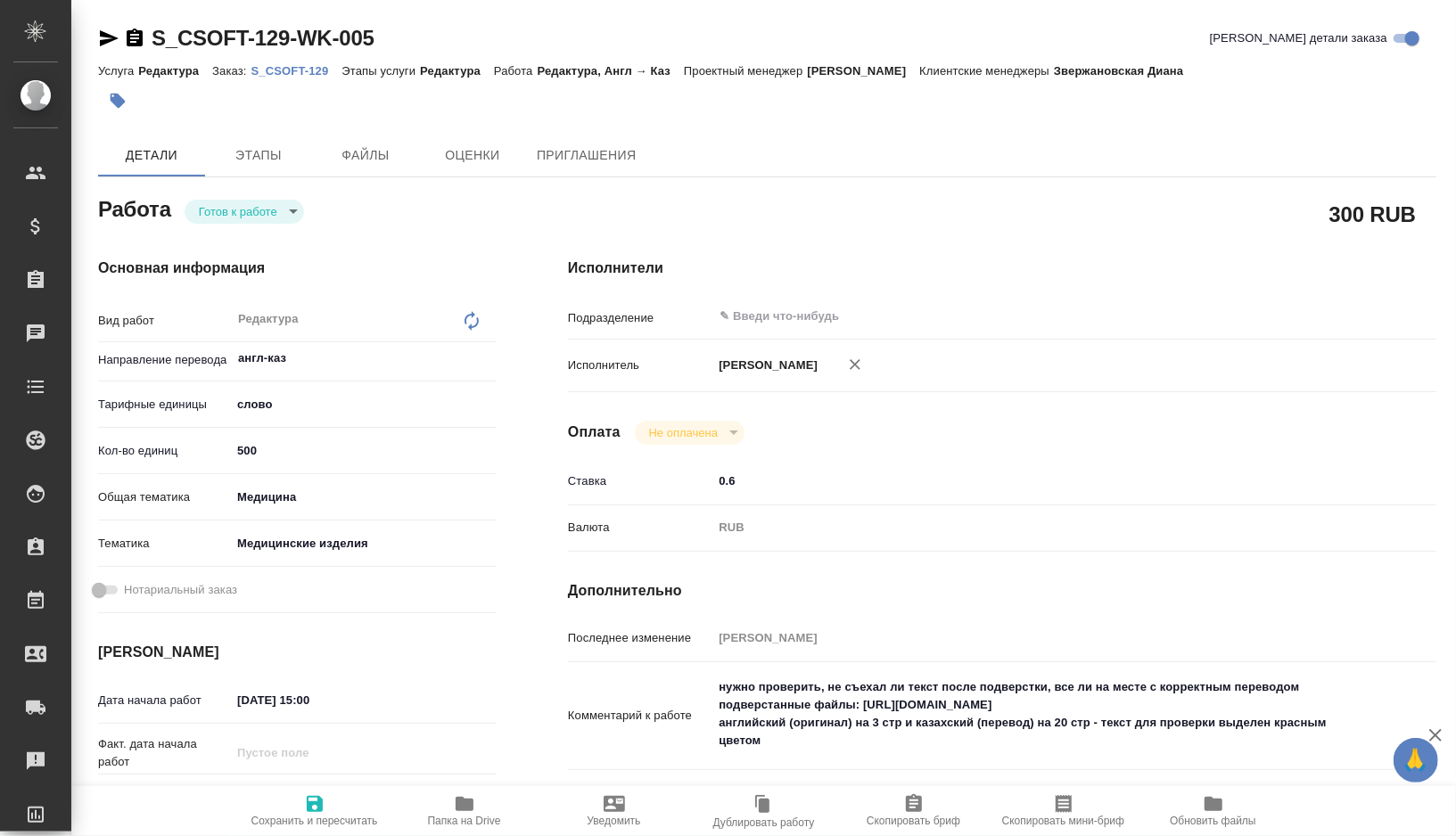
type textarea "x"
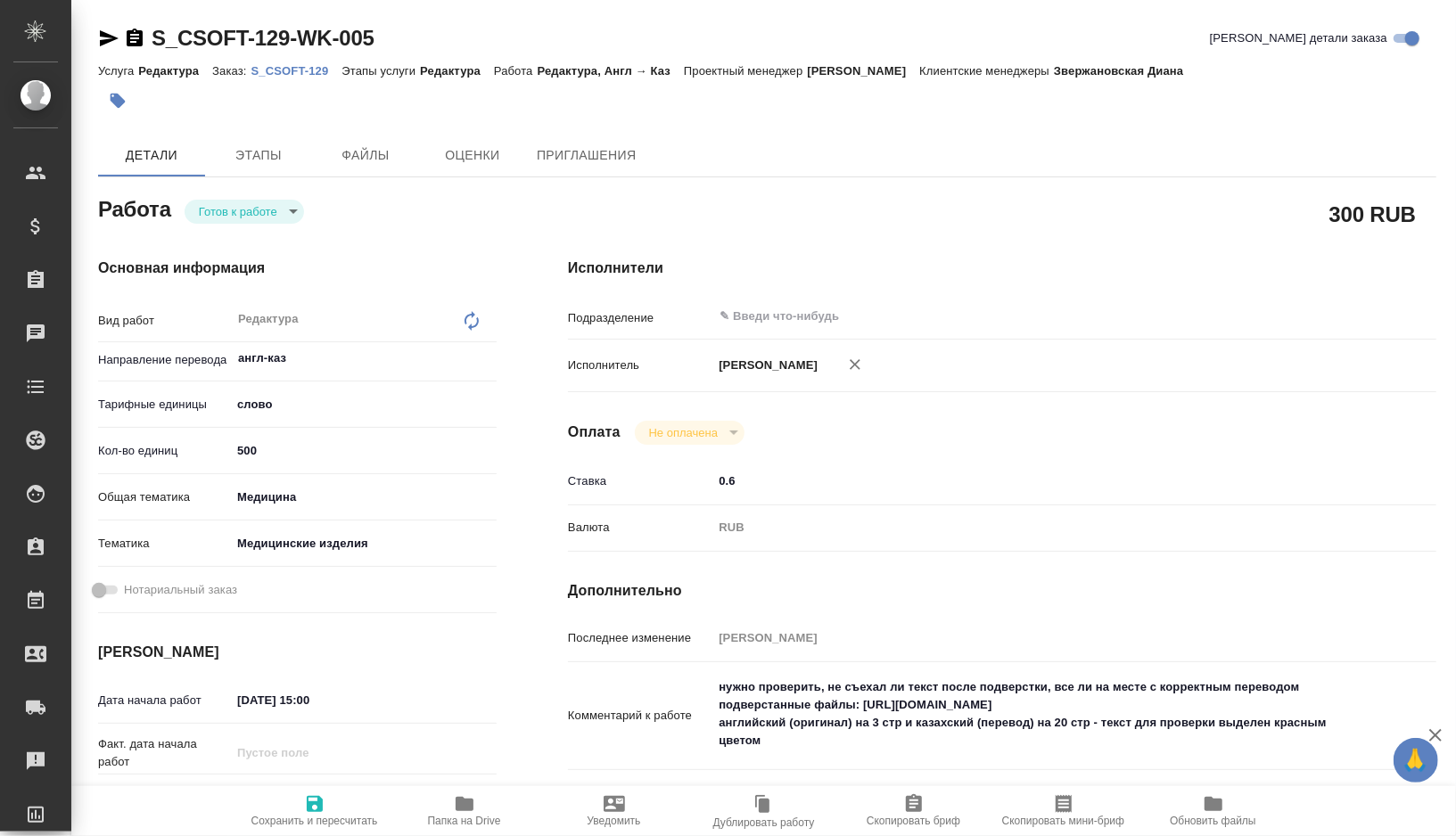
scroll to position [32, 0]
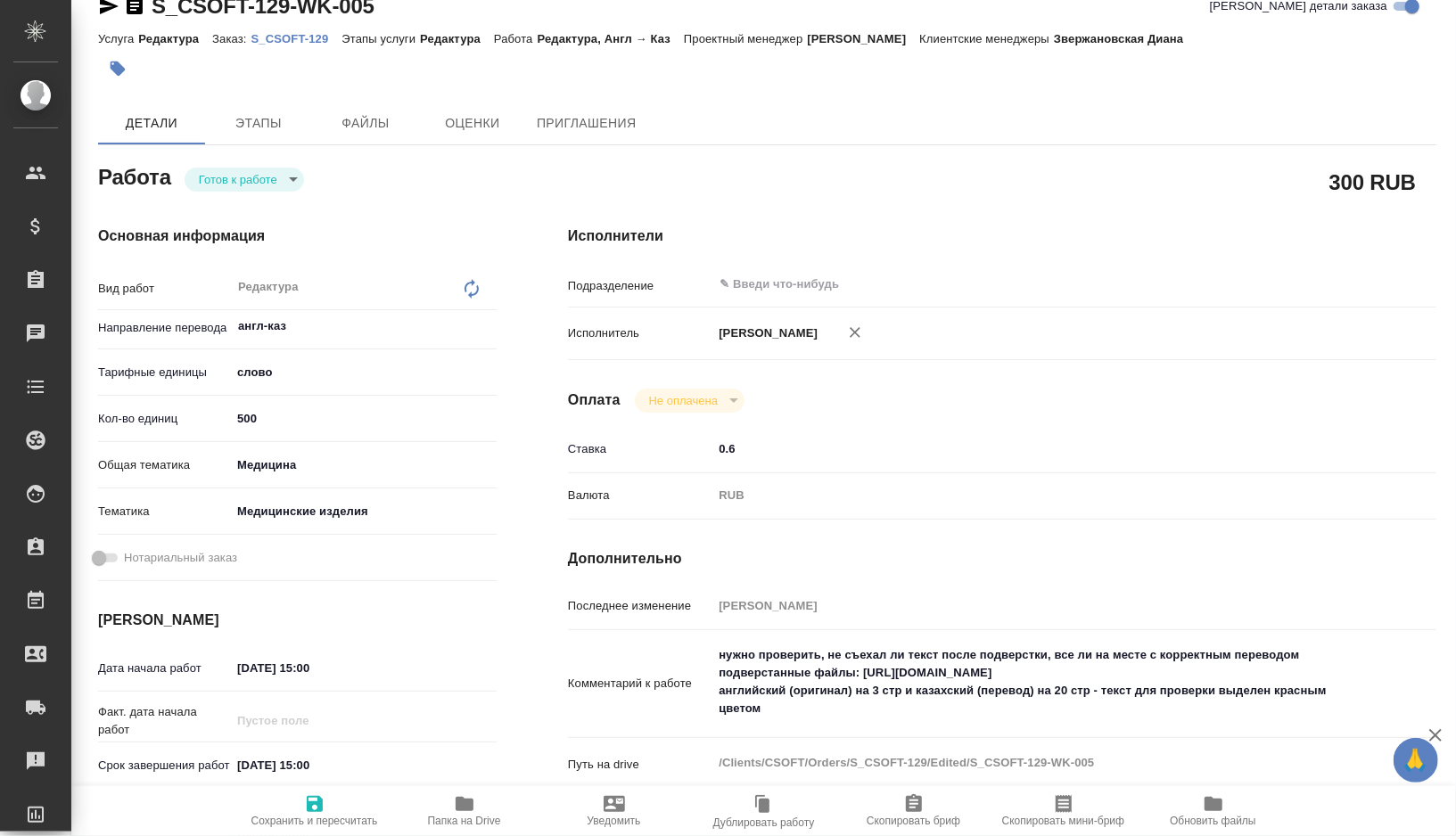
type textarea "x"
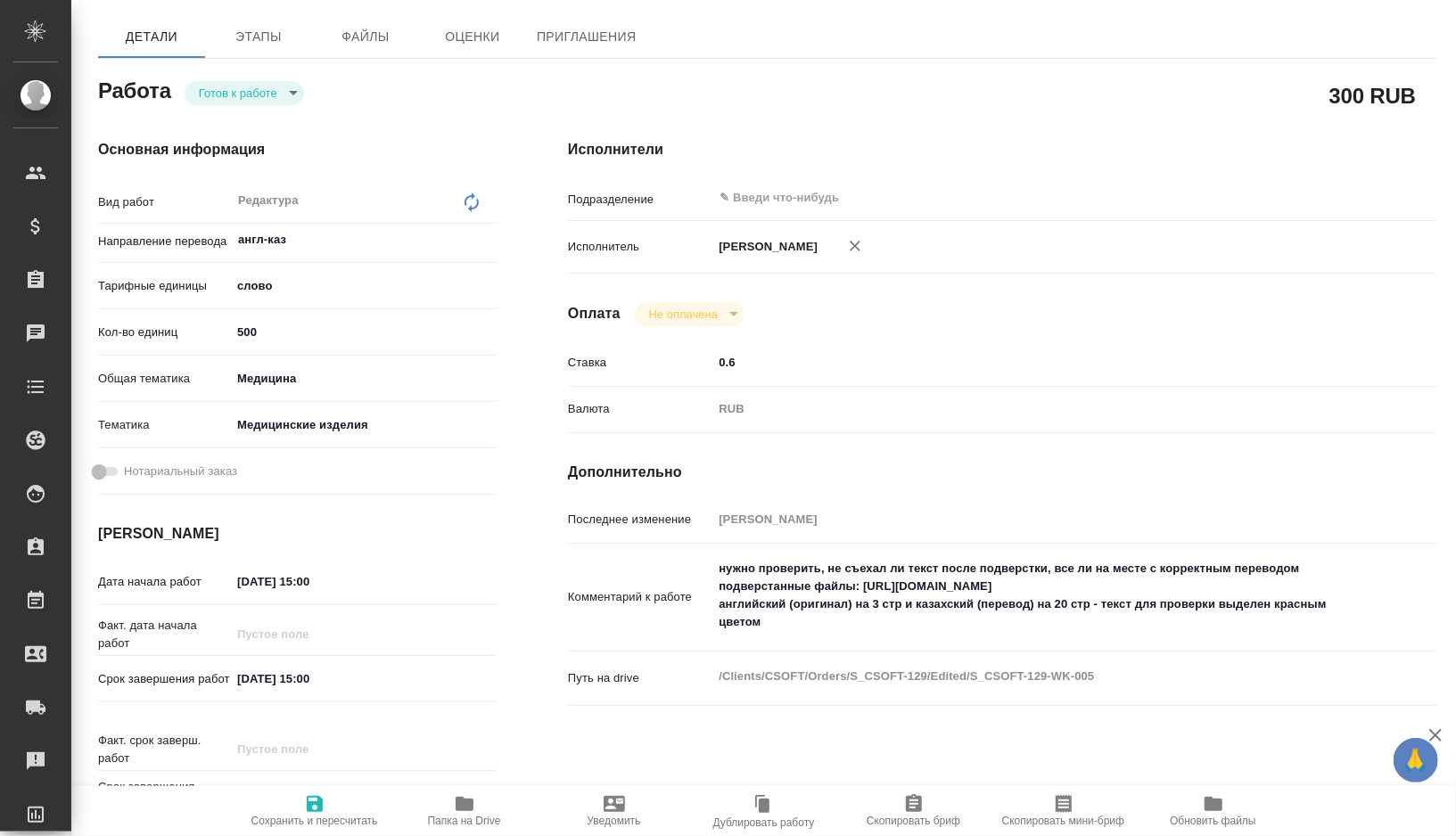
scroll to position [152, 0]
